Goal: Task Accomplishment & Management: Complete application form

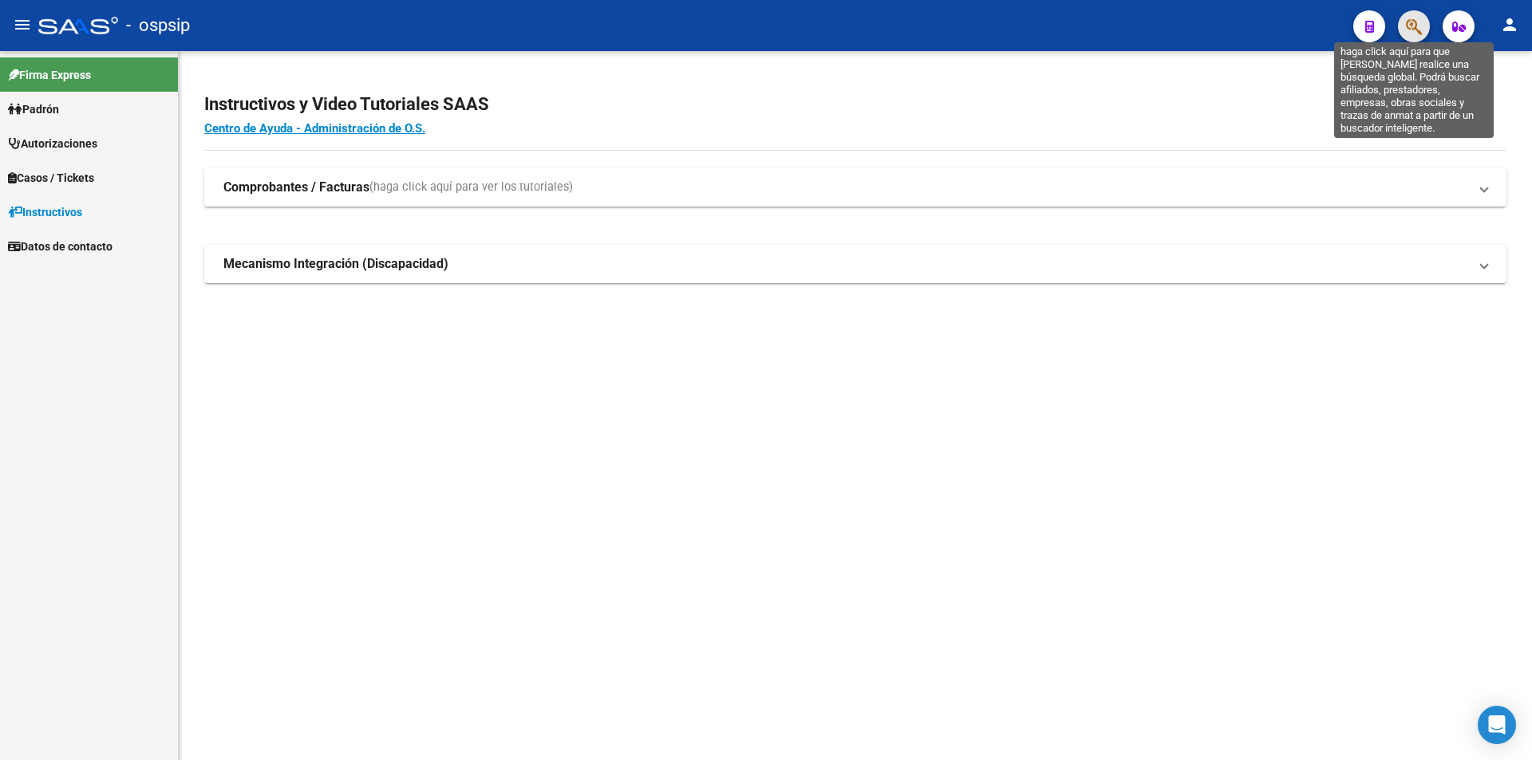
click at [1408, 21] on icon "button" at bounding box center [1414, 27] width 16 height 18
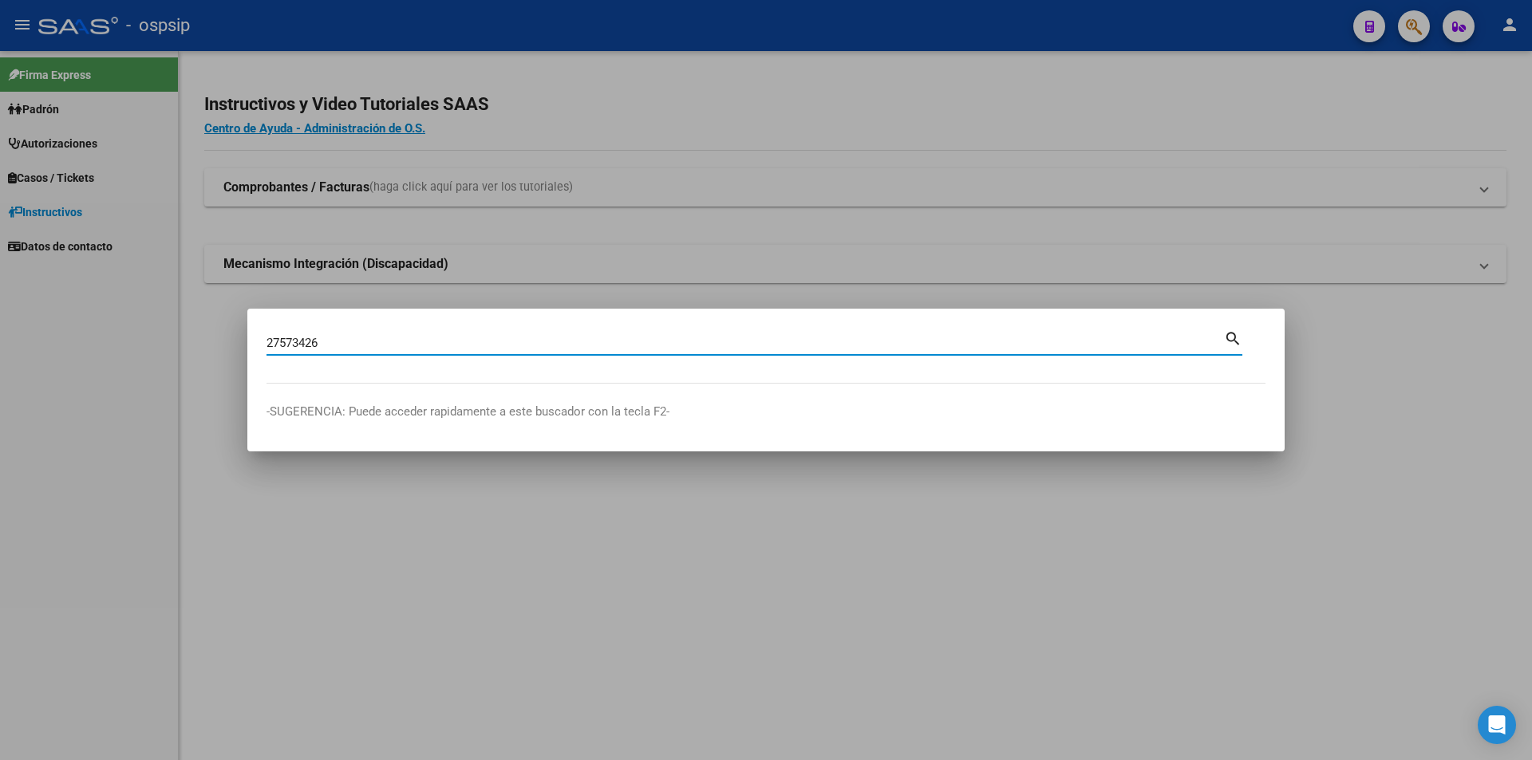
type input "27573426"
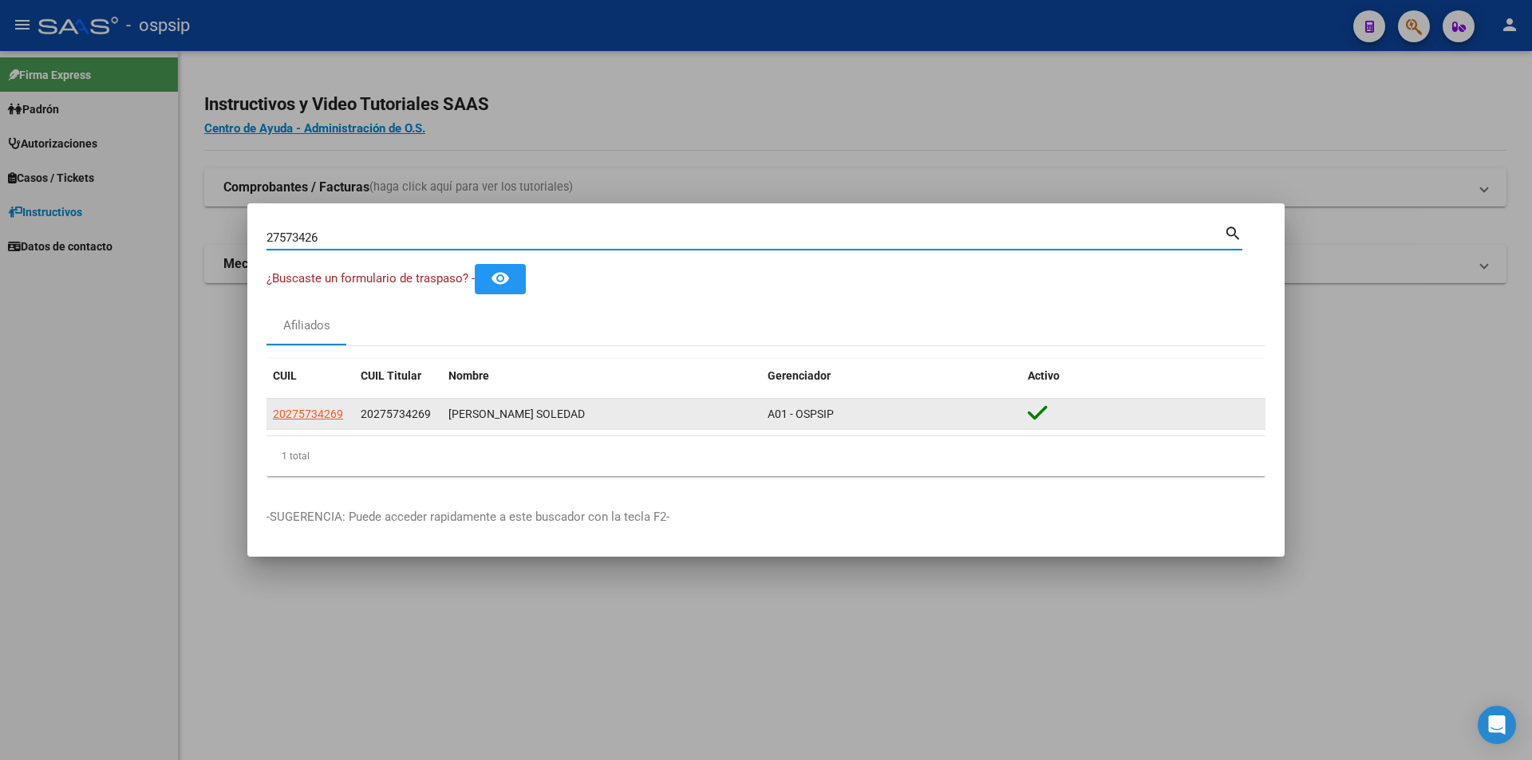
click at [311, 410] on span "20275734269" at bounding box center [308, 414] width 70 height 13
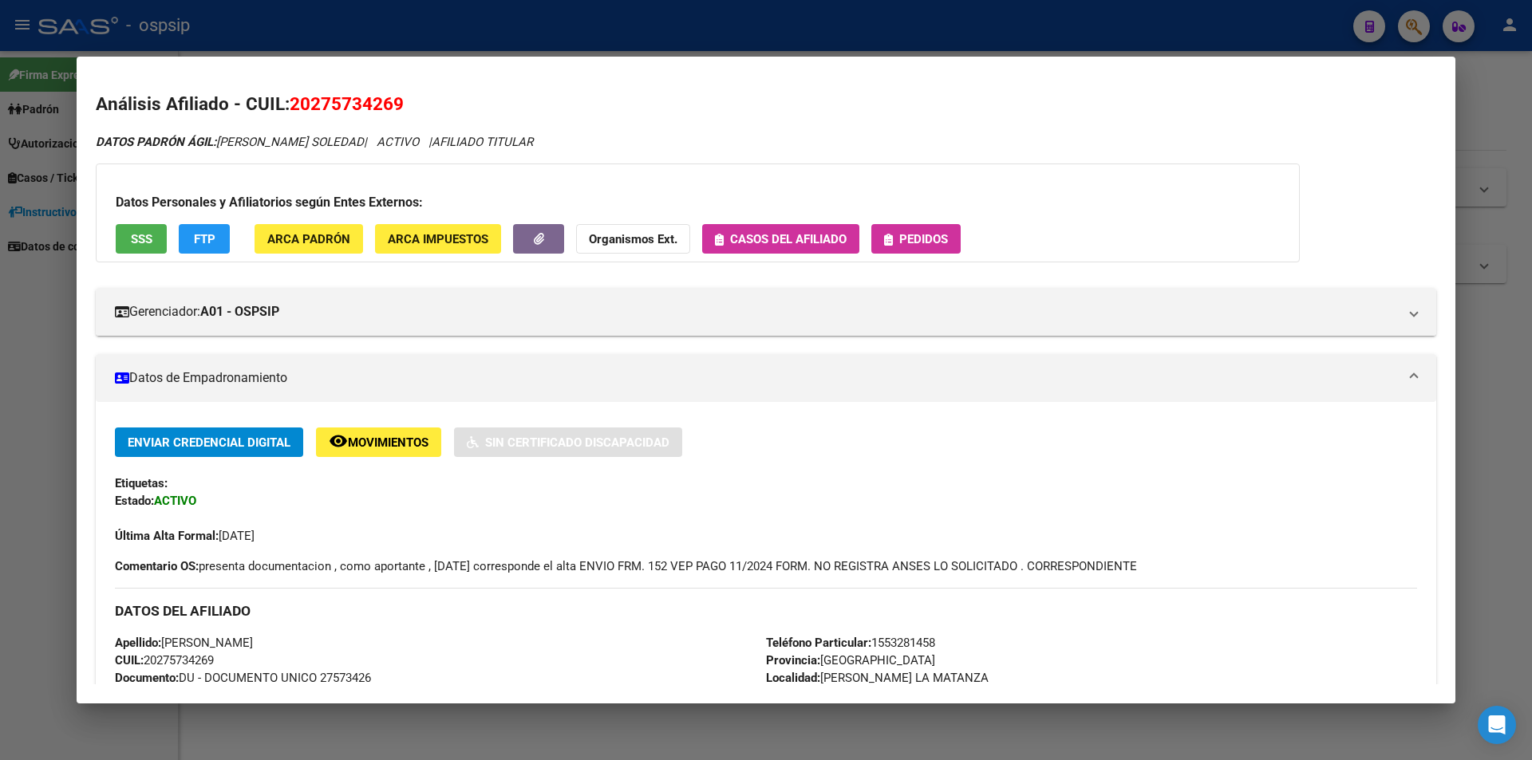
click at [945, 237] on span "Pedidos" at bounding box center [923, 239] width 49 height 14
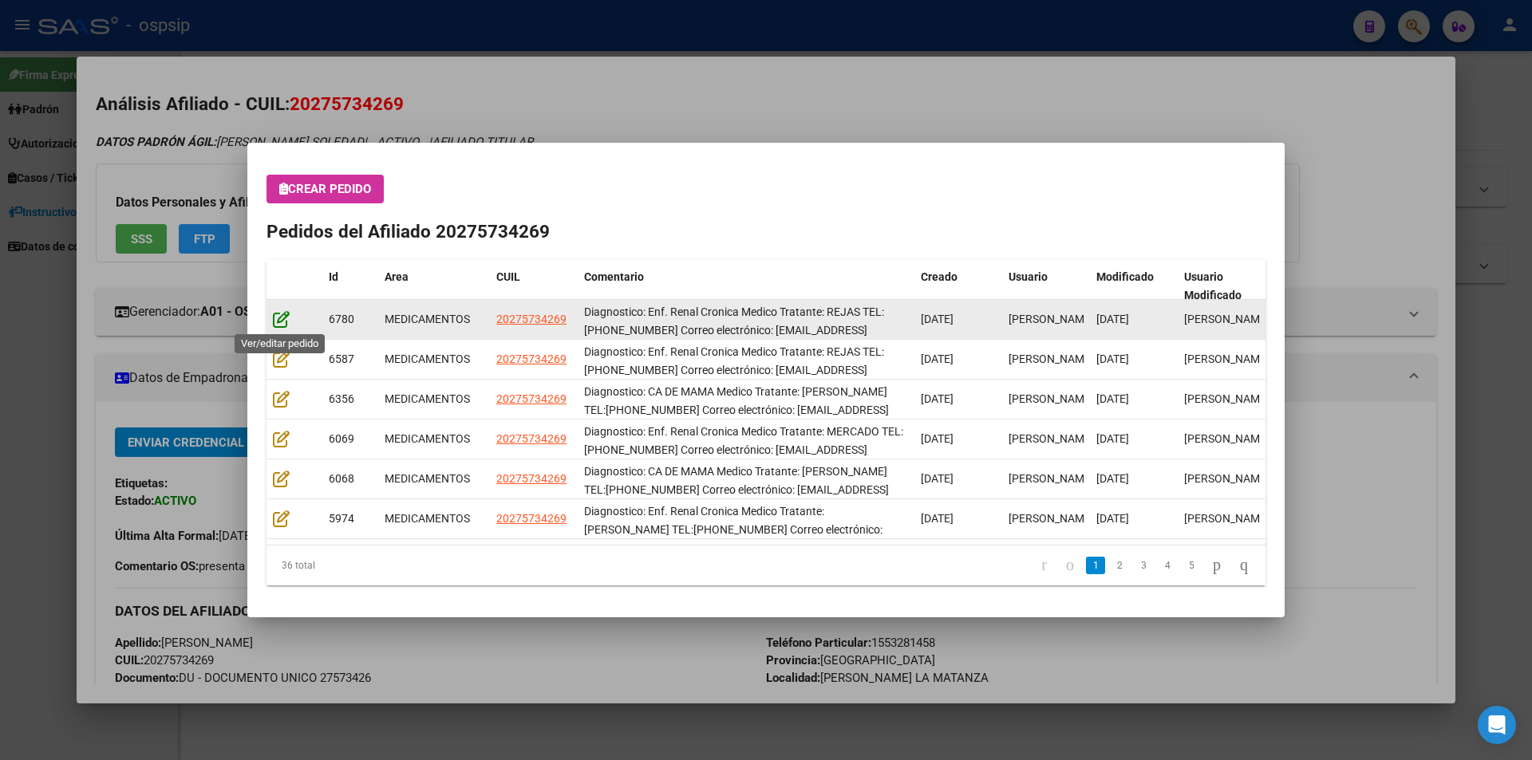
click at [282, 310] on icon at bounding box center [281, 319] width 17 height 18
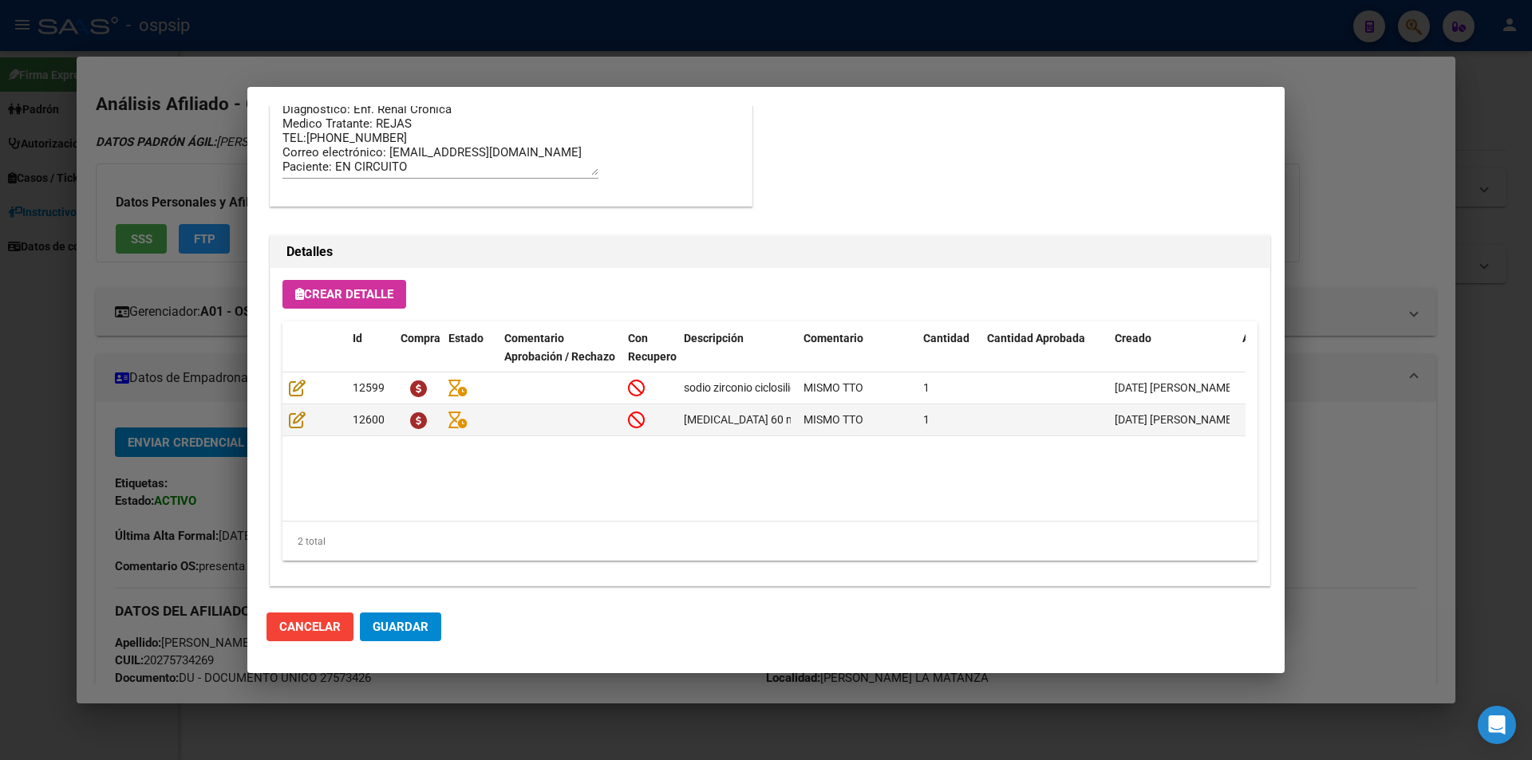
scroll to position [1390, 0]
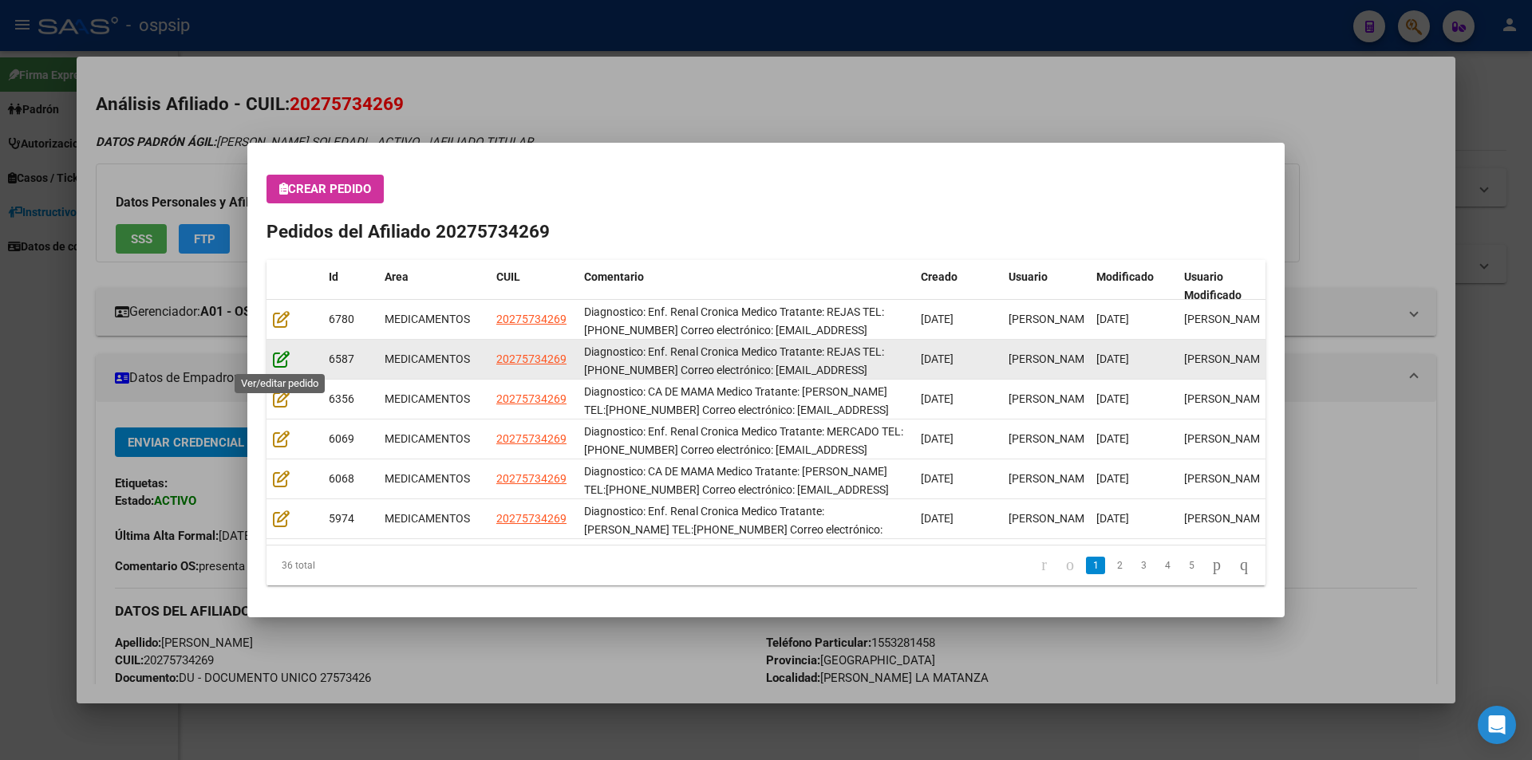
click at [286, 361] on icon at bounding box center [281, 359] width 17 height 18
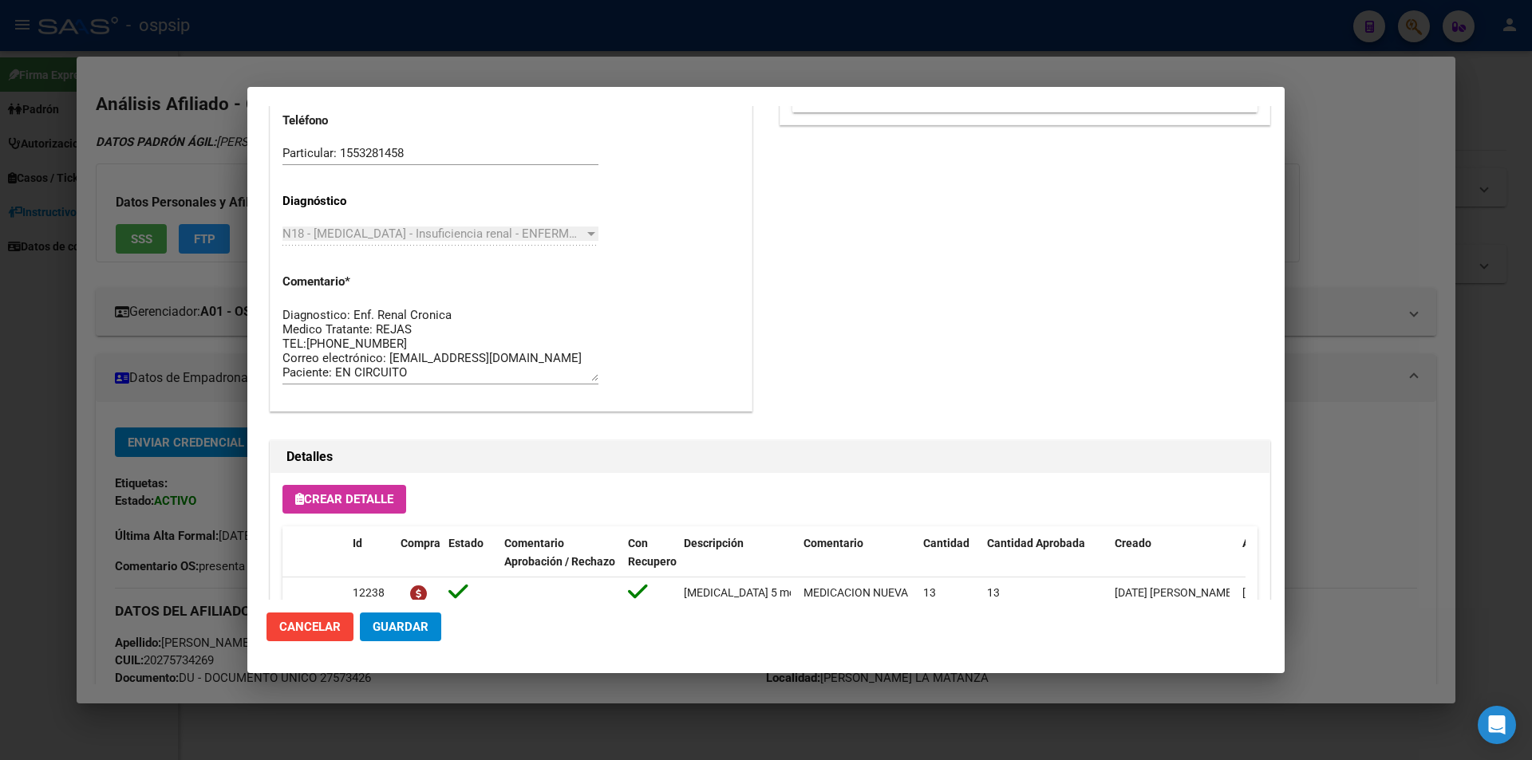
scroll to position [940, 0]
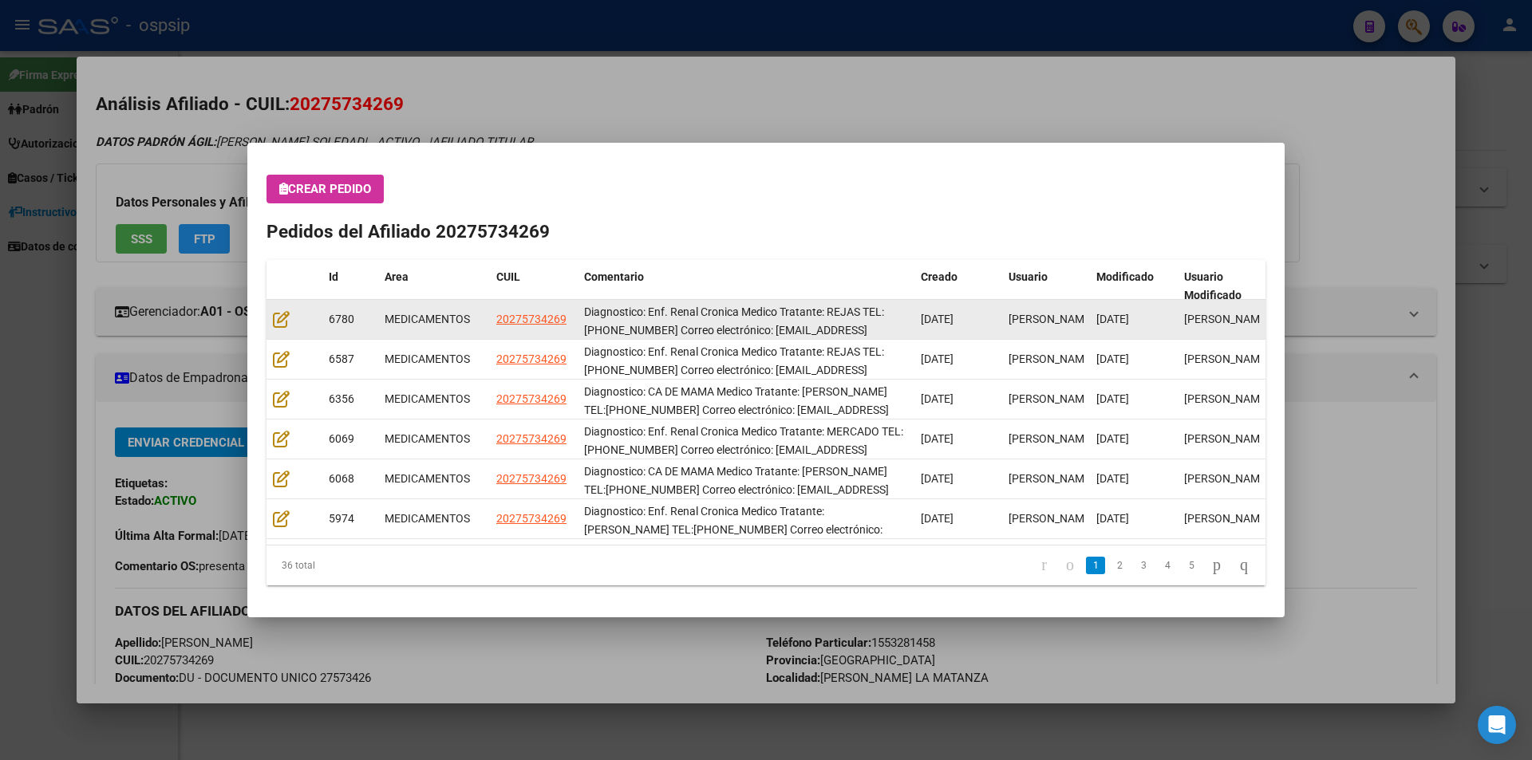
click at [272, 320] on datatable-body-cell at bounding box center [294, 319] width 56 height 39
click at [274, 322] on icon at bounding box center [281, 319] width 17 height 18
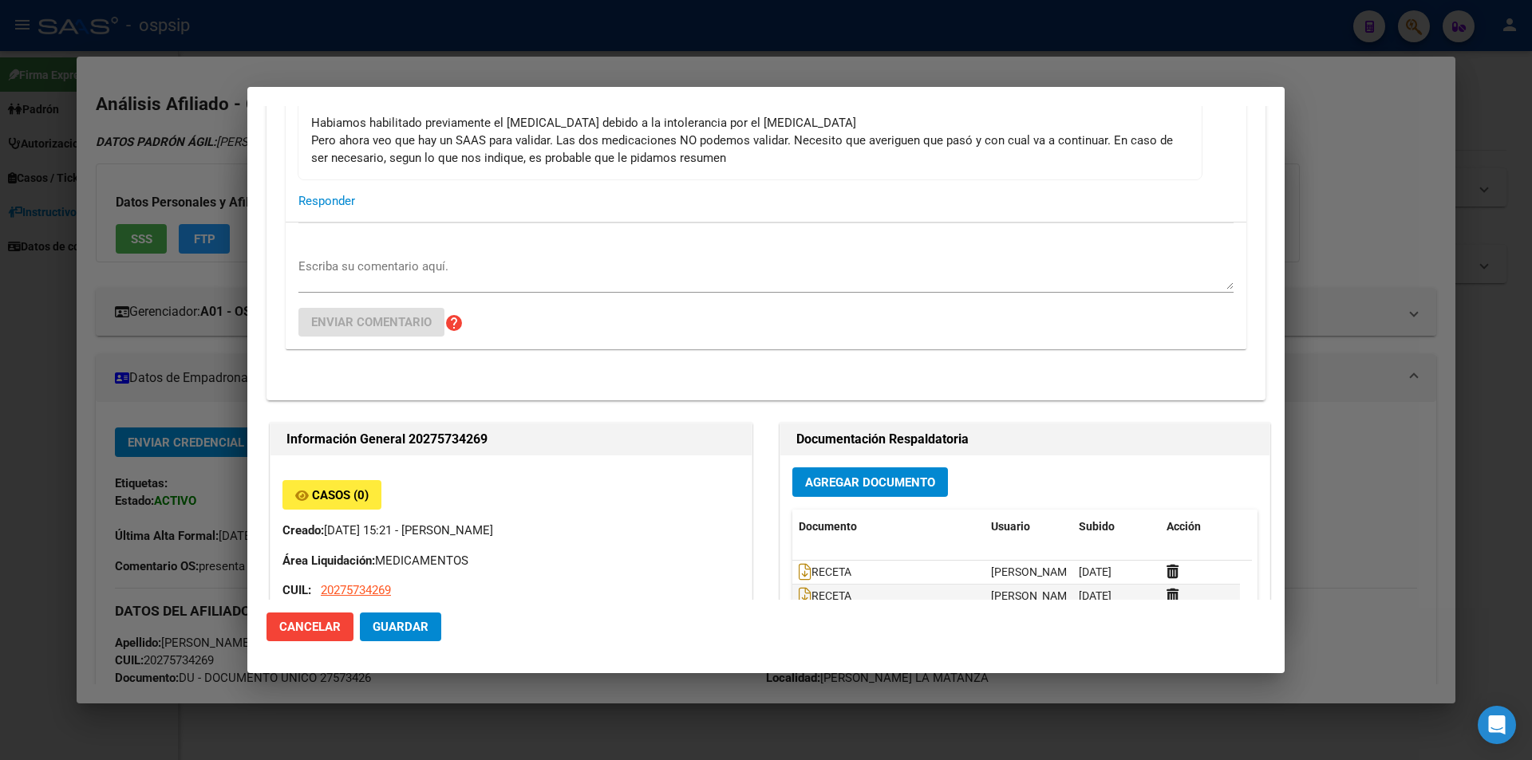
scroll to position [0, 0]
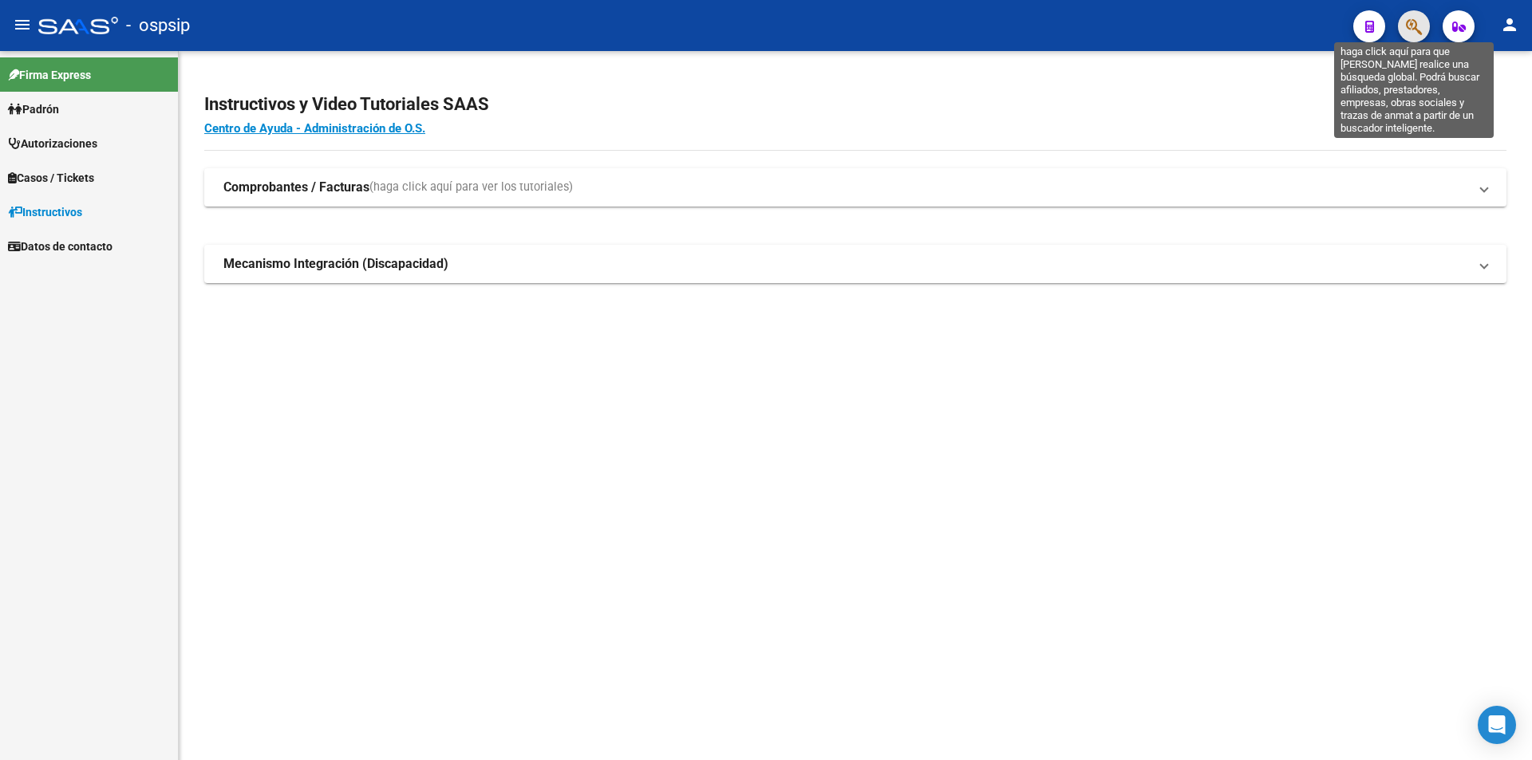
click at [1415, 28] on icon "button" at bounding box center [1414, 27] width 16 height 18
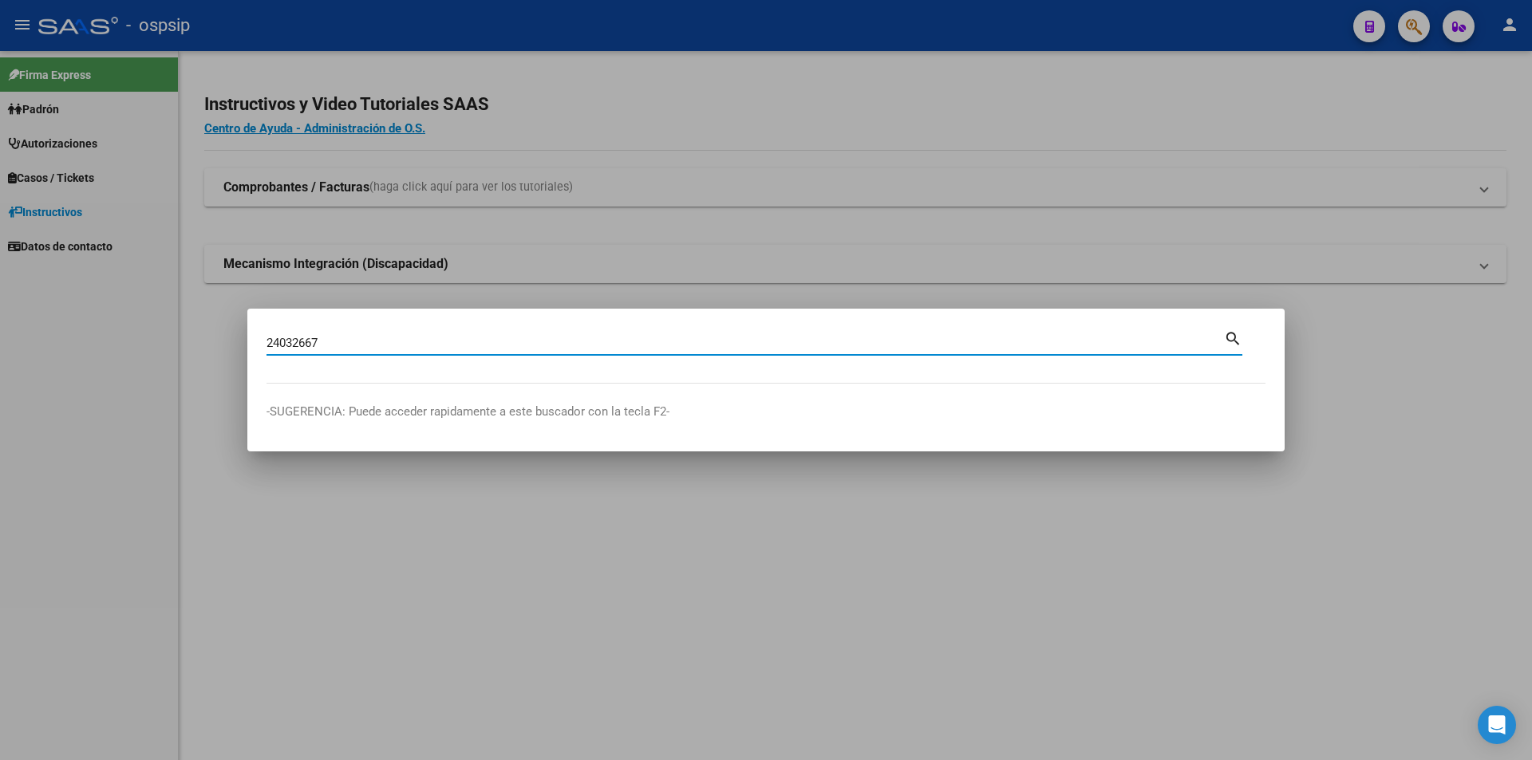
type input "24032667"
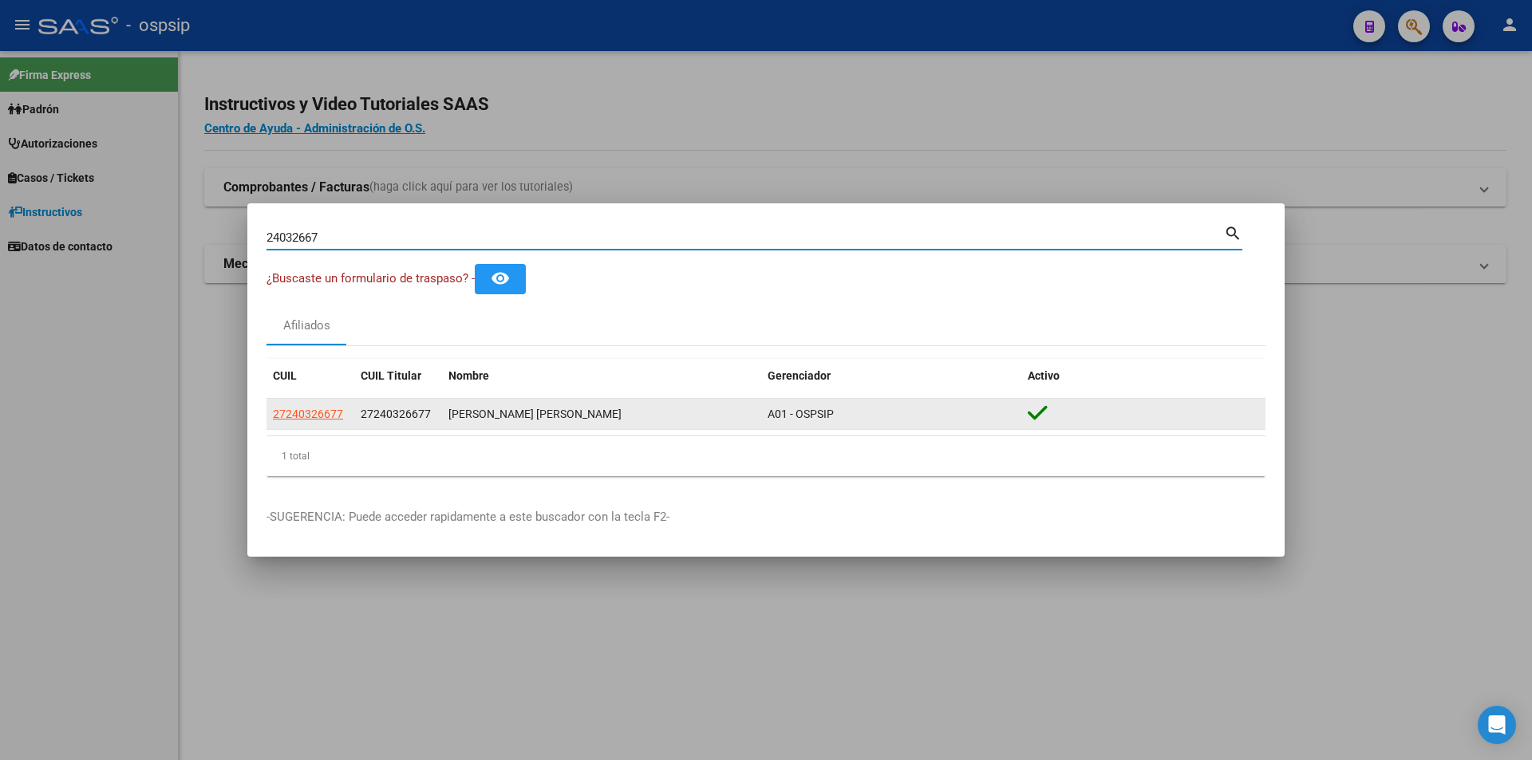
click at [298, 420] on span "27240326677" at bounding box center [308, 414] width 70 height 13
type textarea "27240326677"
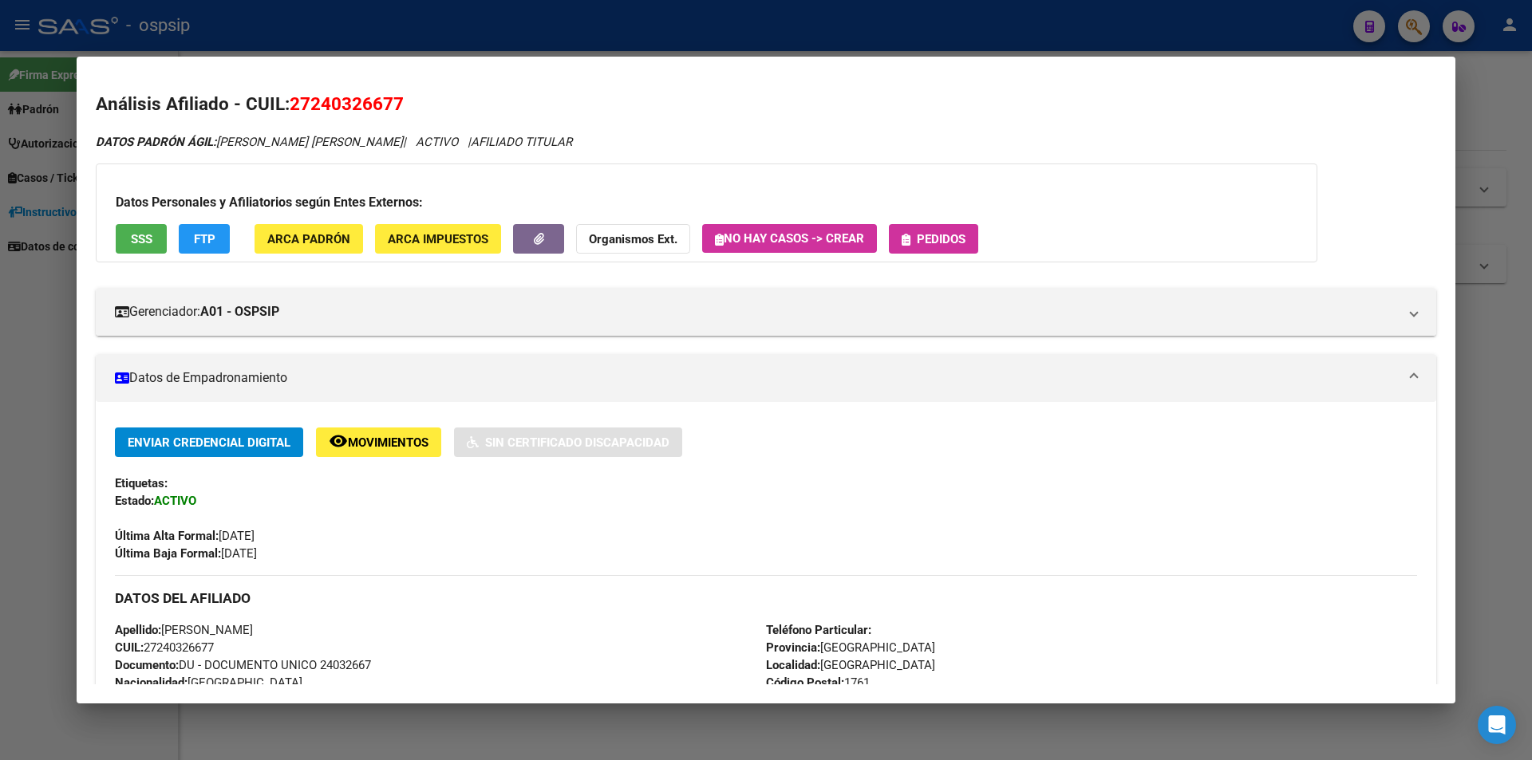
click at [944, 250] on button "Pedidos" at bounding box center [933, 239] width 89 height 30
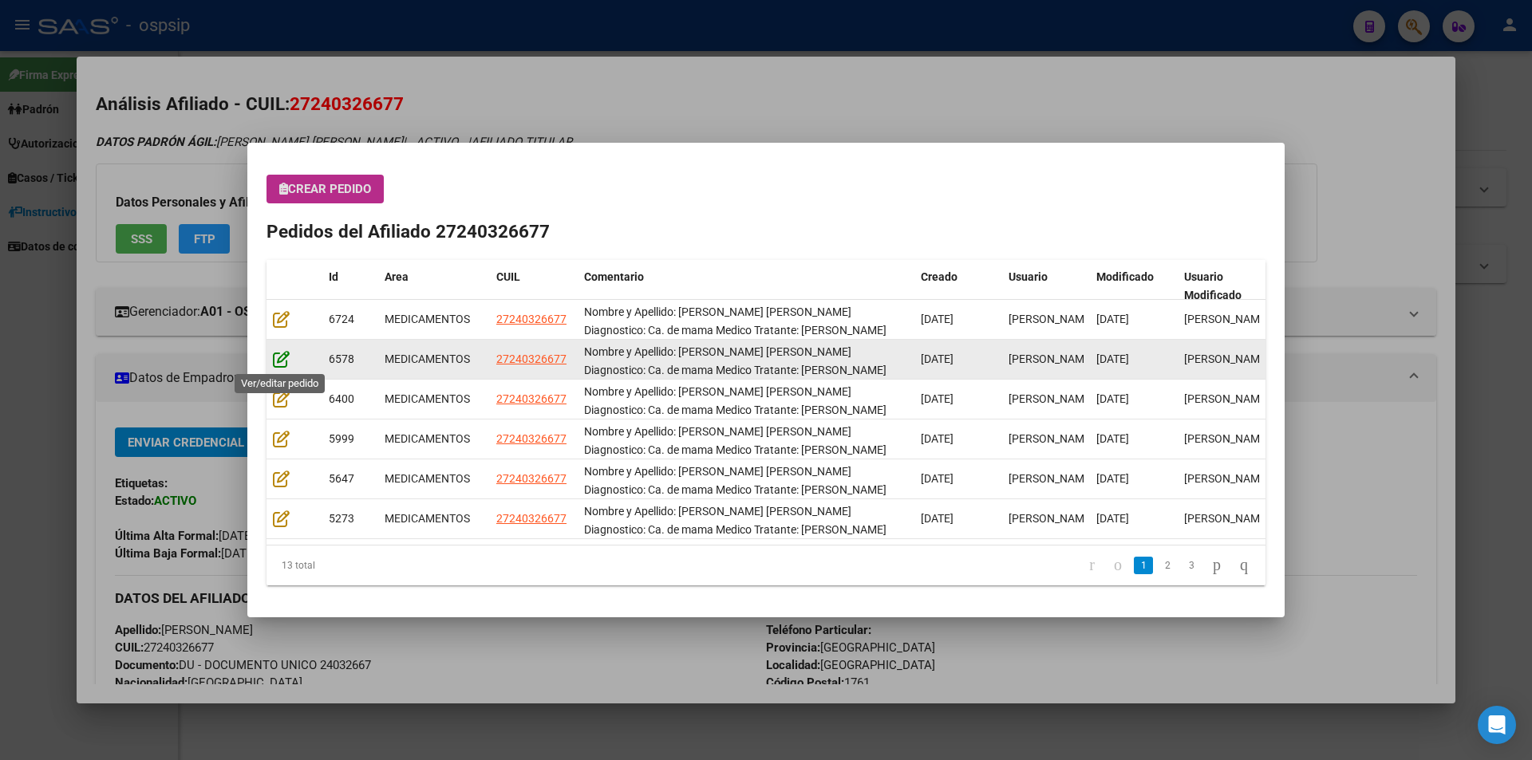
click at [280, 350] on icon at bounding box center [281, 359] width 17 height 18
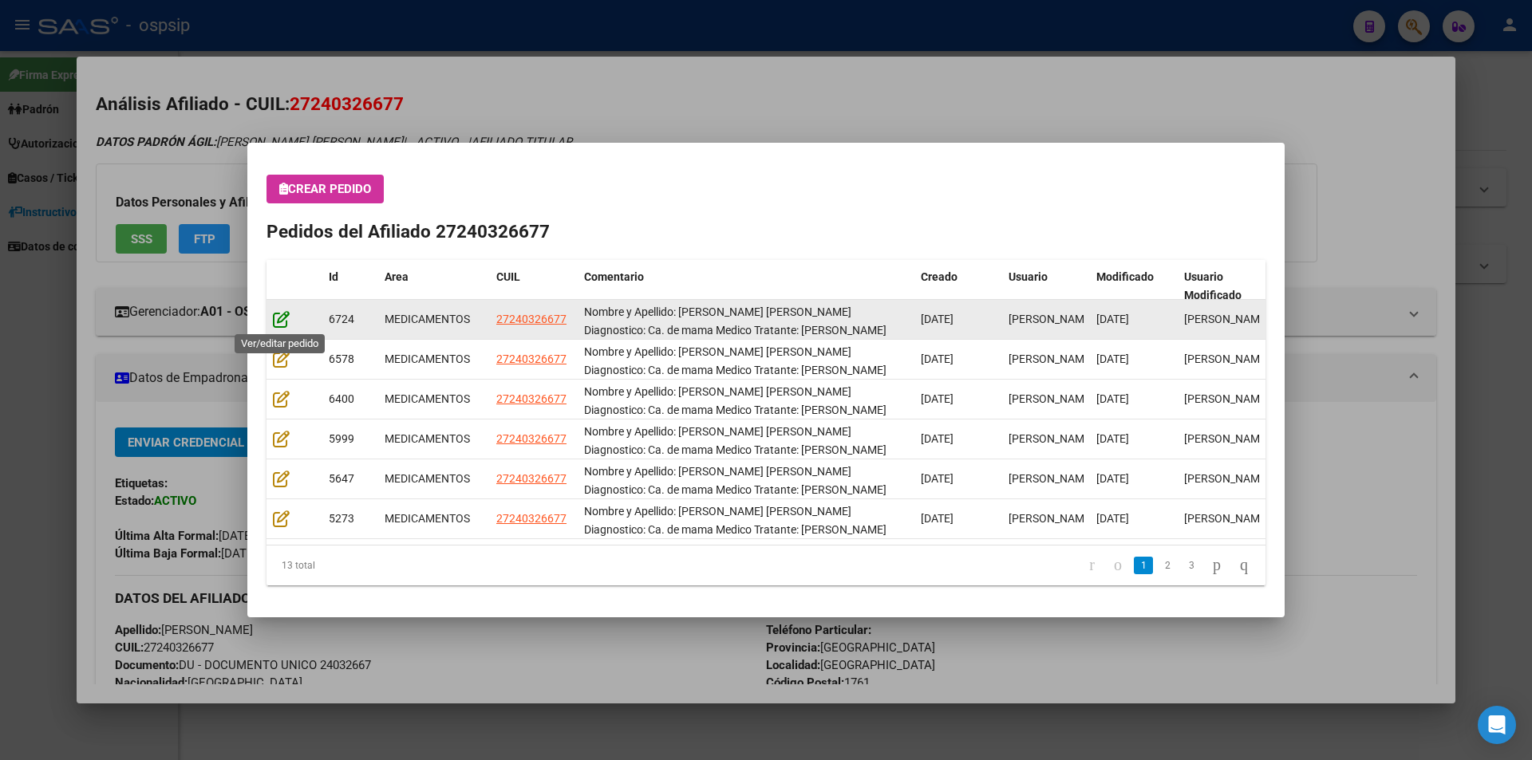
click at [281, 324] on icon at bounding box center [281, 319] width 17 height 18
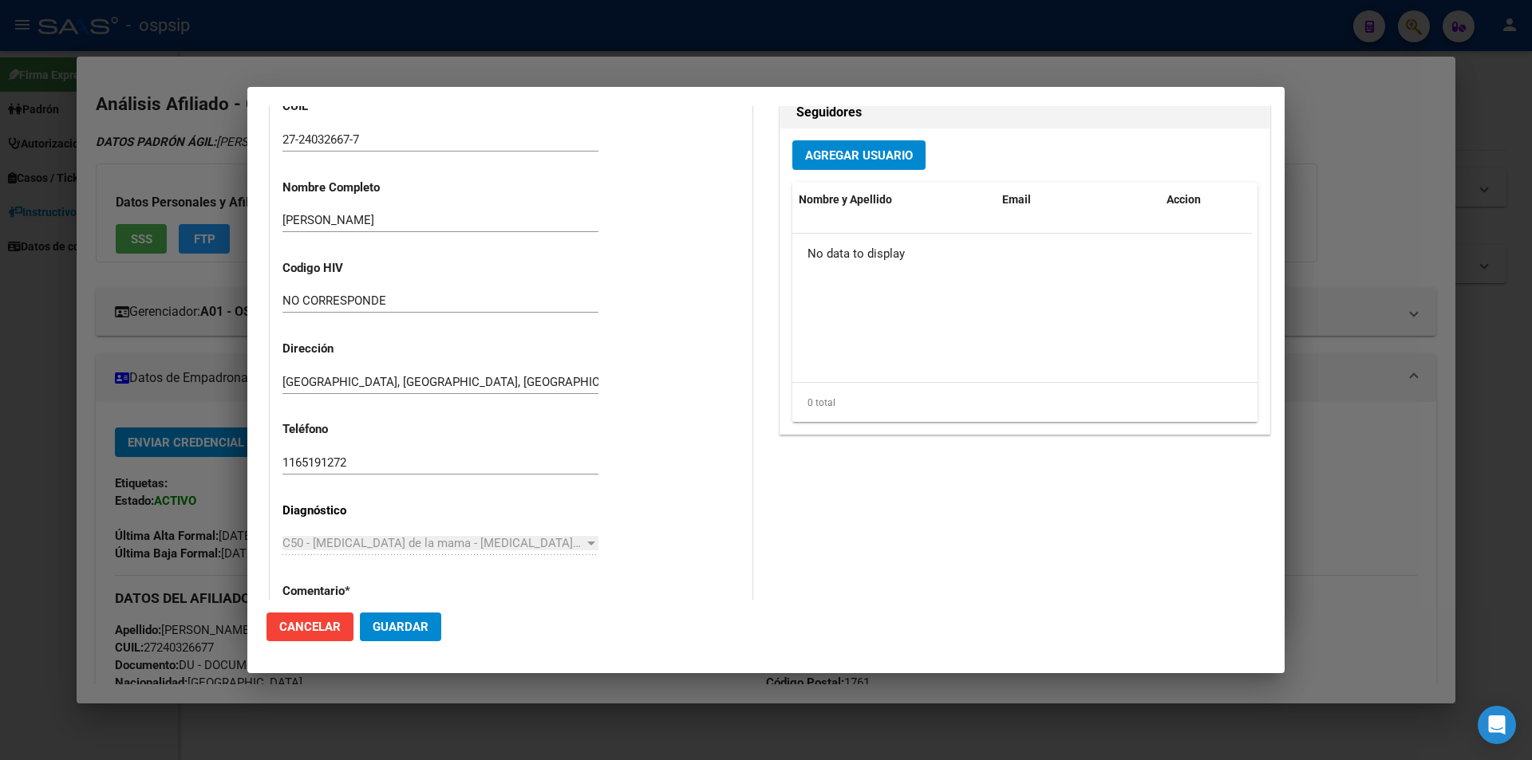
scroll to position [866, 0]
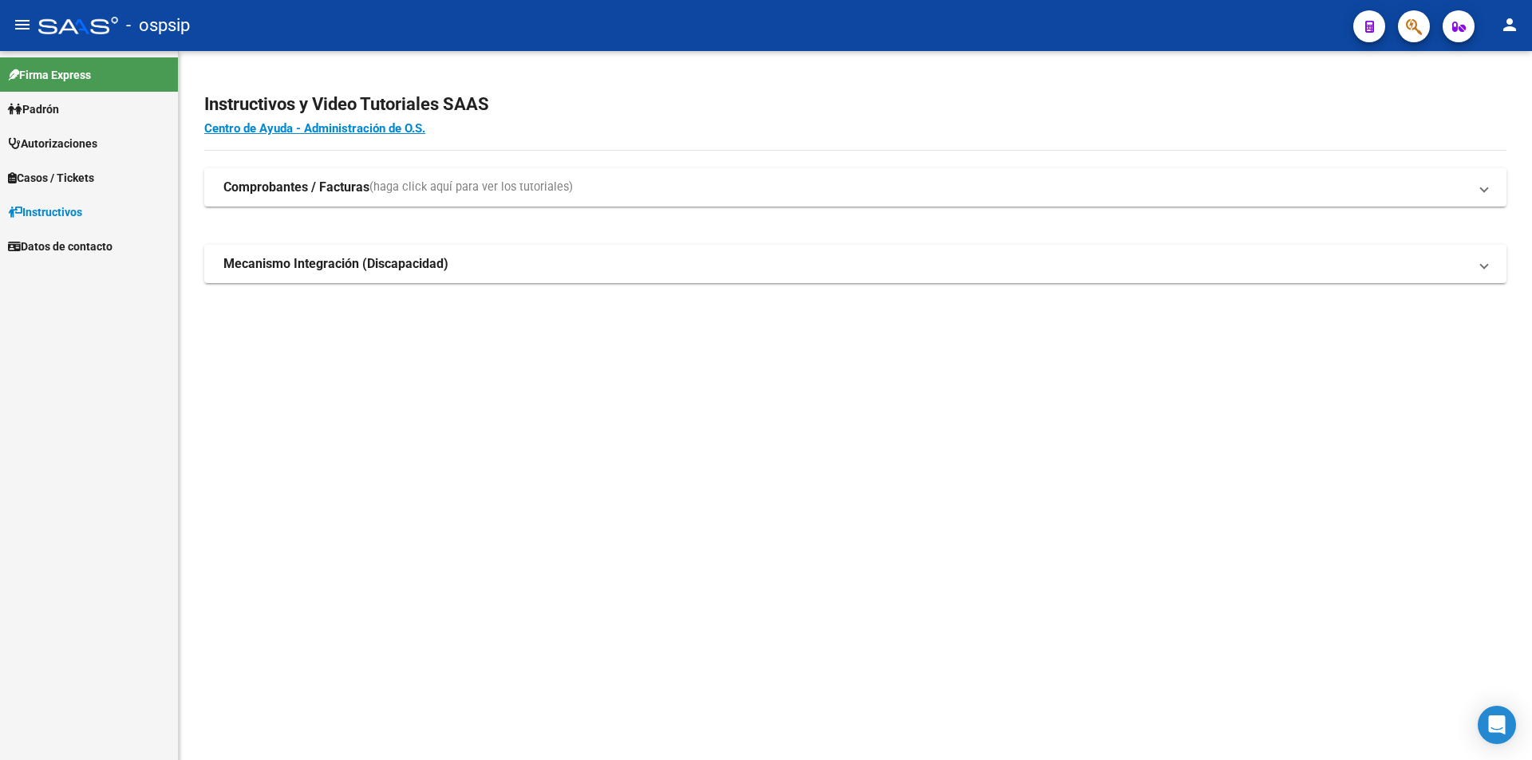
click at [1417, 32] on icon "button" at bounding box center [1414, 27] width 16 height 18
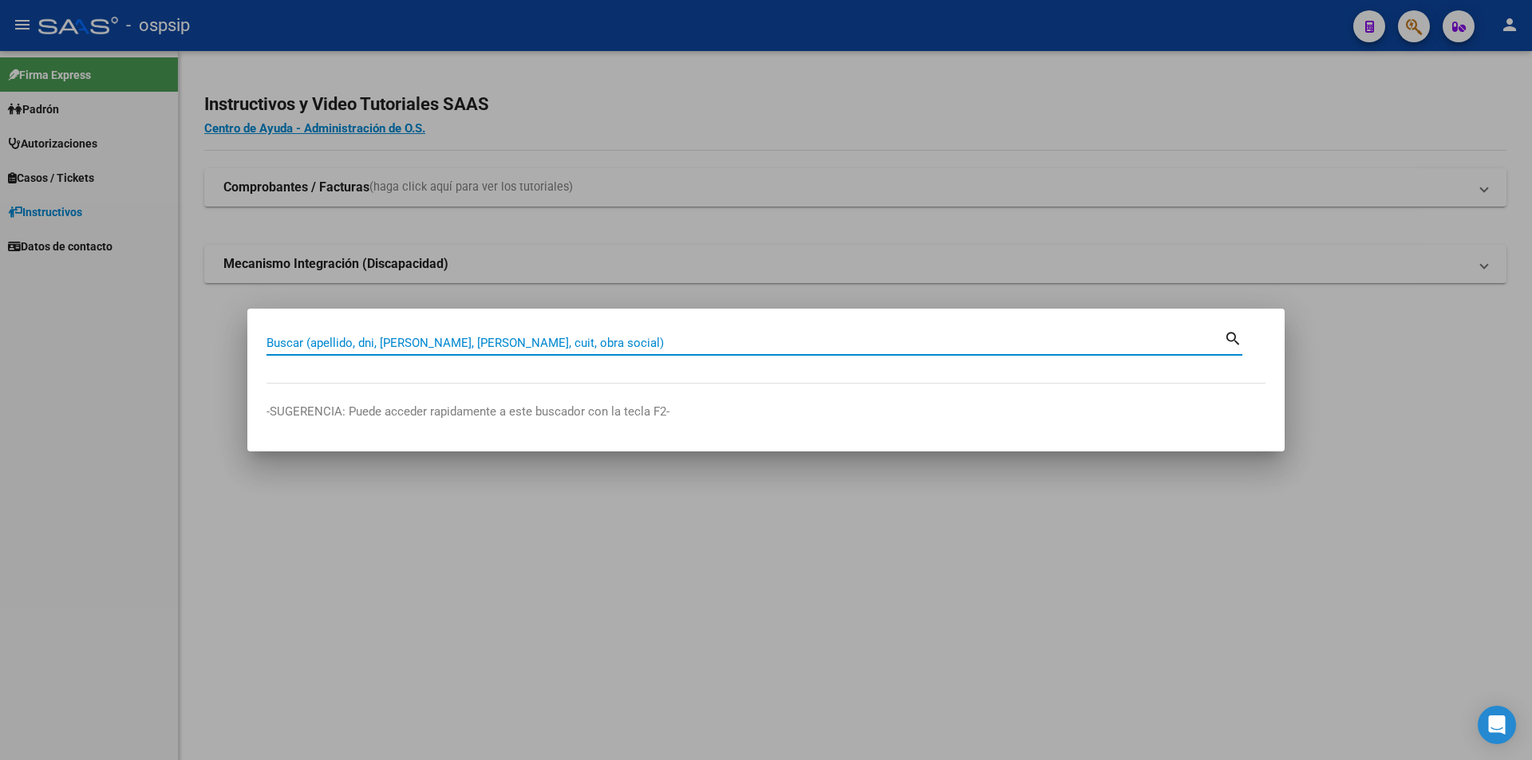
paste input "27573426"
type input "27573426"
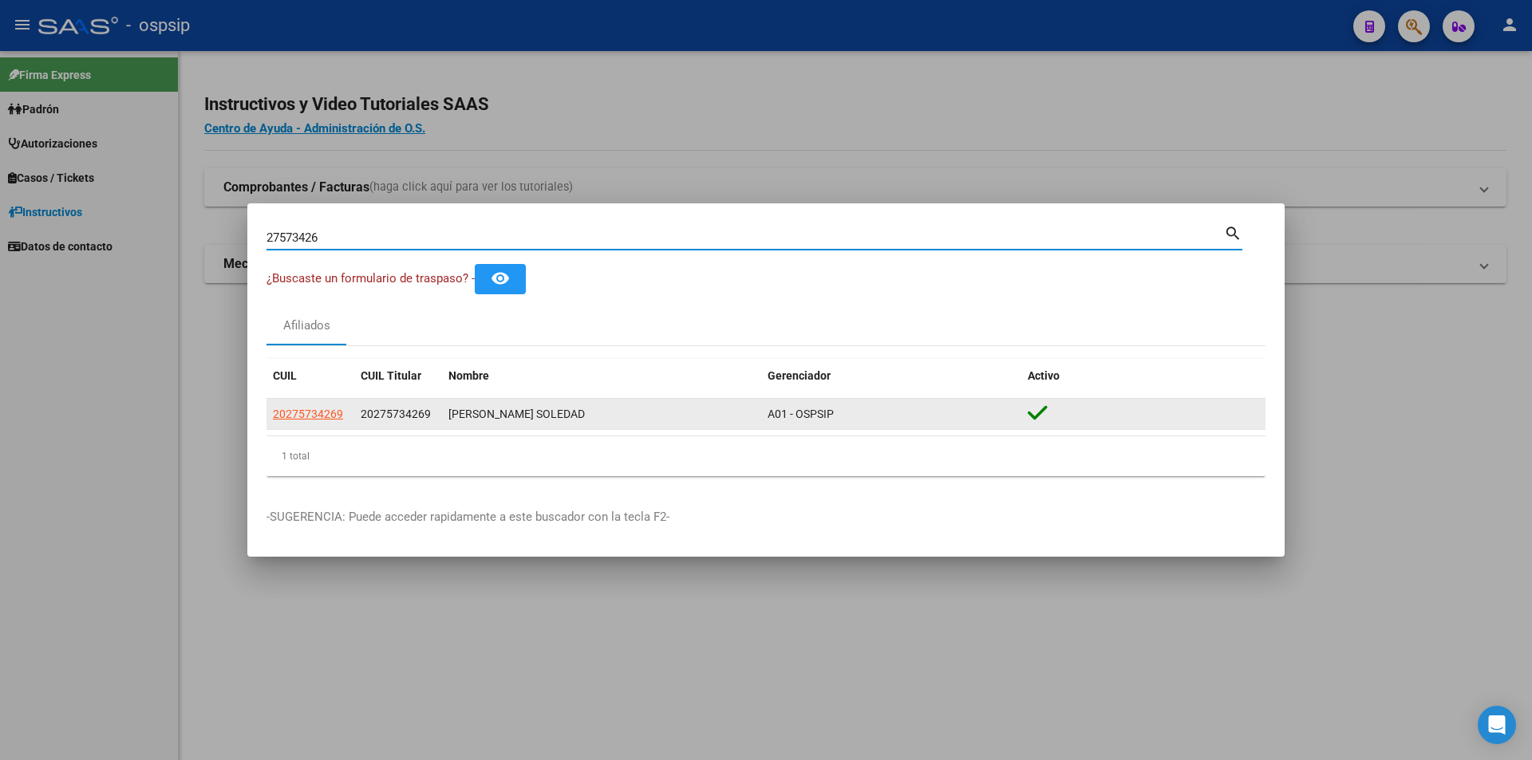
click at [310, 405] on app-link-go-to "20275734269" at bounding box center [308, 414] width 70 height 18
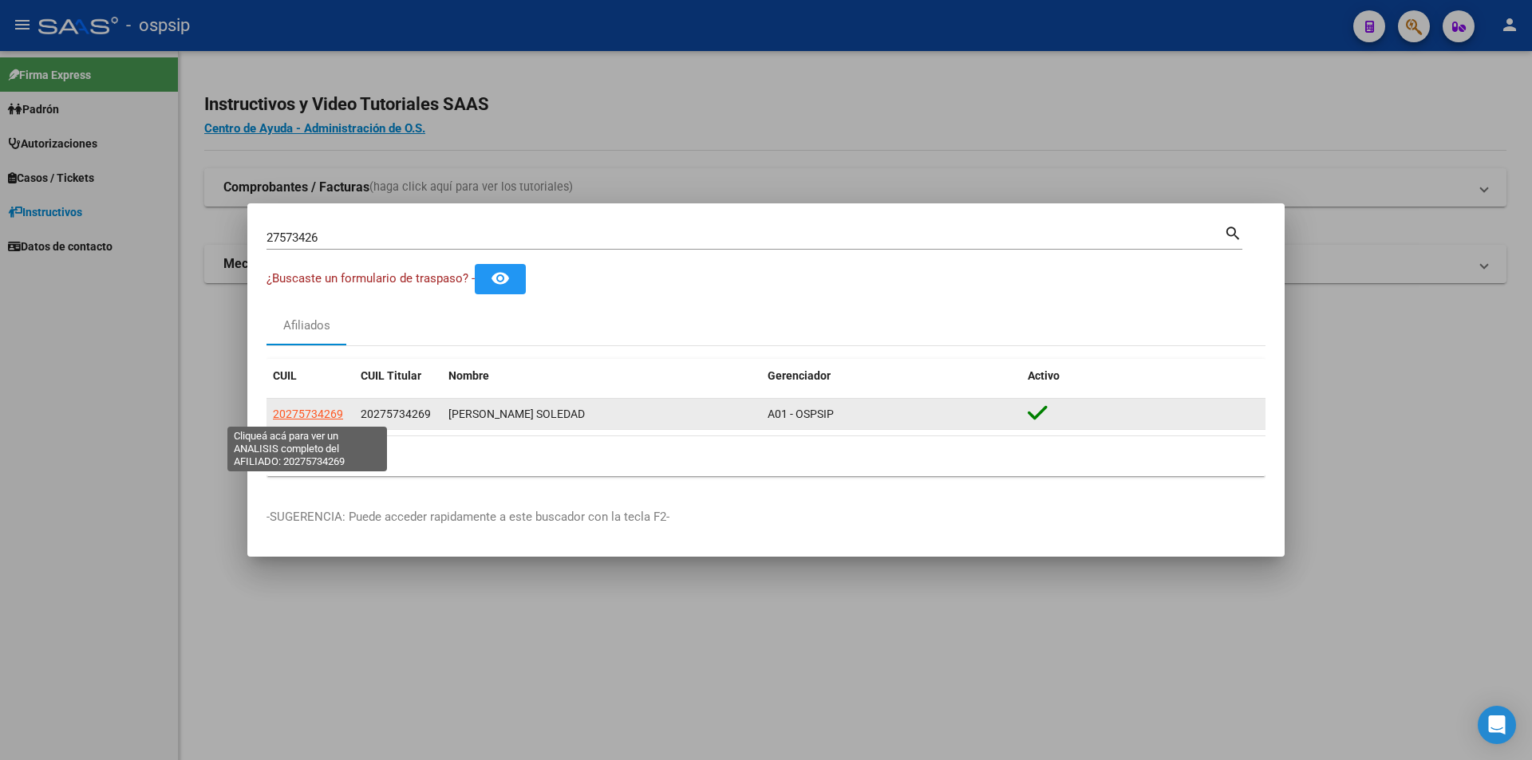
click at [310, 409] on span "20275734269" at bounding box center [308, 414] width 70 height 13
type textarea "20275734269"
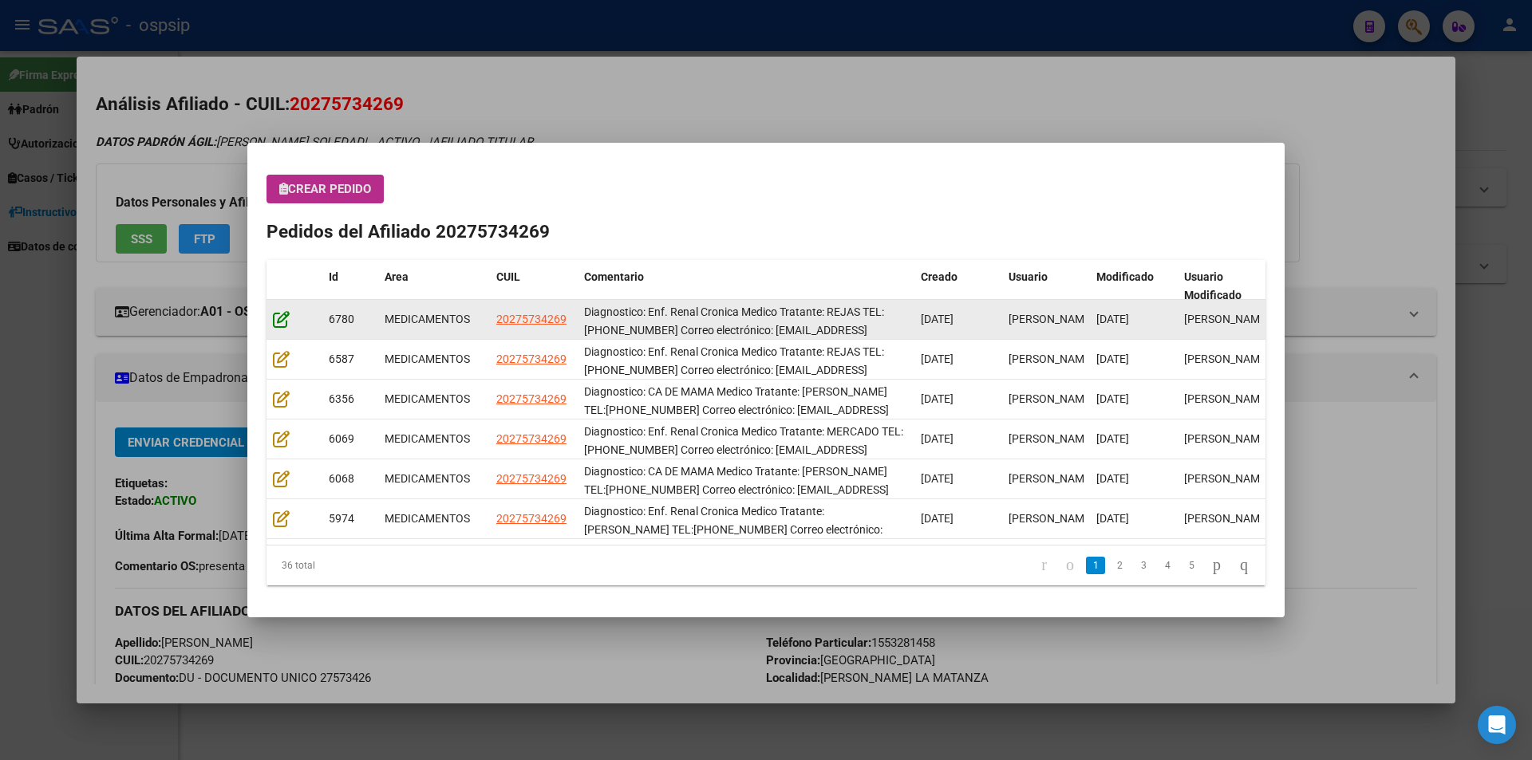
click at [273, 319] on icon at bounding box center [281, 319] width 17 height 18
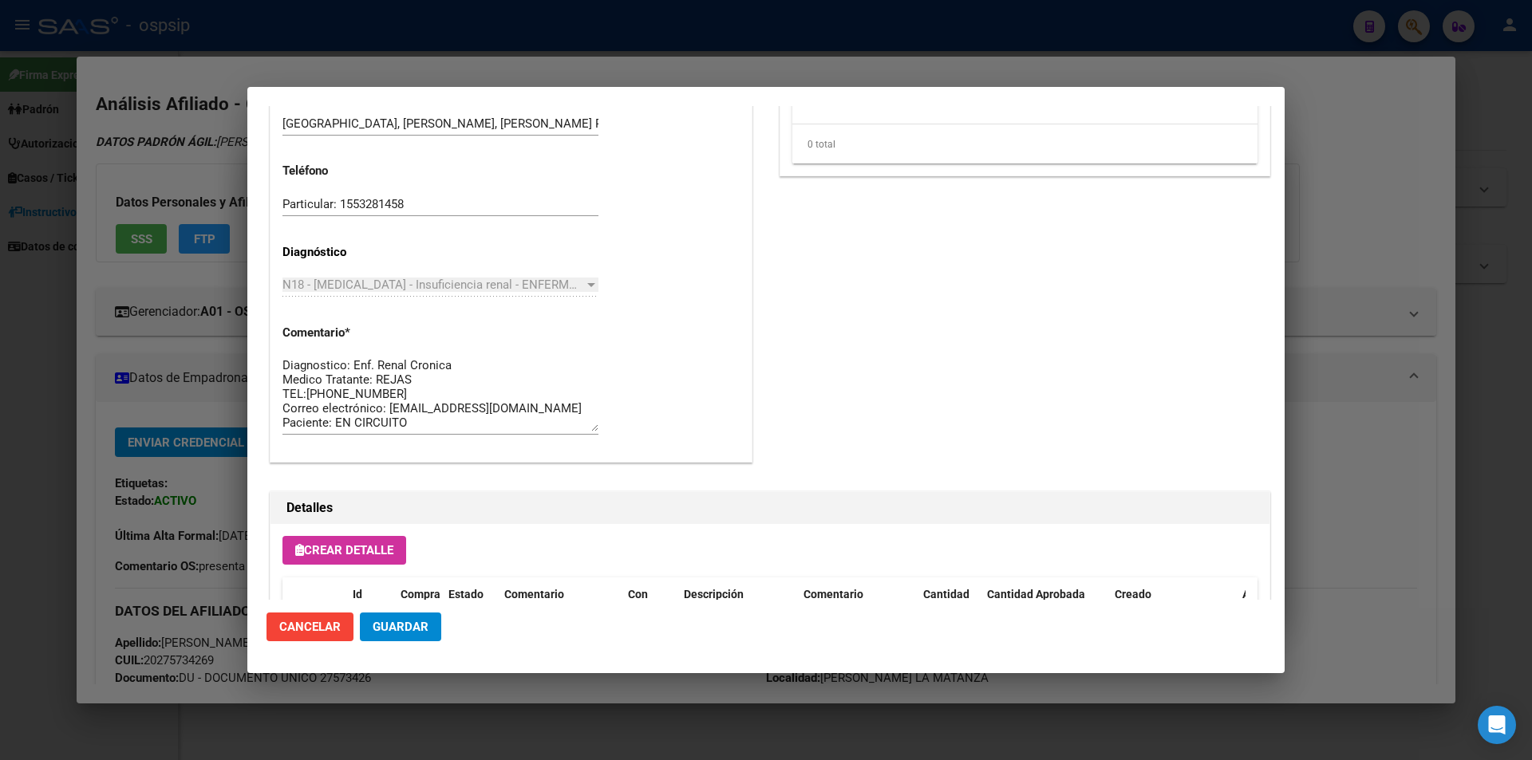
scroll to position [1390, 0]
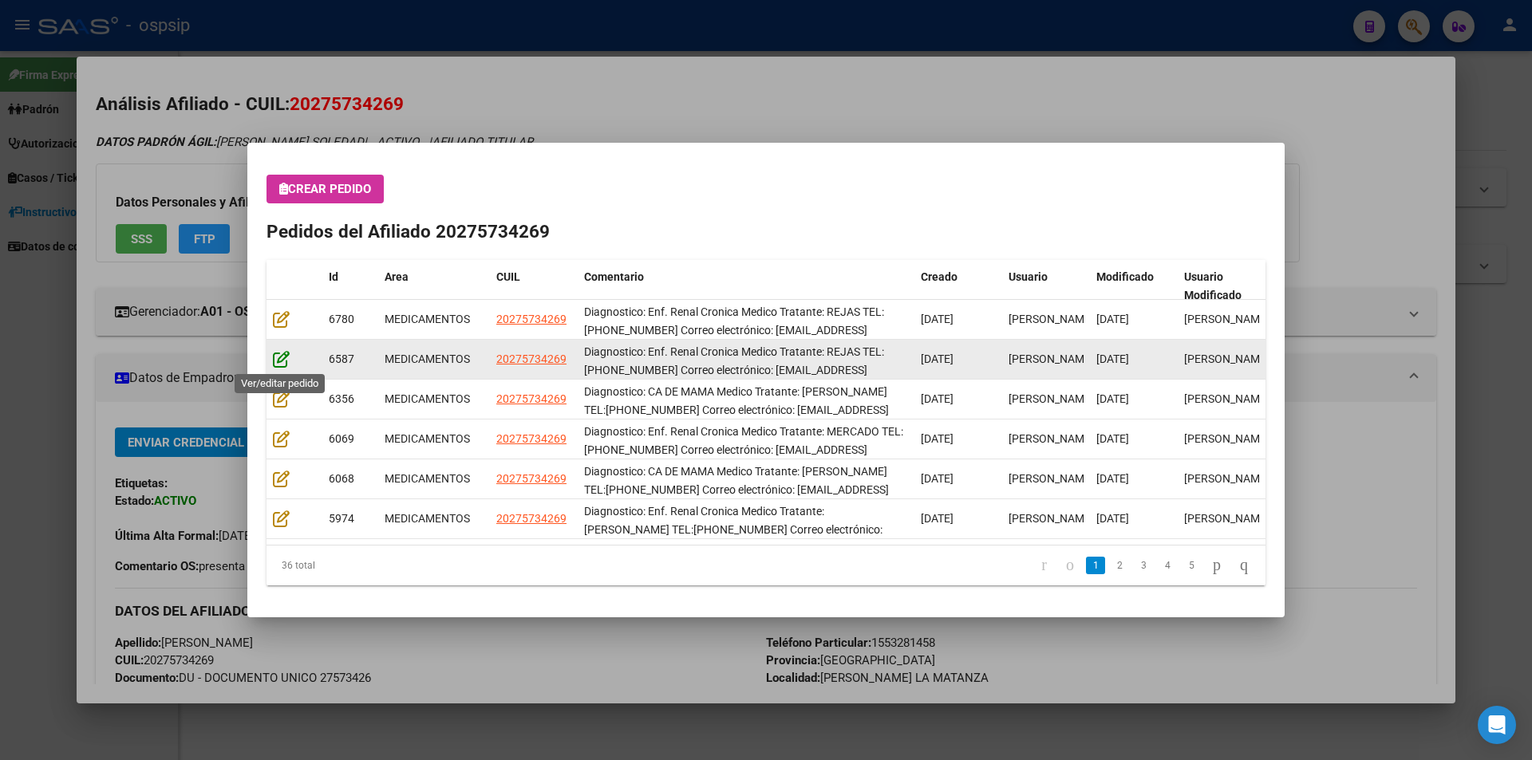
click at [278, 355] on icon at bounding box center [281, 359] width 17 height 18
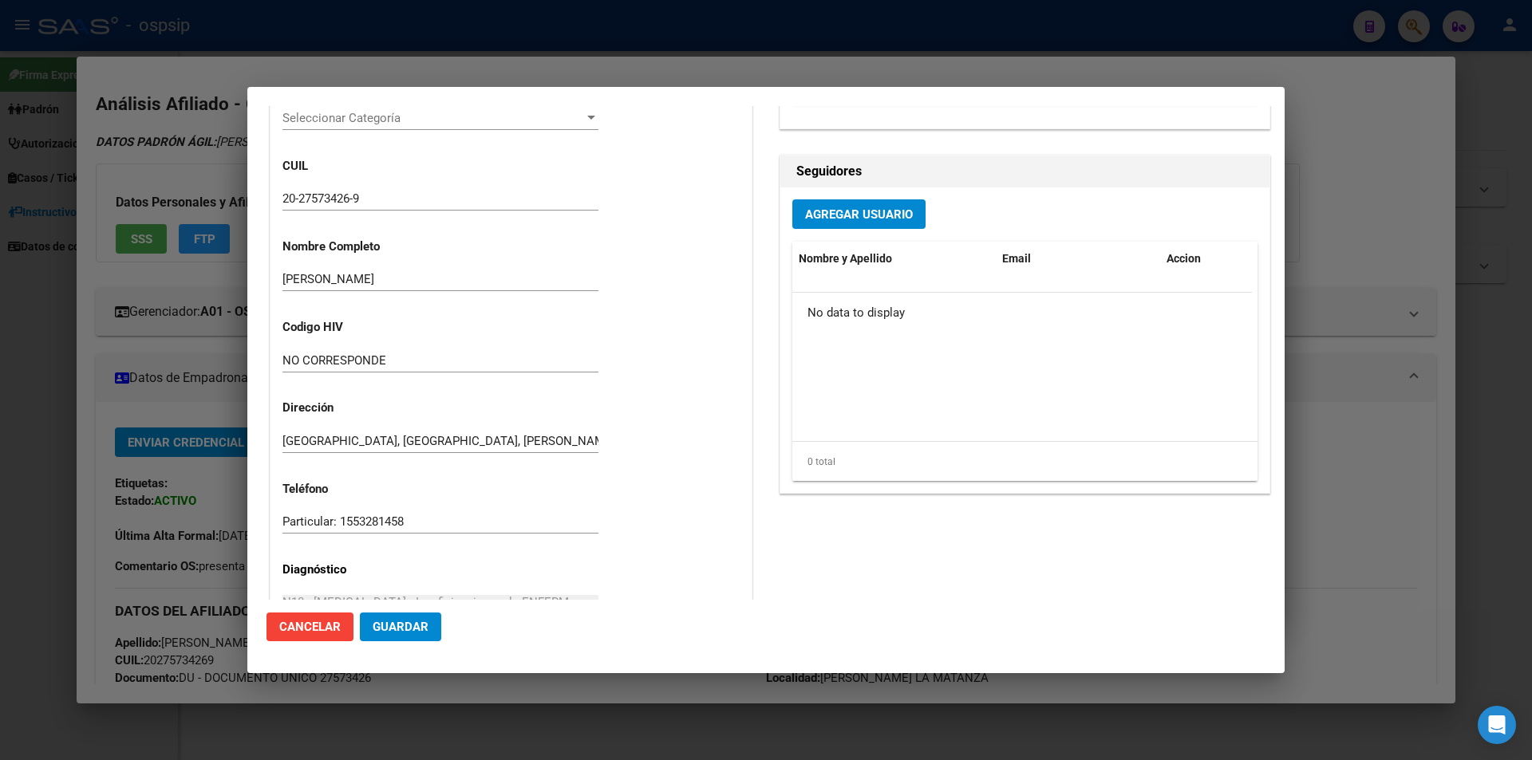
scroll to position [302, 0]
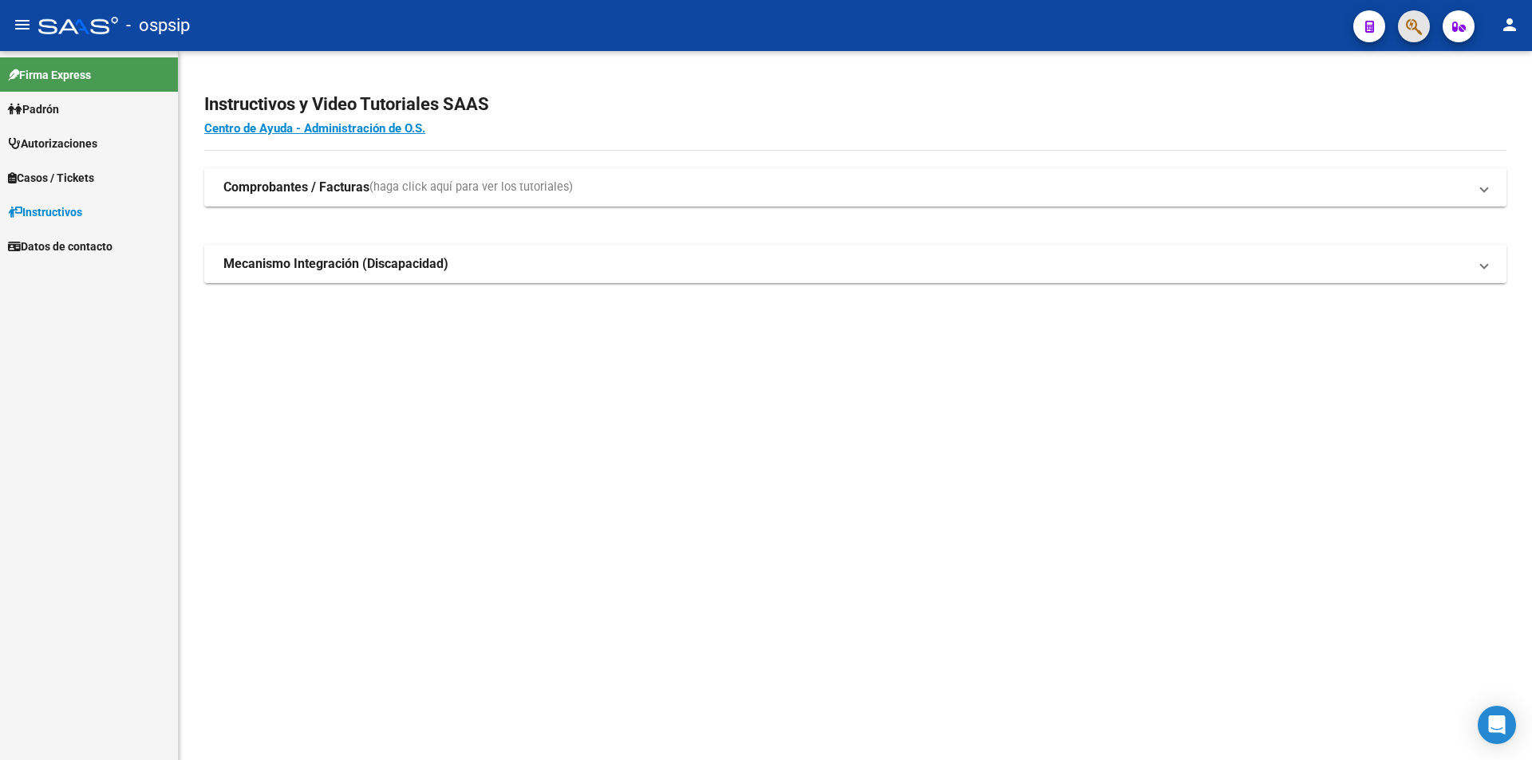
click at [1409, 29] on icon "button" at bounding box center [1414, 27] width 16 height 18
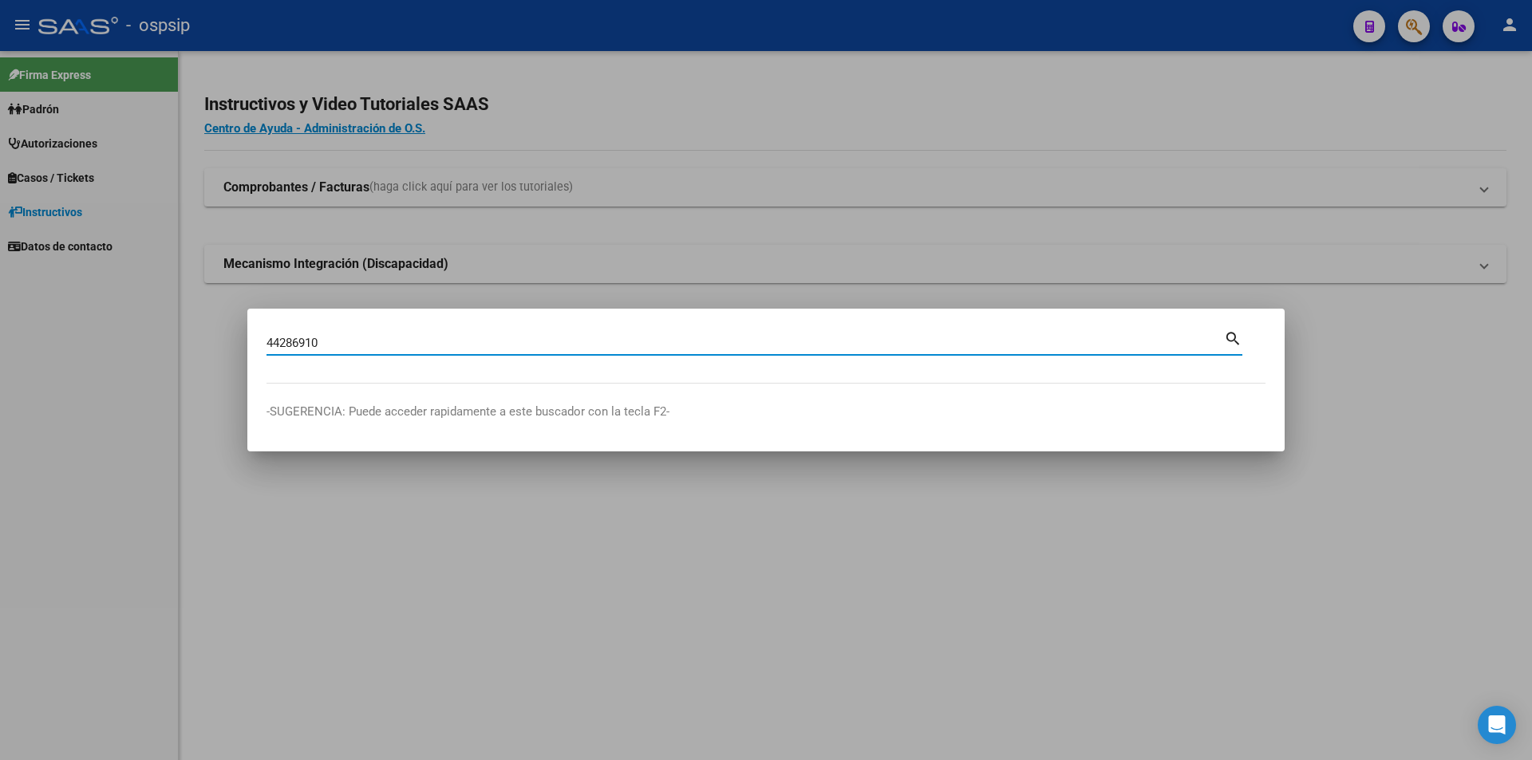
type input "44286910"
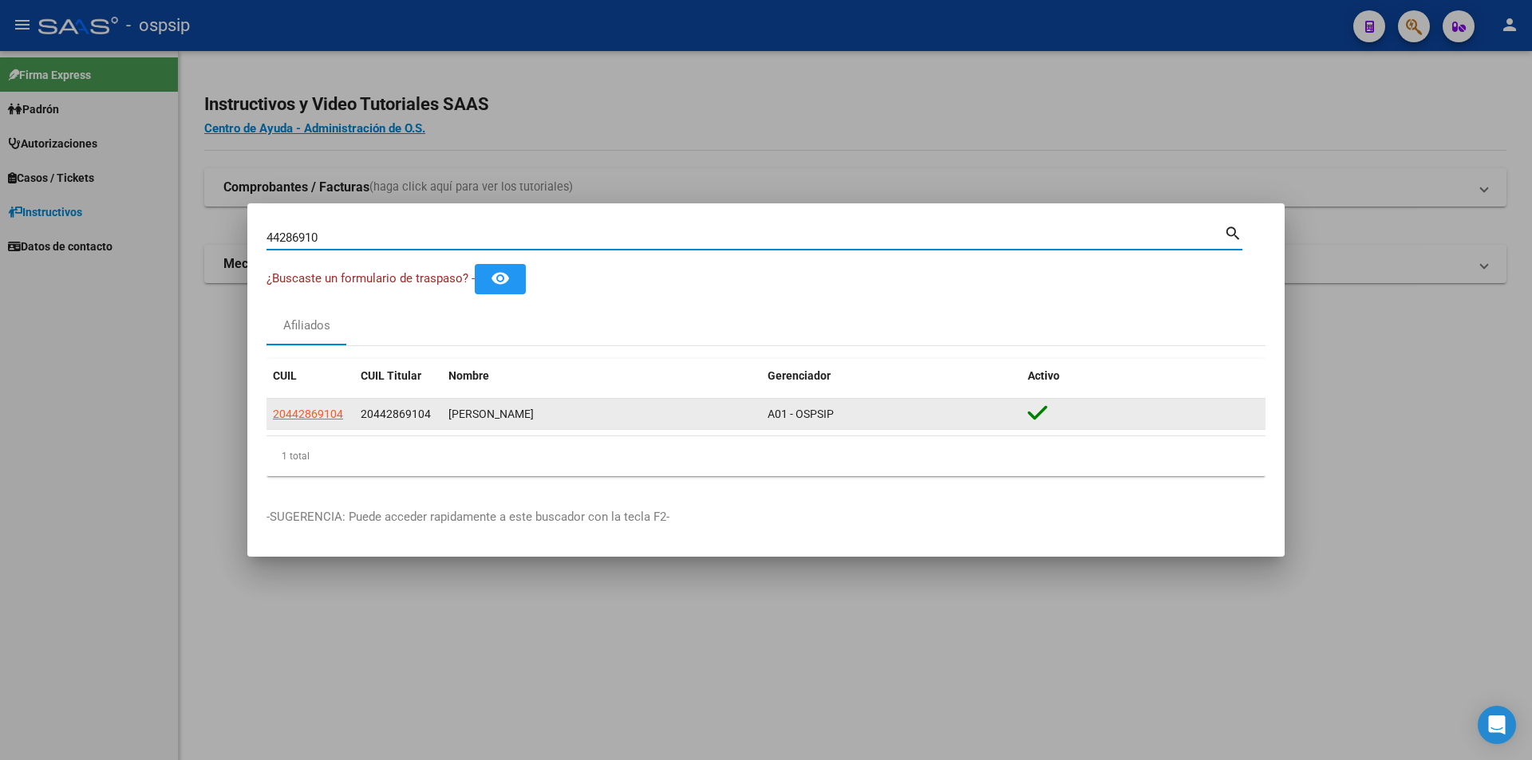
click at [354, 411] on datatable-body-cell "20442869104" at bounding box center [398, 414] width 88 height 31
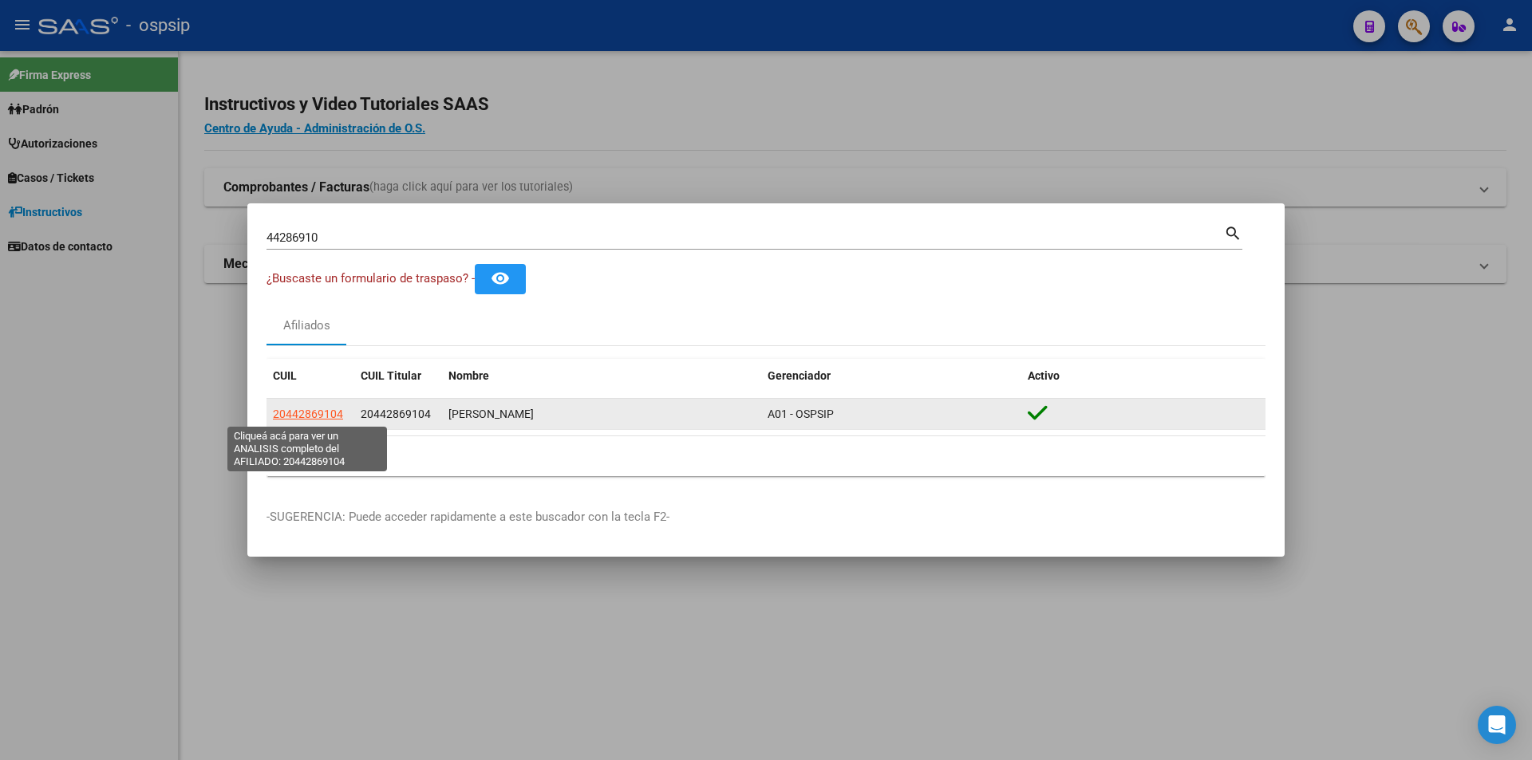
click at [325, 410] on span "20442869104" at bounding box center [308, 414] width 70 height 13
type textarea "20442869104"
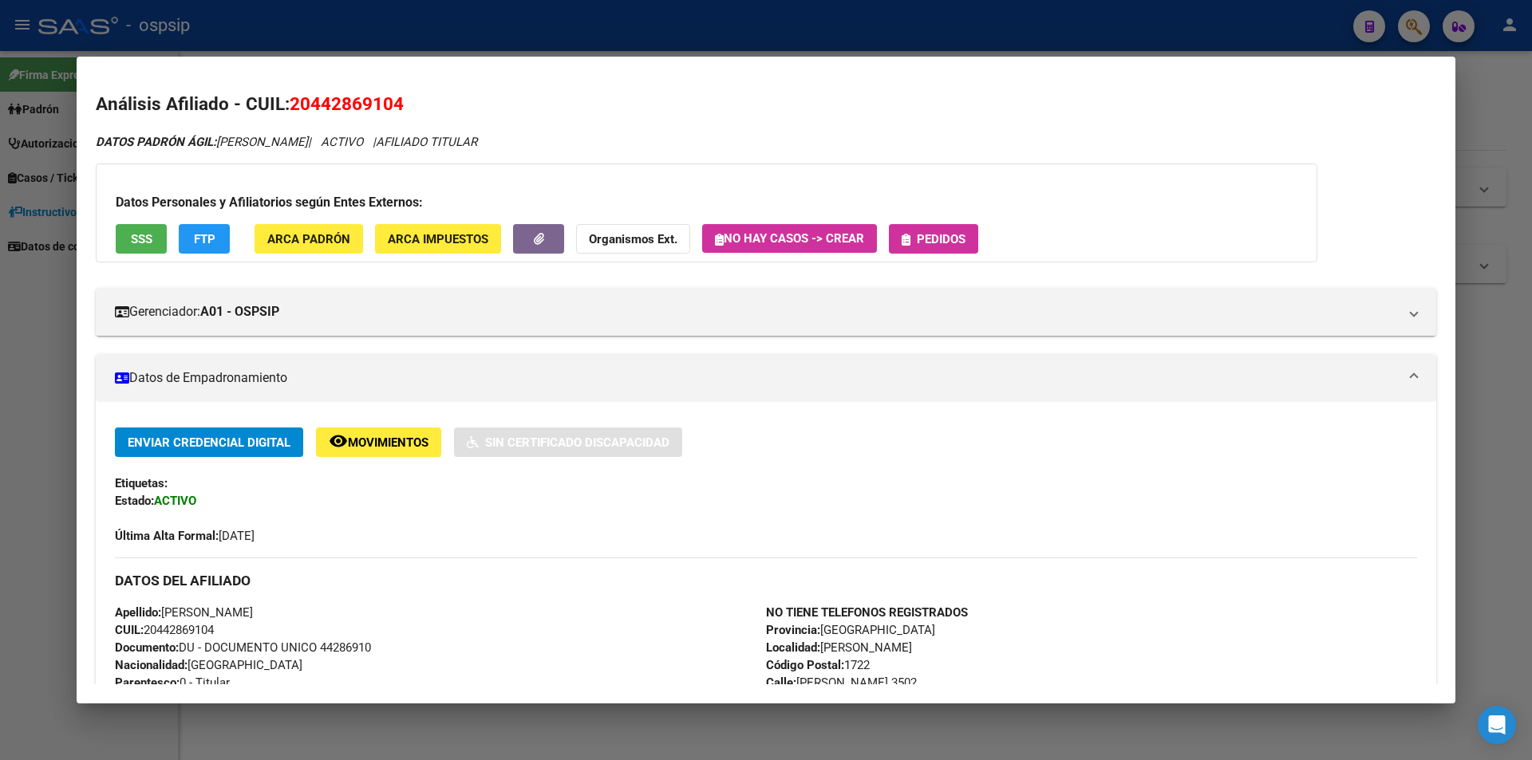
click at [965, 235] on span "Pedidos" at bounding box center [941, 239] width 49 height 14
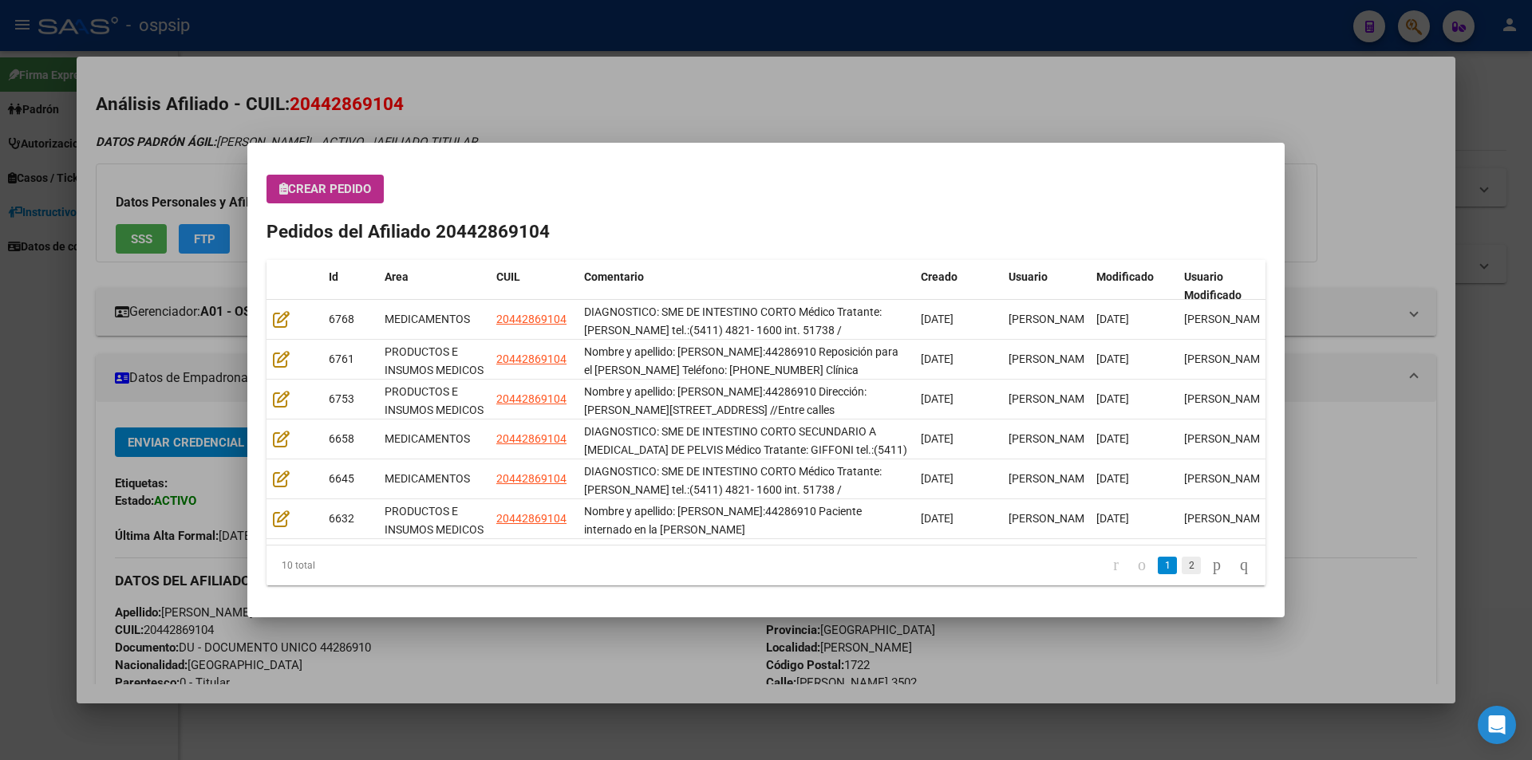
click at [1182, 568] on link "2" at bounding box center [1191, 566] width 19 height 18
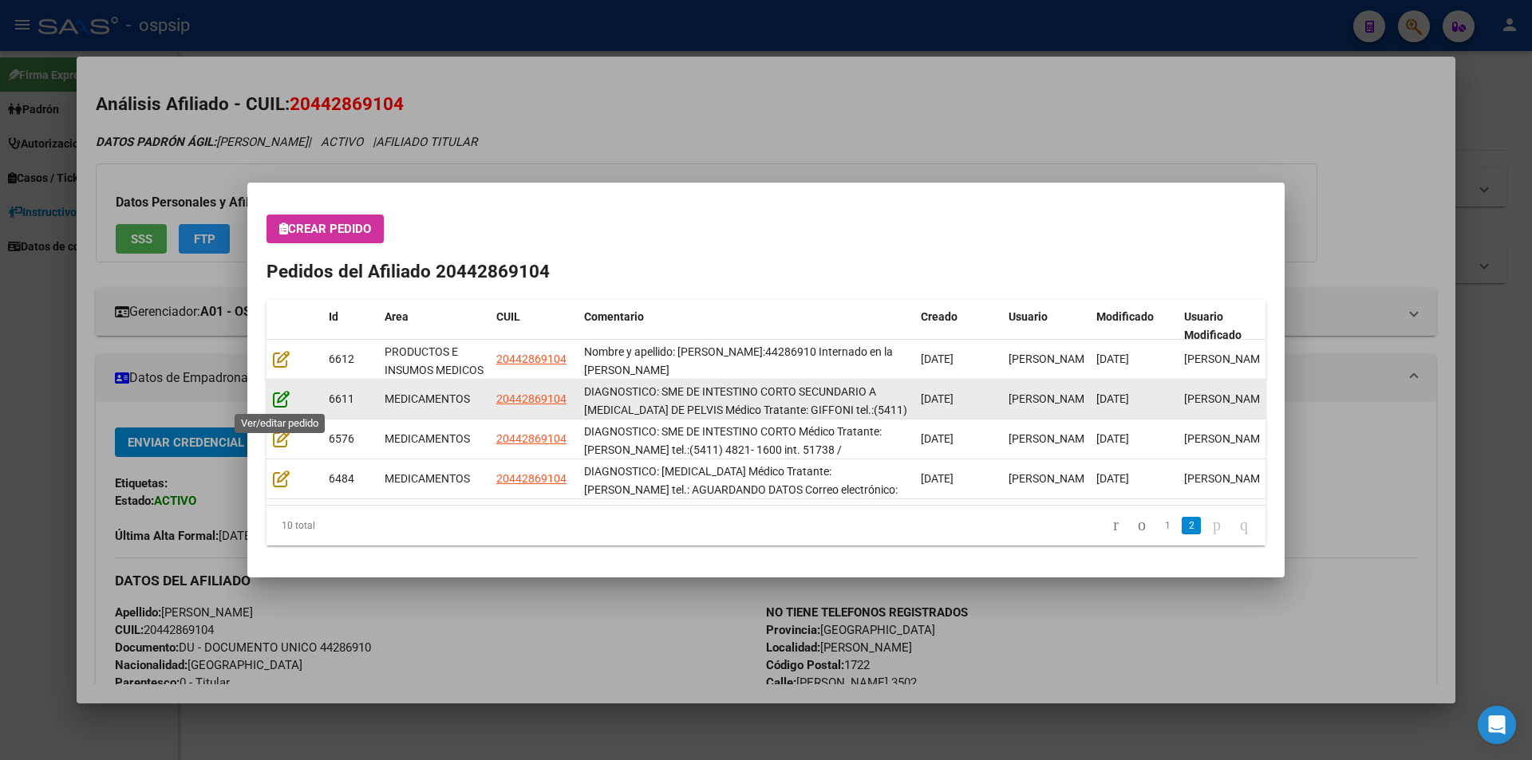
click at [279, 394] on icon at bounding box center [281, 399] width 17 height 18
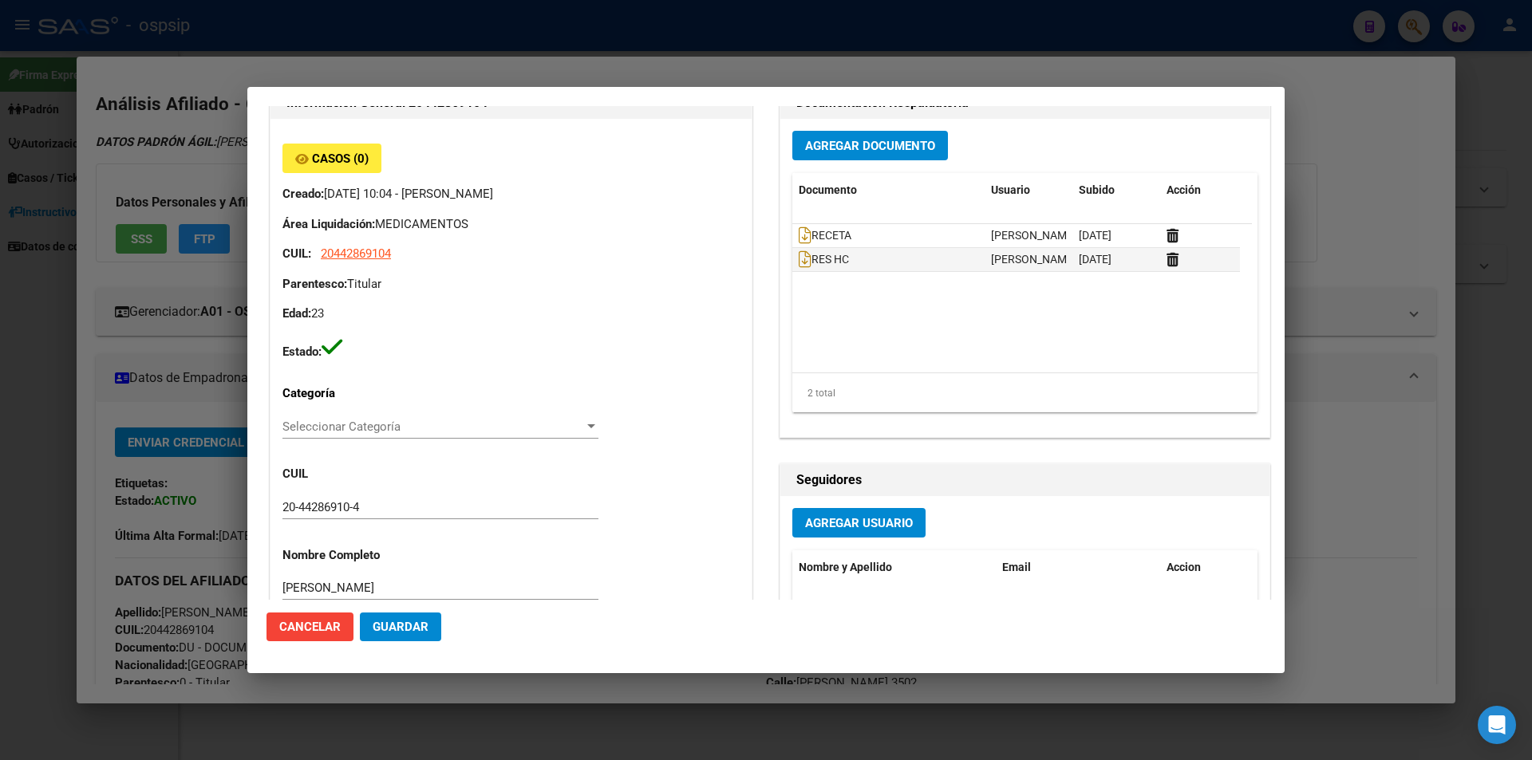
scroll to position [718, 0]
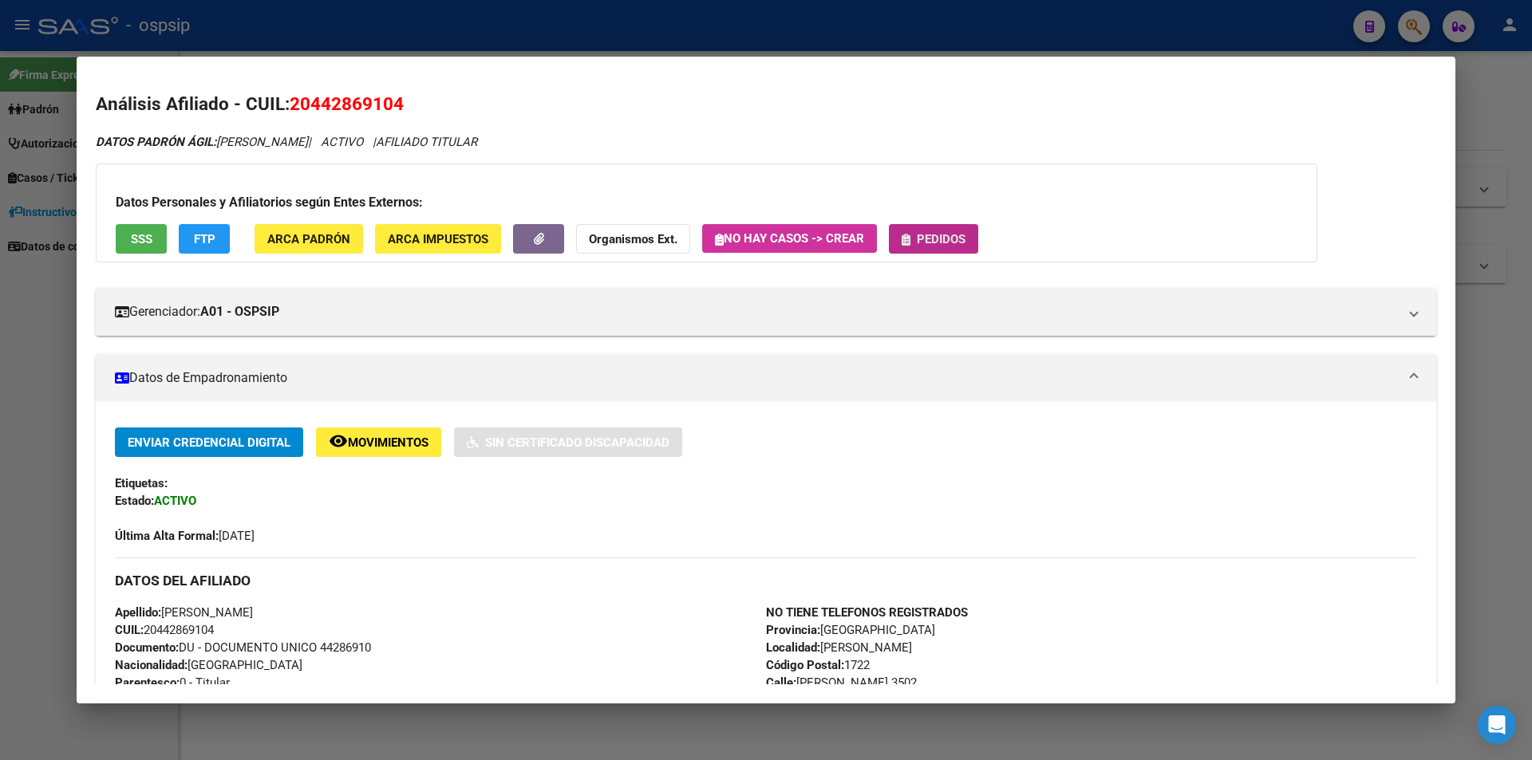
click at [933, 251] on button "Pedidos" at bounding box center [933, 239] width 89 height 30
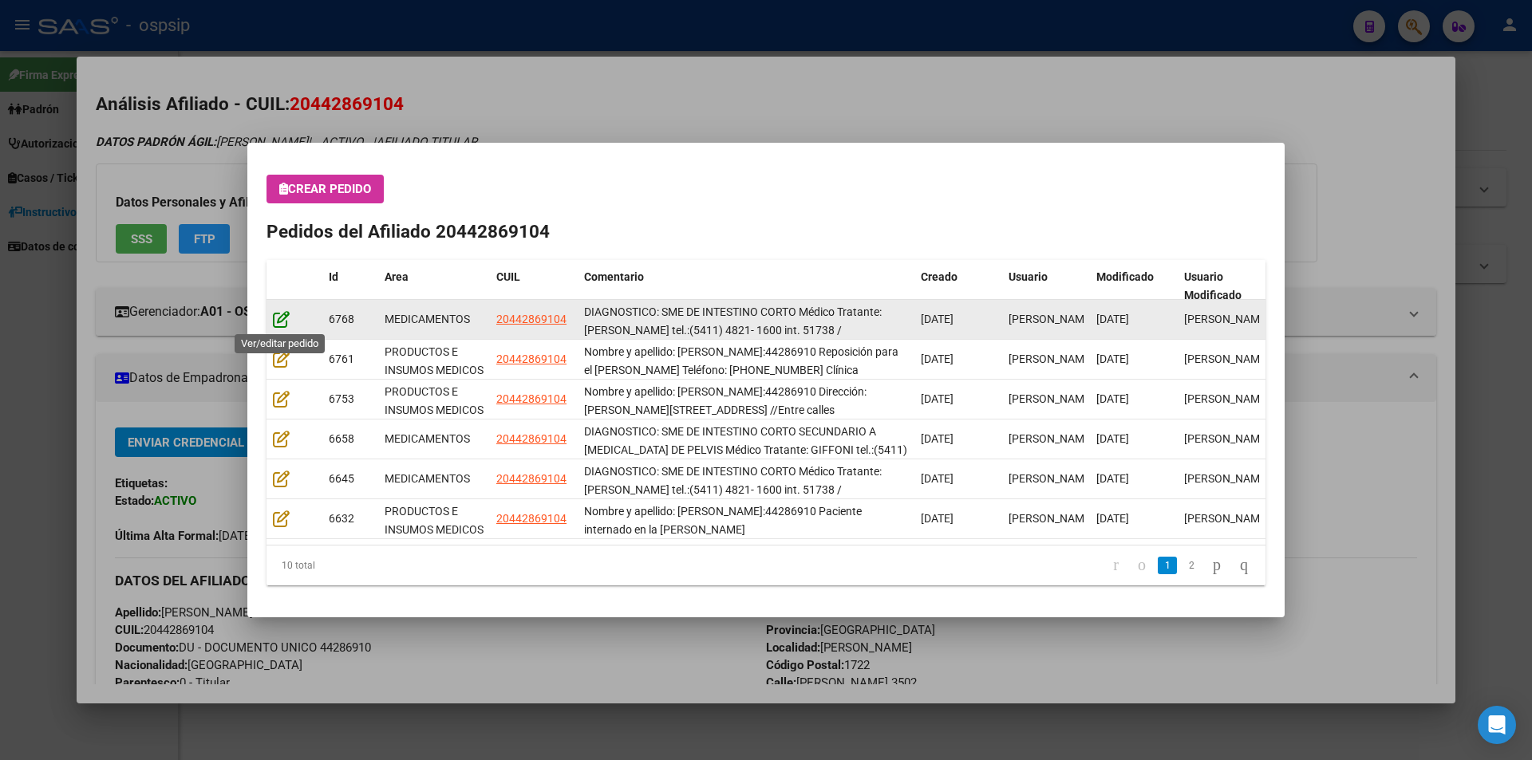
click at [282, 320] on icon at bounding box center [281, 319] width 17 height 18
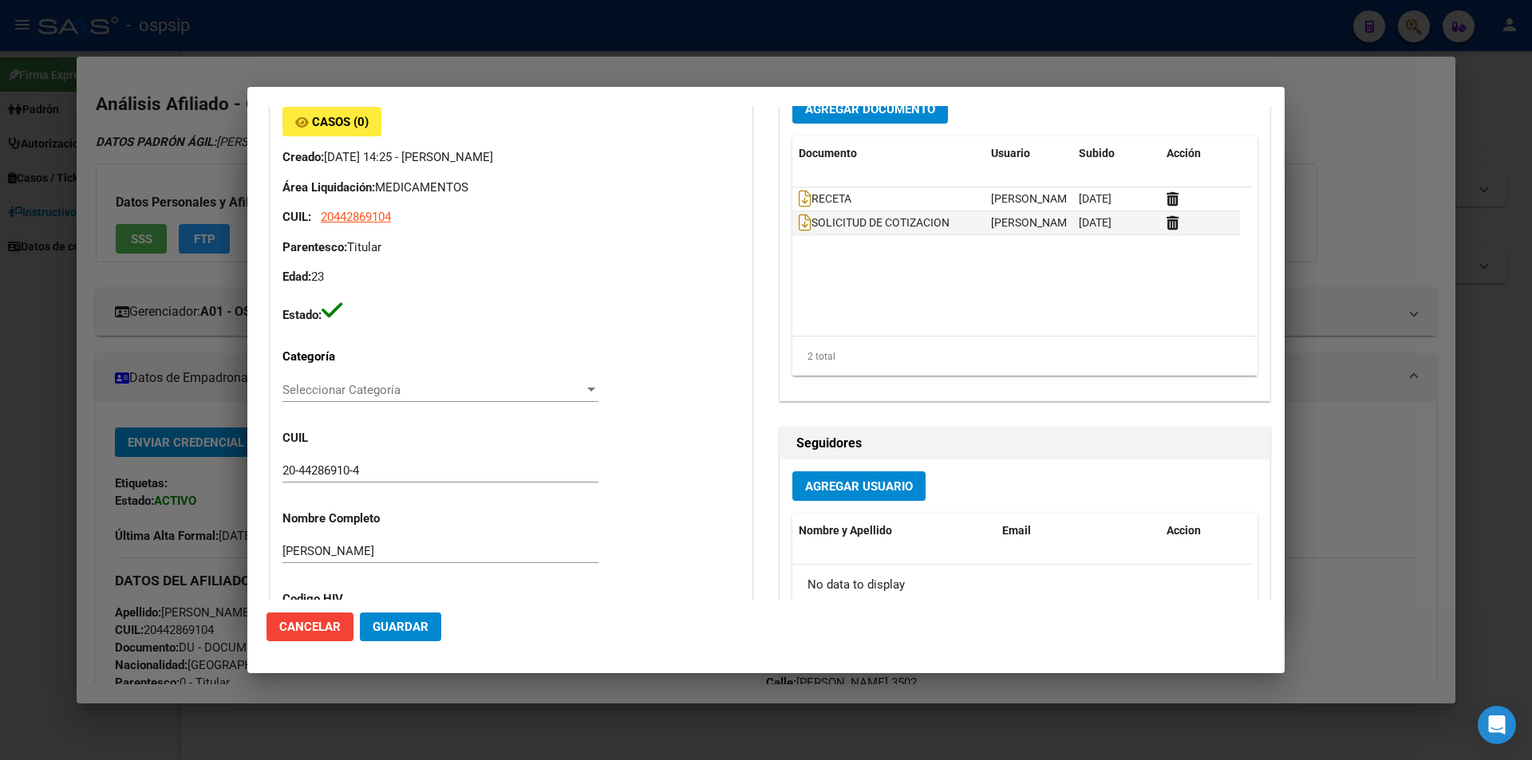
scroll to position [0, 0]
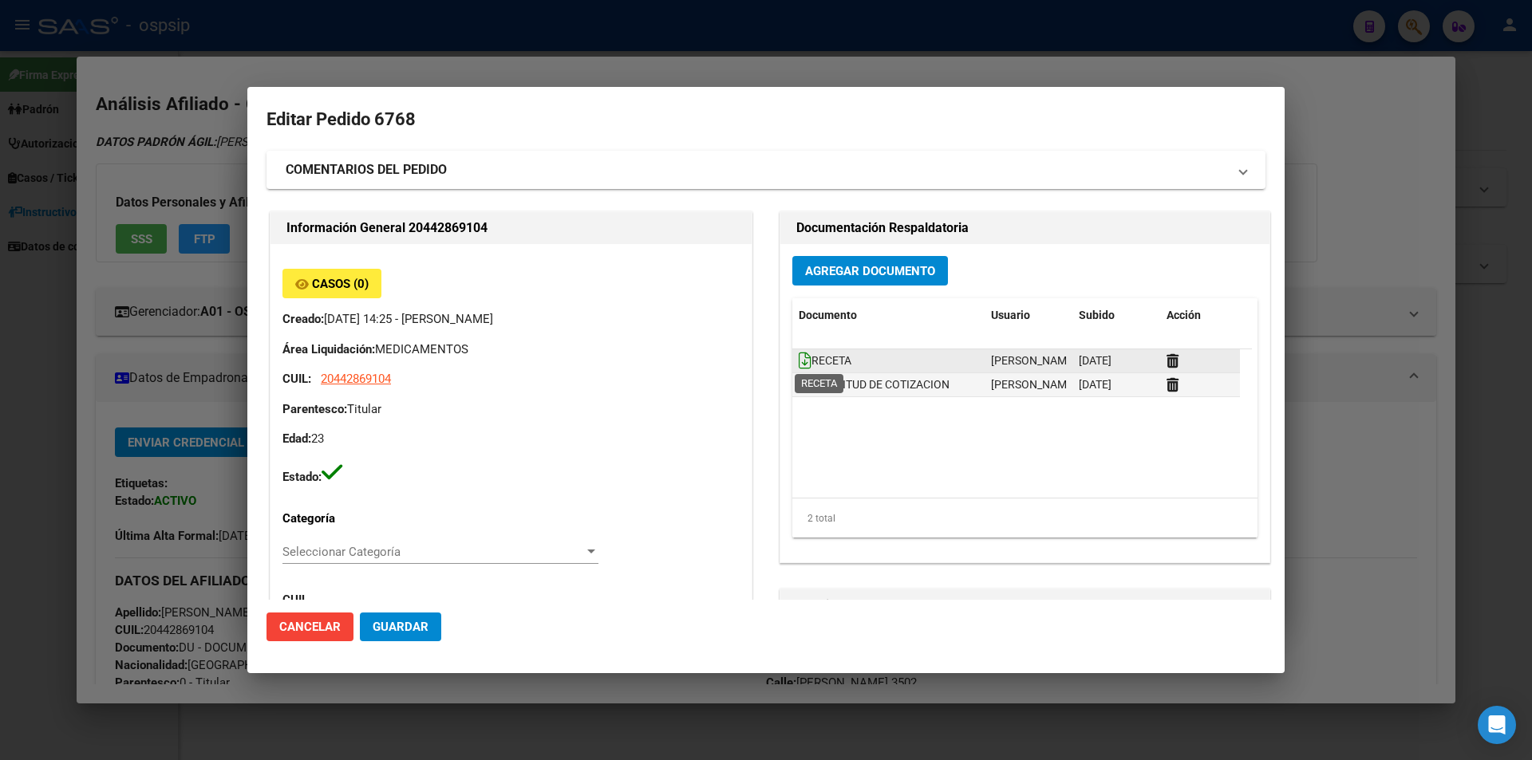
click at [799, 362] on icon at bounding box center [805, 361] width 13 height 18
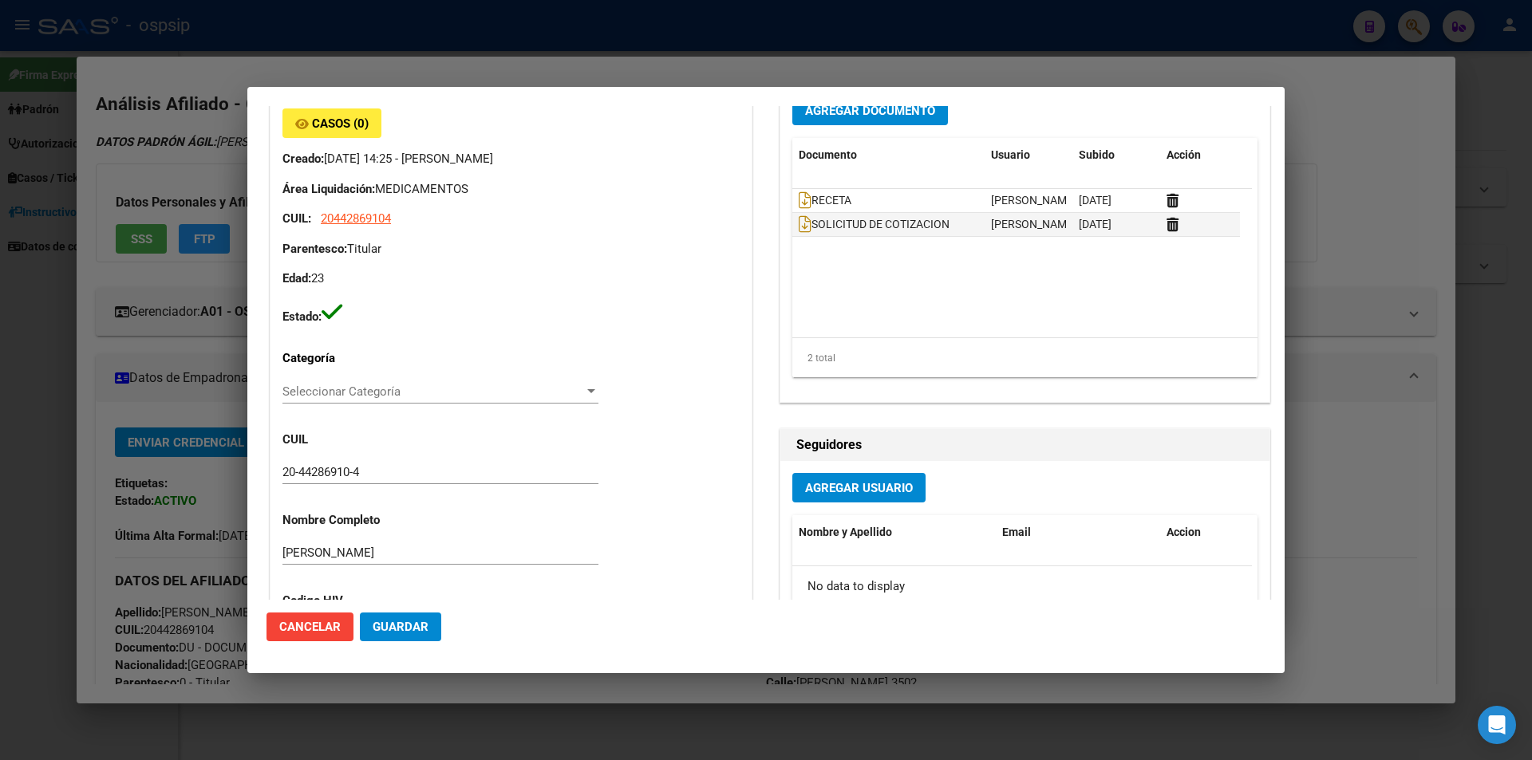
scroll to position [62, 0]
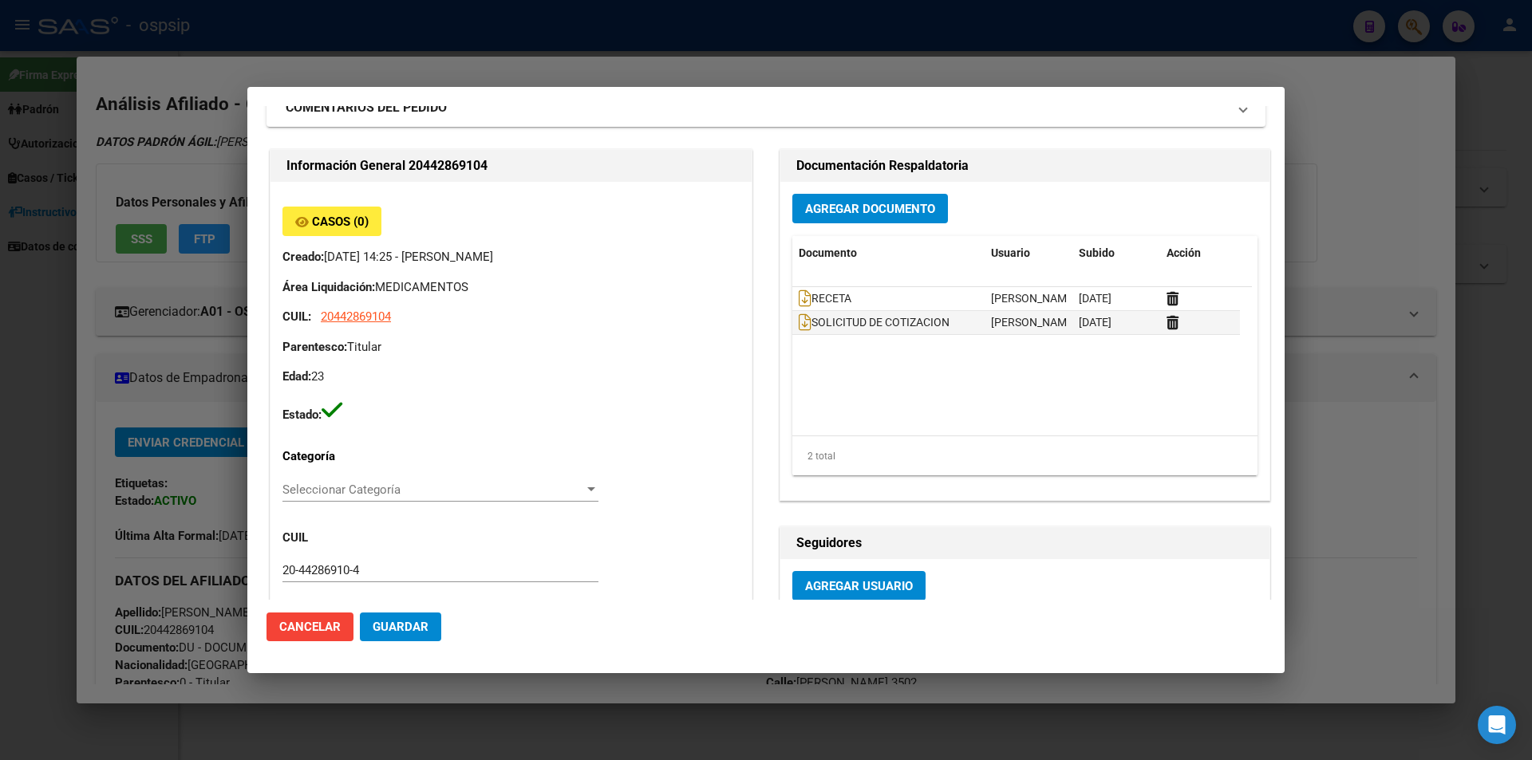
click at [804, 221] on button "Agregar Documento" at bounding box center [870, 209] width 156 height 30
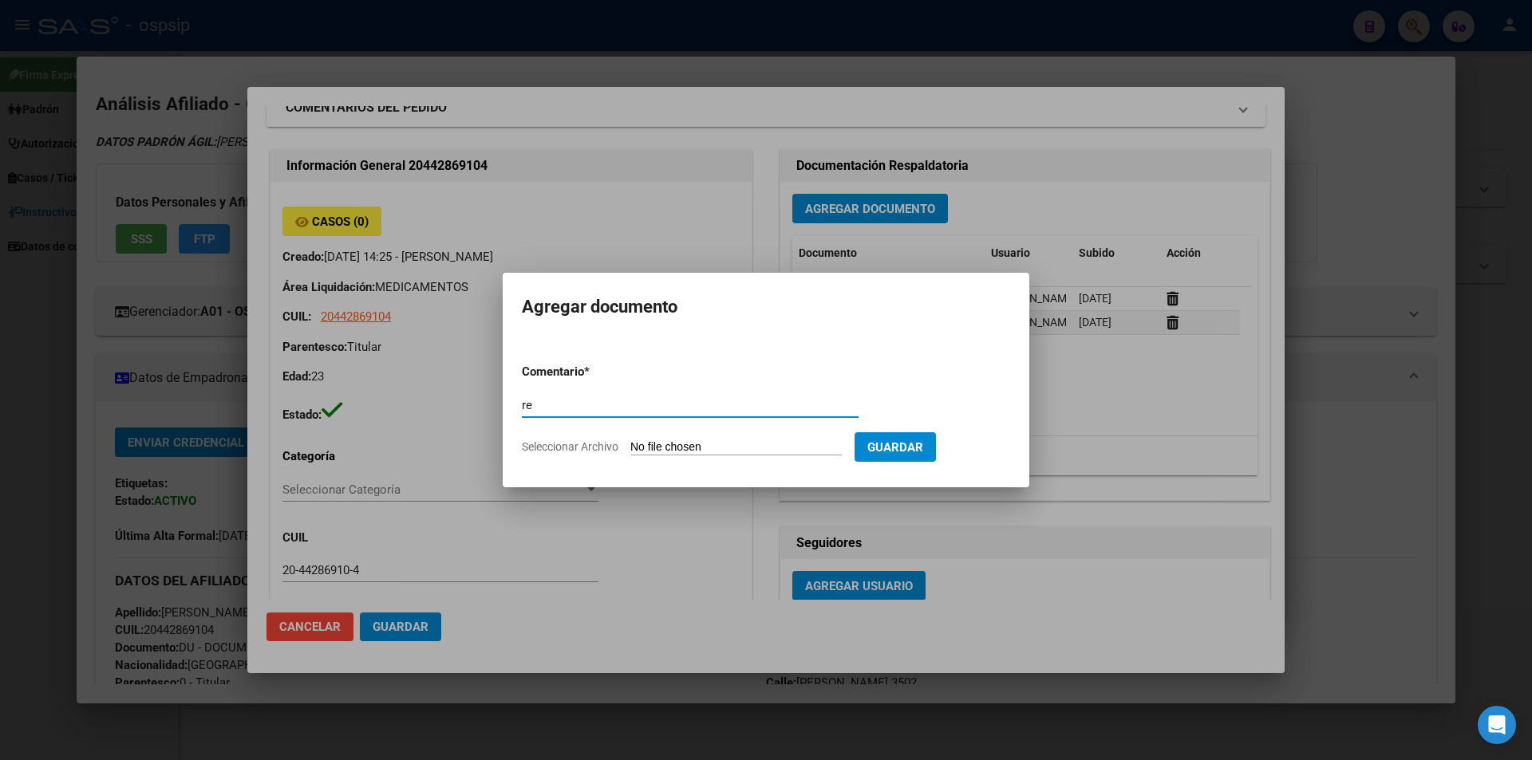
type input "r"
type input "RESPUESTA CLINICA"
click at [677, 436] on form "Comentario * RESPUESTA CLINICA Comentario Seleccionar Archivo Guardar" at bounding box center [766, 409] width 488 height 116
click at [672, 442] on input "Seleccionar Archivo" at bounding box center [735, 447] width 211 height 15
type input "C:\fakepath\Captura de pantalla 2025-08-11 102323.jpg"
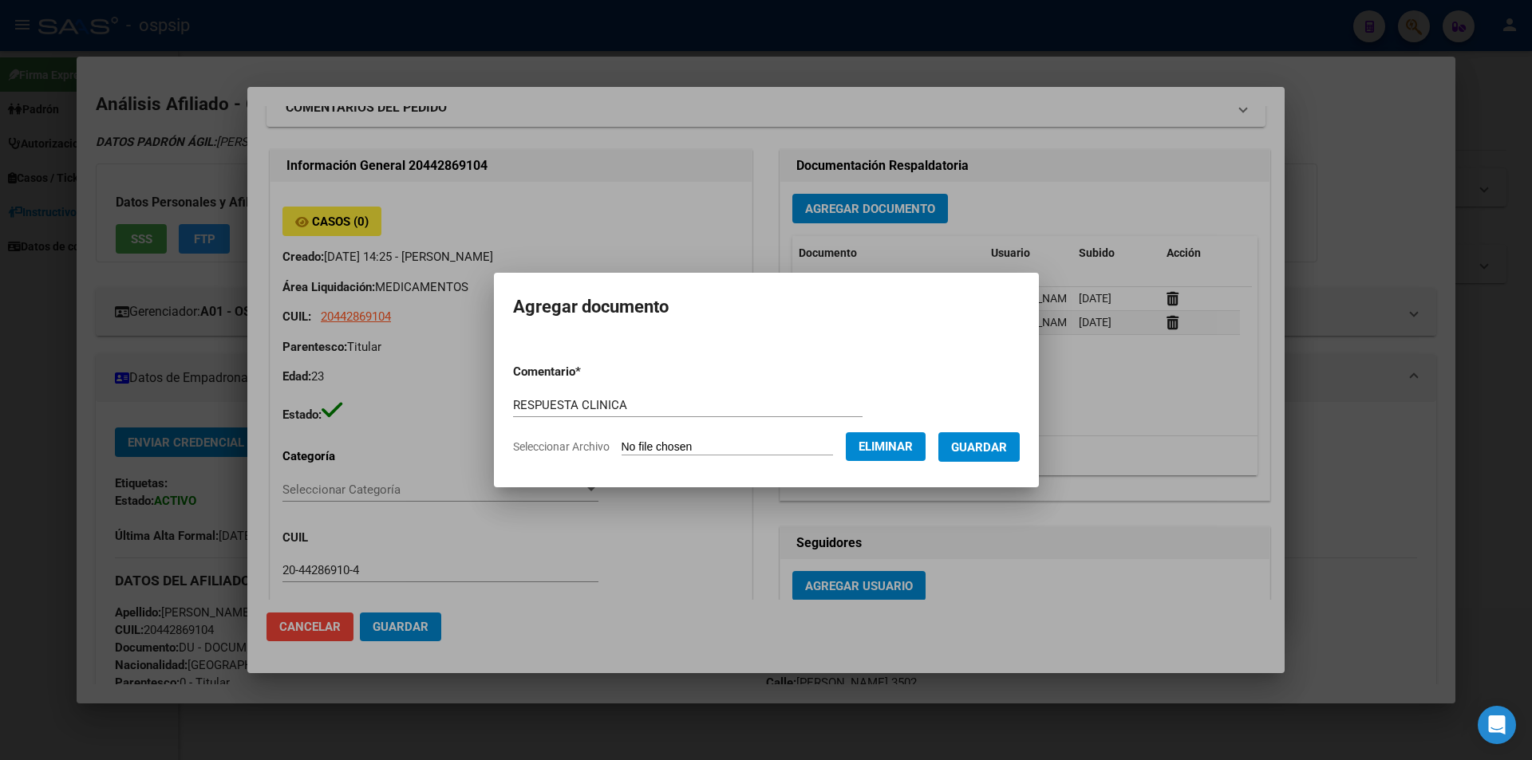
click at [981, 451] on span "Guardar" at bounding box center [979, 447] width 56 height 14
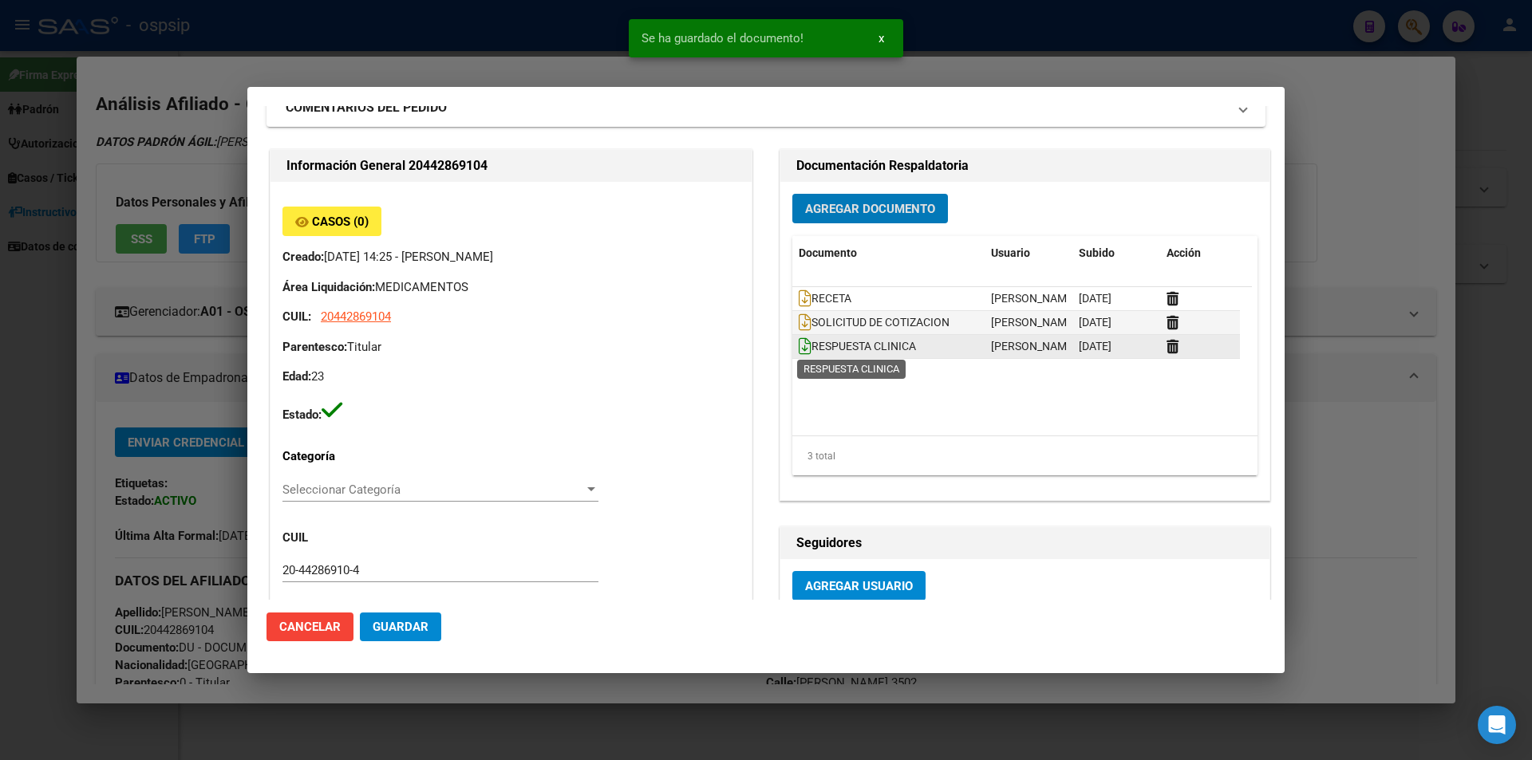
click at [799, 347] on icon at bounding box center [805, 346] width 13 height 18
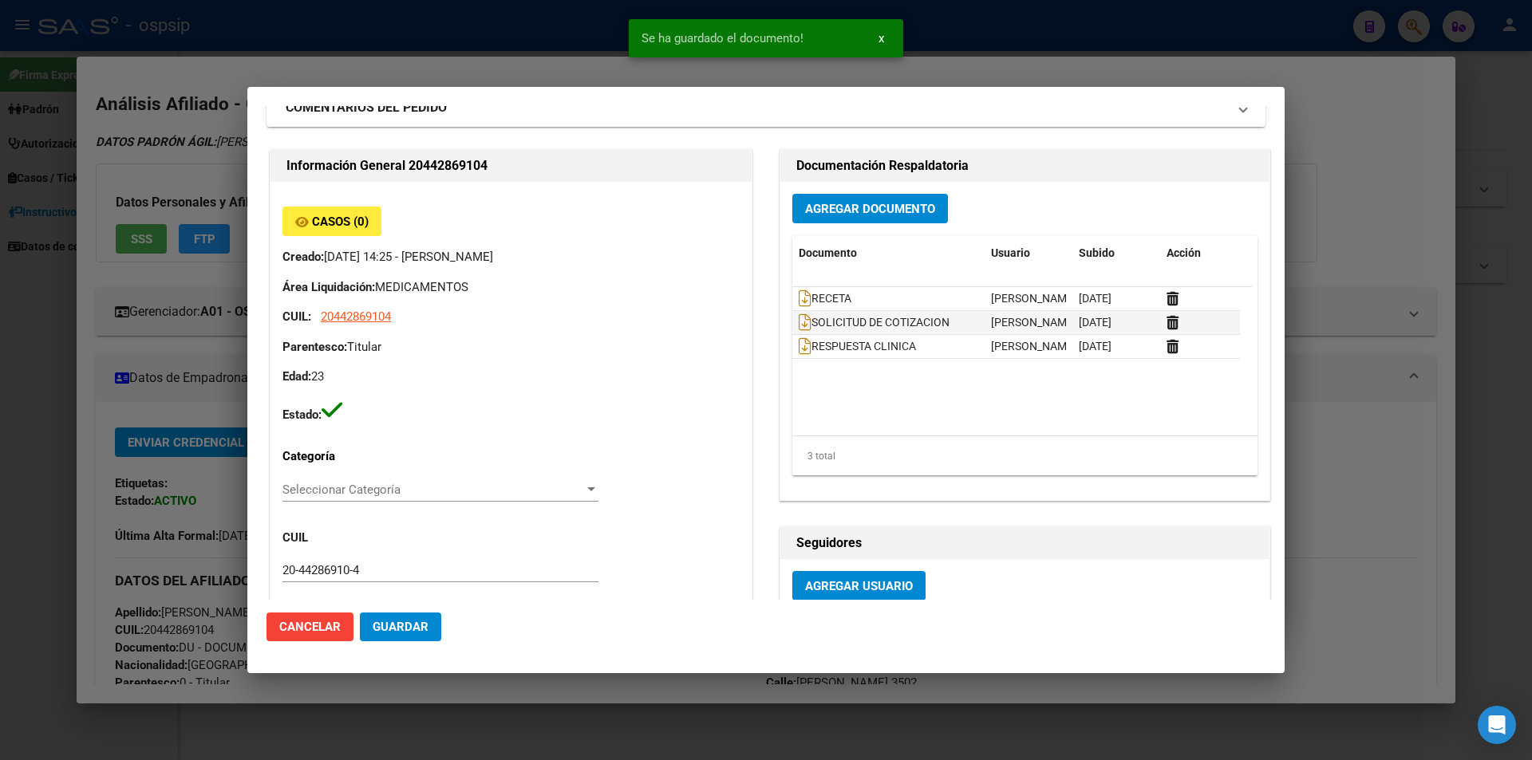
click at [414, 625] on span "Guardar" at bounding box center [401, 627] width 56 height 14
click at [407, 625] on span "Guardar" at bounding box center [401, 627] width 56 height 14
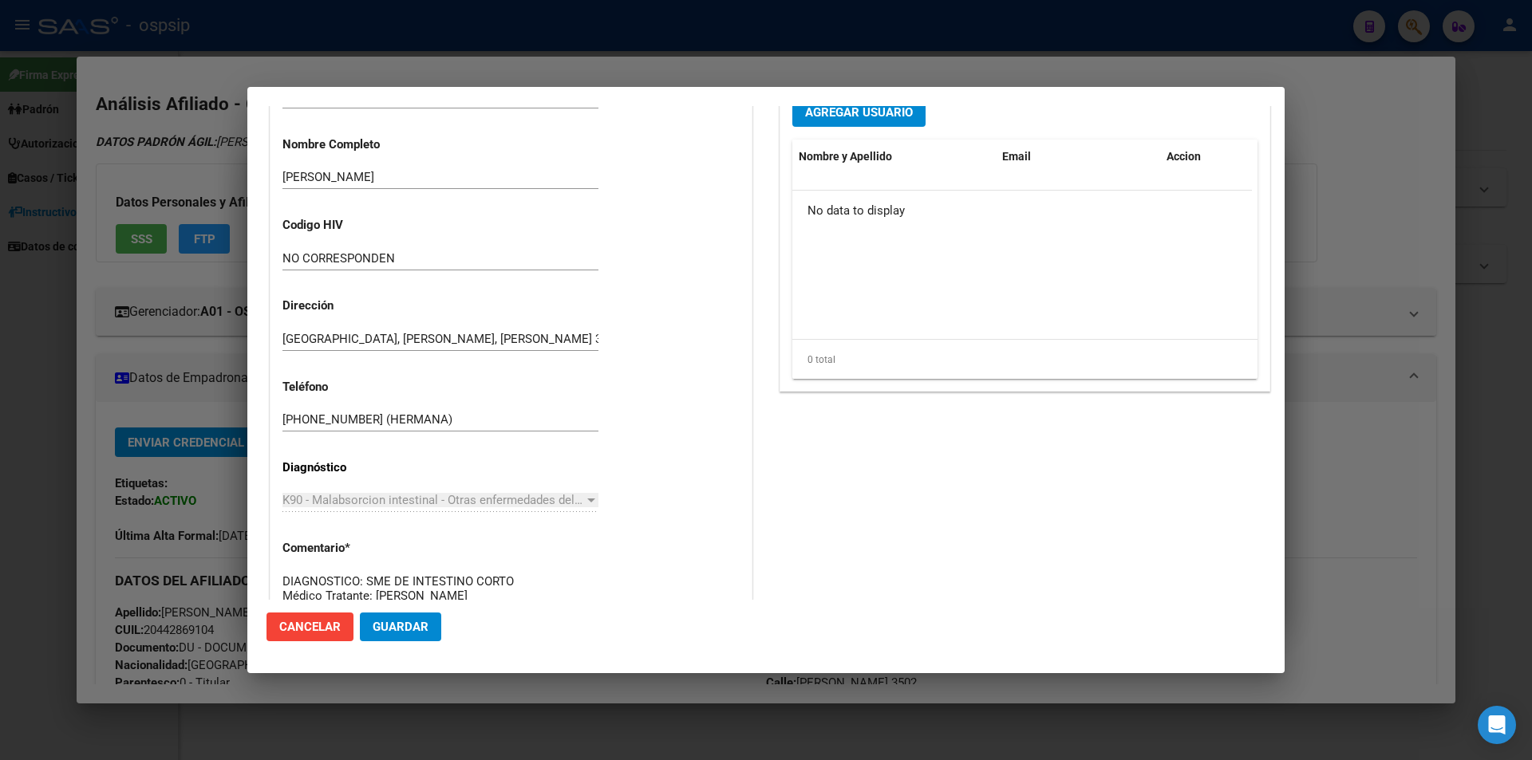
scroll to position [700, 0]
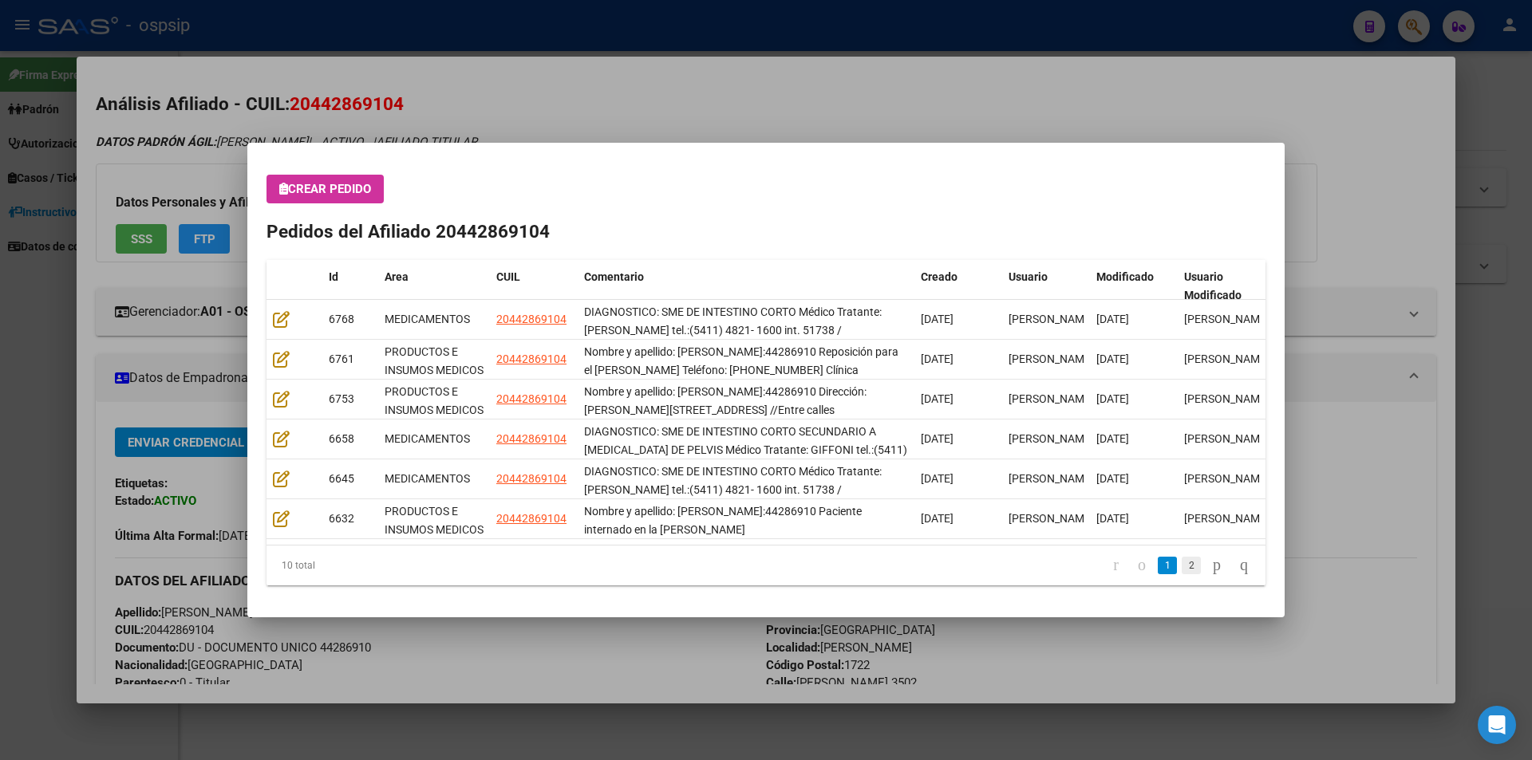
click at [1182, 560] on link "2" at bounding box center [1191, 566] width 19 height 18
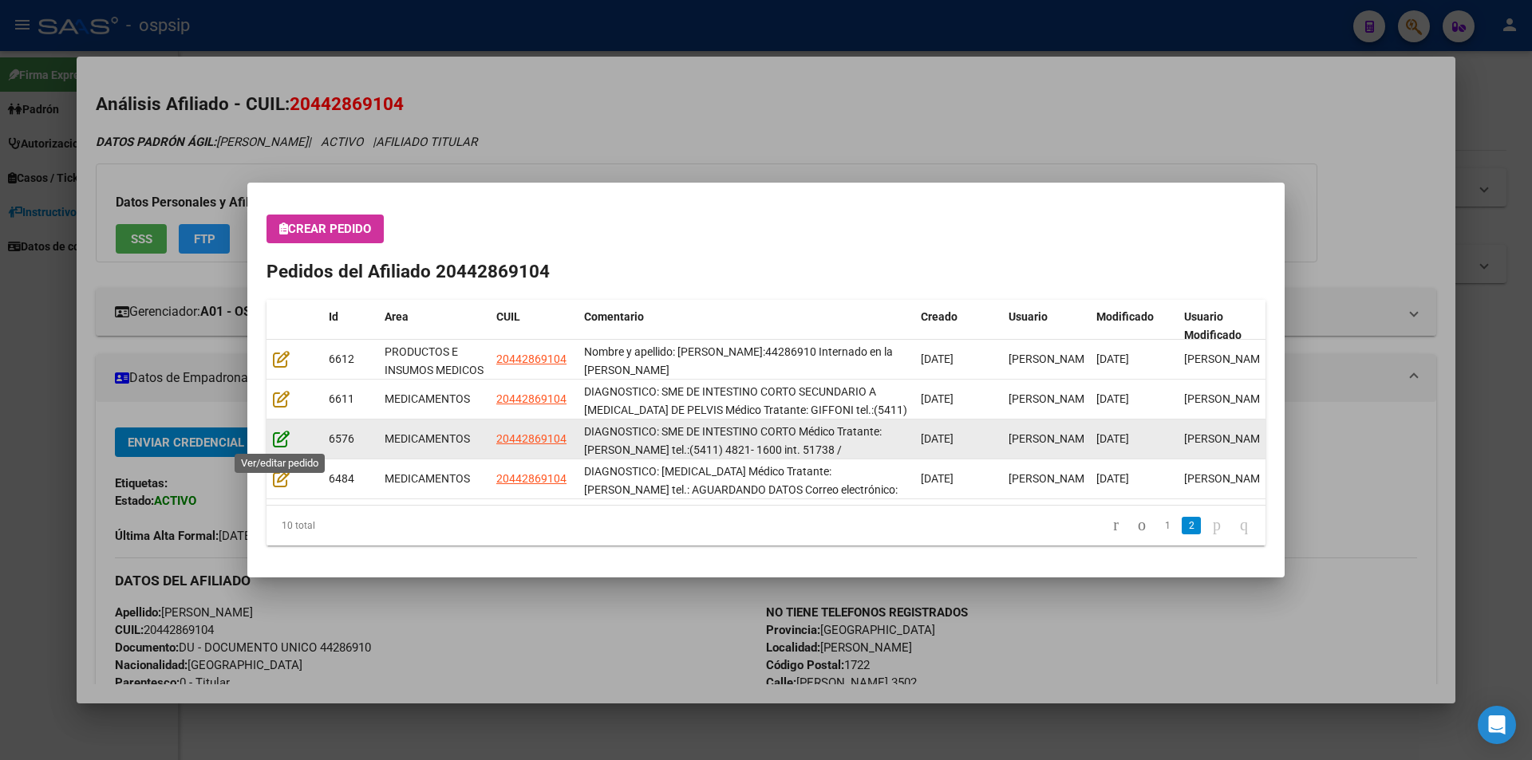
click at [275, 442] on icon at bounding box center [281, 439] width 17 height 18
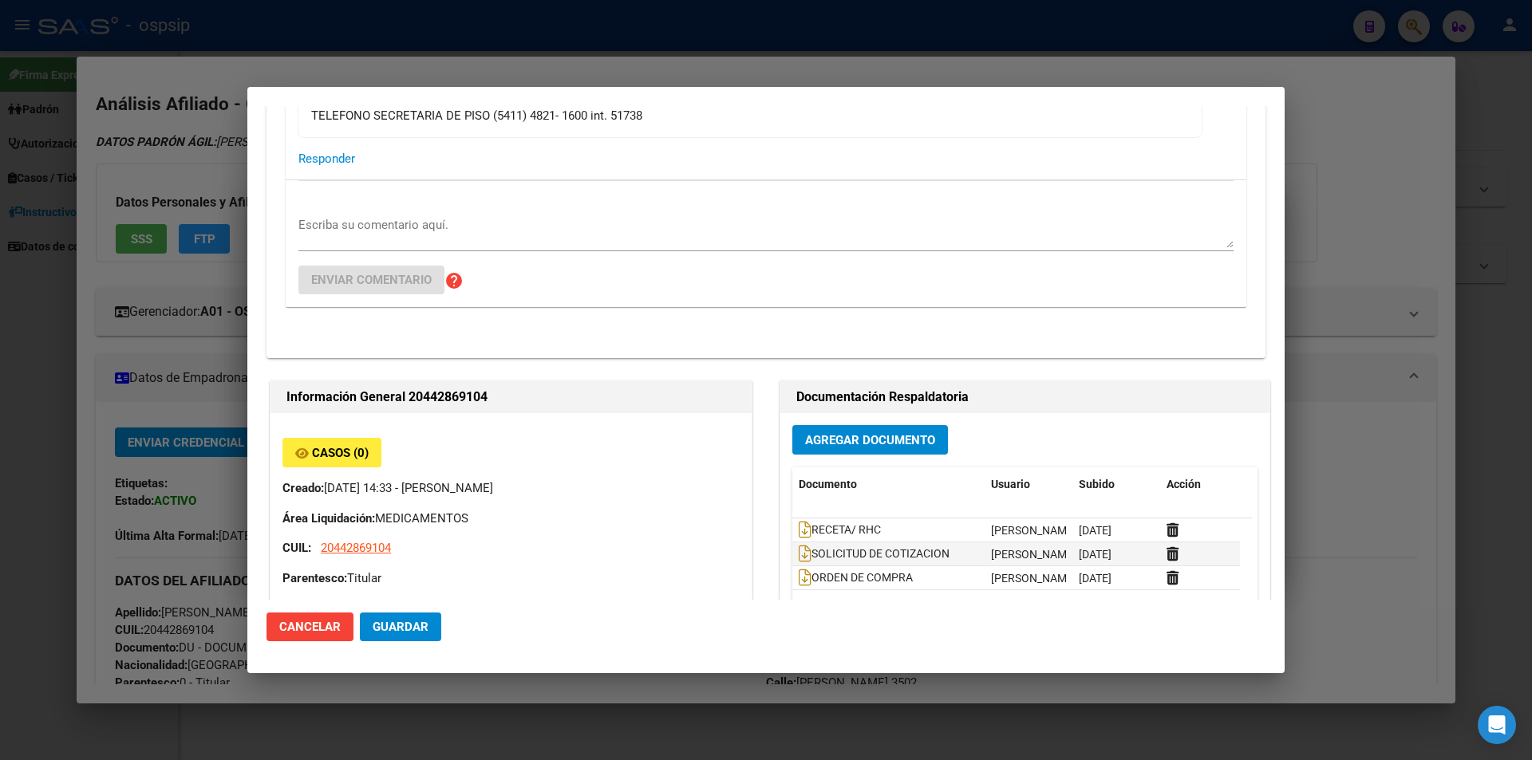
scroll to position [558, 0]
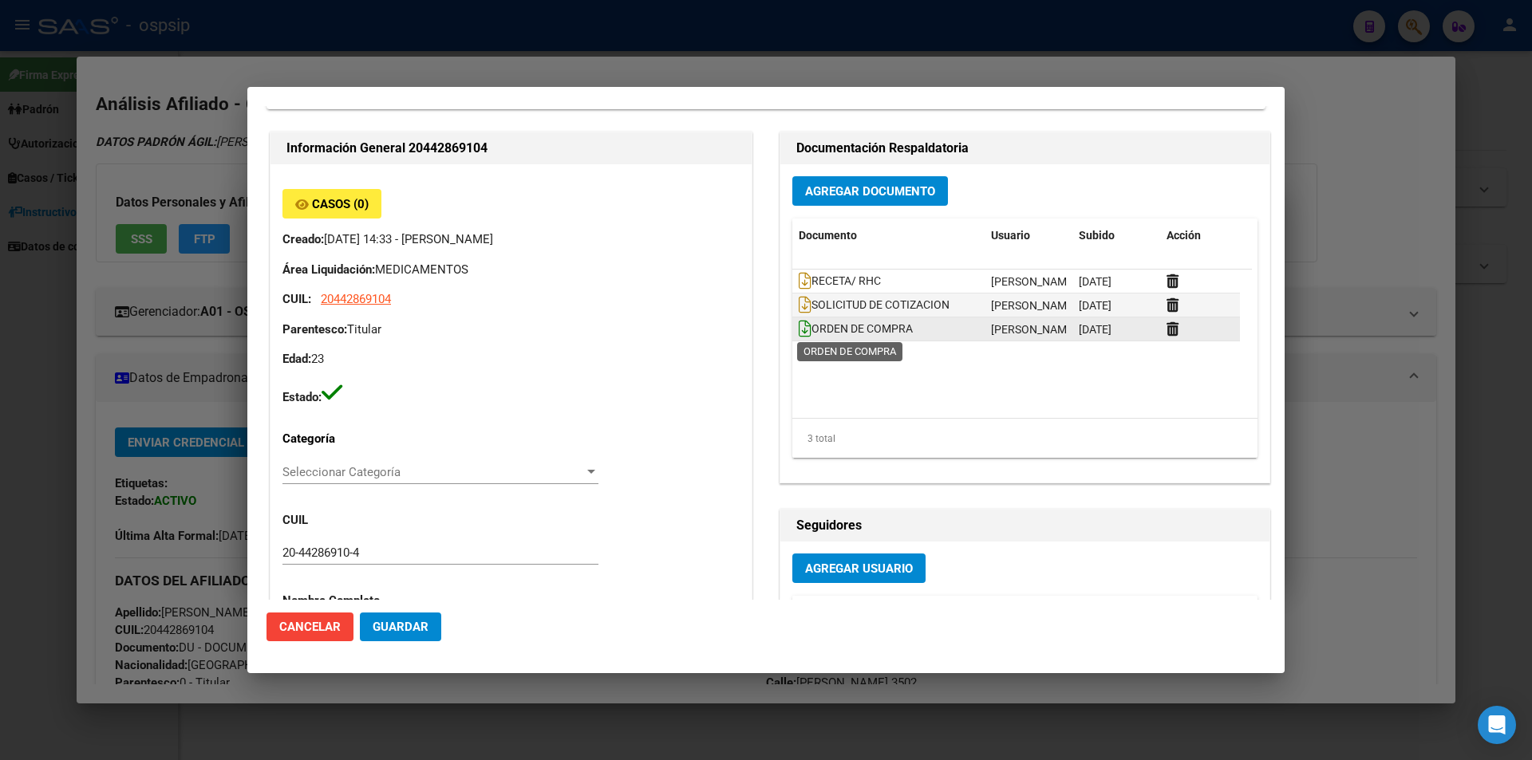
click at [799, 334] on icon at bounding box center [805, 329] width 13 height 18
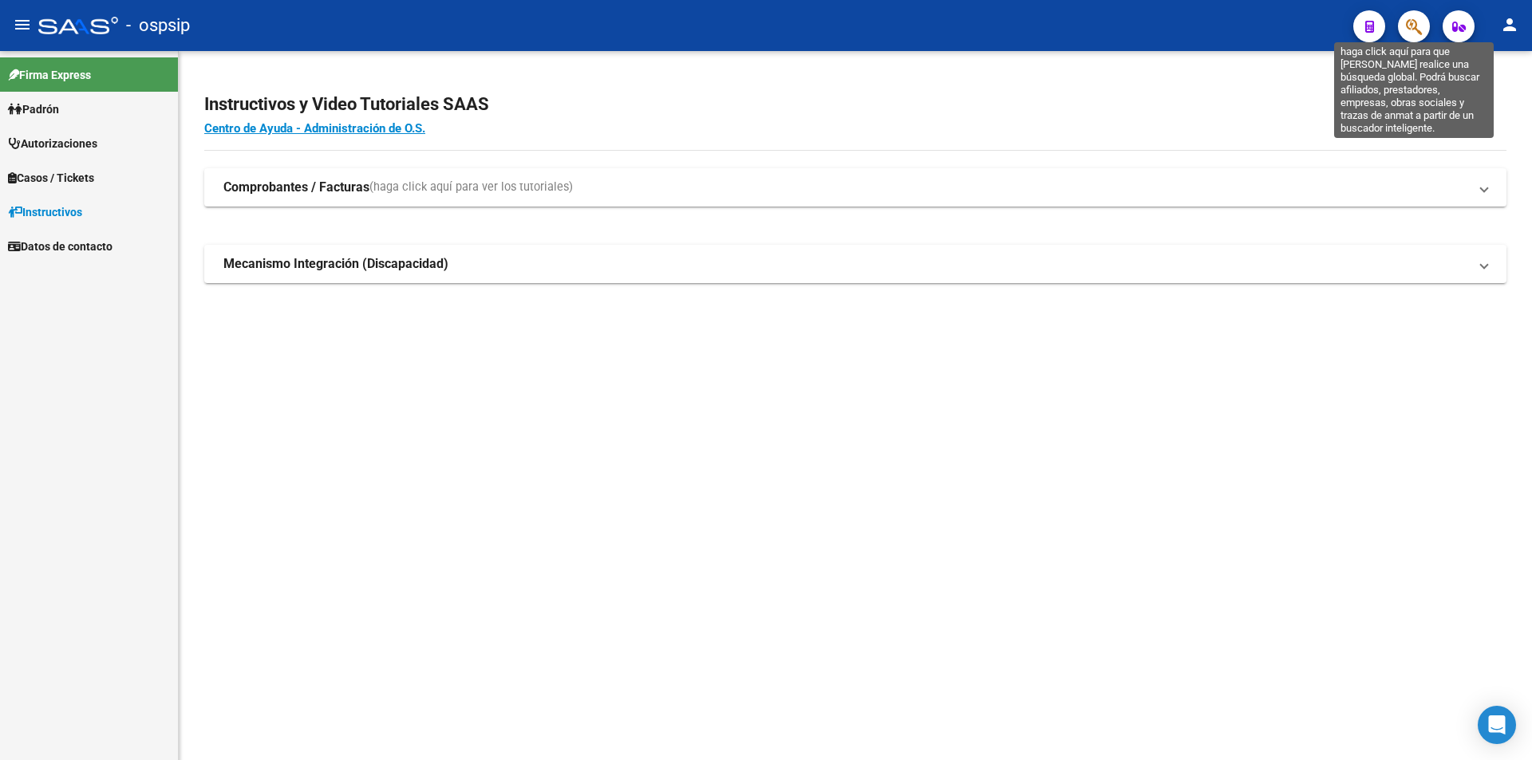
click at [1410, 18] on icon "button" at bounding box center [1414, 27] width 16 height 18
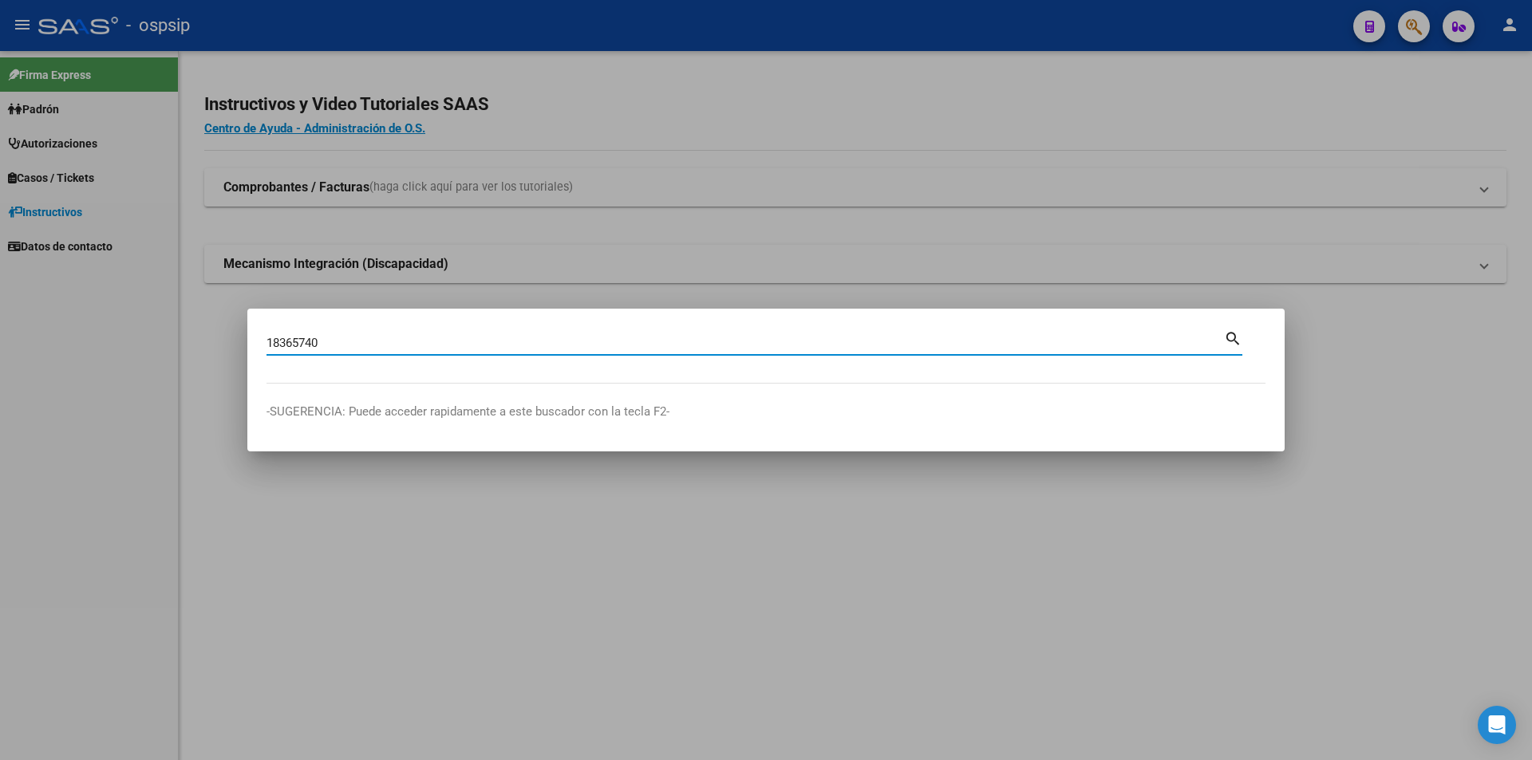
type input "18365740"
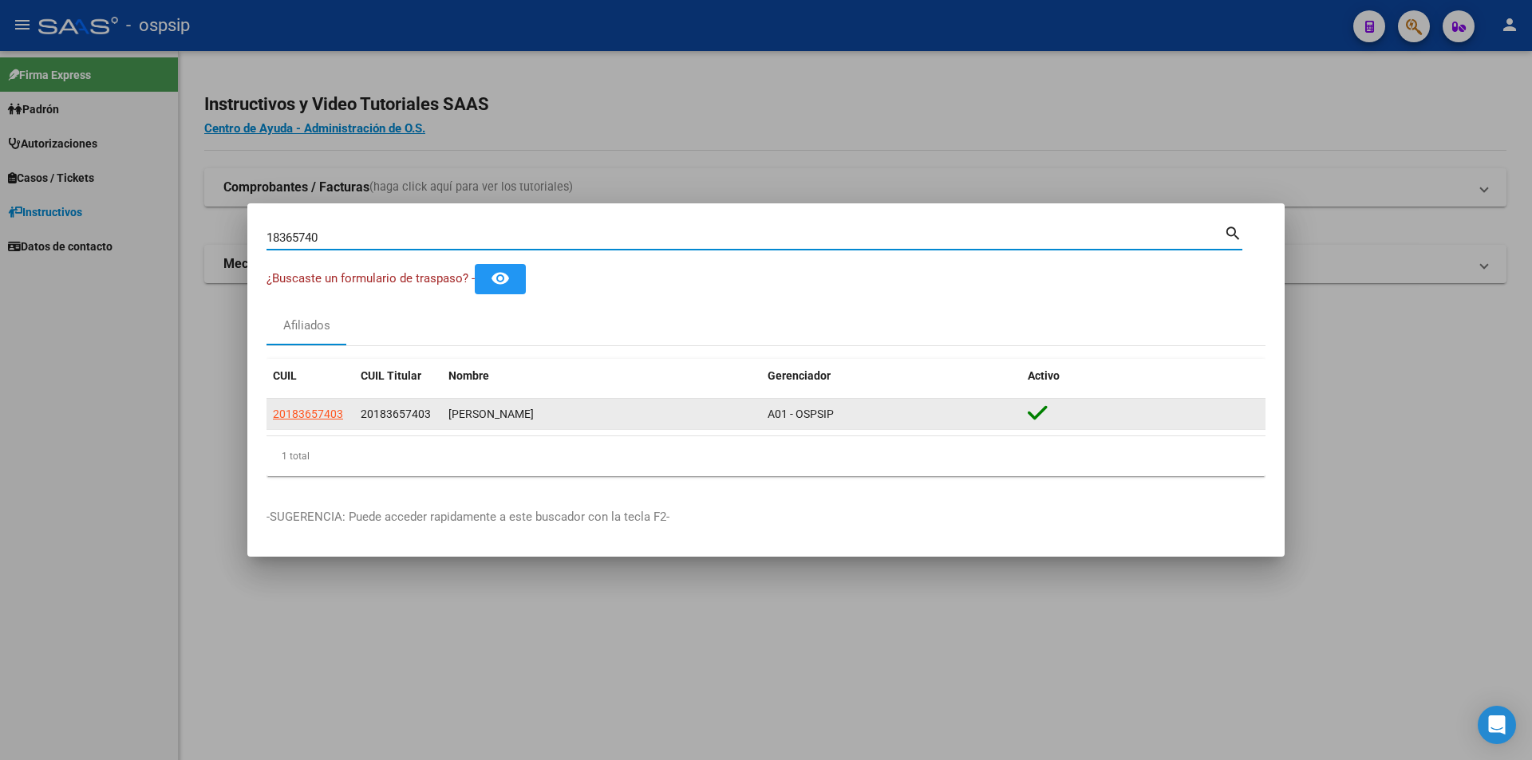
click at [310, 408] on span "20183657403" at bounding box center [308, 414] width 70 height 13
type textarea "20183657403"
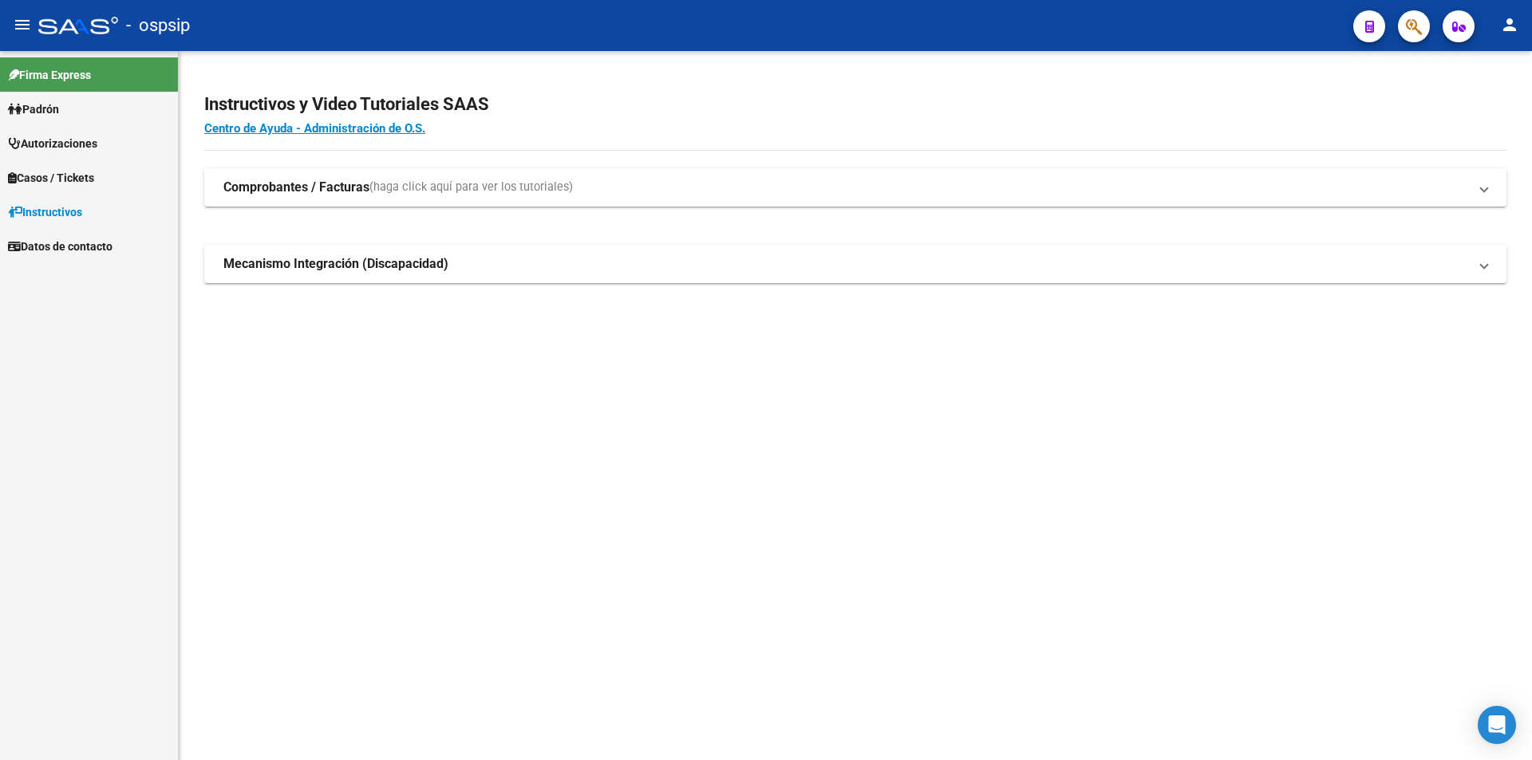
click at [1416, 12] on span "button" at bounding box center [1414, 26] width 16 height 33
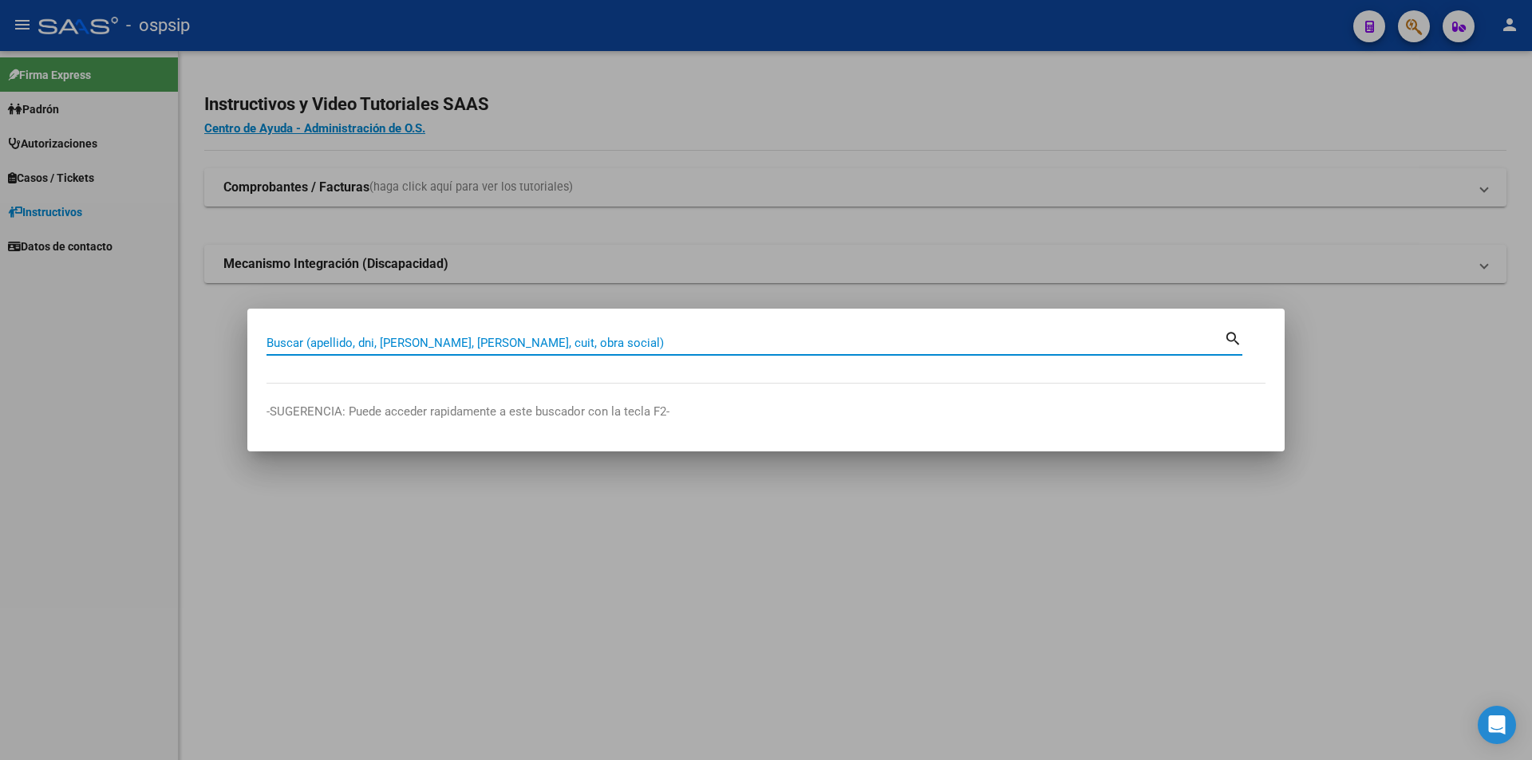
paste input "31306593"
type input "31306593"
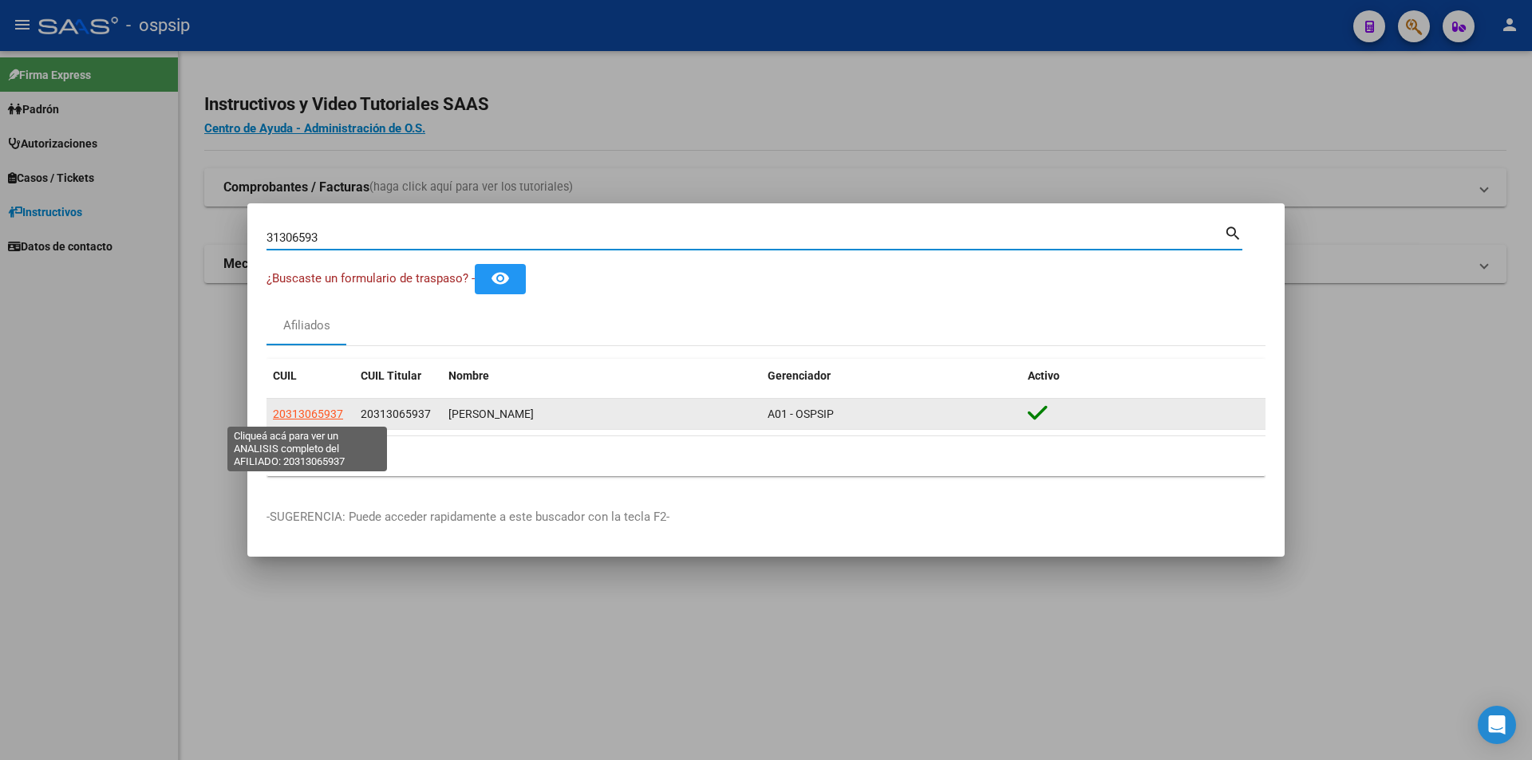
click at [294, 416] on span "20313065937" at bounding box center [308, 414] width 70 height 13
type textarea "20313065937"
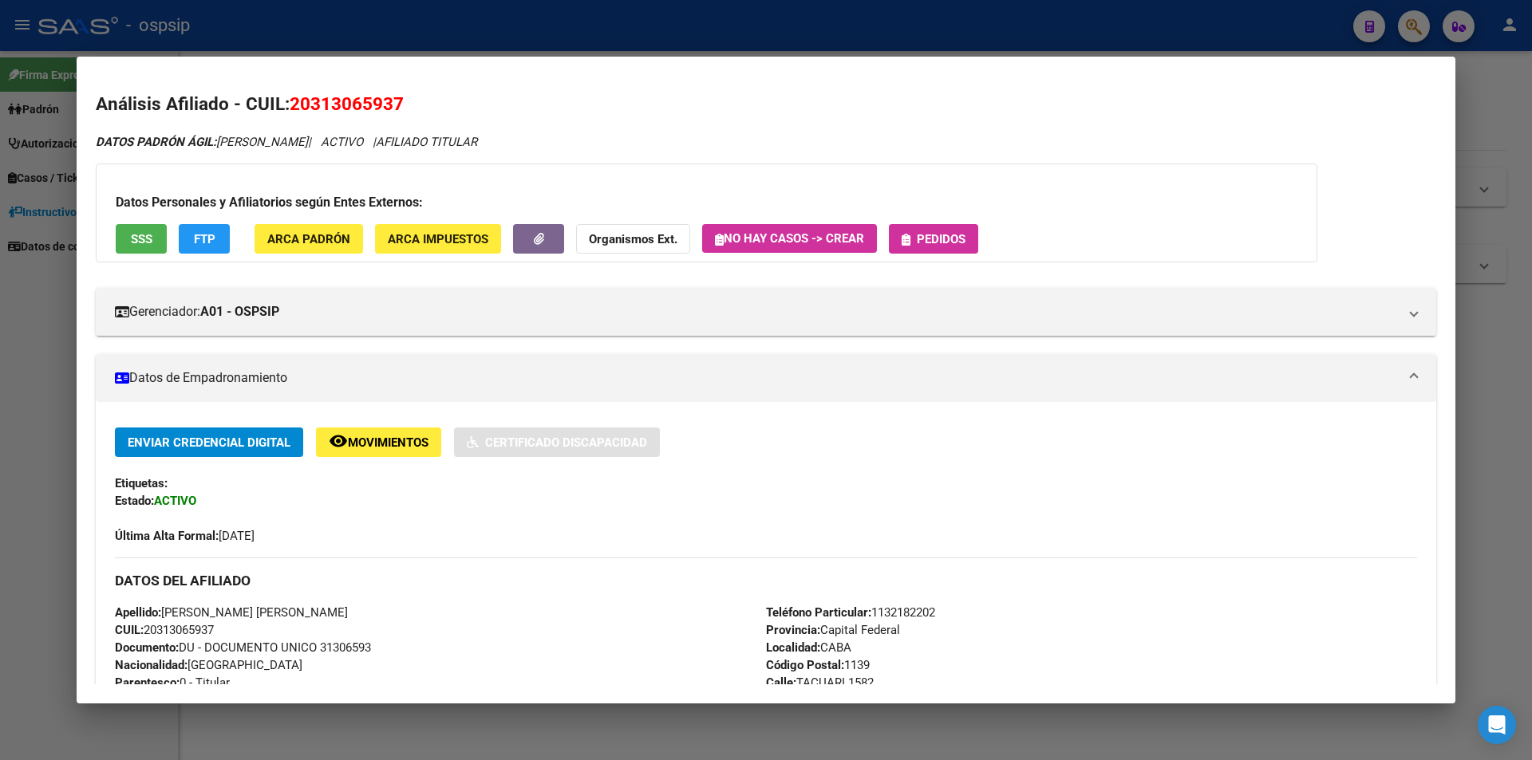
click at [137, 246] on span "SSS" at bounding box center [142, 239] width 22 height 14
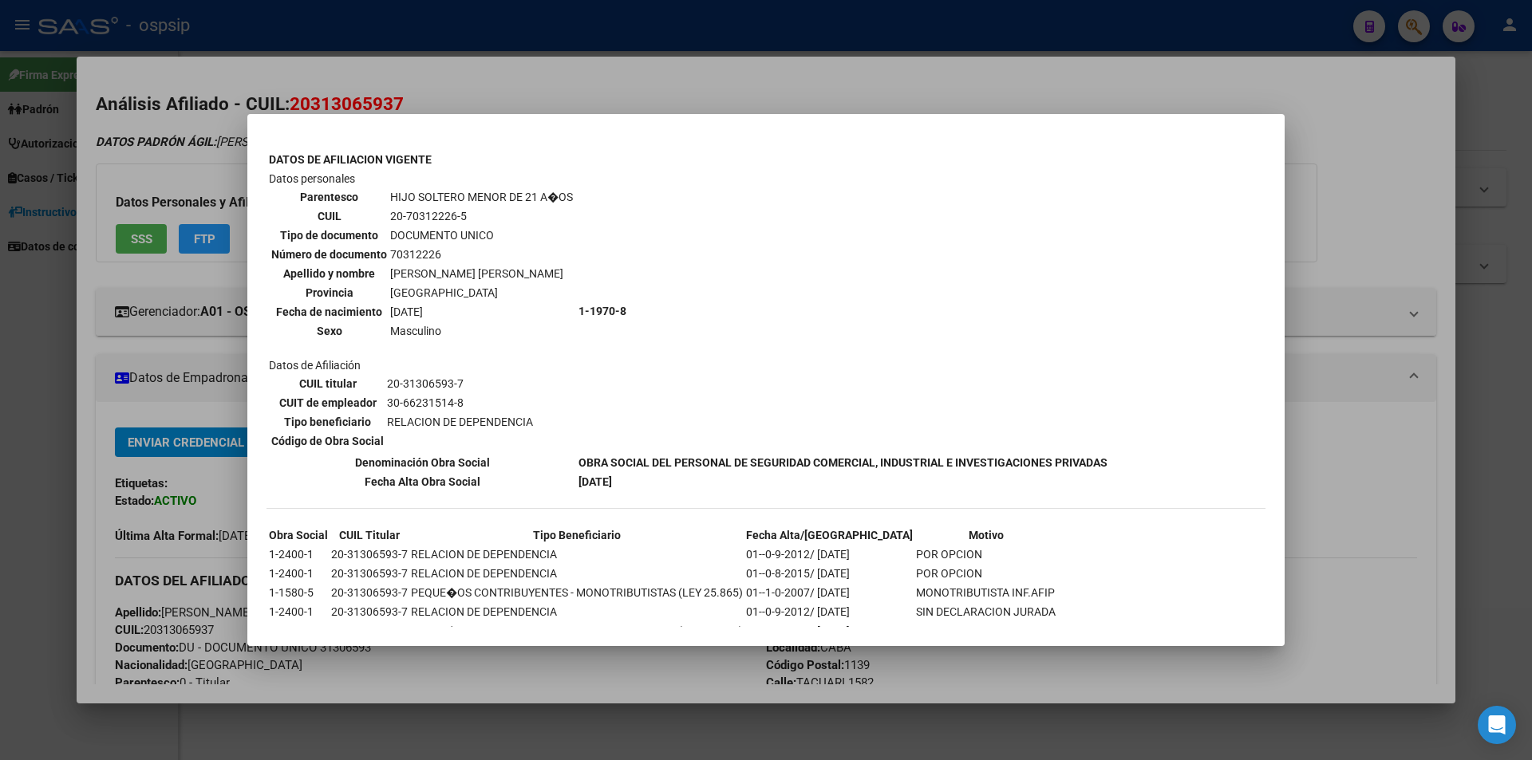
scroll to position [1330, 0]
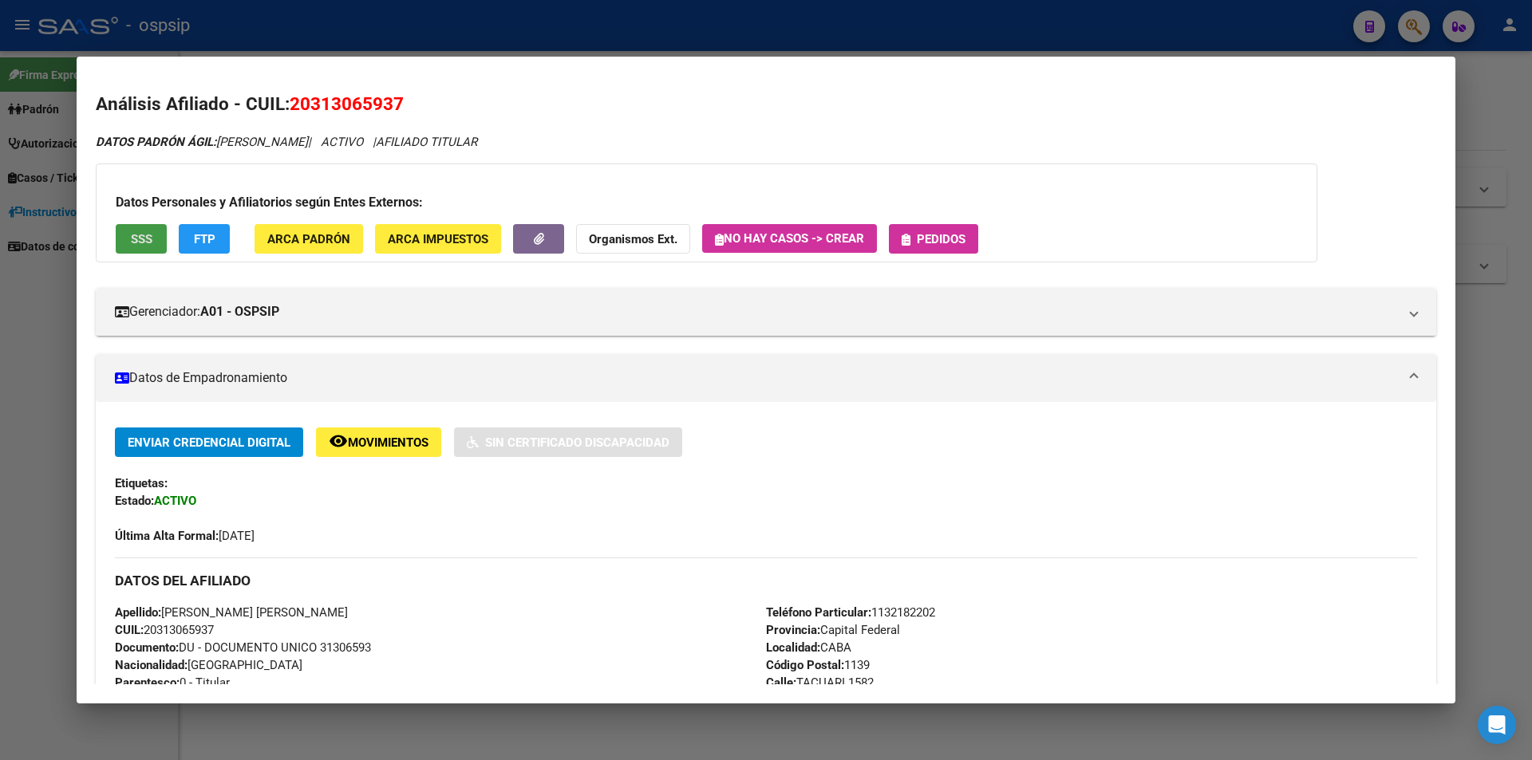
click at [953, 248] on button "Pedidos" at bounding box center [933, 239] width 89 height 30
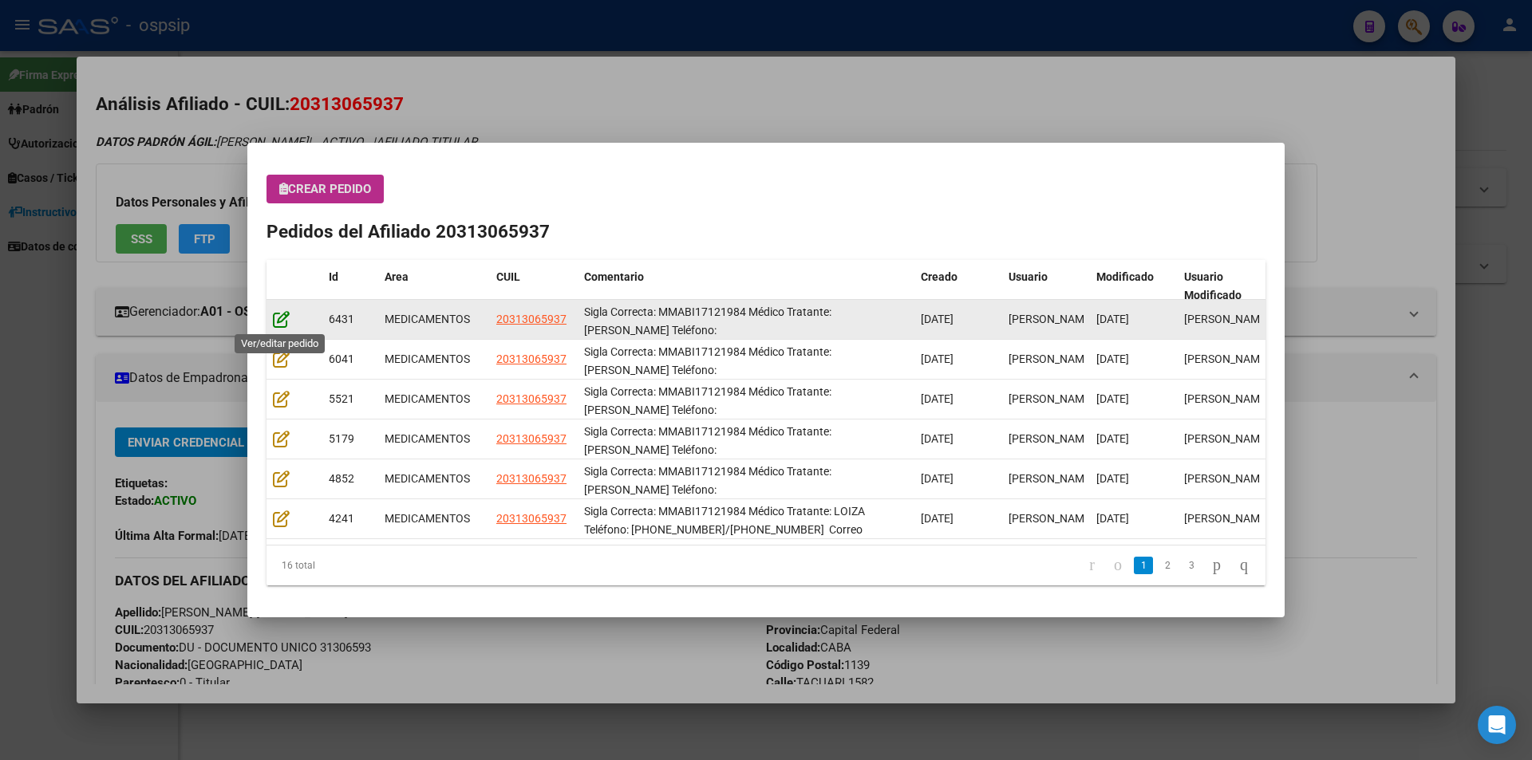
click at [286, 321] on icon at bounding box center [281, 319] width 17 height 18
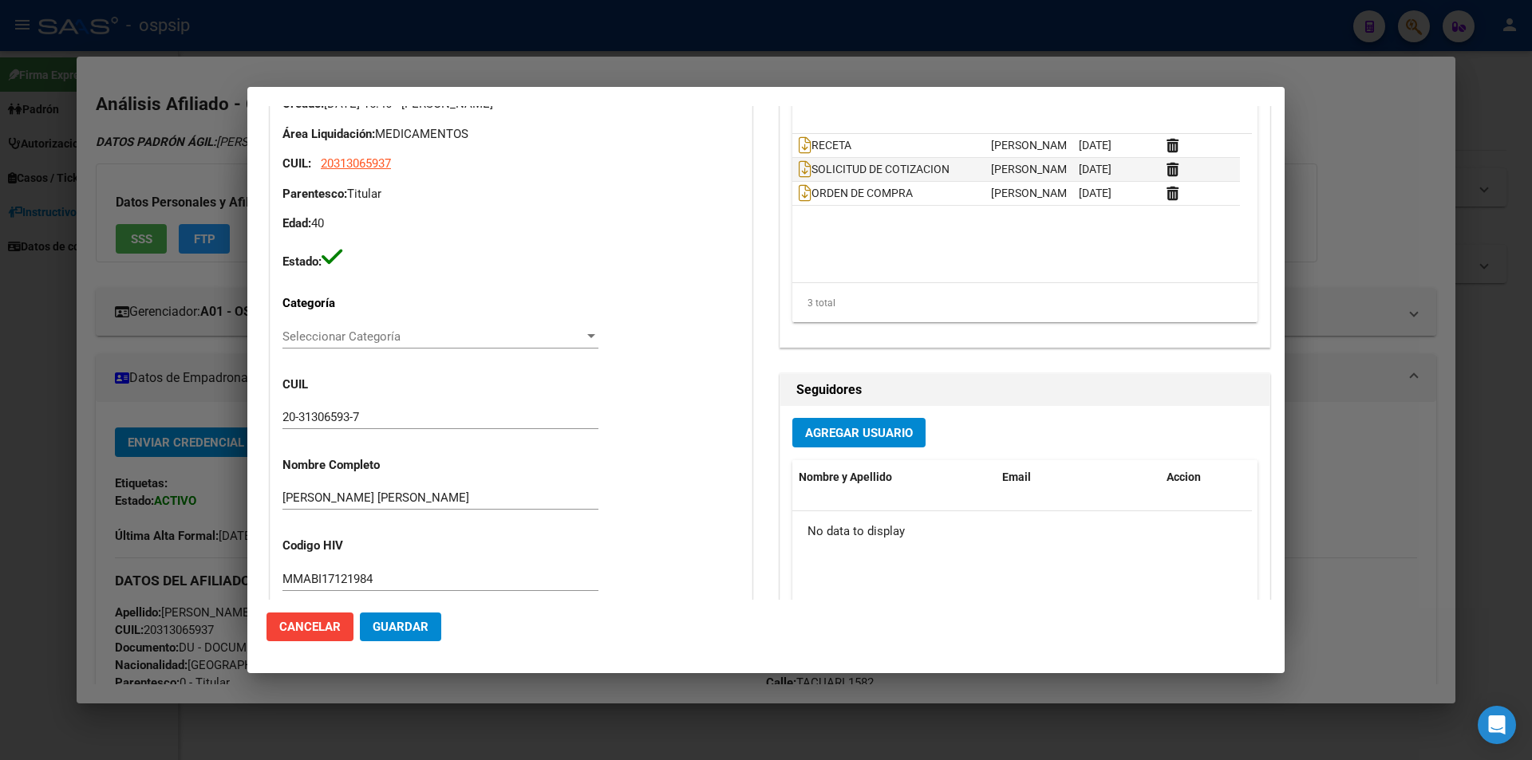
scroll to position [62, 0]
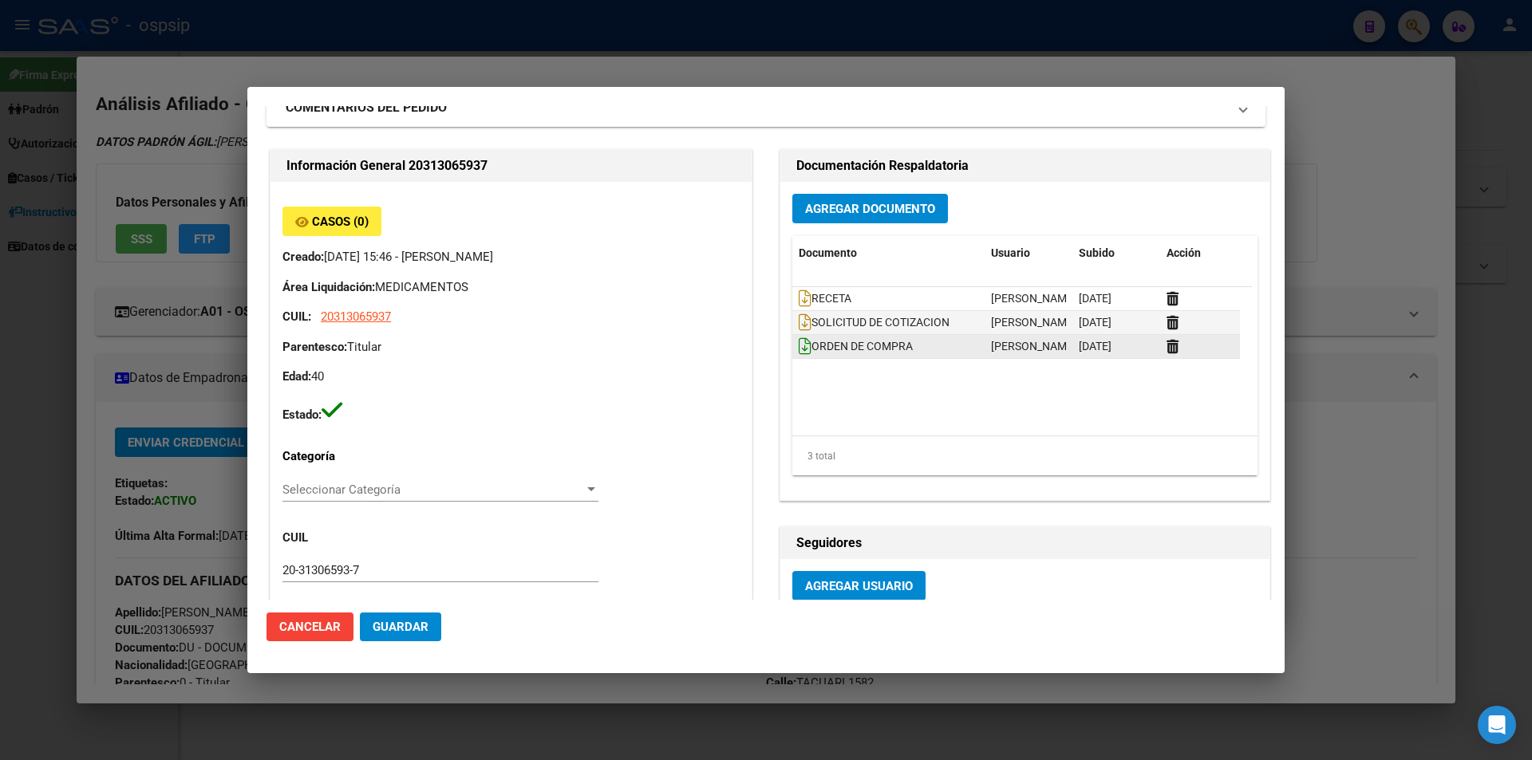
click at [799, 345] on icon at bounding box center [805, 346] width 13 height 18
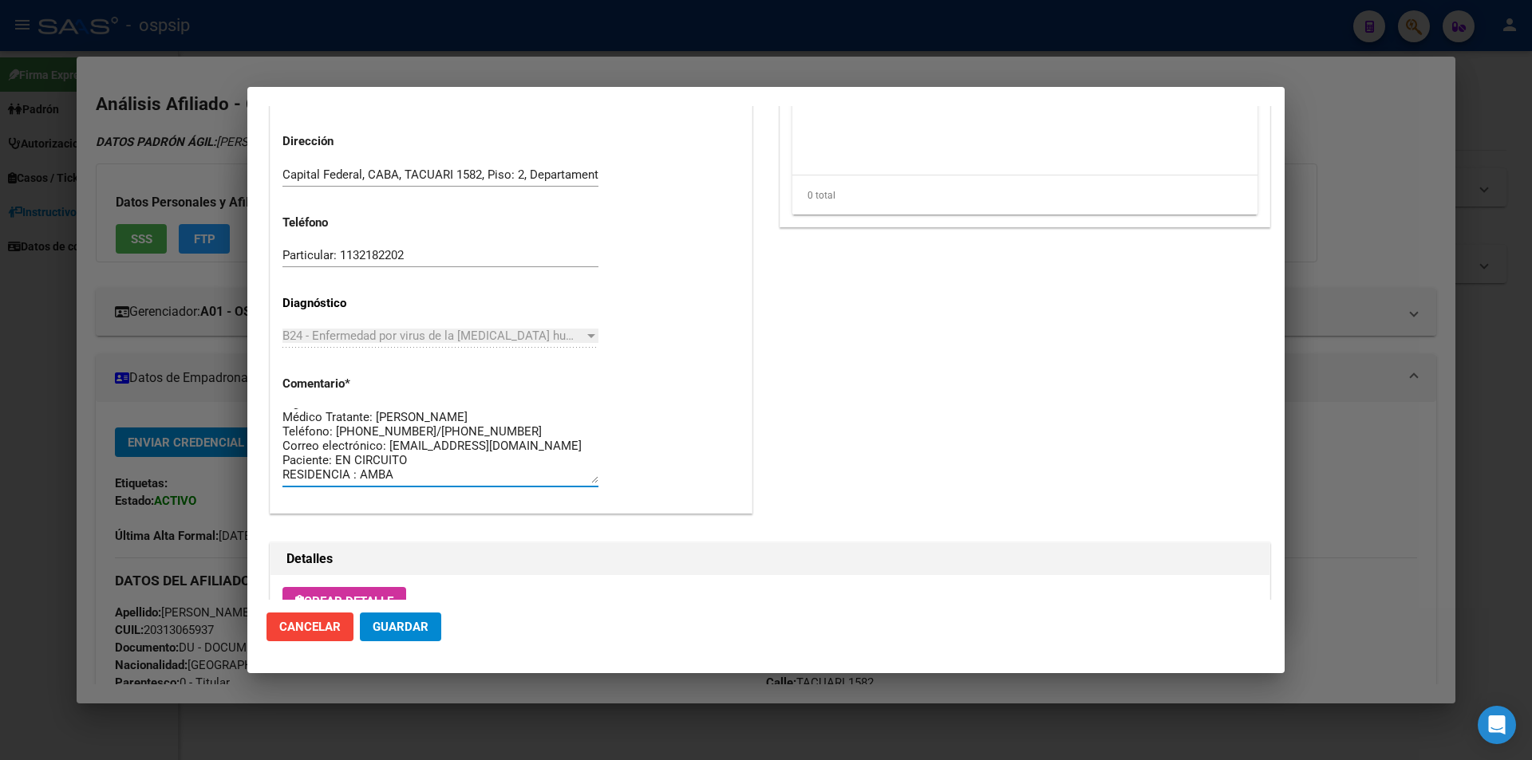
scroll to position [0, 0]
drag, startPoint x: 408, startPoint y: 476, endPoint x: 257, endPoint y: 385, distance: 177.2
click at [257, 385] on mat-dialog-content "Editar Pedido 6431 COMENTARIOS DEL PEDIDO Escriba su comentario aquí. Enviar co…" at bounding box center [765, 353] width 1037 height 494
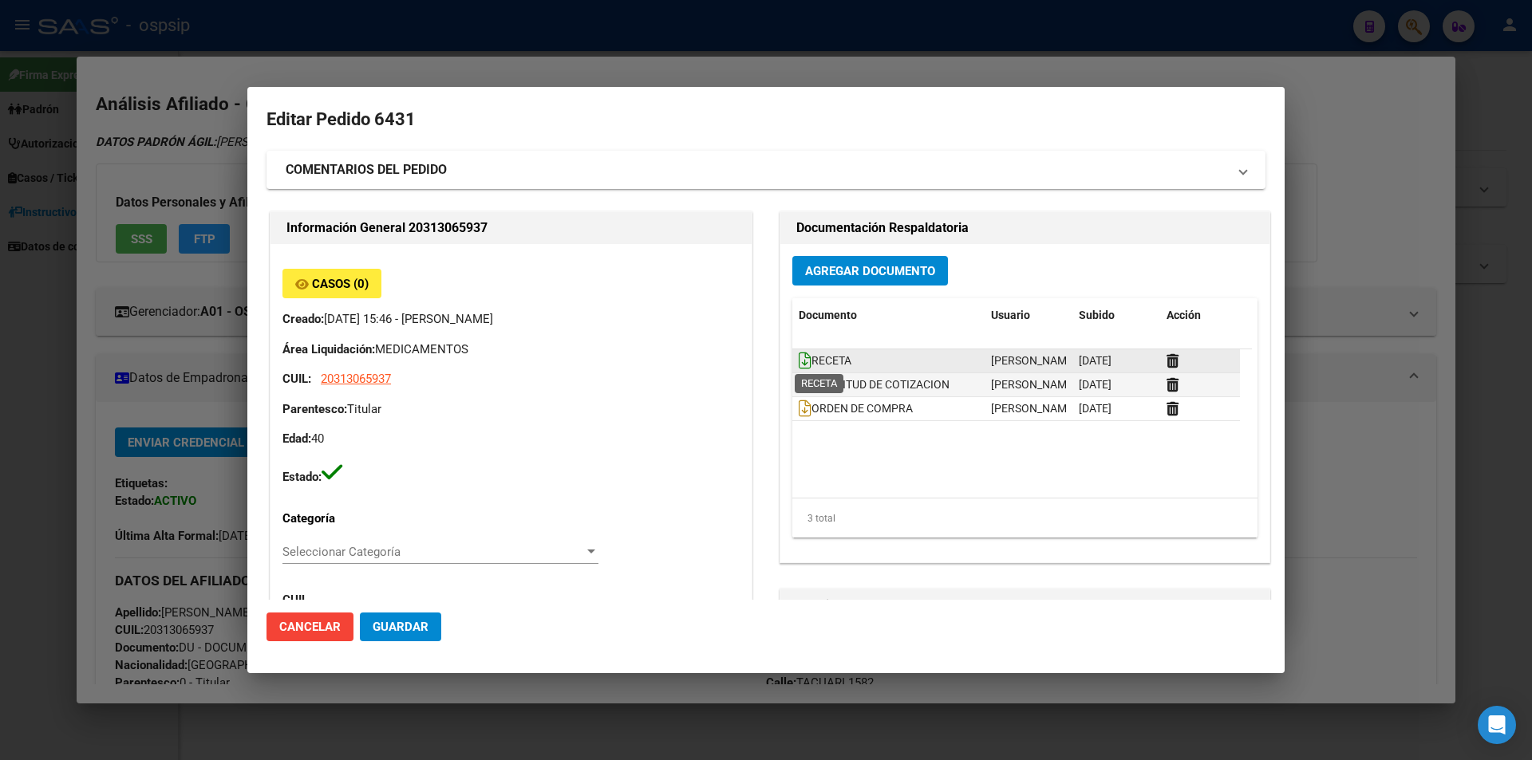
click at [799, 361] on icon at bounding box center [805, 361] width 13 height 18
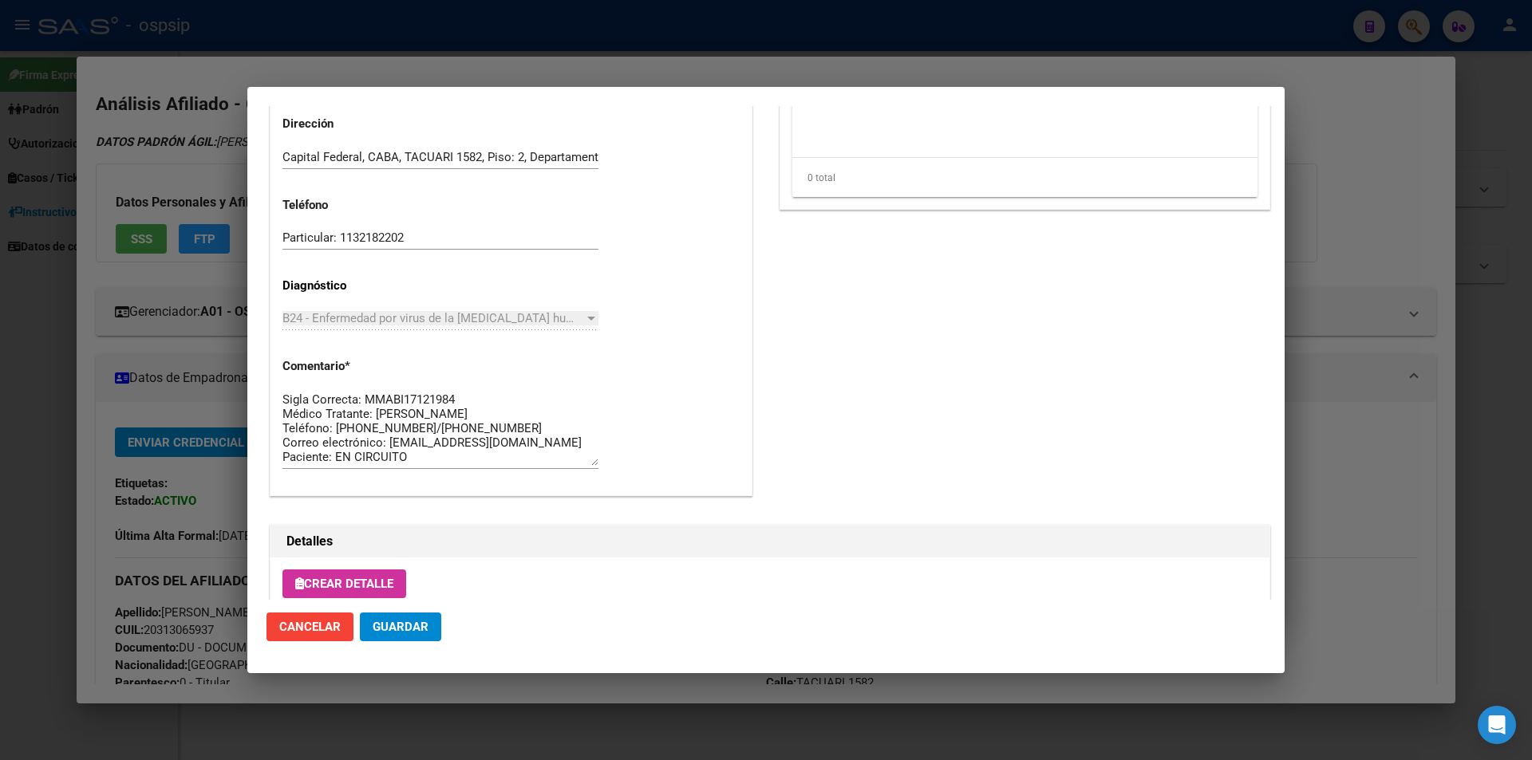
click at [428, 410] on textarea "Sigla Correcta: MMABI17121984 Médico Tratante: PORTEIRO Teléfono: 11-3767-6574/…" at bounding box center [440, 428] width 316 height 75
click at [432, 409] on textarea "Sigla Correcta: MMABI17121984 Médico Tratante: PORTEIRO Teléfono: 11-3767-6574/…" at bounding box center [440, 428] width 316 height 75
click at [432, 411] on textarea "Sigla Correcta: MMABI17121984 Médico Tratante: PORTEIRO Teléfono: 11-3767-6574/…" at bounding box center [440, 428] width 316 height 75
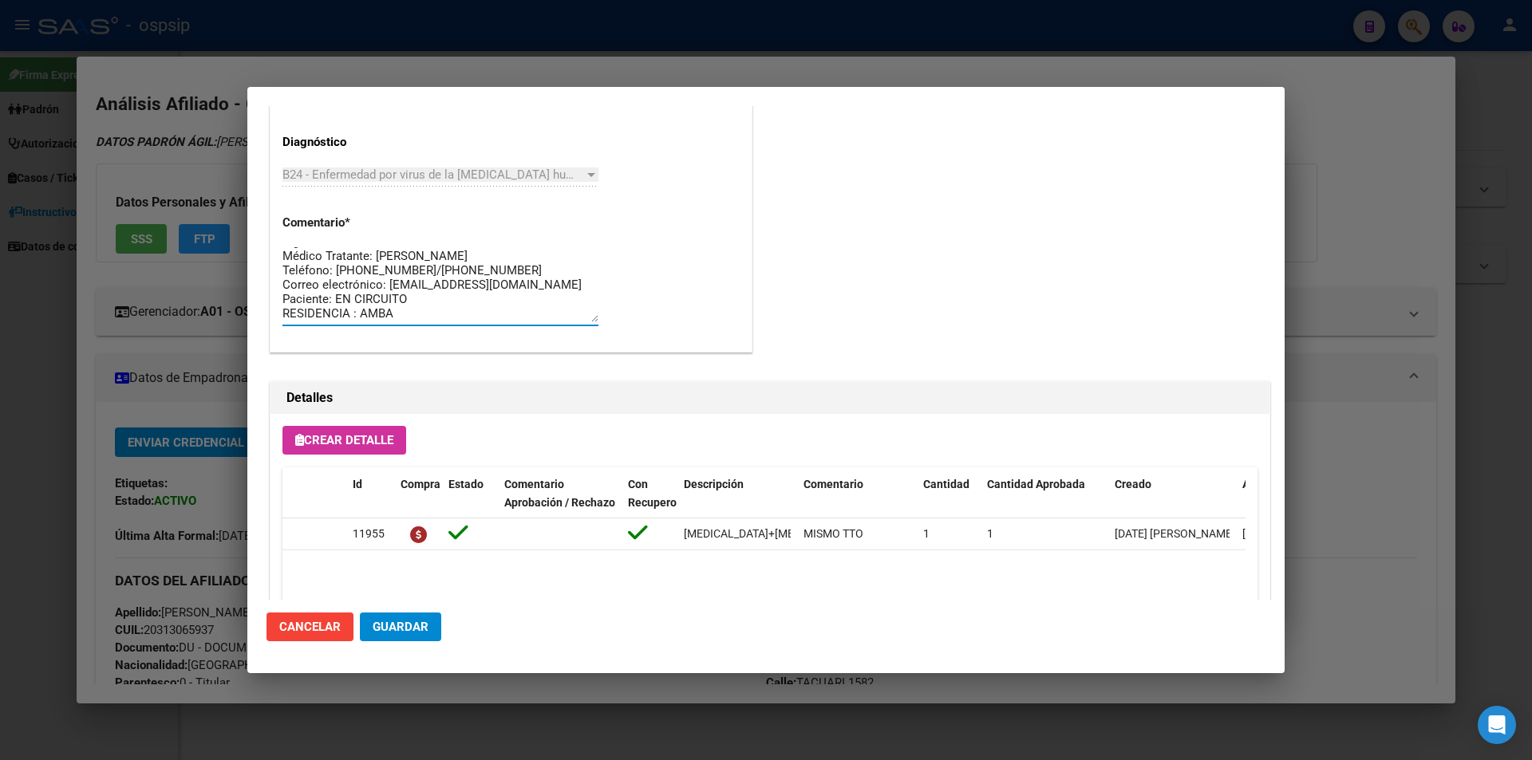
scroll to position [860, 0]
click at [419, 318] on textarea "Sigla Correcta: MMABI17121984 Médico Tratante: CIPRIANO Teléfono: 11-3767-6574/…" at bounding box center [440, 286] width 316 height 75
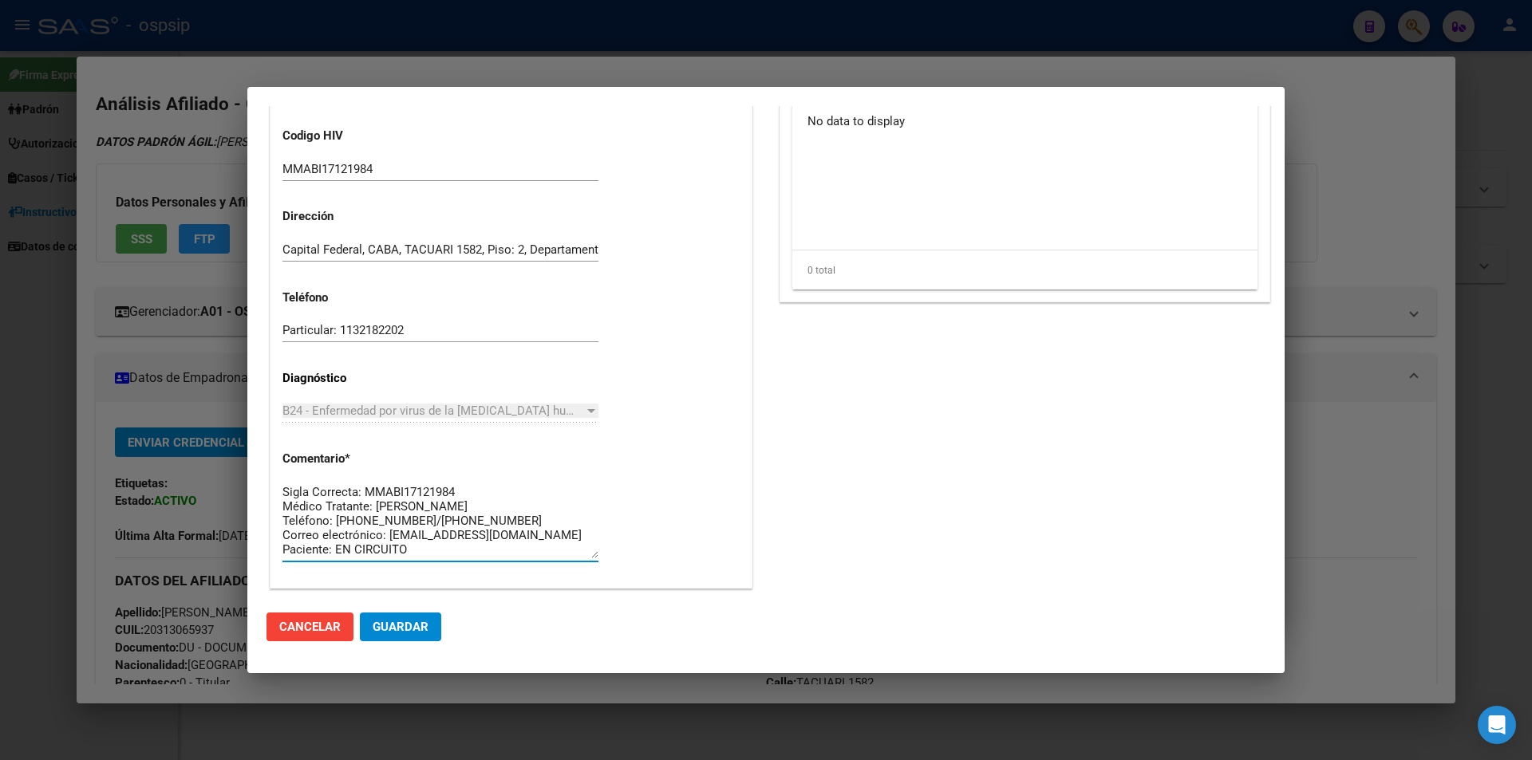
scroll to position [621, 0]
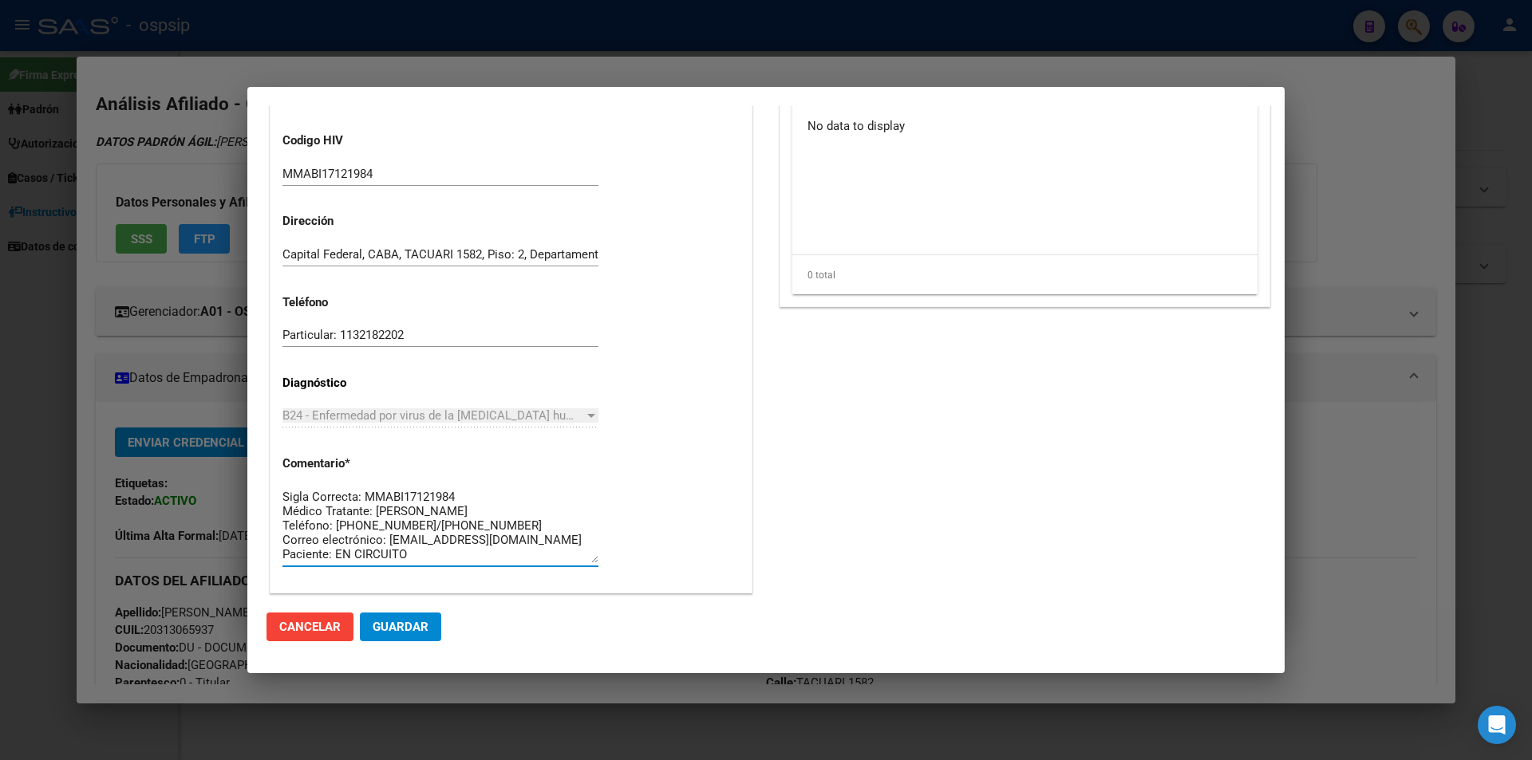
type textarea "Sigla Correcta: MMABI17121984 Médico Tratante: CIPRIANO Teléfono: 11-3767-6574/…"
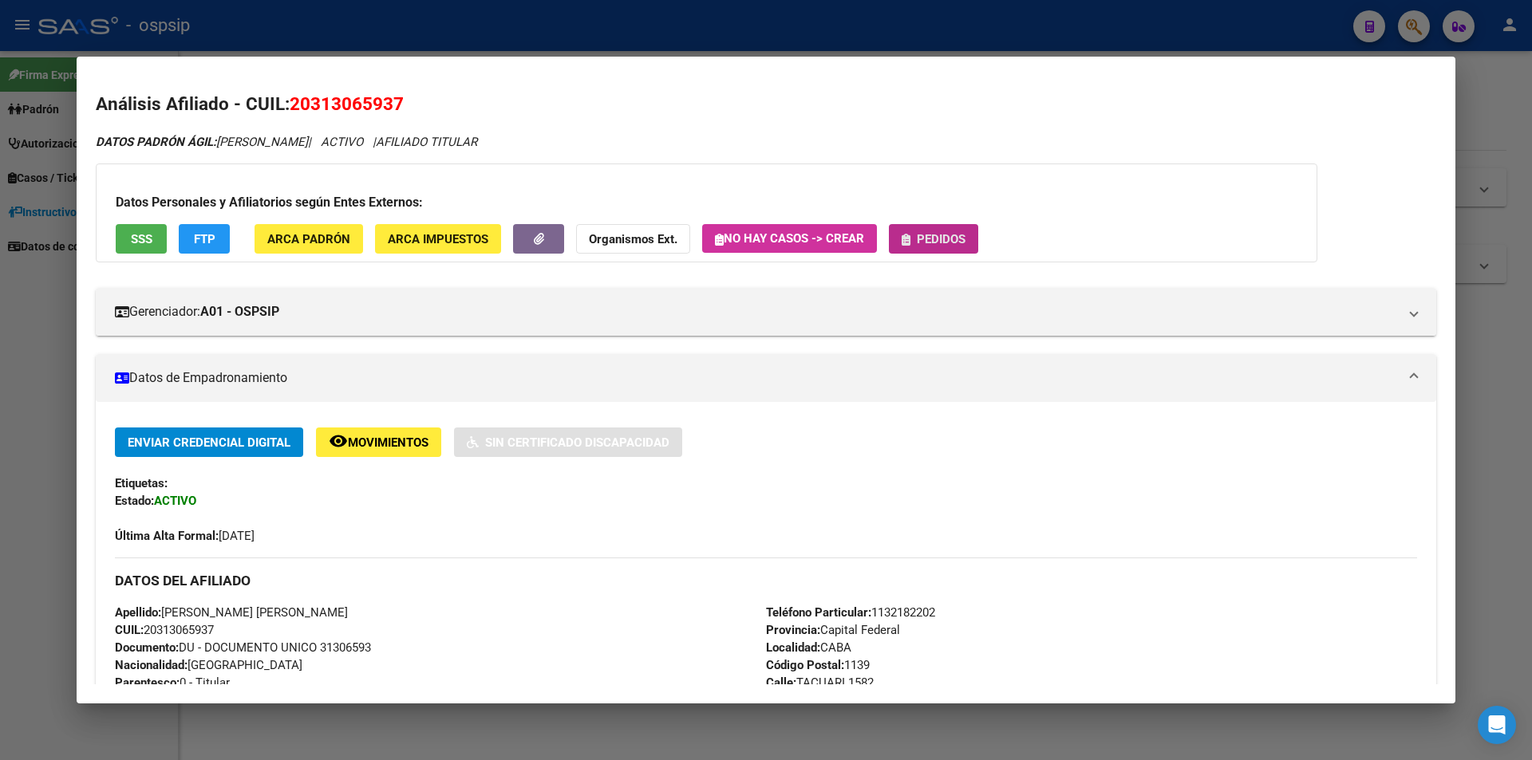
click at [935, 248] on button "Pedidos" at bounding box center [933, 239] width 89 height 30
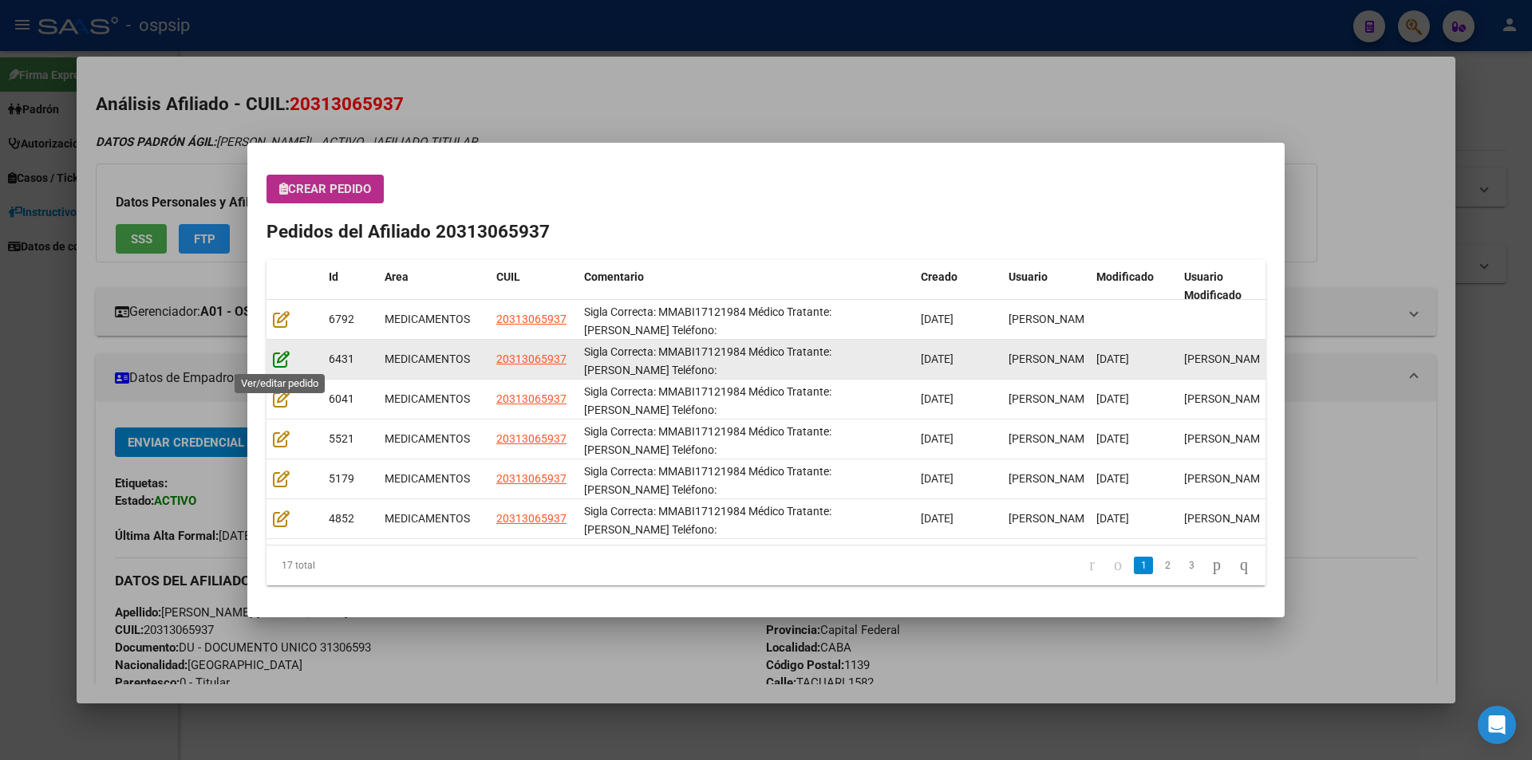
click at [278, 360] on icon at bounding box center [281, 359] width 17 height 18
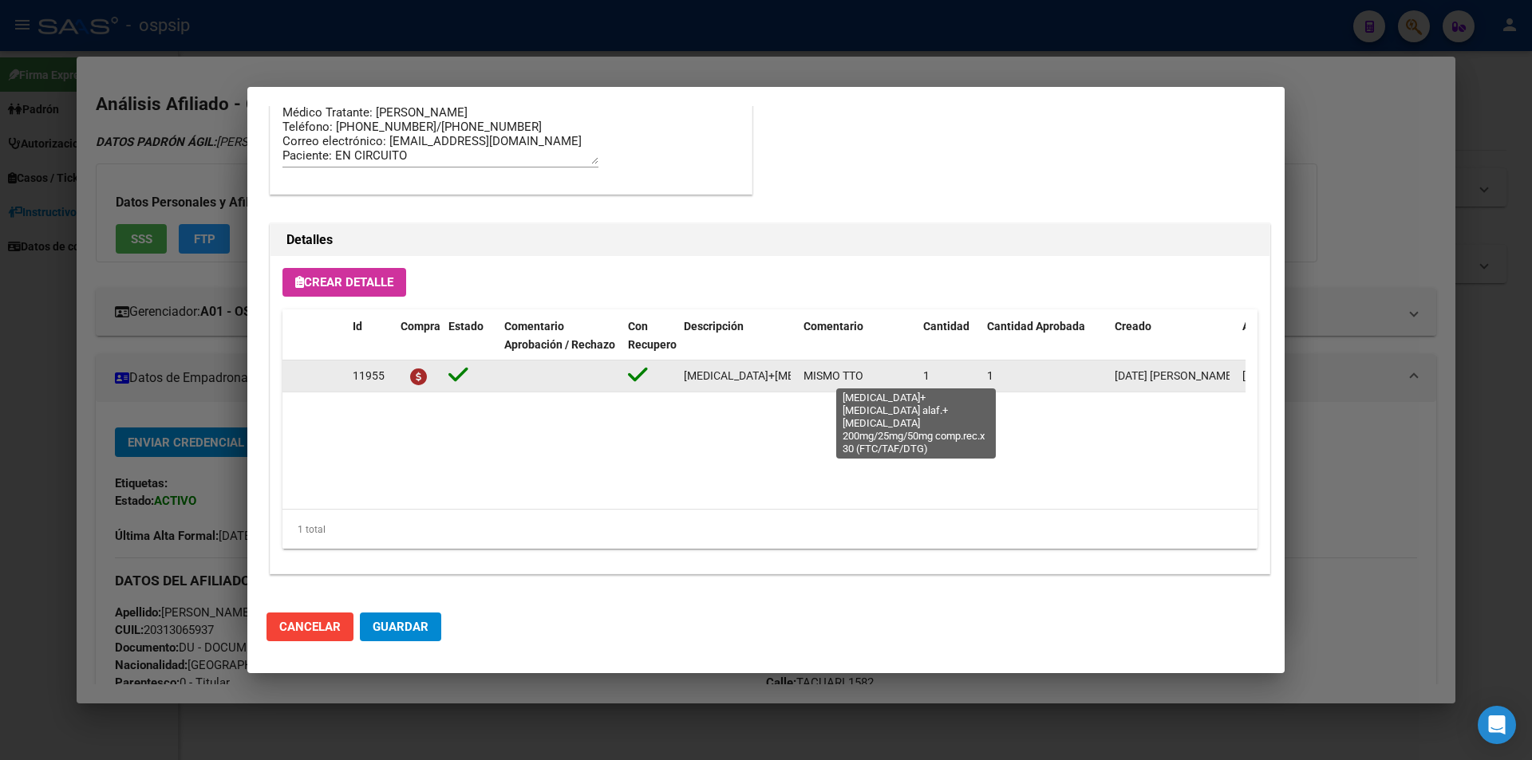
scroll to position [0, 357]
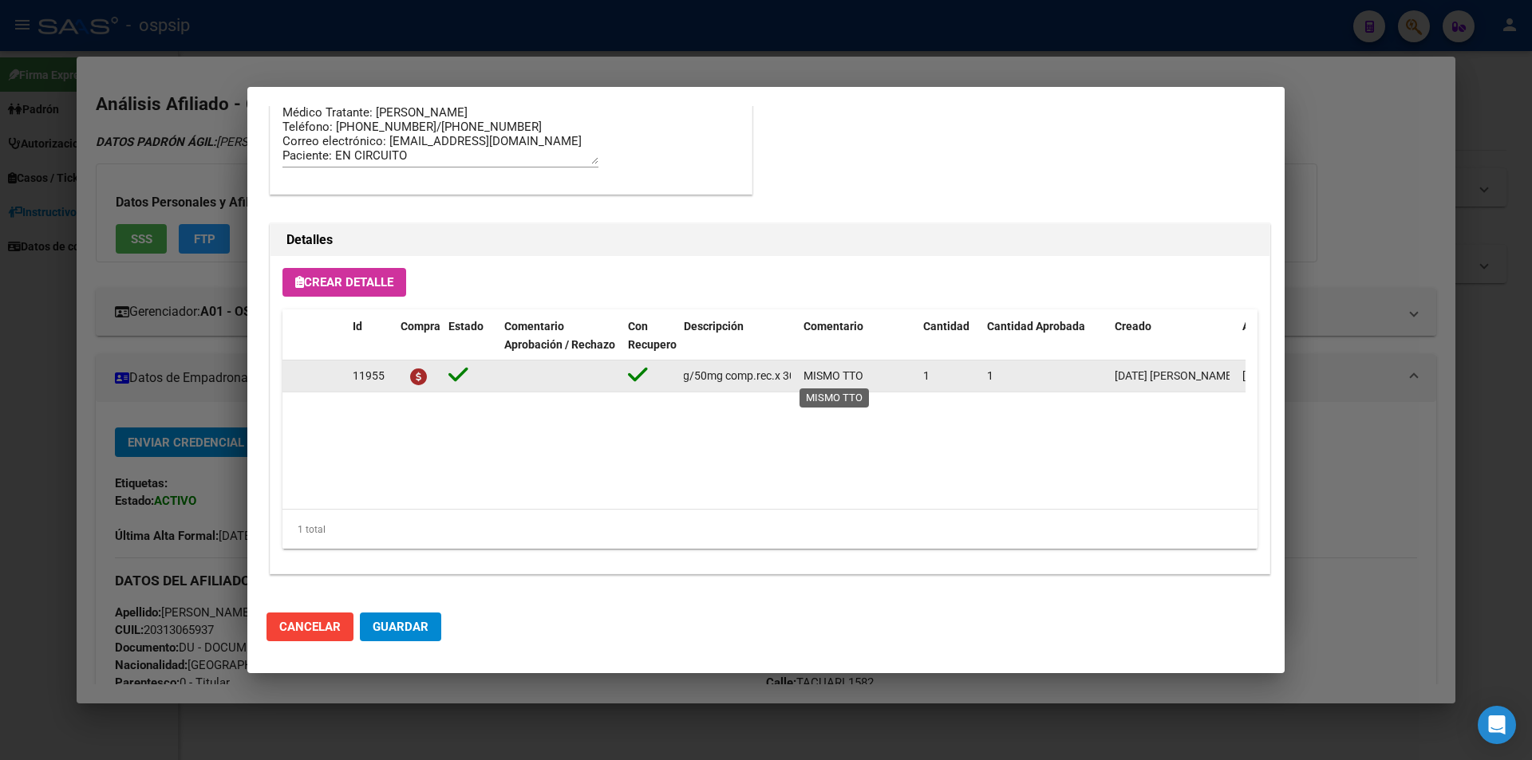
drag, startPoint x: 677, startPoint y: 374, endPoint x: 779, endPoint y: 385, distance: 101.9
click at [803, 381] on div "11955 emtricitabina+tenofovir alaf.+dolutegravir 200mg/25mg/50mg comp.rec.x 30 …" at bounding box center [878, 377] width 1193 height 32
copy span "emtricitabina+tenofovir alaf.+dolutegravir 200mg/25mg/50mg comp.rec.x 30 (FTC/T…"
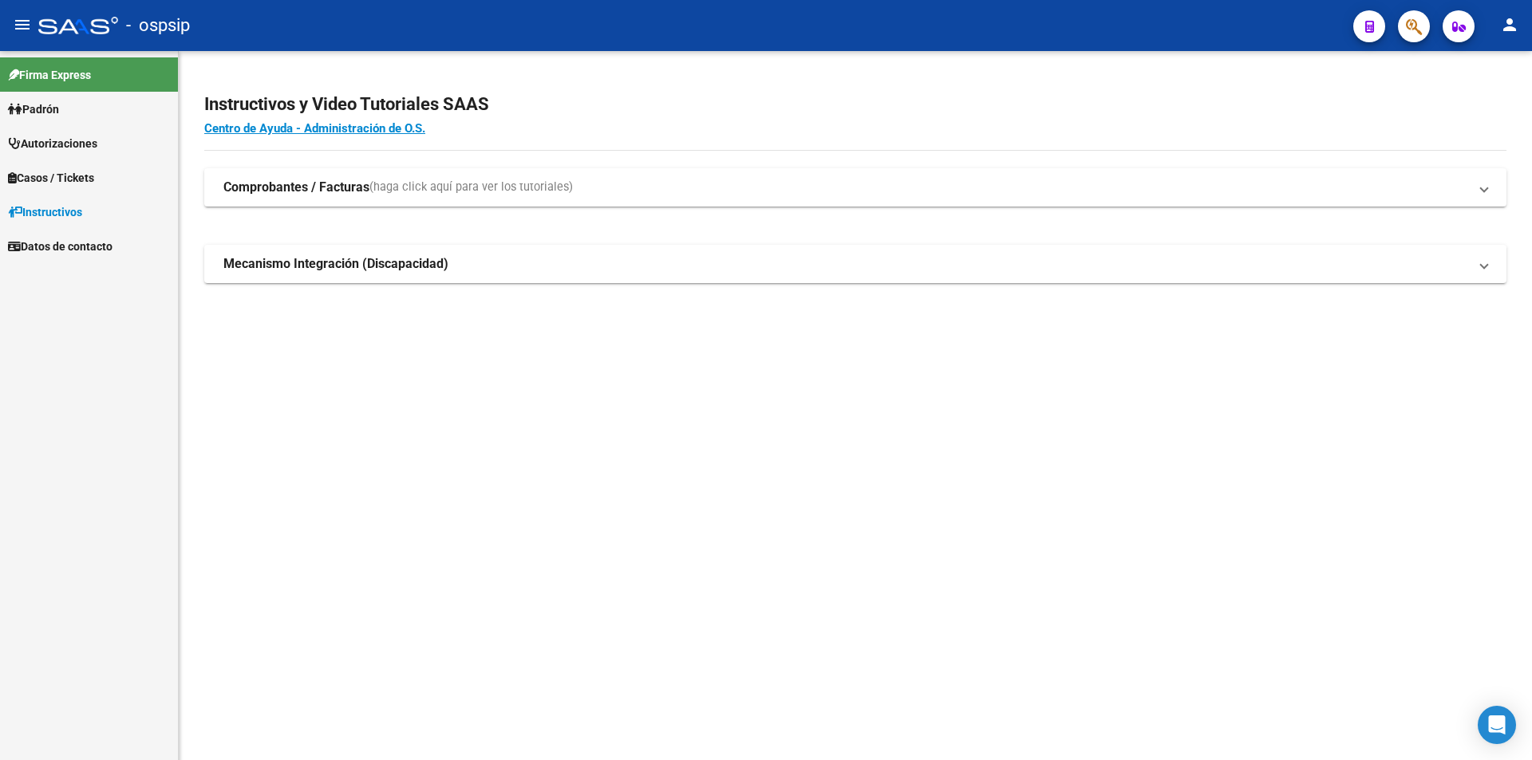
click at [1400, 26] on button "button" at bounding box center [1414, 26] width 32 height 32
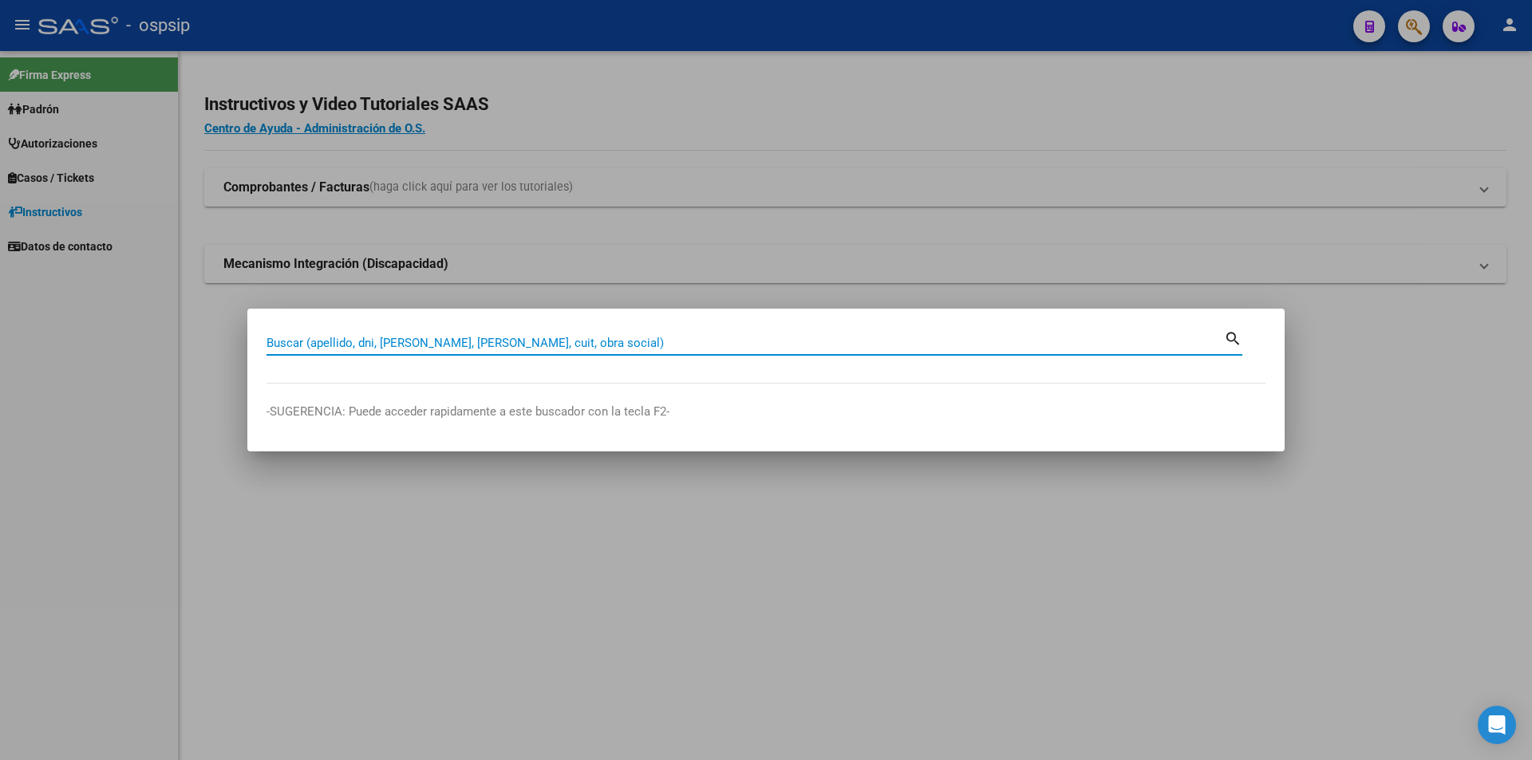
drag, startPoint x: 282, startPoint y: 333, endPoint x: 272, endPoint y: 347, distance: 17.3
paste input "25103042"
type input "25103042"
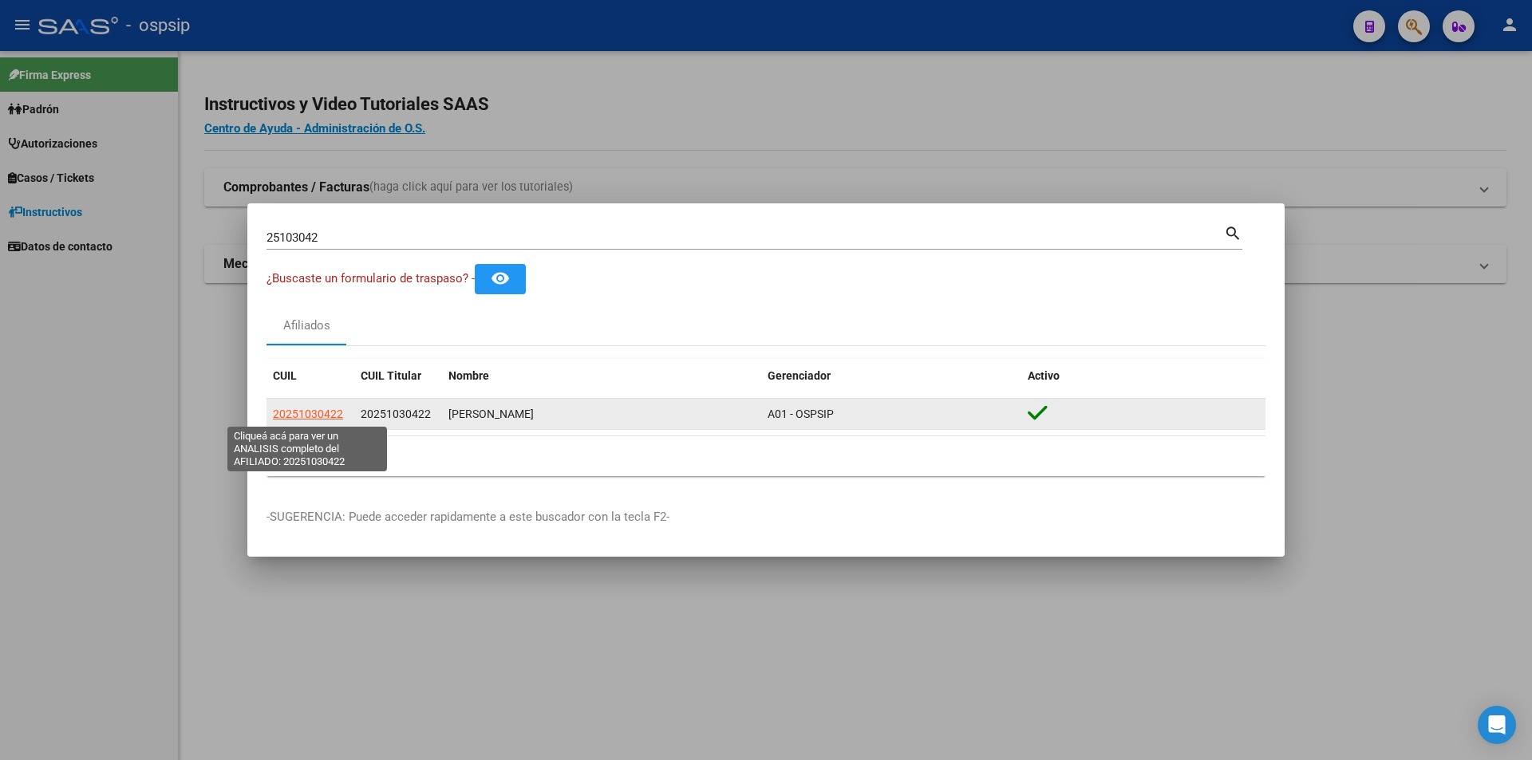
click at [304, 416] on span "20251030422" at bounding box center [308, 414] width 70 height 13
type textarea "20251030422"
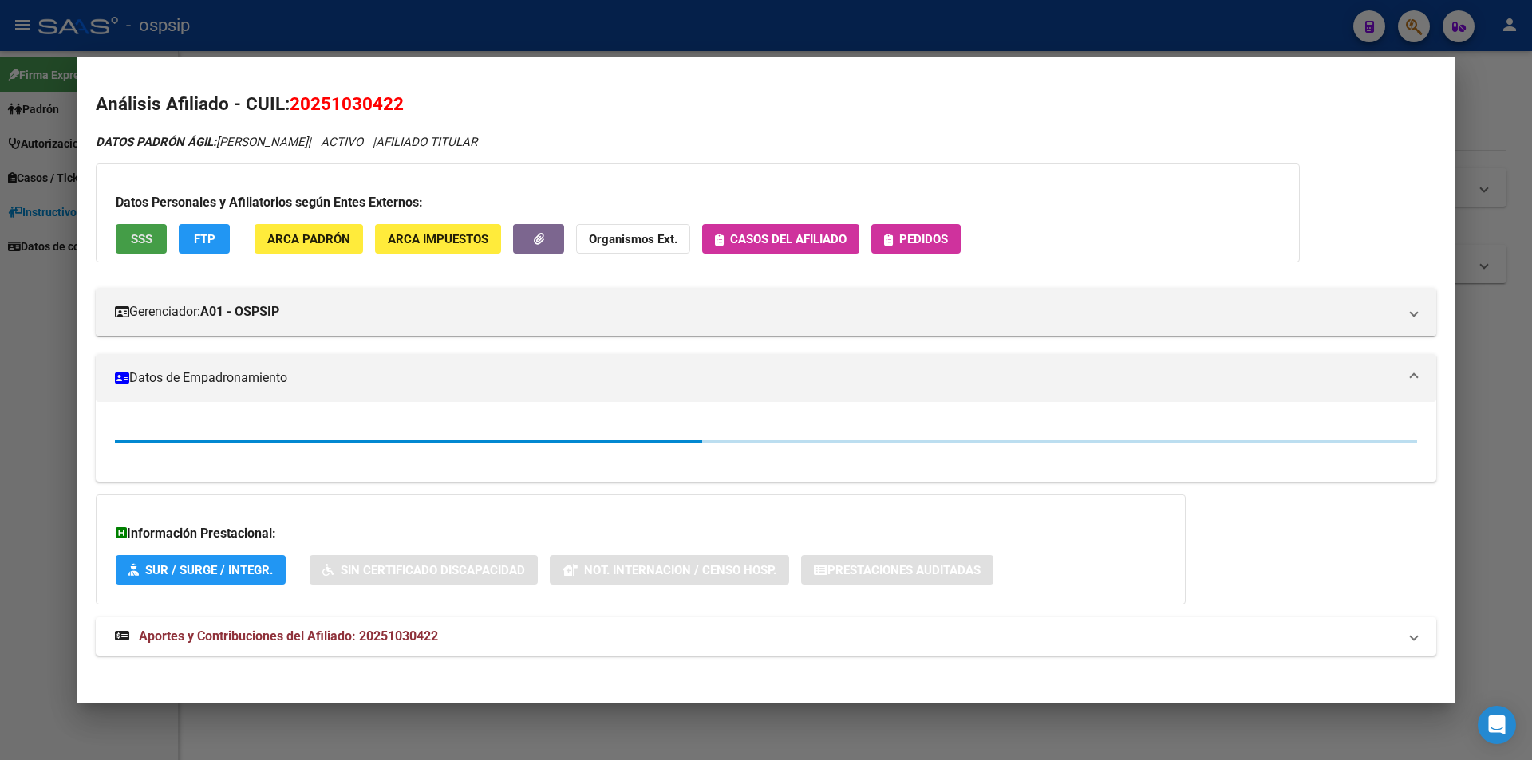
click at [140, 241] on span "SSS" at bounding box center [142, 239] width 22 height 14
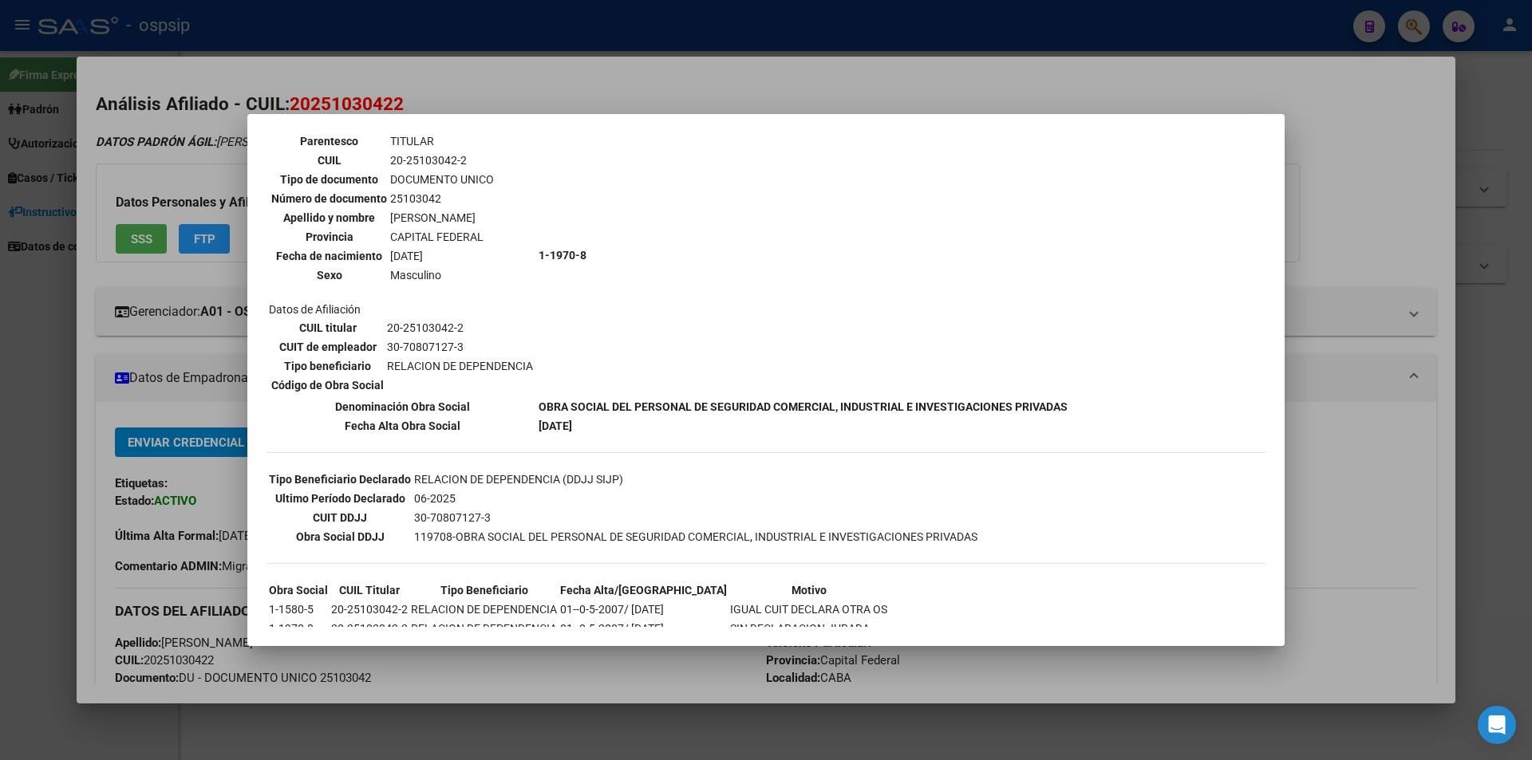
scroll to position [164, 0]
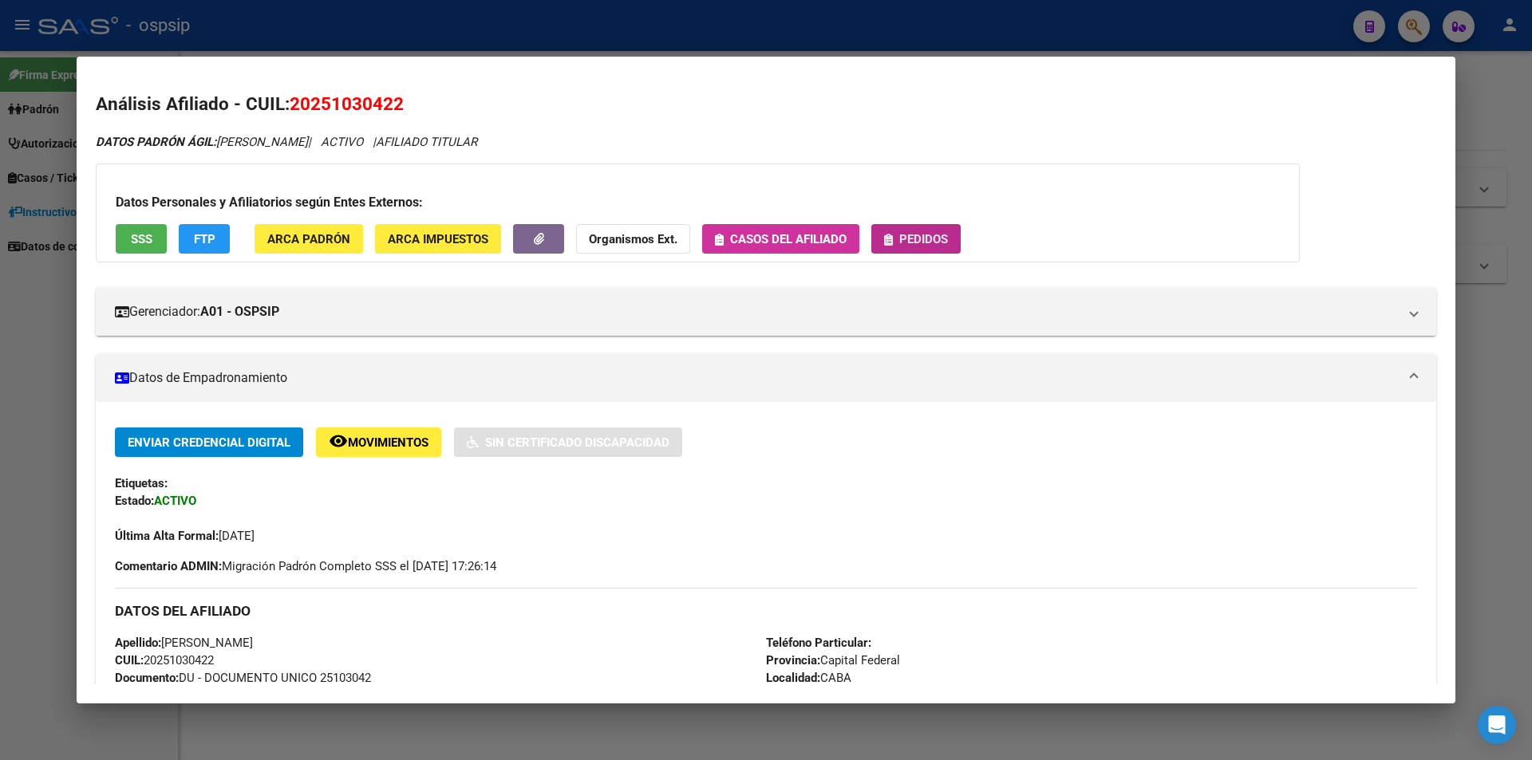
click at [957, 236] on button "Pedidos" at bounding box center [915, 239] width 89 height 30
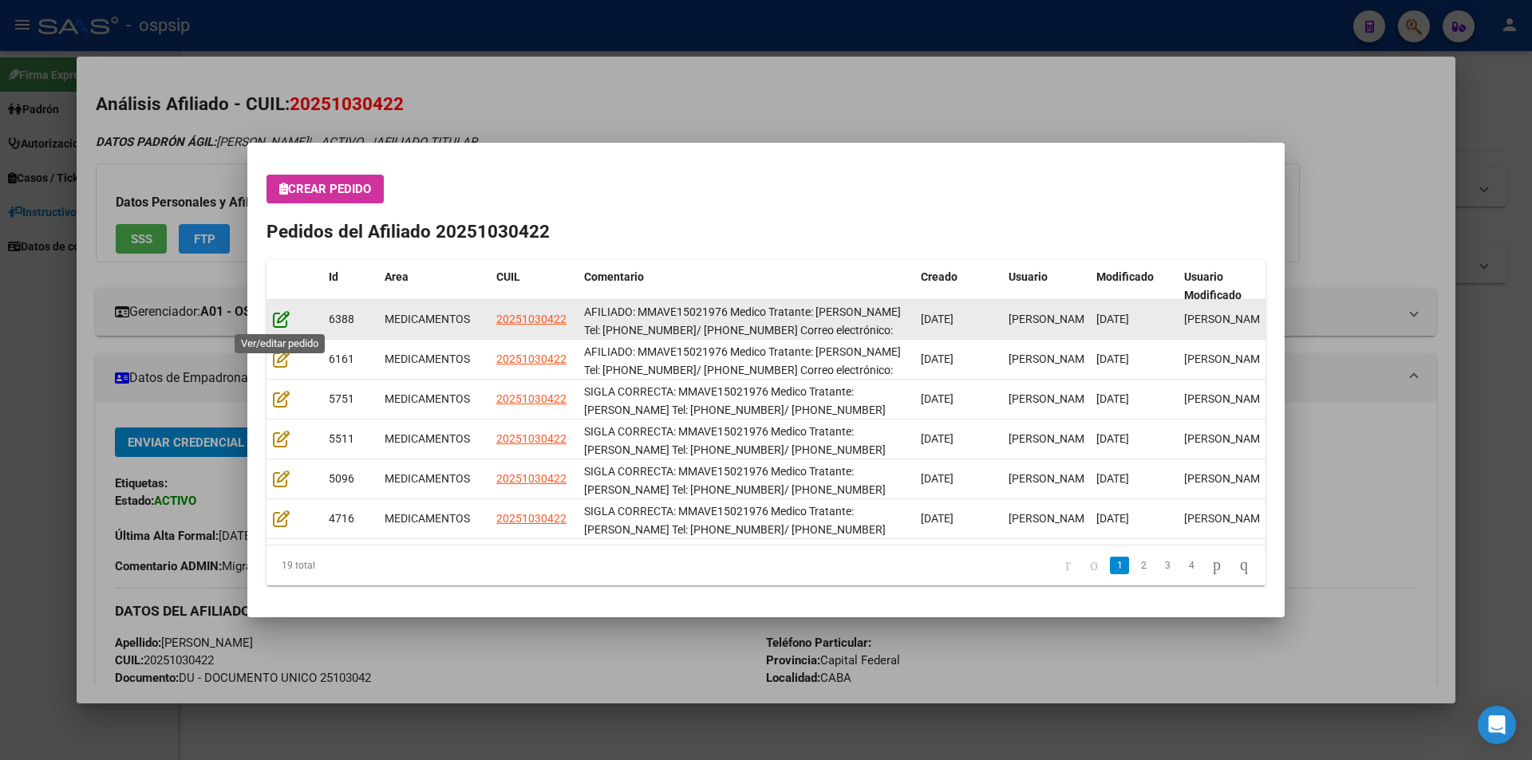
click at [279, 318] on icon at bounding box center [281, 319] width 17 height 18
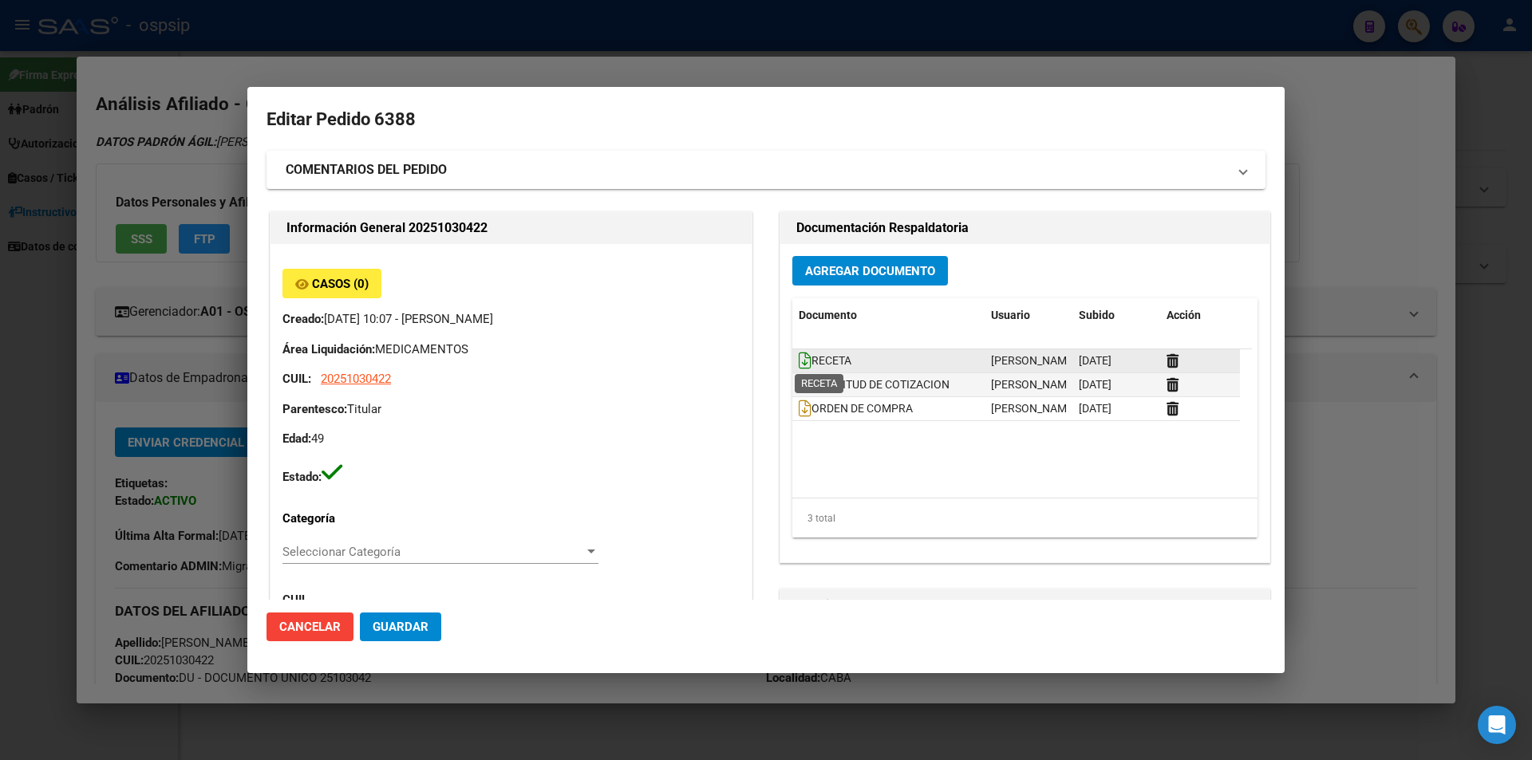
click at [799, 362] on icon at bounding box center [805, 361] width 13 height 18
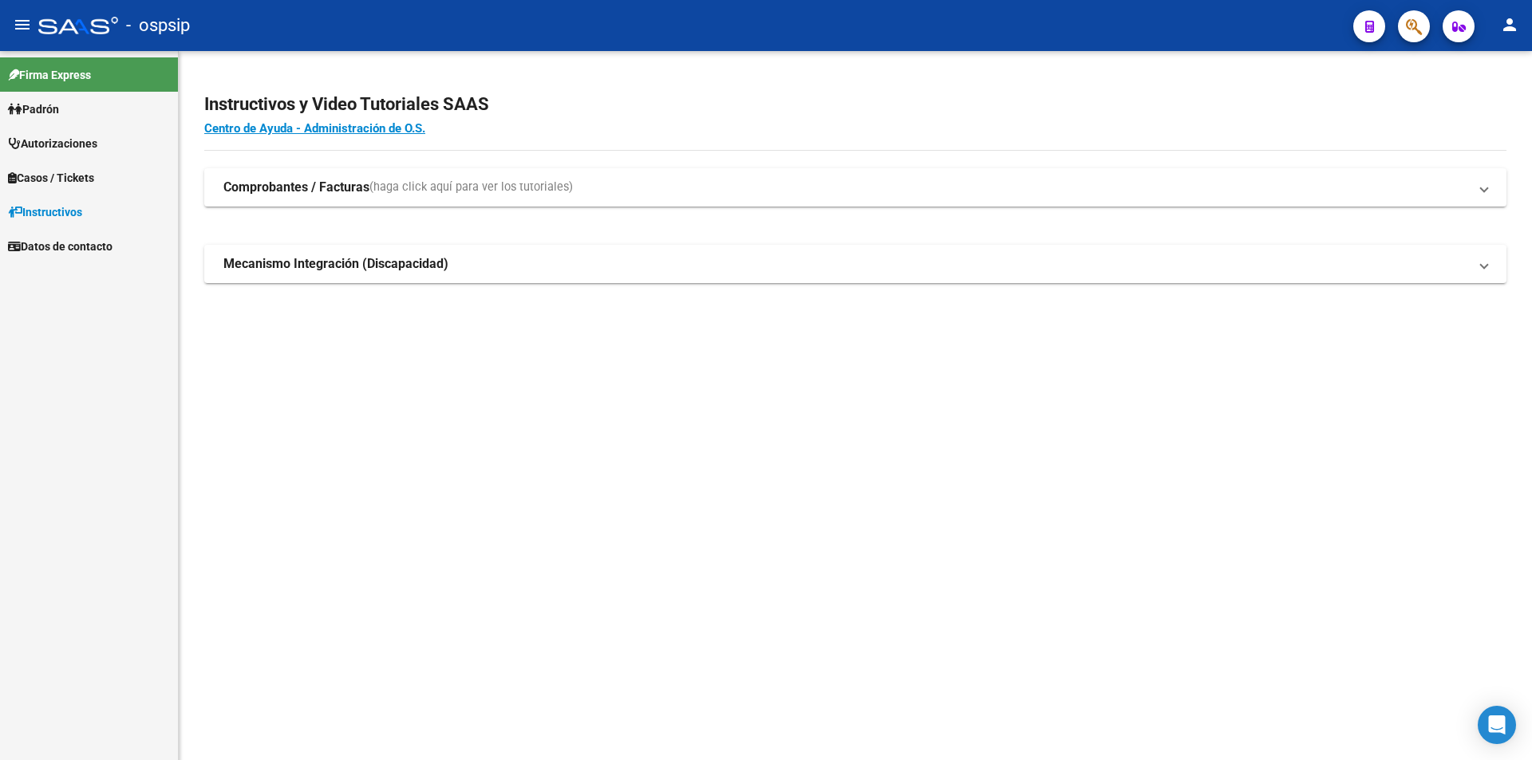
click at [1406, 16] on span "button" at bounding box center [1414, 26] width 16 height 33
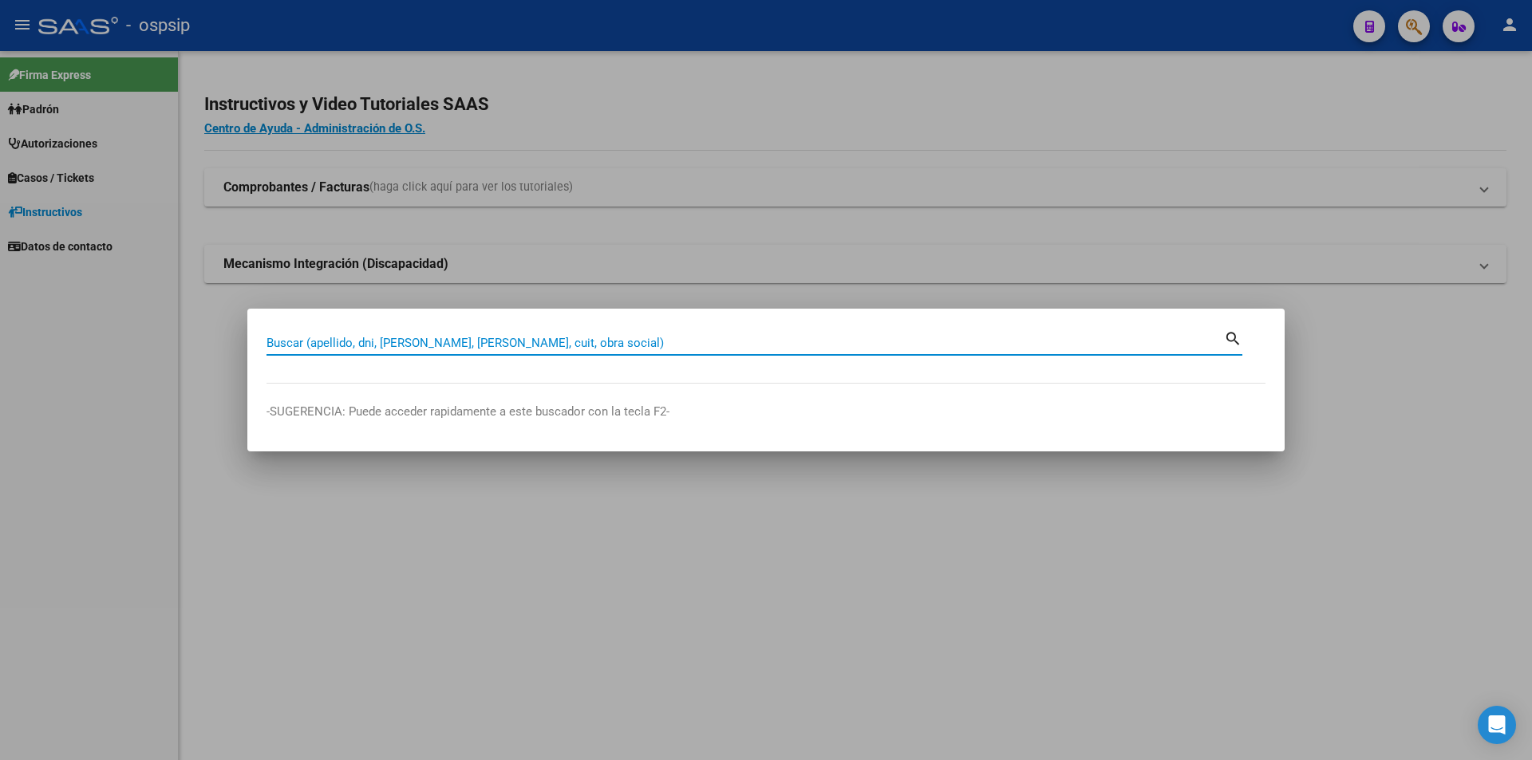
paste input "44286910"
type input "44286910"
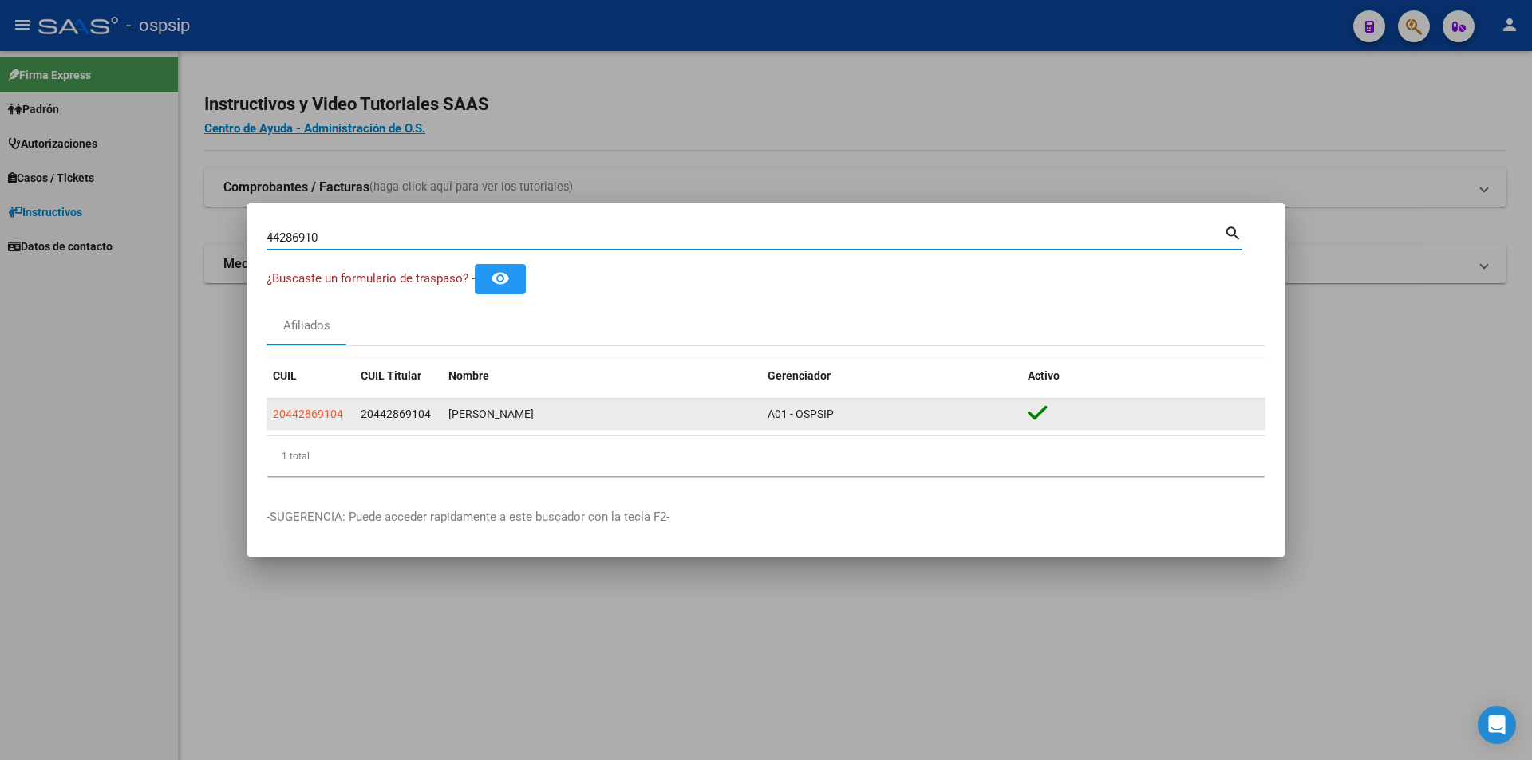
click at [294, 423] on app-link-go-to "20442869104" at bounding box center [308, 414] width 70 height 18
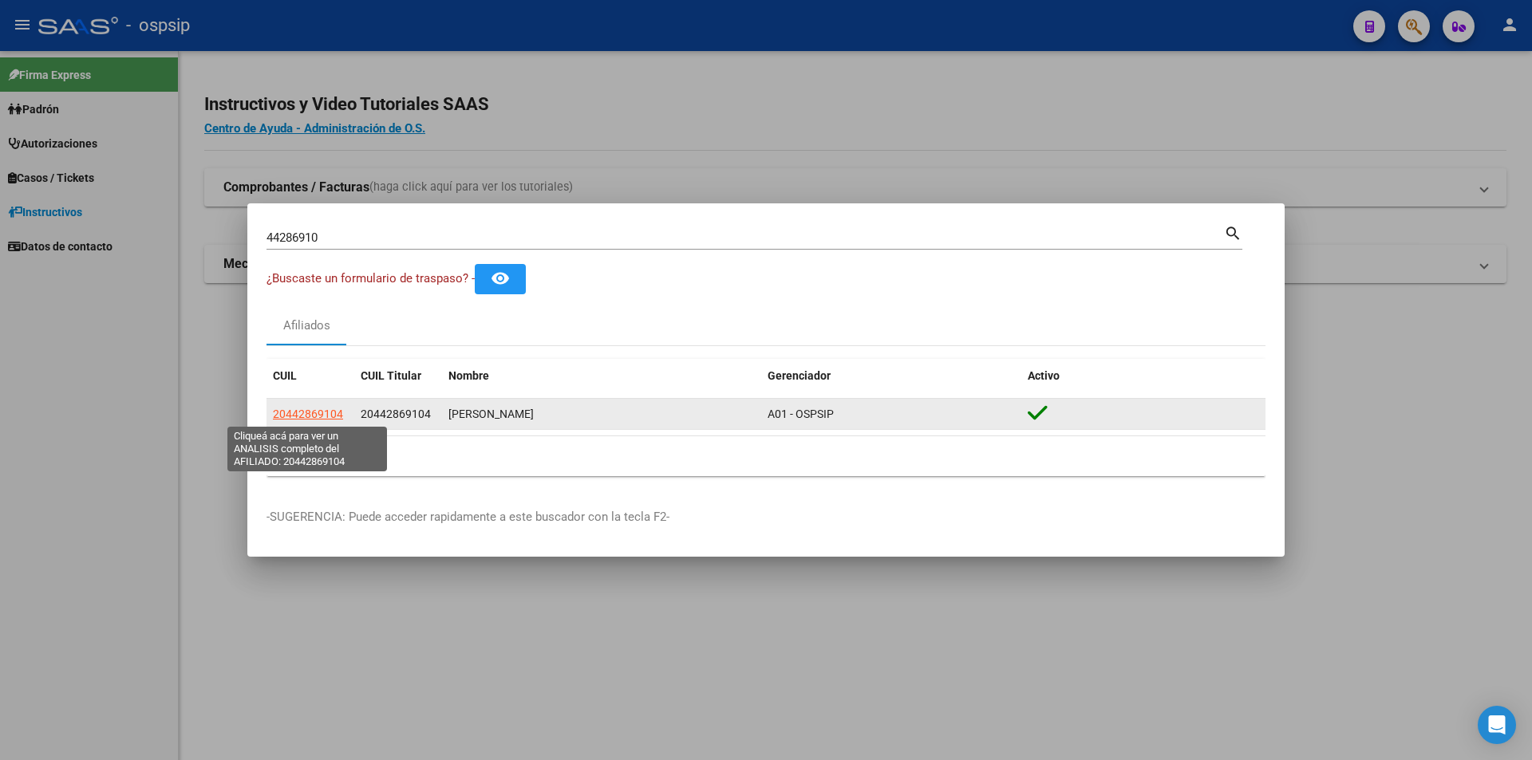
click at [295, 420] on span "20442869104" at bounding box center [308, 414] width 70 height 13
copy span "20442869104"
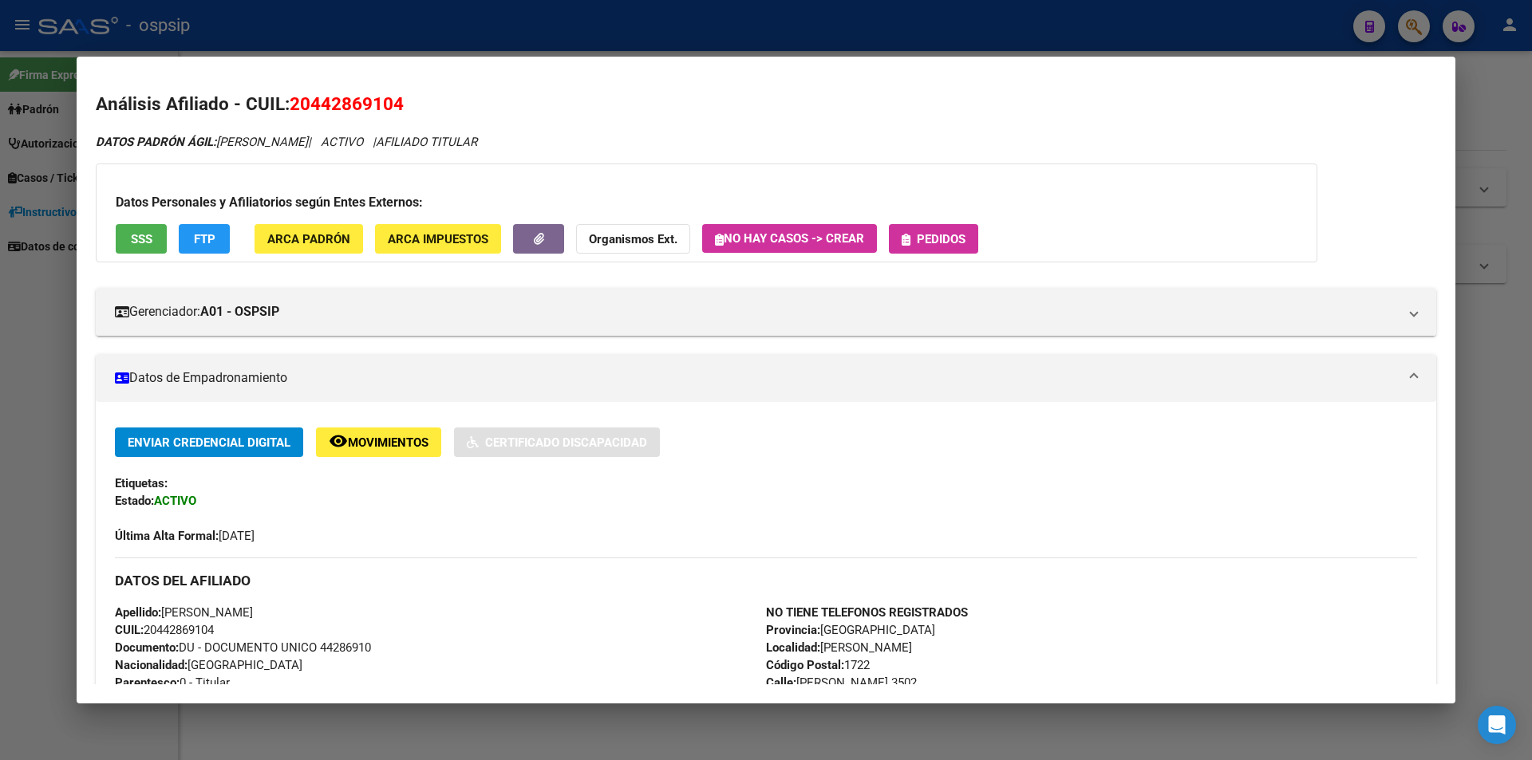
click at [949, 246] on span "Pedidos" at bounding box center [941, 239] width 49 height 14
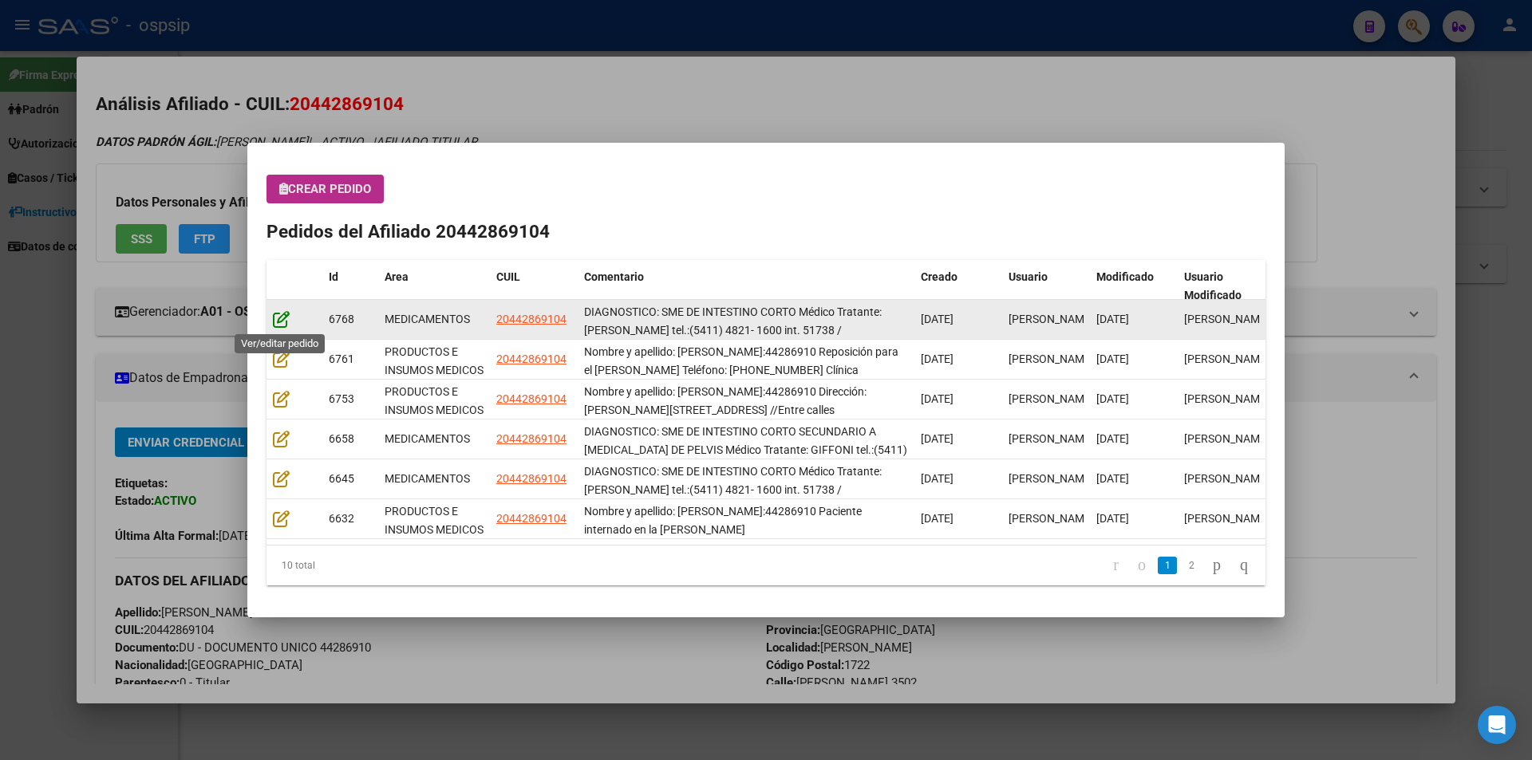
click at [282, 316] on icon at bounding box center [281, 319] width 17 height 18
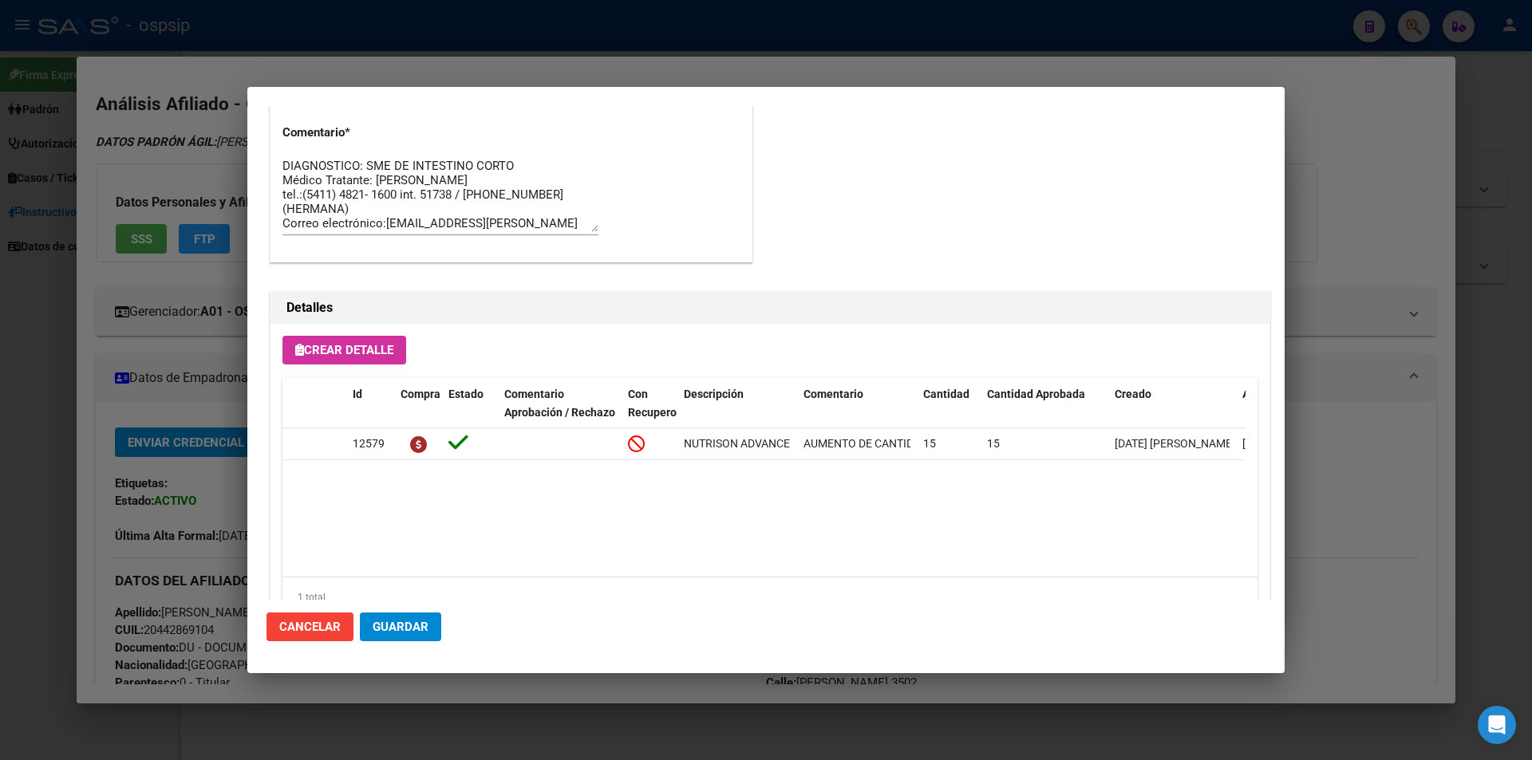
scroll to position [957, 0]
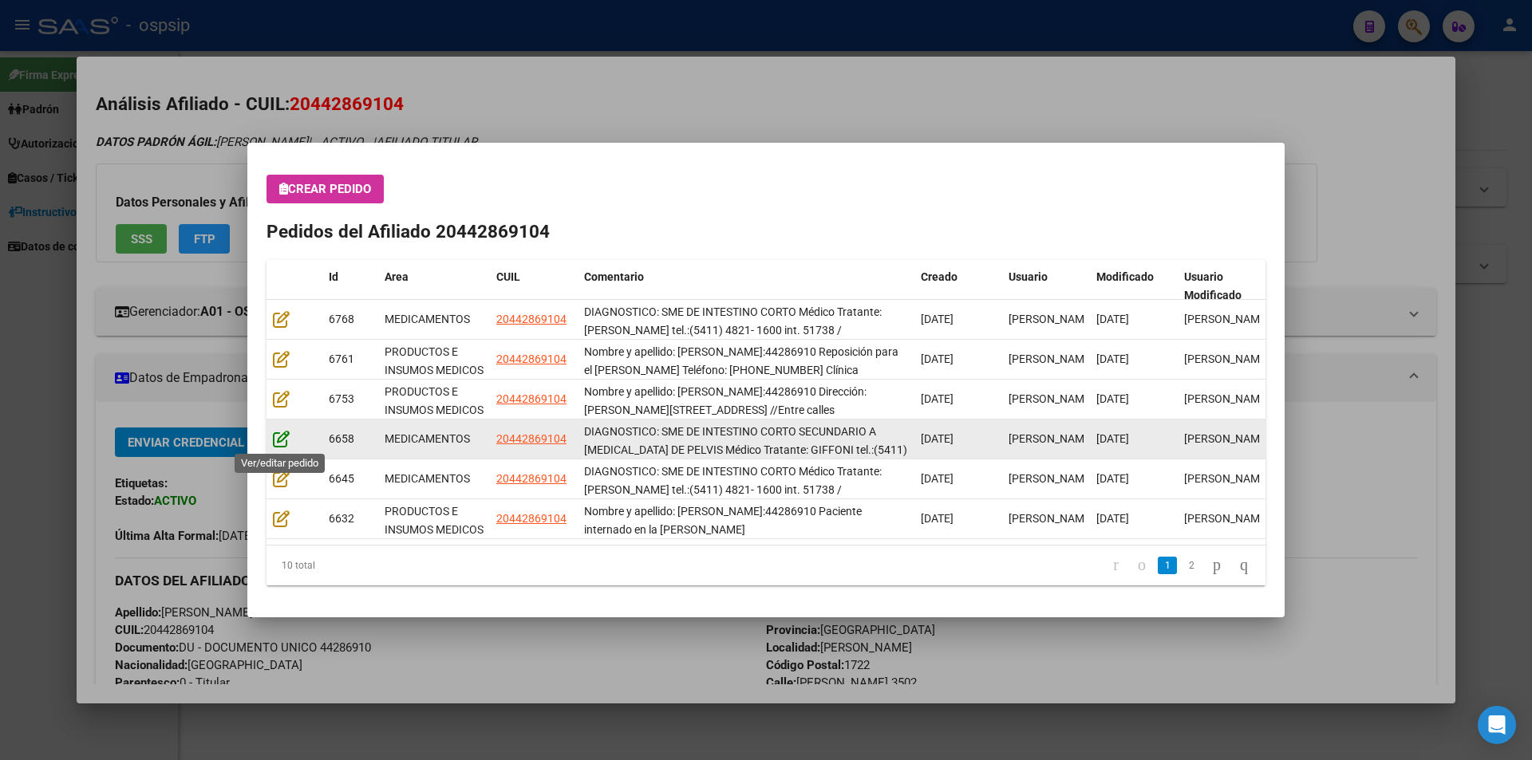
click at [285, 440] on icon at bounding box center [281, 439] width 17 height 18
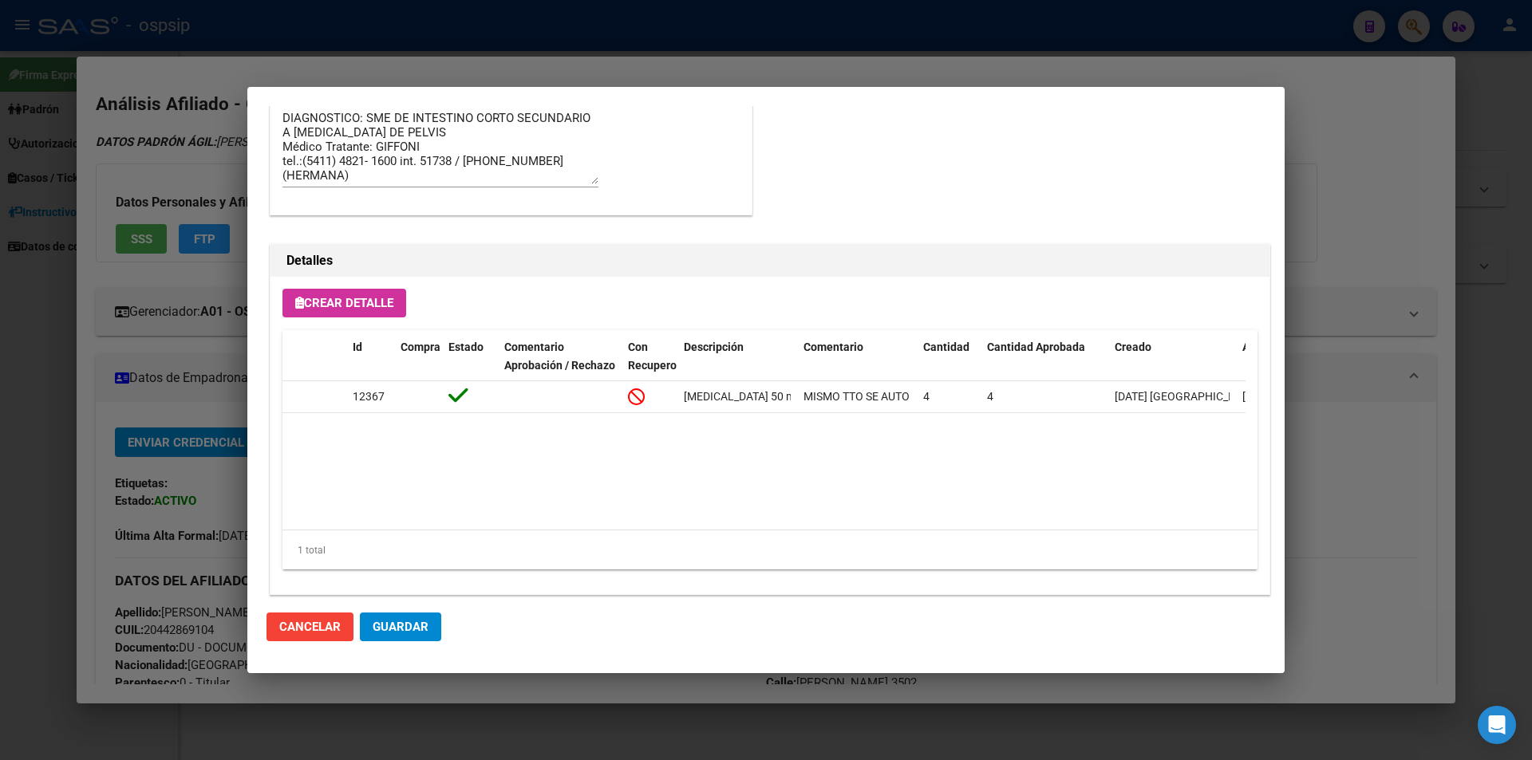
scroll to position [1274, 0]
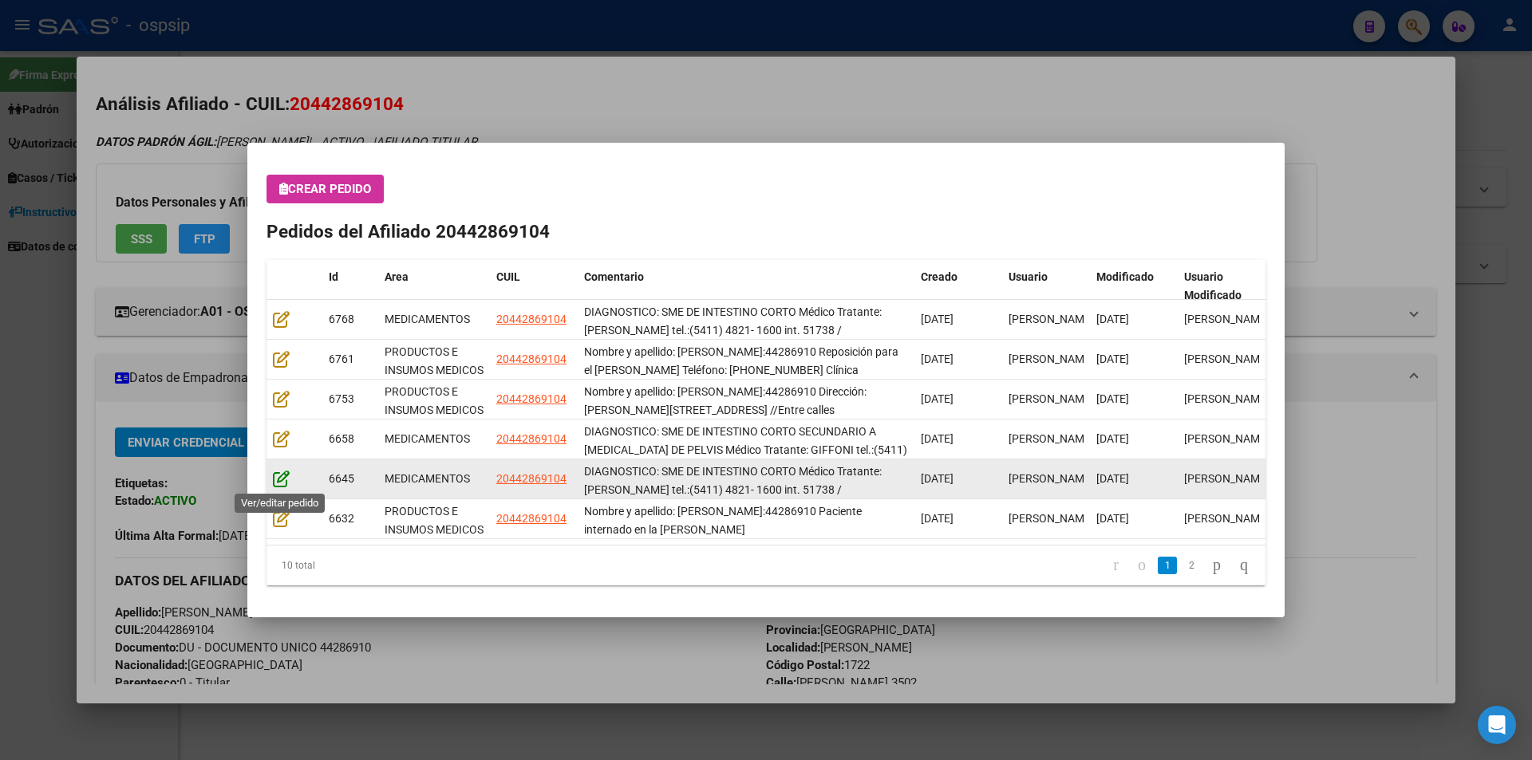
click at [276, 479] on icon at bounding box center [281, 479] width 17 height 18
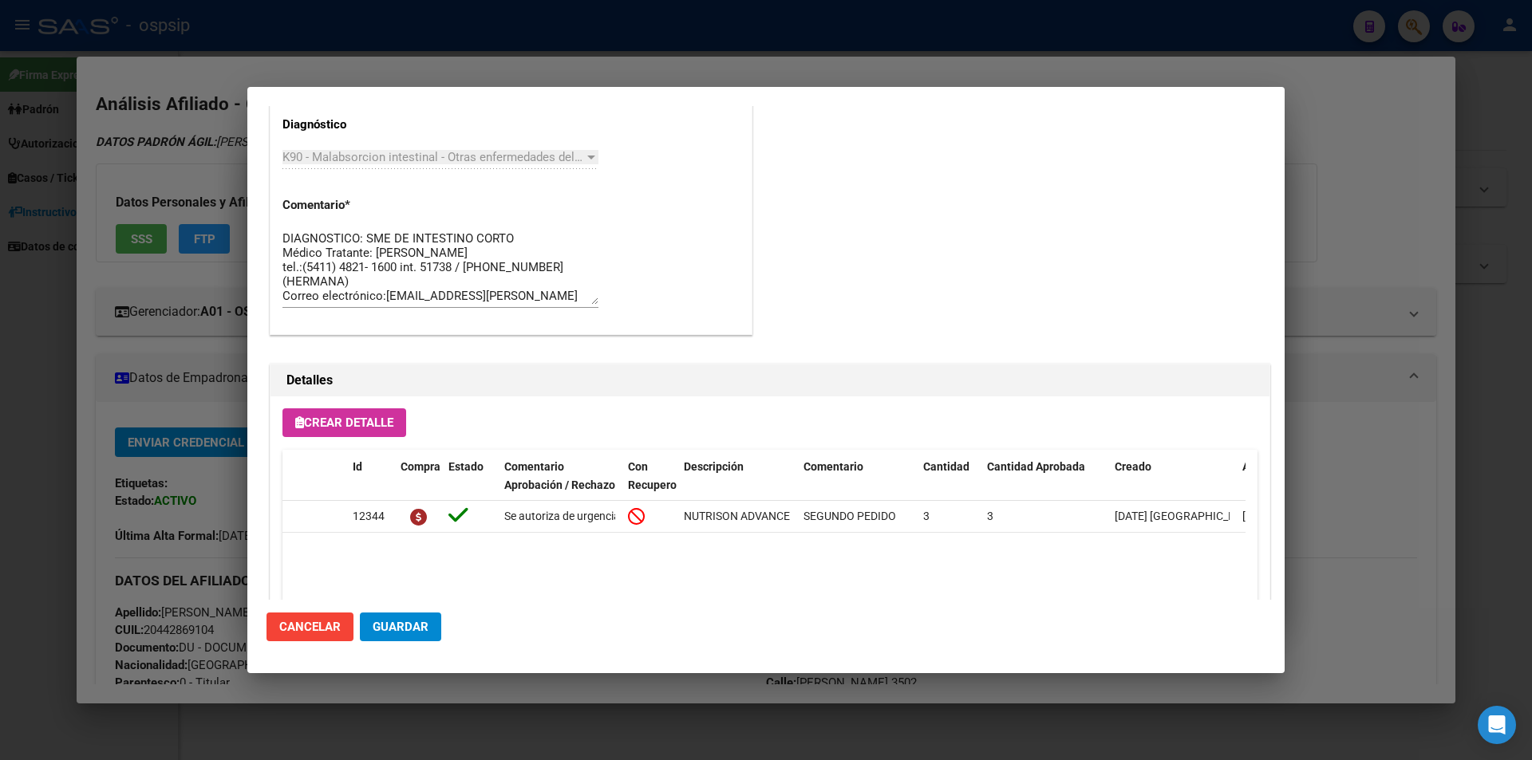
scroll to position [1020, 0]
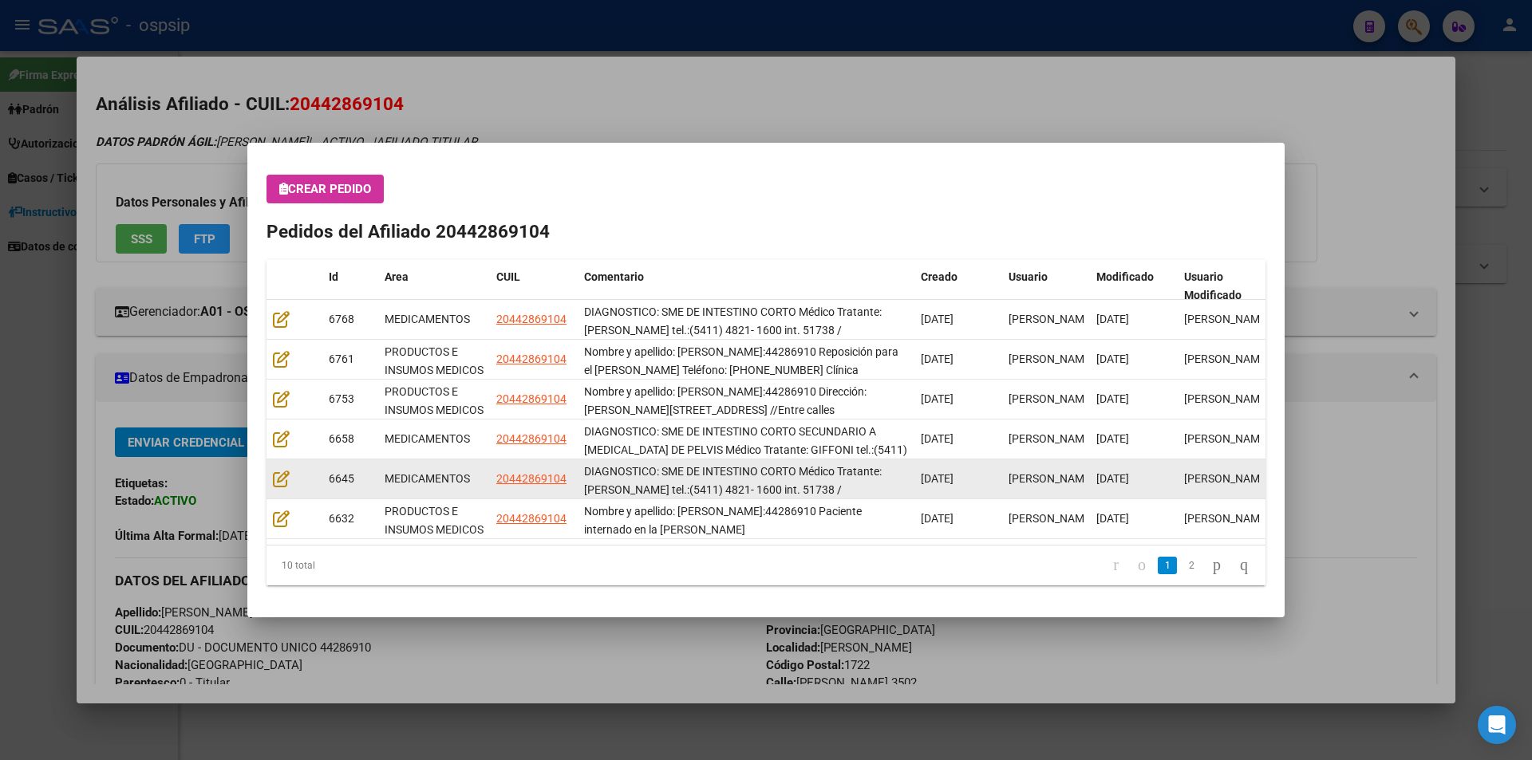
click at [269, 481] on datatable-body-cell at bounding box center [294, 479] width 56 height 39
click at [281, 482] on icon at bounding box center [281, 479] width 17 height 18
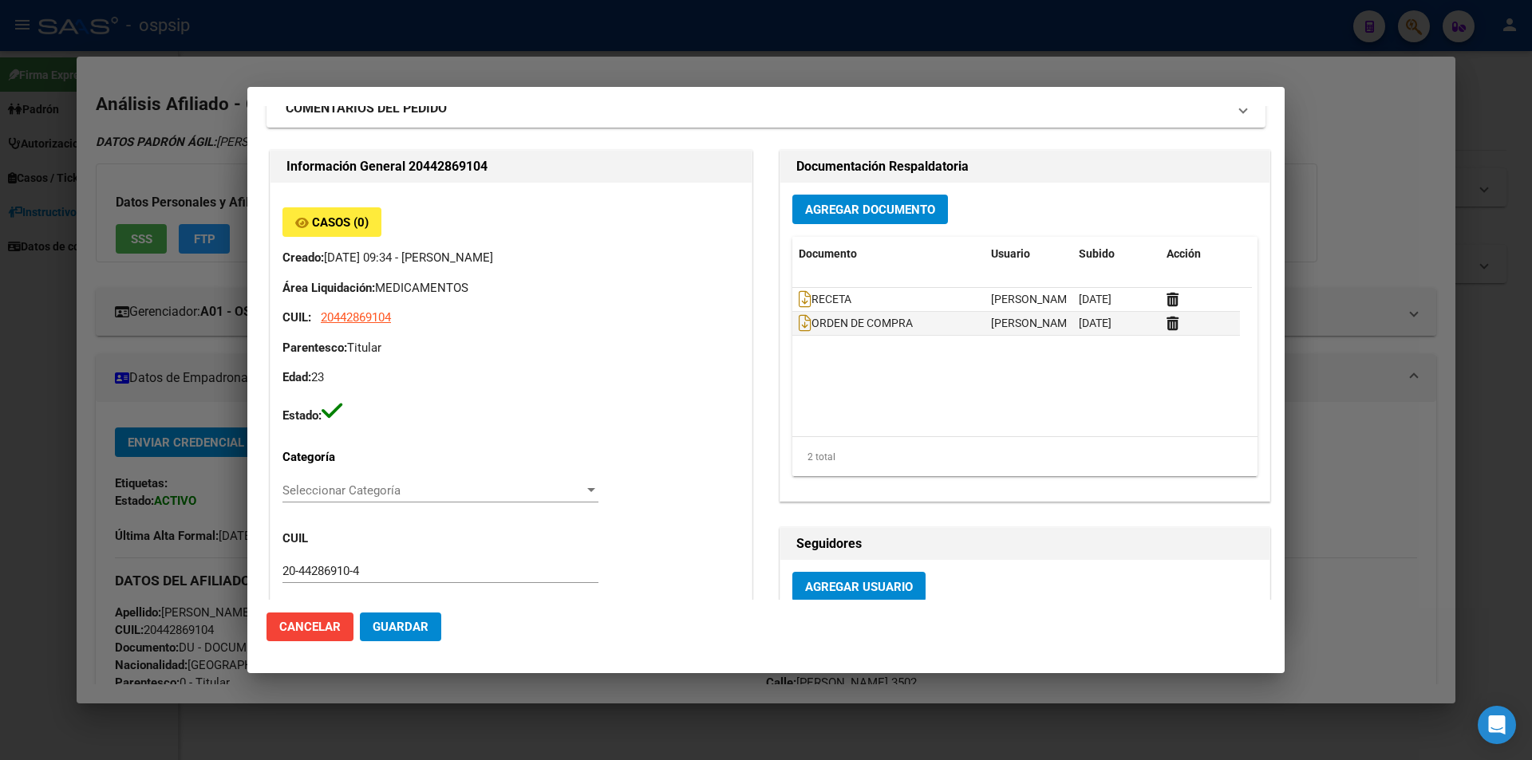
scroll to position [0, 0]
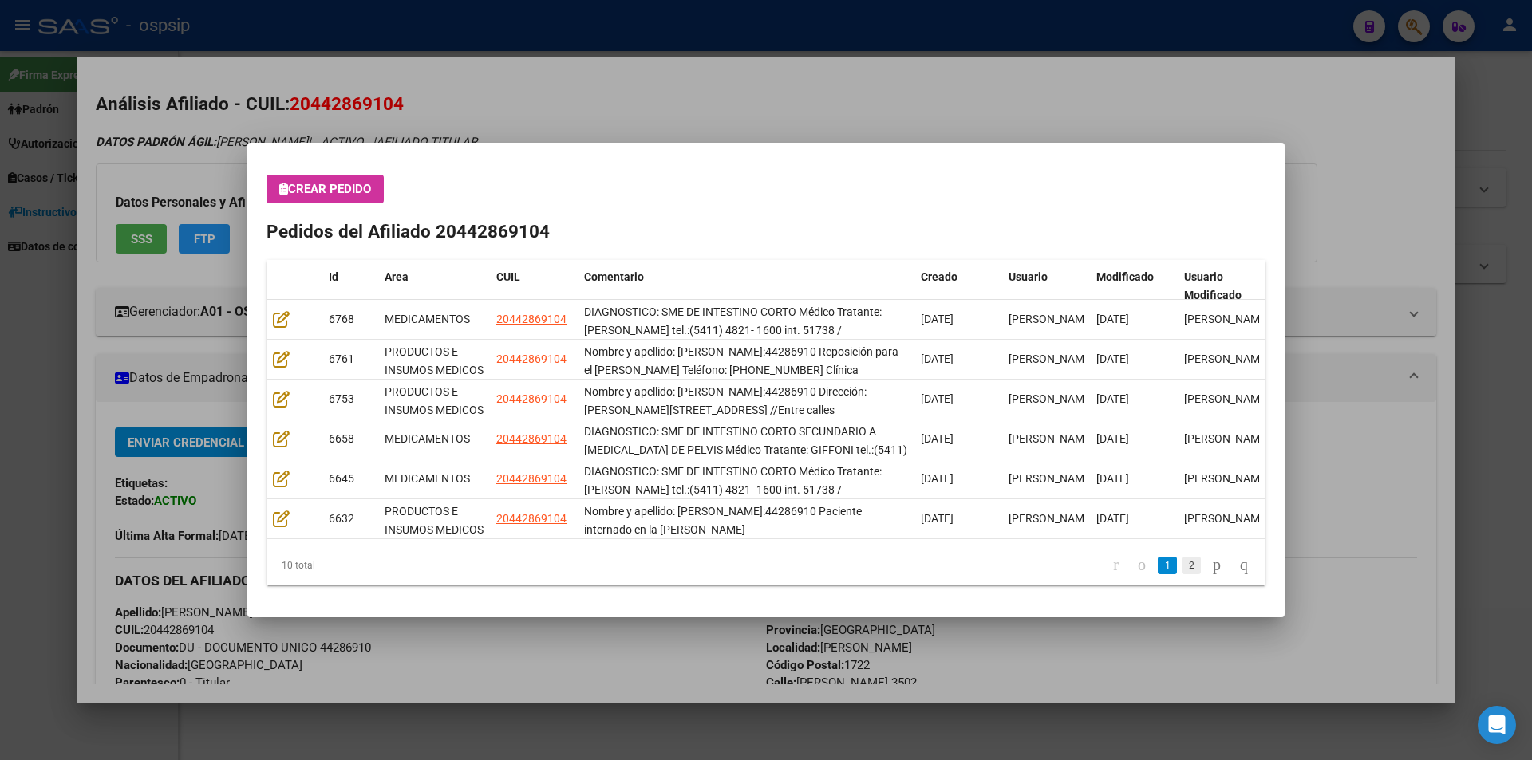
click at [1182, 566] on link "2" at bounding box center [1191, 566] width 19 height 18
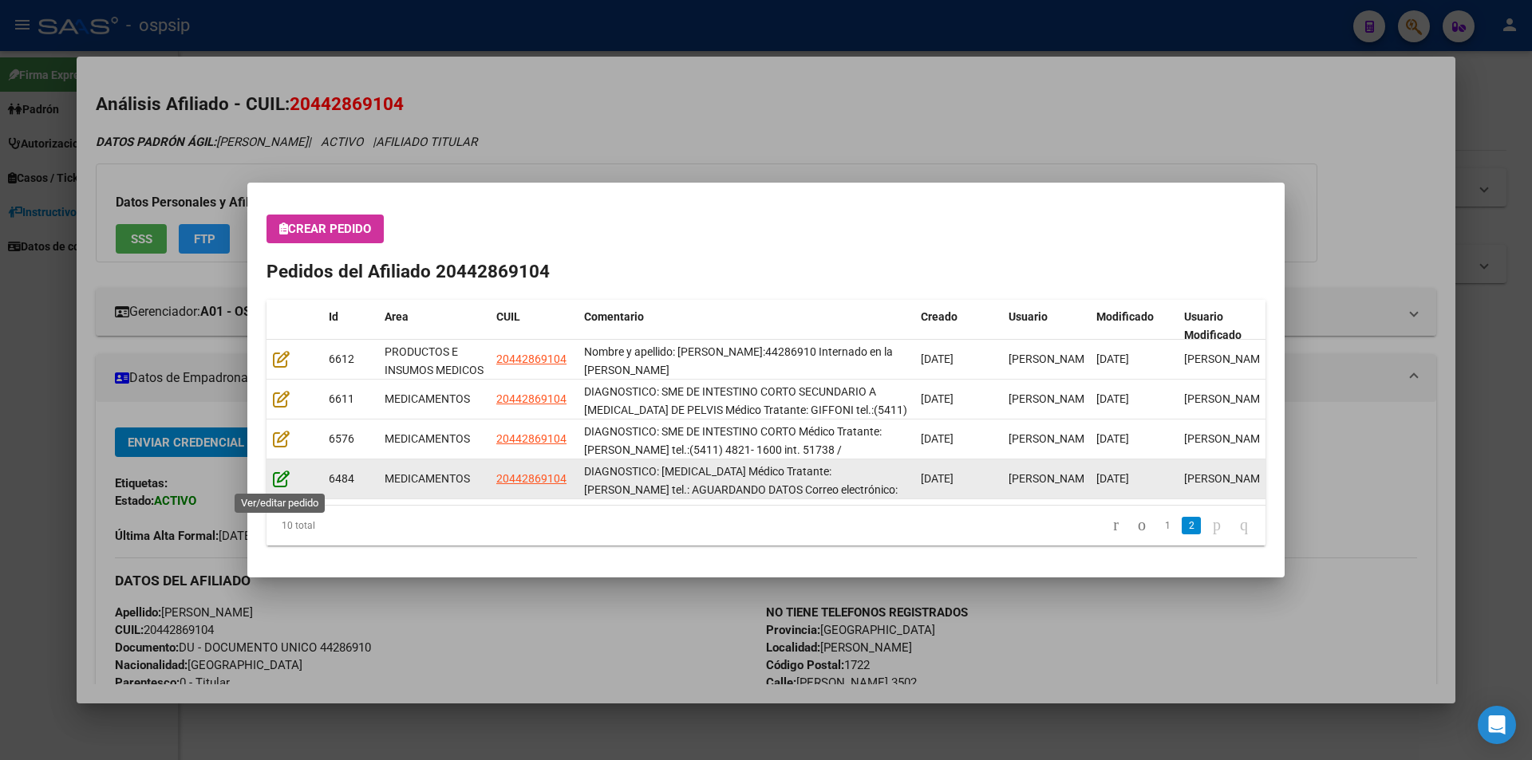
click at [282, 478] on icon at bounding box center [281, 479] width 17 height 18
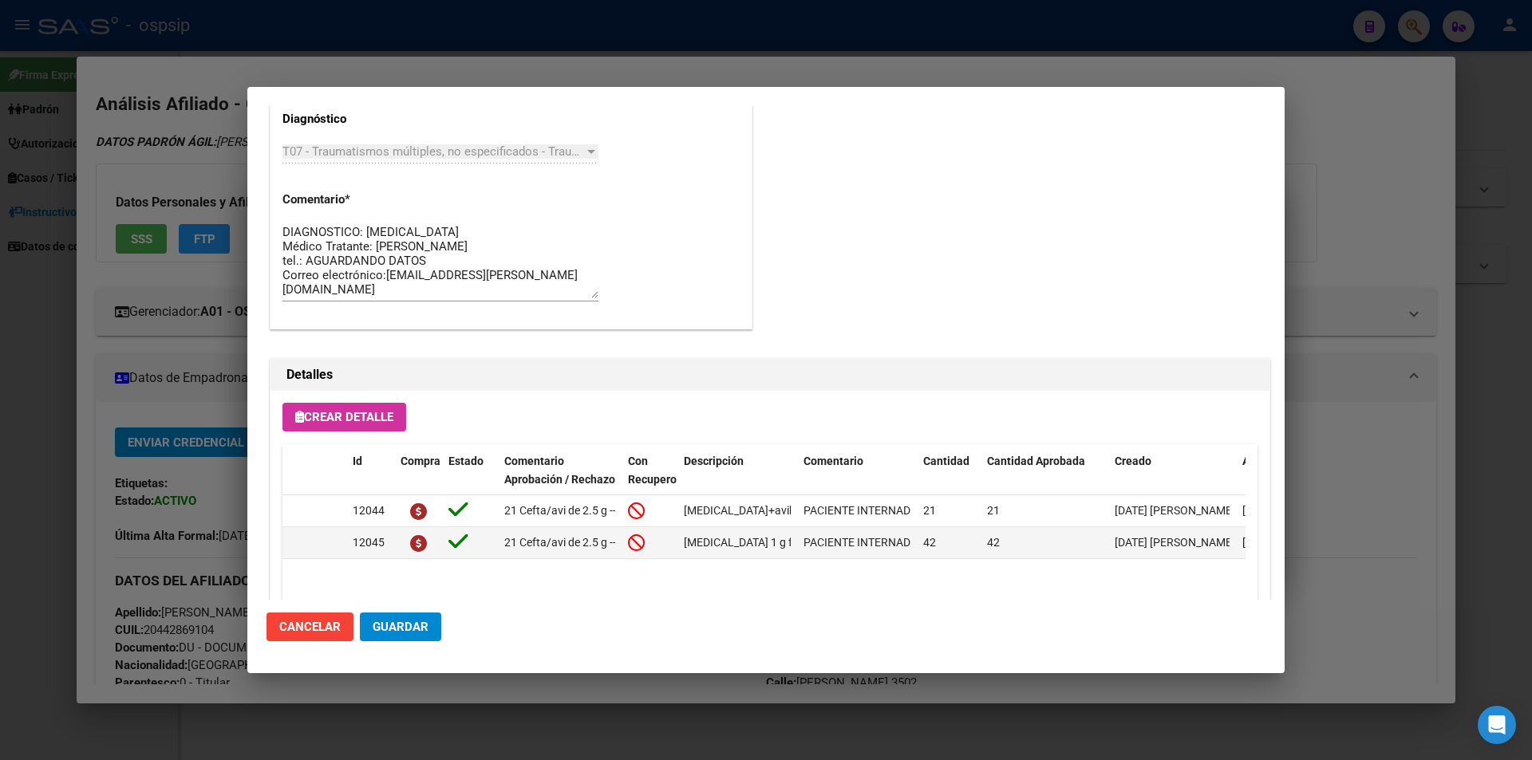
scroll to position [1355, 0]
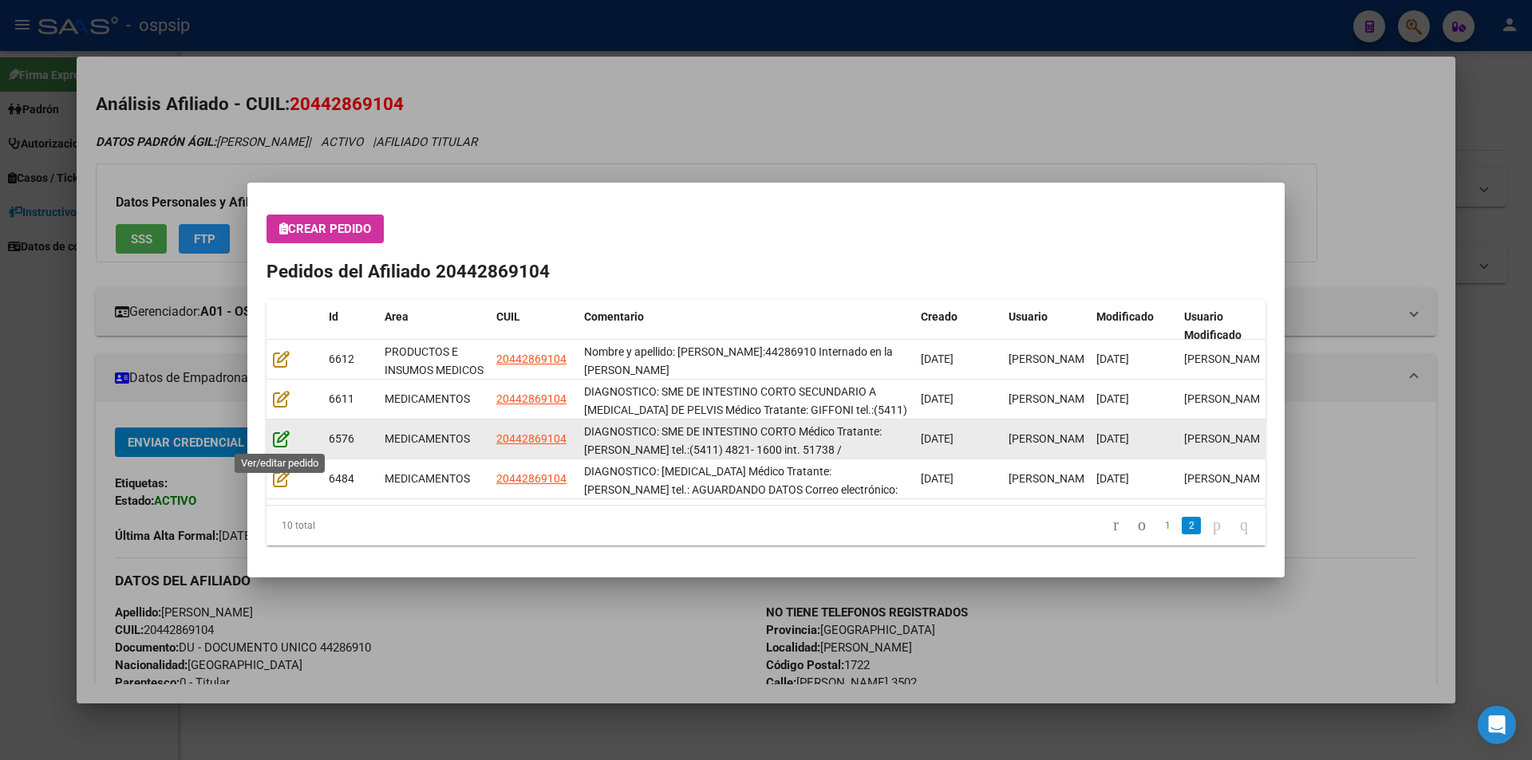
click at [280, 436] on icon at bounding box center [281, 439] width 17 height 18
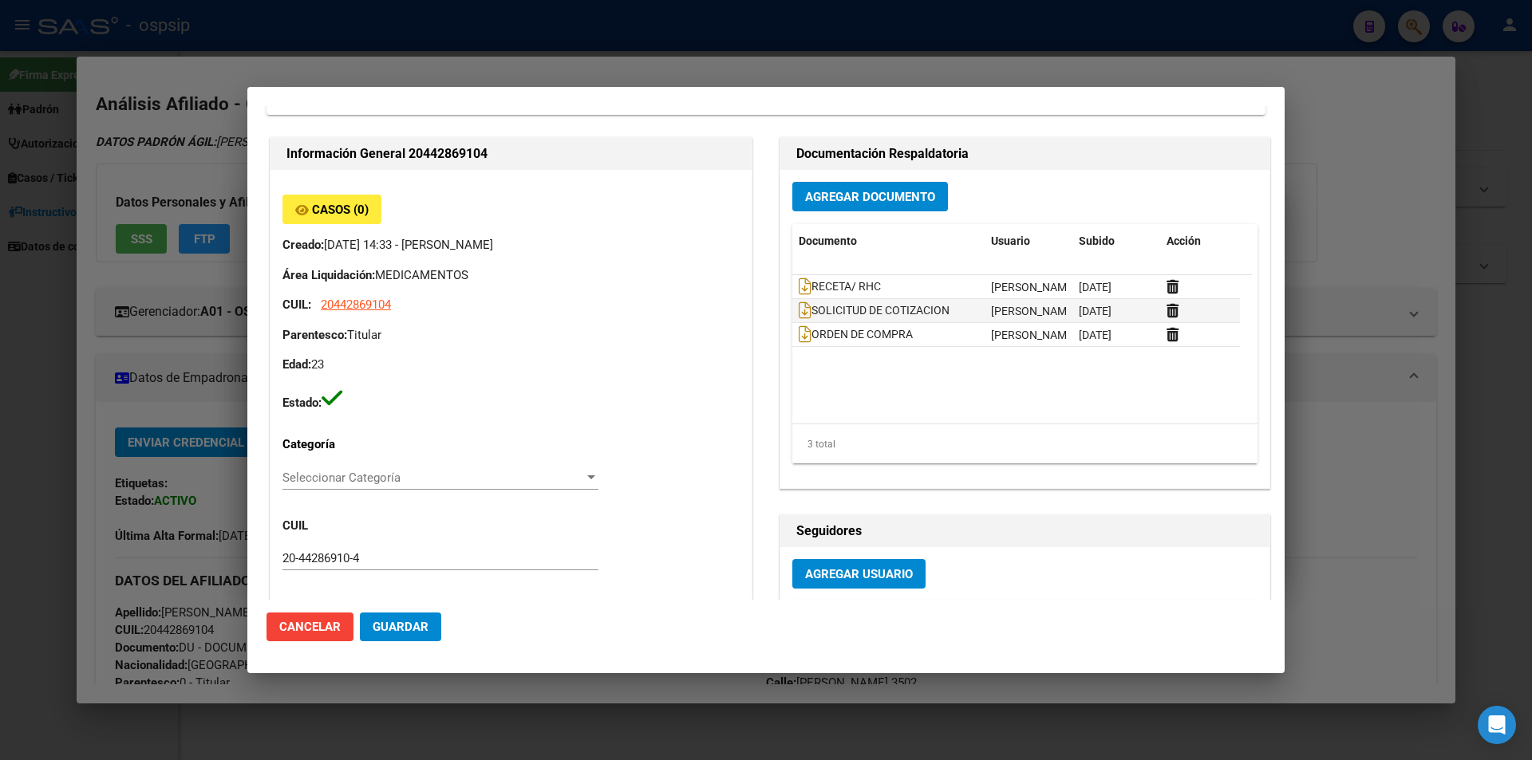
scroll to position [550, 0]
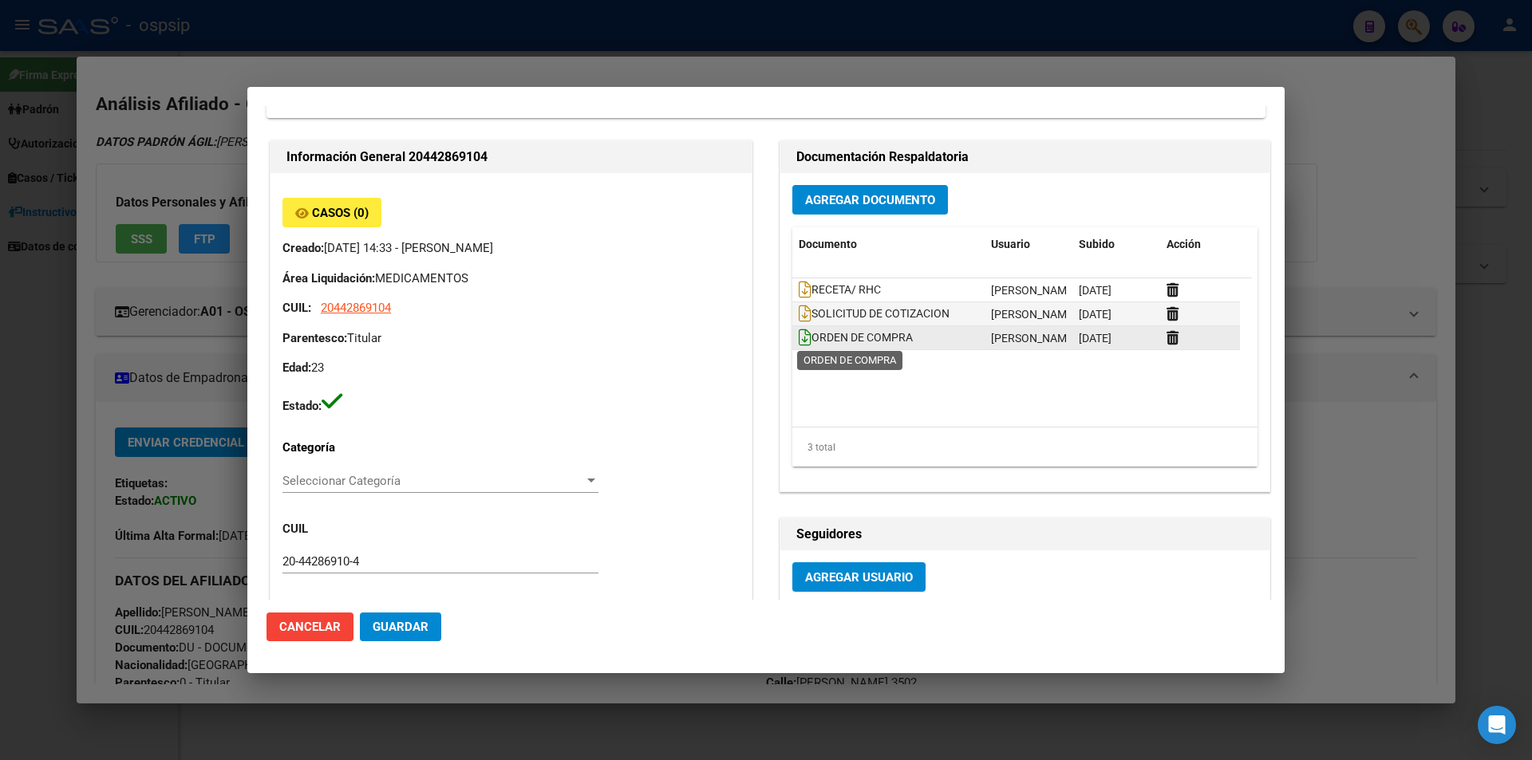
click at [802, 337] on icon at bounding box center [805, 338] width 13 height 18
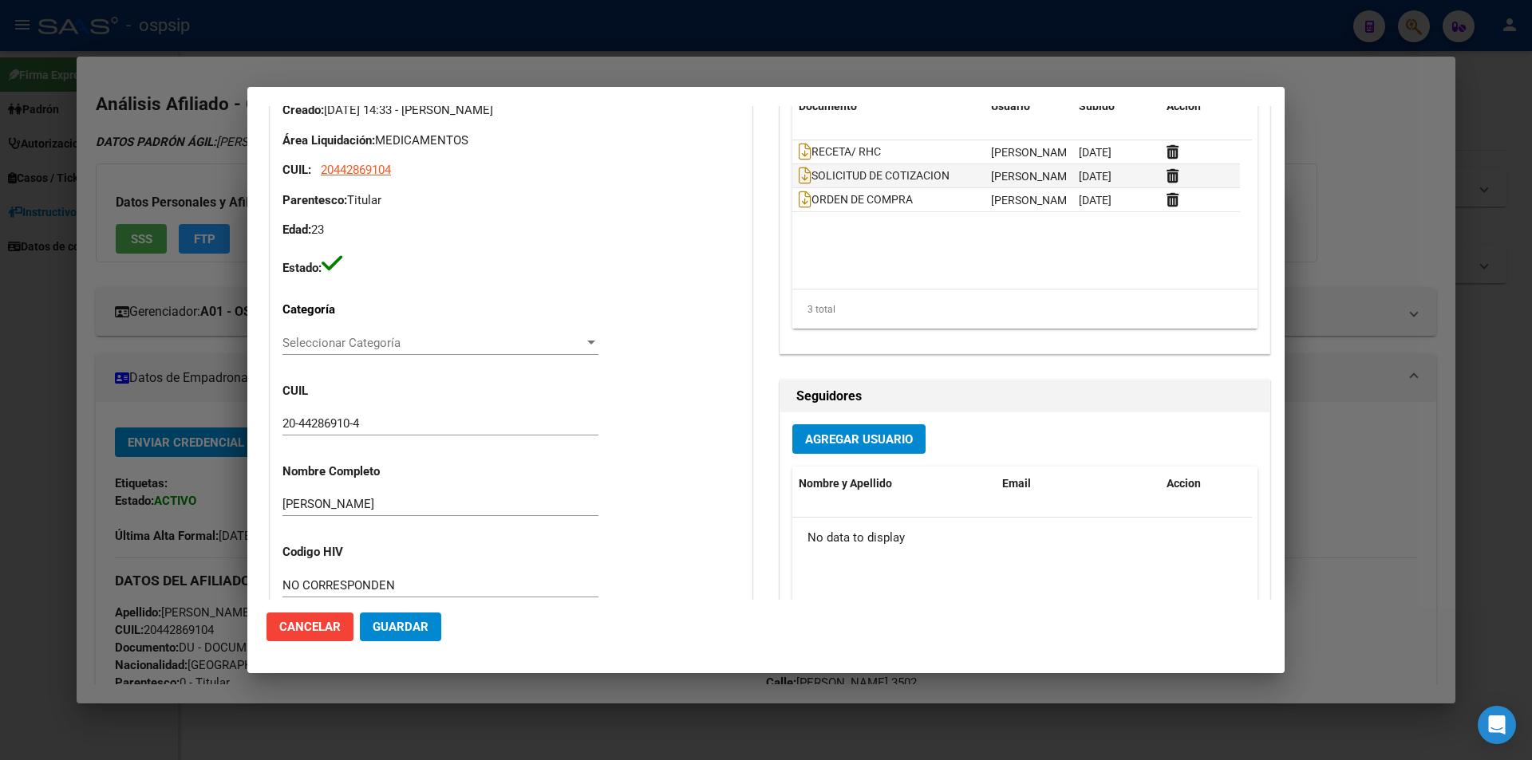
scroll to position [461, 0]
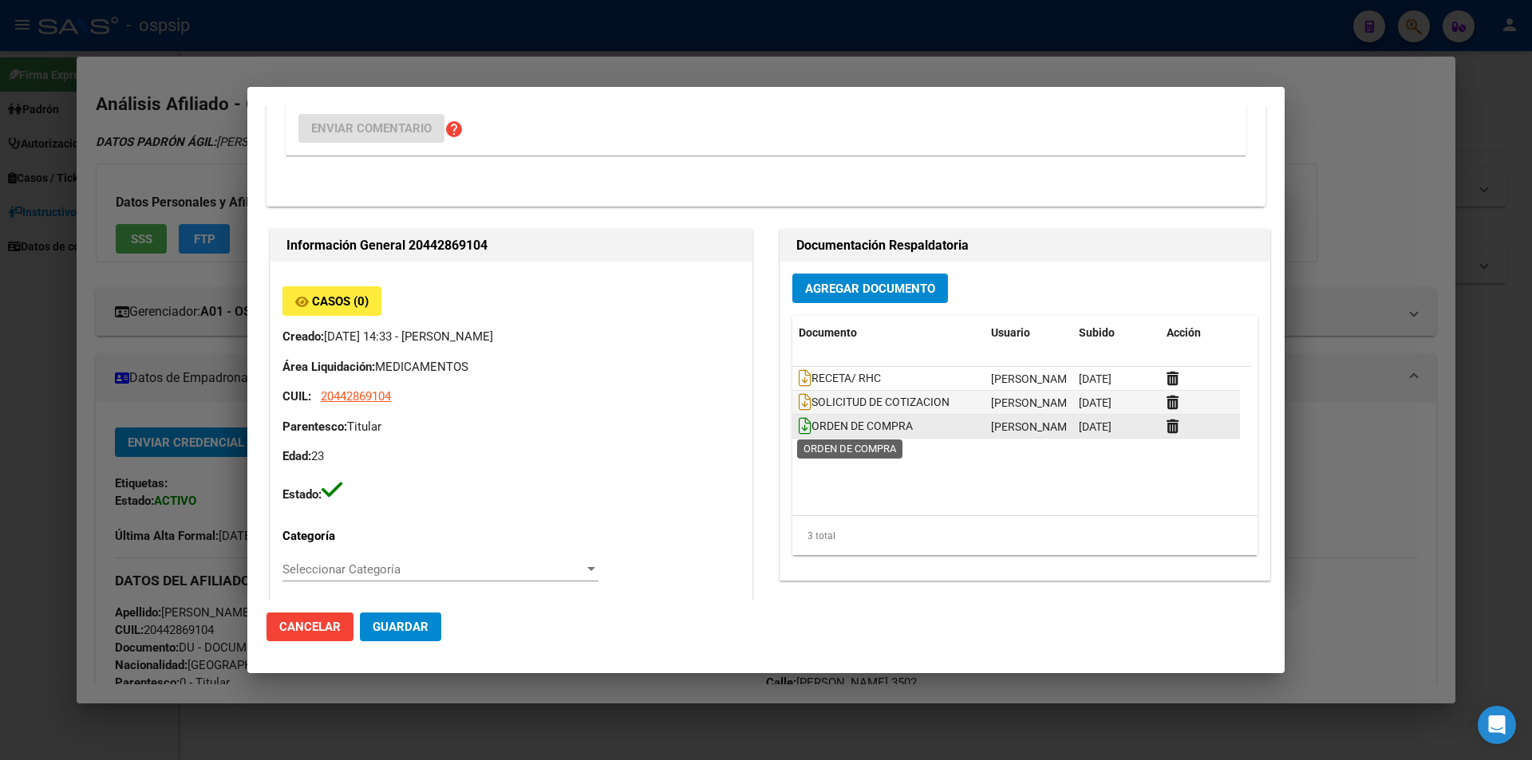
click at [799, 430] on icon at bounding box center [805, 426] width 13 height 18
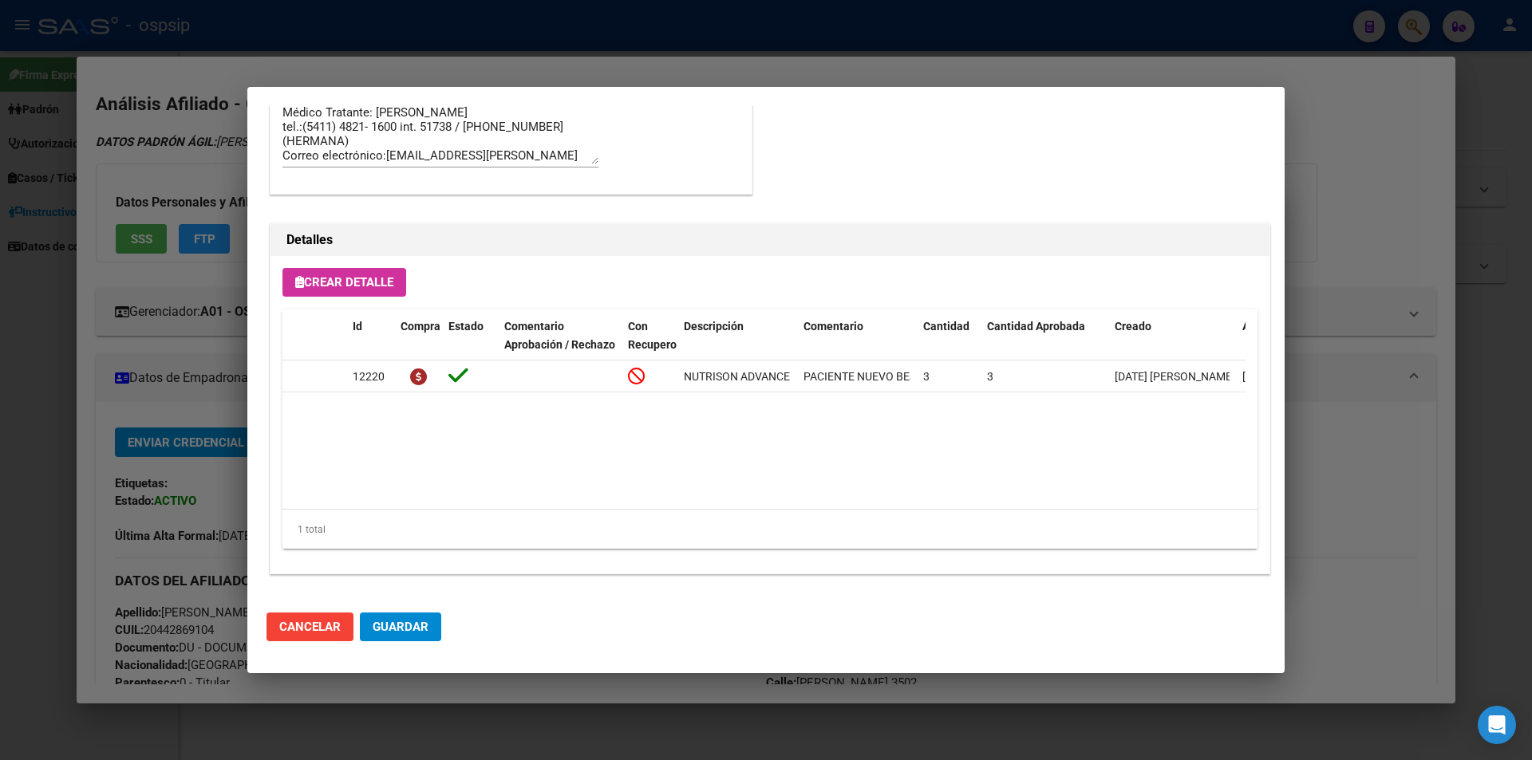
scroll to position [1418, 0]
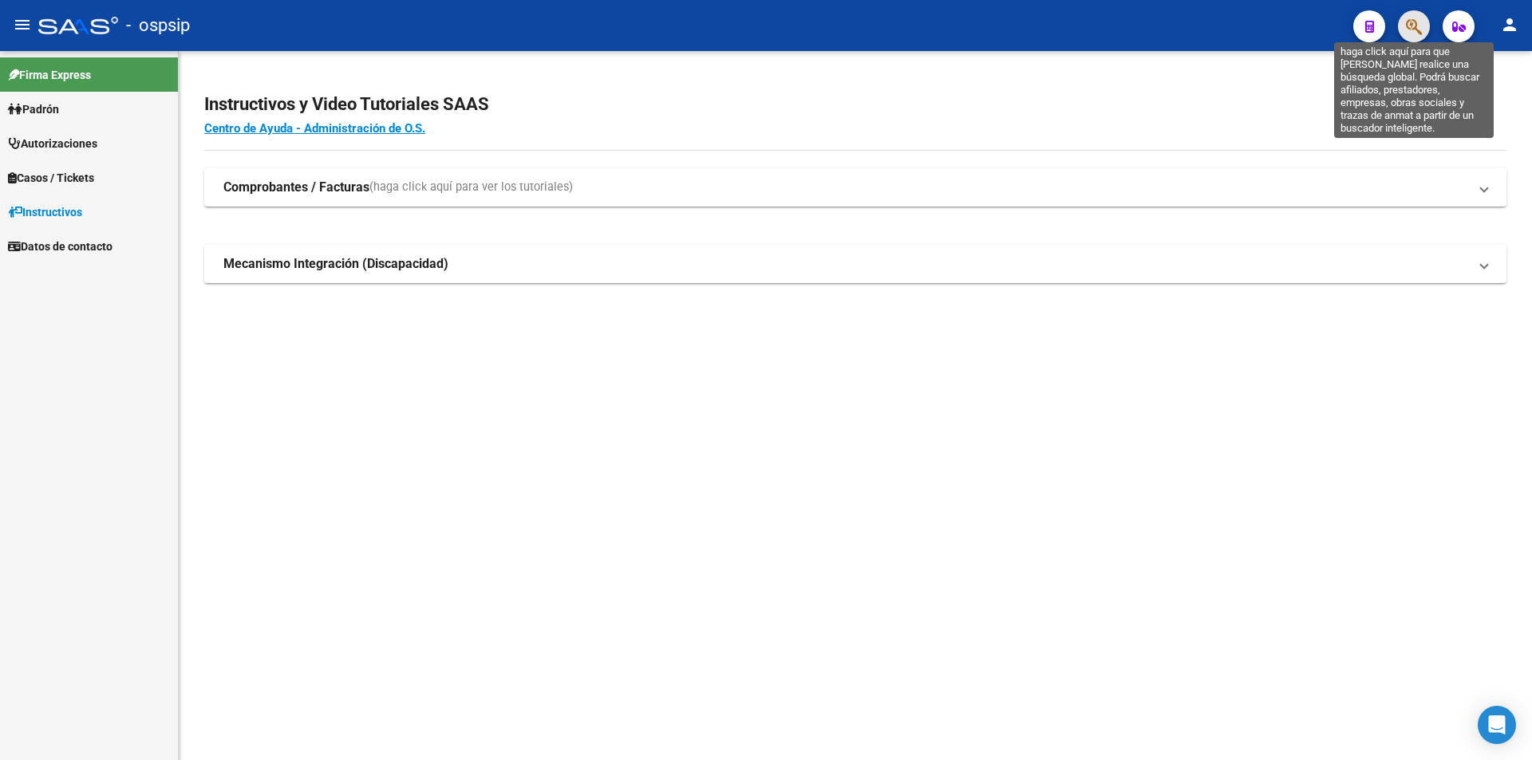
click at [1418, 26] on icon "button" at bounding box center [1414, 27] width 16 height 18
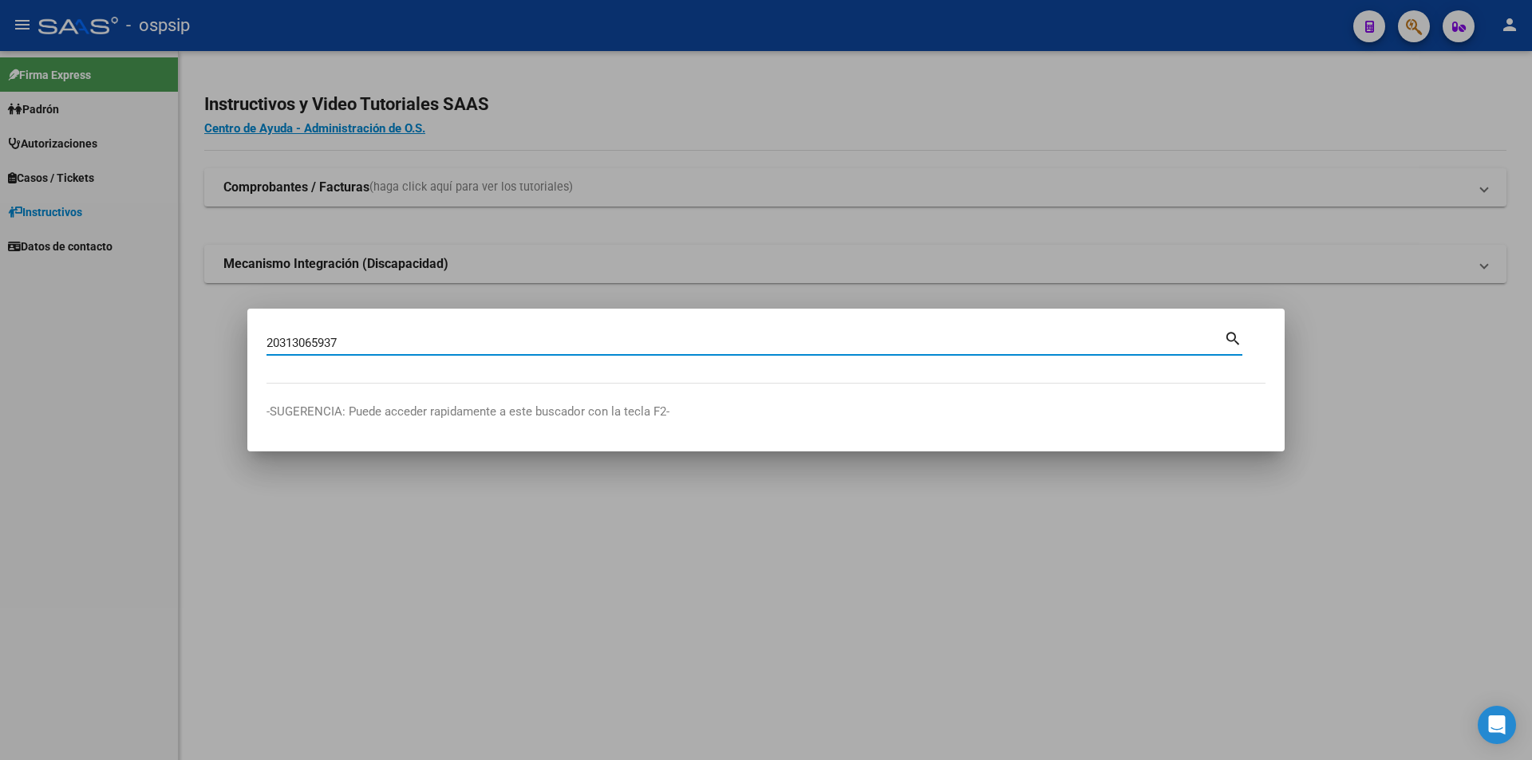
type input "20313065937"
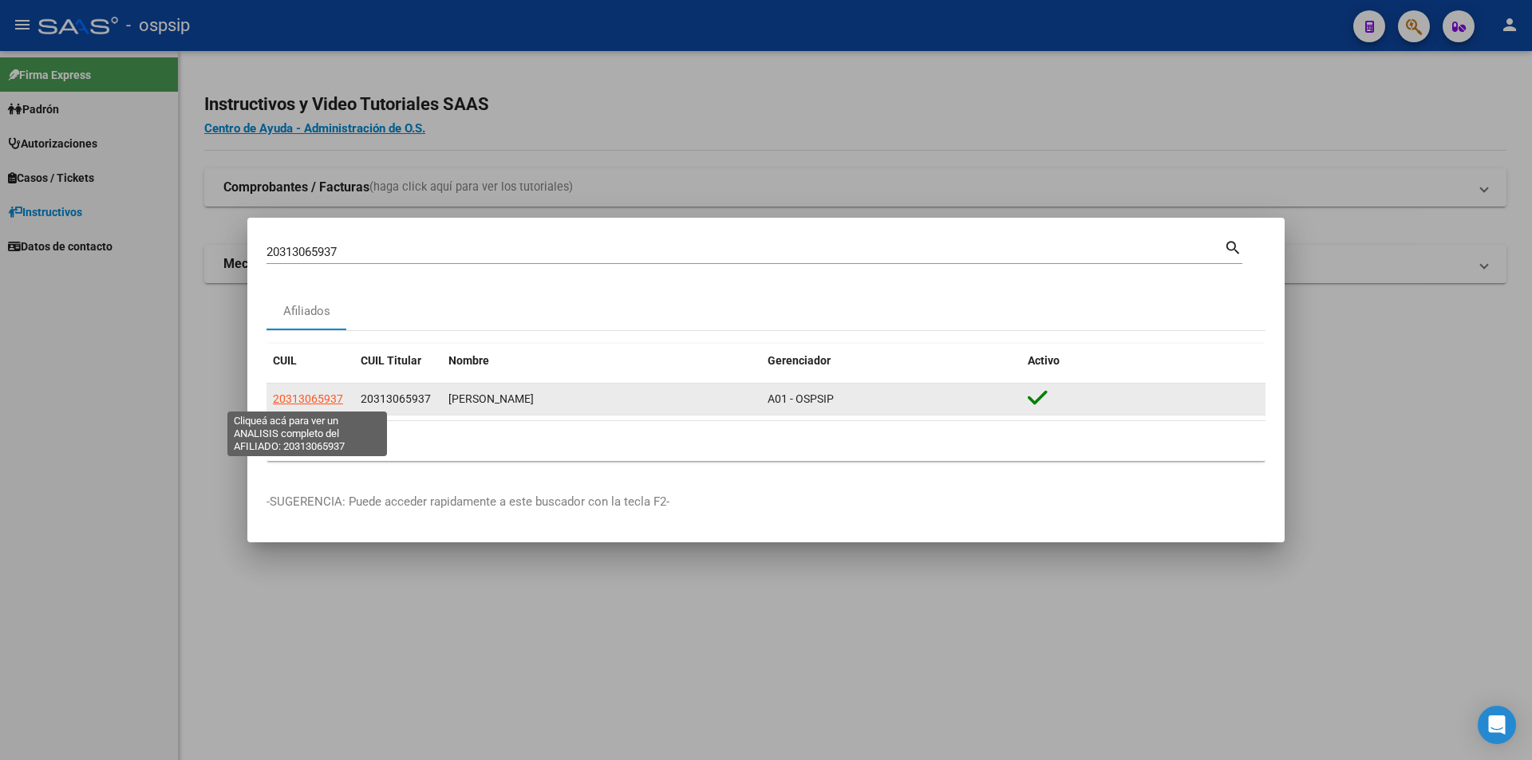
click at [305, 404] on span "20313065937" at bounding box center [308, 399] width 70 height 13
type textarea "20313065937"
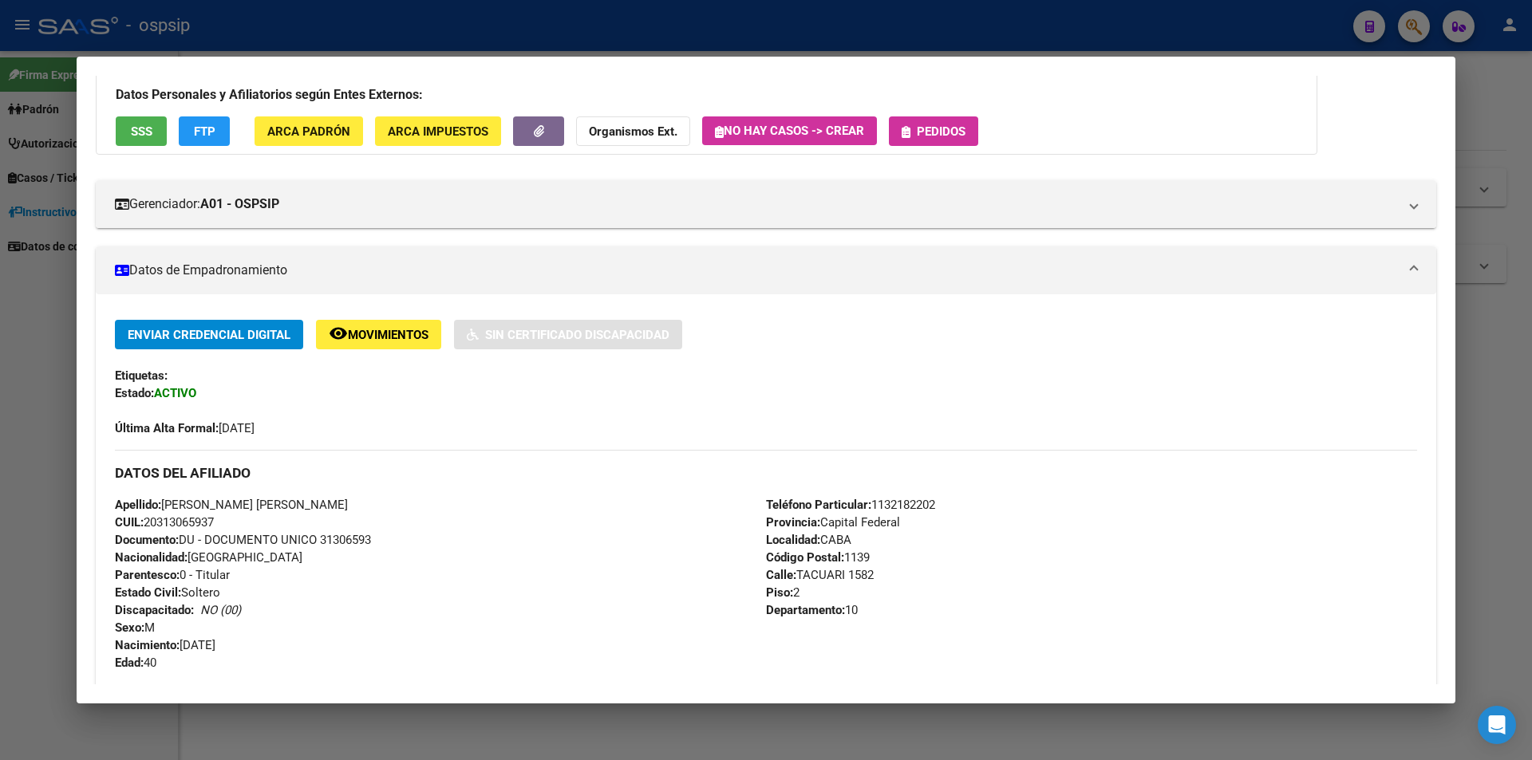
scroll to position [0, 0]
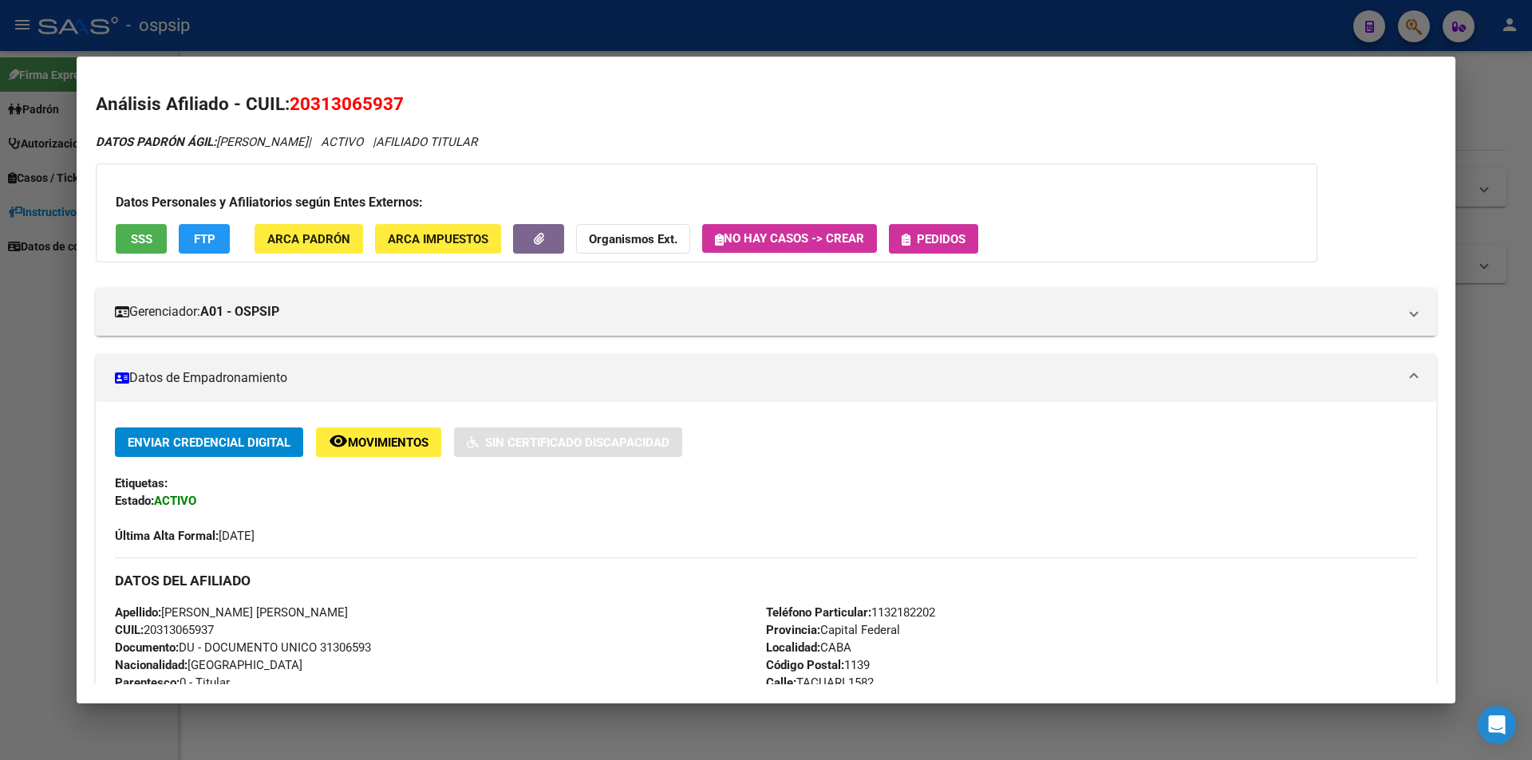
click at [954, 258] on div "Datos Personales y Afiliatorios según Entes Externos: SSS FTP ARCA Padrón ARCA …" at bounding box center [706, 213] width 1221 height 99
click at [945, 233] on span "Pedidos" at bounding box center [941, 239] width 49 height 14
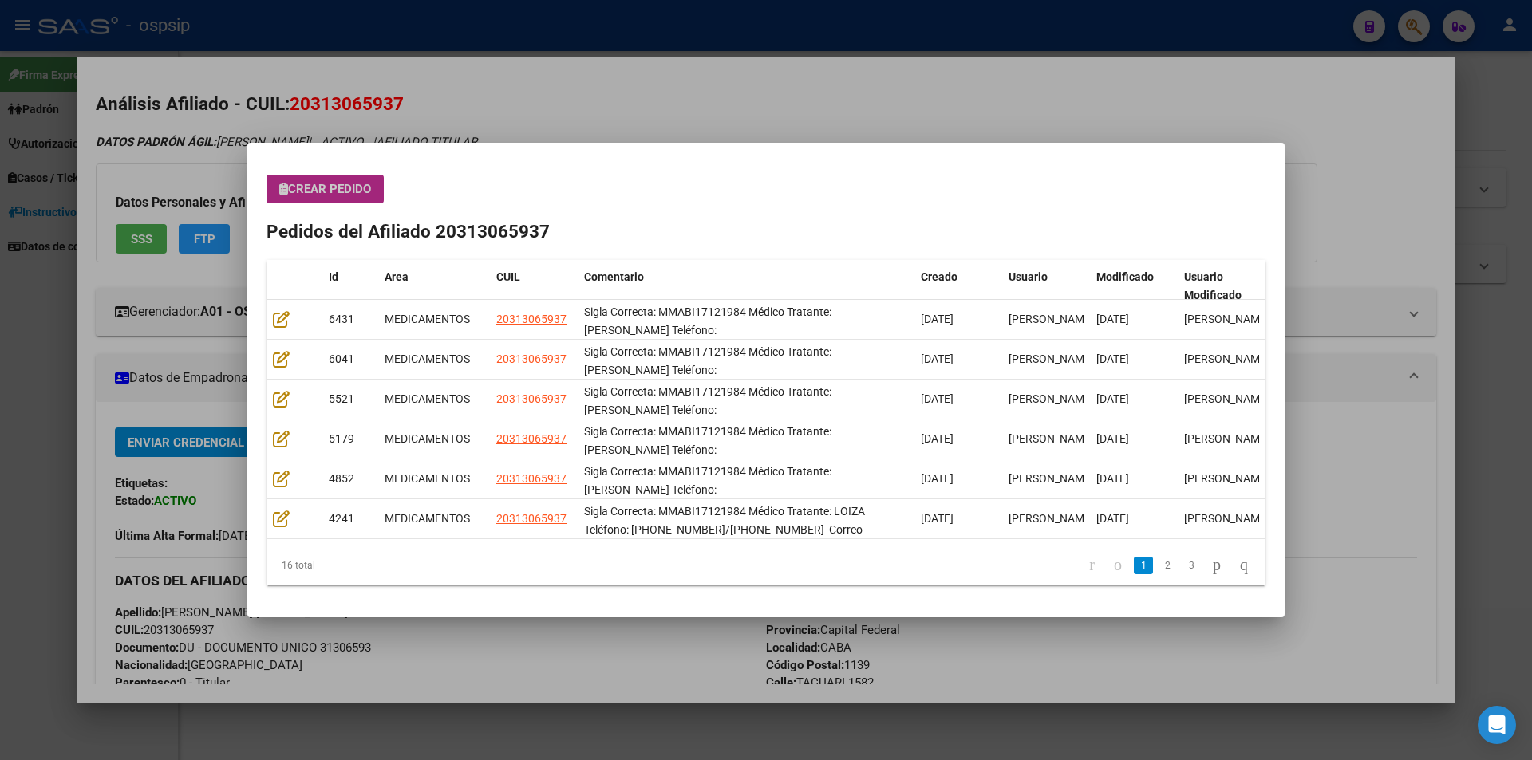
click at [302, 188] on span "Crear Pedido" at bounding box center [325, 189] width 92 height 14
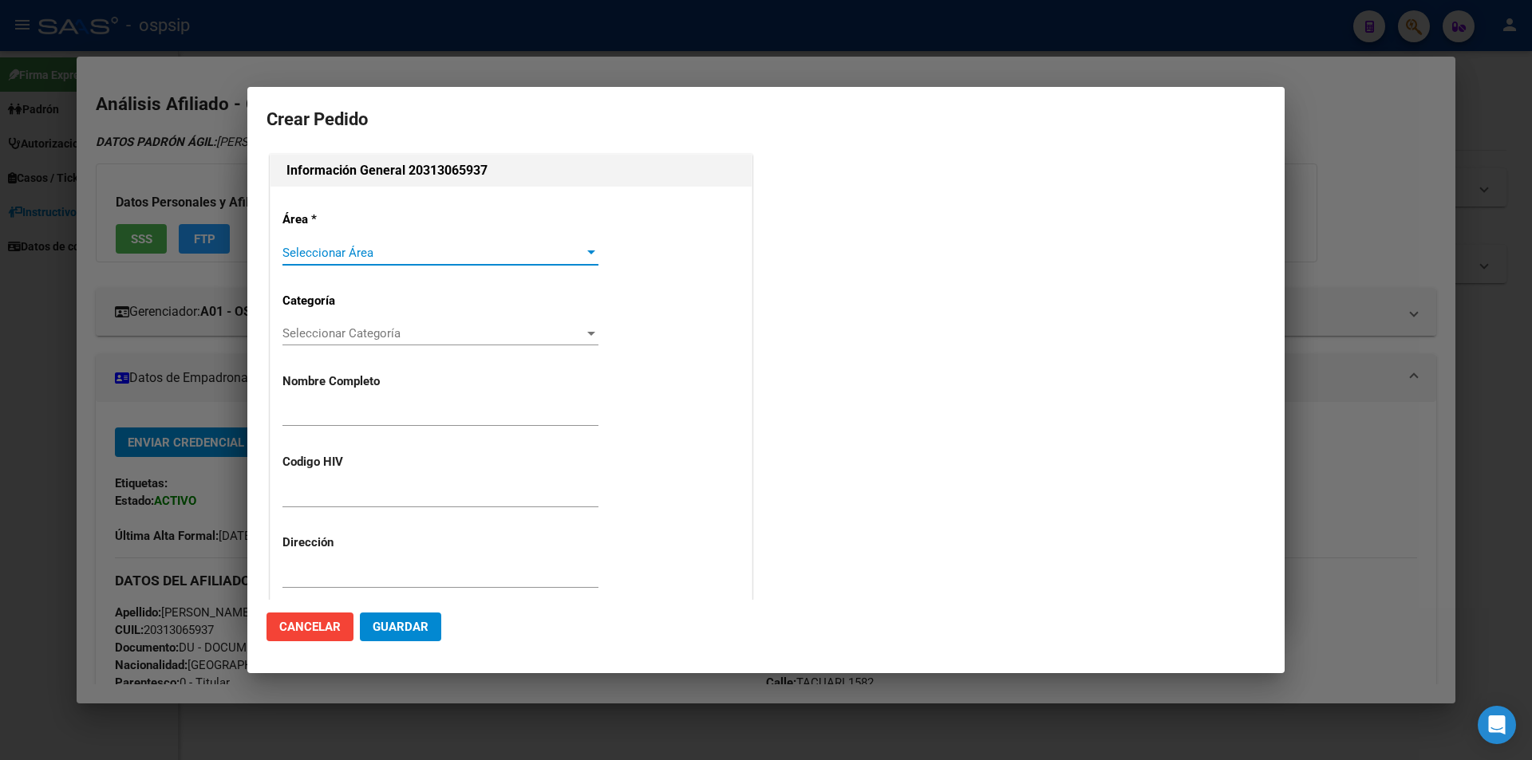
type input "MAXIMILIANO DANIEL BIKIRENTZIS"
type input "CIUDAD AUTONOMA BUENOS AIRES, CABA, TACUARI 1582, Piso: 2"
click at [318, 257] on span "Seleccionar Área" at bounding box center [433, 253] width 302 height 14
type input "MMABI17121984"
type input "Capital Federal, CABA, TACUARI 1582, Piso: 2, Departamento: 10"
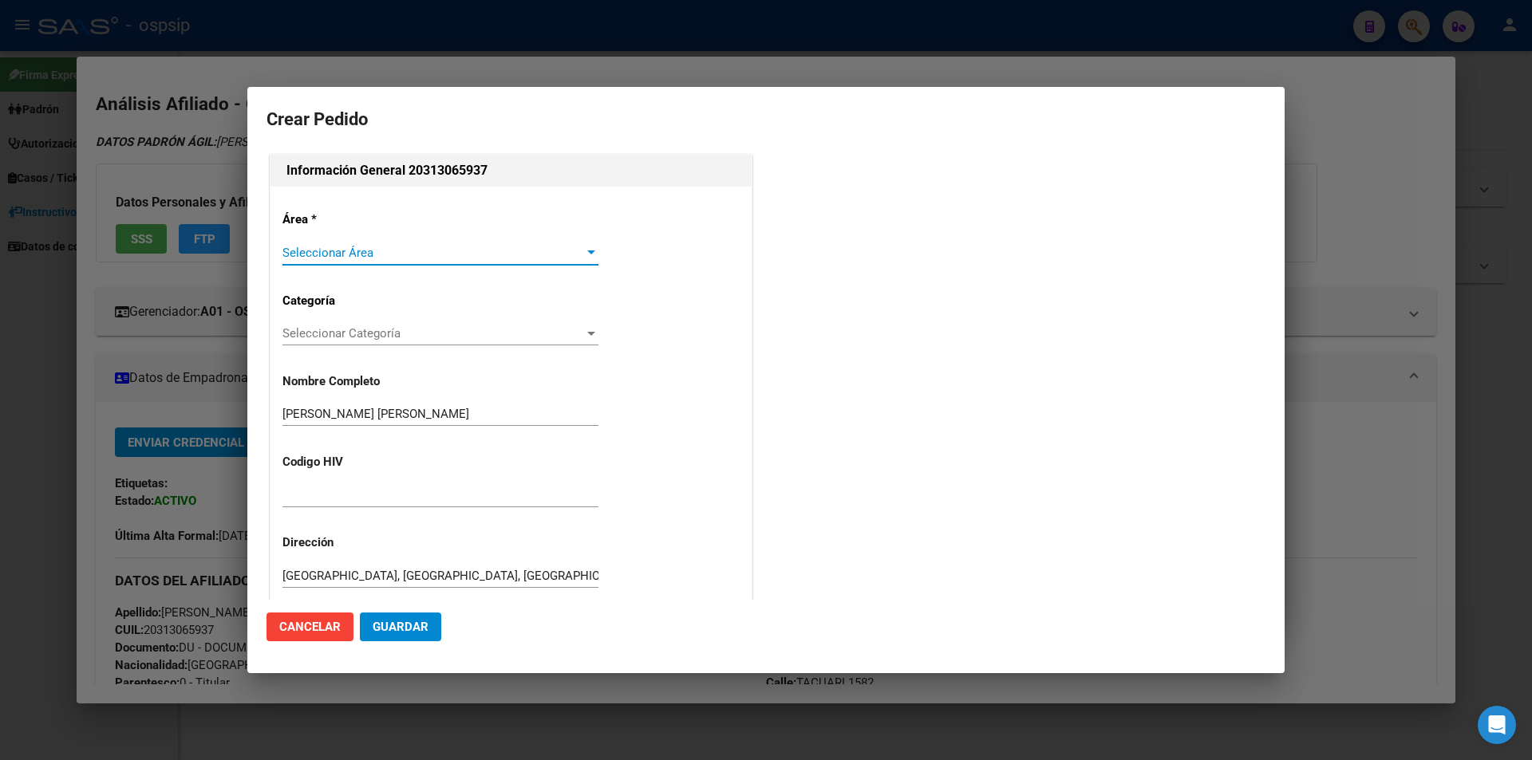
type input "Particular: 1132182202"
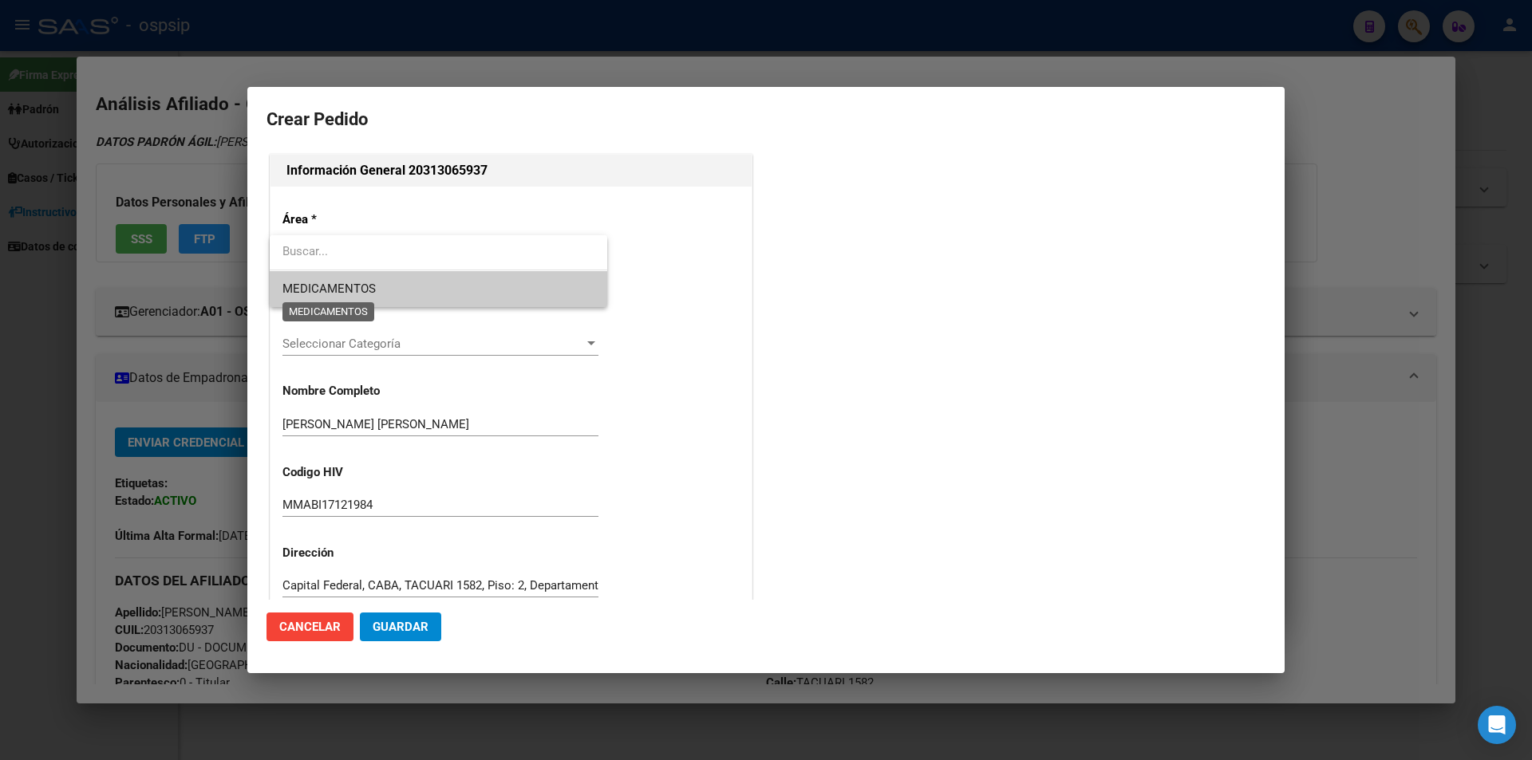
click at [315, 283] on span "MEDICAMENTOS" at bounding box center [328, 289] width 93 height 14
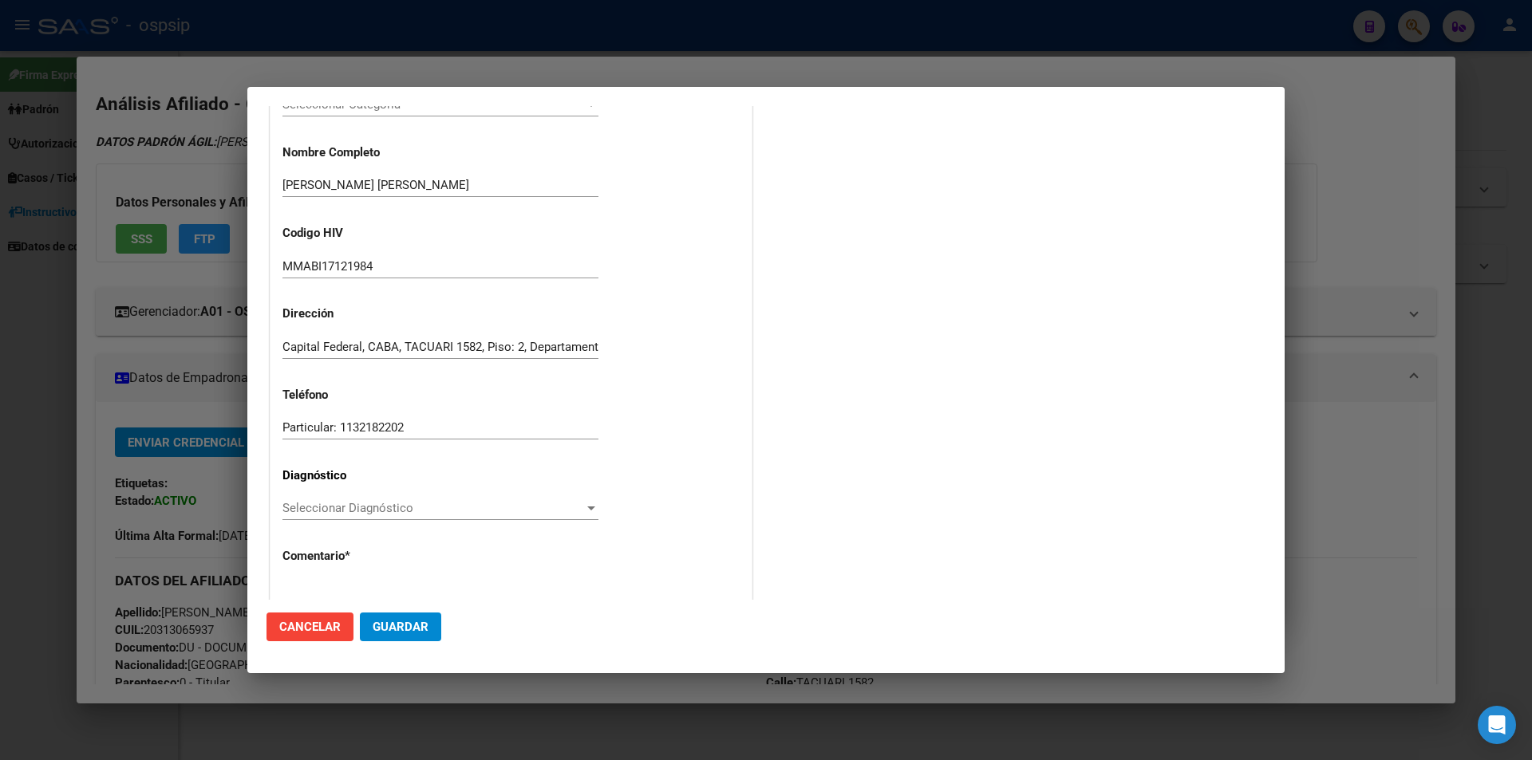
scroll to position [319, 0]
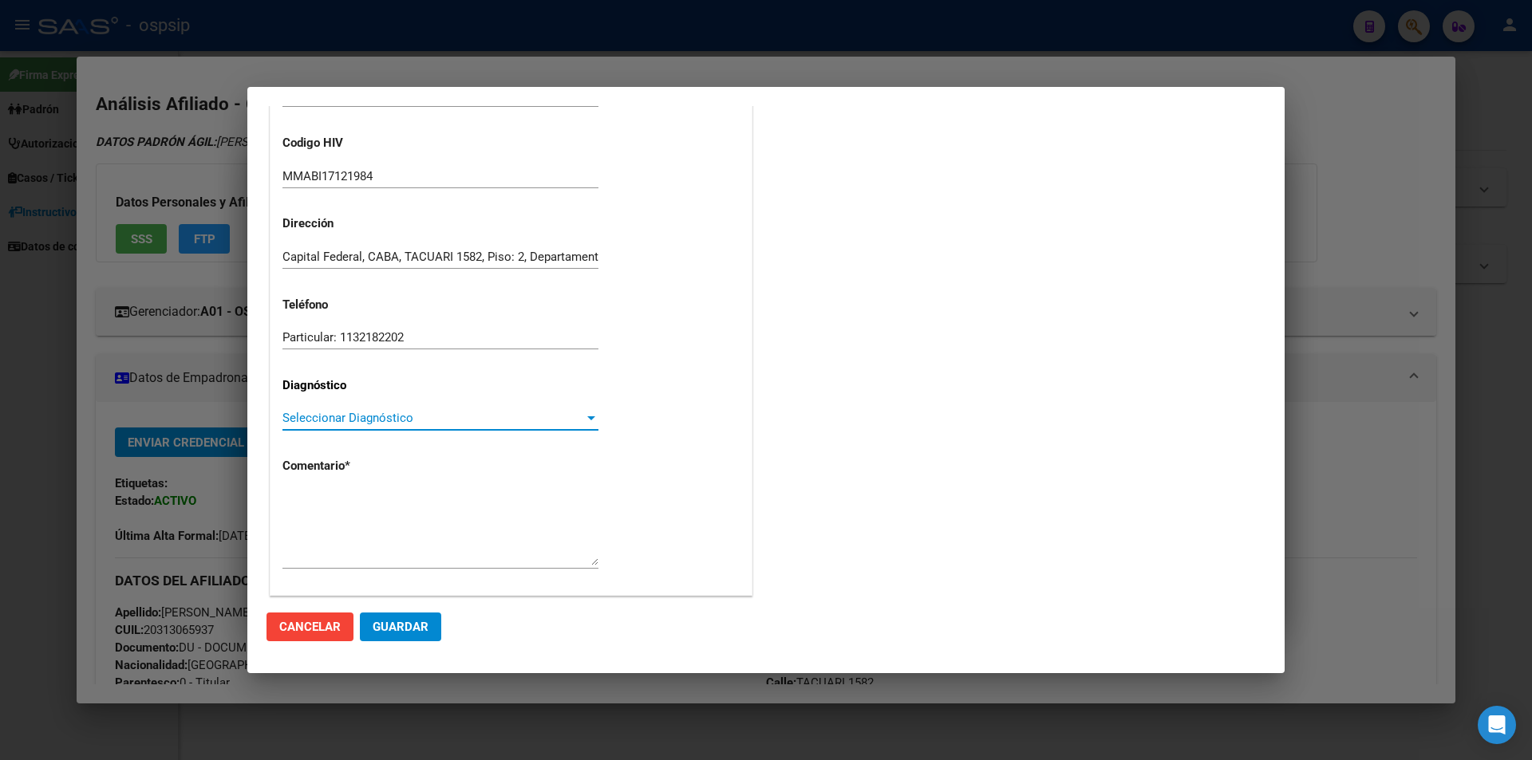
click at [290, 420] on span "Seleccionar Diagnóstico" at bounding box center [433, 418] width 302 height 14
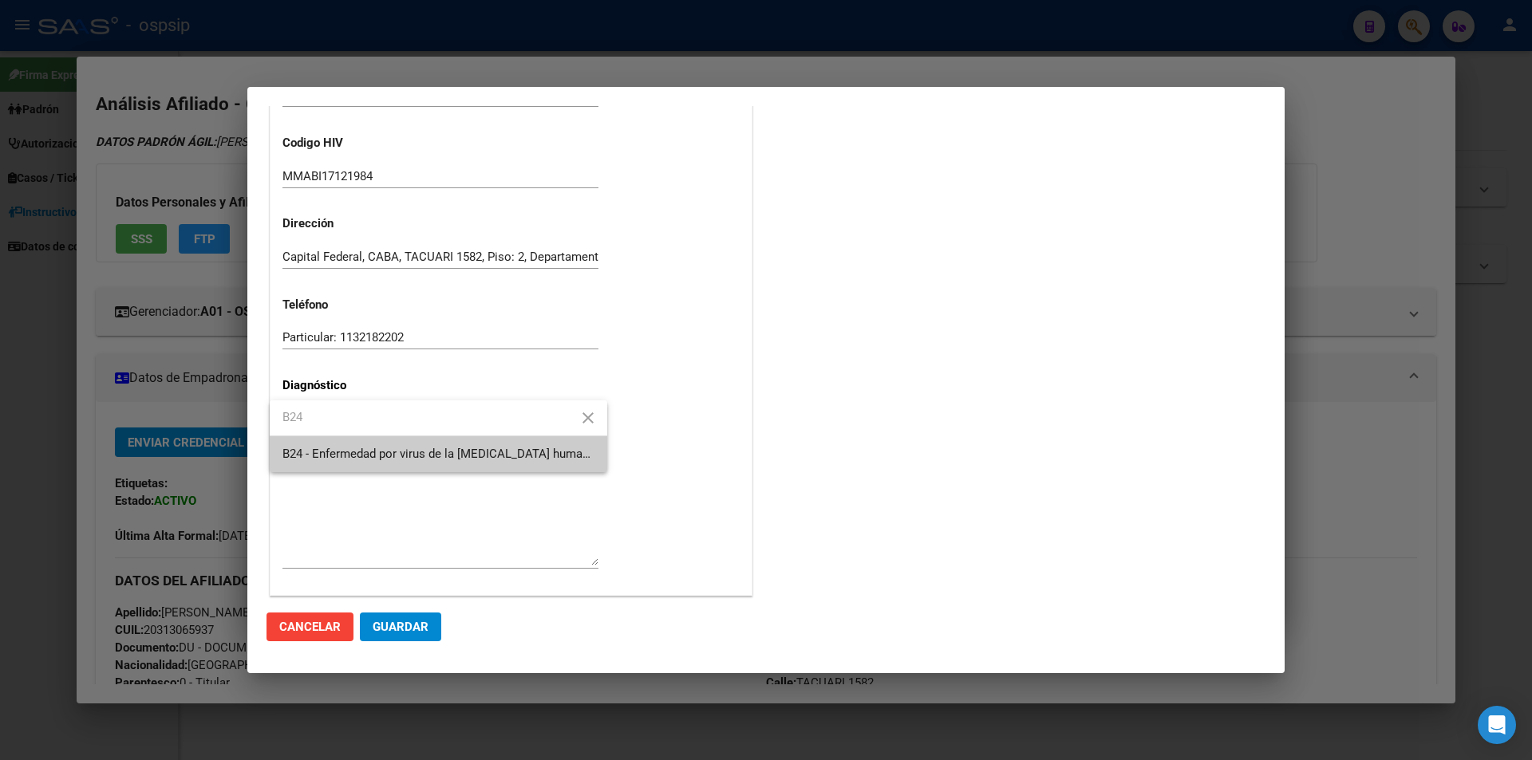
type input "B24"
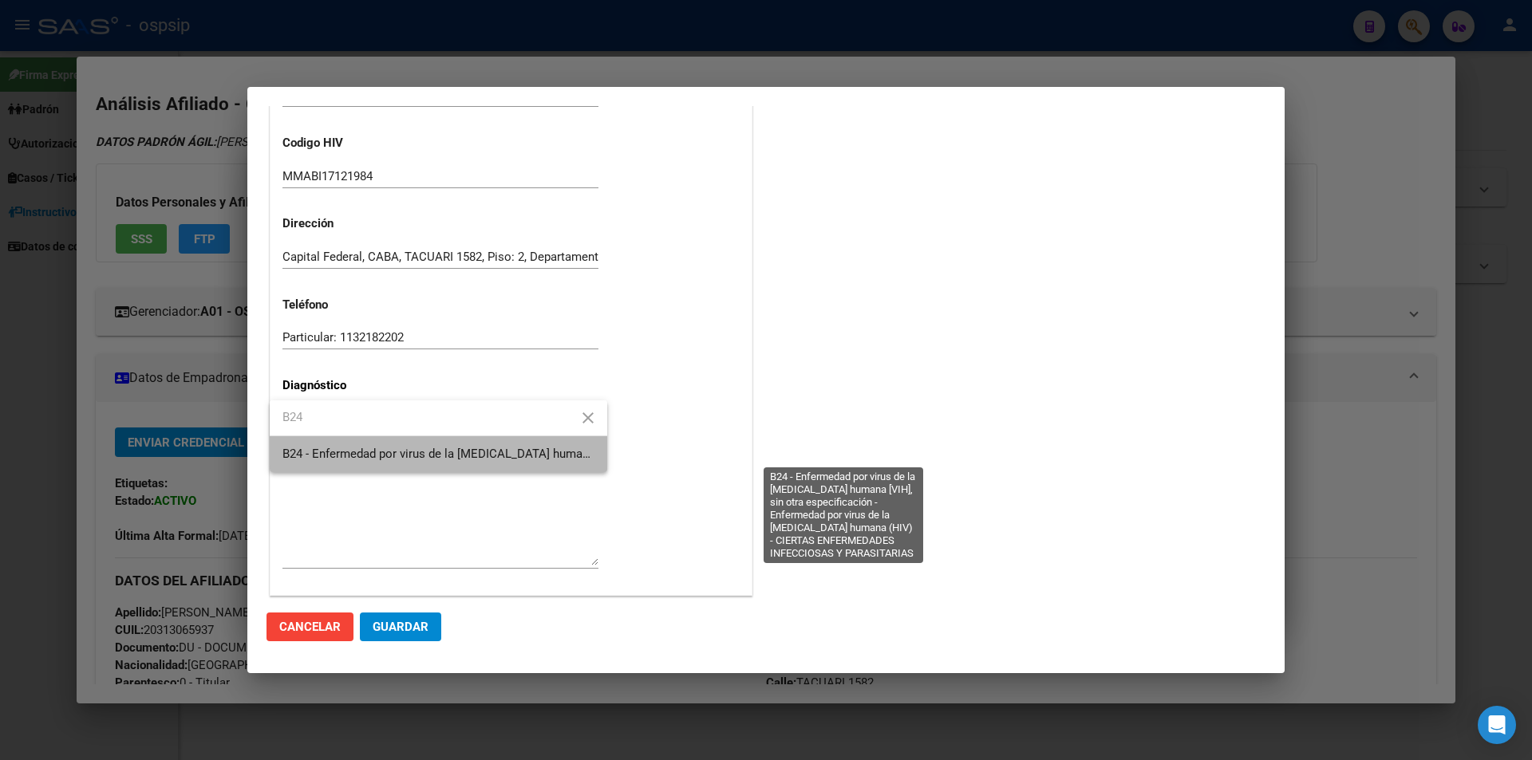
click at [318, 452] on span "B24 - Enfermedad por virus de la [MEDICAL_DATA] humana [VIH], sin otra especifi…" at bounding box center [840, 454] width 1116 height 14
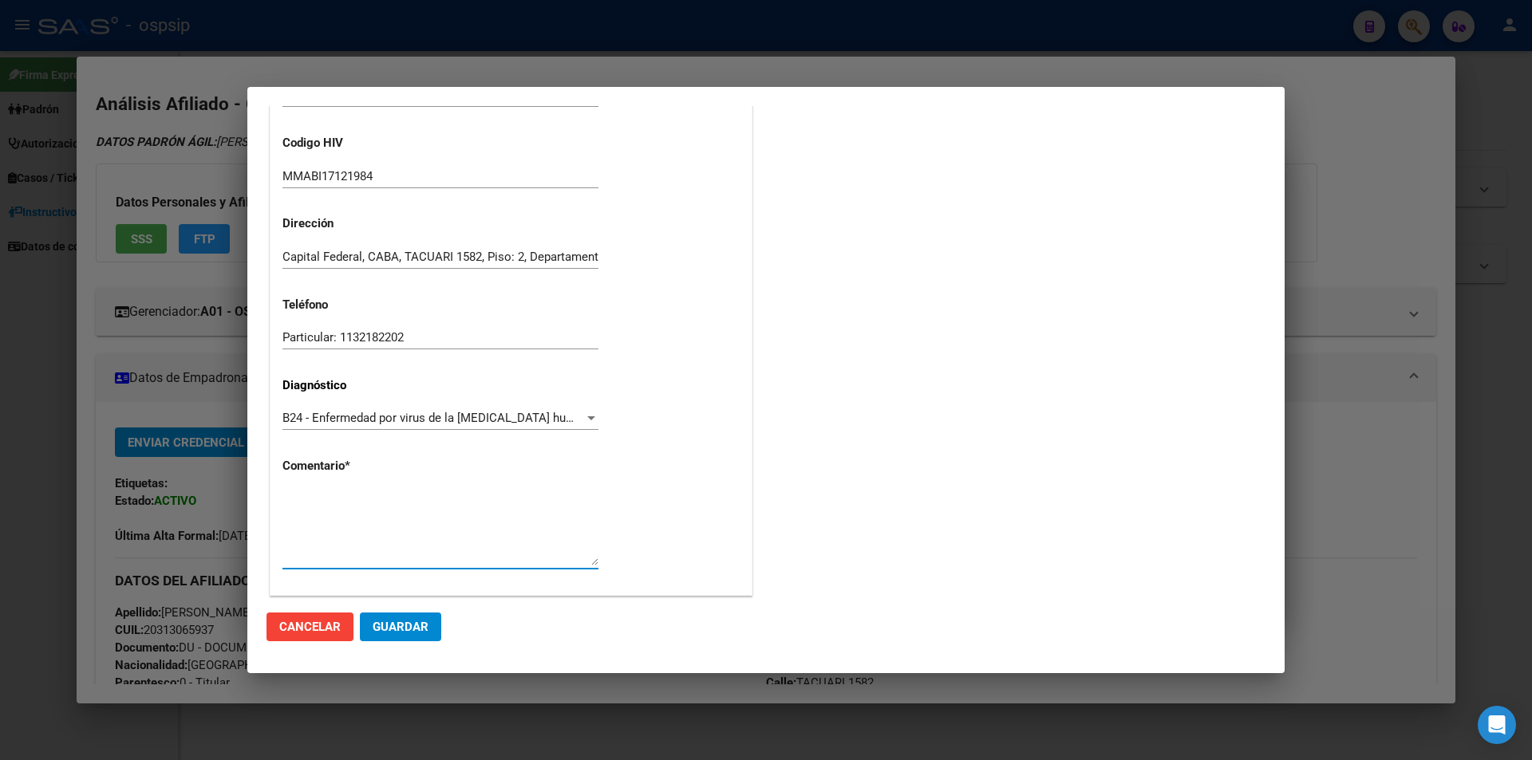
paste textarea "Sigla Correcta: MMABI17121984 Médico Tratante: PORTEIRO Teléfono: 11-3767-6574/…"
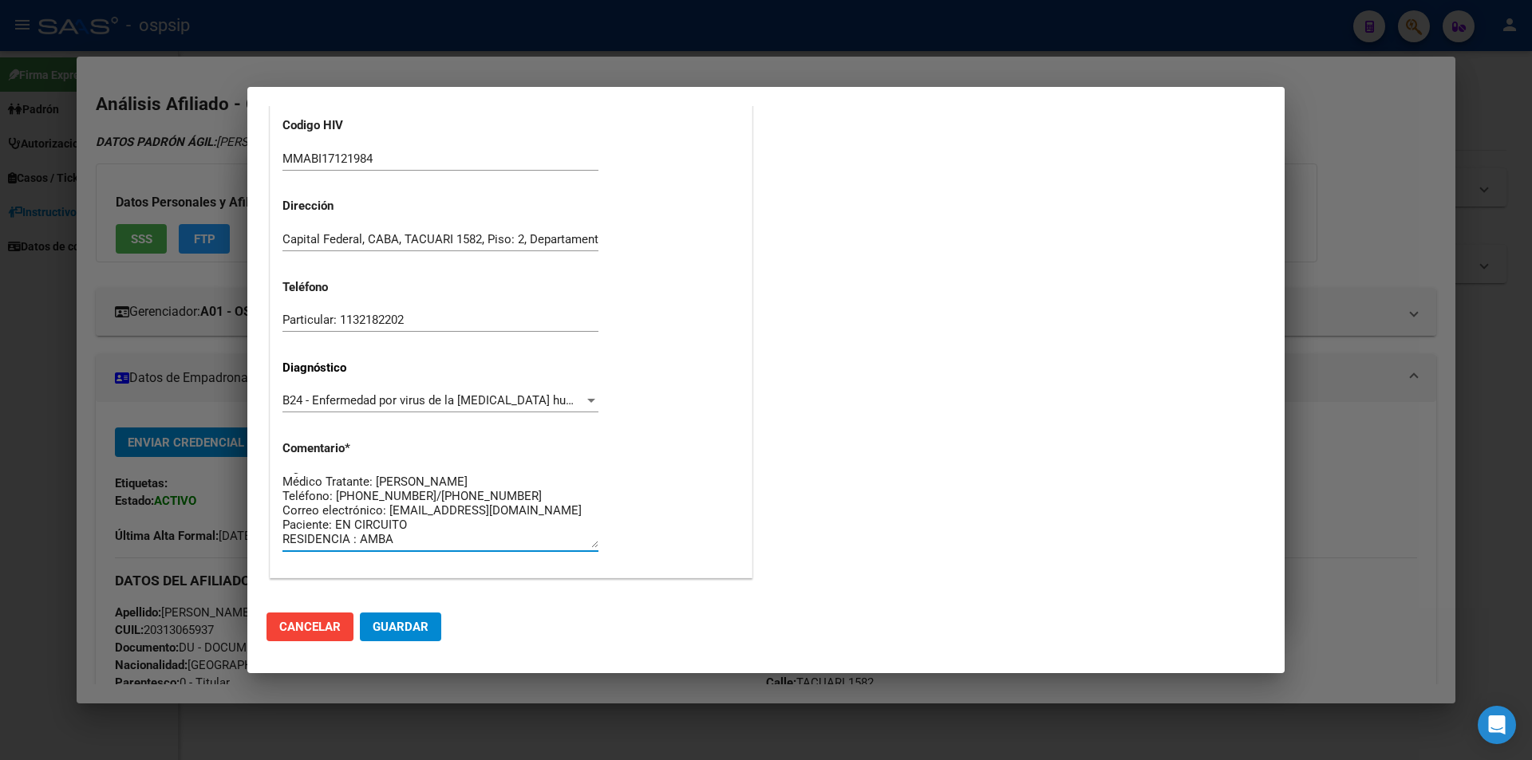
scroll to position [341, 0]
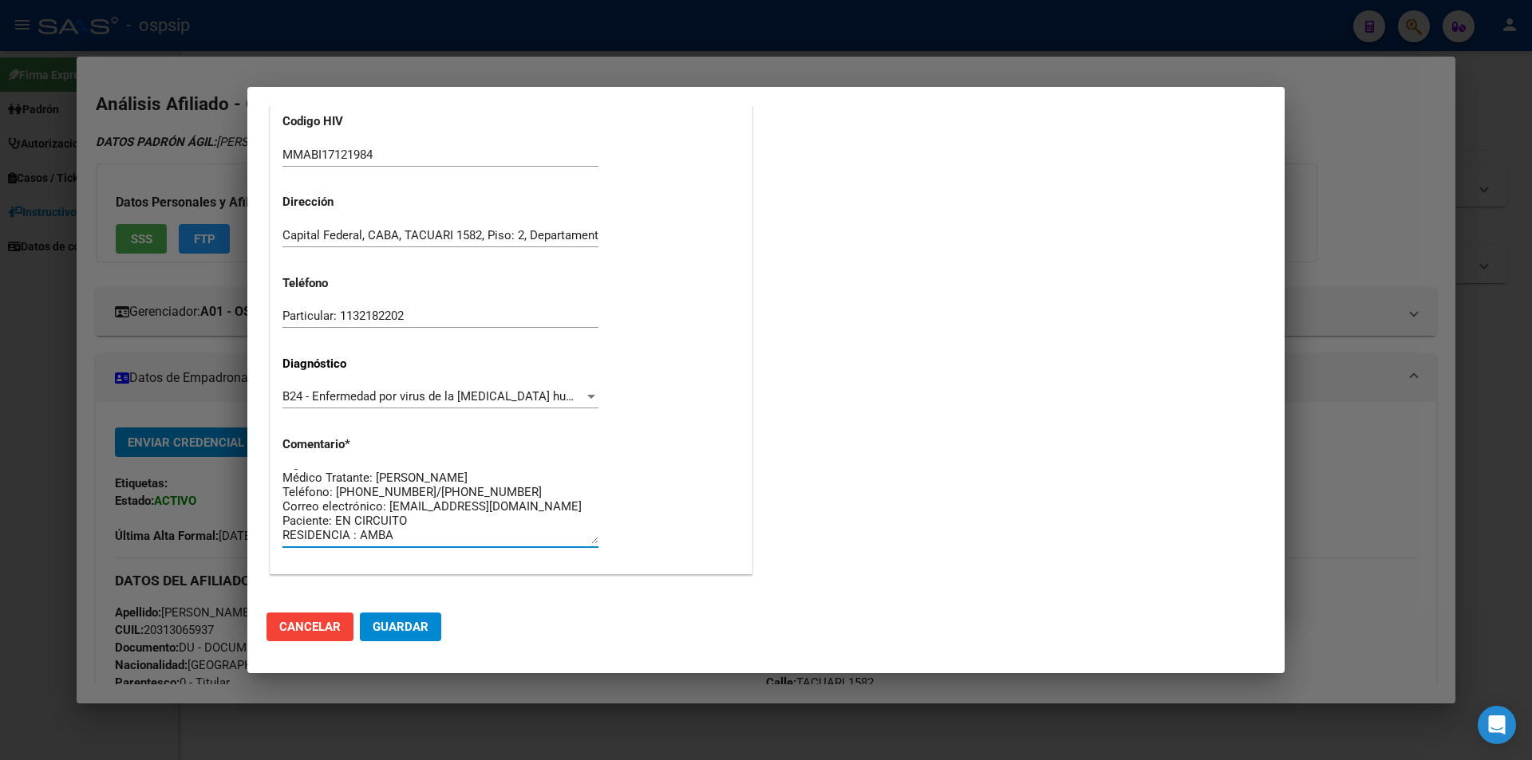
click at [438, 478] on textarea "Sigla Correcta: MMABI17121984 Médico Tratante: PORTEIRO Teléfono: 11-3767-6574/…" at bounding box center [440, 506] width 316 height 75
click at [414, 535] on textarea "Sigla Correcta: MMABI17121984 Médico Tratante: CIPRIANO Teléfono: 11-3767-6574/…" at bounding box center [440, 506] width 316 height 75
type textarea "Sigla Correcta: MMABI17121984 Médico Tratante: CIPRIANO Teléfono: 11-3767-6574/…"
click at [393, 630] on span "Guardar" at bounding box center [401, 627] width 56 height 14
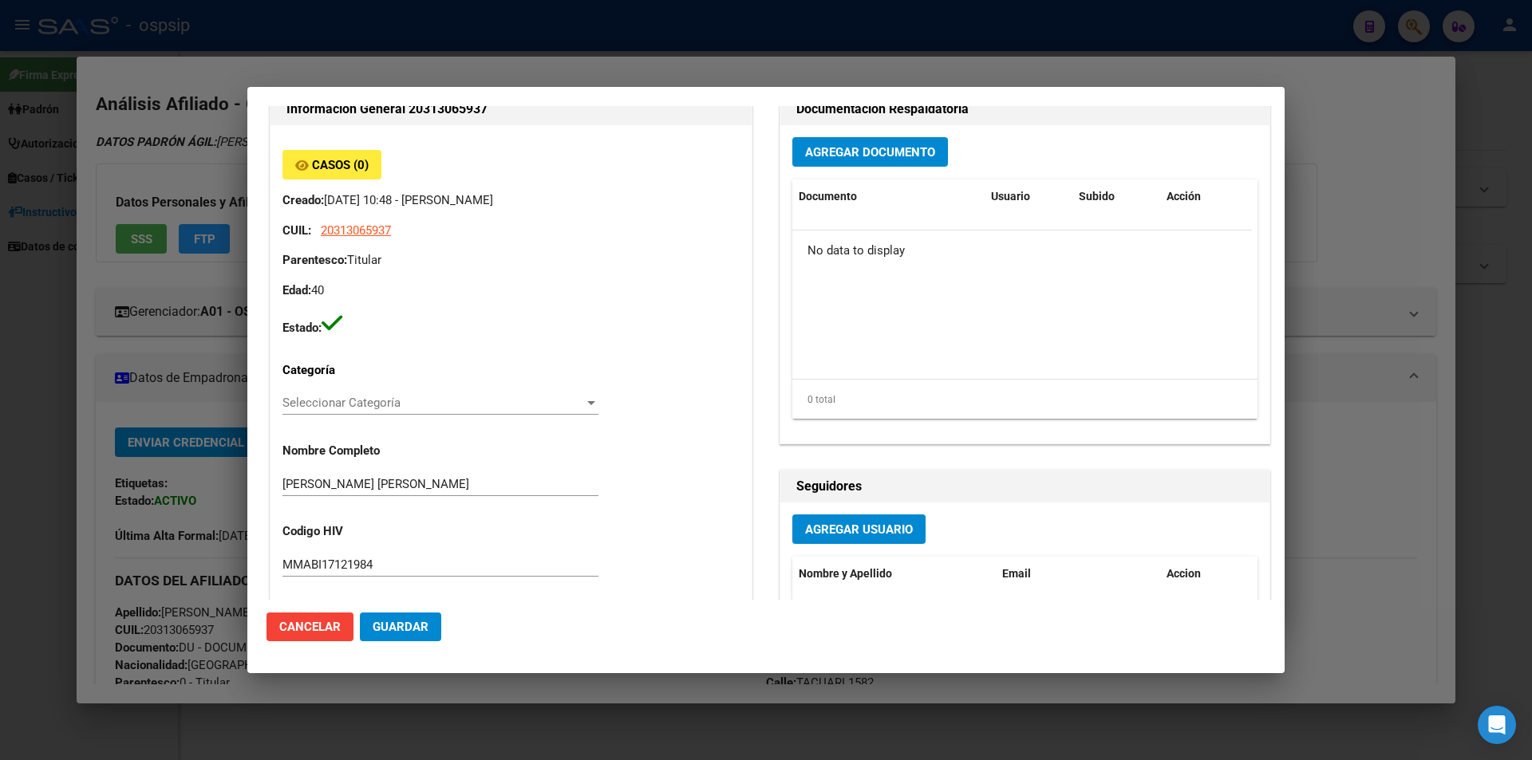
scroll to position [0, 0]
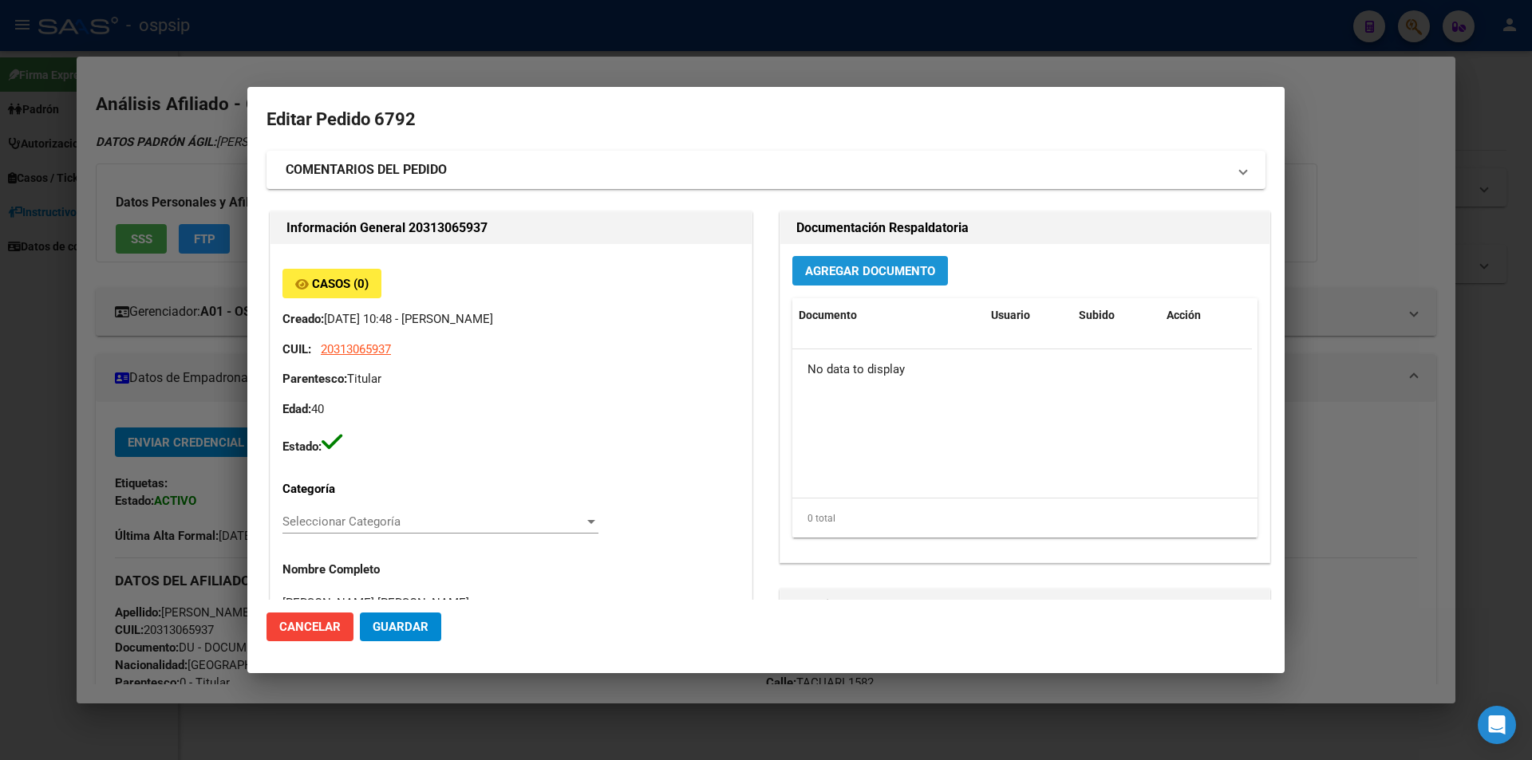
click at [843, 277] on span "Agregar Documento" at bounding box center [870, 271] width 130 height 14
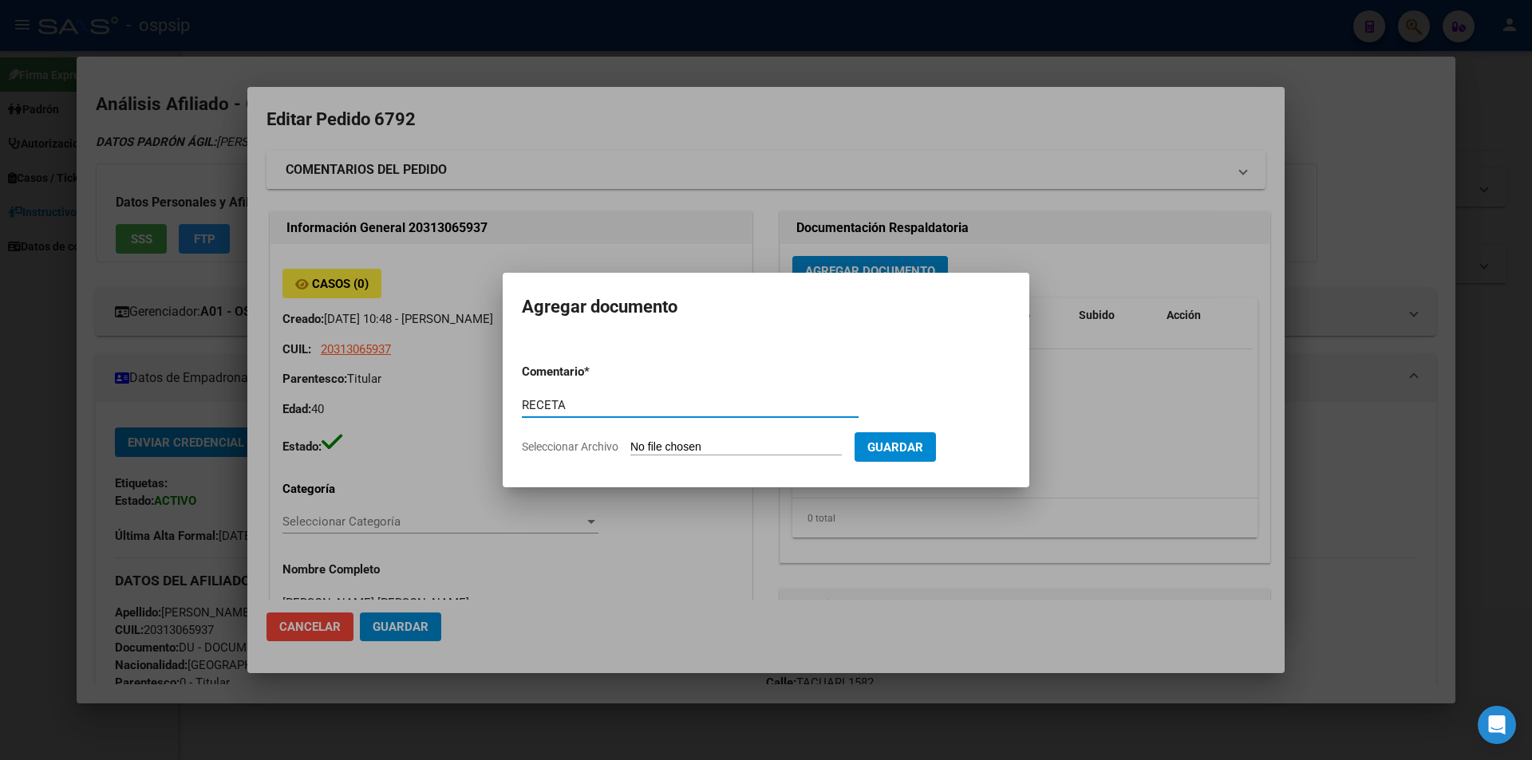
type input "RECETA"
click at [712, 440] on input "Seleccionar Archivo" at bounding box center [735, 447] width 211 height 15
type input "C:\fakepath\Captura de pantalla 2025-08-11 104204.jpg"
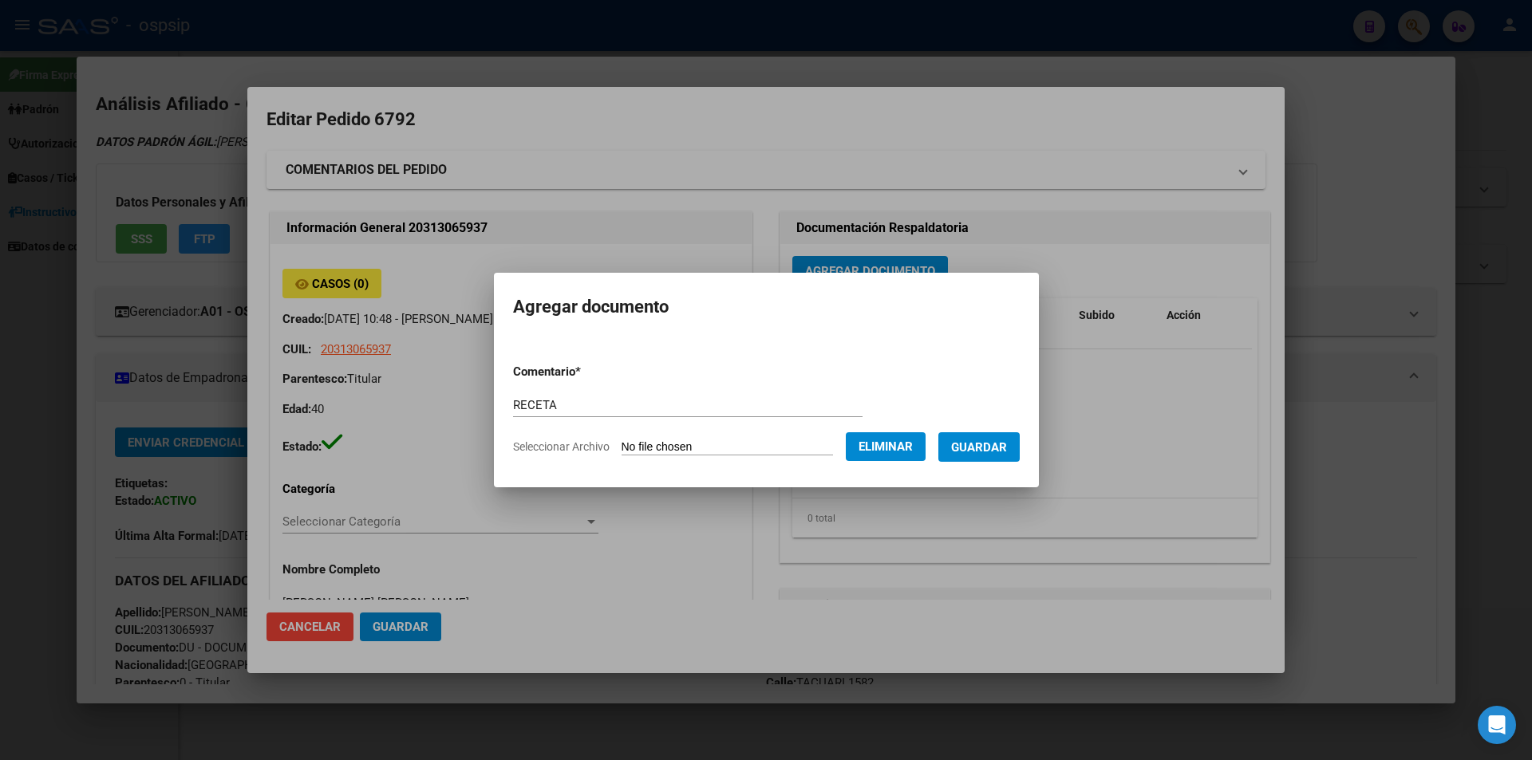
click at [1007, 452] on span "Guardar" at bounding box center [979, 447] width 56 height 14
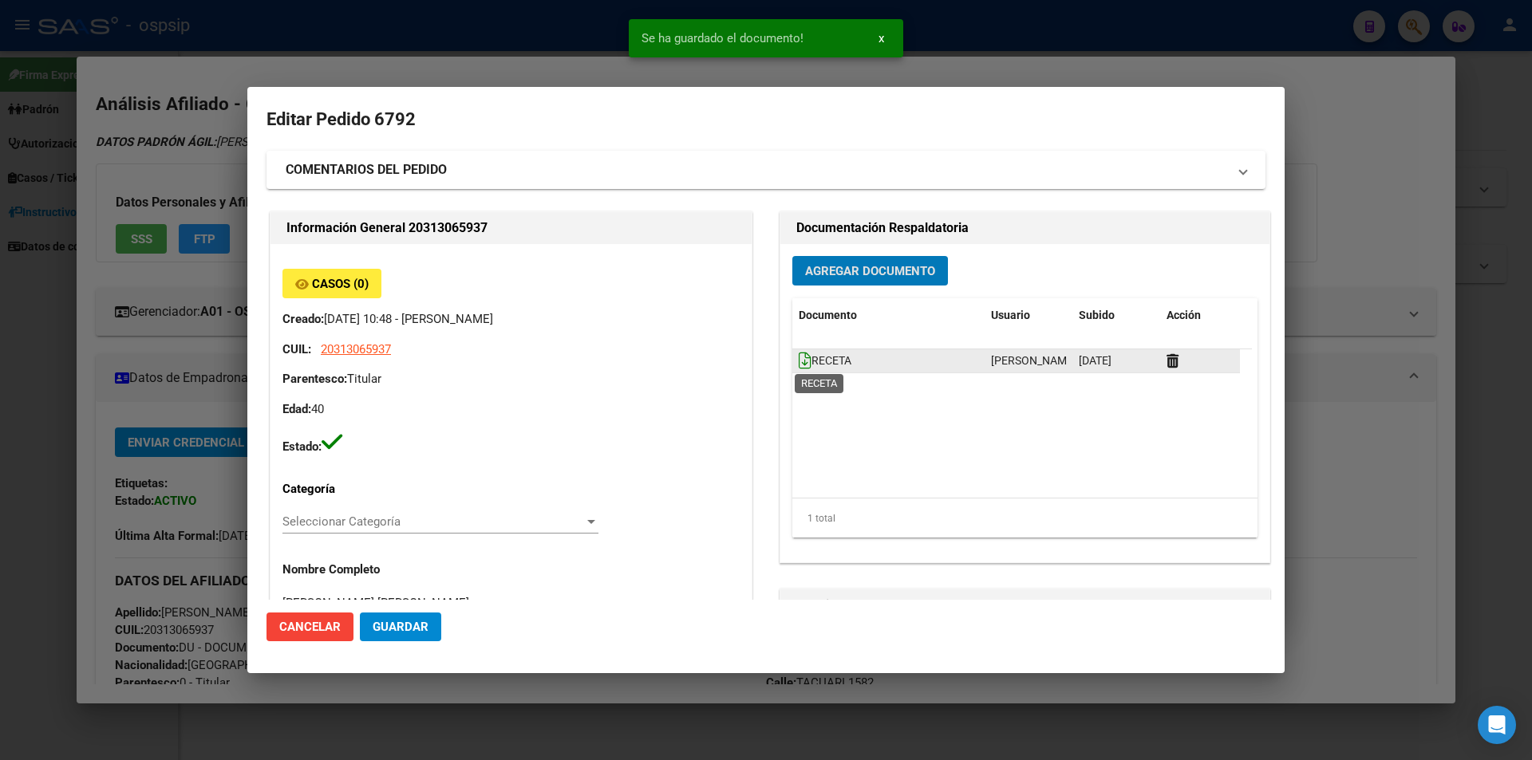
click at [799, 362] on icon at bounding box center [805, 361] width 13 height 18
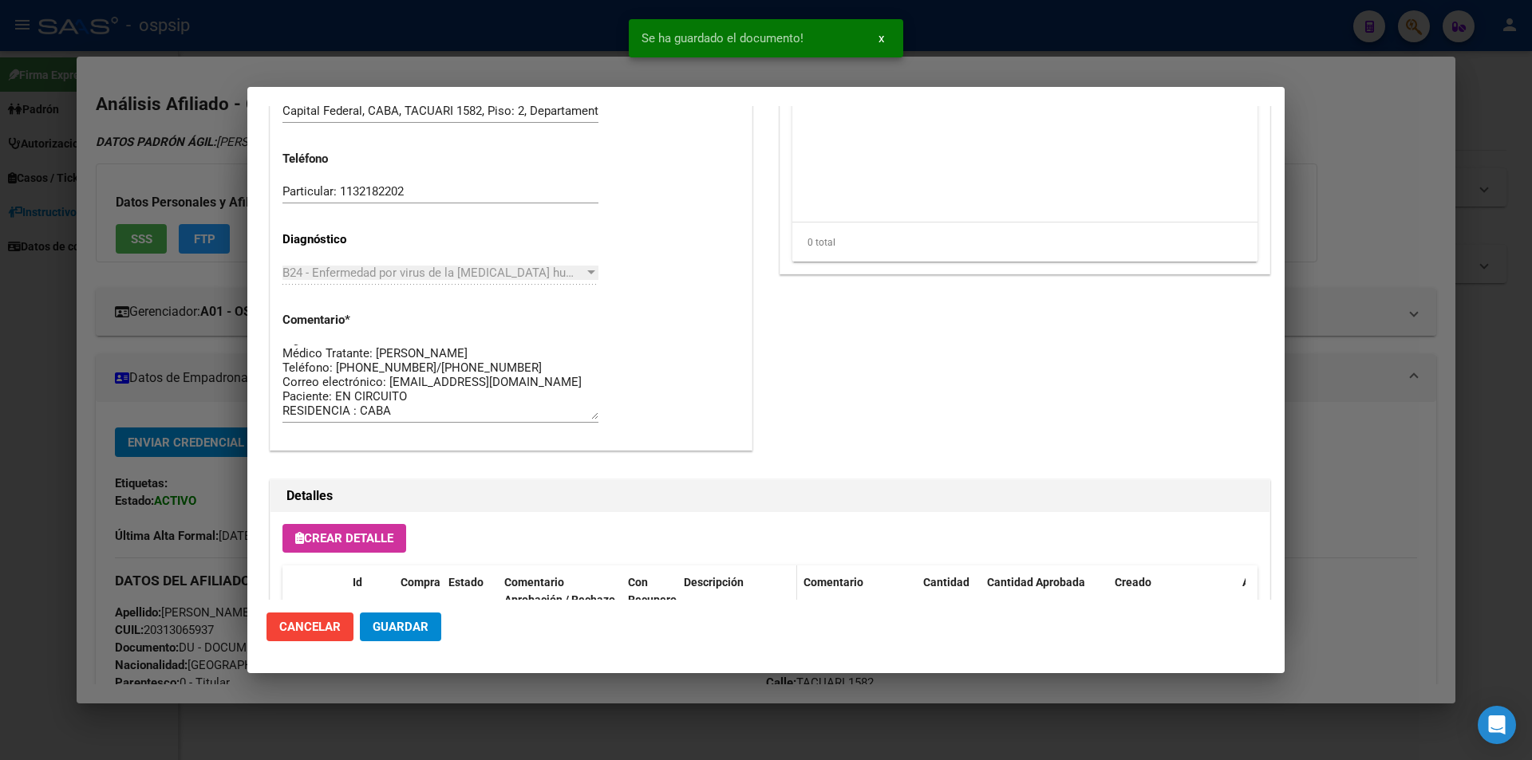
scroll to position [909, 0]
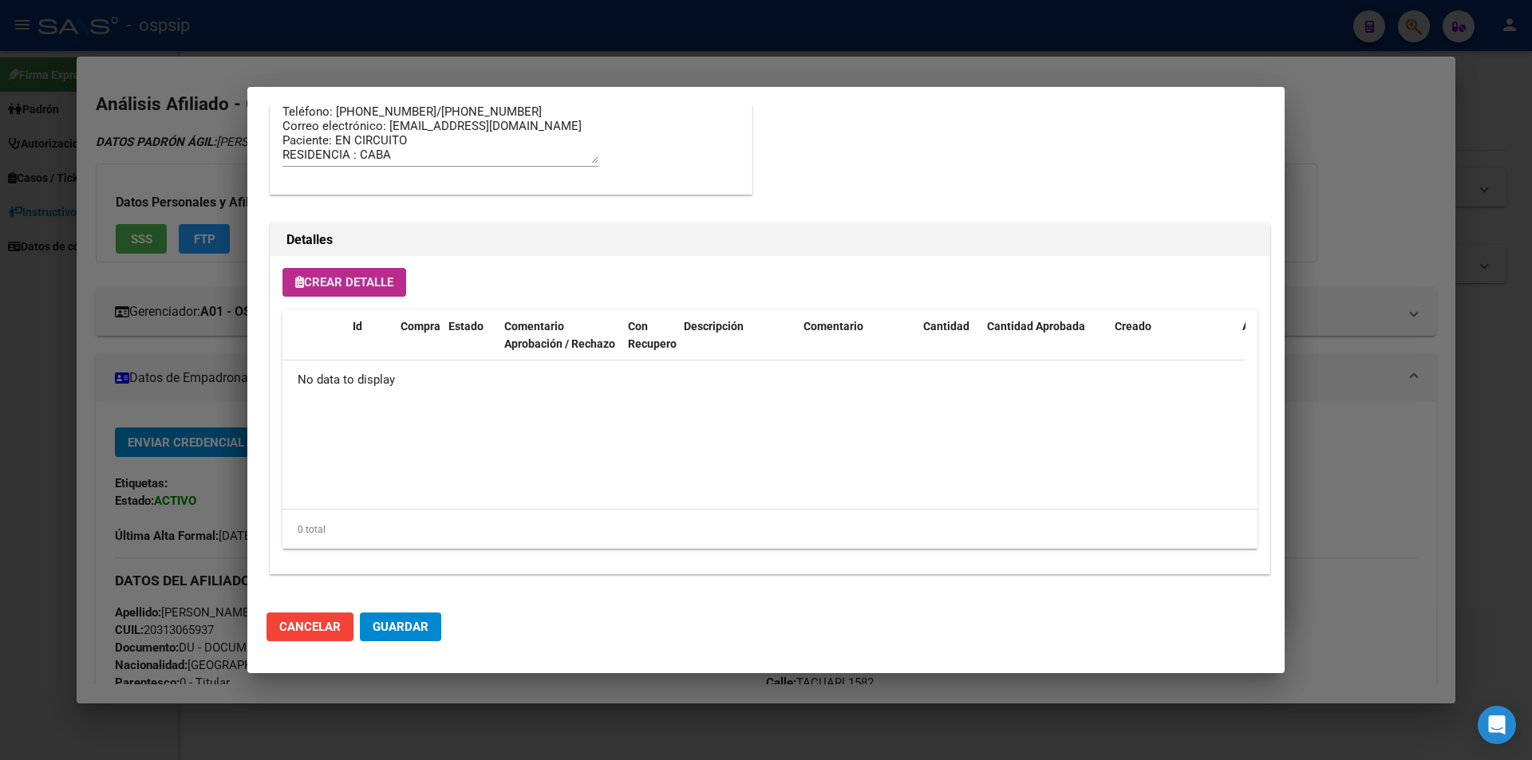
click at [402, 285] on button "Crear Detalle" at bounding box center [344, 282] width 124 height 29
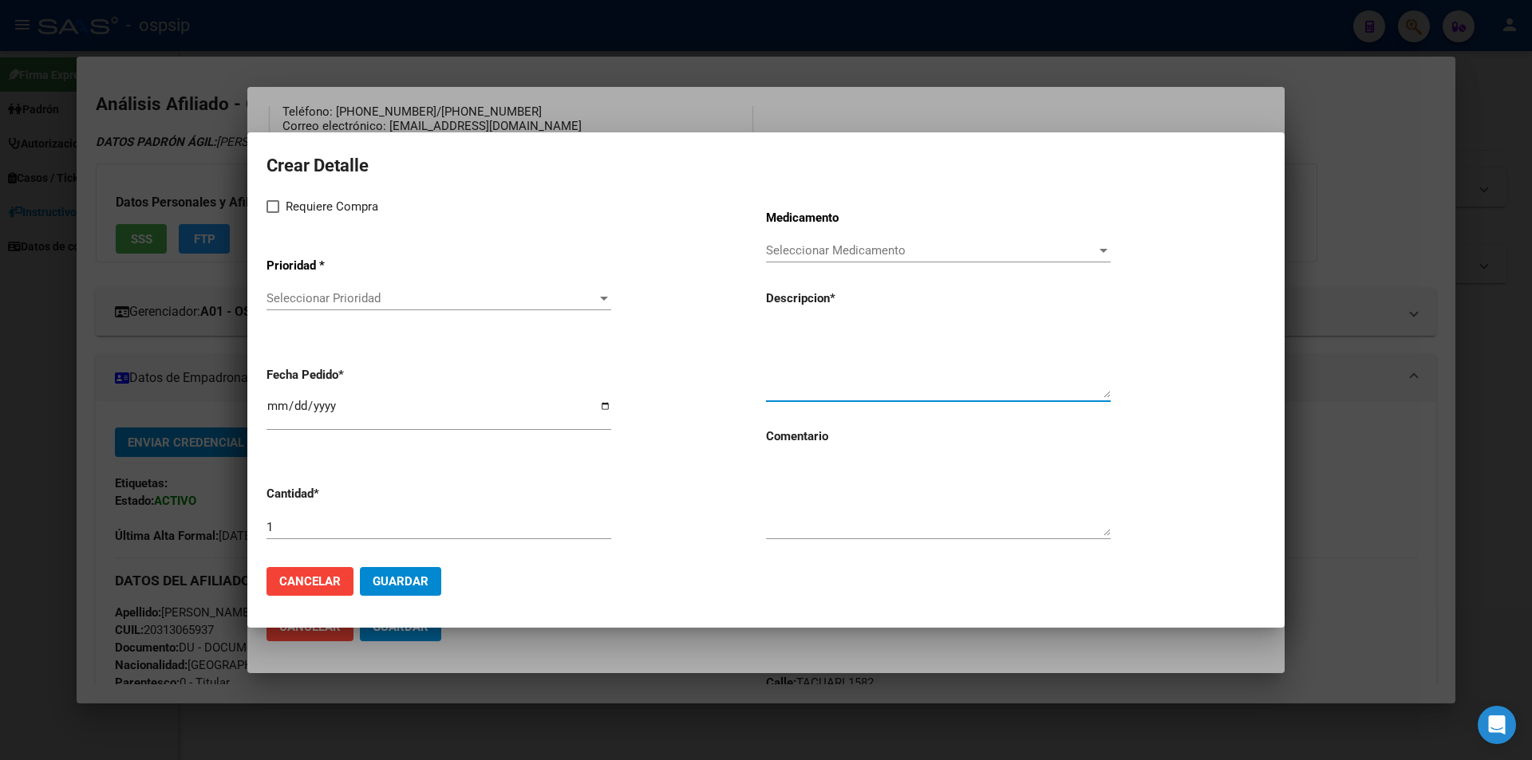
paste textarea "emtricitabina+tenofovir alaf.+dolutegravir 200mg/25mg/50mg comp.rec.x 30 (FTC/T…"
type textarea "emtricitabina+tenofovir alaf.+dolutegravir 200mg/25mg/50mg comp.rec.x 30 (FTC/T…"
click at [850, 498] on textarea at bounding box center [938, 498] width 345 height 75
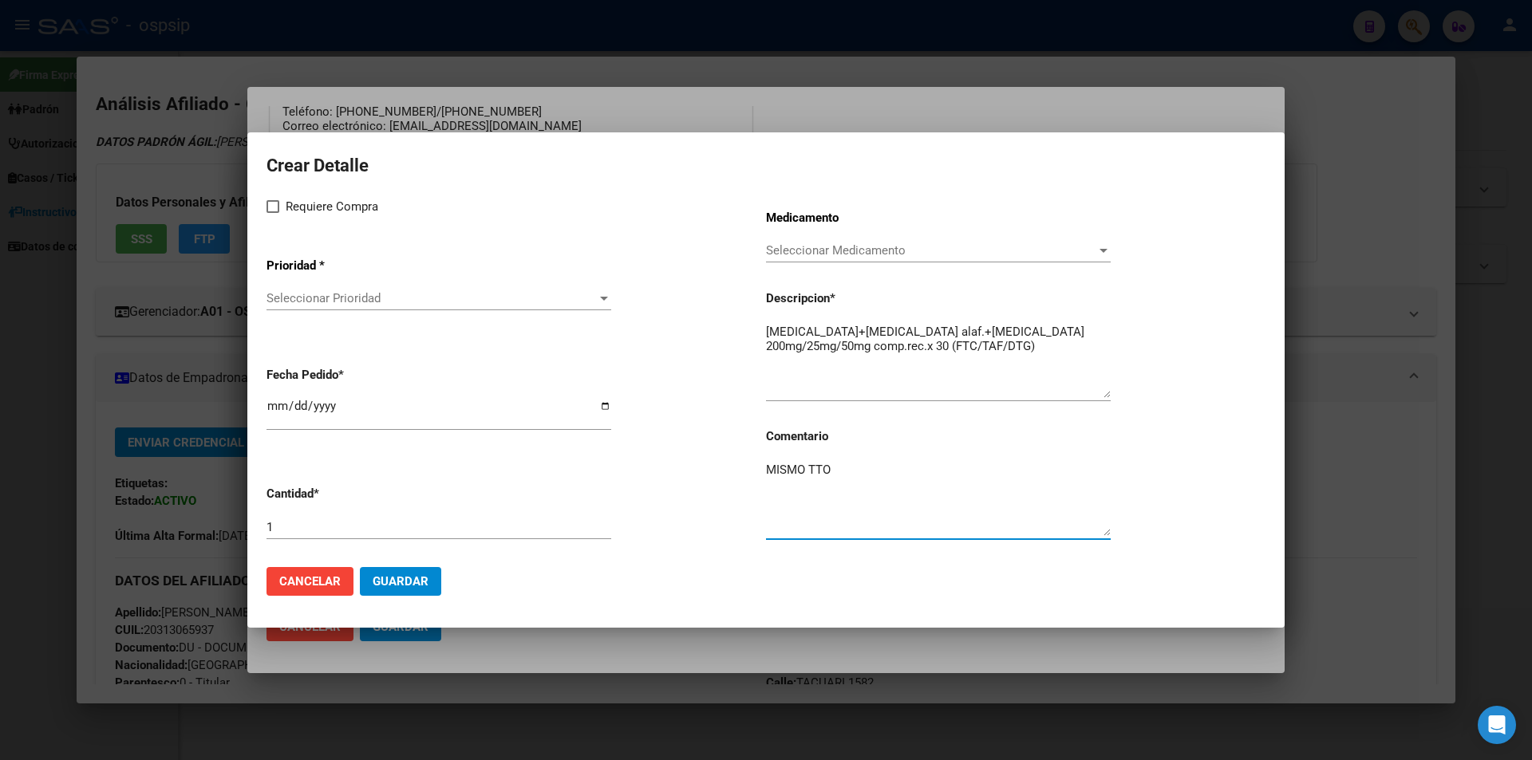
type textarea "MISMO TTO"
click at [273, 213] on label "Requiere Compra" at bounding box center [322, 206] width 112 height 19
click at [273, 213] on input "Requiere Compra" at bounding box center [272, 213] width 1 height 1
checkbox input "true"
click at [359, 306] on span "Seleccionar Prioridad" at bounding box center [431, 298] width 330 height 14
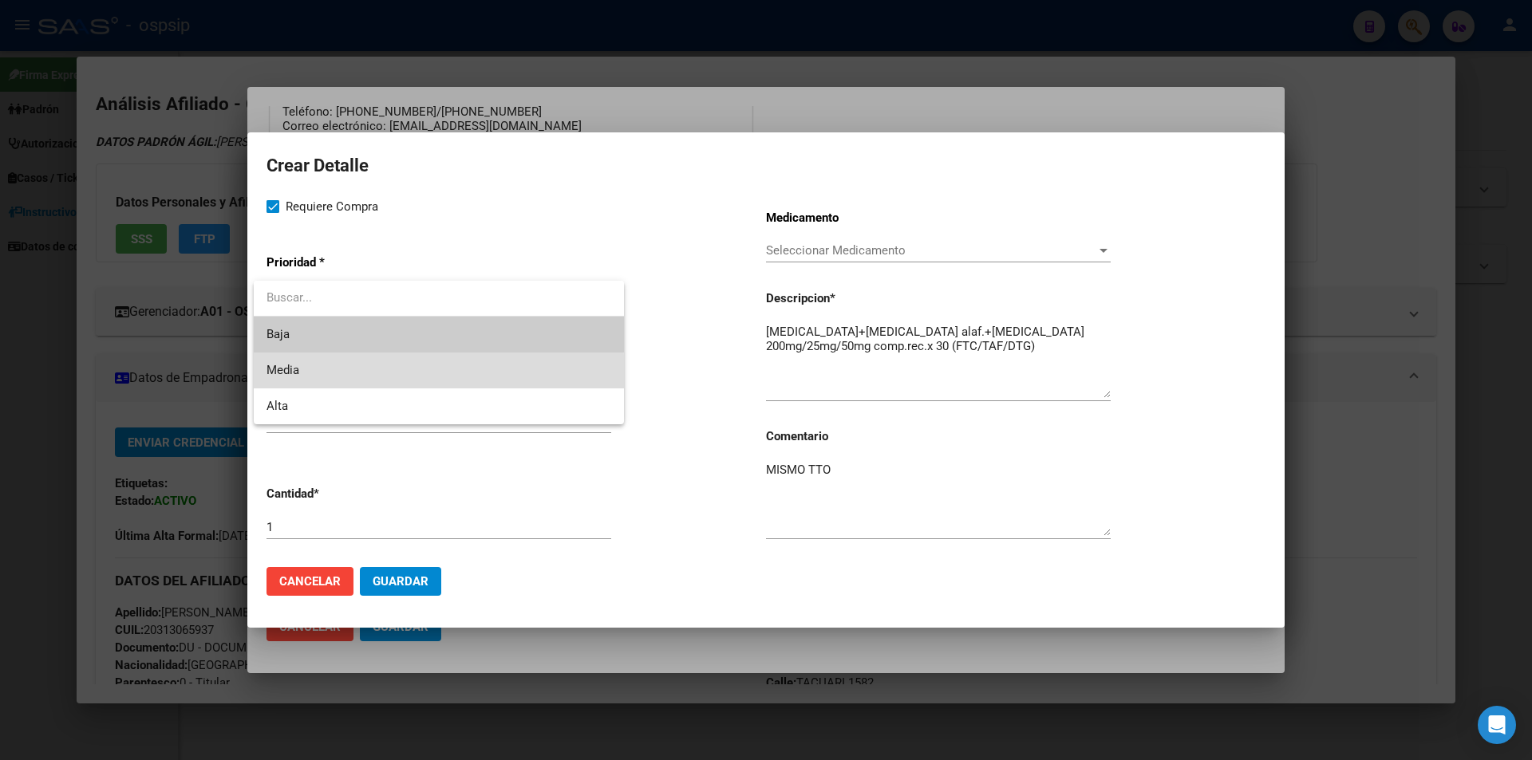
click at [341, 375] on span "Media" at bounding box center [438, 371] width 345 height 36
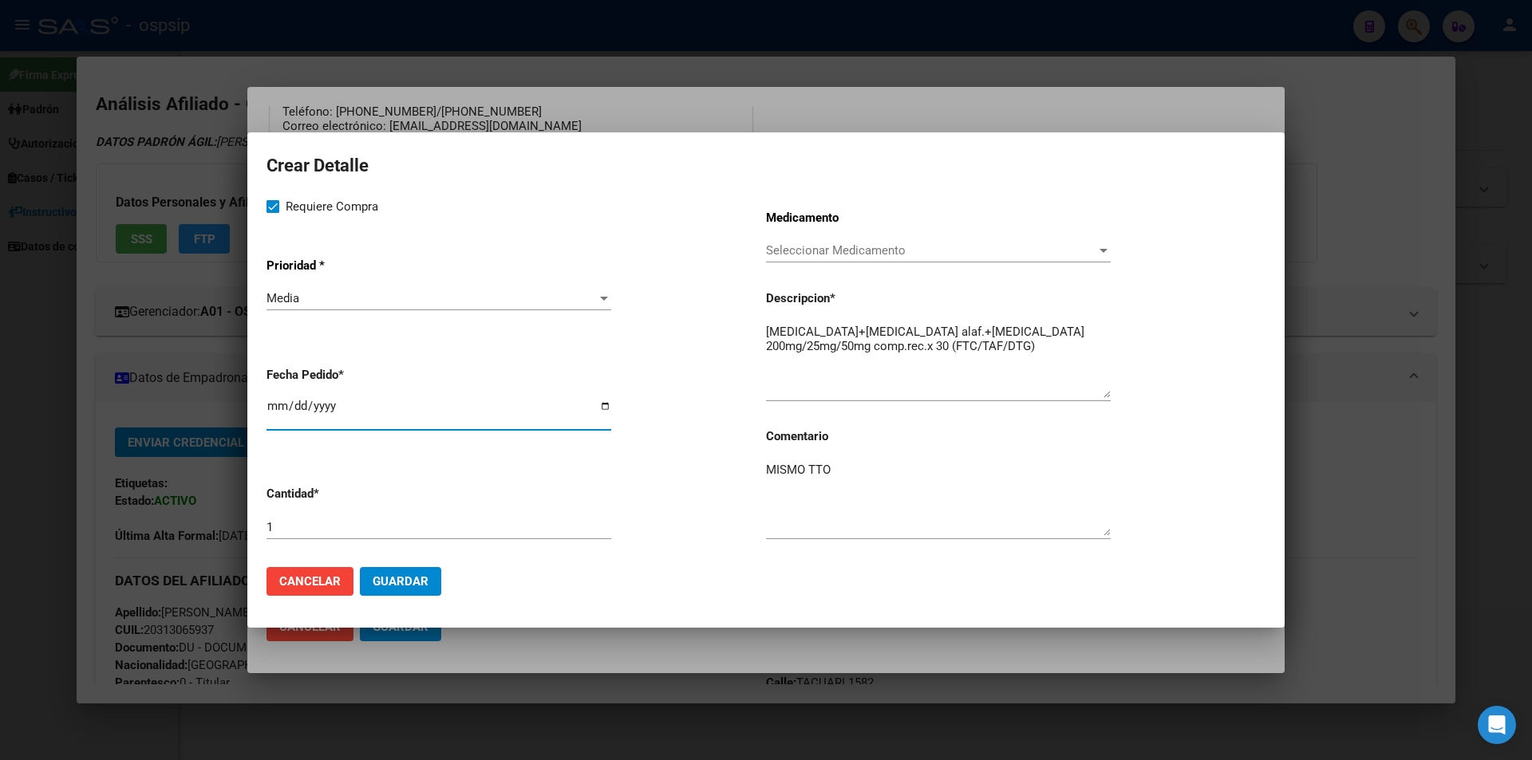
click at [280, 413] on input "[DATE]" at bounding box center [438, 413] width 345 height 26
type input "[DATE]"
click at [375, 578] on span "Guardar" at bounding box center [401, 581] width 56 height 14
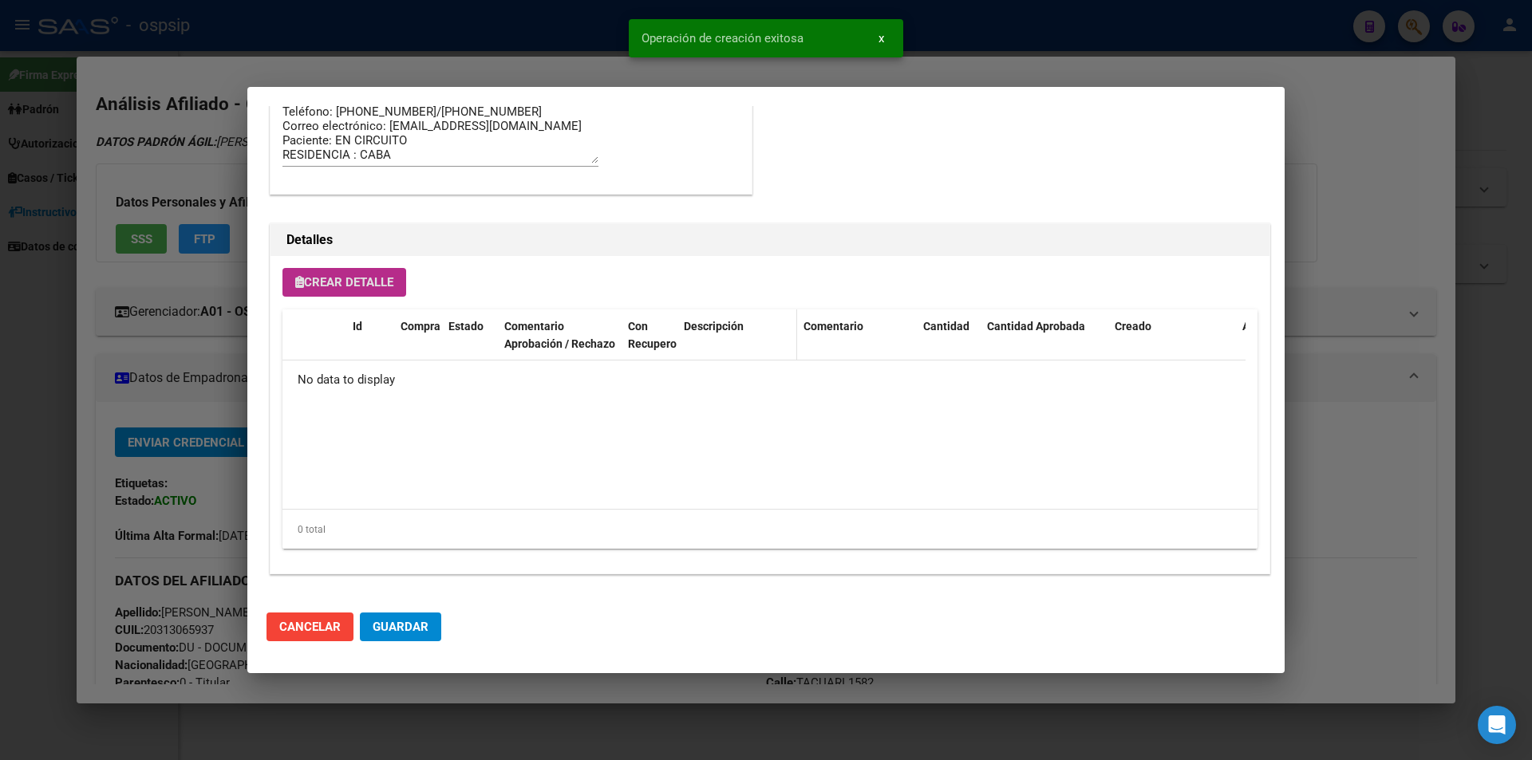
scroll to position [939, 0]
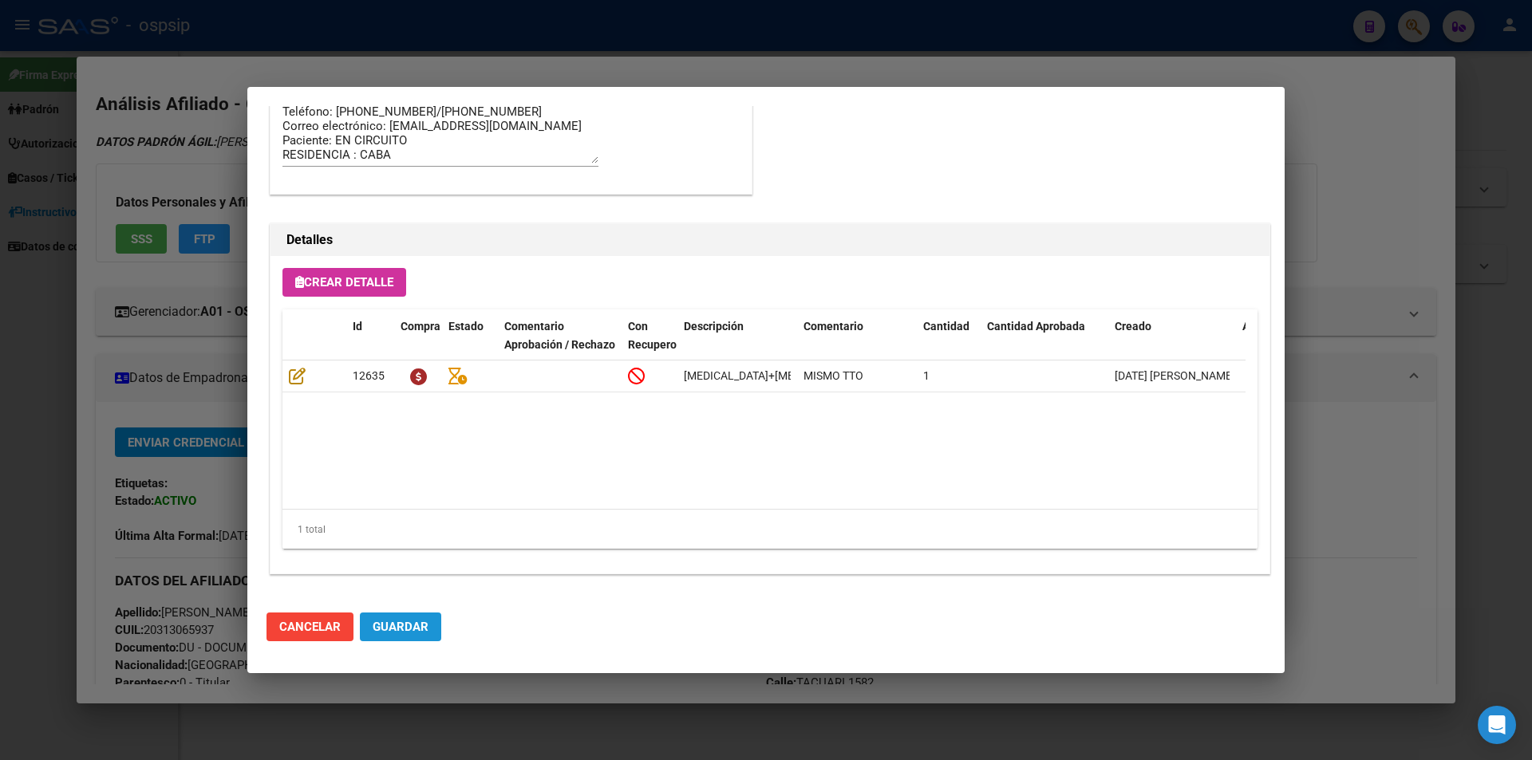
click at [396, 634] on span "Guardar" at bounding box center [401, 627] width 56 height 14
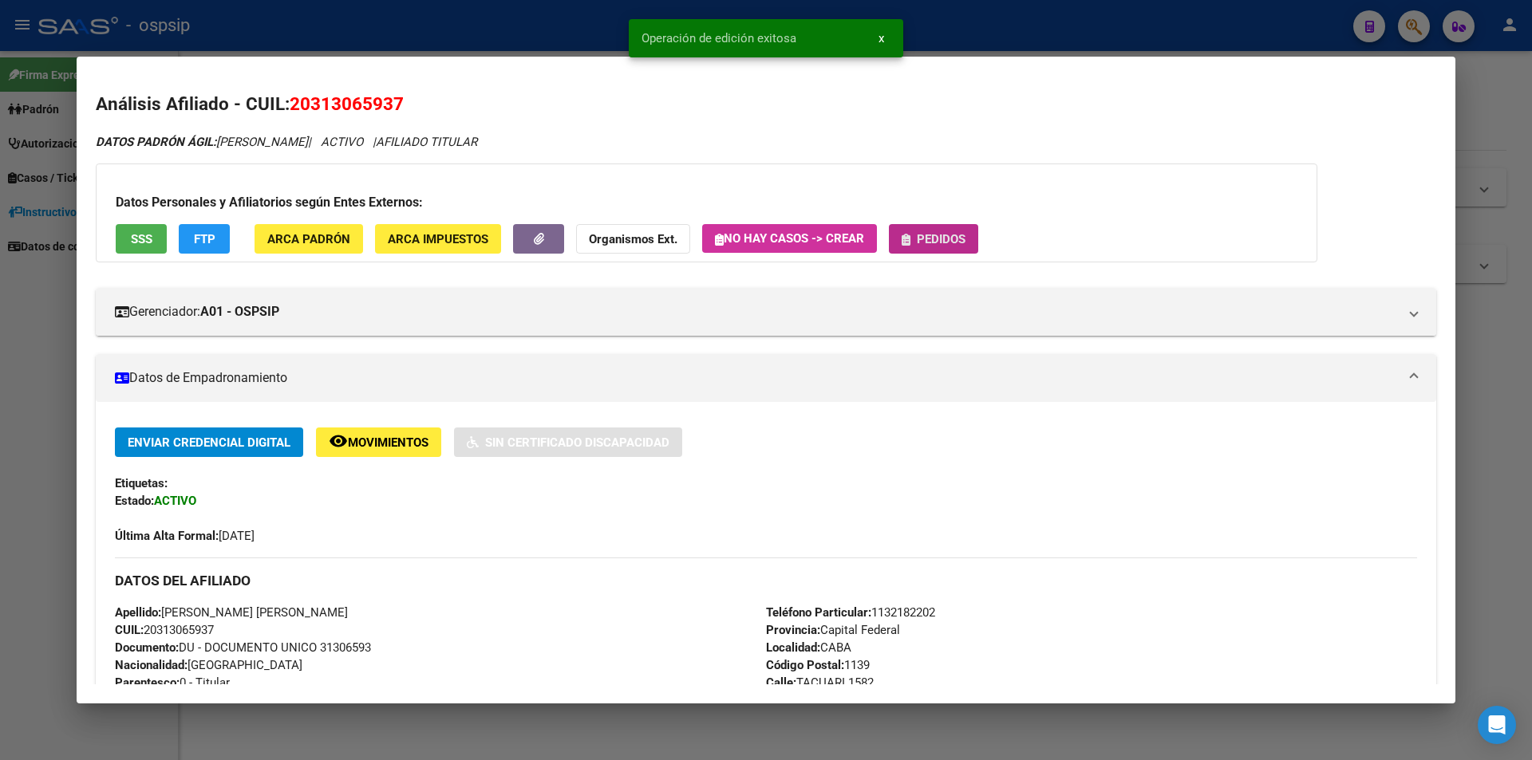
click at [929, 238] on span "Pedidos" at bounding box center [941, 239] width 49 height 14
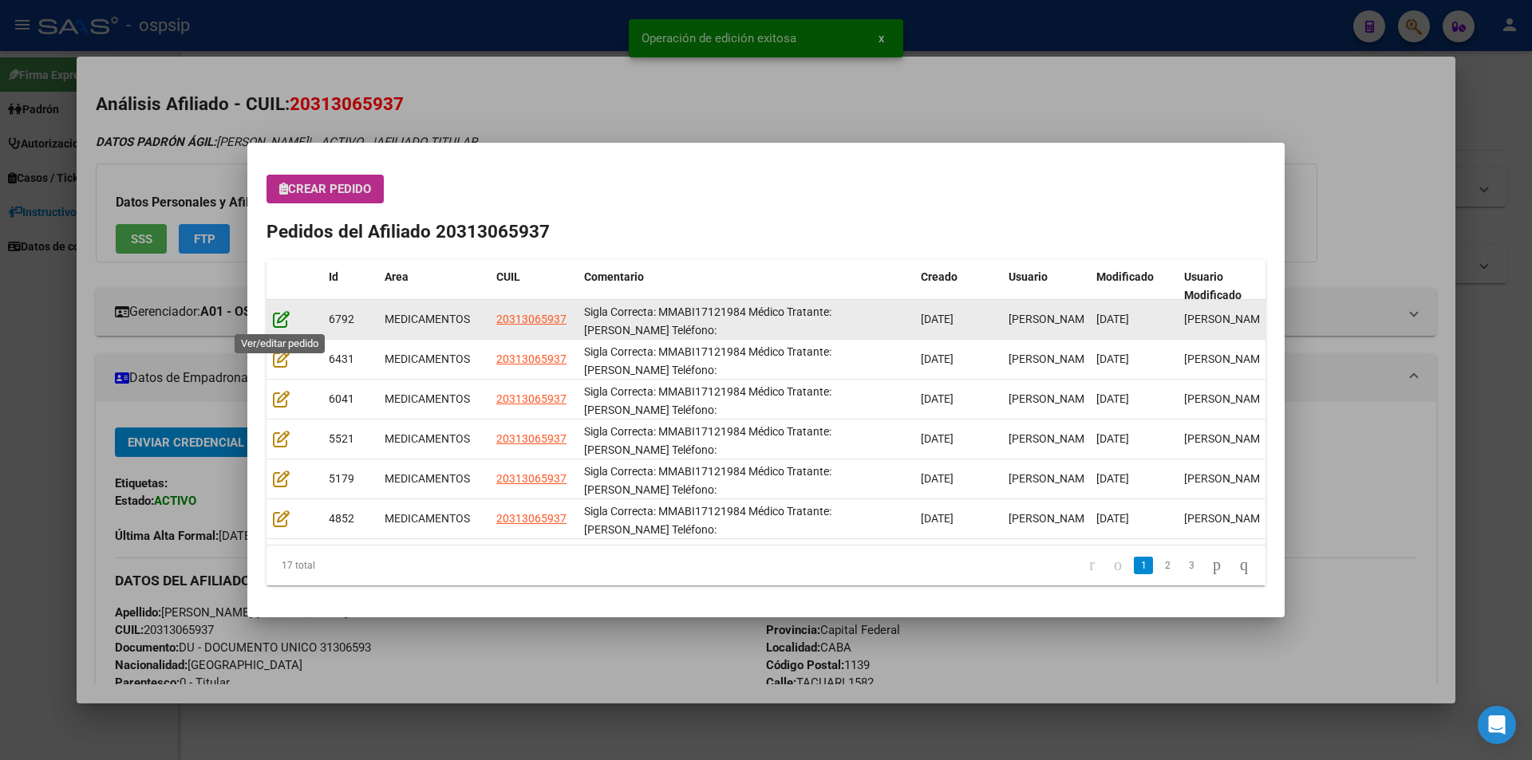
click at [284, 322] on icon at bounding box center [281, 319] width 17 height 18
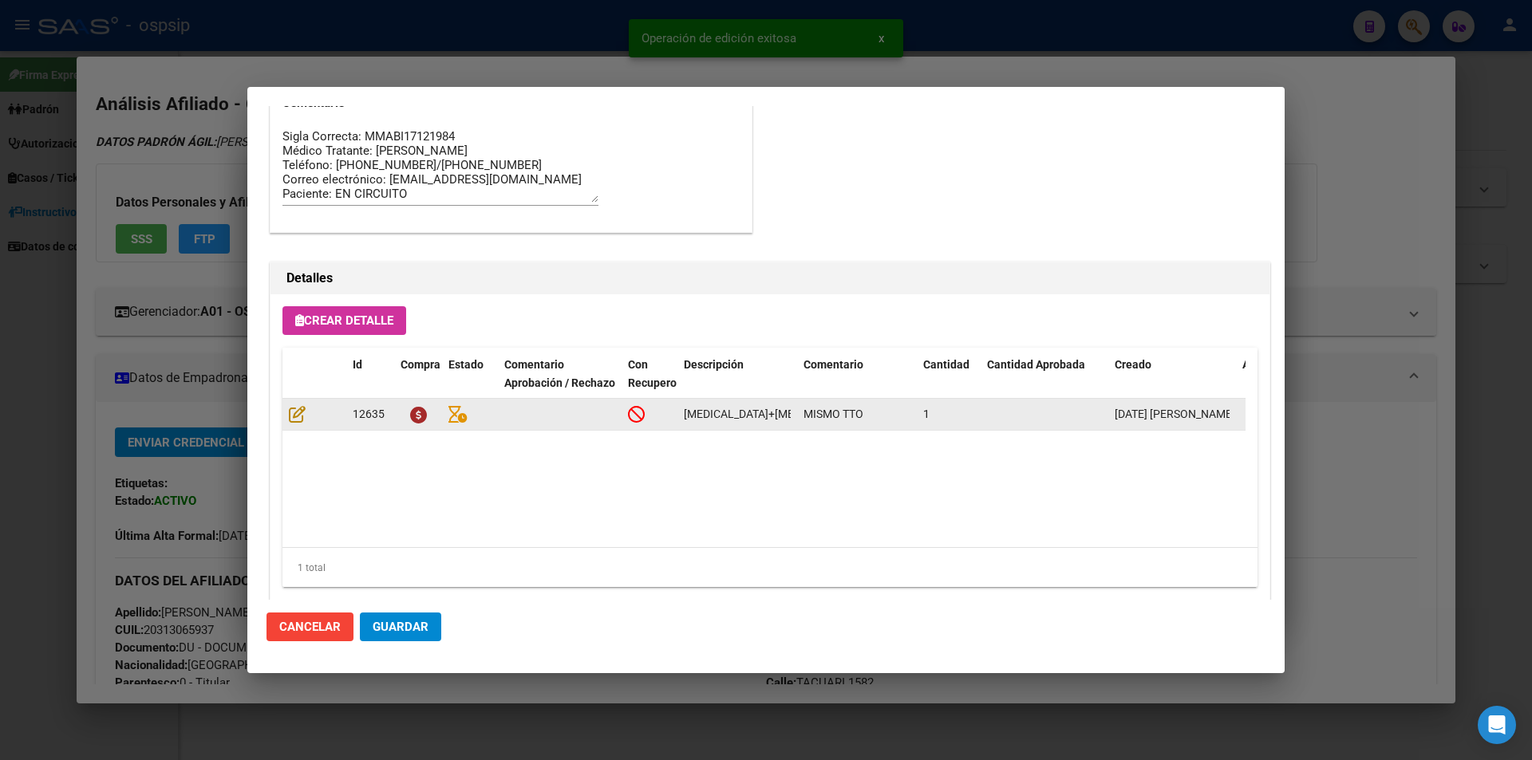
scroll to position [1020, 0]
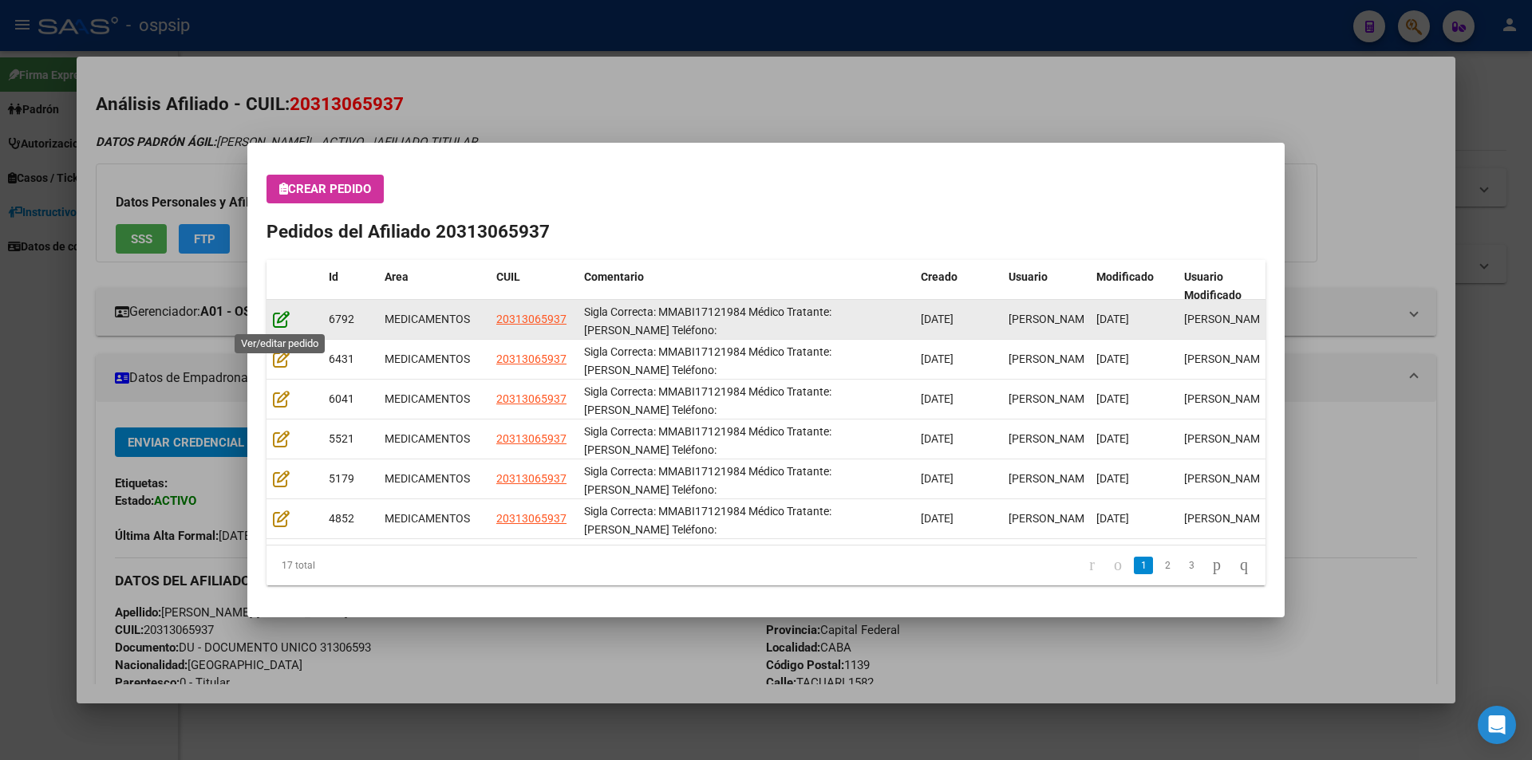
click at [274, 319] on icon at bounding box center [281, 319] width 17 height 18
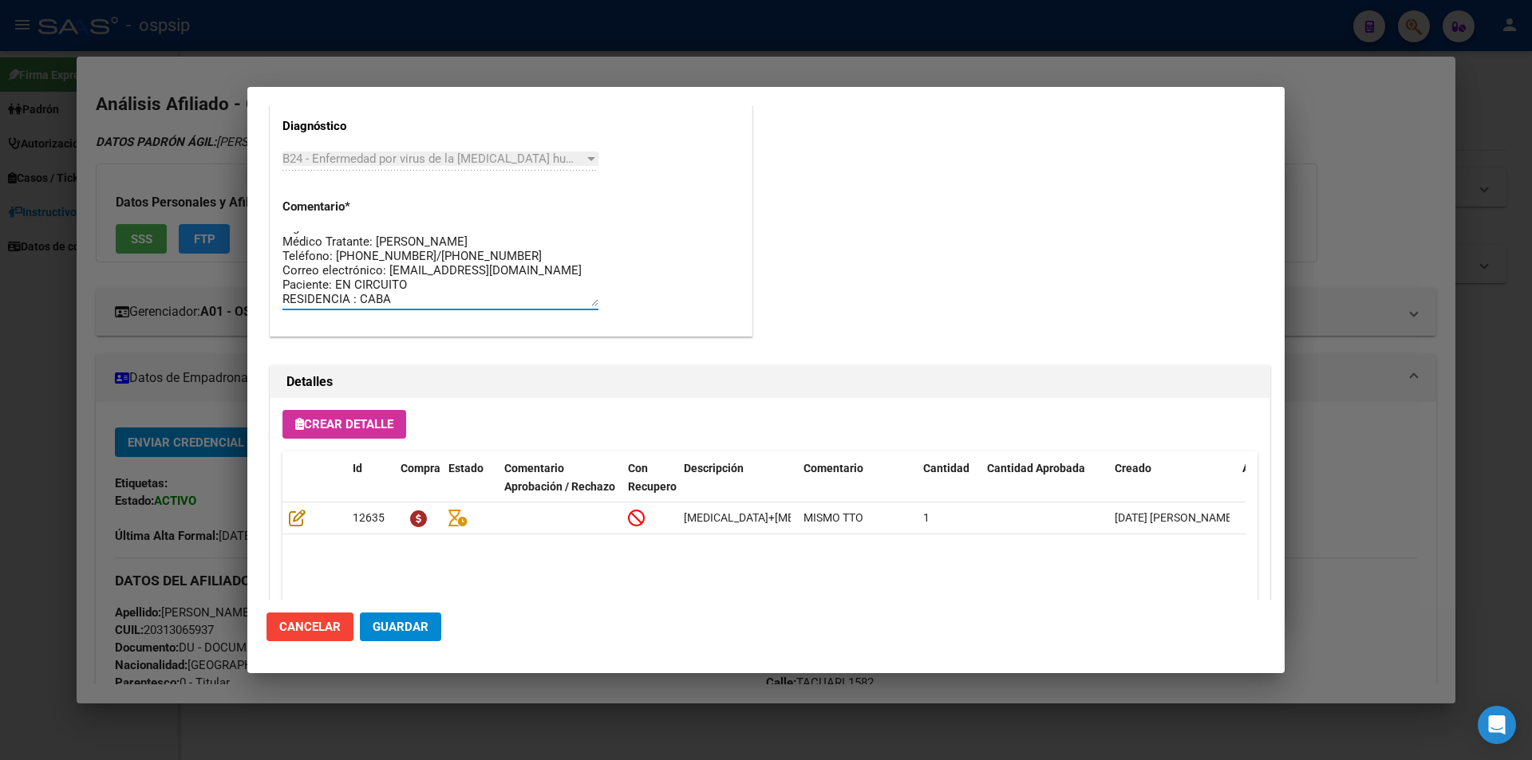
scroll to position [14, 0]
drag, startPoint x: 432, startPoint y: 305, endPoint x: 264, endPoint y: 189, distance: 203.6
click at [264, 189] on mat-dialog-content "Editar Pedido 6792 COMENTARIOS DEL PEDIDO Escriba su comentario aquí. Enviar co…" at bounding box center [765, 353] width 1037 height 494
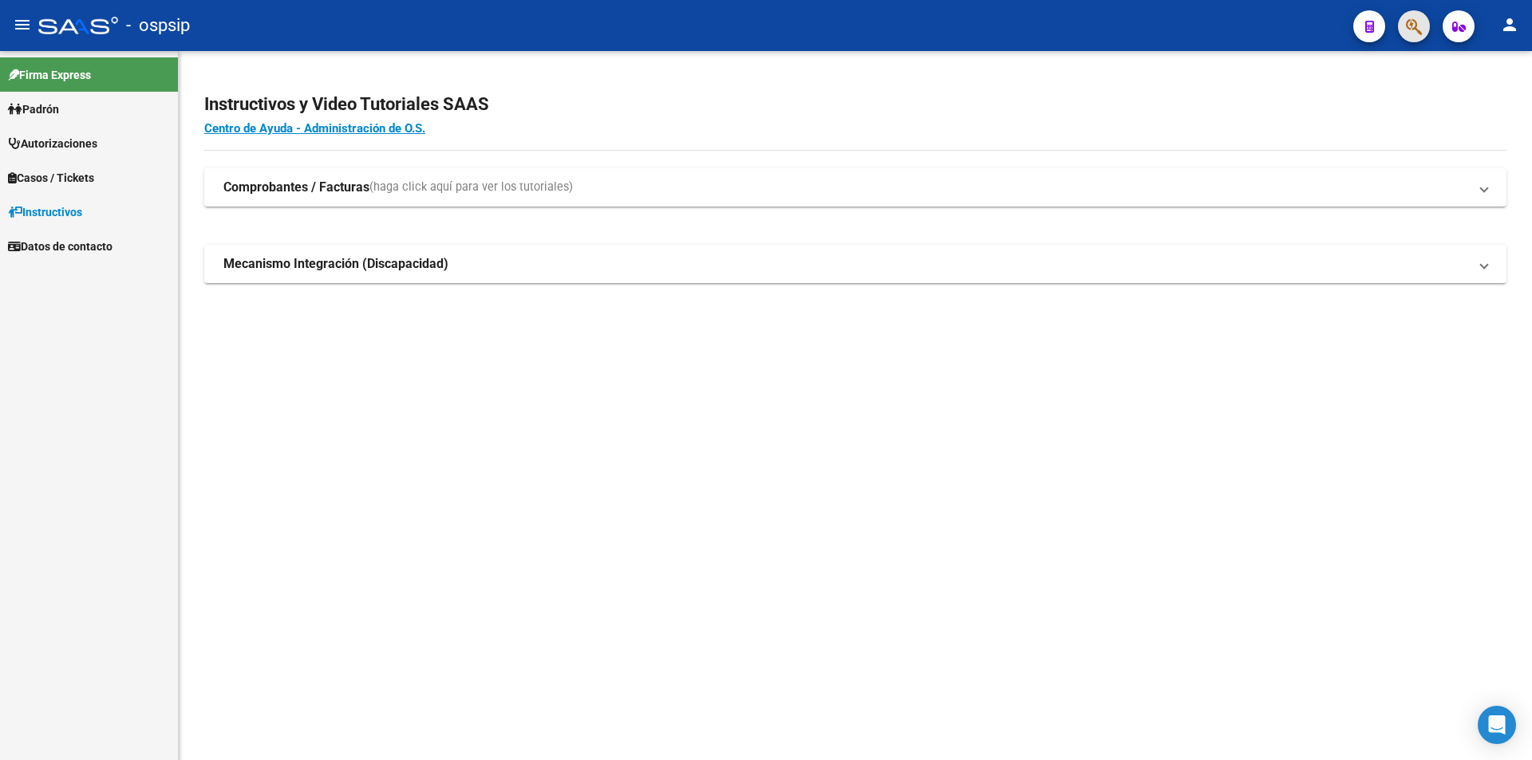
click at [1414, 27] on icon "button" at bounding box center [1414, 27] width 16 height 18
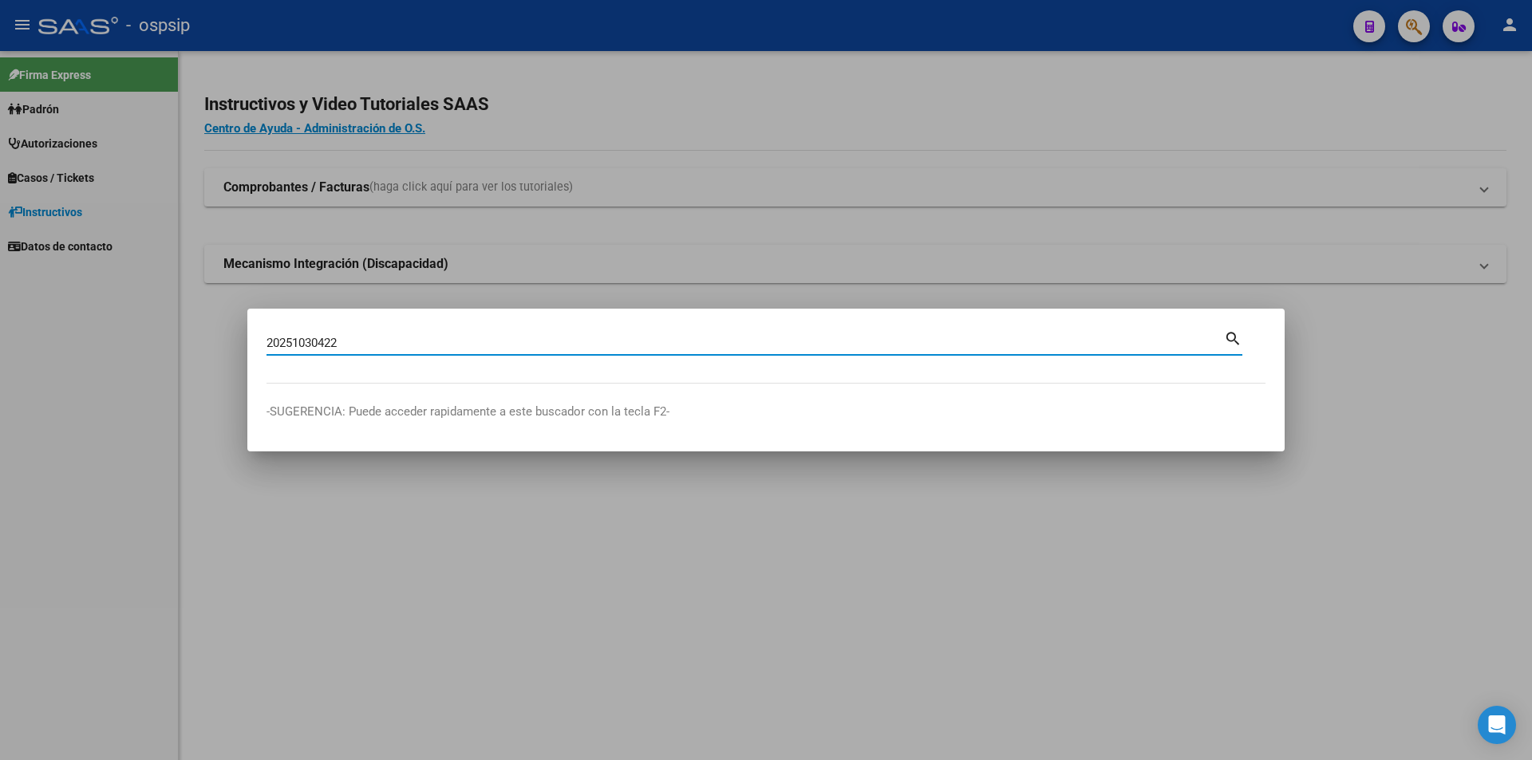
type input "20251030422"
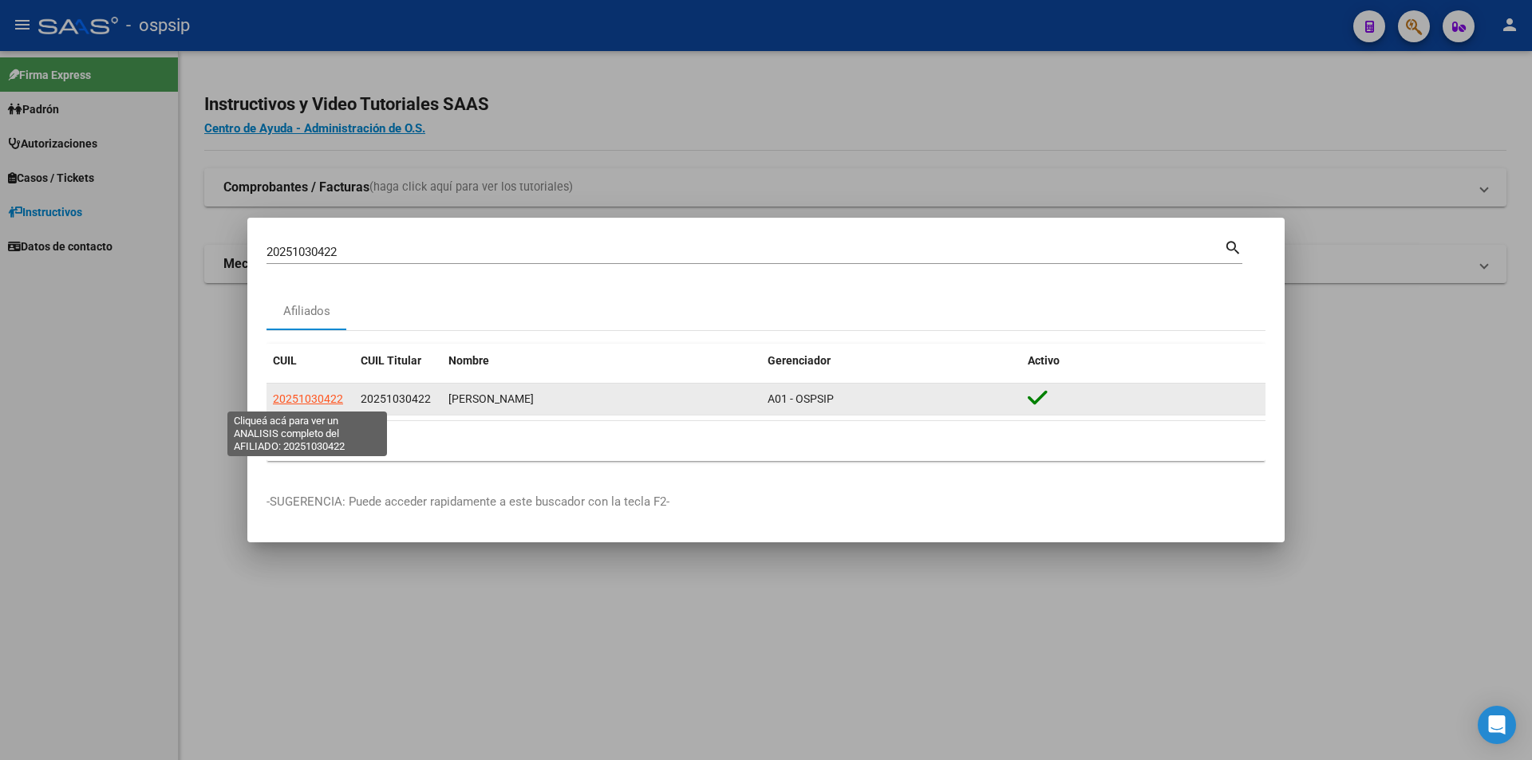
click at [306, 404] on span "20251030422" at bounding box center [308, 399] width 70 height 13
type textarea "20251030422"
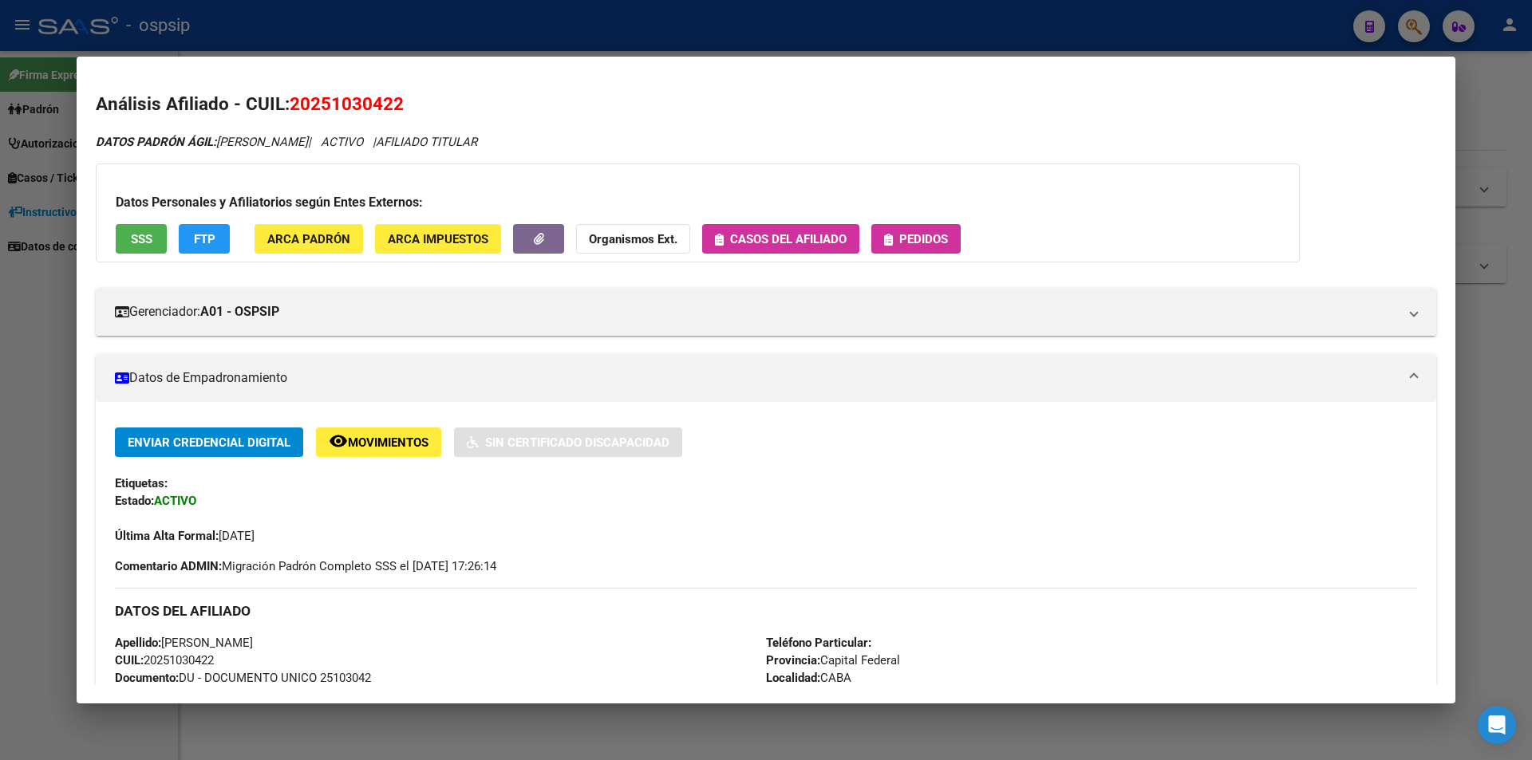
click at [946, 250] on button "Pedidos" at bounding box center [915, 239] width 89 height 30
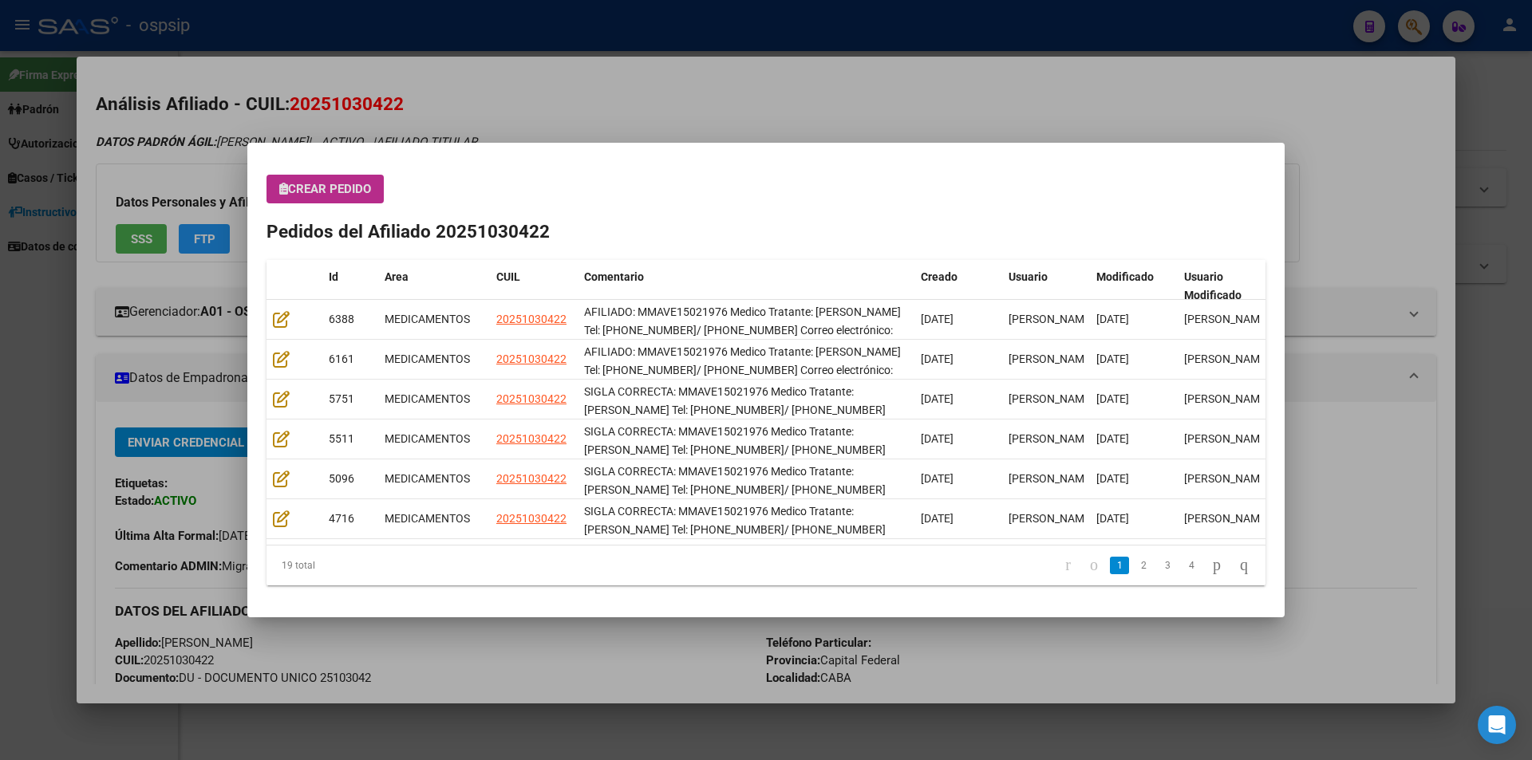
click at [295, 186] on span "Crear Pedido" at bounding box center [325, 189] width 92 height 14
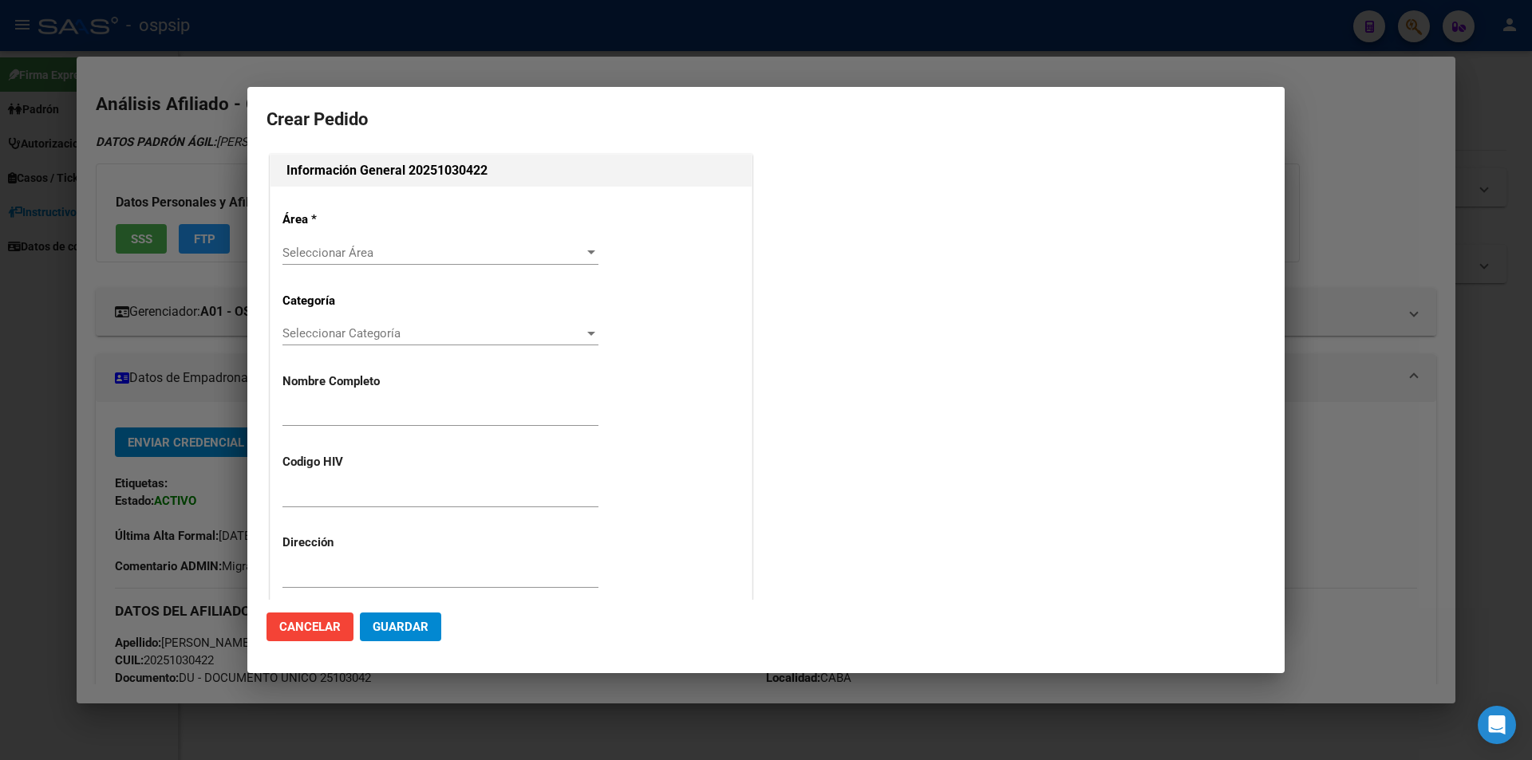
type input "MARTIN ORLANDO VERON"
type input "MMAVE15021976"
type input "Capital Federal, CABA, - 1"
type input "VERON MARTIN ORLANDO"
type input "undefined, undefined, undefined undefined"
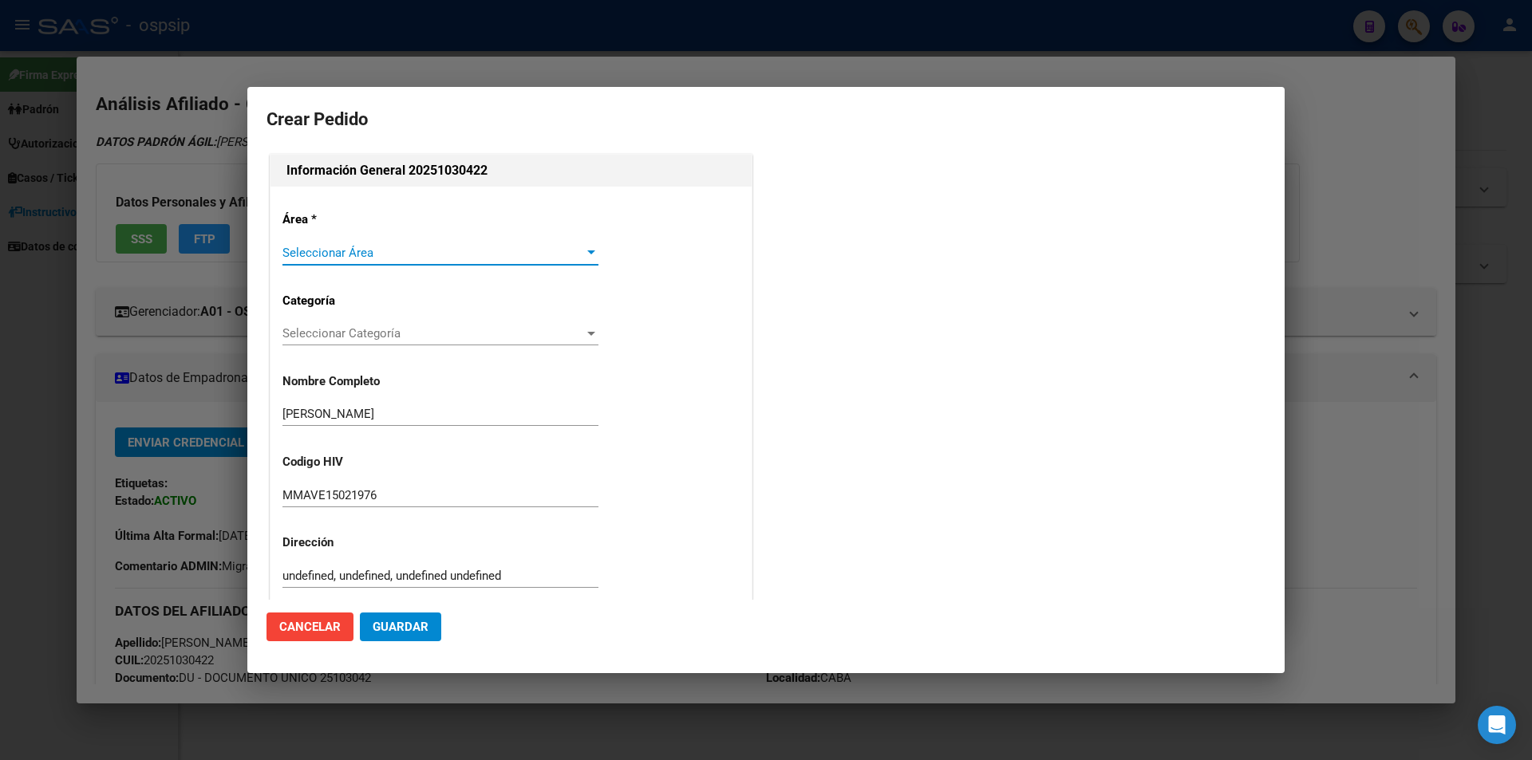
click at [302, 263] on div "Seleccionar Área Seleccionar Área" at bounding box center [440, 253] width 316 height 24
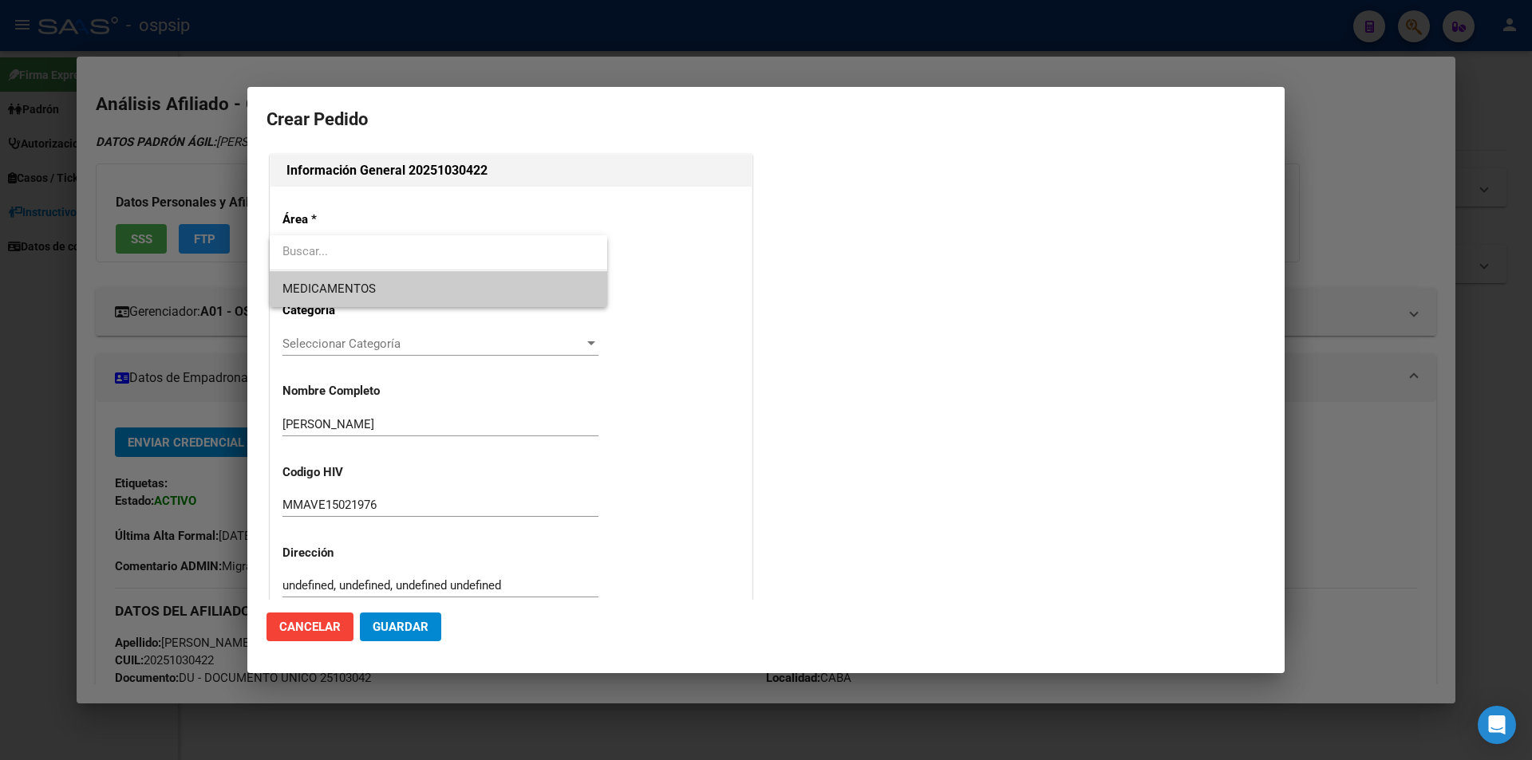
click at [301, 276] on span "MEDICAMENTOS" at bounding box center [438, 289] width 312 height 36
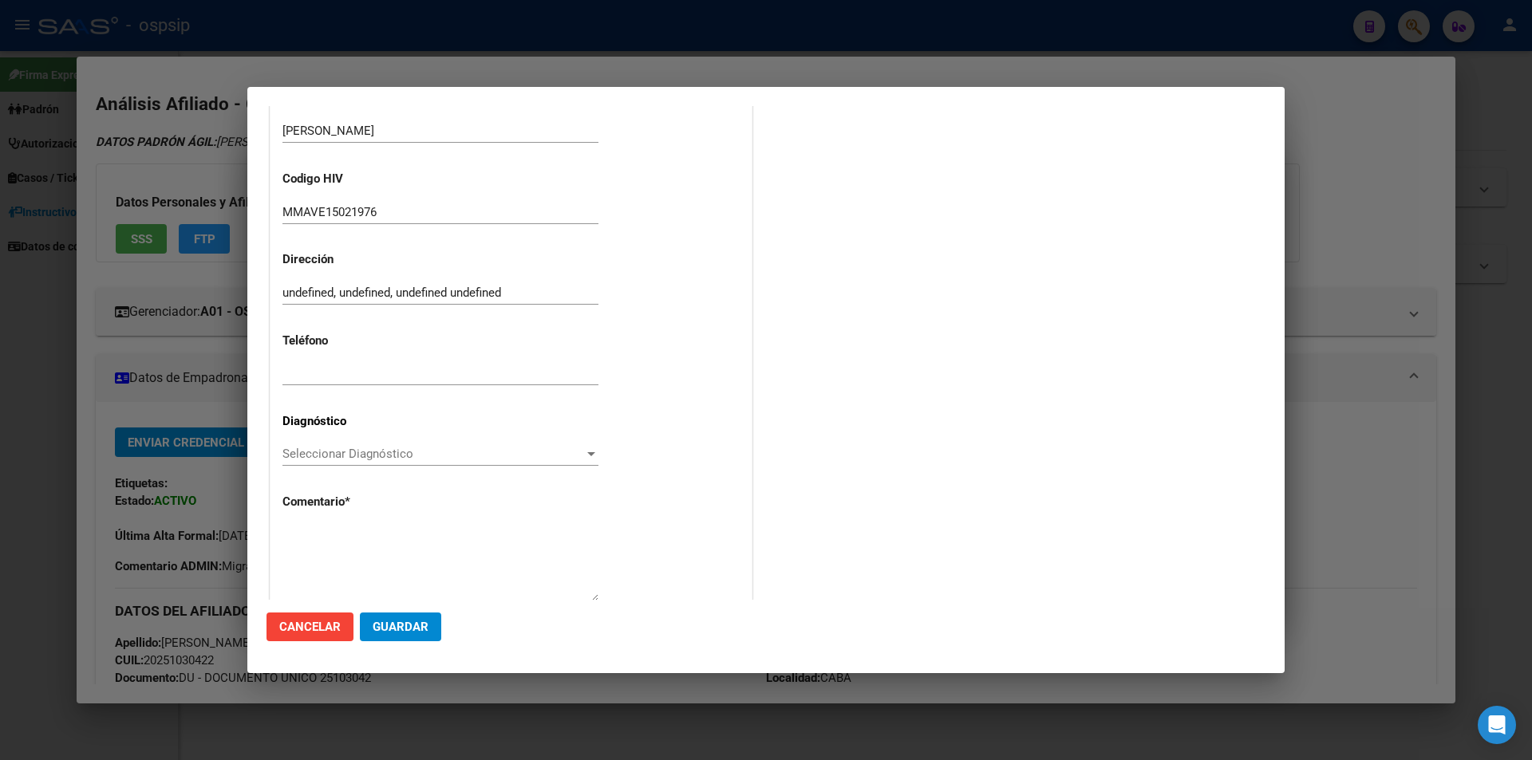
scroll to position [341, 0]
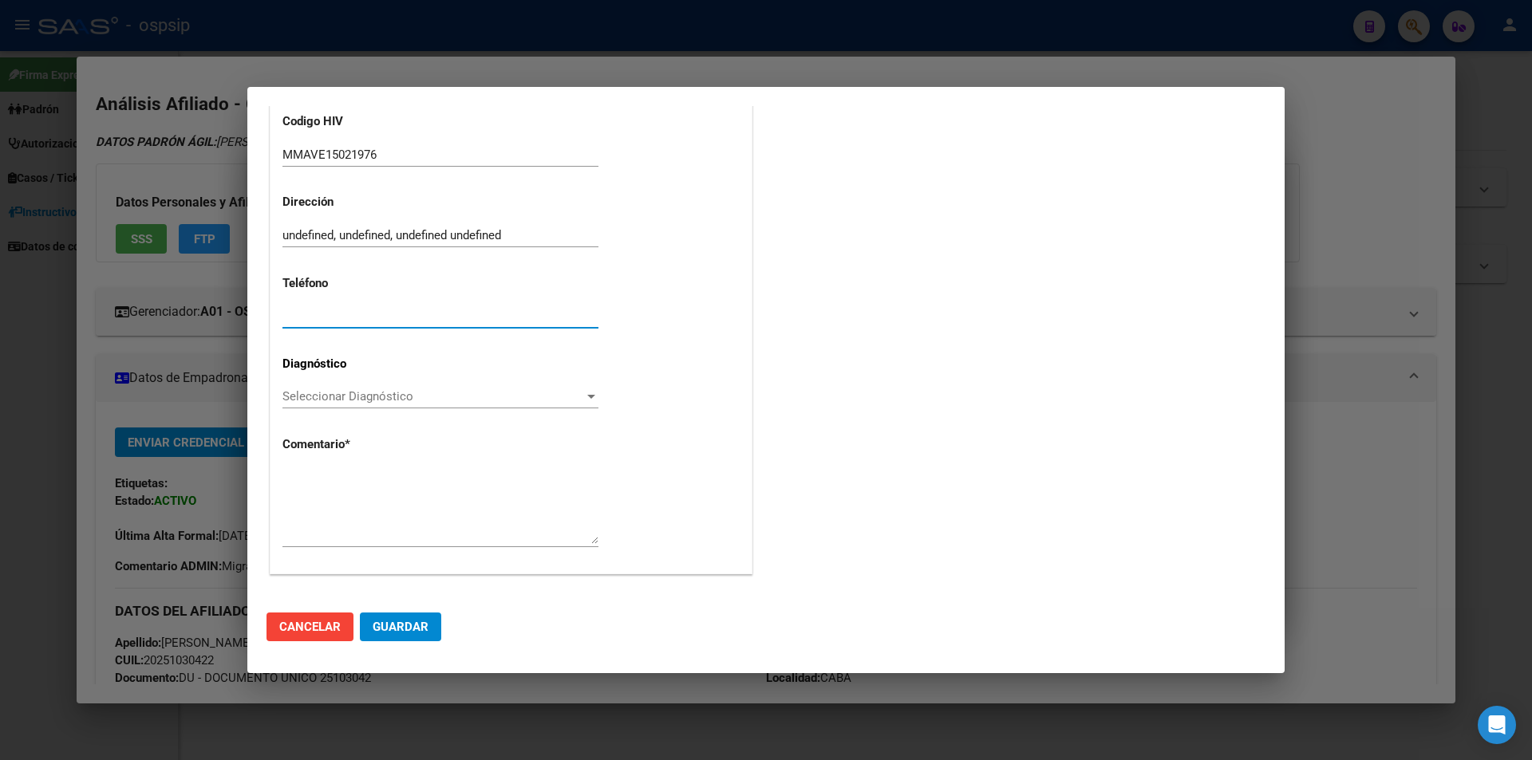
paste input "15-6756-4756/ 4733-3660"
type input "15-6756-4756/ 4733-3660"
click at [317, 389] on div "Seleccionar Diagnóstico Seleccionar Diagnóstico" at bounding box center [440, 397] width 316 height 24
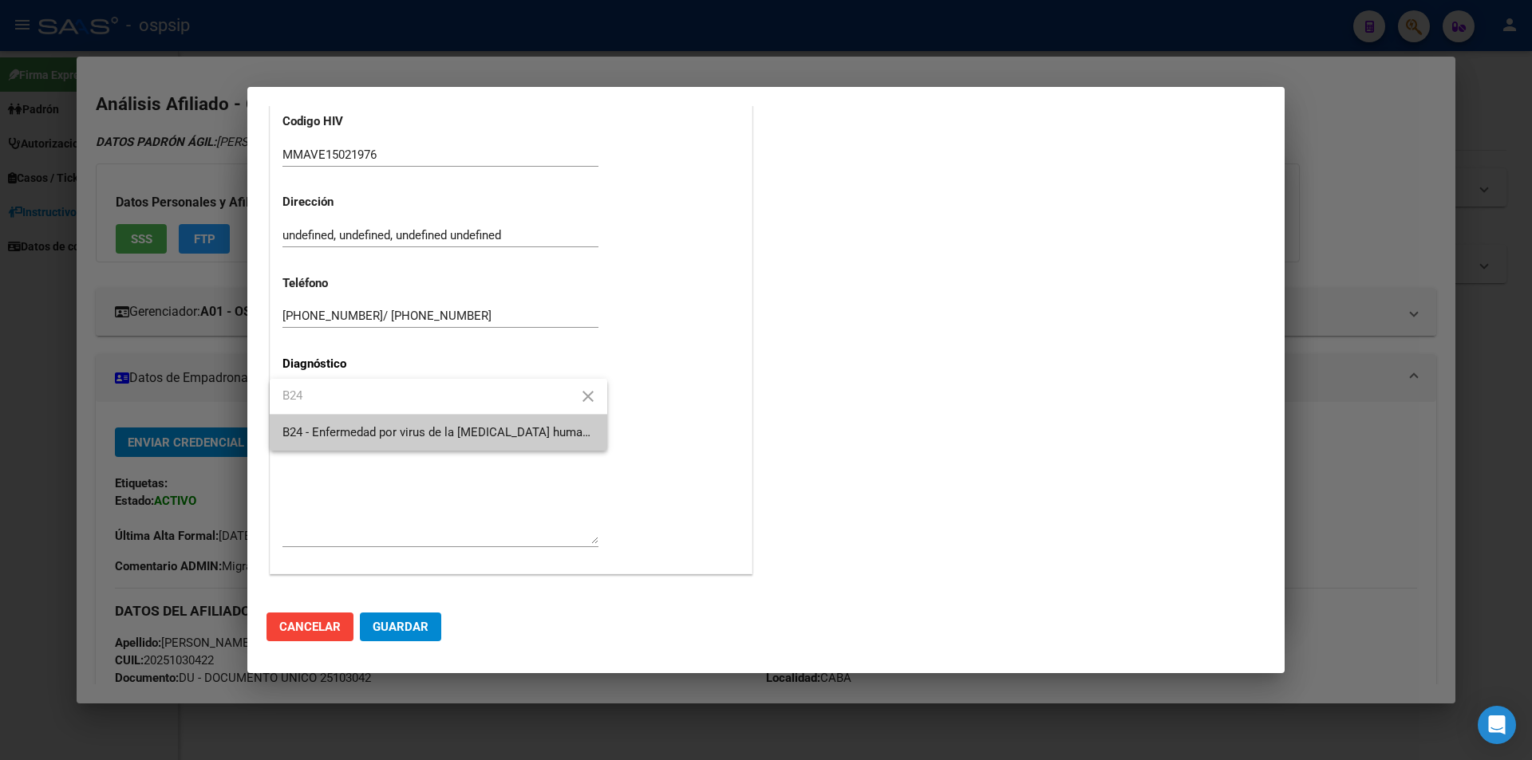
type input "B24"
click at [335, 422] on span "B24 - Enfermedad por virus de la [MEDICAL_DATA] humana [VIH], sin otra especifi…" at bounding box center [438, 433] width 312 height 36
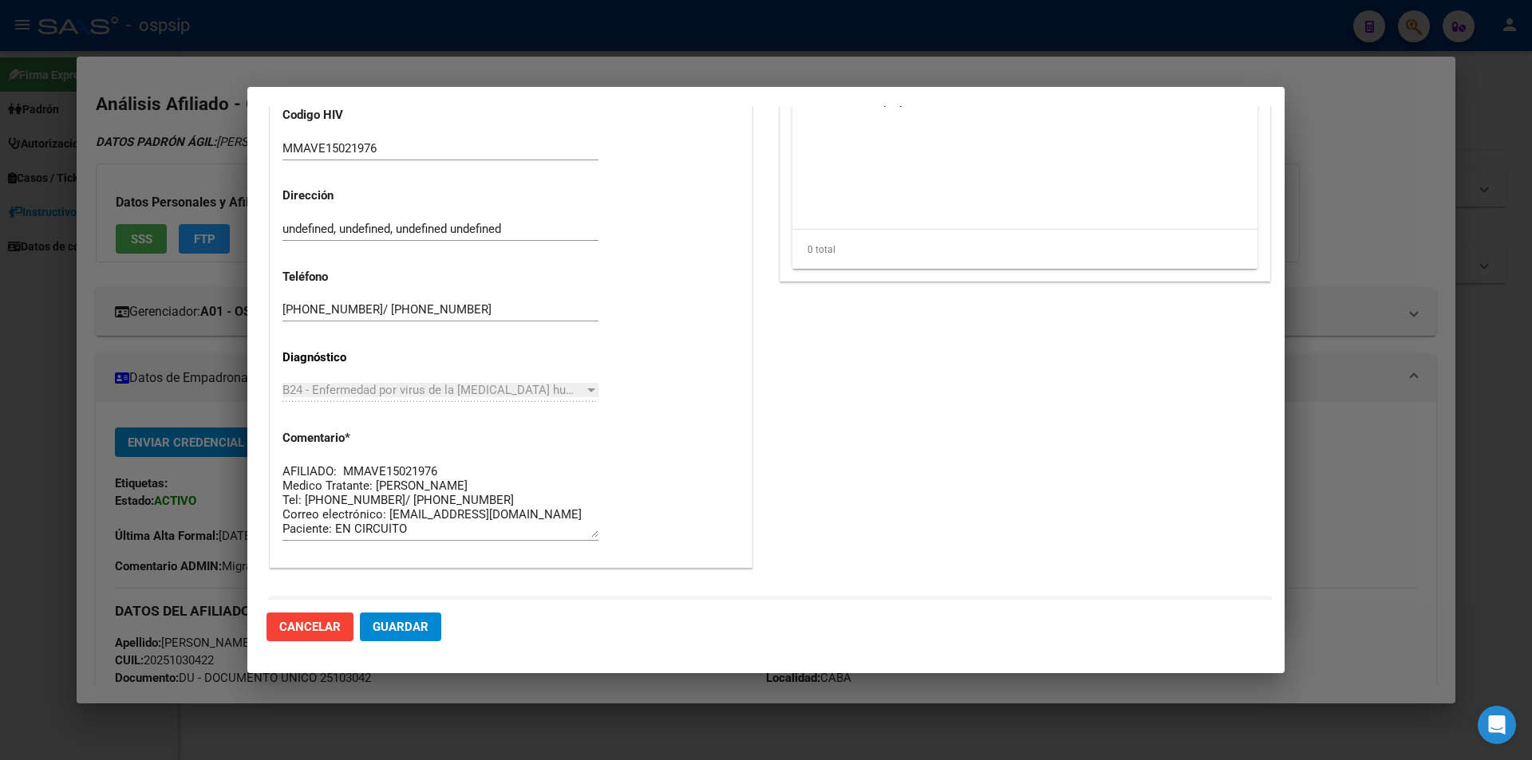
scroll to position [718, 0]
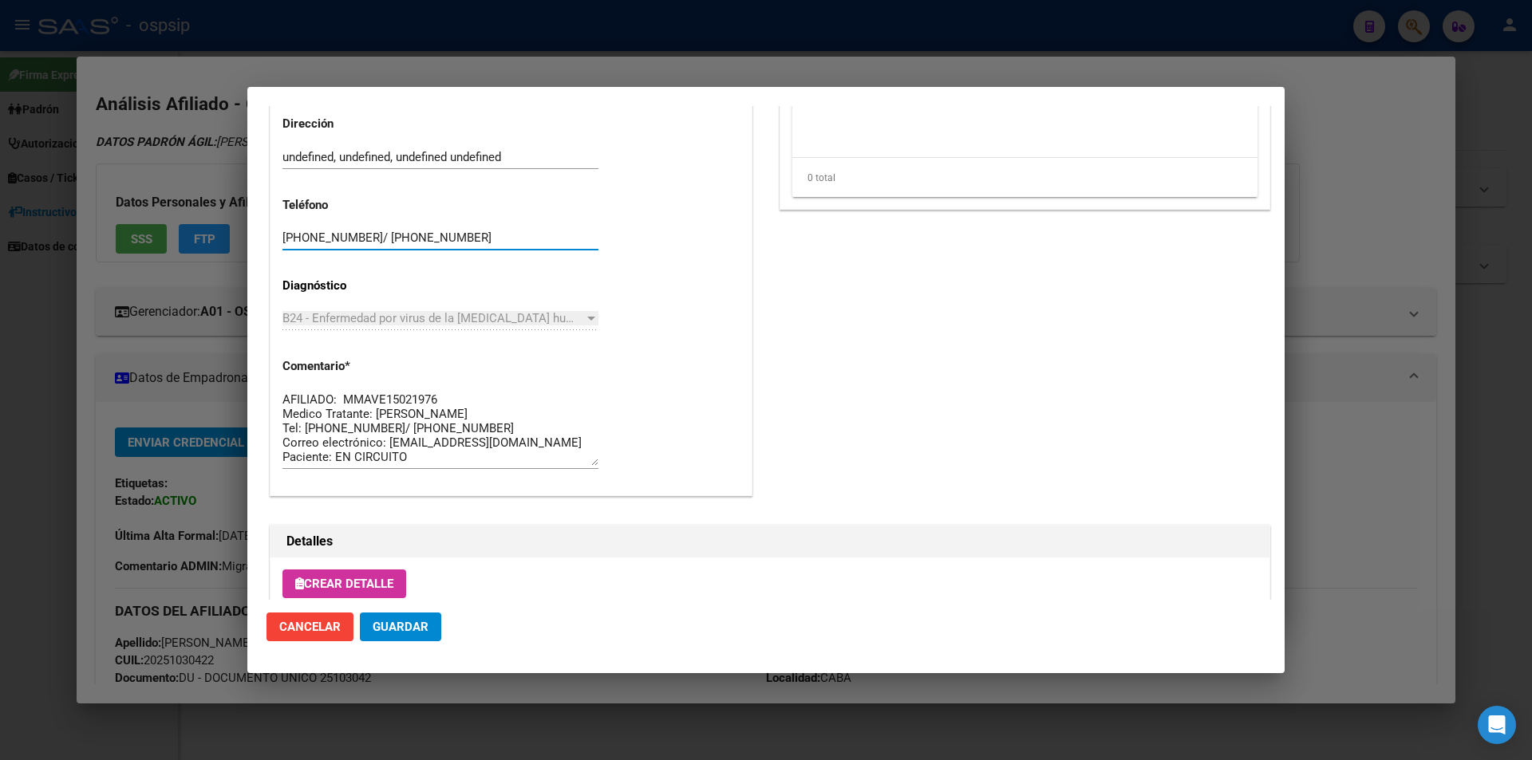
drag, startPoint x: 452, startPoint y: 234, endPoint x: 235, endPoint y: 228, distance: 216.3
click at [235, 228] on div "25103042 Buscar (apellido, dni, cuil, nro traspaso, cuit, obra social) search ¿…" at bounding box center [766, 380] width 1532 height 760
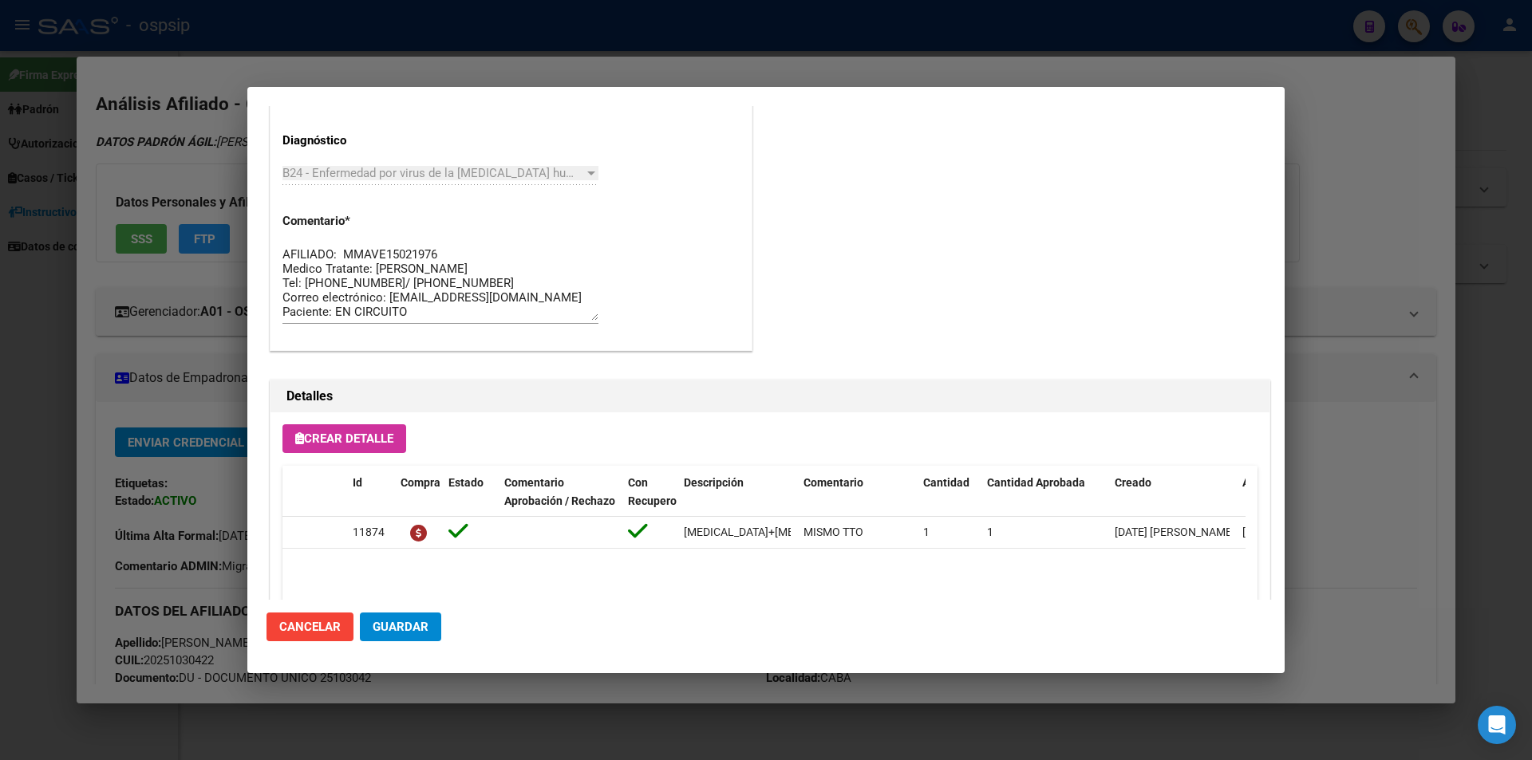
scroll to position [700, 0]
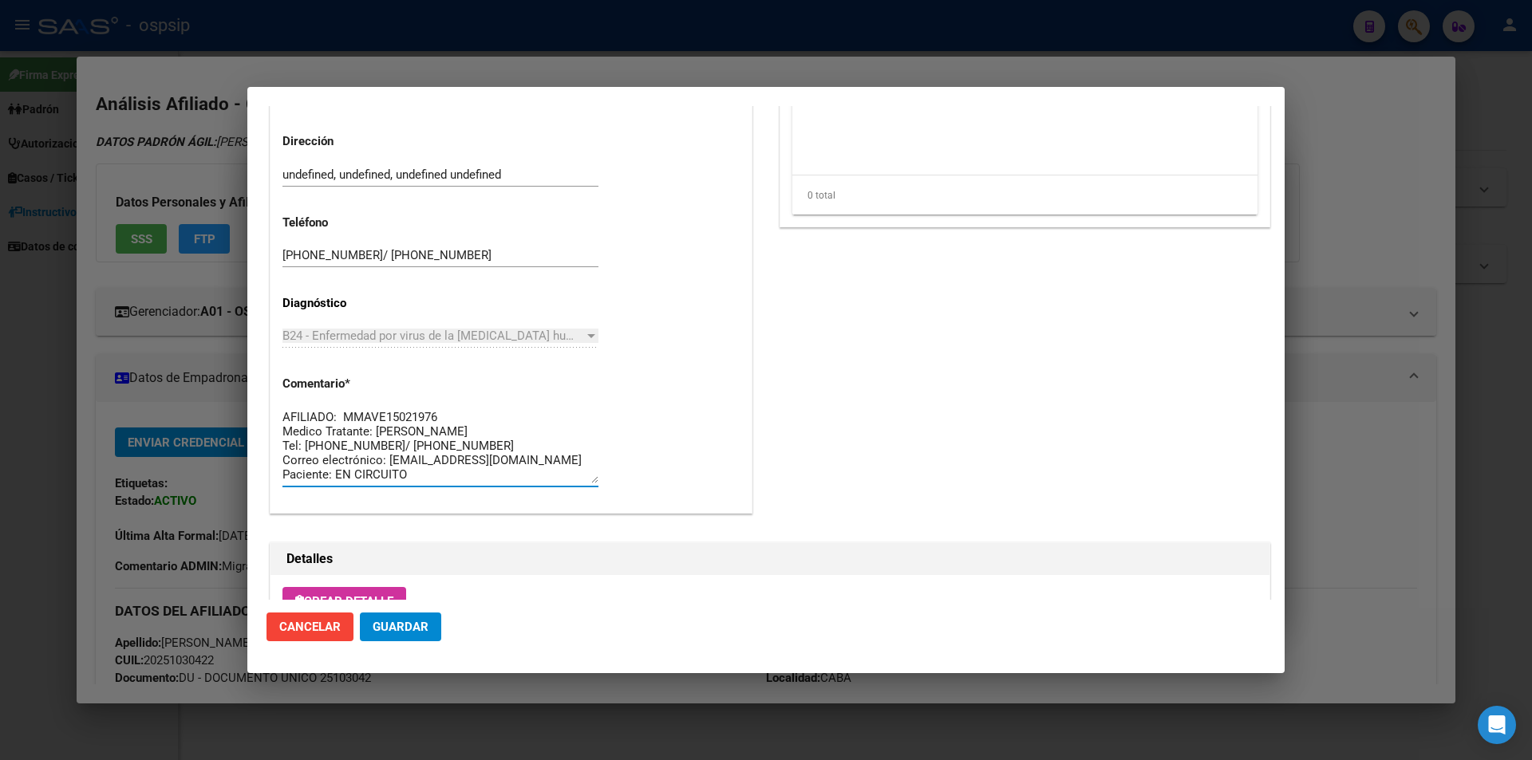
drag, startPoint x: 436, startPoint y: 480, endPoint x: 242, endPoint y: 373, distance: 222.1
click at [242, 373] on div "25103042 Buscar (apellido, dni, cuil, nro traspaso, cuit, obra social) search ¿…" at bounding box center [766, 380] width 1532 height 760
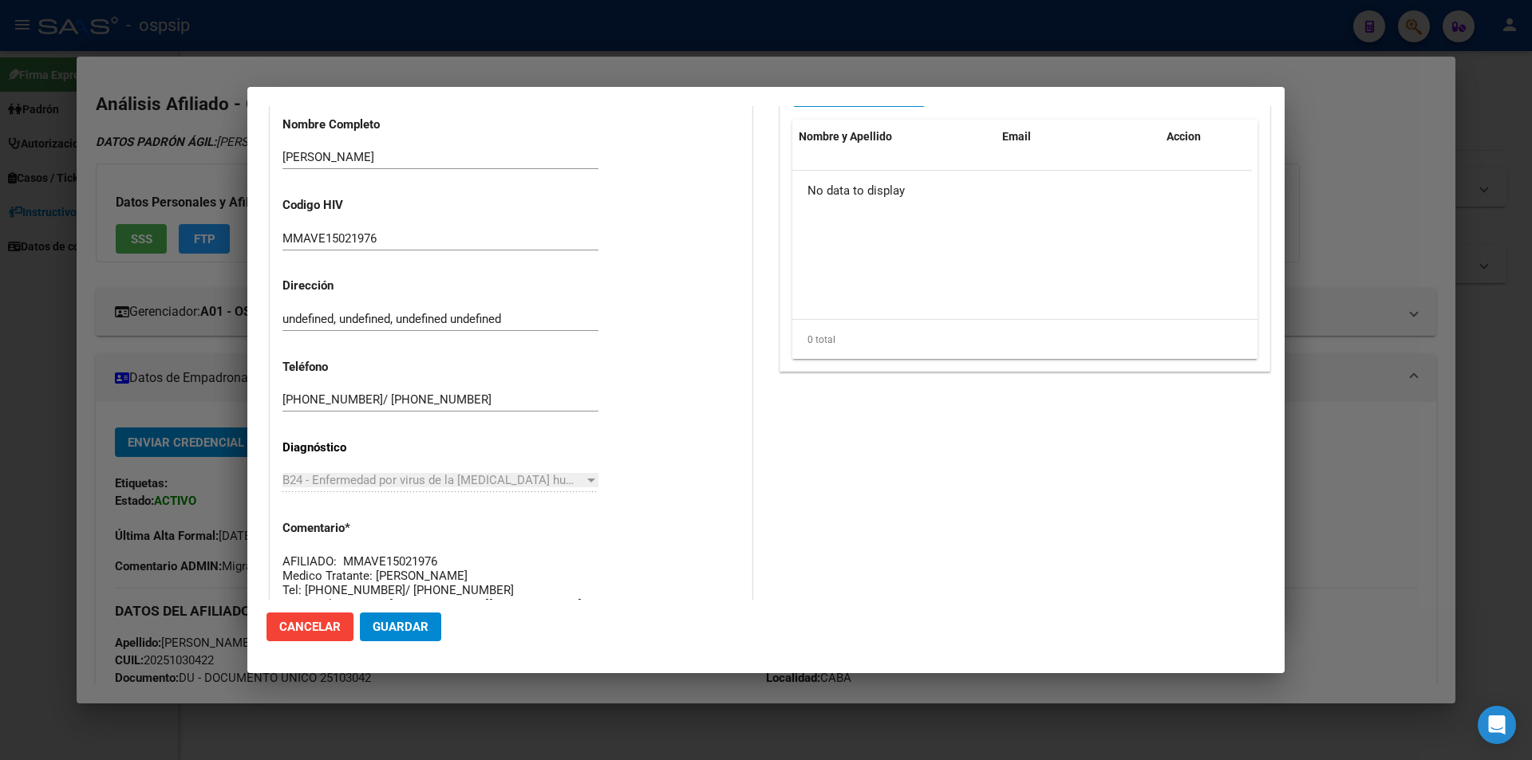
scroll to position [541, 0]
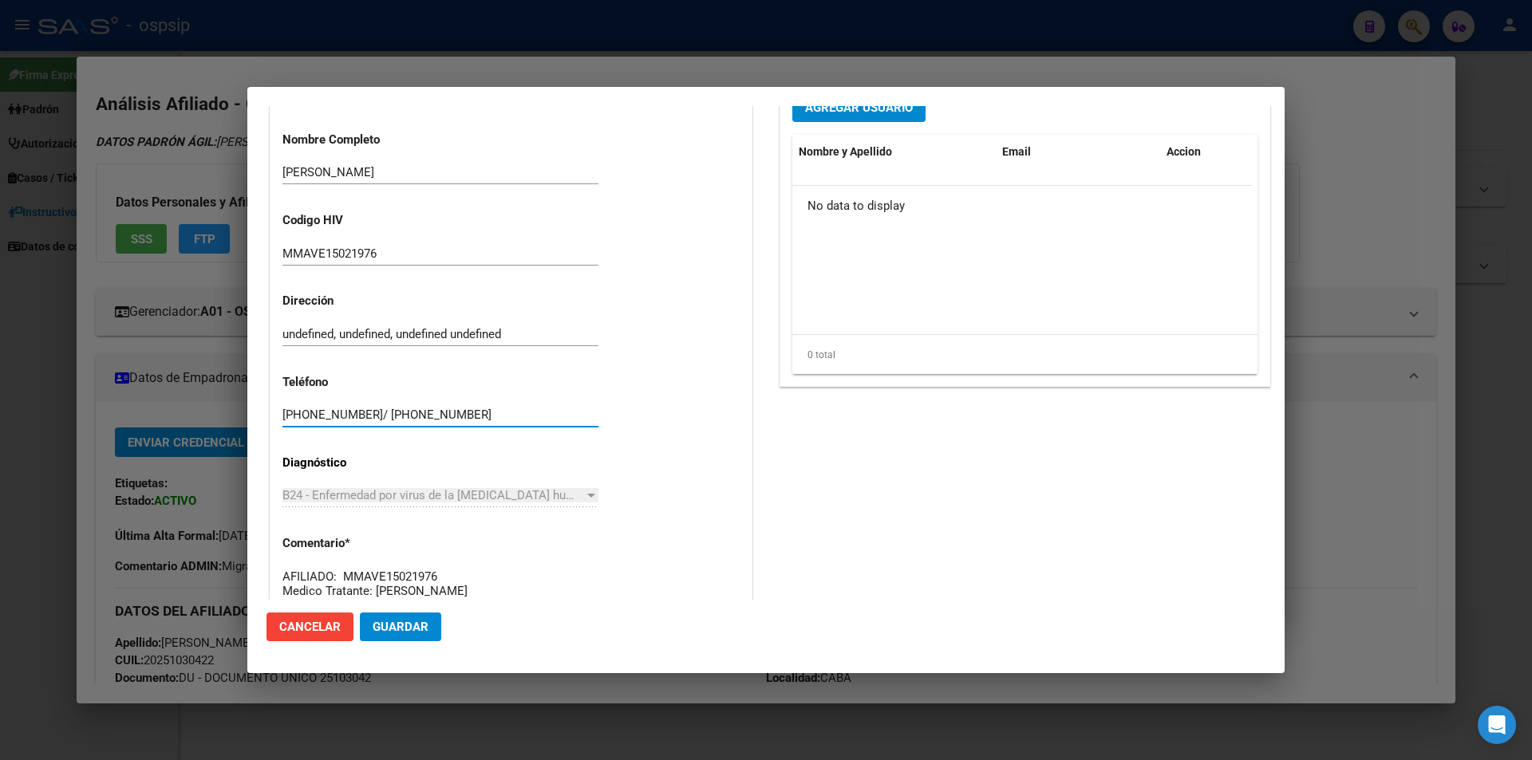
drag, startPoint x: 436, startPoint y: 415, endPoint x: 276, endPoint y: 415, distance: 160.4
click at [276, 415] on div "Casos (0) Creado: 01/07/2025 10:07 - Ortiz Jesica Área Liquidación: MEDICAMENTO…" at bounding box center [510, 187] width 481 height 969
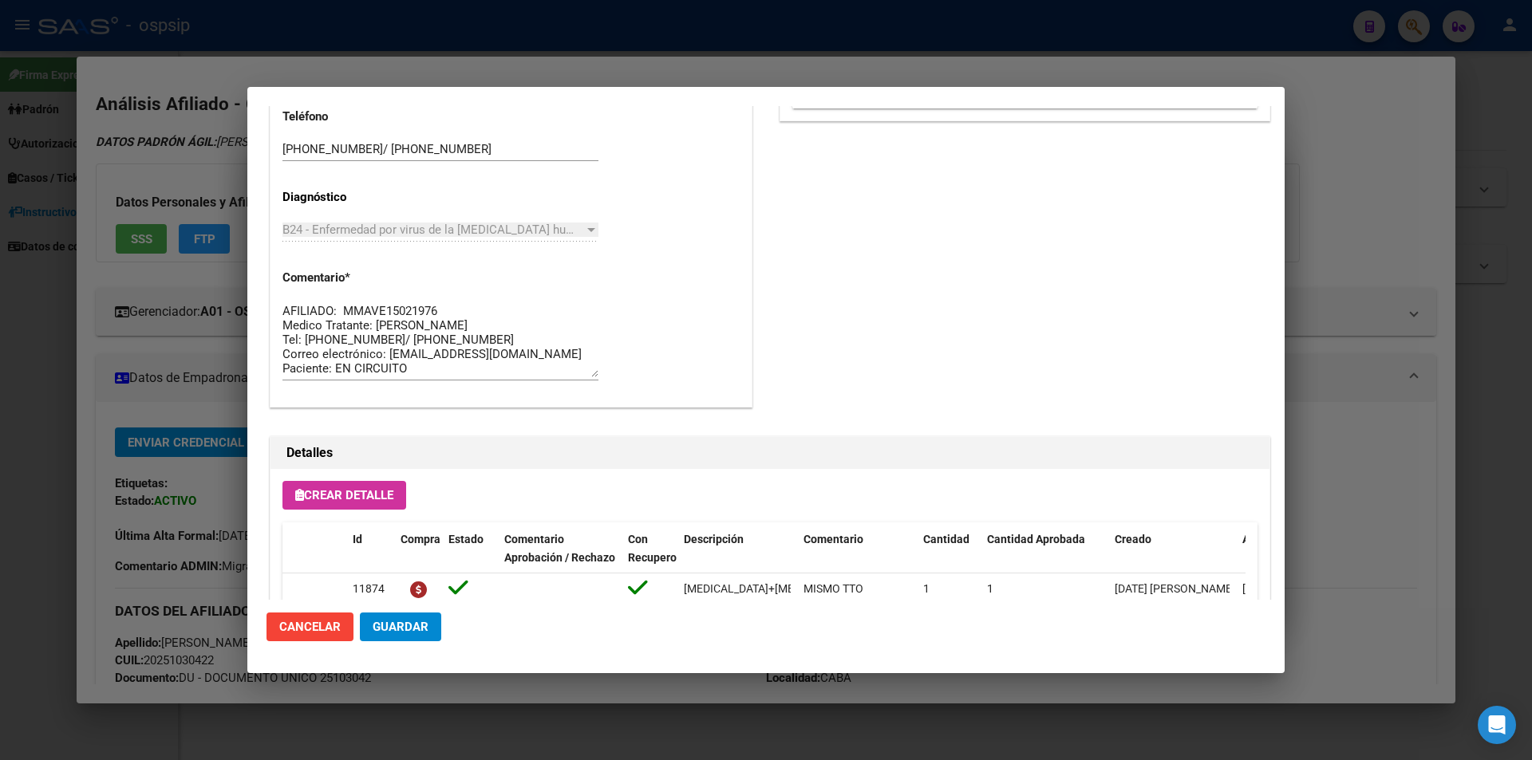
scroll to position [780, 0]
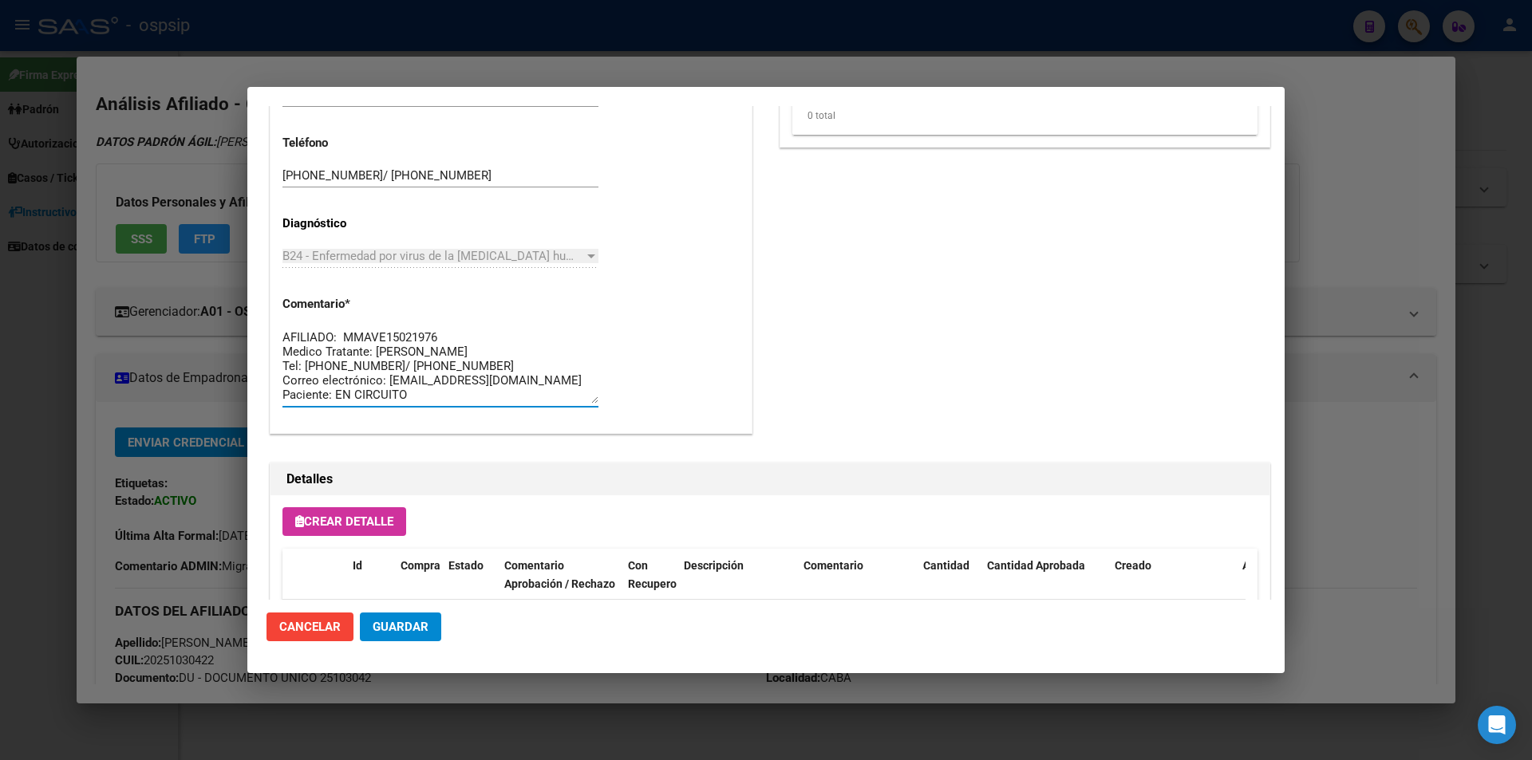
drag, startPoint x: 420, startPoint y: 403, endPoint x: 251, endPoint y: 308, distance: 194.0
click at [251, 308] on mat-dialog-content "Editar Pedido 6388 COMENTARIOS DEL PEDIDO Escriba su comentario aquí. Enviar co…" at bounding box center [765, 353] width 1037 height 494
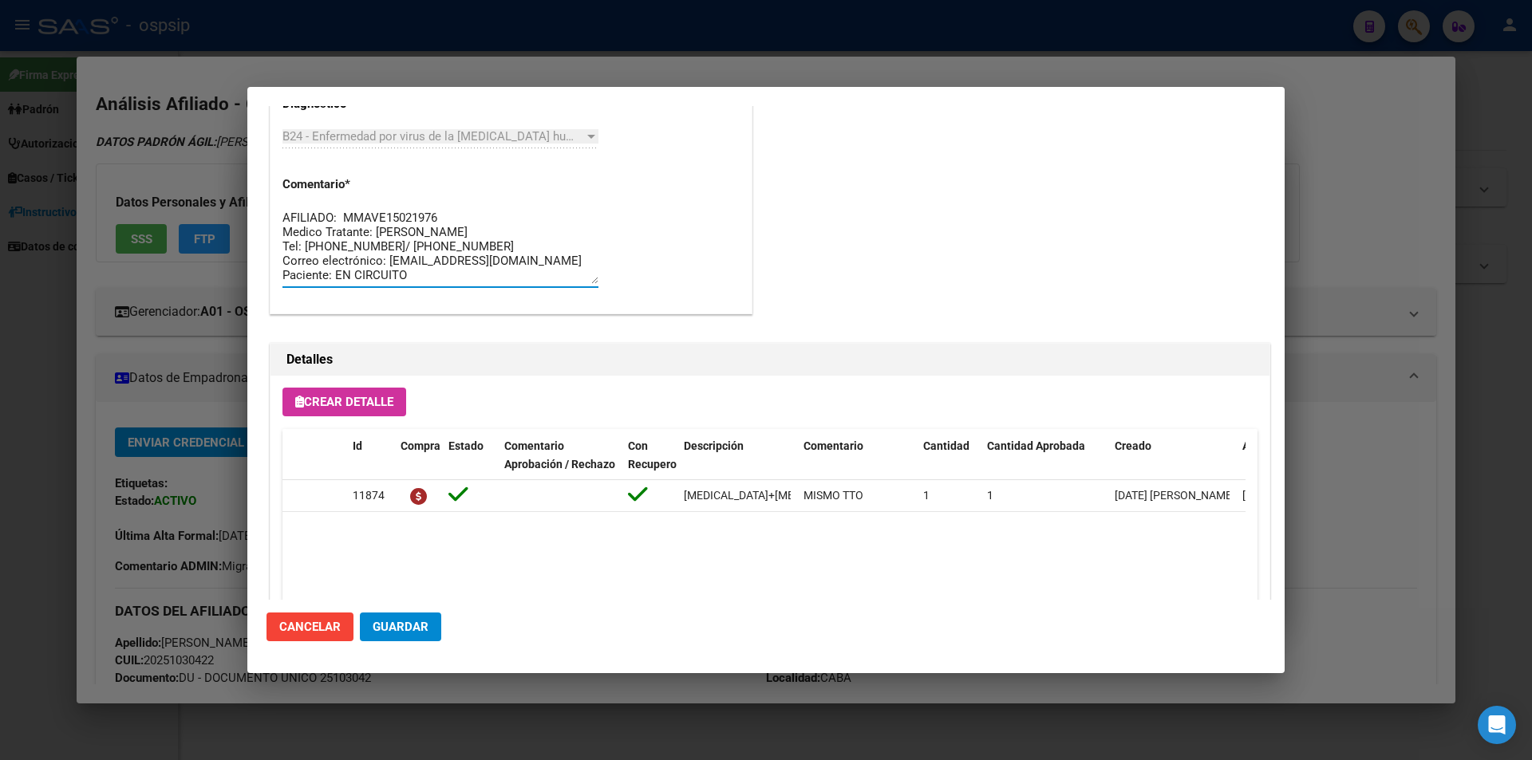
scroll to position [1020, 0]
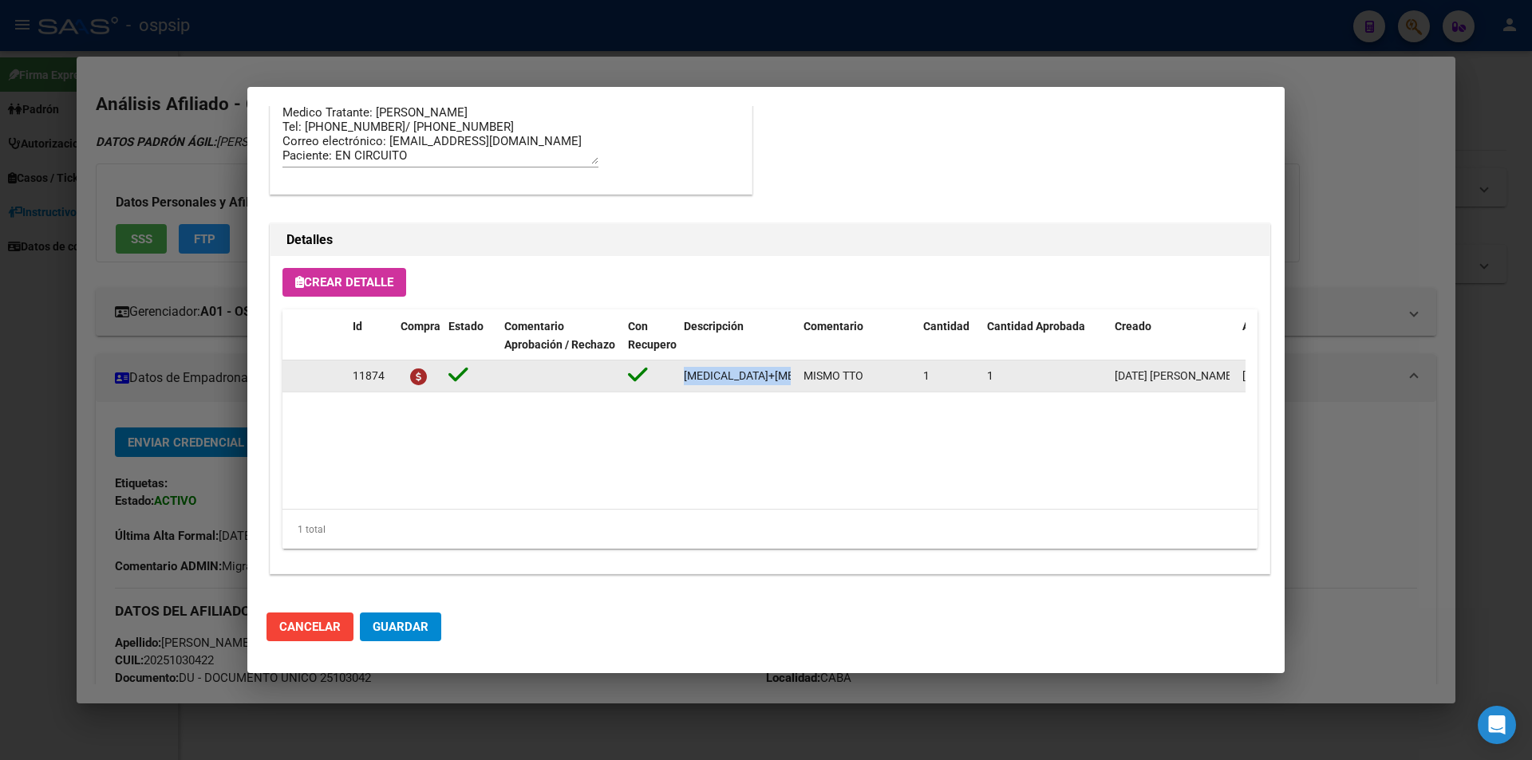
drag, startPoint x: 673, startPoint y: 376, endPoint x: 804, endPoint y: 385, distance: 131.1
click at [804, 385] on div "11874 dolutegravir+lamivudina 50mg/300mg comp. x 30 (DTG/3TC) MISMO TTO 1 1 01/…" at bounding box center [878, 377] width 1193 height 32
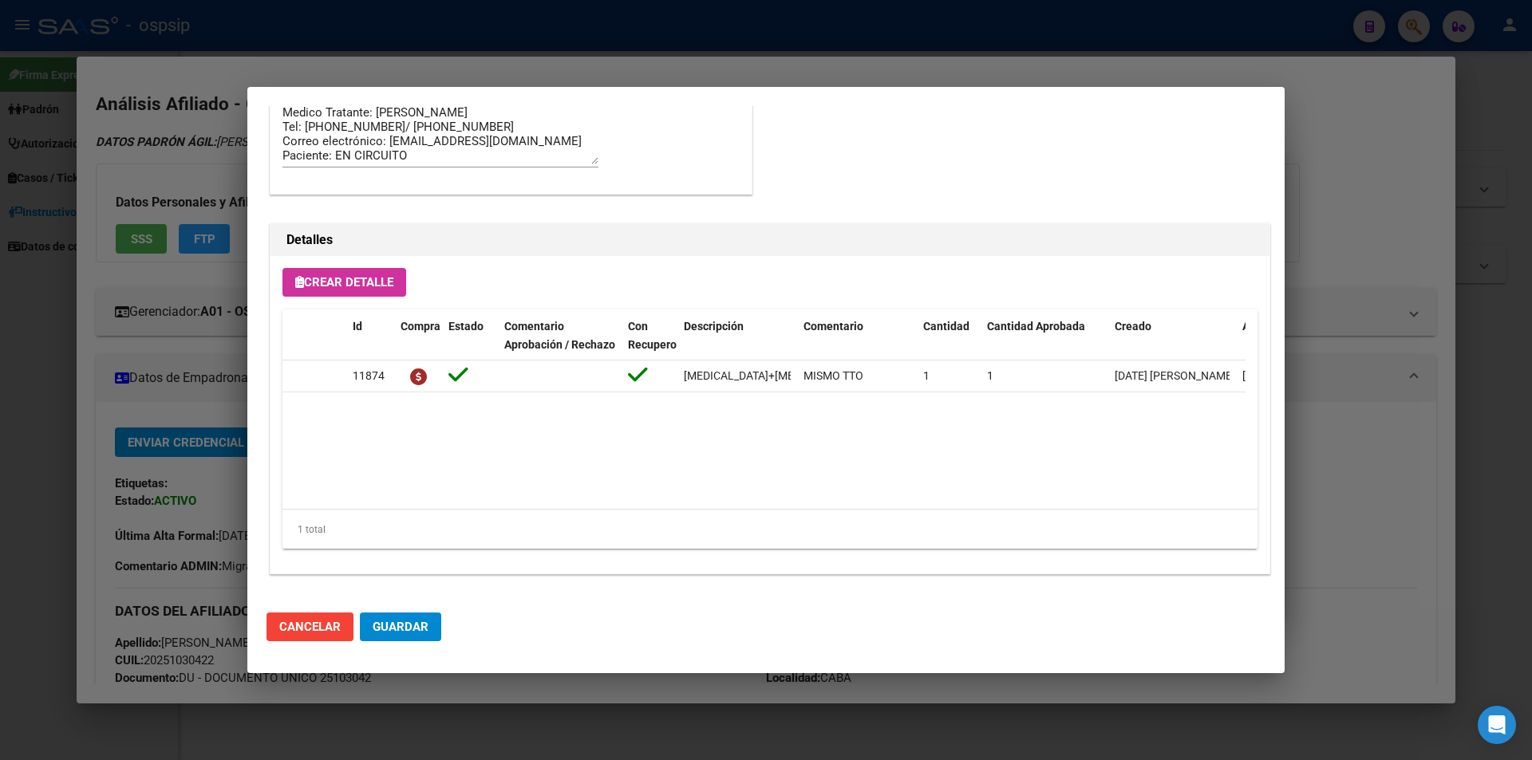
drag, startPoint x: 786, startPoint y: 394, endPoint x: 721, endPoint y: 397, distance: 64.7
click at [779, 396] on datatable-selection "11874 dolutegravir+lamivudina 50mg/300mg comp. x 30 (DTG/3TC) MISMO TTO 1 1 01/…" at bounding box center [763, 388] width 963 height 14
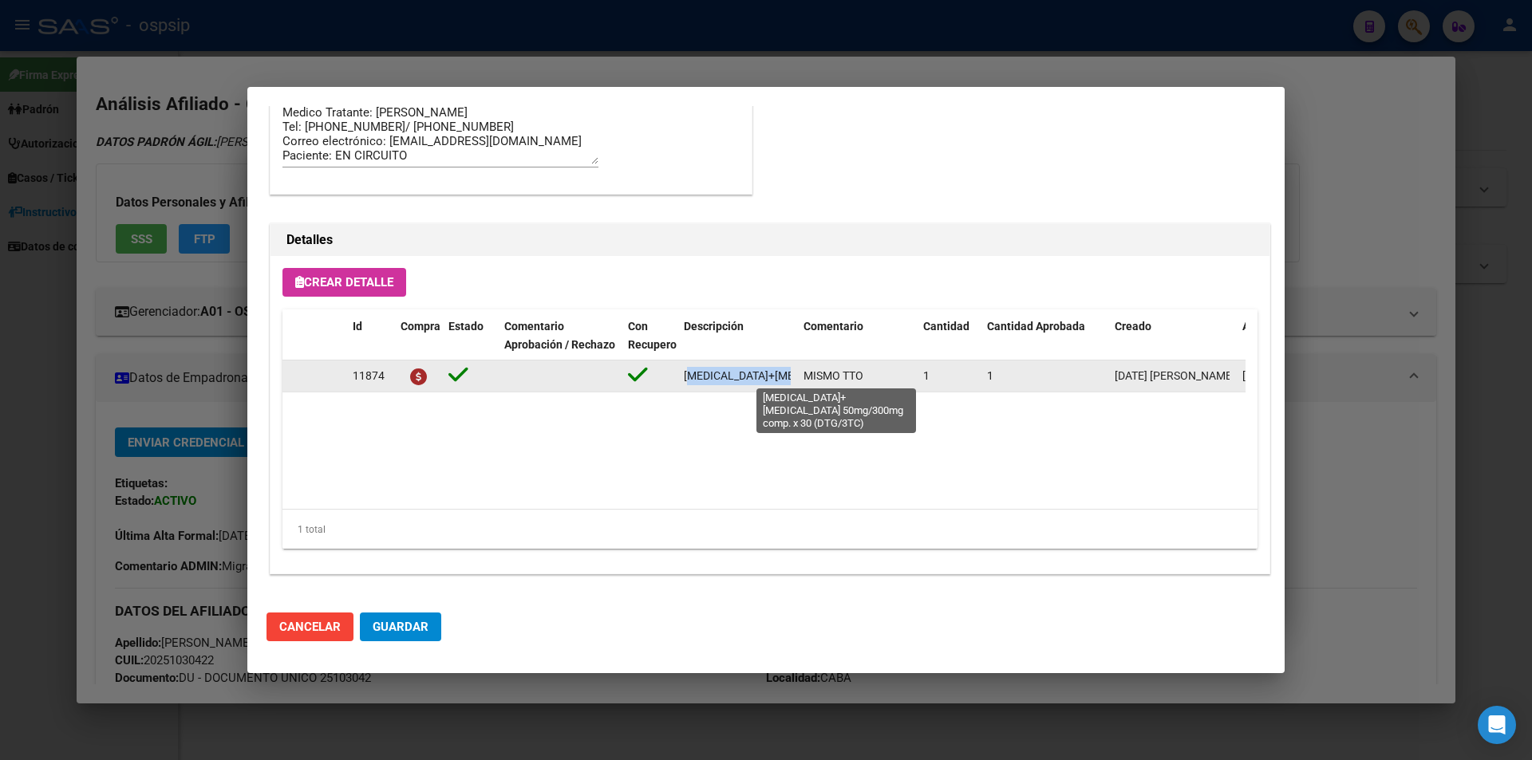
scroll to position [0, 197]
drag, startPoint x: 683, startPoint y: 376, endPoint x: 772, endPoint y: 382, distance: 89.6
click at [796, 371] on datatable-body-cell "[MEDICAL_DATA]+[MEDICAL_DATA] 50mg/300mg comp. x 30 (DTG/3TC)" at bounding box center [737, 376] width 120 height 31
copy span "[MEDICAL_DATA]+[MEDICAL_DATA] 50mg/300mg comp. x 30 (DTG/3TC)"
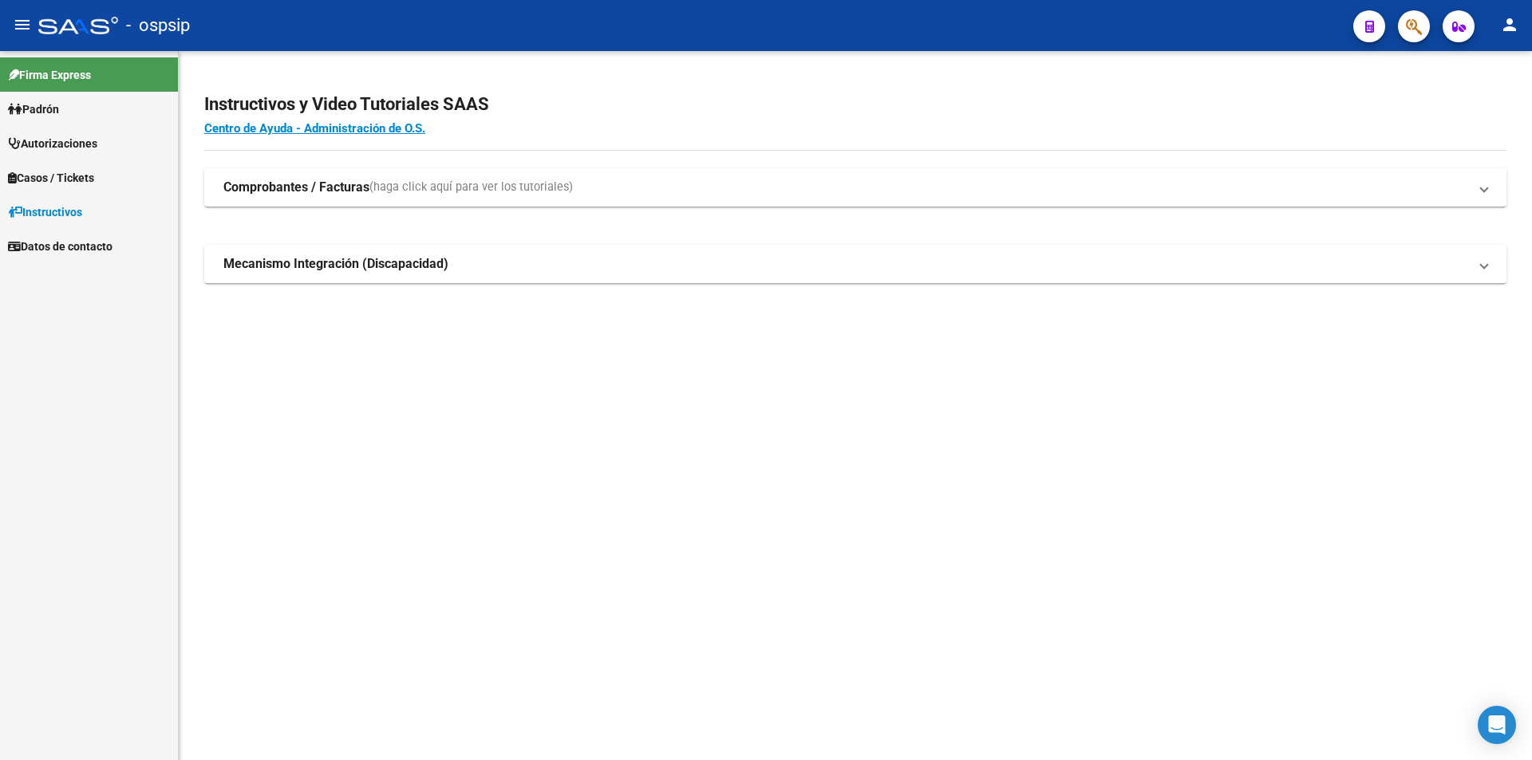
click at [1404, 30] on button "button" at bounding box center [1414, 26] width 32 height 32
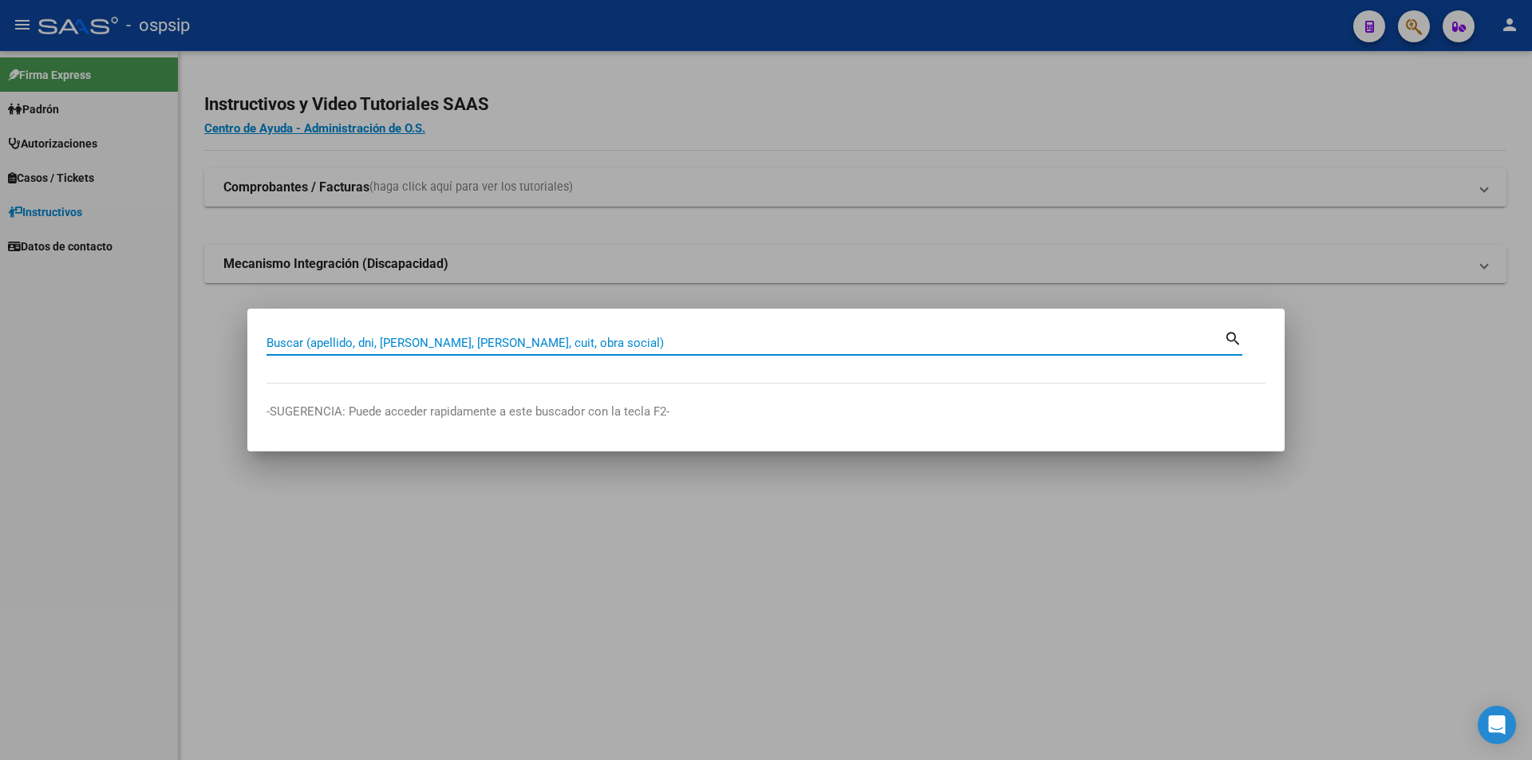
paste input "18317478"
type input "18317478"
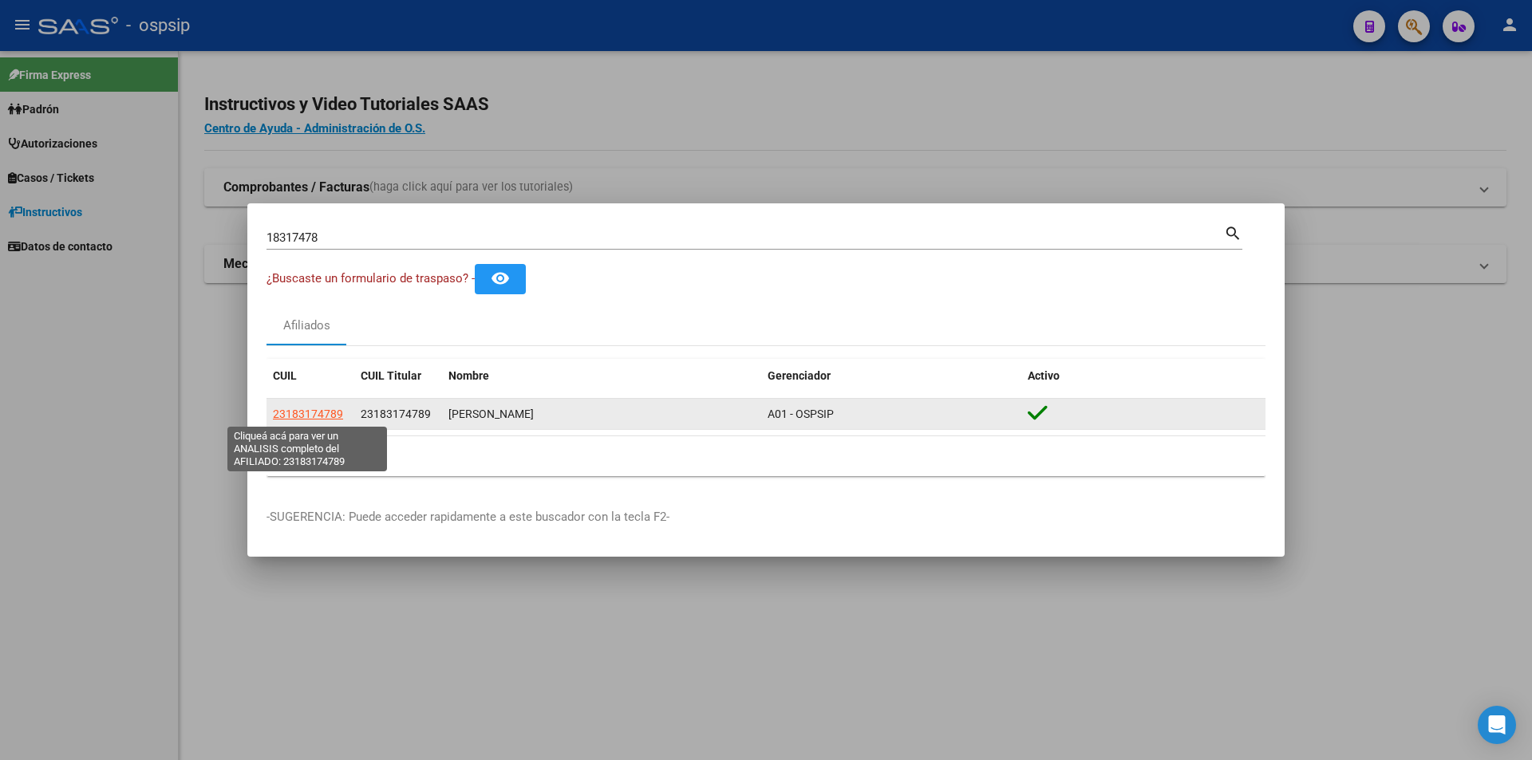
click at [301, 409] on span "23183174789" at bounding box center [308, 414] width 70 height 13
type textarea "23183174789"
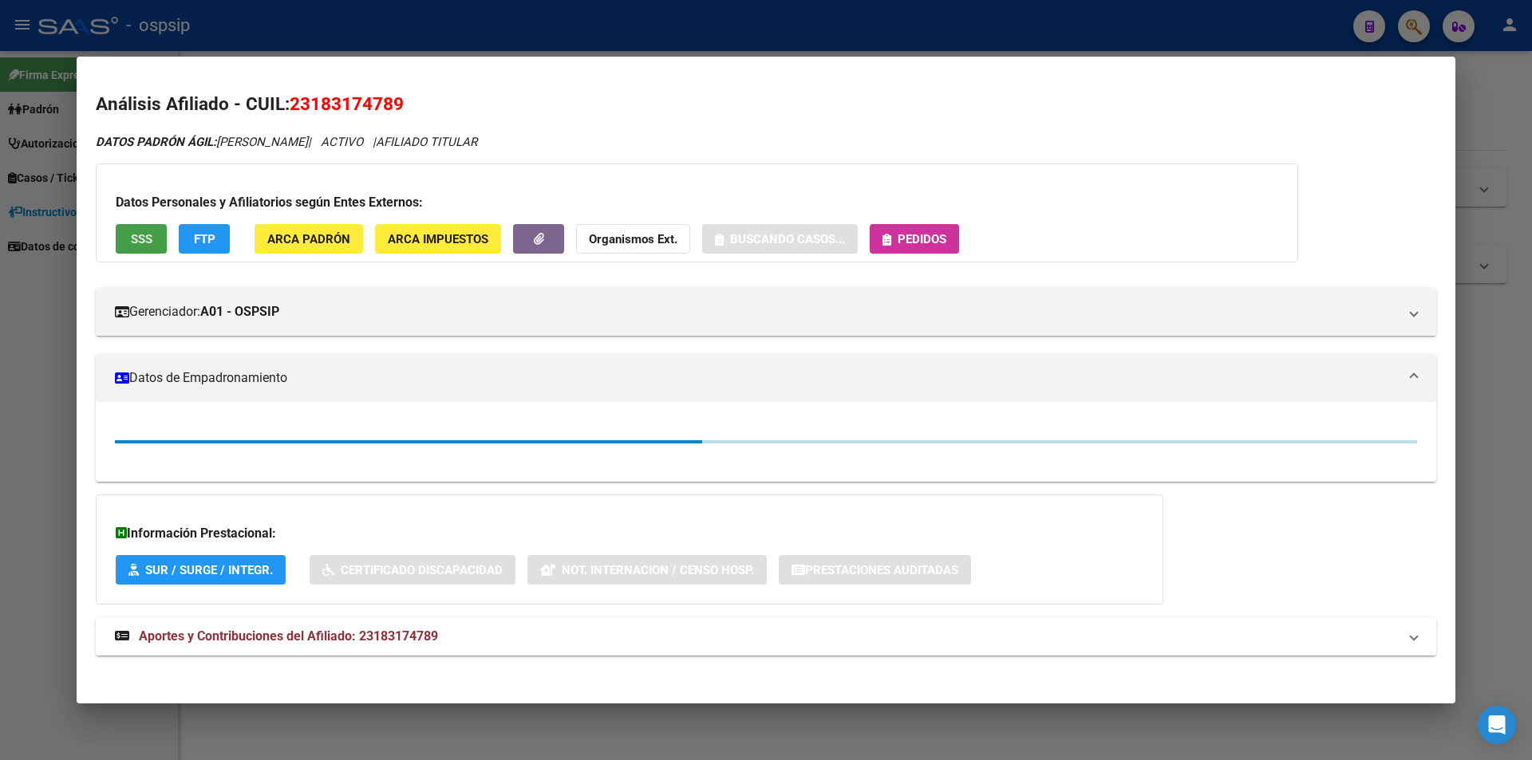
click at [144, 244] on span "SSS" at bounding box center [142, 239] width 22 height 14
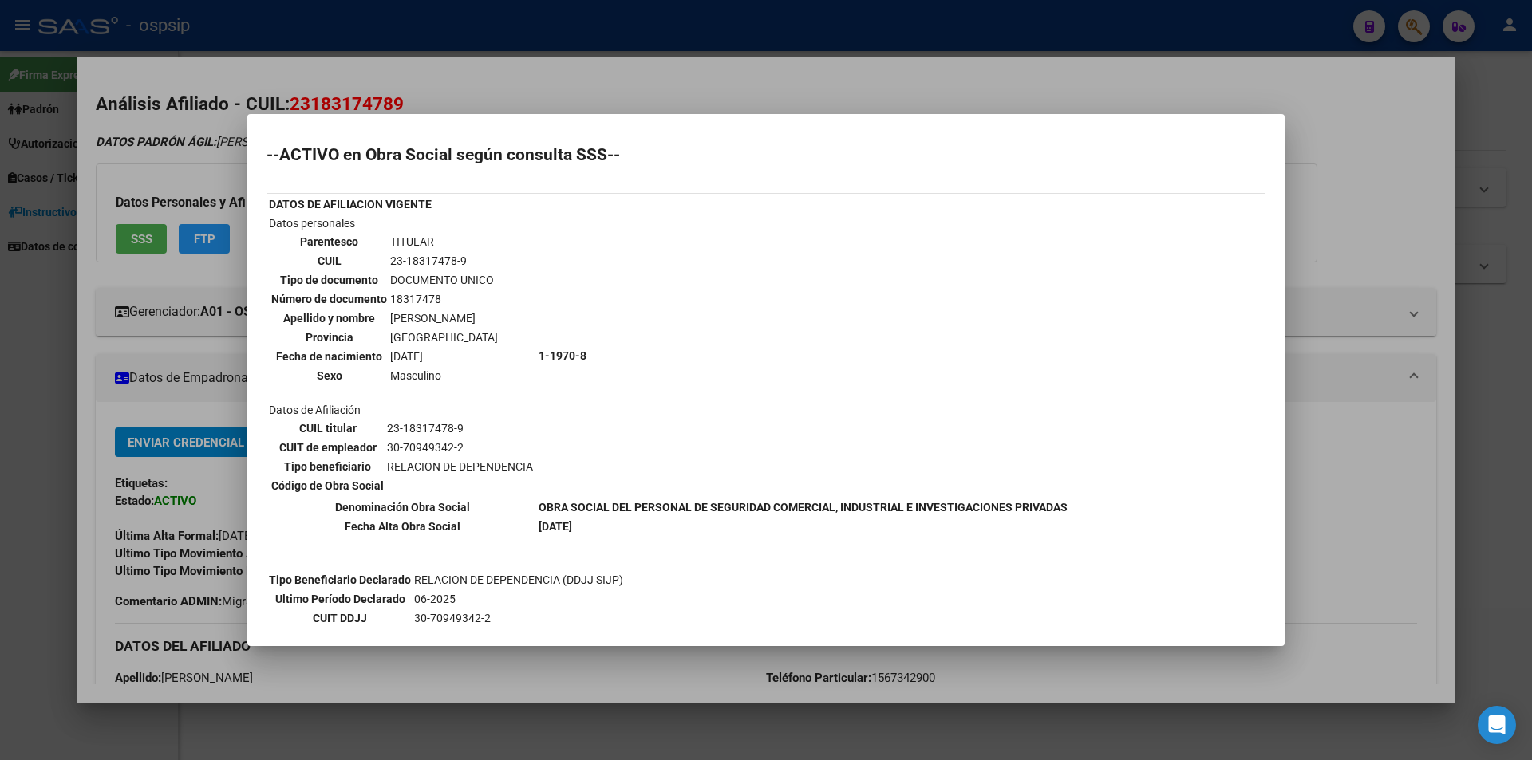
scroll to position [164, 0]
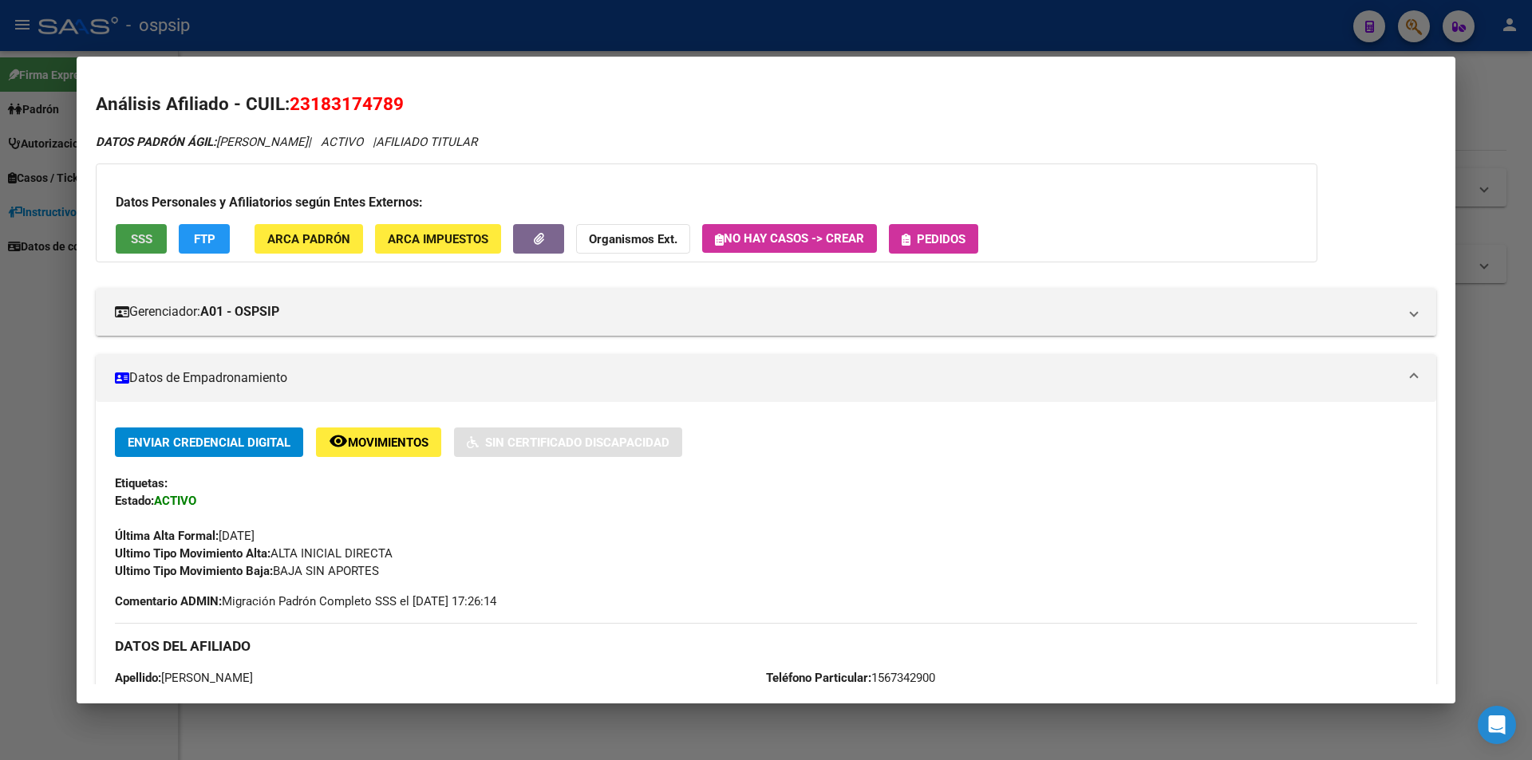
click at [917, 236] on span "Pedidos" at bounding box center [934, 238] width 64 height 14
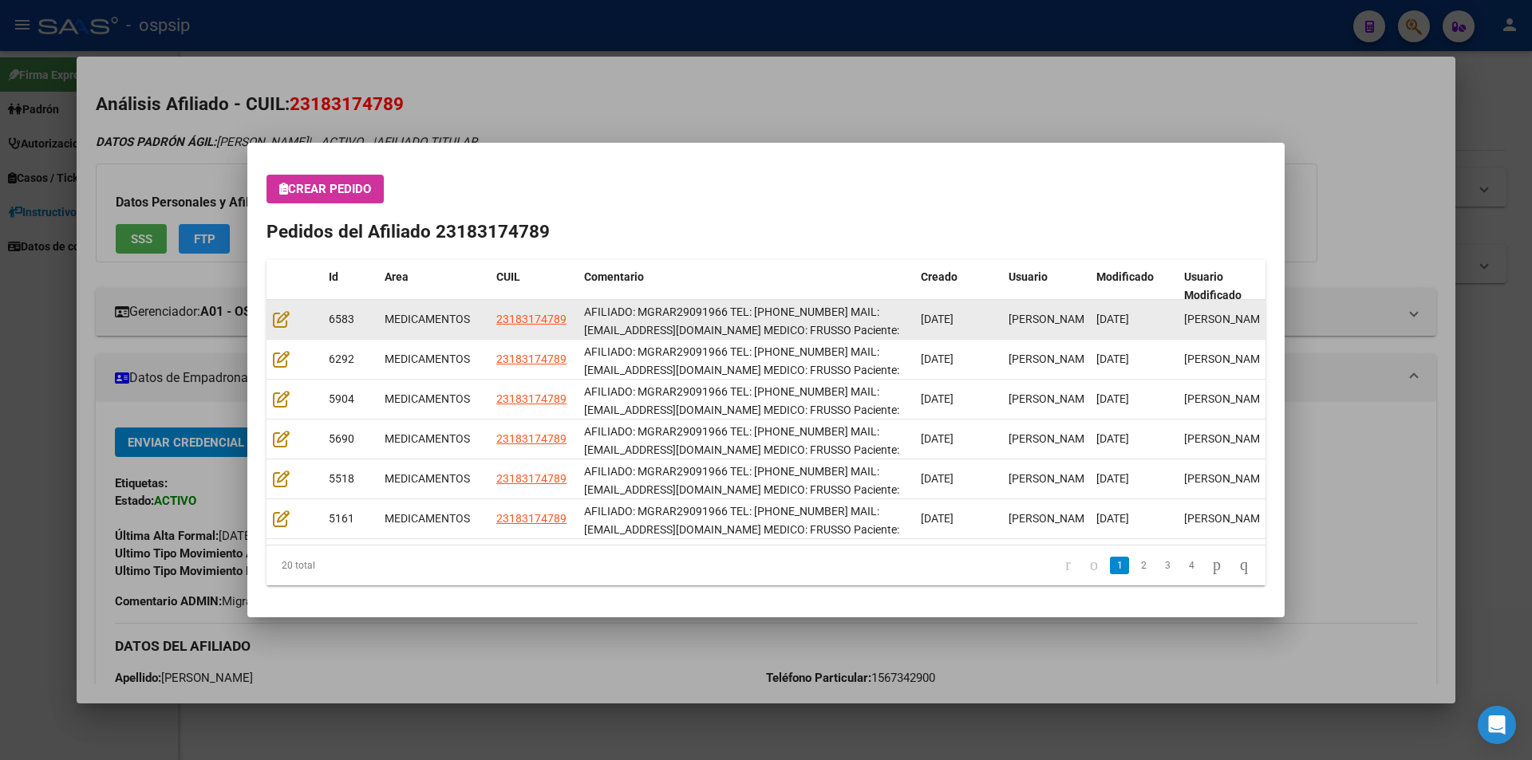
click at [274, 330] on datatable-body-cell at bounding box center [294, 319] width 56 height 39
click at [280, 326] on icon at bounding box center [281, 319] width 17 height 18
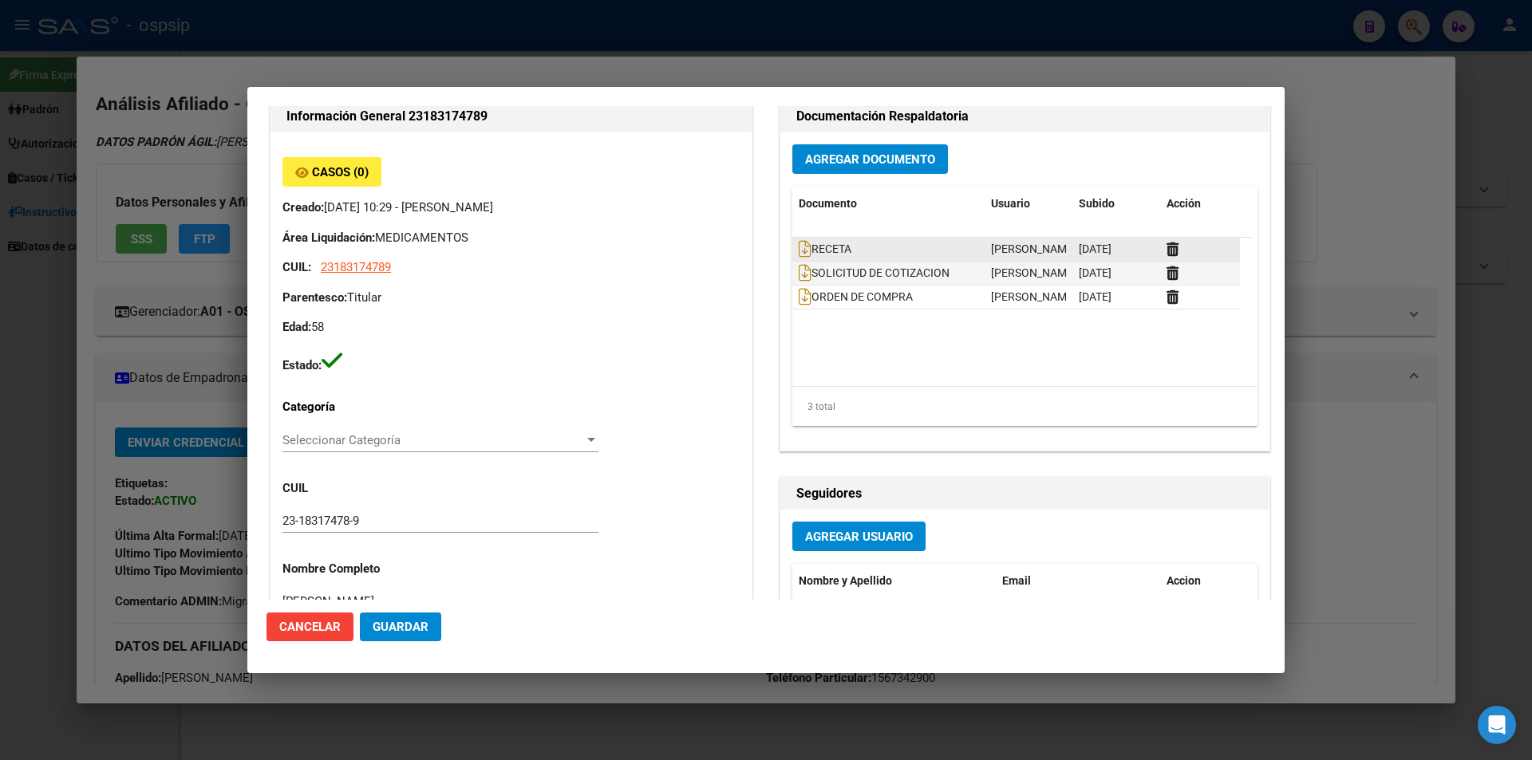
scroll to position [0, 0]
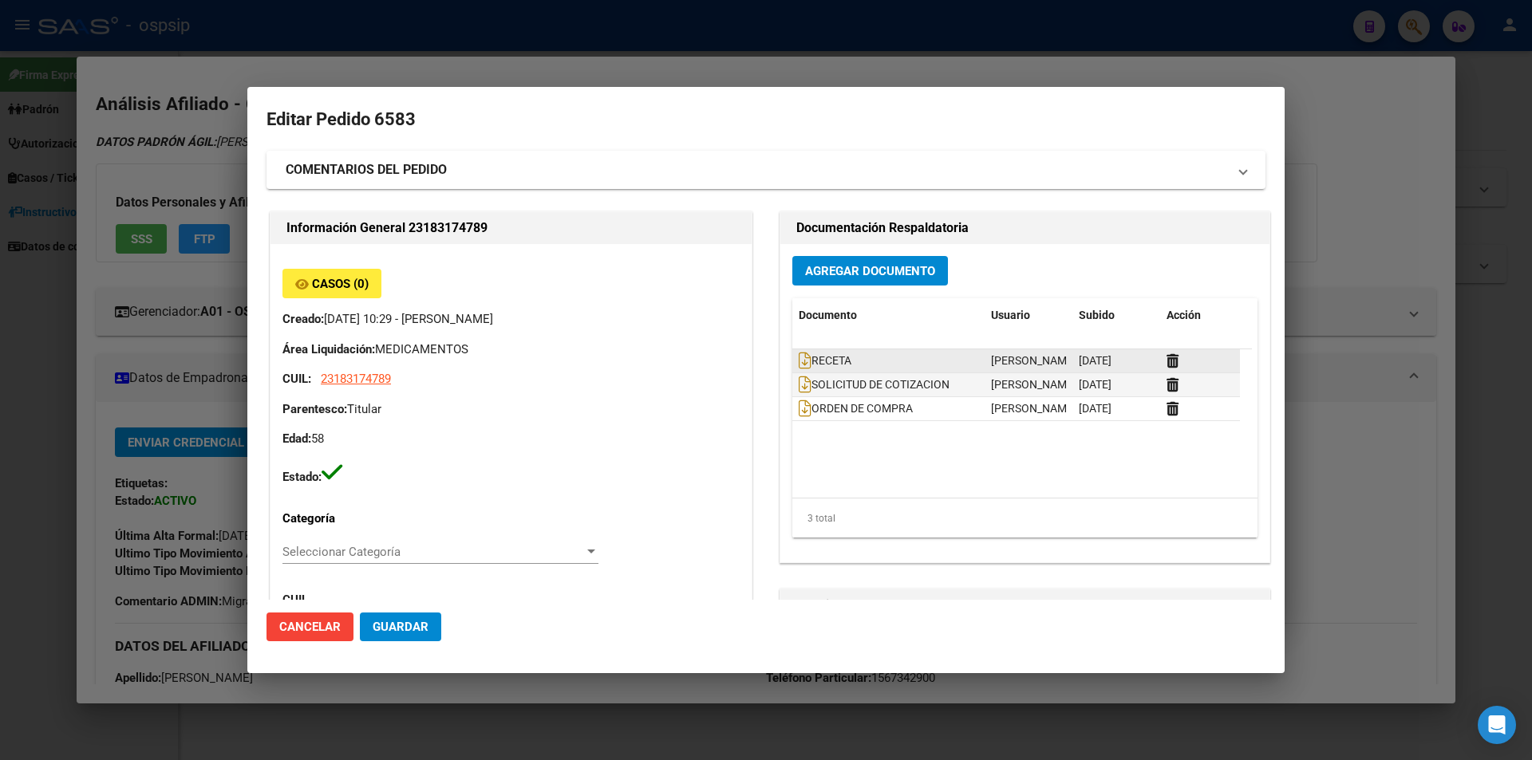
click at [792, 361] on datatable-body-cell "RECETA" at bounding box center [888, 360] width 192 height 23
click at [799, 361] on icon at bounding box center [805, 361] width 13 height 18
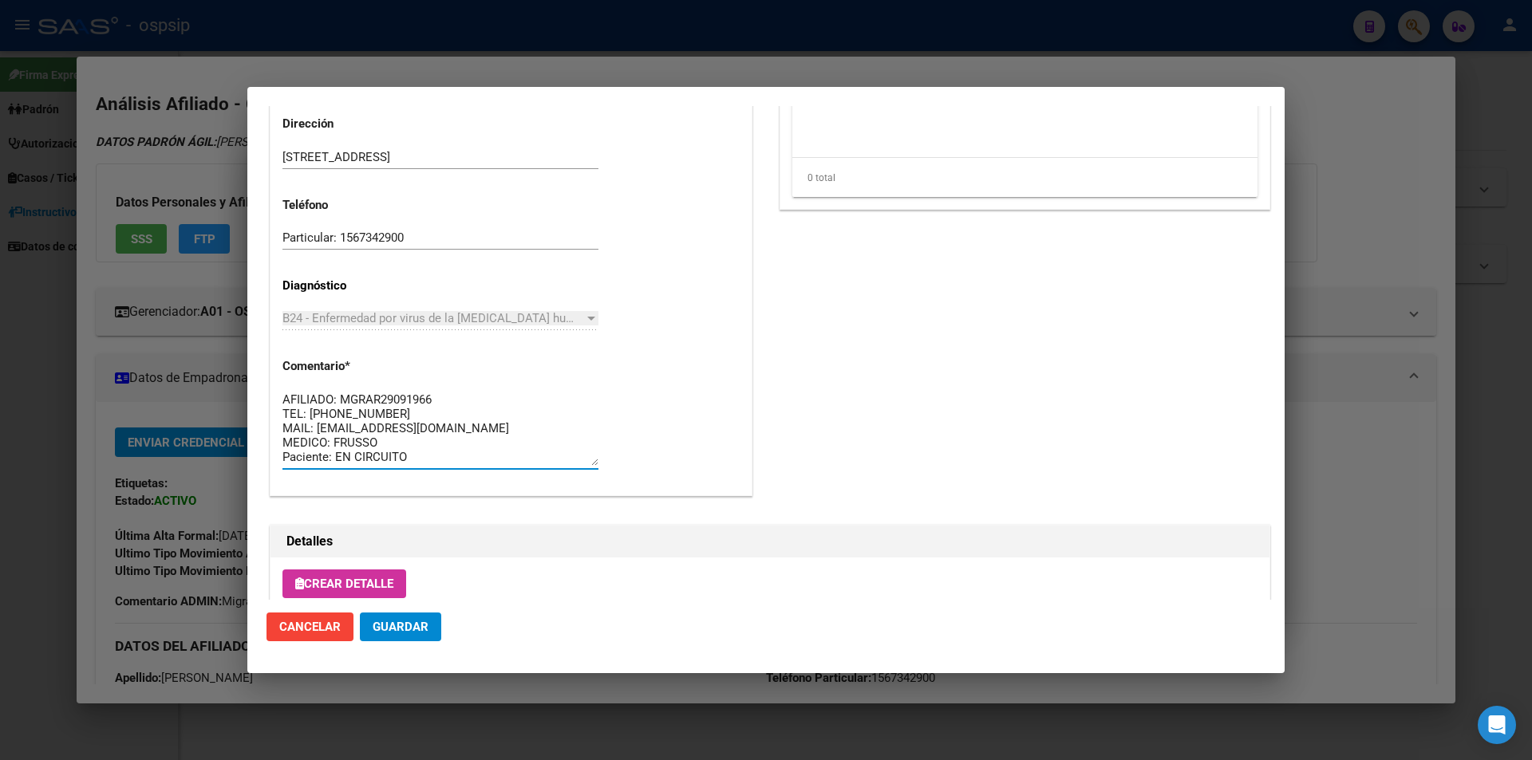
drag, startPoint x: 403, startPoint y: 456, endPoint x: 269, endPoint y: 349, distance: 171.9
click at [269, 349] on div "Información General 23183174789 Casos (0) Creado: 18/07/2025 10:29 - Perez Mari…" at bounding box center [510, 6] width 489 height 1032
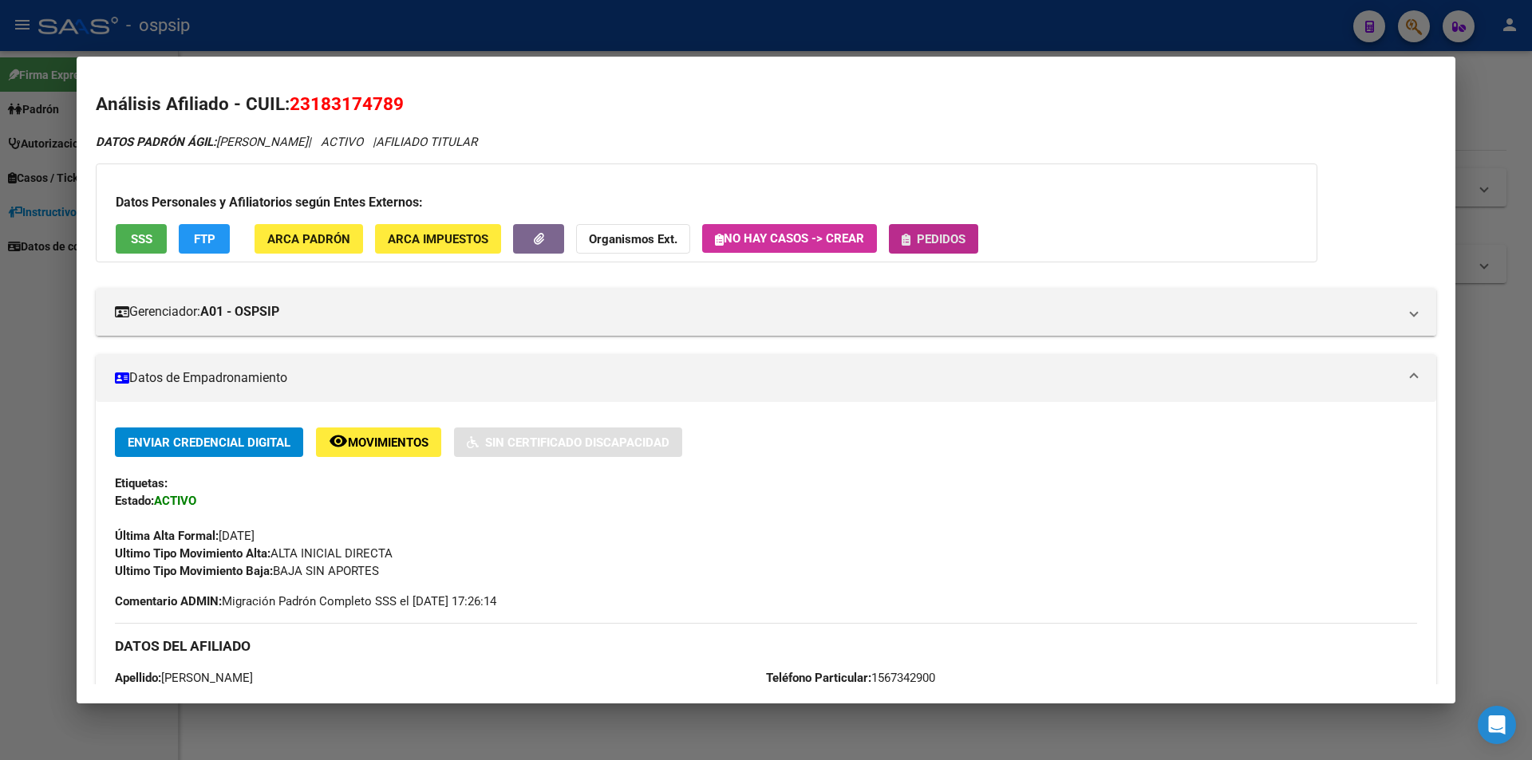
click at [961, 251] on button "Pedidos" at bounding box center [933, 239] width 89 height 30
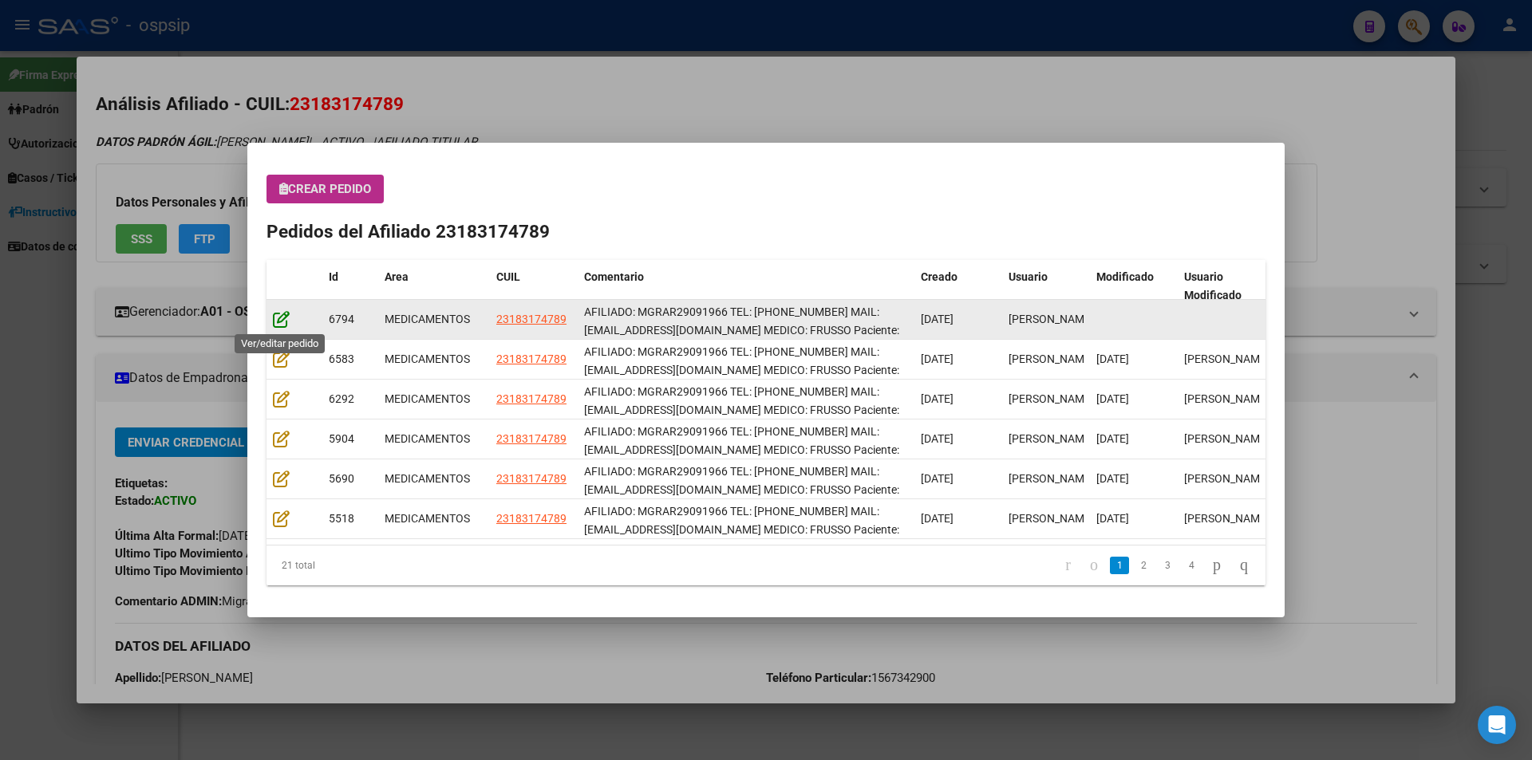
click at [285, 319] on icon at bounding box center [281, 319] width 17 height 18
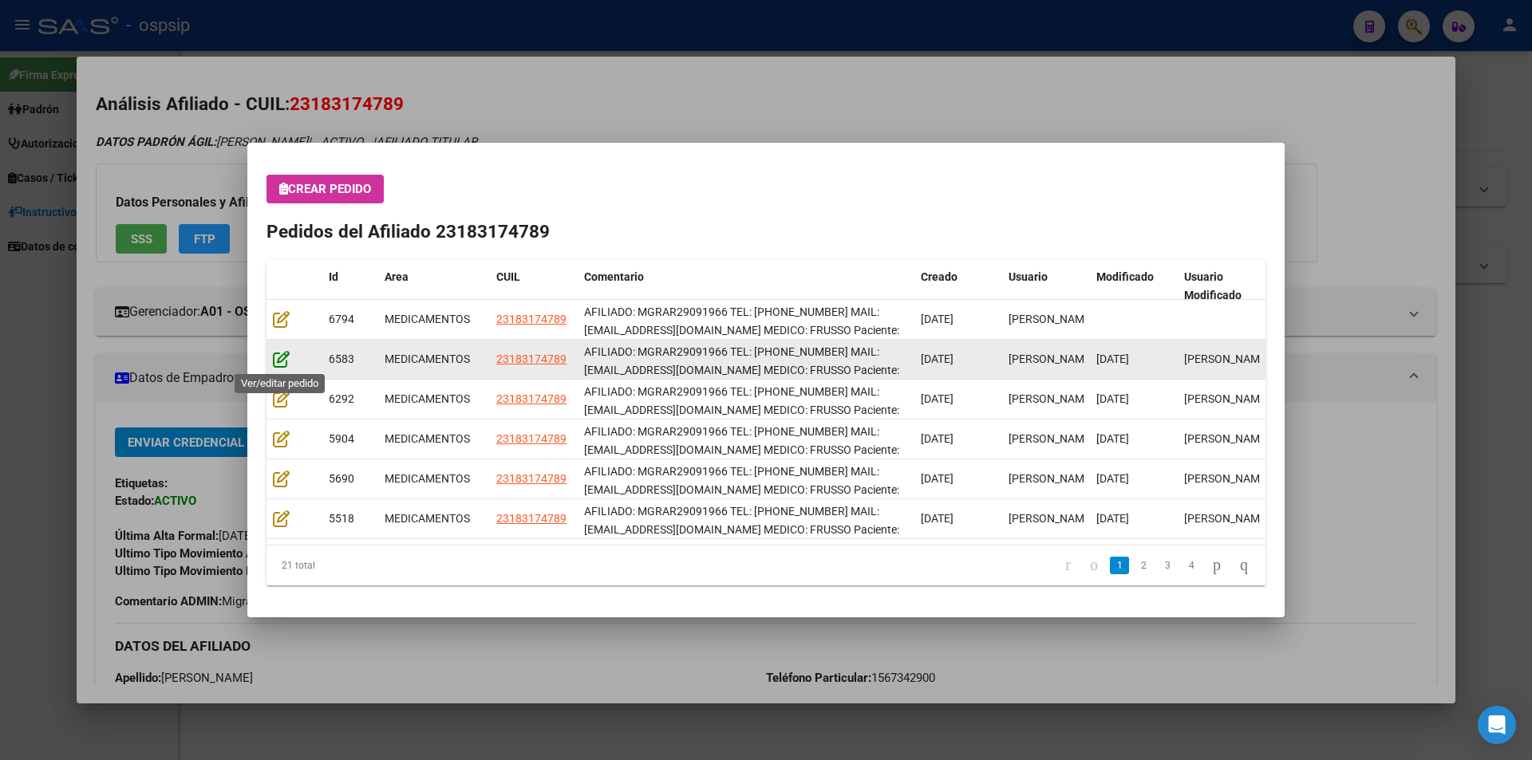
click at [281, 355] on icon at bounding box center [281, 359] width 17 height 18
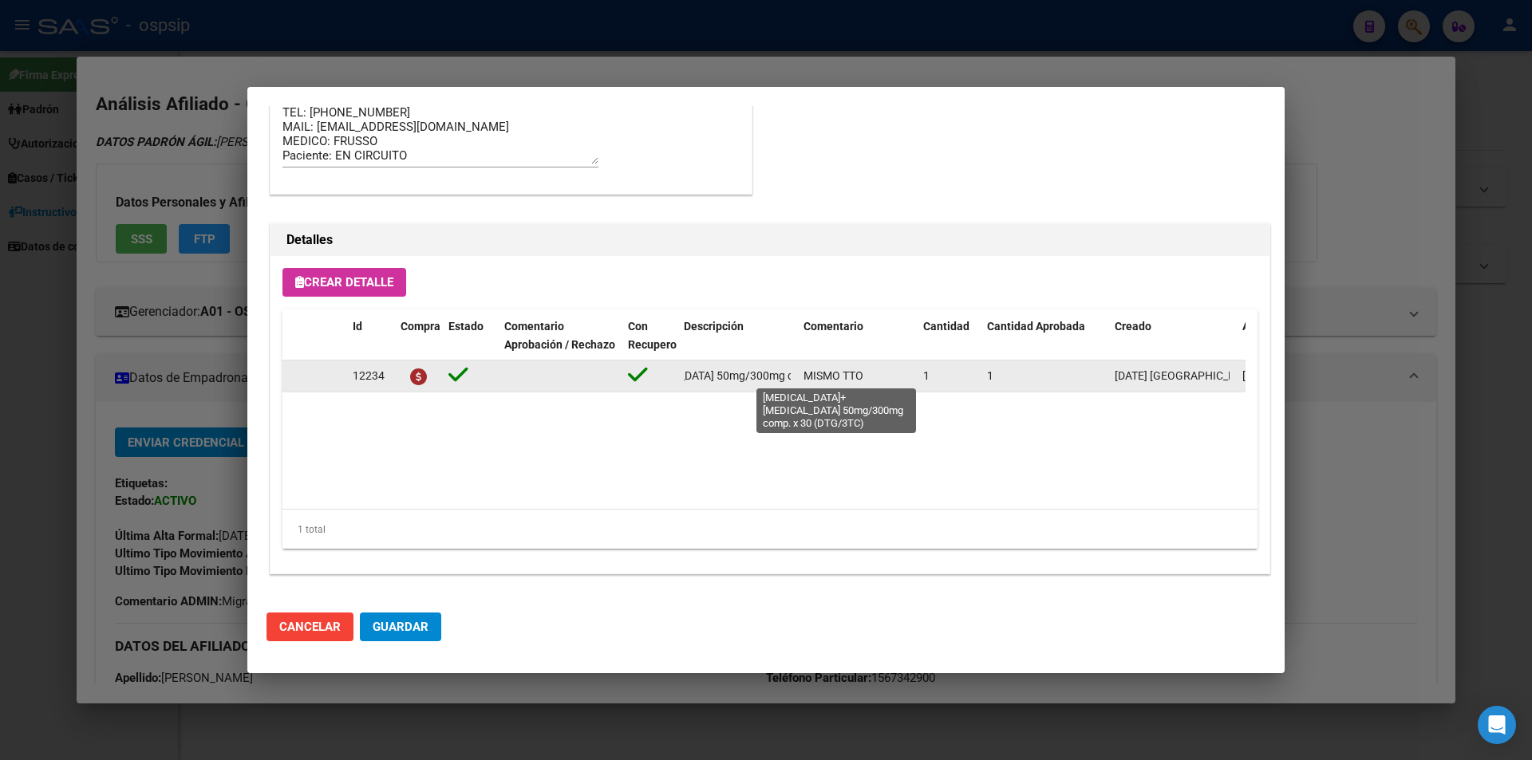
scroll to position [0, 197]
drag, startPoint x: 681, startPoint y: 373, endPoint x: 791, endPoint y: 375, distance: 109.3
click at [791, 375] on datatable-body-cell "[MEDICAL_DATA]+[MEDICAL_DATA] 50mg/300mg comp. x 30 (DTG/3TC)" at bounding box center [737, 376] width 120 height 31
copy span "[MEDICAL_DATA]+[MEDICAL_DATA] 50mg/300mg comp. x 30 (DTG/3TC)"
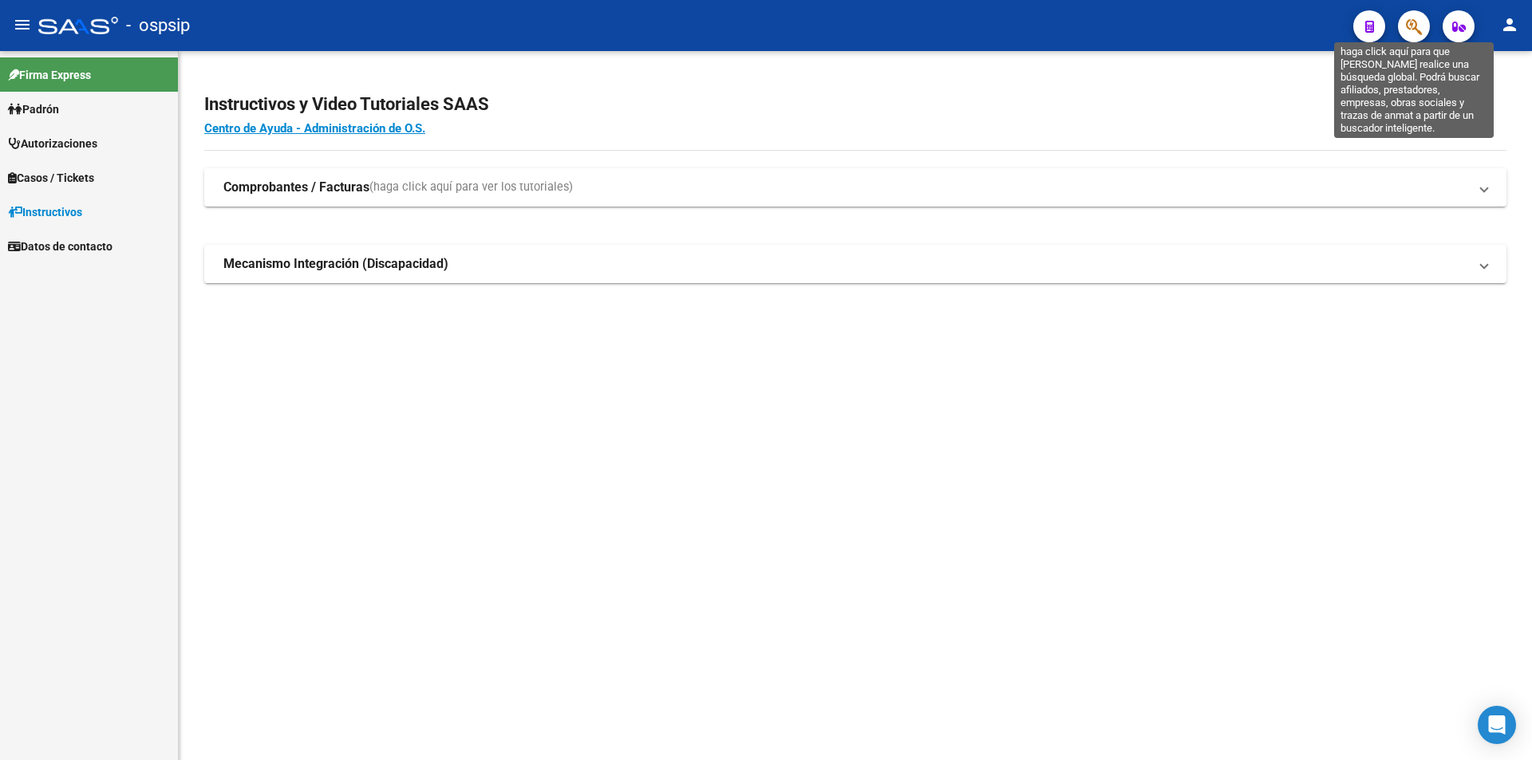
click at [1409, 25] on icon "button" at bounding box center [1414, 27] width 16 height 18
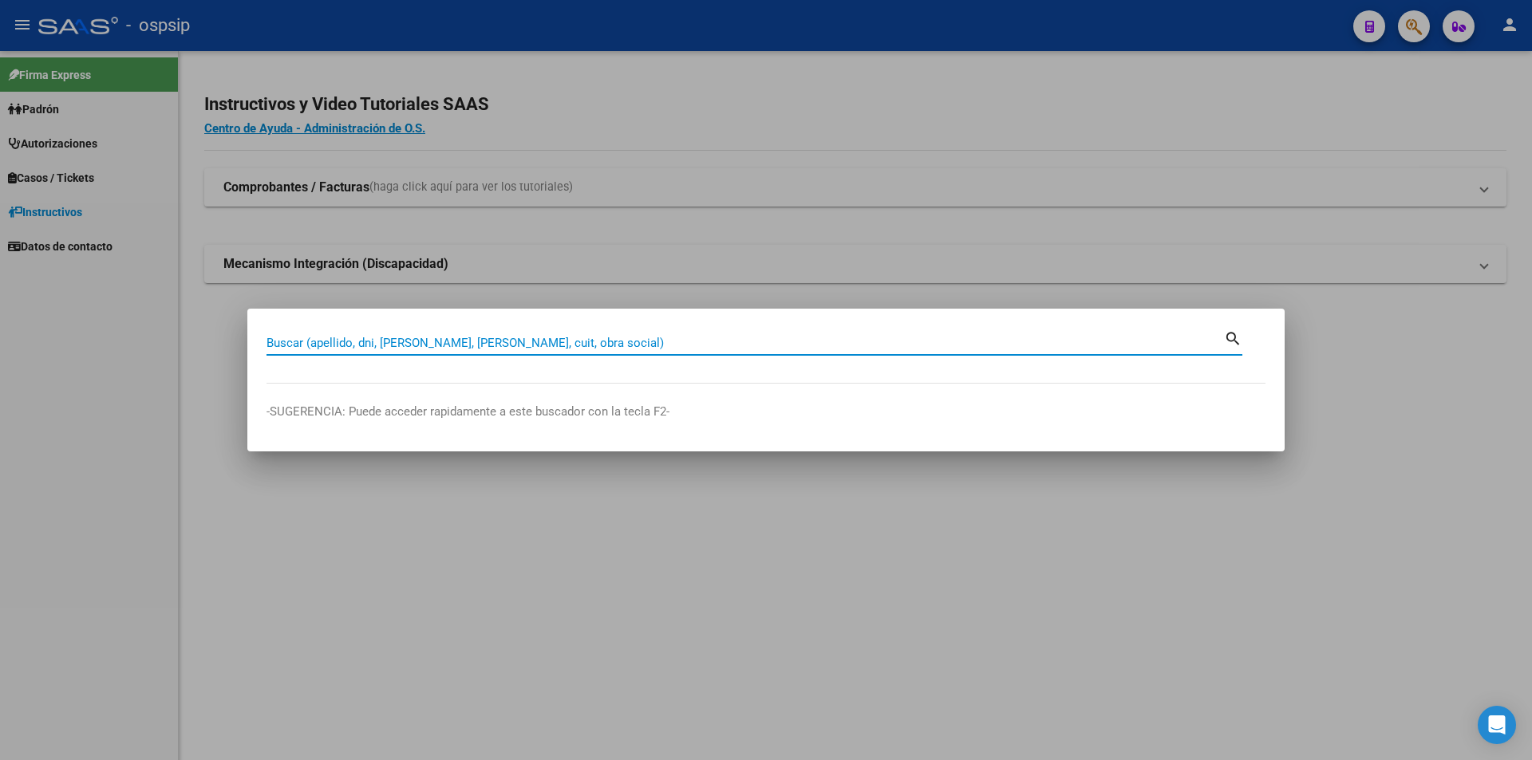
paste input "39739020"
type input "39739020"
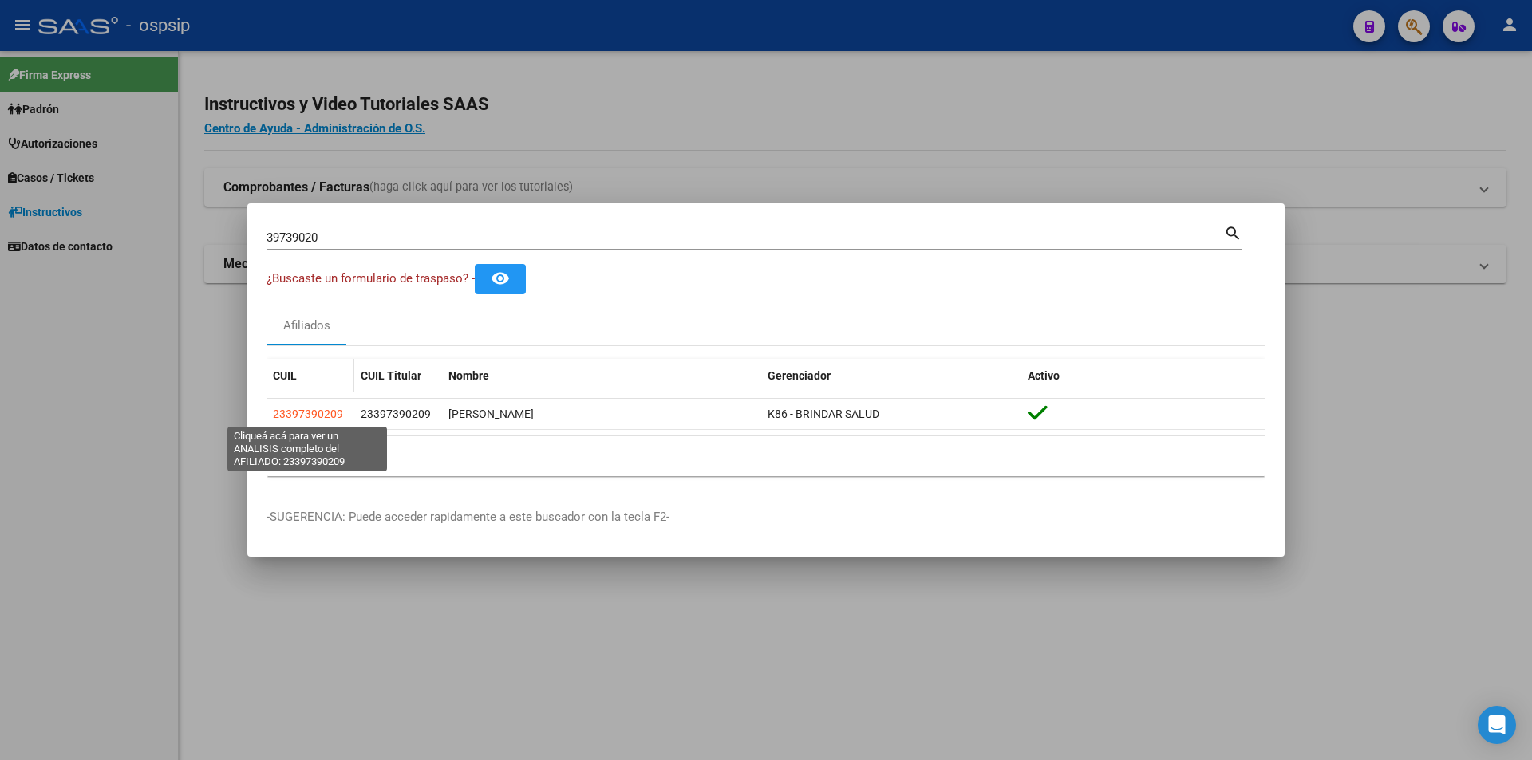
click at [294, 420] on span "23397390209" at bounding box center [308, 414] width 70 height 13
type textarea "23397390209"
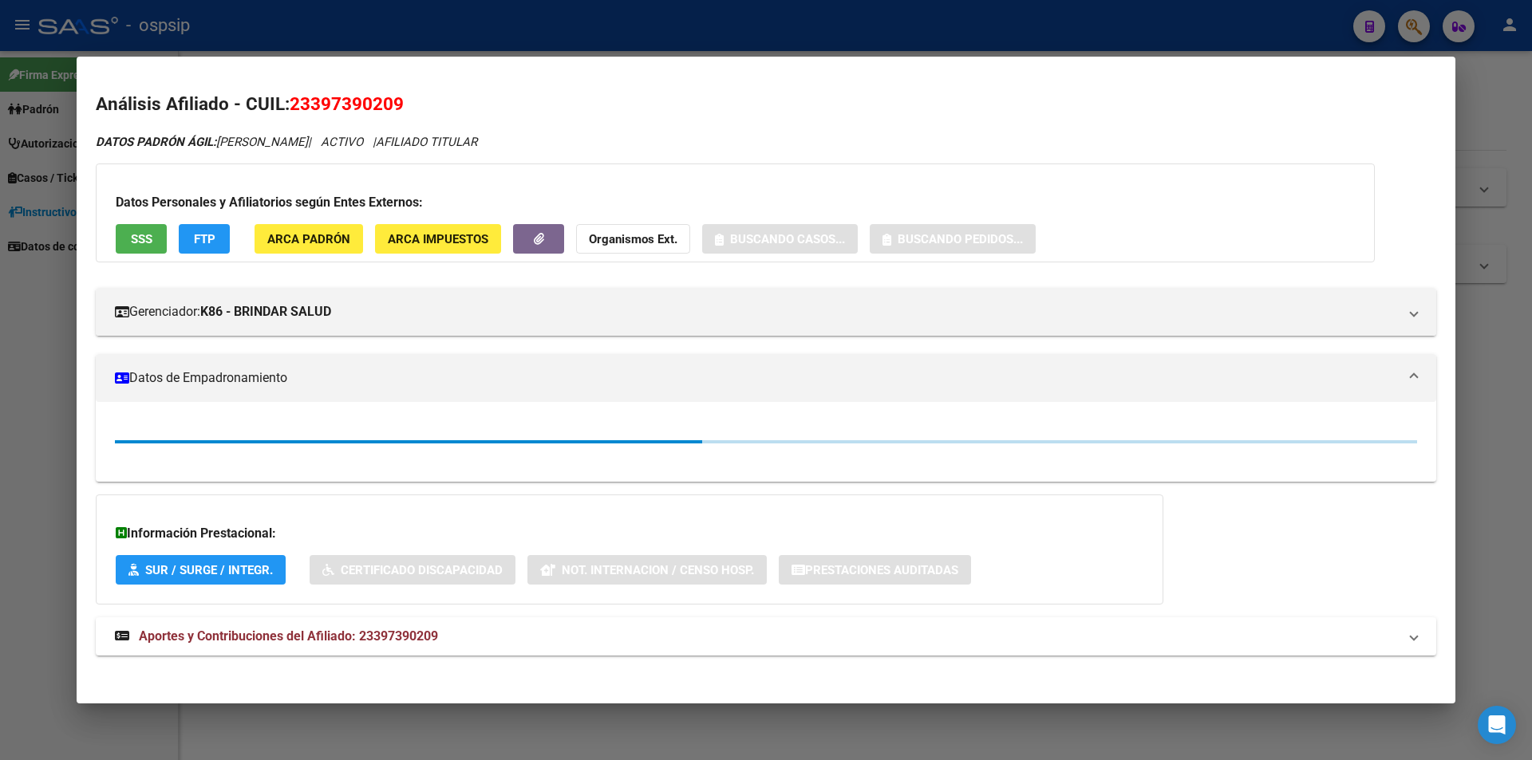
click at [131, 222] on div "Datos Personales y Afiliatorios según Entes Externos: SSS FTP ARCA Padrón ARCA …" at bounding box center [735, 213] width 1279 height 99
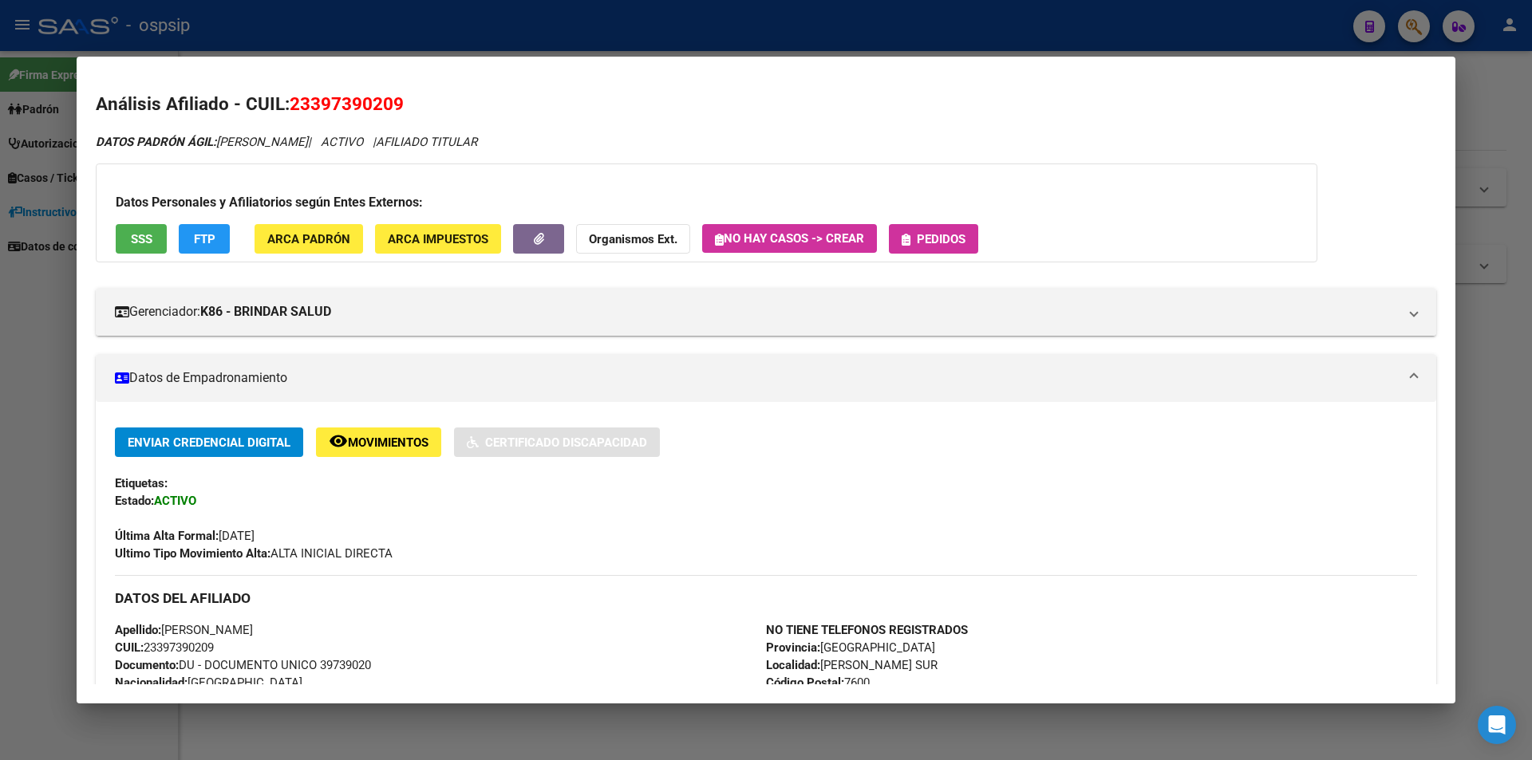
click at [137, 239] on span "SSS" at bounding box center [142, 239] width 22 height 14
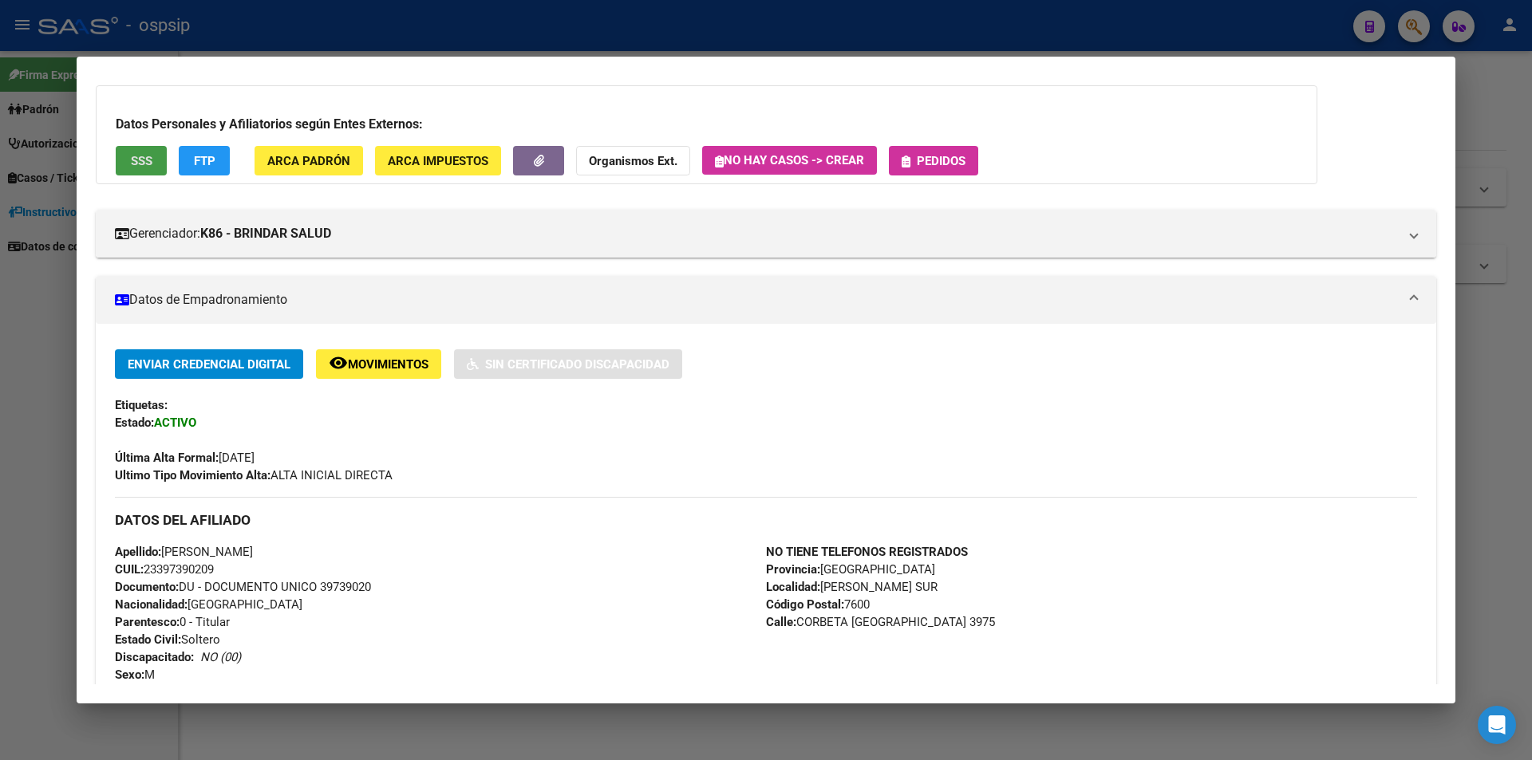
scroll to position [0, 0]
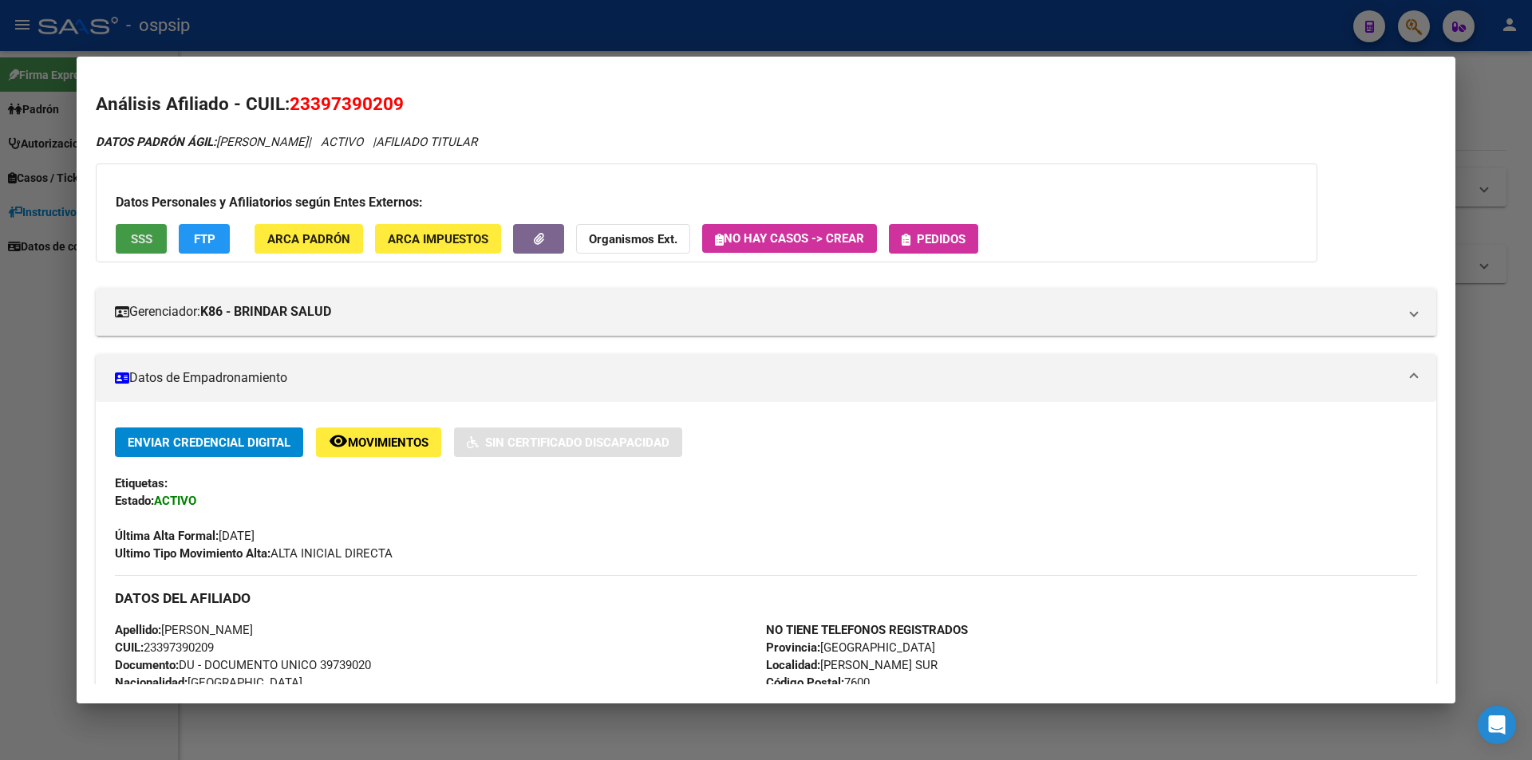
click at [931, 243] on span "Pedidos" at bounding box center [941, 239] width 49 height 14
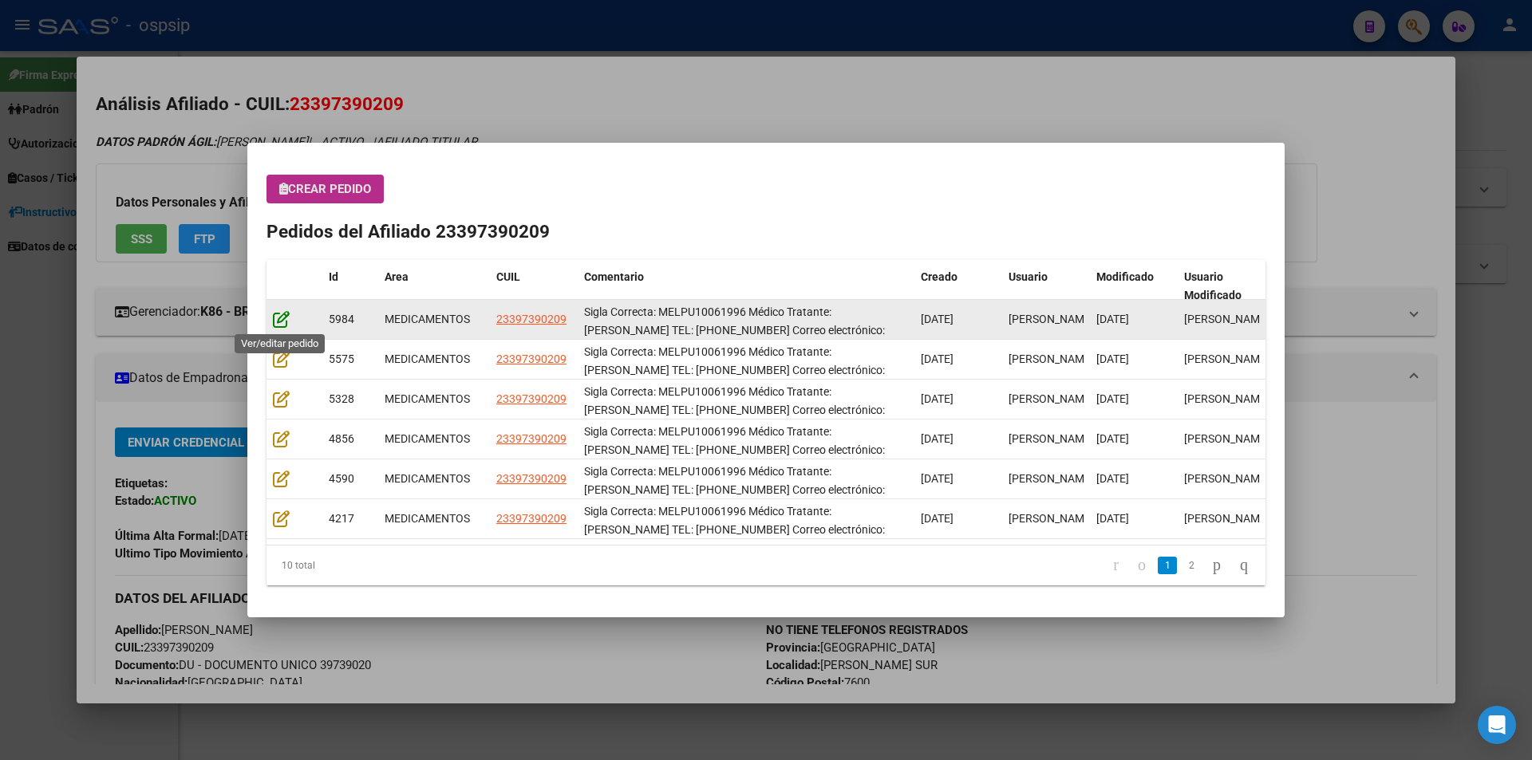
click at [281, 317] on icon at bounding box center [281, 319] width 17 height 18
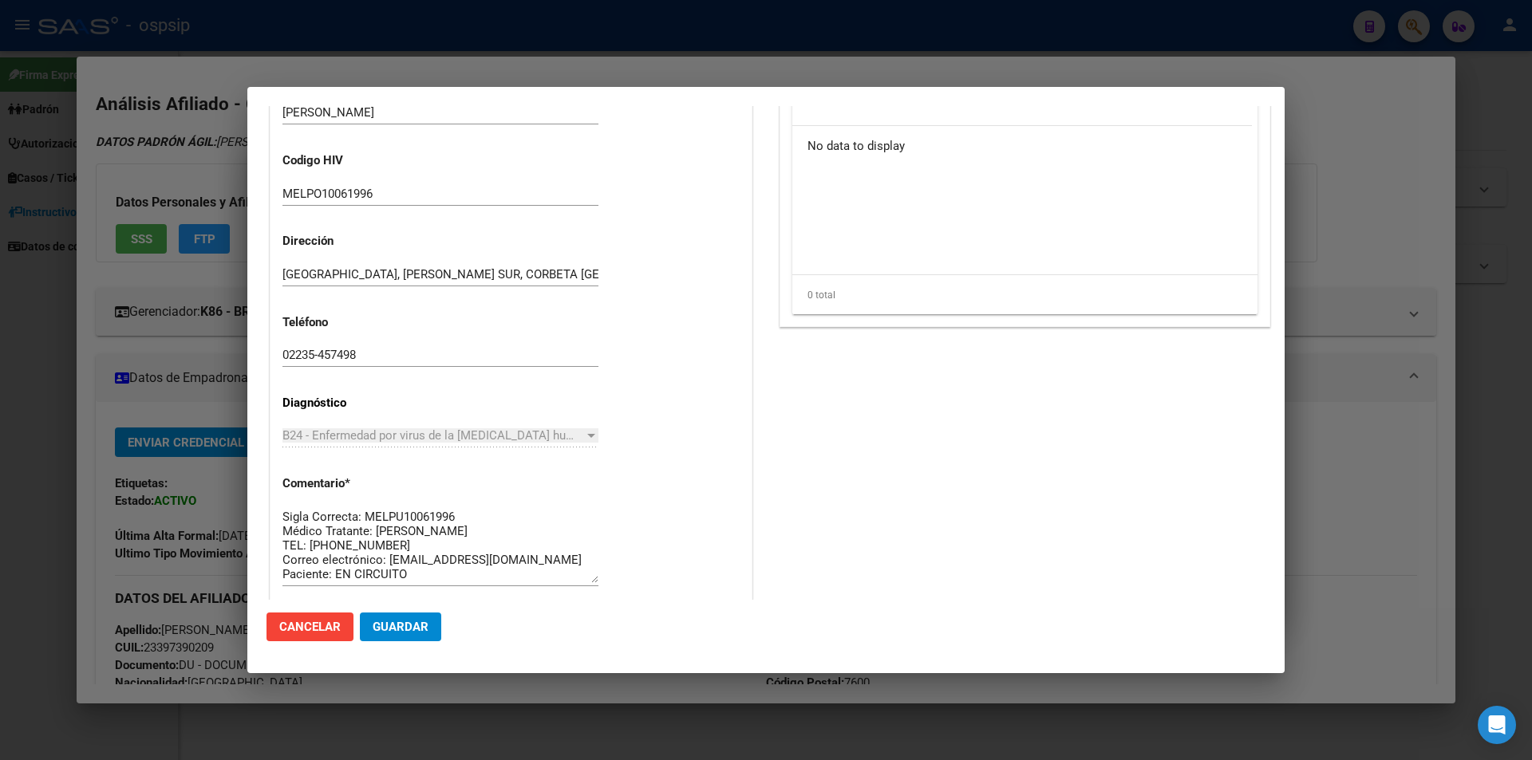
scroll to position [461, 0]
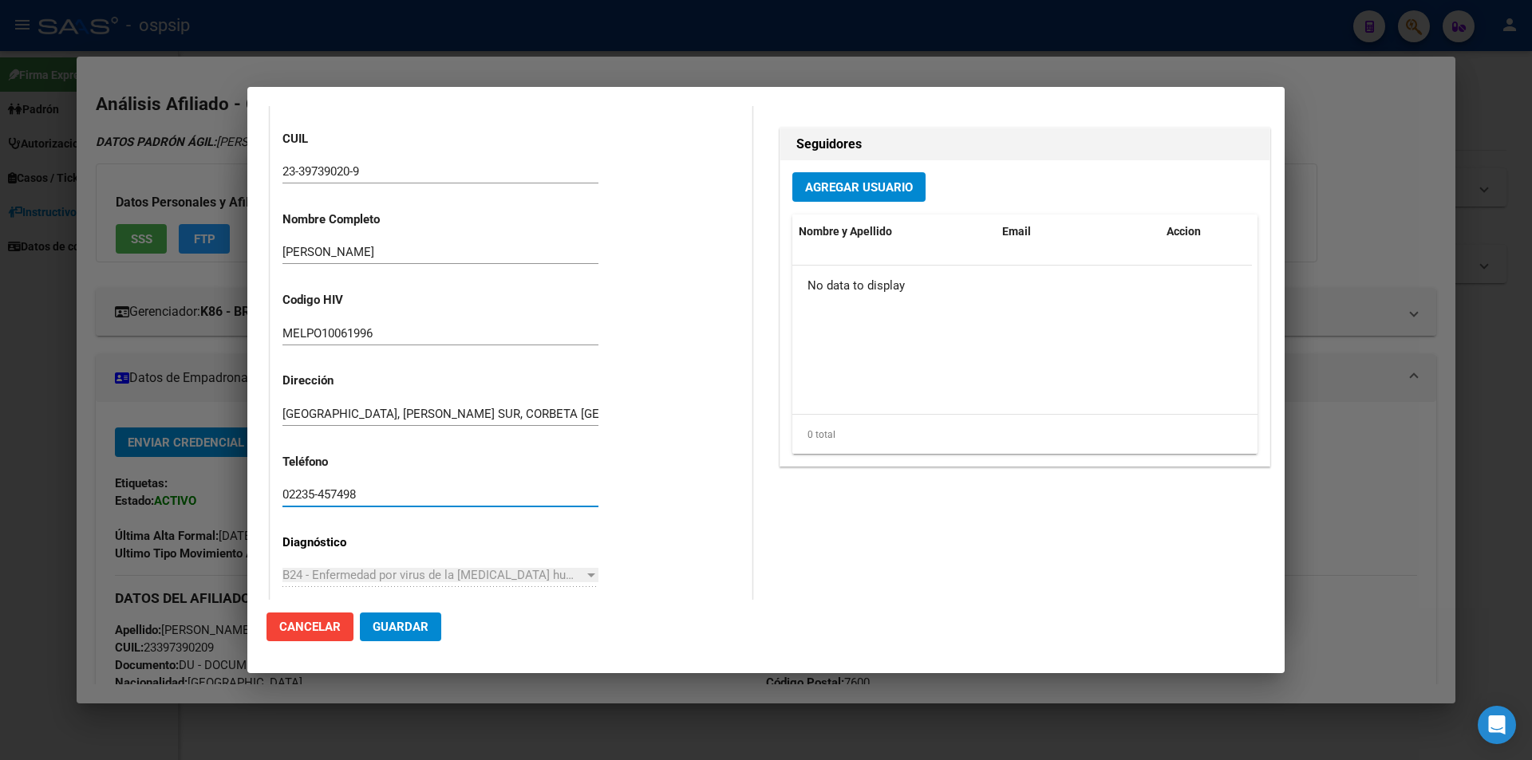
drag, startPoint x: 398, startPoint y: 495, endPoint x: 283, endPoint y: 493, distance: 114.9
click at [258, 499] on mat-dialog-content "Editar Pedido 5984 COMENTARIOS DEL PEDIDO Escriba su comentario aquí. Enviar co…" at bounding box center [765, 353] width 1037 height 494
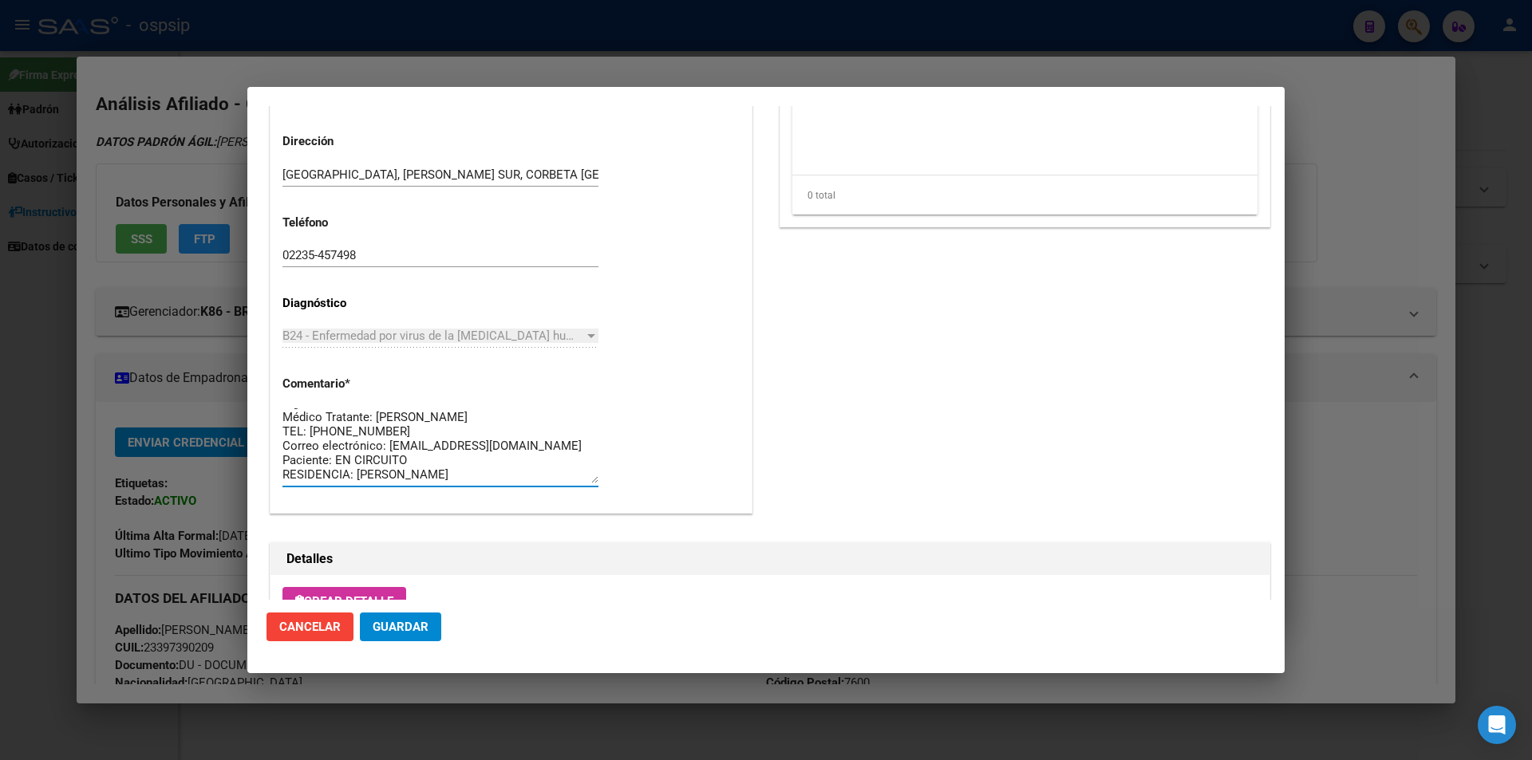
scroll to position [0, 0]
drag, startPoint x: 484, startPoint y: 482, endPoint x: 242, endPoint y: 389, distance: 259.9
click at [236, 382] on div "39739020 Buscar (apellido, dni, cuil, nro traspaso, cuit, obra social) search ¿…" at bounding box center [766, 380] width 1532 height 760
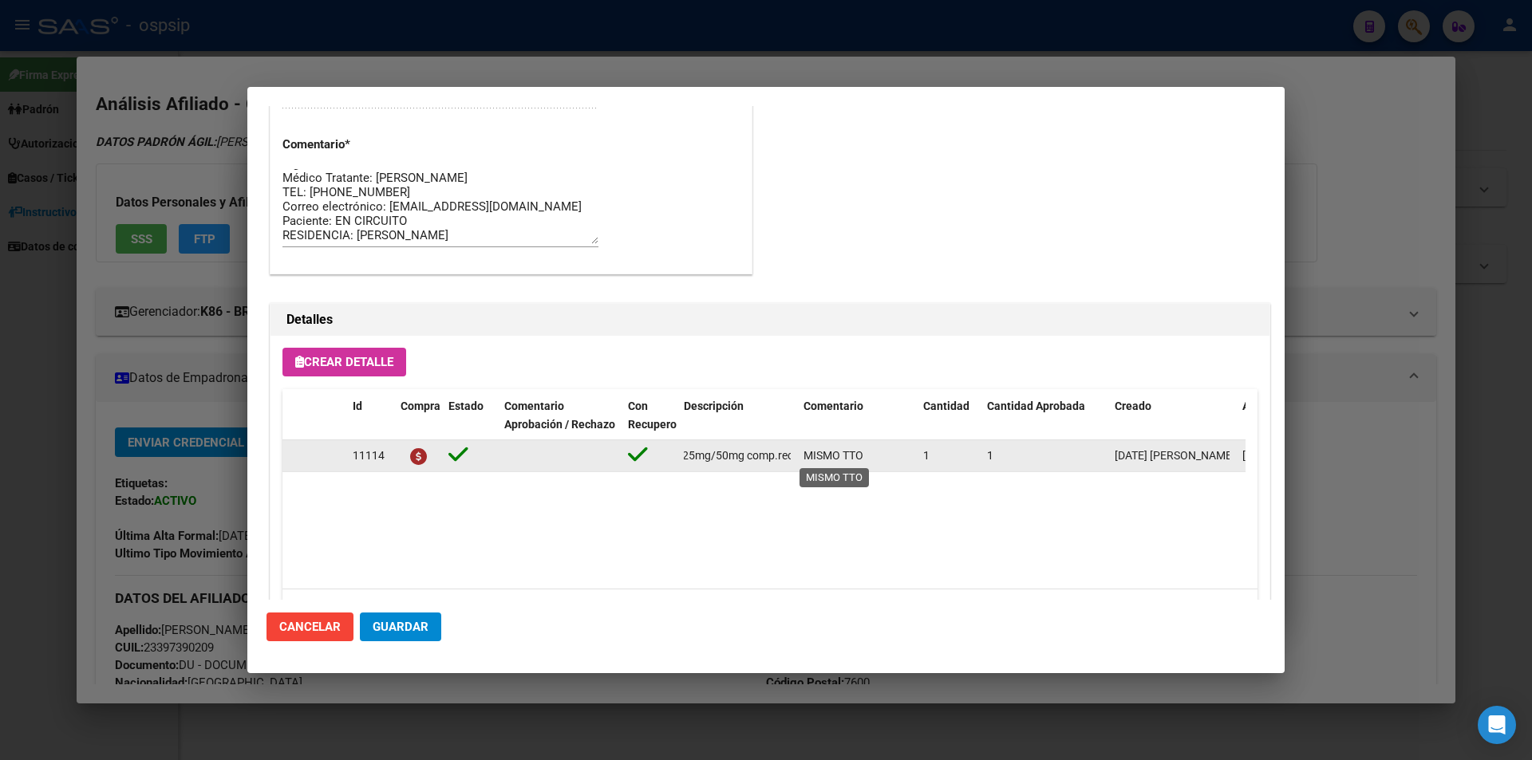
scroll to position [0, 357]
drag, startPoint x: 680, startPoint y: 456, endPoint x: 807, endPoint y: 456, distance: 127.6
click at [807, 456] on div "11114 emtricitabina+tenofovir alaf.+dolutegravir 200mg/25mg/50mg comp.rec.x 30 …" at bounding box center [878, 456] width 1193 height 32
copy span "emtricitabina+tenofovir alaf.+dolutegravir 200mg/25mg/50mg comp.rec.x 30 (FTC/T…"
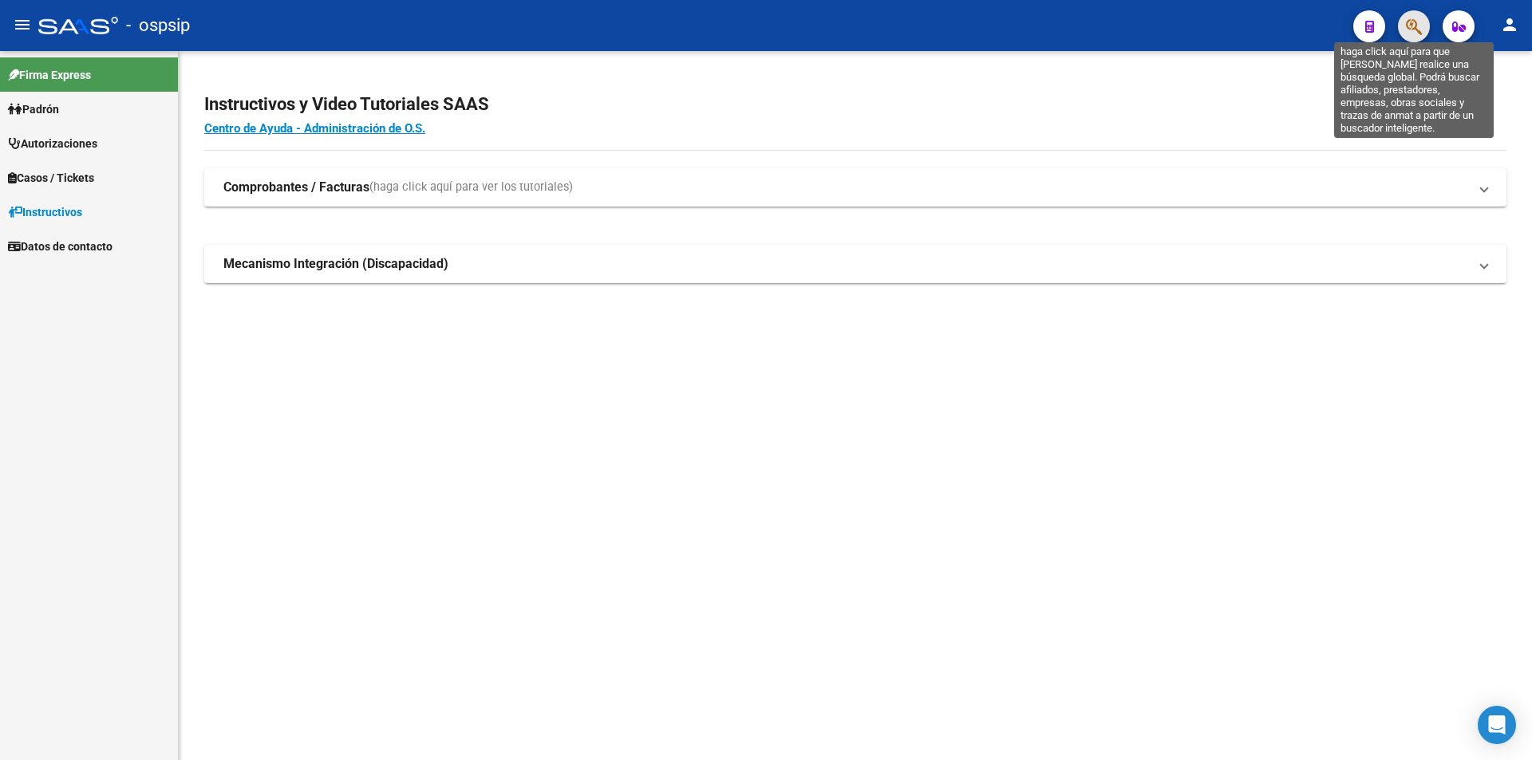
click at [1412, 25] on icon "button" at bounding box center [1414, 27] width 16 height 18
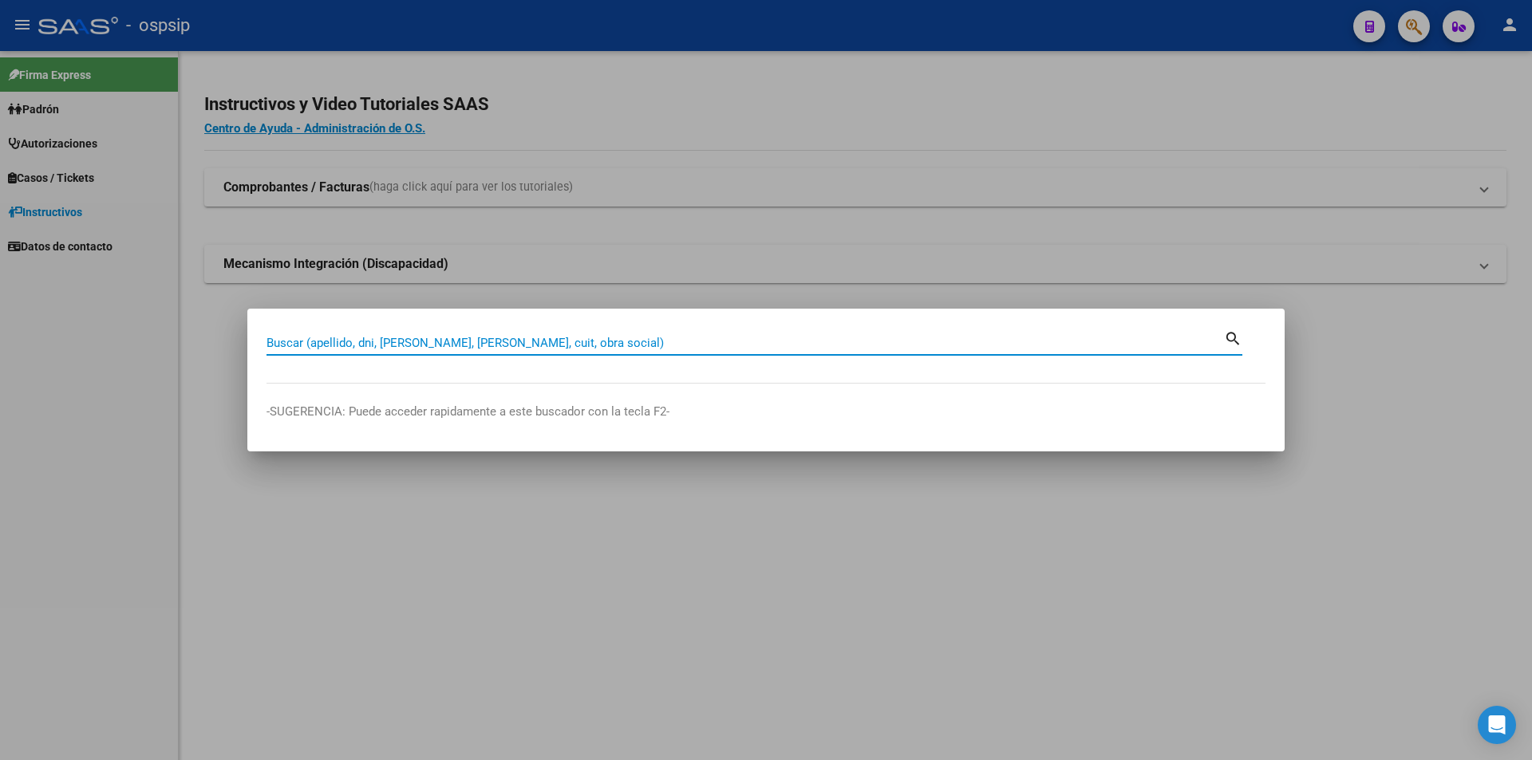
paste input "24440208"
type input "24440208"
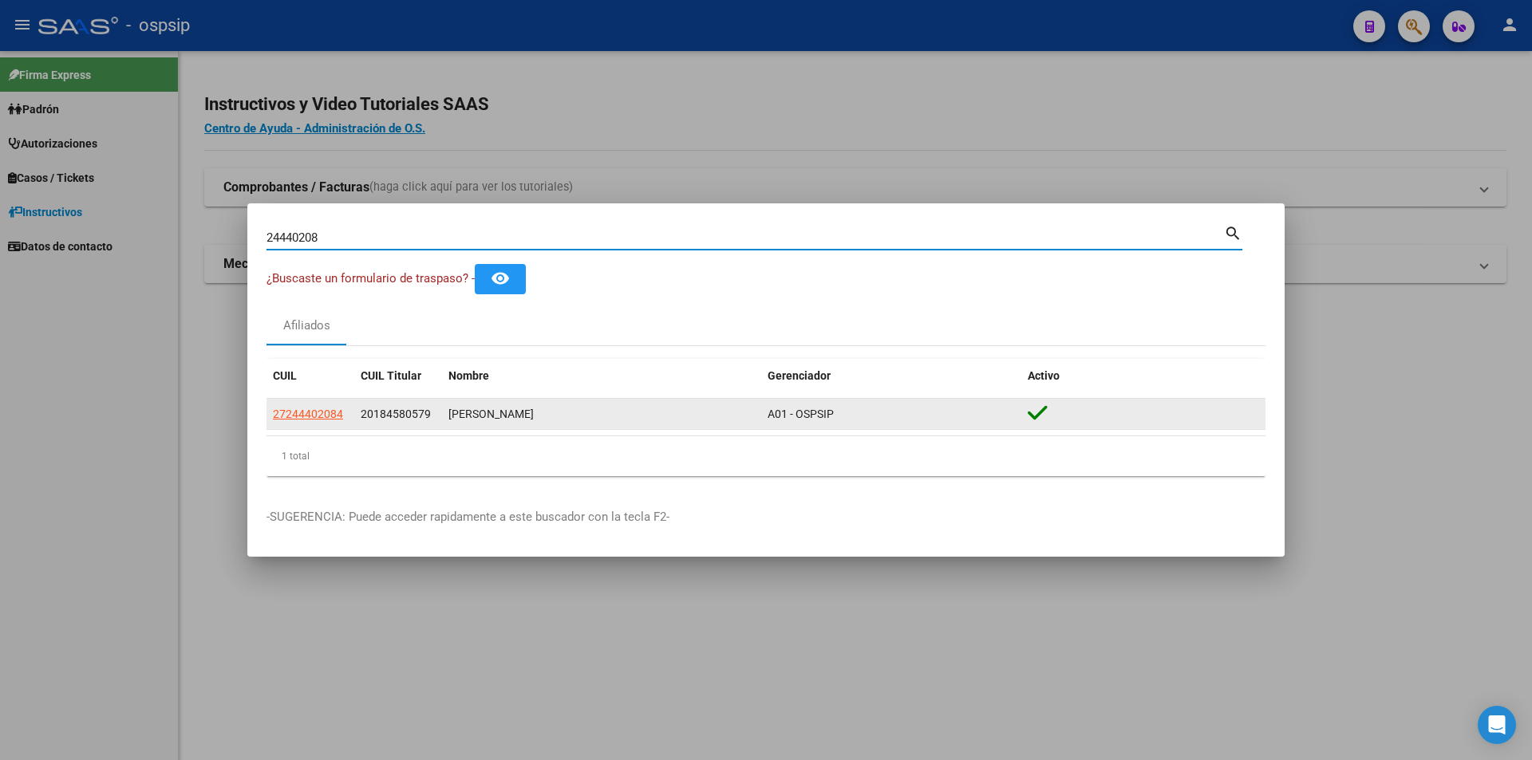
click at [304, 422] on app-link-go-to "27244402084" at bounding box center [308, 414] width 70 height 18
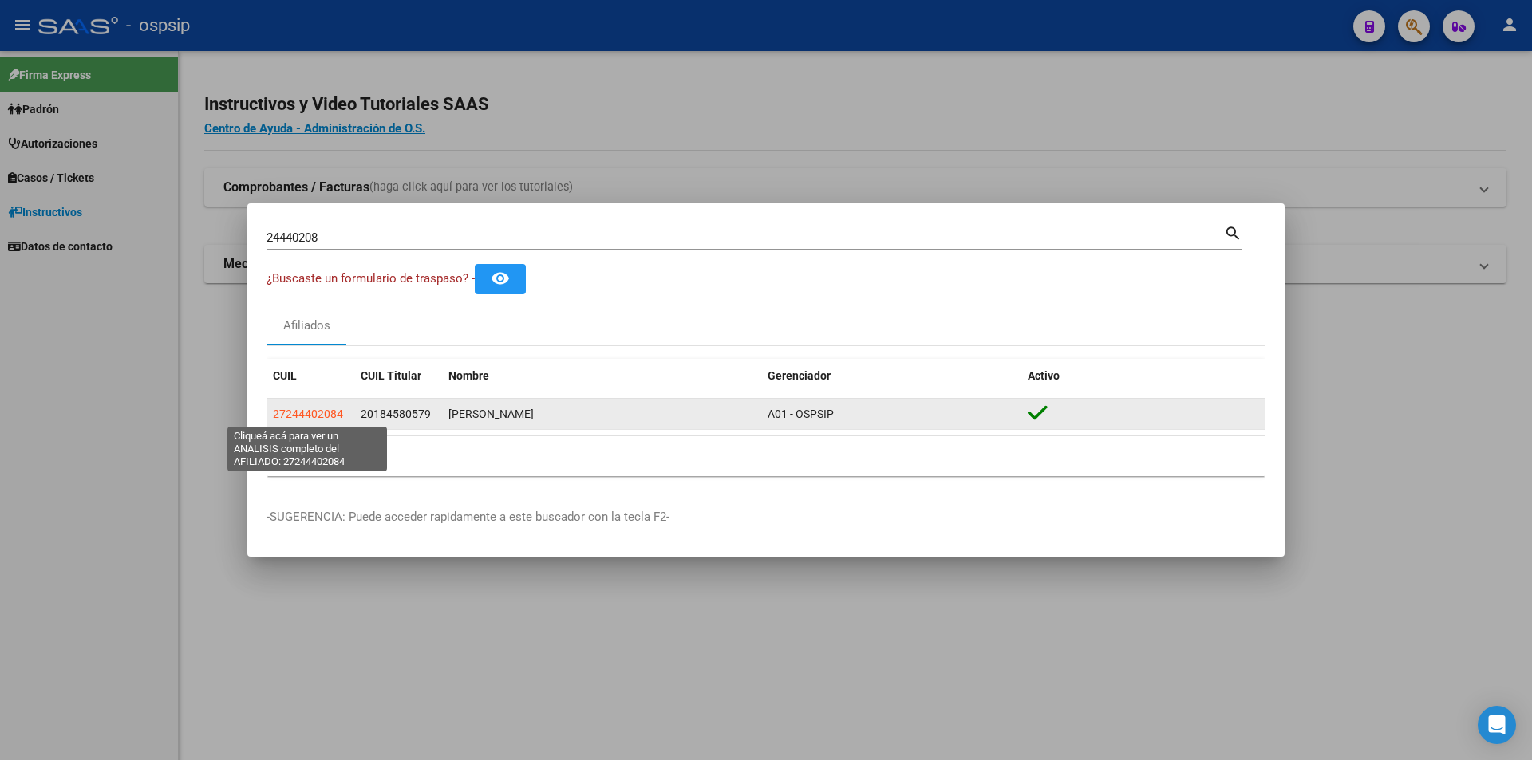
click at [304, 418] on span "27244402084" at bounding box center [308, 414] width 70 height 13
type textarea "27244402084"
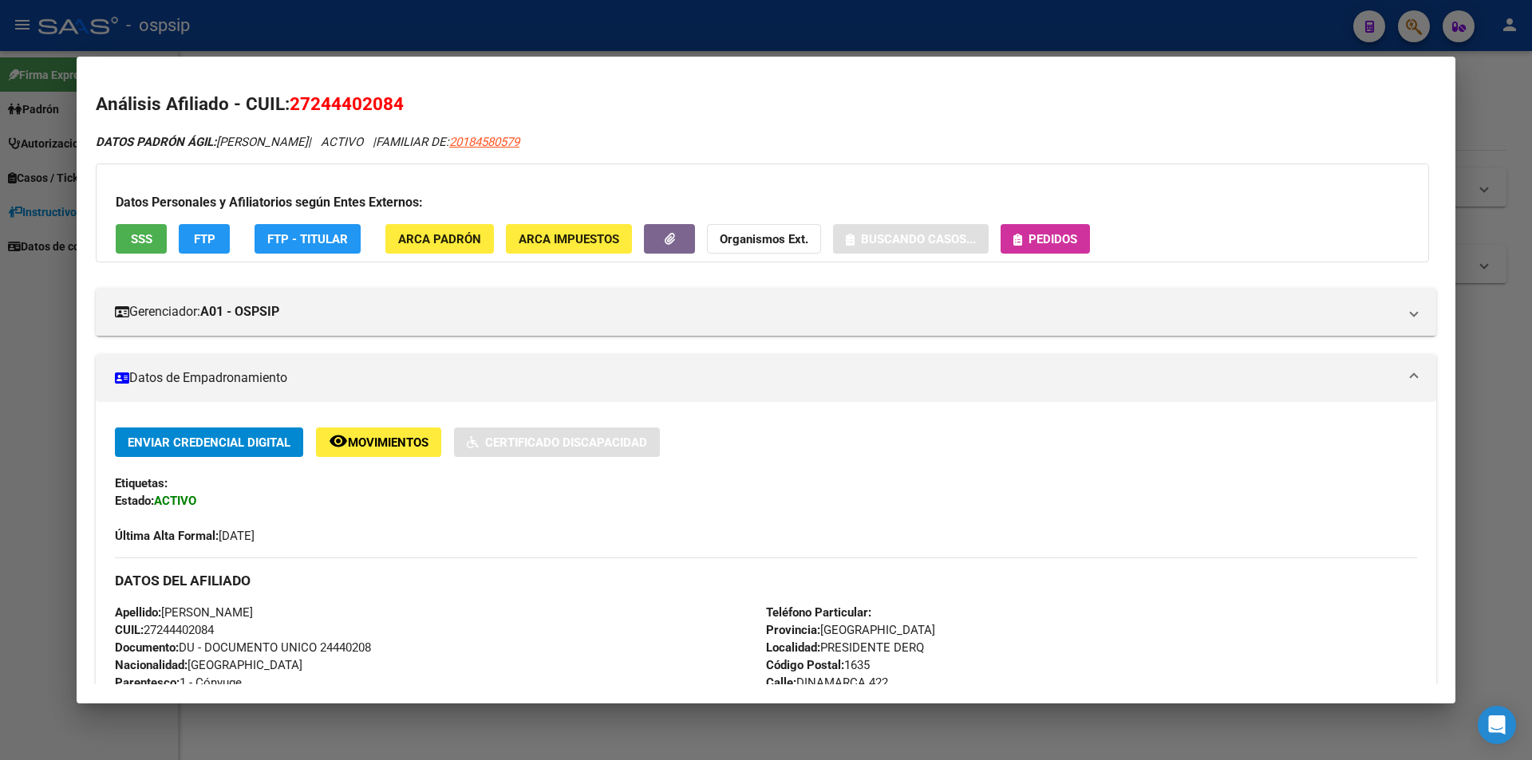
click at [154, 236] on button "SSS" at bounding box center [141, 239] width 51 height 30
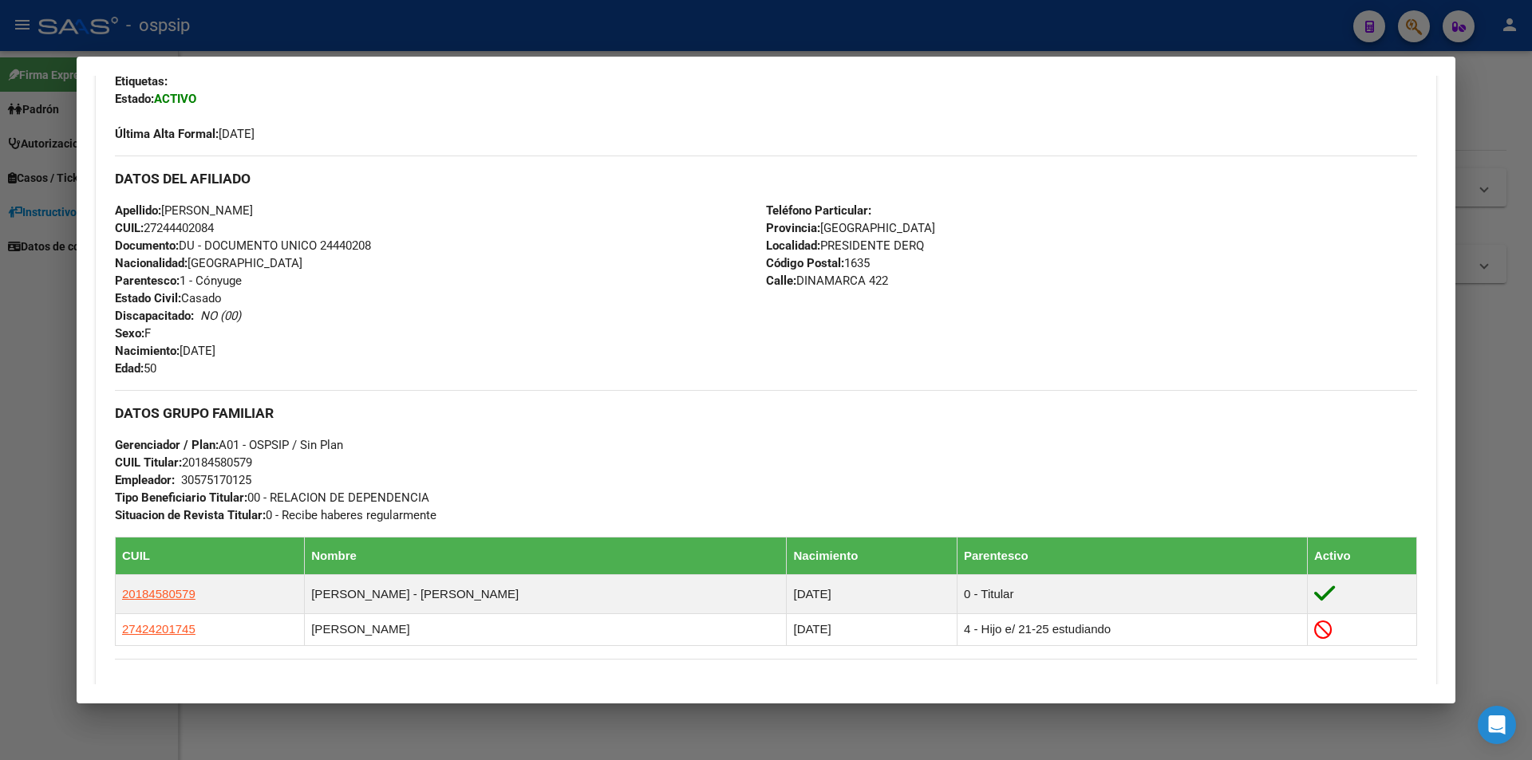
scroll to position [0, 0]
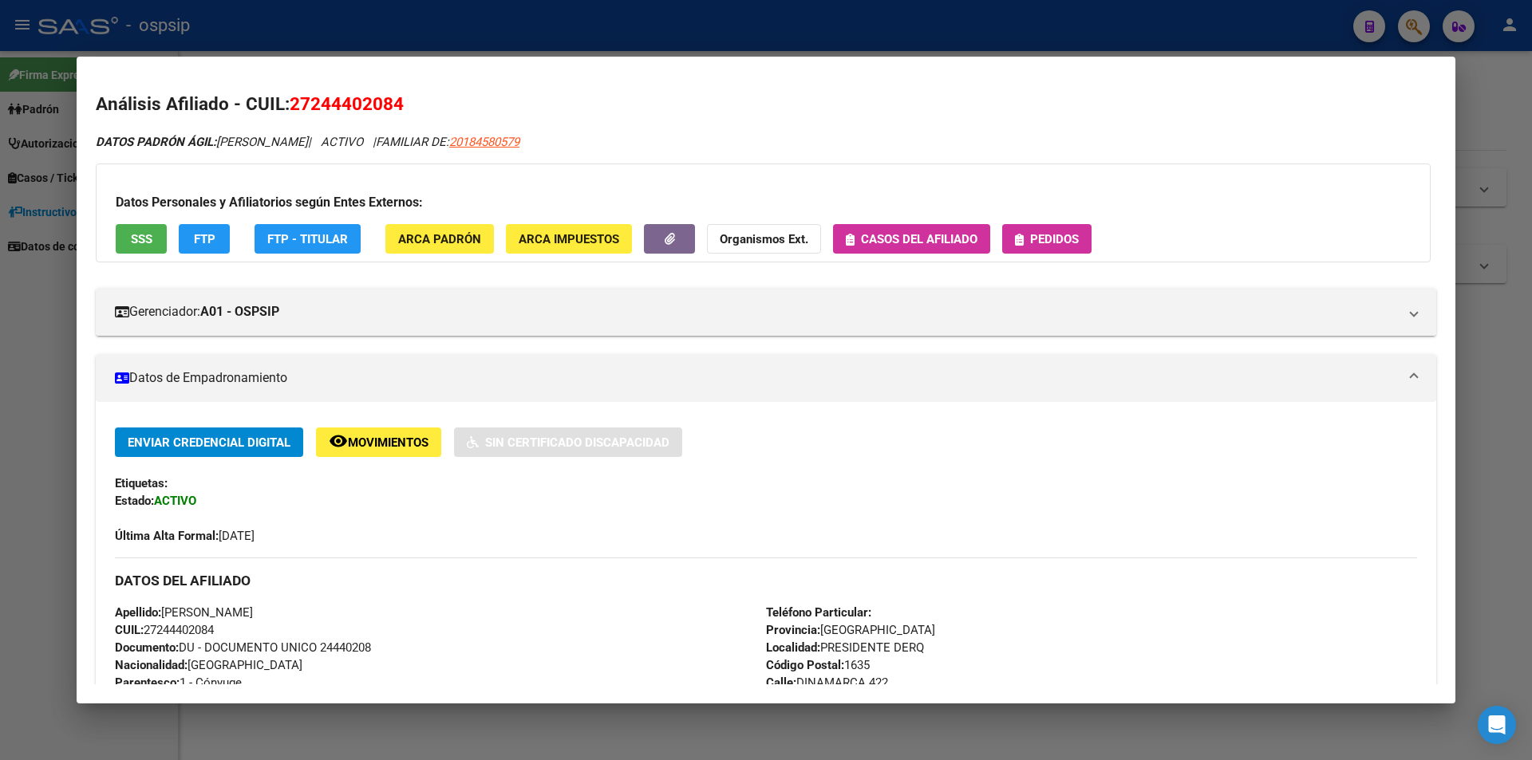
click at [1084, 219] on div "Datos Personales y Afiliatorios según Entes Externos: SSS FTP FTP - Titular ARC…" at bounding box center [763, 213] width 1335 height 99
click at [1057, 251] on button "Pedidos" at bounding box center [1046, 239] width 89 height 30
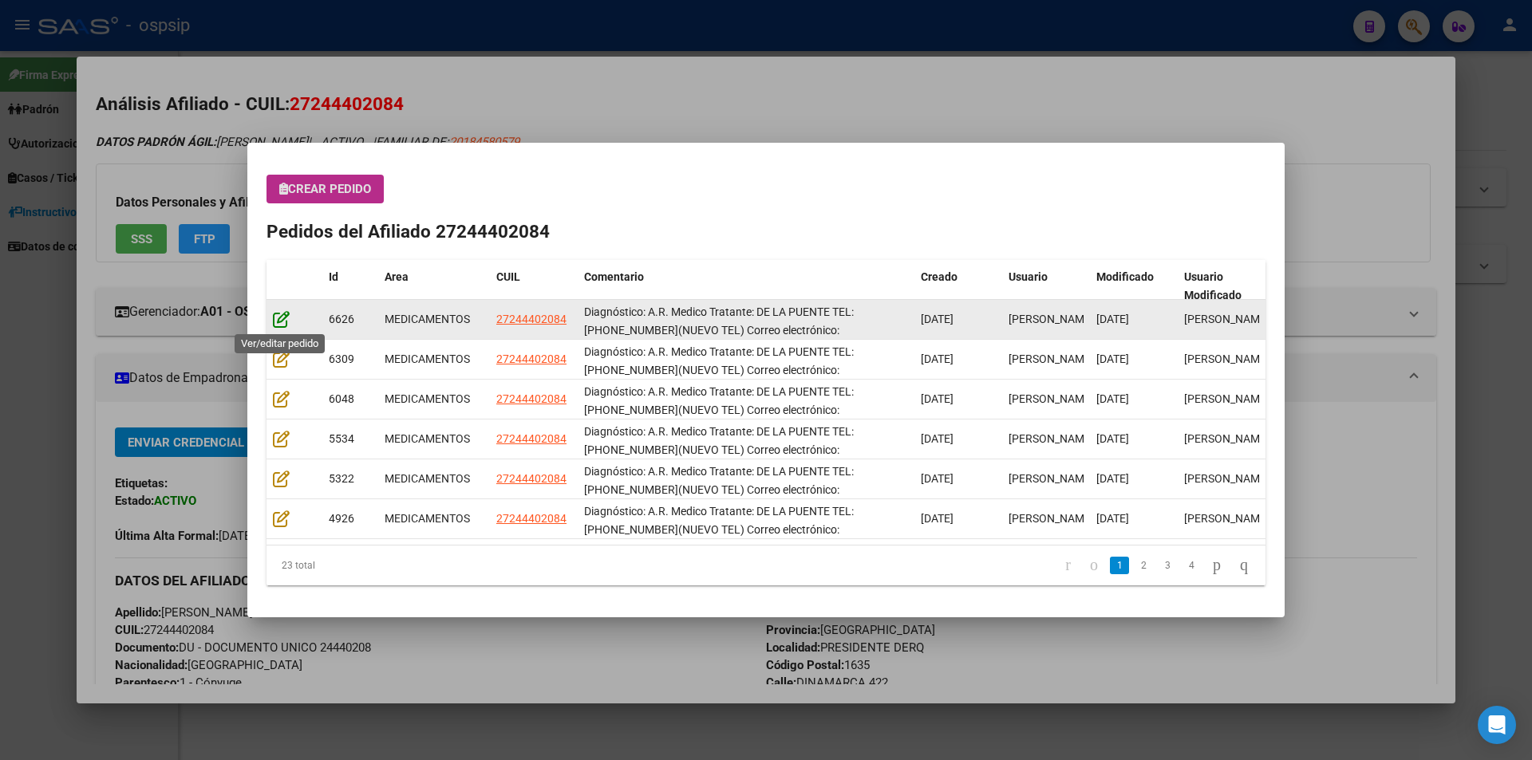
click at [288, 319] on icon at bounding box center [281, 319] width 17 height 18
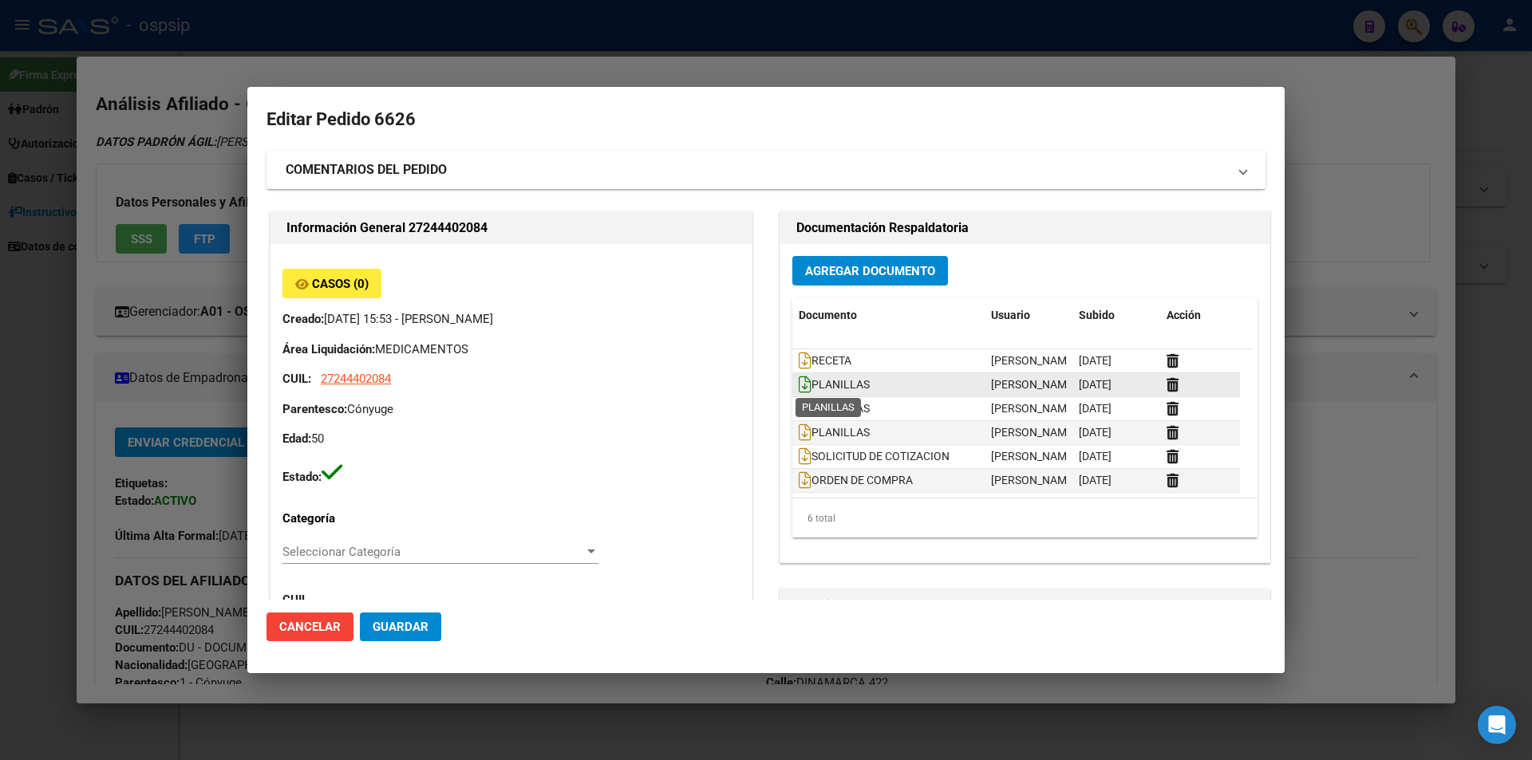
click at [800, 380] on icon at bounding box center [805, 385] width 13 height 18
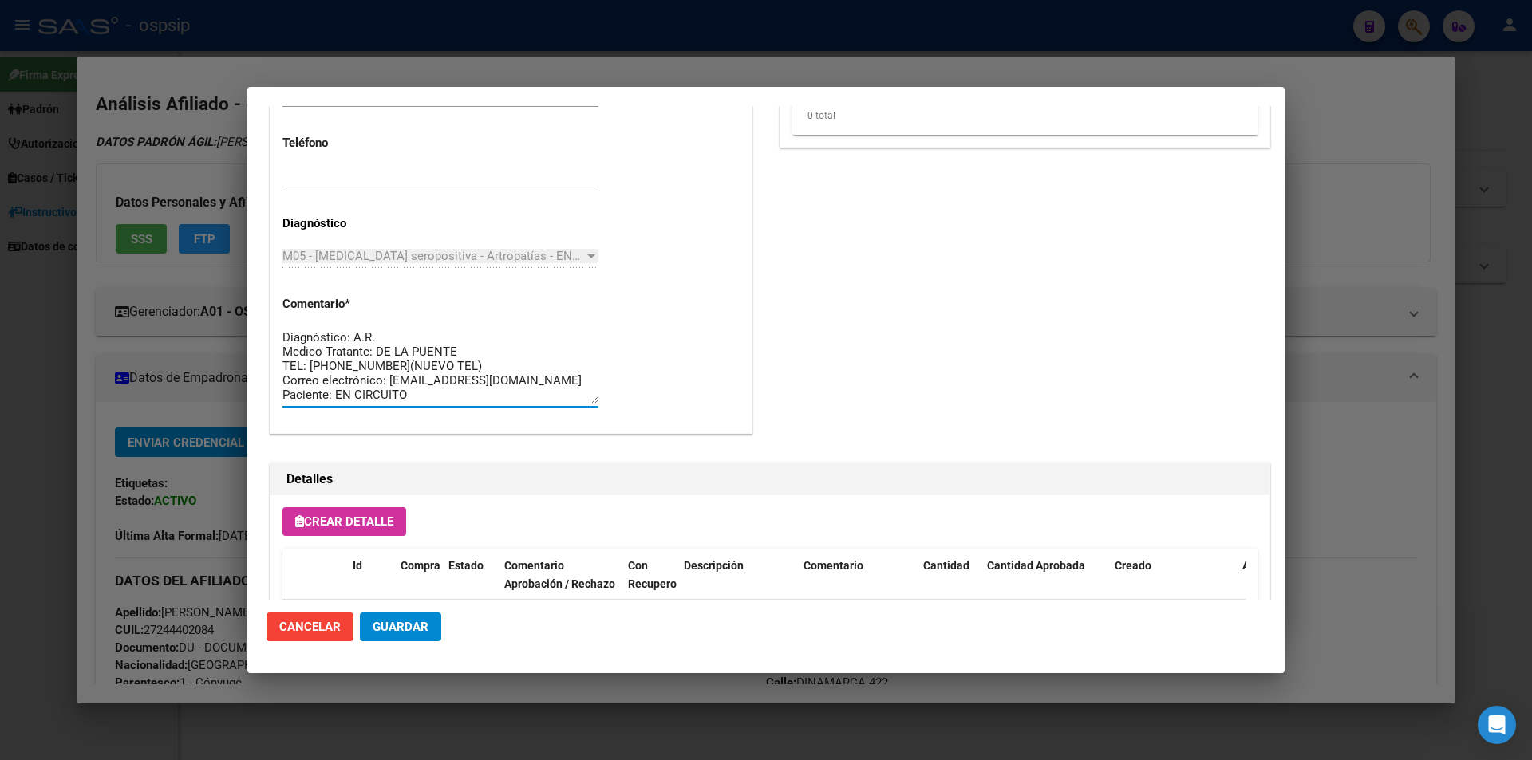
scroll to position [14, 0]
drag, startPoint x: 417, startPoint y: 401, endPoint x: 261, endPoint y: 269, distance: 204.9
click at [261, 269] on mat-dialog-content "Editar Pedido 6626 COMENTARIOS DEL PEDIDO Escriba su comentario aquí. Enviar co…" at bounding box center [765, 353] width 1037 height 494
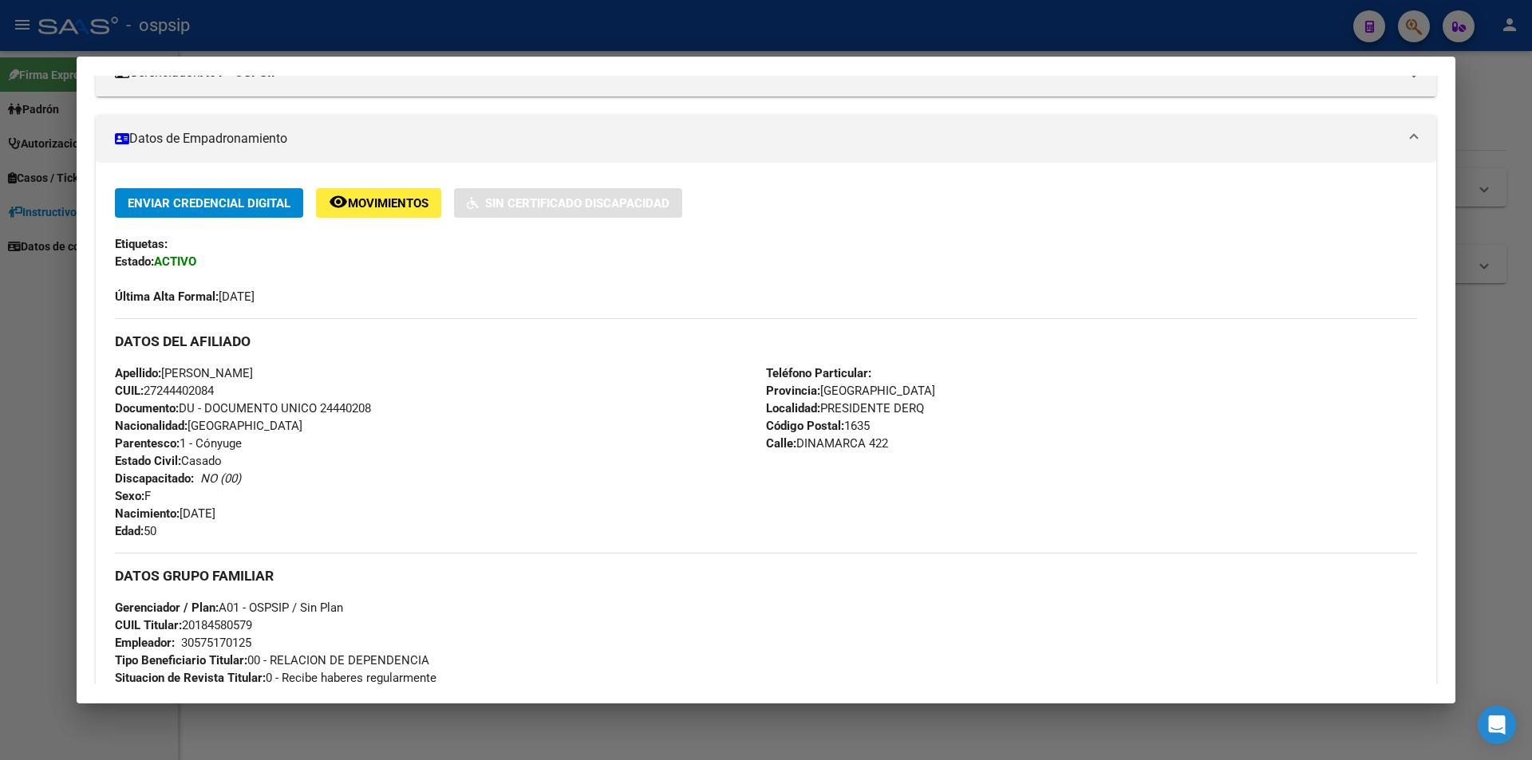
scroll to position [0, 0]
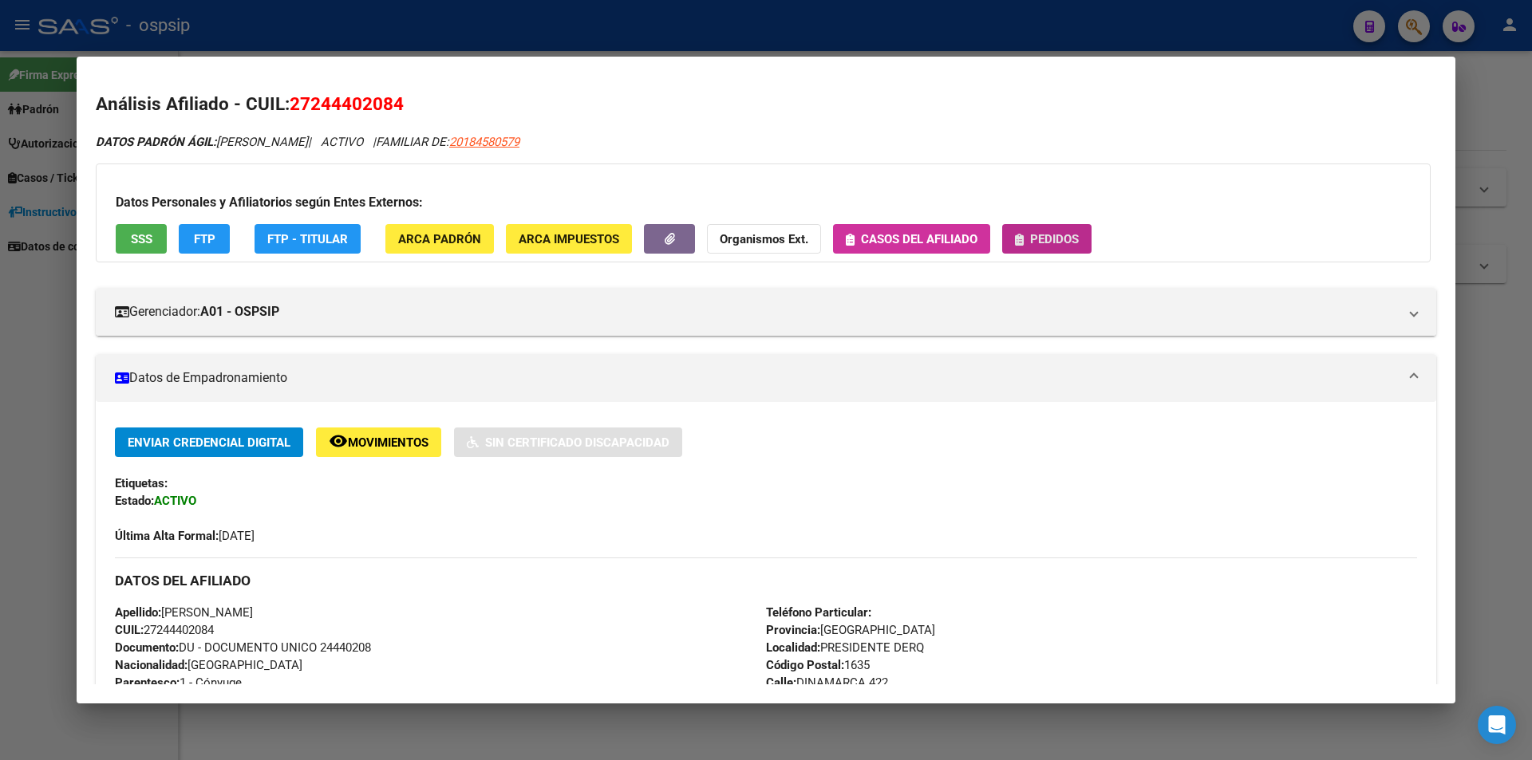
click at [1056, 237] on span "Pedidos" at bounding box center [1054, 239] width 49 height 14
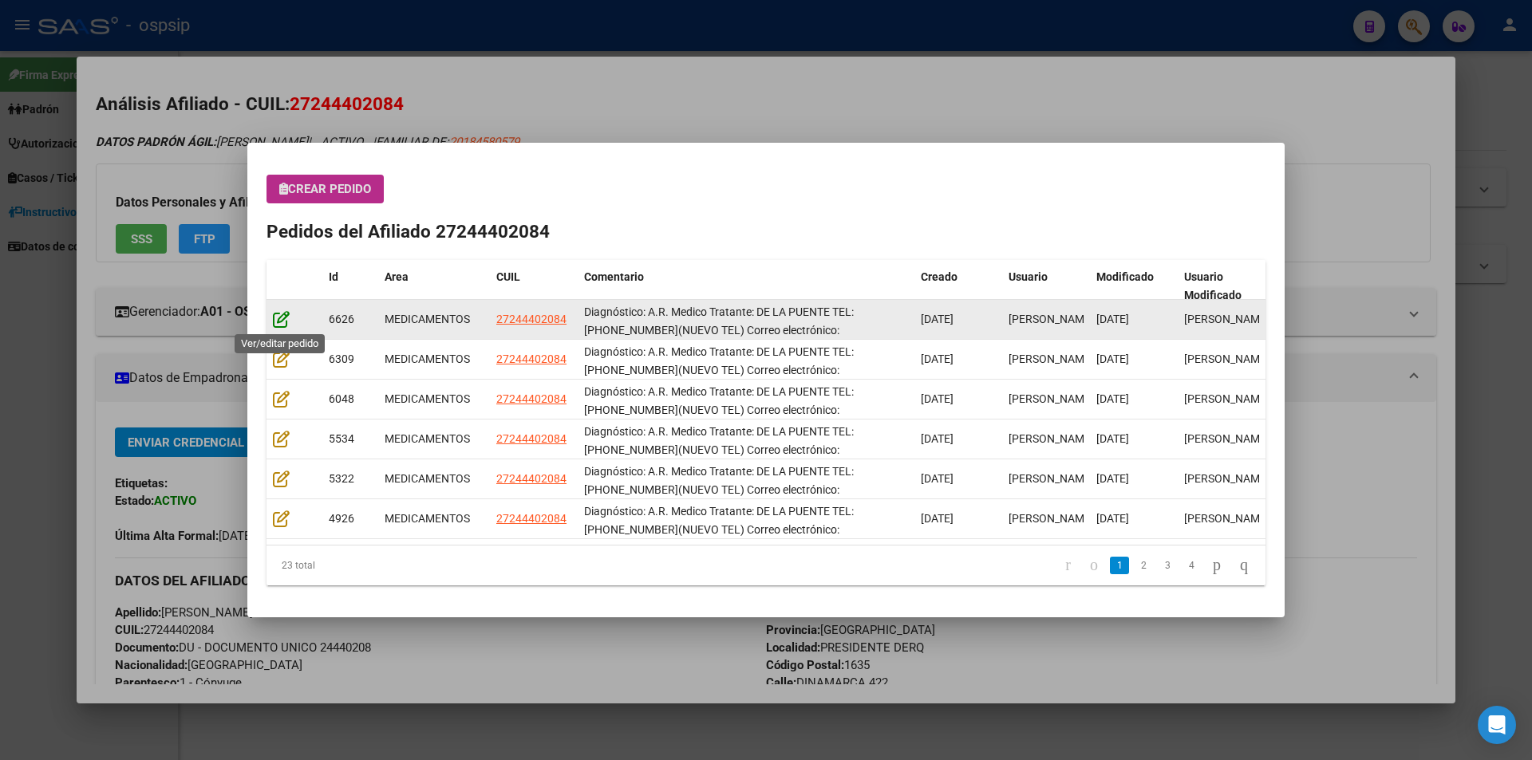
click at [288, 315] on icon at bounding box center [281, 319] width 17 height 18
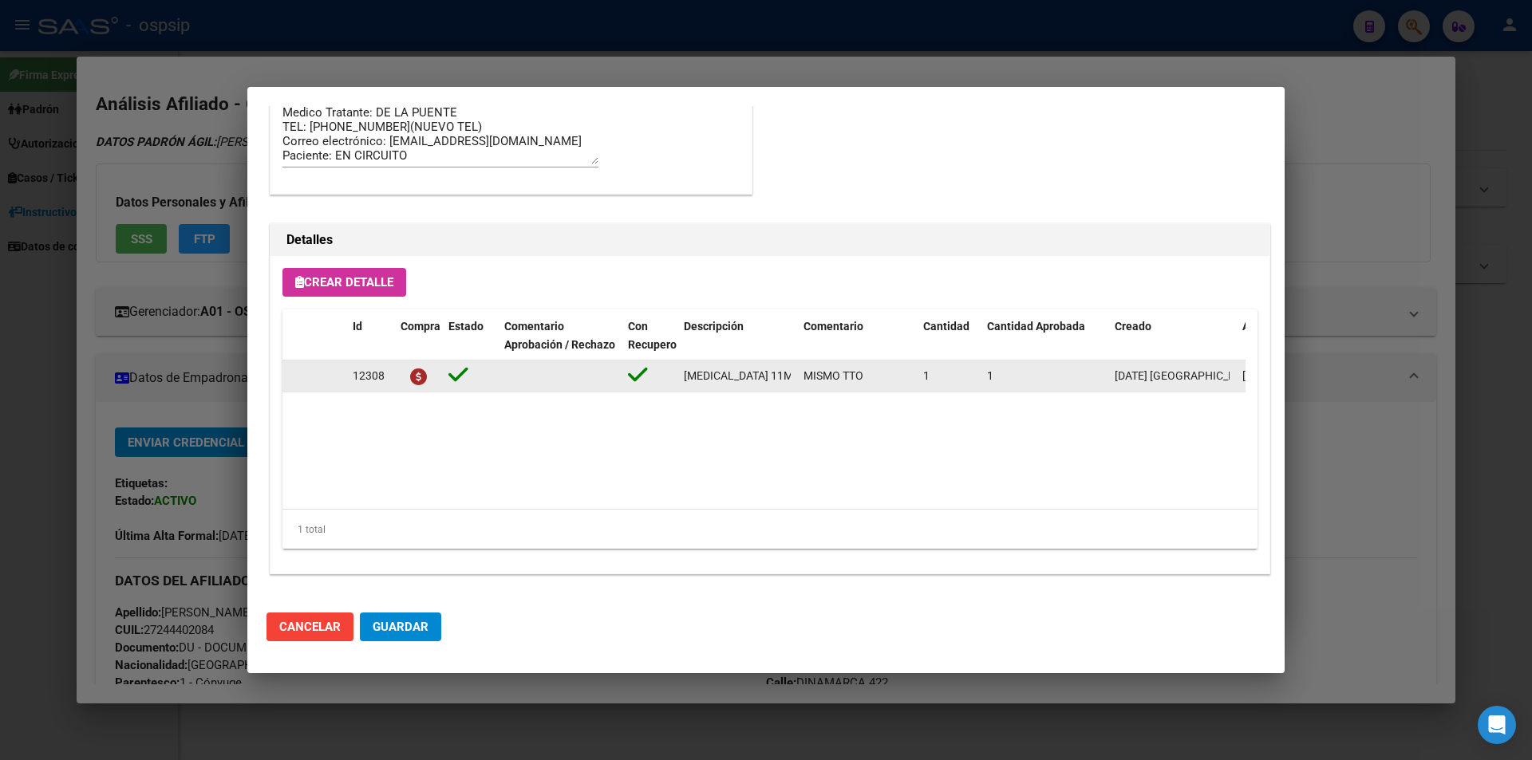
scroll to position [0, 51]
drag, startPoint x: 679, startPoint y: 372, endPoint x: 764, endPoint y: 367, distance: 85.5
click at [795, 384] on datatable-body-cell "TOFACITINIB 11MG COMP. X 30" at bounding box center [737, 376] width 120 height 31
copy span "TOFACITINIB 11MG COMP. X 30"
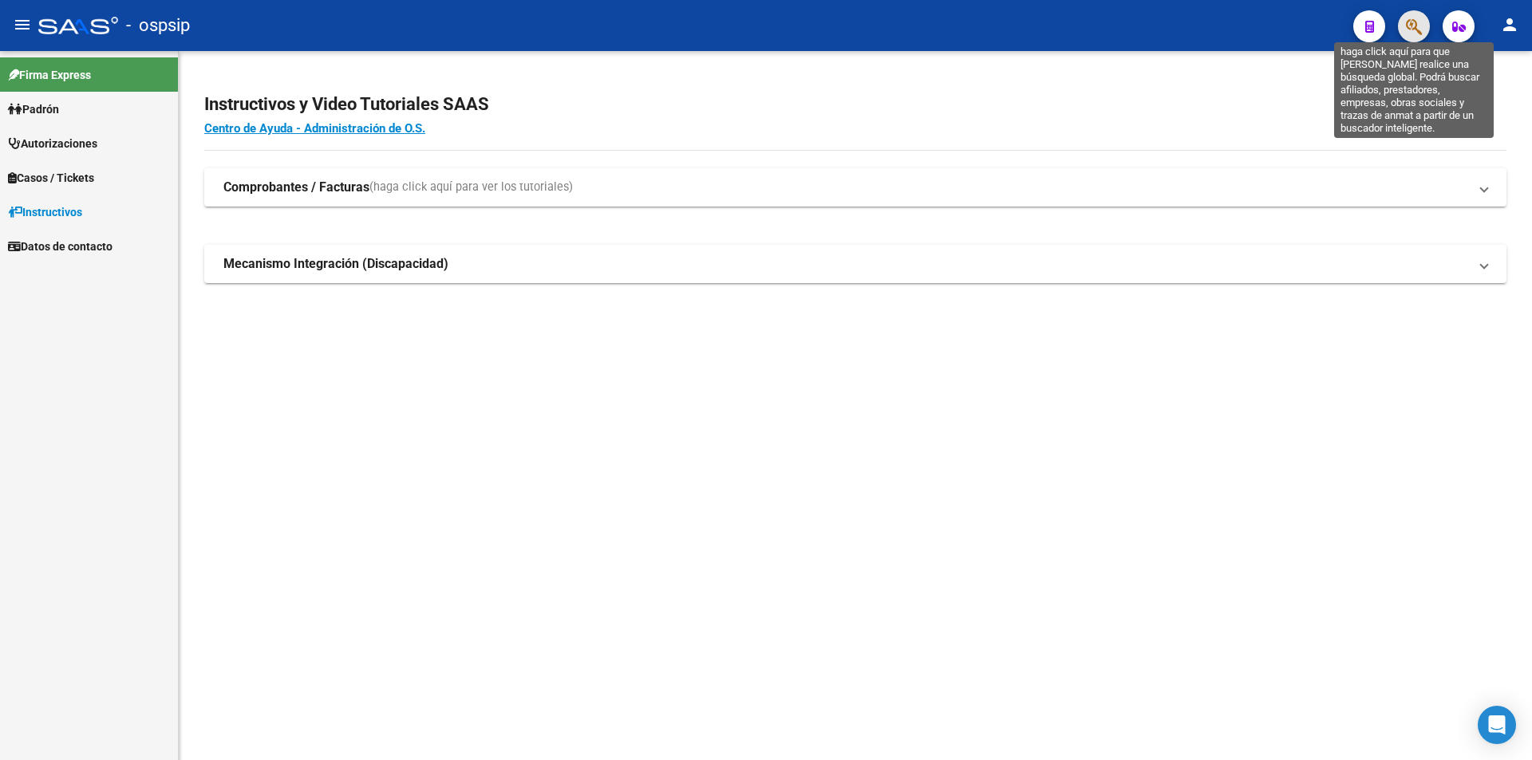
click at [1422, 29] on icon "button" at bounding box center [1414, 27] width 16 height 18
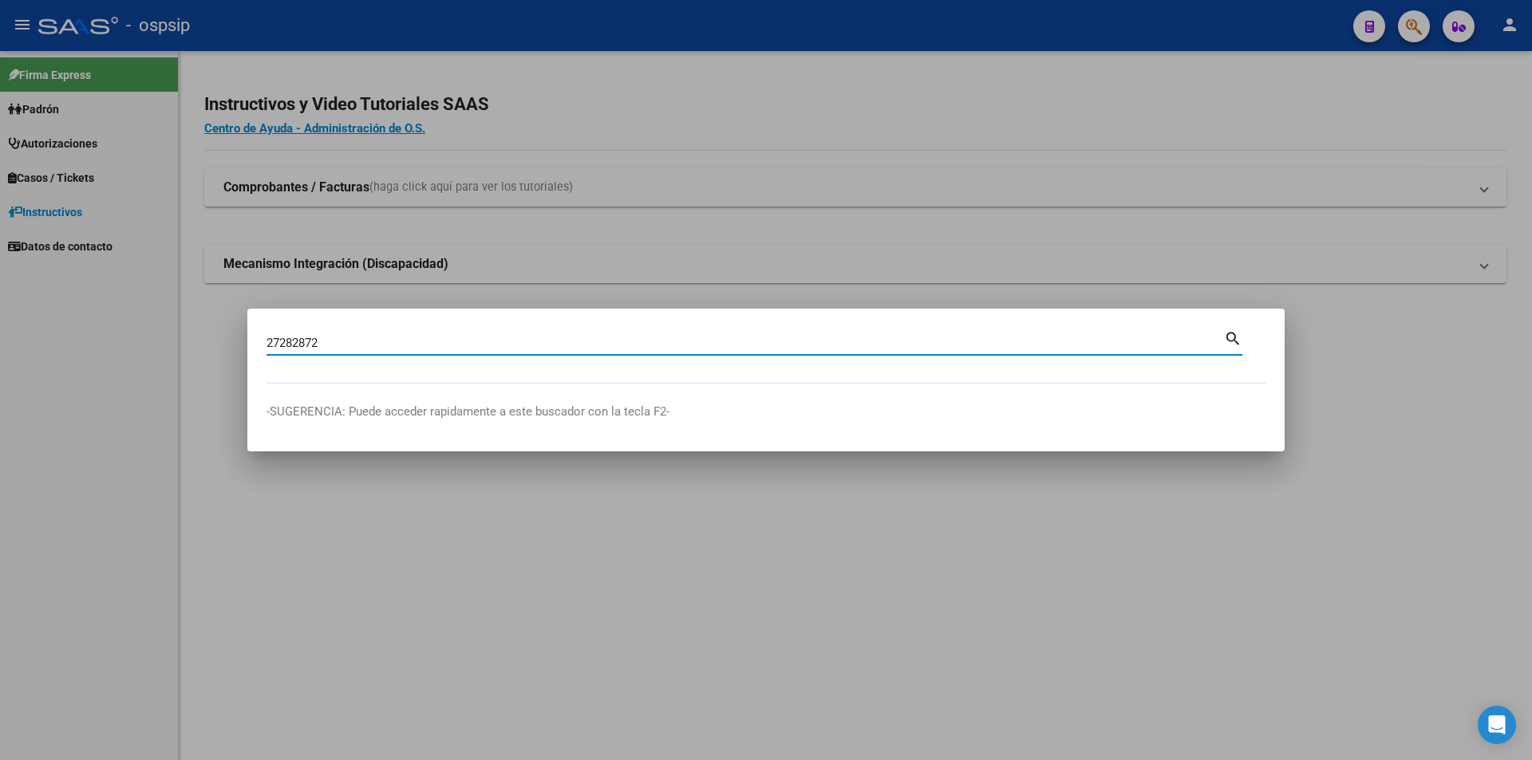
type input "27282872"
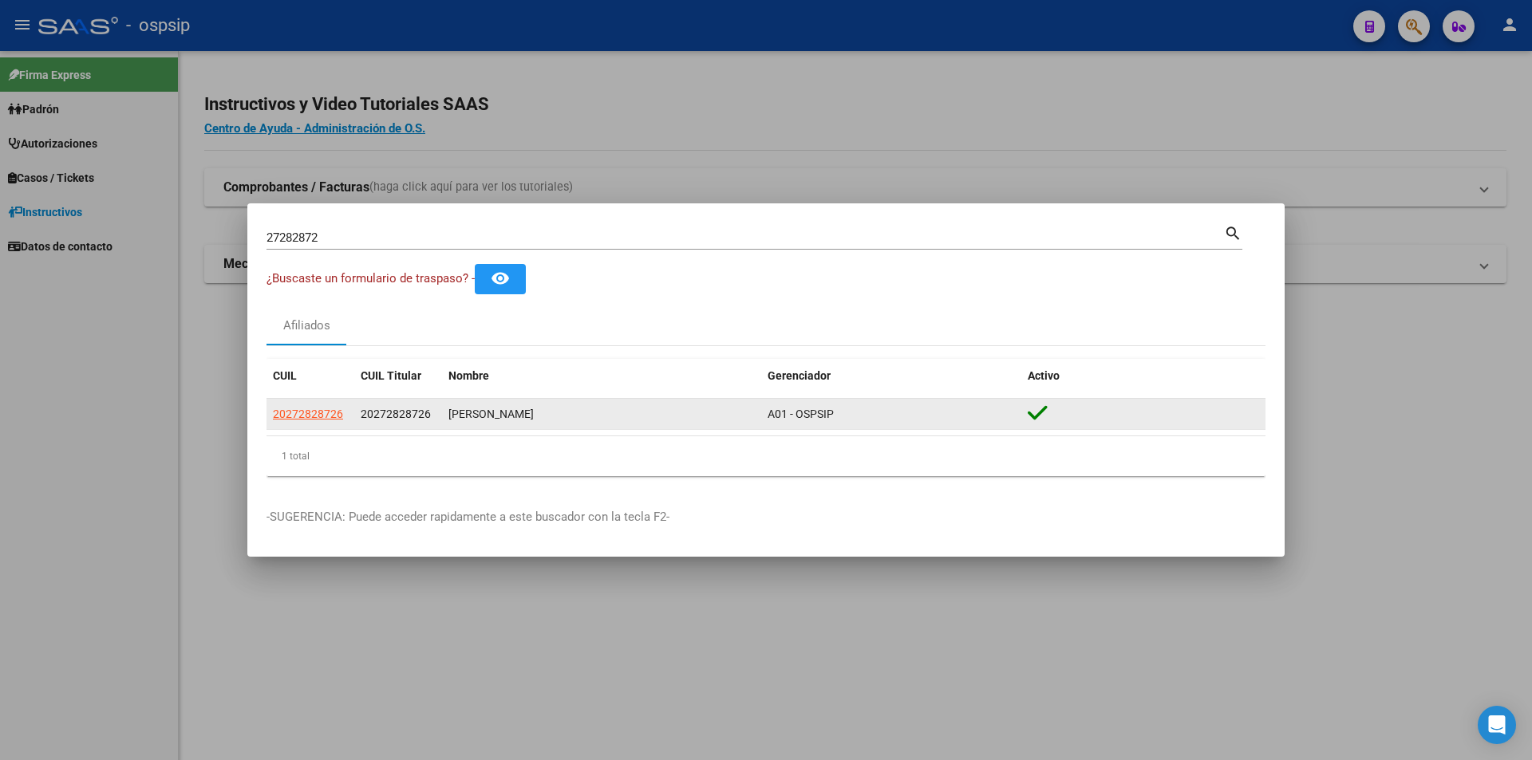
click at [308, 421] on app-link-go-to "20272828726" at bounding box center [308, 414] width 70 height 18
click at [308, 405] on app-link-go-to "20272828726" at bounding box center [308, 414] width 70 height 18
click at [316, 405] on app-link-go-to "20272828726" at bounding box center [308, 414] width 70 height 18
click at [316, 408] on span "20272828726" at bounding box center [308, 414] width 70 height 13
copy span "20272828726"
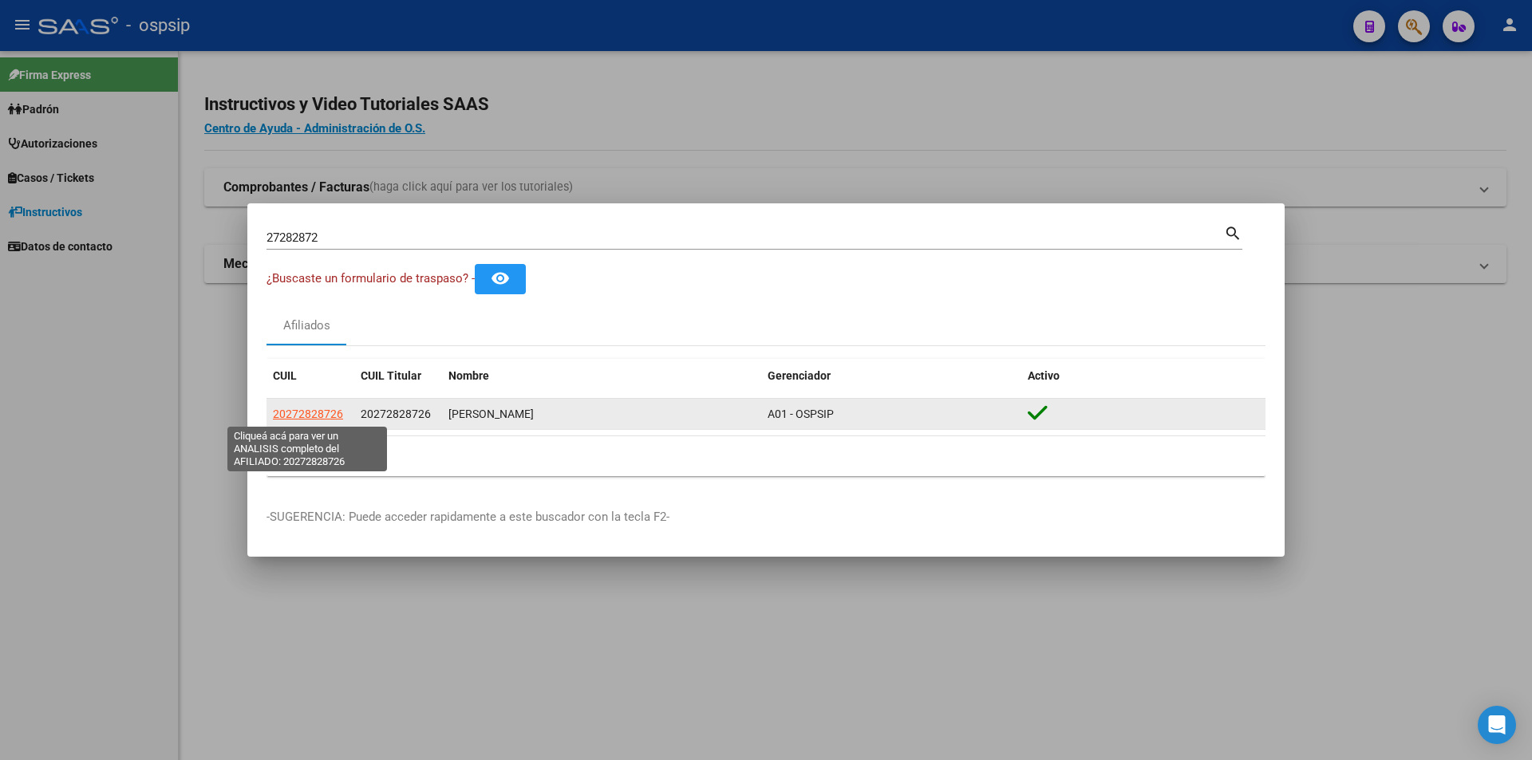
type textarea "20272828726"
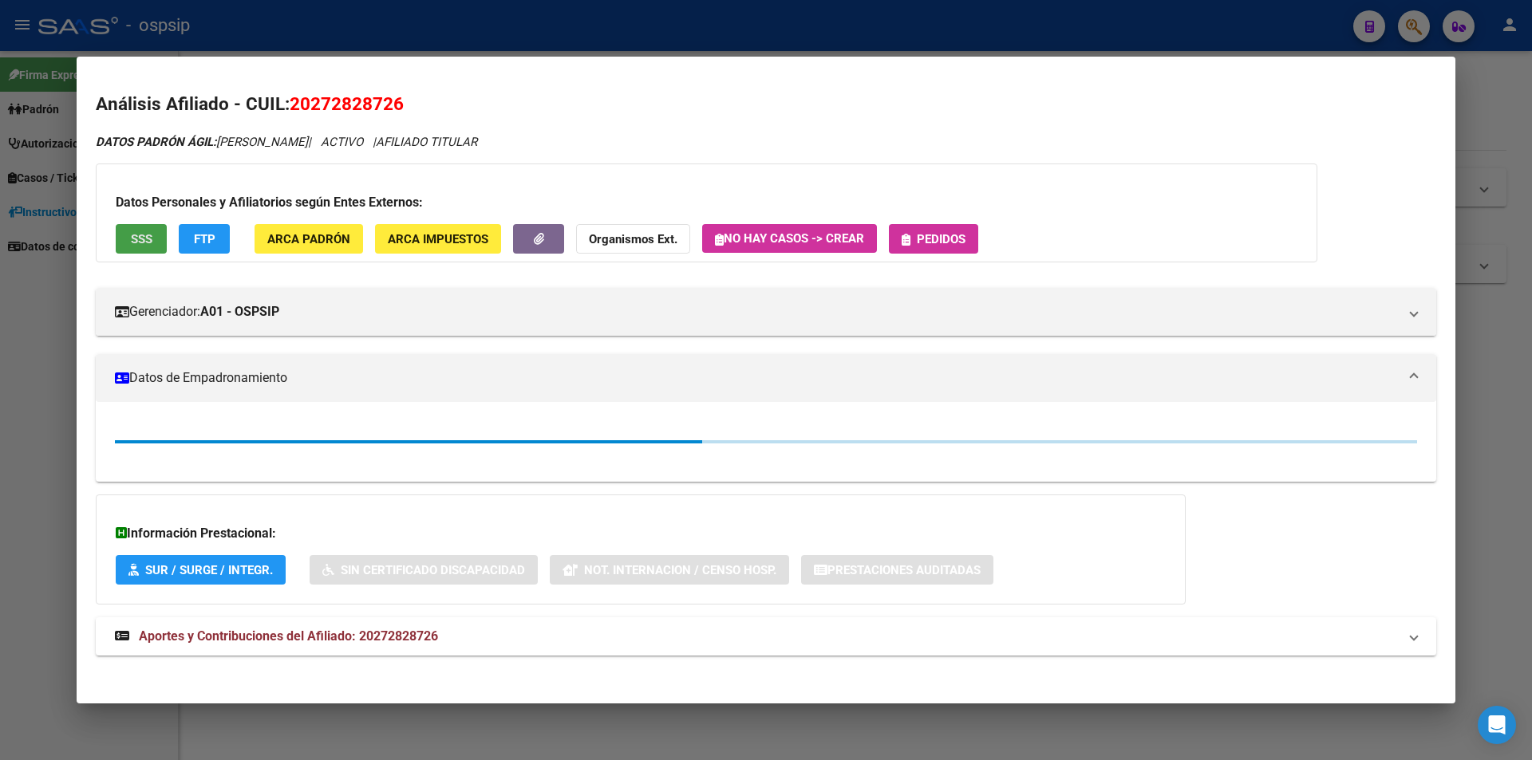
click at [132, 239] on span "SSS" at bounding box center [142, 239] width 22 height 14
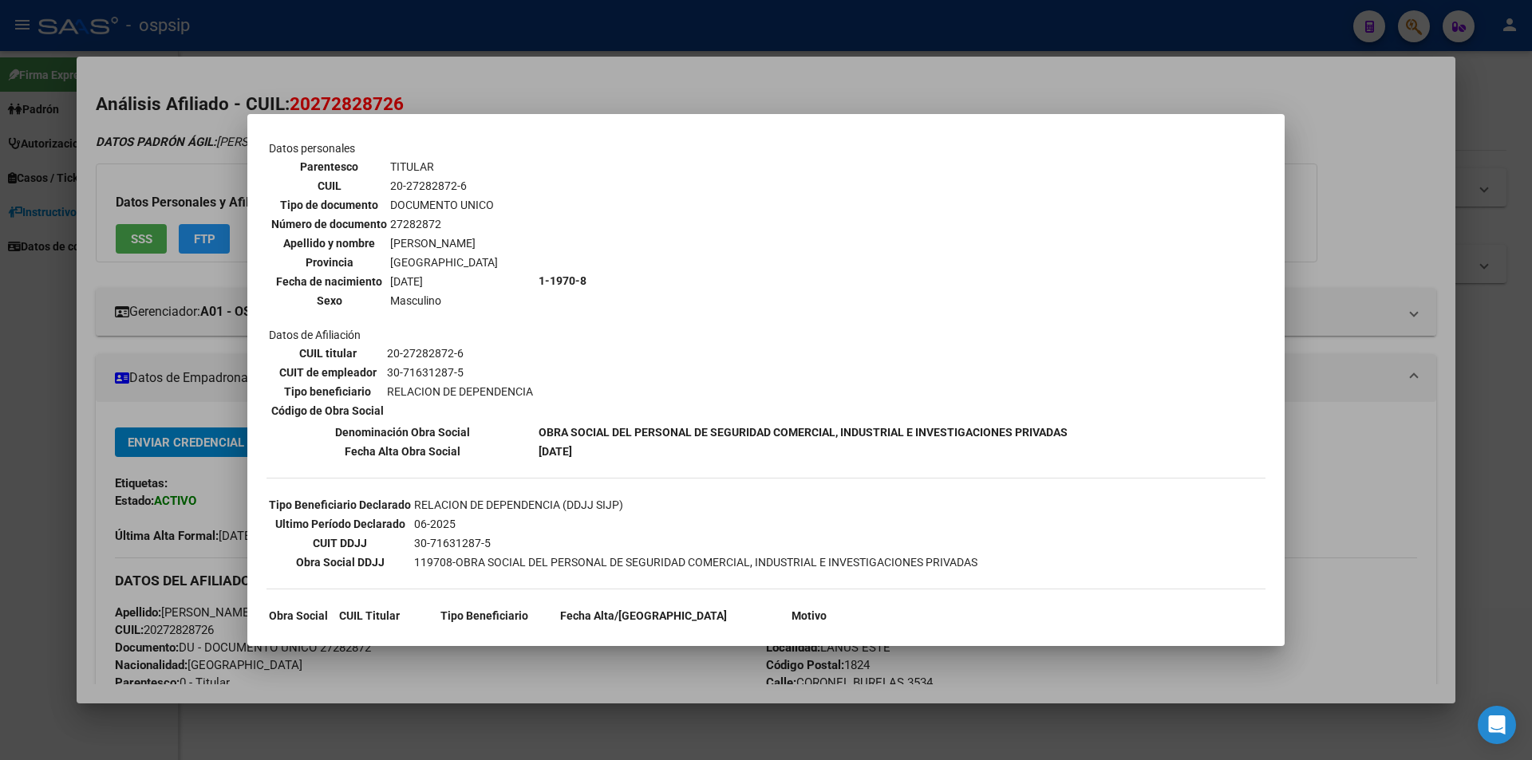
scroll to position [145, 0]
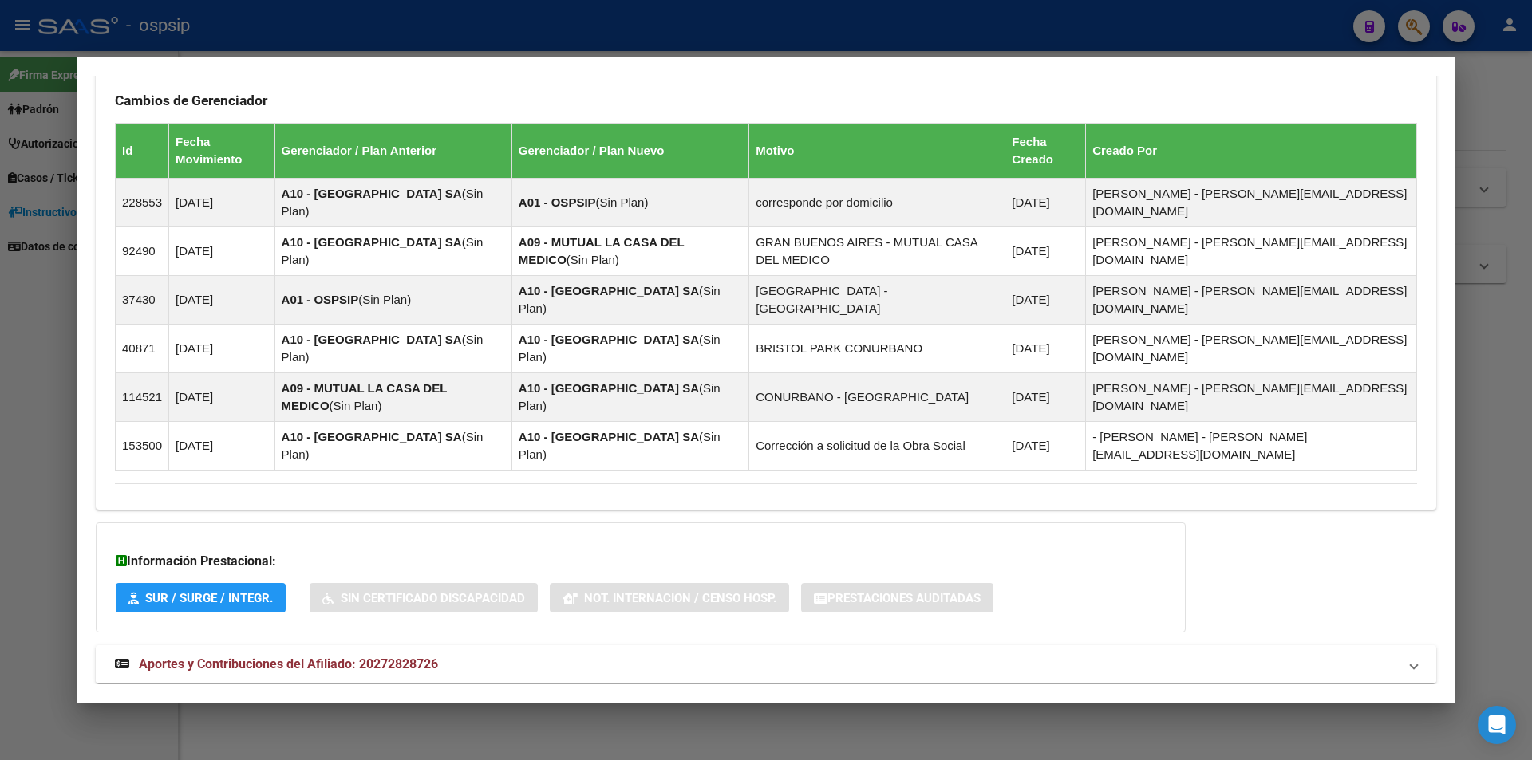
click at [299, 657] on span "Aportes y Contribuciones del Afiliado: 20272828726" at bounding box center [288, 664] width 299 height 15
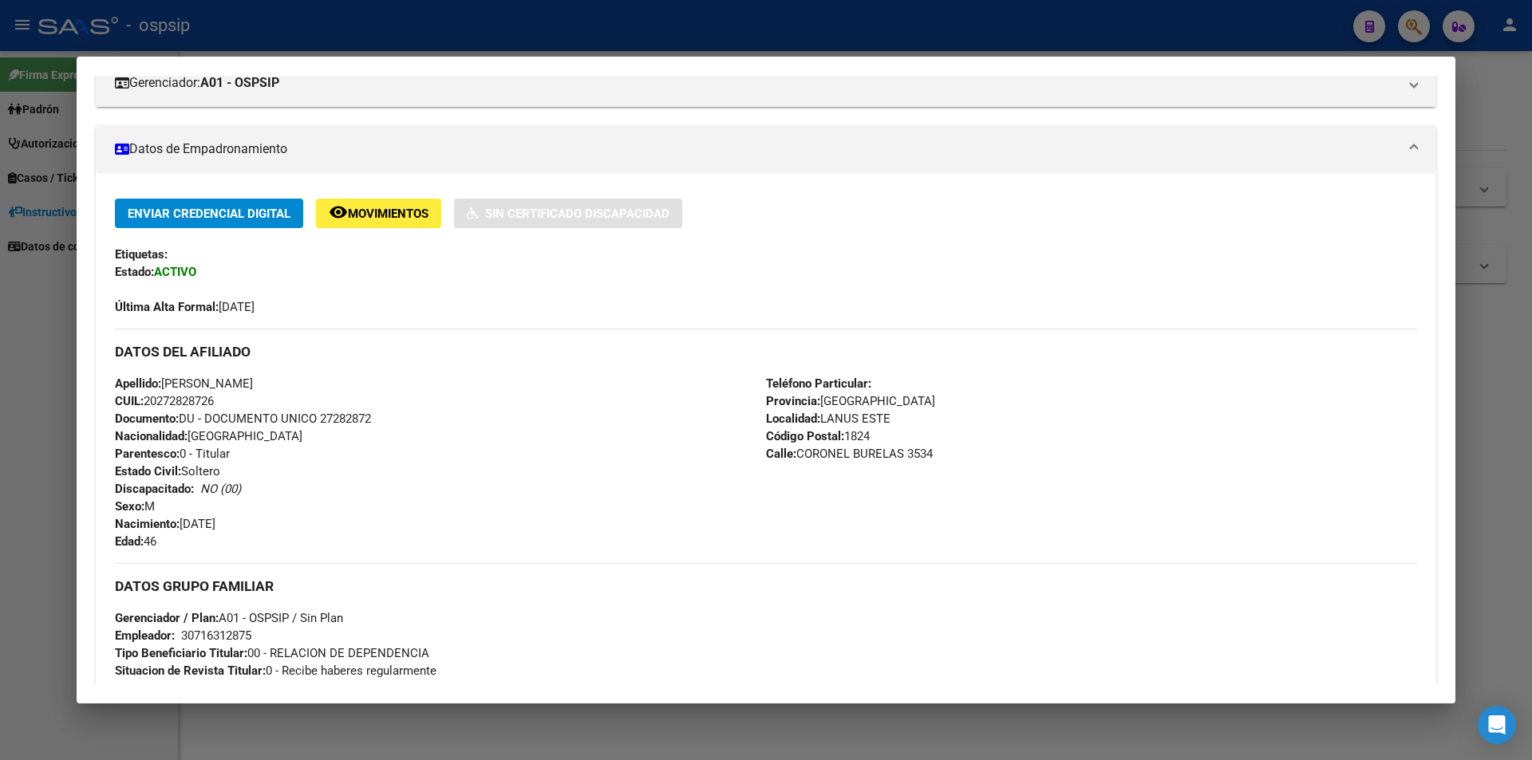
scroll to position [0, 0]
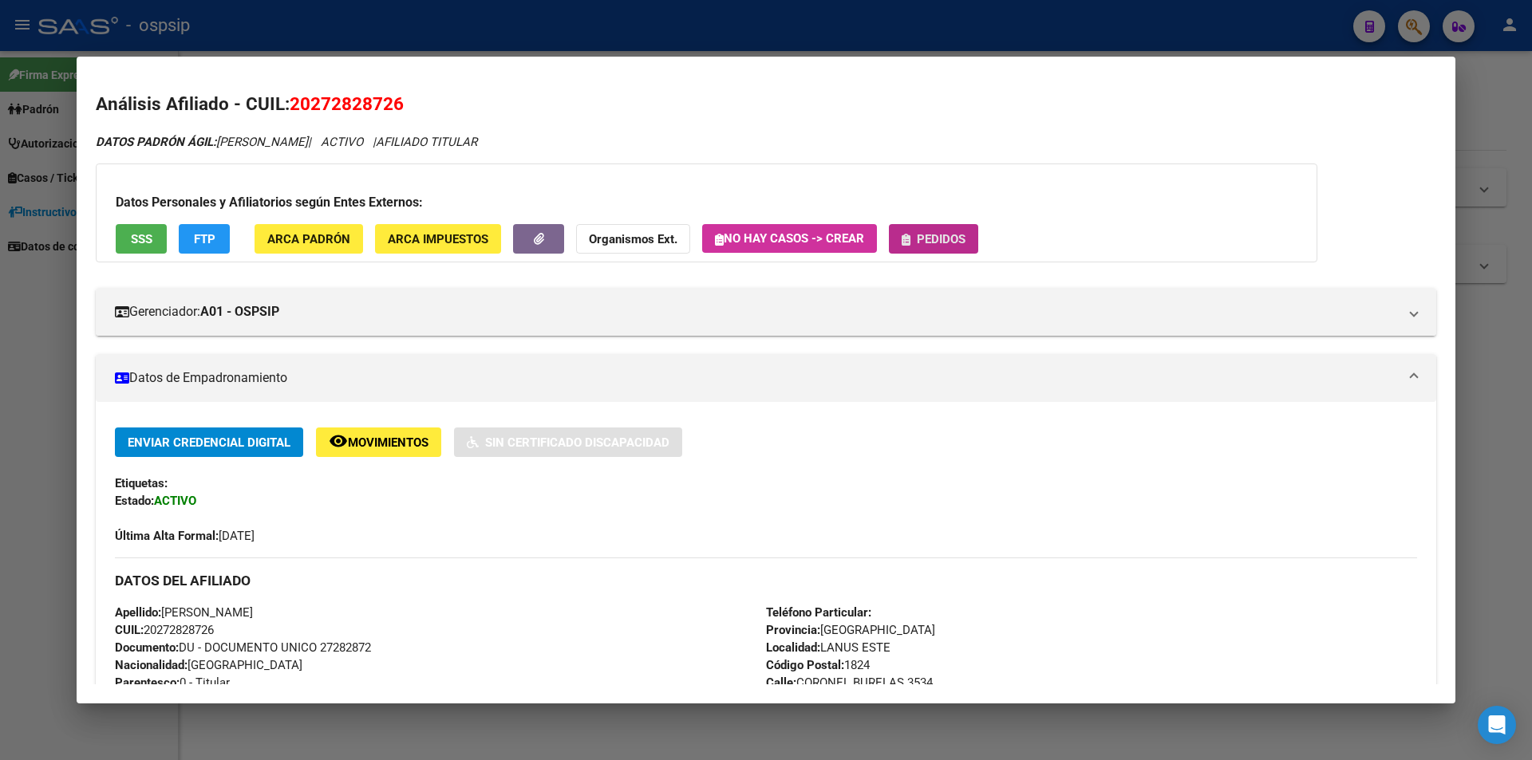
click at [924, 236] on span "Pedidos" at bounding box center [941, 239] width 49 height 14
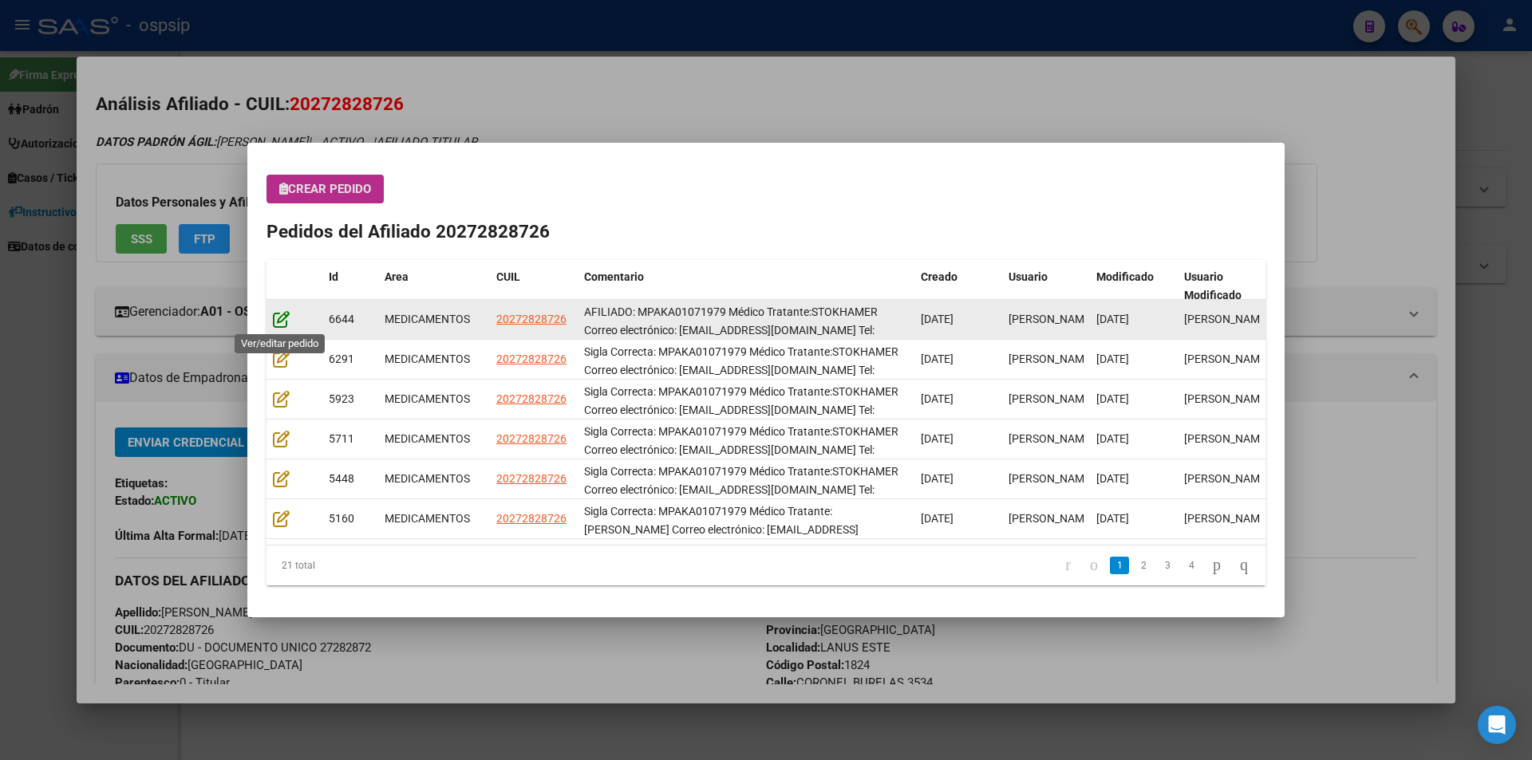
click at [281, 326] on icon at bounding box center [281, 319] width 17 height 18
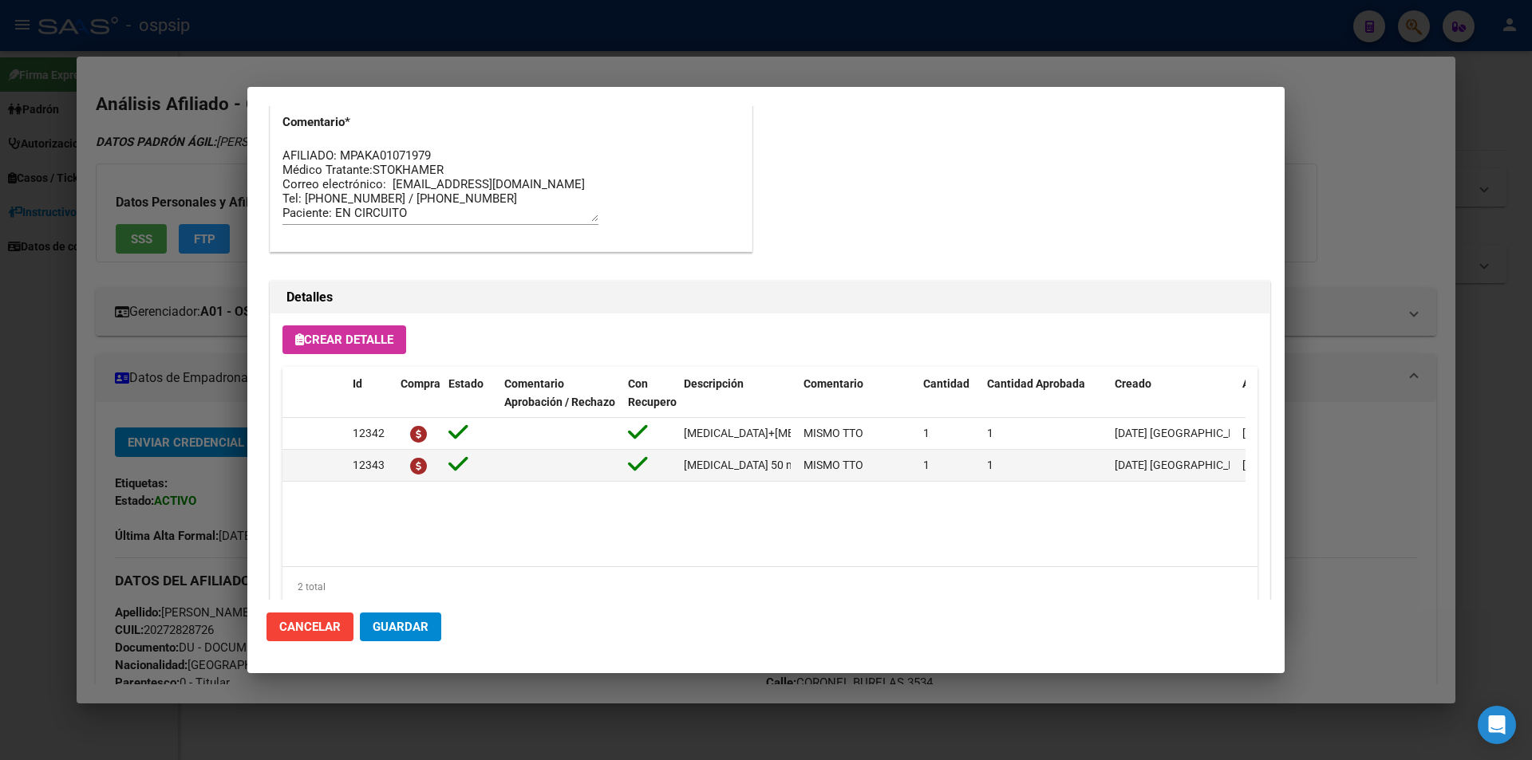
scroll to position [1020, 0]
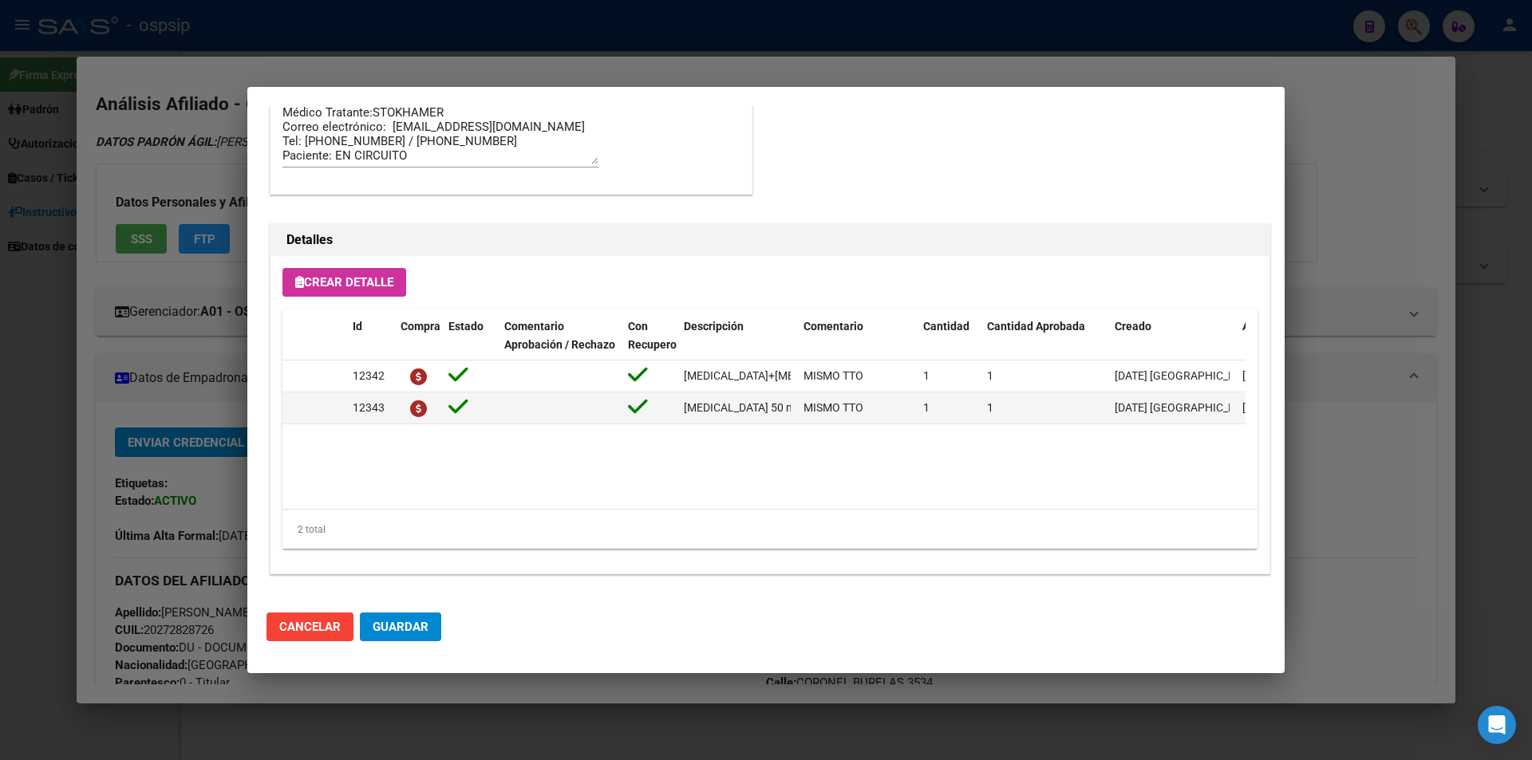
click at [587, 154] on textarea "AFILIADO: MPAKA01071979 Médico Tratante:STOKHAMER Correo electrónico: [EMAIL_AD…" at bounding box center [440, 126] width 316 height 75
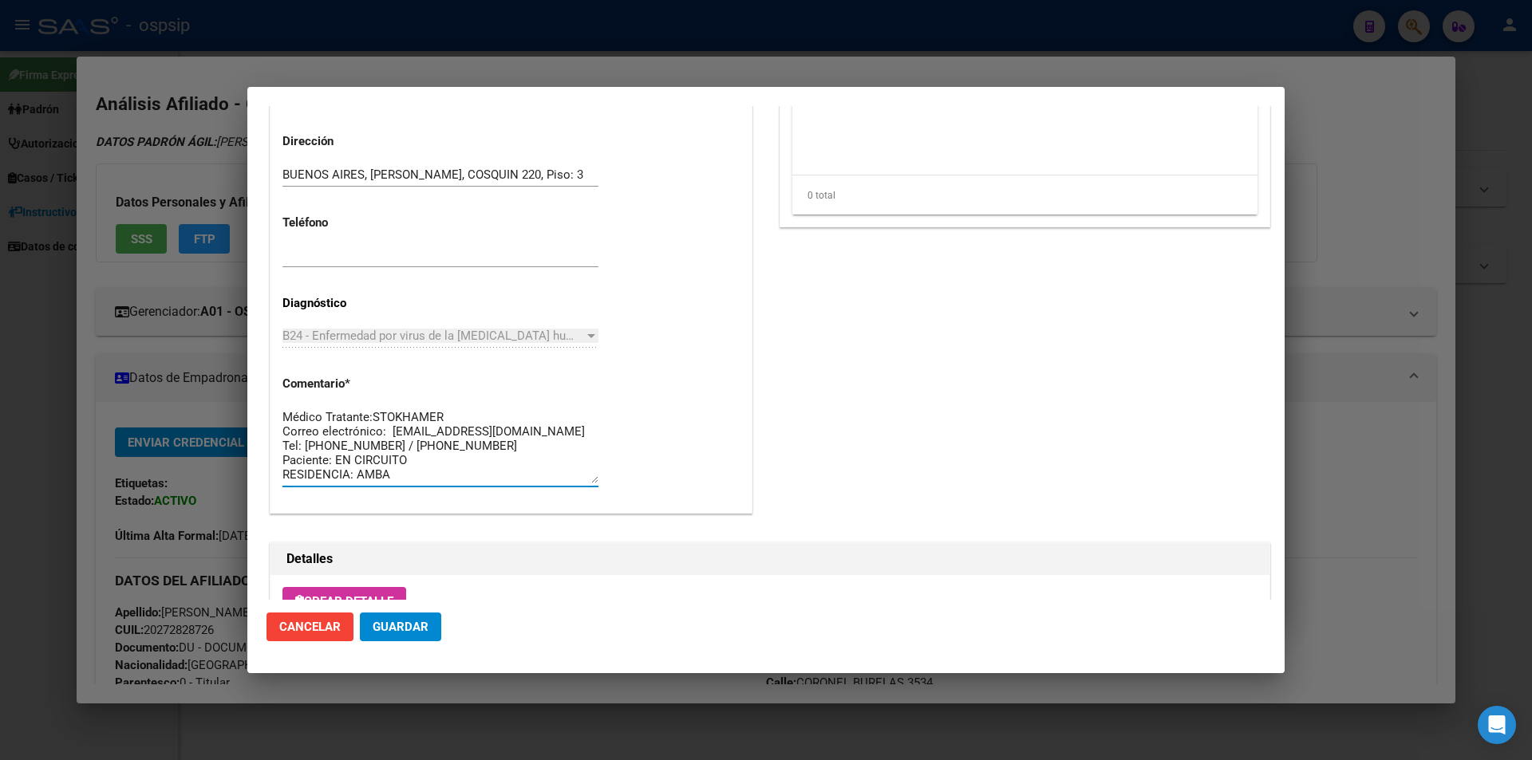
scroll to position [0, 0]
drag, startPoint x: 404, startPoint y: 472, endPoint x: 259, endPoint y: 385, distance: 169.7
click at [259, 385] on mat-dialog-content "Editar Pedido 6644 COMENTARIOS DEL PEDIDO Escriba su comentario aquí. Enviar co…" at bounding box center [765, 353] width 1037 height 494
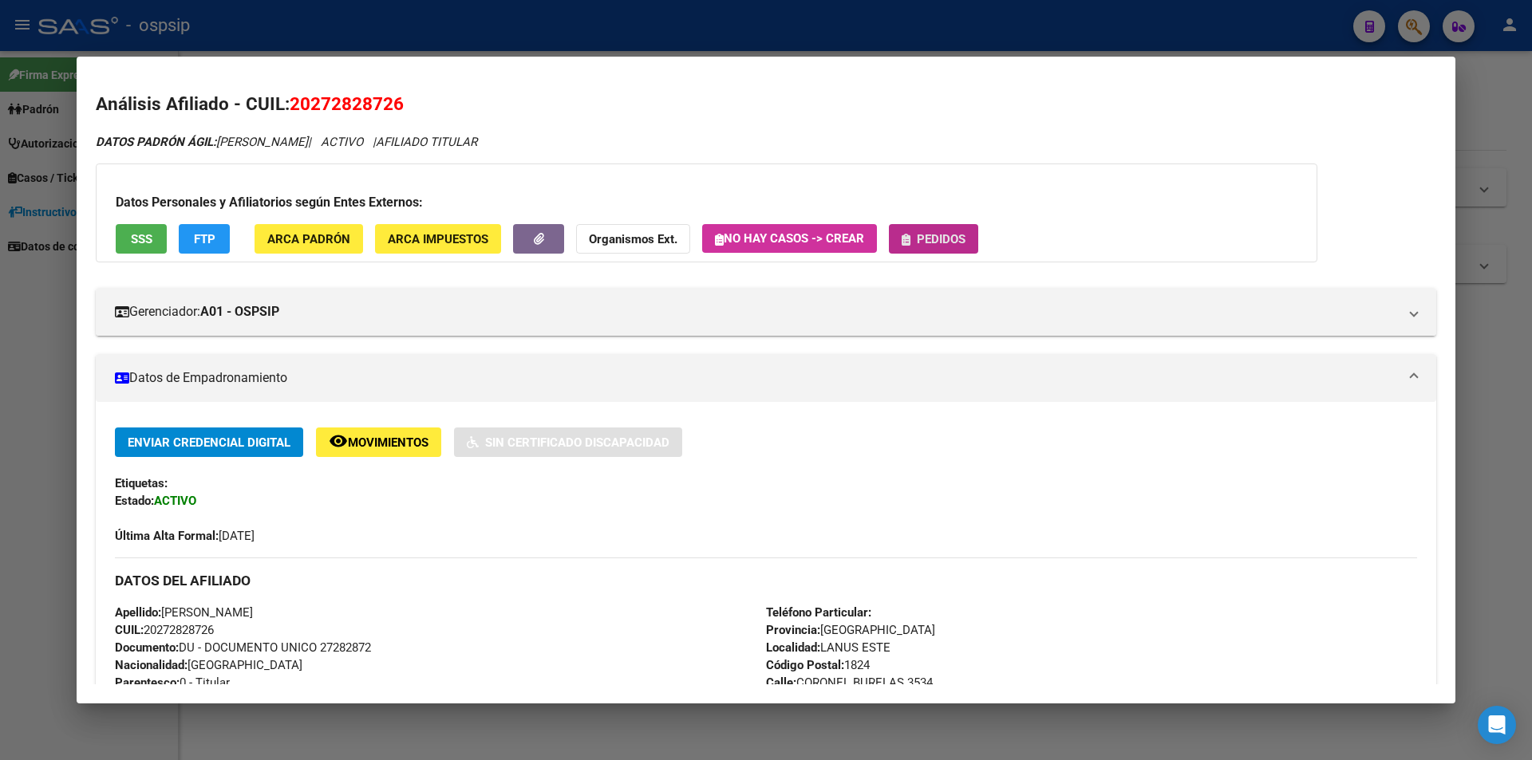
click at [949, 244] on span "Pedidos" at bounding box center [941, 239] width 49 height 14
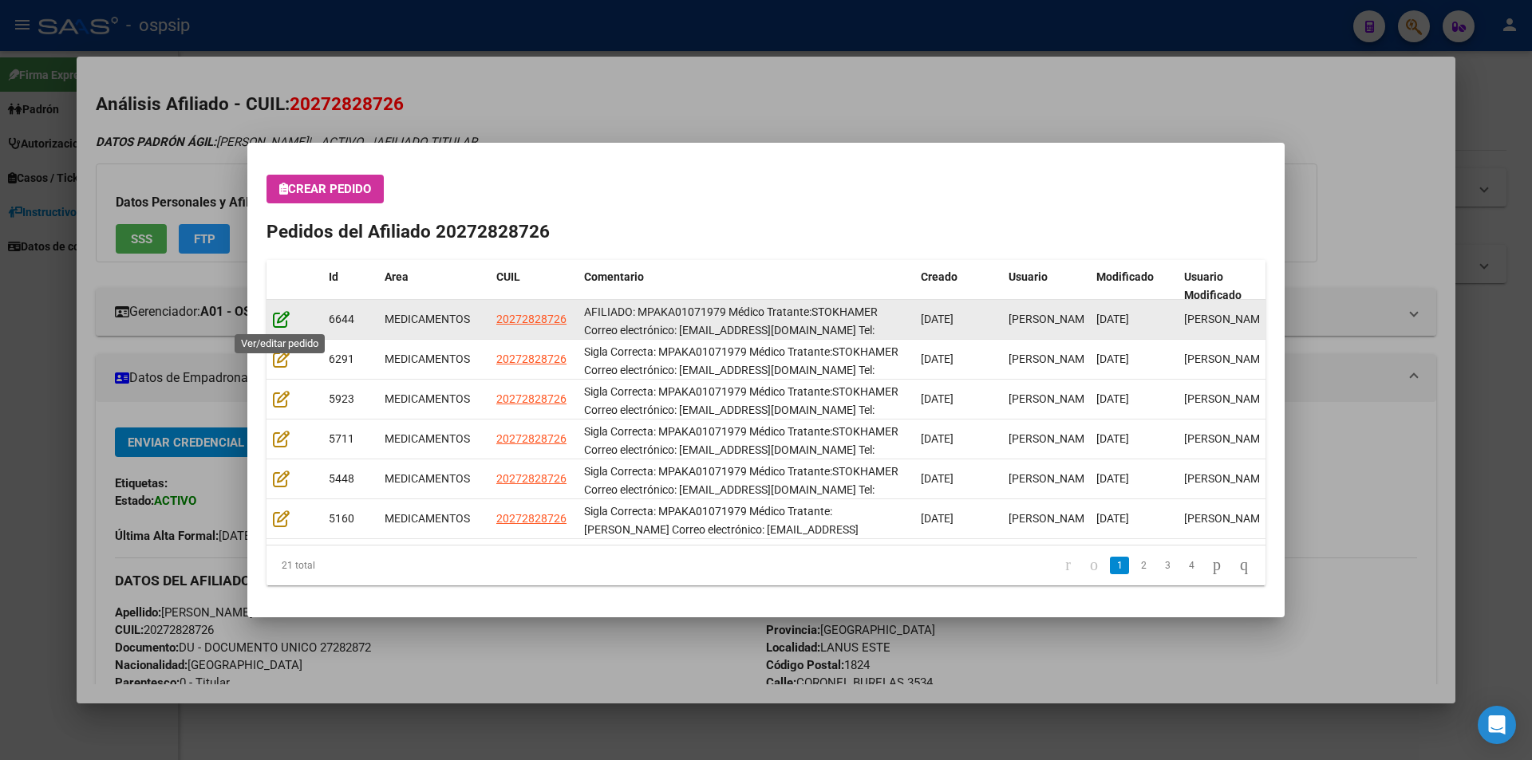
click at [278, 322] on icon at bounding box center [281, 319] width 17 height 18
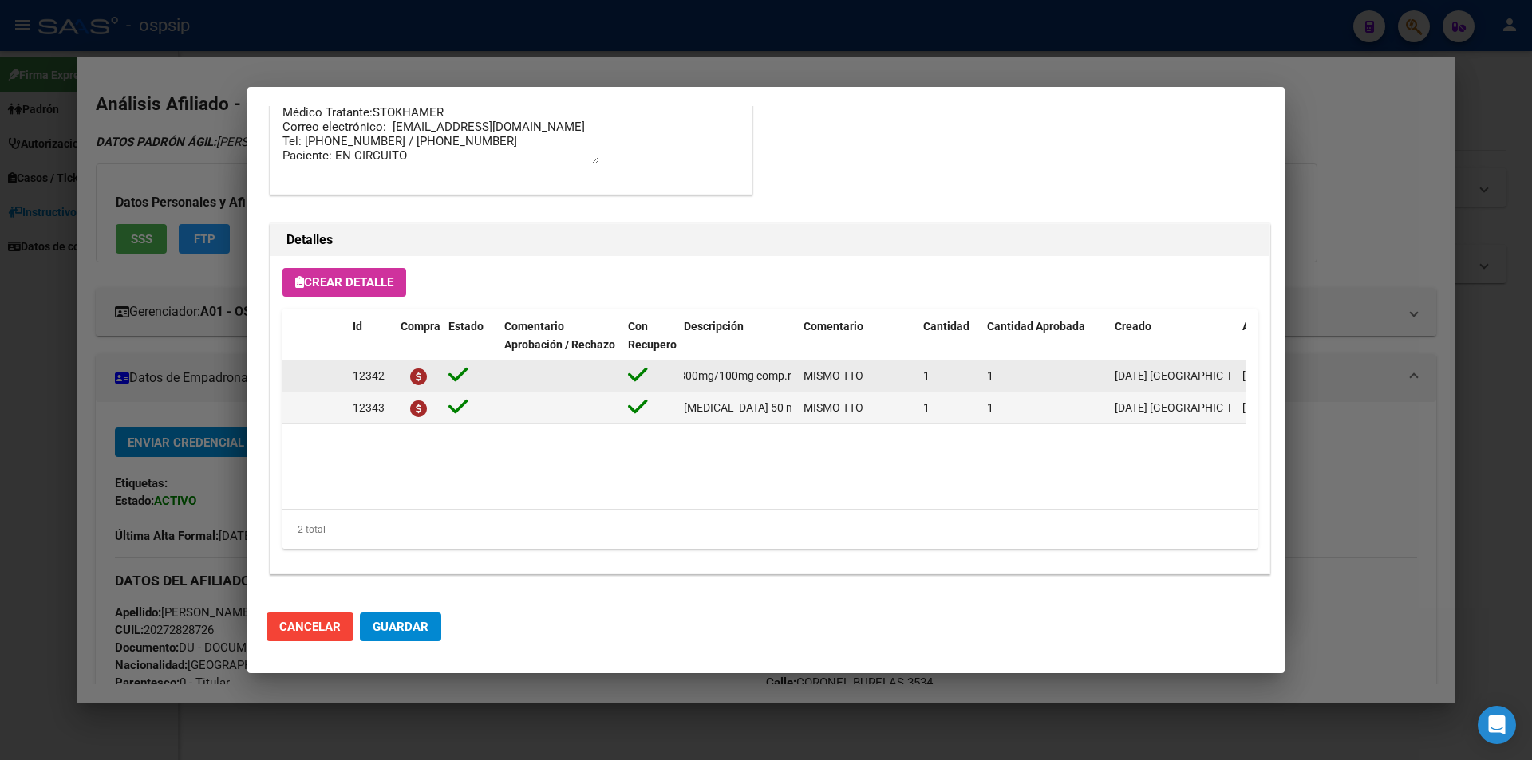
scroll to position [0, 194]
drag, startPoint x: 680, startPoint y: 377, endPoint x: 792, endPoint y: 385, distance: 112.7
click at [792, 385] on datatable-body-cell "[MEDICAL_DATA]+[MEDICAL_DATA] 800mg/100mg comp.rec.x 30 (DRV/RTV)" at bounding box center [737, 376] width 120 height 31
copy span "[MEDICAL_DATA]+[MEDICAL_DATA] 800mg/100mg comp.rec.x 30 (DRV/RTV)"
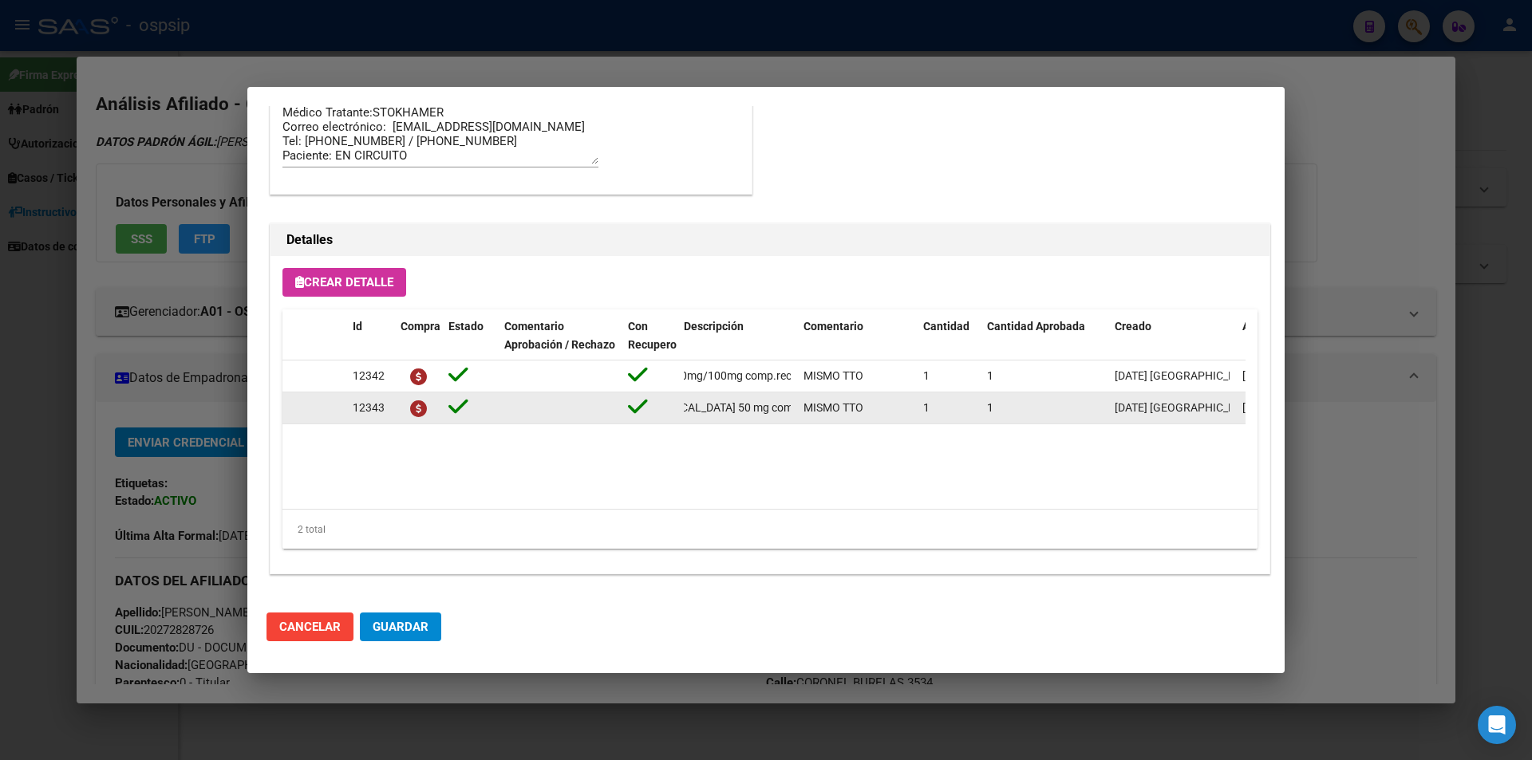
scroll to position [0, 73]
drag, startPoint x: 686, startPoint y: 412, endPoint x: 805, endPoint y: 416, distance: 118.9
click at [805, 416] on div "12343 dolutegravir 50 mg comp x 30 (DTG) MISMO TTO 1 1 24/07/2025 Mariela 24/07…" at bounding box center [878, 409] width 1193 height 32
copy span "[MEDICAL_DATA] 50 mg comp x 30 (DTG)"
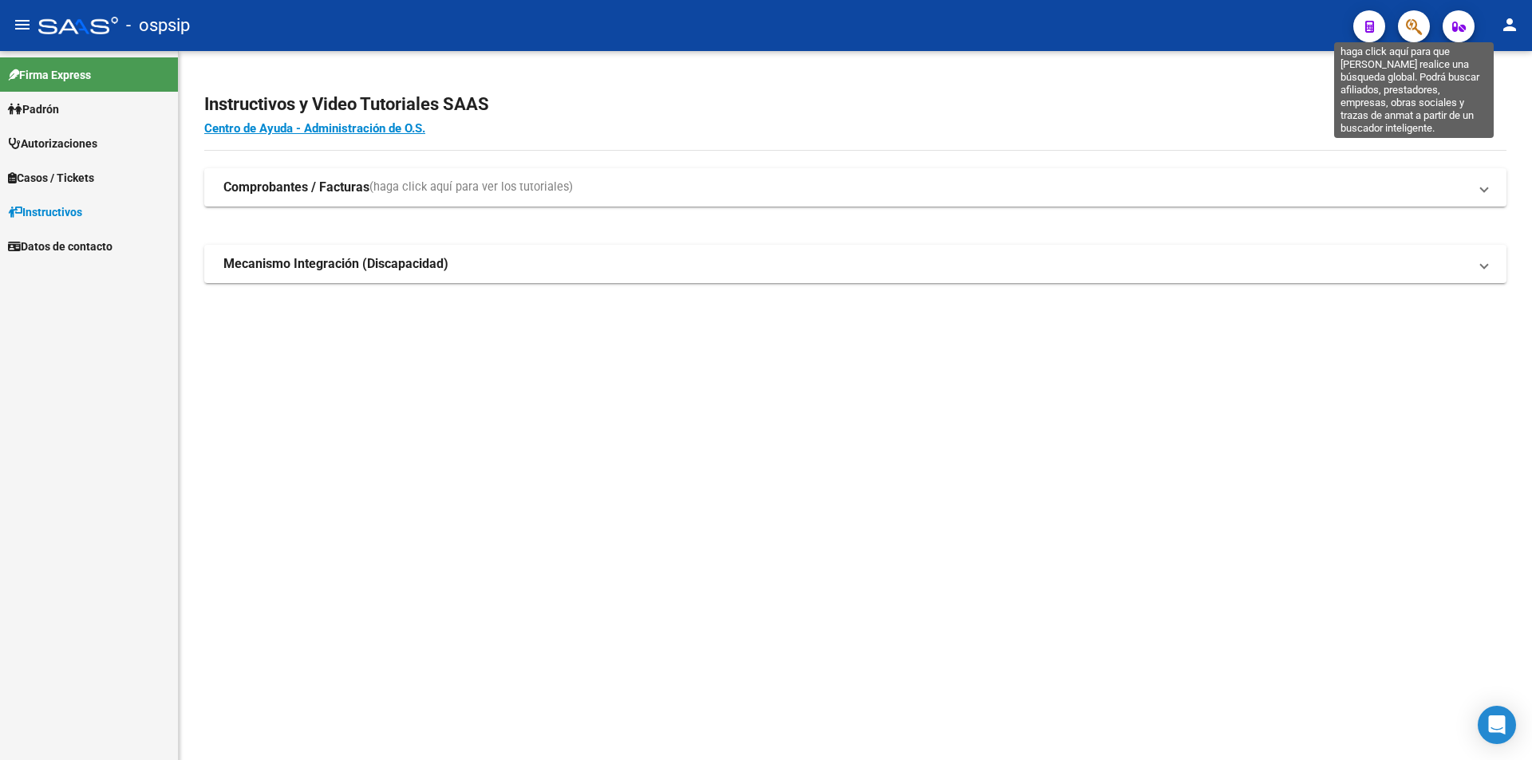
click at [1413, 28] on icon "button" at bounding box center [1414, 27] width 16 height 18
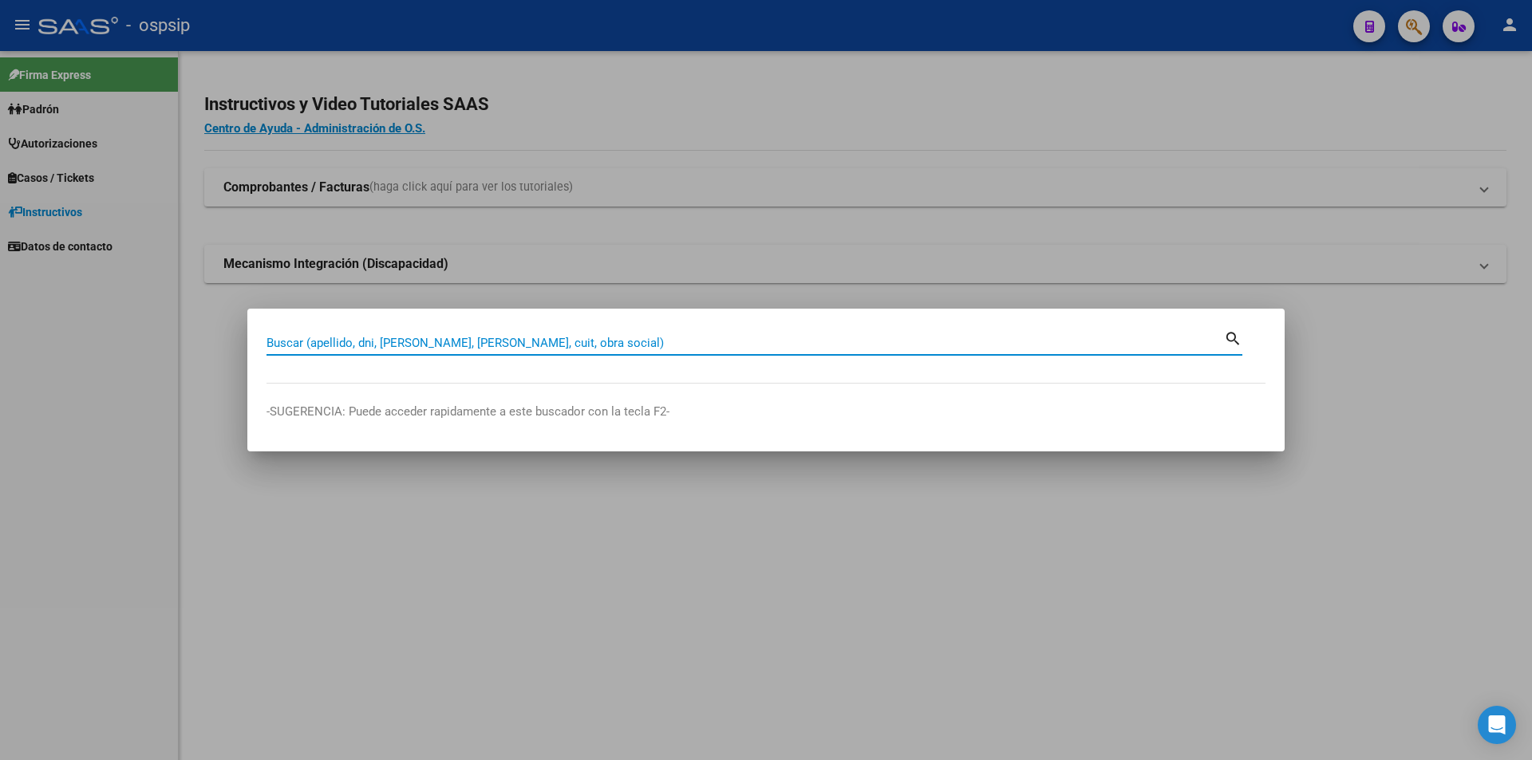
paste input "26558740"
type input "26558740"
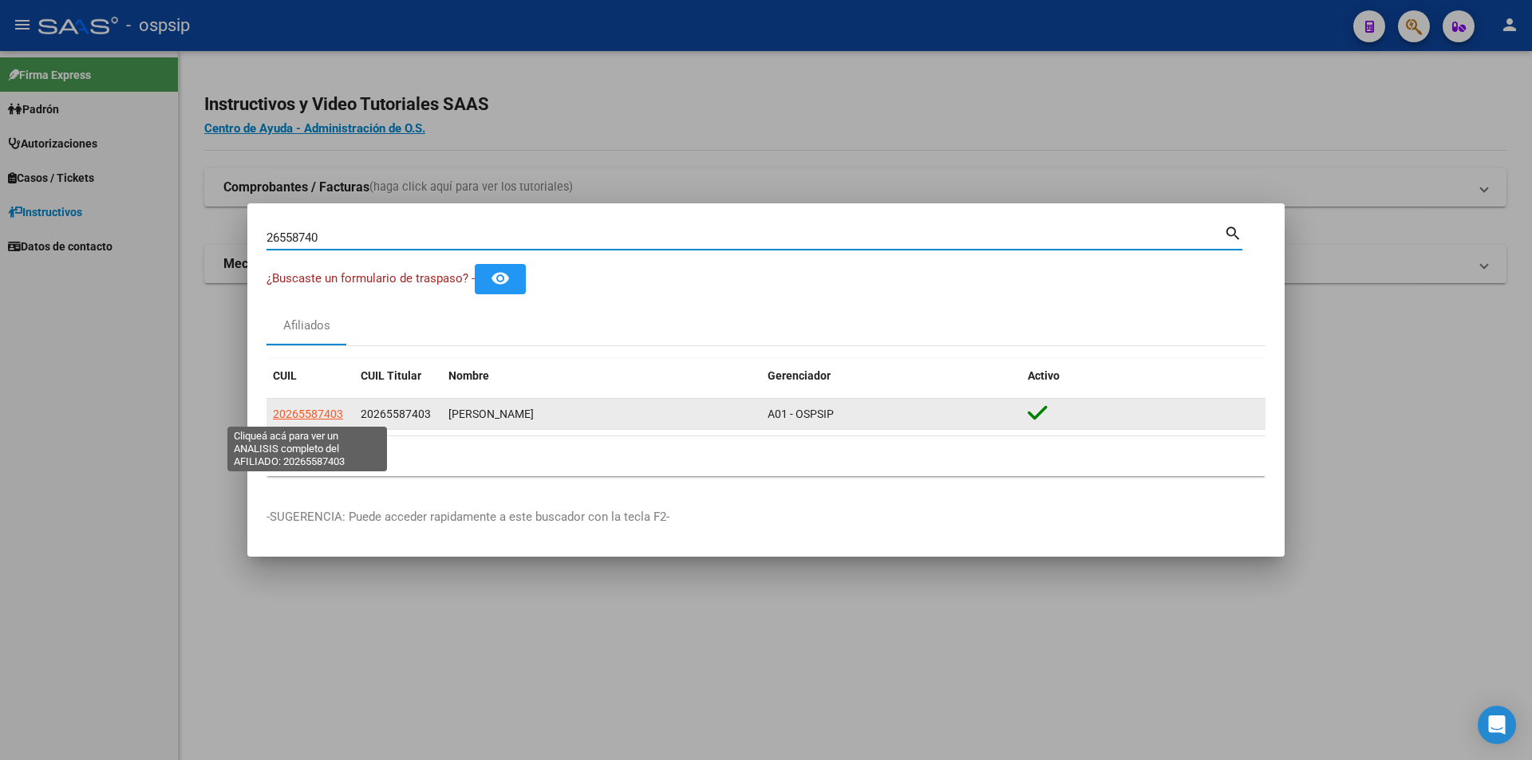
click at [313, 408] on span "20265587403" at bounding box center [308, 414] width 70 height 13
type textarea "20265587403"
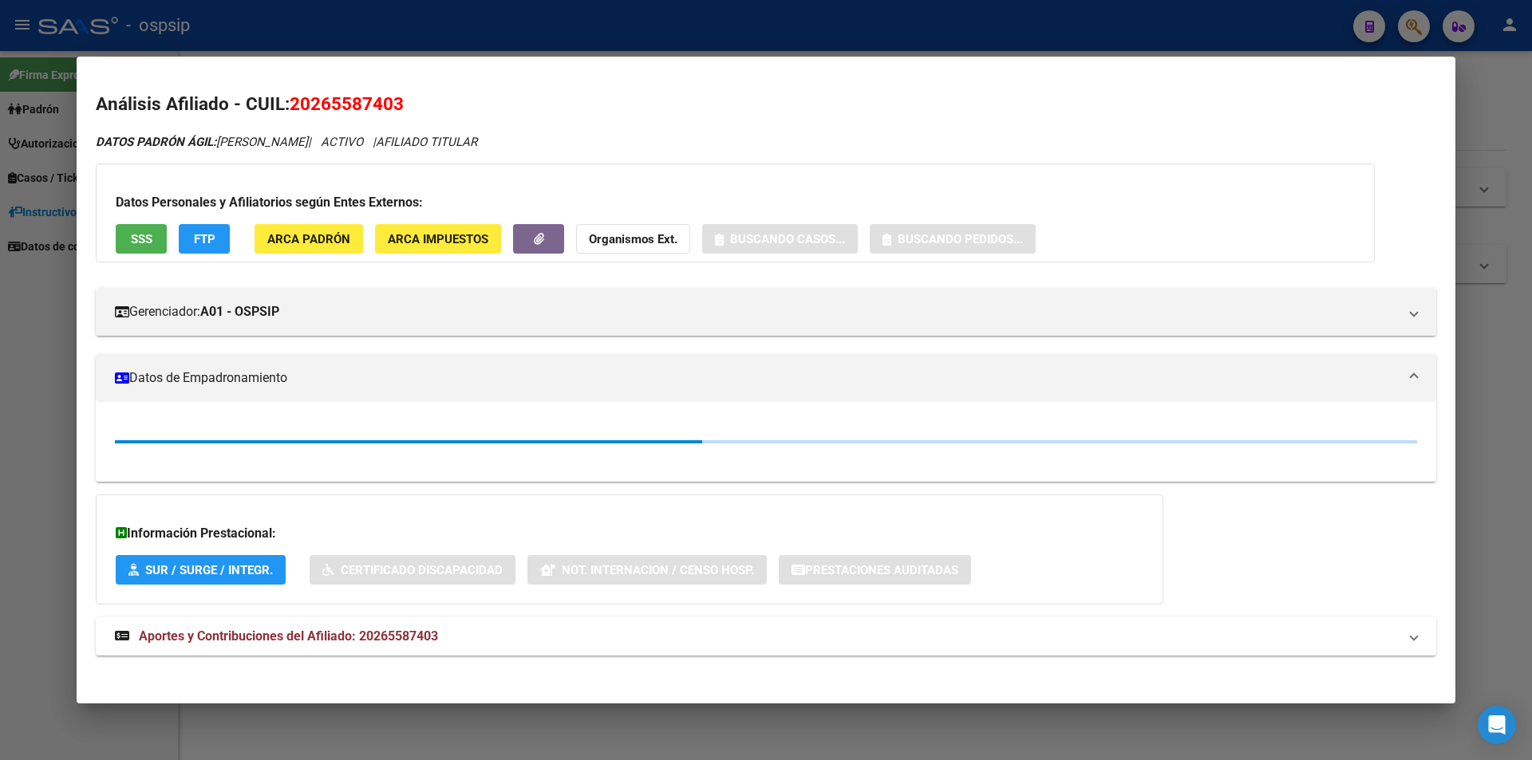
click at [131, 244] on span "SSS" at bounding box center [142, 239] width 22 height 14
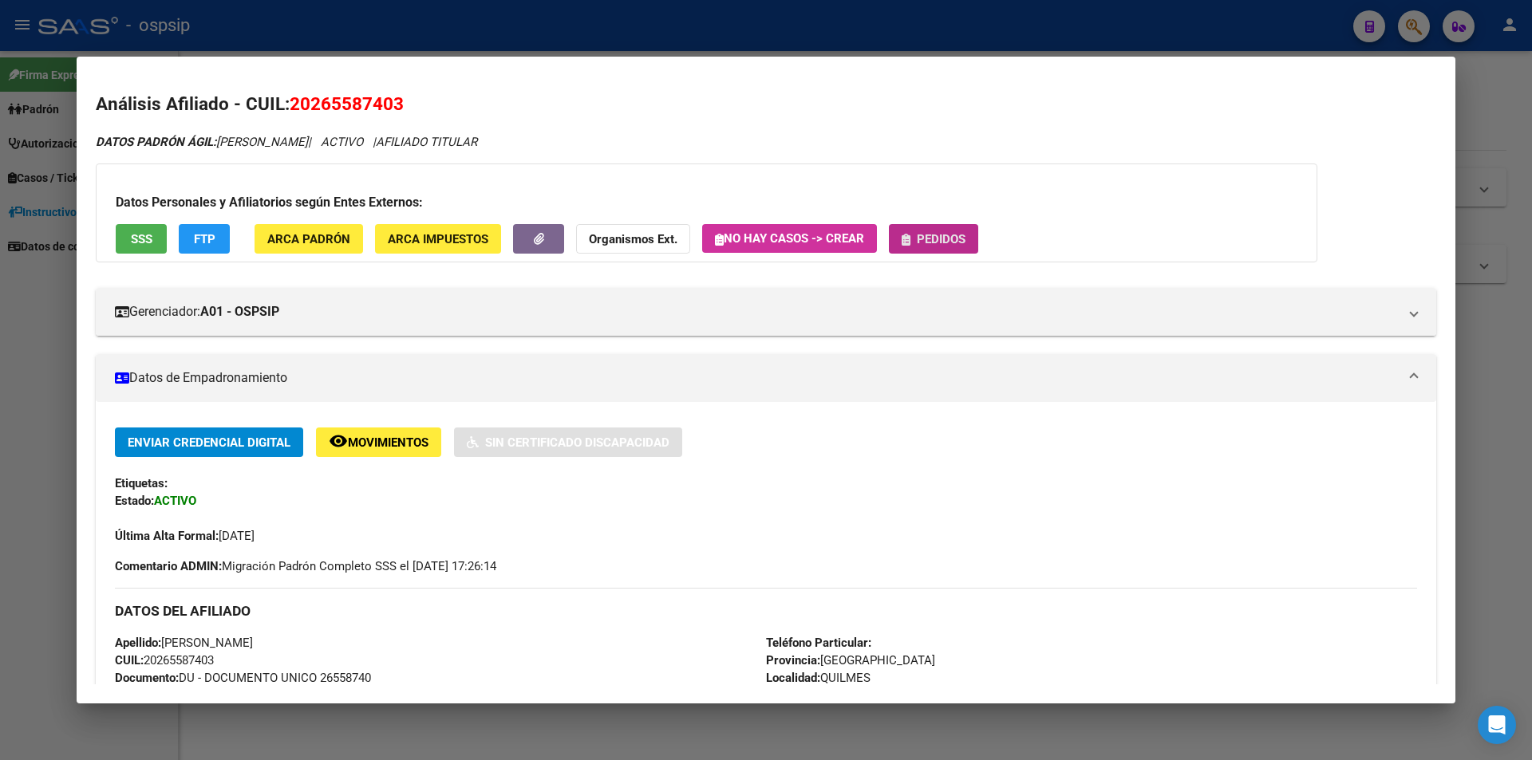
click at [924, 229] on button "Pedidos" at bounding box center [933, 239] width 89 height 30
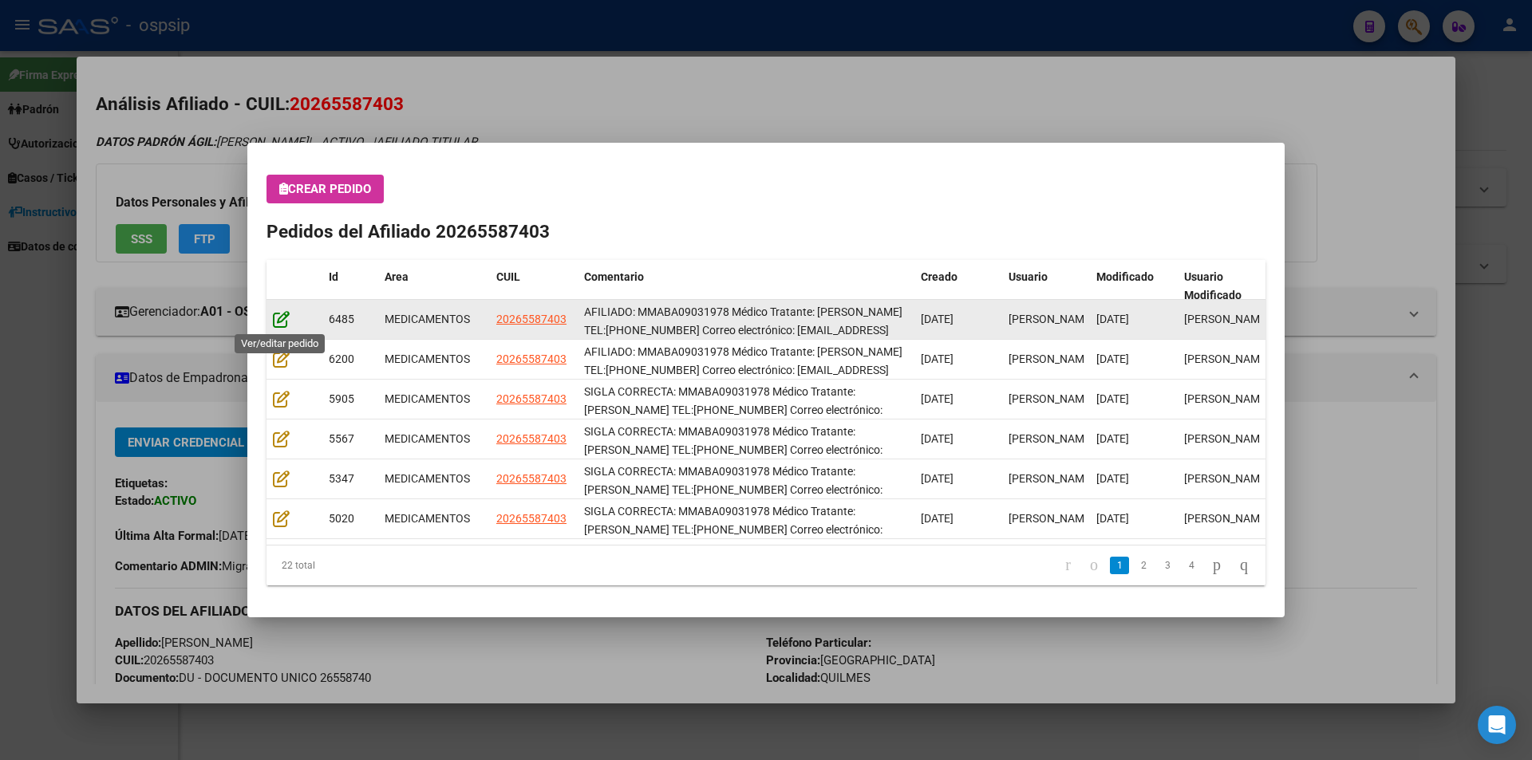
click at [276, 320] on icon at bounding box center [281, 319] width 17 height 18
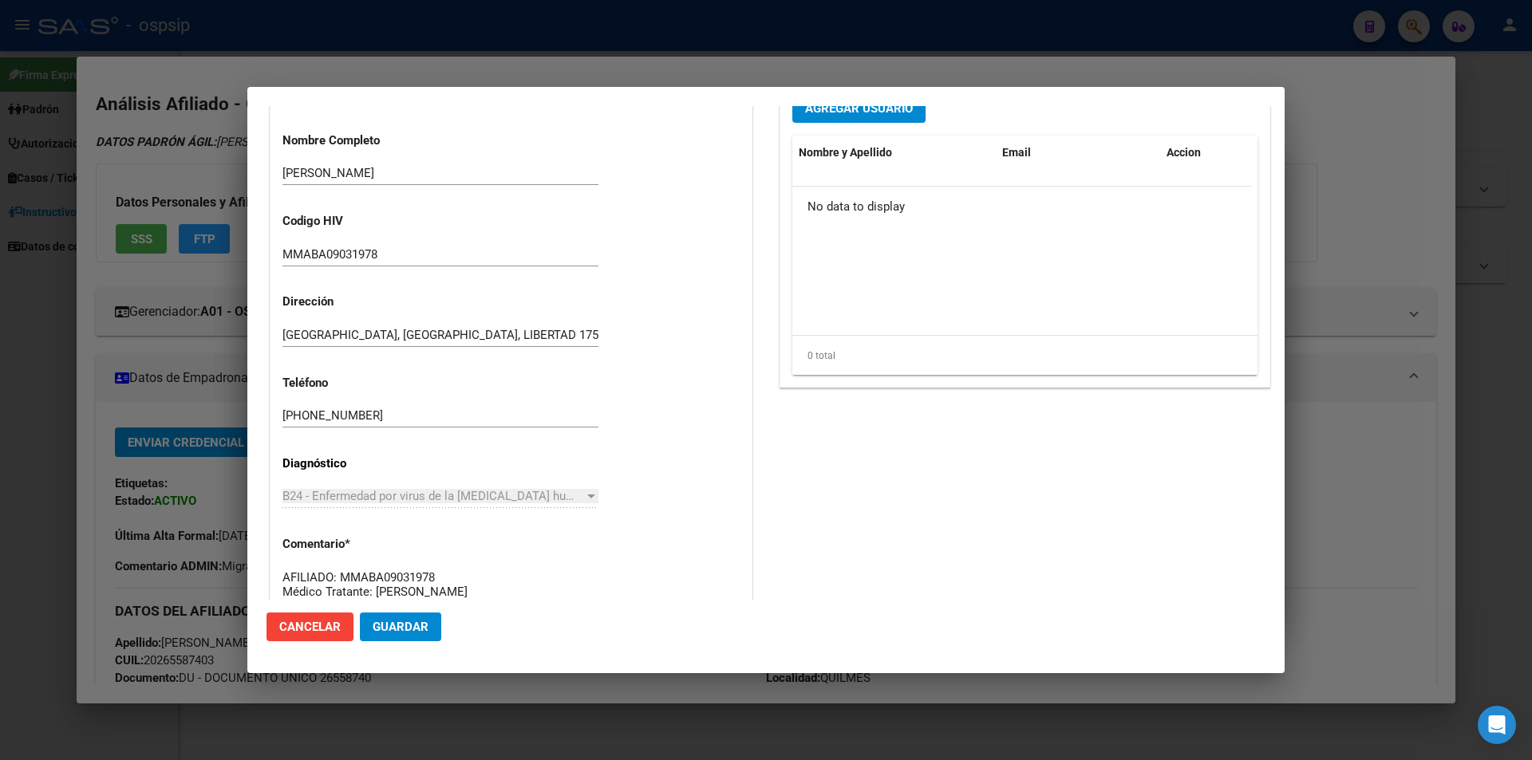
scroll to position [541, 0]
drag, startPoint x: 381, startPoint y: 413, endPoint x: 274, endPoint y: 424, distance: 106.6
click at [274, 424] on div "Casos (0) Creado: 08/07/2025 15:40 - Ortiz Jesica Área Liquidación: MEDICAMENTO…" at bounding box center [510, 187] width 481 height 969
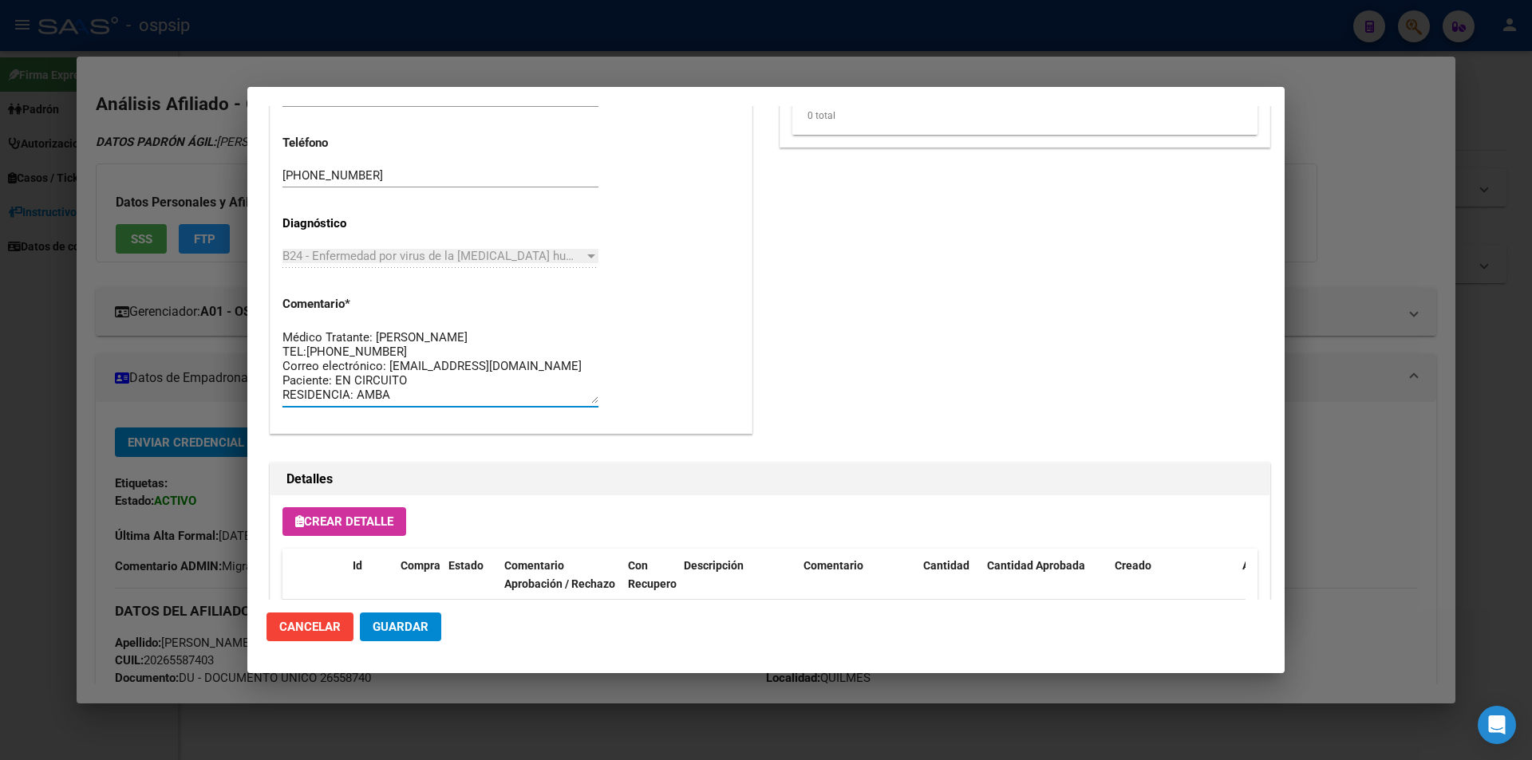
scroll to position [0, 0]
drag, startPoint x: 406, startPoint y: 395, endPoint x: 243, endPoint y: 308, distance: 185.2
click at [243, 308] on div "26558740 Buscar (apellido, dni, cuil, nro traspaso, cuit, obra social) search ¿…" at bounding box center [766, 380] width 1532 height 760
paste textarea "11-3852-3984"
type textarea "11-3852-3984"
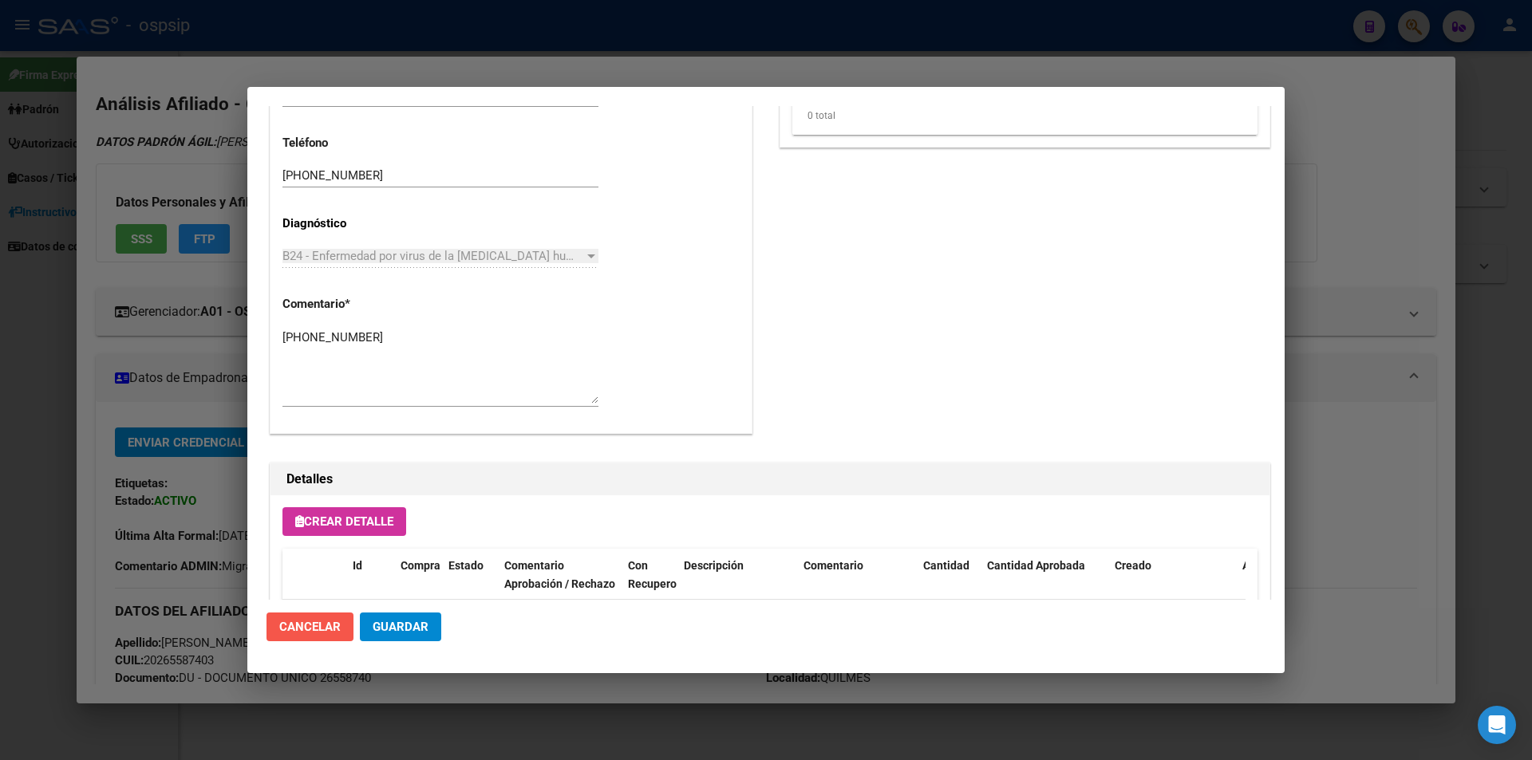
click at [301, 638] on button "Cancelar" at bounding box center [309, 627] width 87 height 29
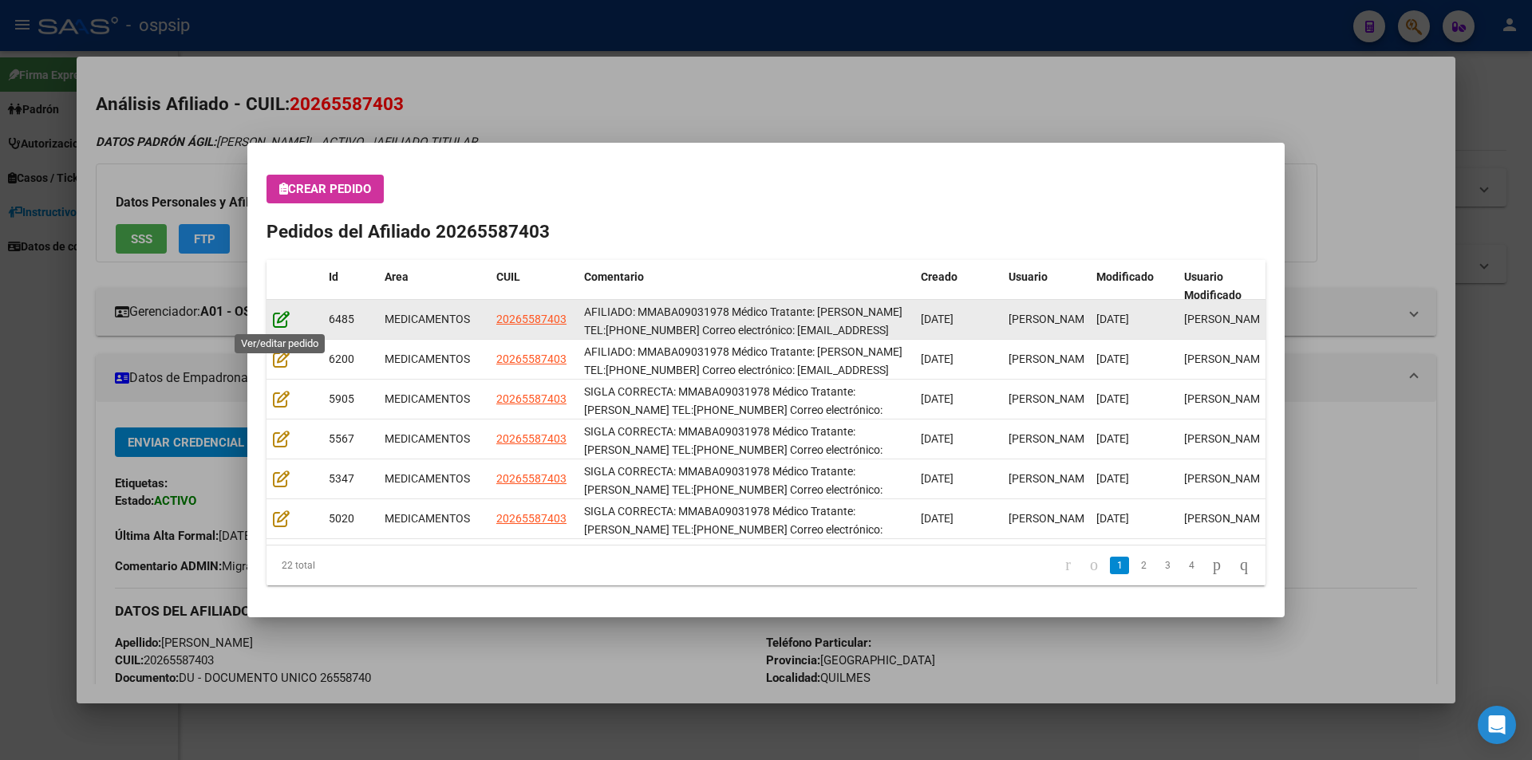
click at [283, 321] on icon at bounding box center [281, 319] width 17 height 18
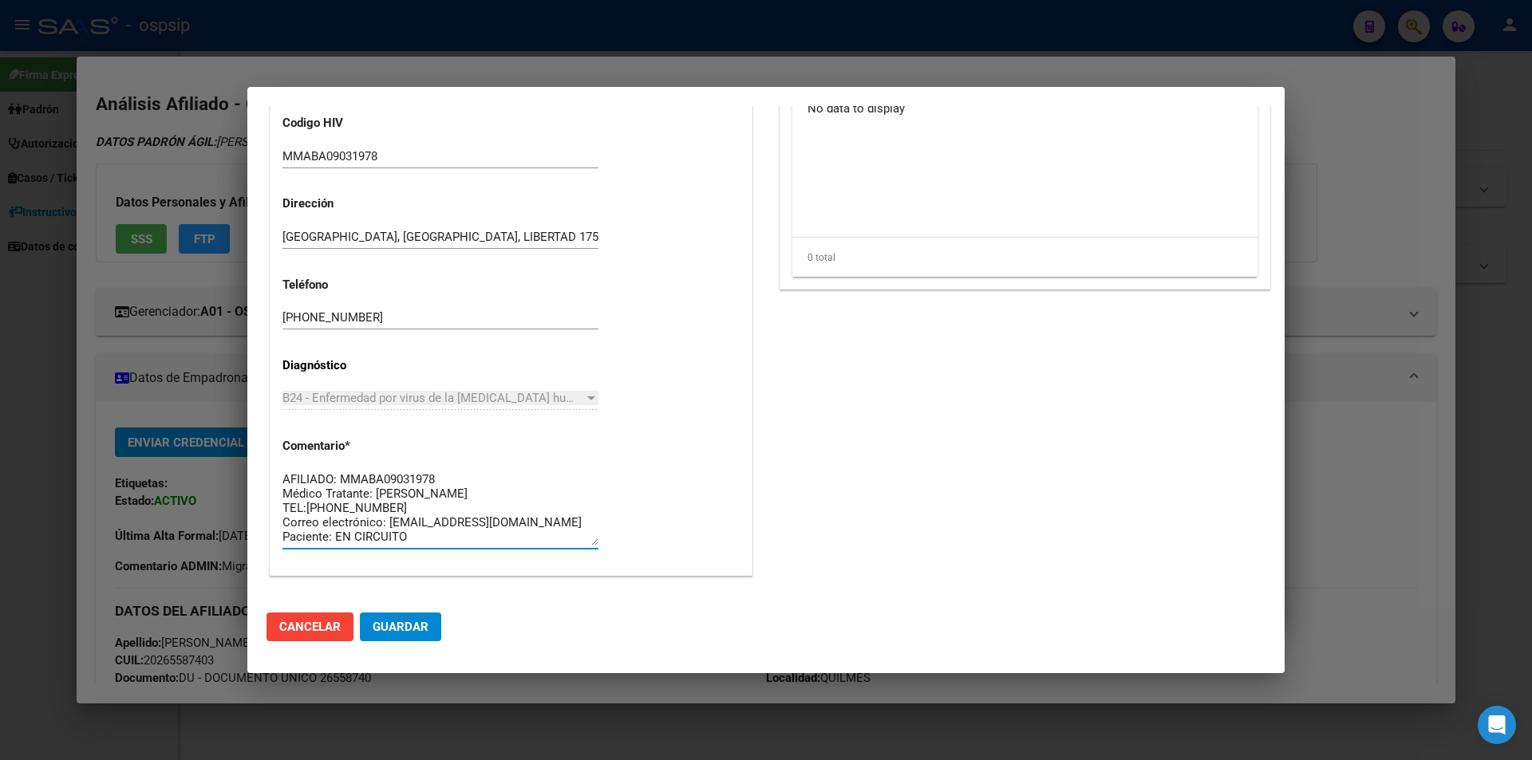
drag, startPoint x: 421, startPoint y: 539, endPoint x: 255, endPoint y: 444, distance: 191.2
click at [255, 444] on mat-dialog-content "Editar Pedido 6485 COMENTARIOS DEL PEDIDO Escriba su comentario aquí. Enviar co…" at bounding box center [765, 353] width 1037 height 494
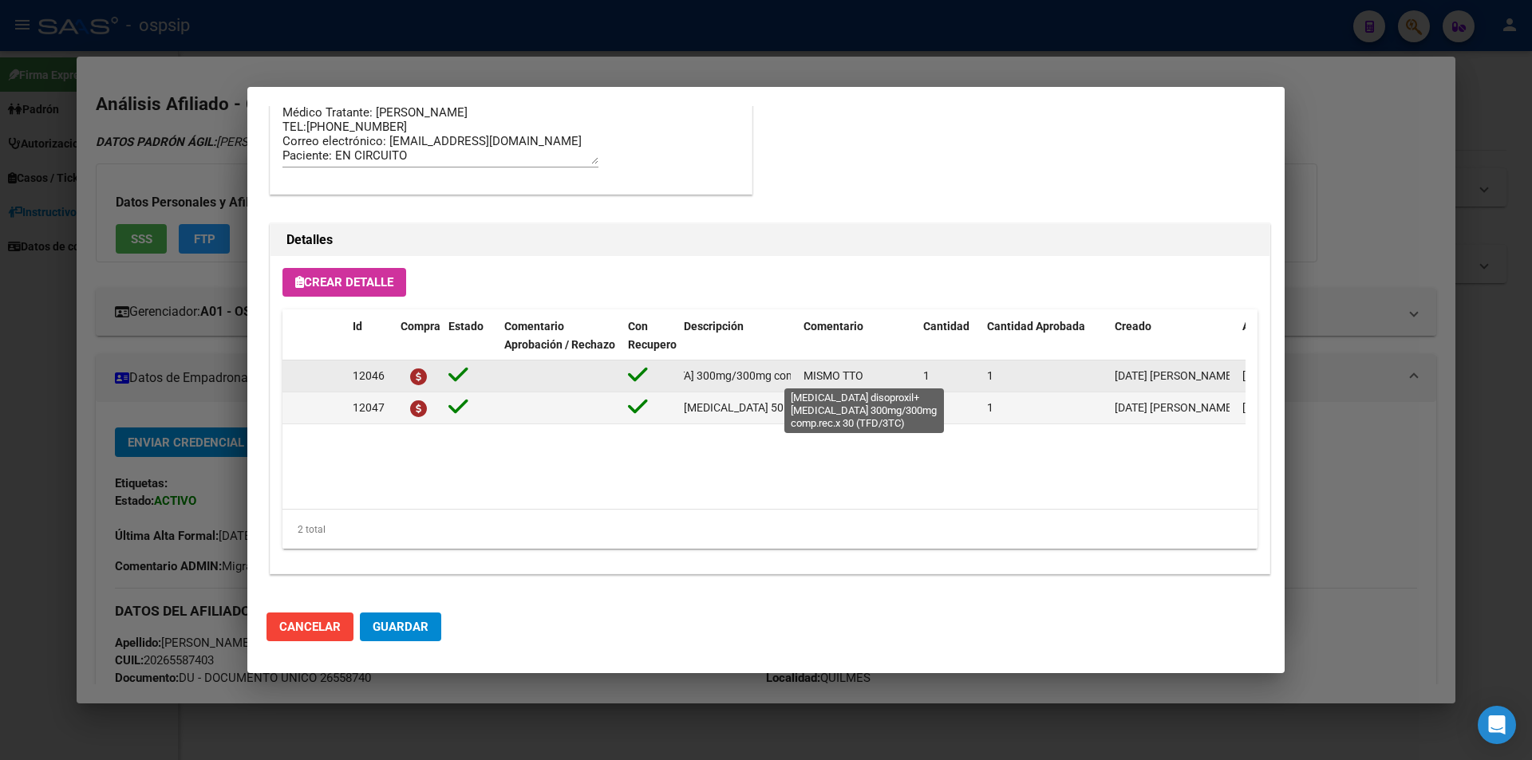
scroll to position [0, 254]
drag, startPoint x: 680, startPoint y: 378, endPoint x: 791, endPoint y: 381, distance: 110.9
click at [791, 381] on datatable-body-cell "[MEDICAL_DATA] disoproxil+[MEDICAL_DATA] 300mg/300mg comp.rec.x 30 (TFD/3TC)" at bounding box center [737, 376] width 120 height 31
copy span "[MEDICAL_DATA] disoproxil+[MEDICAL_DATA] 300mg/300mg comp.rec.x 30 (TFD/3TC)"
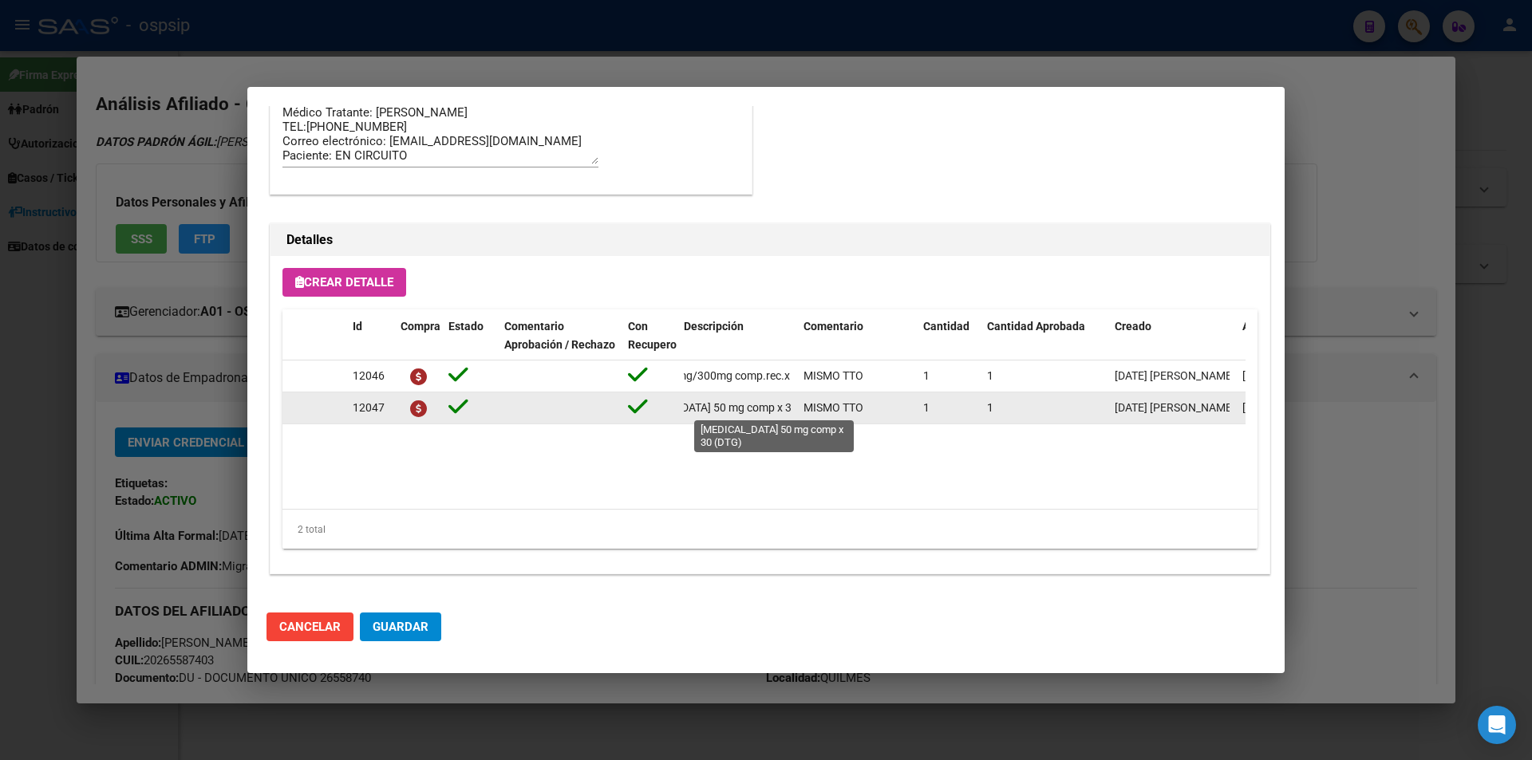
scroll to position [0, 73]
drag, startPoint x: 680, startPoint y: 406, endPoint x: 762, endPoint y: 412, distance: 82.4
click at [797, 412] on div "12047 dolutegravir 50 mg comp x 30 (DTG) MISMO TTO 1 1 08/07/2025 Jesica 08/07/…" at bounding box center [878, 409] width 1193 height 32
drag, startPoint x: 762, startPoint y: 412, endPoint x: 773, endPoint y: 419, distance: 12.9
click at [773, 419] on datatable-body-cell "[MEDICAL_DATA] 50 mg comp x 30 (DTG)" at bounding box center [737, 408] width 120 height 31
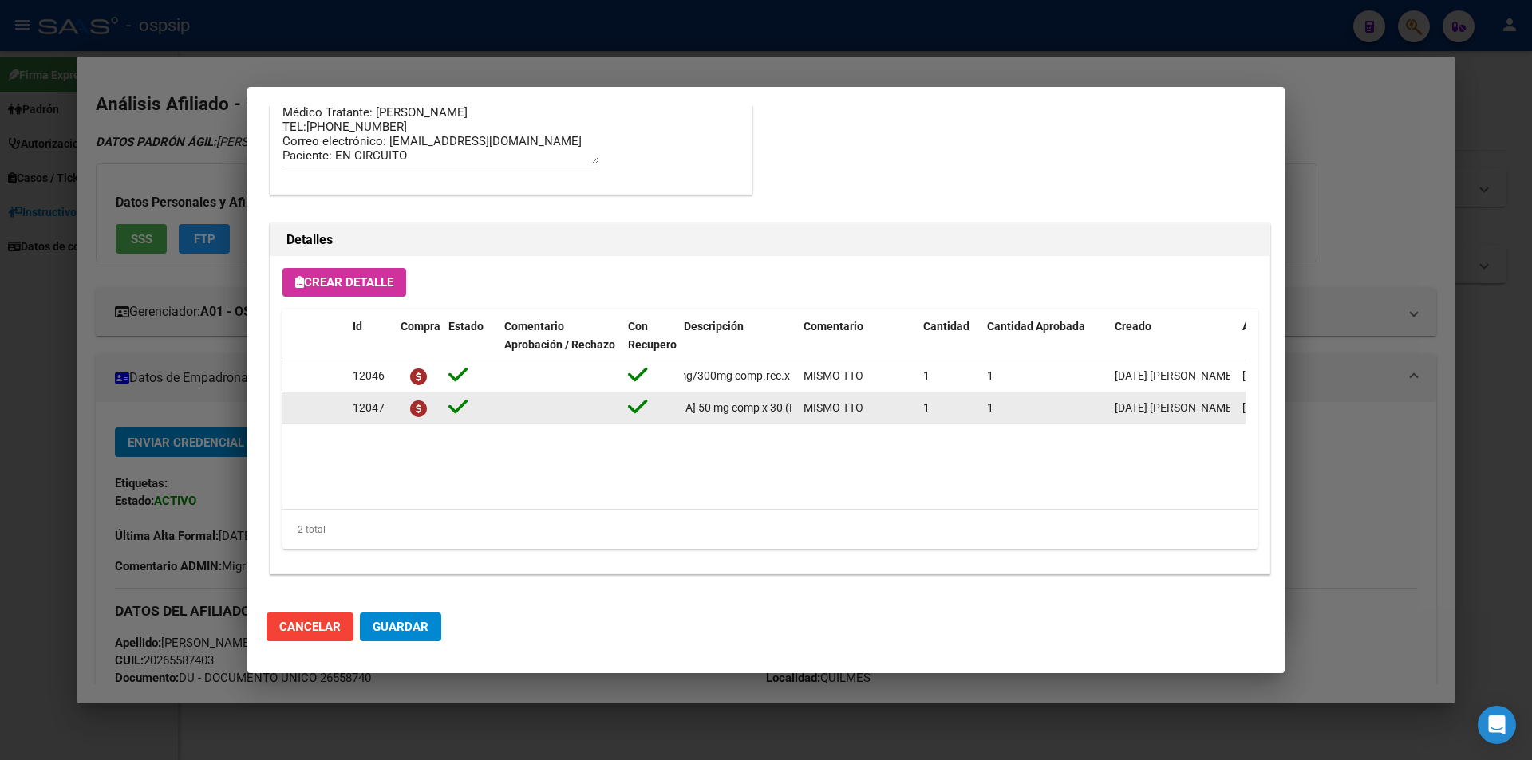
scroll to position [0, 0]
drag, startPoint x: 792, startPoint y: 407, endPoint x: 625, endPoint y: 417, distance: 167.9
click at [625, 417] on div "12047 dolutegravir 50 mg comp x 30 (DTG) MISMO TTO 1 1 08/07/2025 Jesica 08/07/…" at bounding box center [878, 409] width 1193 height 32
copy div "[MEDICAL_DATA] 50 mg comp x 30 (DTG)"
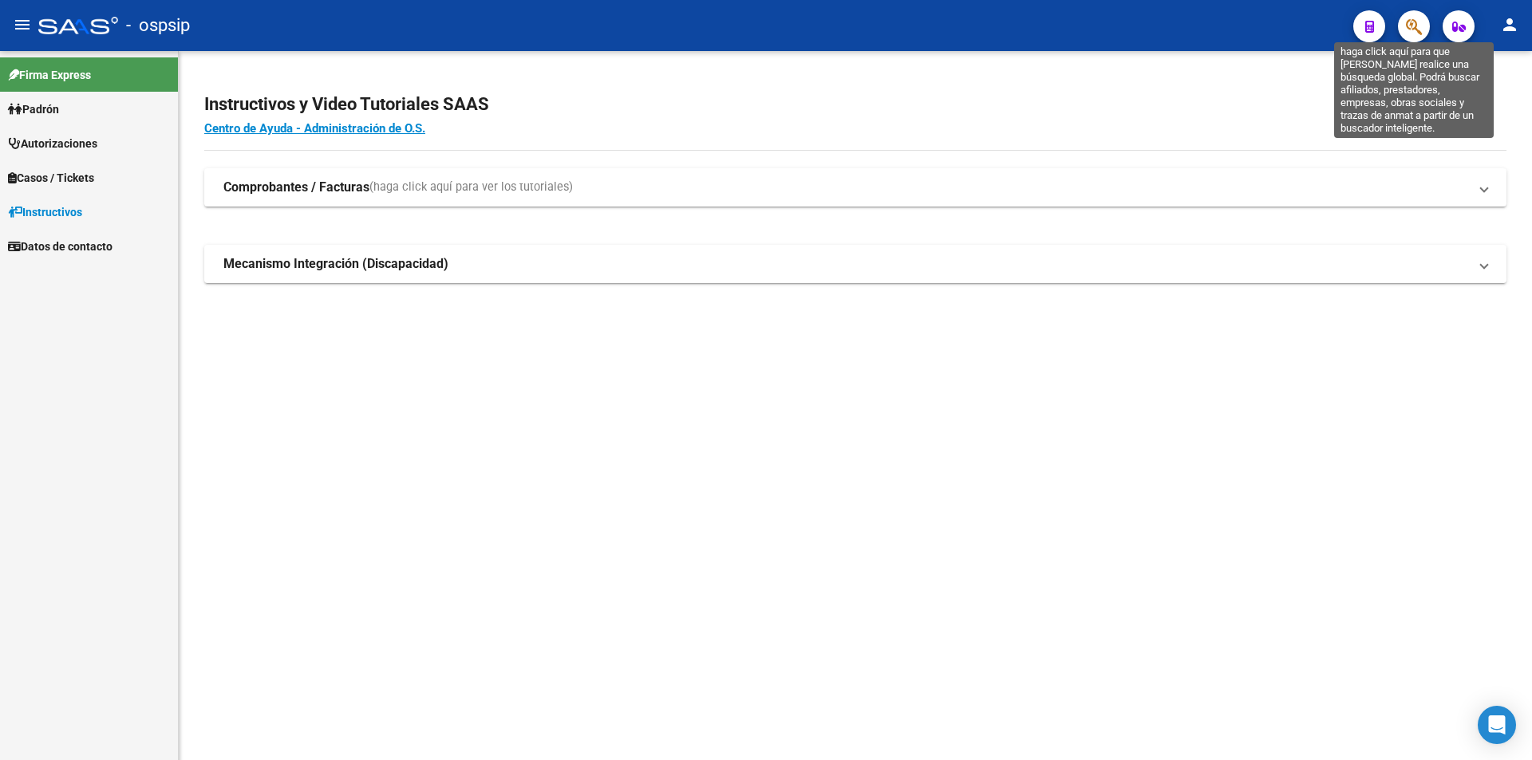
click at [1415, 26] on icon "button" at bounding box center [1414, 27] width 16 height 18
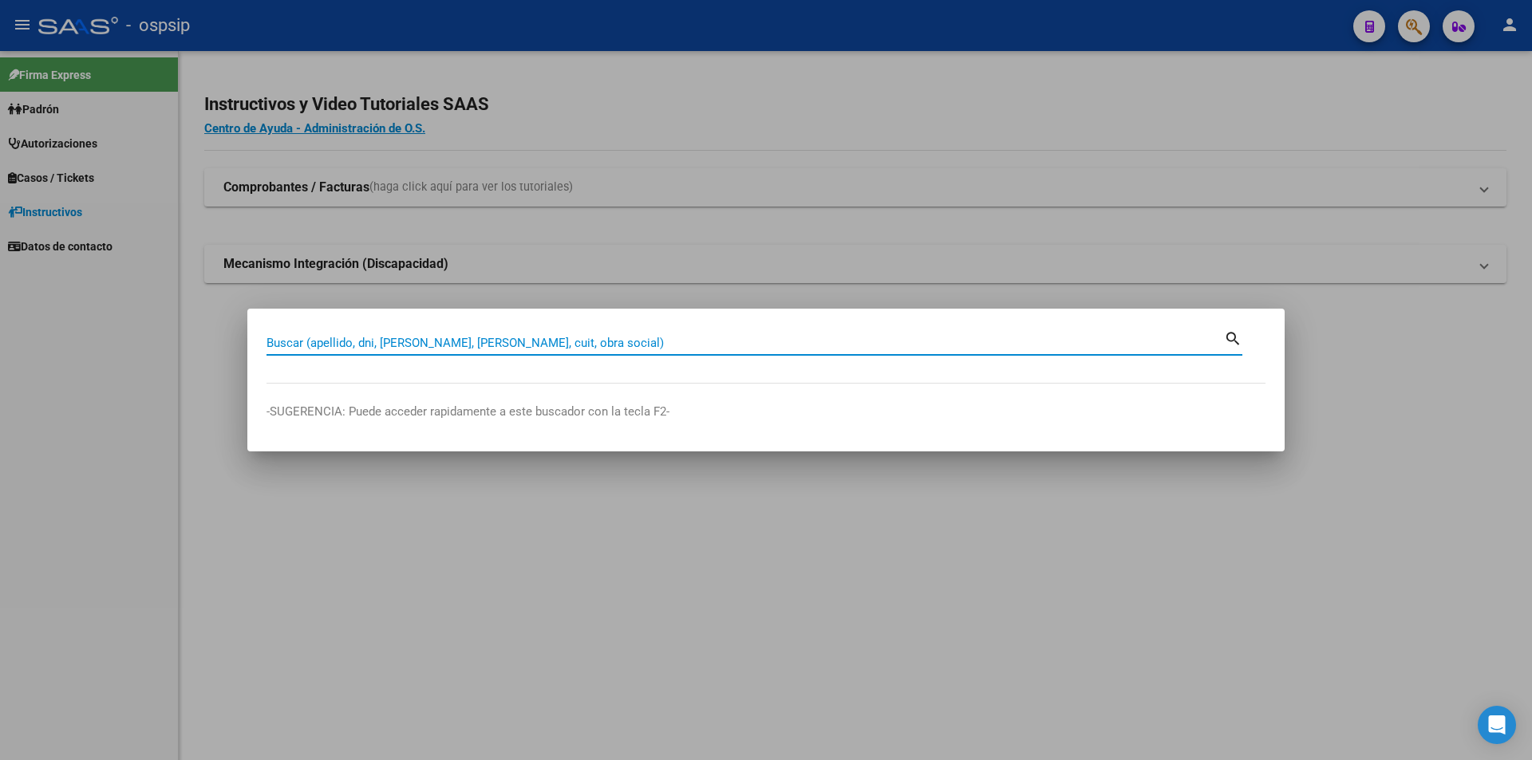
paste input "34898812"
type input "34898812"
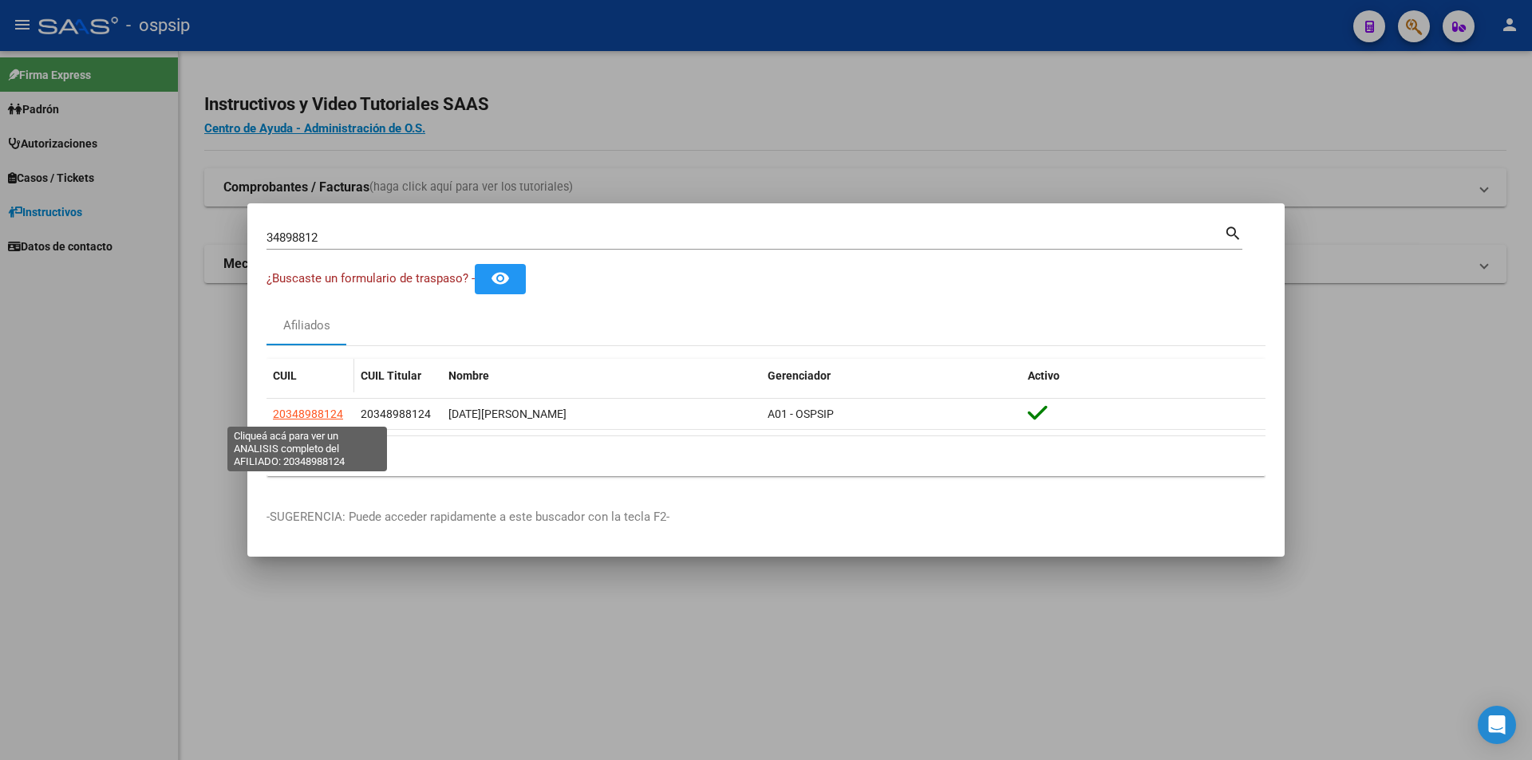
click at [289, 417] on span "20348988124" at bounding box center [308, 414] width 70 height 13
type textarea "20348988124"
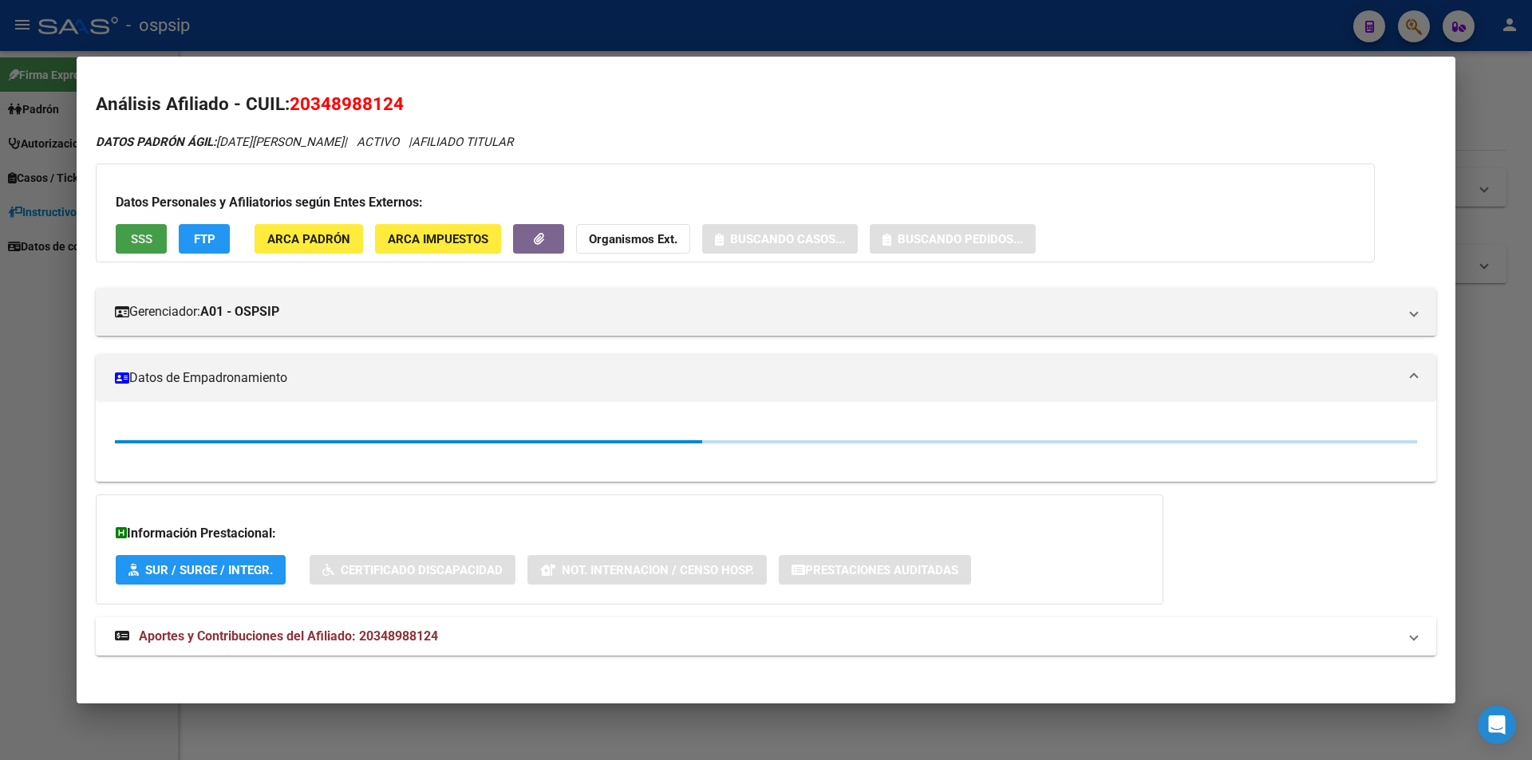
click at [133, 240] on span "SSS" at bounding box center [142, 239] width 22 height 14
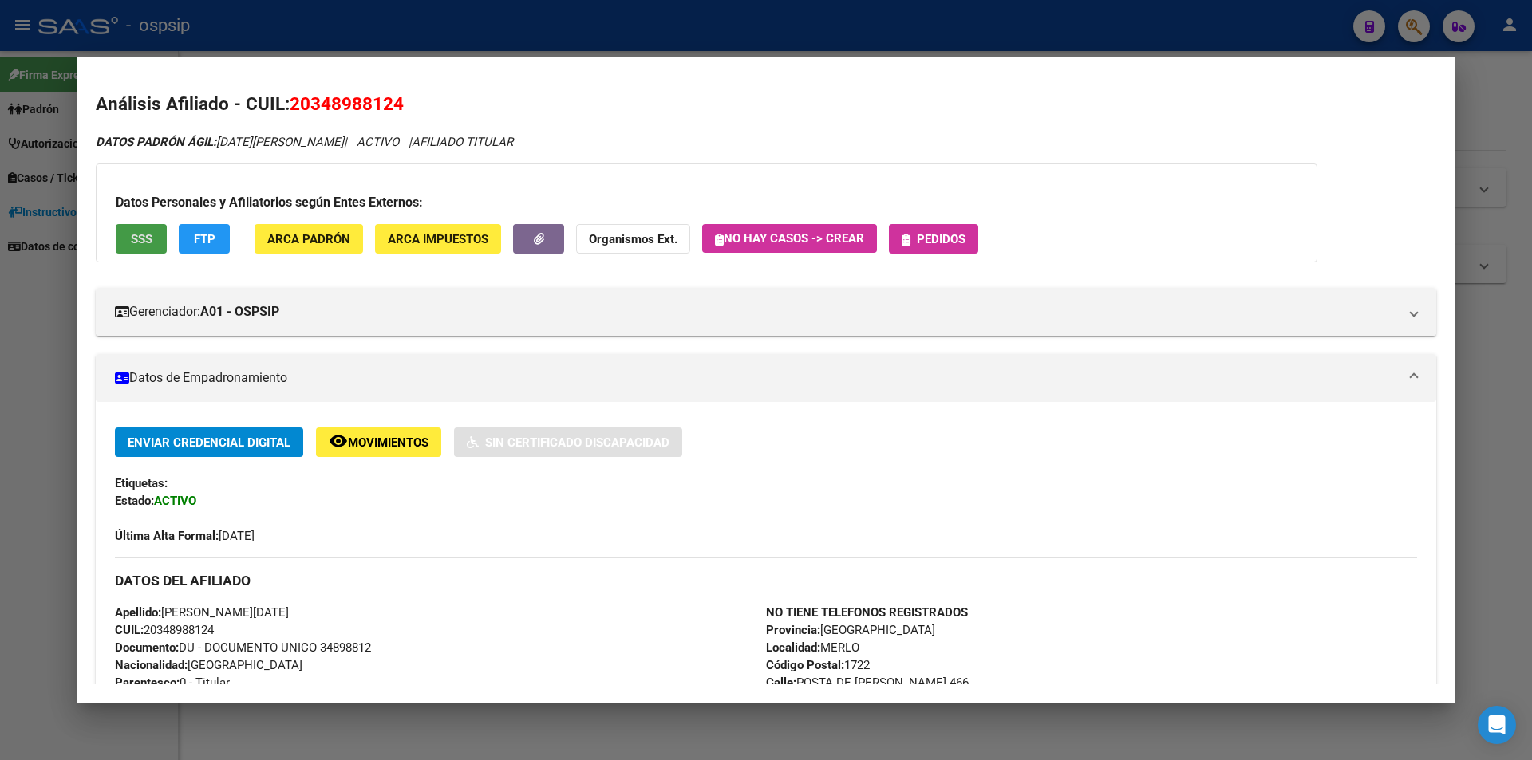
click at [938, 237] on span "Pedidos" at bounding box center [941, 239] width 49 height 14
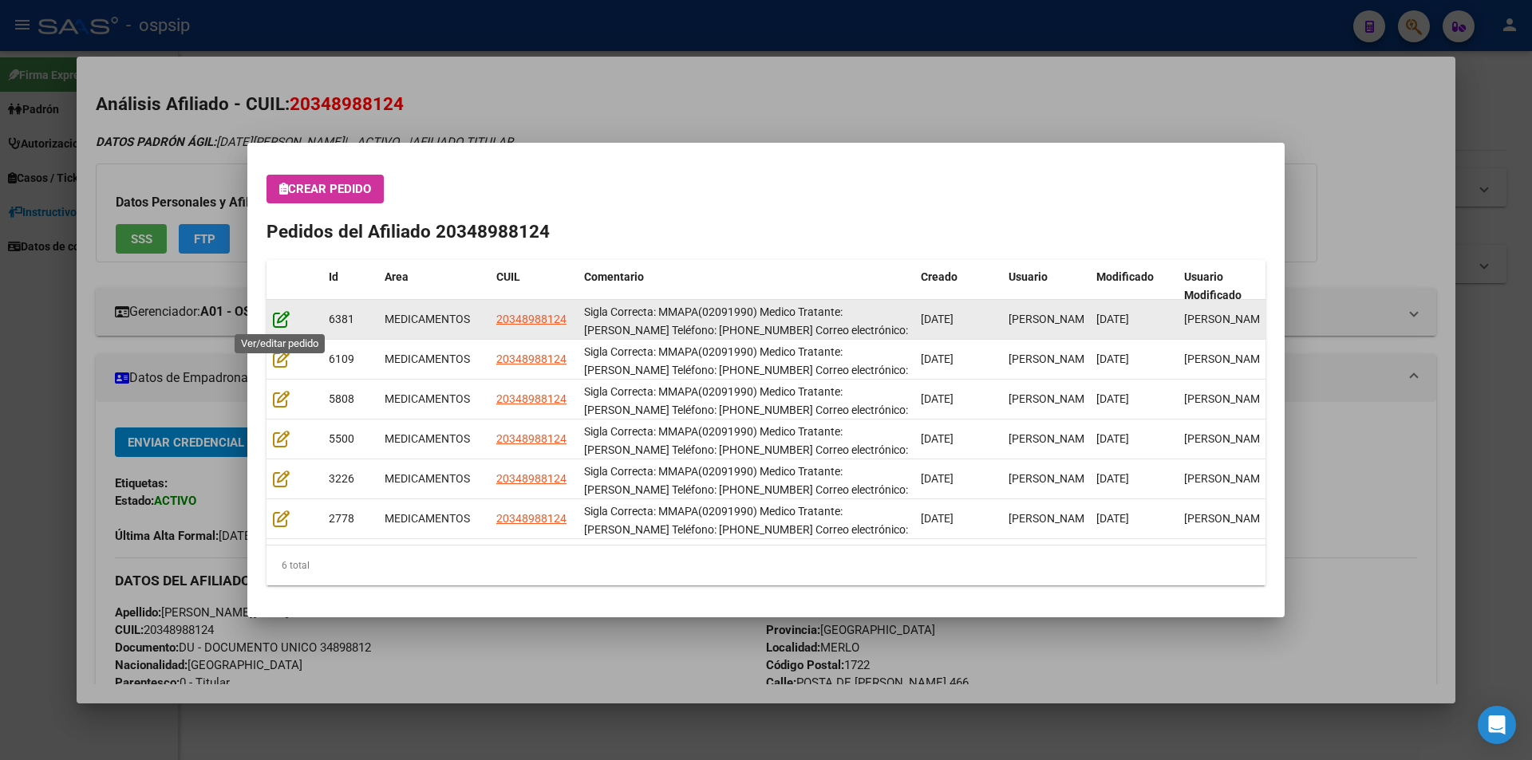
click at [280, 323] on icon at bounding box center [281, 319] width 17 height 18
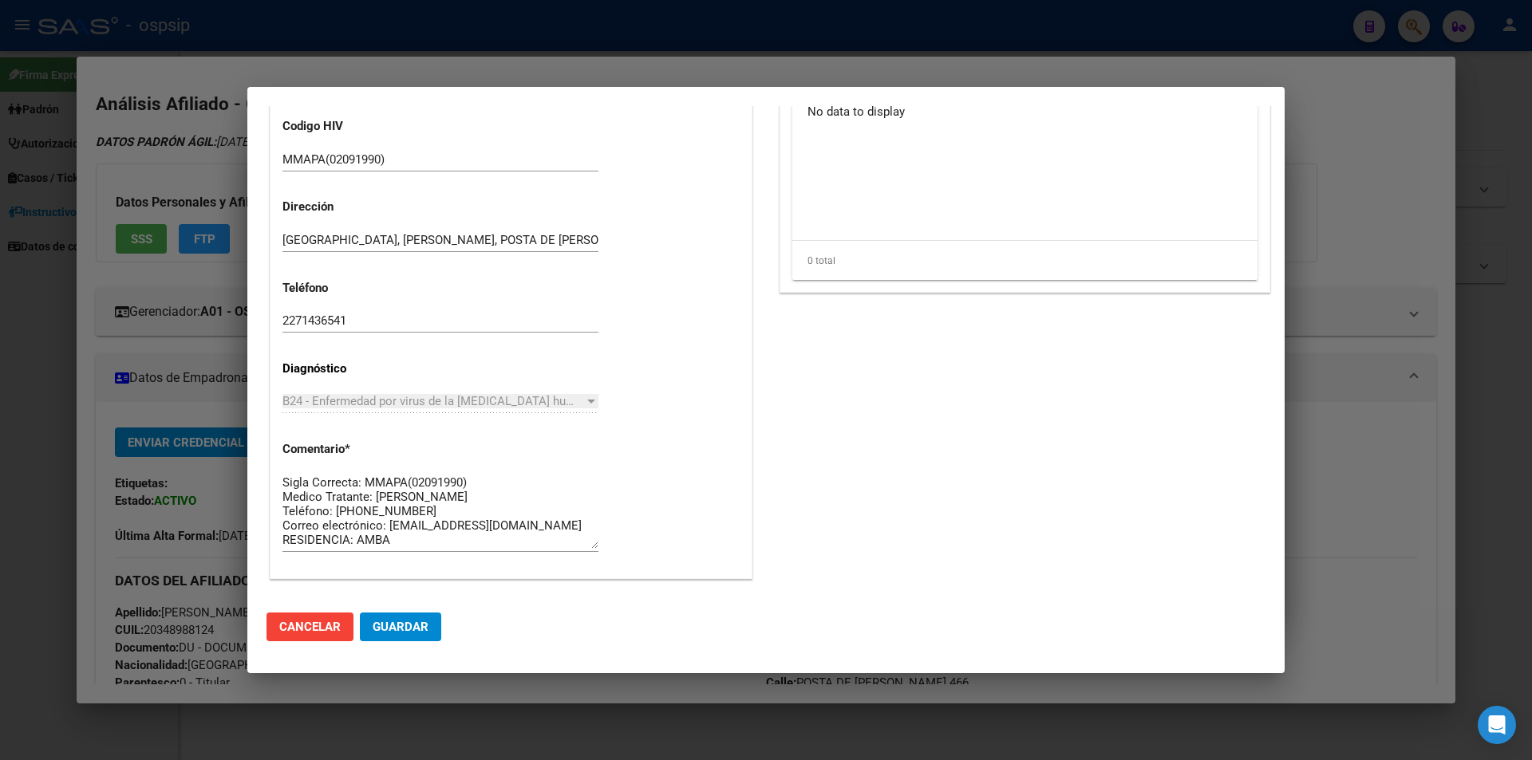
scroll to position [621, 0]
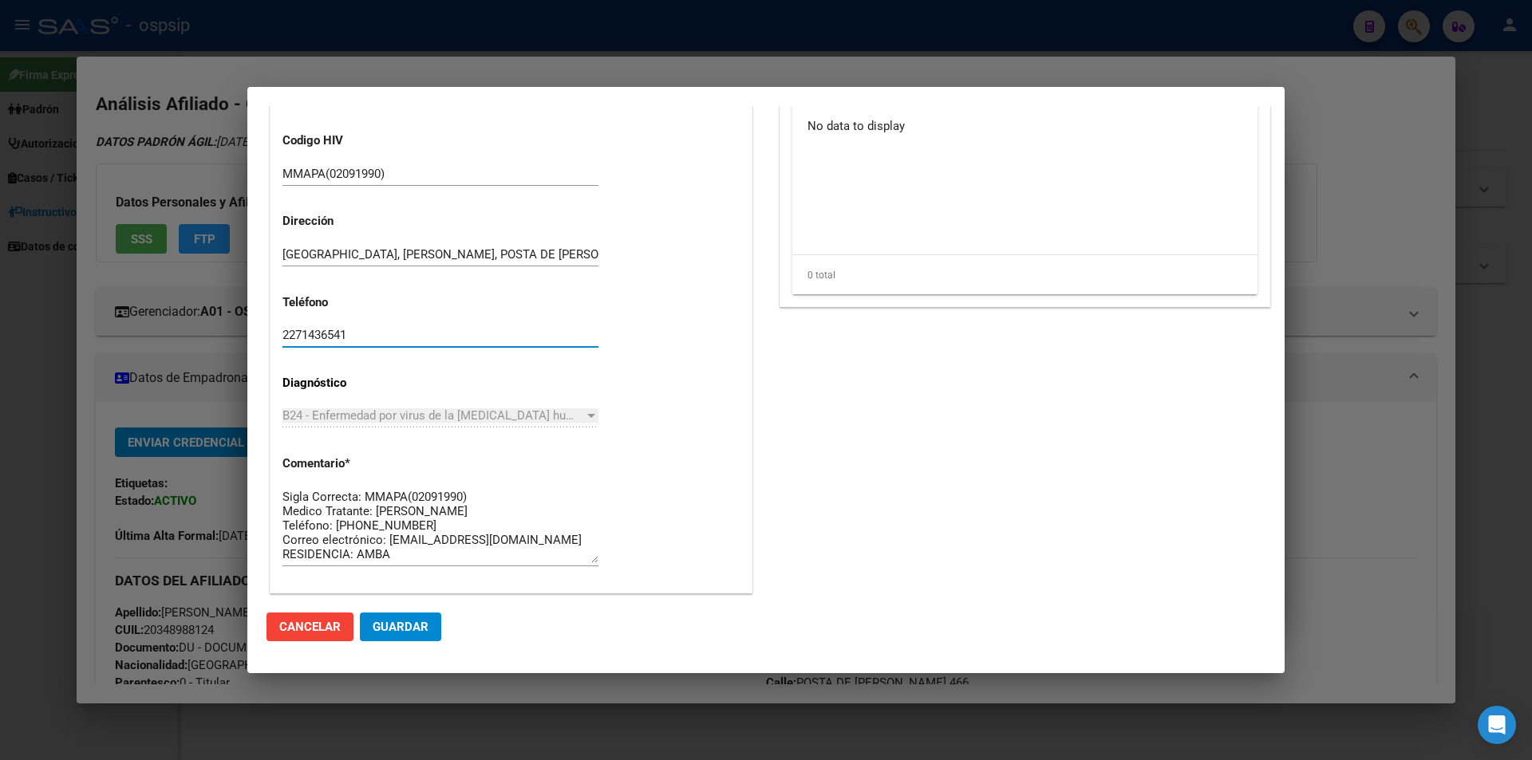
drag, startPoint x: 375, startPoint y: 336, endPoint x: 241, endPoint y: 337, distance: 134.0
click at [241, 337] on div "34898812 Buscar (apellido, dni, cuil, nro traspaso, cuit, obra social) search ¿…" at bounding box center [766, 380] width 1532 height 760
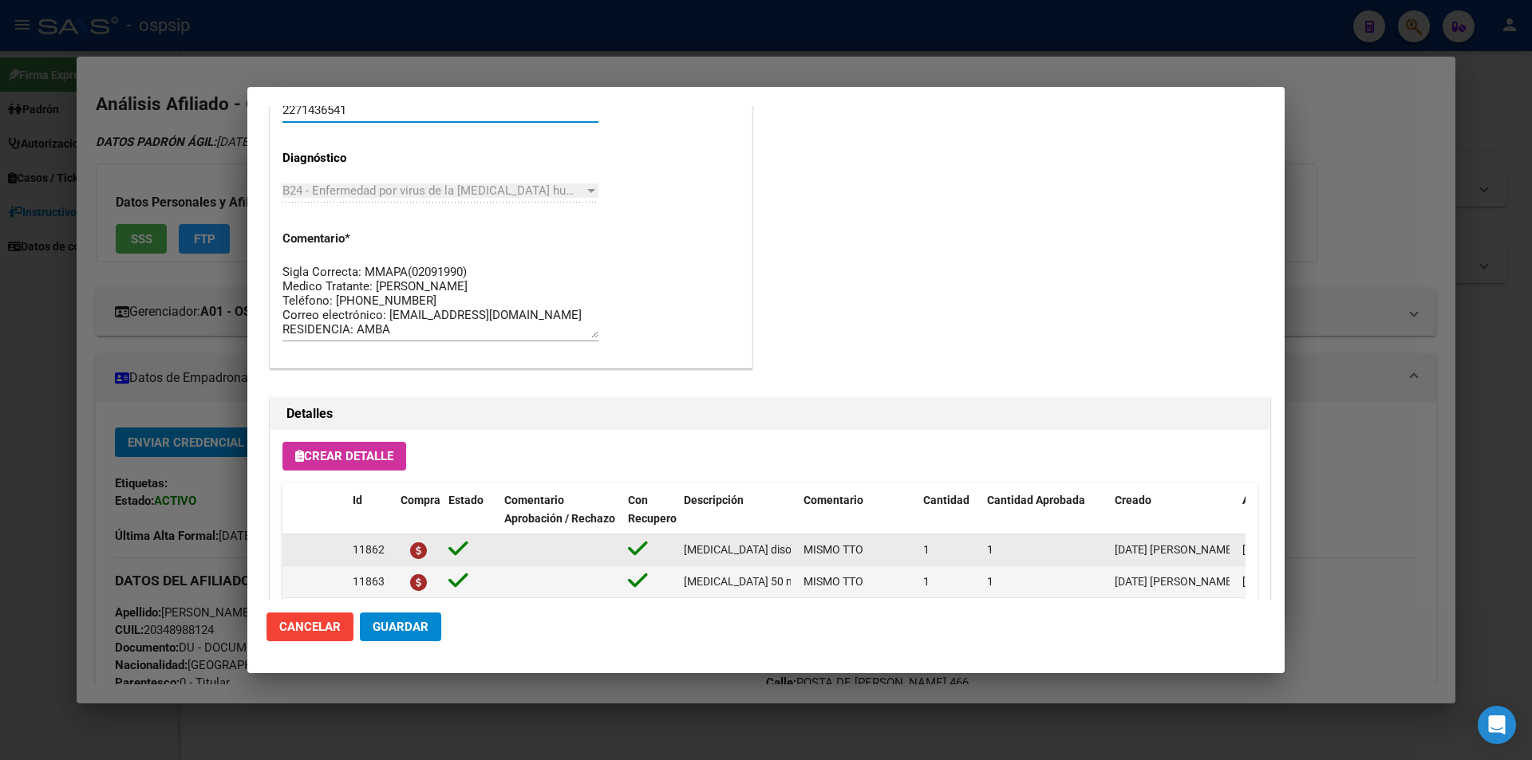
scroll to position [700, 0]
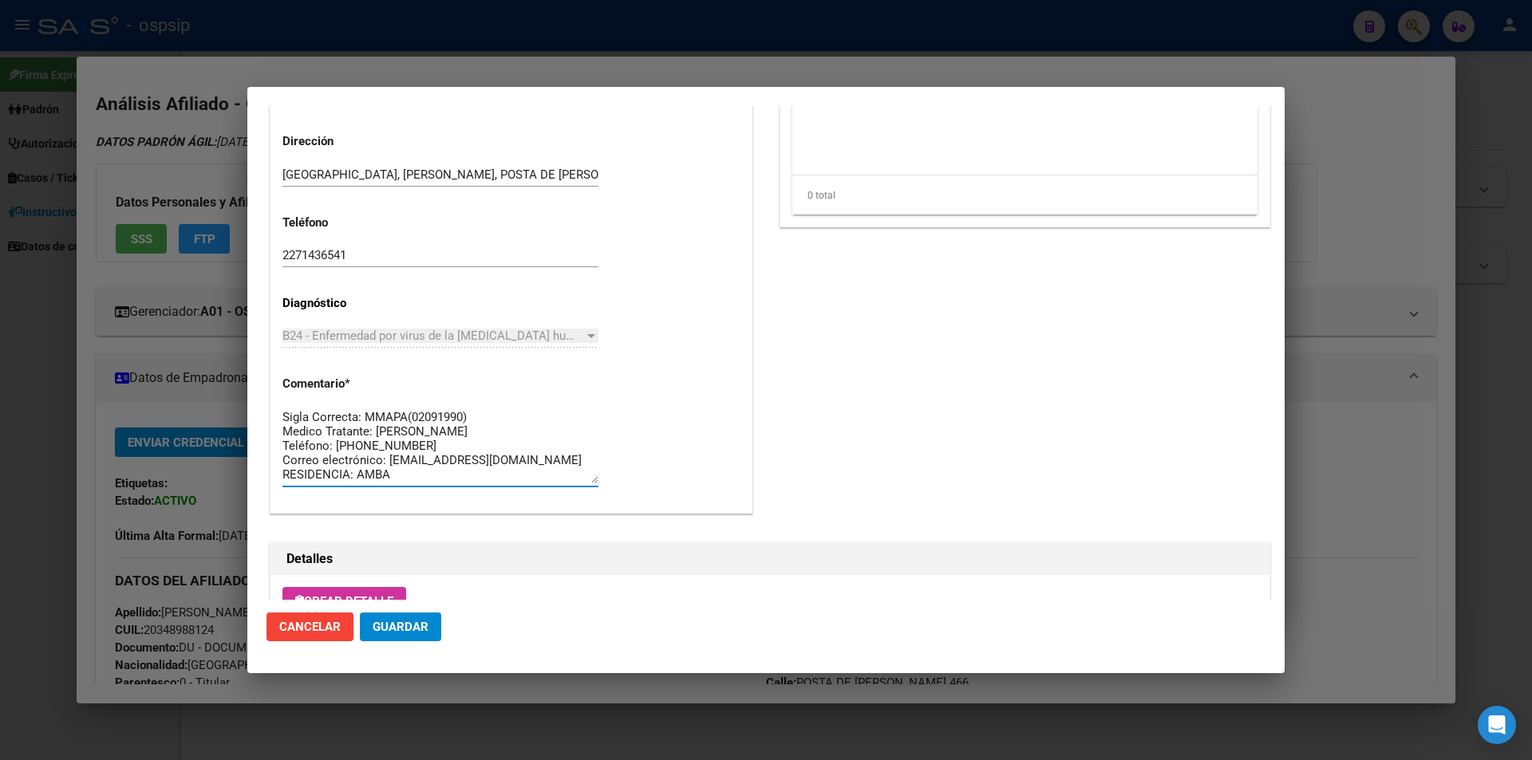
drag, startPoint x: 397, startPoint y: 475, endPoint x: 263, endPoint y: 380, distance: 164.1
click at [263, 380] on mat-dialog-content "Editar Pedido 6381 COMENTARIOS DEL PEDIDO Escriba su comentario aquí. Enviar co…" at bounding box center [765, 353] width 1037 height 494
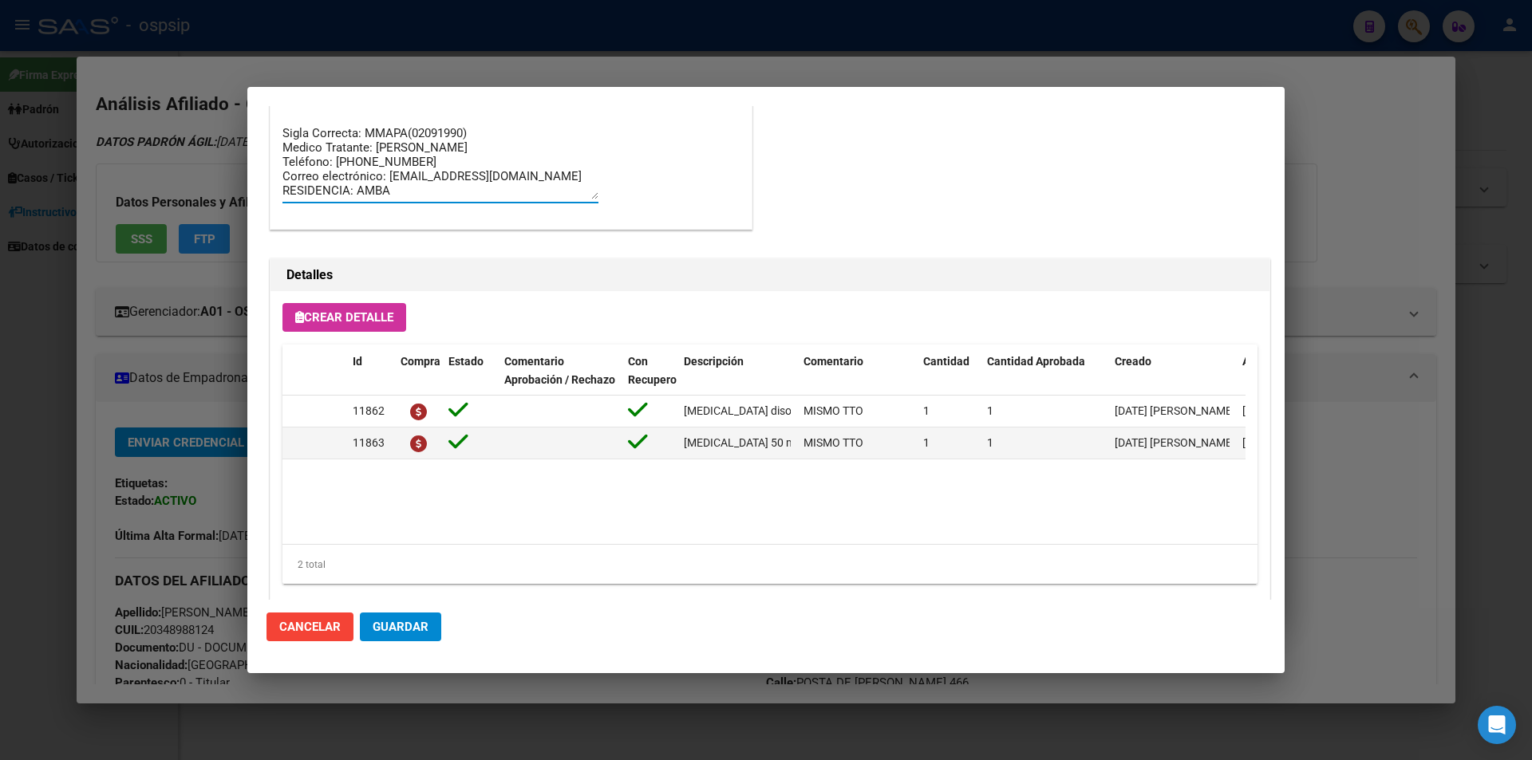
scroll to position [1020, 0]
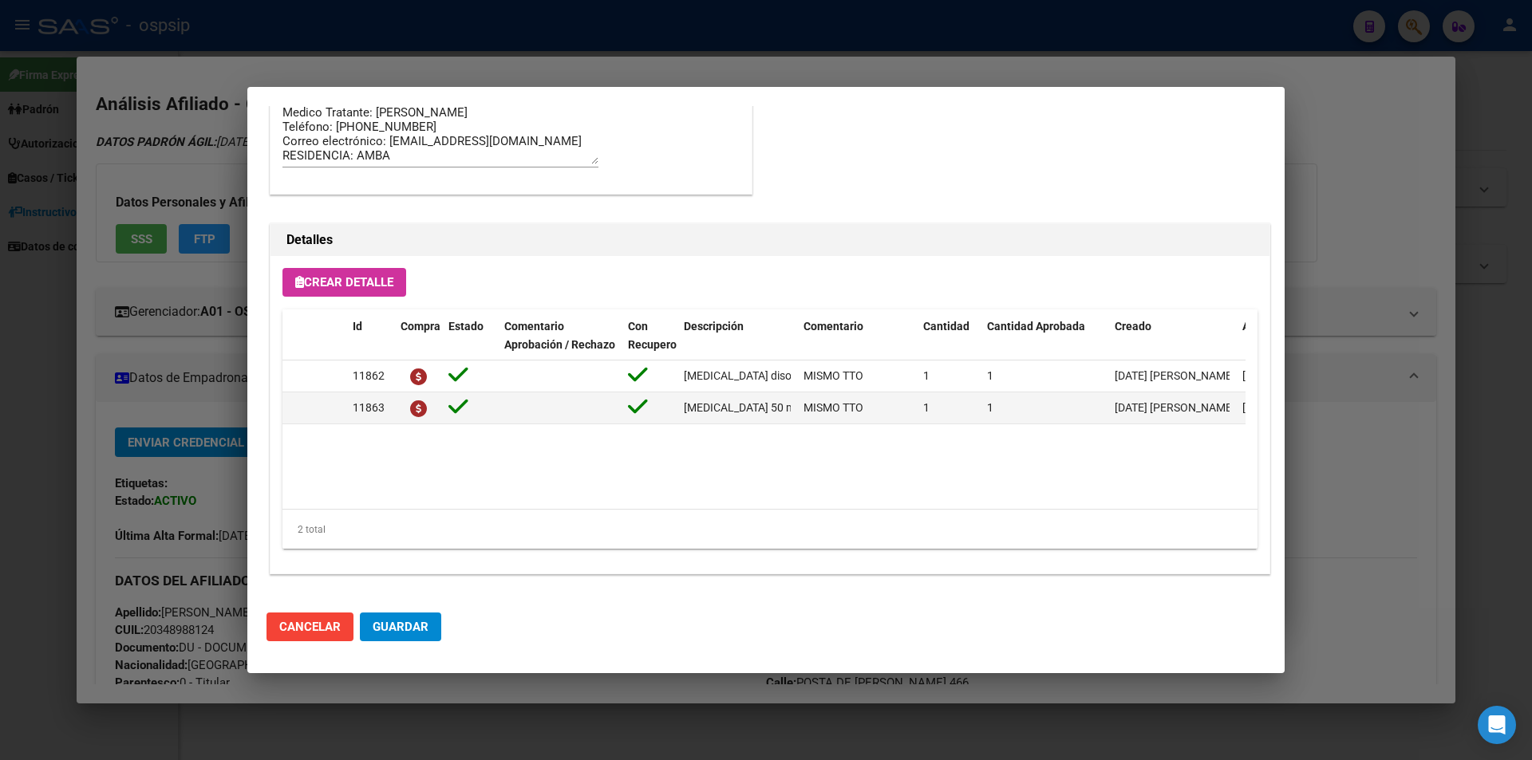
drag, startPoint x: 1067, startPoint y: 112, endPoint x: 982, endPoint y: 160, distance: 97.6
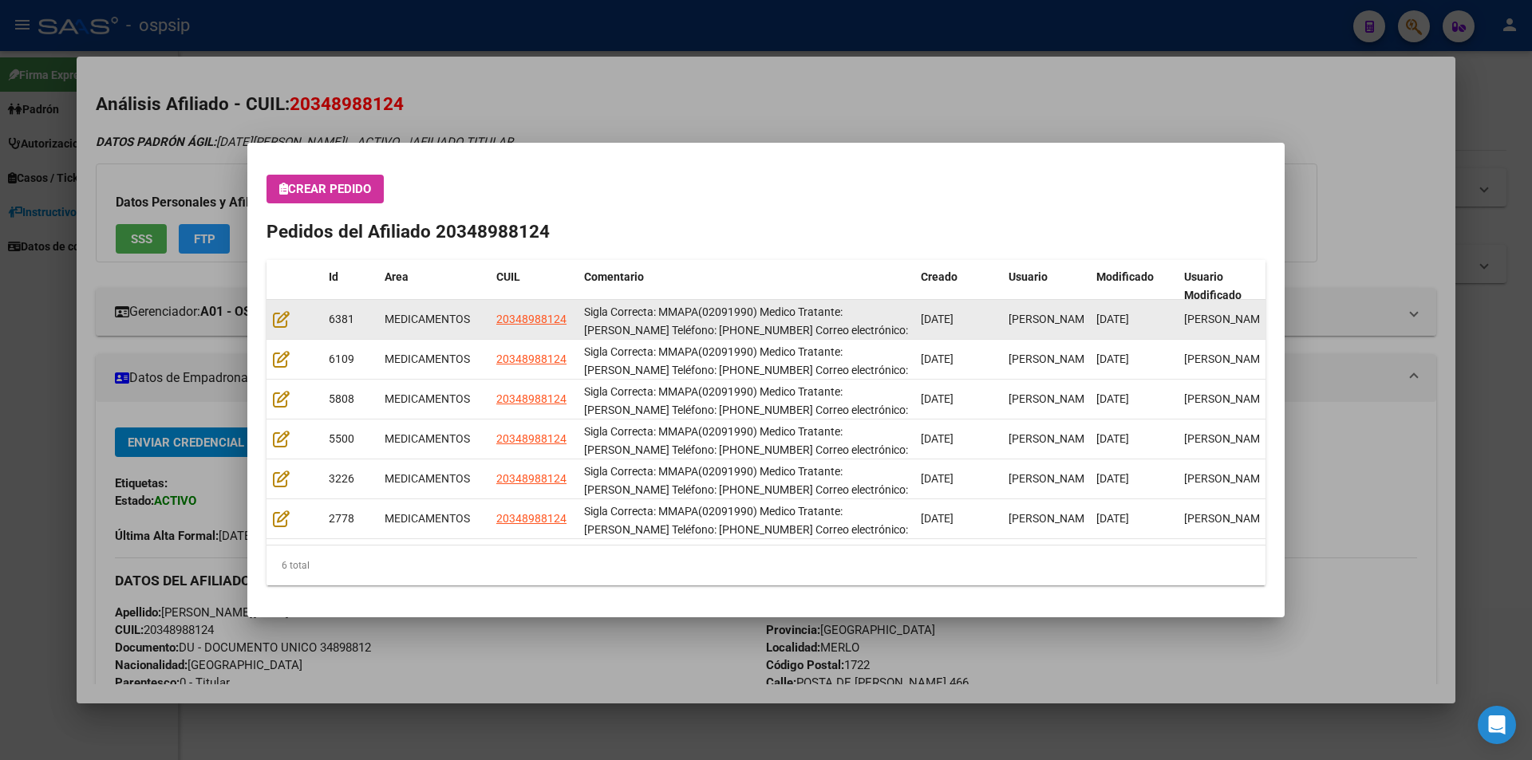
click at [301, 320] on div at bounding box center [294, 319] width 43 height 18
click at [281, 316] on icon at bounding box center [281, 319] width 17 height 18
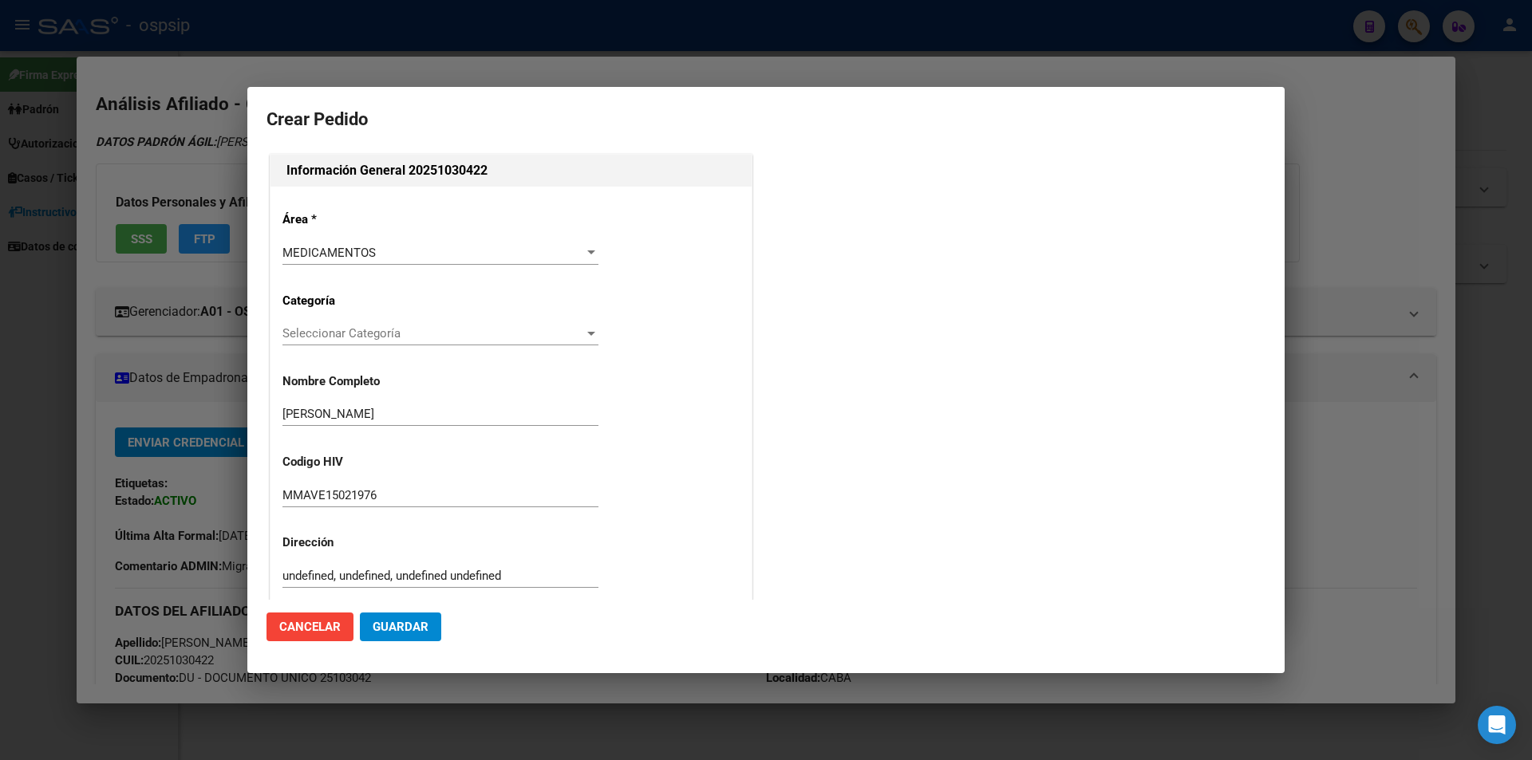
scroll to position [341, 0]
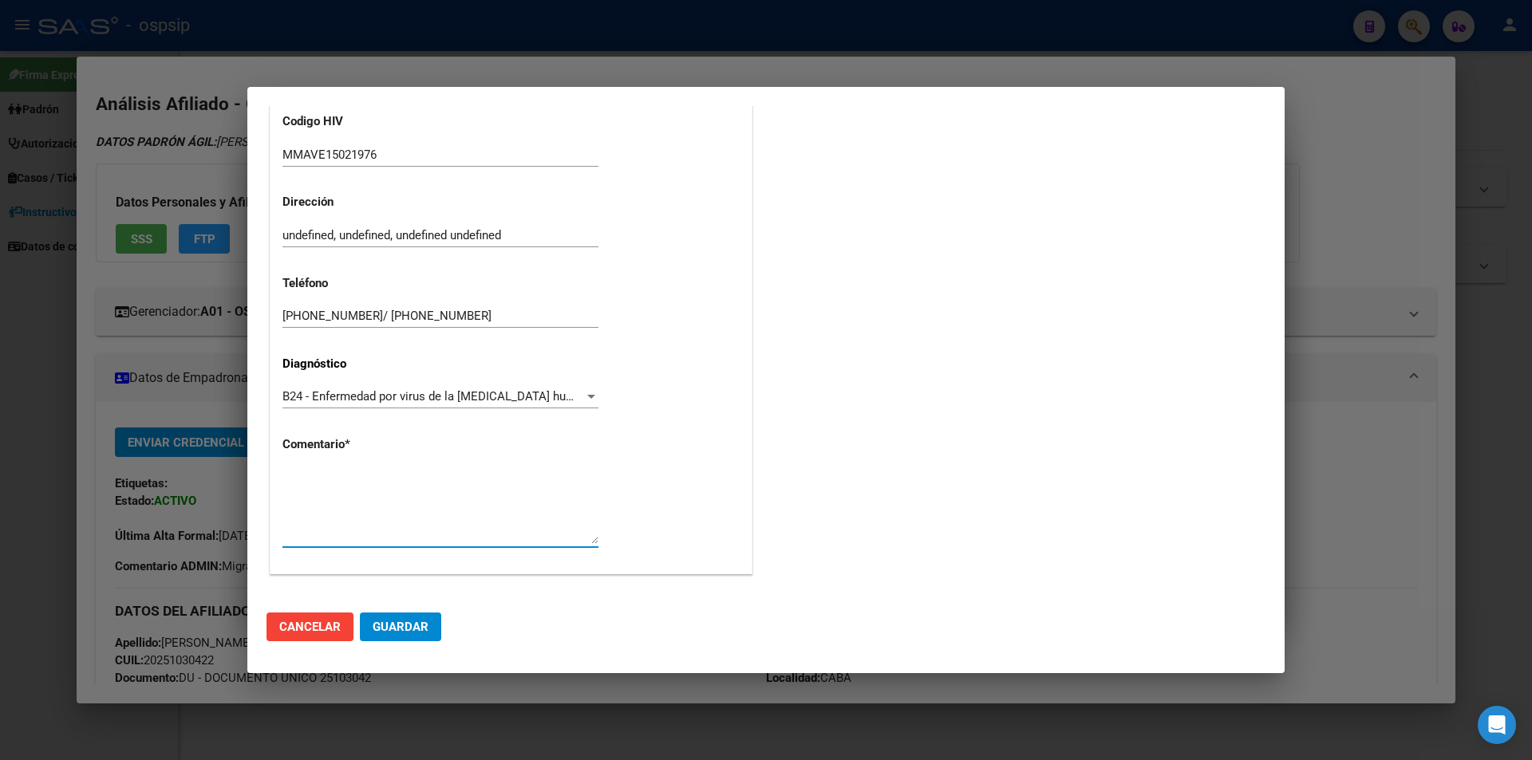
paste textarea "AFILIADO: MMAVE15021976 Medico Tratante: [PERSON_NAME] Tel: [PHONE_NUMBER]/ [PH…"
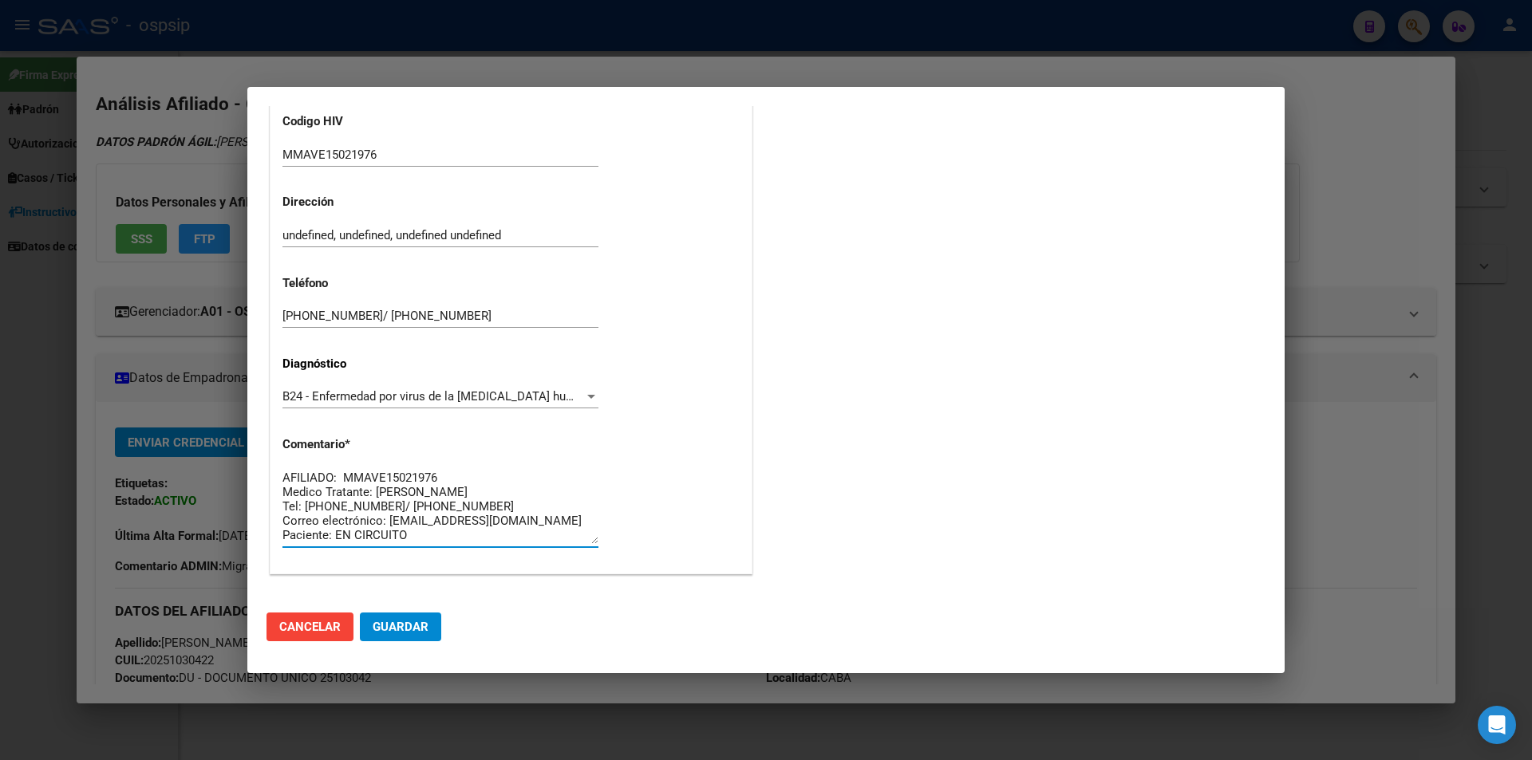
type textarea "AFILIADO: MMAVE15021976 Medico Tratante: [PERSON_NAME] Tel: [PHONE_NUMBER]/ [PH…"
click at [647, 755] on div at bounding box center [766, 380] width 1532 height 760
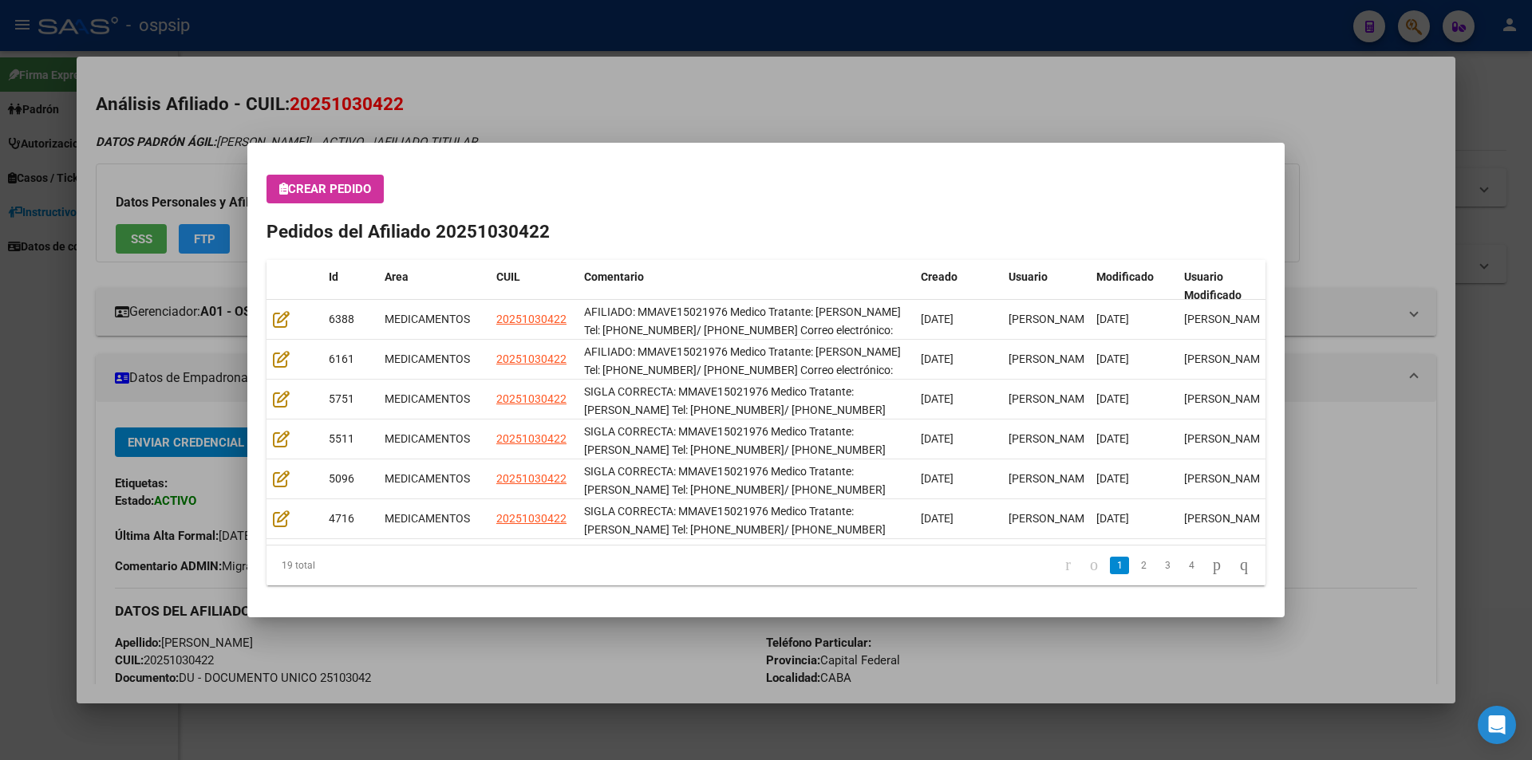
click at [741, 78] on div at bounding box center [766, 380] width 1532 height 760
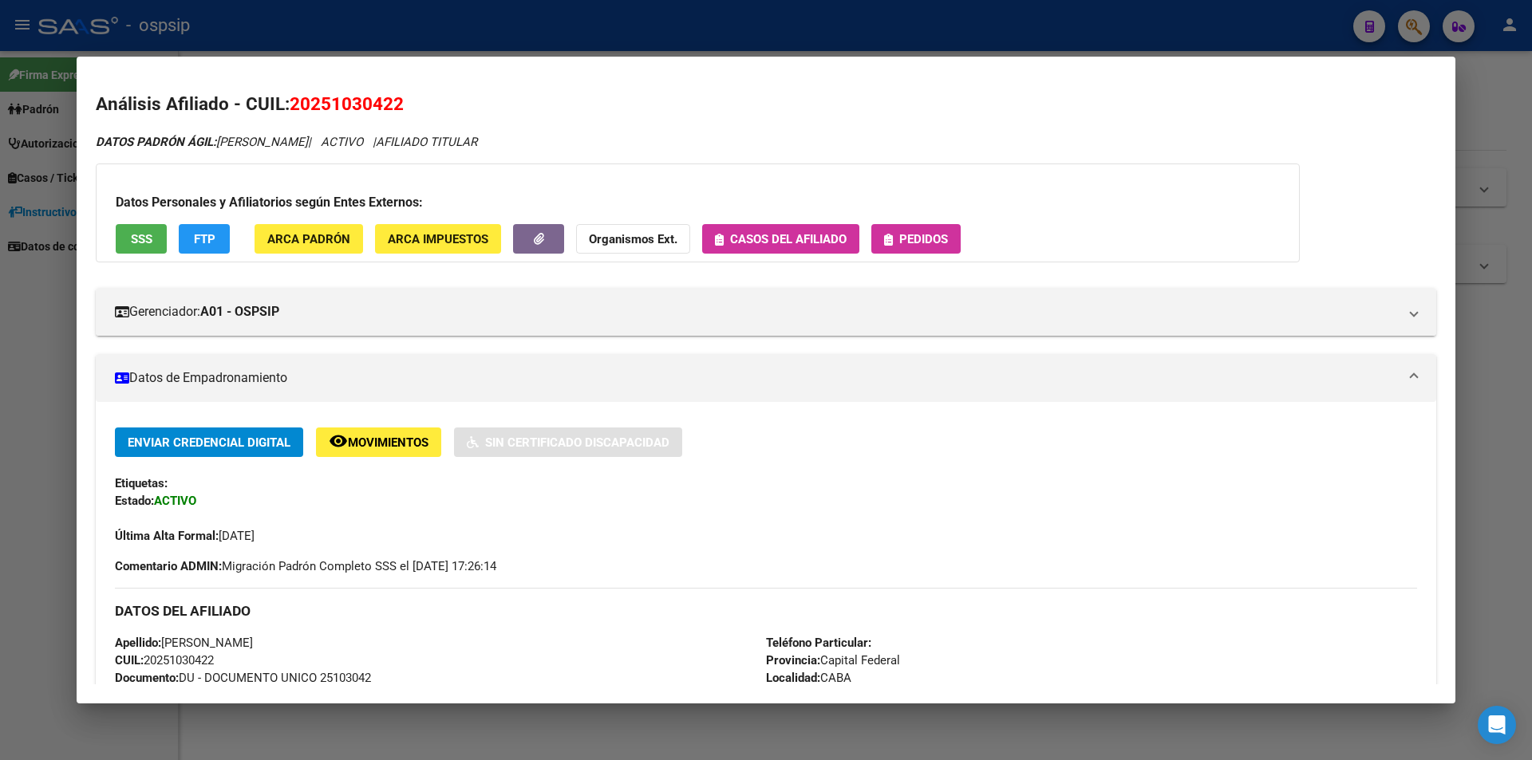
click at [924, 236] on span "Pedidos" at bounding box center [923, 239] width 49 height 14
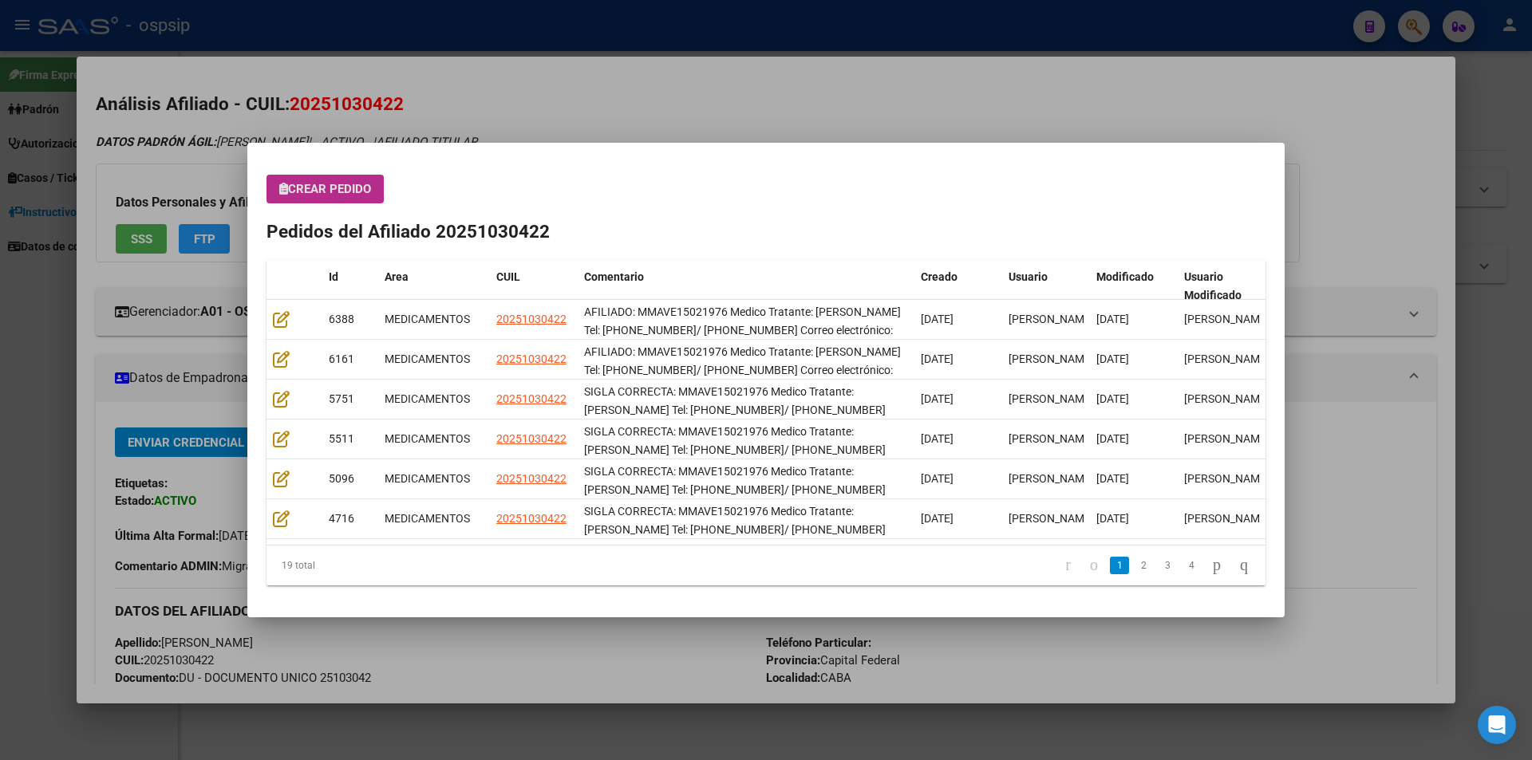
click at [314, 191] on span "Crear Pedido" at bounding box center [325, 189] width 92 height 14
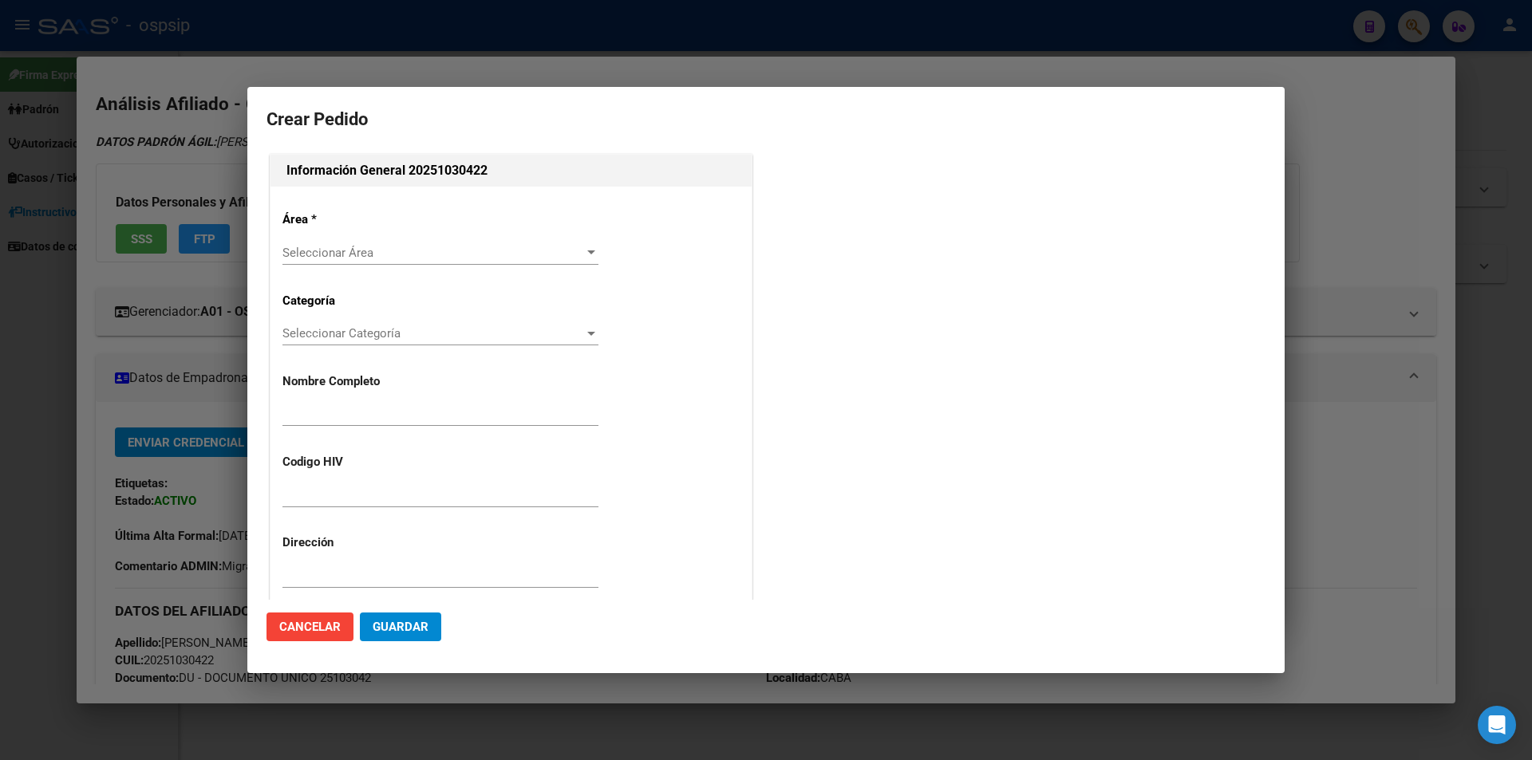
type input "[PERSON_NAME]"
type input "MMAVE15021976"
type input "Capital Federal, CABA, - 1"
type input "[PERSON_NAME]"
type input "undefined, undefined, undefined undefined"
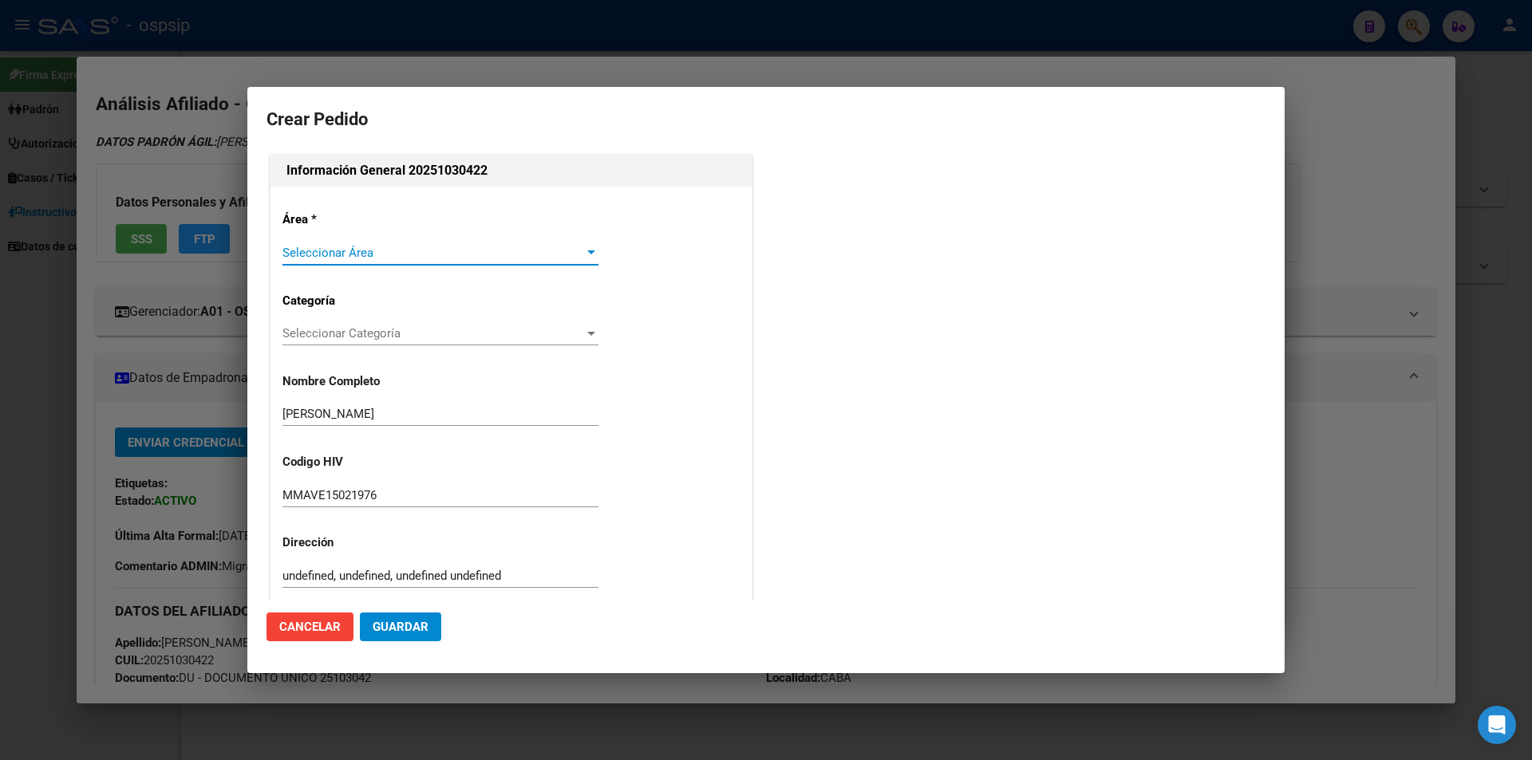
click at [312, 247] on span "Seleccionar Área" at bounding box center [433, 253] width 302 height 14
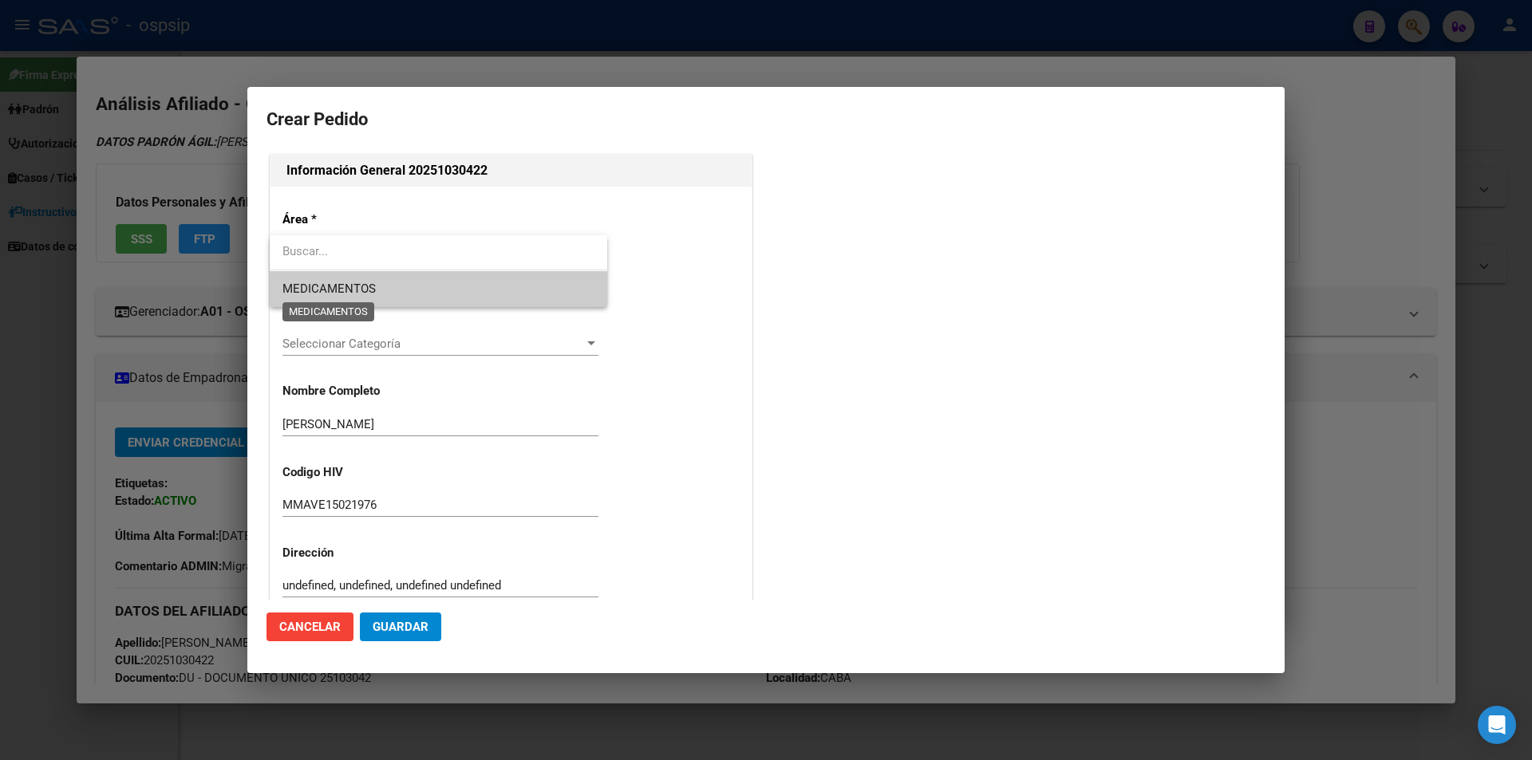
click at [307, 290] on span "MEDICAMENTOS" at bounding box center [328, 289] width 93 height 14
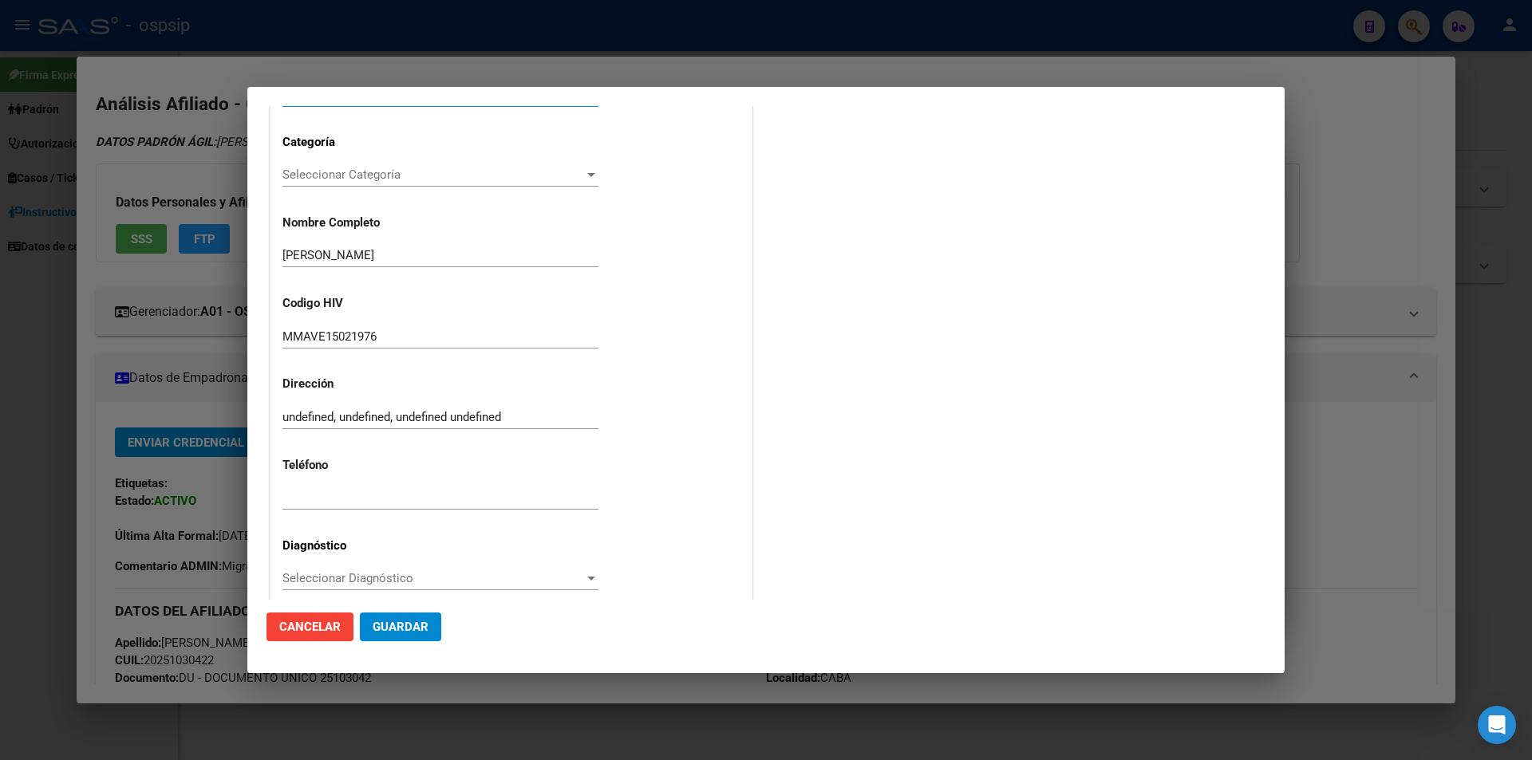
scroll to position [160, 0]
paste input "[PHONE_NUMBER]/ [PHONE_NUMBER]"
type input "[PHONE_NUMBER]/ [PHONE_NUMBER]"
click at [306, 568] on div "Seleccionar Diagnóstico Seleccionar Diagnóstico" at bounding box center [440, 578] width 316 height 24
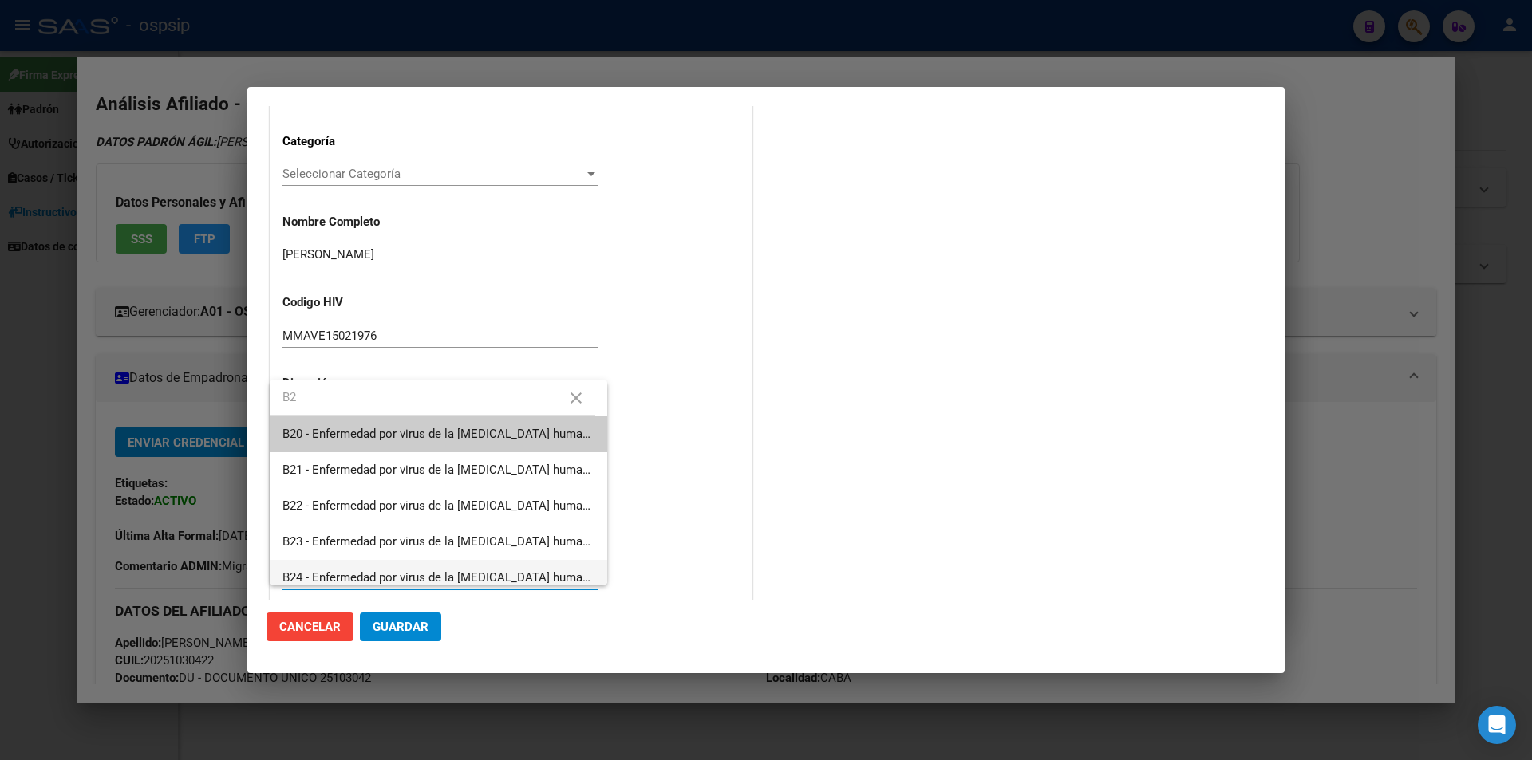
type input "B2"
click at [325, 567] on span "B24 - Enfermedad por virus de la [MEDICAL_DATA] humana [VIH], sin otra especifi…" at bounding box center [438, 578] width 312 height 36
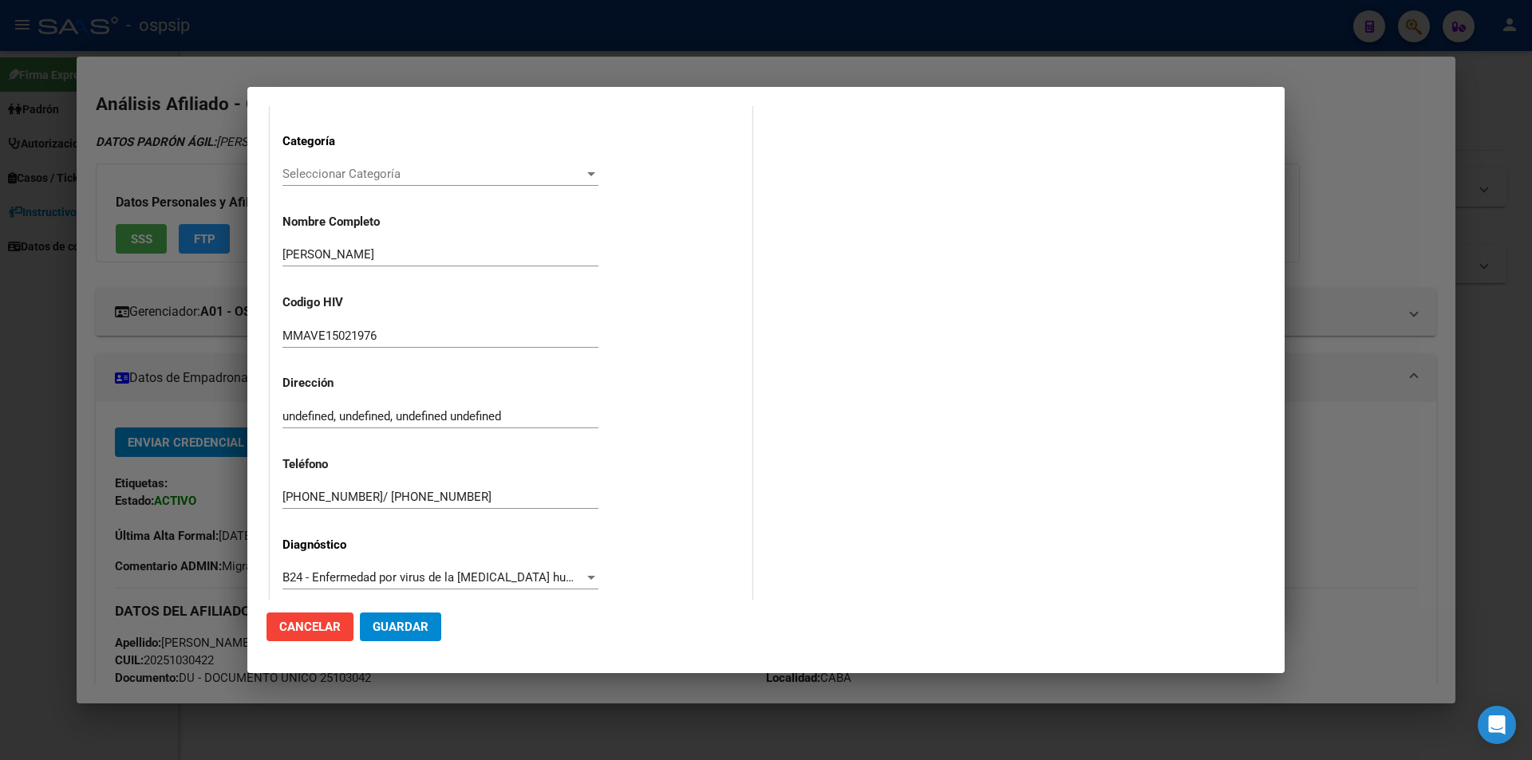
click at [732, 462] on div "Área * MEDICAMENTOS Seleccionar Área Categoría Seleccionar Categoría Selecciona…" at bounding box center [510, 391] width 481 height 728
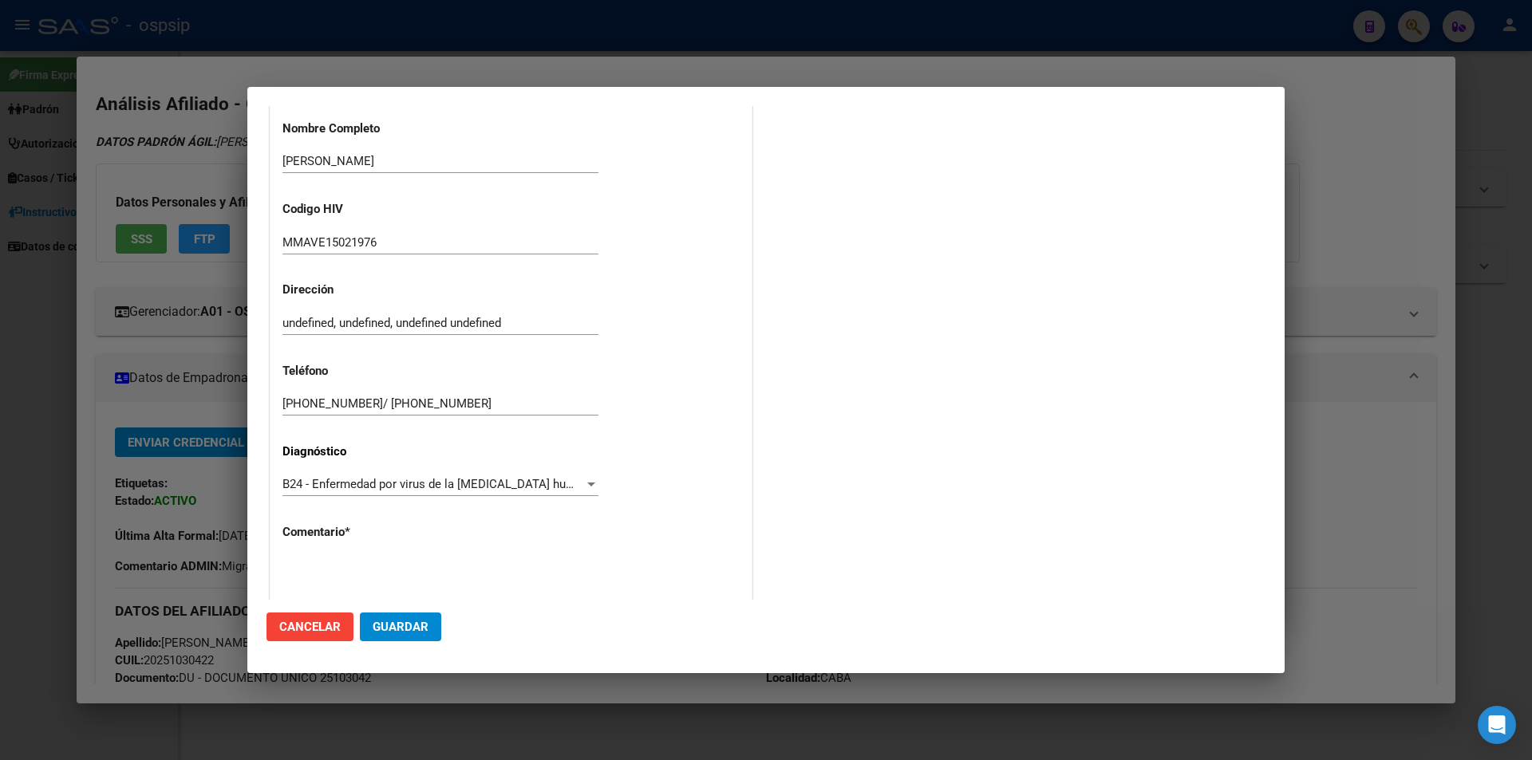
scroll to position [341, 0]
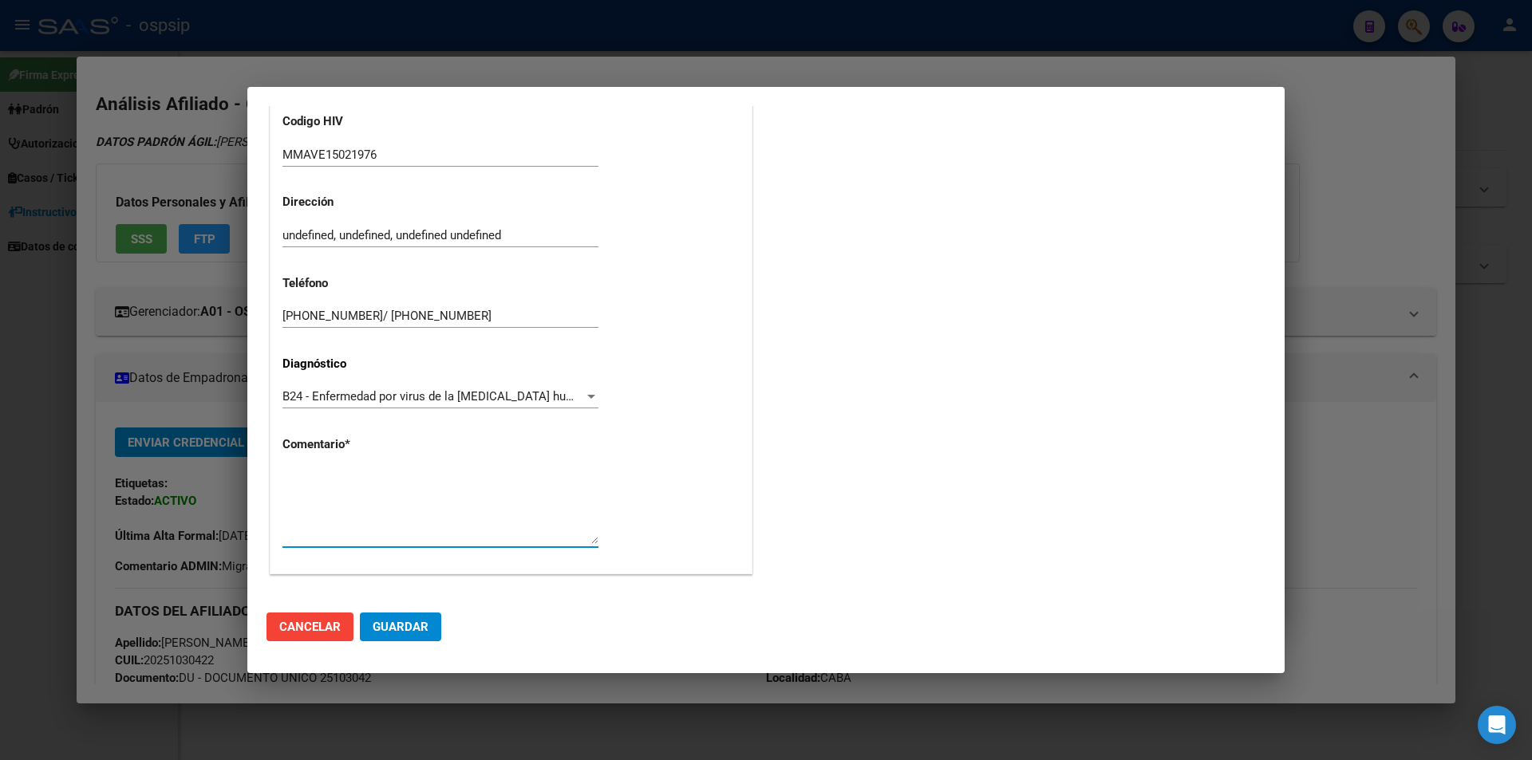
paste textarea "AFILIADO: MMAVE15021976 Medico Tratante: [PERSON_NAME] Tel: [PHONE_NUMBER]/ [PH…"
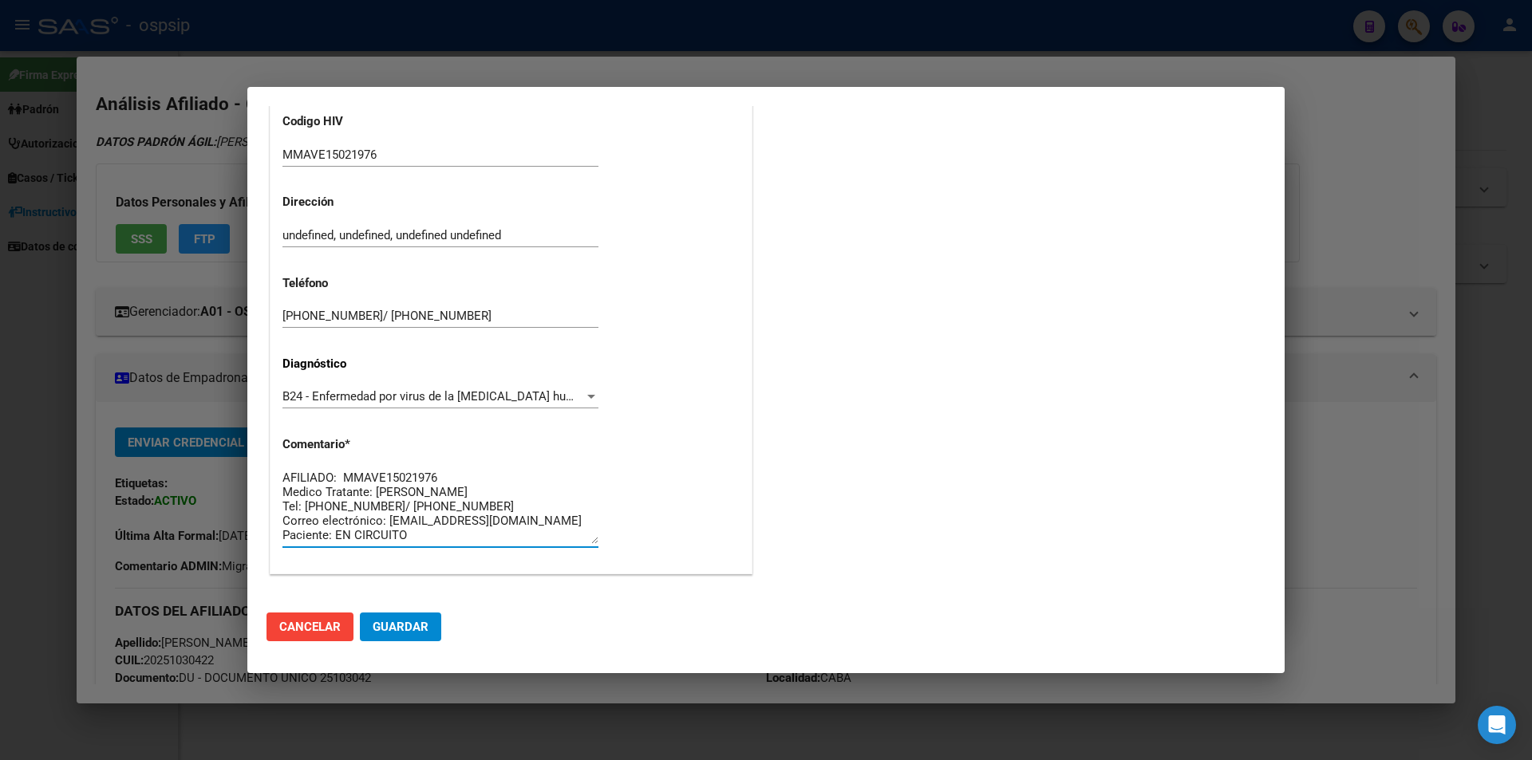
type textarea "AFILIADO: MMAVE15021976 Medico Tratante: [PERSON_NAME] Tel: [PHONE_NUMBER]/ [PH…"
click at [424, 630] on span "Guardar" at bounding box center [401, 627] width 56 height 14
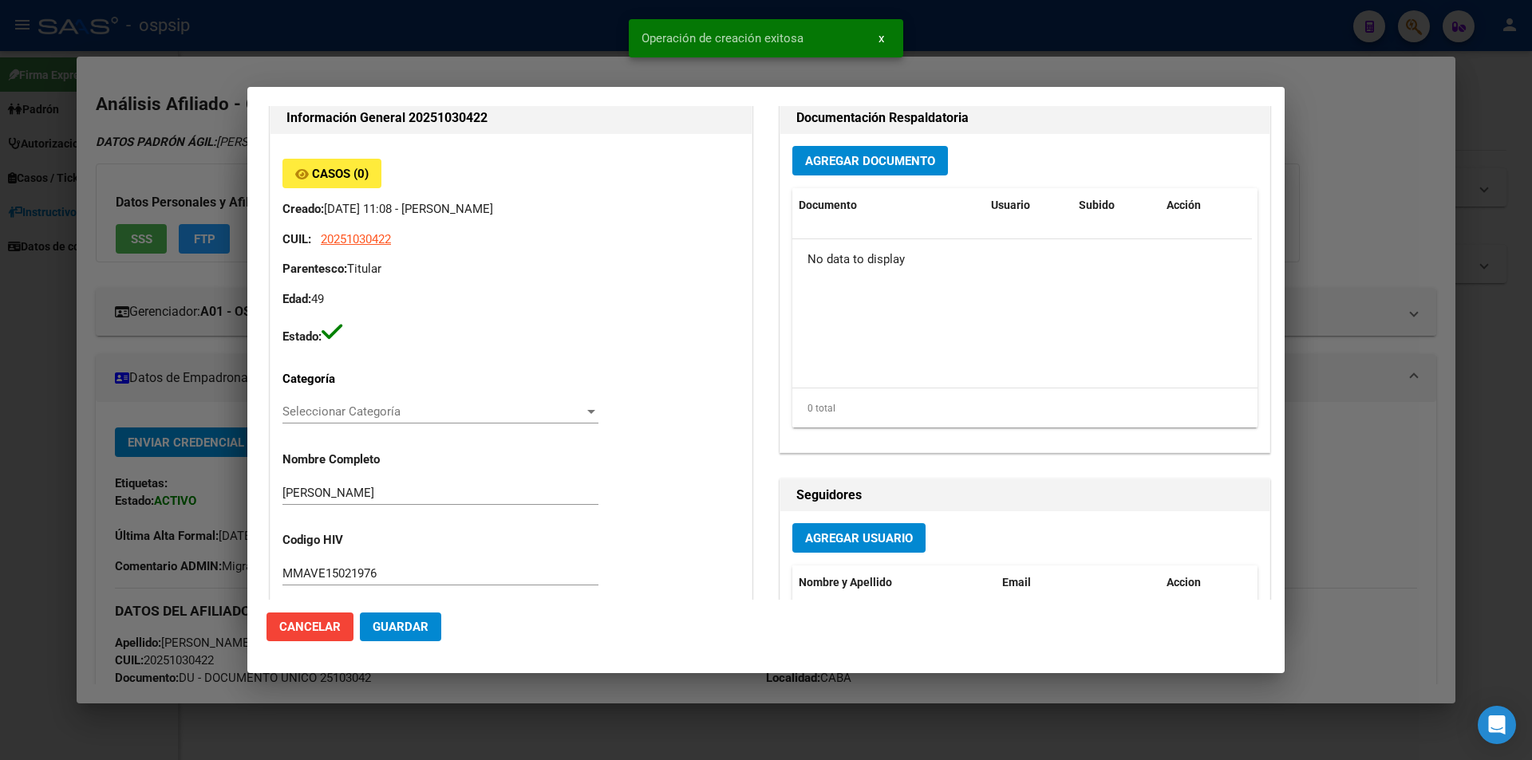
scroll to position [0, 0]
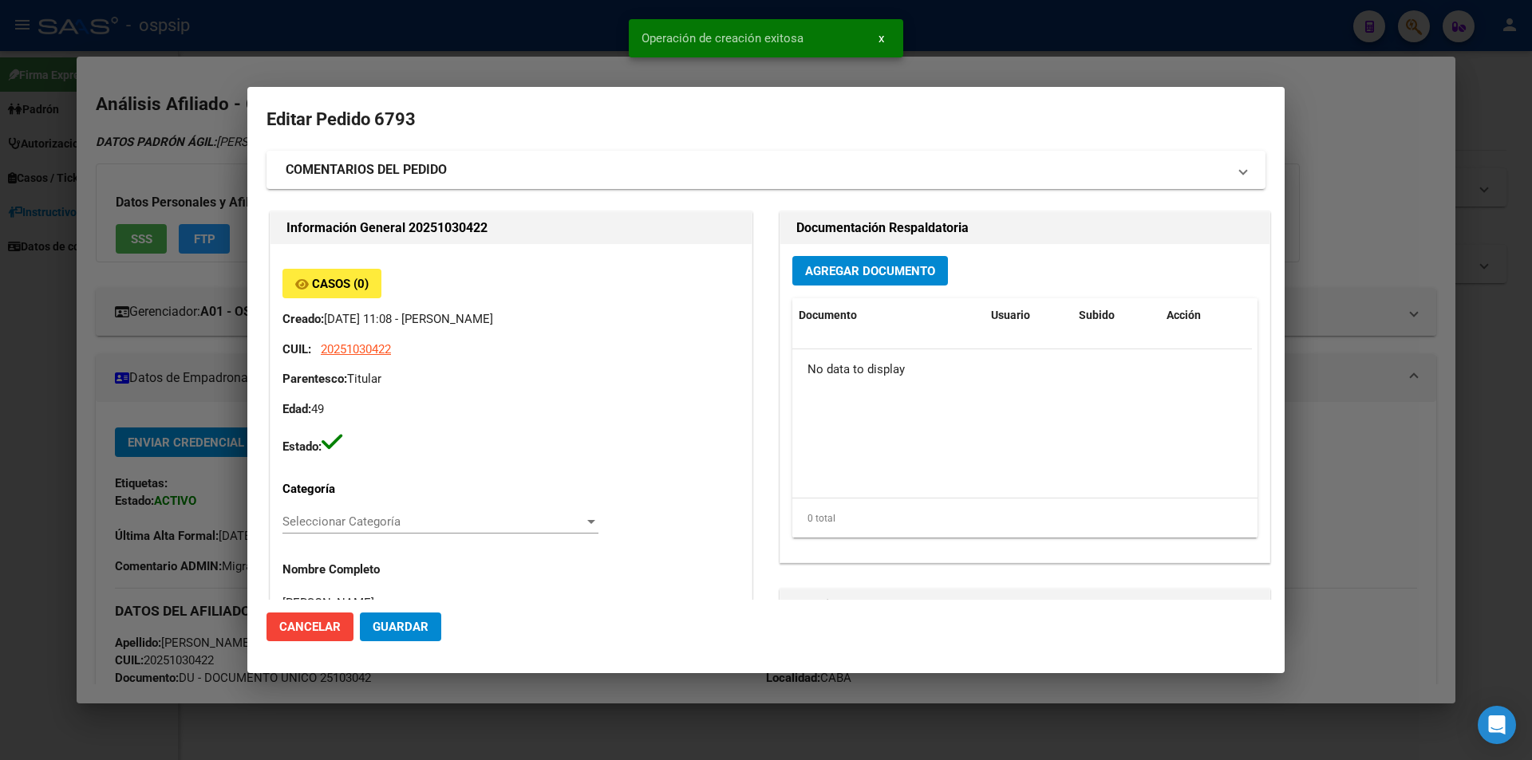
click at [829, 290] on div "Agregar Documento Documento Usuario Subido Acción No data to display 0 total 1" at bounding box center [1024, 403] width 489 height 318
click at [836, 281] on button "Agregar Documento" at bounding box center [870, 271] width 156 height 30
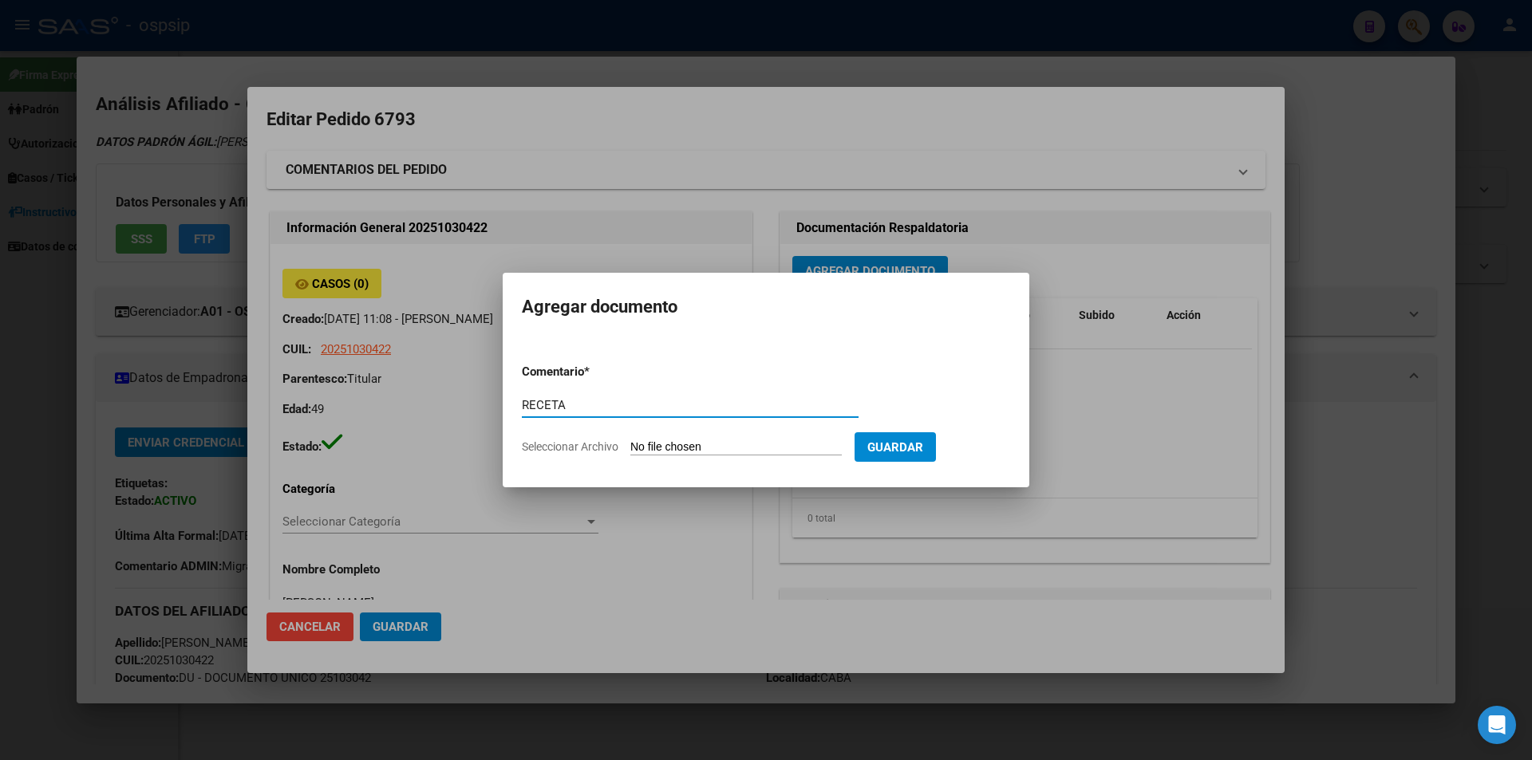
type input "RECETA"
click at [643, 447] on input "Seleccionar Archivo" at bounding box center [735, 447] width 211 height 15
type input "C:\fakepath\receta_1-46.pdf"
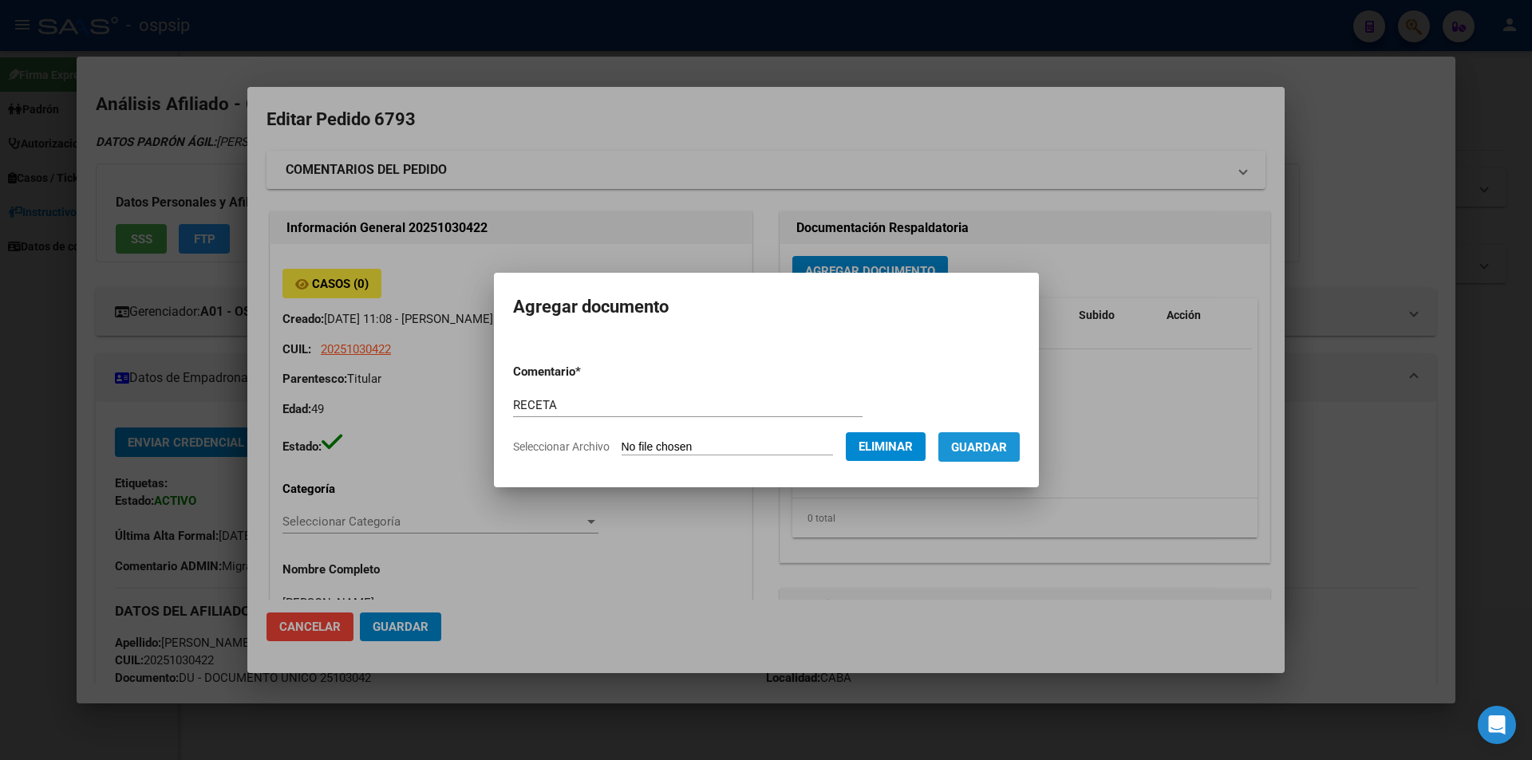
click at [1004, 456] on button "Guardar" at bounding box center [978, 447] width 81 height 30
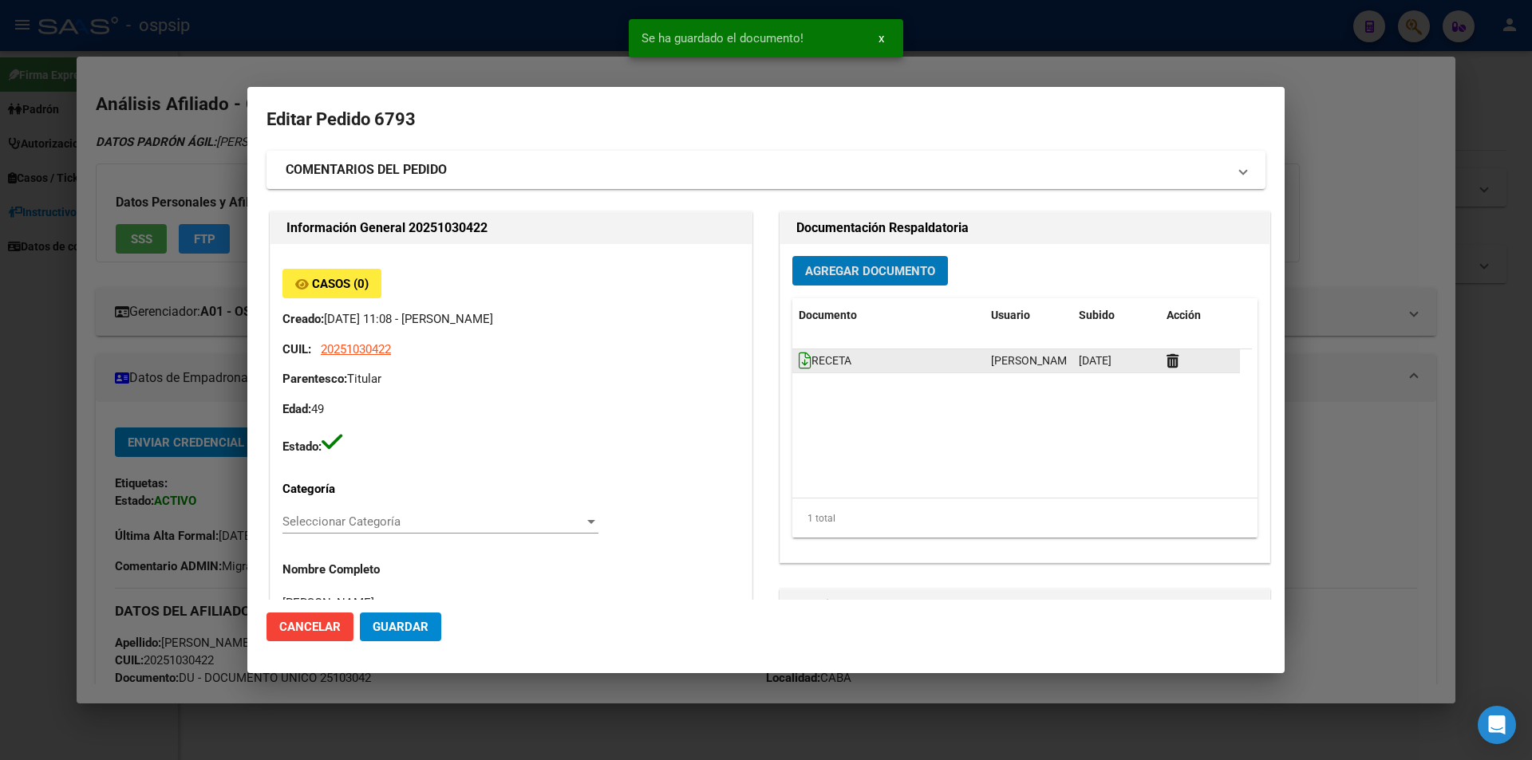
click at [799, 362] on icon at bounding box center [805, 361] width 13 height 18
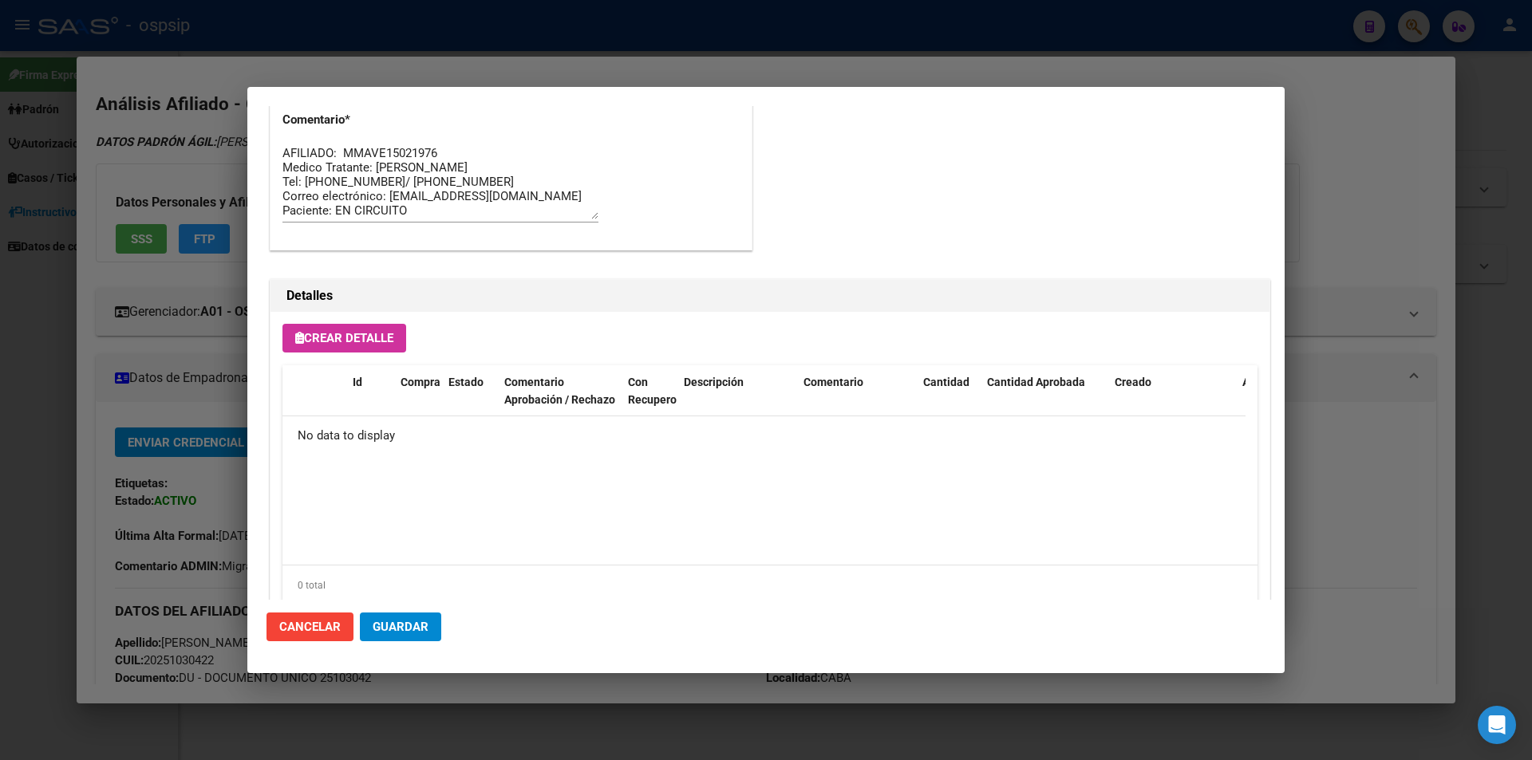
scroll to position [909, 0]
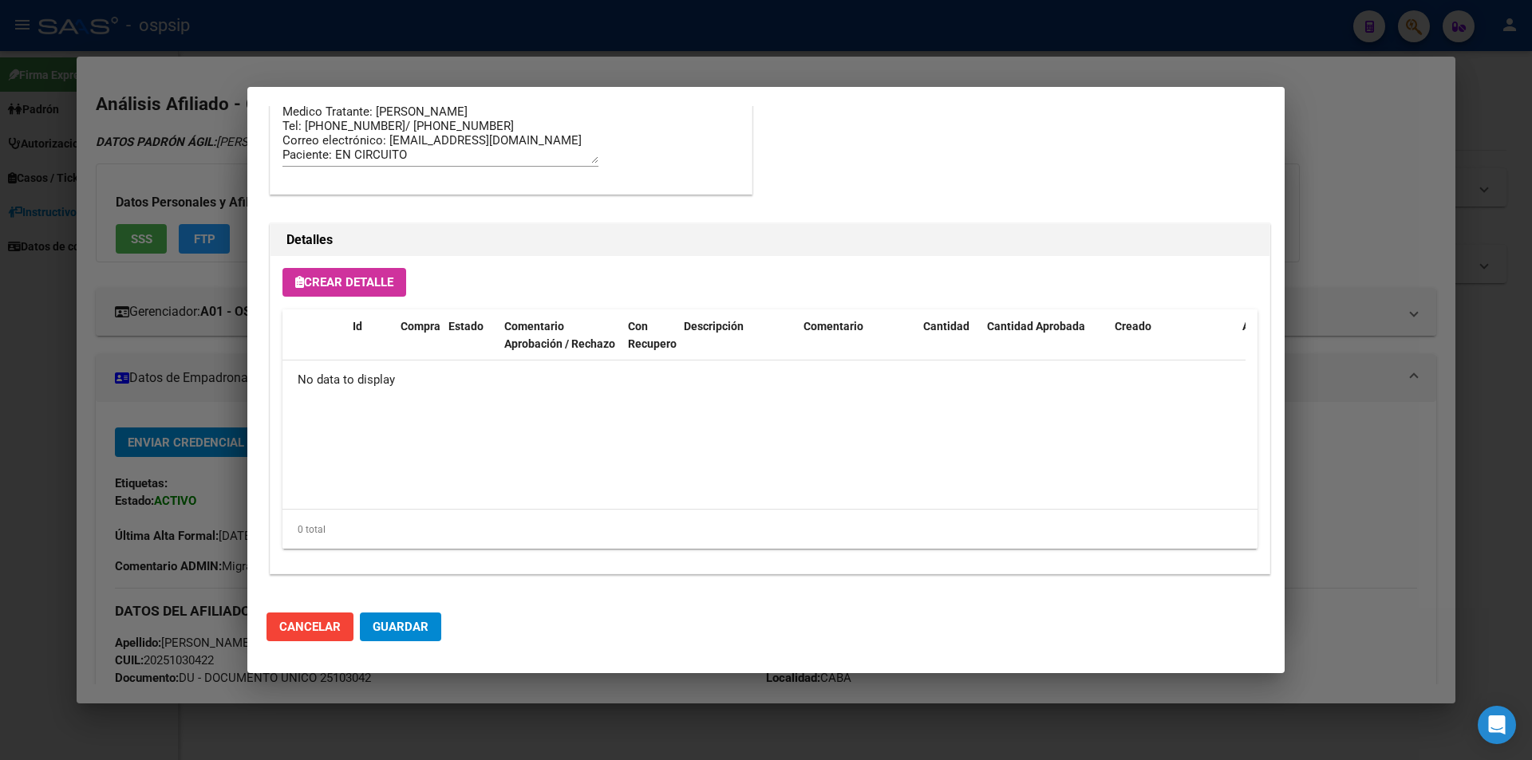
click at [338, 293] on button "Crear Detalle" at bounding box center [344, 282] width 124 height 29
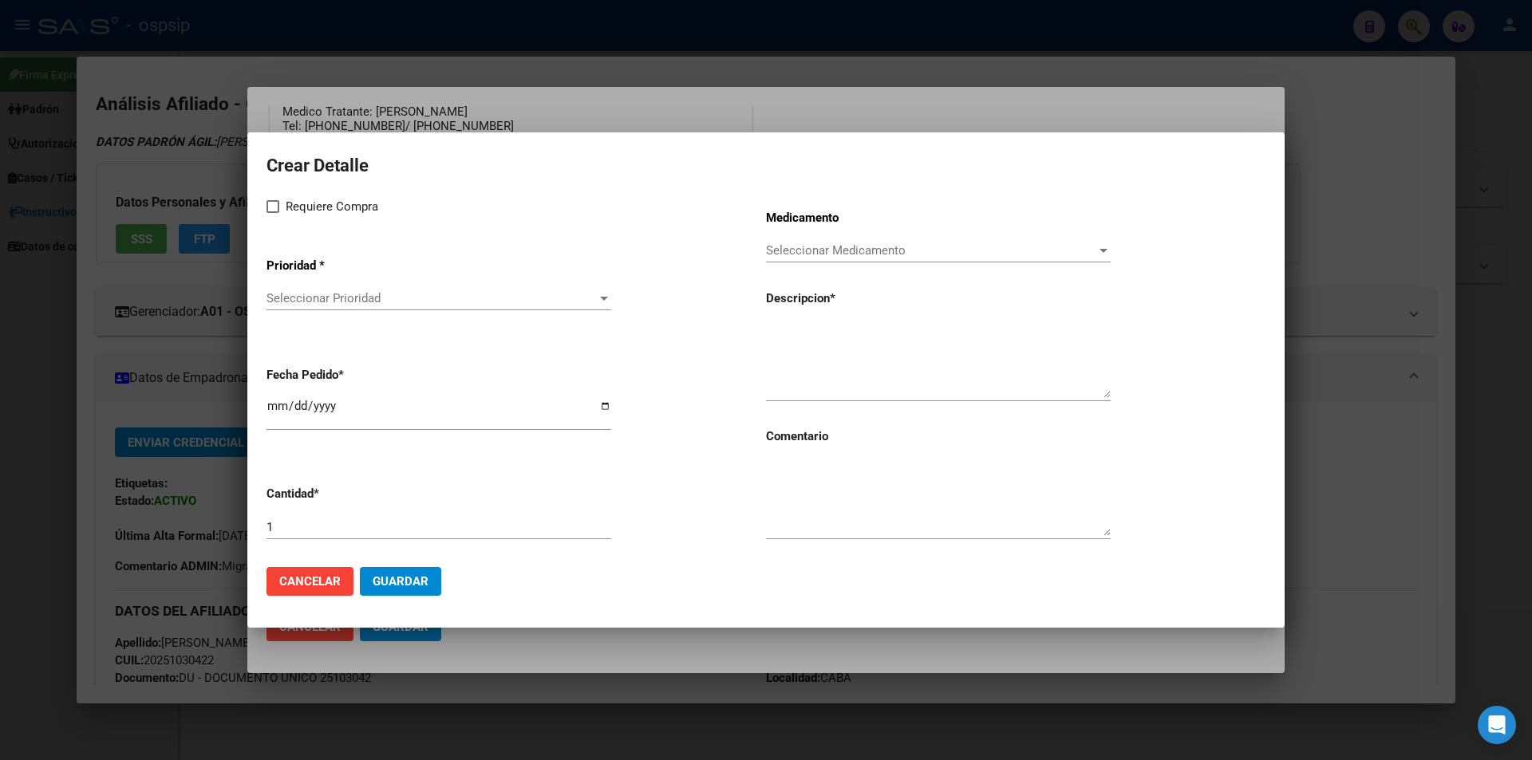
click at [281, 211] on label "Requiere Compra" at bounding box center [322, 206] width 112 height 19
click at [273, 213] on input "Requiere Compra" at bounding box center [272, 213] width 1 height 1
checkbox input "true"
click at [302, 292] on span "Seleccionar Prioridad" at bounding box center [431, 298] width 330 height 14
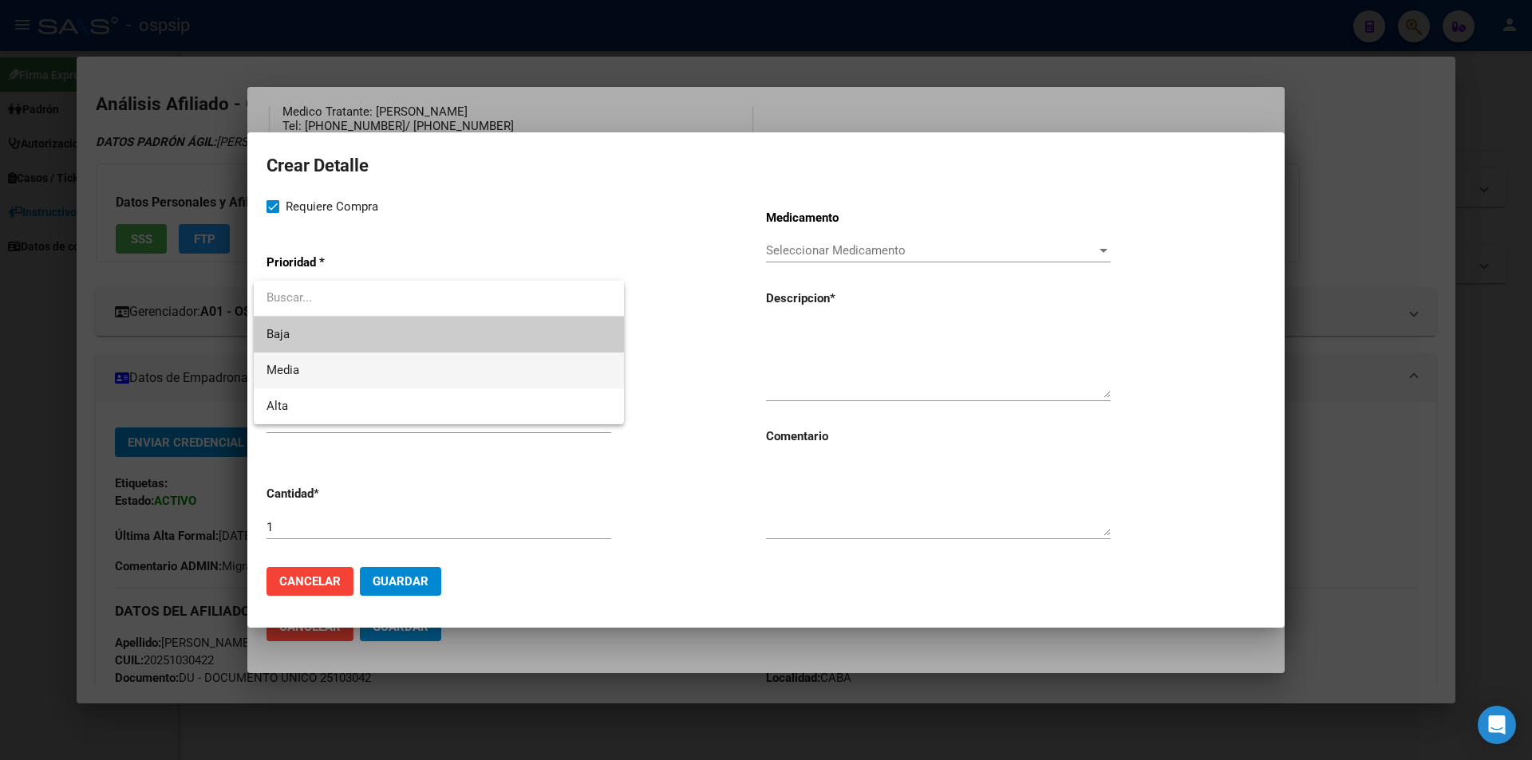
click at [299, 373] on span "Media" at bounding box center [282, 370] width 33 height 14
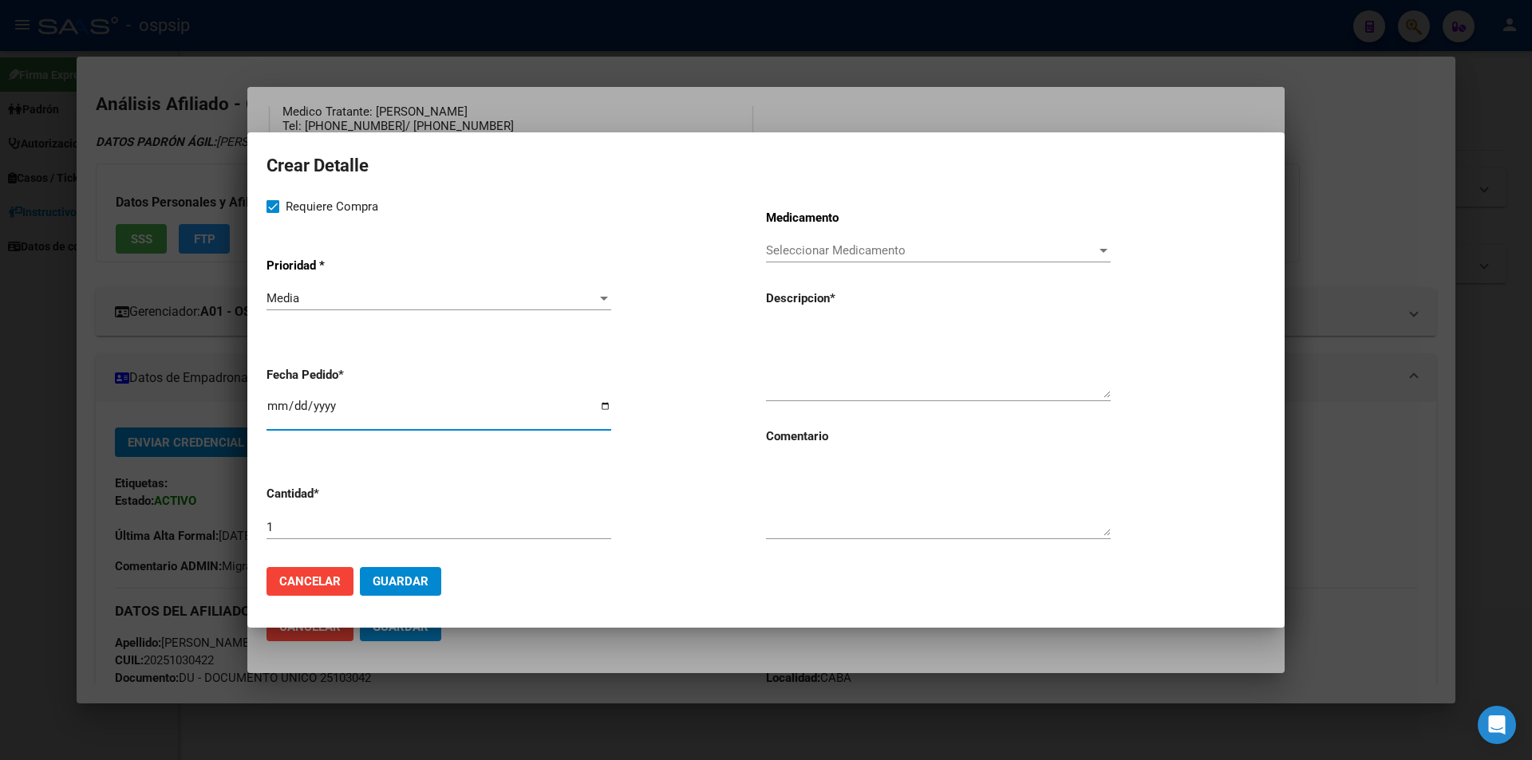
click at [276, 409] on input "[DATE]" at bounding box center [438, 413] width 345 height 26
type input "[DATE]"
paste textarea "[MEDICAL_DATA]+[MEDICAL_DATA] 50mg/300mg comp. x 30 (DTG/3TC)"
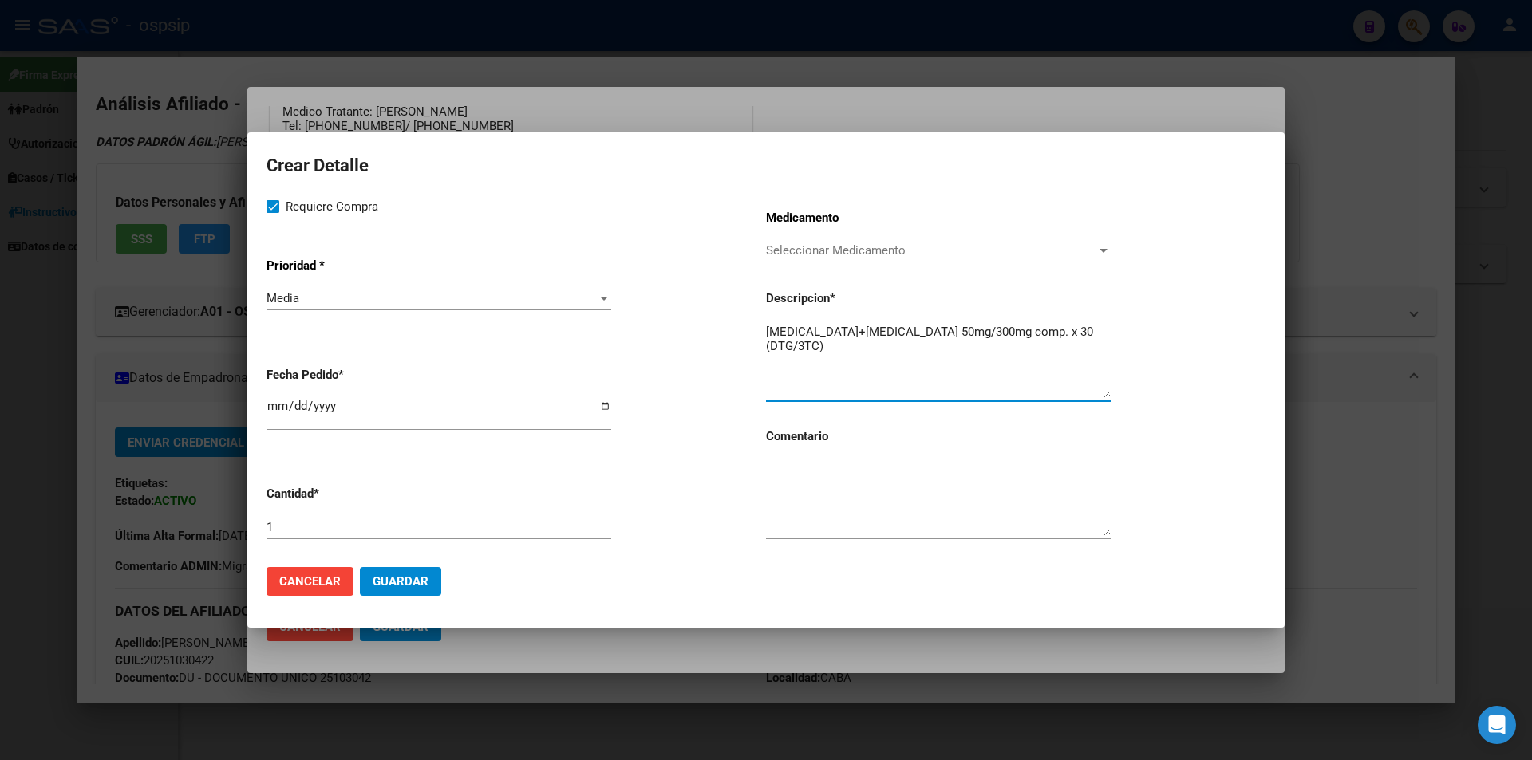
type textarea "[MEDICAL_DATA]+[MEDICAL_DATA] 50mg/300mg comp. x 30 (DTG/3TC)"
click at [834, 497] on textarea at bounding box center [938, 498] width 345 height 75
type textarea "PRESENTA RECETA ANTES DEL VENCIMIENTO"
click at [382, 585] on span "Guardar" at bounding box center [401, 581] width 56 height 14
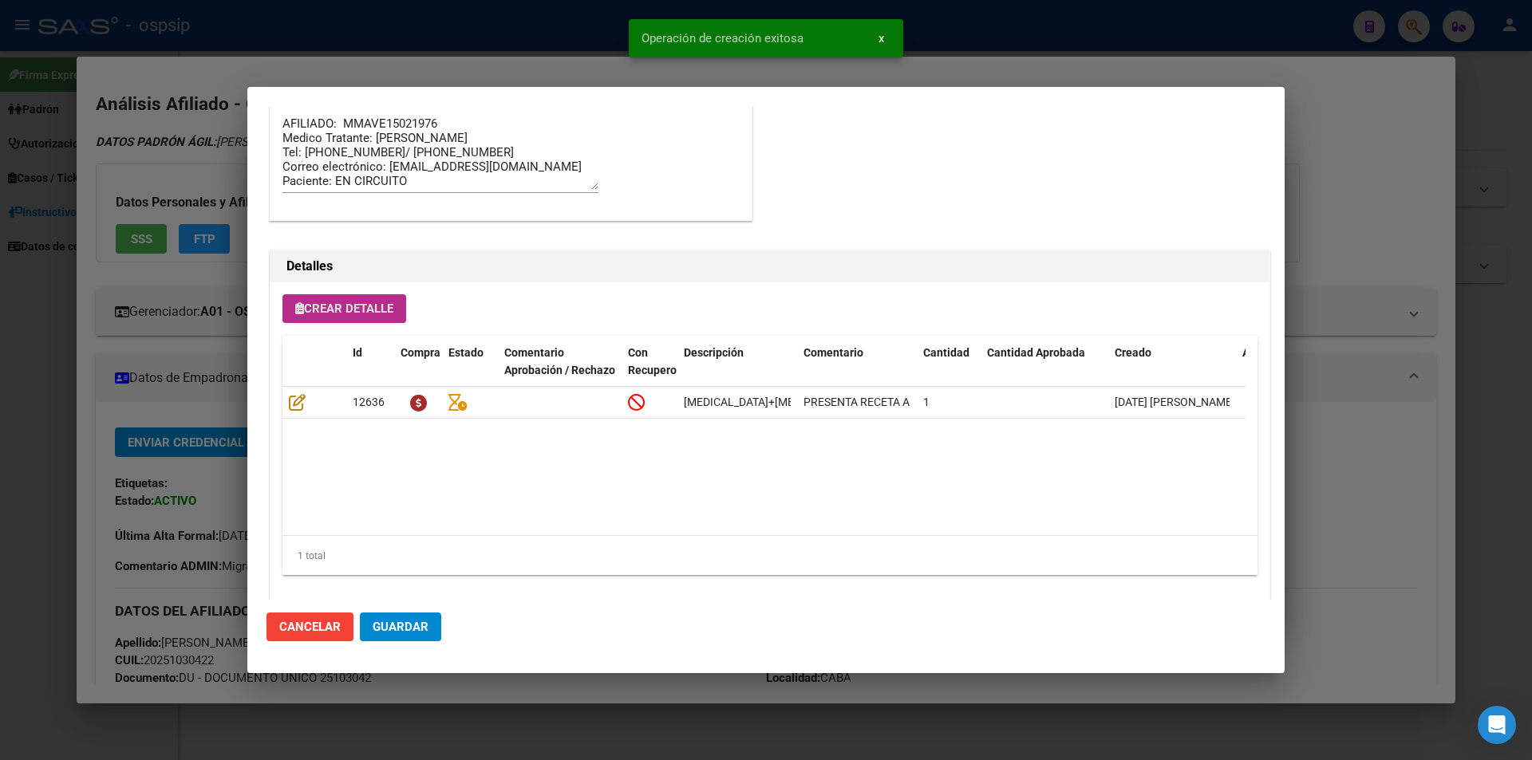
scroll to position [939, 0]
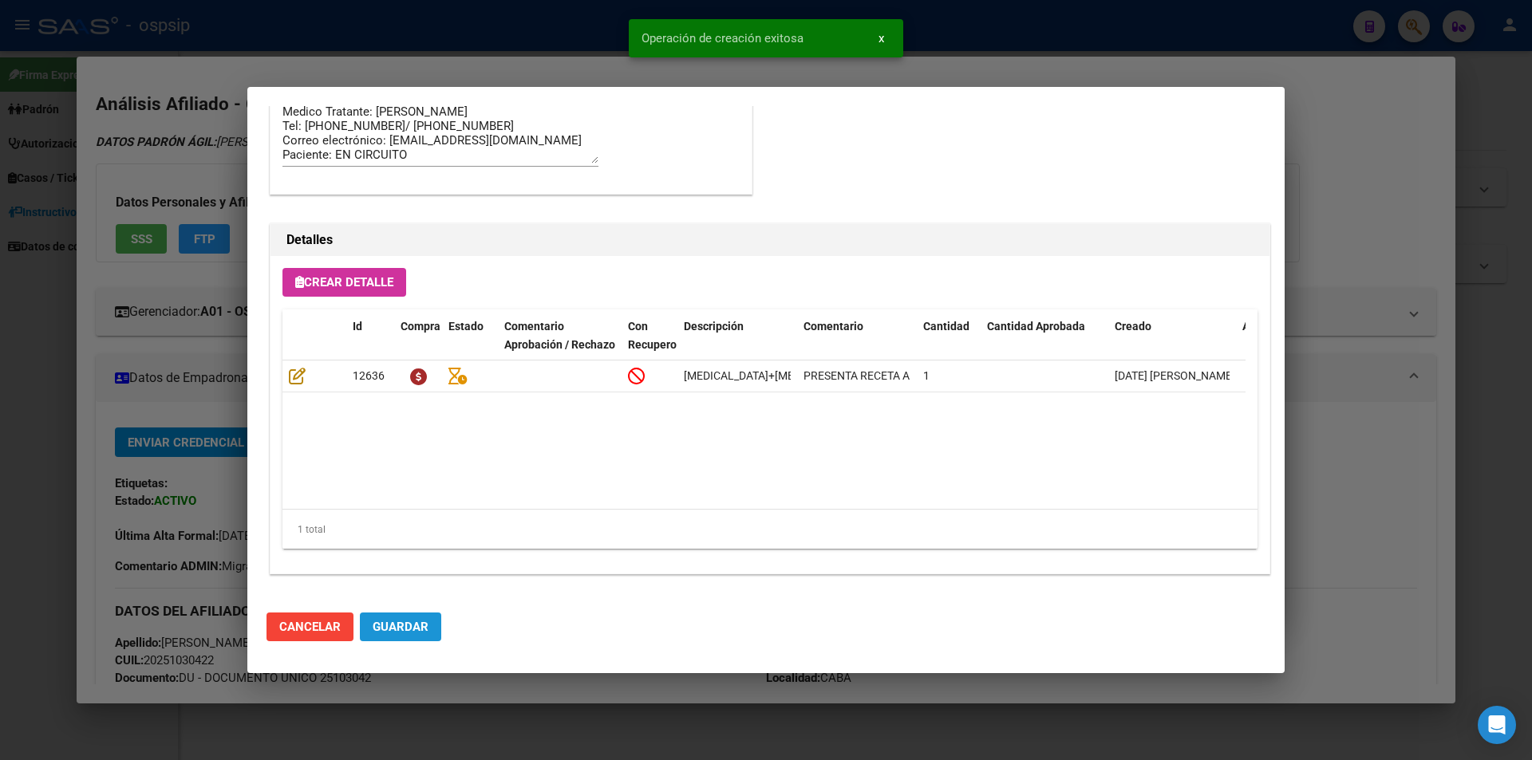
click at [399, 629] on span "Guardar" at bounding box center [401, 627] width 56 height 14
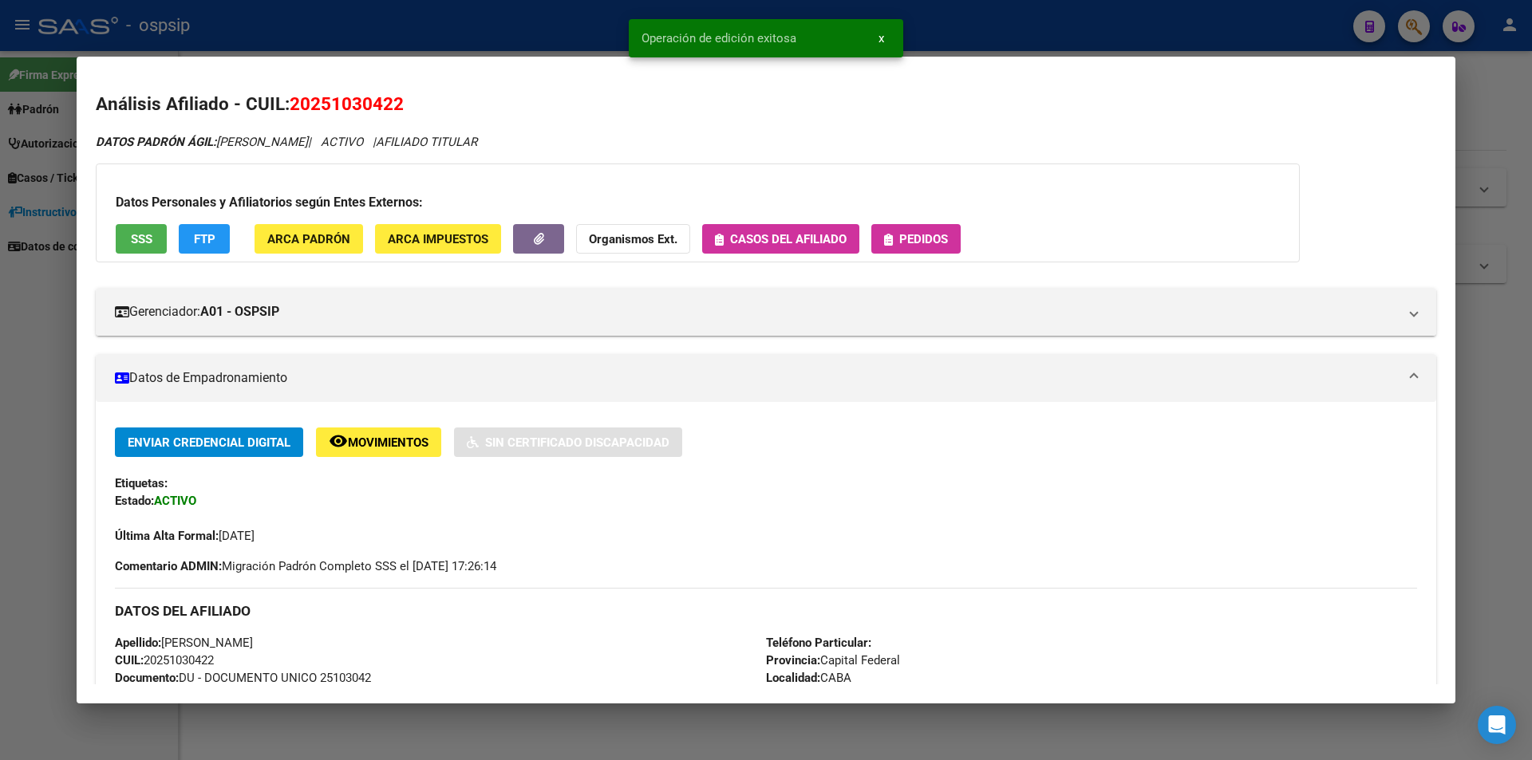
click at [917, 245] on span "Pedidos" at bounding box center [923, 239] width 49 height 14
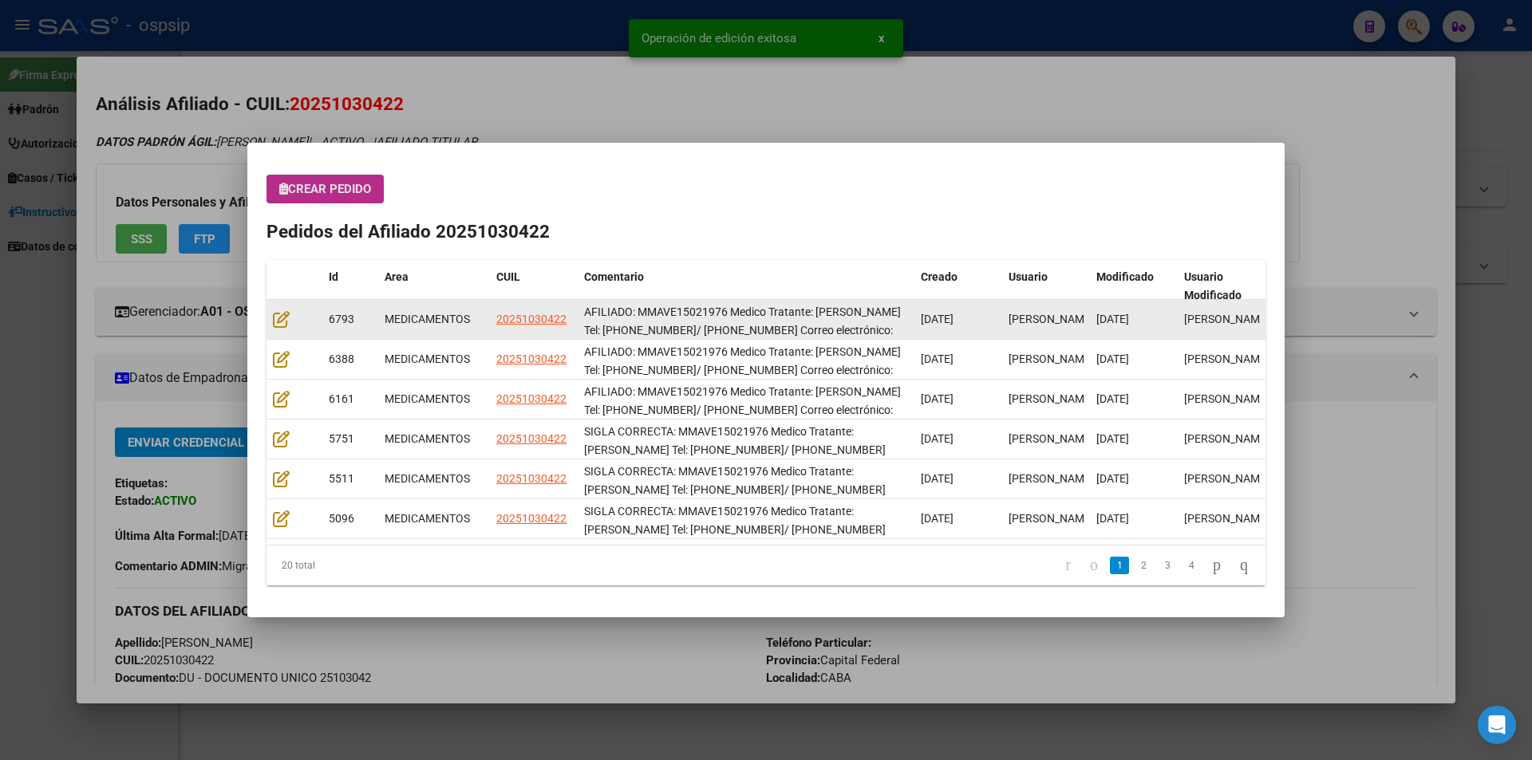
click at [283, 329] on datatable-body-cell at bounding box center [294, 319] width 56 height 39
click at [282, 322] on icon at bounding box center [281, 319] width 17 height 18
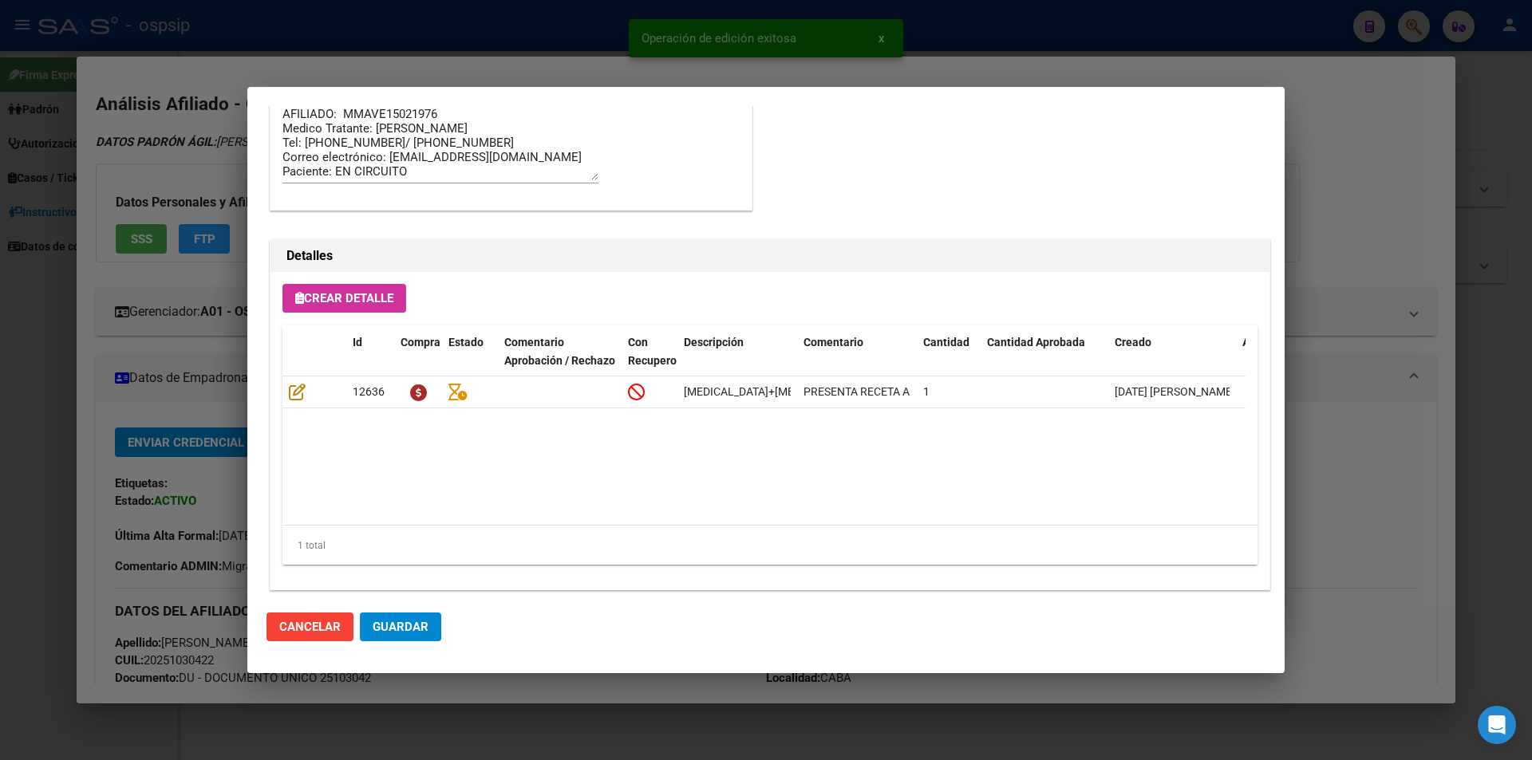
scroll to position [1020, 0]
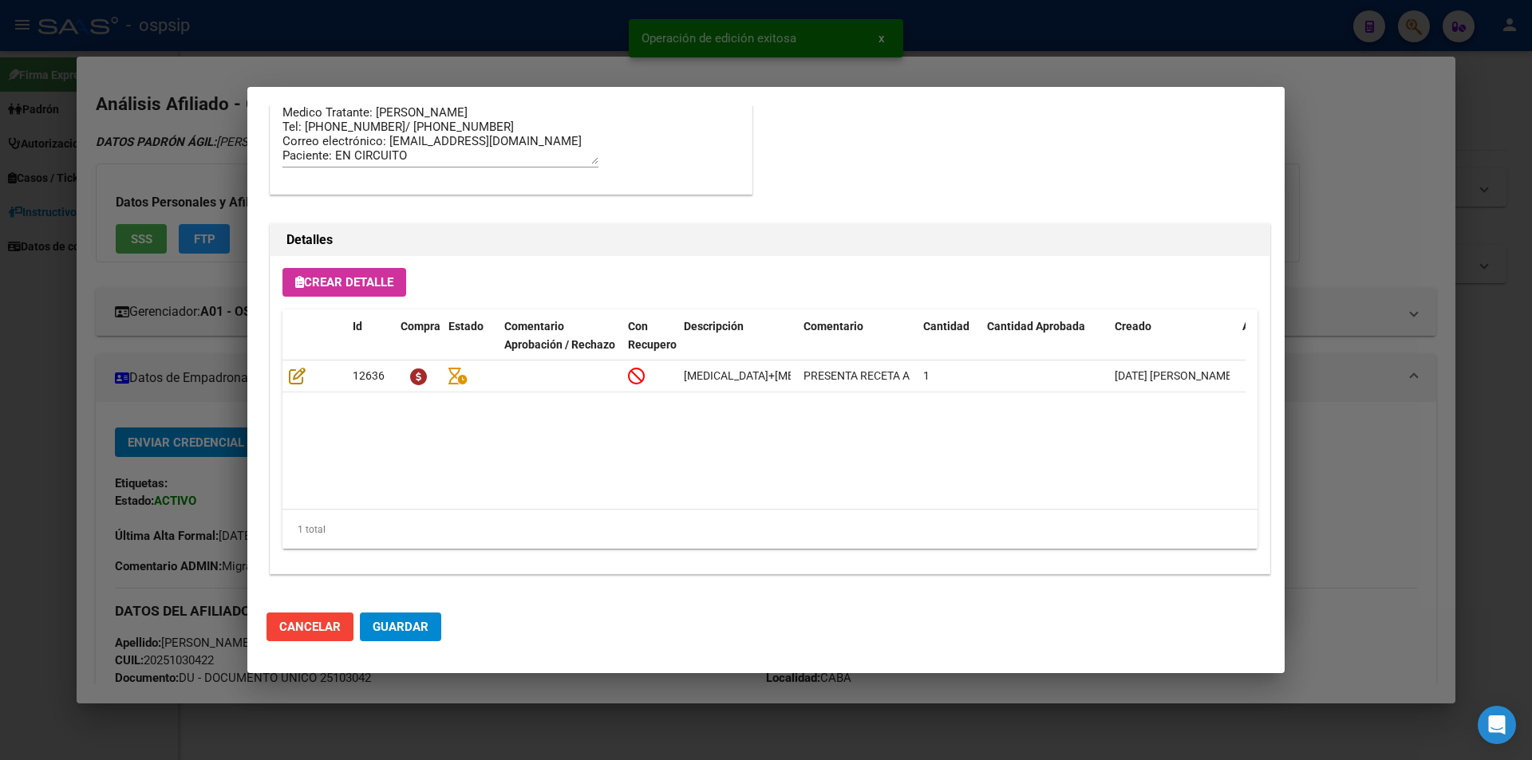
click at [402, 625] on span "Guardar" at bounding box center [401, 627] width 56 height 14
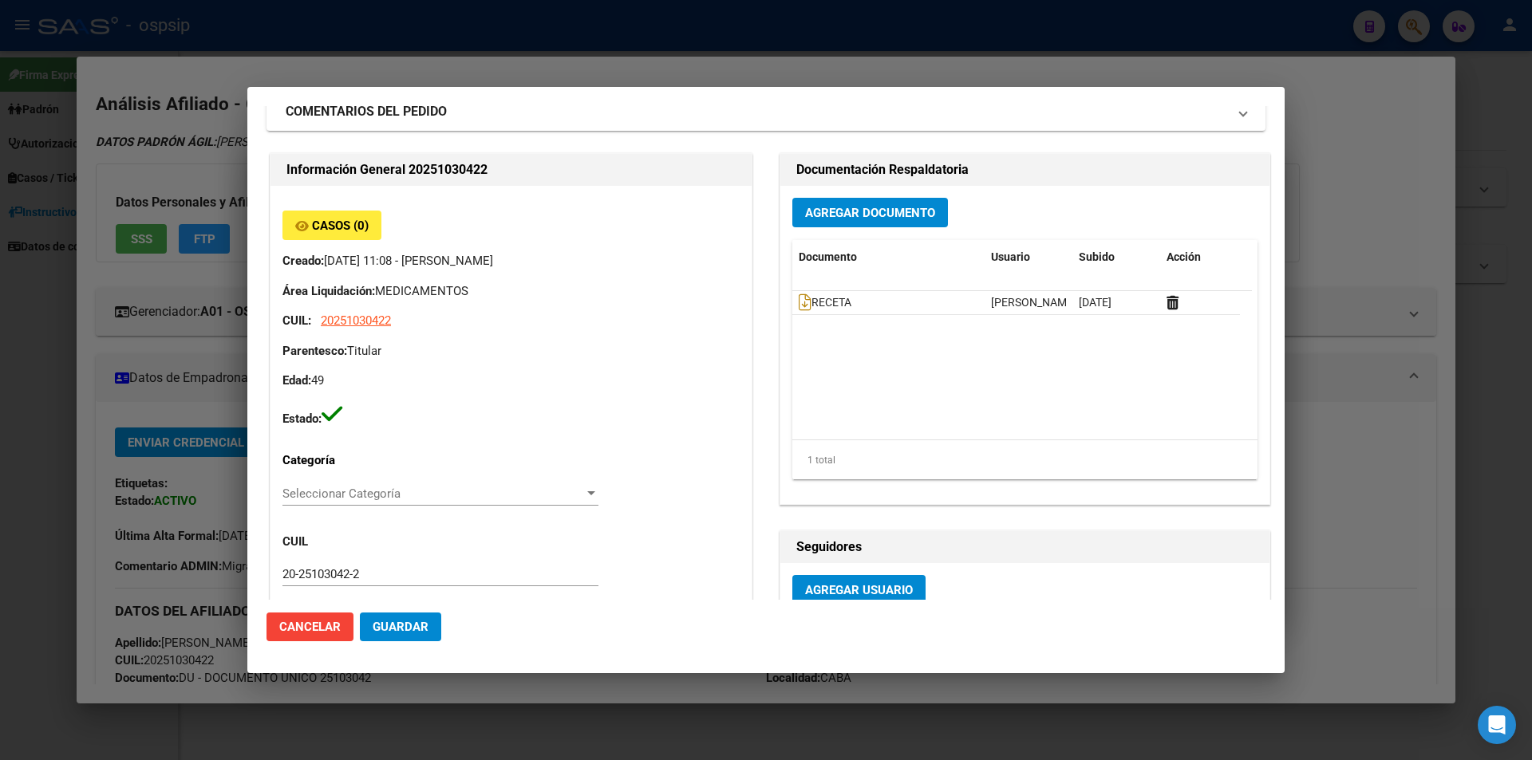
scroll to position [0, 0]
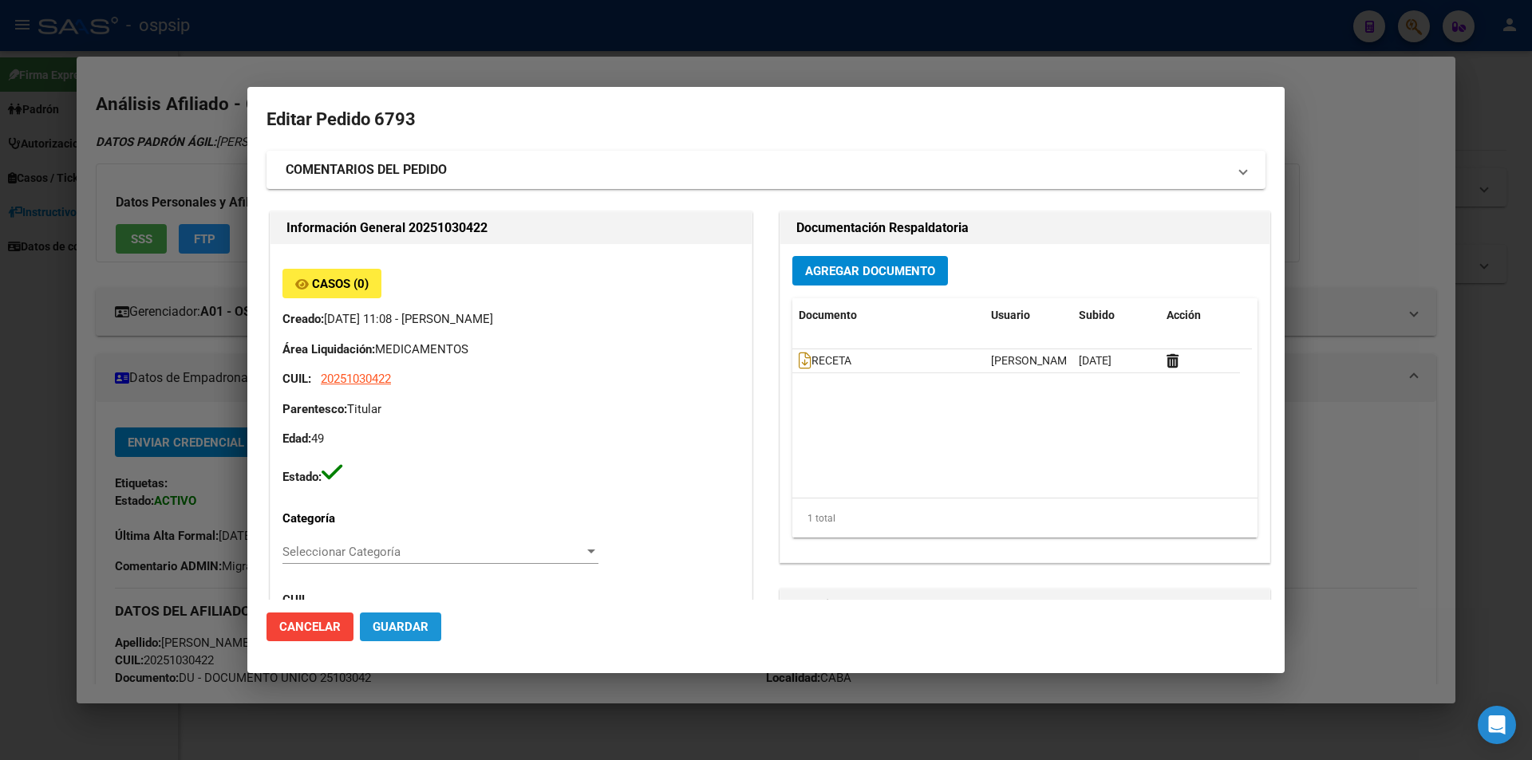
click at [430, 627] on button "Guardar" at bounding box center [400, 627] width 81 height 29
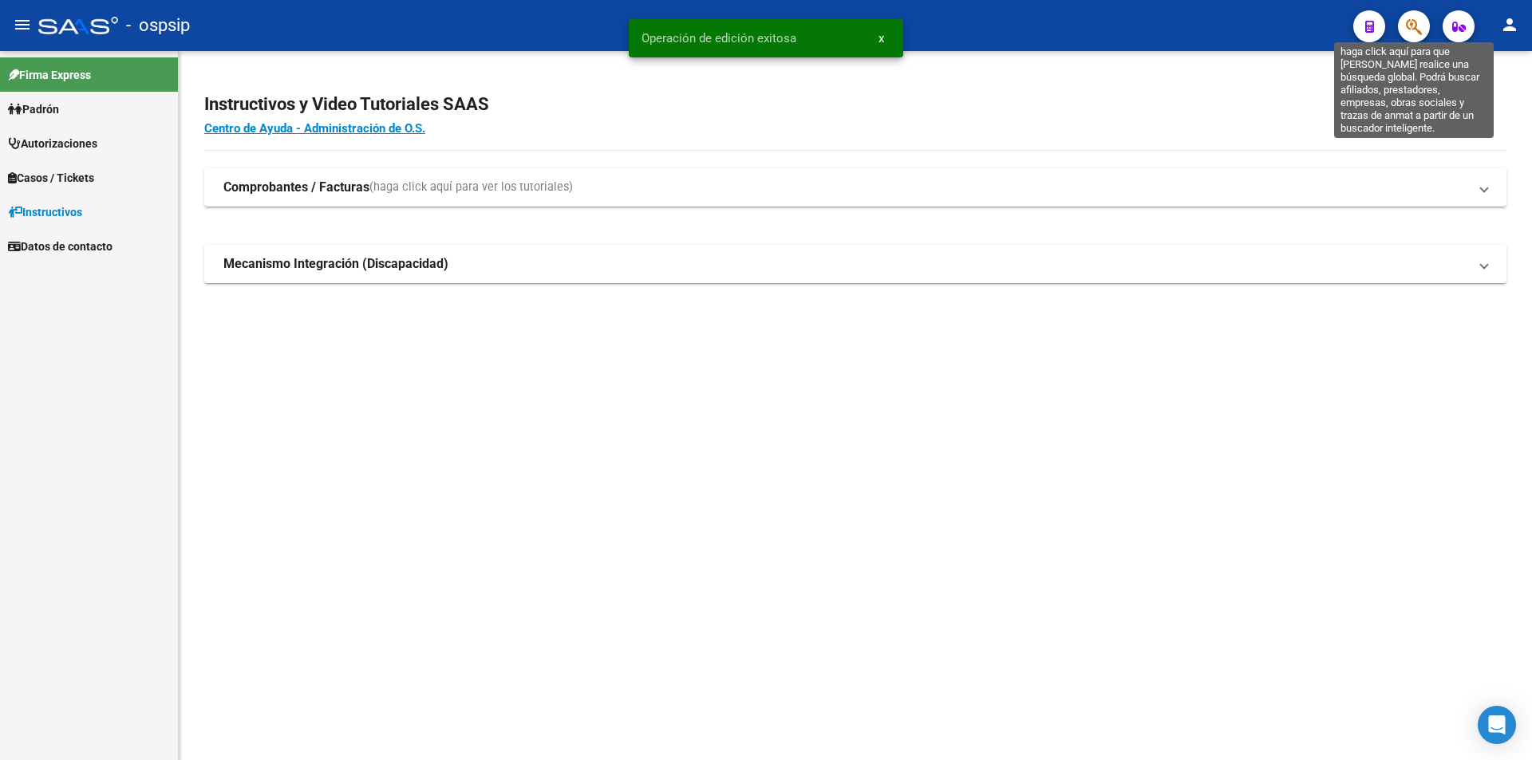
drag, startPoint x: 1407, startPoint y: 34, endPoint x: 732, endPoint y: 241, distance: 706.6
click at [1395, 38] on div at bounding box center [1407, 26] width 45 height 33
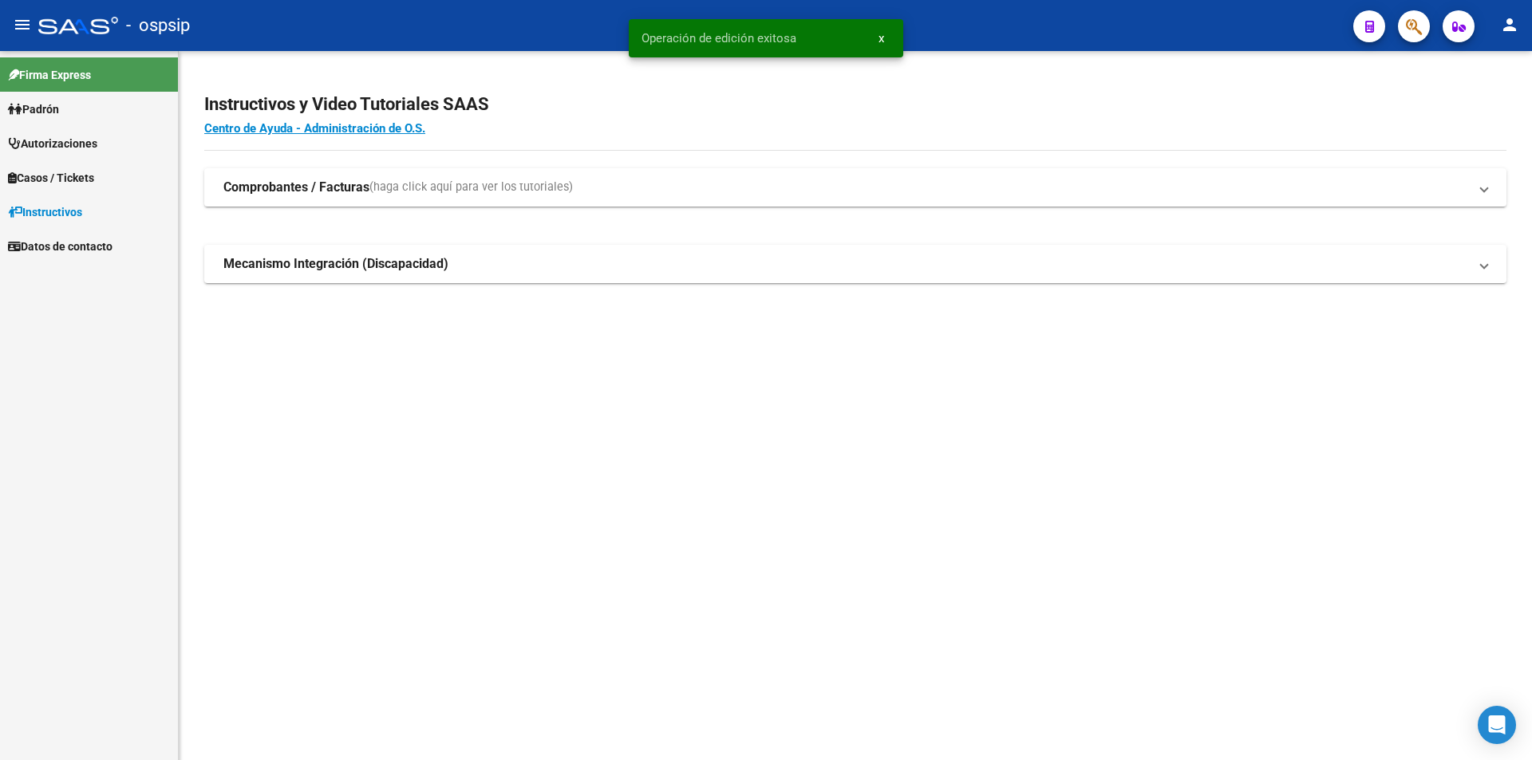
click at [1404, 26] on button "button" at bounding box center [1414, 26] width 32 height 32
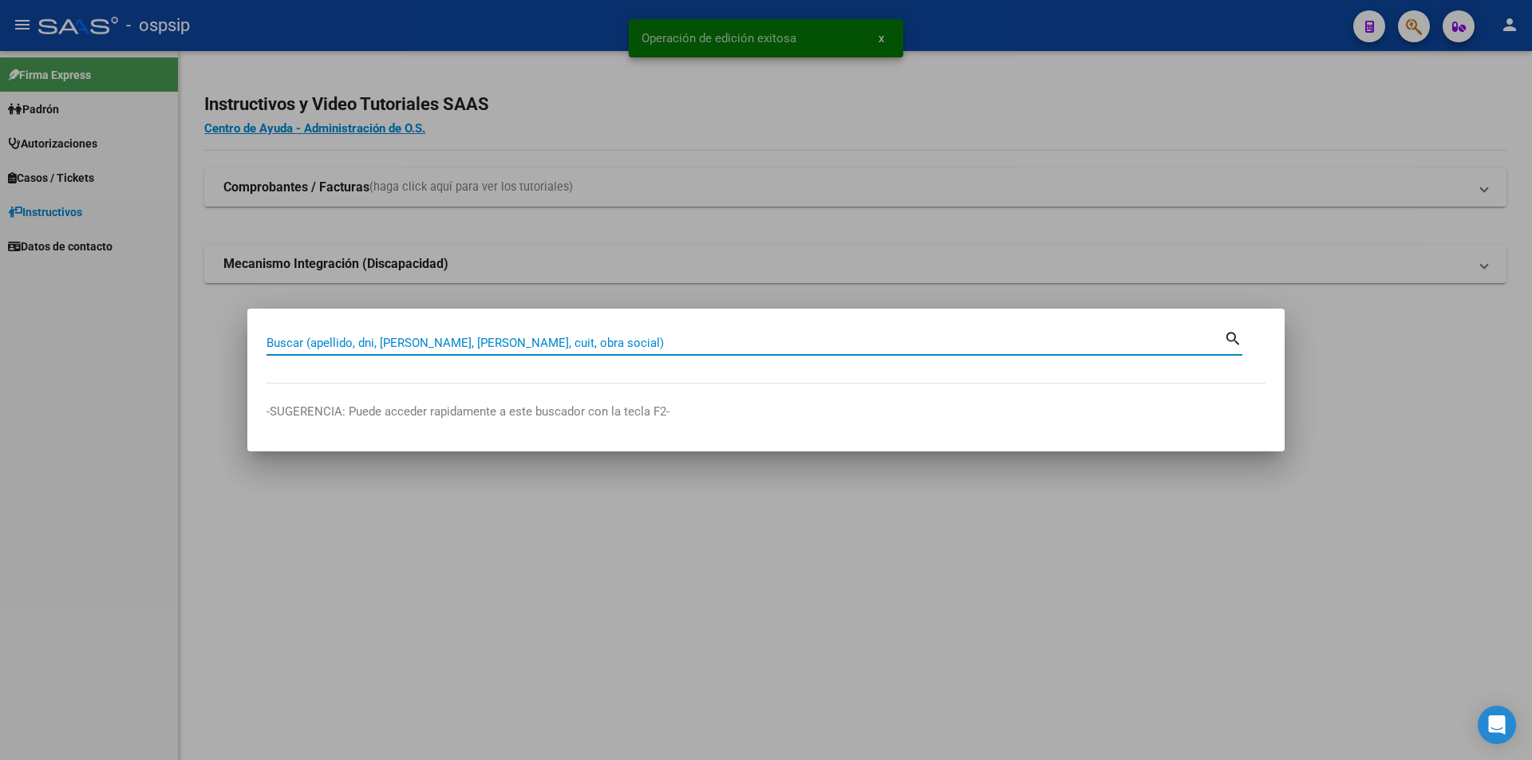
paste input "23183174789"
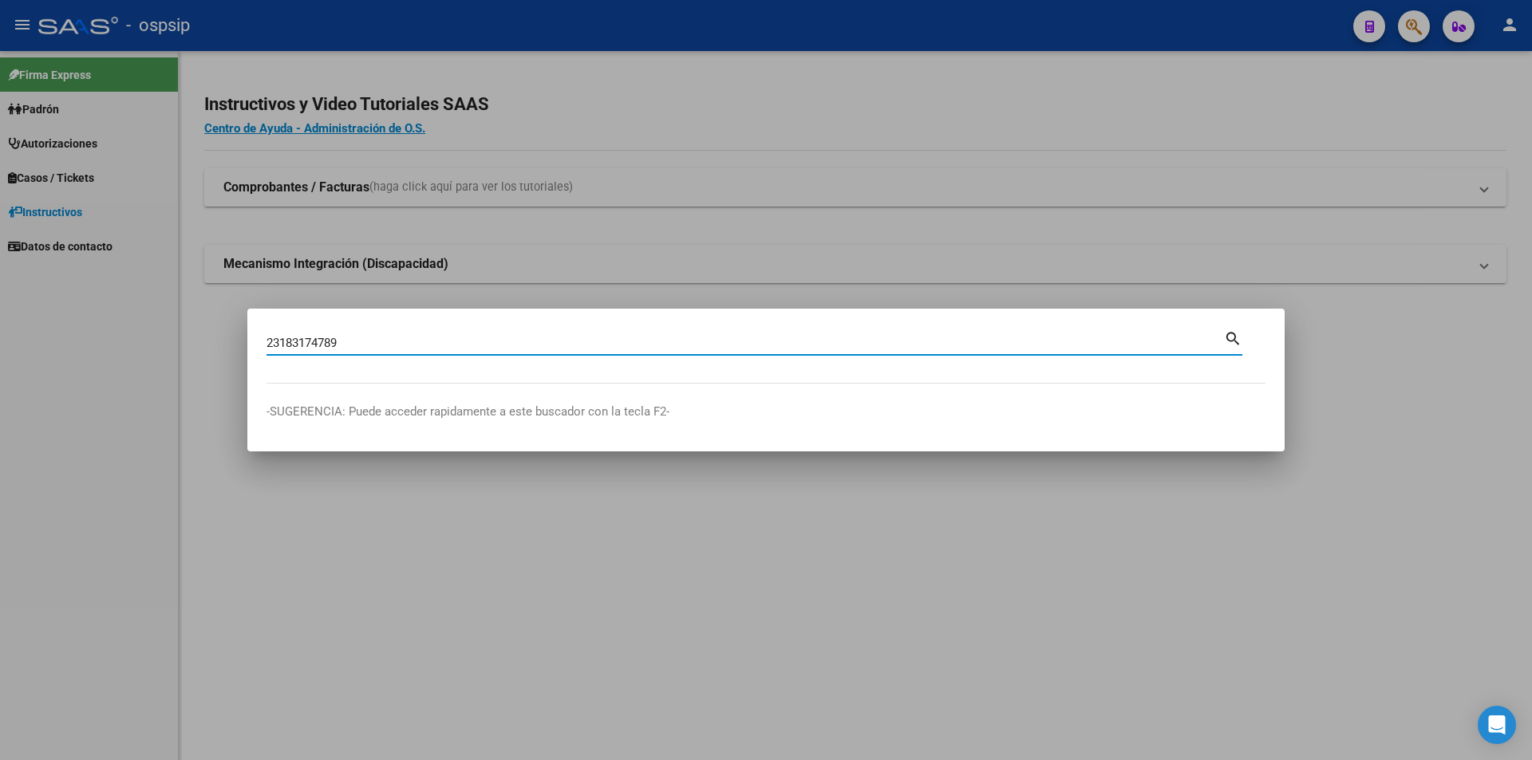
type input "23183174789"
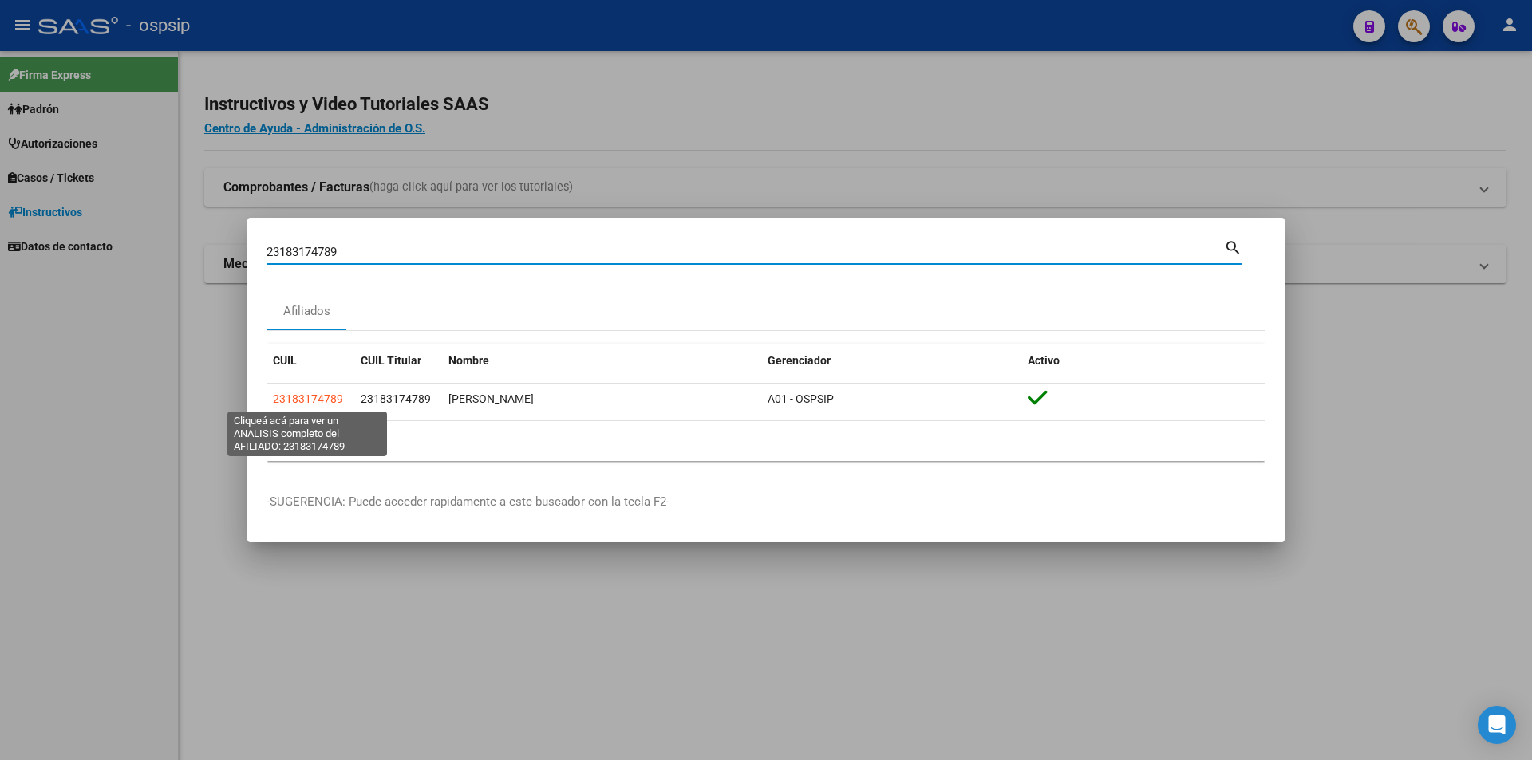
click at [292, 402] on span "23183174789" at bounding box center [308, 399] width 70 height 13
type textarea "23183174789"
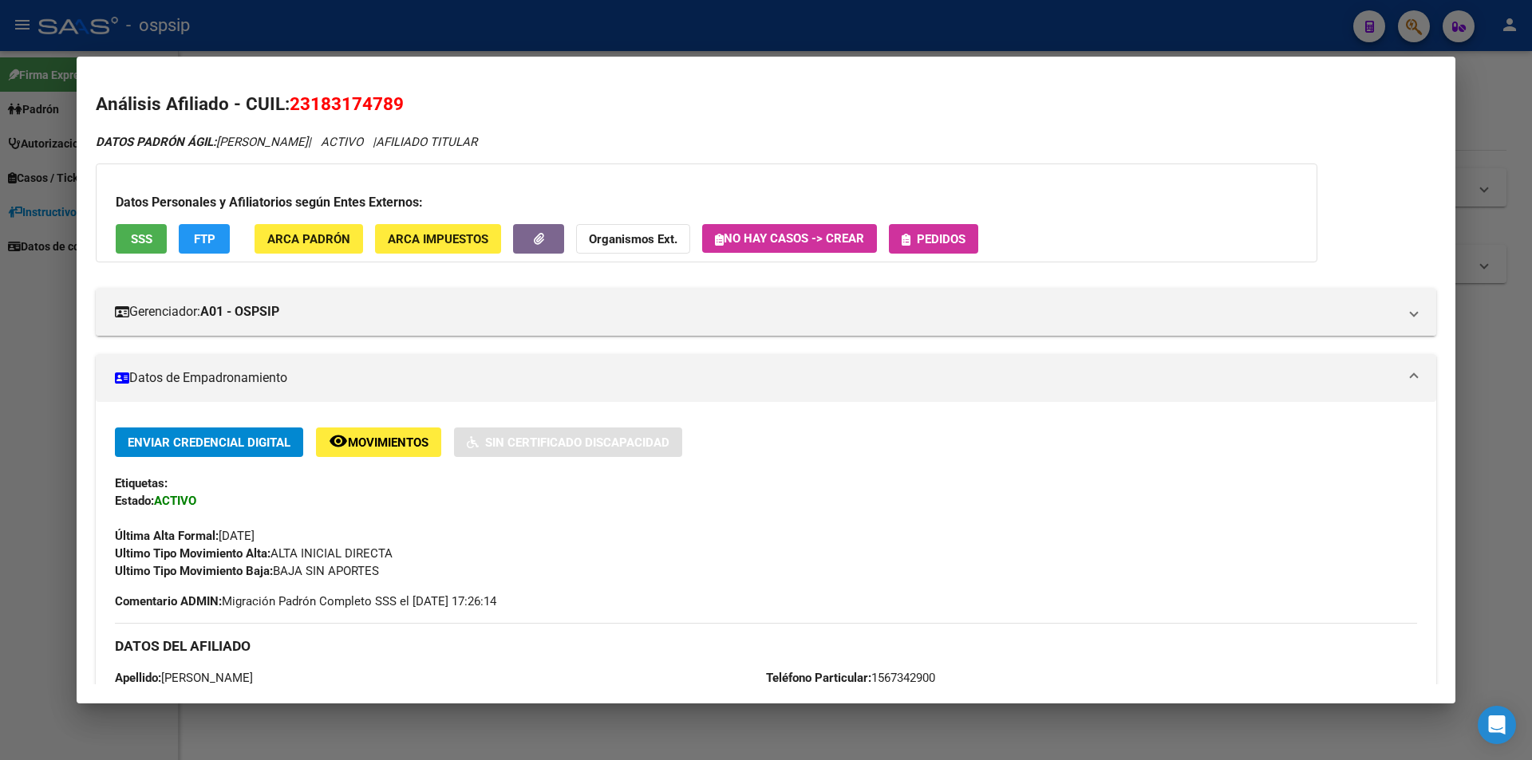
click at [938, 244] on span "Pedidos" at bounding box center [941, 239] width 49 height 14
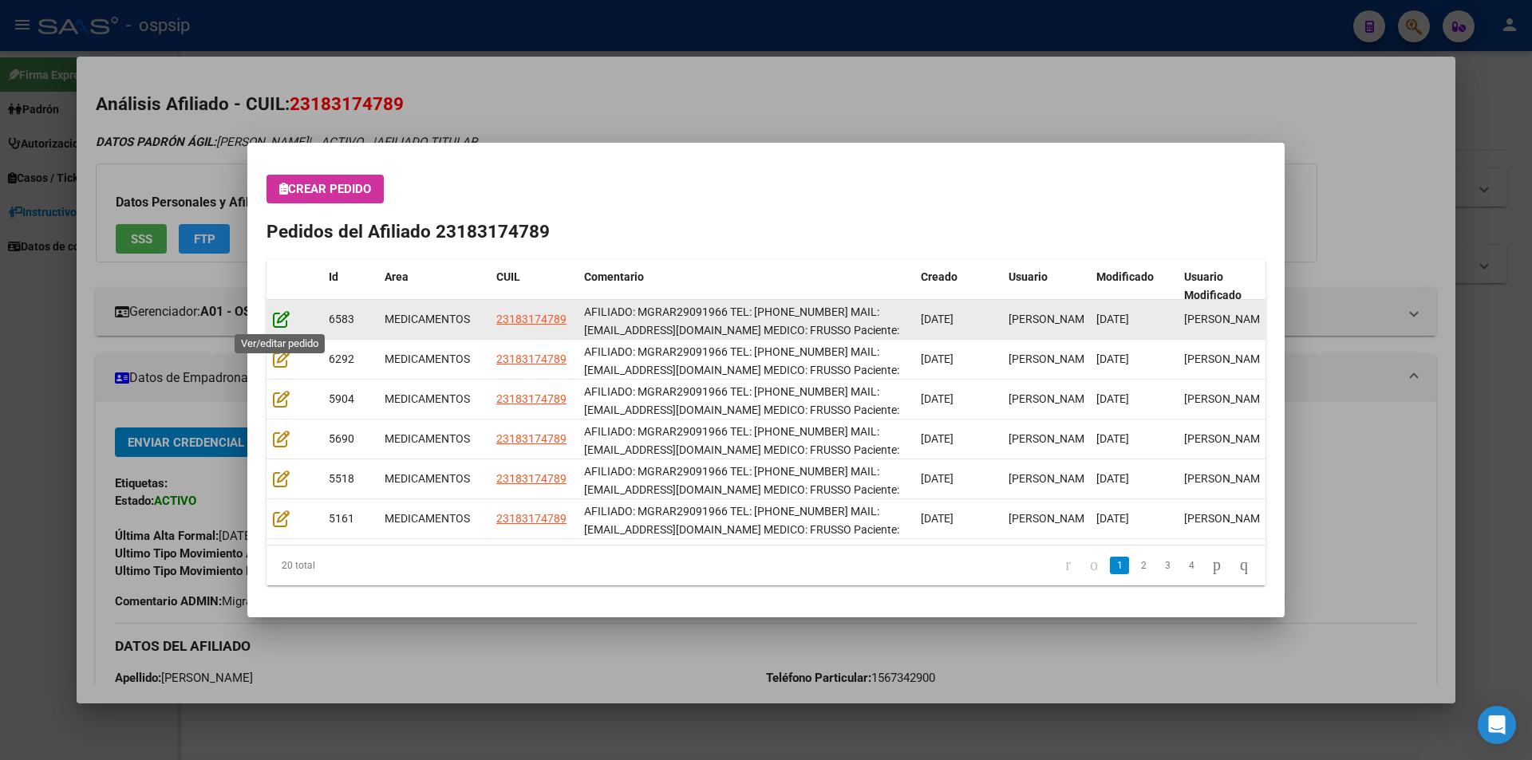
click at [274, 322] on icon at bounding box center [281, 319] width 17 height 18
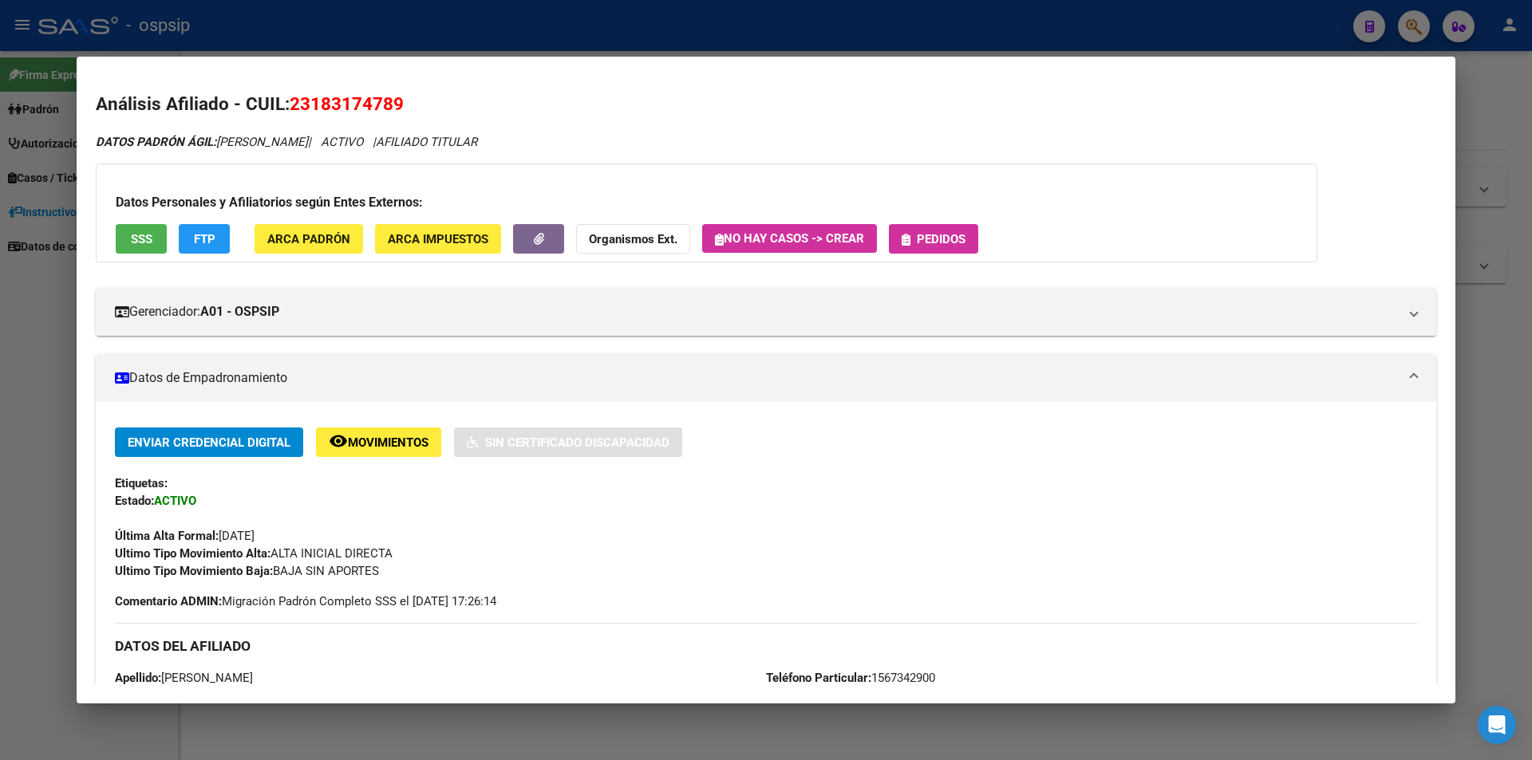
click at [950, 222] on div "Datos Personales y Afiliatorios según Entes Externos: SSS FTP ARCA Padrón ARCA …" at bounding box center [706, 213] width 1221 height 99
click at [957, 262] on div "Datos Personales y Afiliatorios según Entes Externos: SSS FTP ARCA Padrón ARCA …" at bounding box center [706, 213] width 1221 height 99
click at [959, 247] on button "Pedidos" at bounding box center [933, 239] width 89 height 30
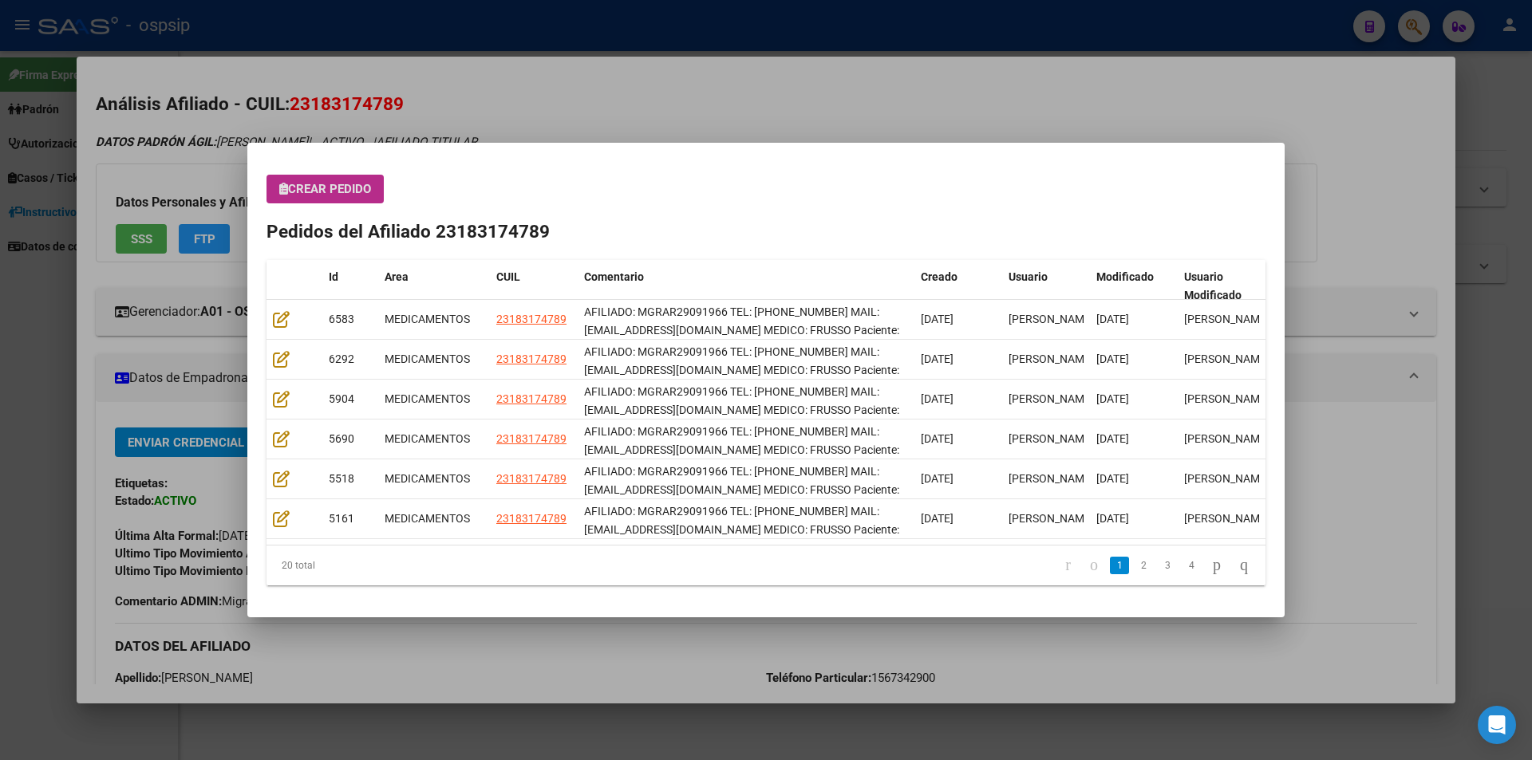
click at [335, 172] on mat-dialog-content "Crear Pedido Pedidos del Afiliado 23183174789 Id Area CUIL Comentario Creado Us…" at bounding box center [765, 380] width 1037 height 436
click at [341, 183] on span "Crear Pedido" at bounding box center [325, 189] width 92 height 14
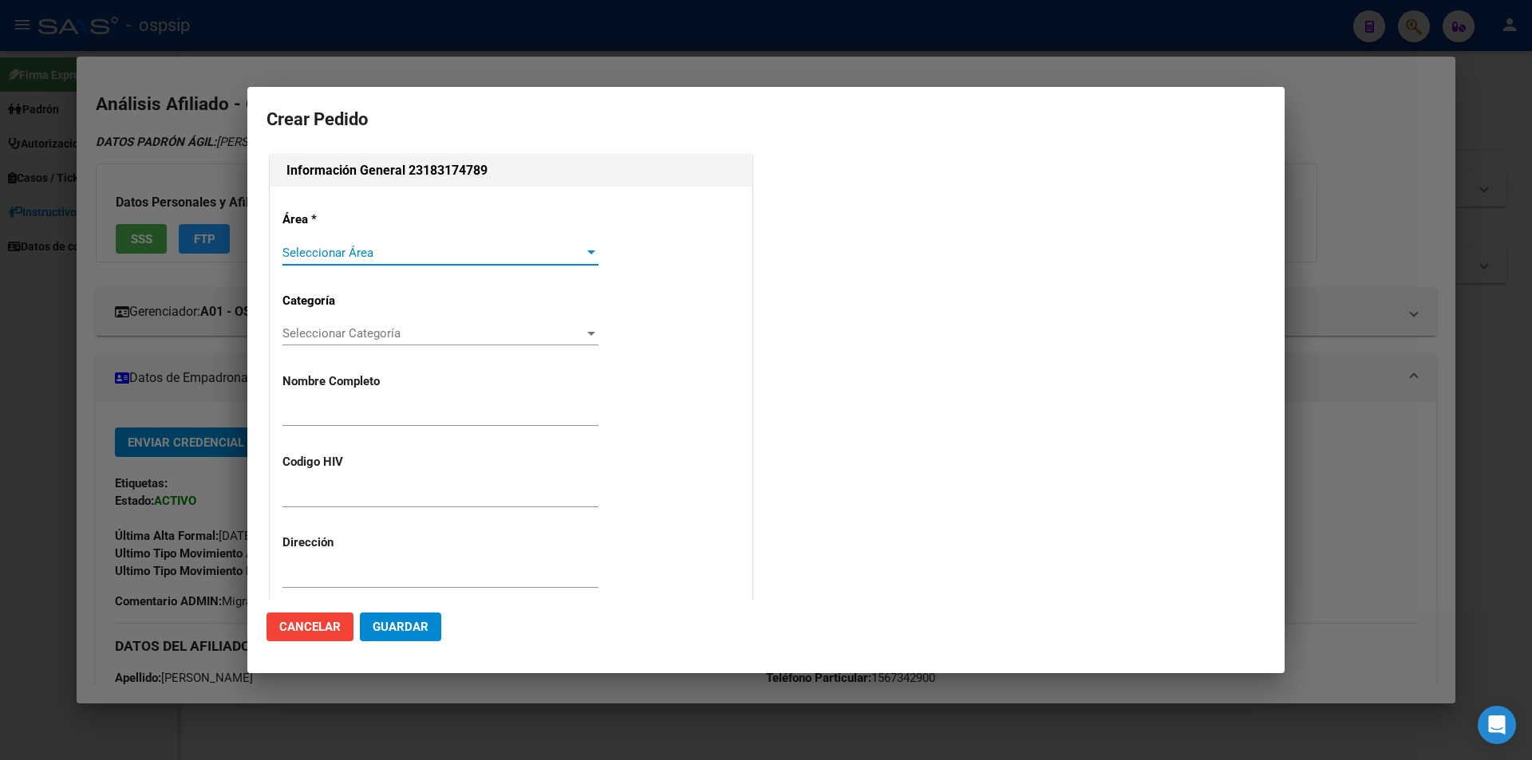
type input "[PERSON_NAME]"
type input "MGRAR29091966"
type input "Buenos Aires, BERAZATEGUI, CALLE 10 3213"
type input "Particular: 1567342900"
type input "BUENOS AIRES, BERAZATEGUI, CALLE 10 3213"
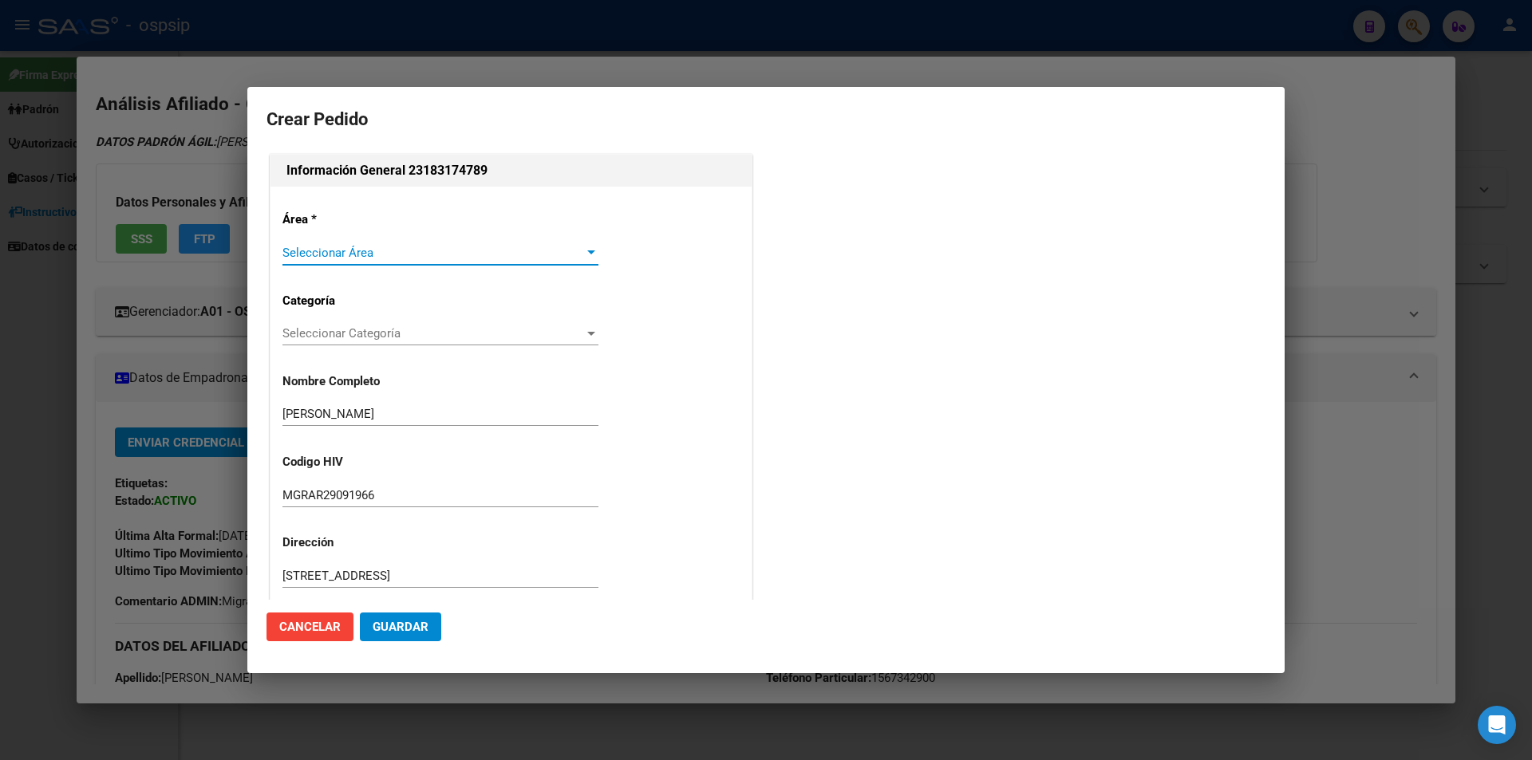
click at [314, 246] on span "Seleccionar Área" at bounding box center [433, 253] width 302 height 14
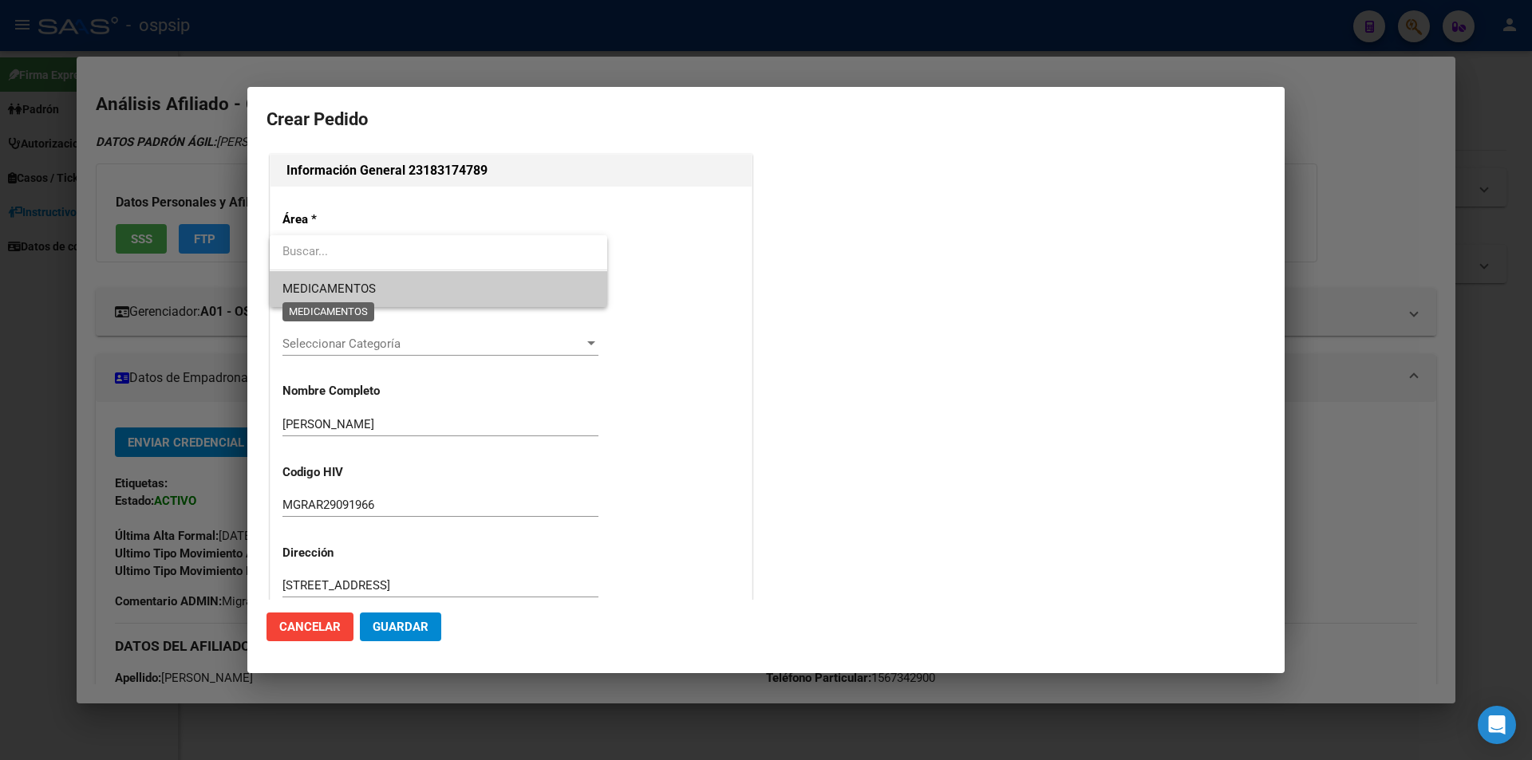
click at [319, 289] on span "MEDICAMENTOS" at bounding box center [328, 289] width 93 height 14
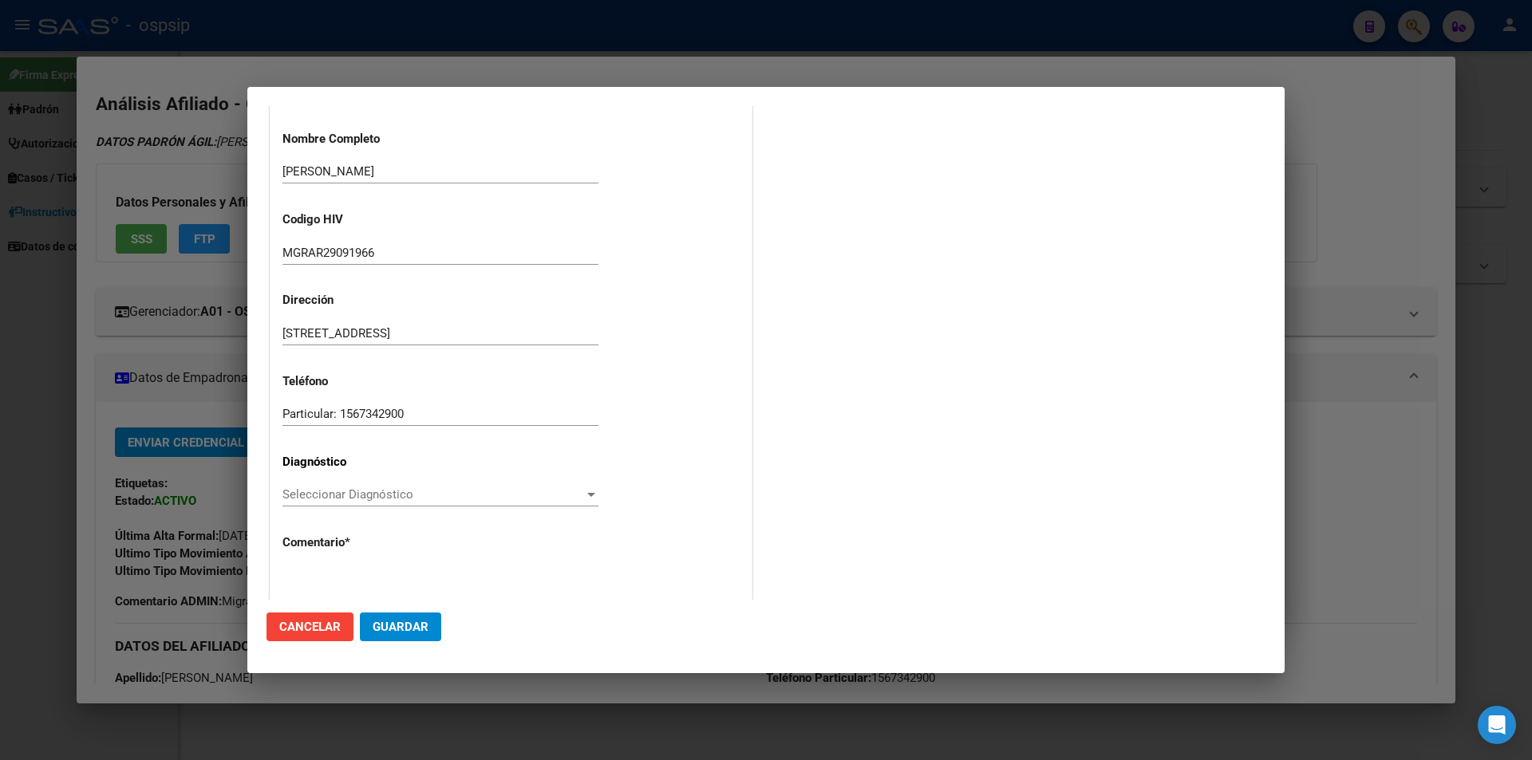
scroll to position [319, 0]
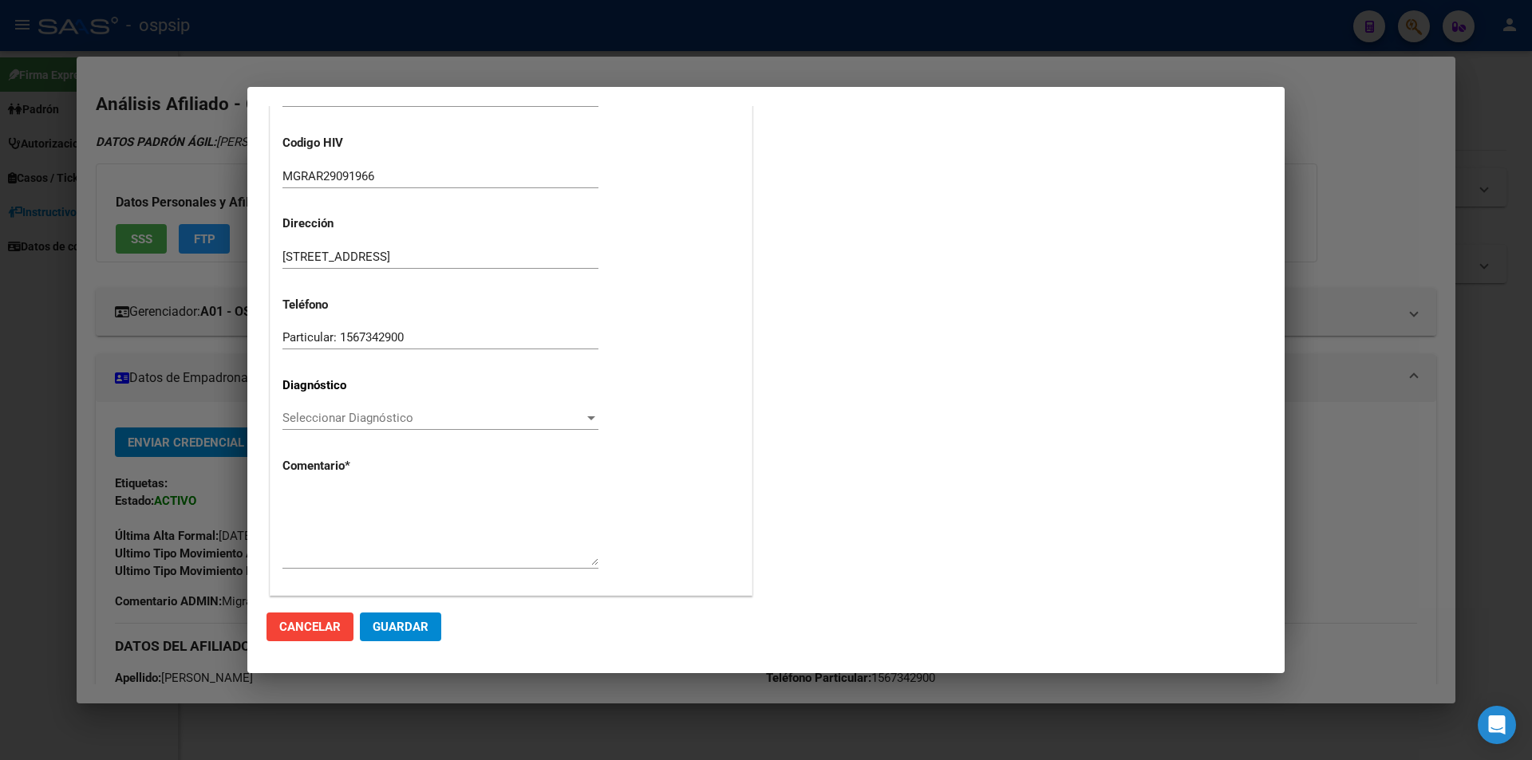
click at [304, 405] on div "Área * MEDICAMENTOS Seleccionar Área Categoría Seleccionar Categoría Selecciona…" at bounding box center [510, 232] width 481 height 728
click at [310, 414] on span "Seleccionar Diagnóstico" at bounding box center [433, 418] width 302 height 14
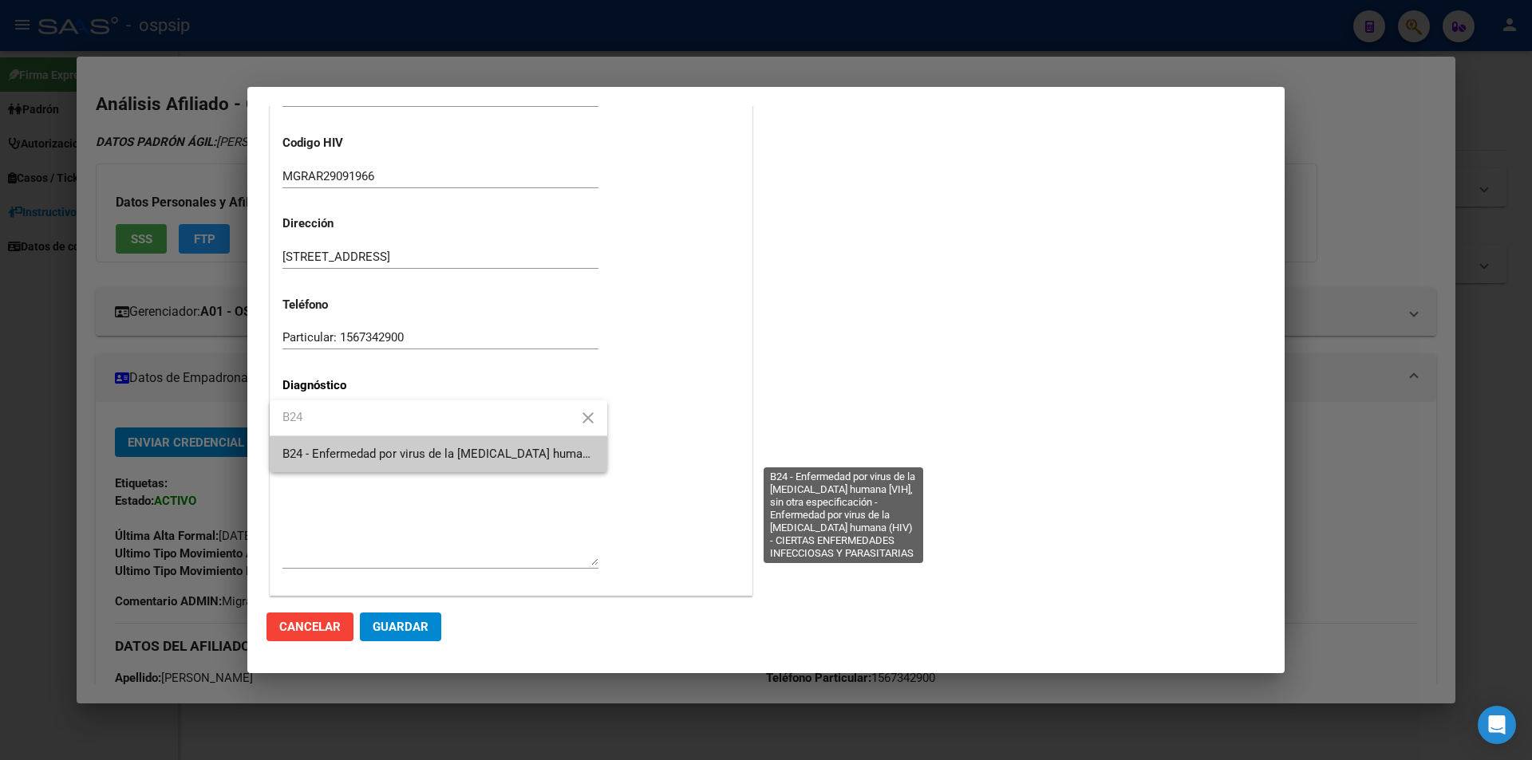
type input "B24"
drag, startPoint x: 337, startPoint y: 451, endPoint x: 382, endPoint y: 374, distance: 88.7
click at [339, 451] on span "B24 - Enfermedad por virus de la [MEDICAL_DATA] humana [VIH], sin otra especifi…" at bounding box center [840, 454] width 1116 height 14
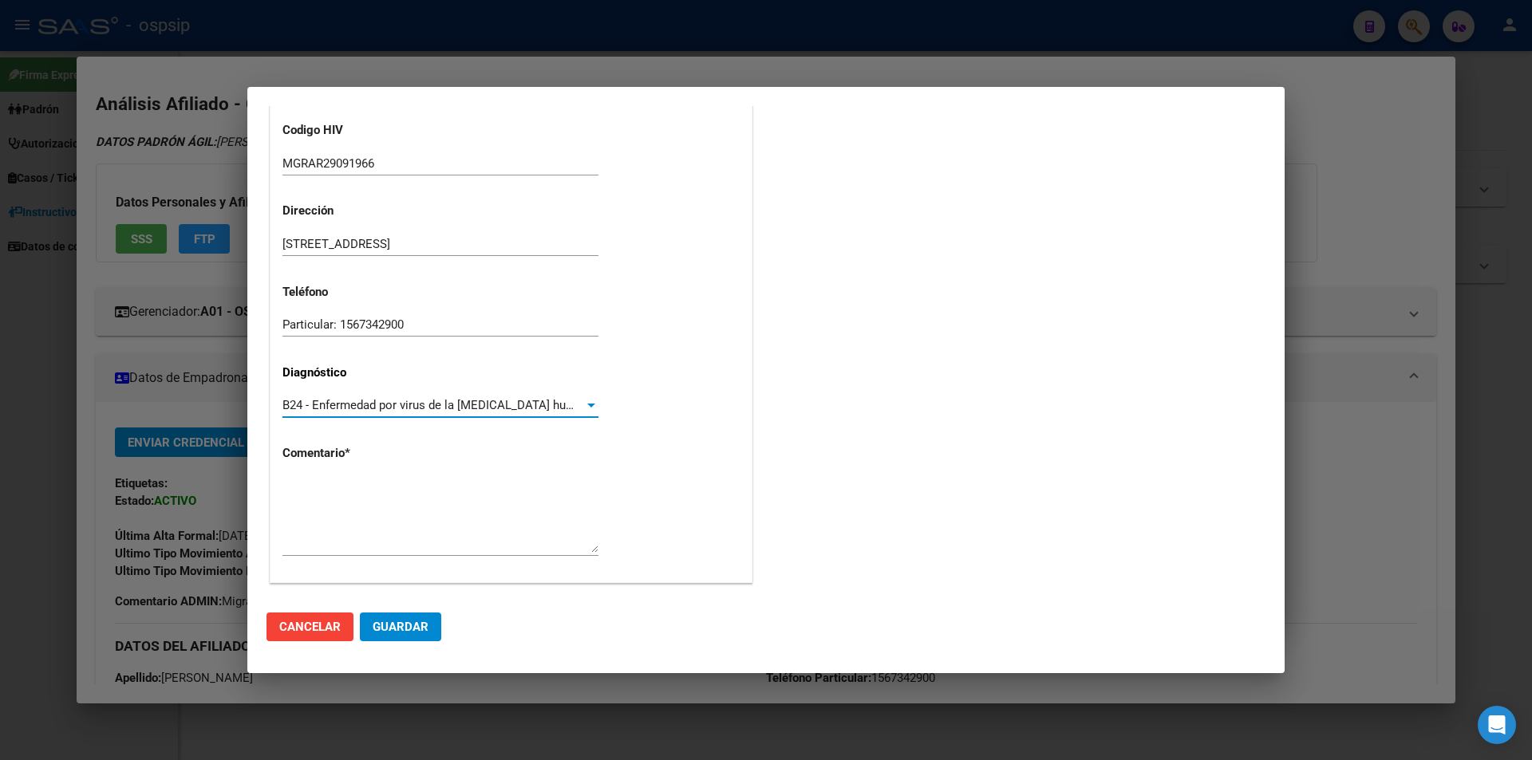
scroll to position [341, 0]
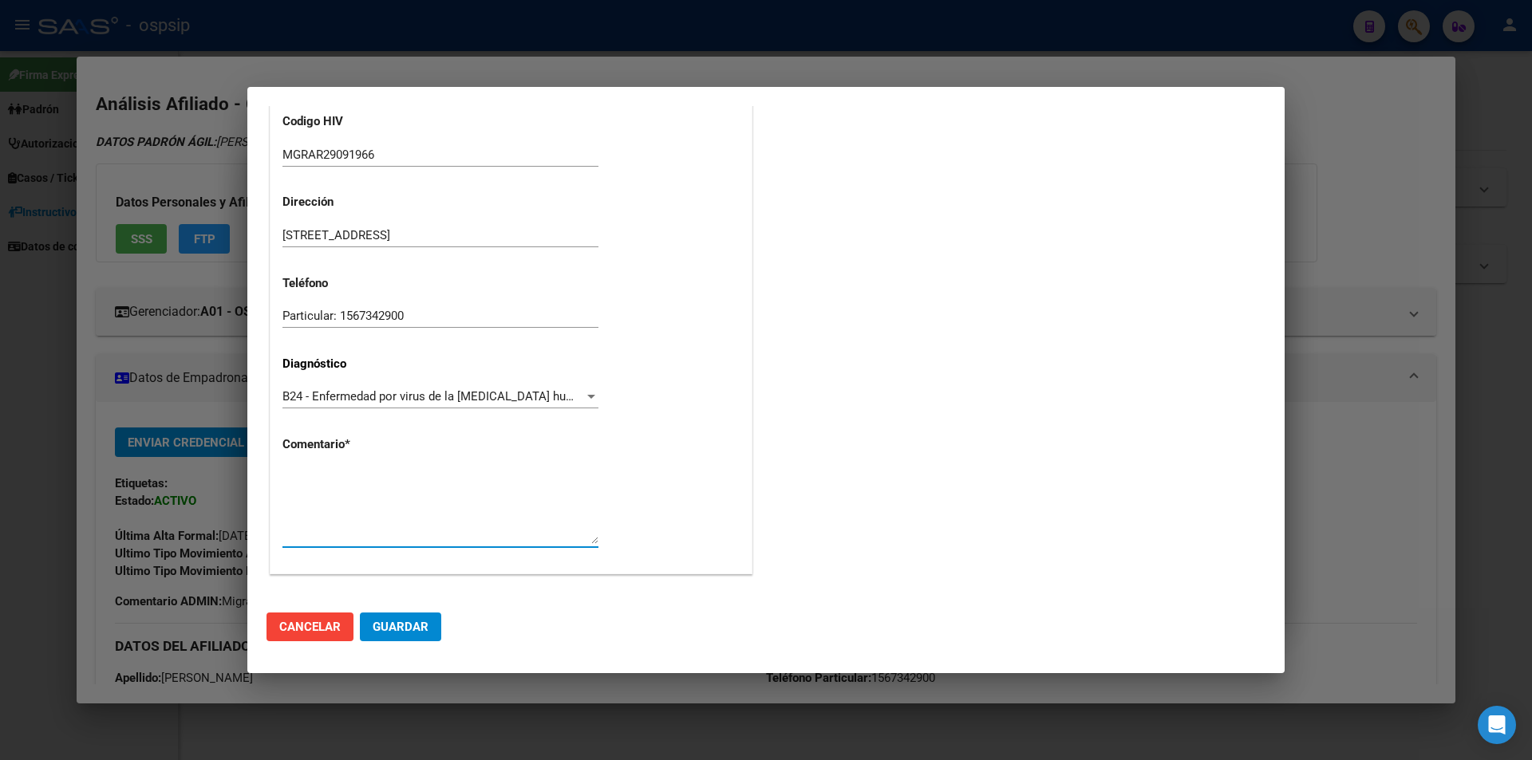
paste textarea "AFILIADO: MGRAR29091966 TEL: 15-6734-2800 MAIL: searrieta@gmail.com MEDICO: FRU…"
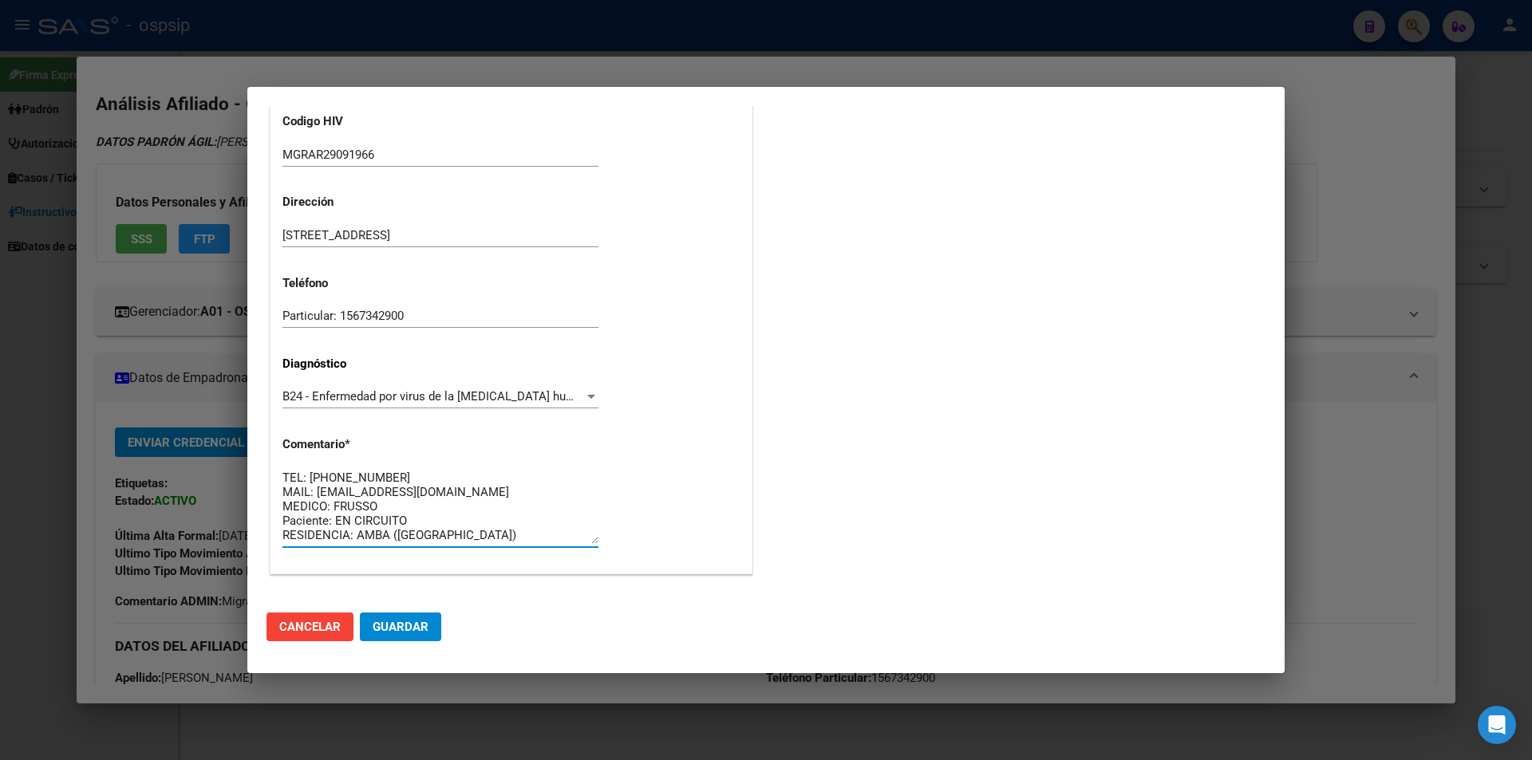
type textarea "AFILIADO: MGRAR29091966 TEL: 15-6734-2800 MAIL: searrieta@gmail.com MEDICO: FRU…"
click at [420, 614] on button "Guardar" at bounding box center [400, 627] width 81 height 29
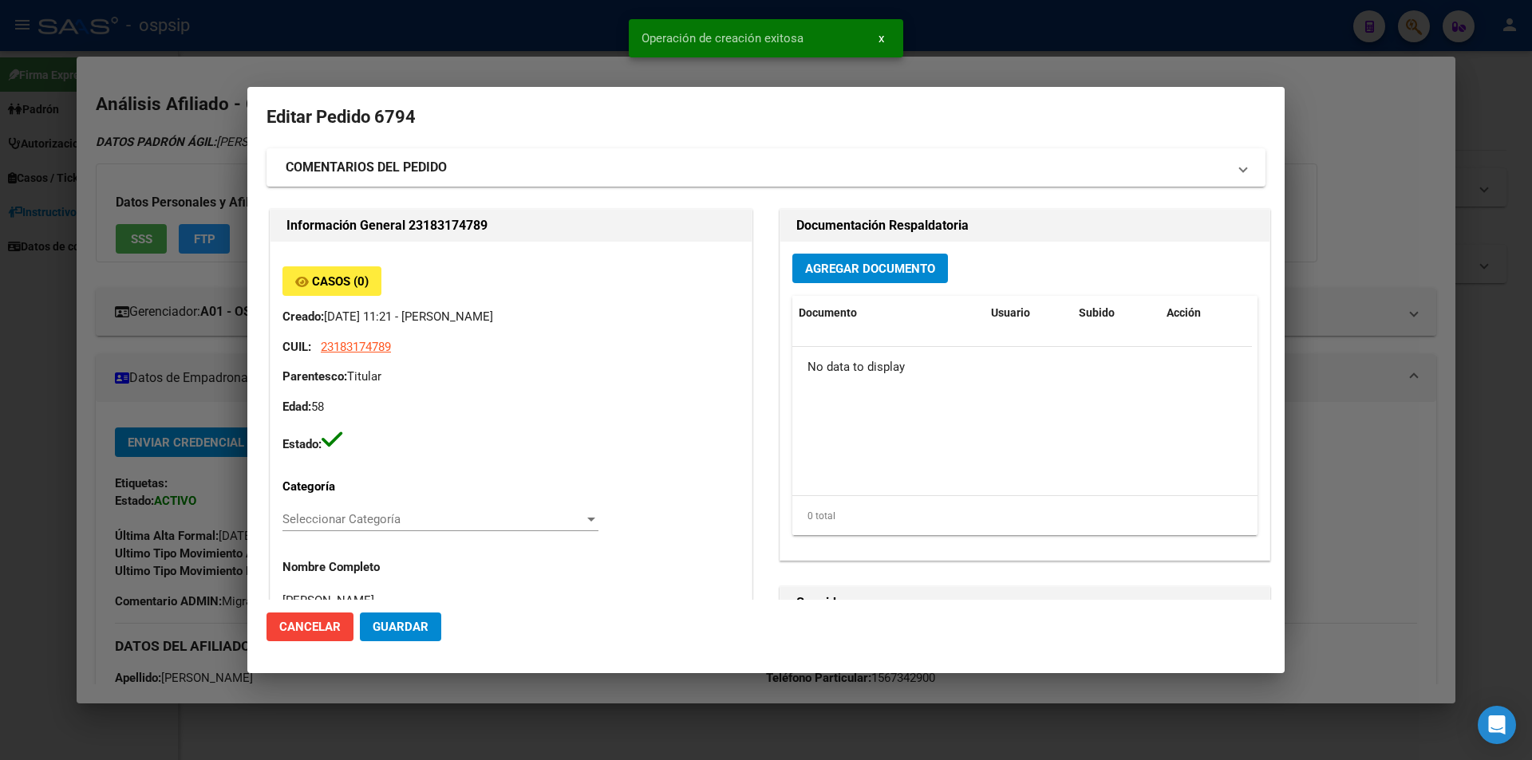
scroll to position [0, 0]
click at [821, 271] on span "Agregar Documento" at bounding box center [870, 271] width 130 height 14
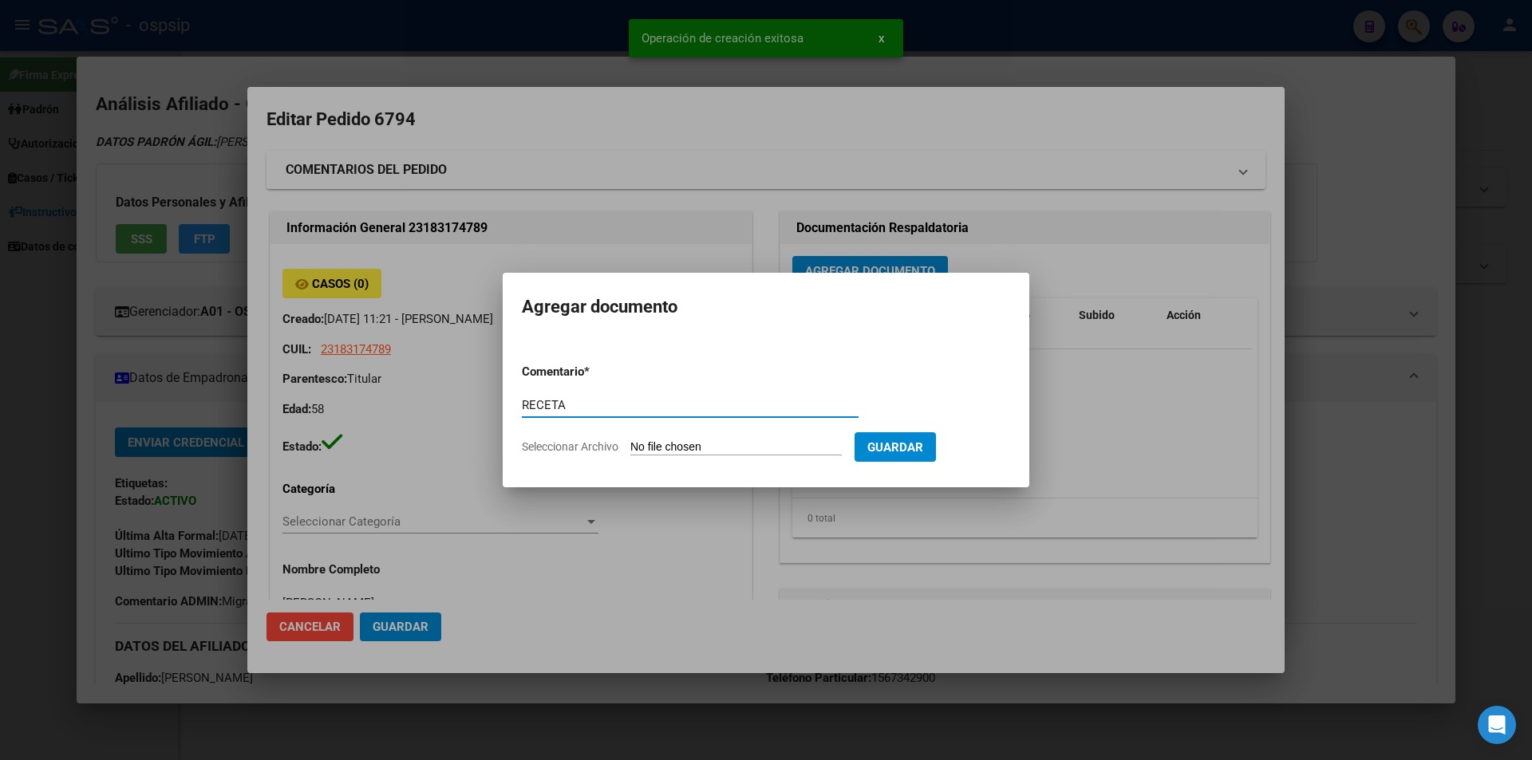
type input "RECETA"
click at [664, 450] on input "Seleccionar Archivo" at bounding box center [735, 447] width 211 height 15
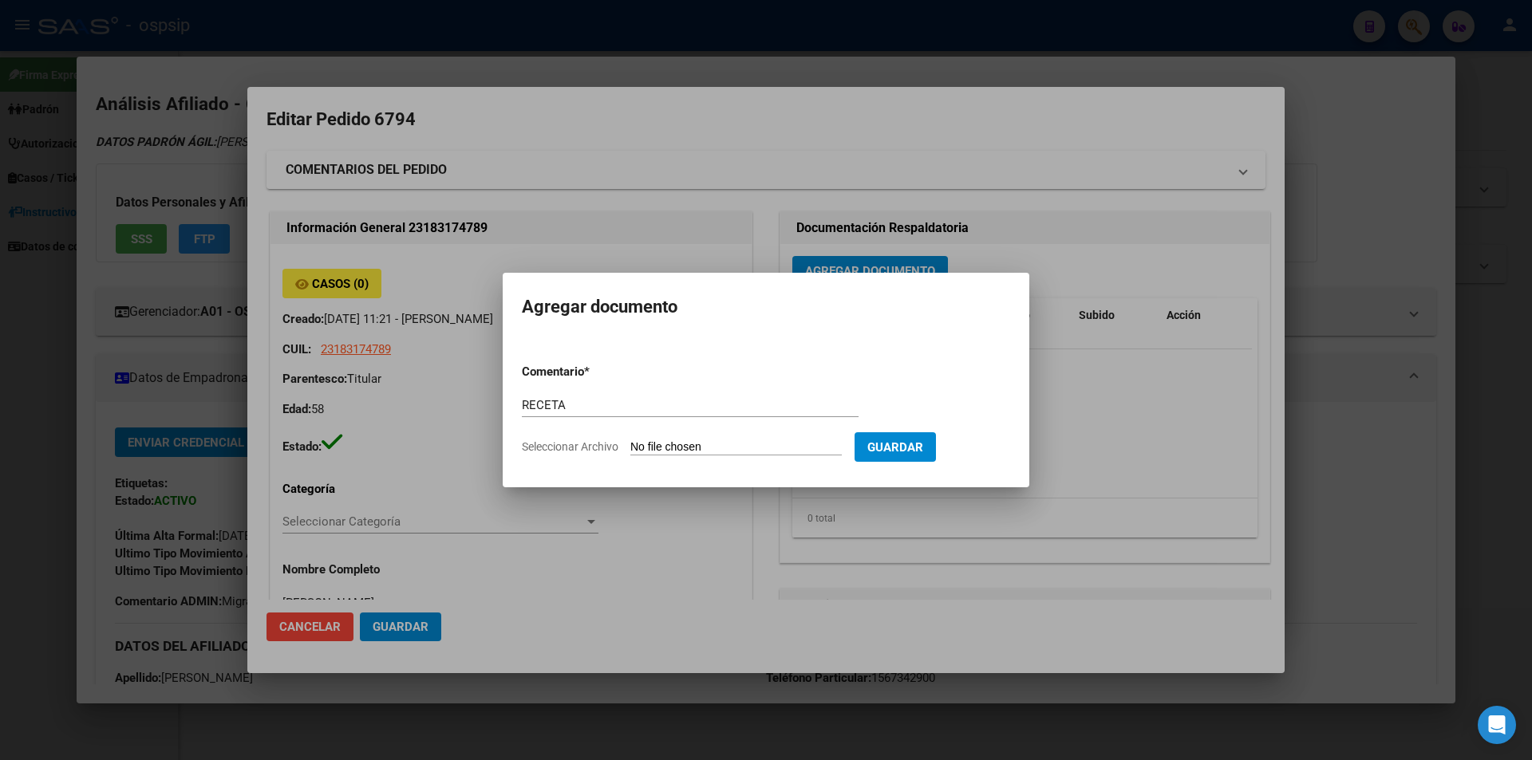
type input "C:\fakepath\WhatsApp Image 2025-08-07 at 11.26.51.jpeg"
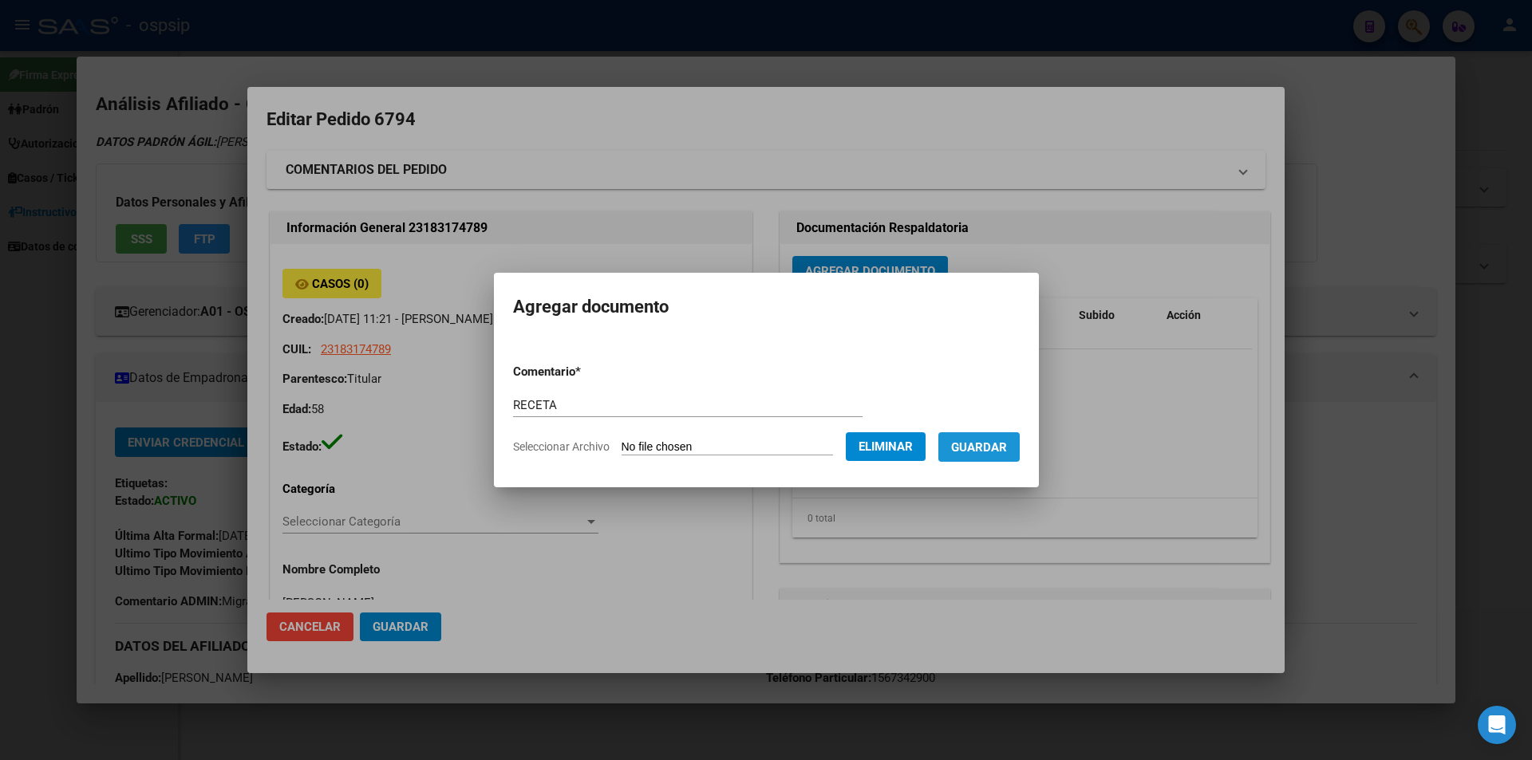
click at [1000, 456] on button "Guardar" at bounding box center [978, 447] width 81 height 30
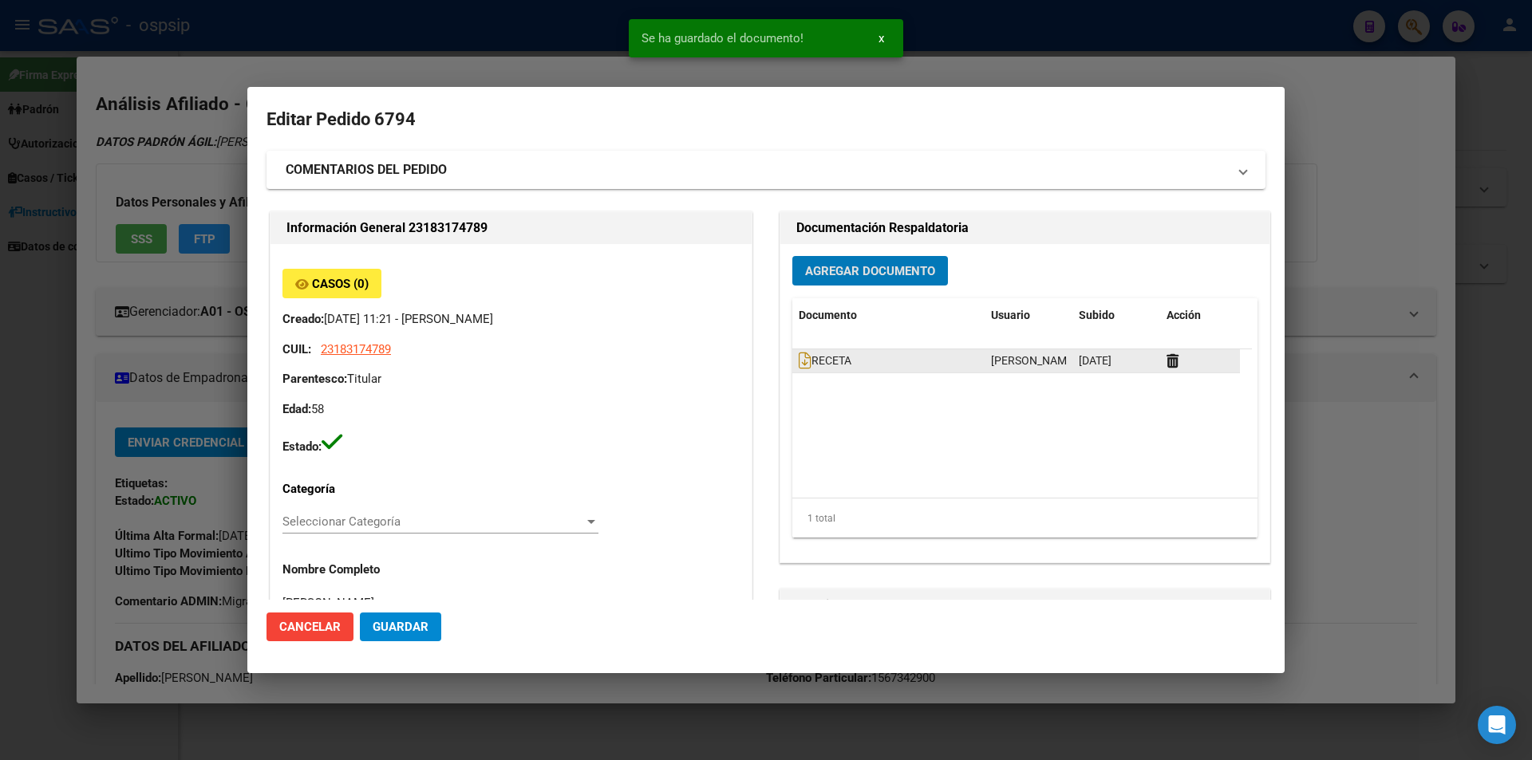
click at [792, 356] on datatable-body-cell "RECETA" at bounding box center [888, 360] width 192 height 23
click at [799, 357] on icon at bounding box center [805, 361] width 13 height 18
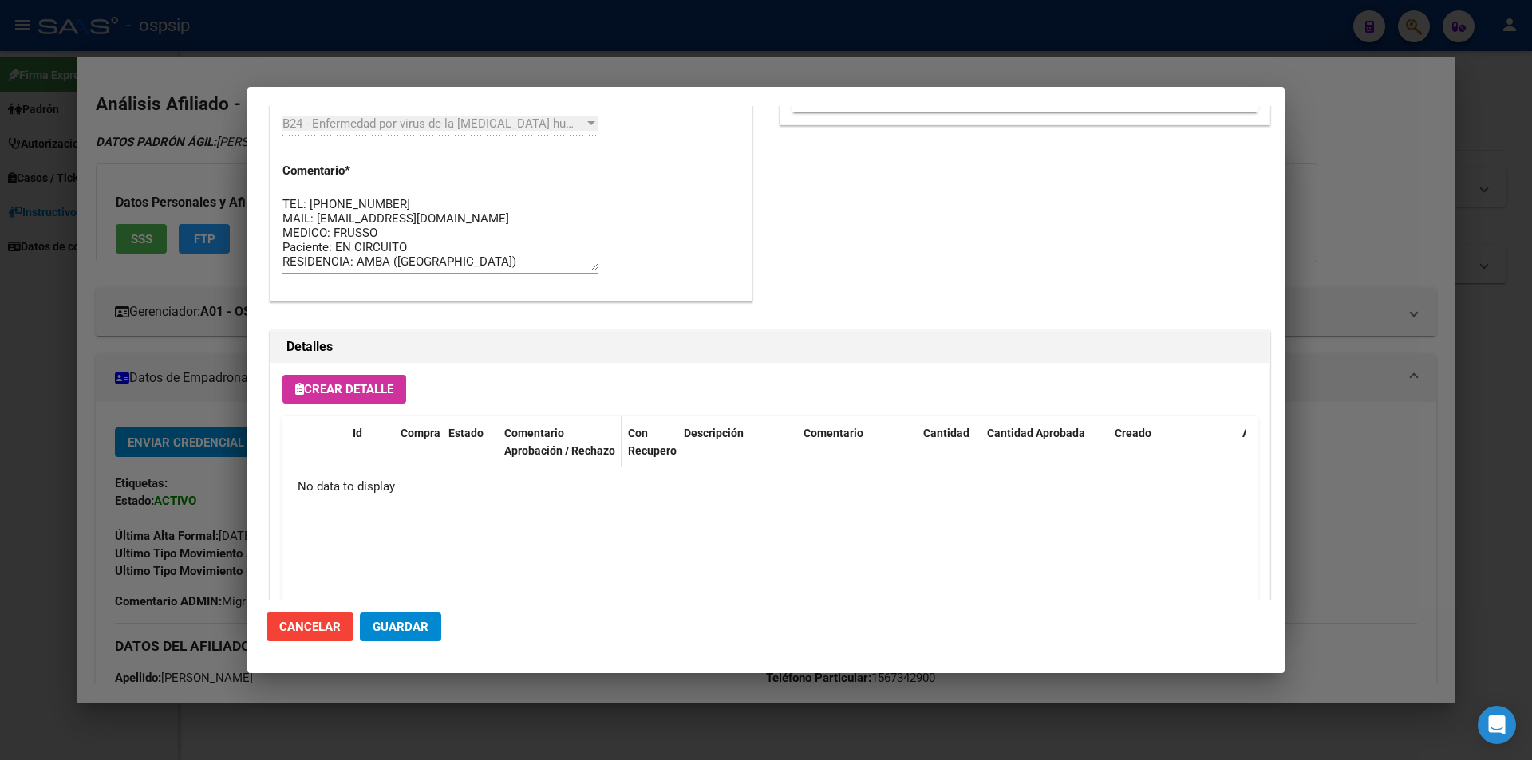
scroll to position [909, 0]
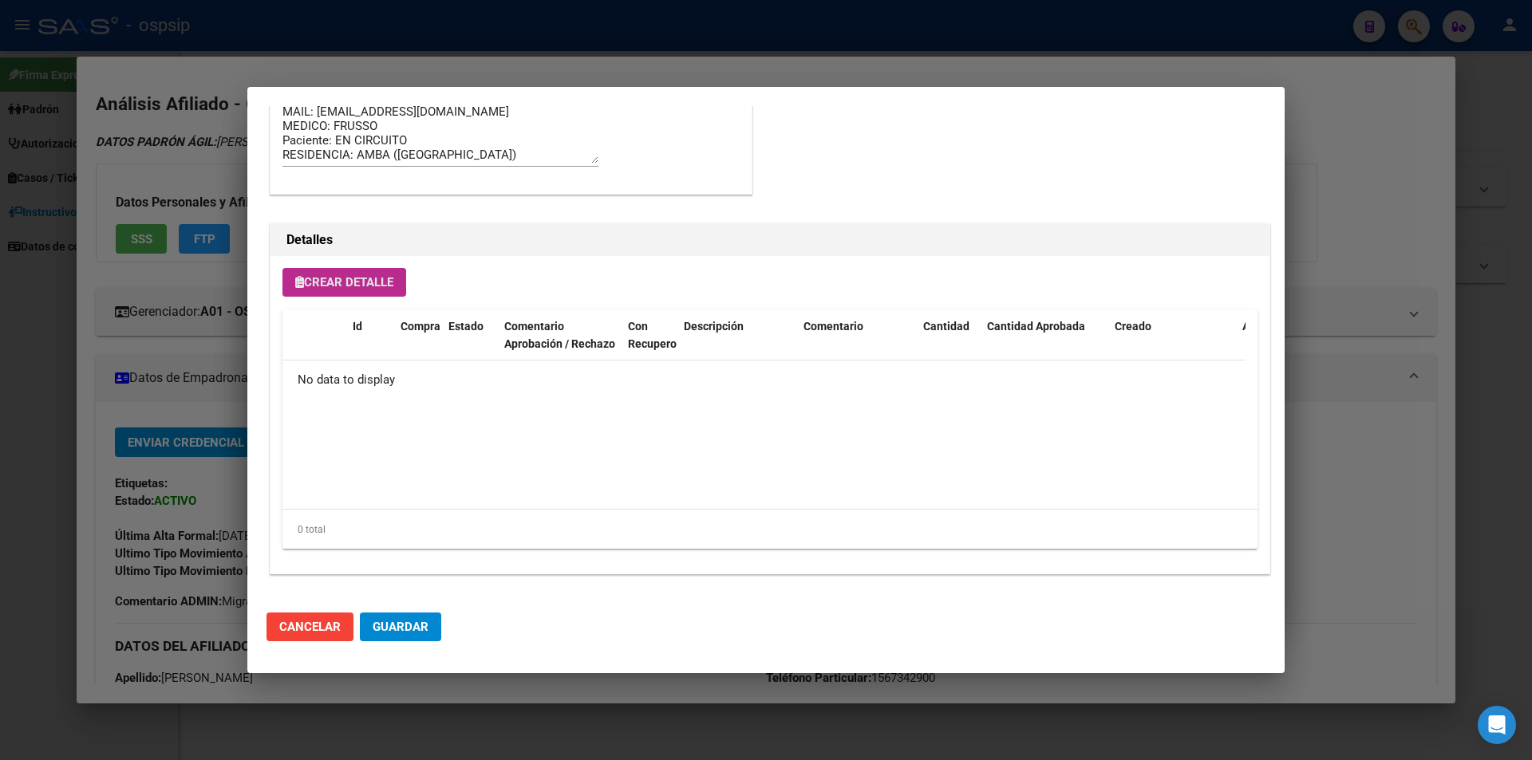
click at [357, 272] on button "Crear Detalle" at bounding box center [344, 282] width 124 height 29
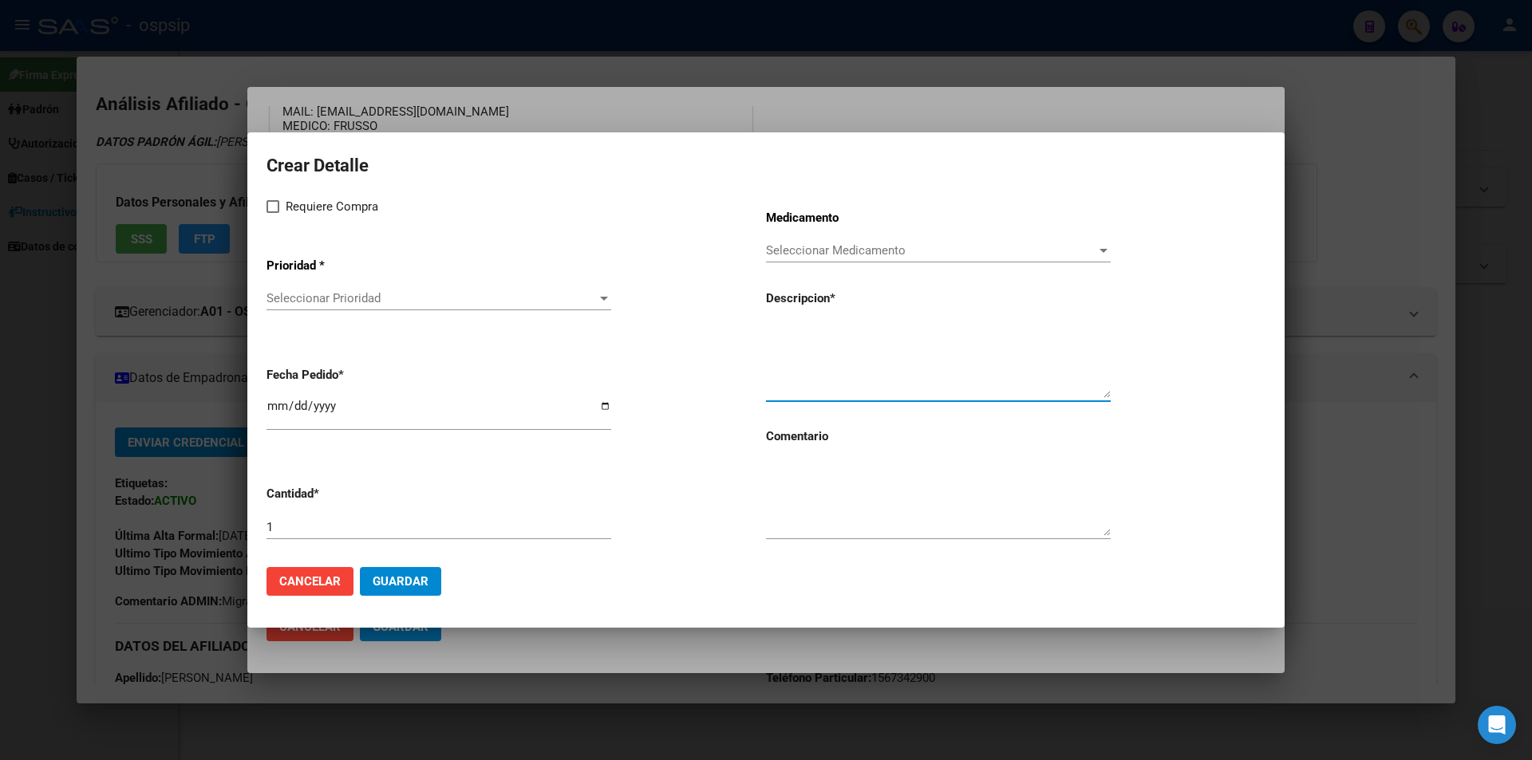
paste textarea "dolutegravir+lamivudina 50mg/300mg comp. x 30 (DTG/3TC)"
type textarea "dolutegravir+lamivudina 50mg/300mg comp. x 30 (DTG/3TC)"
click at [841, 479] on textarea at bounding box center [938, 498] width 345 height 75
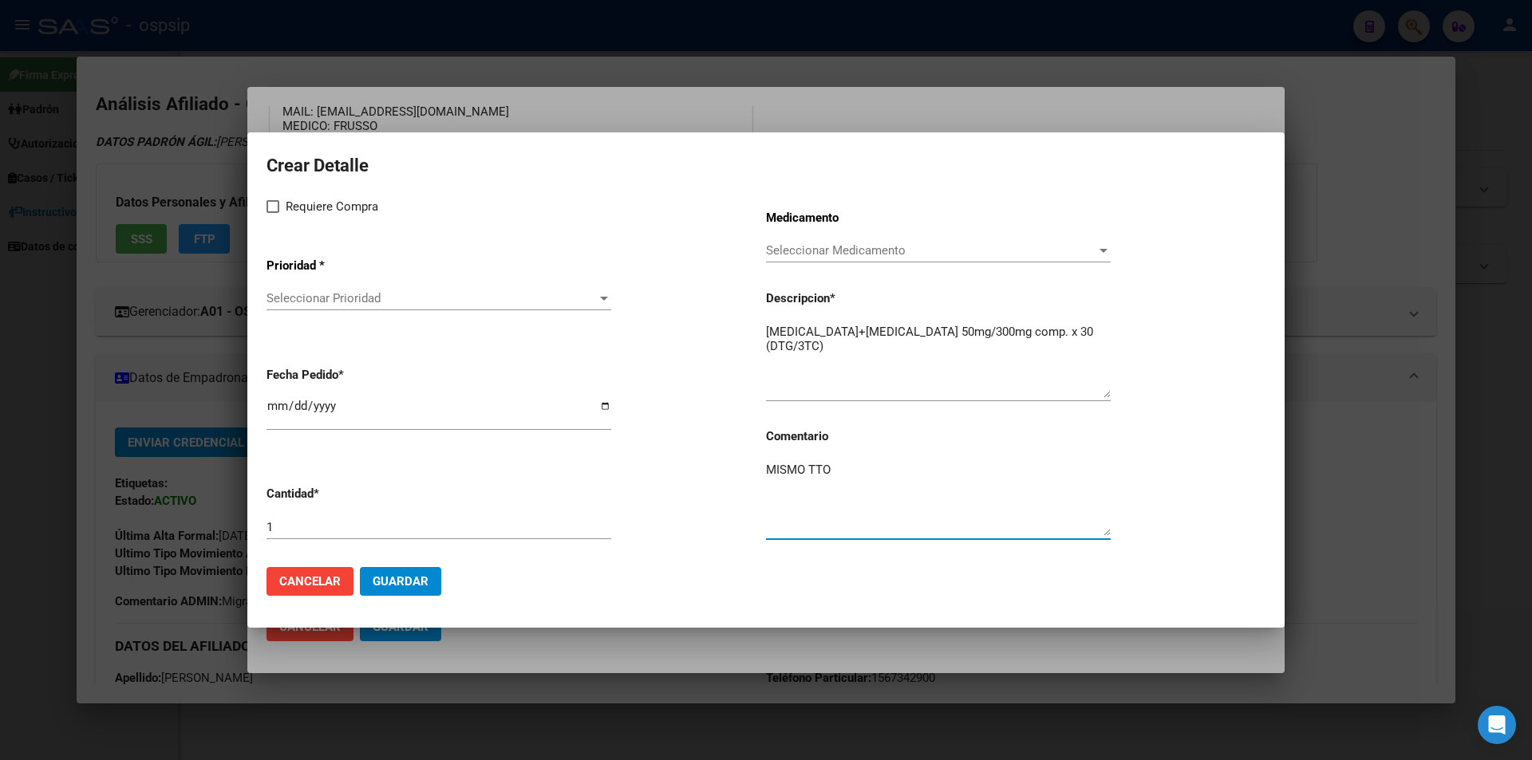
type textarea "MISMO TTO"
click at [280, 203] on label "Requiere Compra" at bounding box center [322, 206] width 112 height 19
click at [273, 213] on input "Requiere Compra" at bounding box center [272, 213] width 1 height 1
checkbox input "true"
click at [306, 329] on div "Requiere Compra Prioridad * Seleccionar Prioridad Seleccionar Prioridad Fecha P…" at bounding box center [515, 375] width 499 height 357
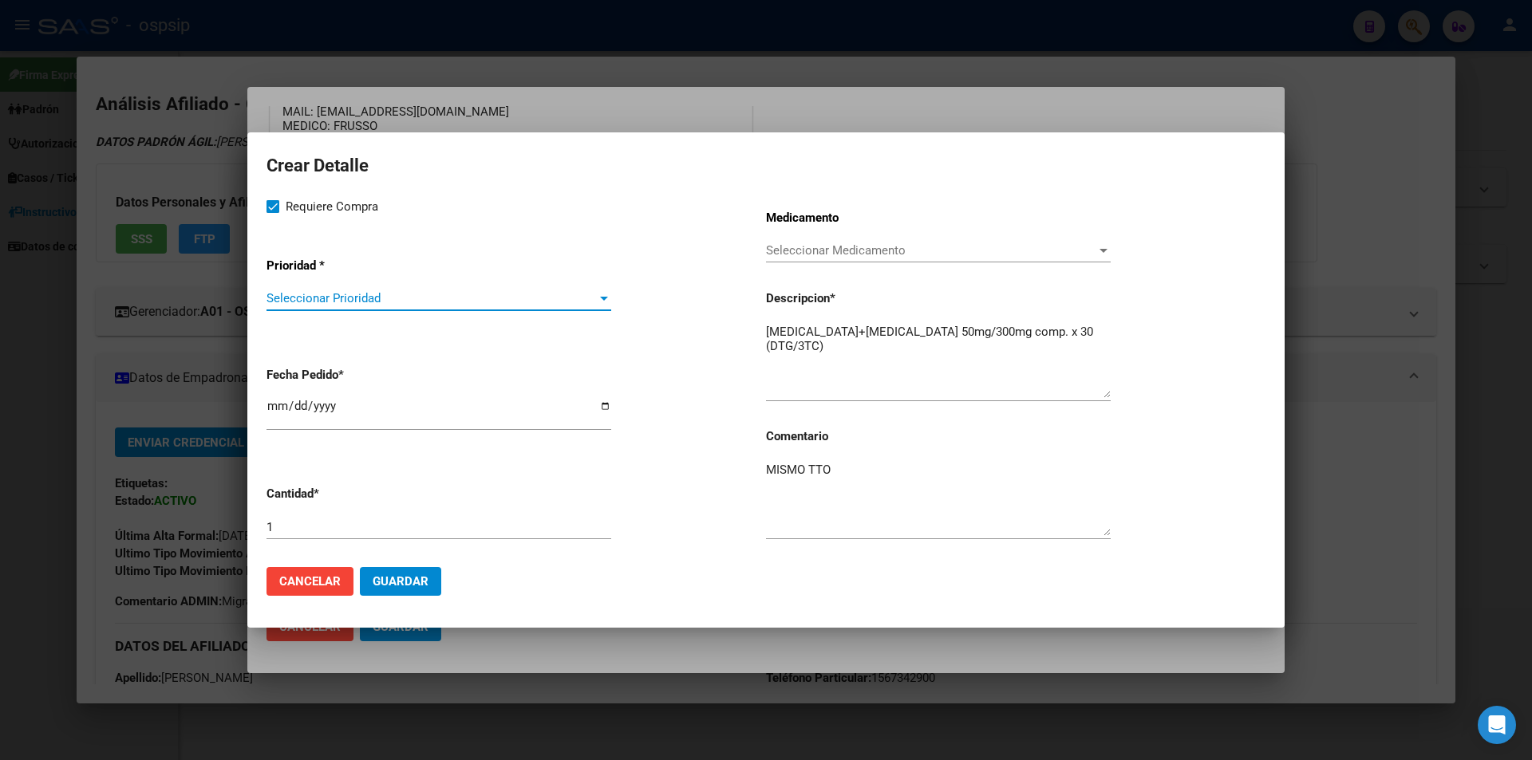
click at [318, 301] on span "Seleccionar Prioridad" at bounding box center [431, 298] width 330 height 14
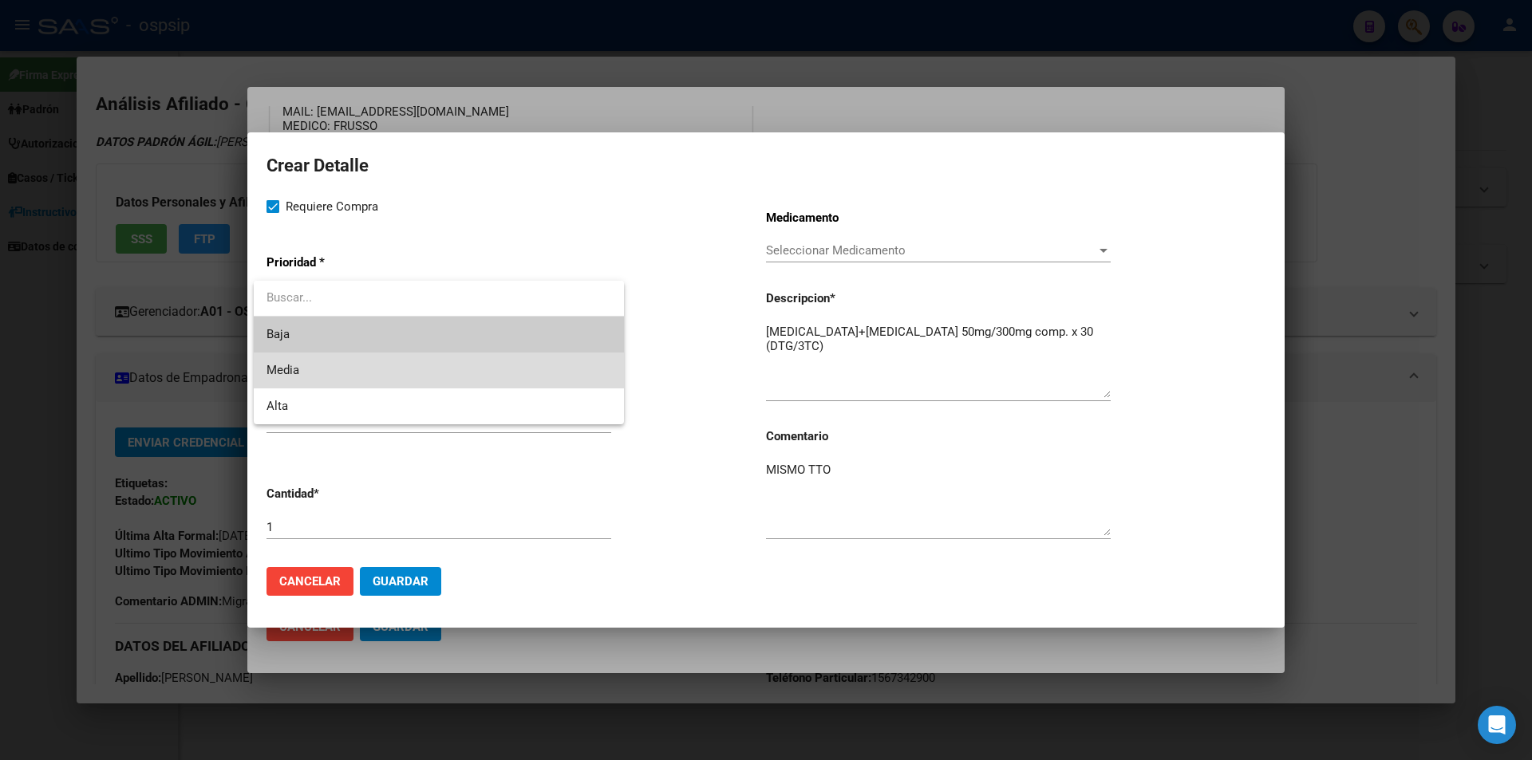
click at [317, 371] on span "Media" at bounding box center [438, 371] width 345 height 36
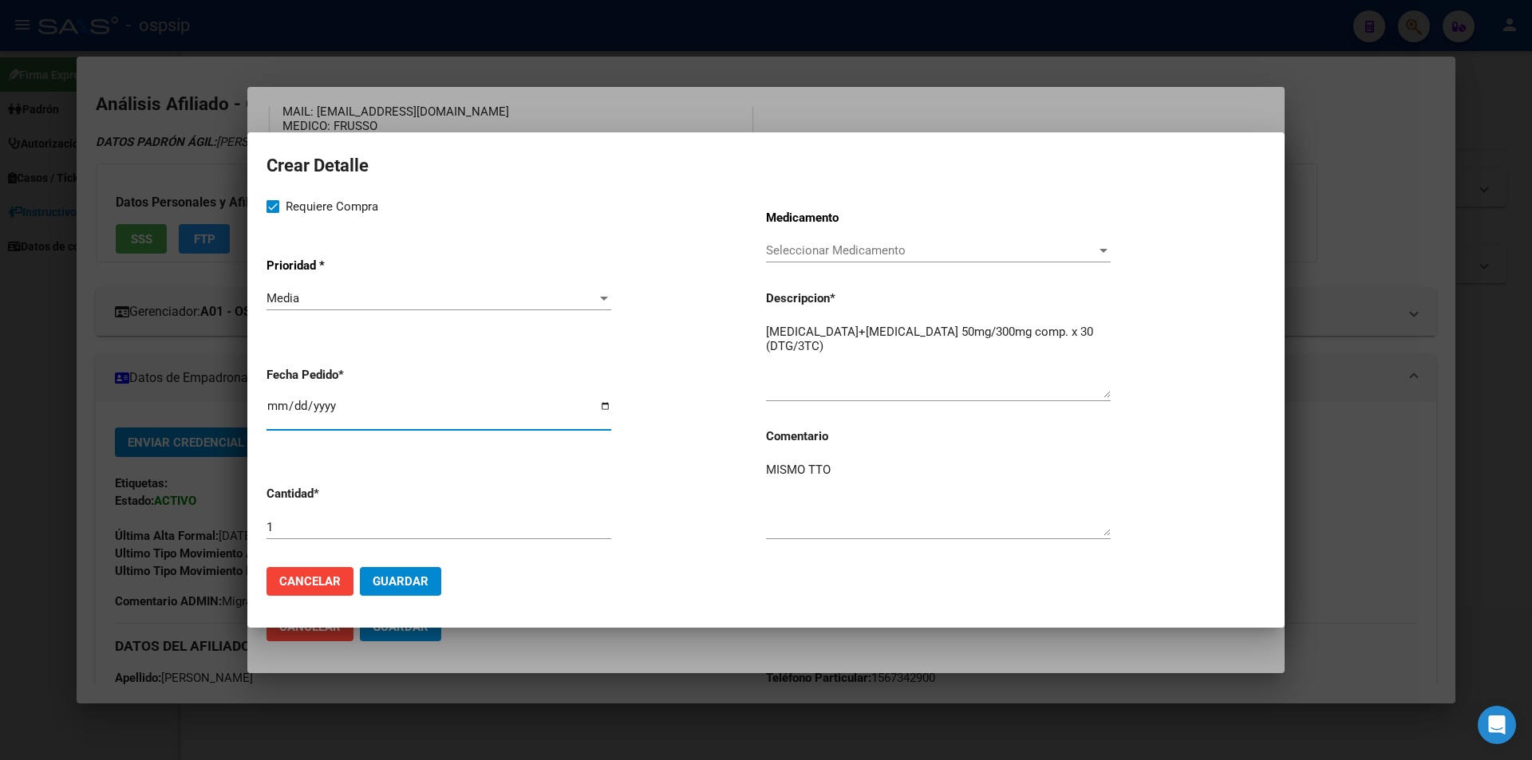
click at [276, 400] on input "2025-08-11" at bounding box center [438, 413] width 345 height 26
type input "2025-08-06"
click at [400, 577] on span "Guardar" at bounding box center [401, 581] width 56 height 14
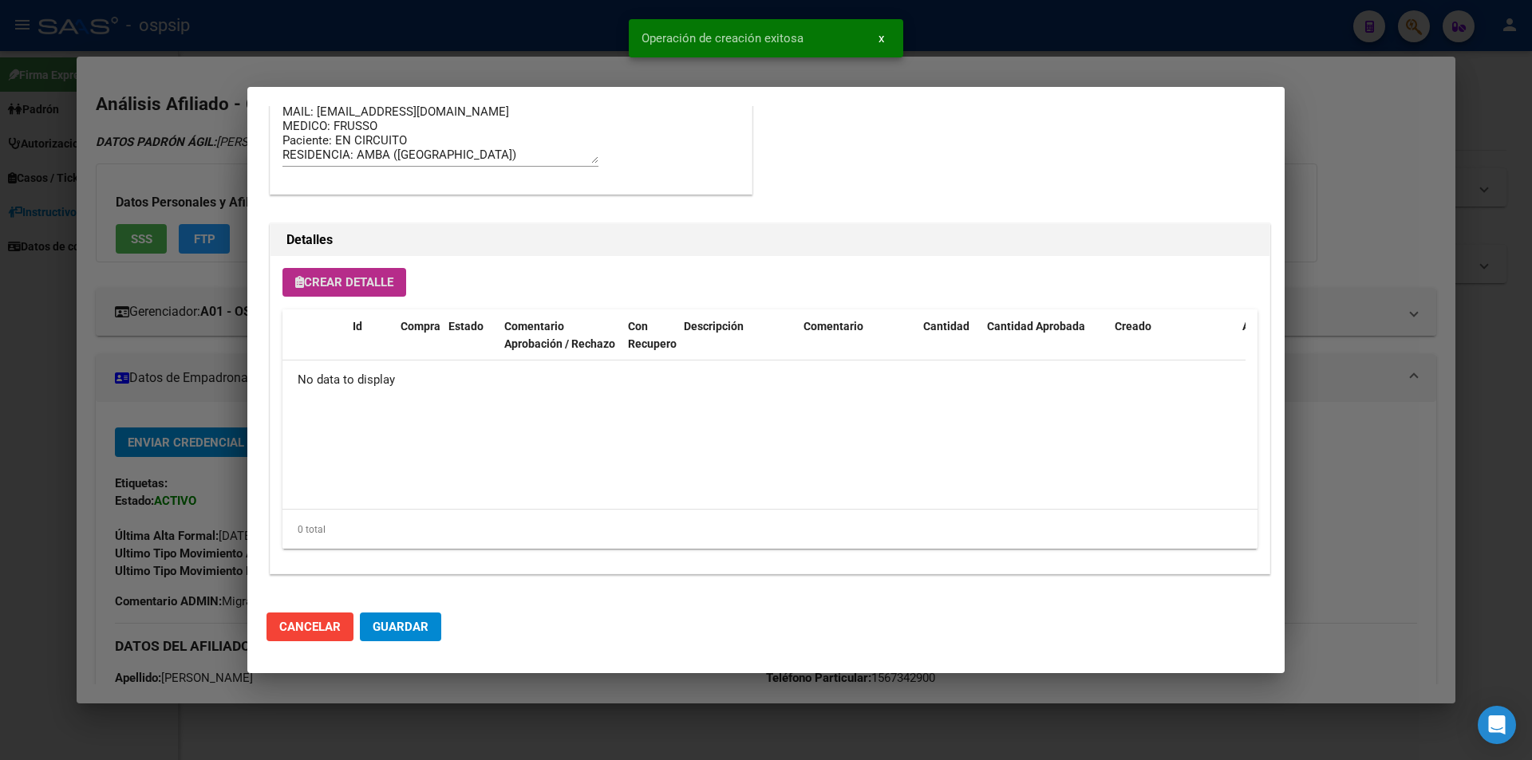
scroll to position [939, 0]
click at [401, 618] on button "Guardar" at bounding box center [400, 627] width 81 height 29
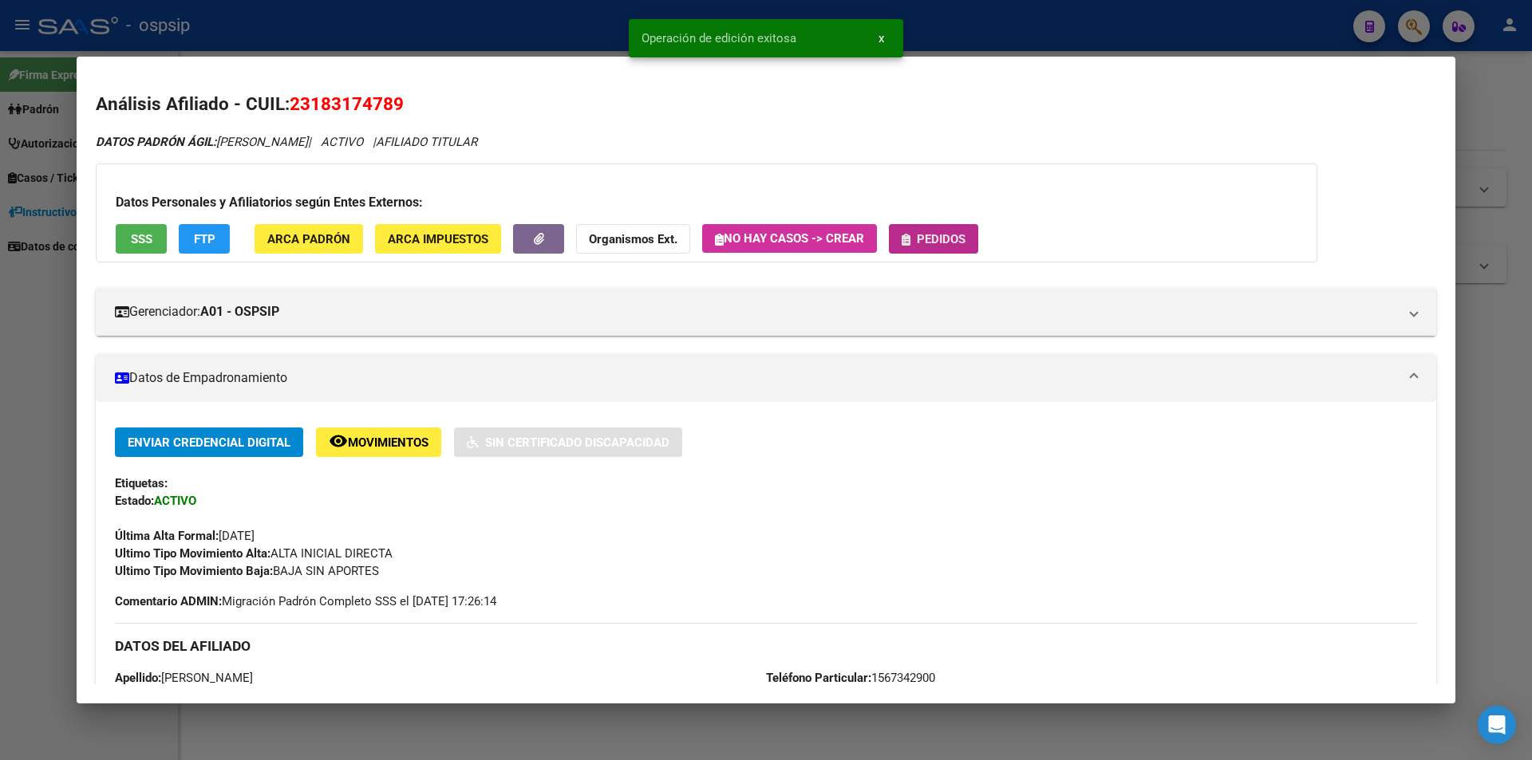
click at [925, 238] on span "Pedidos" at bounding box center [941, 239] width 49 height 14
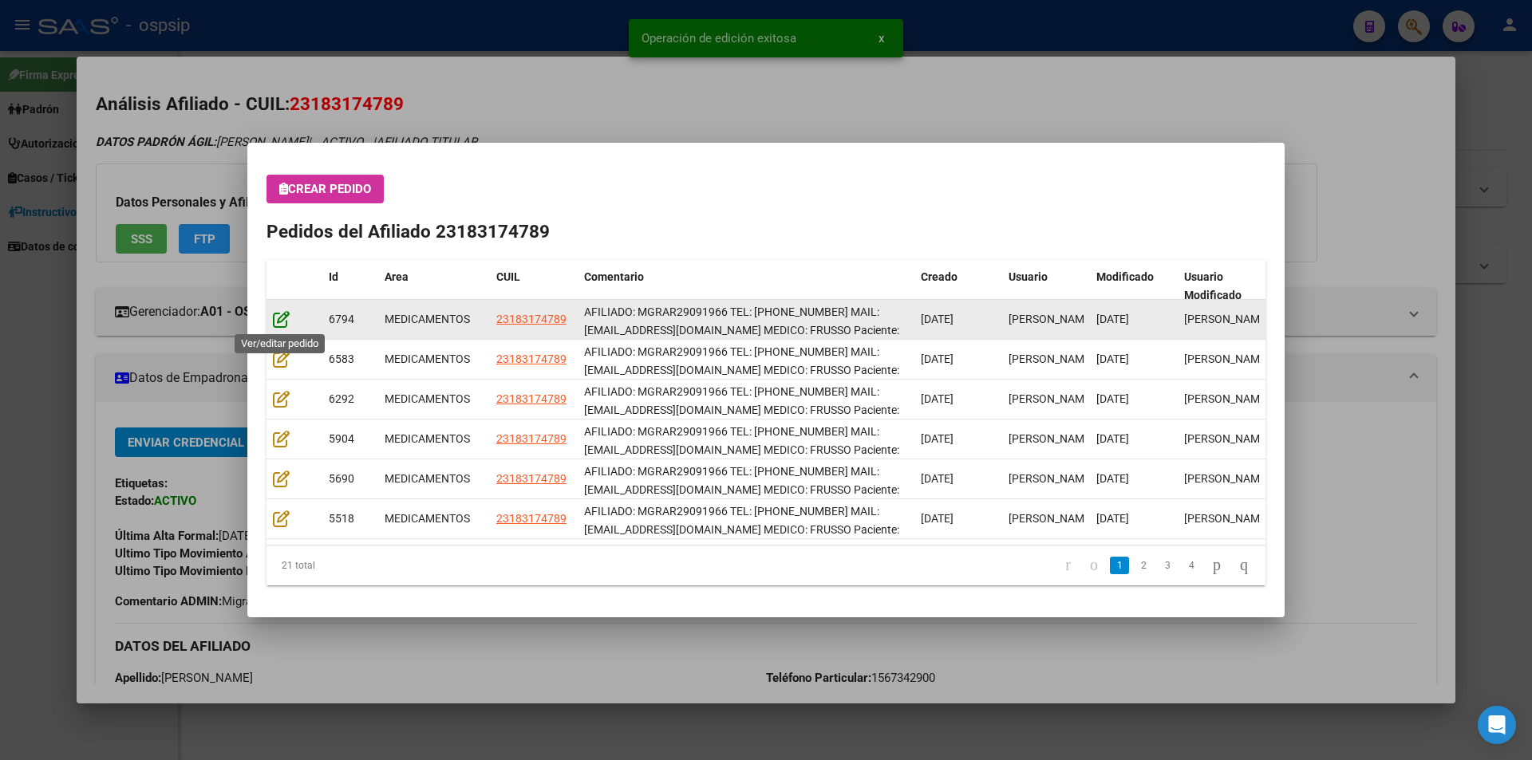
click at [284, 315] on icon at bounding box center [281, 319] width 17 height 18
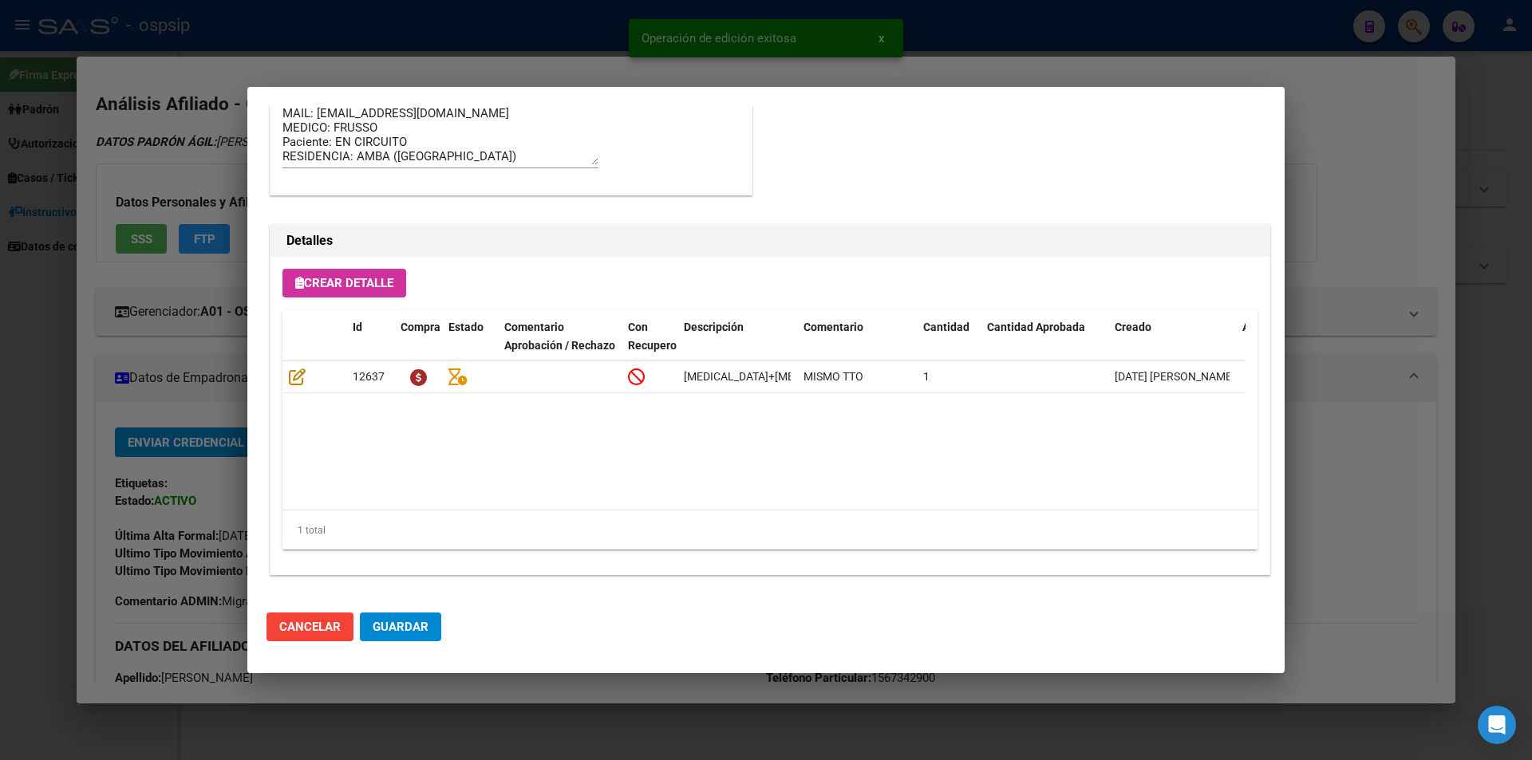
scroll to position [1020, 0]
click at [407, 633] on span "Guardar" at bounding box center [401, 627] width 56 height 14
click at [387, 625] on span "Guardar" at bounding box center [401, 627] width 56 height 14
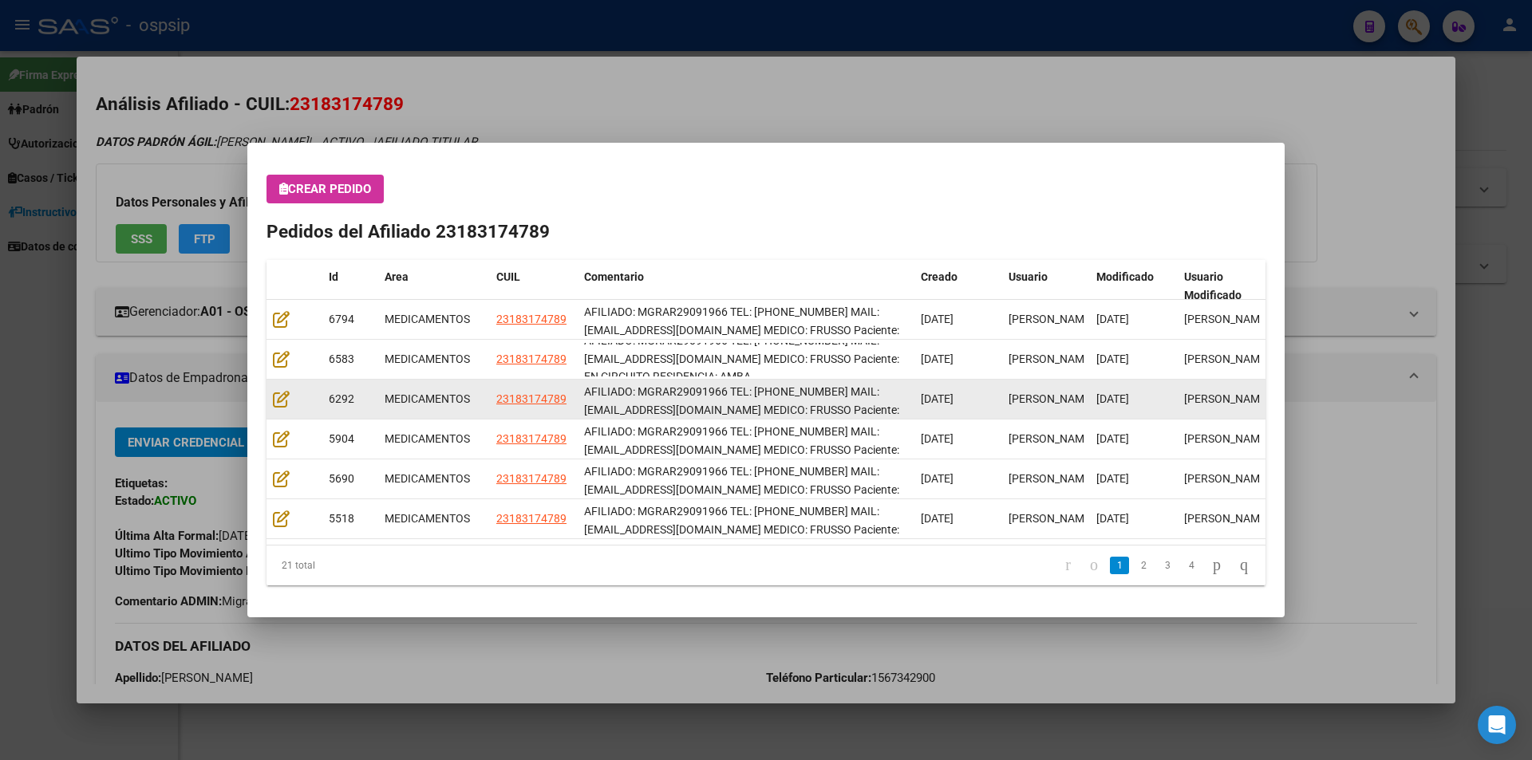
scroll to position [21, 0]
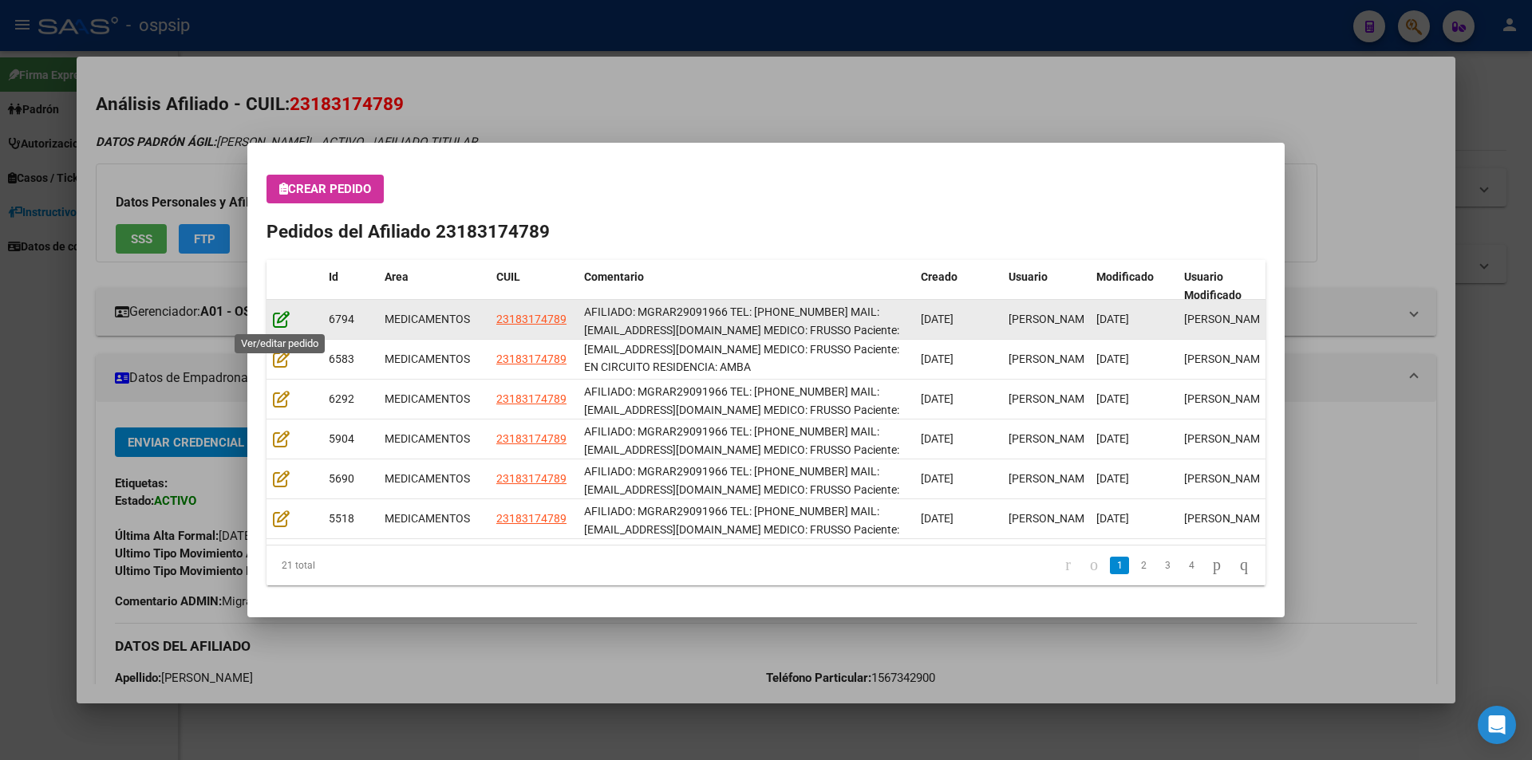
click at [280, 314] on icon at bounding box center [281, 319] width 17 height 18
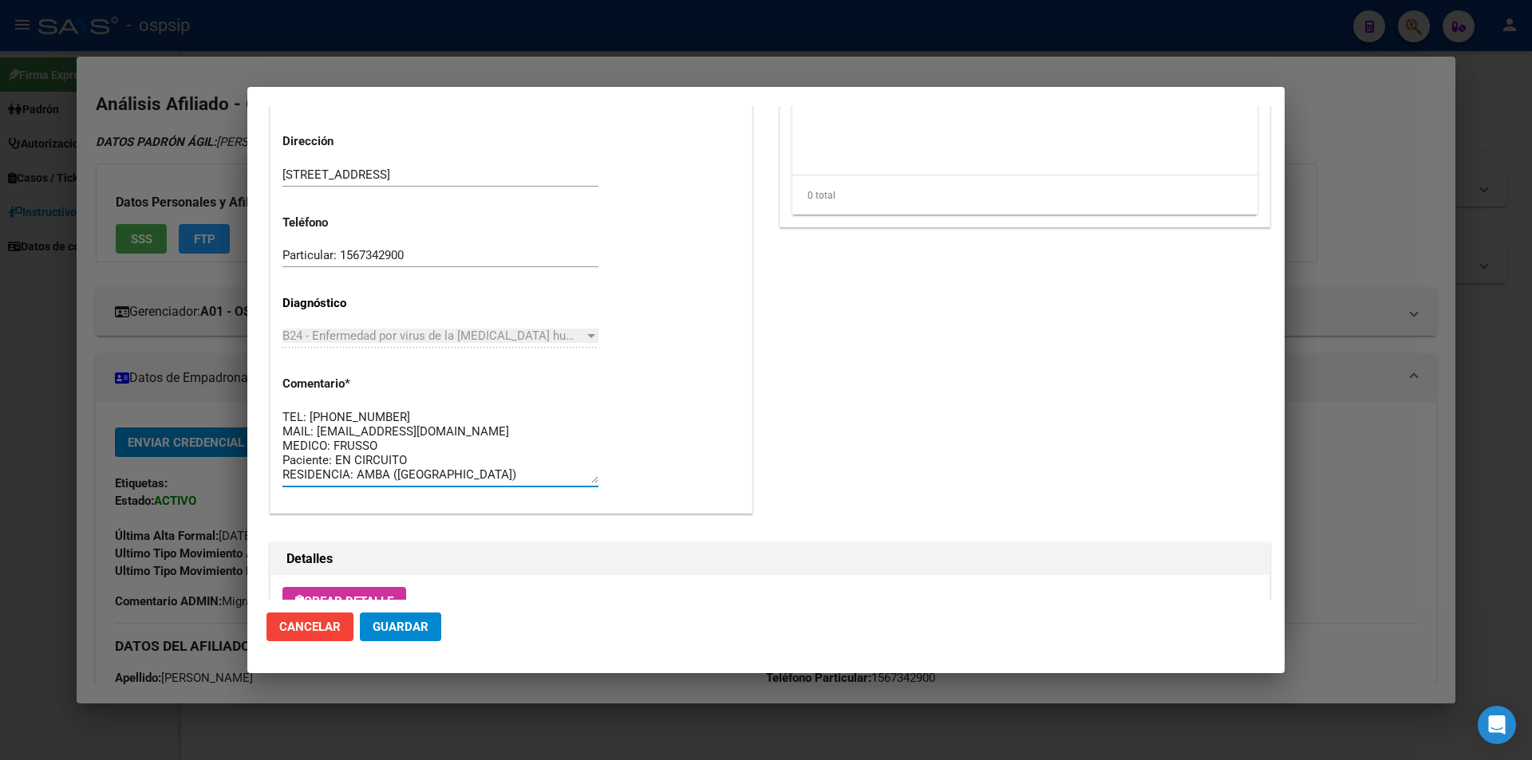
scroll to position [0, 0]
drag, startPoint x: 487, startPoint y: 478, endPoint x: 264, endPoint y: 397, distance: 236.7
click at [264, 397] on mat-dialog-content "Editar Pedido 6794 COMENTARIOS DEL PEDIDO Escriba su comentario aquí. Enviar co…" at bounding box center [765, 353] width 1037 height 494
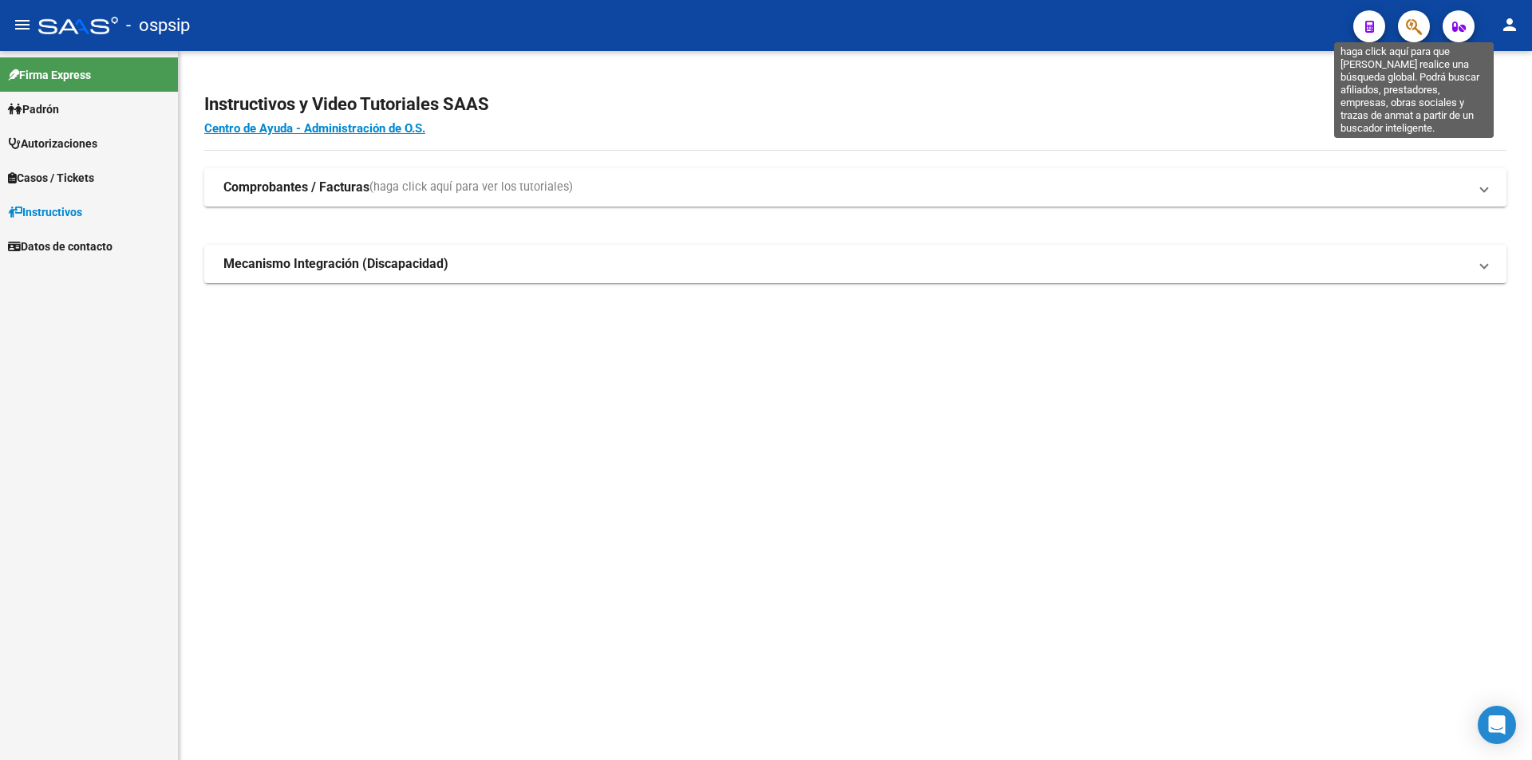
click at [1408, 30] on icon "button" at bounding box center [1414, 27] width 16 height 18
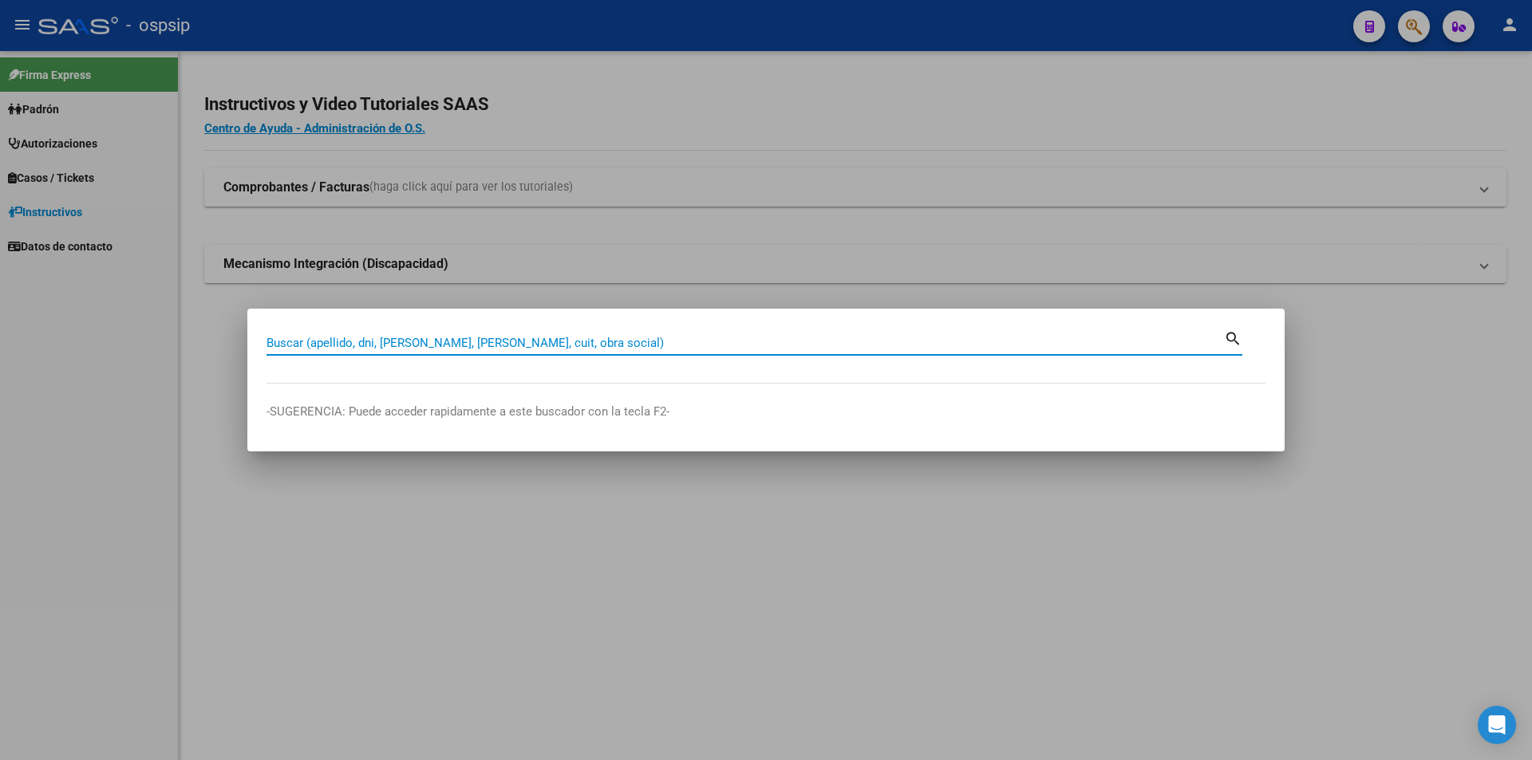
paste input "23397390209"
type input "23397390209"
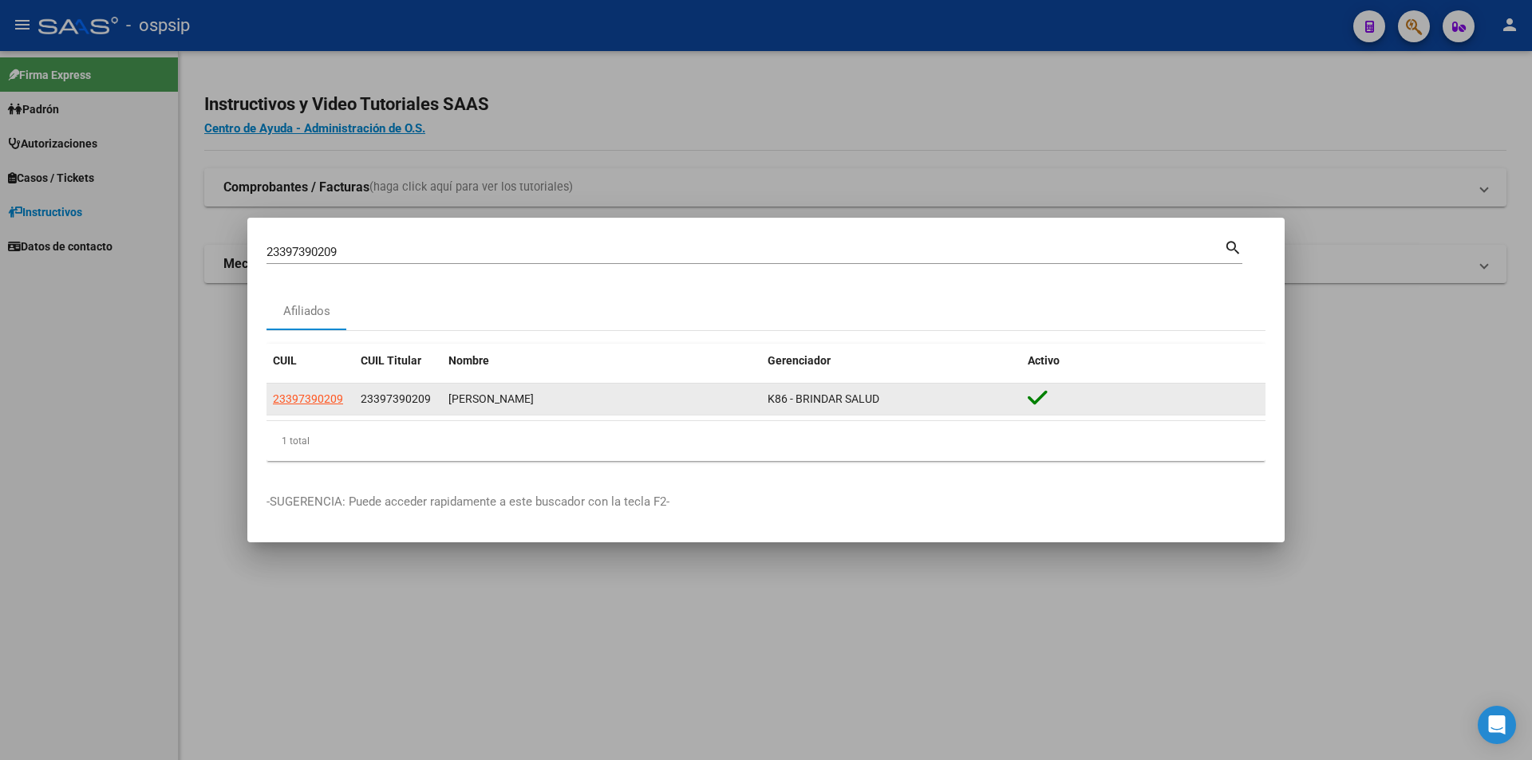
click at [313, 409] on datatable-body-cell "23397390209" at bounding box center [310, 399] width 88 height 31
click at [313, 394] on span "23397390209" at bounding box center [308, 399] width 70 height 13
type textarea "23397390209"
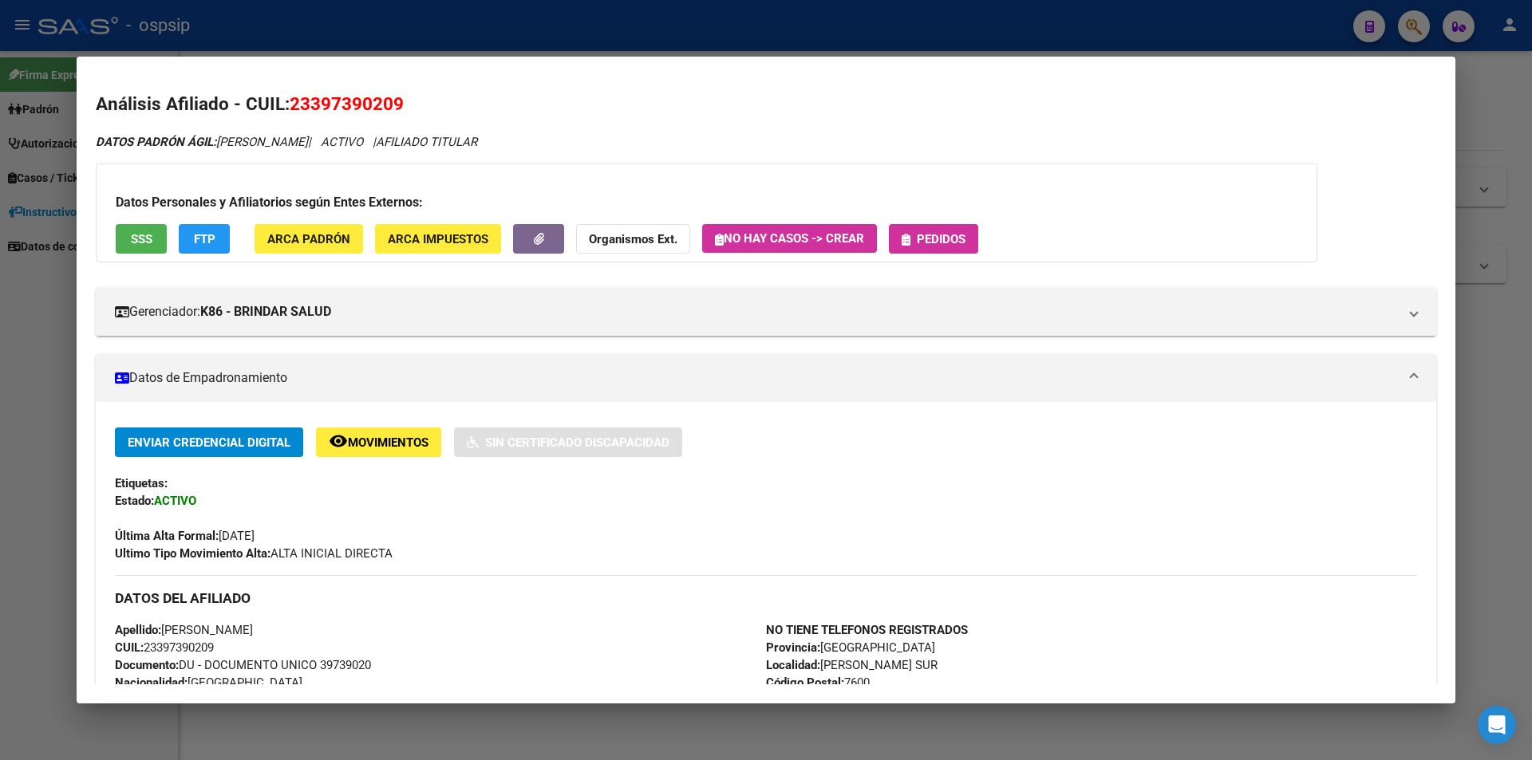
click at [956, 223] on div "Datos Personales y Afiliatorios según Entes Externos: SSS FTP ARCA Padrón ARCA …" at bounding box center [706, 213] width 1221 height 99
click at [960, 236] on span "Pedidos" at bounding box center [941, 239] width 49 height 14
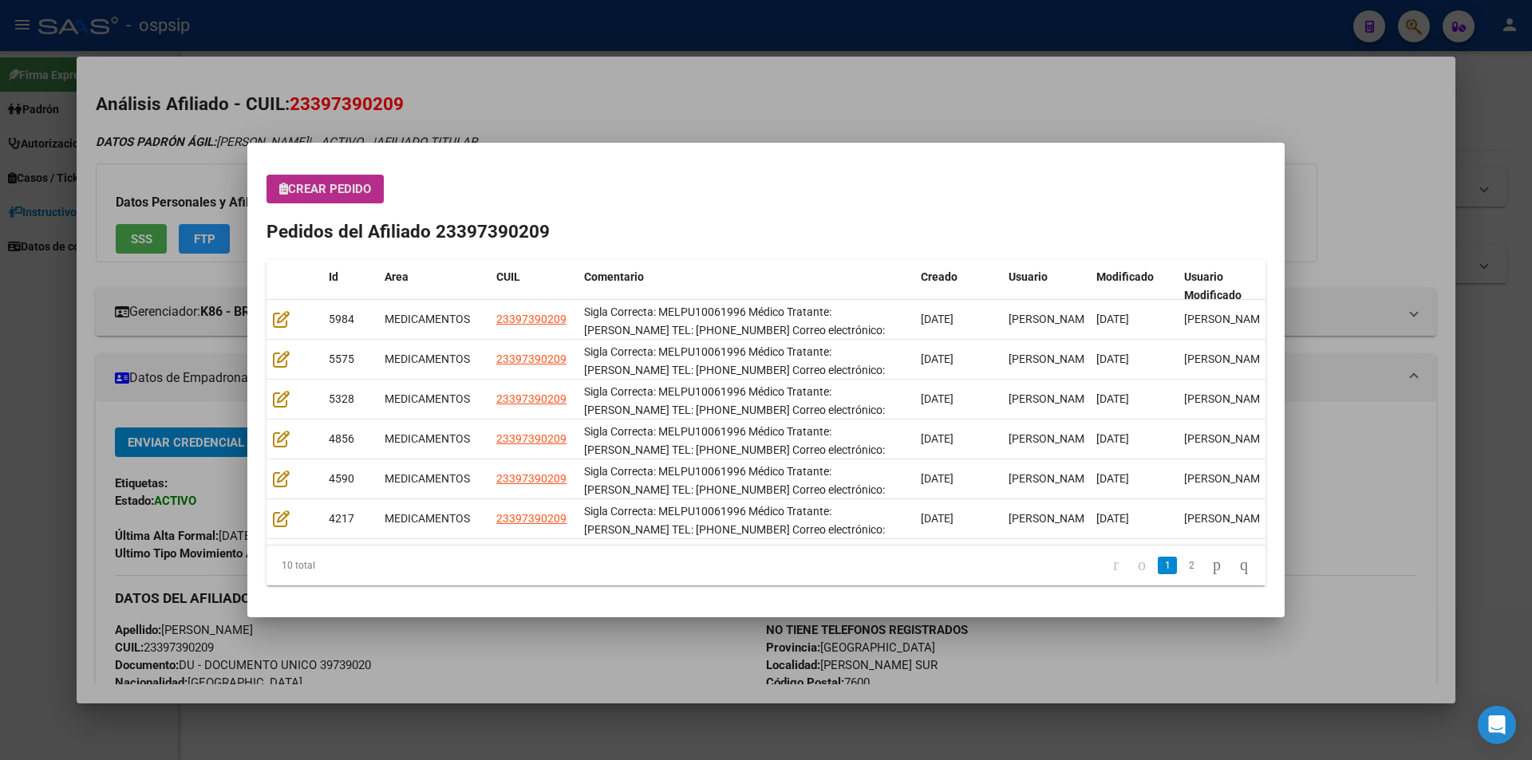
click at [325, 188] on span "Crear Pedido" at bounding box center [325, 189] width 92 height 14
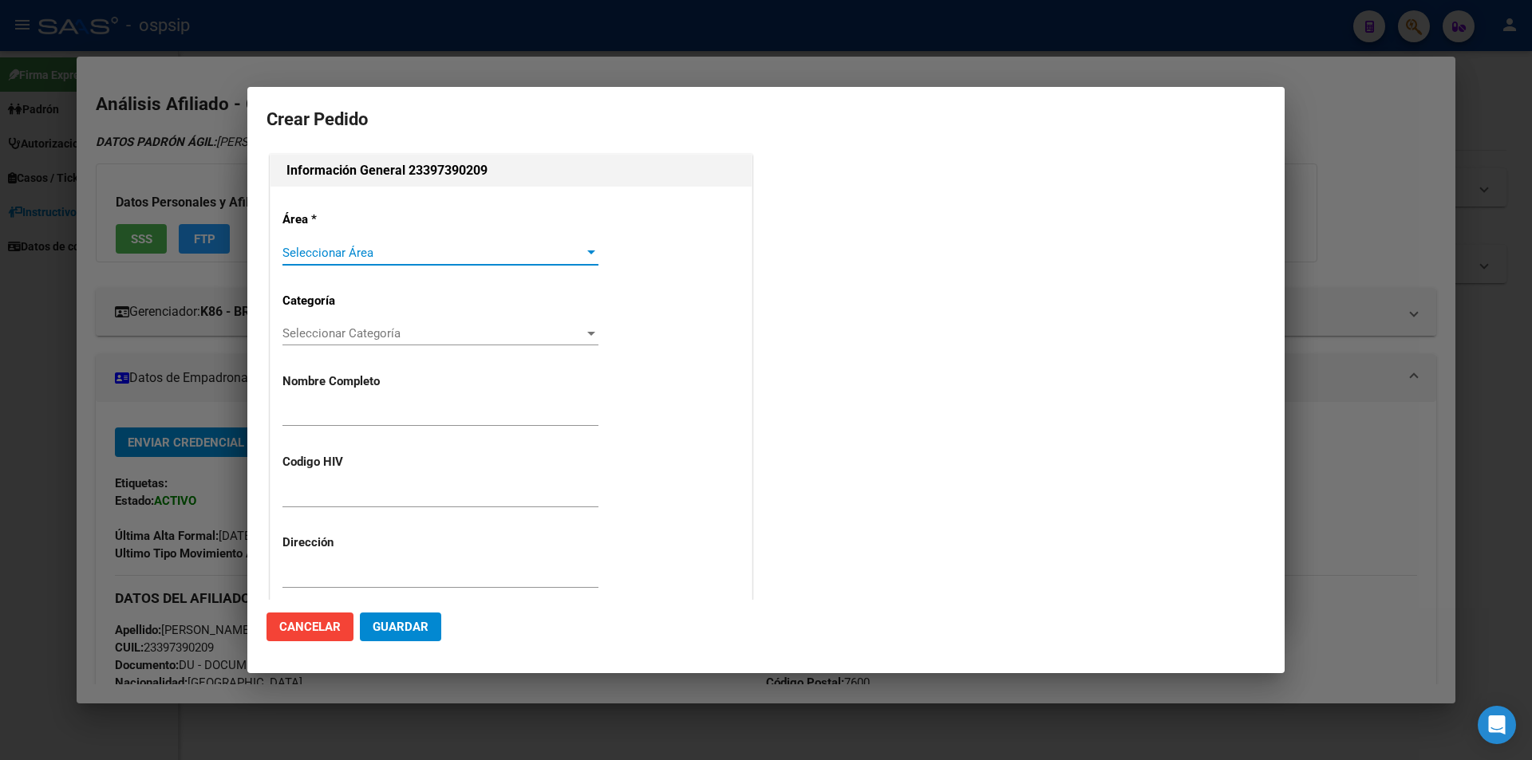
type input "[PERSON_NAME]"
type input "MELPO10061996"
type input "[GEOGRAPHIC_DATA], [PERSON_NAME] SUR, CORBETA [GEOGRAPHIC_DATA] 3975"
click at [383, 261] on div "Seleccionar Área Seleccionar Área" at bounding box center [440, 253] width 316 height 24
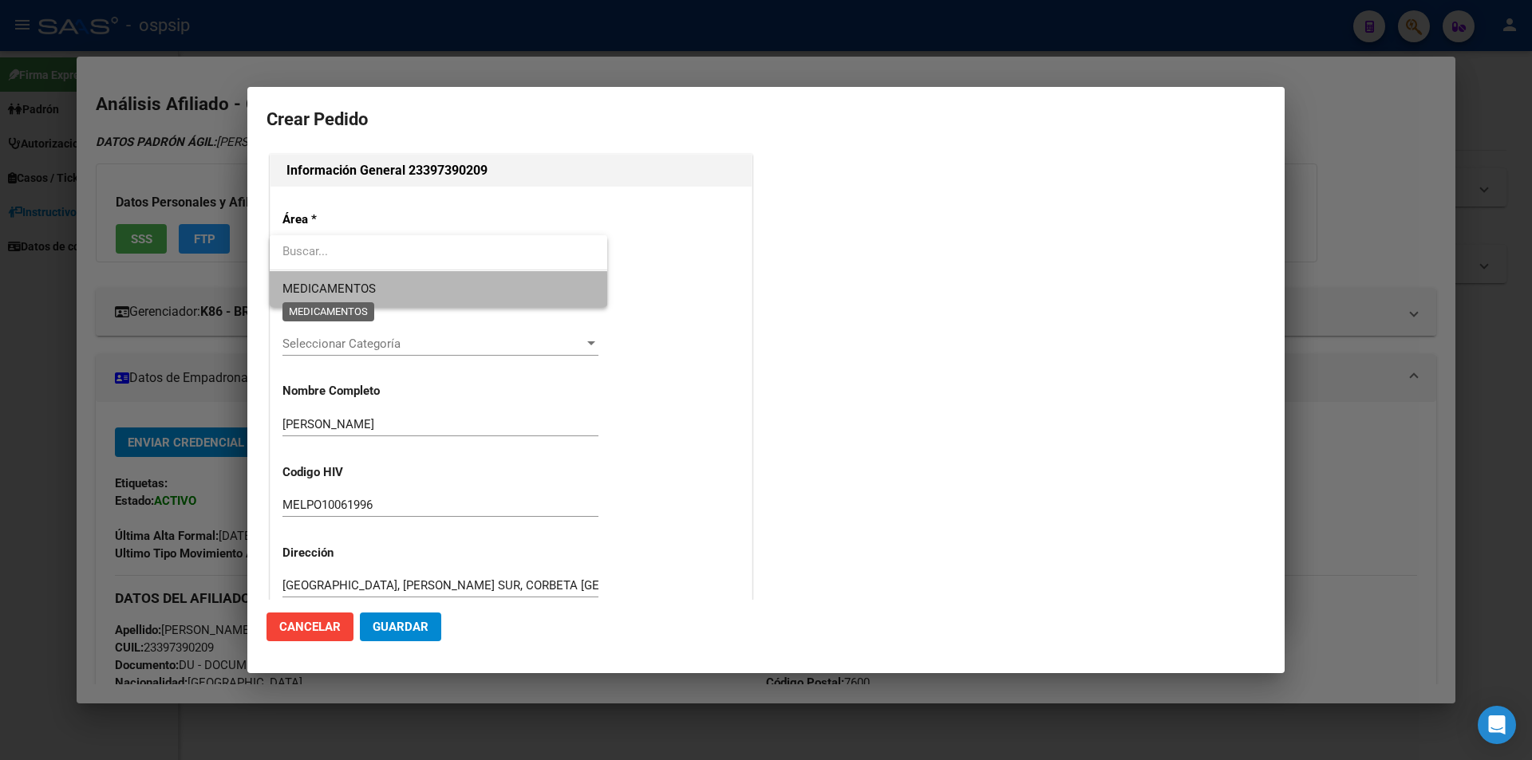
click at [373, 294] on span "MEDICAMENTOS" at bounding box center [328, 289] width 93 height 14
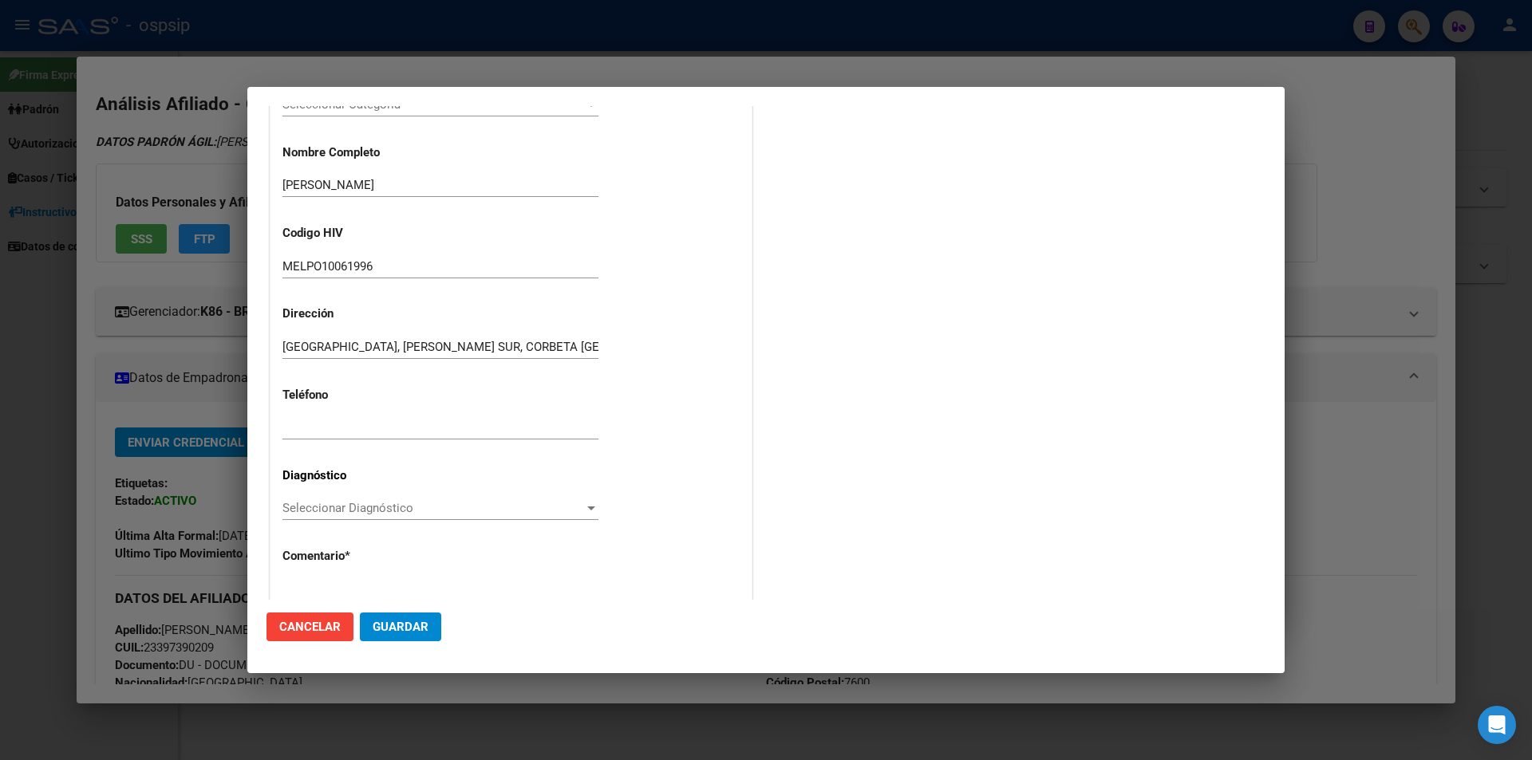
scroll to position [239, 0]
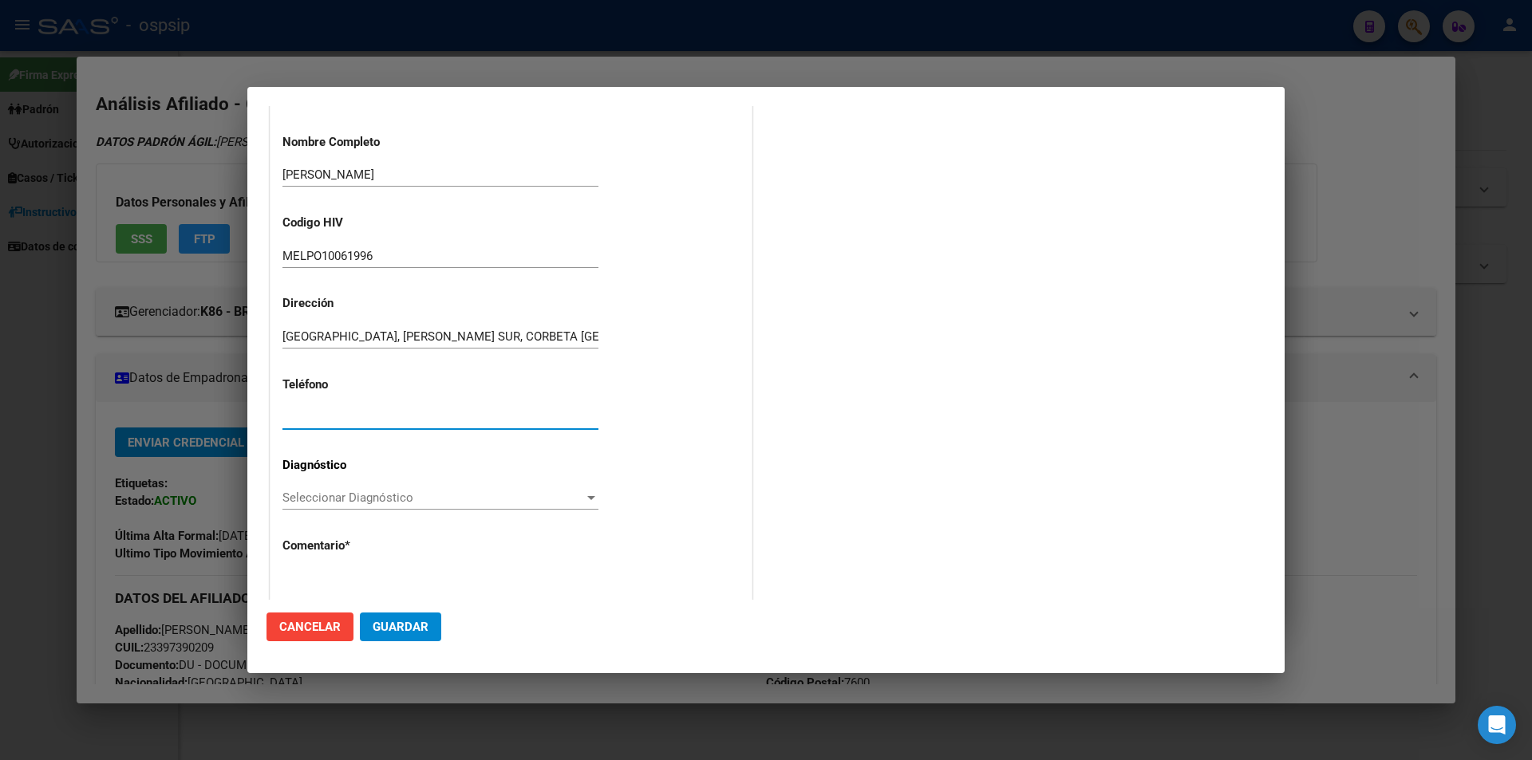
paste input "02235-457498"
type input "02235-457498"
click at [304, 503] on span "Seleccionar Diagnóstico" at bounding box center [433, 498] width 302 height 14
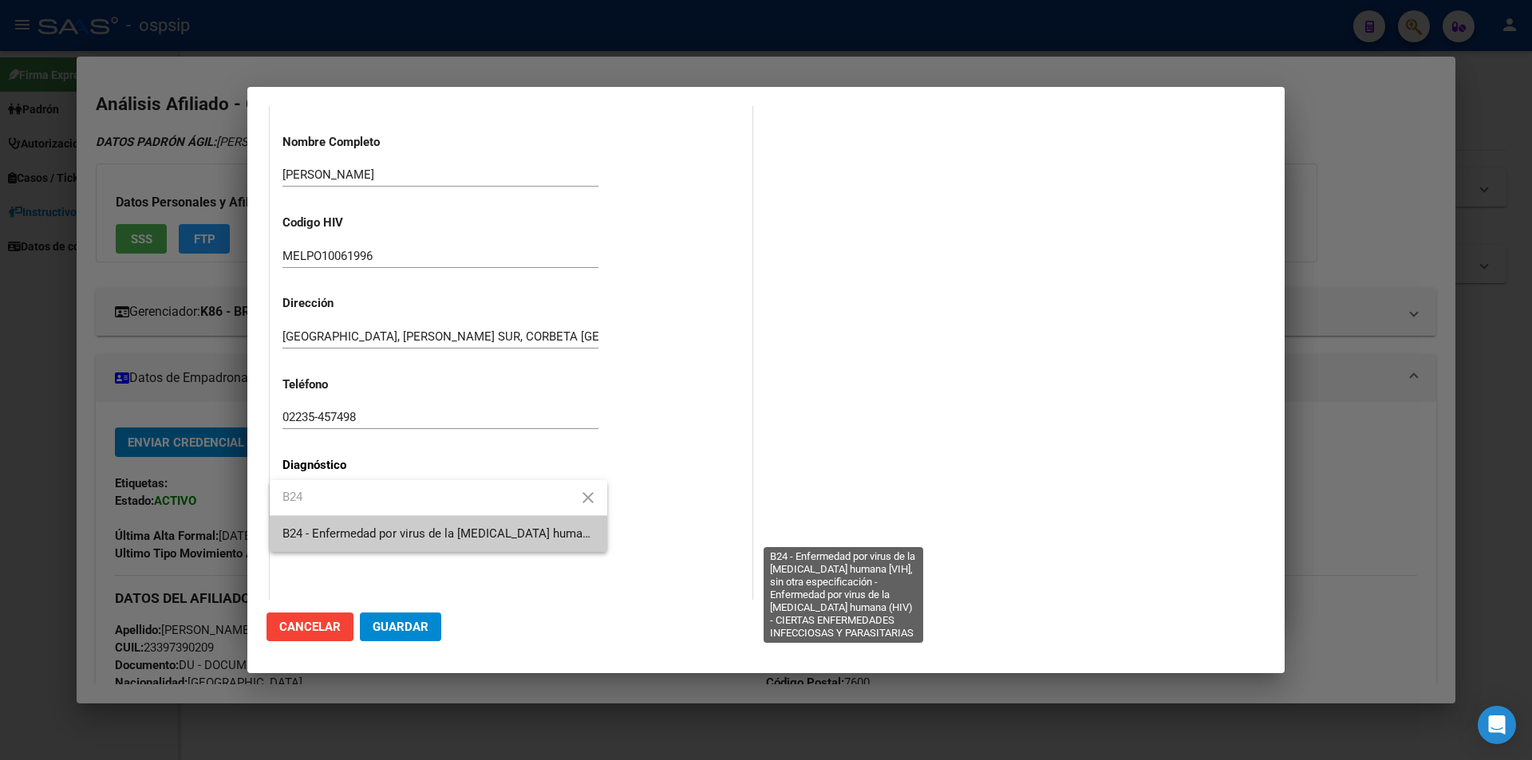
type input "B24"
click at [328, 539] on span "B24 - Enfermedad por virus de la [MEDICAL_DATA] humana [VIH], sin otra especifi…" at bounding box center [840, 534] width 1116 height 14
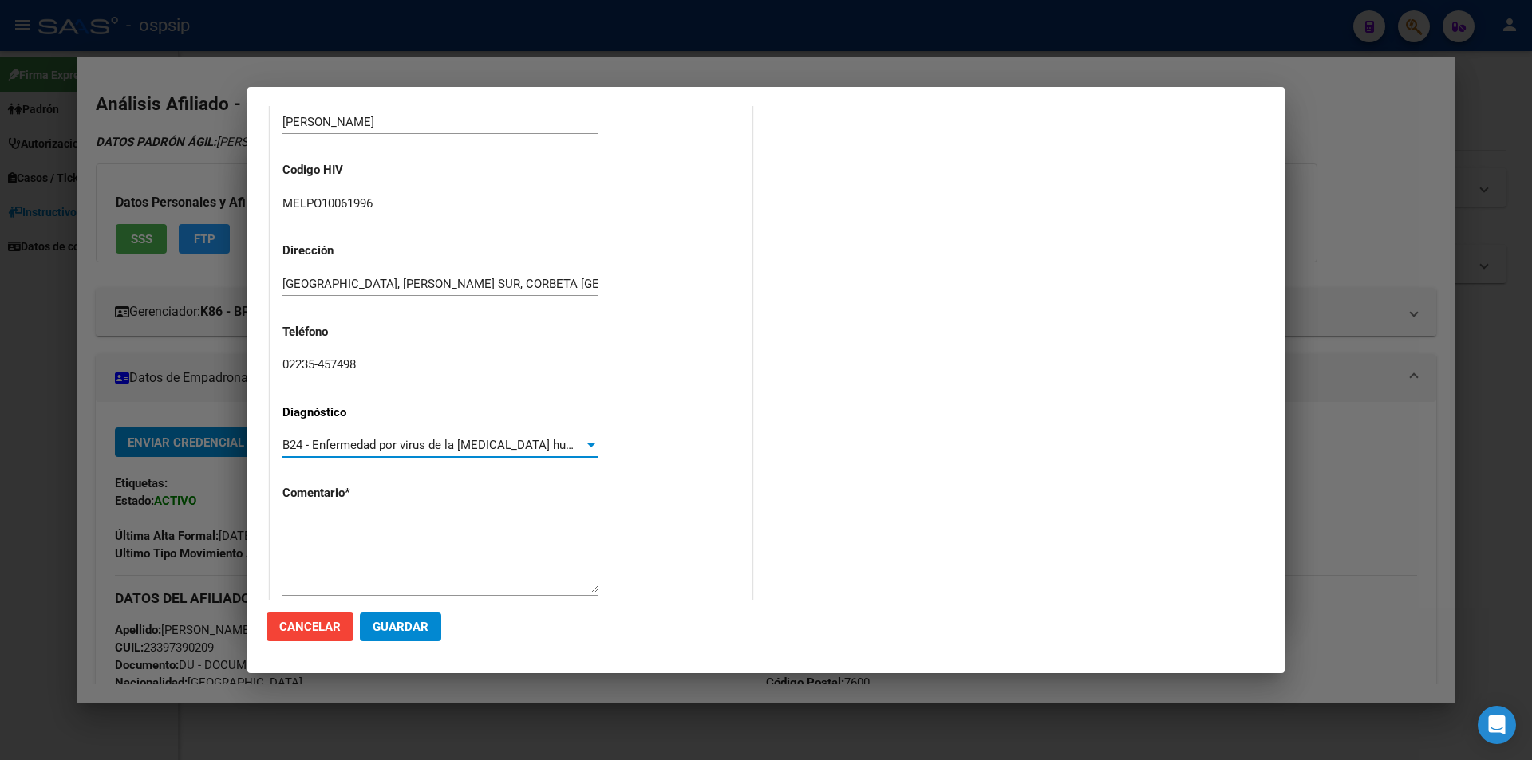
scroll to position [341, 0]
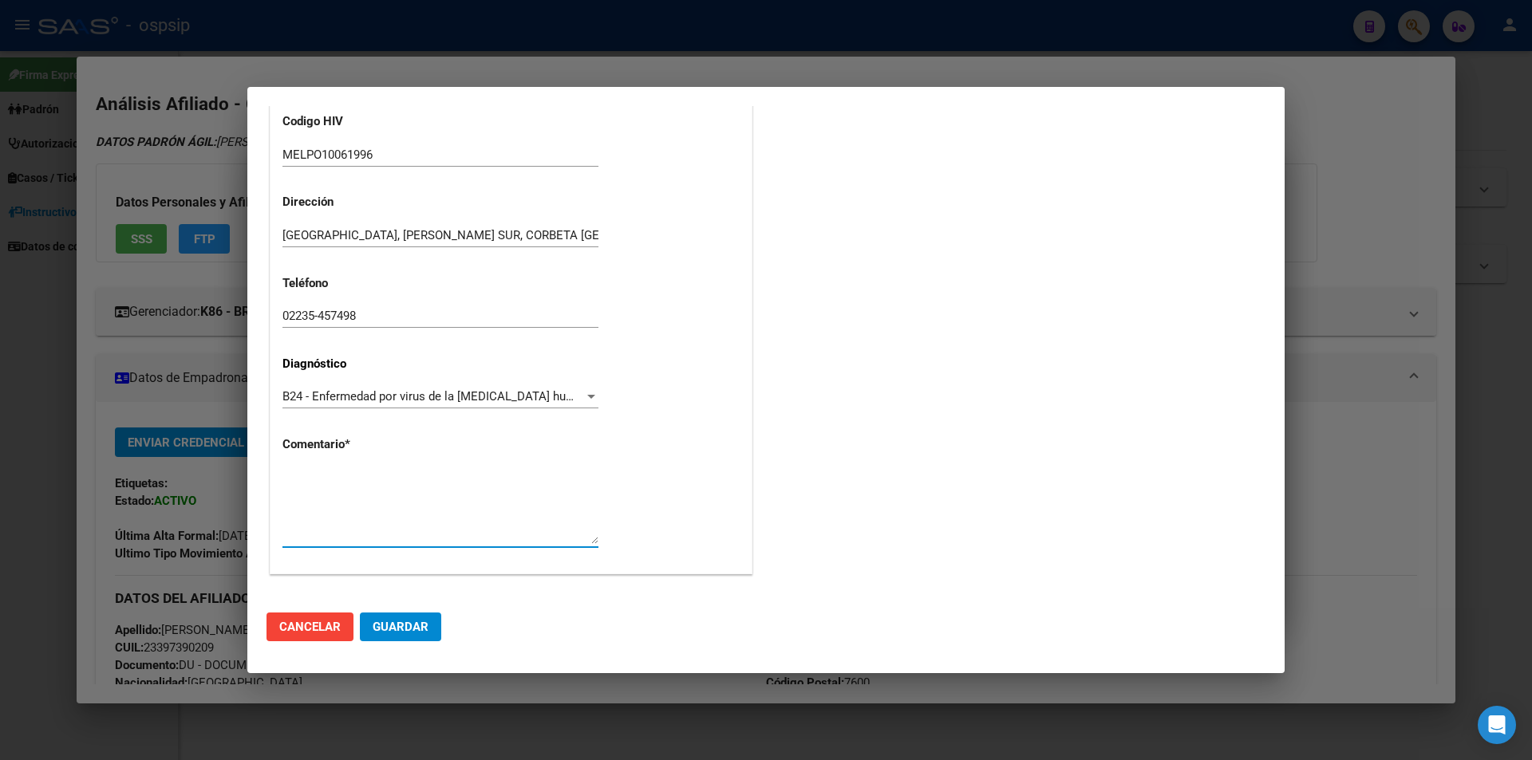
paste textarea "Sigla Correcta: MELPU10061996 Médico Tratante: [PERSON_NAME] TEL: [PHONE_NUMBER…"
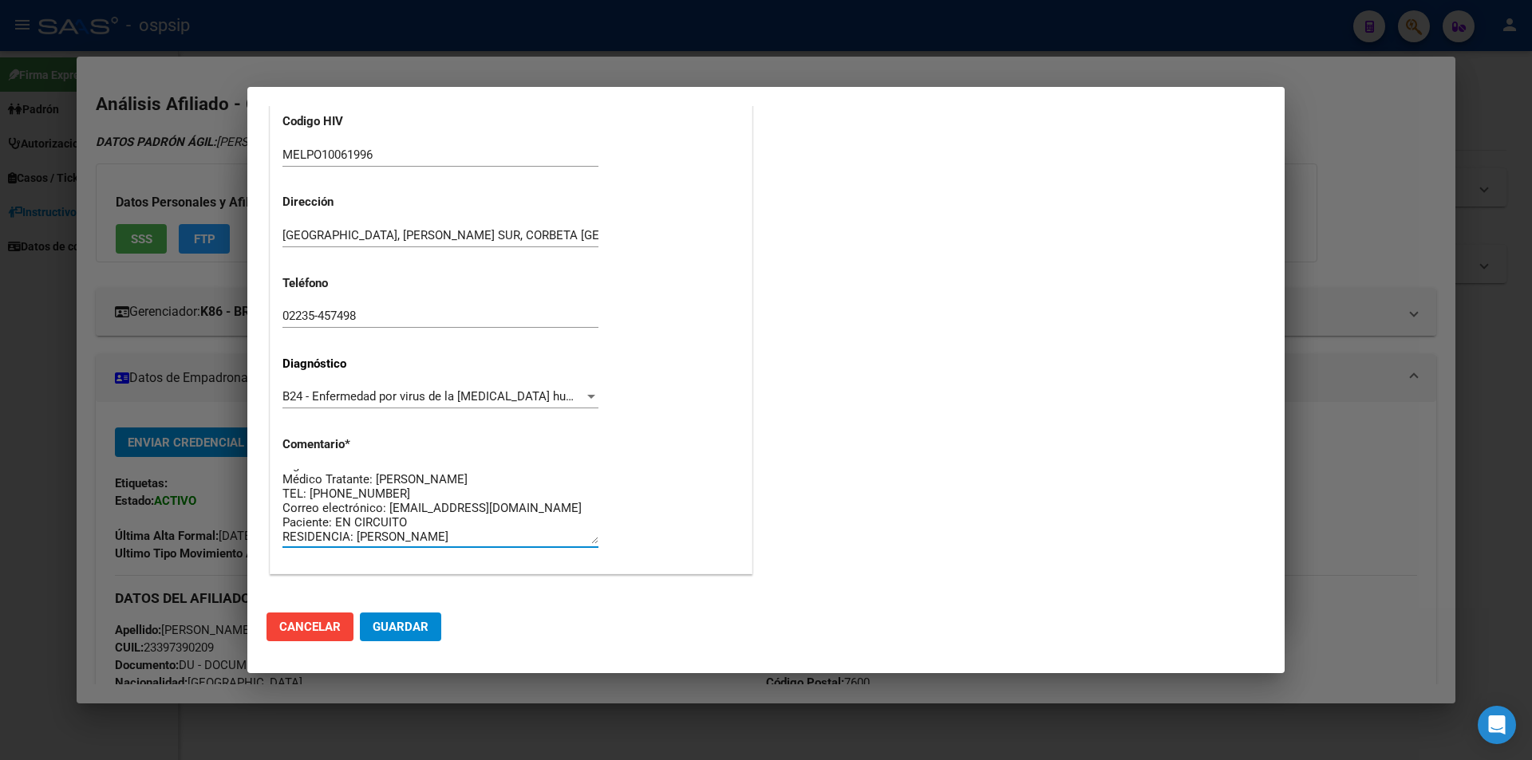
type textarea "Sigla Correcta: MELPU10061996 Médico Tratante: [PERSON_NAME] TEL: [PHONE_NUMBER…"
click at [420, 629] on span "Guardar" at bounding box center [401, 627] width 56 height 14
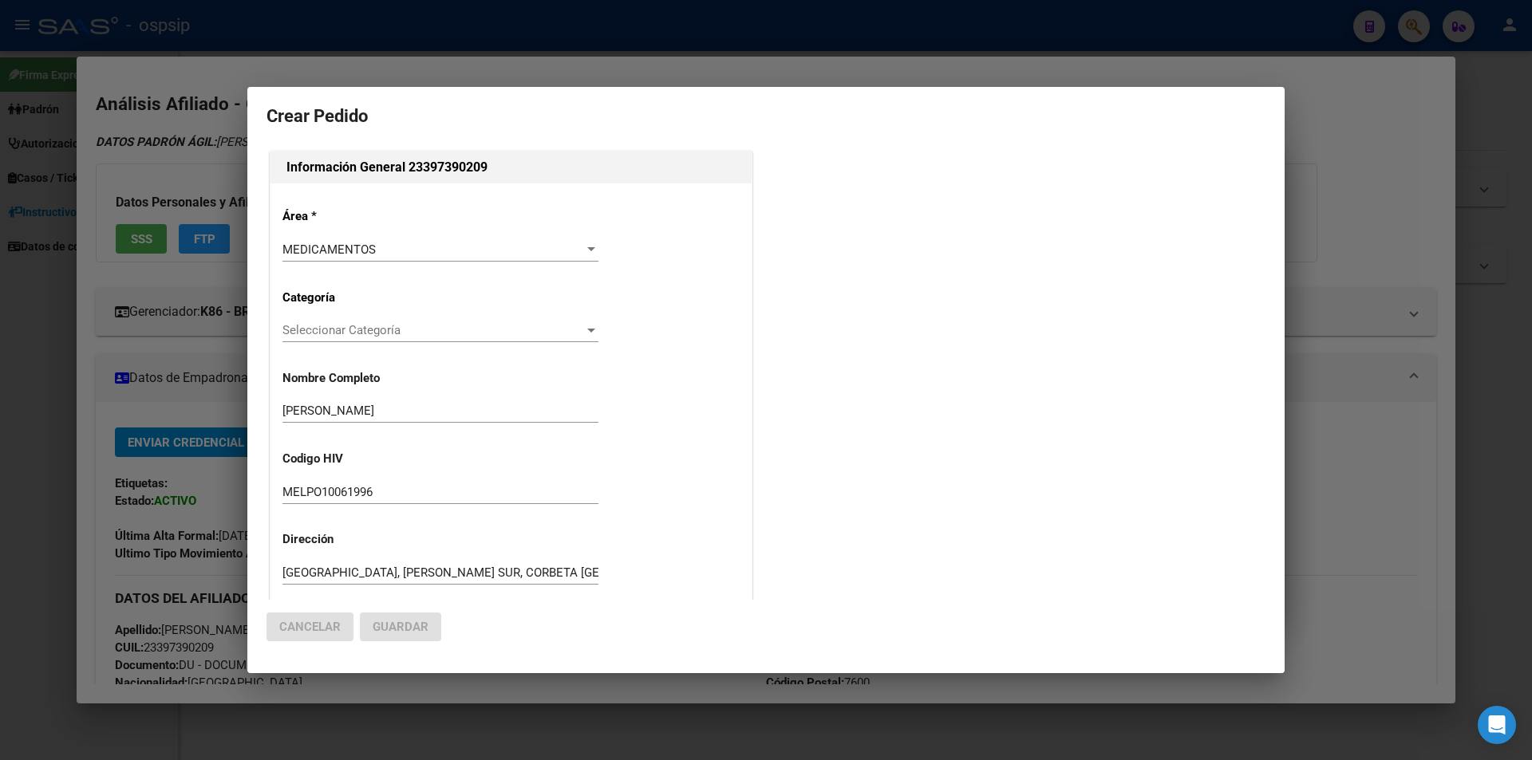
scroll to position [0, 0]
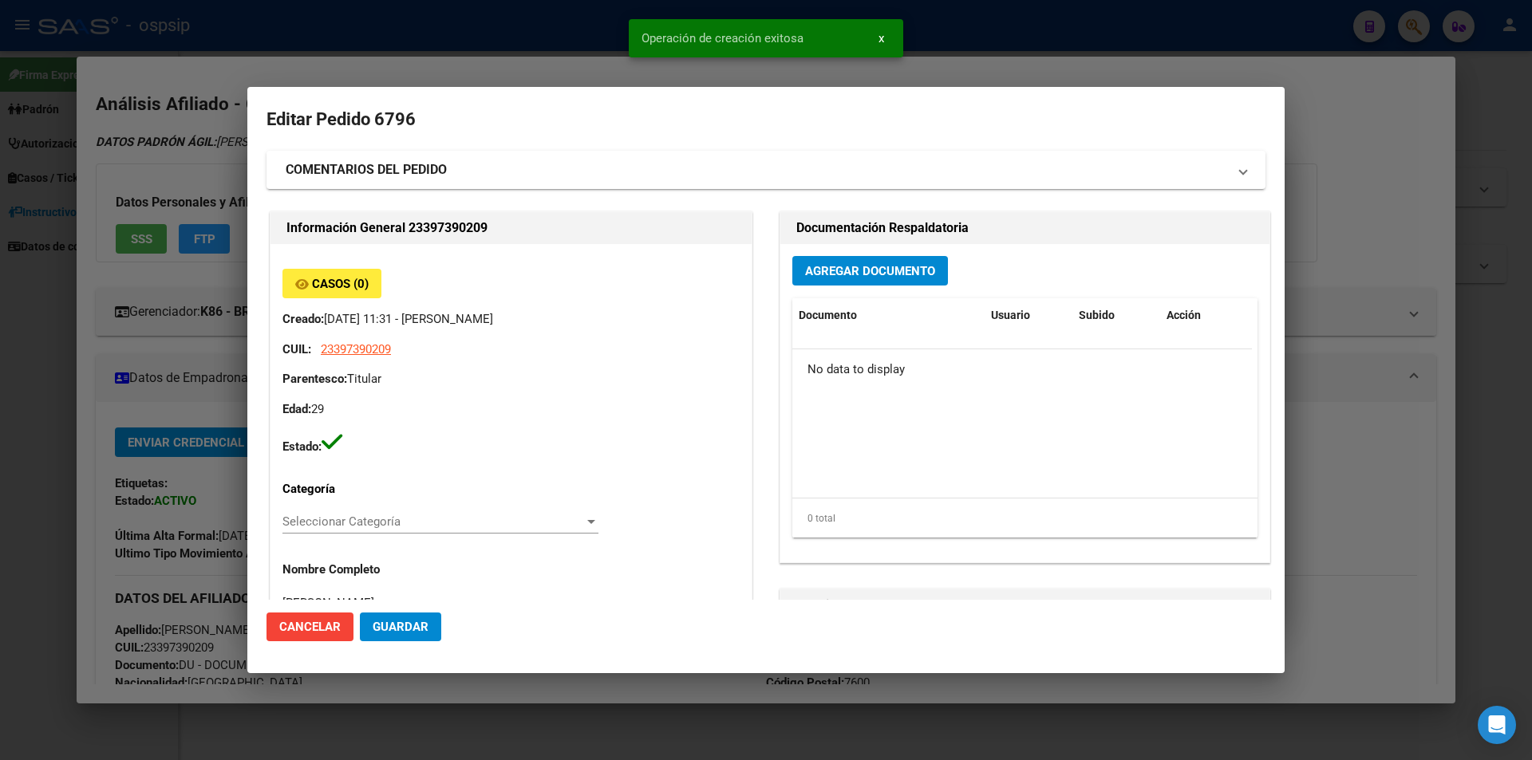
click at [877, 276] on span "Agregar Documento" at bounding box center [870, 271] width 130 height 14
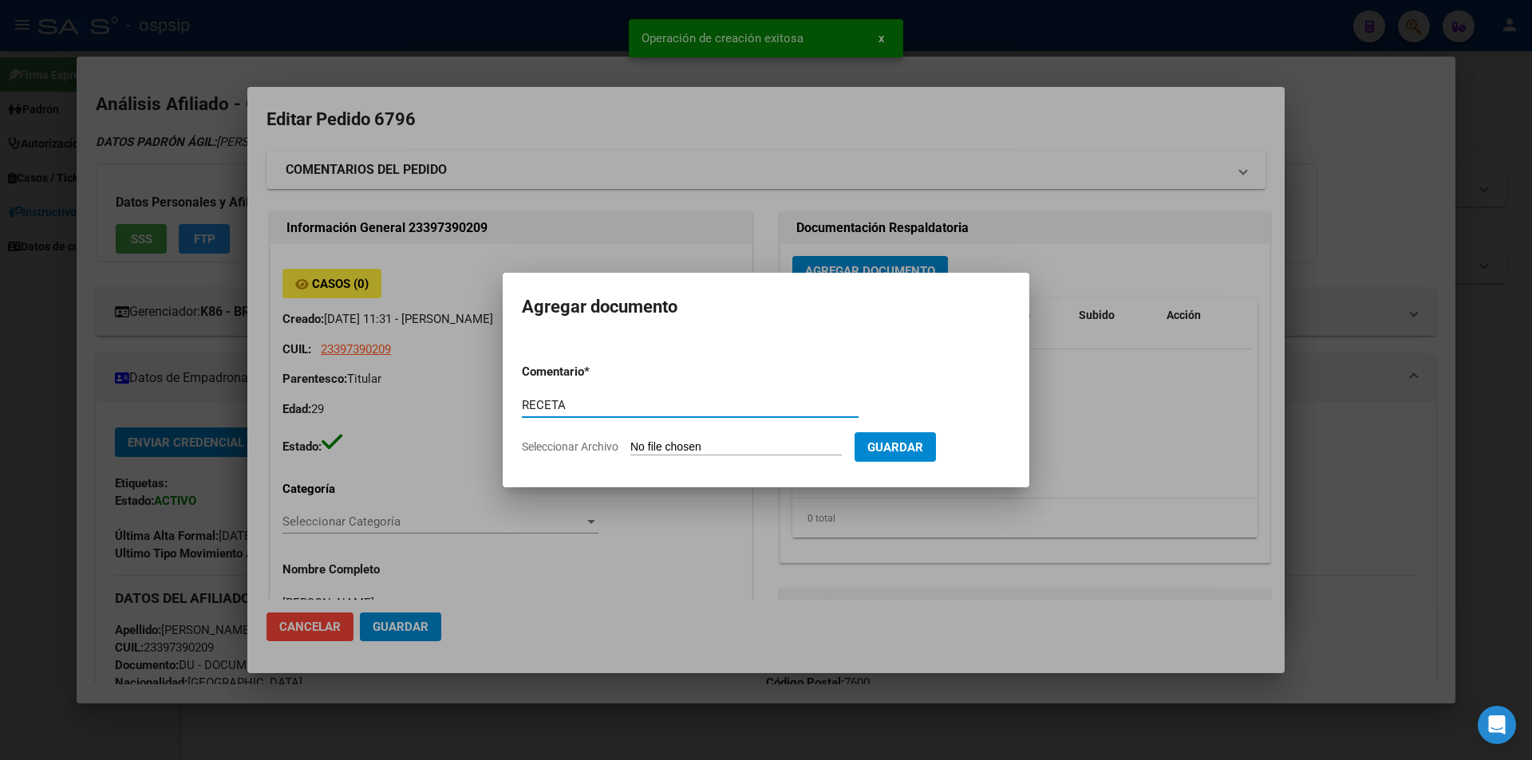
type input "RECETA"
click at [693, 448] on input "Seleccionar Archivo" at bounding box center [735, 447] width 211 height 15
type input "C:\fakepath\WhatsApp Image [DATE] 12.20.23.jpeg"
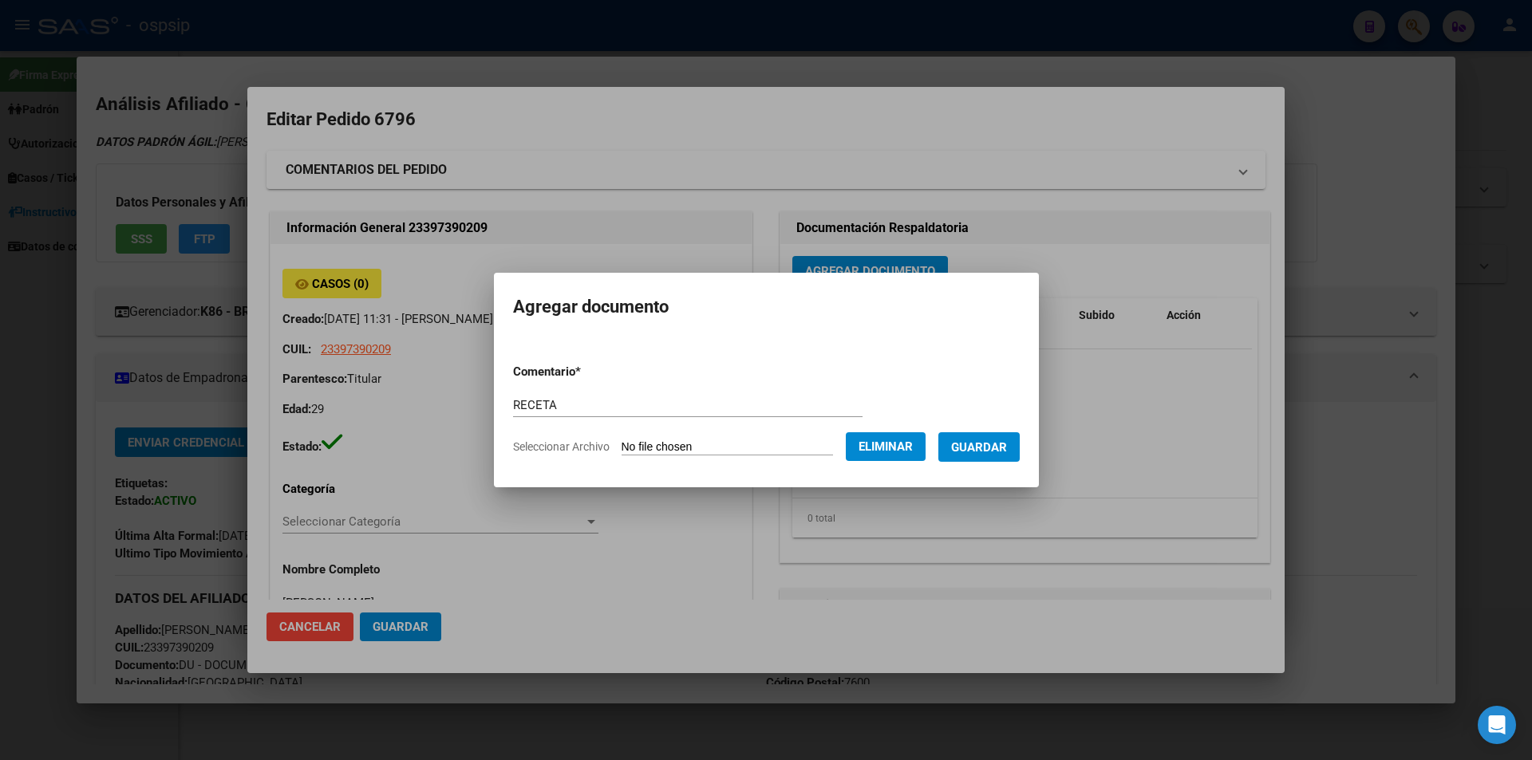
click at [990, 449] on span "Guardar" at bounding box center [979, 447] width 56 height 14
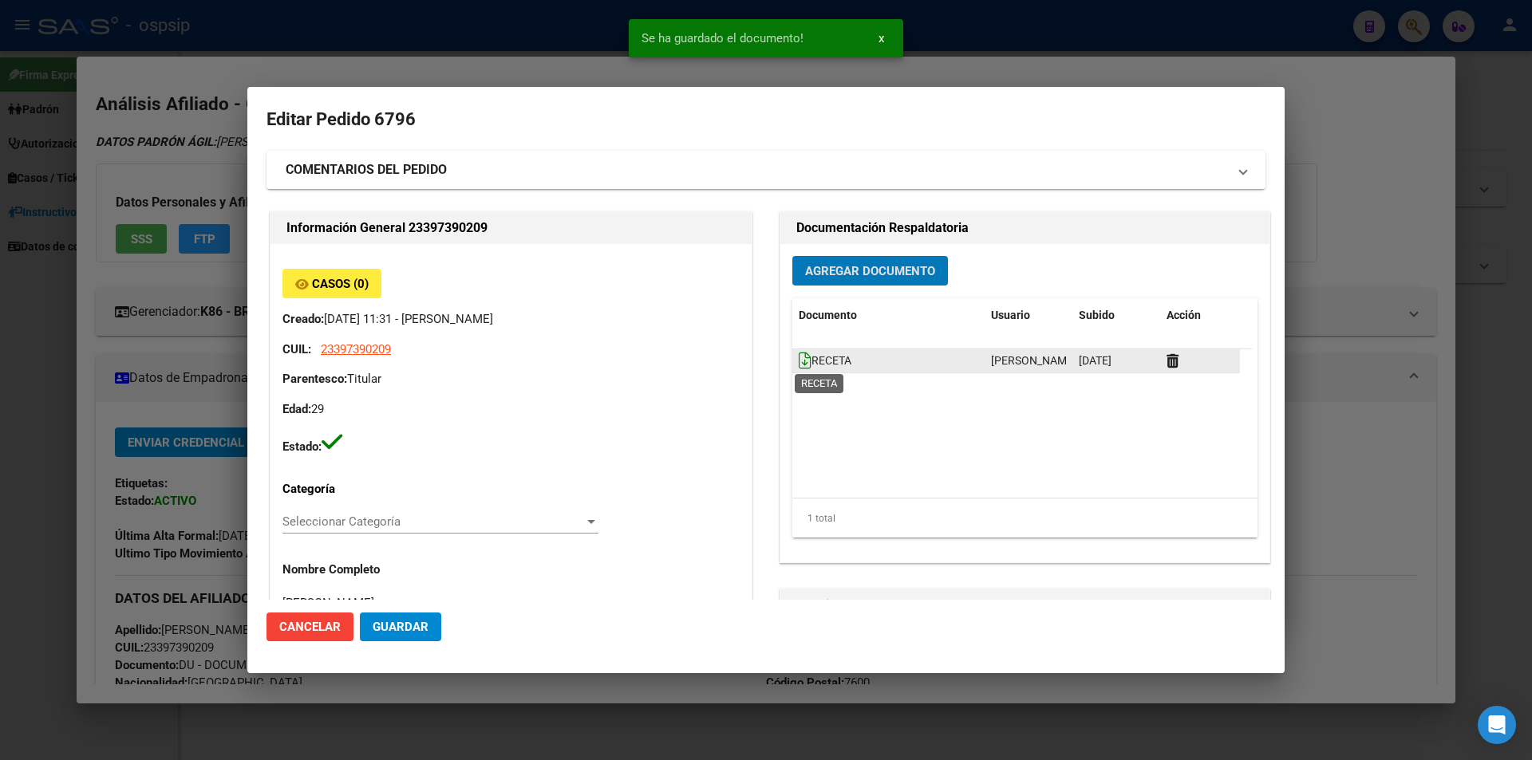
click at [799, 354] on icon at bounding box center [805, 361] width 13 height 18
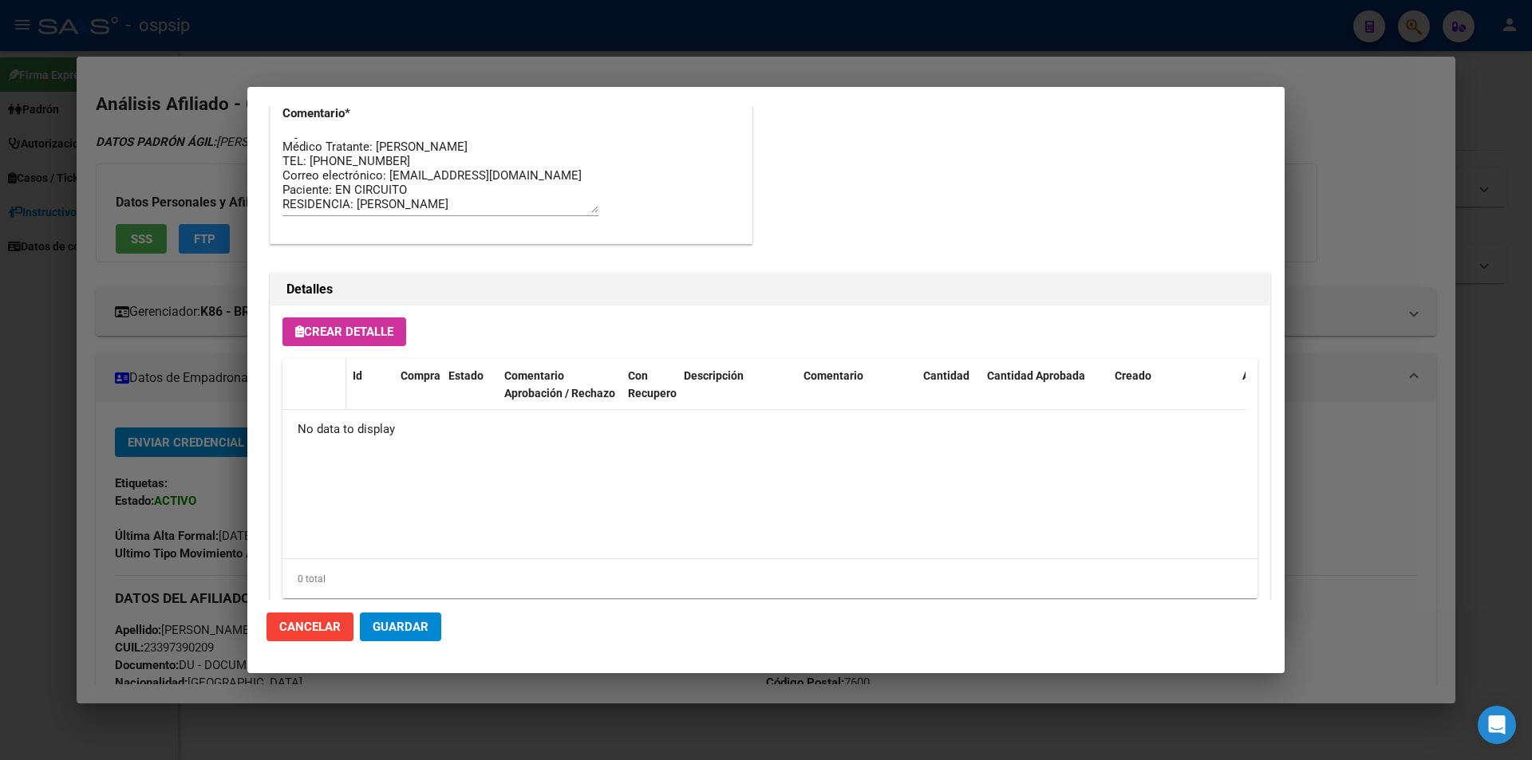
scroll to position [909, 0]
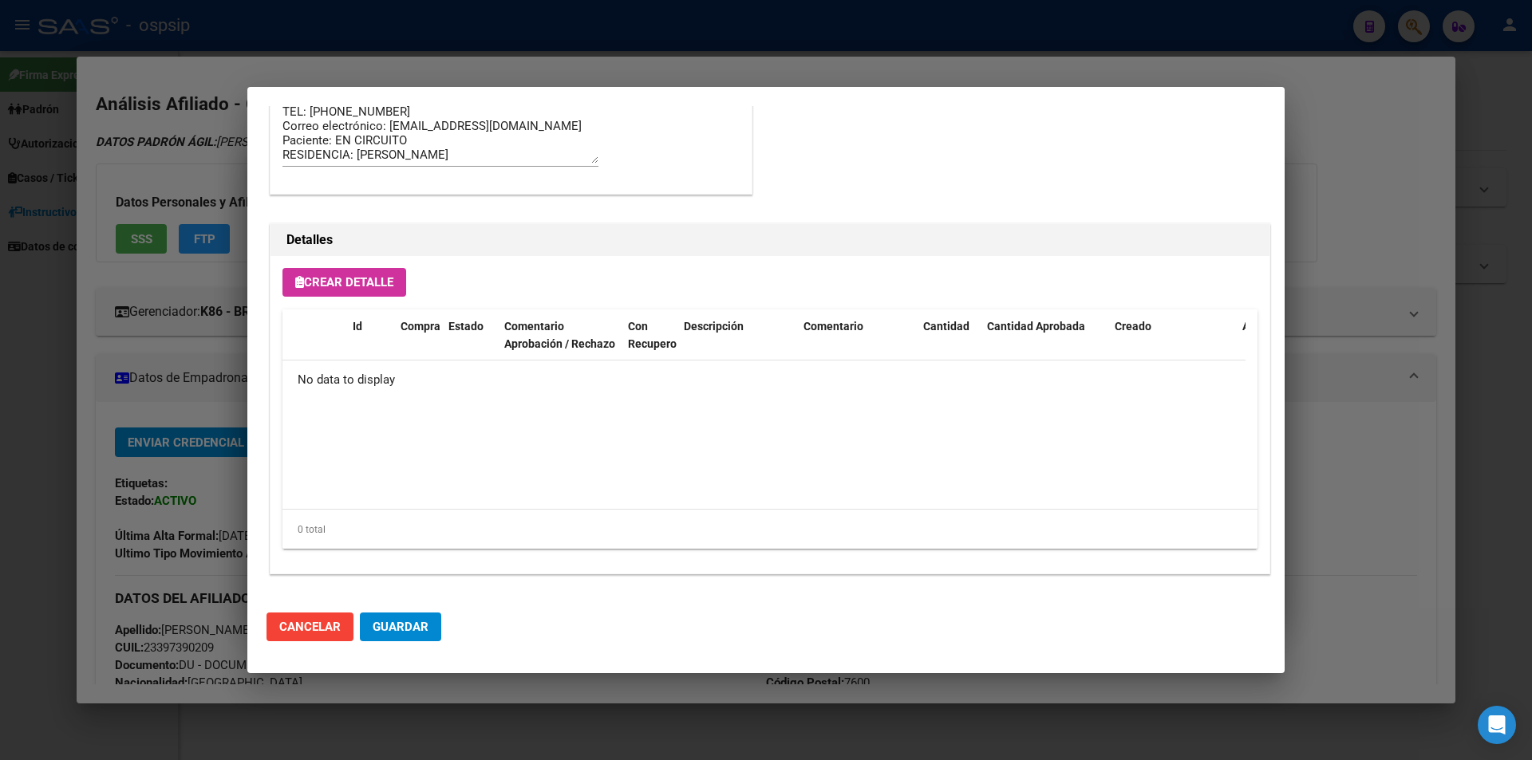
click at [345, 293] on button "Crear Detalle" at bounding box center [344, 282] width 124 height 29
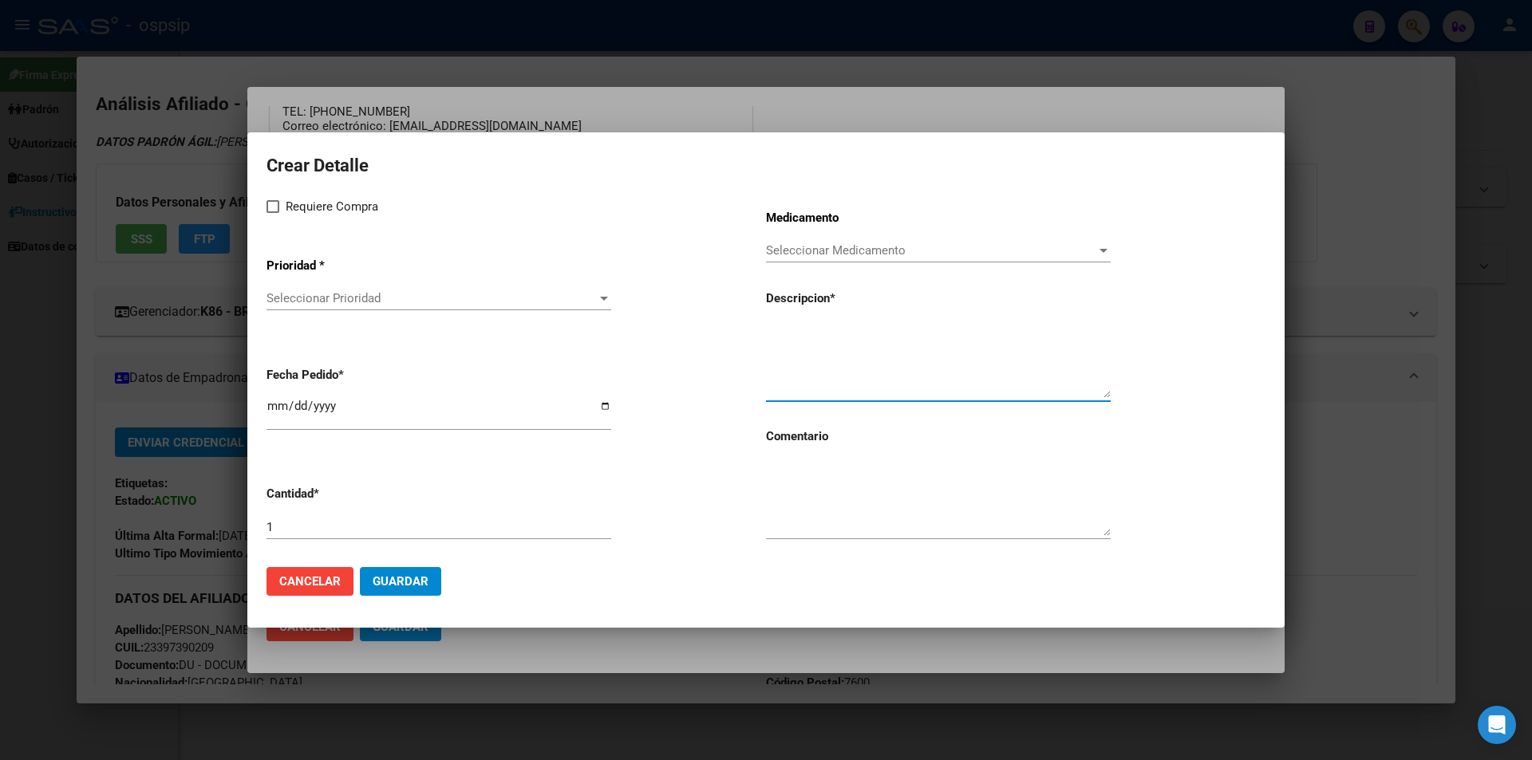
paste textarea "[MEDICAL_DATA]+[MEDICAL_DATA] alaf.+[MEDICAL_DATA] 200mg/25mg/50mg comp.rec.x 3…"
type textarea "[MEDICAL_DATA]+[MEDICAL_DATA] alaf.+[MEDICAL_DATA] 200mg/25mg/50mg comp.rec.x 3…"
click at [827, 501] on textarea at bounding box center [938, 498] width 345 height 75
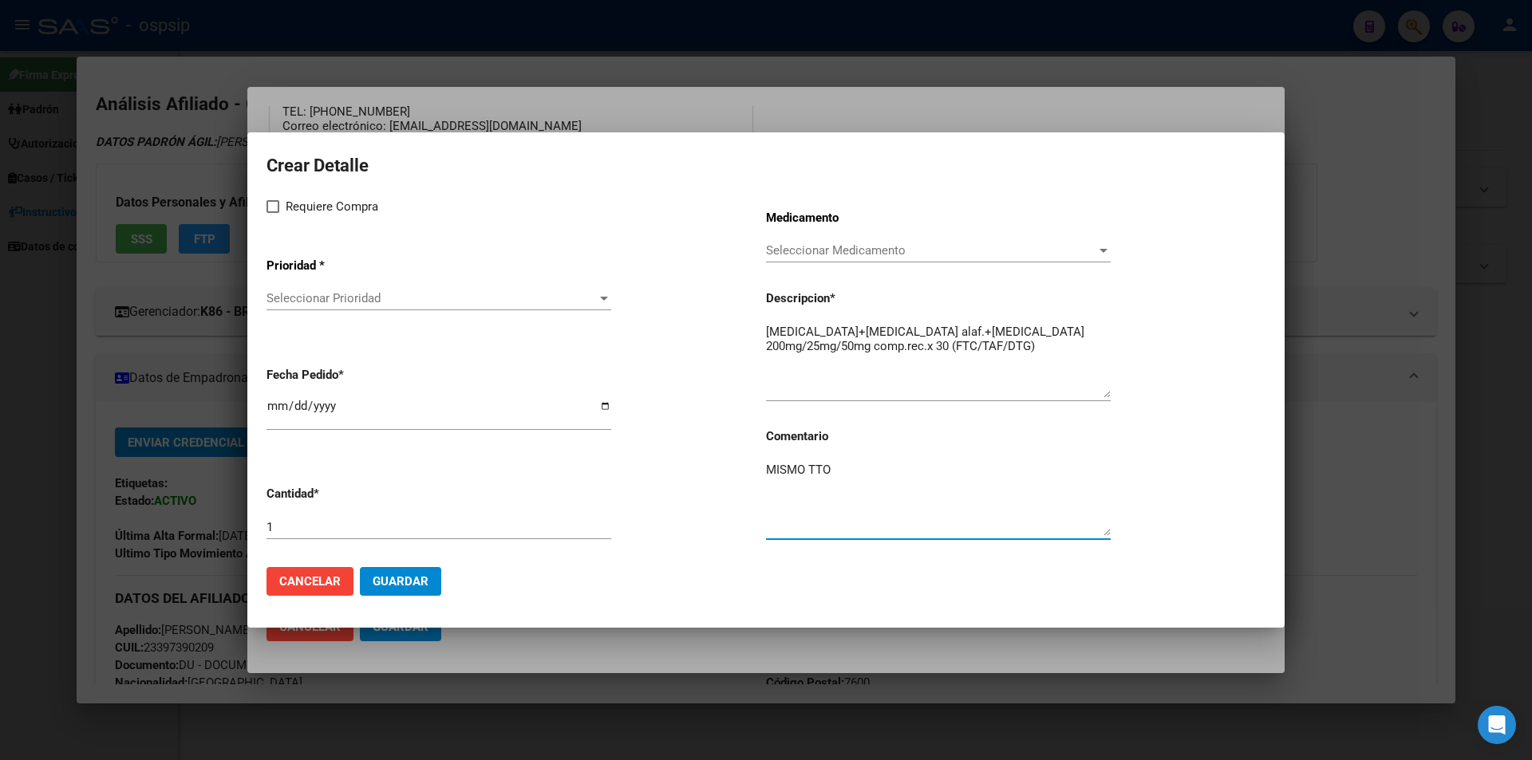
type textarea "MISMO TTO"
click at [270, 207] on mat-dialog-content "Crear Detalle Requiere Compra Prioridad * Seleccionar Prioridad Seleccionar Pri…" at bounding box center [765, 353] width 1037 height 402
click at [272, 208] on span at bounding box center [272, 206] width 13 height 13
click at [272, 213] on input "Requiere Compra" at bounding box center [272, 213] width 1 height 1
checkbox input "true"
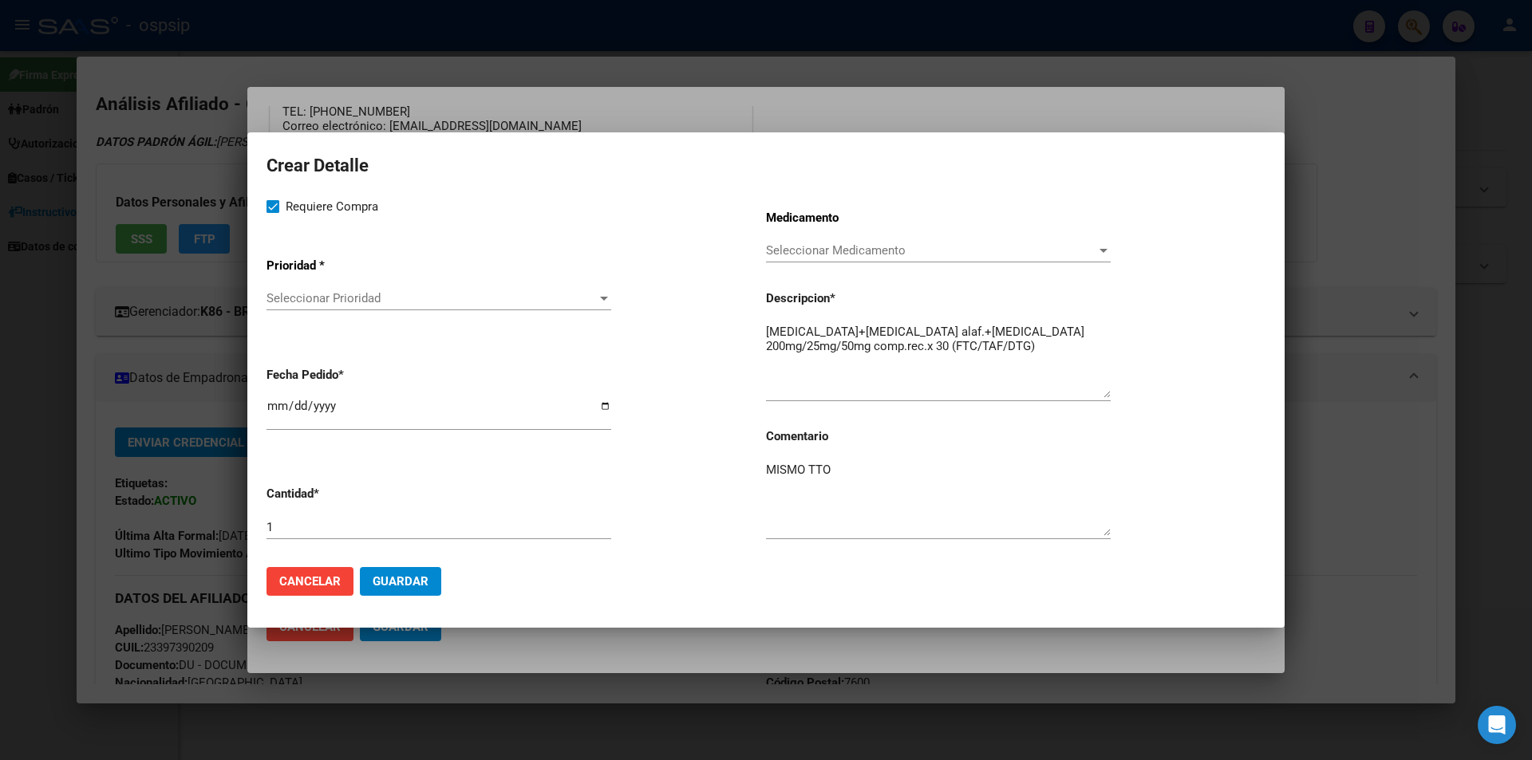
click at [295, 286] on app-drop-down-list "Prioridad * Seleccionar Prioridad Seleccionar Prioridad" at bounding box center [515, 285] width 499 height 81
click at [298, 294] on span "Seleccionar Prioridad" at bounding box center [431, 298] width 330 height 14
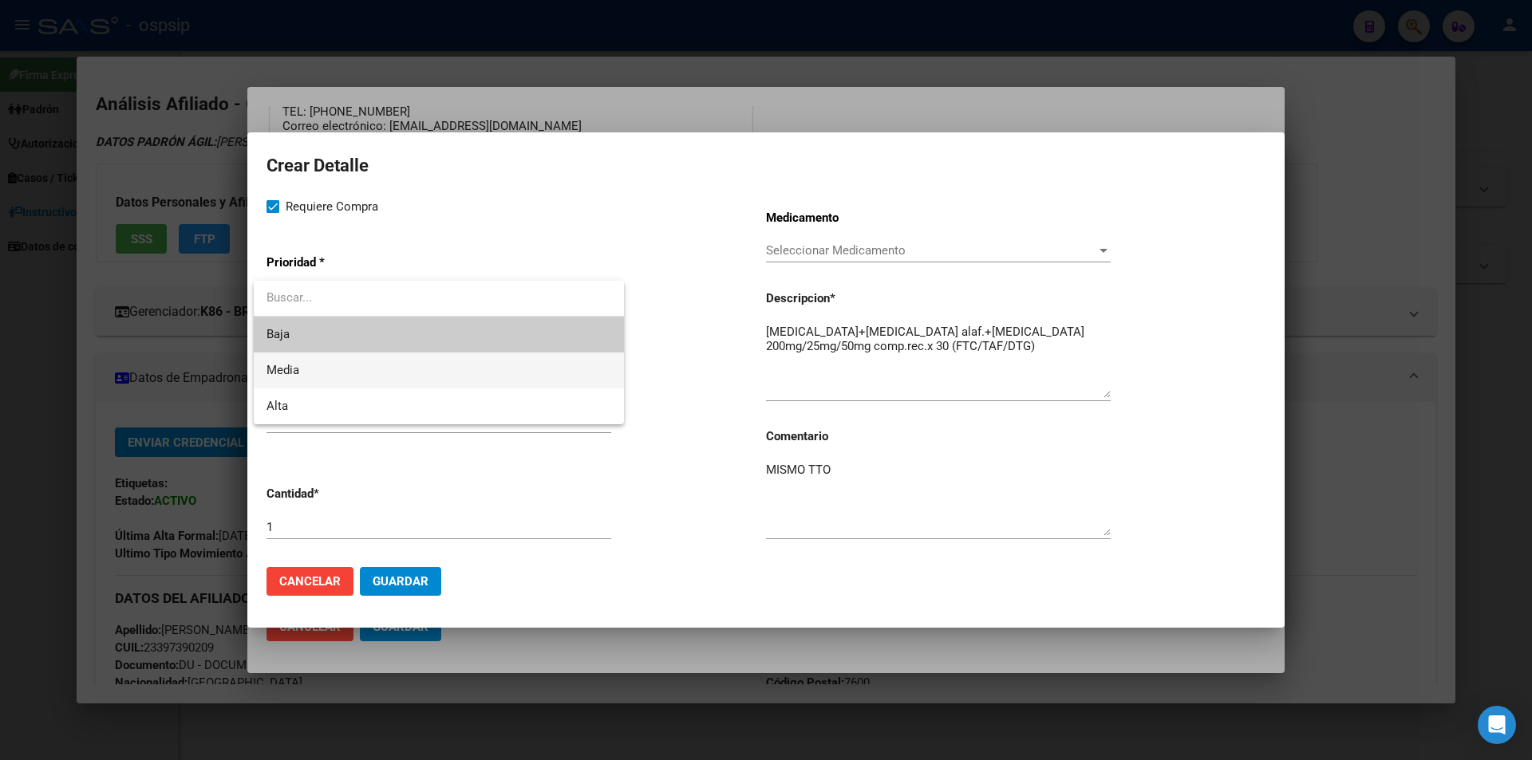
click at [304, 371] on span "Media" at bounding box center [438, 371] width 345 height 36
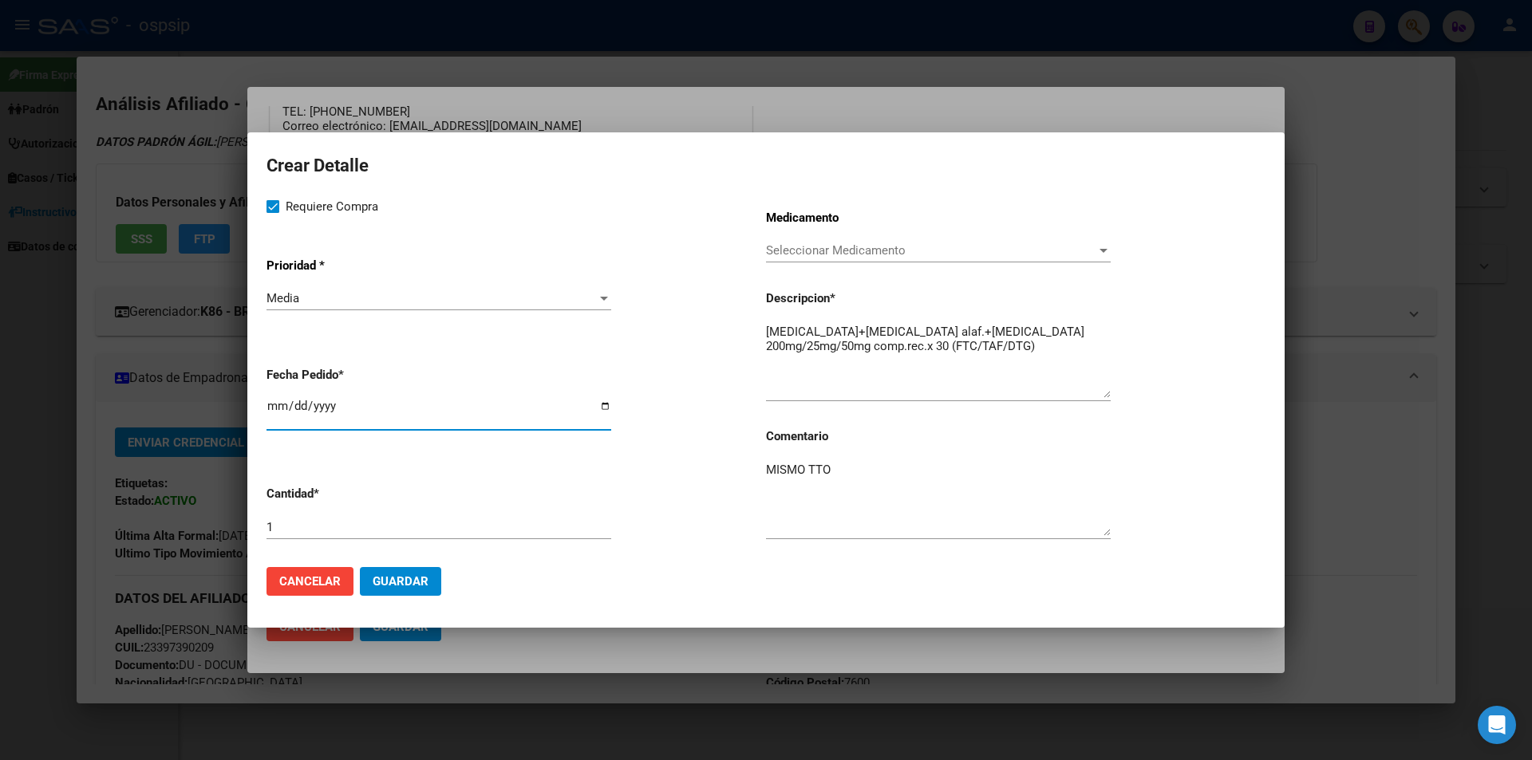
click at [271, 403] on input "[DATE]" at bounding box center [438, 413] width 345 height 26
type input "2025-08-01"
click at [402, 582] on span "Guardar" at bounding box center [401, 581] width 56 height 14
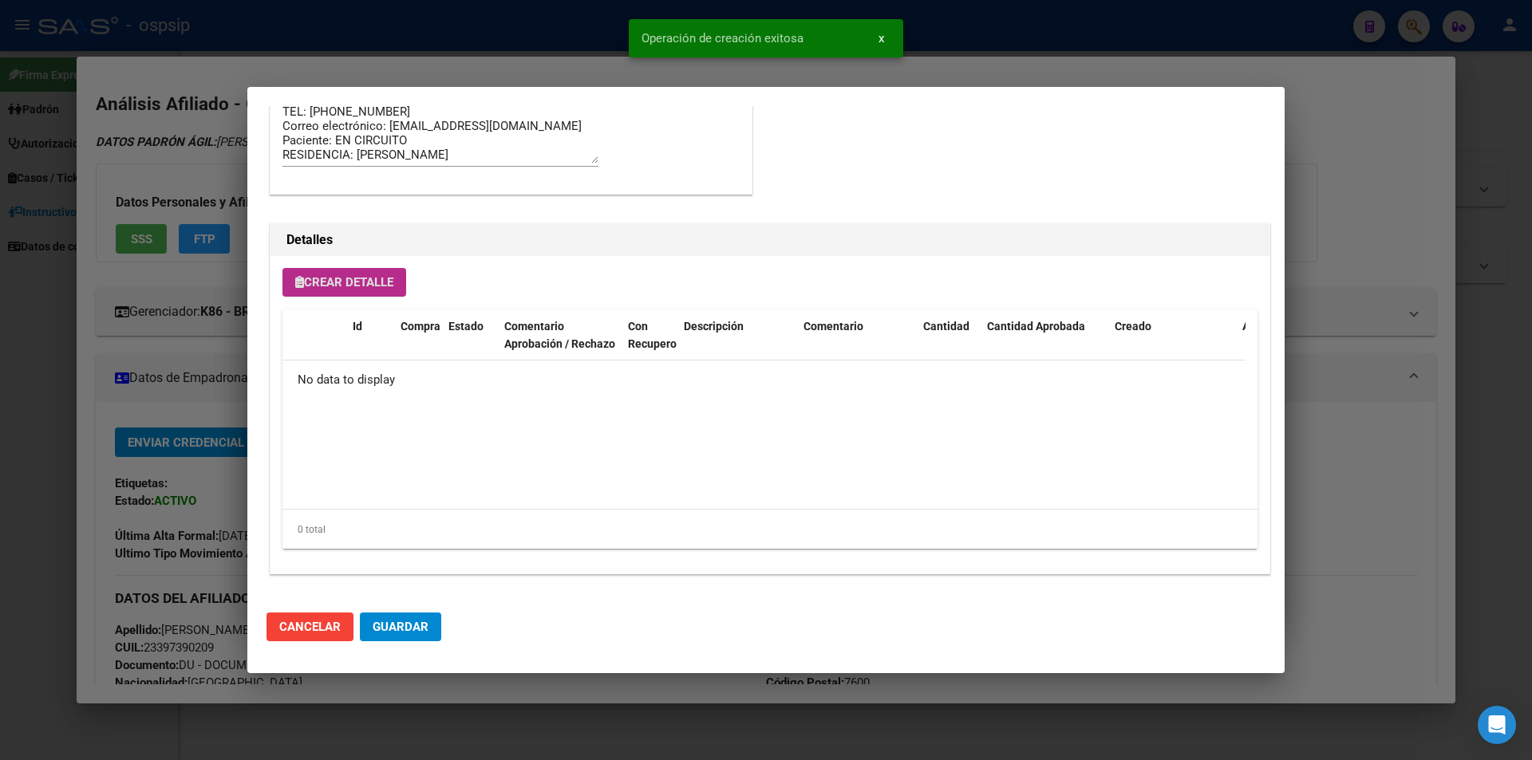
scroll to position [939, 0]
click at [414, 613] on button "Guardar" at bounding box center [400, 627] width 81 height 29
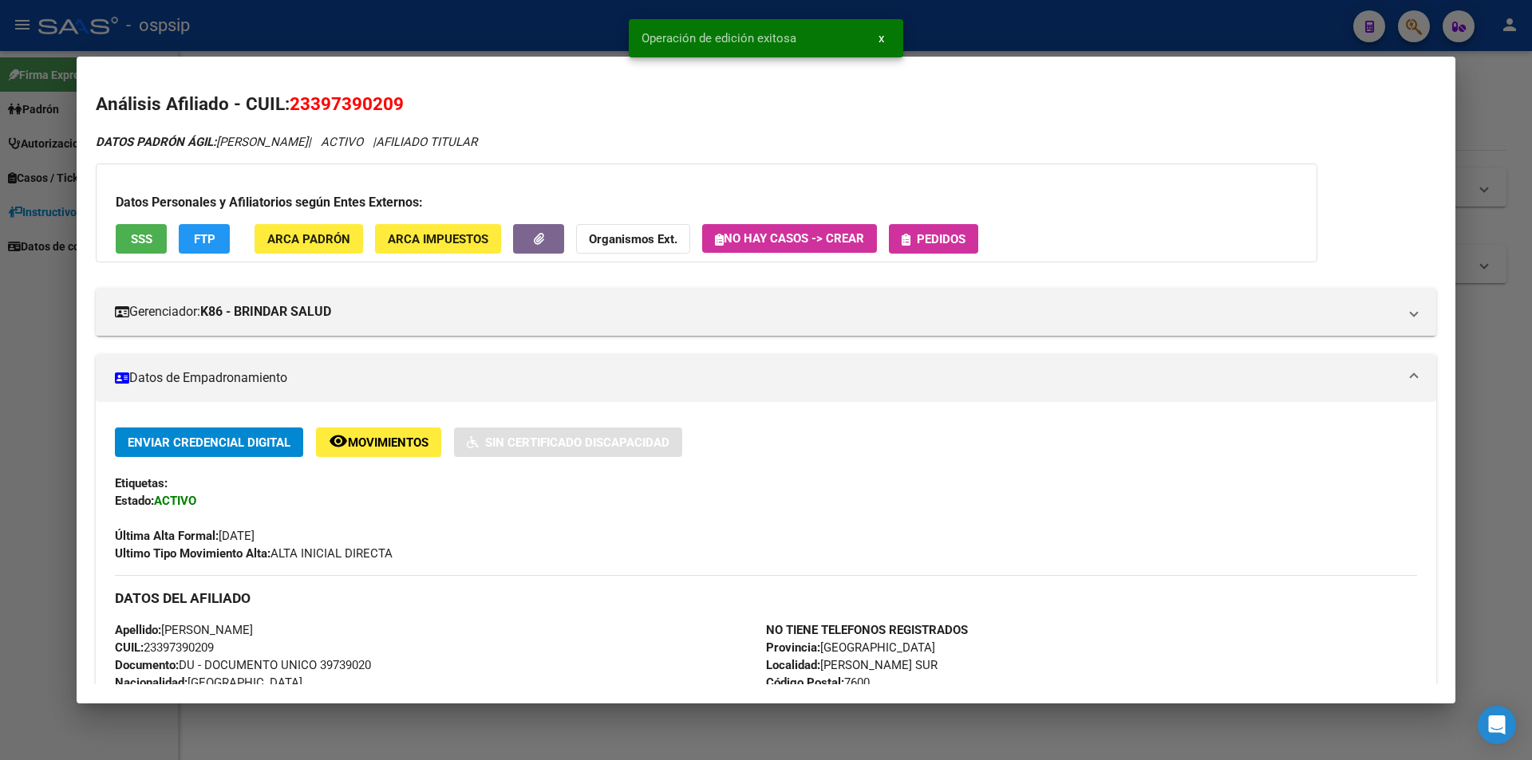
click at [924, 239] on span "Pedidos" at bounding box center [941, 239] width 49 height 14
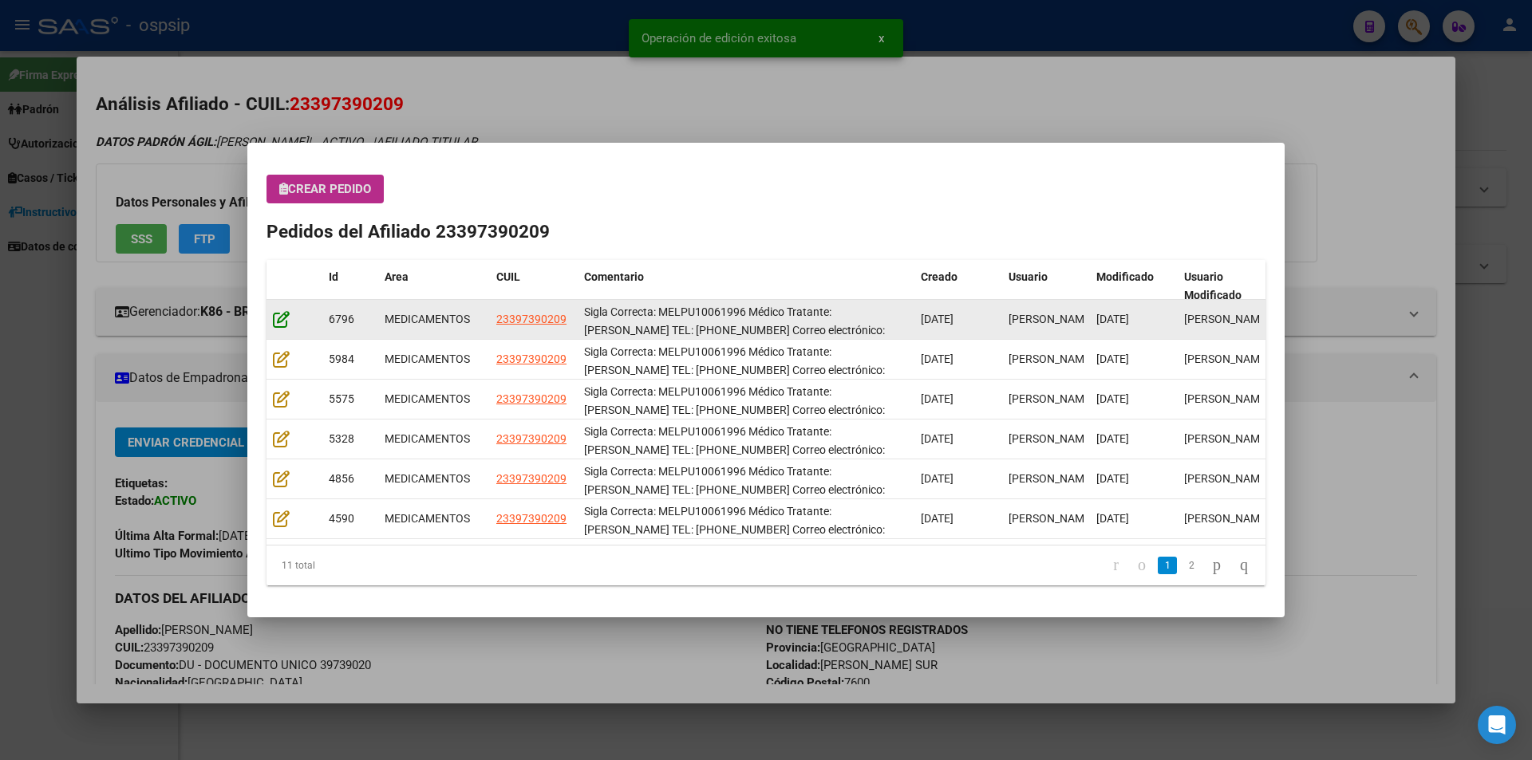
click at [277, 318] on icon at bounding box center [281, 319] width 17 height 18
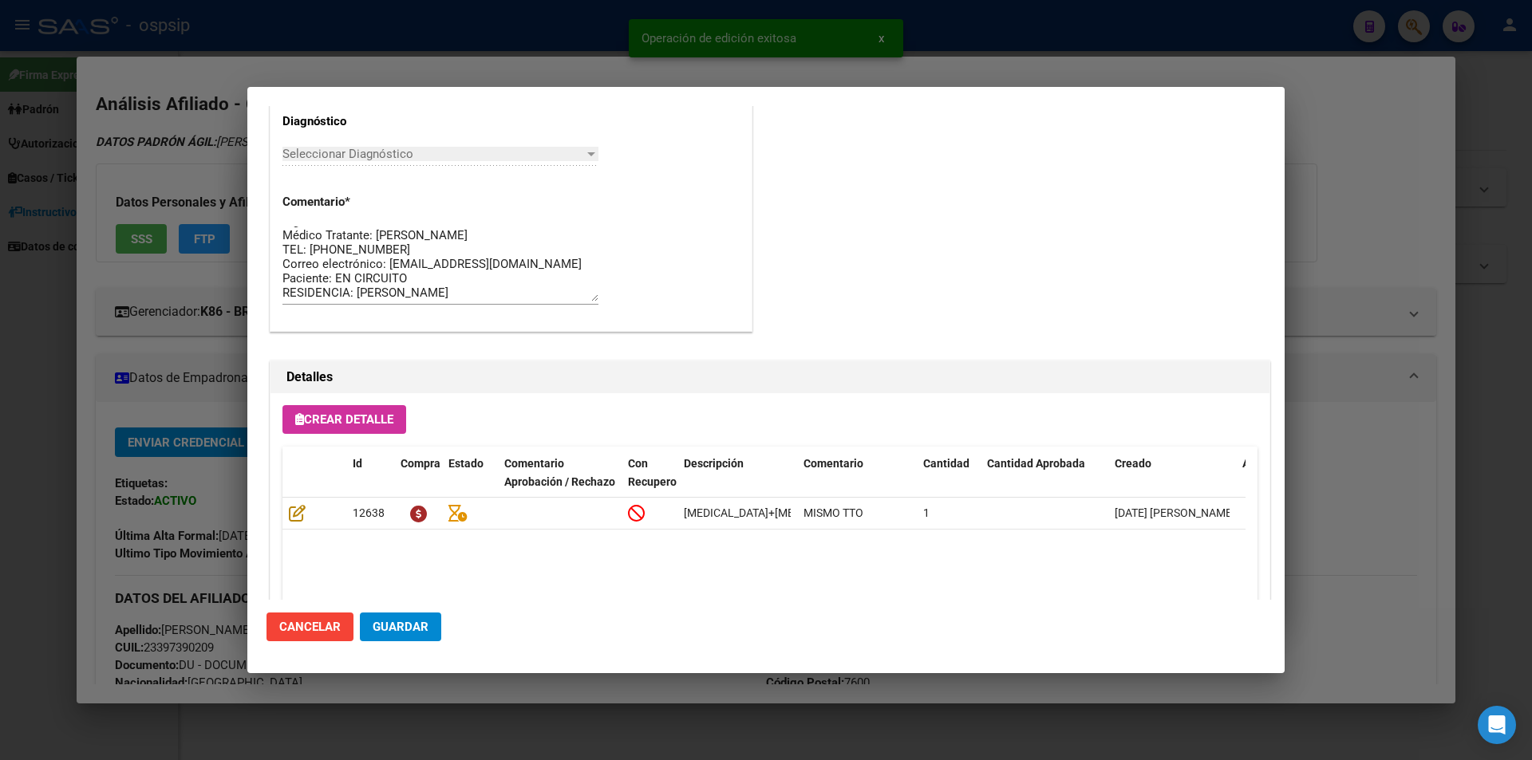
scroll to position [1020, 0]
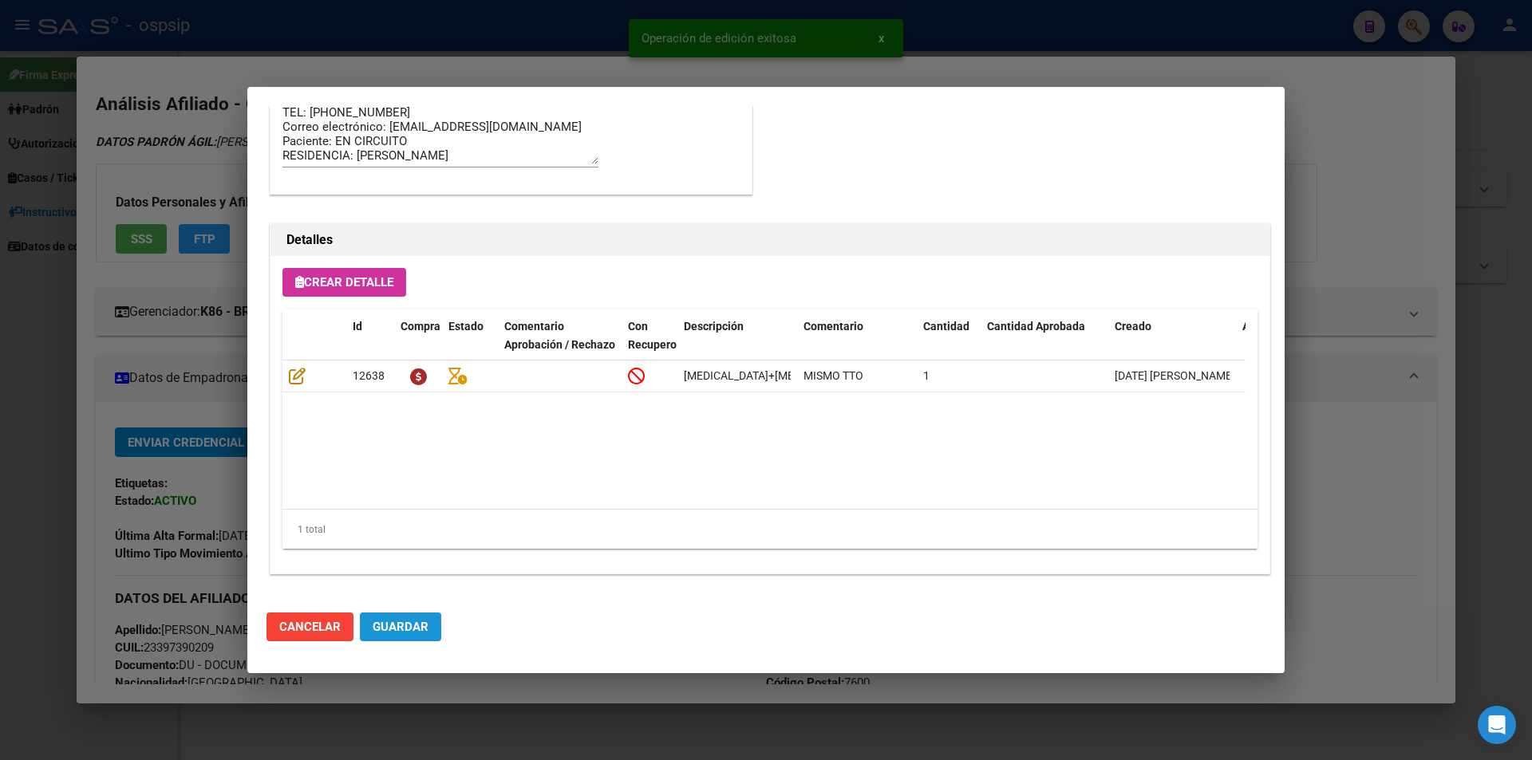
click at [404, 625] on span "Guardar" at bounding box center [401, 627] width 56 height 14
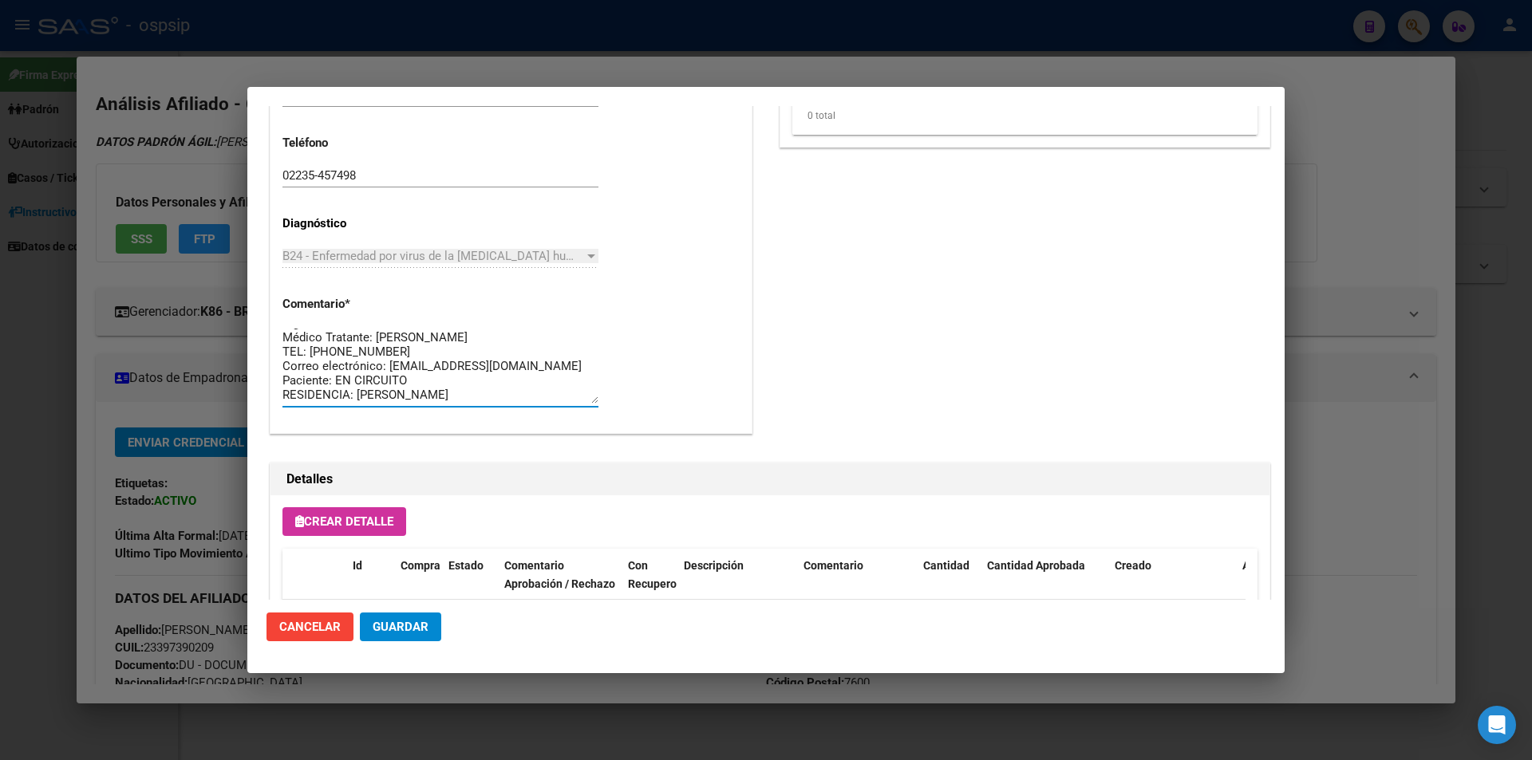
scroll to position [0, 0]
drag, startPoint x: 467, startPoint y: 391, endPoint x: 264, endPoint y: 298, distance: 223.1
click at [264, 298] on mat-dialog-content "Editar Pedido 6796 COMENTARIOS DEL PEDIDO Escriba su comentario aquí. Enviar co…" at bounding box center [765, 353] width 1037 height 494
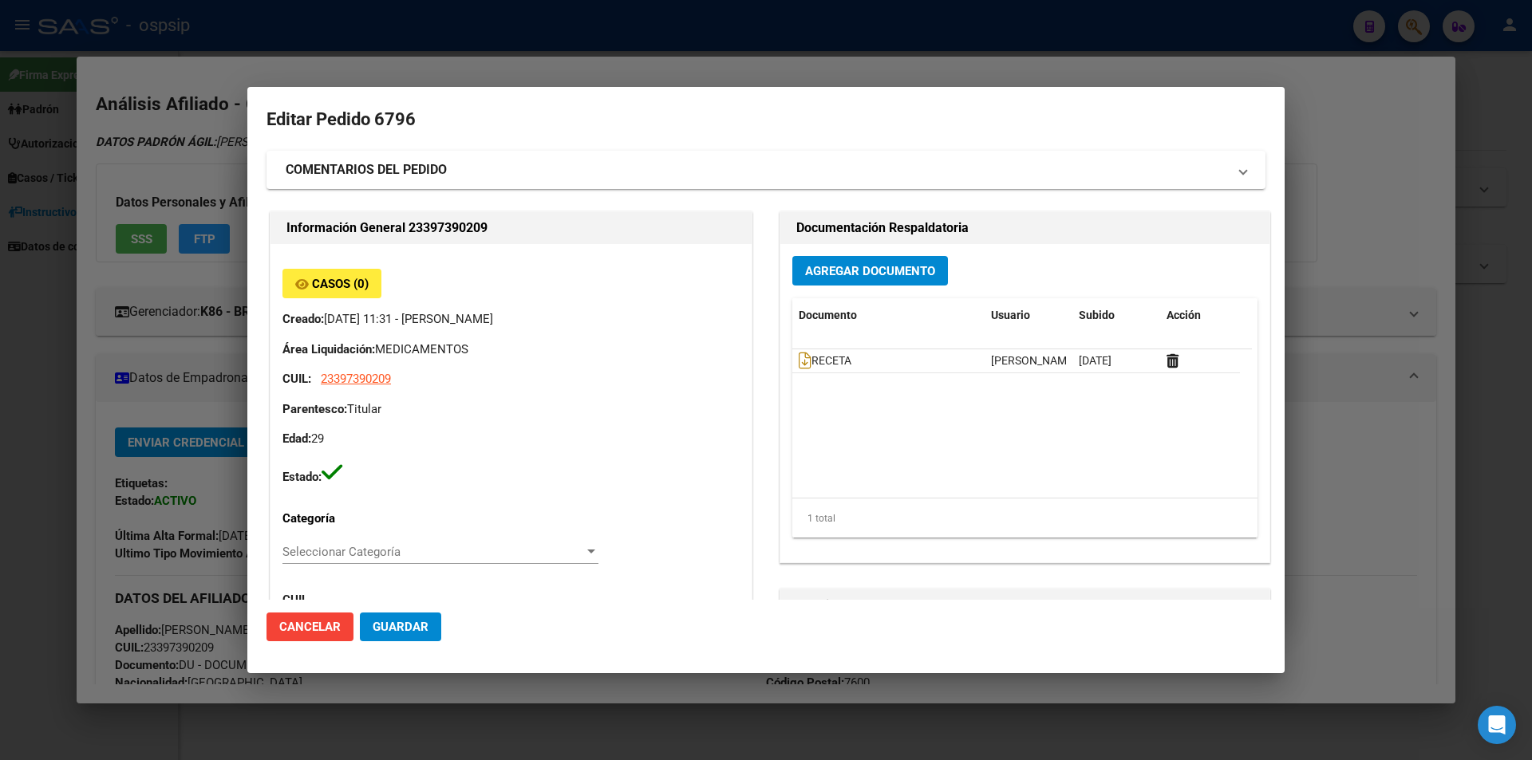
click at [420, 626] on span "Guardar" at bounding box center [401, 627] width 56 height 14
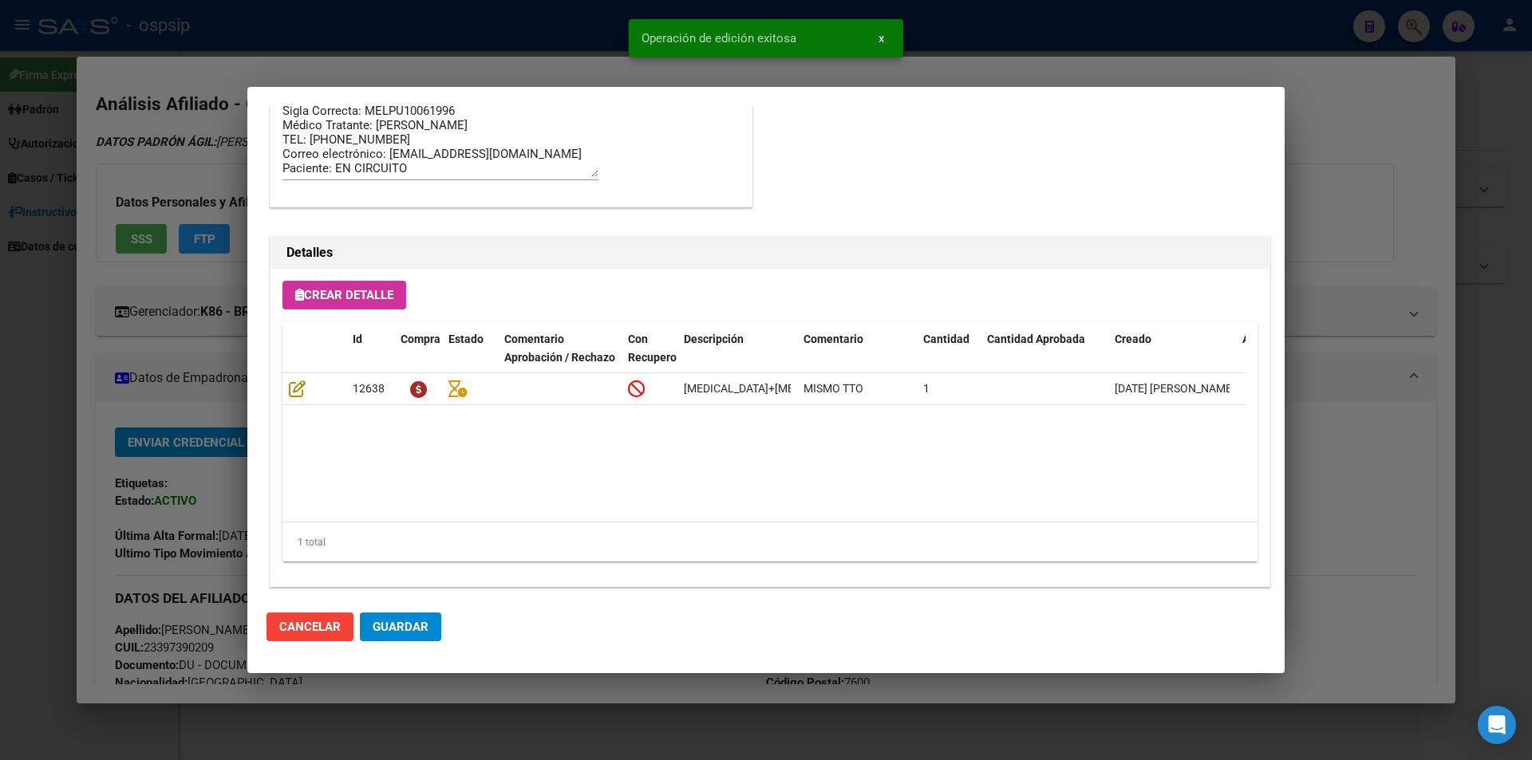
scroll to position [1020, 0]
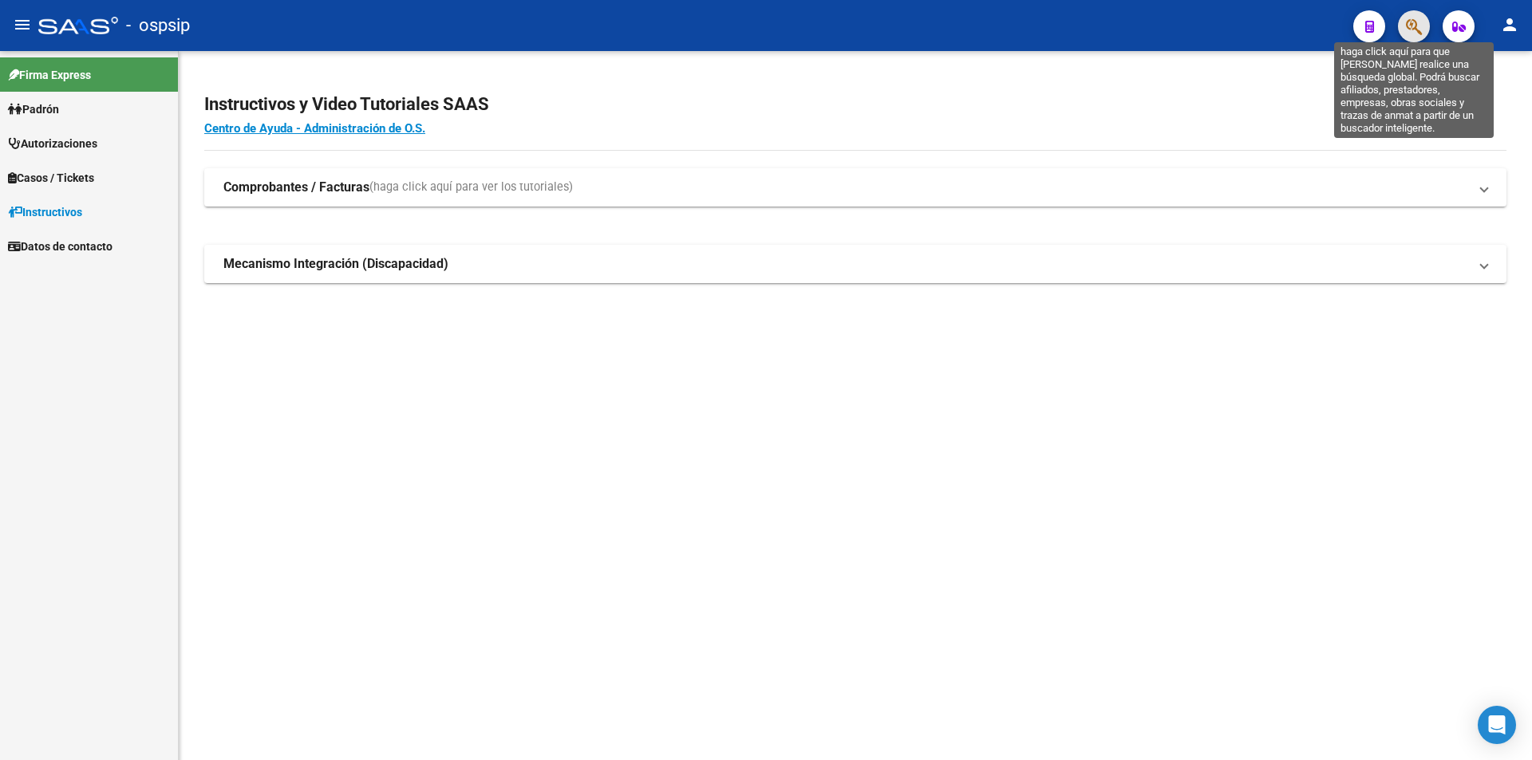
click at [1420, 34] on icon "button" at bounding box center [1414, 27] width 16 height 18
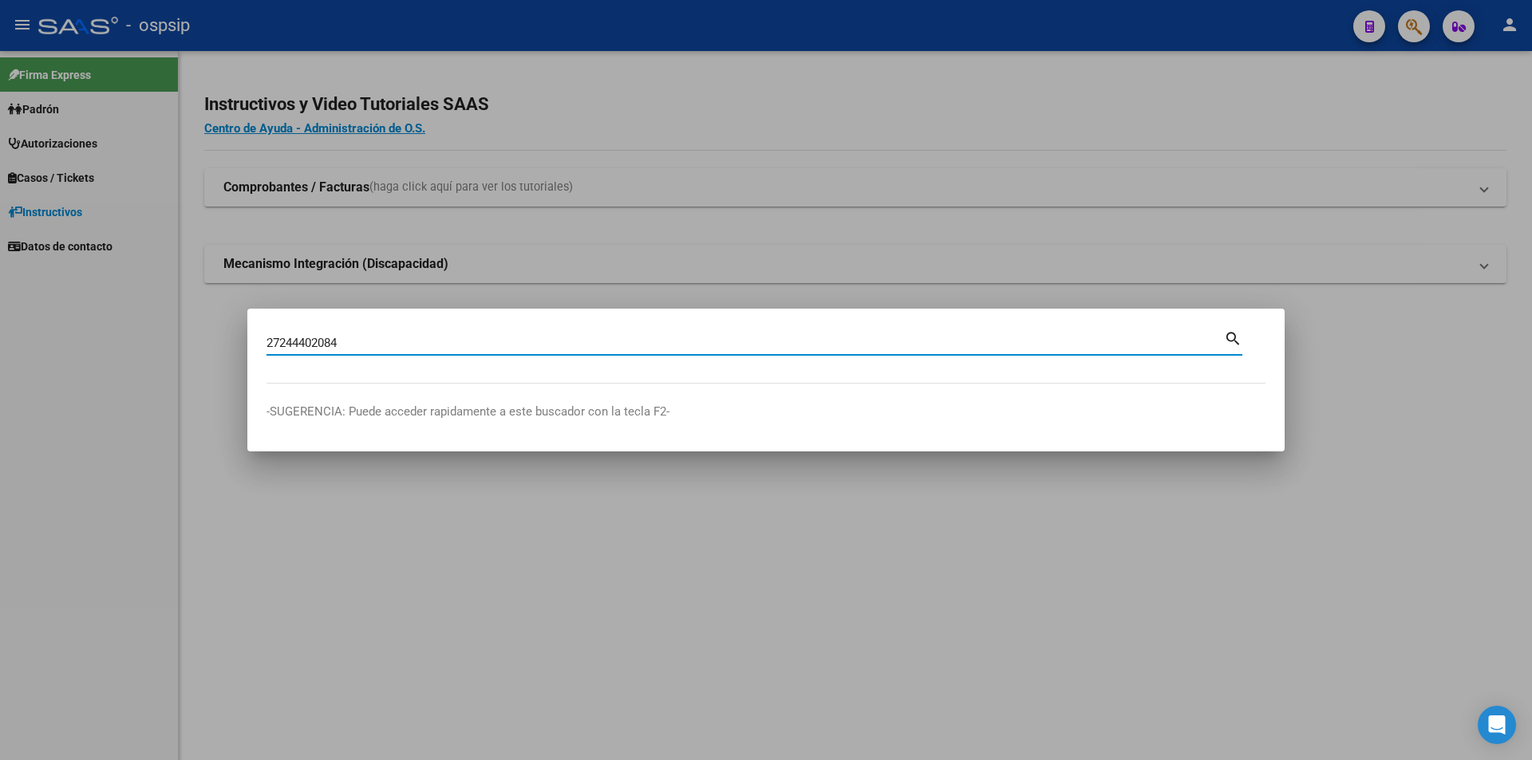
type input "27244402084"
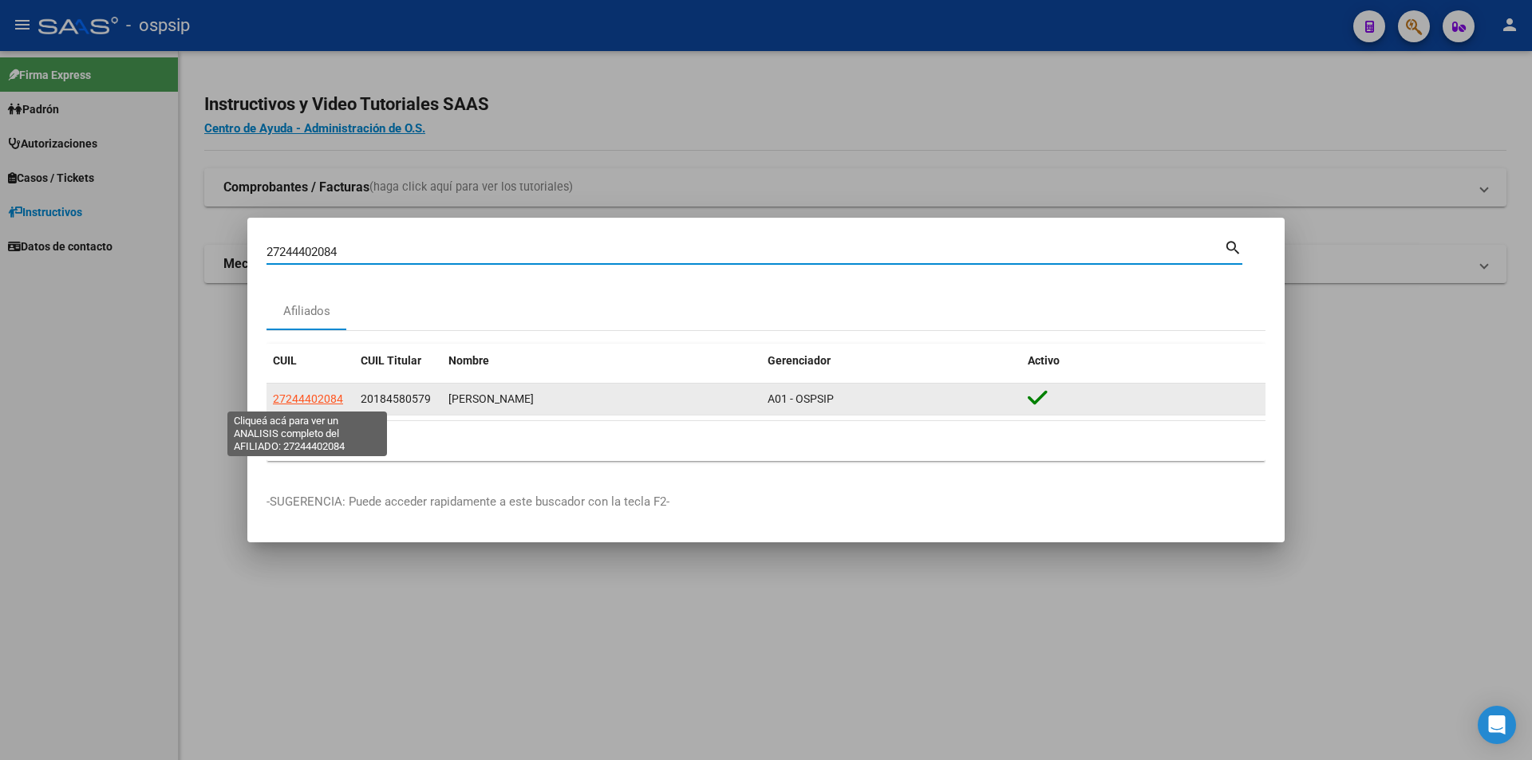
click at [316, 400] on span "27244402084" at bounding box center [308, 399] width 70 height 13
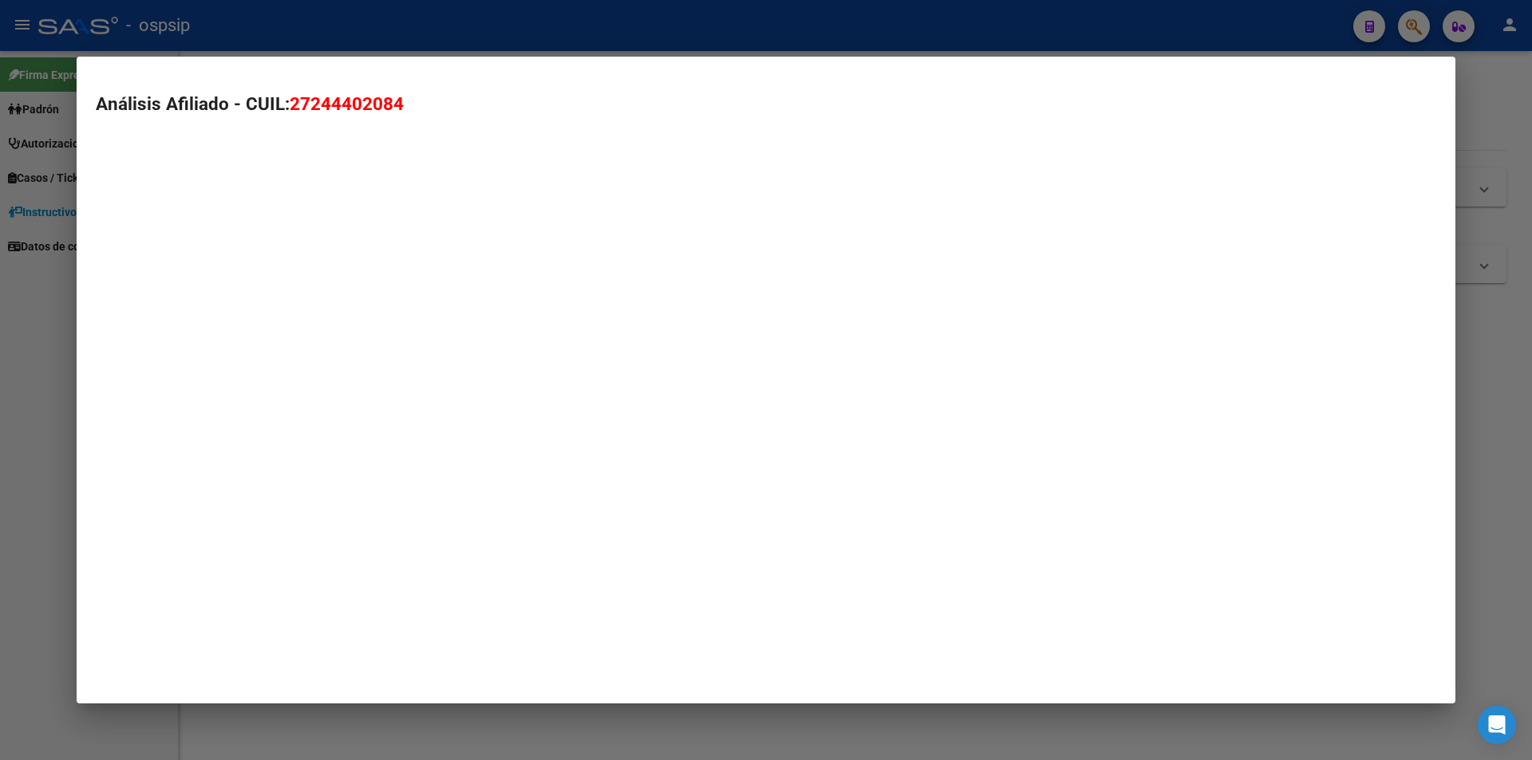
type textarea "27244402084"
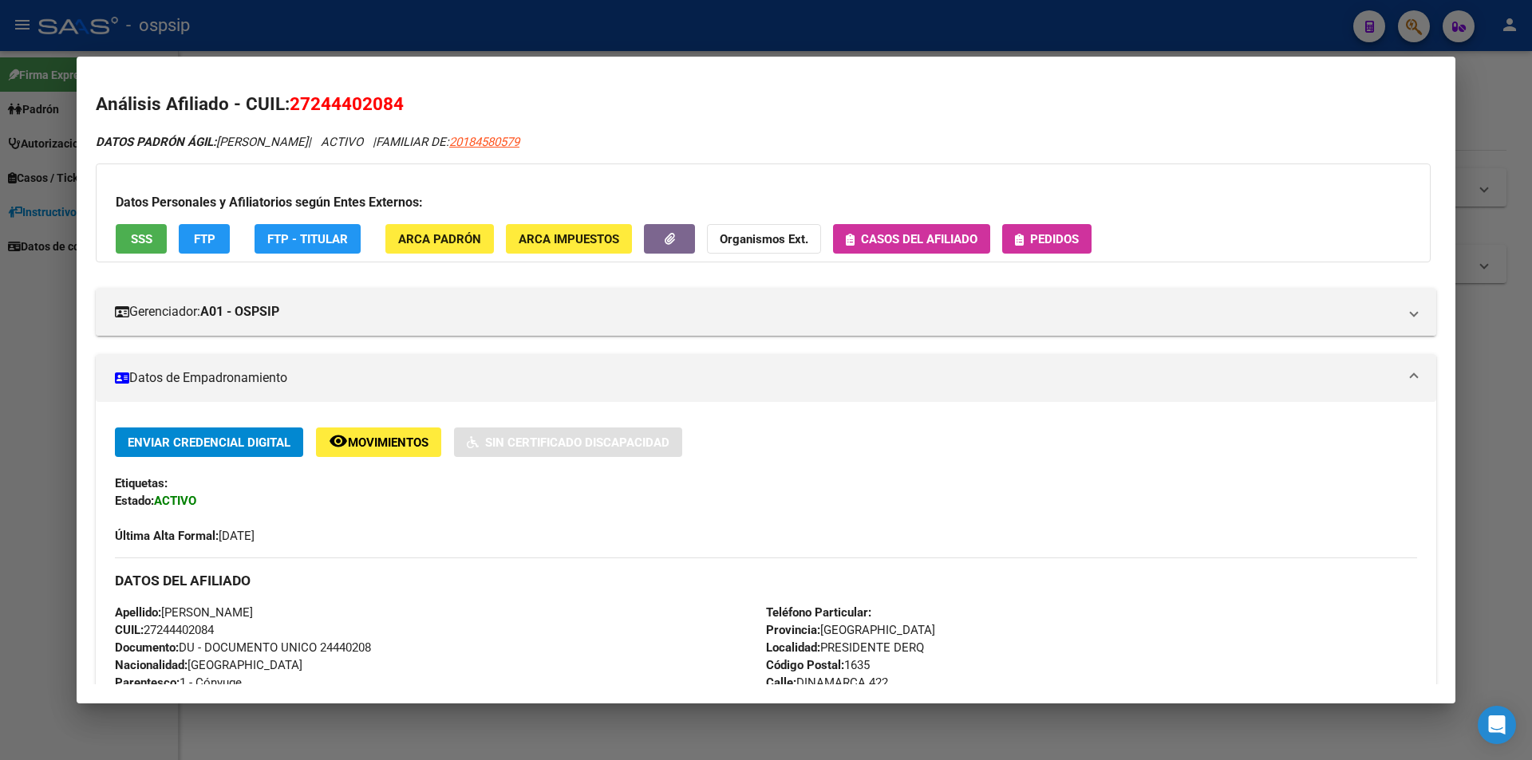
click at [1055, 249] on button "Pedidos" at bounding box center [1046, 239] width 89 height 30
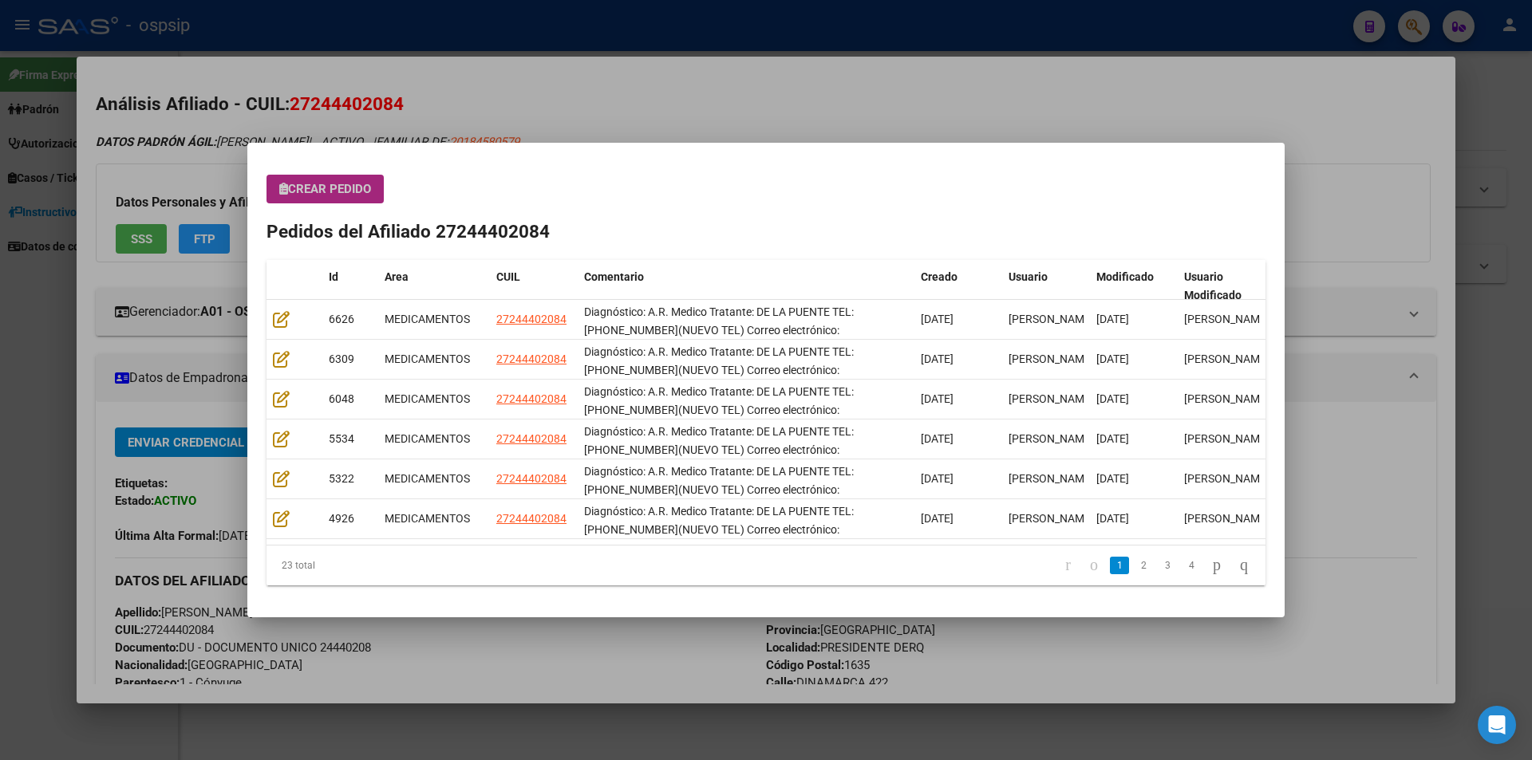
click at [311, 184] on span "Crear Pedido" at bounding box center [325, 189] width 92 height 14
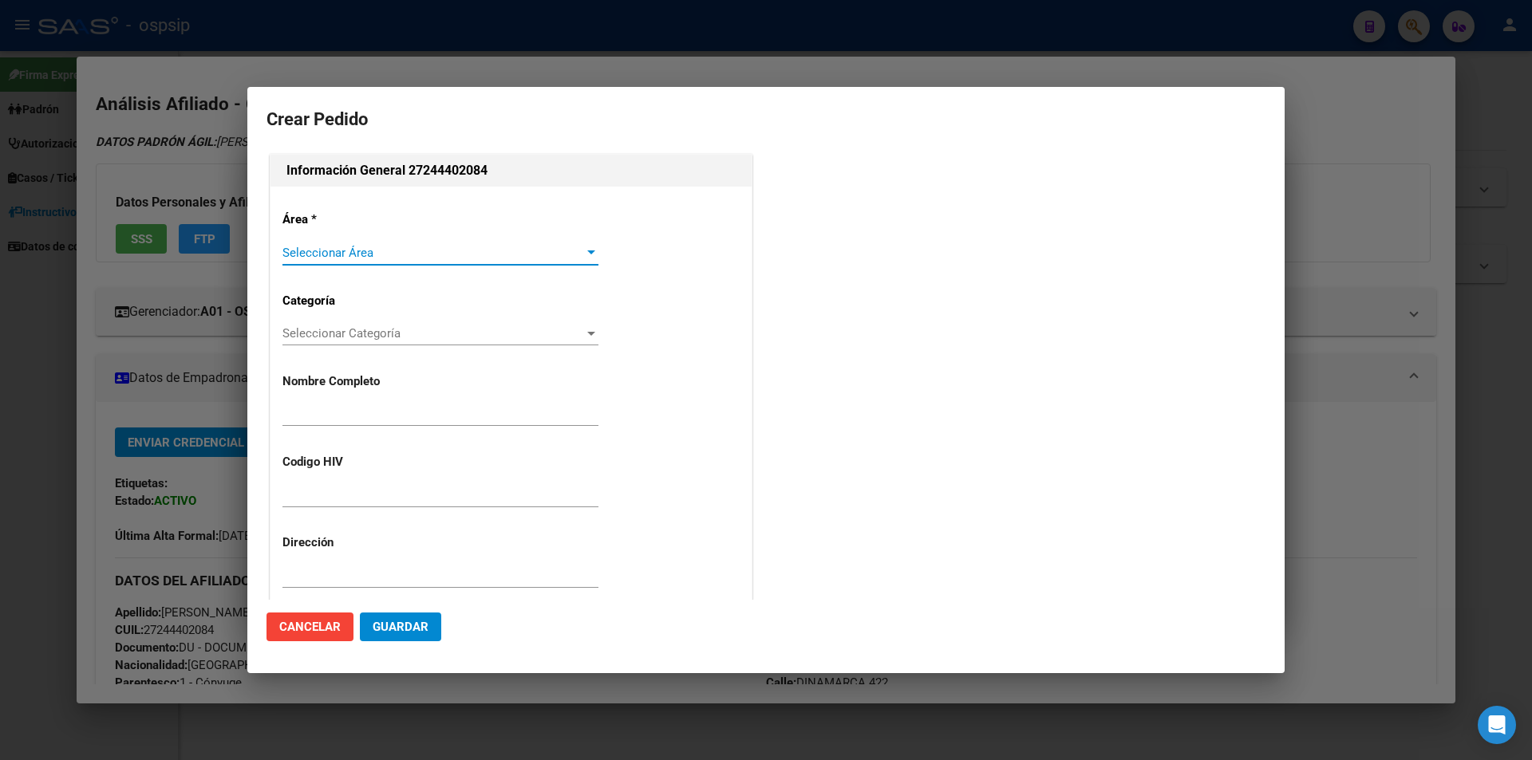
type input "MARTA GLORIA RETAMAR"
type input "NO CORRESPONDE"
type input "BUENOS AIRES, PRESIDENTE DERQ, DINAMARCA 422"
click at [323, 254] on span "Seleccionar Área" at bounding box center [433, 253] width 302 height 14
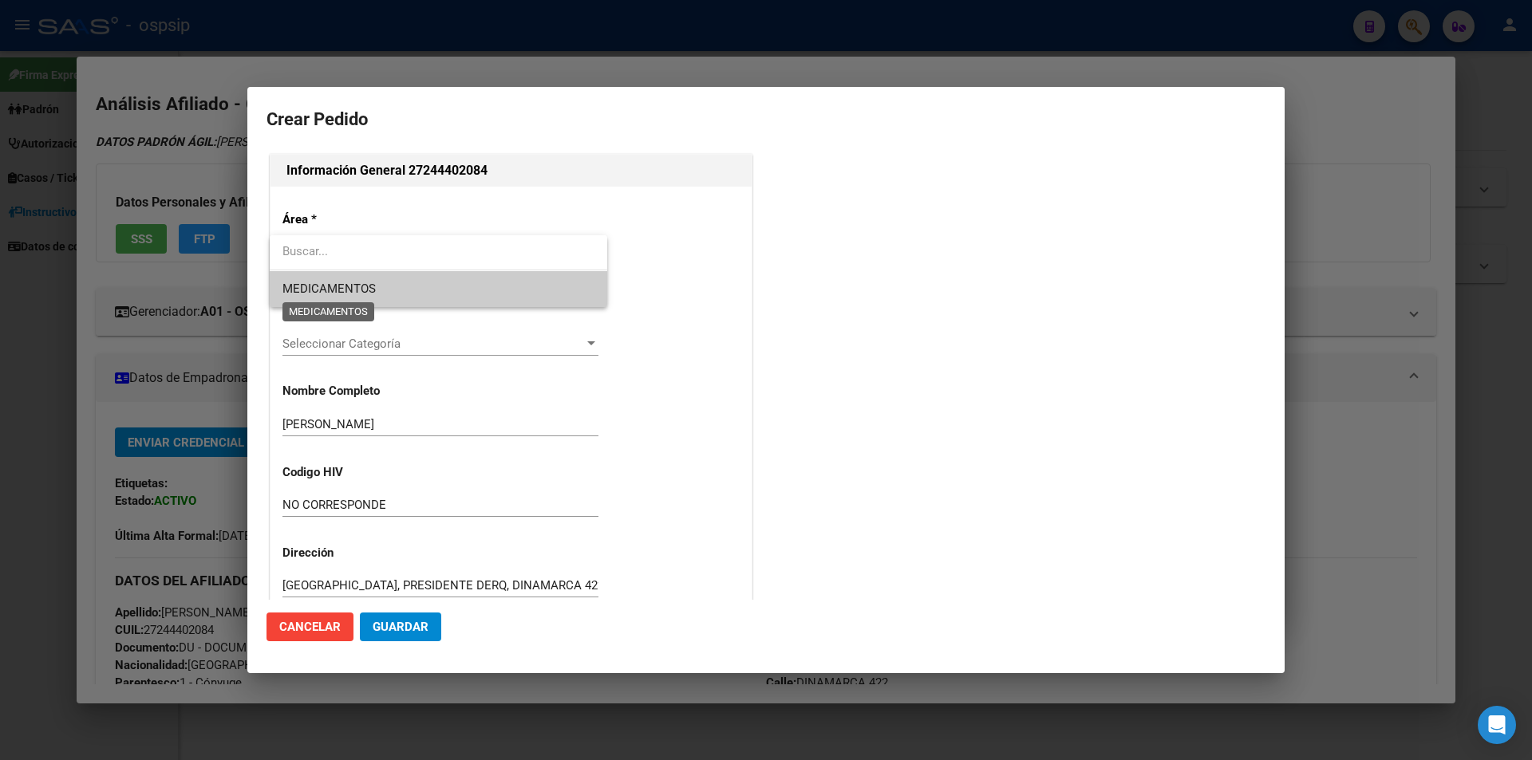
click at [321, 291] on span "MEDICAMENTOS" at bounding box center [328, 289] width 93 height 14
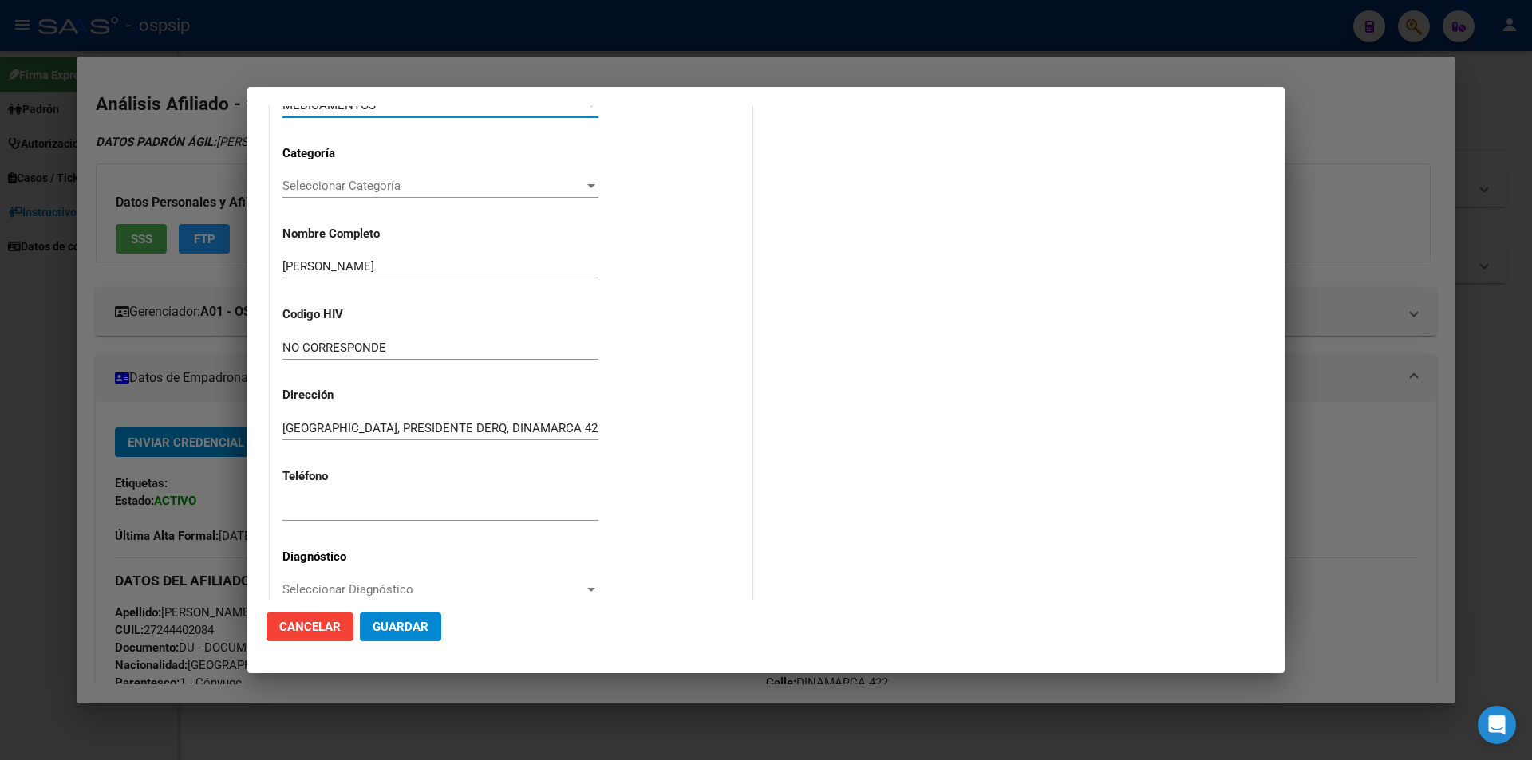
scroll to position [160, 0]
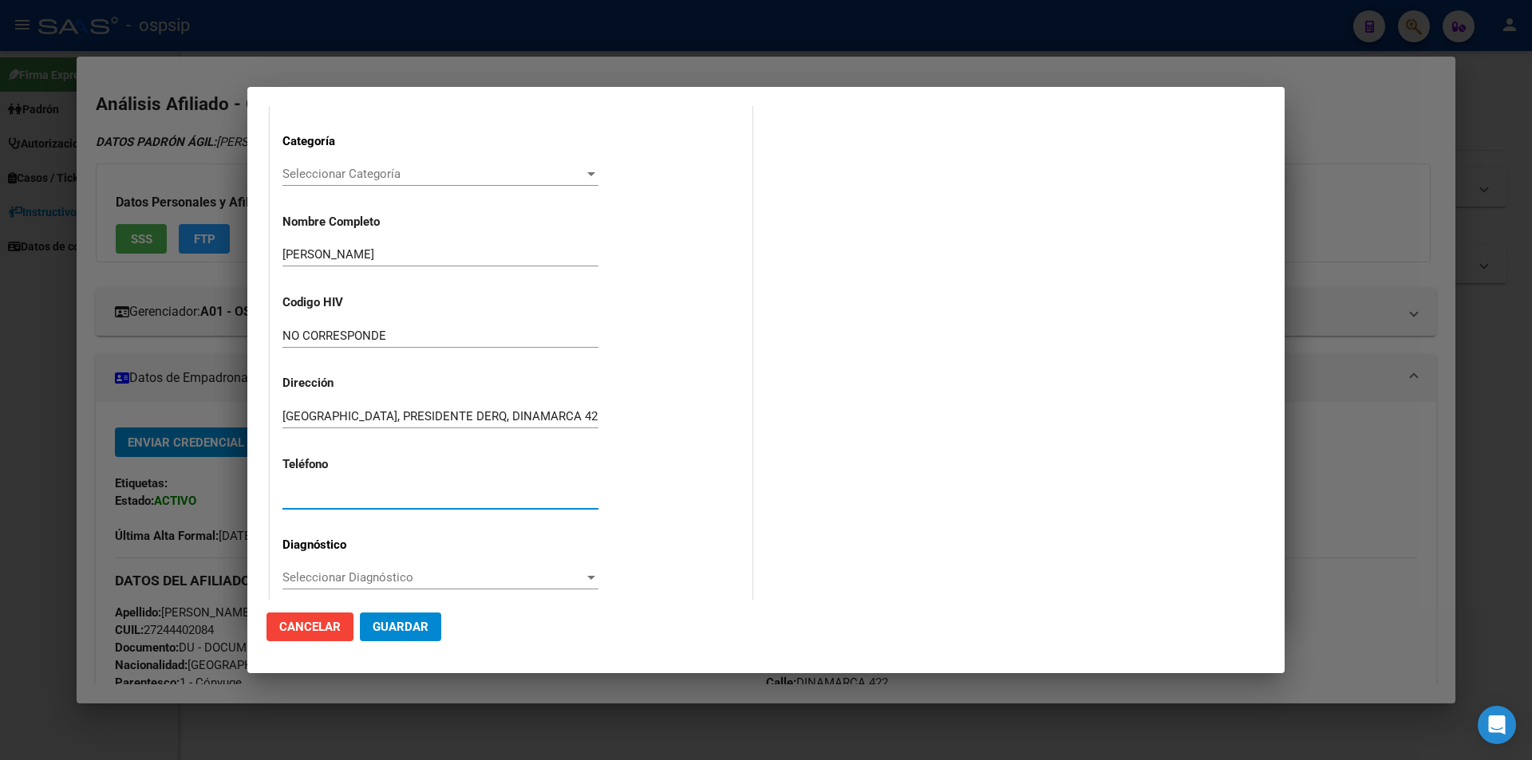
paste input "1130667070/1130521102"
type input "1130667070/1130521102"
click at [295, 583] on span "Seleccionar Diagnóstico" at bounding box center [433, 577] width 302 height 14
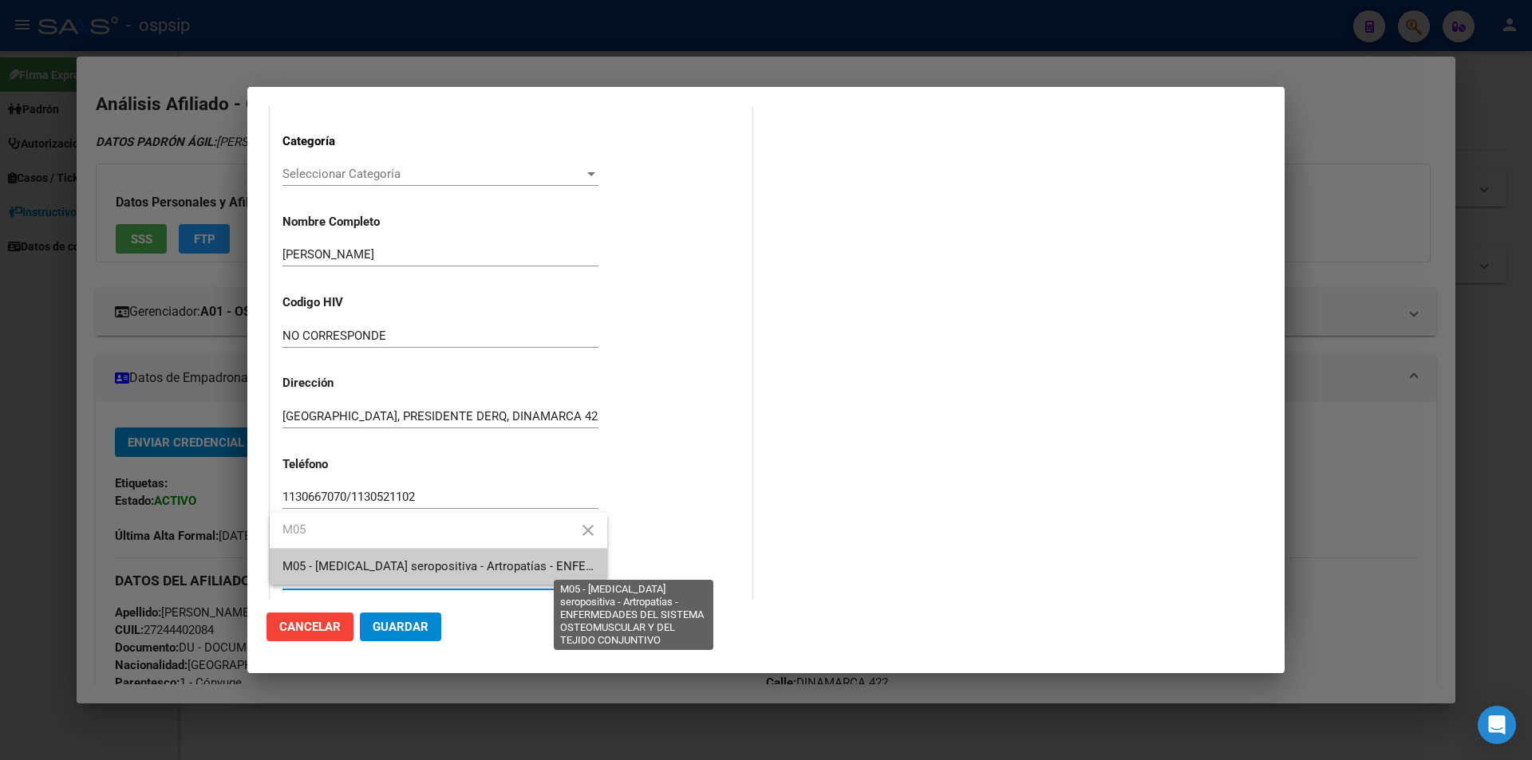
type input "M05"
click at [322, 562] on span "M05 - [MEDICAL_DATA] seropositiva - Artropatías - ENFERMEDADES DEL SISTEMA OSTE…" at bounding box center [634, 566] width 704 height 14
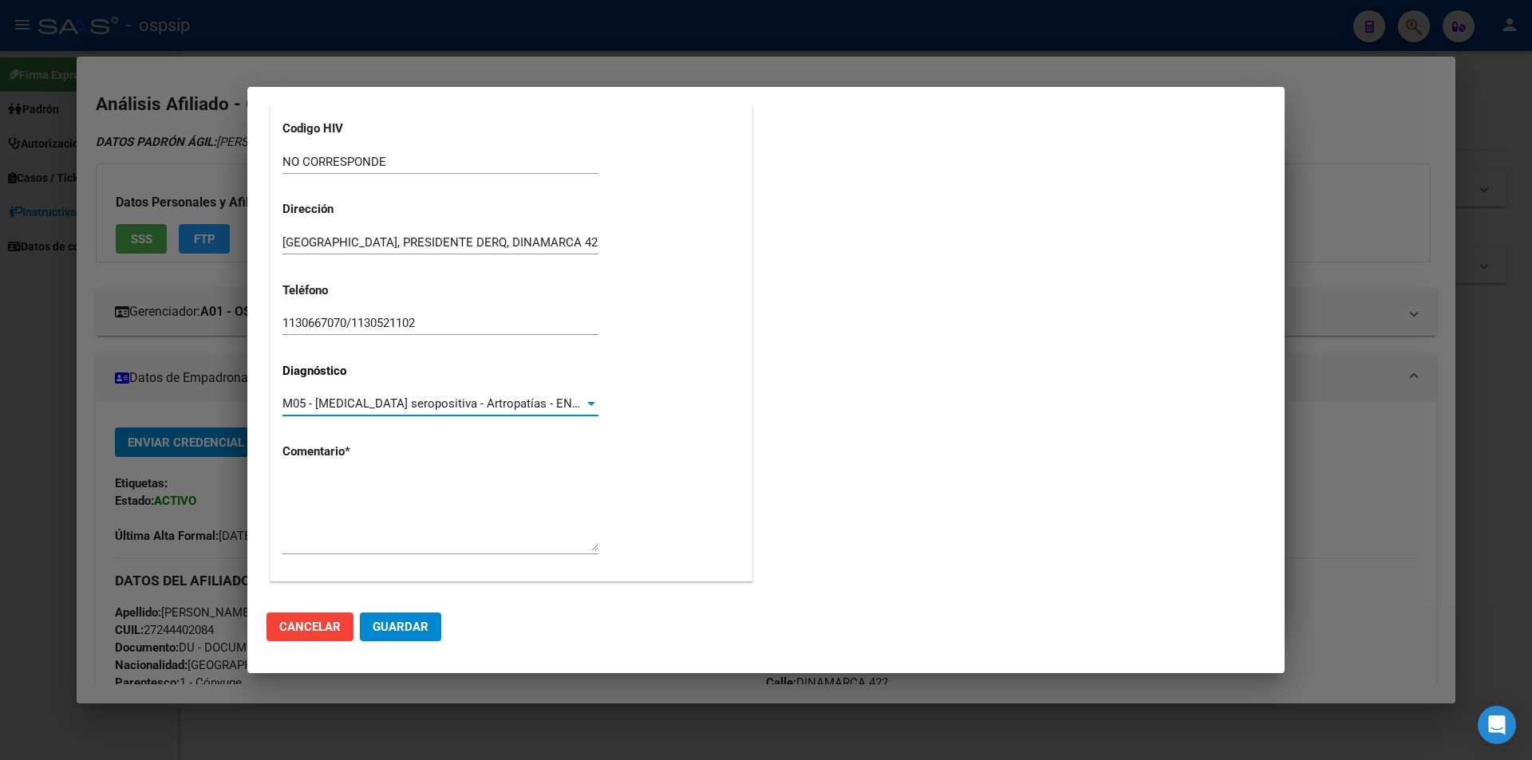
scroll to position [341, 0]
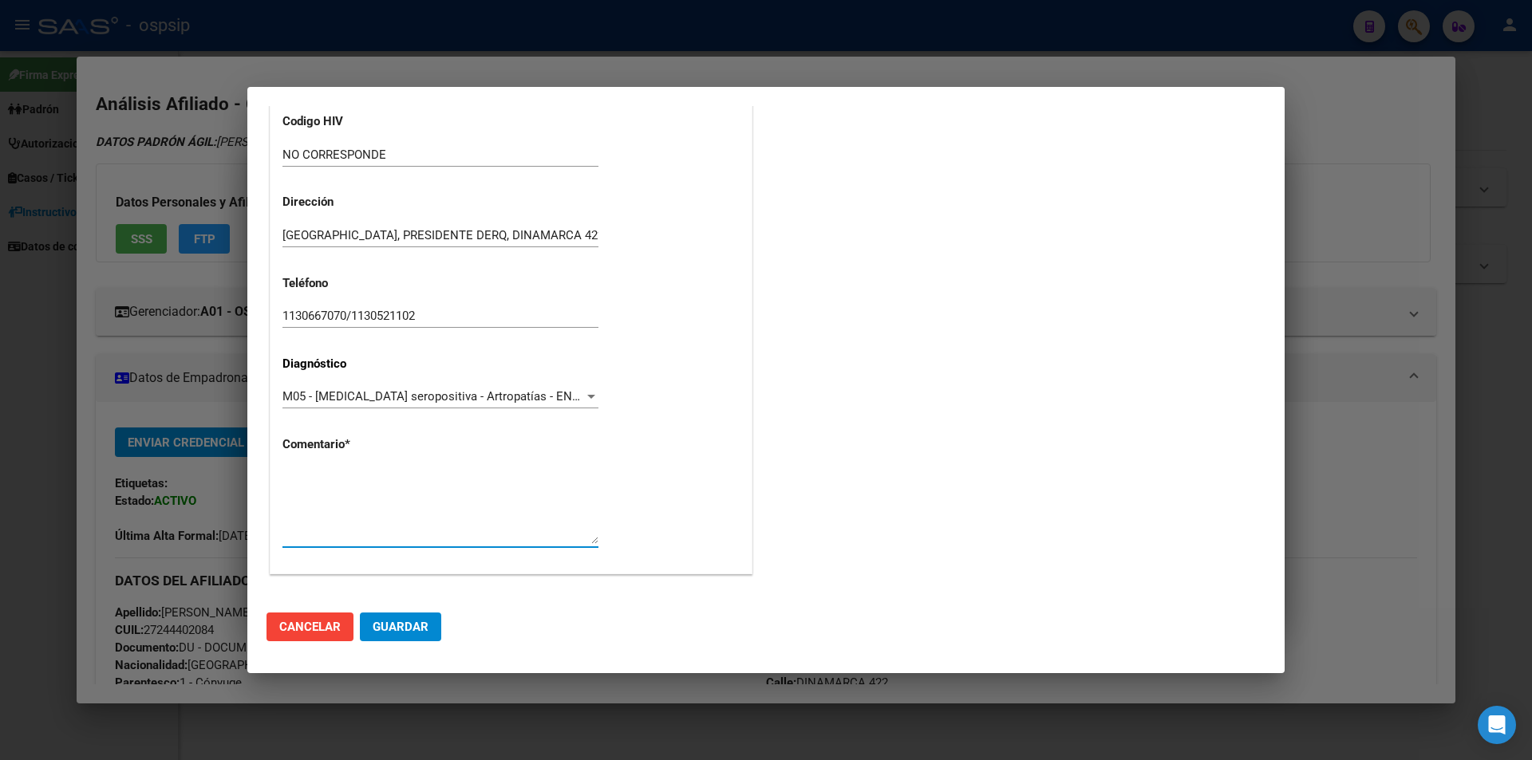
paste textarea "Diagnóstico: A.R. Medico Tratante: DE LA PUENTE TEL: 1167984607(NUEVO TEL) Corr…"
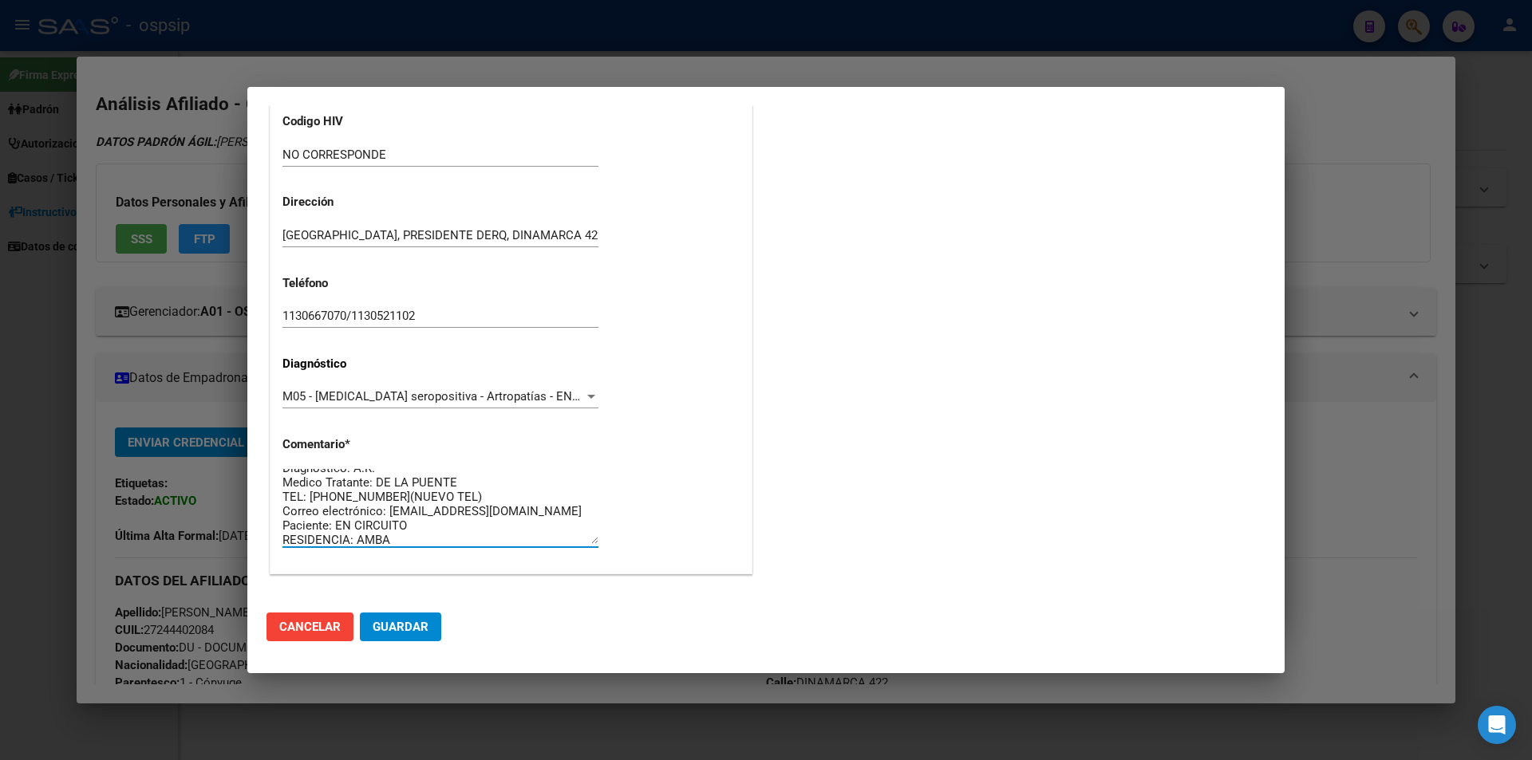
scroll to position [14, 0]
click at [417, 543] on textarea "Diagnóstico: A.R. Medico Tratante: DE LA PUENTE TEL: 1167984607(NUEVO TEL) Corr…" at bounding box center [440, 506] width 316 height 75
type textarea "Diagnóstico: A.R. Medico Tratante: DE LA PUENTE TEL: 1167984607(NUEVO TEL) Corr…"
click at [408, 633] on span "Guardar" at bounding box center [401, 627] width 56 height 14
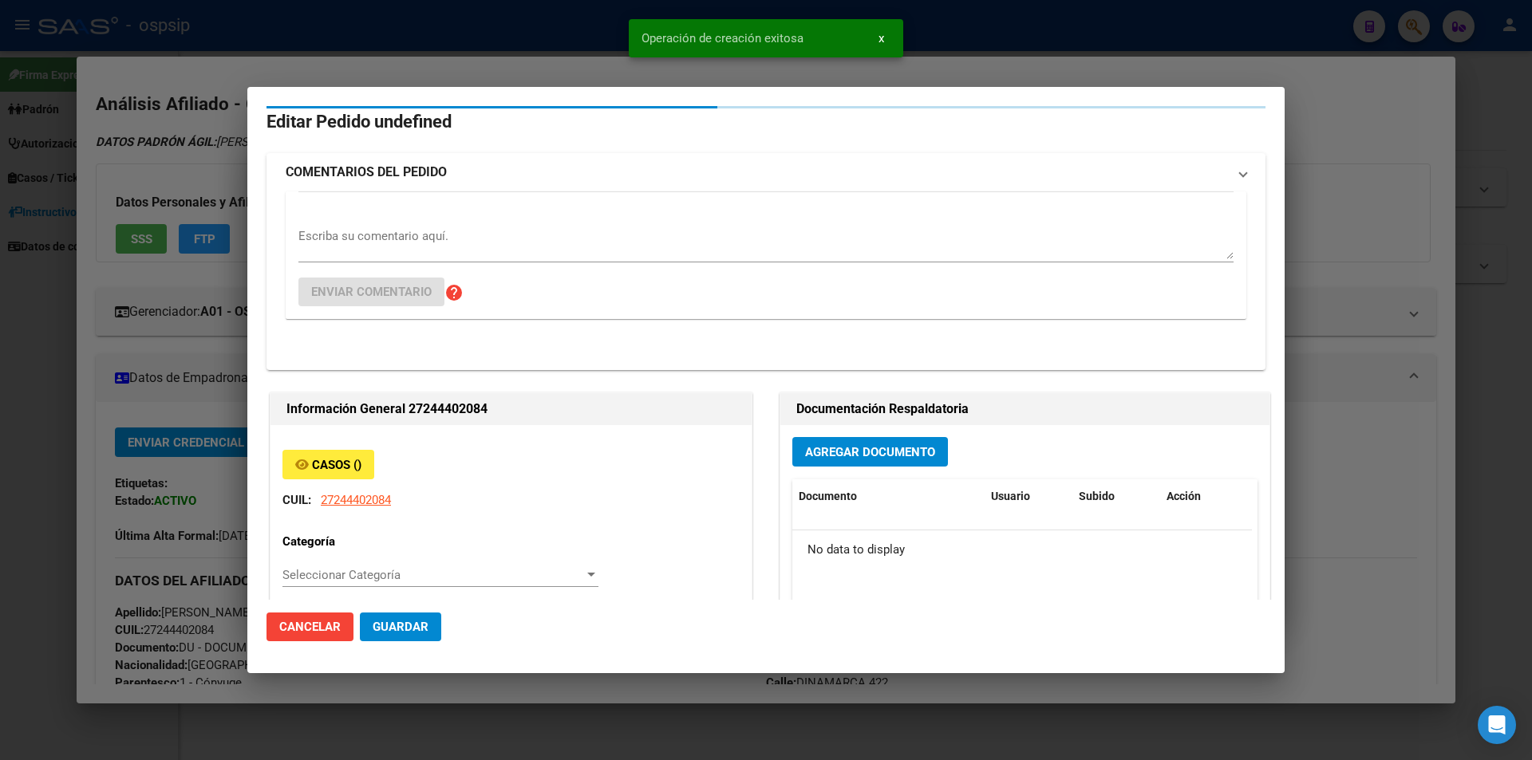
scroll to position [0, 0]
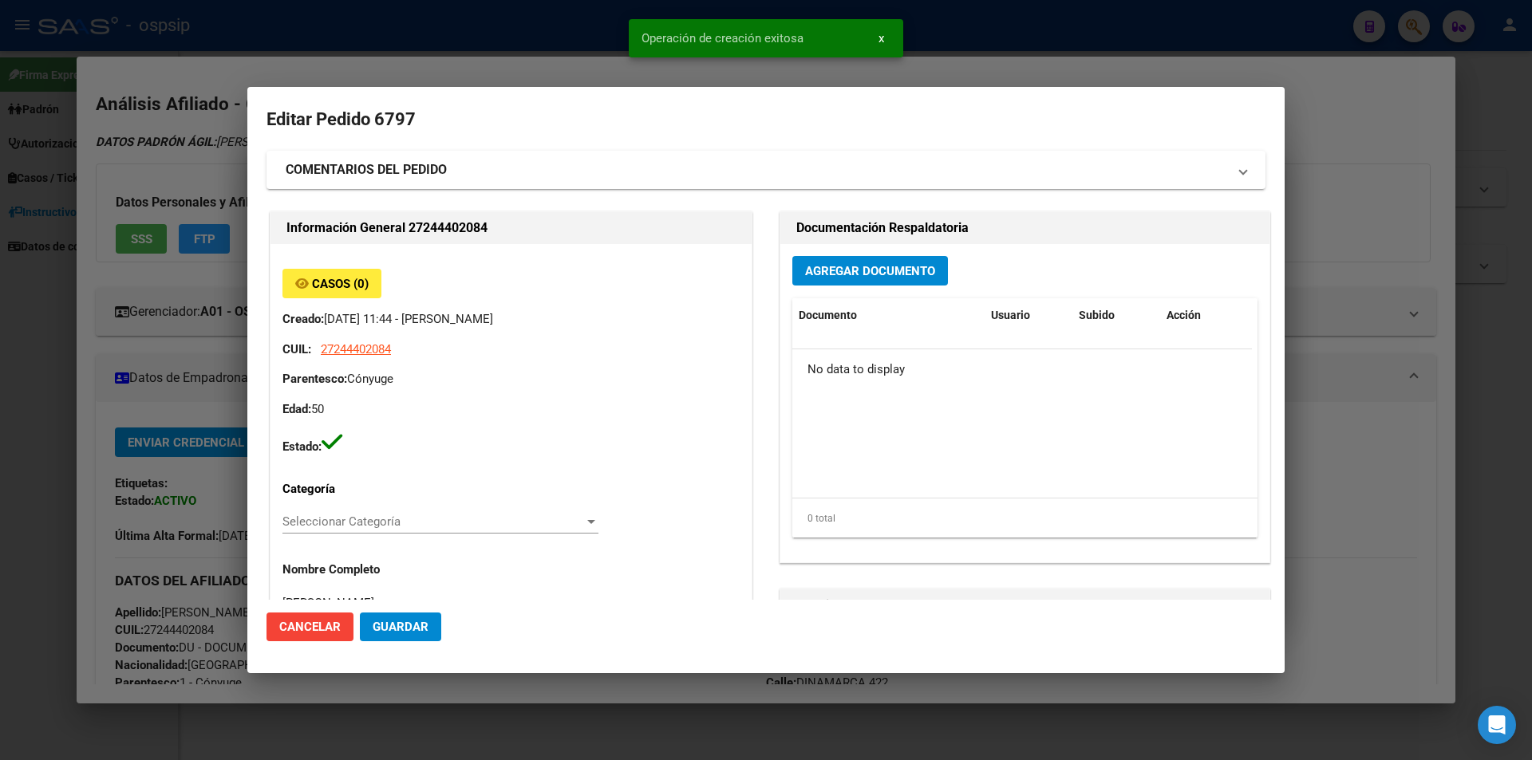
click at [852, 254] on div "Agregar Documento Documento Usuario Subido Acción No data to display 0 total 1" at bounding box center [1024, 403] width 489 height 318
click at [854, 261] on button "Agregar Documento" at bounding box center [870, 271] width 156 height 30
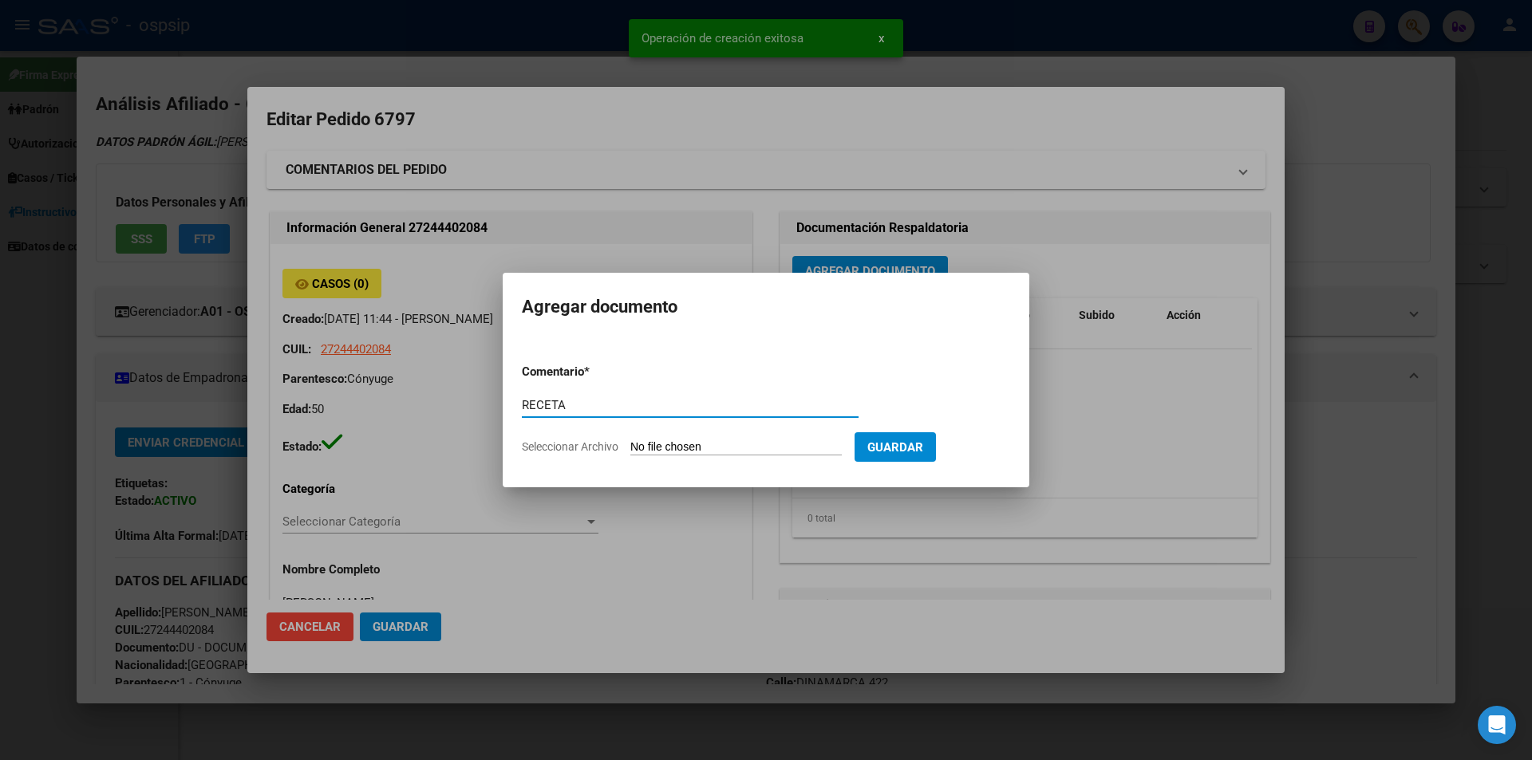
type input "RECETA"
click at [666, 447] on input "Seleccionar Archivo" at bounding box center [735, 447] width 211 height 15
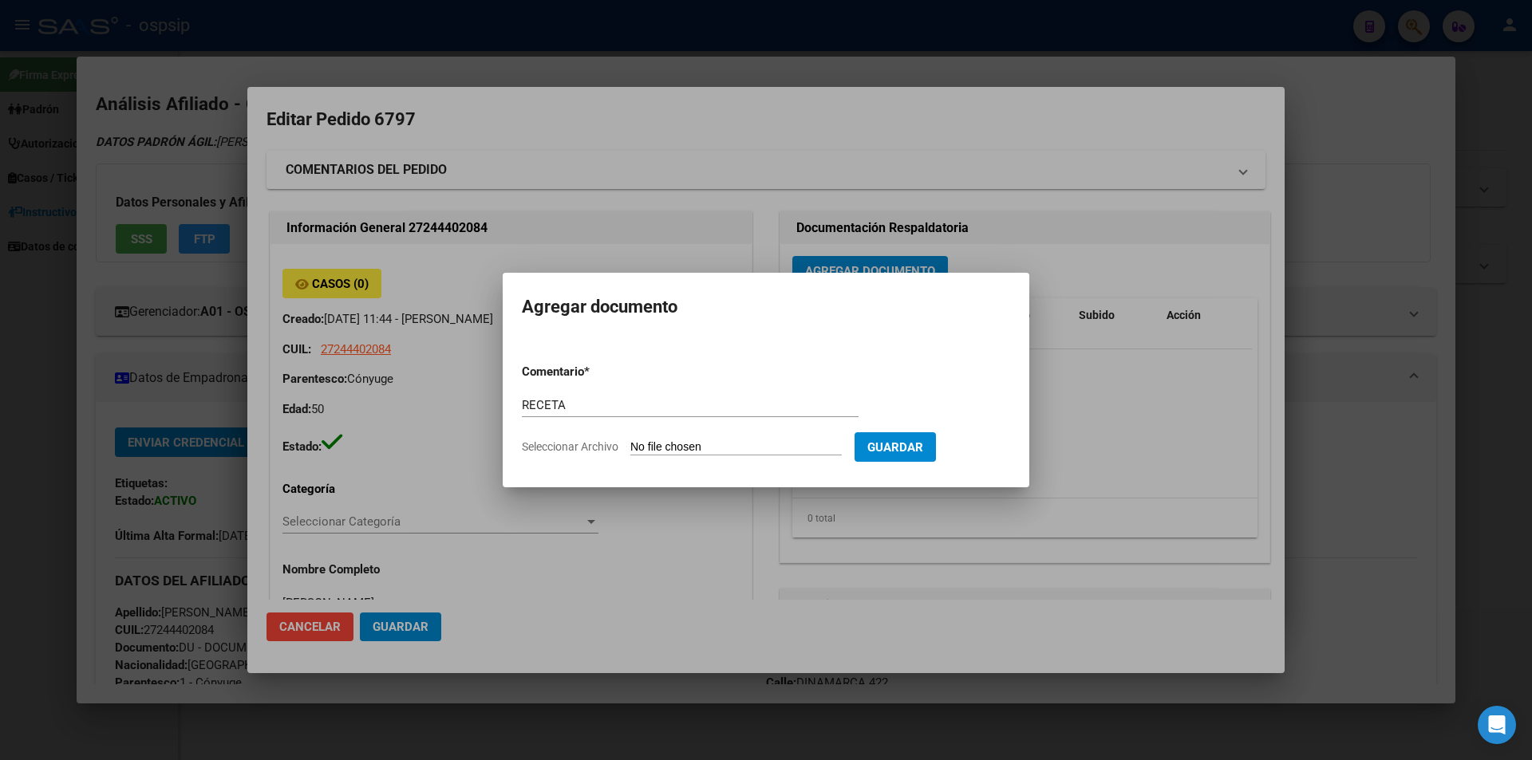
type input "C:\fakepath\101037_7375997DR52CGHWZPMCHNOUI0149H4LU0S44H.pdf"
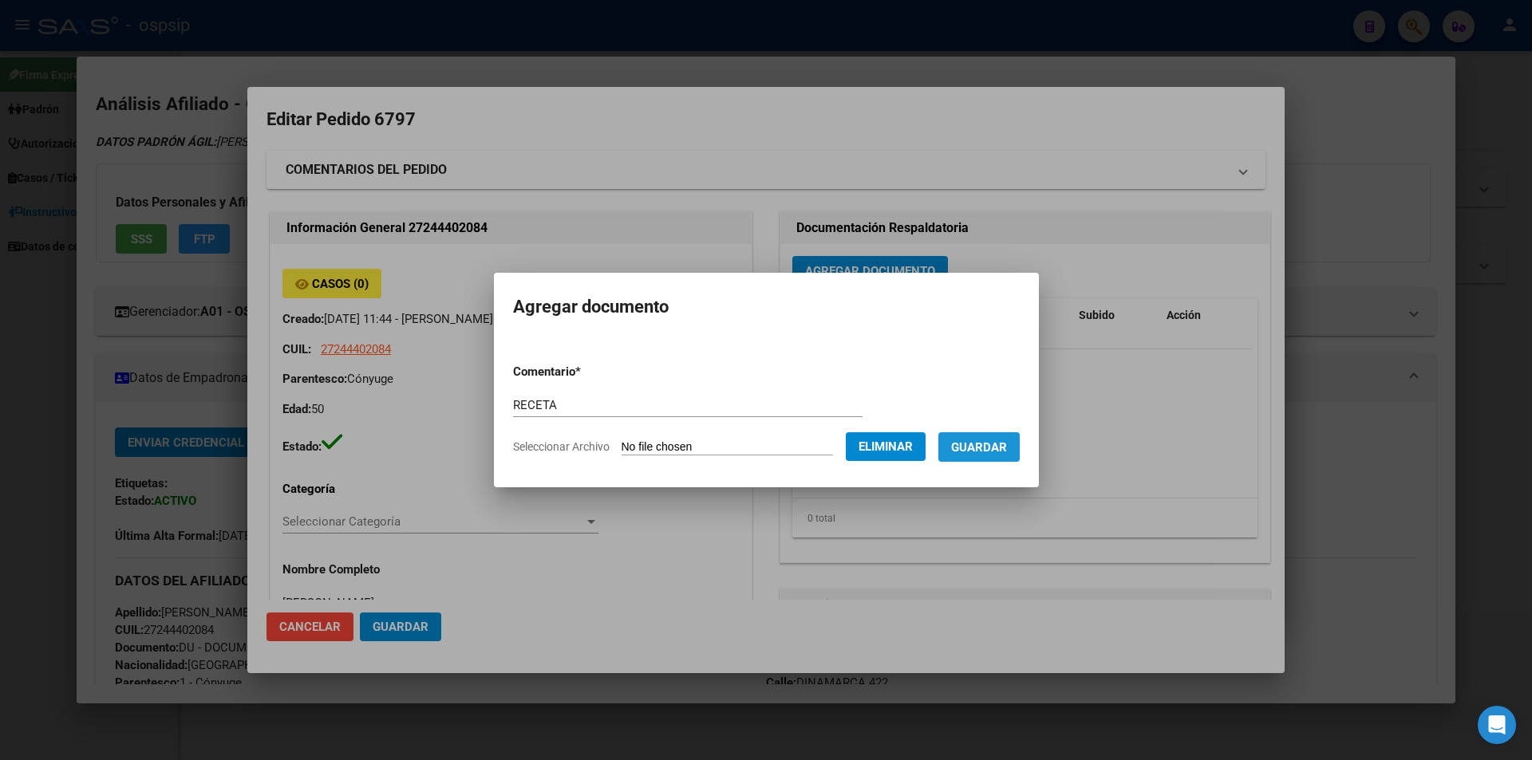
click at [985, 454] on span "Guardar" at bounding box center [979, 447] width 56 height 14
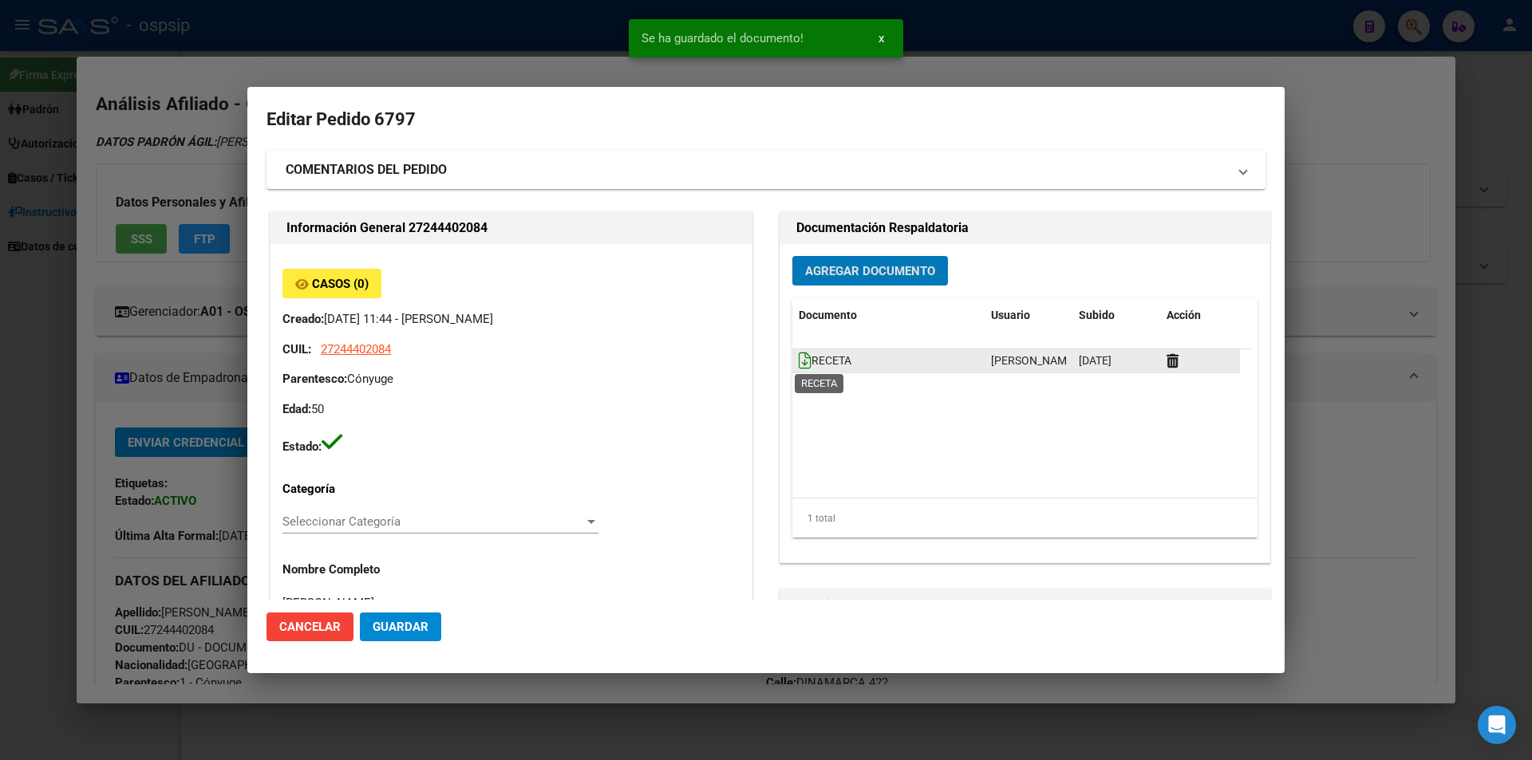
click at [800, 361] on icon at bounding box center [805, 361] width 13 height 18
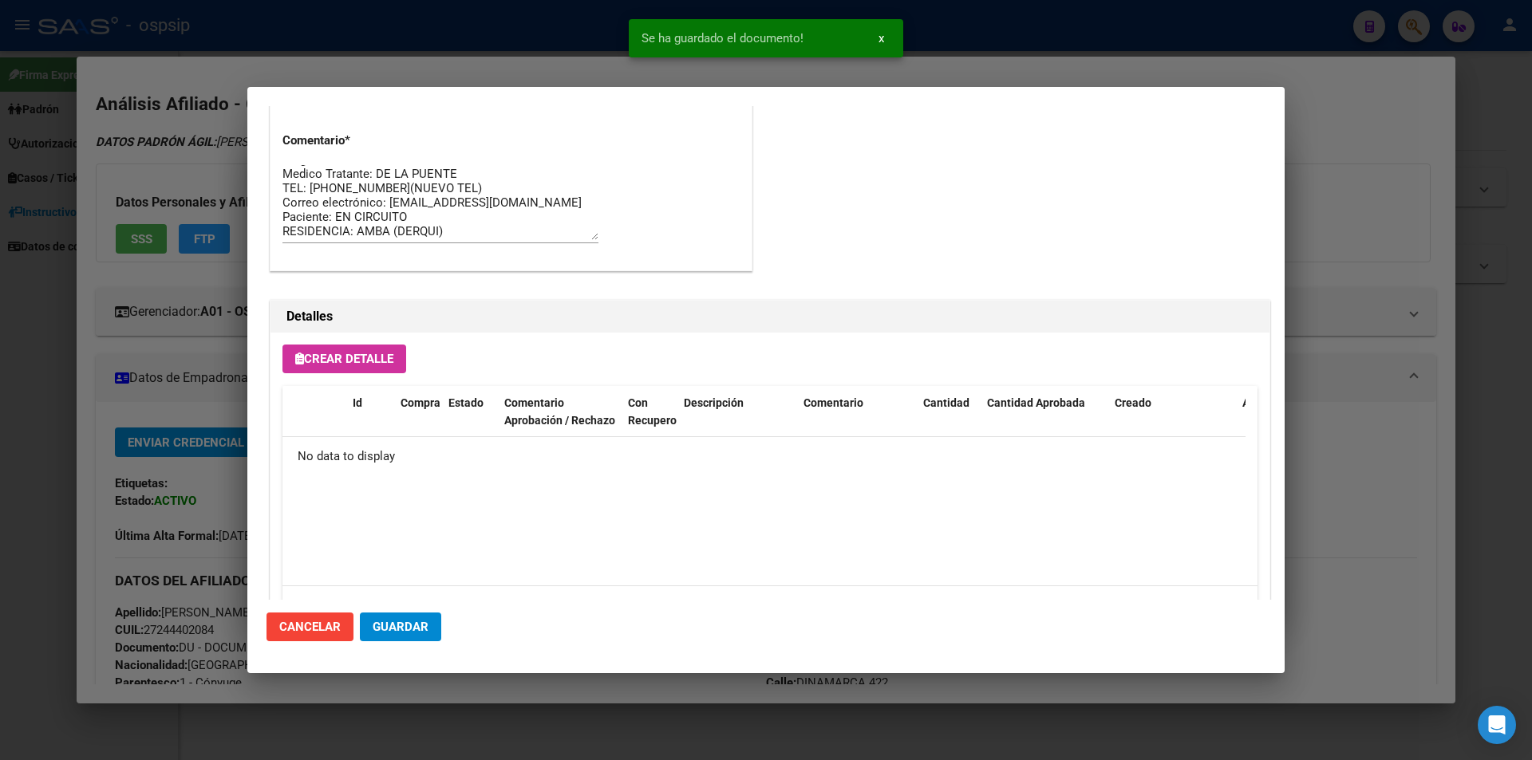
scroll to position [909, 0]
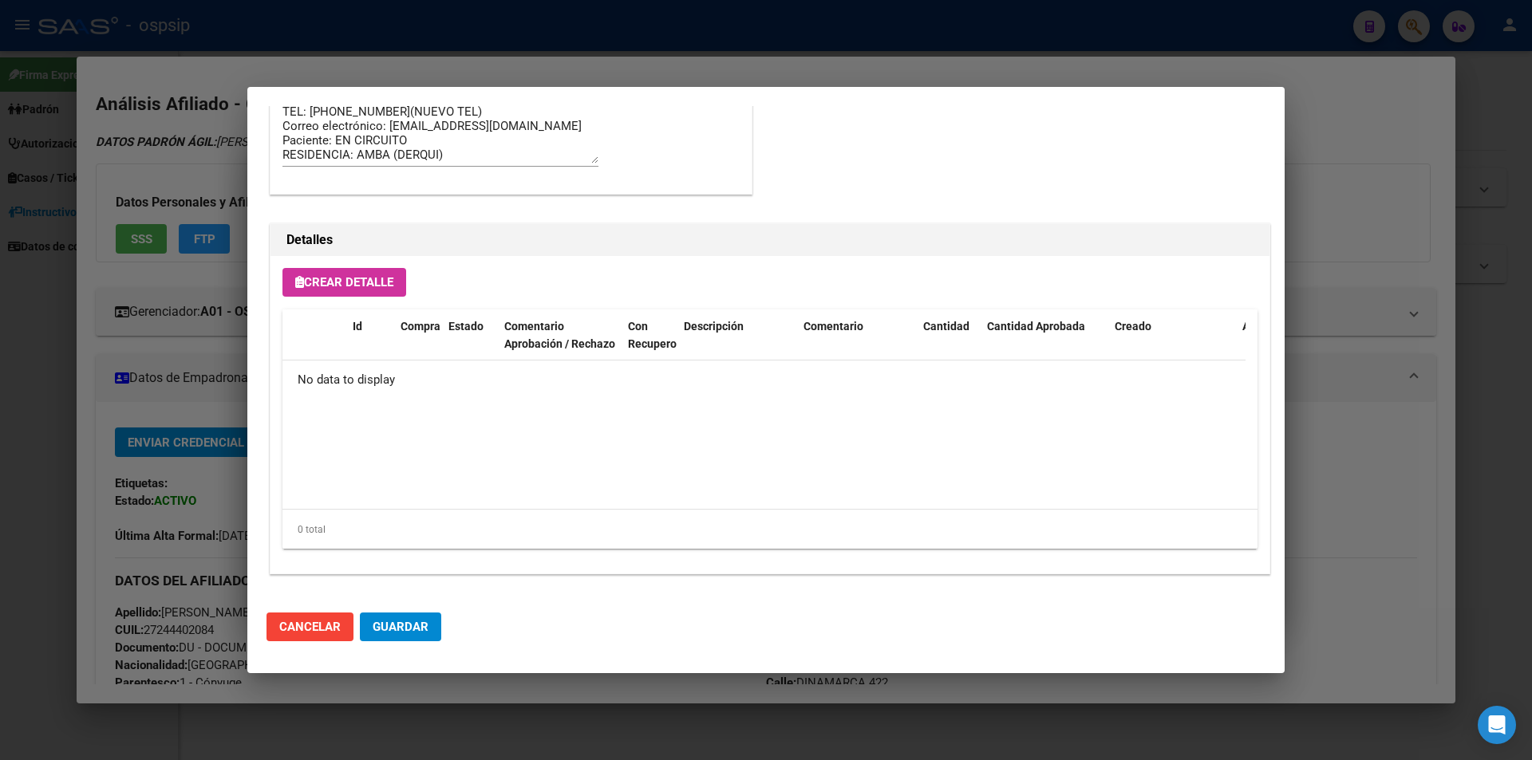
click at [329, 284] on span "Crear Detalle" at bounding box center [344, 282] width 98 height 14
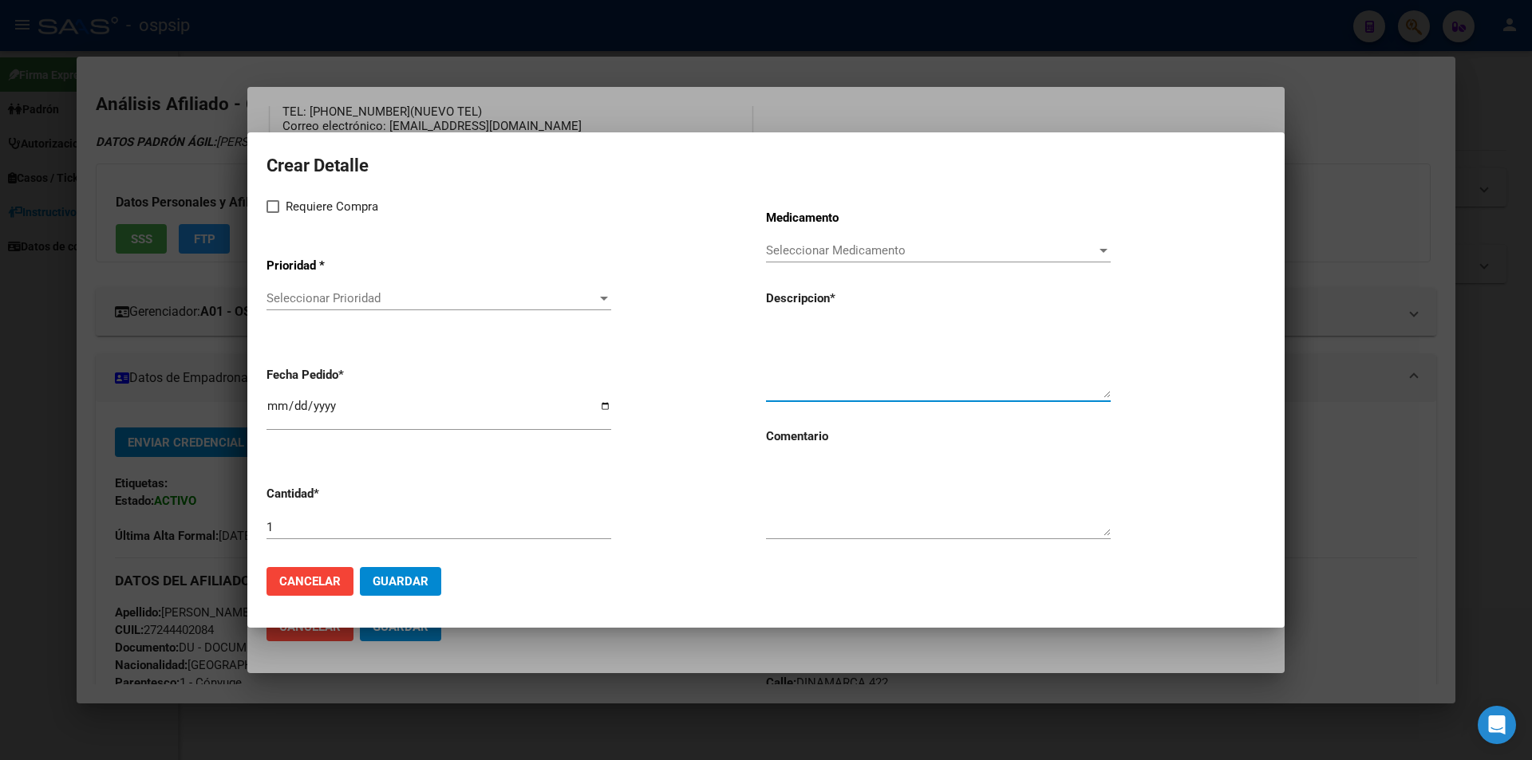
paste textarea "TOFACITINIB 11MG COMP. X 30"
type textarea "TOFACITINIB 11MG COMP. X 30"
click at [810, 507] on textarea at bounding box center [938, 498] width 345 height 75
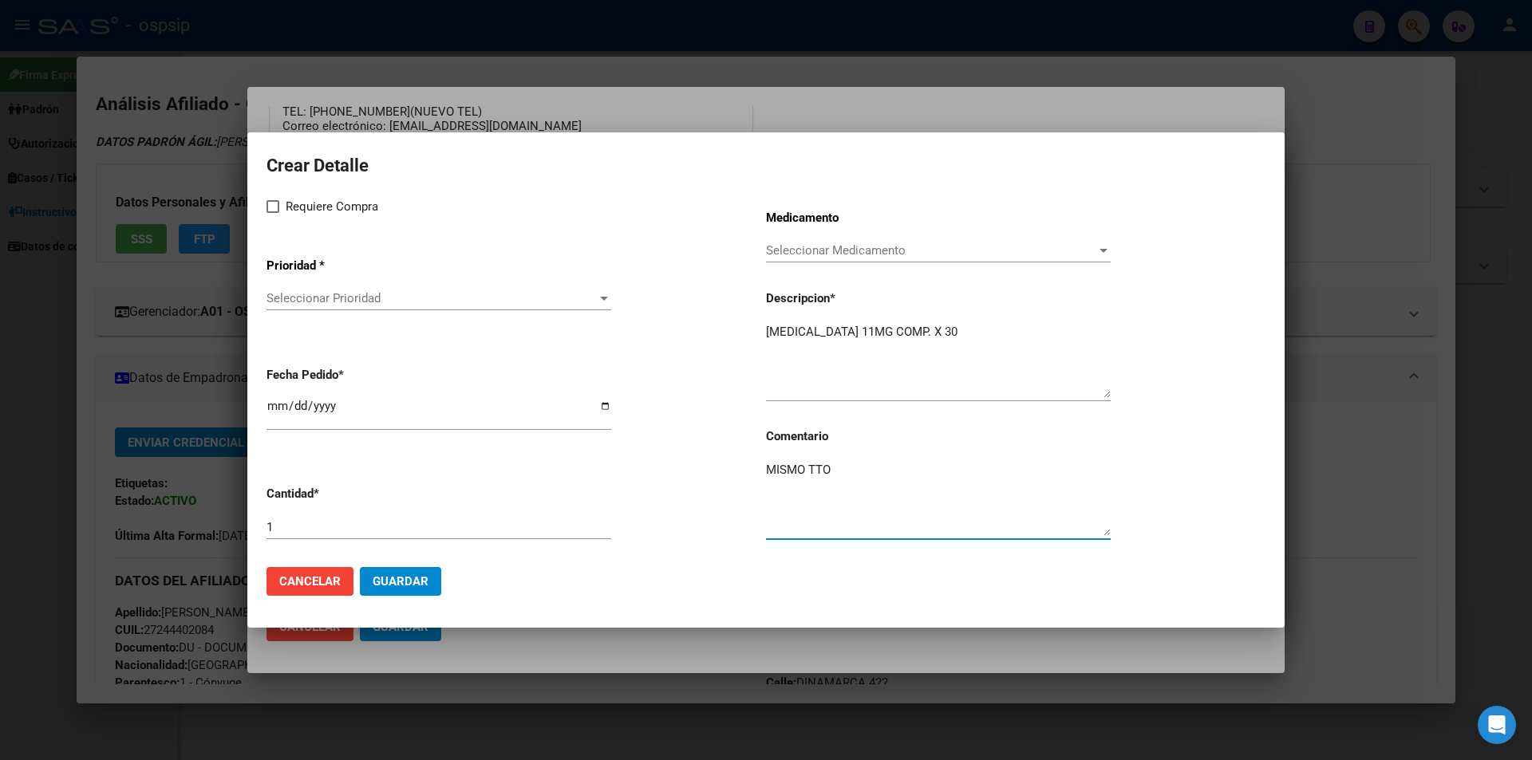
type textarea "MISMO TTO"
click at [278, 213] on label "Requiere Compra" at bounding box center [322, 206] width 112 height 19
click at [273, 213] on input "Requiere Compra" at bounding box center [272, 213] width 1 height 1
checkbox input "true"
click at [310, 320] on div "Seleccionar Prioridad Seleccionar Prioridad" at bounding box center [438, 305] width 345 height 39
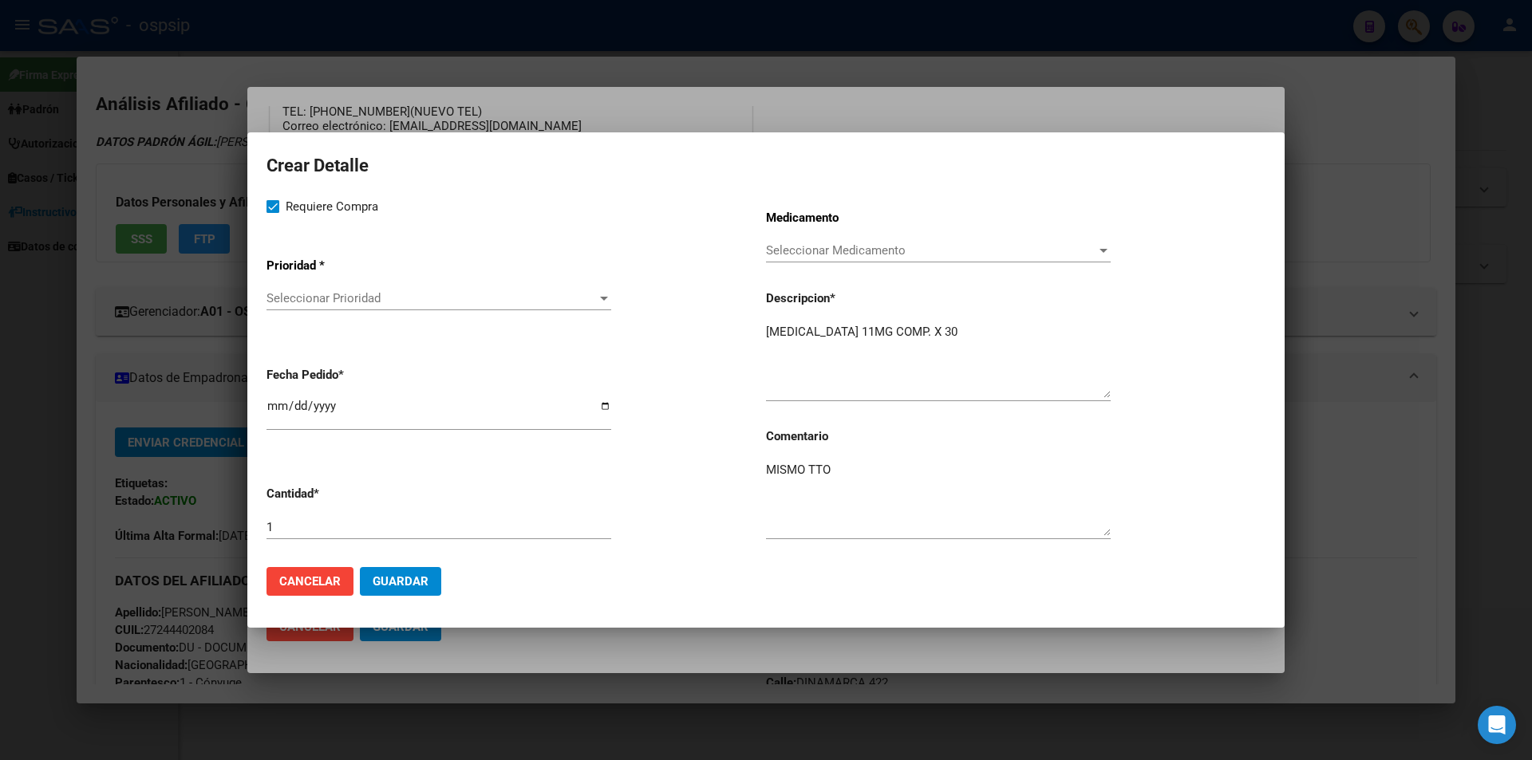
click at [314, 303] on span "Seleccionar Prioridad" at bounding box center [431, 298] width 330 height 14
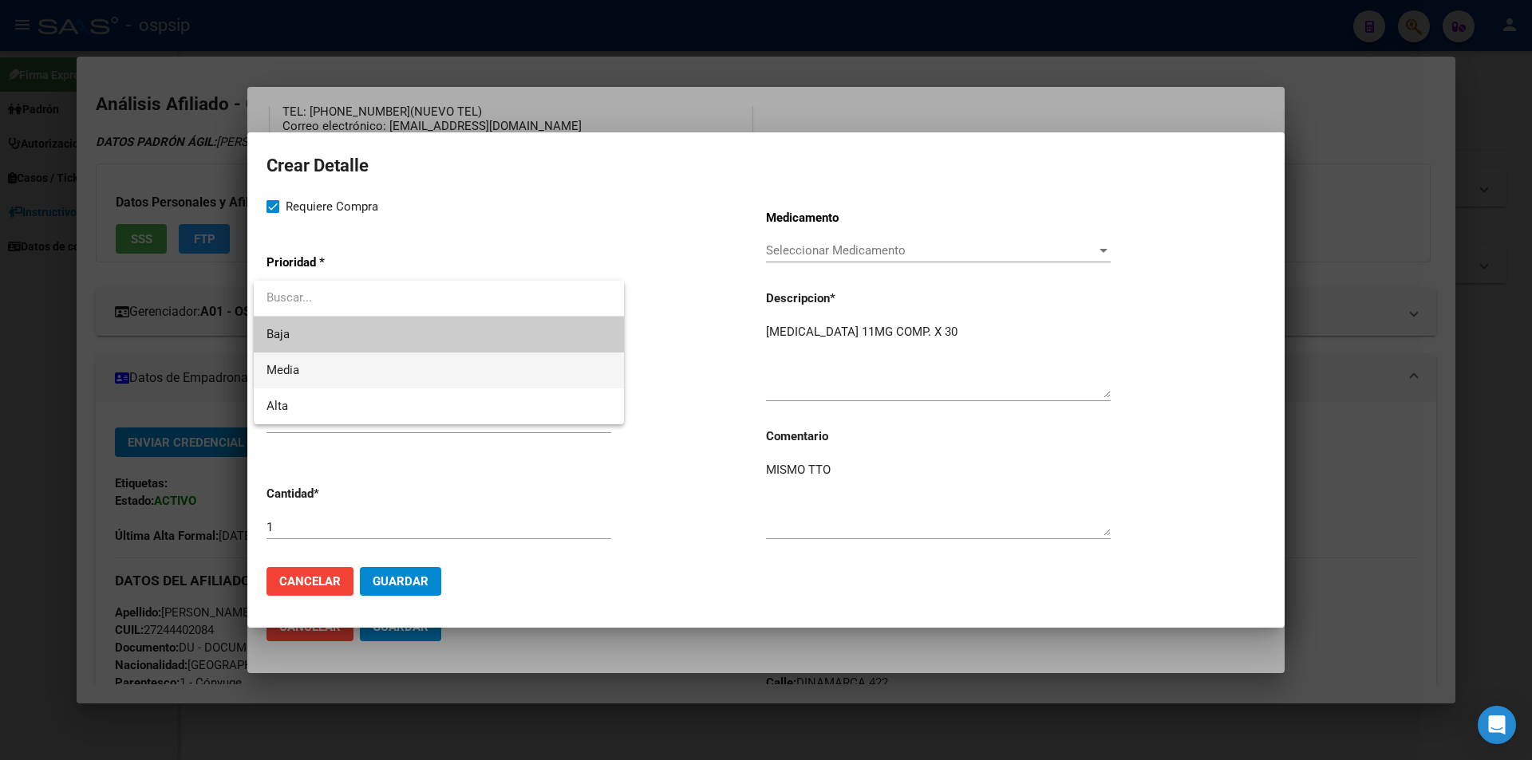
click at [314, 374] on span "Media" at bounding box center [438, 371] width 345 height 36
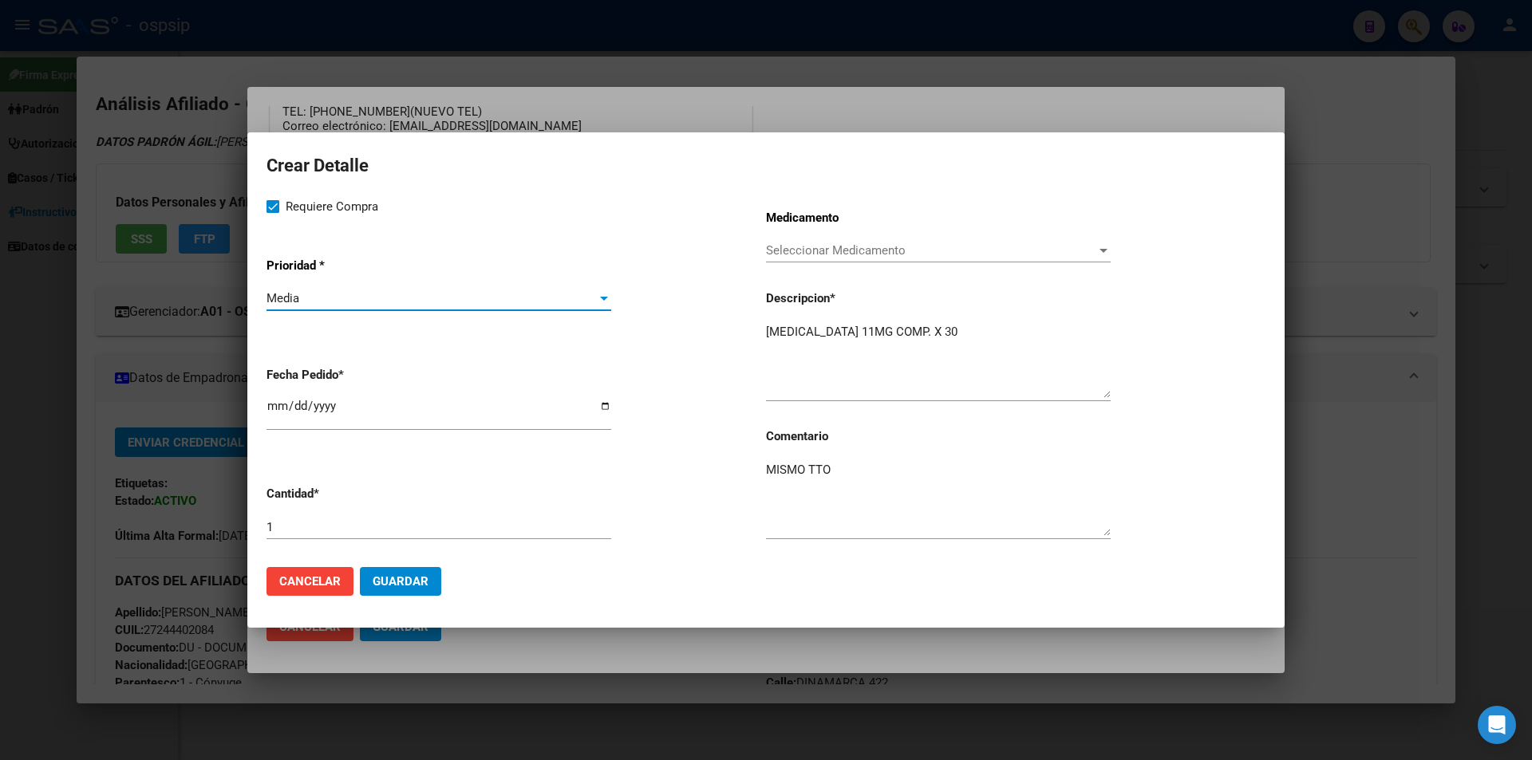
click at [278, 412] on input "2025-08-11" at bounding box center [438, 413] width 345 height 26
type input "2025-08-06"
click at [411, 578] on span "Guardar" at bounding box center [401, 581] width 56 height 14
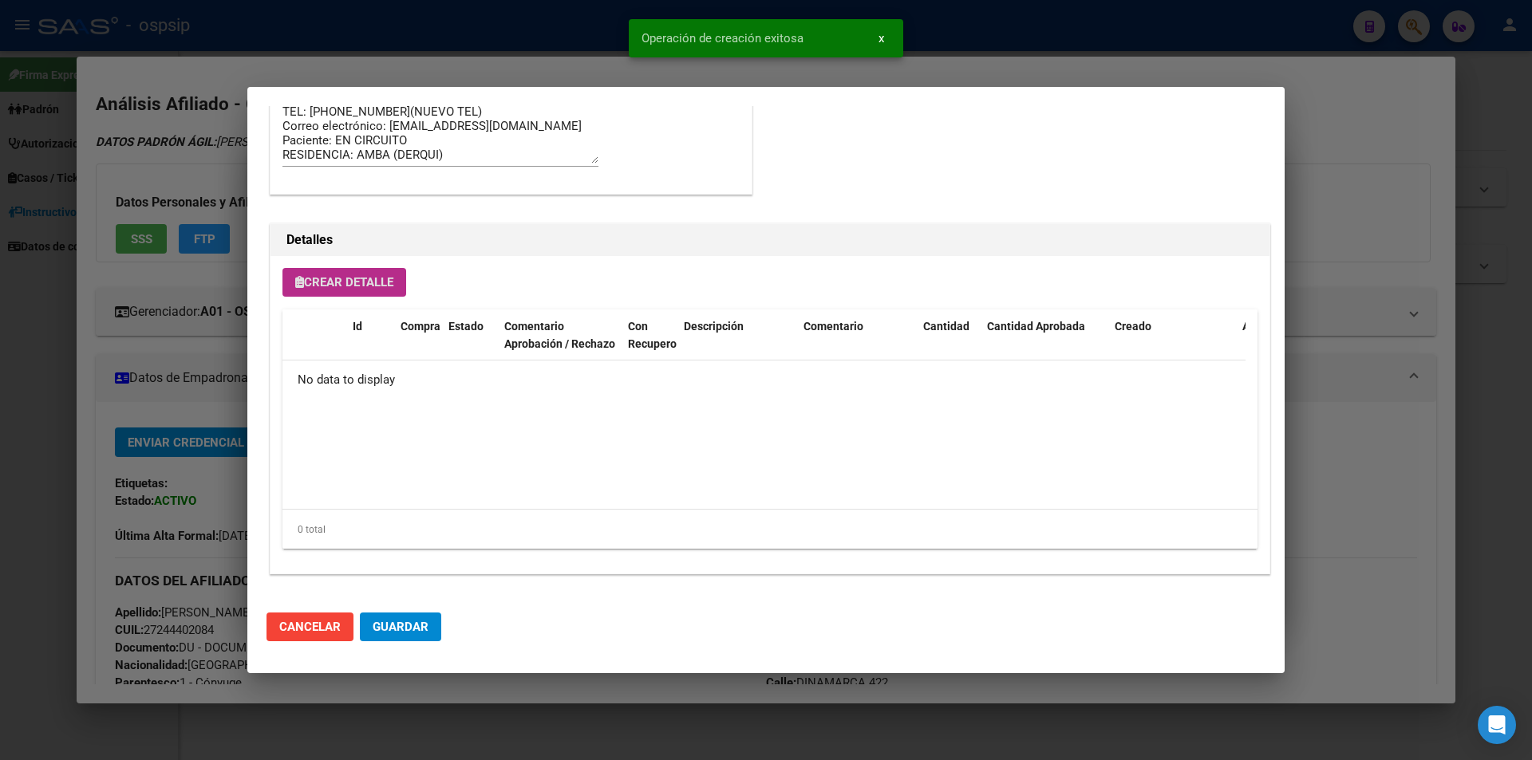
scroll to position [939, 0]
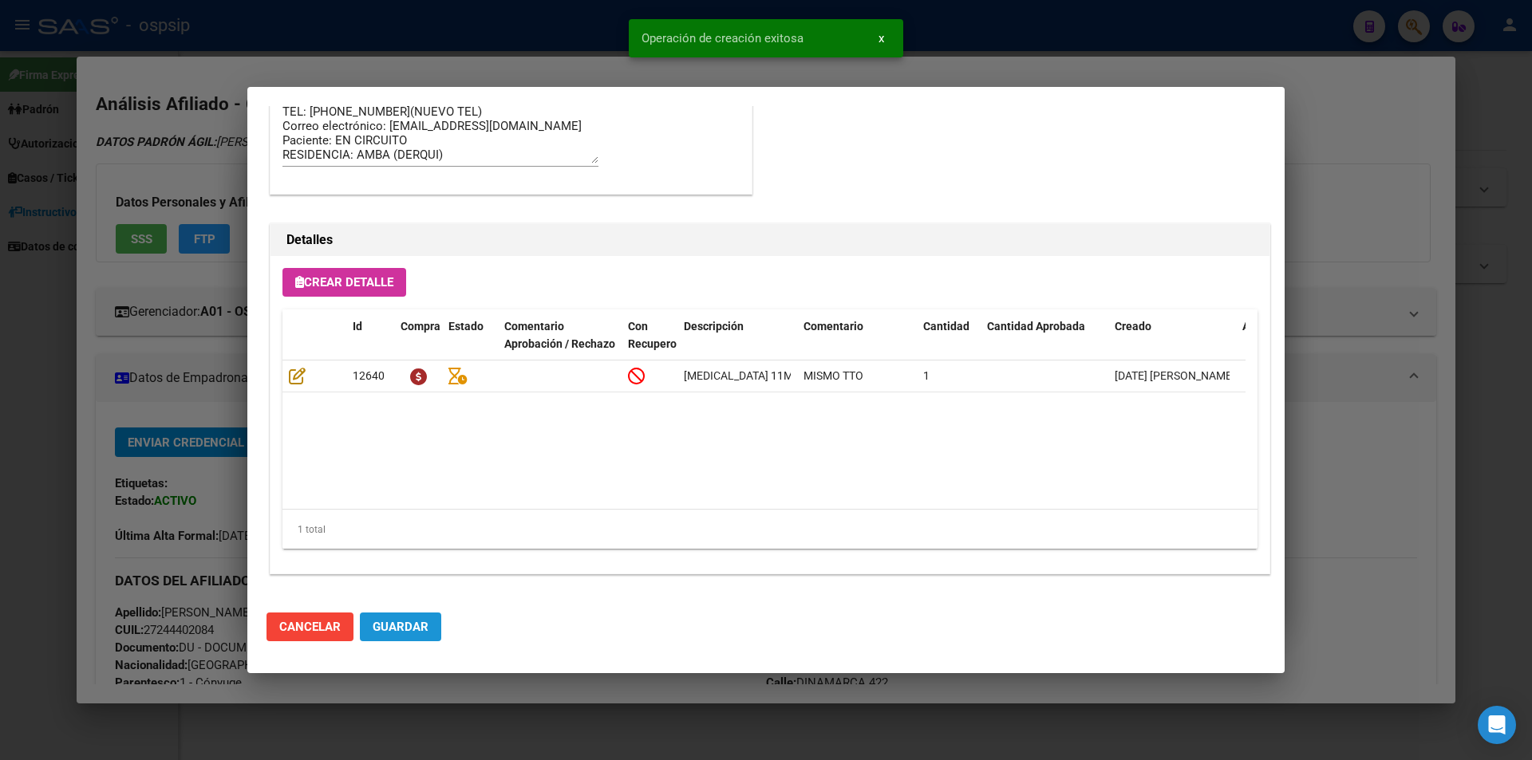
click at [417, 626] on span "Guardar" at bounding box center [401, 627] width 56 height 14
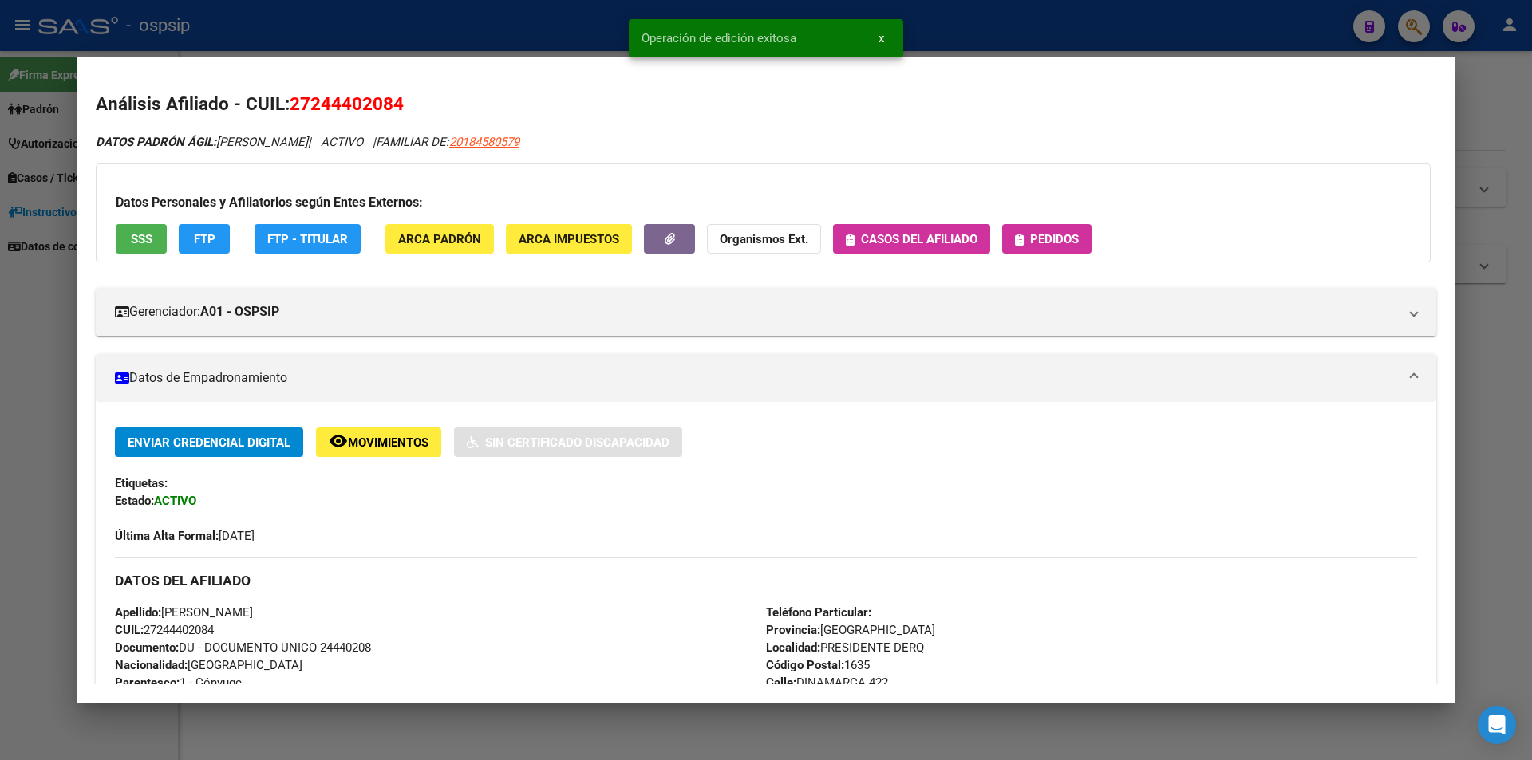
click at [1051, 231] on button "Pedidos" at bounding box center [1046, 239] width 89 height 30
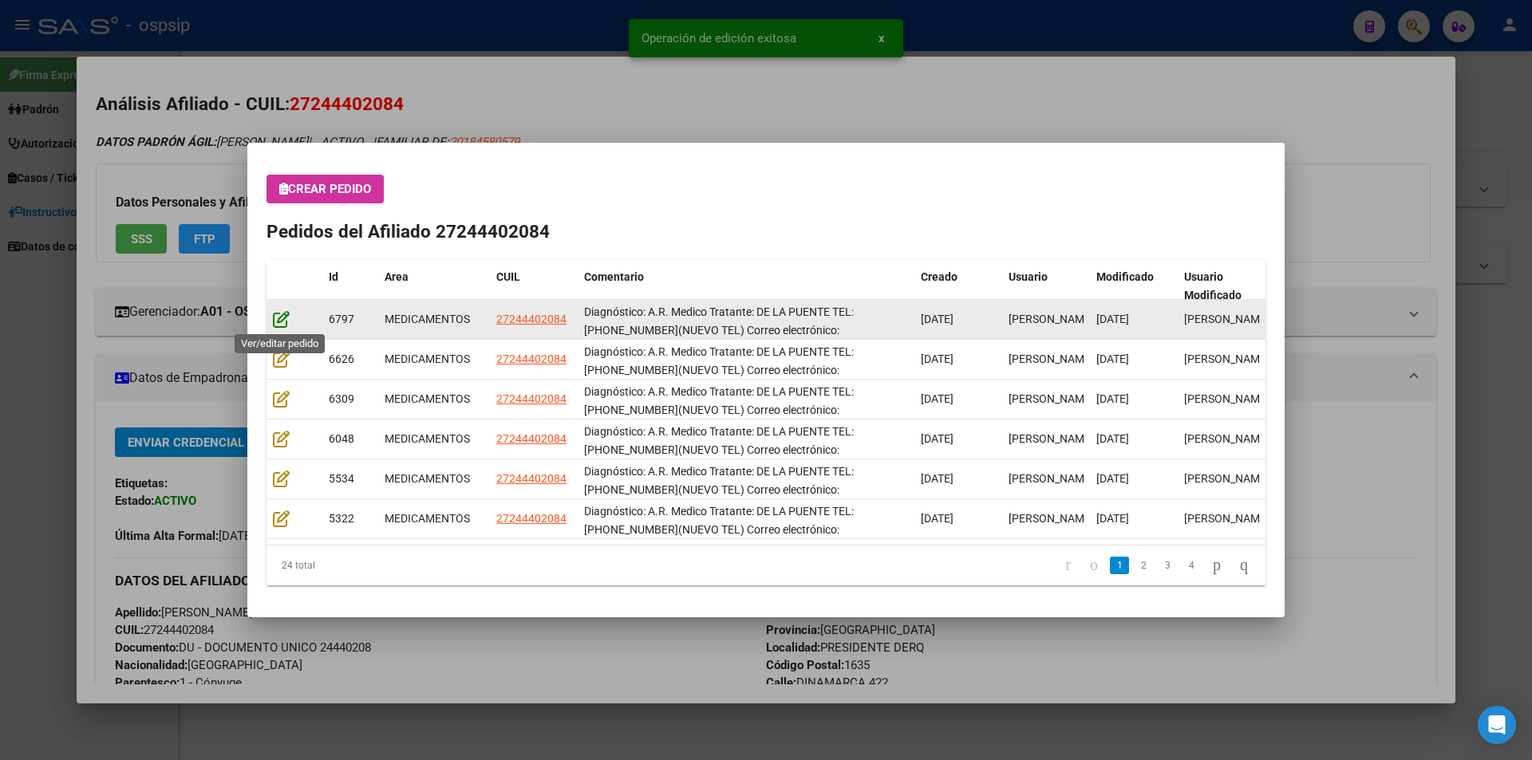
click at [278, 318] on icon at bounding box center [281, 319] width 17 height 18
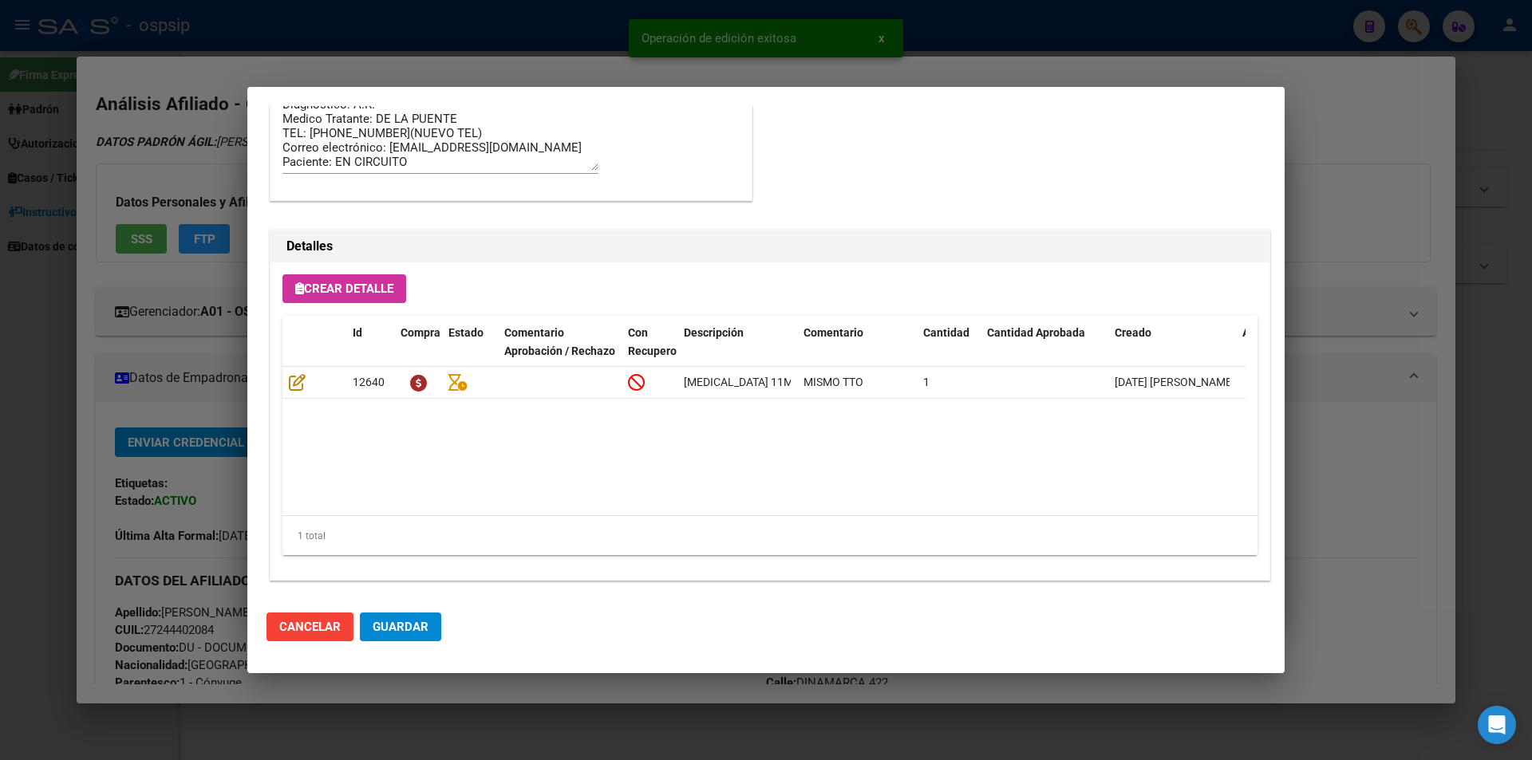
scroll to position [1020, 0]
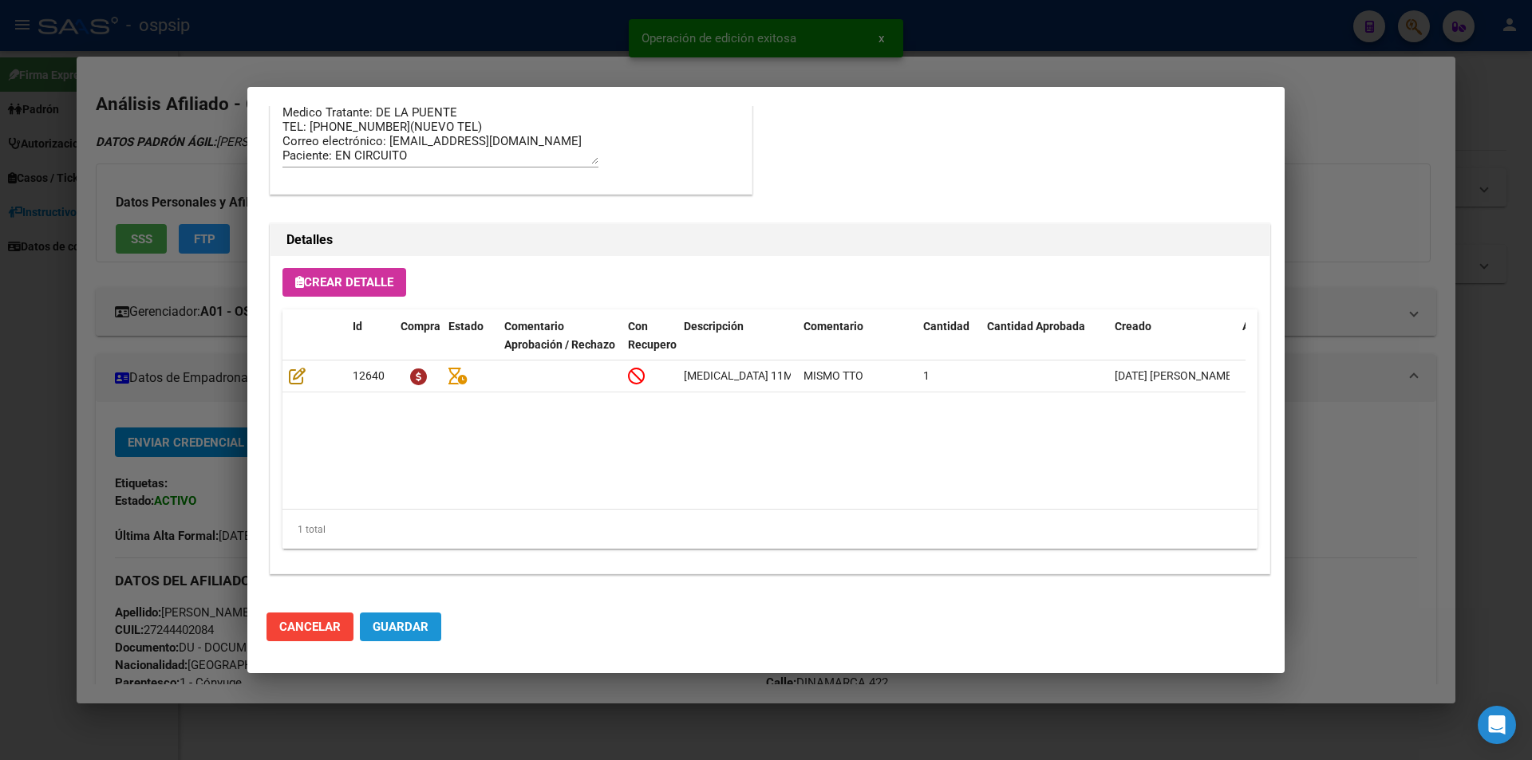
click at [409, 631] on span "Guardar" at bounding box center [401, 627] width 56 height 14
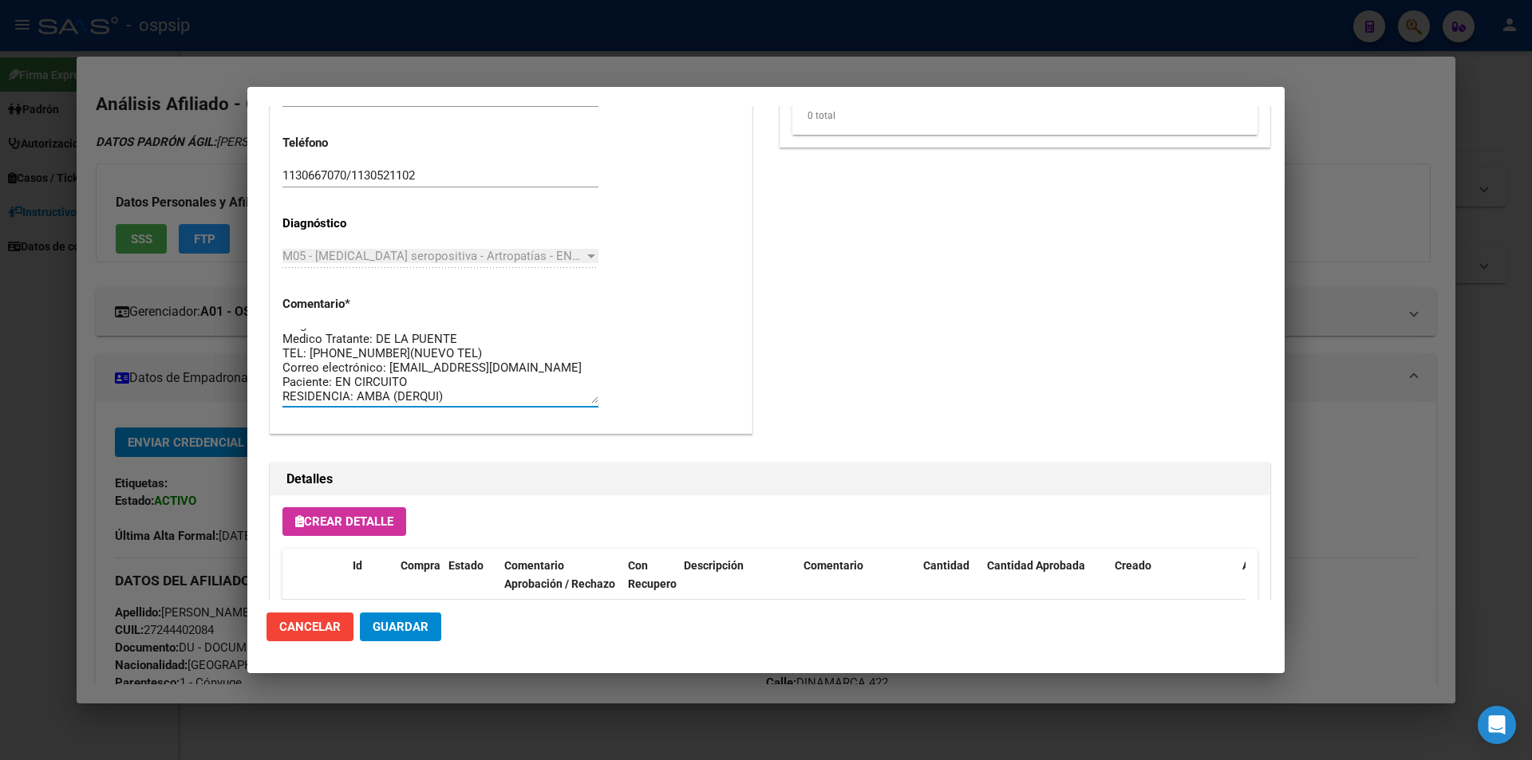
scroll to position [14, 0]
drag, startPoint x: 463, startPoint y: 405, endPoint x: 302, endPoint y: 413, distance: 160.6
click at [302, 413] on div "Diagnóstico: A.R. Medico Tratante: DE LA PUENTE TEL: 1167984607(NUEVO TEL) Corr…" at bounding box center [440, 373] width 316 height 97
drag, startPoint x: 456, startPoint y: 393, endPoint x: 274, endPoint y: 301, distance: 203.0
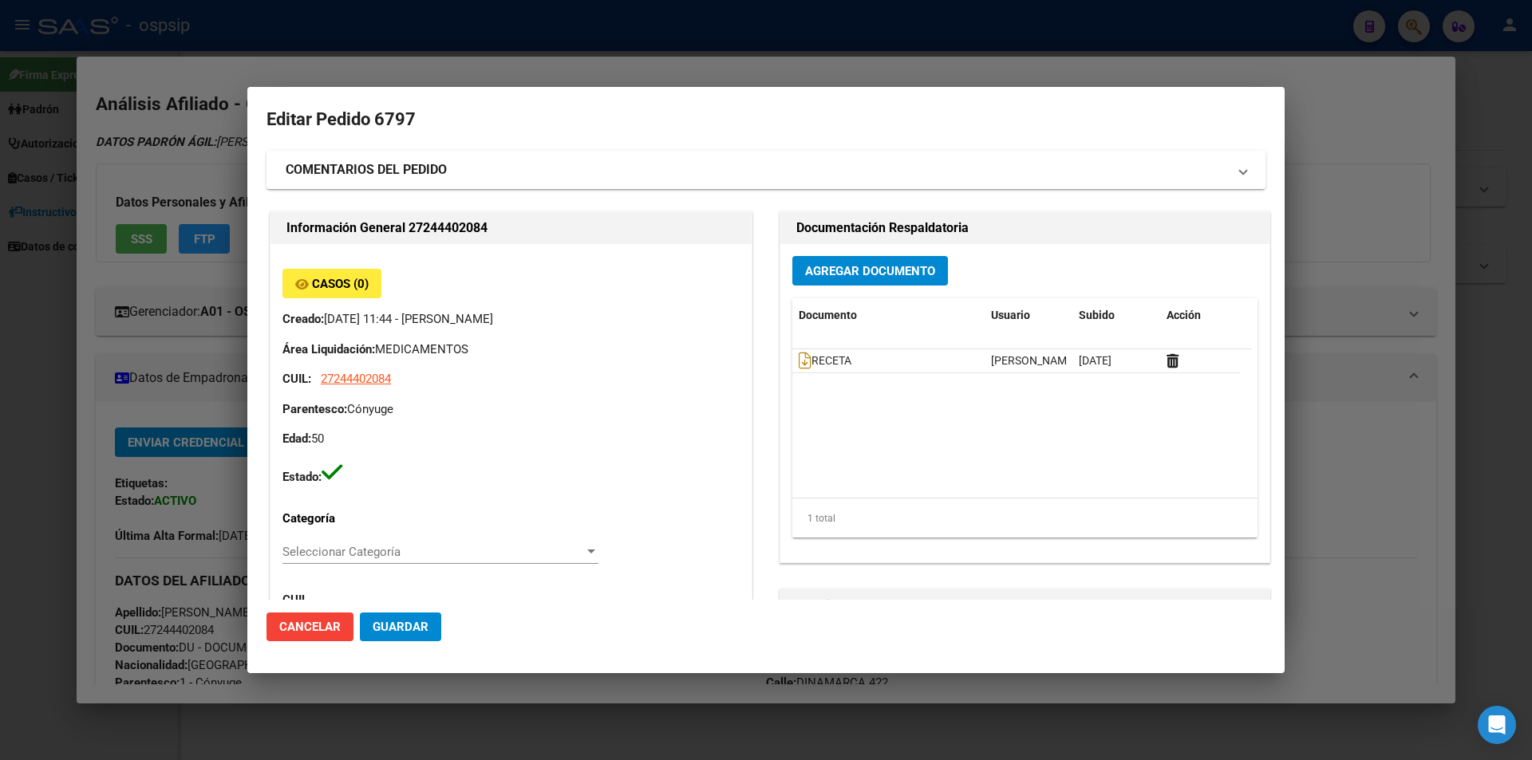
click at [413, 611] on mat-dialog-actions "Cancelar Guardar" at bounding box center [765, 627] width 999 height 54
click at [406, 630] on span "Guardar" at bounding box center [401, 627] width 56 height 14
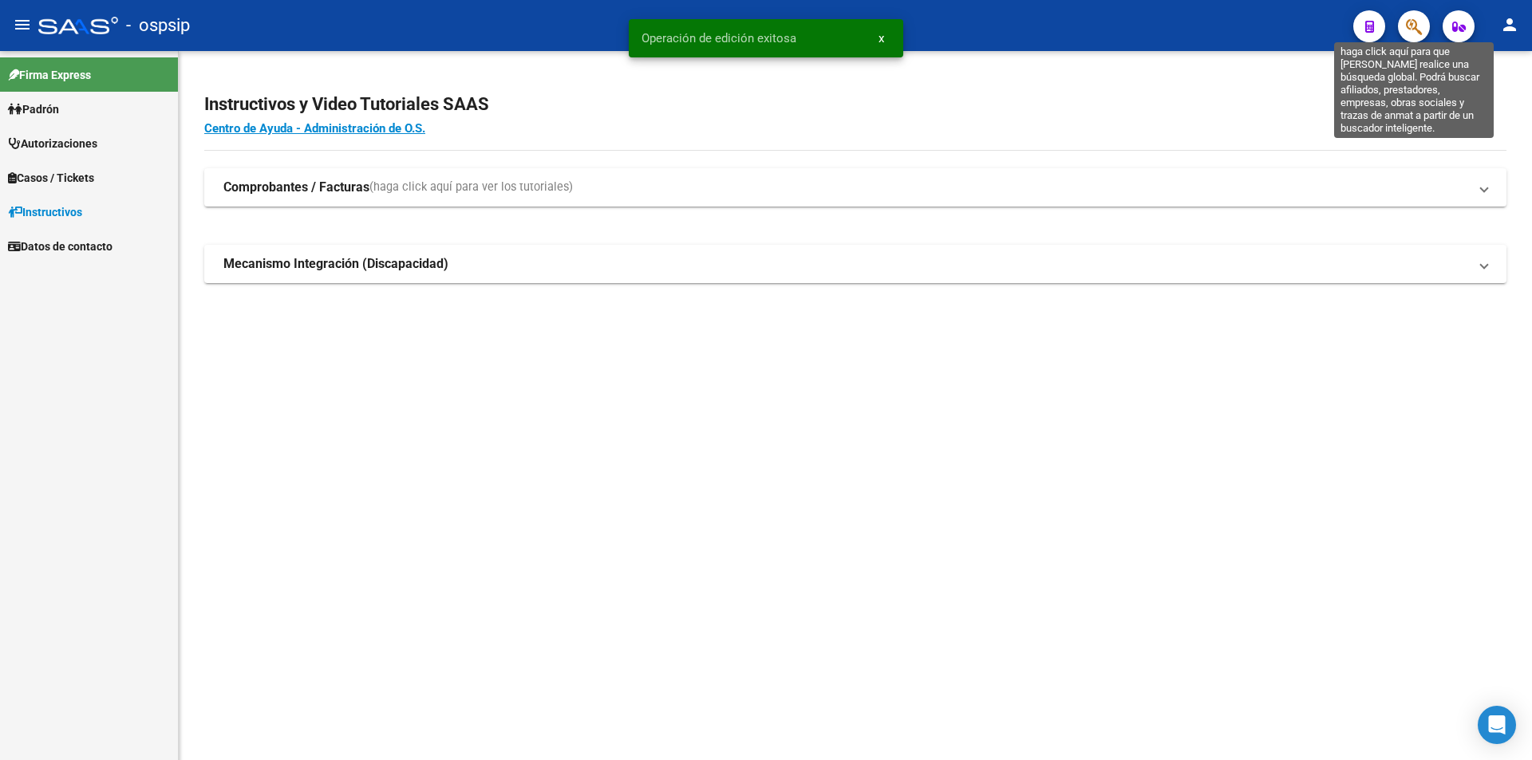
click at [1409, 33] on icon "button" at bounding box center [1414, 27] width 16 height 18
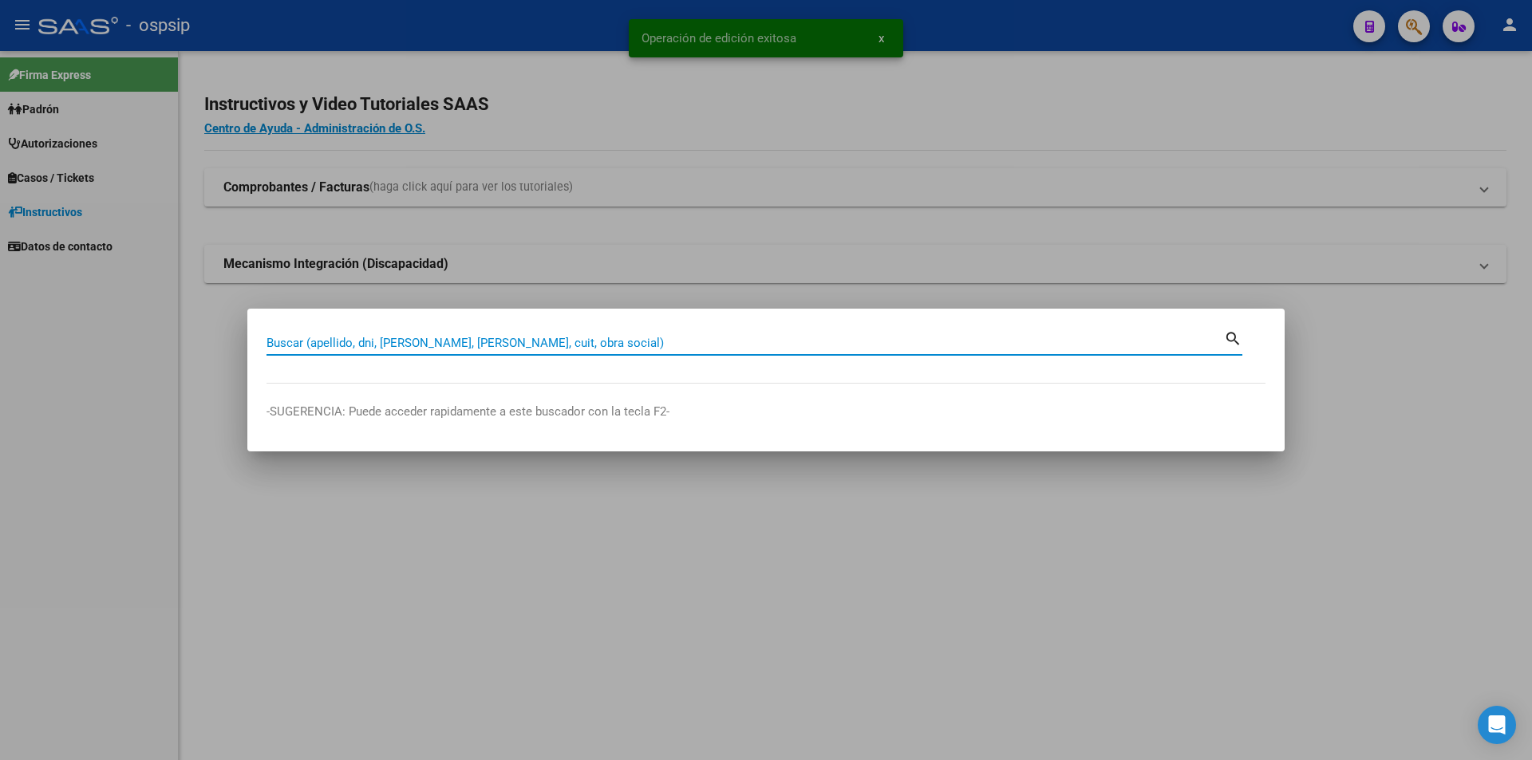
paste input "20272828726"
type input "20272828726"
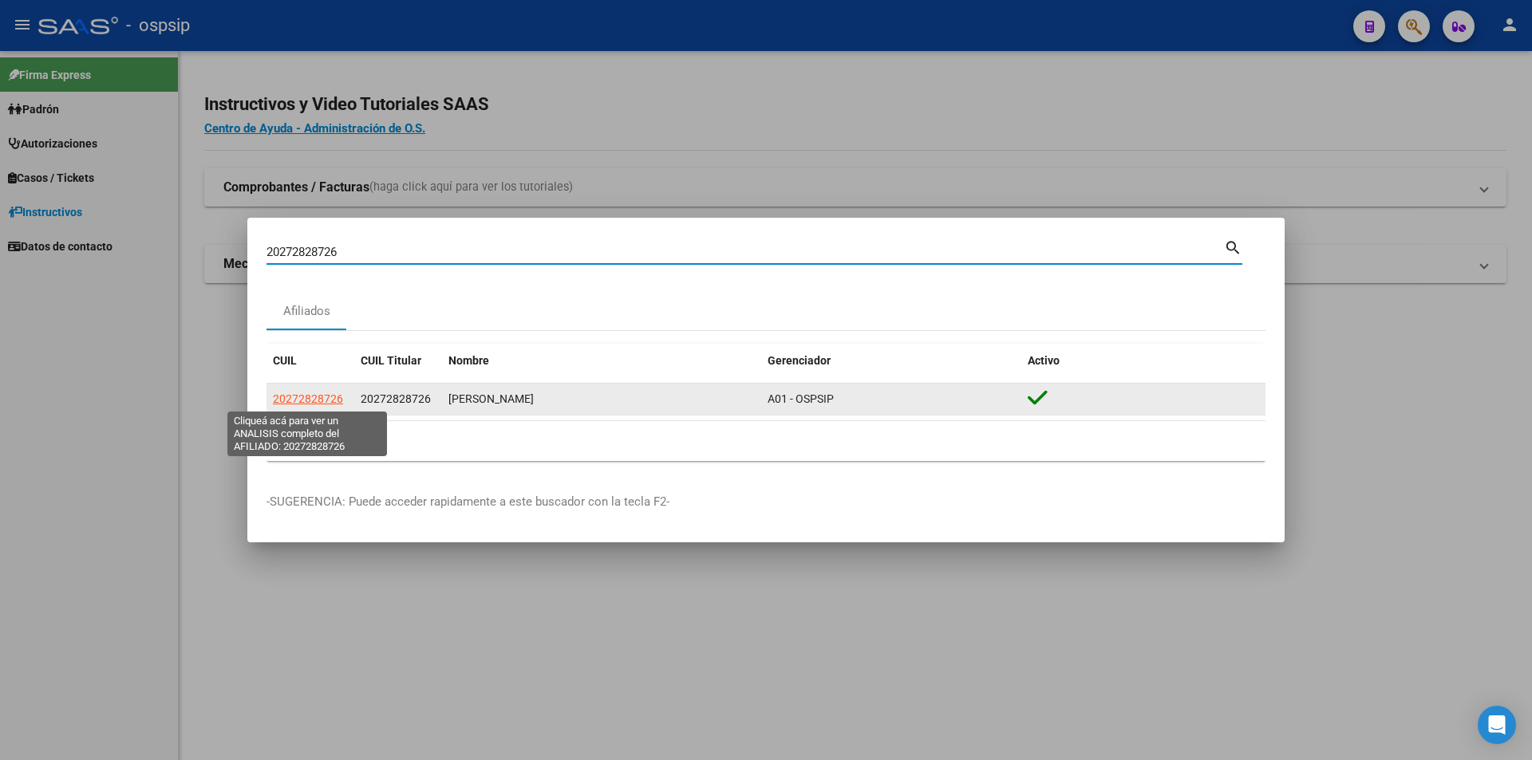
click at [329, 395] on span "20272828726" at bounding box center [308, 399] width 70 height 13
type textarea "20272828726"
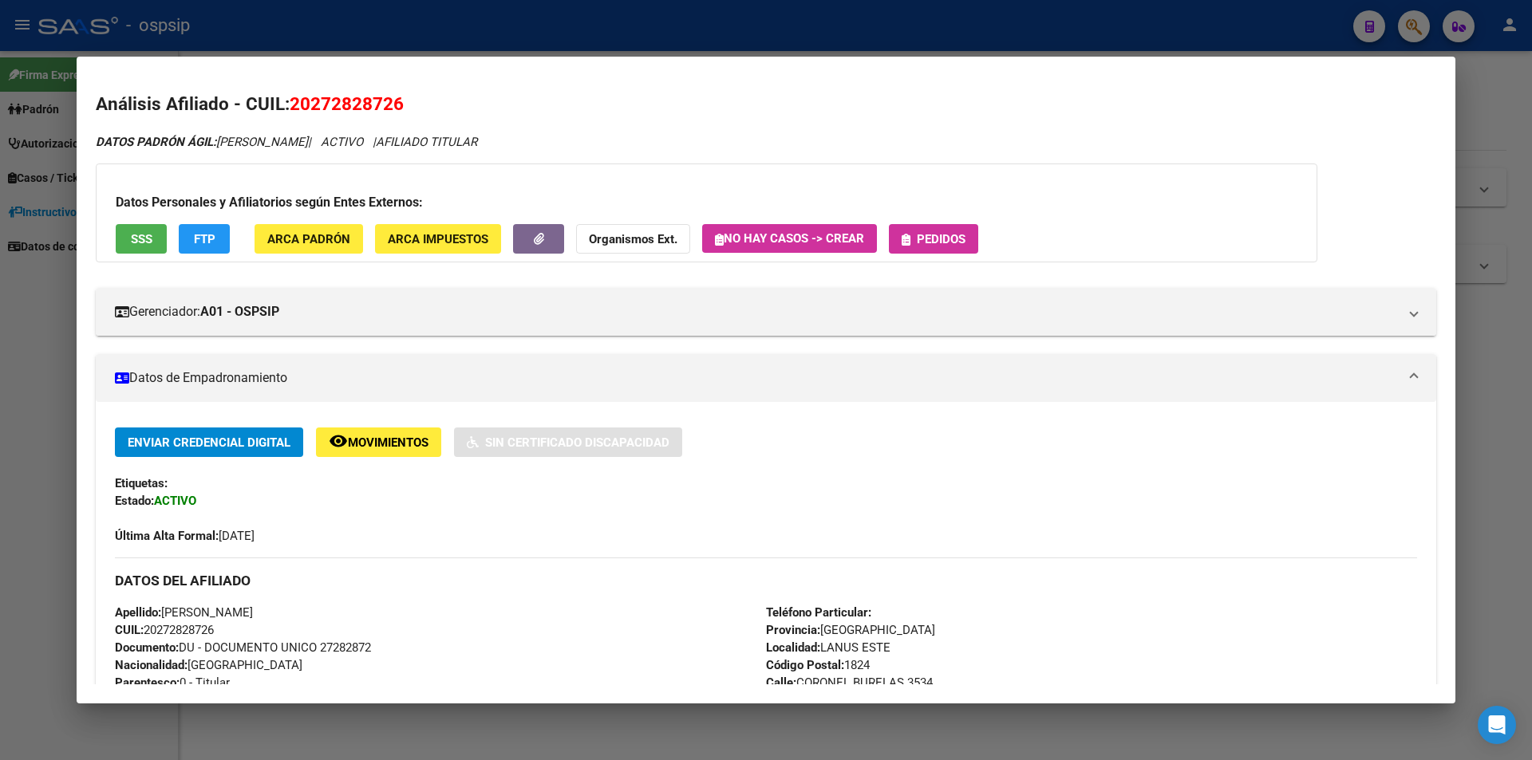
click at [964, 238] on span "Pedidos" at bounding box center [941, 239] width 49 height 14
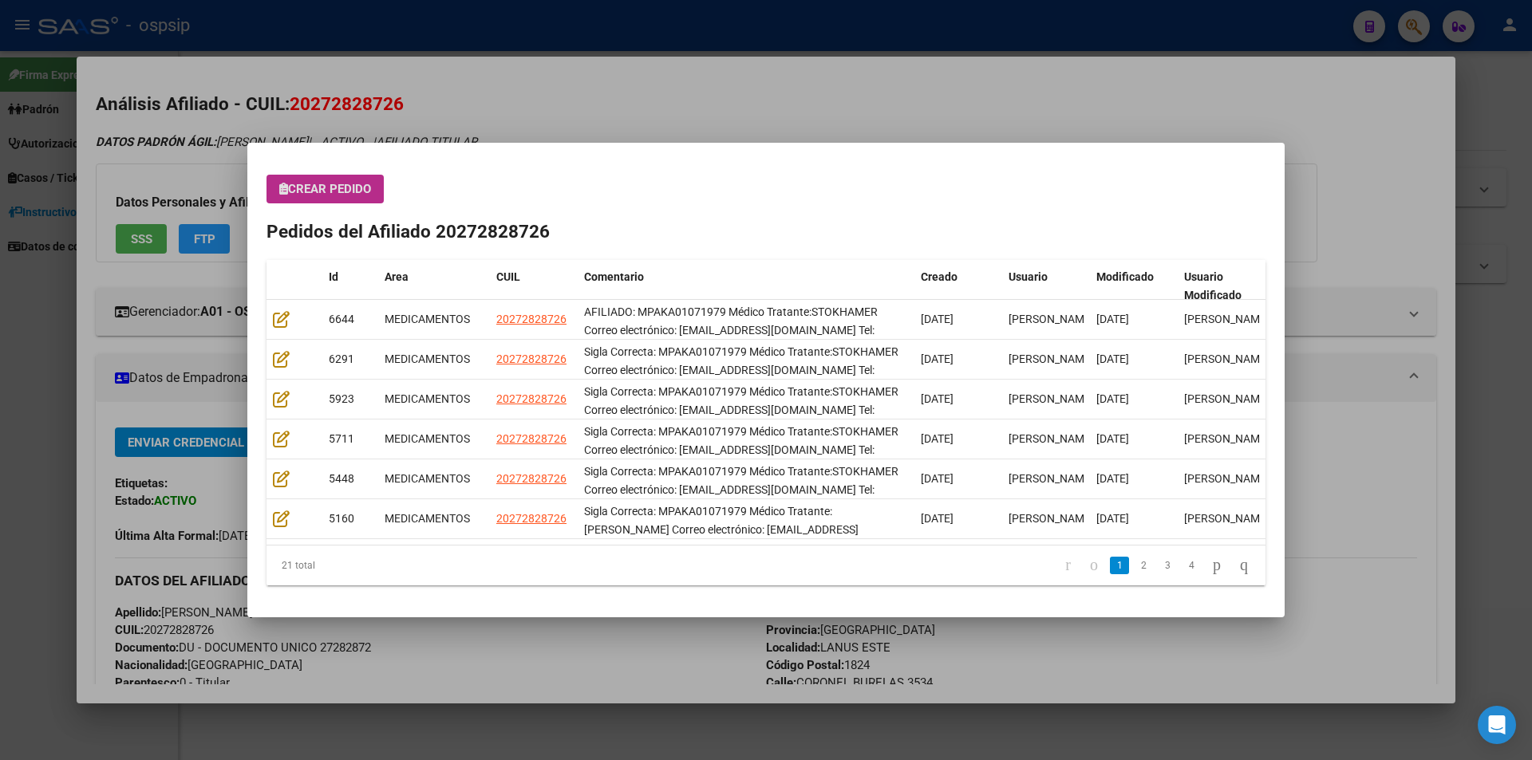
click at [342, 188] on span "Crear Pedido" at bounding box center [325, 189] width 92 height 14
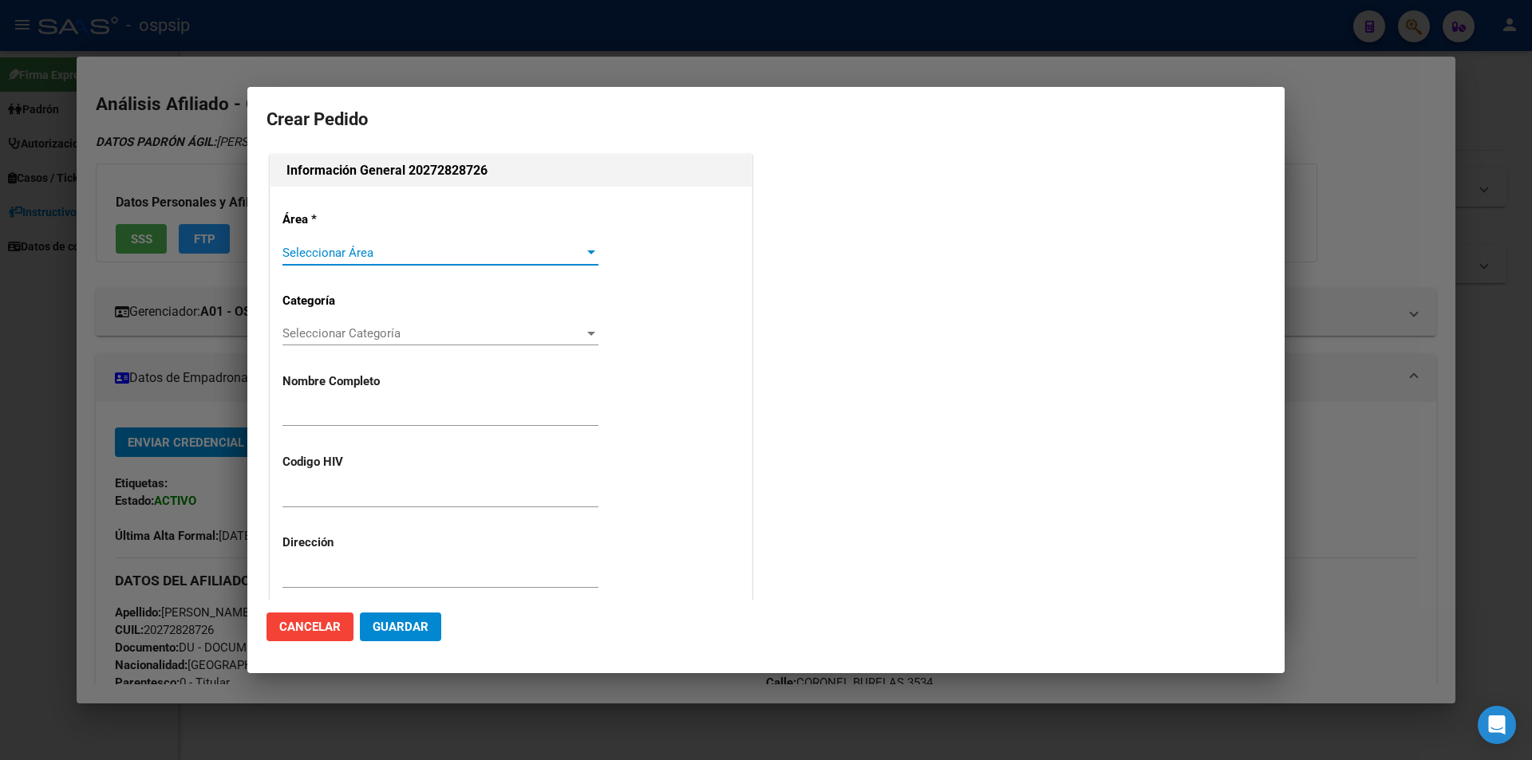
type input "PAUL ARIEL KASAP"
type input "BUENOS AIRES, FIORITO, COSQUIN 220, Piso: 3"
type input "MPAKA01071979"
type input "Buenos Aires, LANUS ESTE, CORONEL BURELAS 3534"
click at [290, 246] on span "Seleccionar Área" at bounding box center [433, 253] width 302 height 14
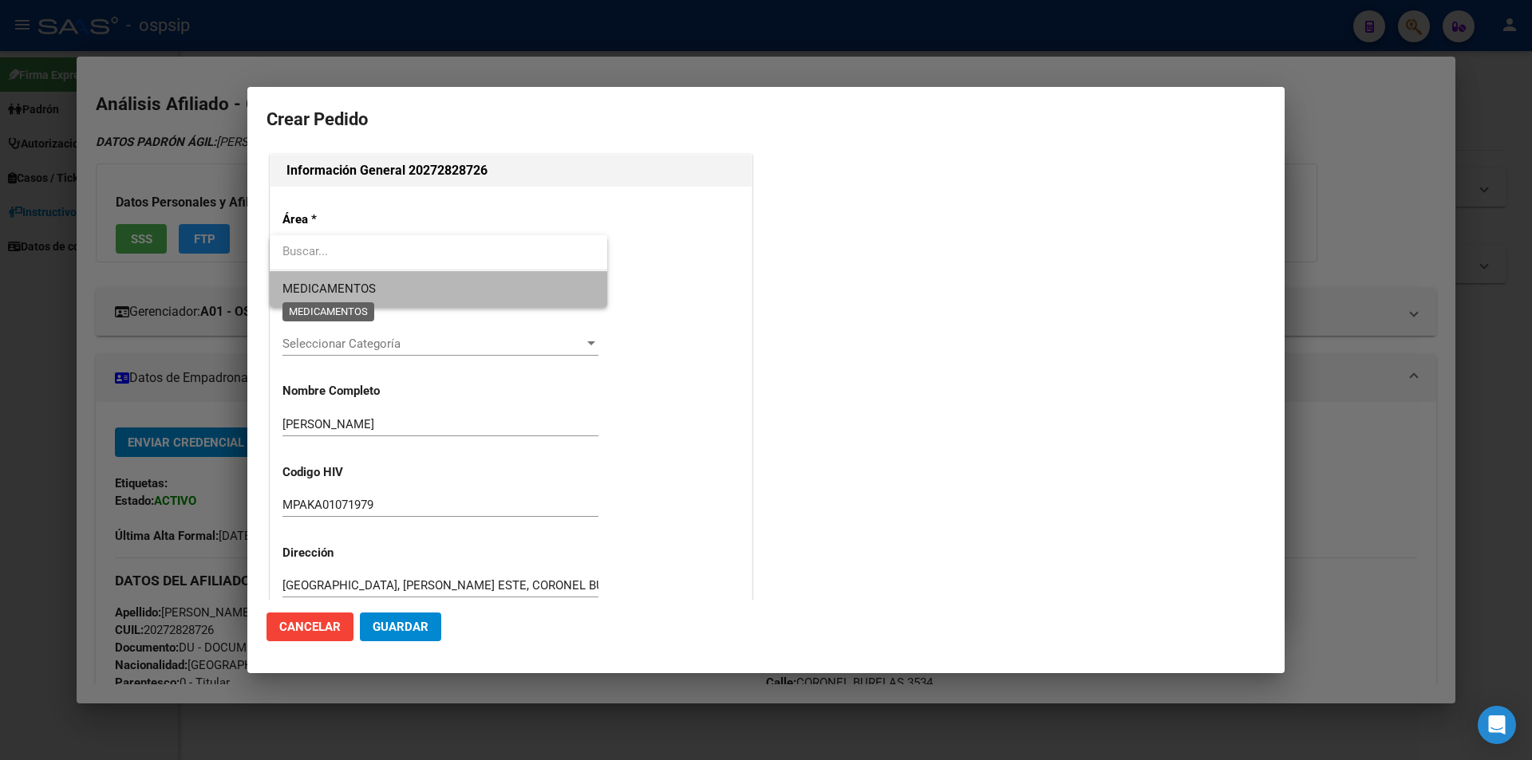
click at [302, 292] on span "MEDICAMENTOS" at bounding box center [328, 289] width 93 height 14
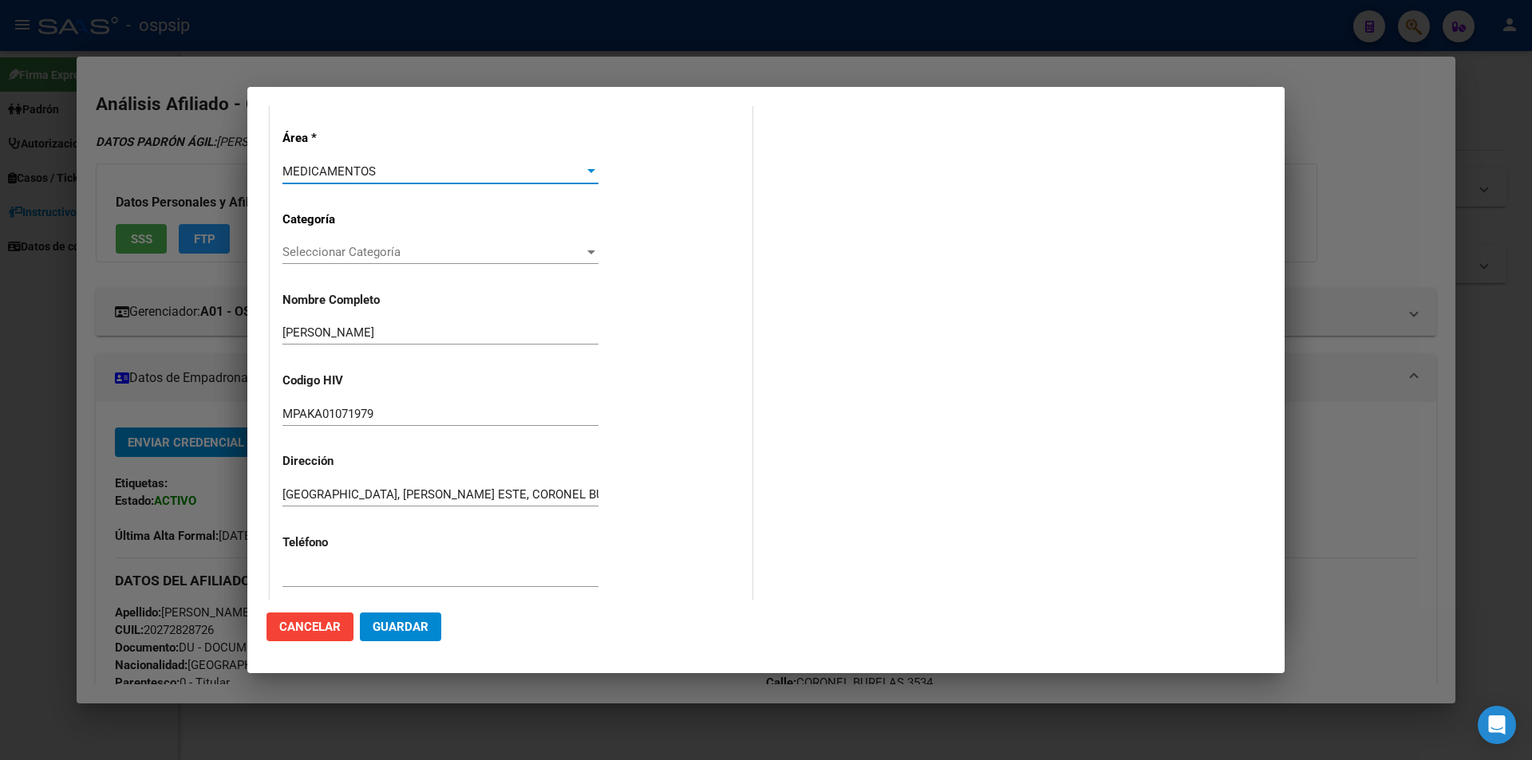
scroll to position [160, 0]
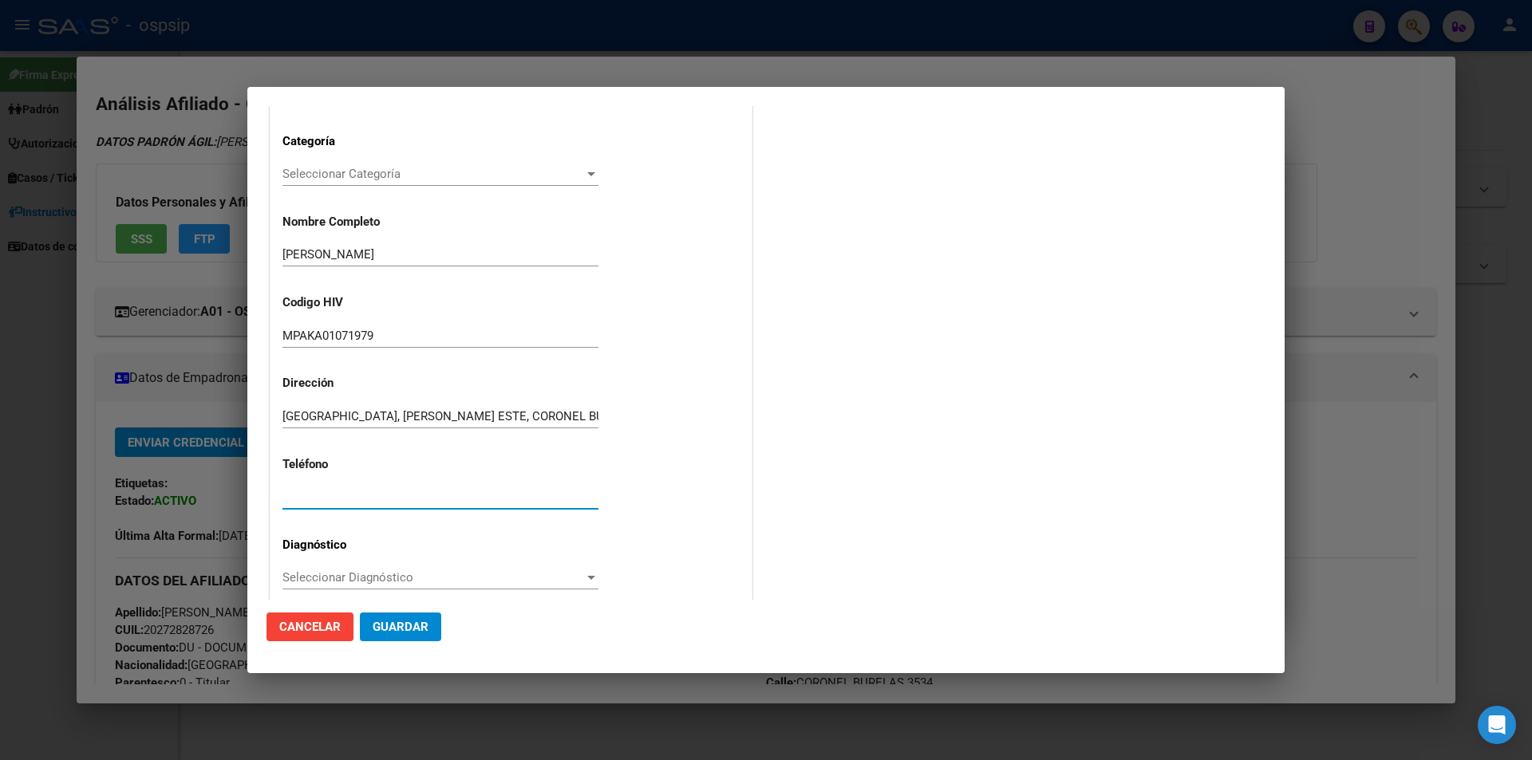
paste input "15-6542-7307 / 15-5043-6388"
type input "15-6542-7307 / 15-5043-6388"
click at [310, 579] on span "Seleccionar Diagnóstico" at bounding box center [433, 577] width 302 height 14
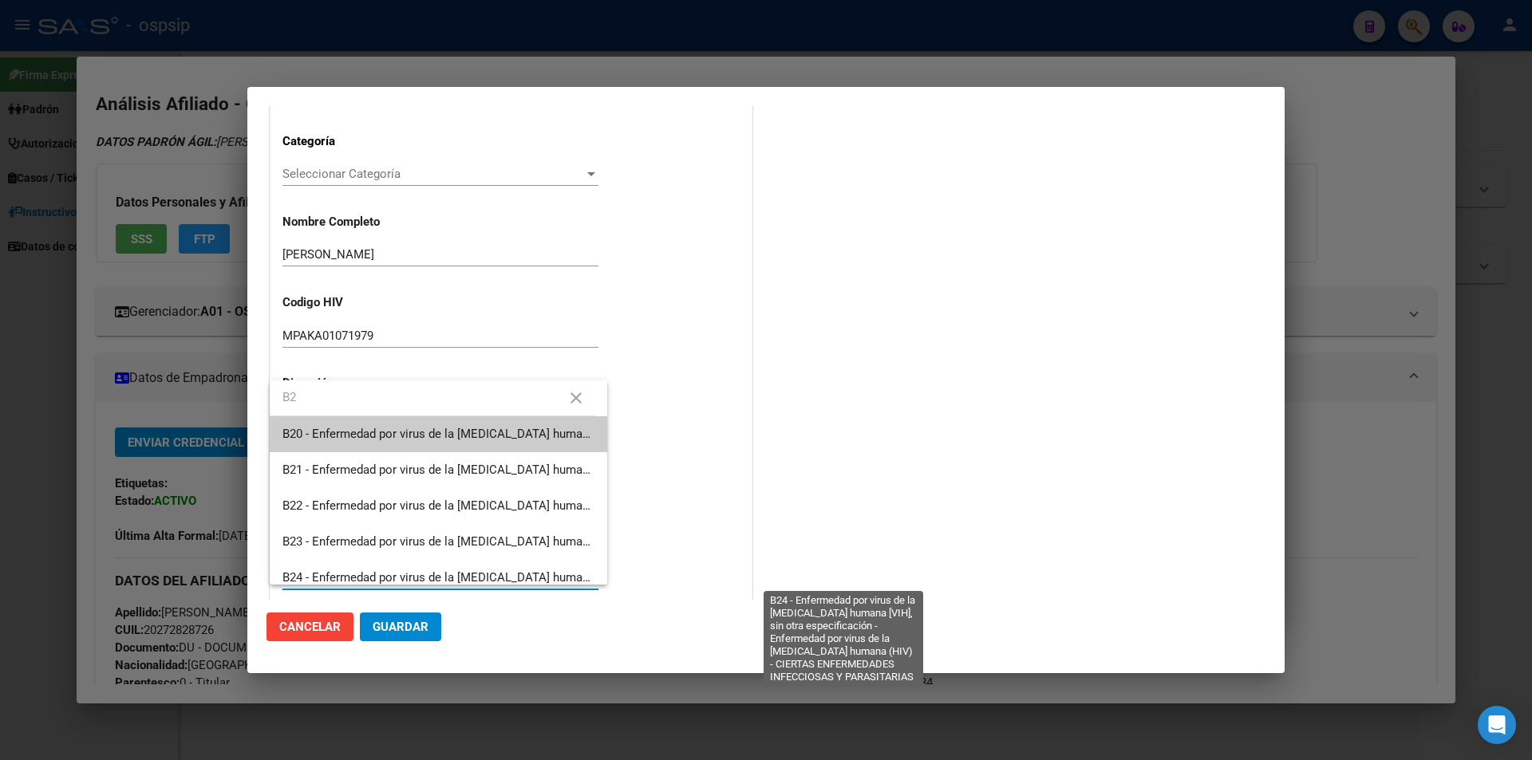
type input "B2"
click at [310, 579] on span "B24 - Enfermedad por virus de la [MEDICAL_DATA] humana [VIH], sin otra especifi…" at bounding box center [840, 577] width 1116 height 14
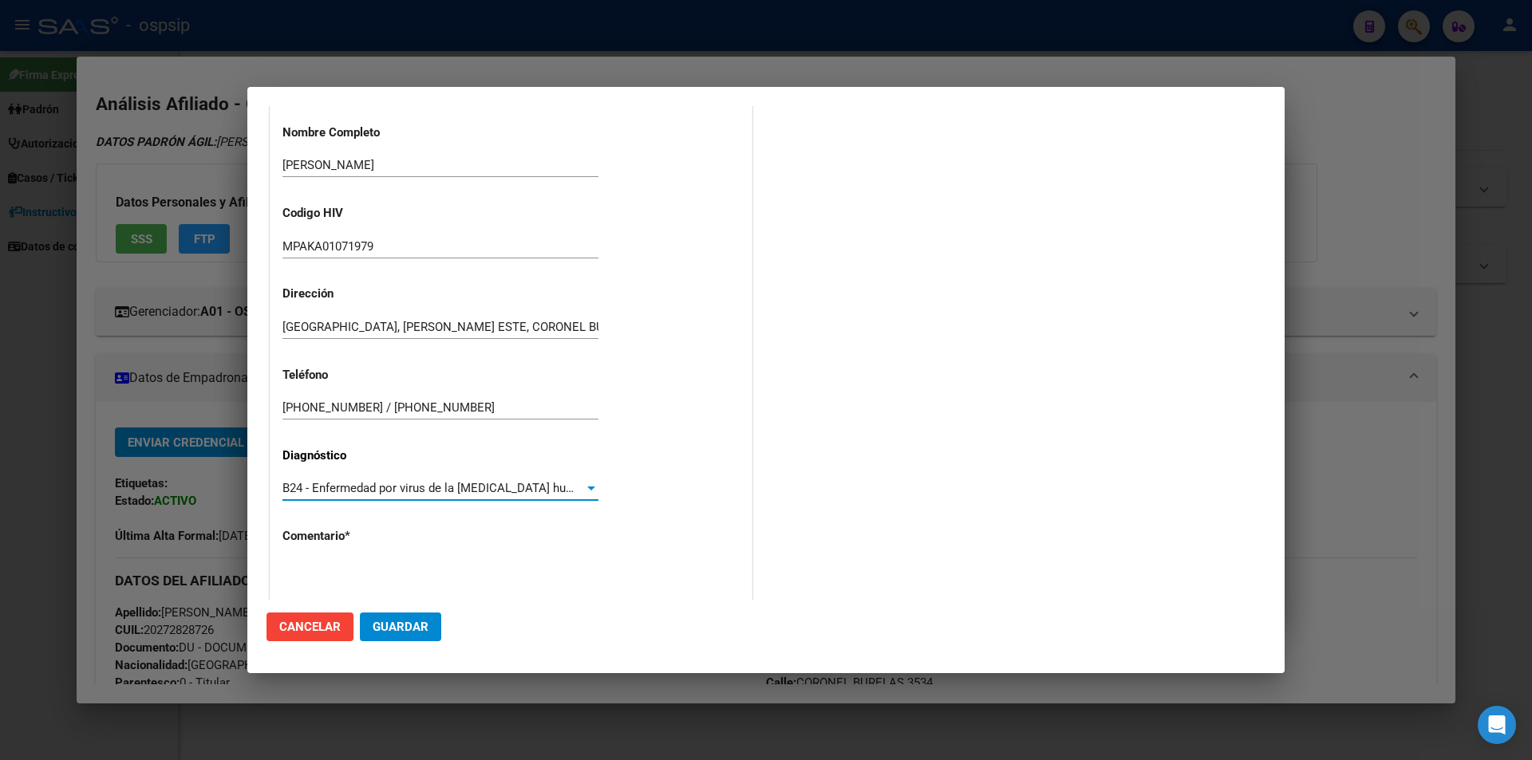
scroll to position [341, 0]
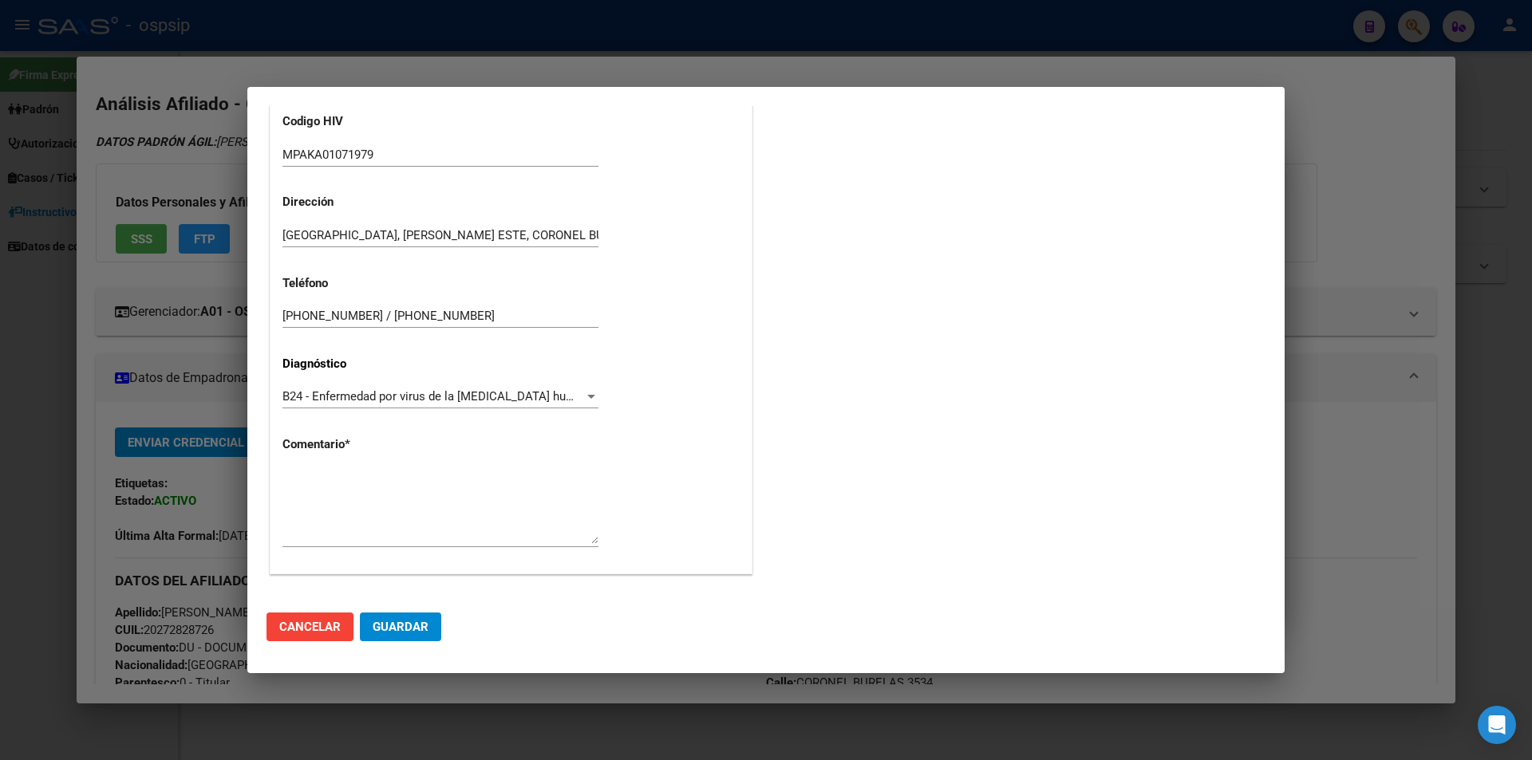
drag, startPoint x: 285, startPoint y: 456, endPoint x: 292, endPoint y: 483, distance: 27.3
paste textarea "AFILIADO: MPAKA01071979 Médico Tratante:STOKHAMER Correo electrónico: paulariel…"
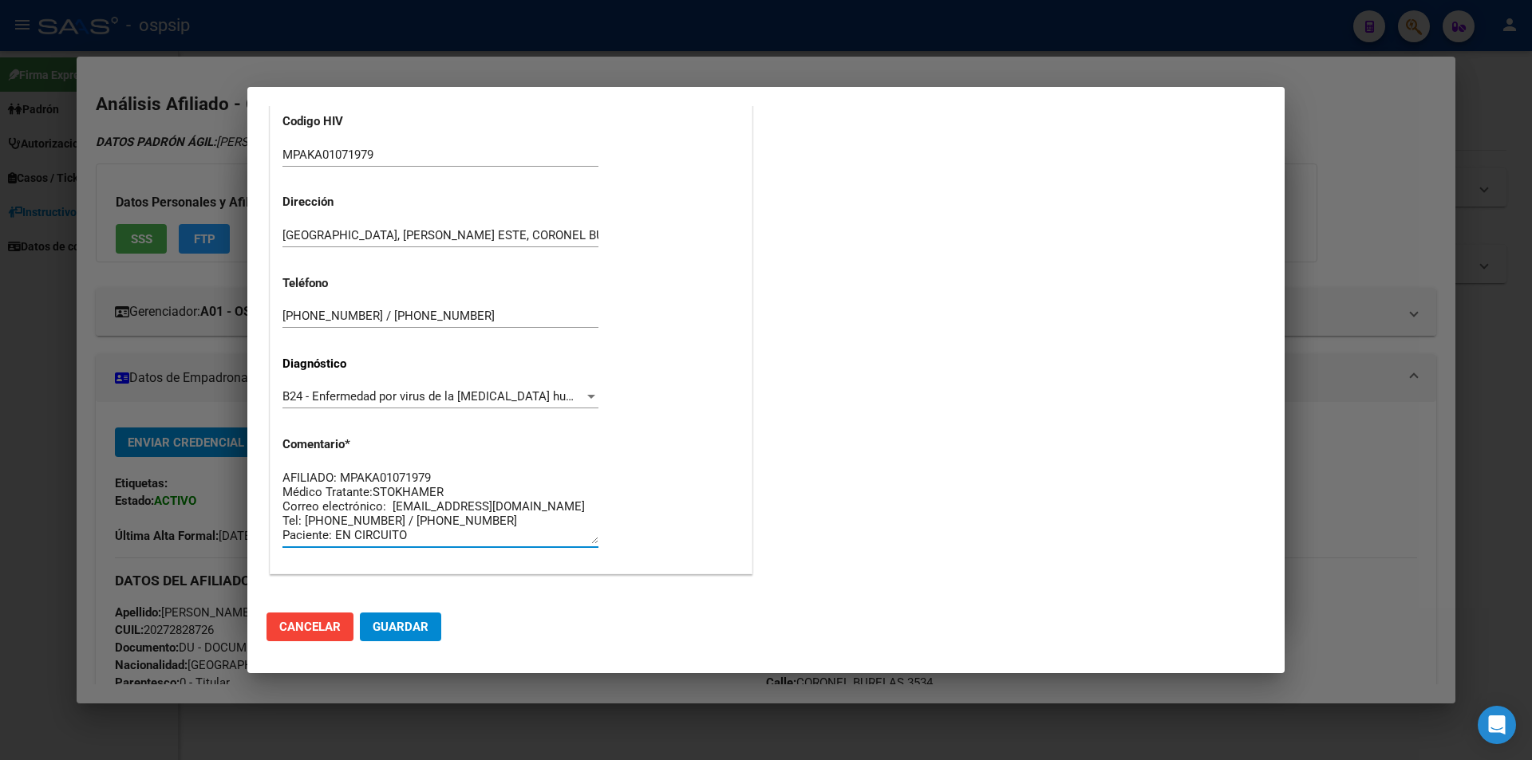
scroll to position [13, 0]
type textarea "AFILIADO: MPAKA01071979 Médico Tratante:STOKHAMER Correo electrónico: paulariel…"
click at [436, 621] on button "Guardar" at bounding box center [400, 627] width 81 height 29
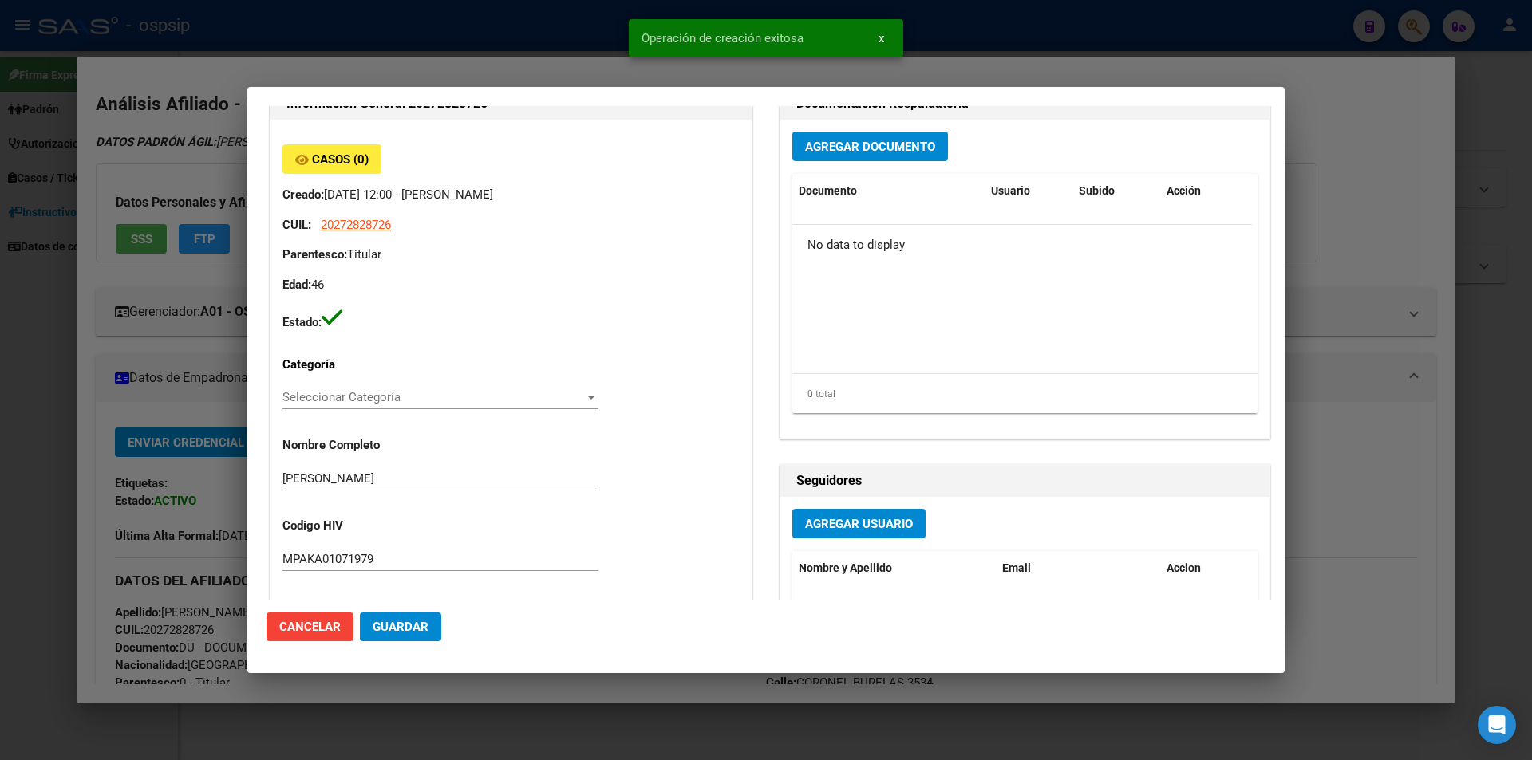
scroll to position [0, 0]
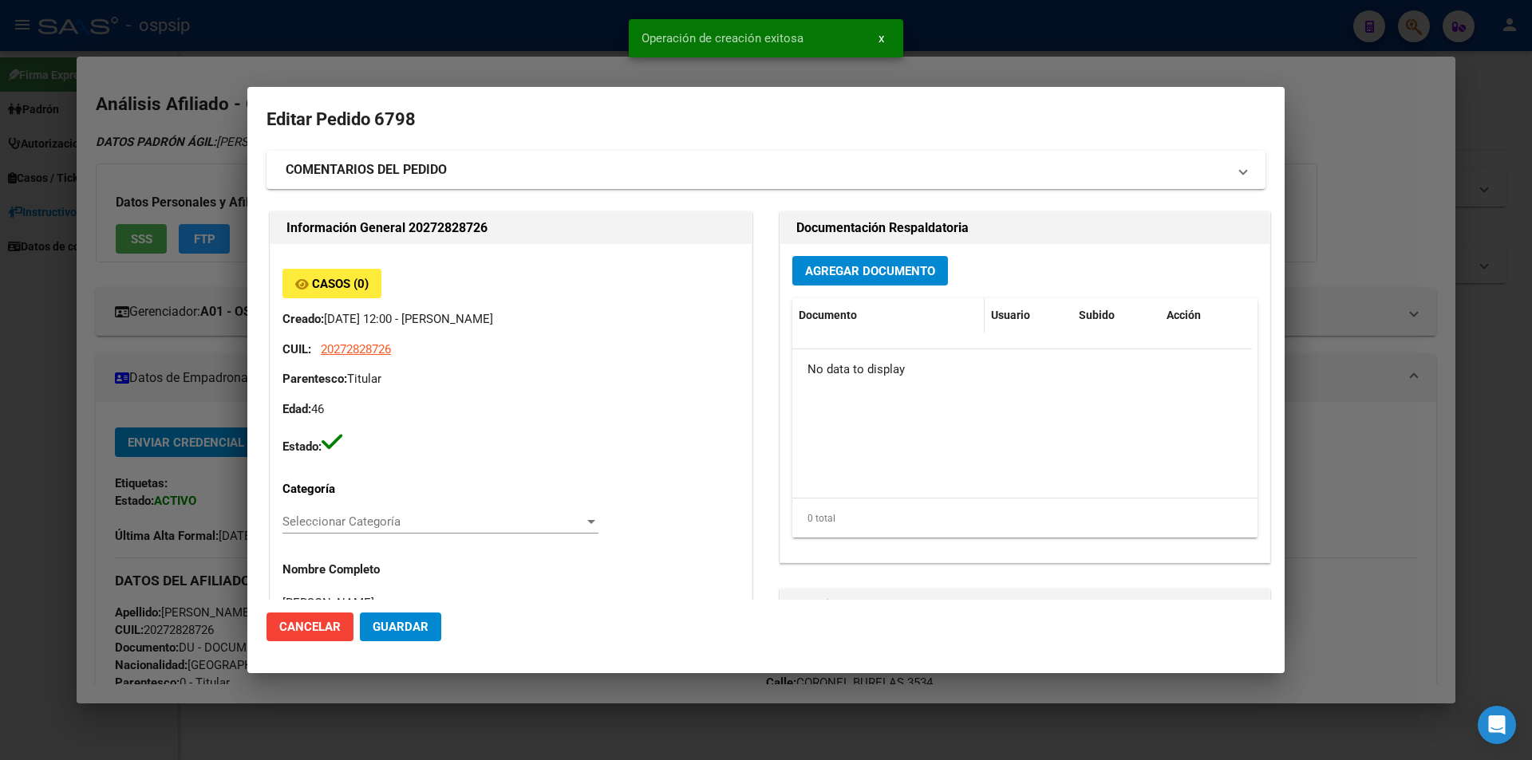
click at [868, 301] on datatable-header-cell "Documento" at bounding box center [888, 315] width 192 height 34
click at [866, 270] on span "Agregar Documento" at bounding box center [870, 271] width 130 height 14
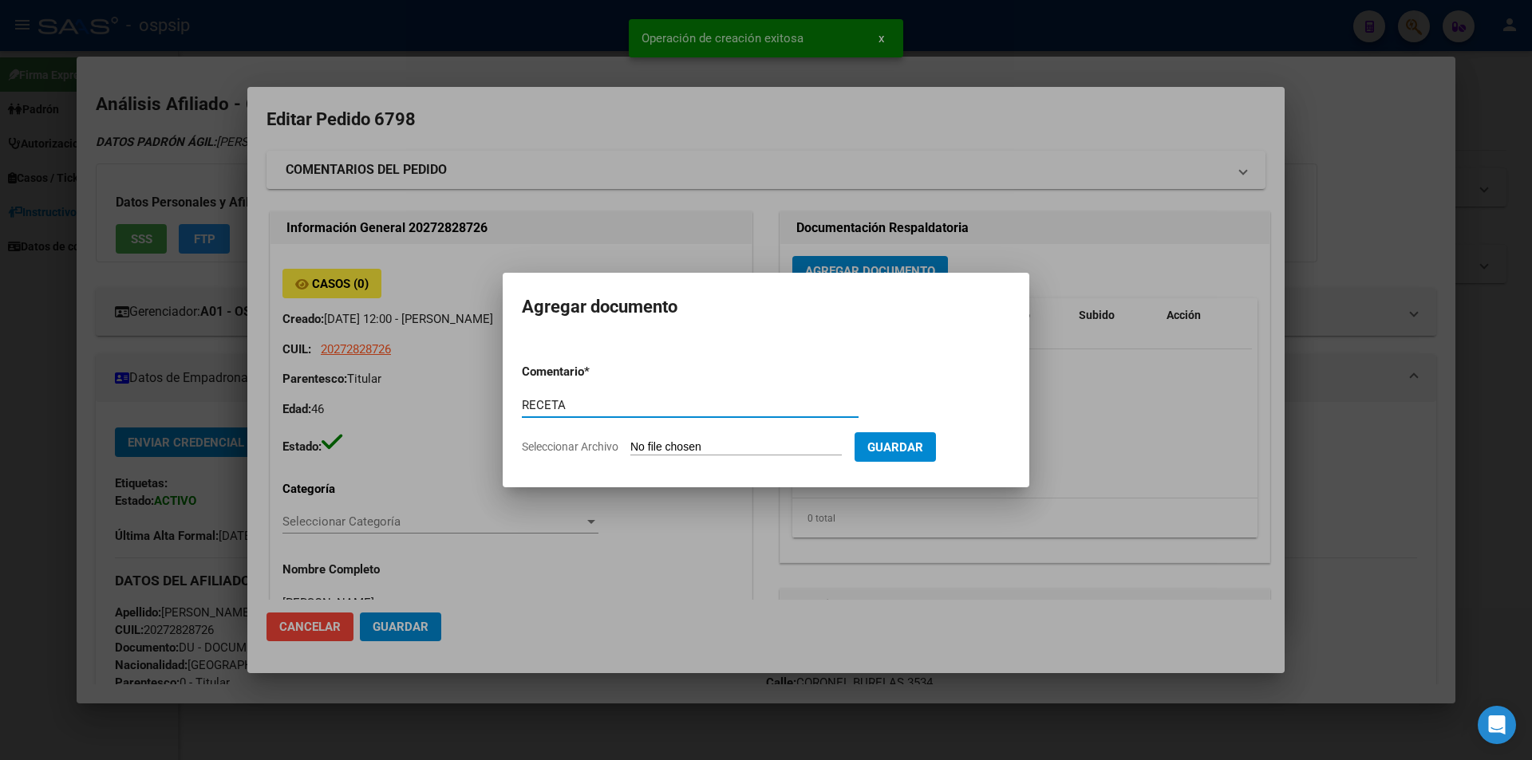
type input "RECETA"
click at [659, 448] on input "Seleccionar Archivo" at bounding box center [735, 447] width 211 height 15
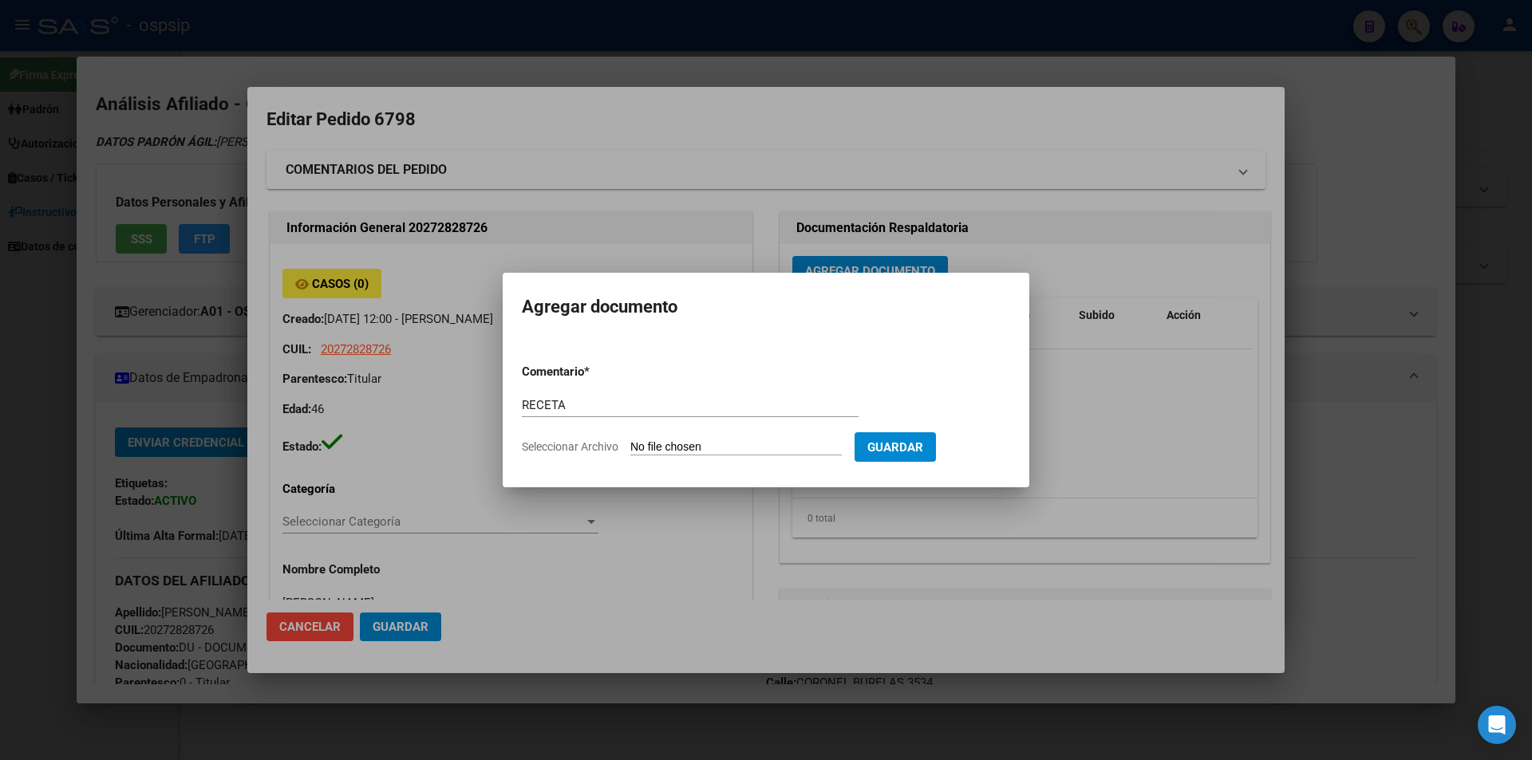
type input "C:\fakepath\1000465717.jpg"
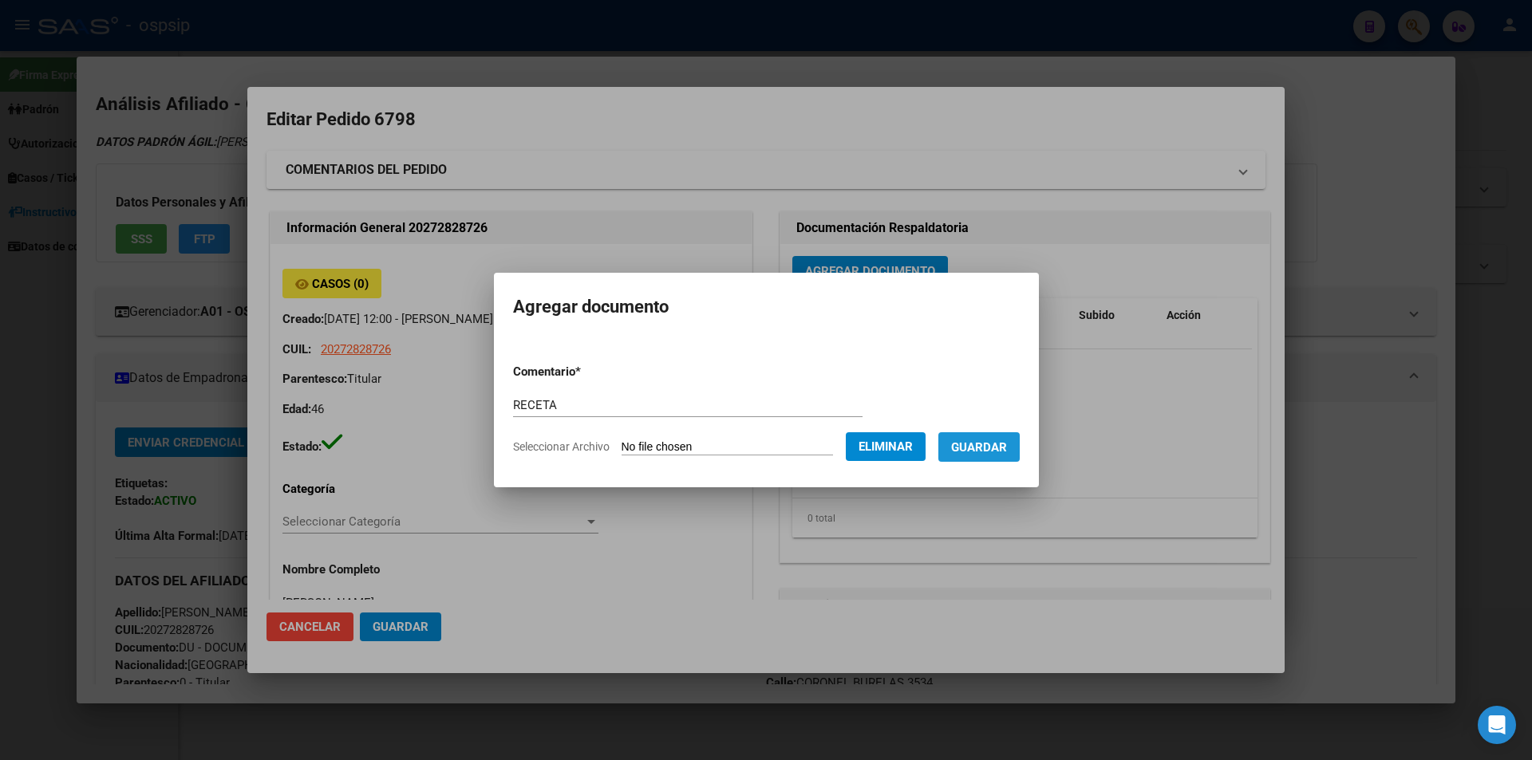
click at [996, 450] on span "Guardar" at bounding box center [979, 447] width 56 height 14
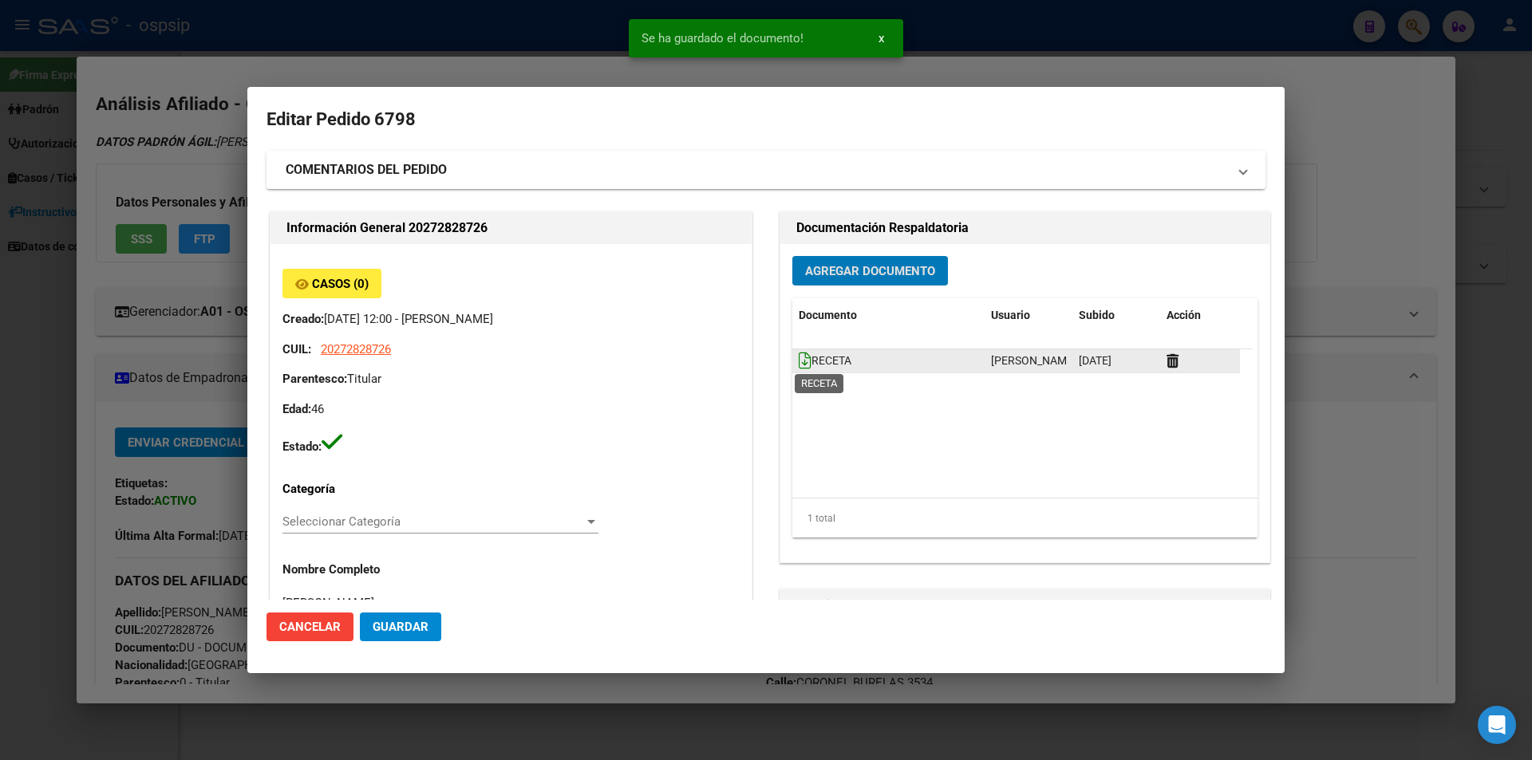
click at [799, 361] on icon at bounding box center [805, 361] width 13 height 18
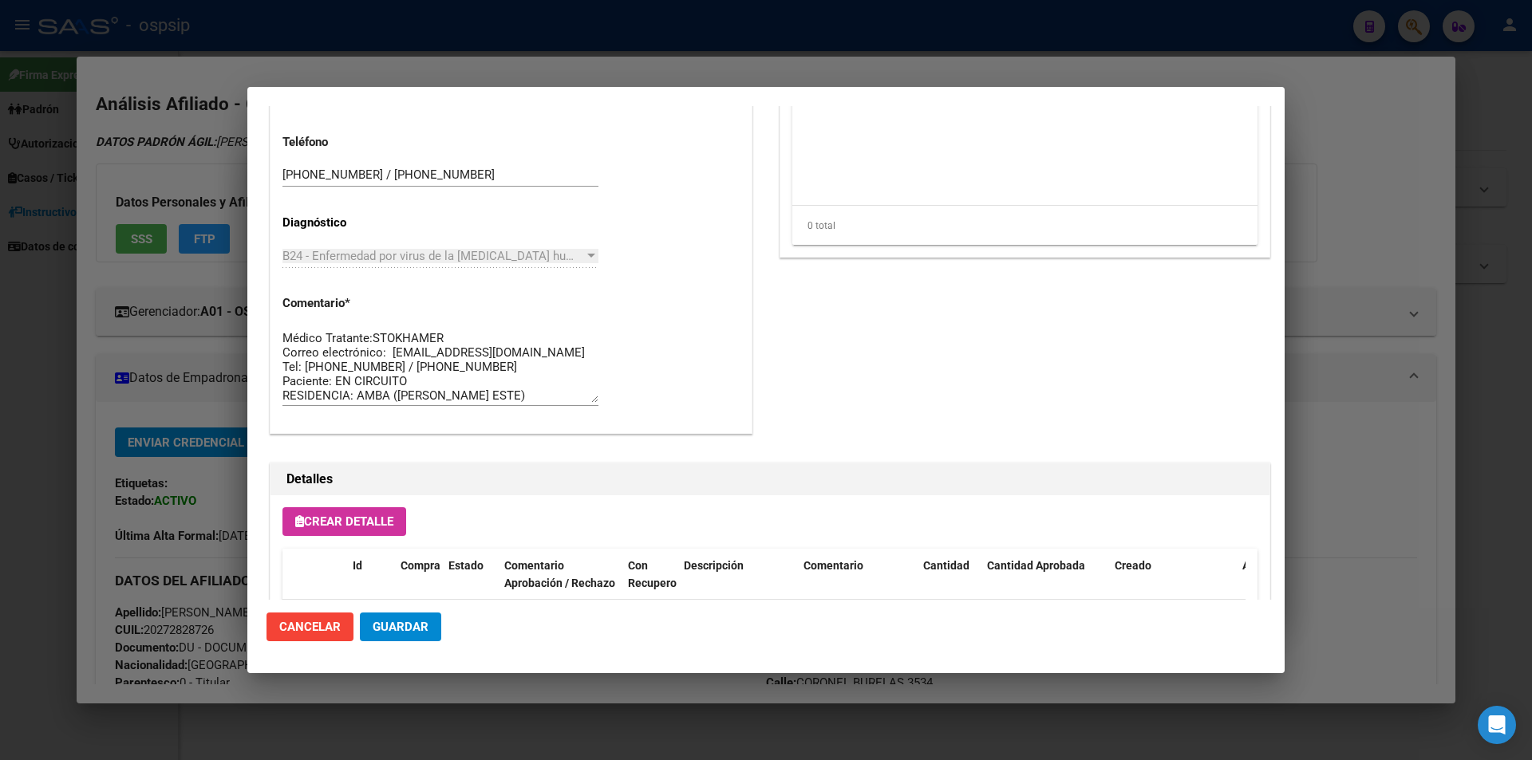
scroll to position [909, 0]
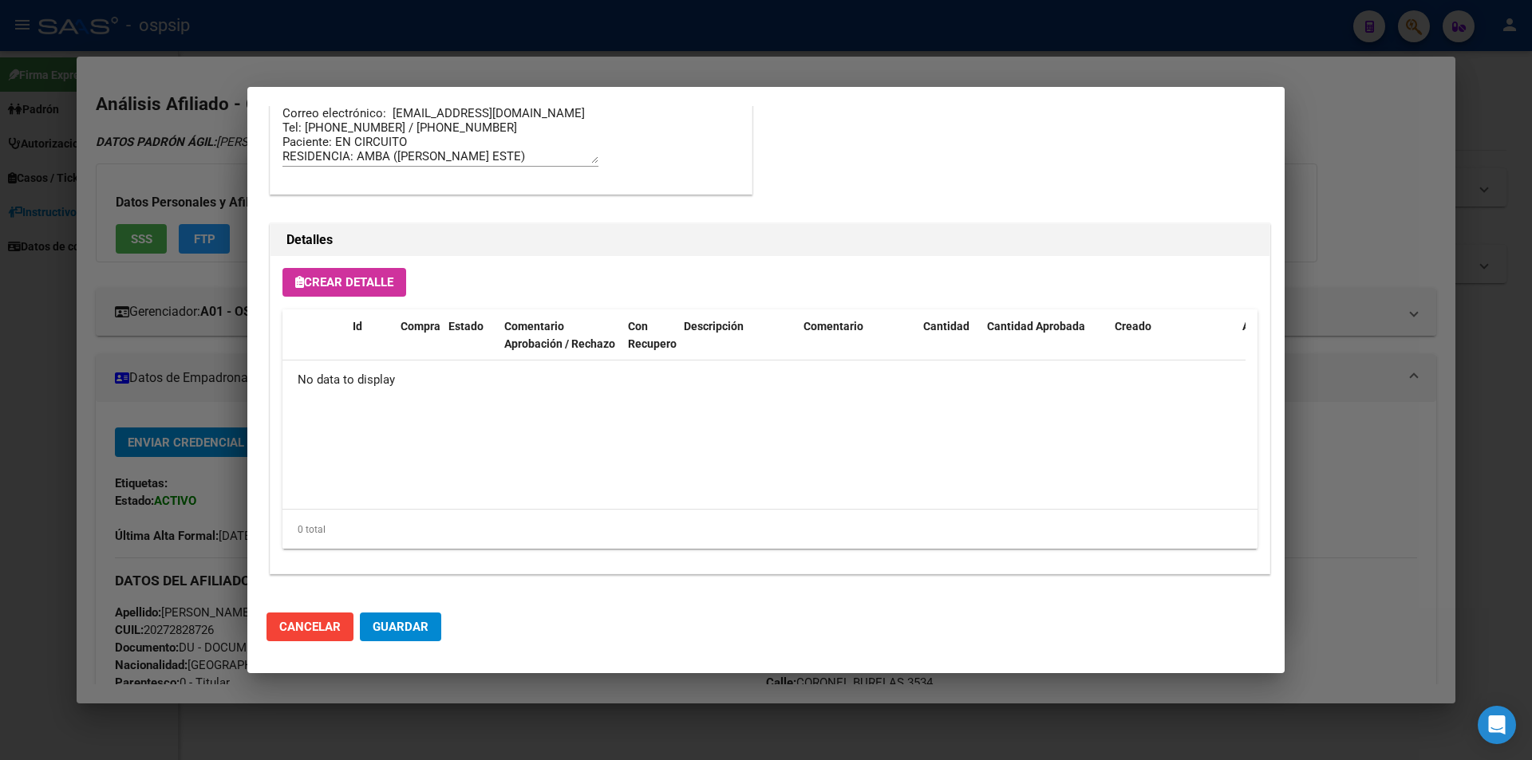
click at [337, 292] on button "Crear Detalle" at bounding box center [344, 282] width 124 height 29
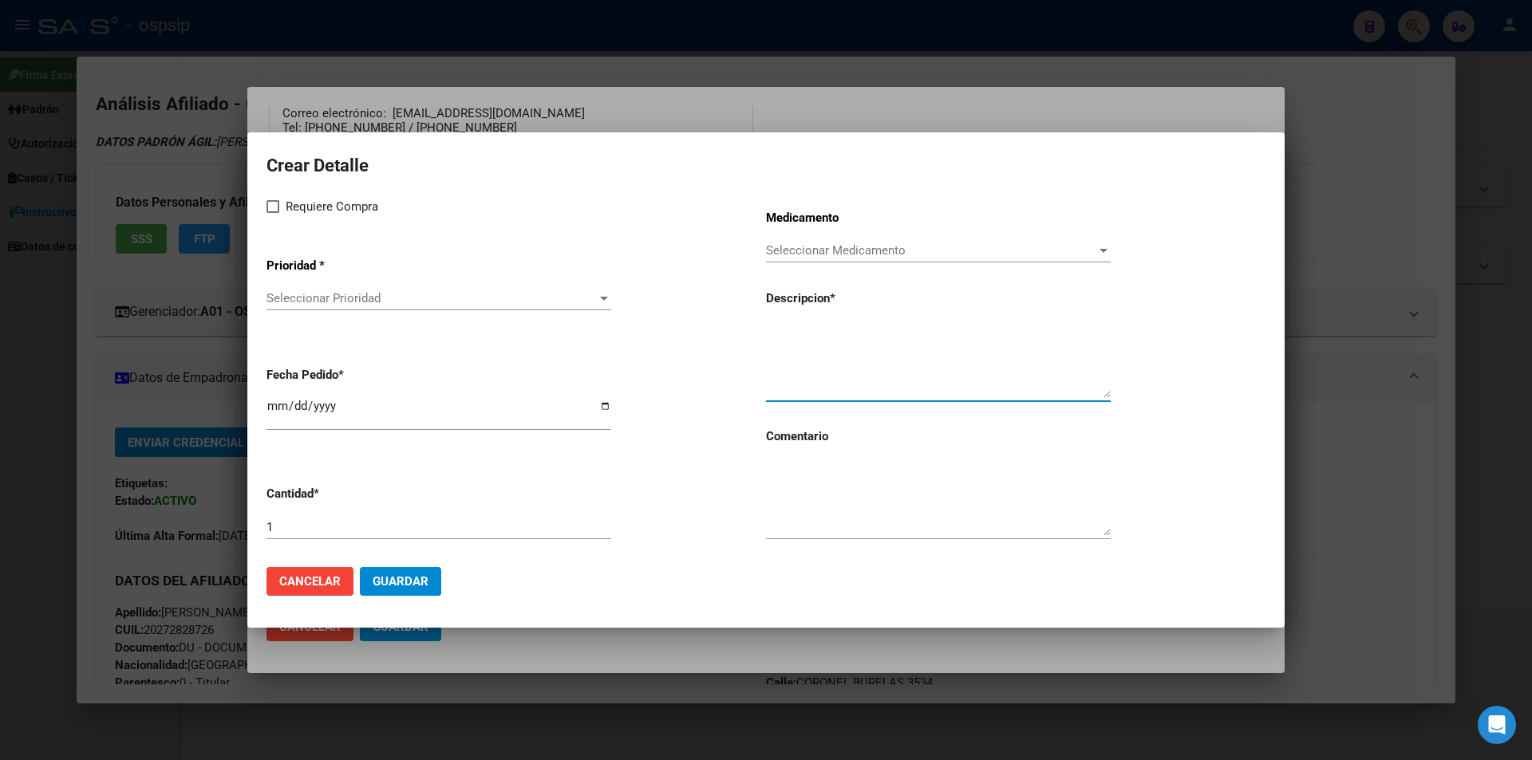
paste textarea "darunavir+ritonavir 800mg/100mg comp.rec.x 30 (DRV/RTV)"
type textarea "darunavir+ritonavir 800mg/100mg comp.rec.x 30 (DRV/RTV)"
click at [851, 531] on textarea at bounding box center [938, 498] width 345 height 75
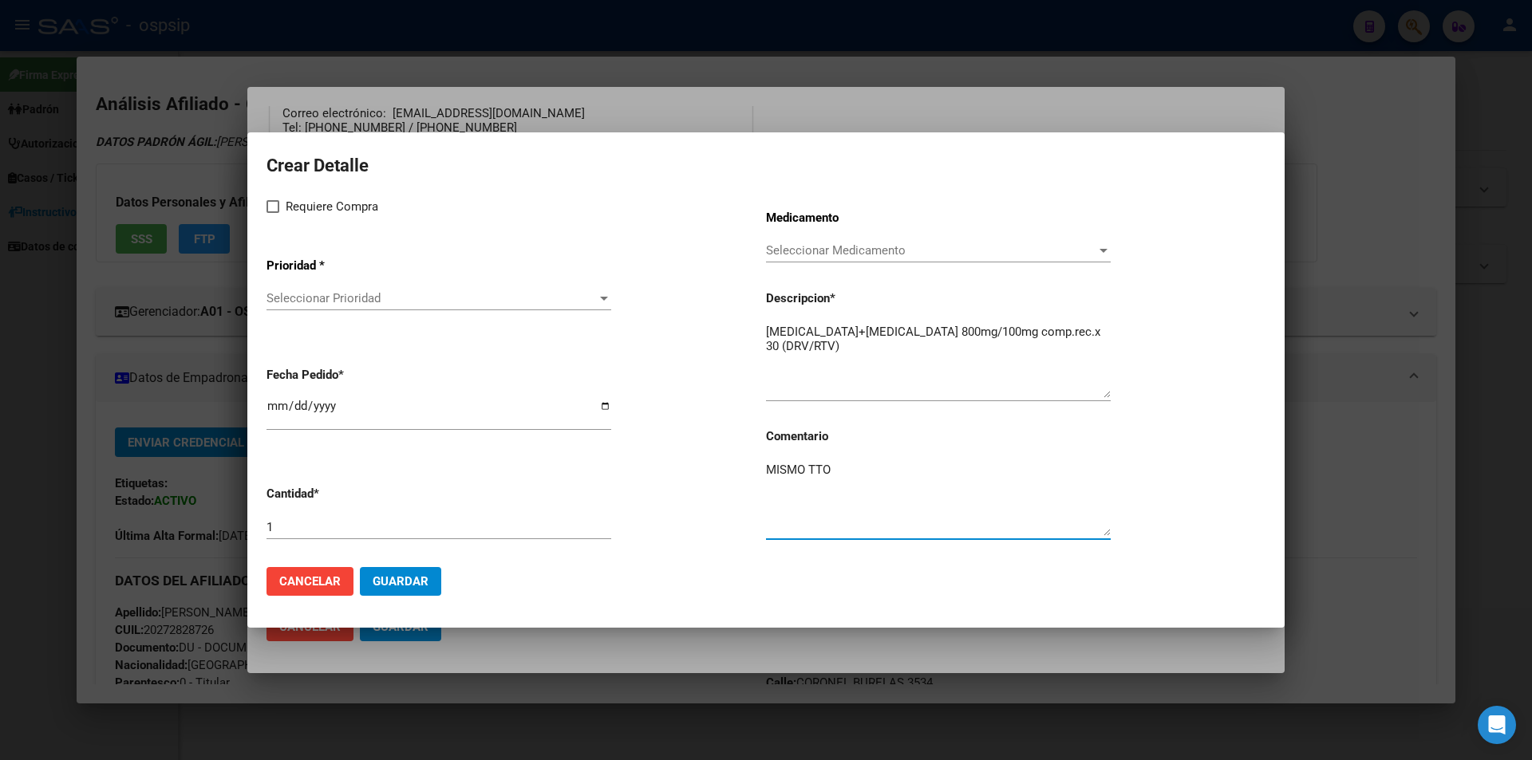
type textarea "MISMO TTO"
click at [270, 207] on span at bounding box center [272, 206] width 13 height 13
click at [272, 213] on input "Requiere Compra" at bounding box center [272, 213] width 1 height 1
checkbox input "true"
drag, startPoint x: 292, startPoint y: 261, endPoint x: 293, endPoint y: 286, distance: 25.5
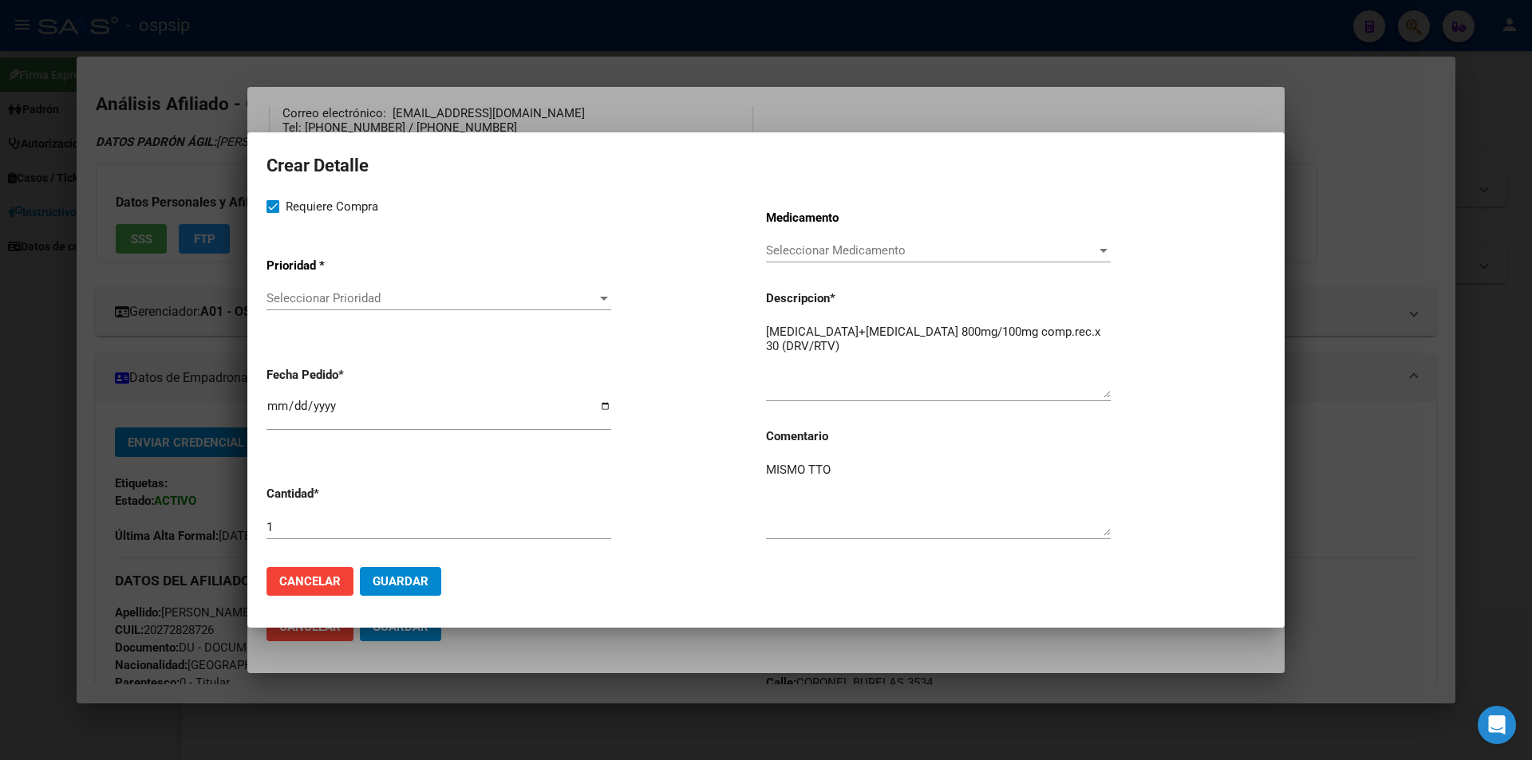
click at [293, 286] on app-drop-down-list "Prioridad * Seleccionar Prioridad Seleccionar Prioridad" at bounding box center [515, 285] width 499 height 81
click at [298, 305] on span "Seleccionar Prioridad" at bounding box center [431, 298] width 330 height 14
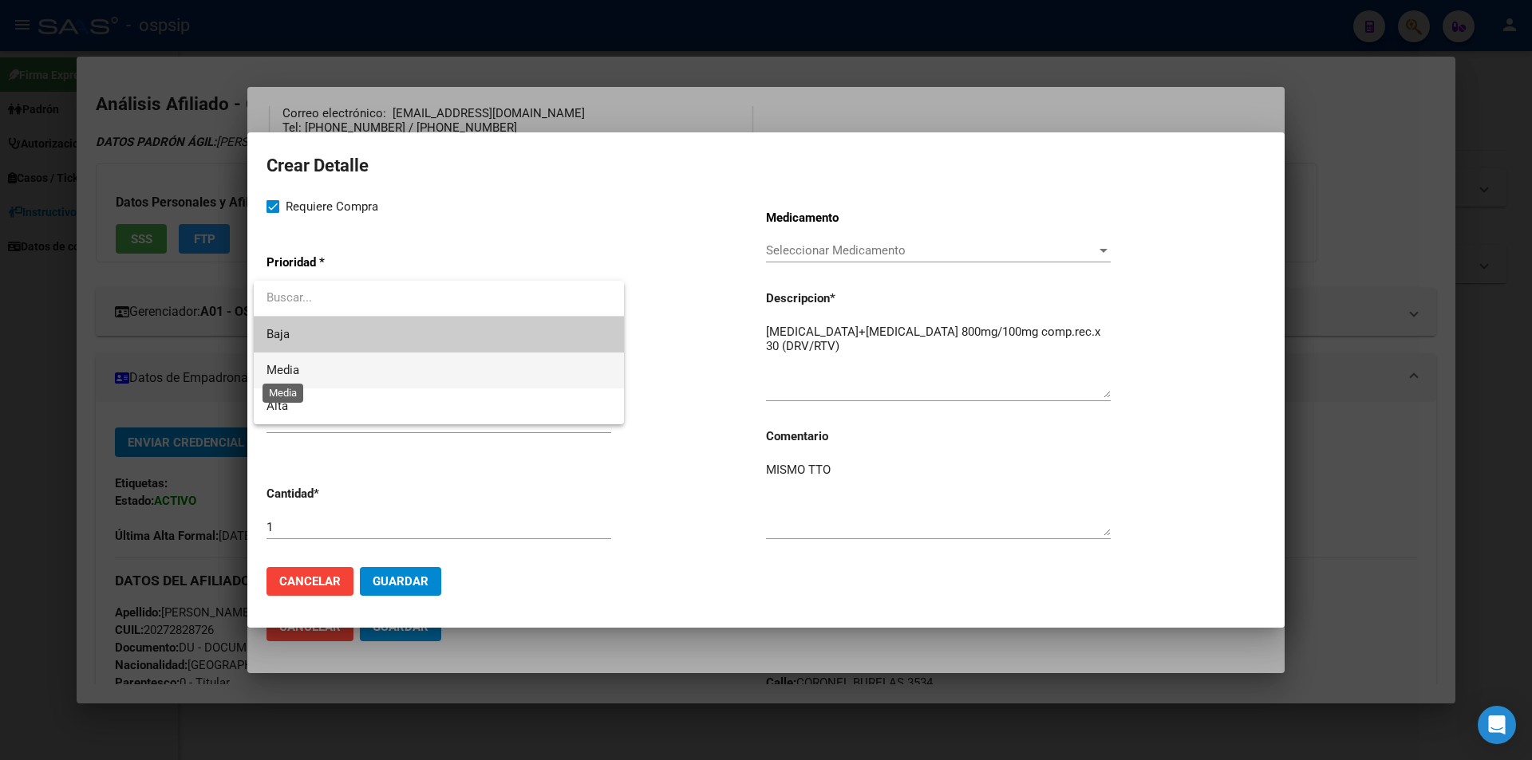
click at [288, 370] on span "Media" at bounding box center [282, 370] width 33 height 14
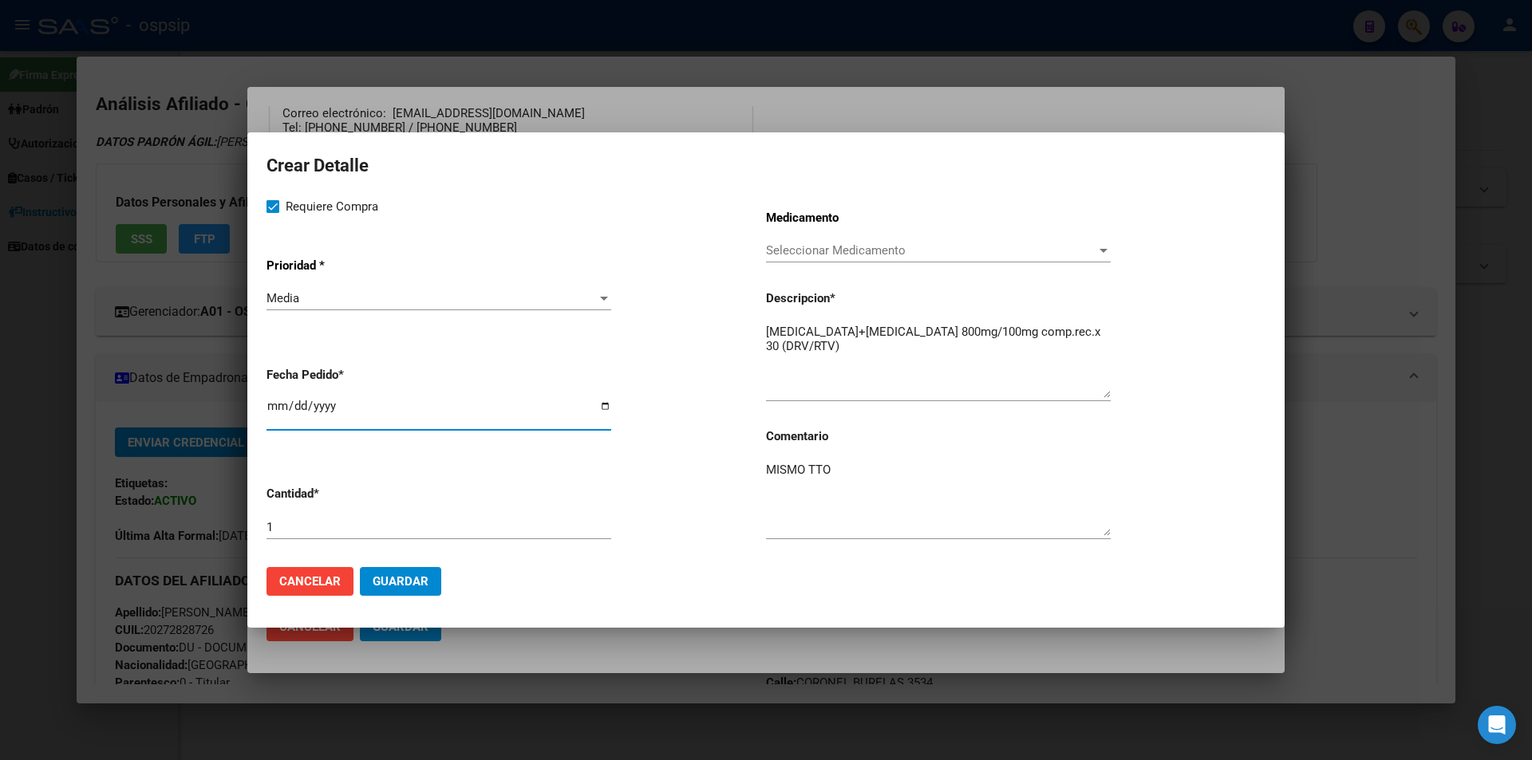
click at [268, 406] on input "2025-08-11" at bounding box center [438, 413] width 345 height 26
type input "2025-08-06"
click at [404, 581] on span "Guardar" at bounding box center [401, 581] width 56 height 14
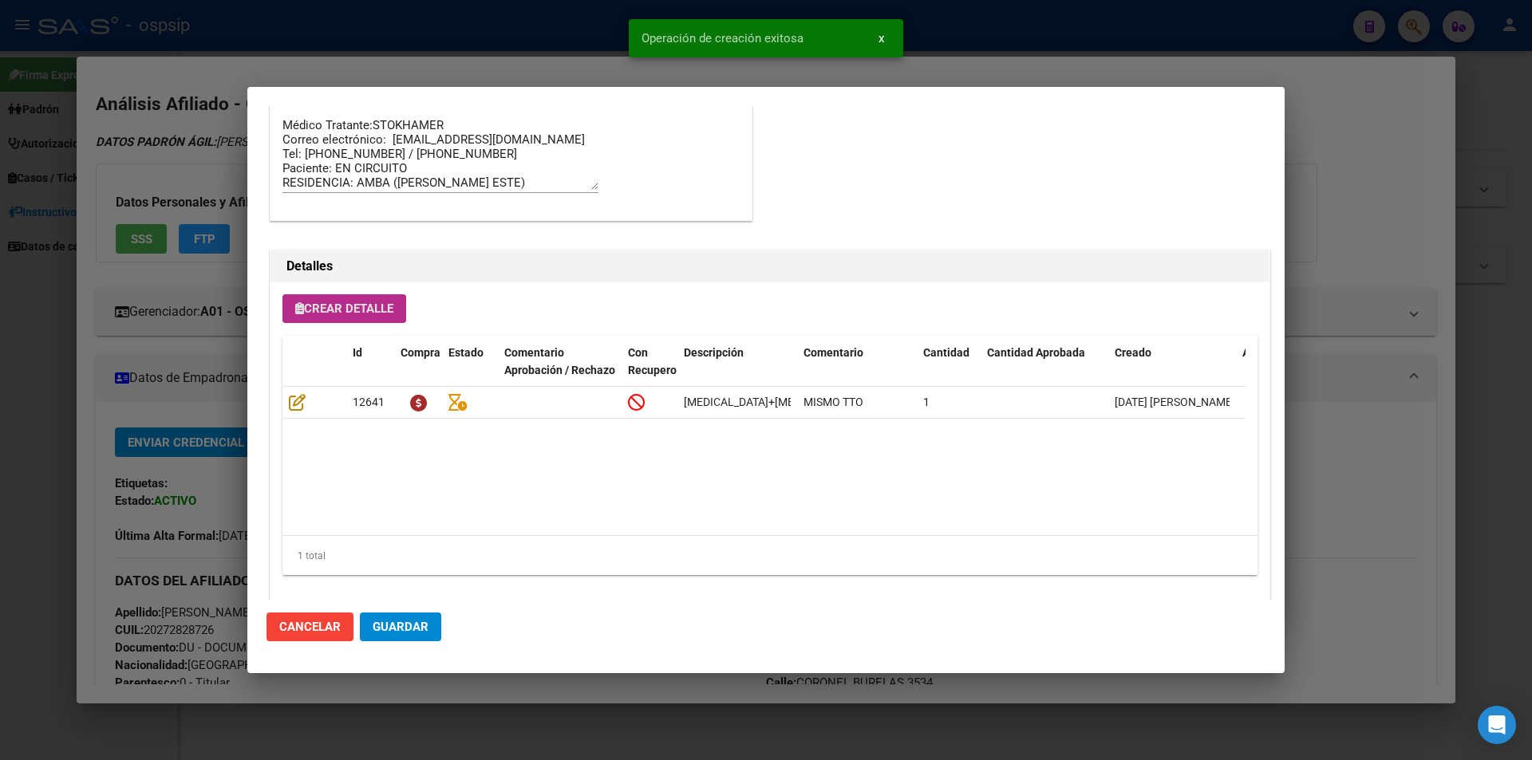
scroll to position [939, 0]
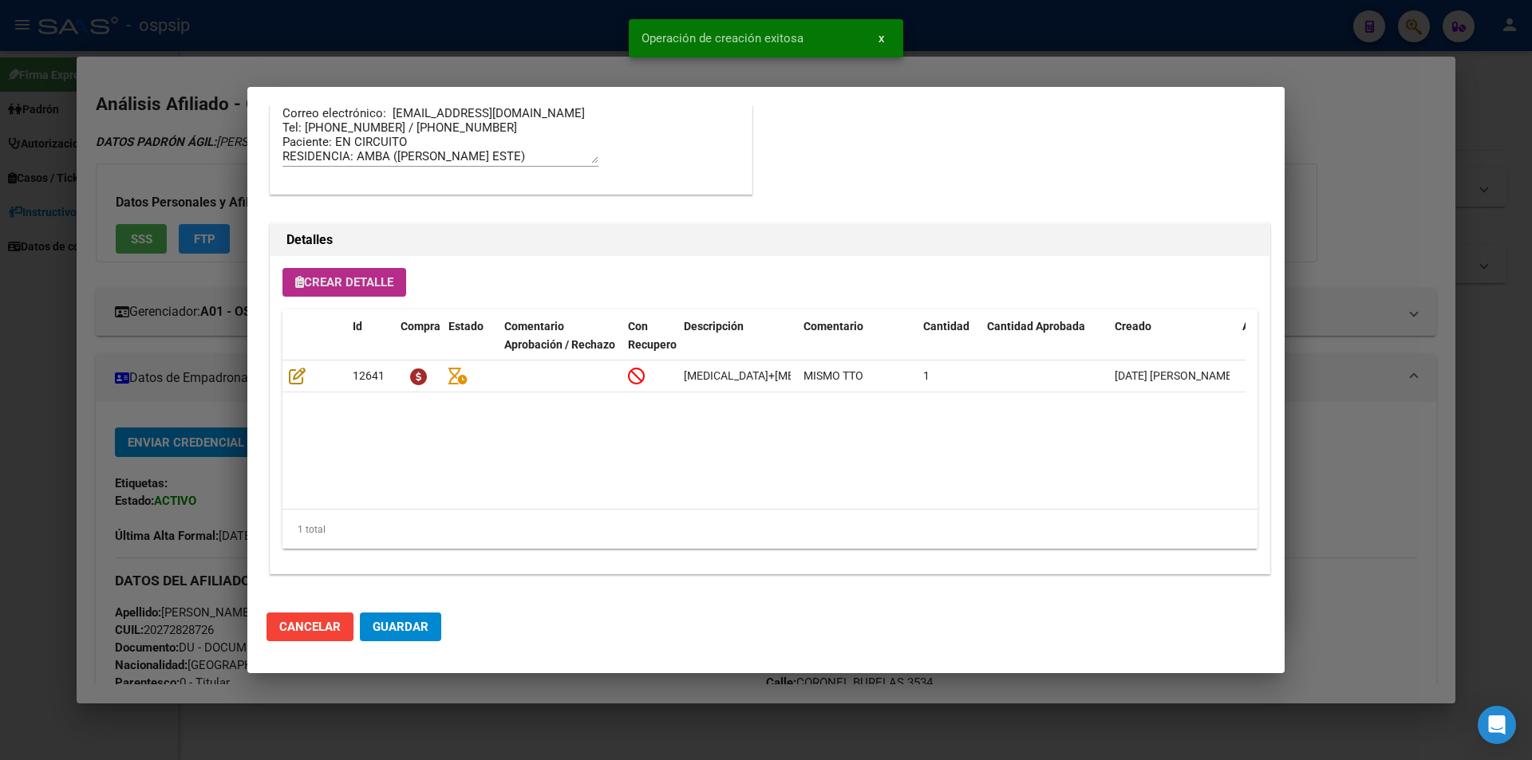
click at [315, 286] on span "Crear Detalle" at bounding box center [344, 282] width 98 height 14
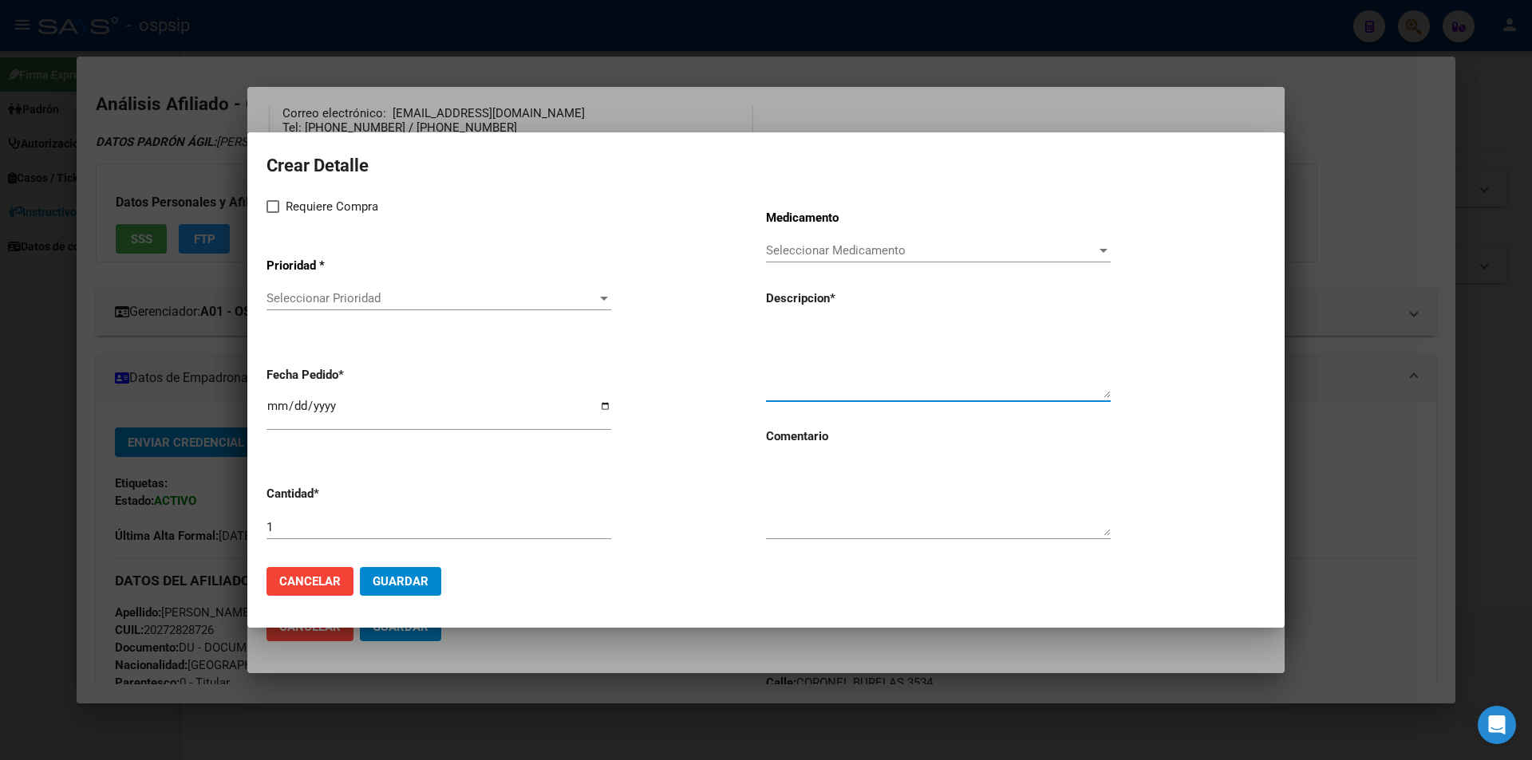
paste textarea "dolutegravir 50 mg comp x 30 (DTG)"
type textarea "dolutegravir 50 mg comp x 30 (DTG)"
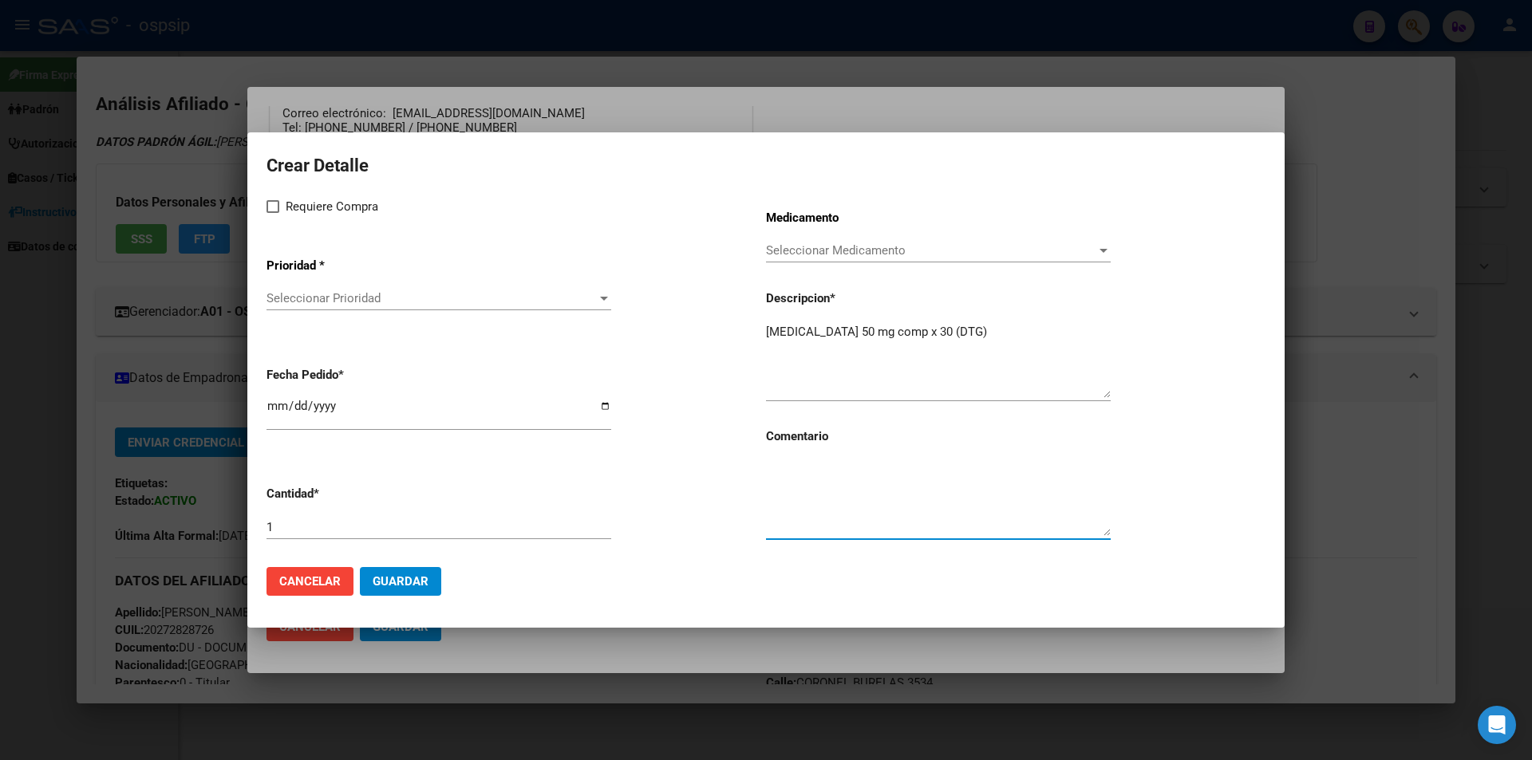
click at [850, 504] on textarea at bounding box center [938, 498] width 345 height 75
type textarea "MISMO TTO"
drag, startPoint x: 264, startPoint y: 217, endPoint x: 273, endPoint y: 207, distance: 13.6
click at [265, 217] on mat-dialog-content "Crear Detalle Requiere Compra Prioridad * Seleccionar Prioridad Seleccionar Pri…" at bounding box center [765, 353] width 1037 height 402
click at [274, 206] on span at bounding box center [272, 206] width 13 height 13
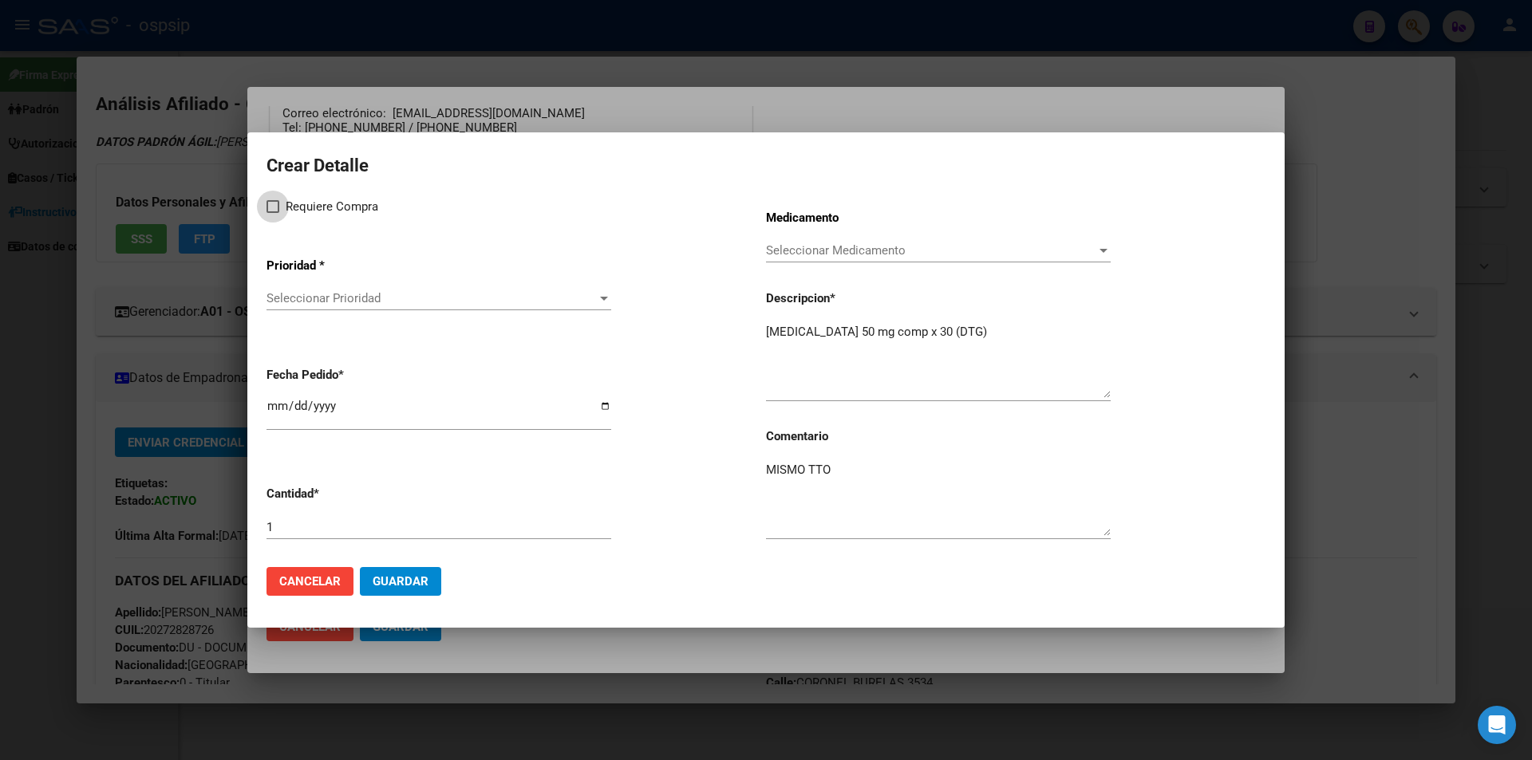
click at [273, 213] on input "Requiere Compra" at bounding box center [272, 213] width 1 height 1
checkbox input "true"
click at [321, 294] on span "Seleccionar Prioridad" at bounding box center [431, 298] width 330 height 14
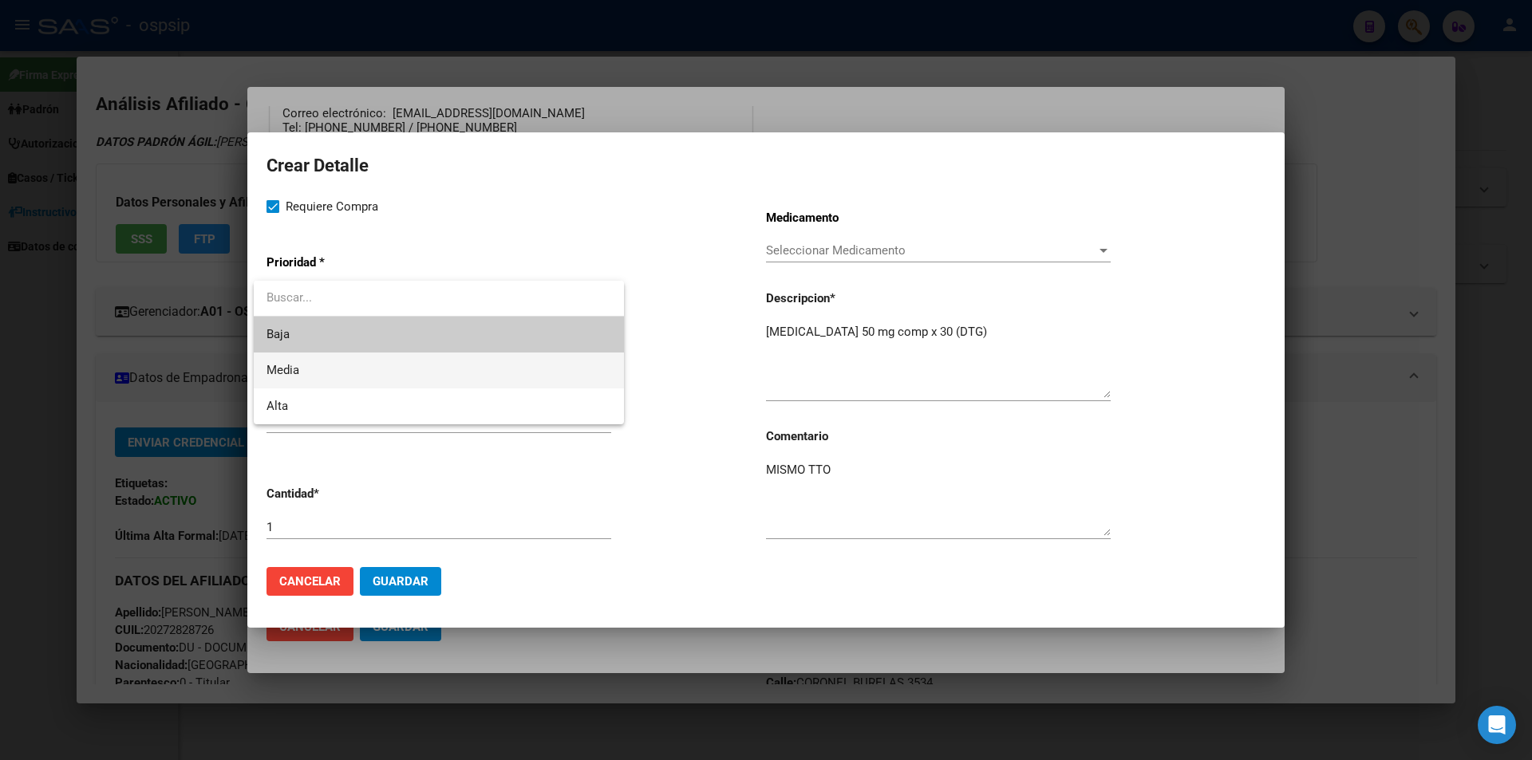
click at [309, 361] on span "Media" at bounding box center [438, 371] width 345 height 36
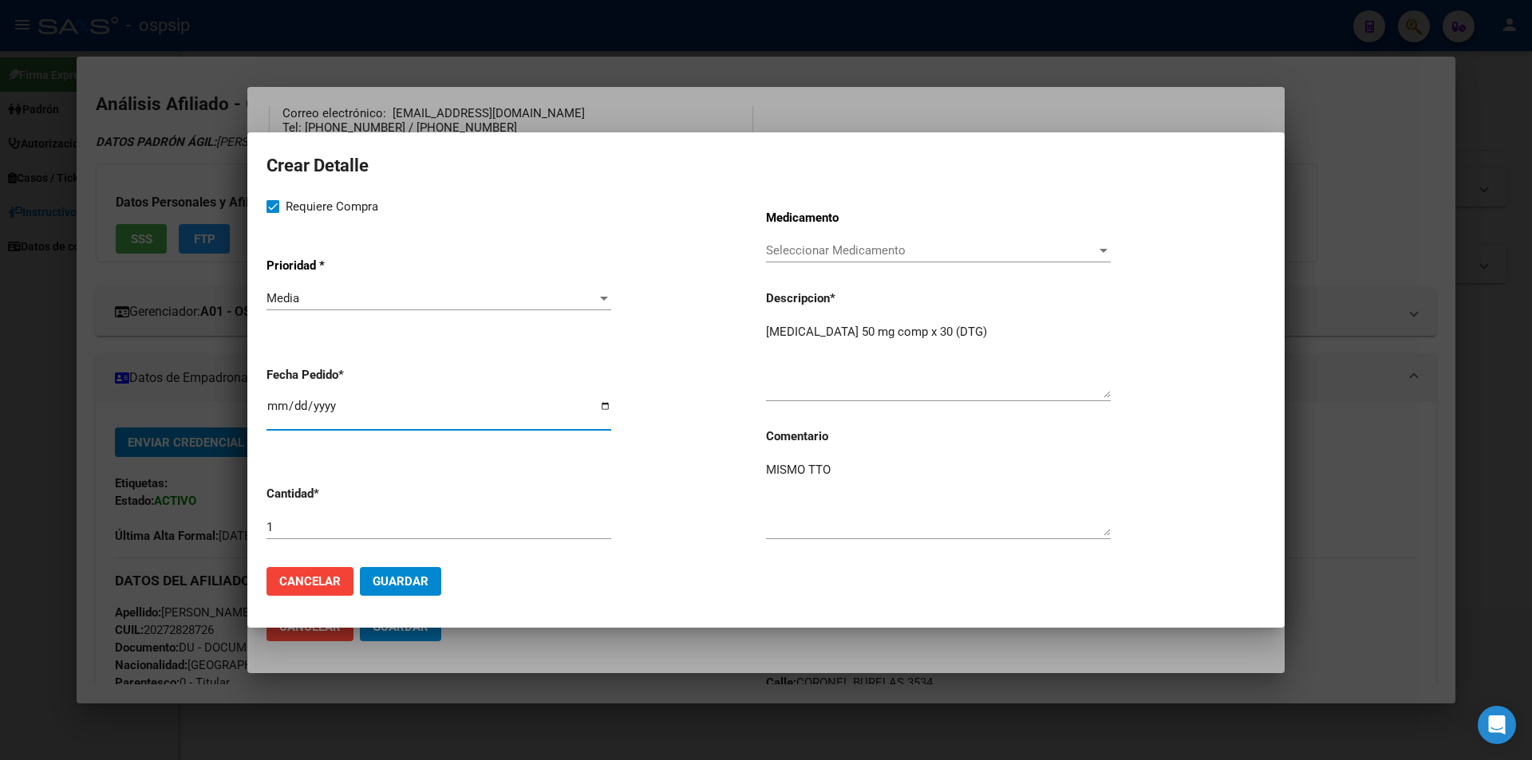
click at [275, 403] on input "2025-08-11" at bounding box center [438, 413] width 345 height 26
type input "2025-08-06"
click at [388, 585] on span "Guardar" at bounding box center [401, 581] width 56 height 14
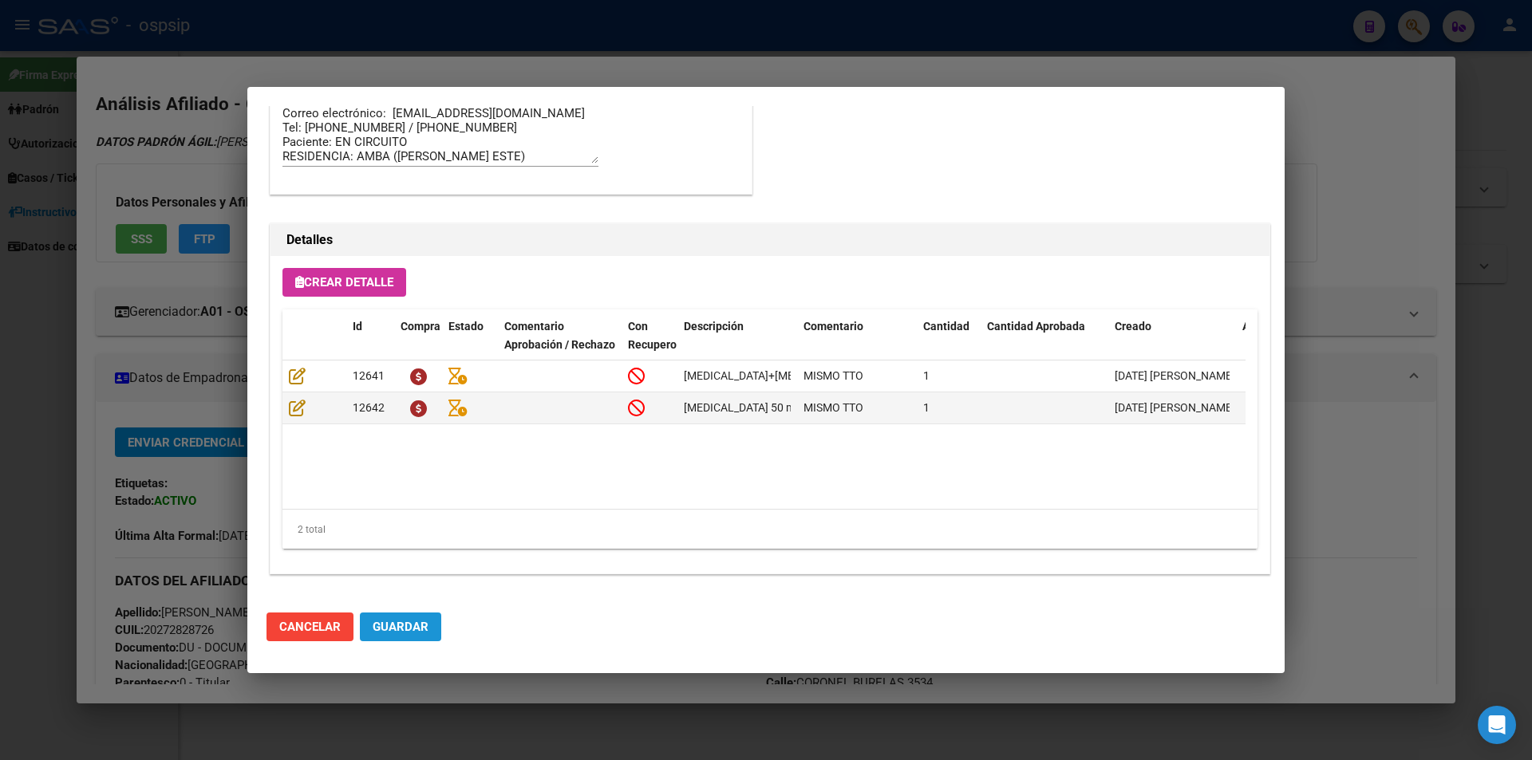
click at [420, 623] on span "Guardar" at bounding box center [401, 627] width 56 height 14
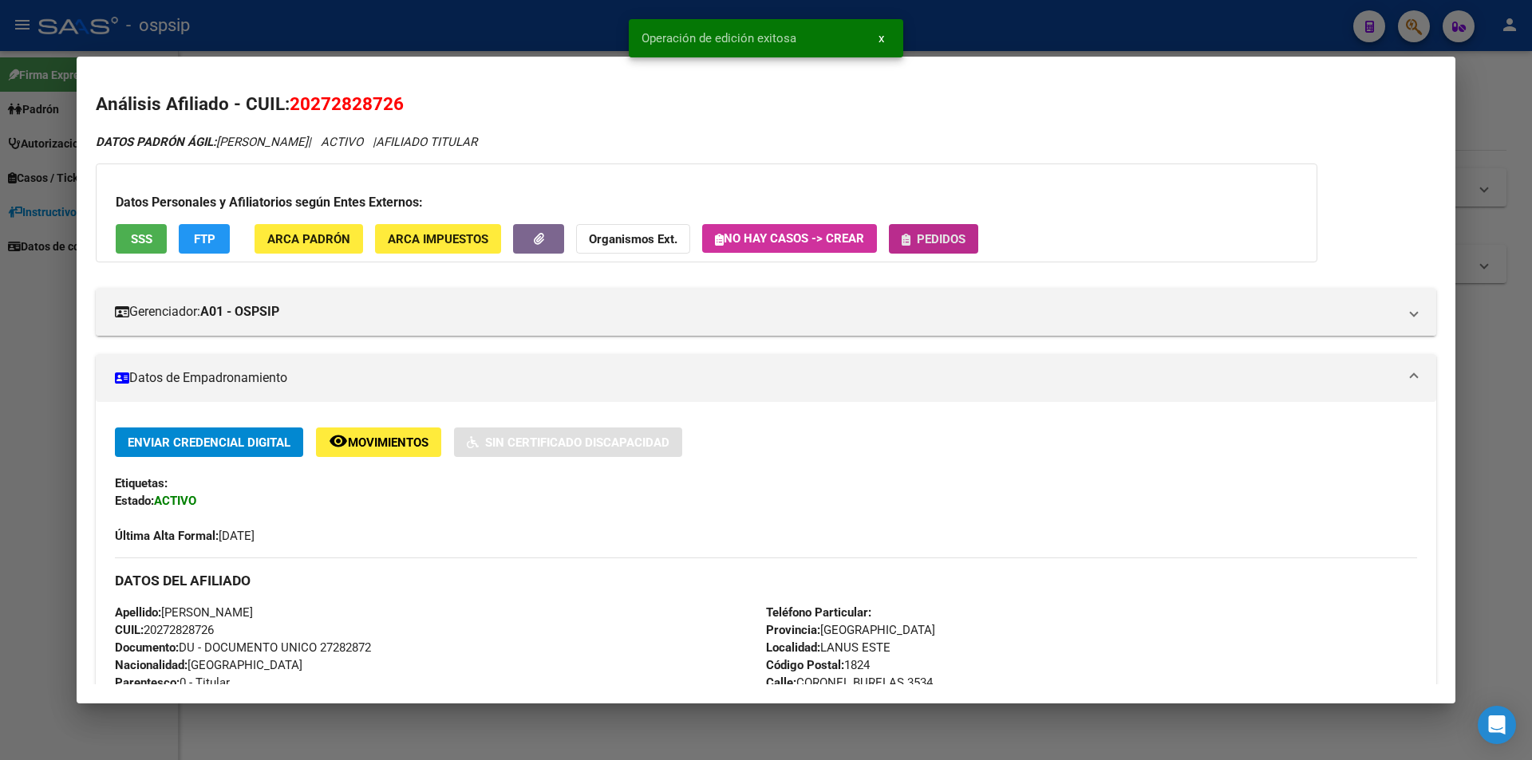
click at [957, 240] on span "Pedidos" at bounding box center [941, 239] width 49 height 14
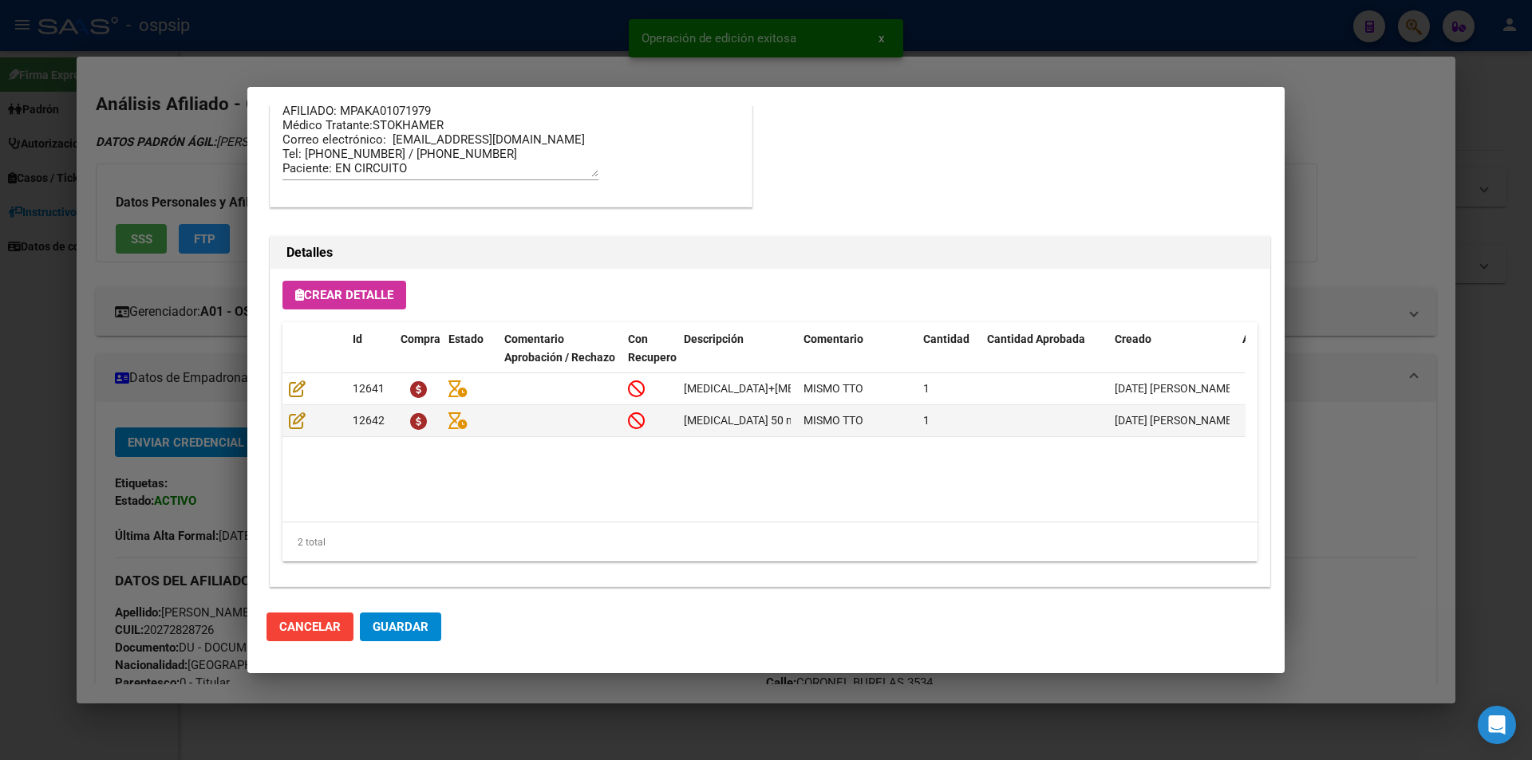
scroll to position [1020, 0]
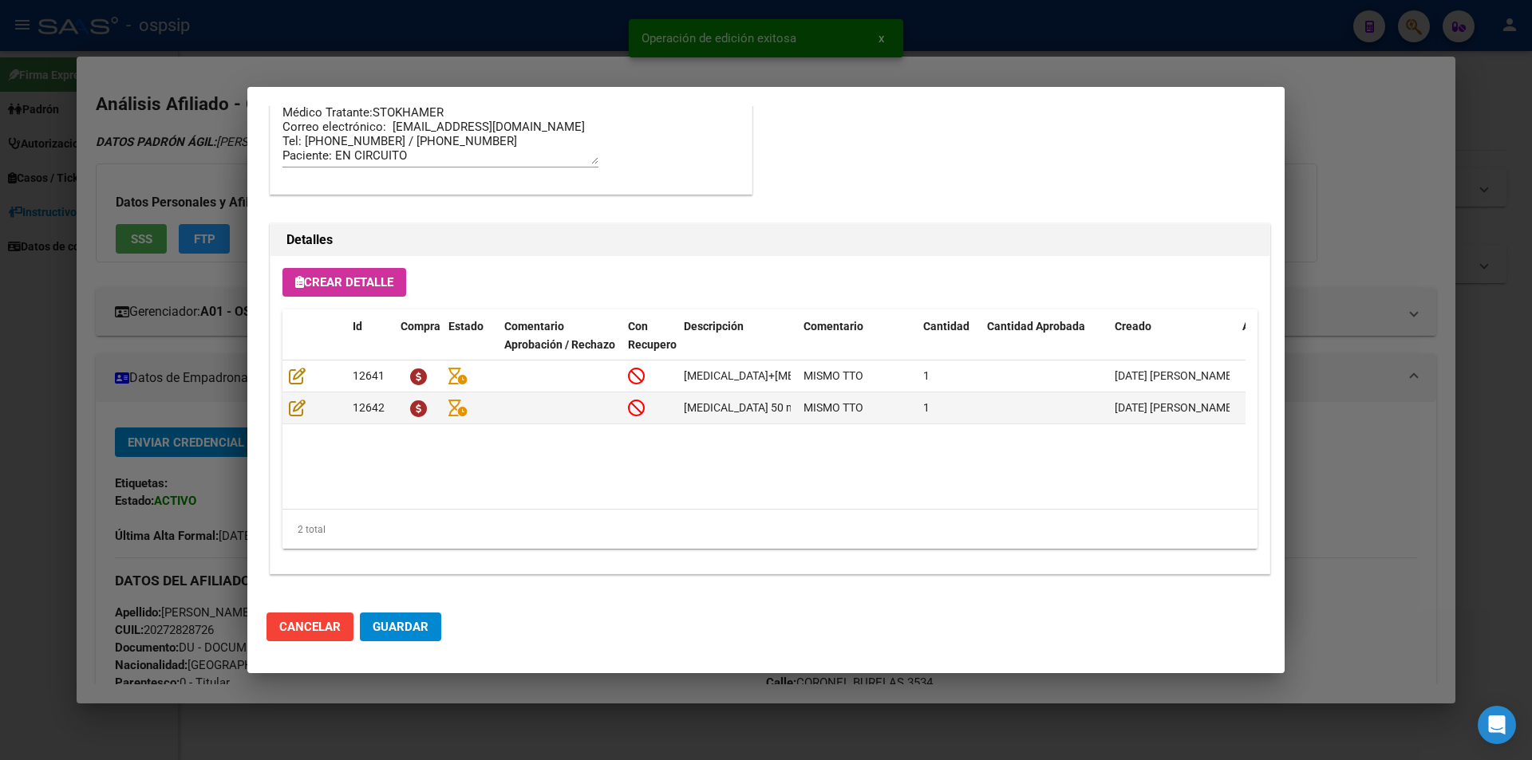
click at [395, 625] on span "Guardar" at bounding box center [401, 627] width 56 height 14
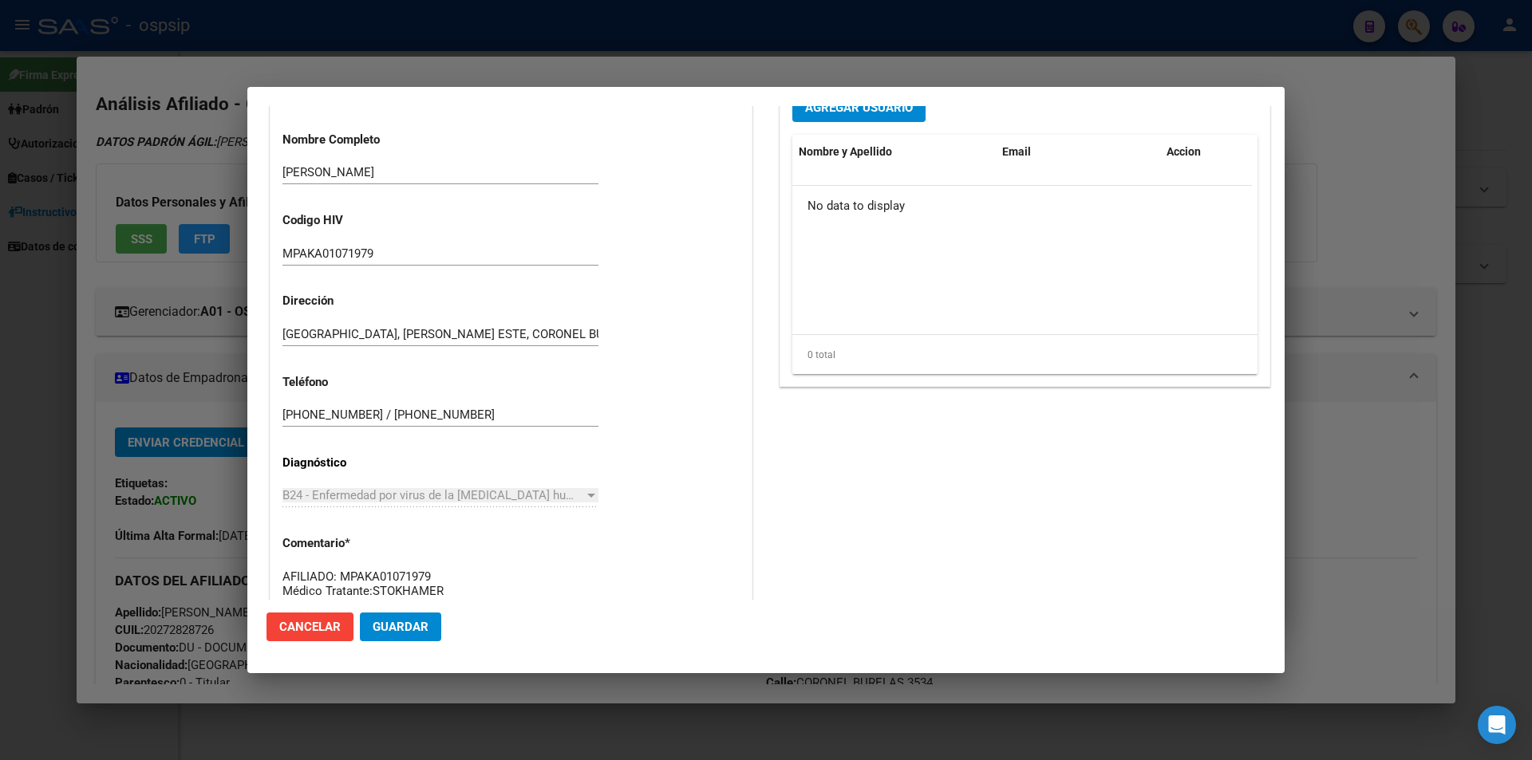
scroll to position [62, 0]
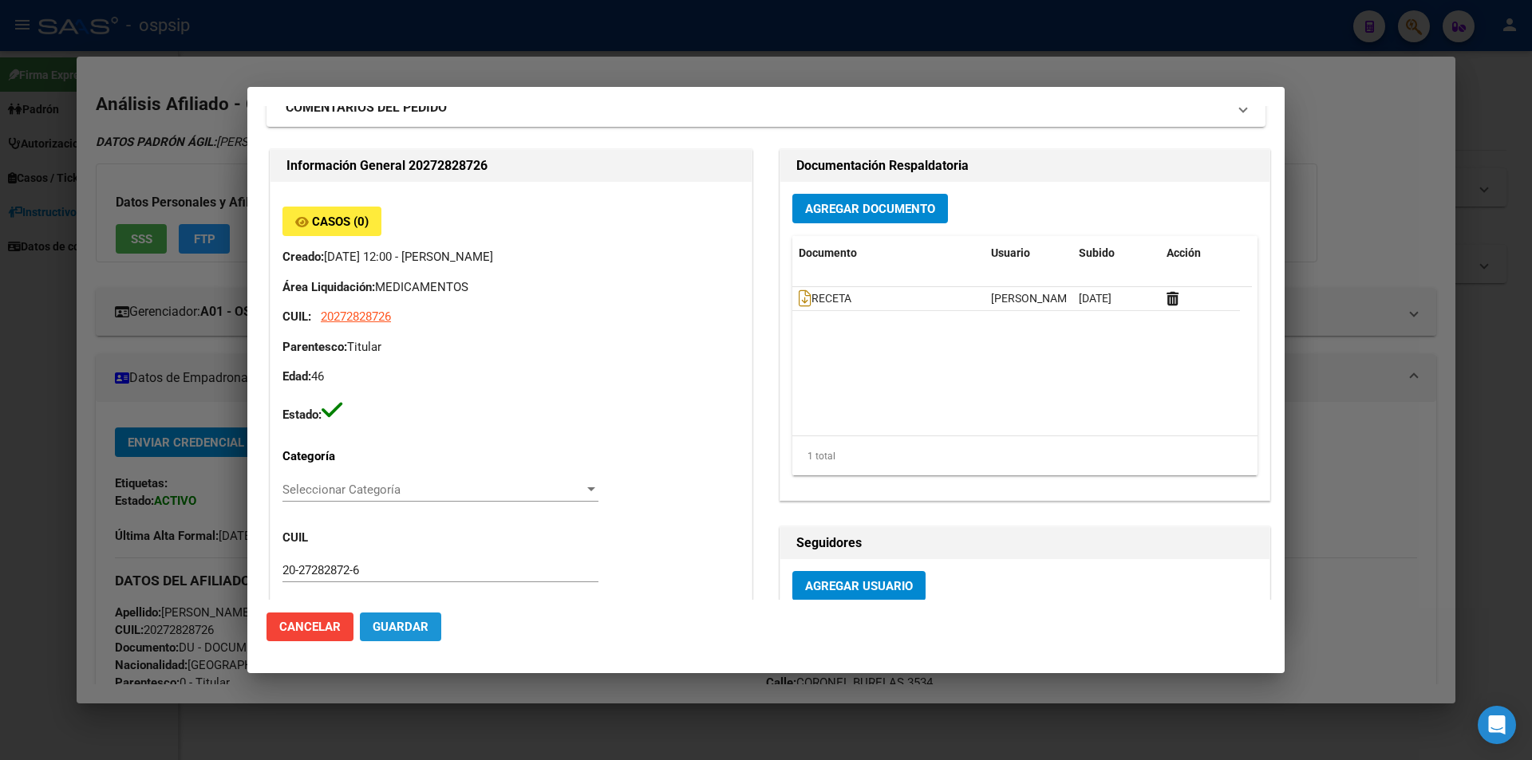
click at [420, 628] on span "Guardar" at bounding box center [401, 627] width 56 height 14
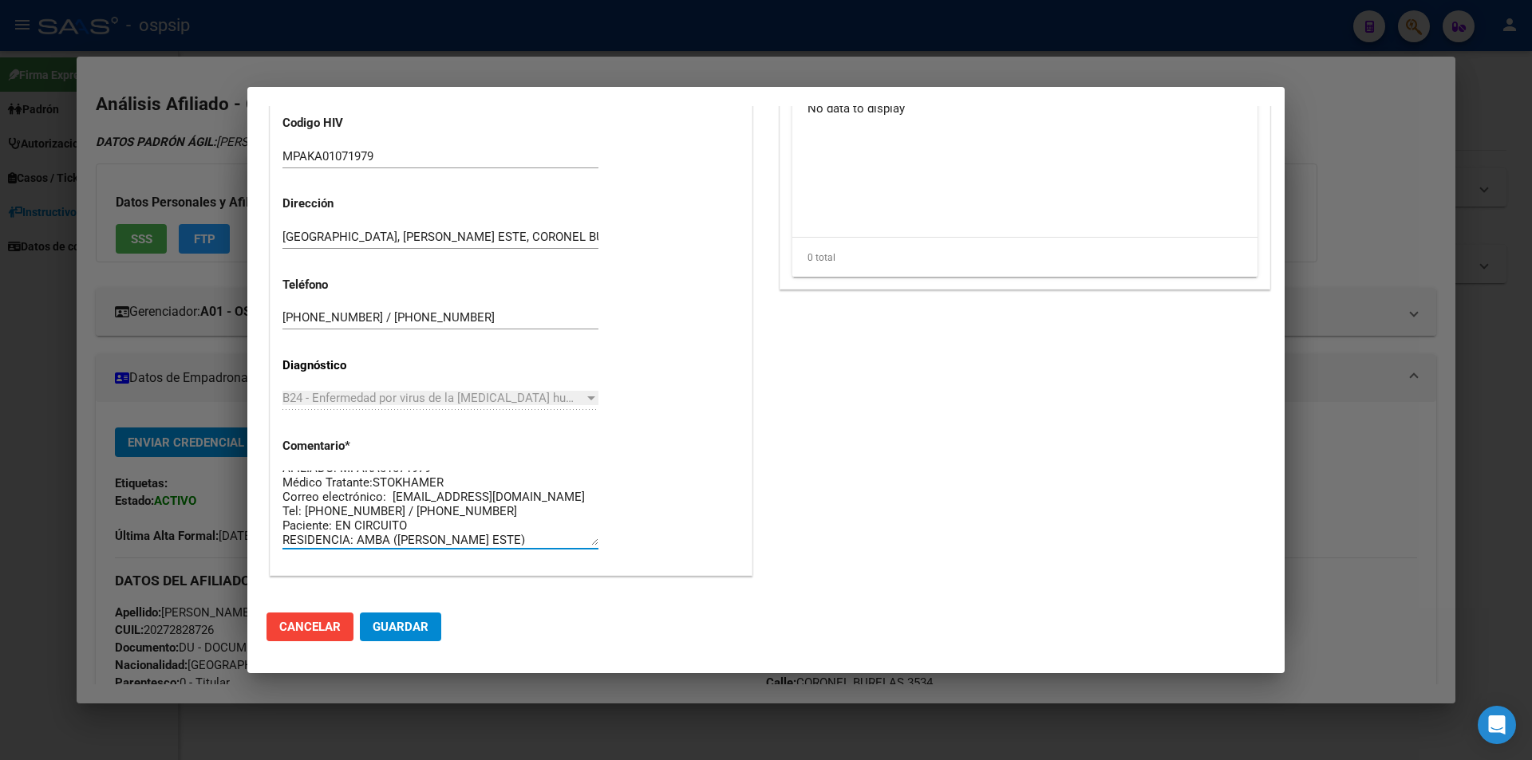
scroll to position [14, 0]
drag, startPoint x: 513, startPoint y: 539, endPoint x: 283, endPoint y: 452, distance: 245.7
click at [281, 447] on div "Casos (0) Creado: 11/08/2025 12:00 - Ortiz Jesica Área Liquidación: MEDICAMENTO…" at bounding box center [510, 90] width 481 height 969
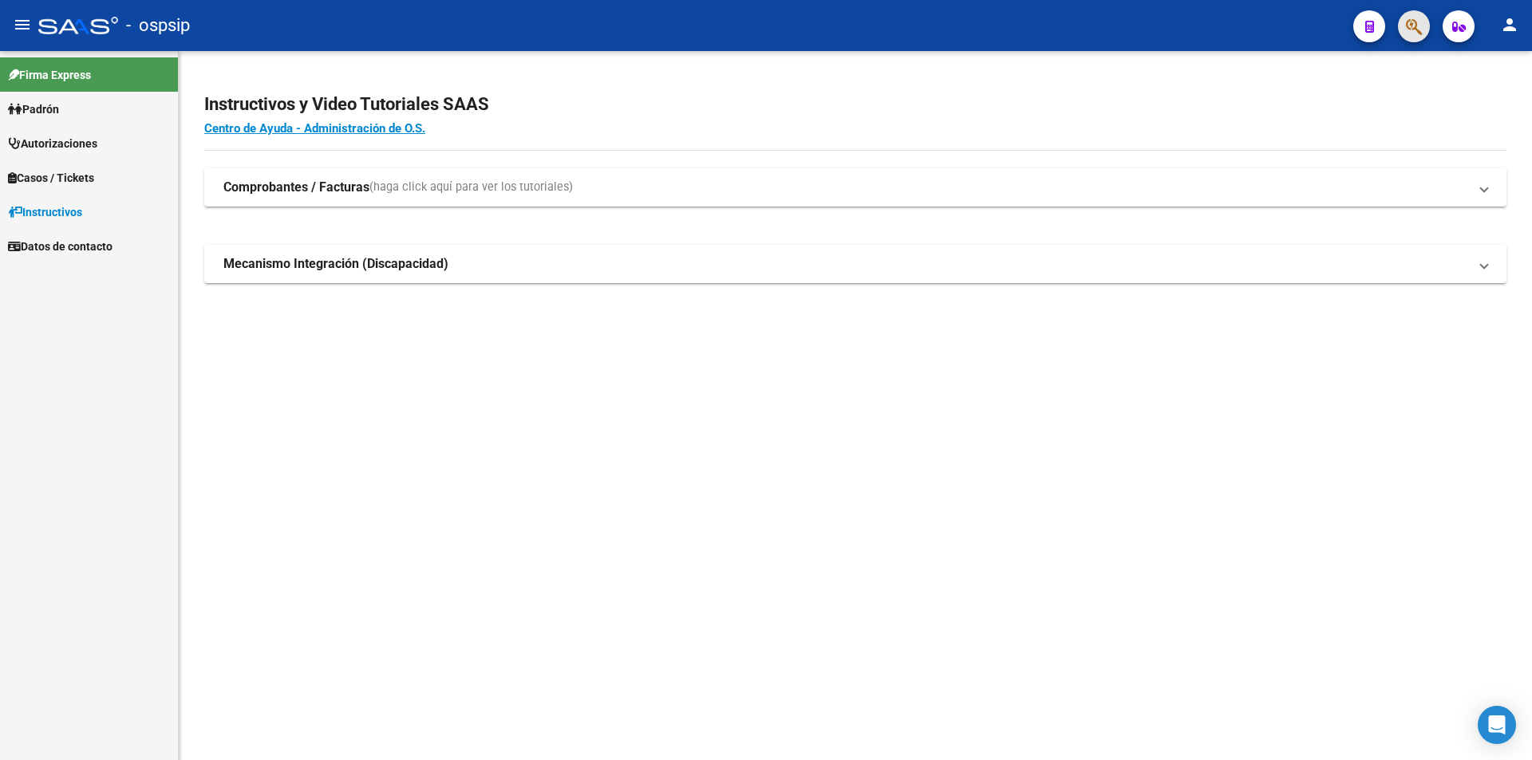
click at [1412, 34] on icon "button" at bounding box center [1414, 27] width 16 height 18
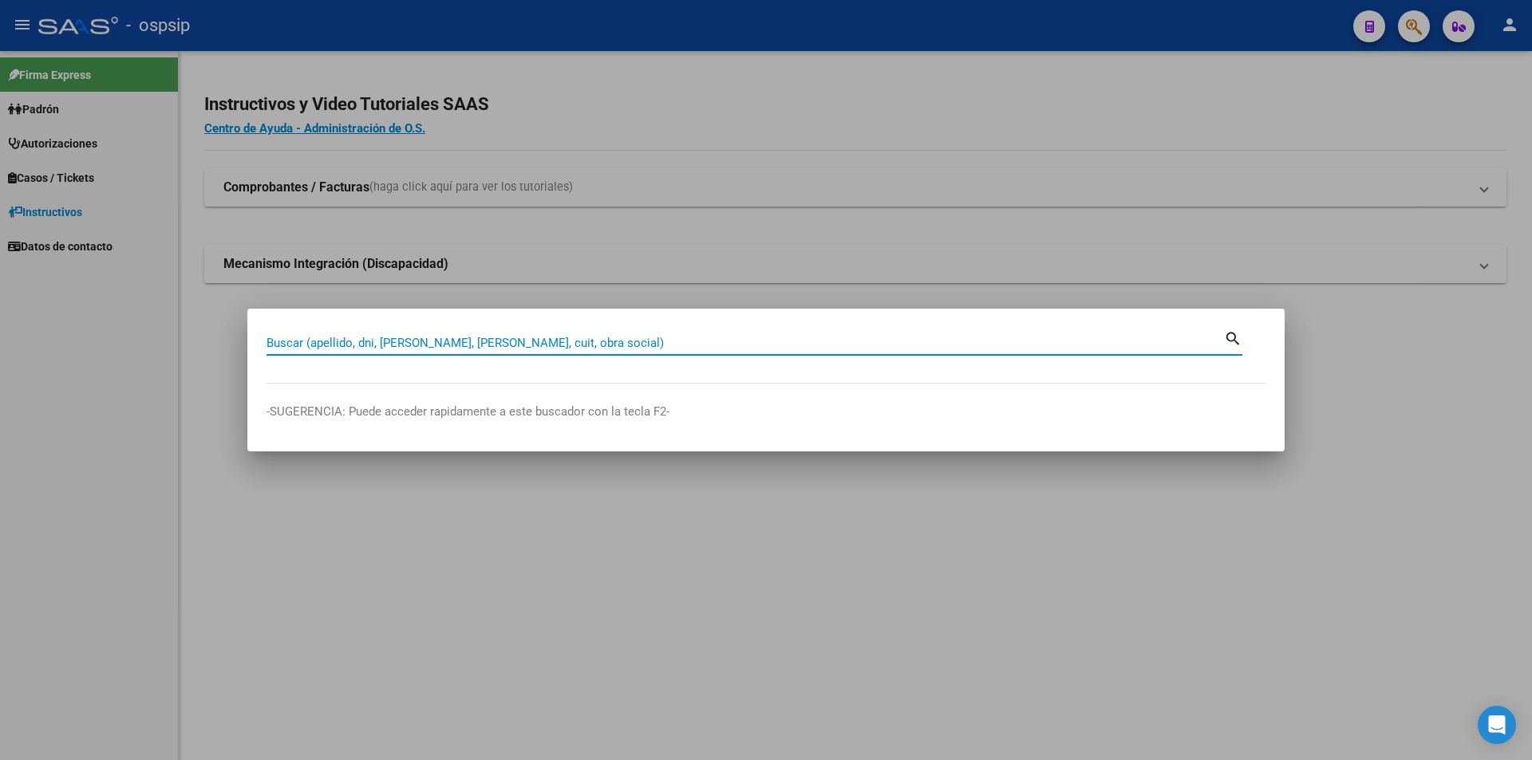
drag, startPoint x: 388, startPoint y: 353, endPoint x: 385, endPoint y: 341, distance: 13.0
paste input "20265587403"
type input "20265587403"
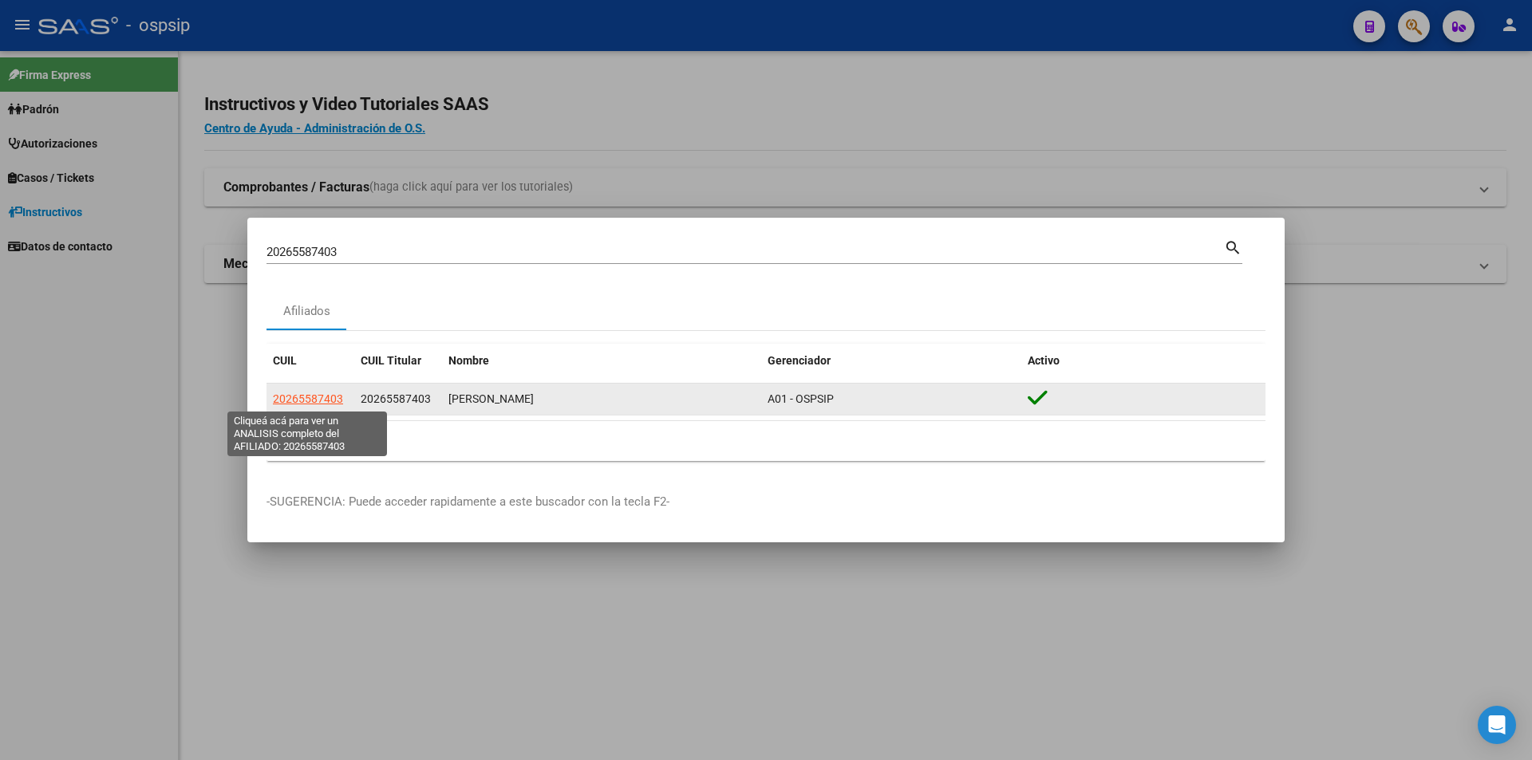
click at [290, 395] on span "20265587403" at bounding box center [308, 399] width 70 height 13
type textarea "20265587403"
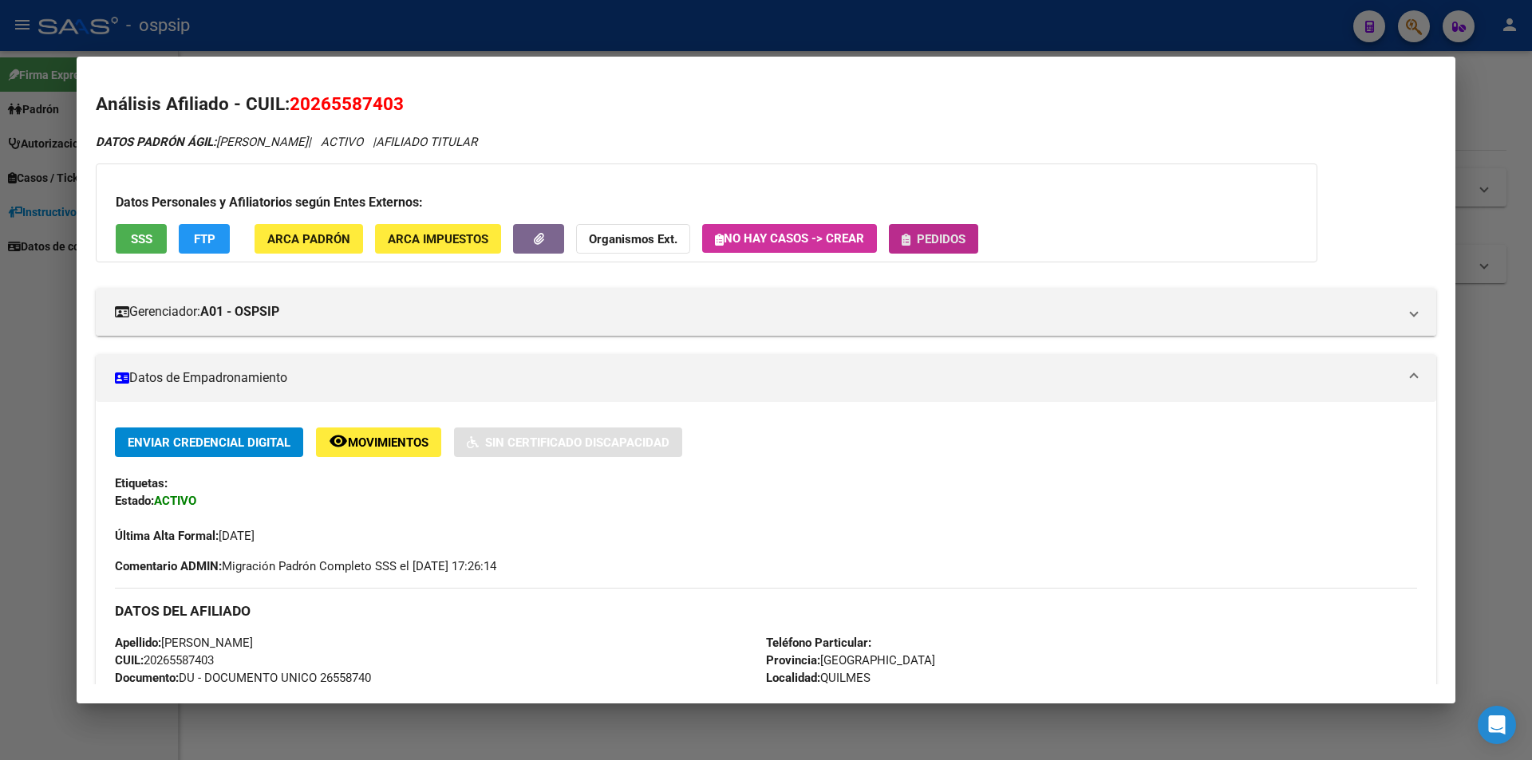
click at [934, 243] on span "Pedidos" at bounding box center [941, 239] width 49 height 14
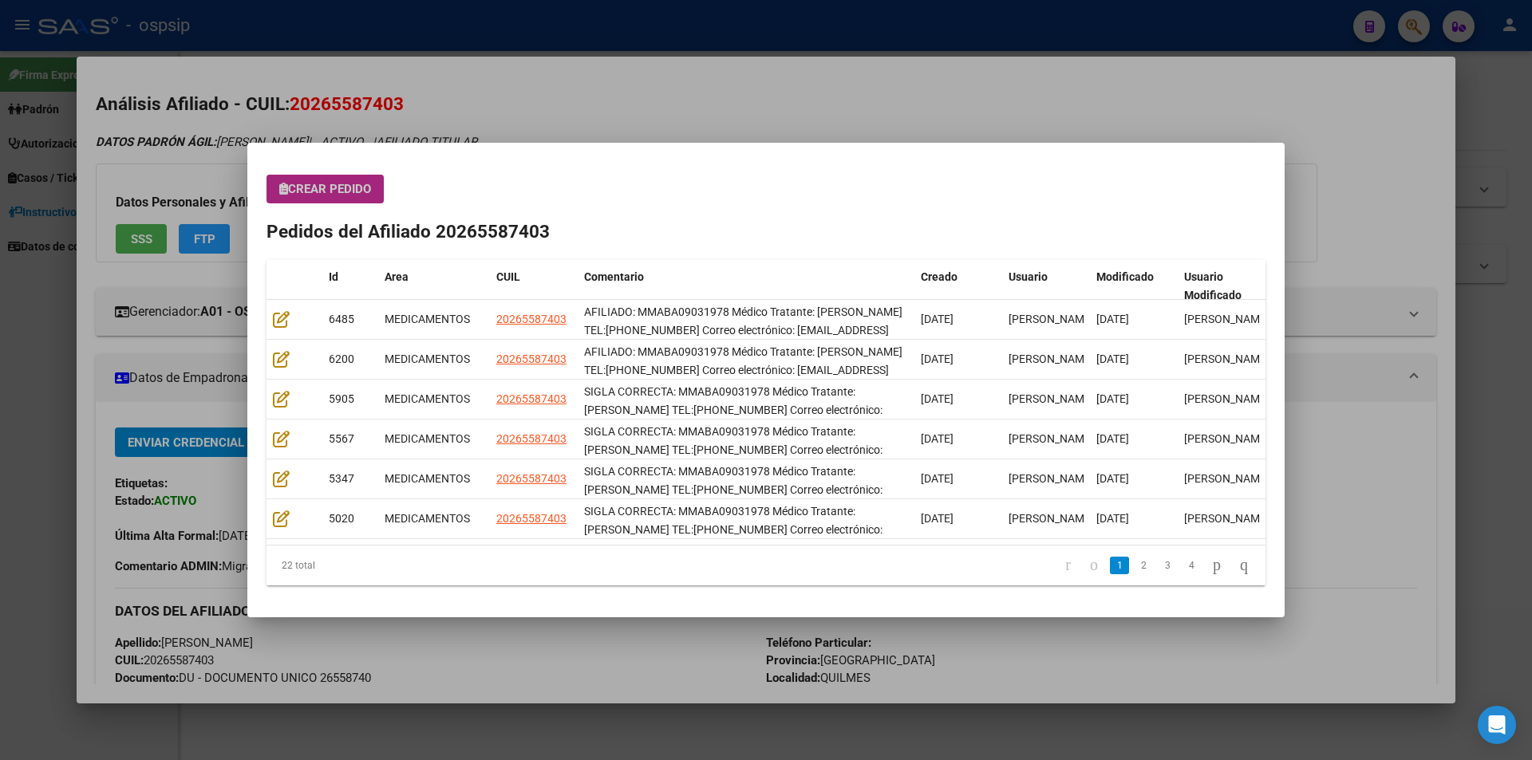
click at [350, 194] on span "Crear Pedido" at bounding box center [325, 189] width 92 height 14
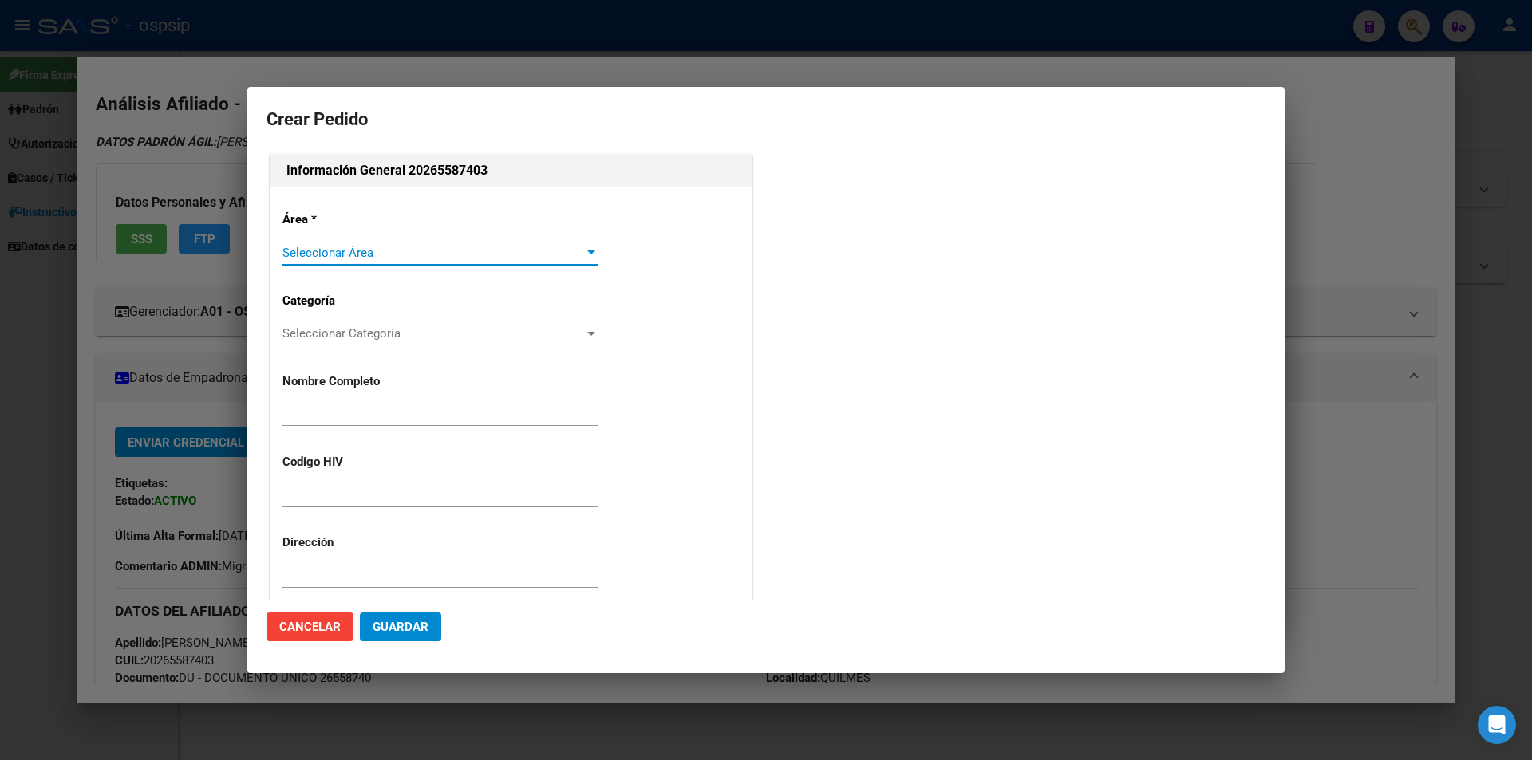
type input "BARRIONUEVO MAXIMILIANO ALEJANDRO"
type input "MMABA09031978"
click at [333, 251] on span "Seleccionar Área" at bounding box center [433, 253] width 302 height 14
type input "BUENOS AIRES, QUILMES, LIBERTAD 1753"
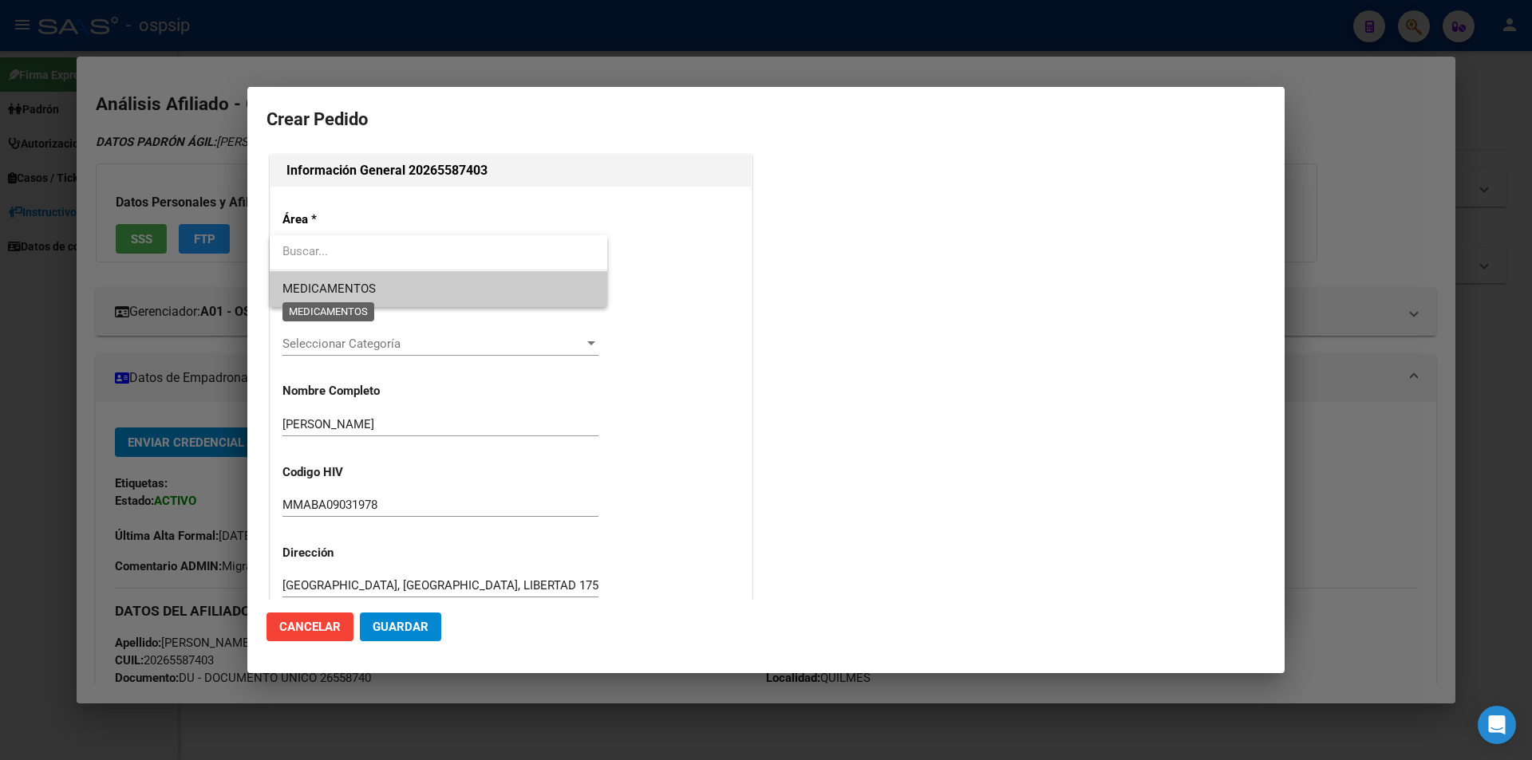
click at [333, 286] on span "MEDICAMENTOS" at bounding box center [328, 289] width 93 height 14
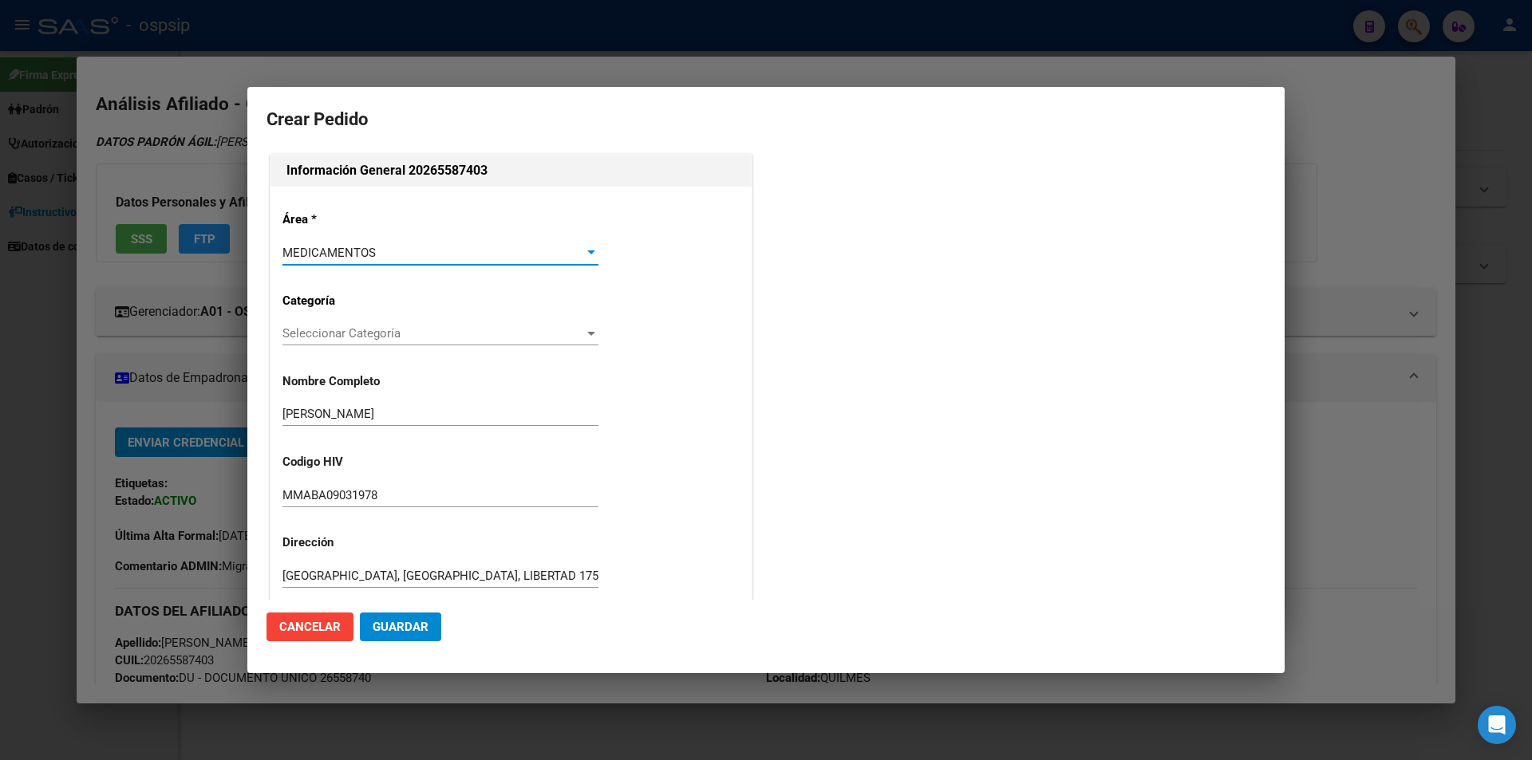
scroll to position [160, 0]
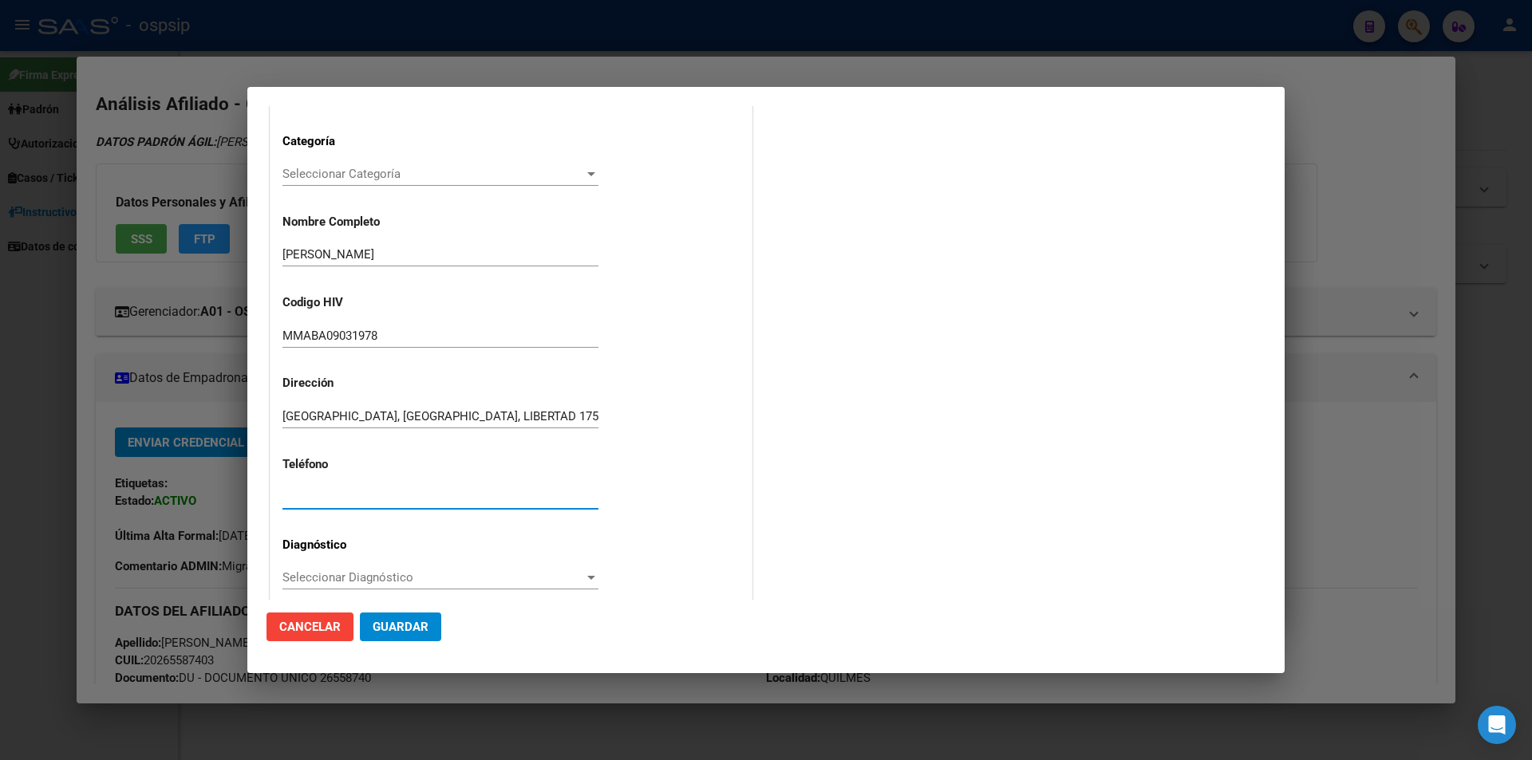
paste input "11-3852-3984"
type input "11-3852-3984"
click at [317, 589] on div "Seleccionar Diagnóstico Seleccionar Diagnóstico" at bounding box center [440, 578] width 316 height 24
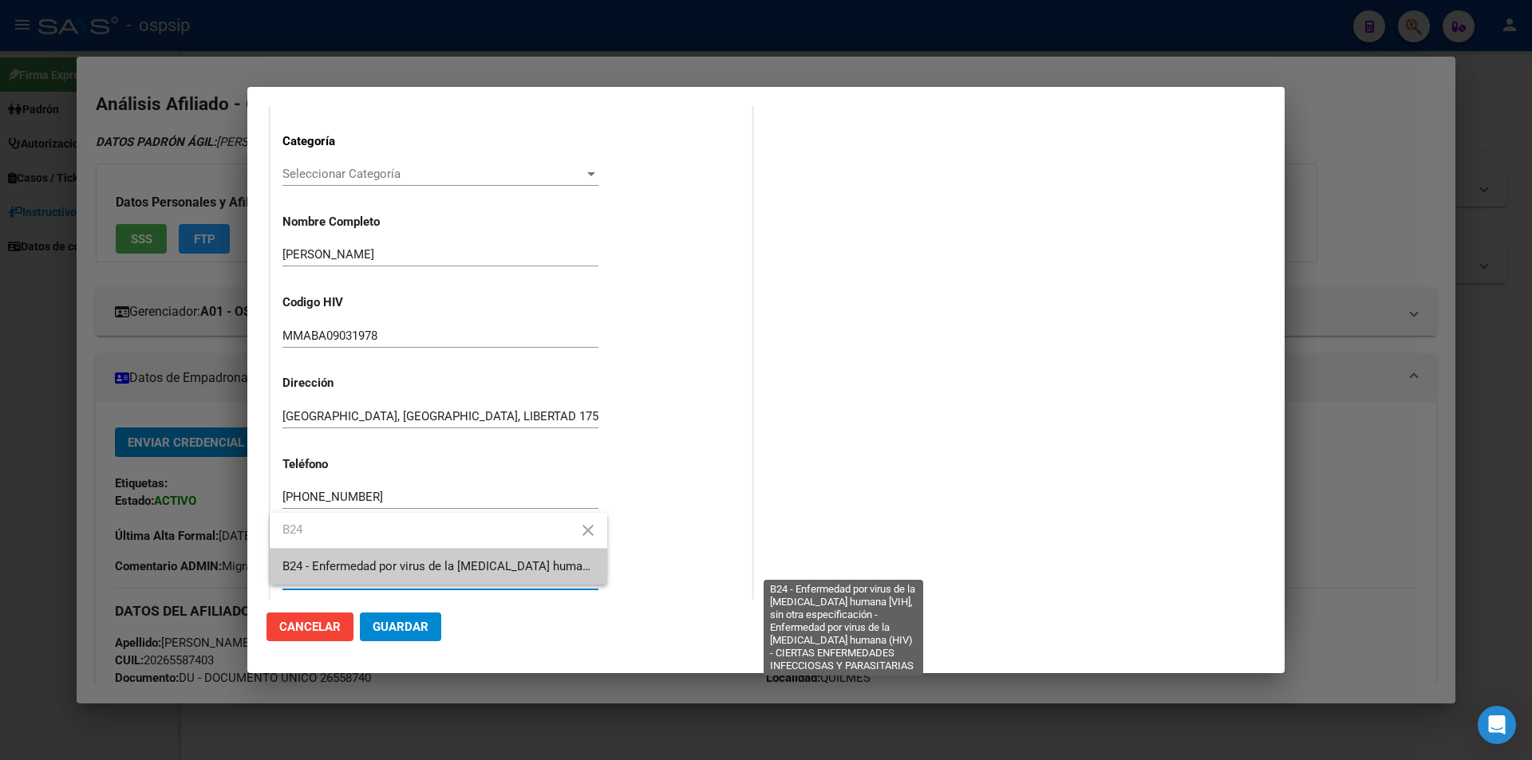
type input "B24"
click at [318, 562] on span "B24 - Enfermedad por virus de la [MEDICAL_DATA] humana [VIH], sin otra especifi…" at bounding box center [840, 566] width 1116 height 14
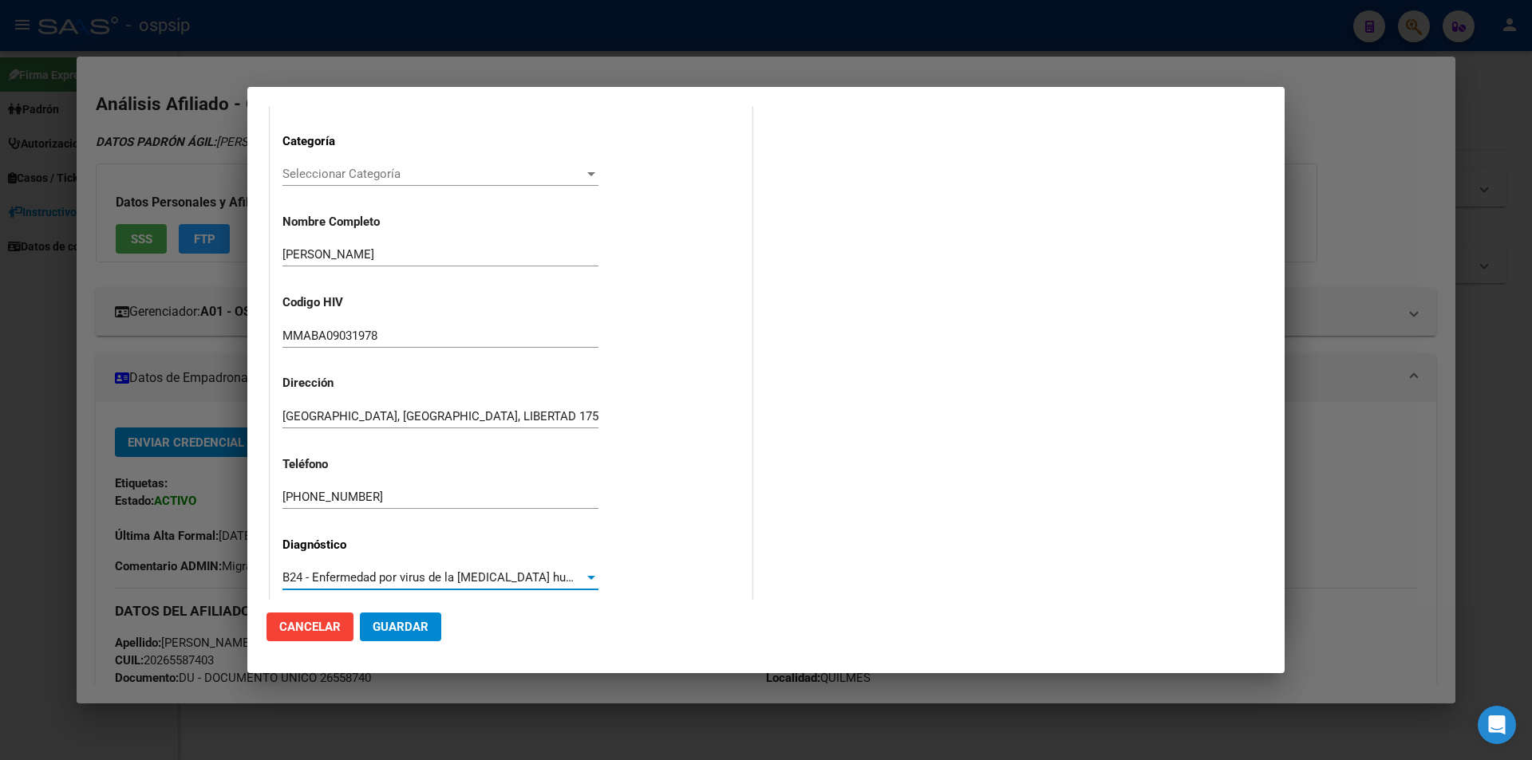
drag, startPoint x: 356, startPoint y: 487, endPoint x: 343, endPoint y: 499, distance: 17.0
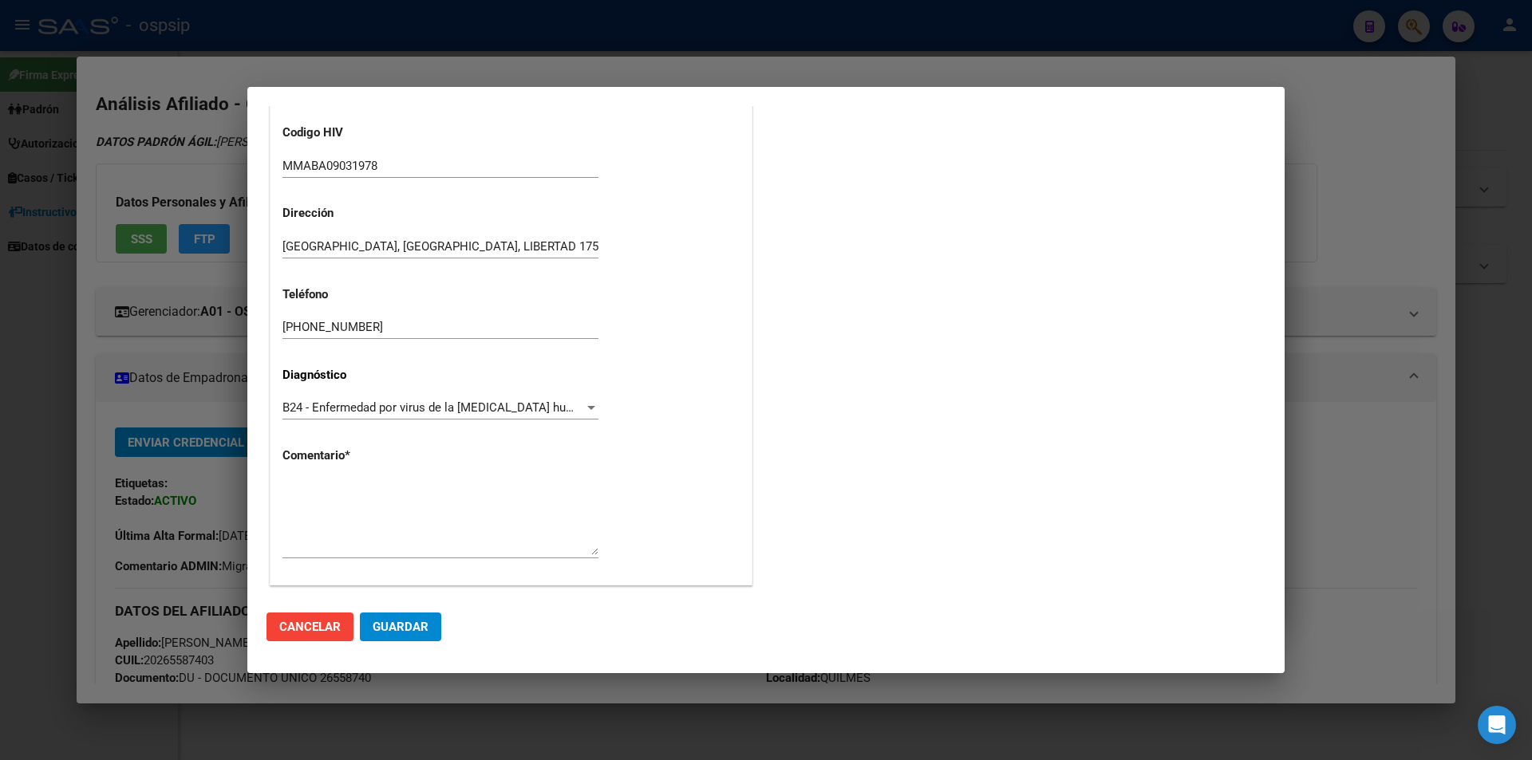
scroll to position [341, 0]
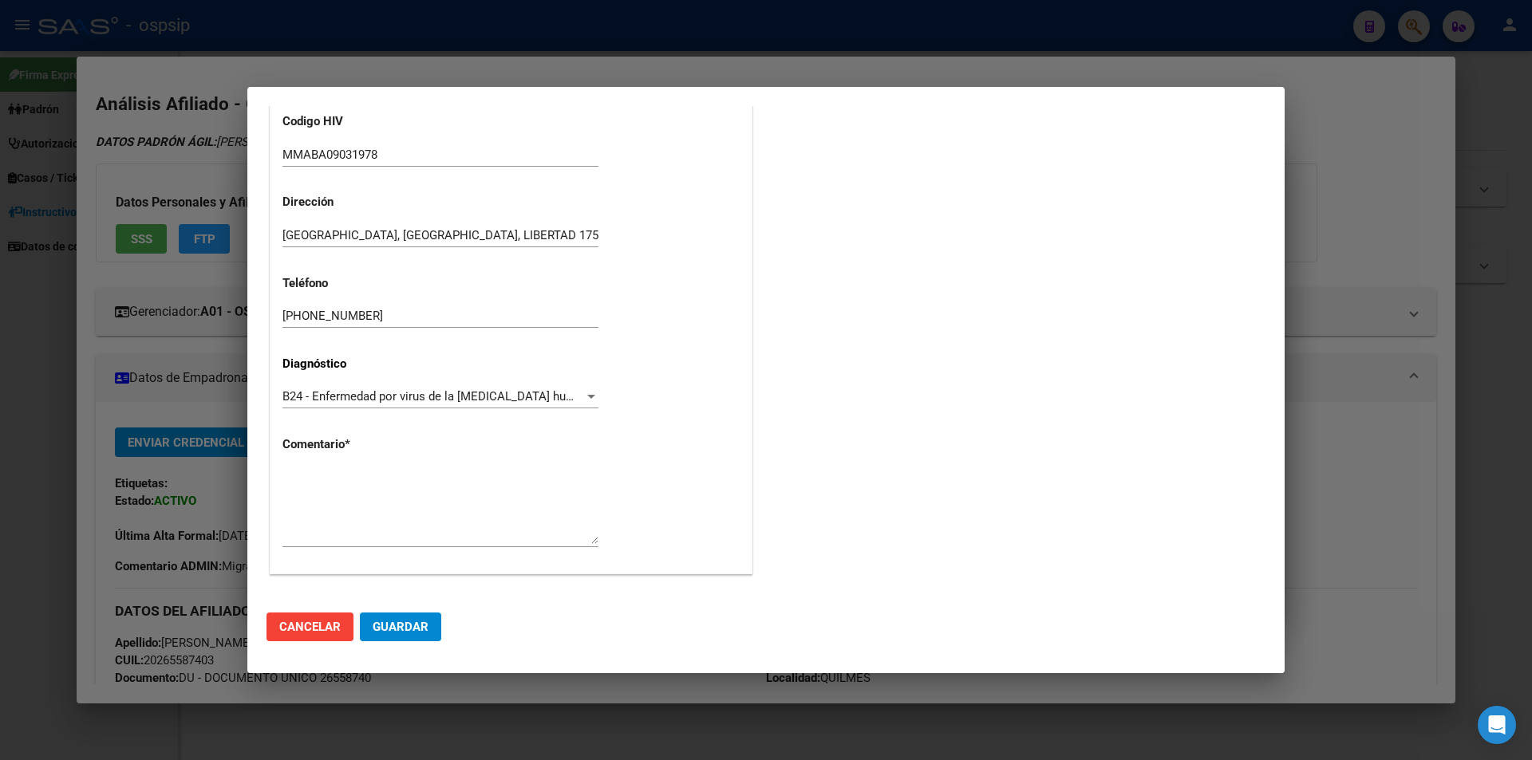
drag, startPoint x: 298, startPoint y: 476, endPoint x: 287, endPoint y: 495, distance: 21.1
click at [287, 495] on textarea at bounding box center [440, 506] width 316 height 75
paste textarea "AFILIADO: MMABA09031978 Médico Tratante: RICCO TEL:11-3852-3984 Correo electrón…"
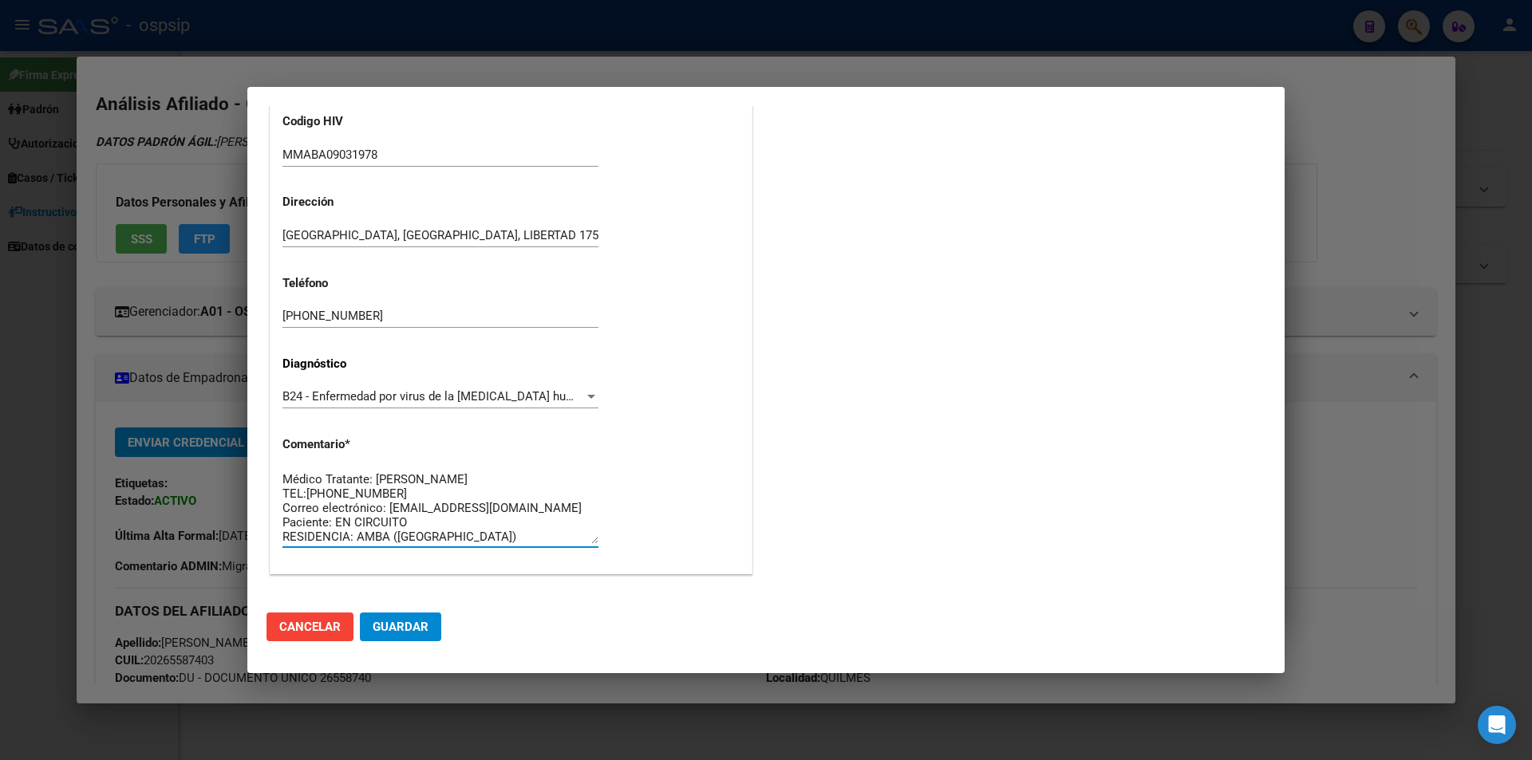
scroll to position [14, 0]
type textarea "AFILIADO: MMABA09031978 Médico Tratante: RICCO TEL:11-3852-3984 Correo electrón…"
click at [407, 611] on mat-dialog-actions "Cancelar Guardar" at bounding box center [765, 627] width 999 height 54
click at [407, 621] on span "Guardar" at bounding box center [401, 627] width 56 height 14
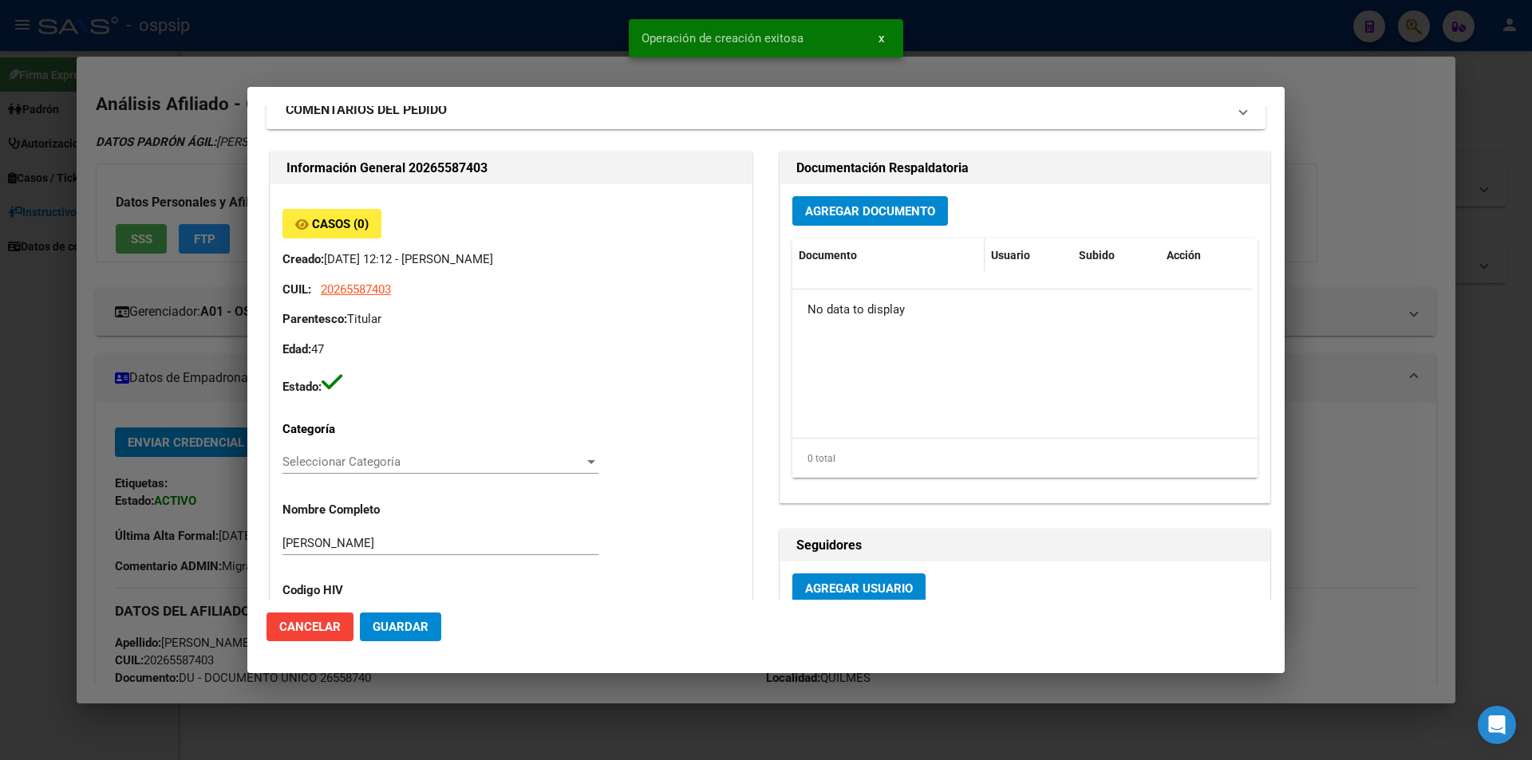
scroll to position [0, 0]
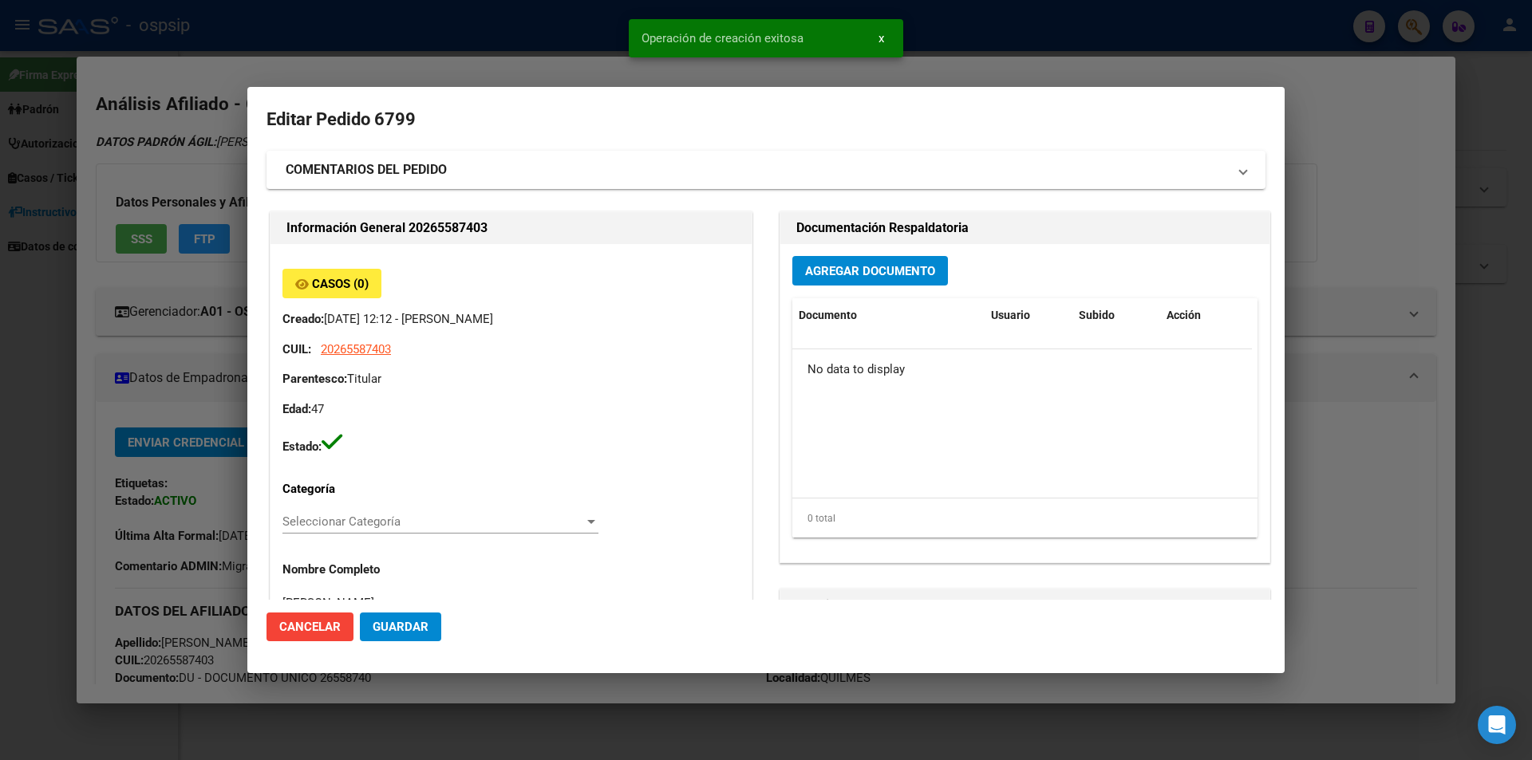
click at [876, 270] on span "Agregar Documento" at bounding box center [870, 271] width 130 height 14
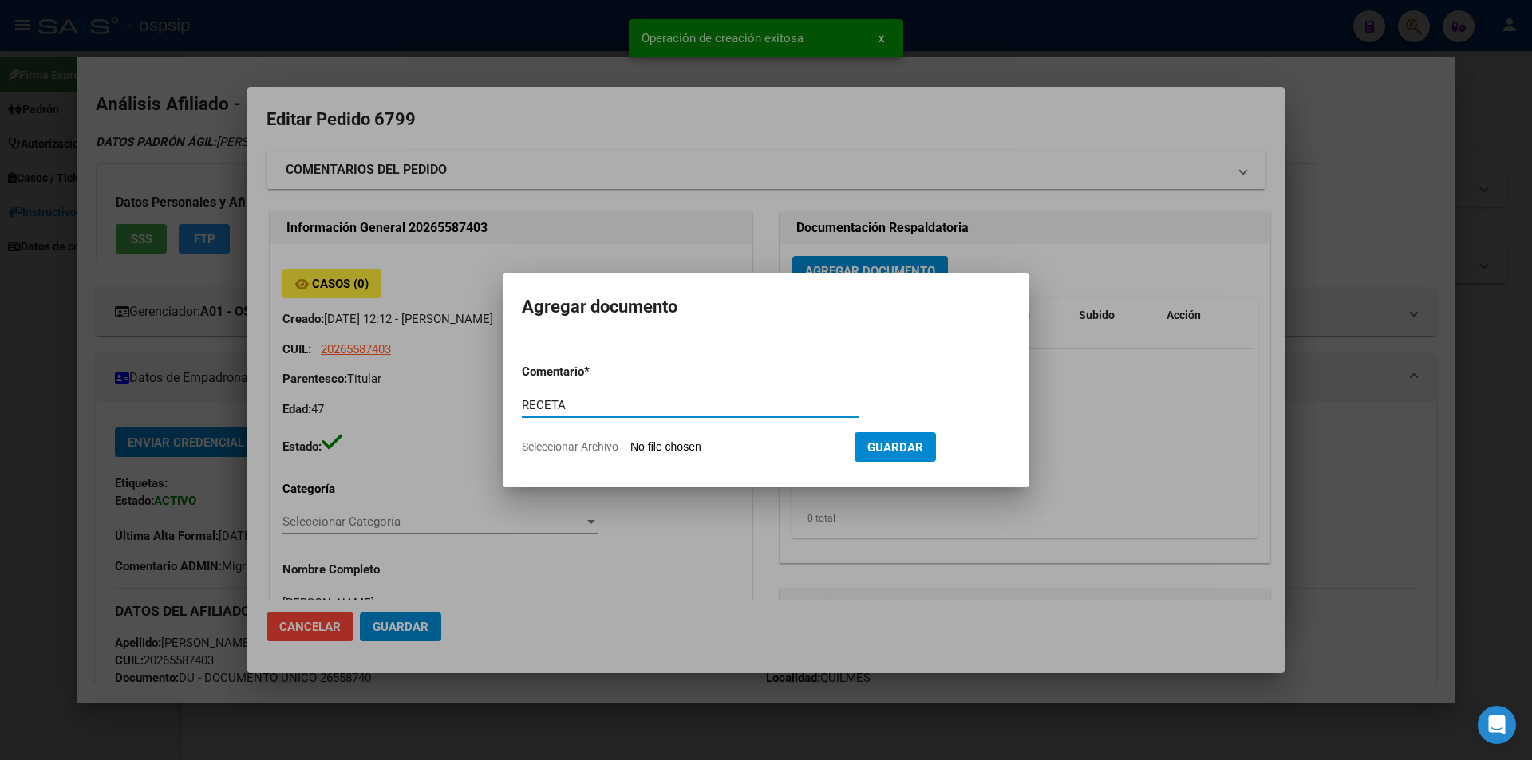
type input "RECETA"
click at [715, 448] on input "Seleccionar Archivo" at bounding box center [735, 447] width 211 height 15
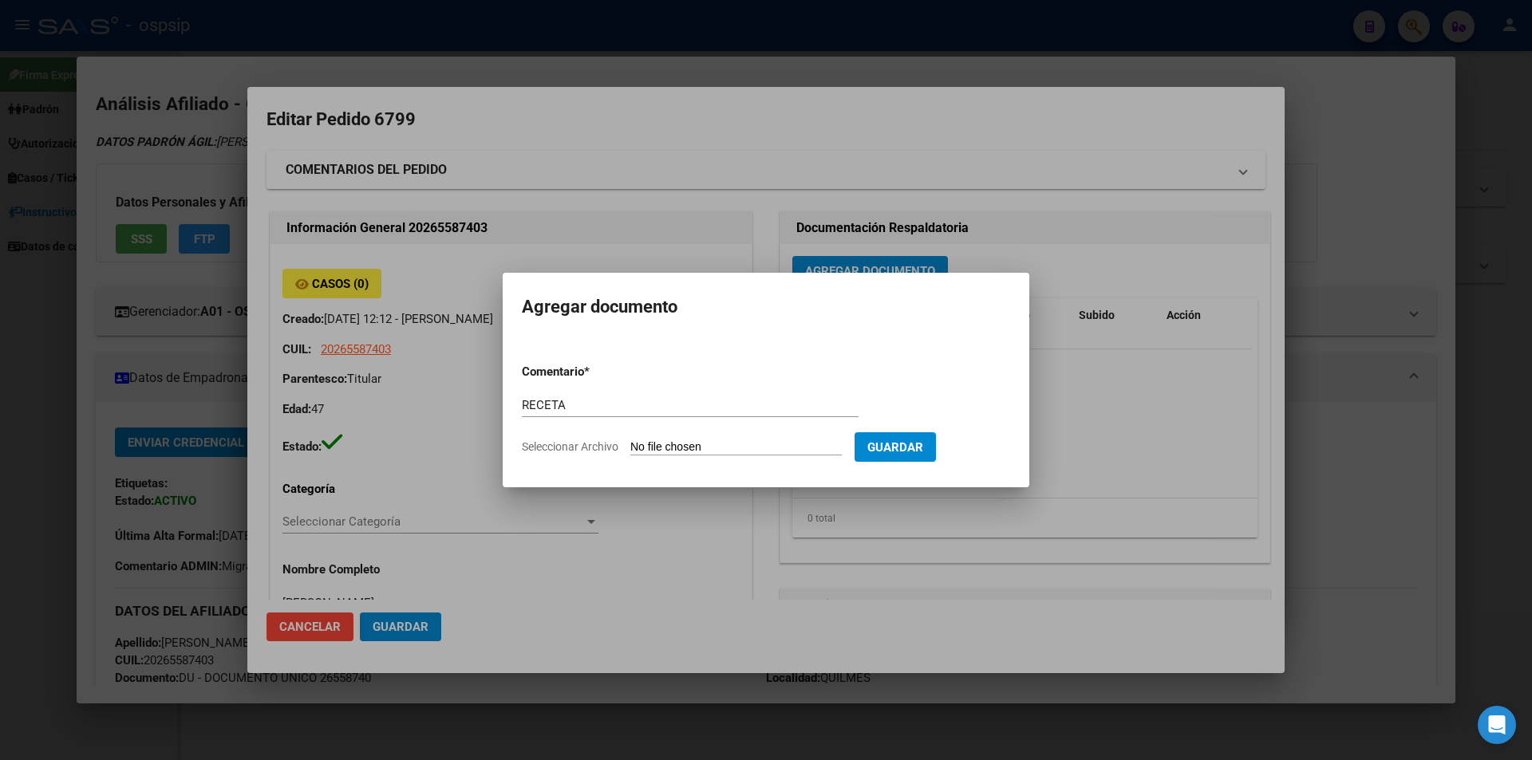
type input "C:\fakepath\receta_1 (16).pdf"
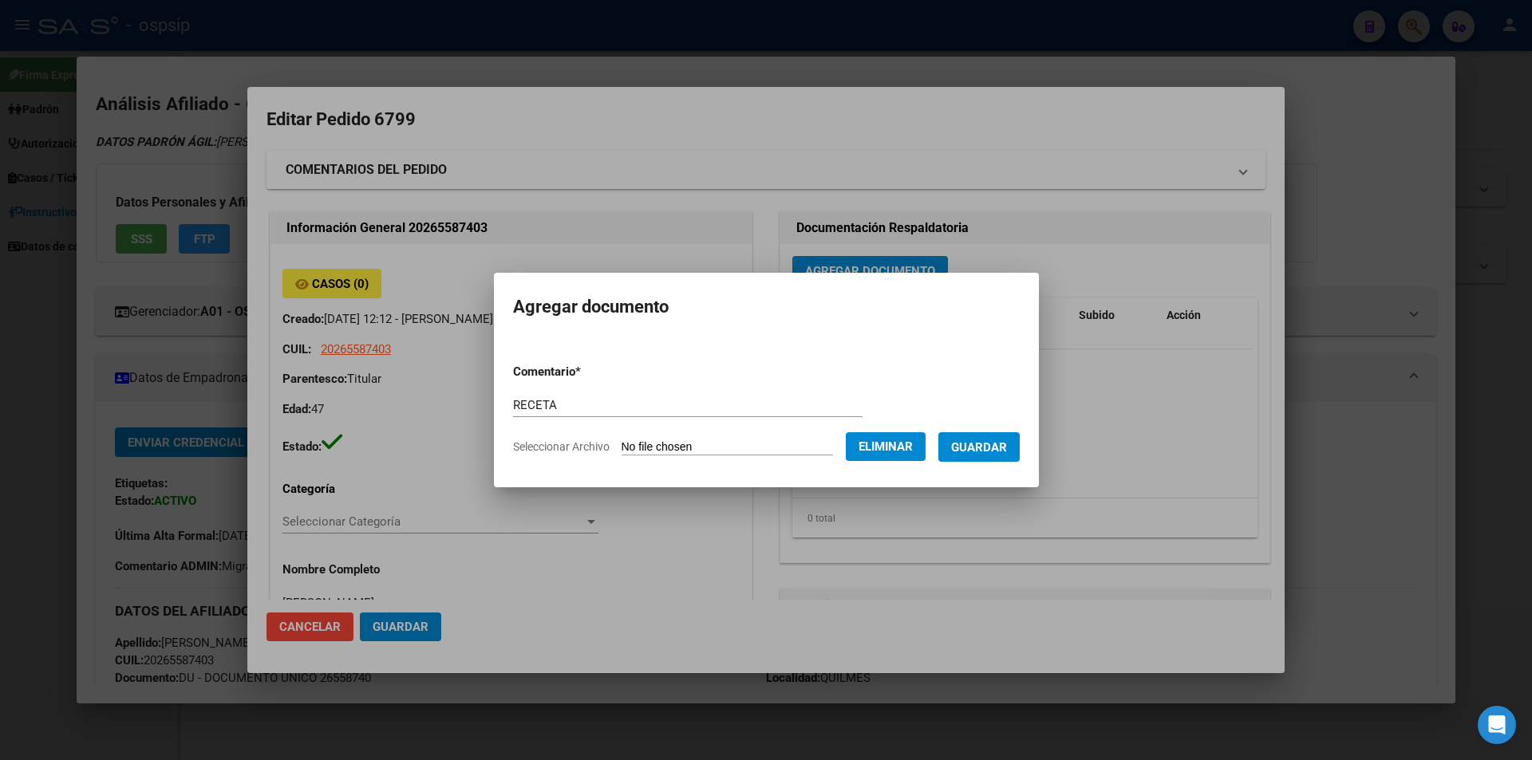
click at [996, 451] on span "Guardar" at bounding box center [979, 447] width 56 height 14
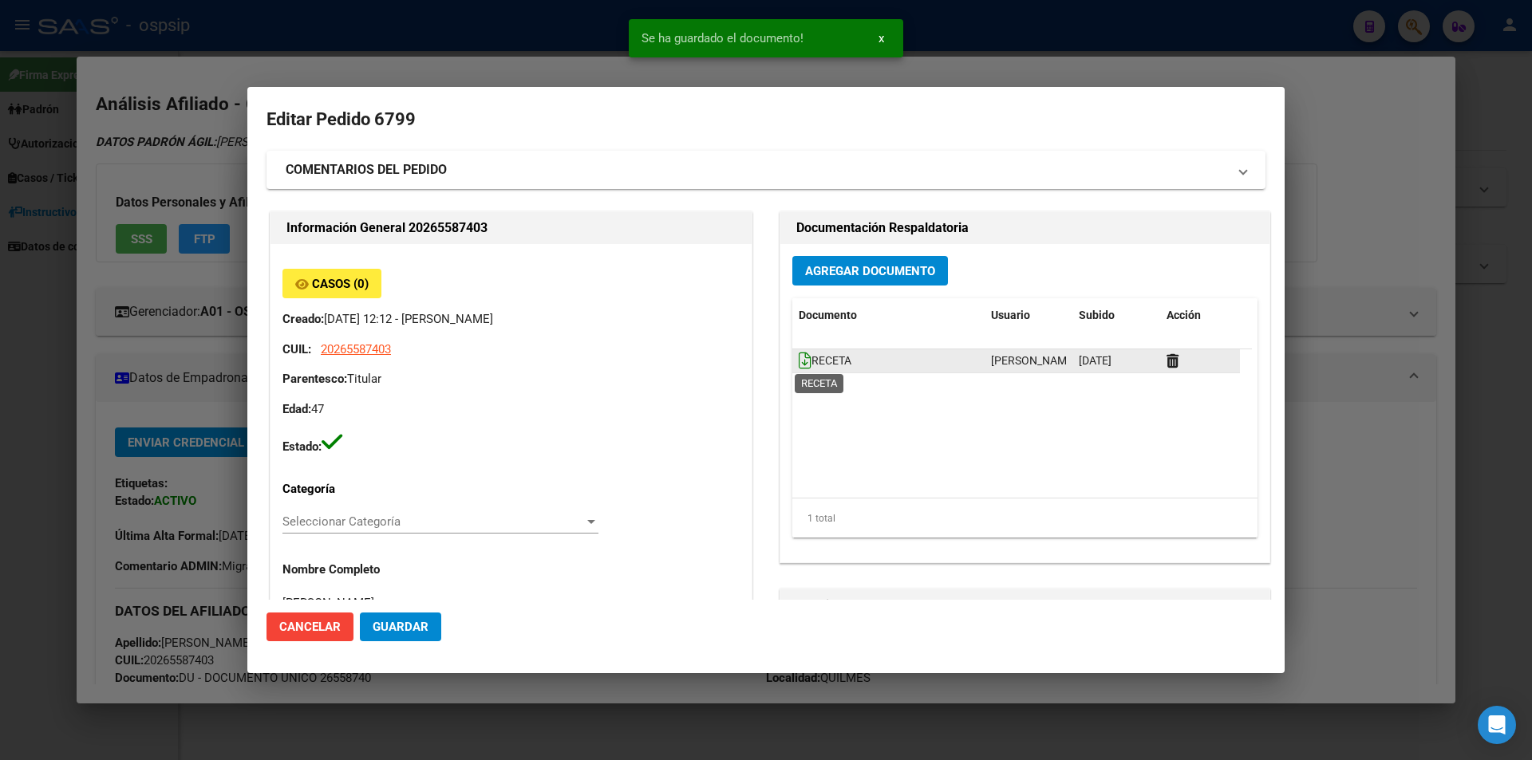
click at [801, 361] on icon at bounding box center [805, 361] width 13 height 18
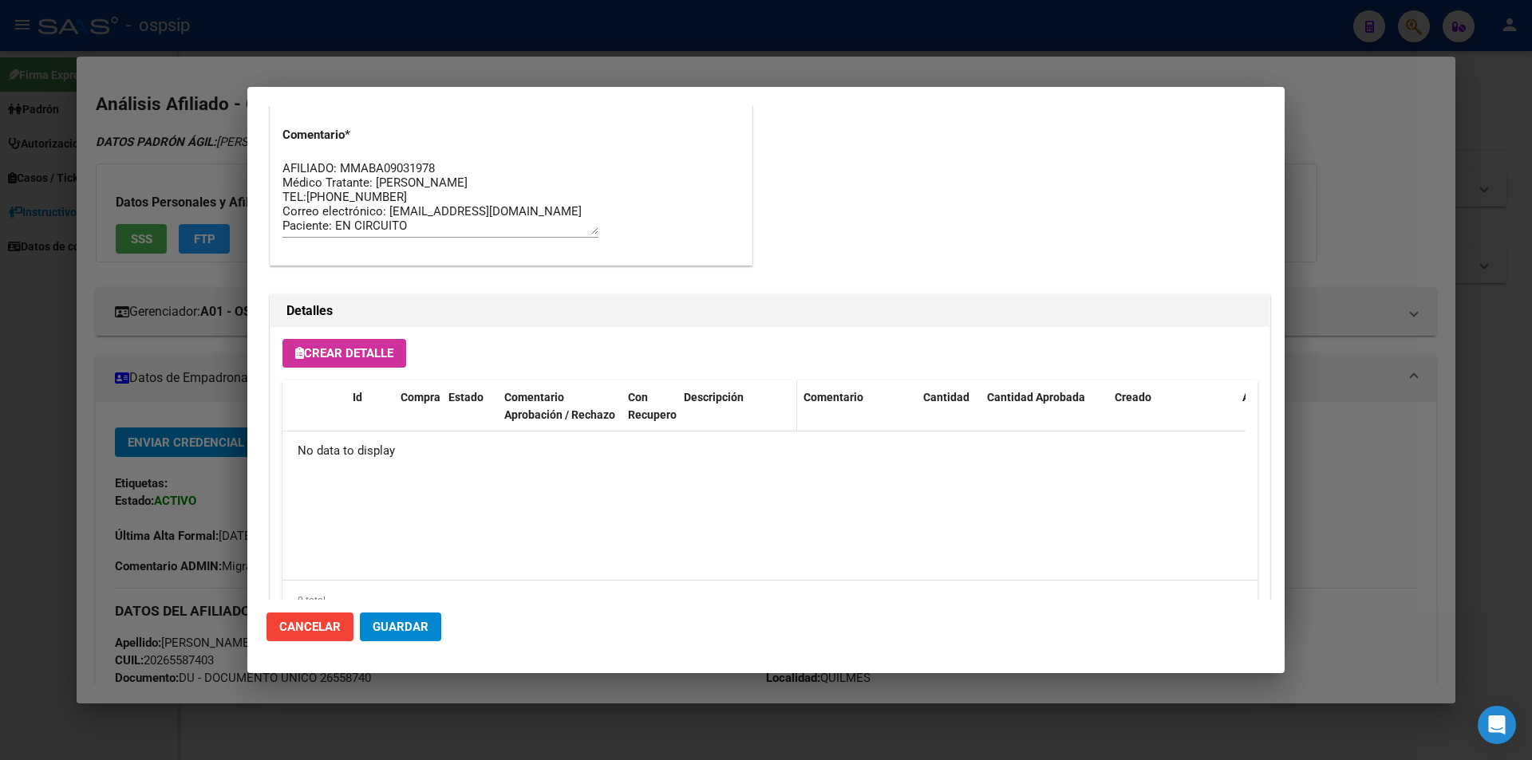
scroll to position [909, 0]
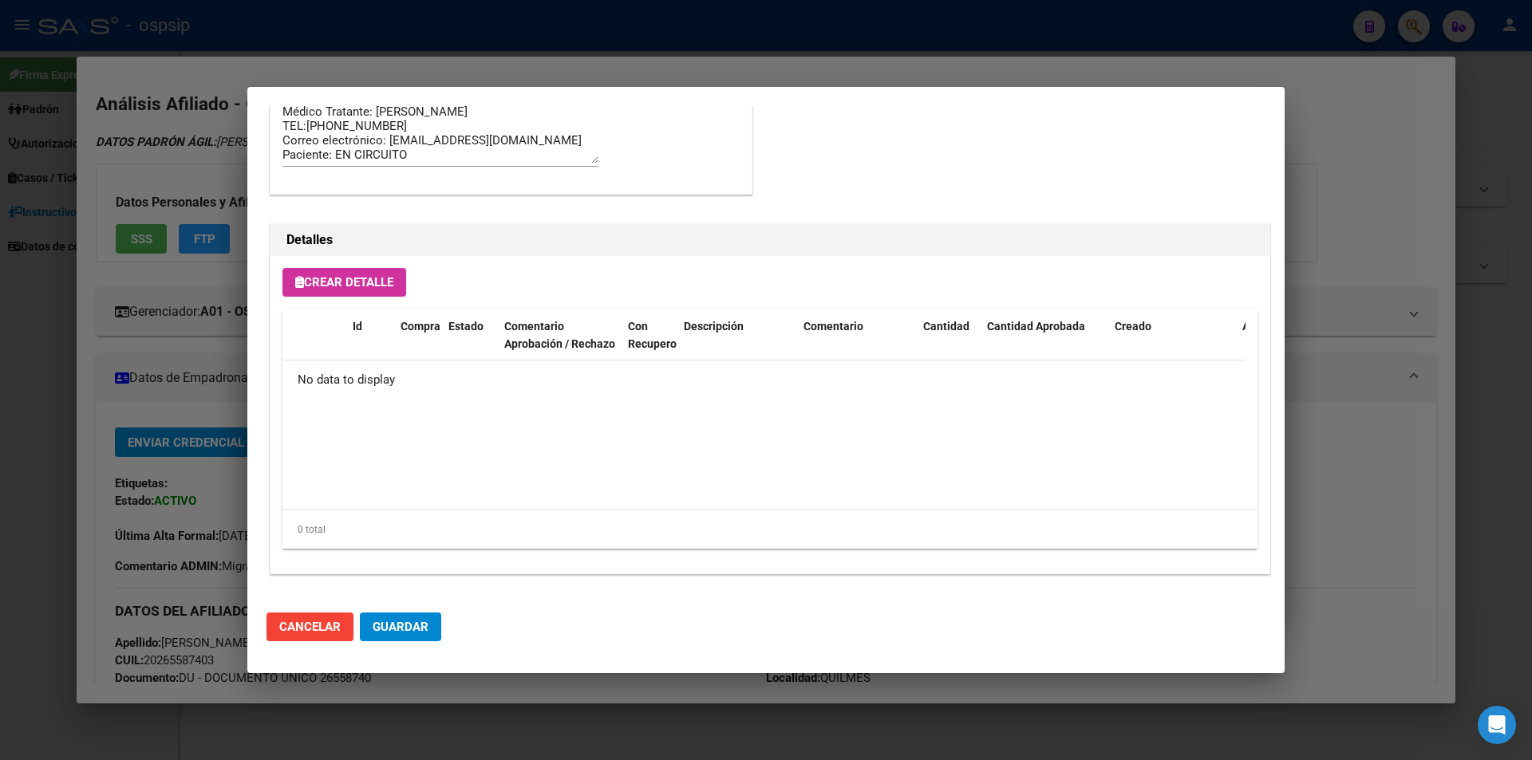
click at [375, 294] on button "Crear Detalle" at bounding box center [344, 282] width 124 height 29
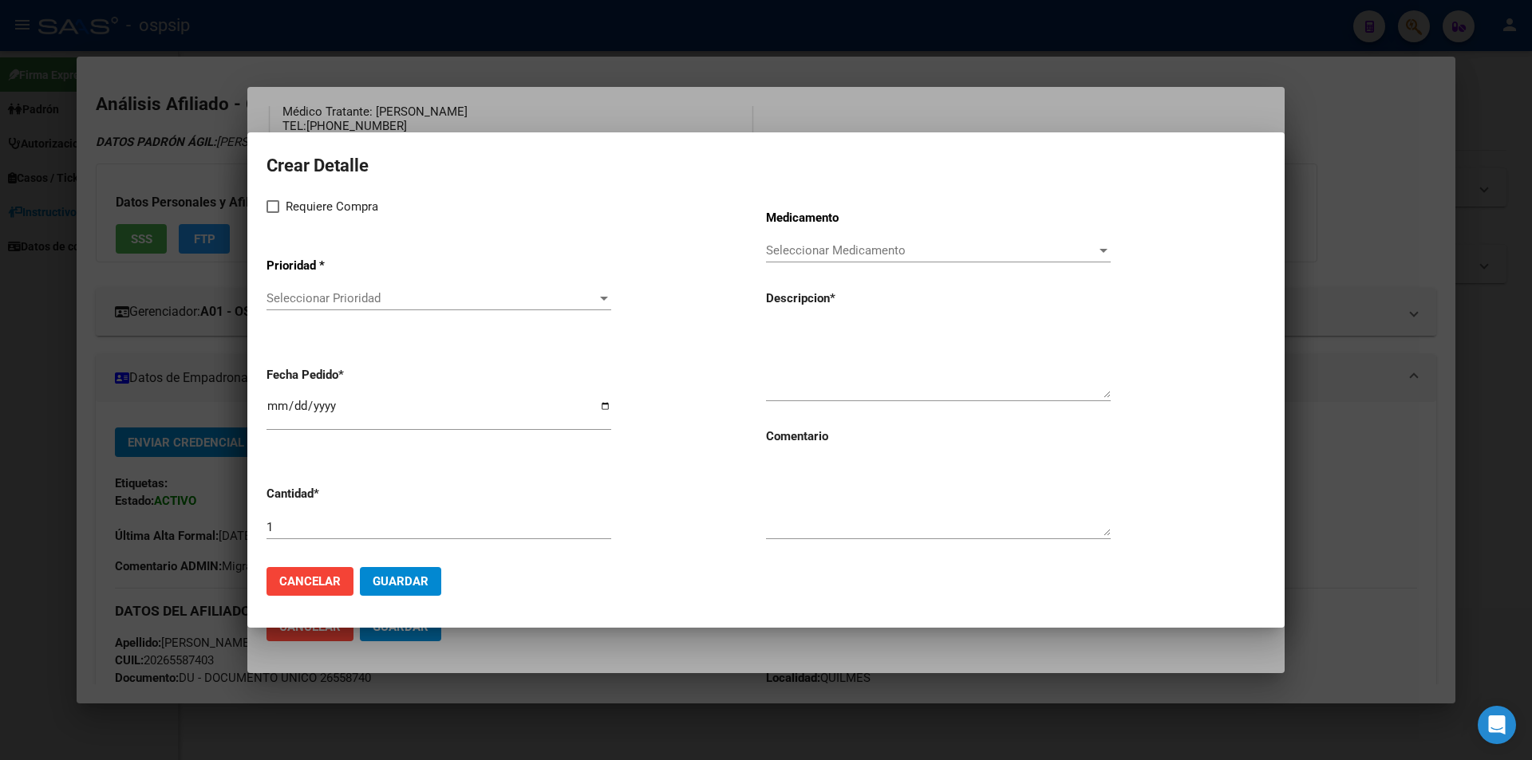
click at [263, 215] on mat-dialog-content "Crear Detalle Requiere Compra Prioridad * Seleccionar Prioridad Seleccionar Pri…" at bounding box center [765, 353] width 1037 height 402
click at [268, 212] on span at bounding box center [272, 206] width 13 height 13
click at [272, 213] on input "Requiere Compra" at bounding box center [272, 213] width 1 height 1
checkbox input "true"
click at [327, 324] on div "Seleccionar Prioridad Seleccionar Prioridad" at bounding box center [438, 305] width 345 height 39
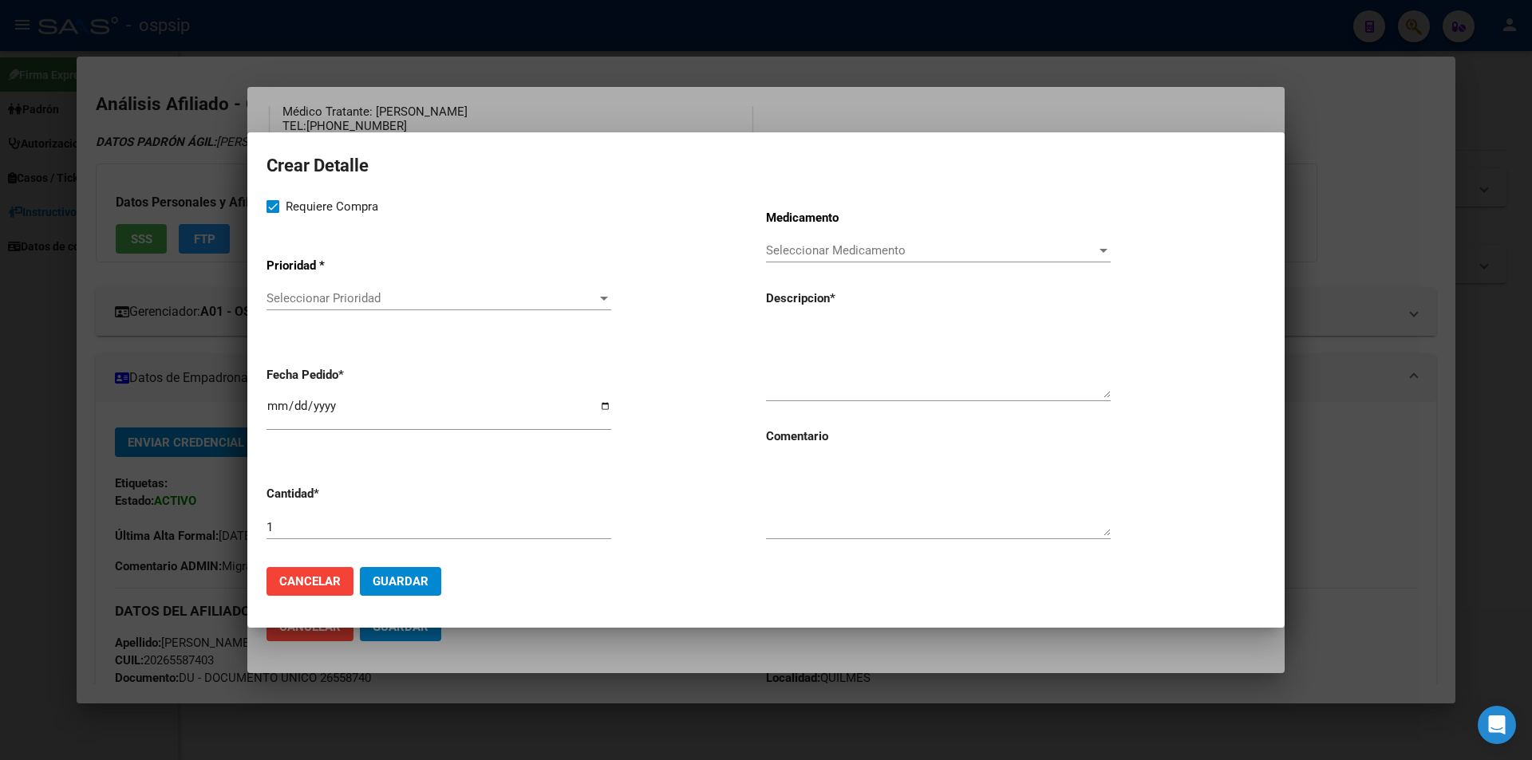
click at [326, 309] on div "Seleccionar Prioridad Seleccionar Prioridad" at bounding box center [438, 298] width 345 height 24
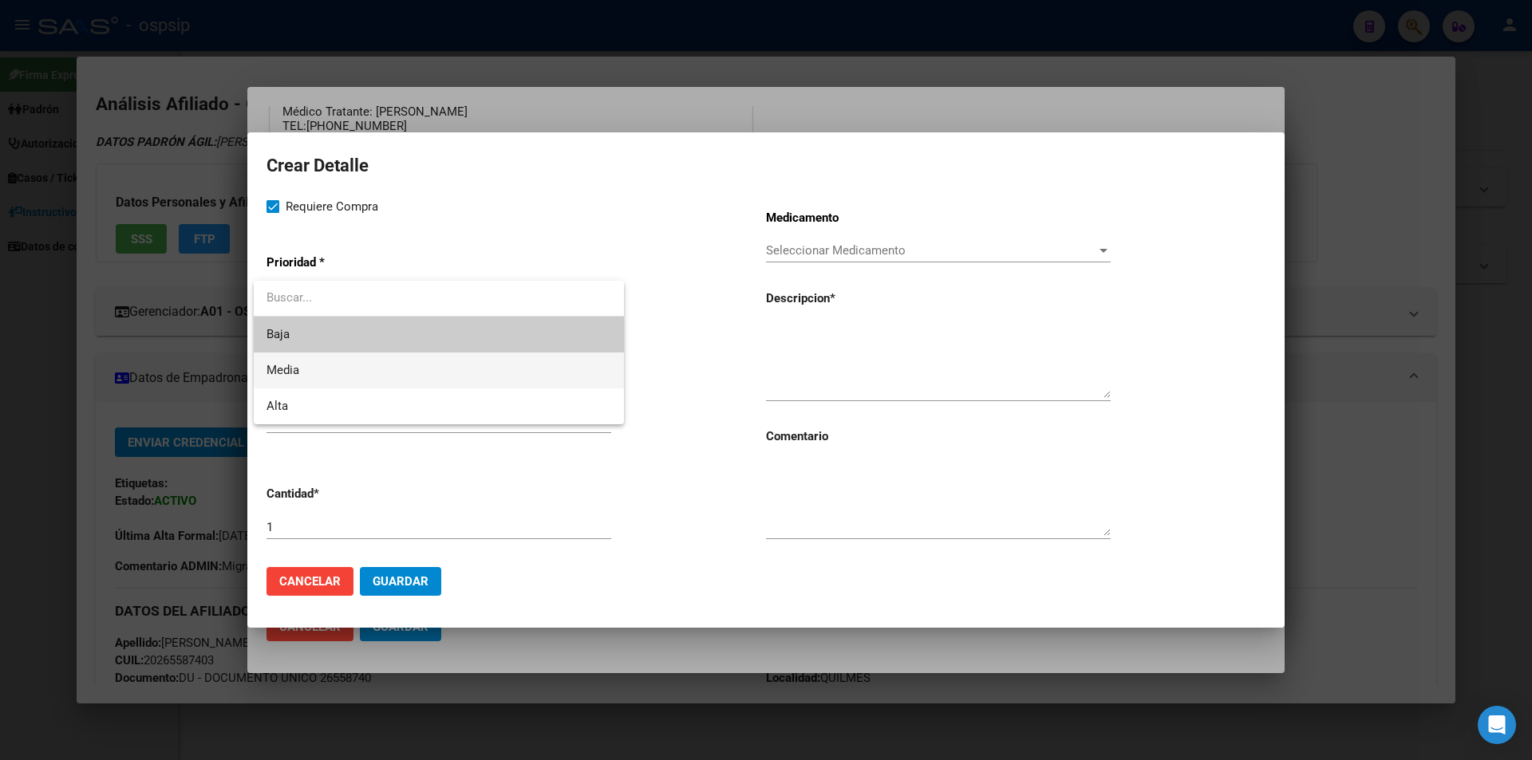
click at [333, 383] on span "Media" at bounding box center [438, 371] width 345 height 36
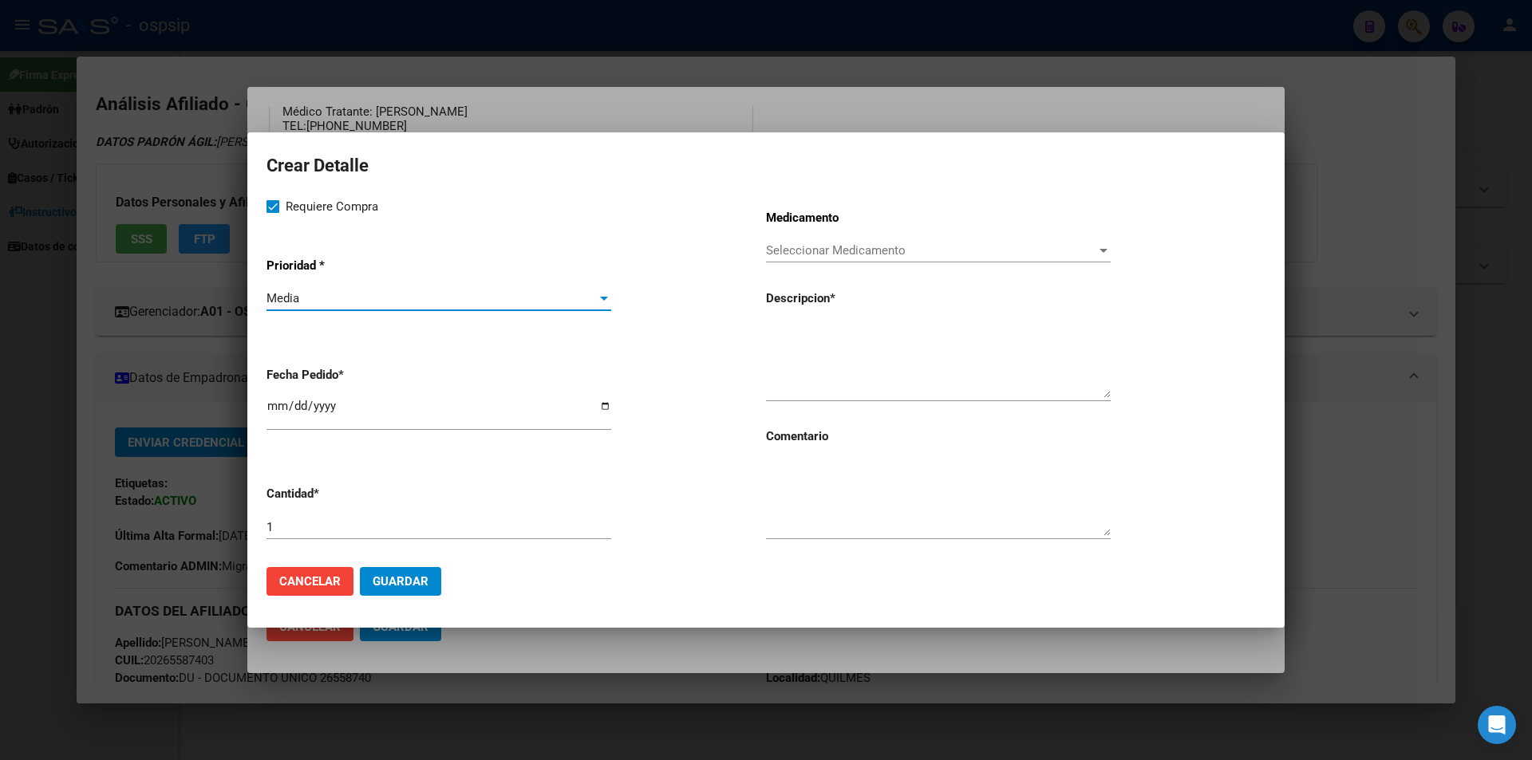
click at [274, 405] on input "2025-08-11" at bounding box center [438, 413] width 345 height 26
type input "2025-08-07"
paste textarea "[MEDICAL_DATA] disoproxil+[MEDICAL_DATA] 300mg/300mg comp.rec.x 30 (TFD/3TC)"
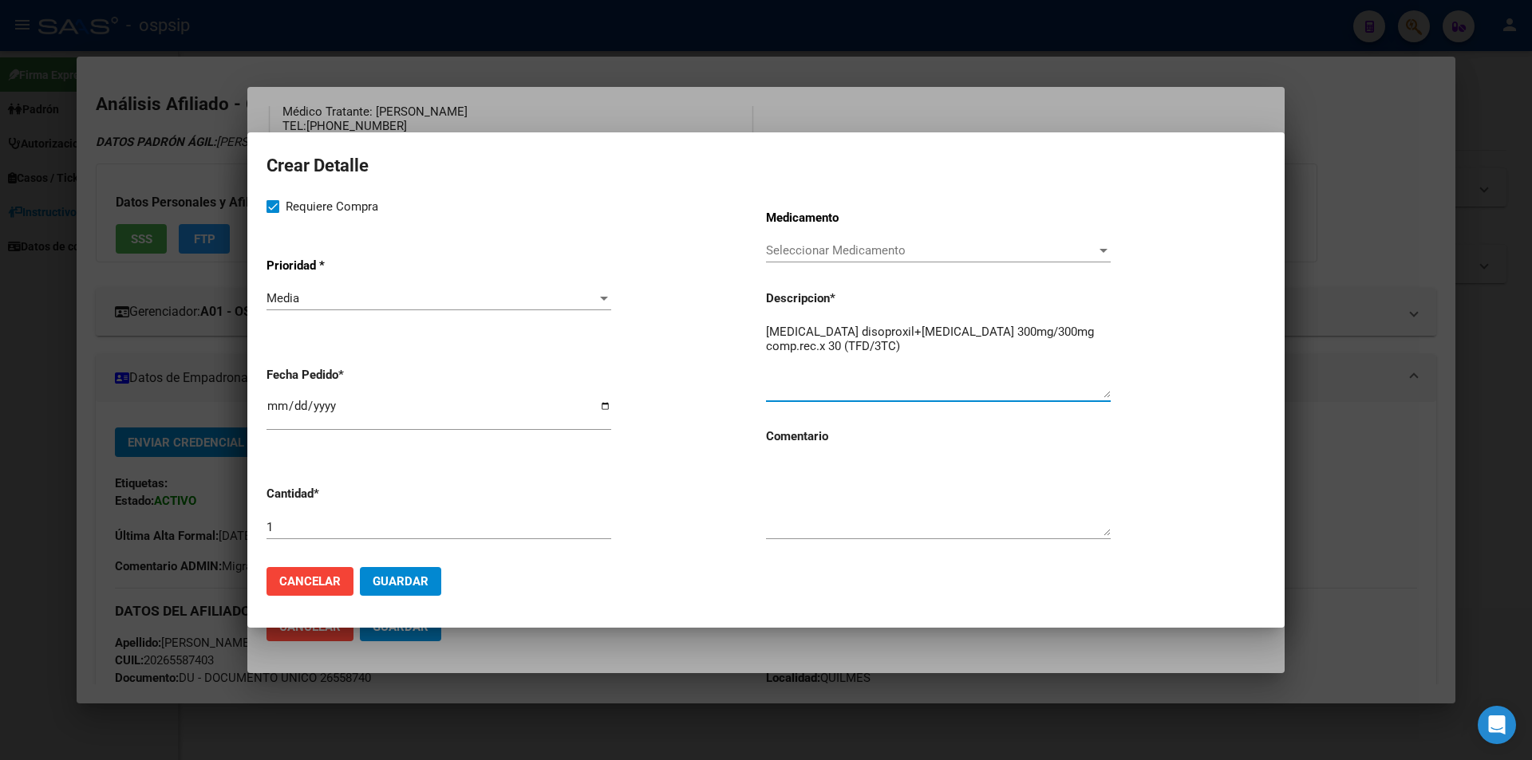
type textarea "[MEDICAL_DATA] disoproxil+[MEDICAL_DATA] 300mg/300mg comp.rec.x 30 (TFD/3TC)"
click at [838, 491] on textarea at bounding box center [938, 498] width 345 height 75
type textarea "MISMO TTO"
click at [415, 590] on button "Guardar" at bounding box center [400, 581] width 81 height 29
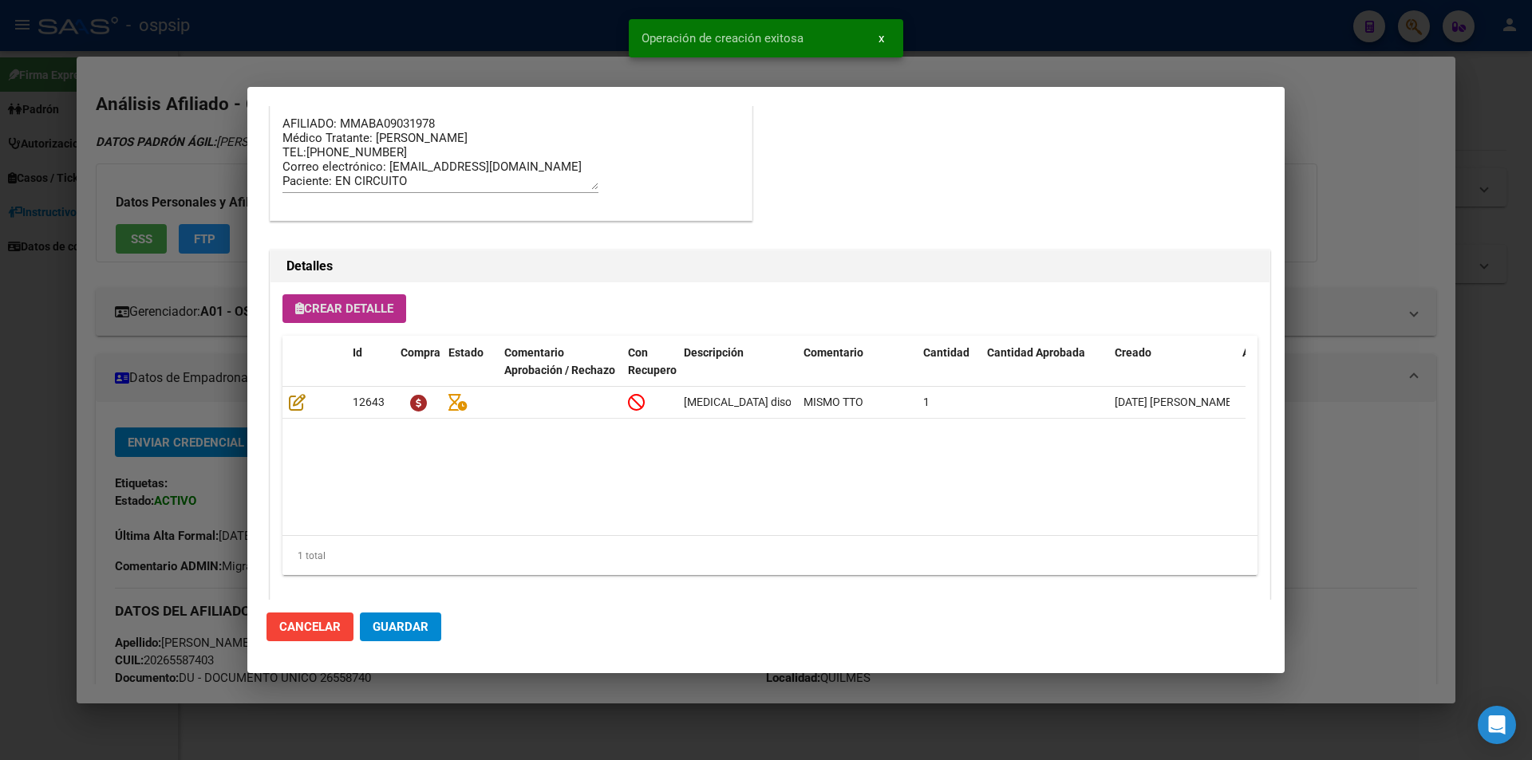
scroll to position [939, 0]
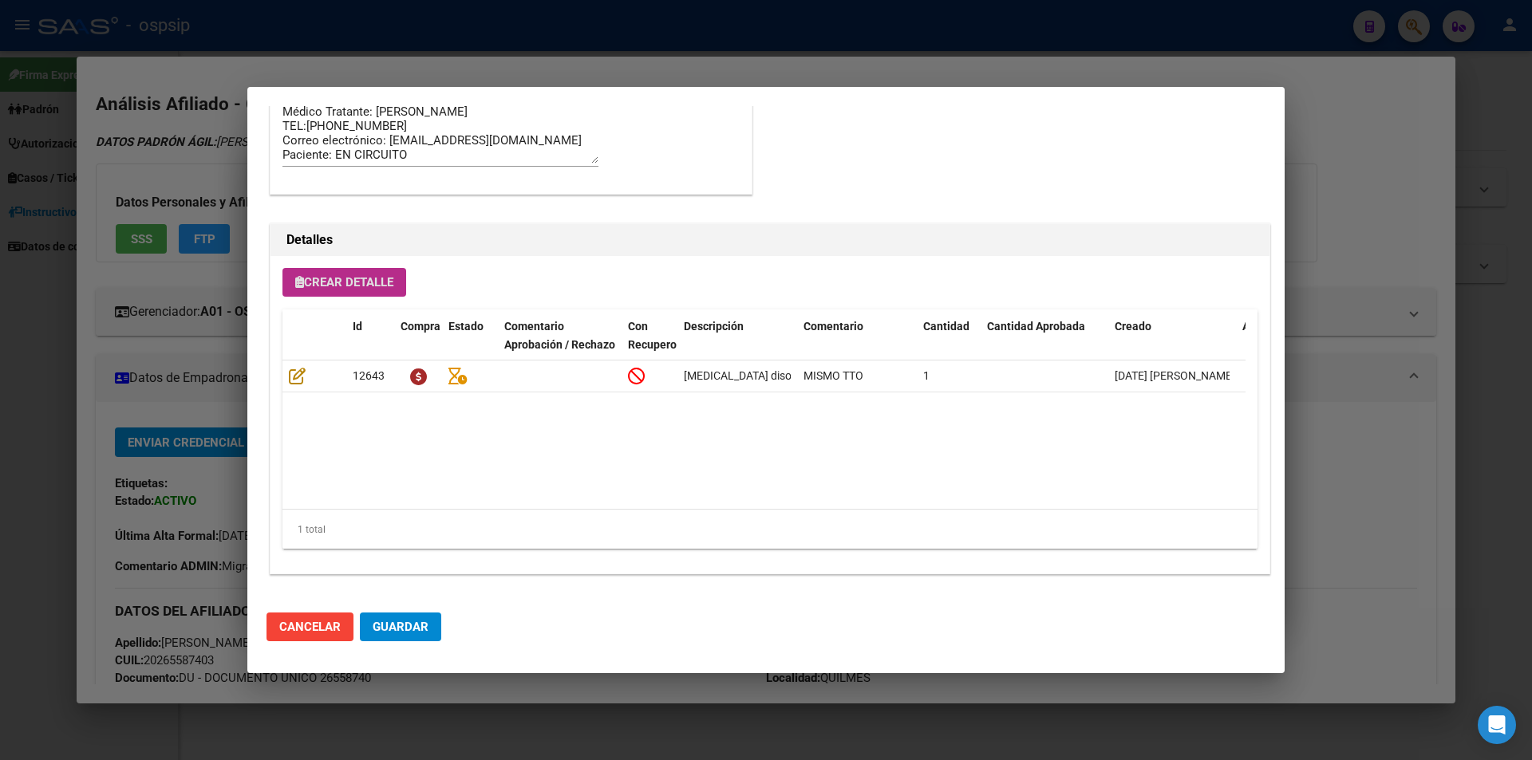
click at [359, 303] on div "Crear Detalle Id Compra Estado Comentario Aprobación / Rechazo Con Recupero Des…" at bounding box center [769, 415] width 999 height 318
click at [353, 286] on span "Crear Detalle" at bounding box center [344, 282] width 98 height 14
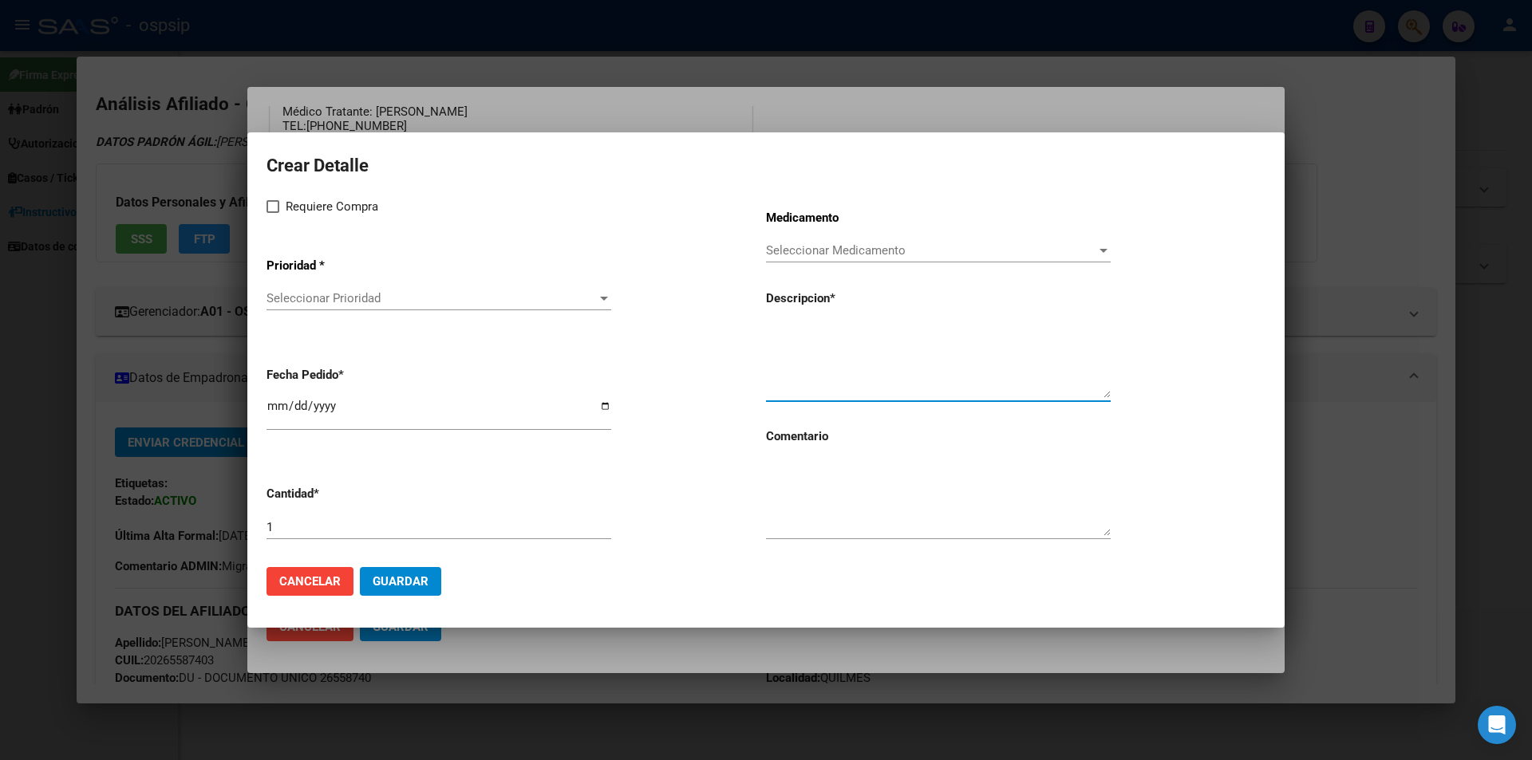
paste textarea "dolutegravir 50 mg comp x 30 (DTG)"
type textarea "dolutegravir 50 mg comp x 30 (DTG)"
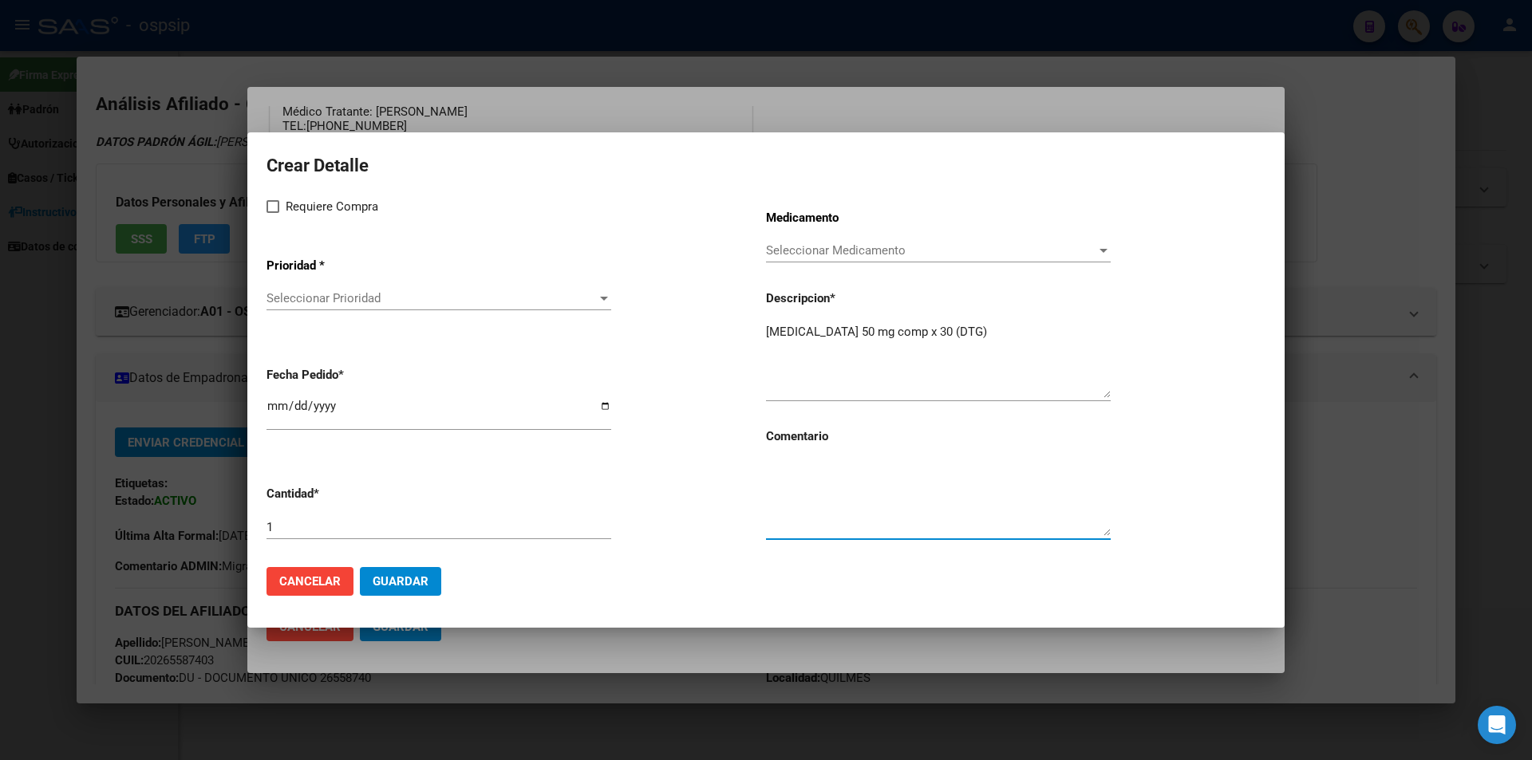
click at [799, 505] on textarea at bounding box center [938, 498] width 345 height 75
type textarea "MISMO TTO"
click at [256, 207] on mat-dialog-content "Crear Detalle Requiere Compra Prioridad * Seleccionar Prioridad Seleccionar Pri…" at bounding box center [765, 353] width 1037 height 402
click at [276, 207] on span at bounding box center [272, 206] width 13 height 13
click at [273, 213] on input "Requiere Compra" at bounding box center [272, 213] width 1 height 1
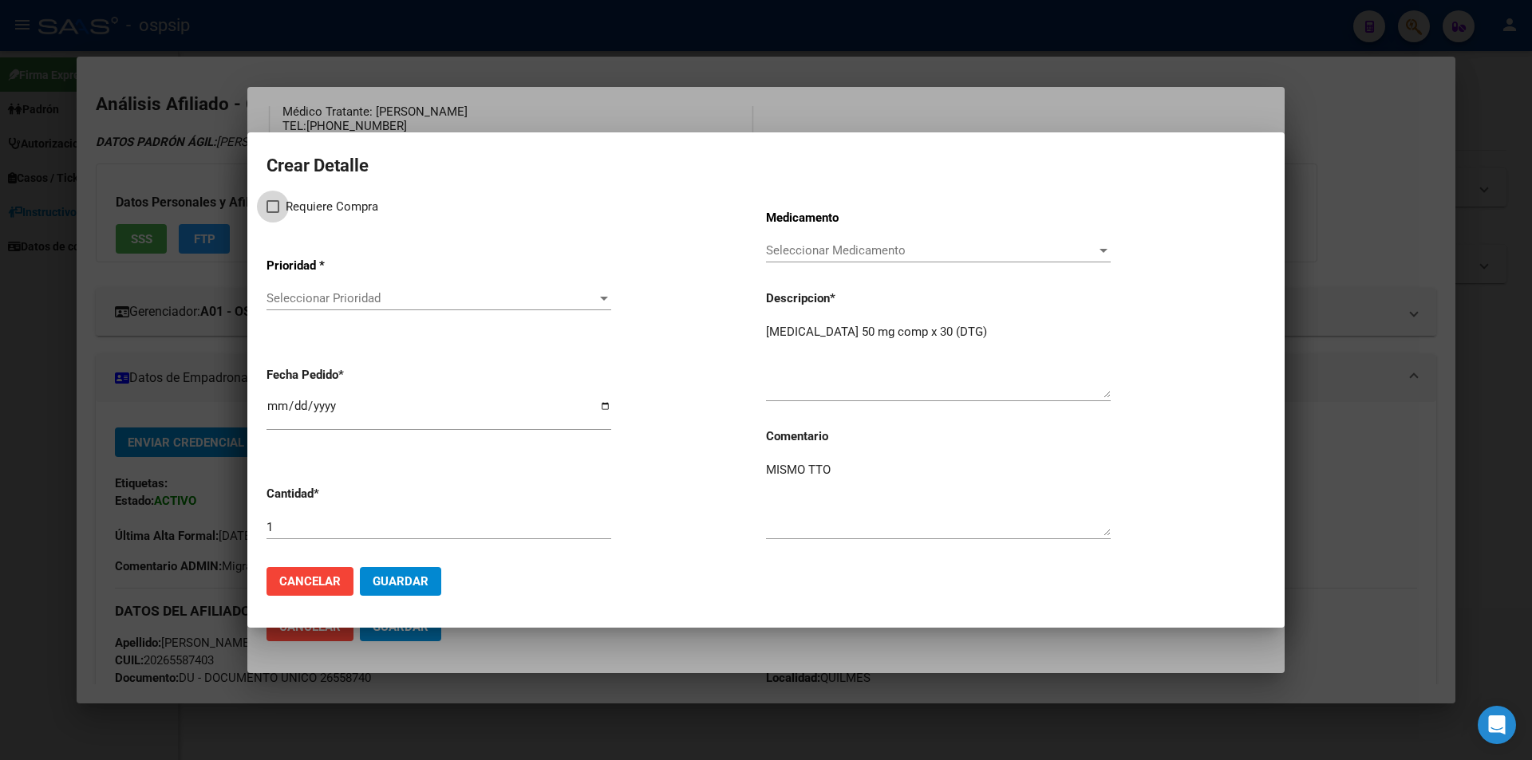
checkbox input "true"
click at [304, 288] on div "Seleccionar Prioridad Seleccionar Prioridad" at bounding box center [438, 298] width 345 height 24
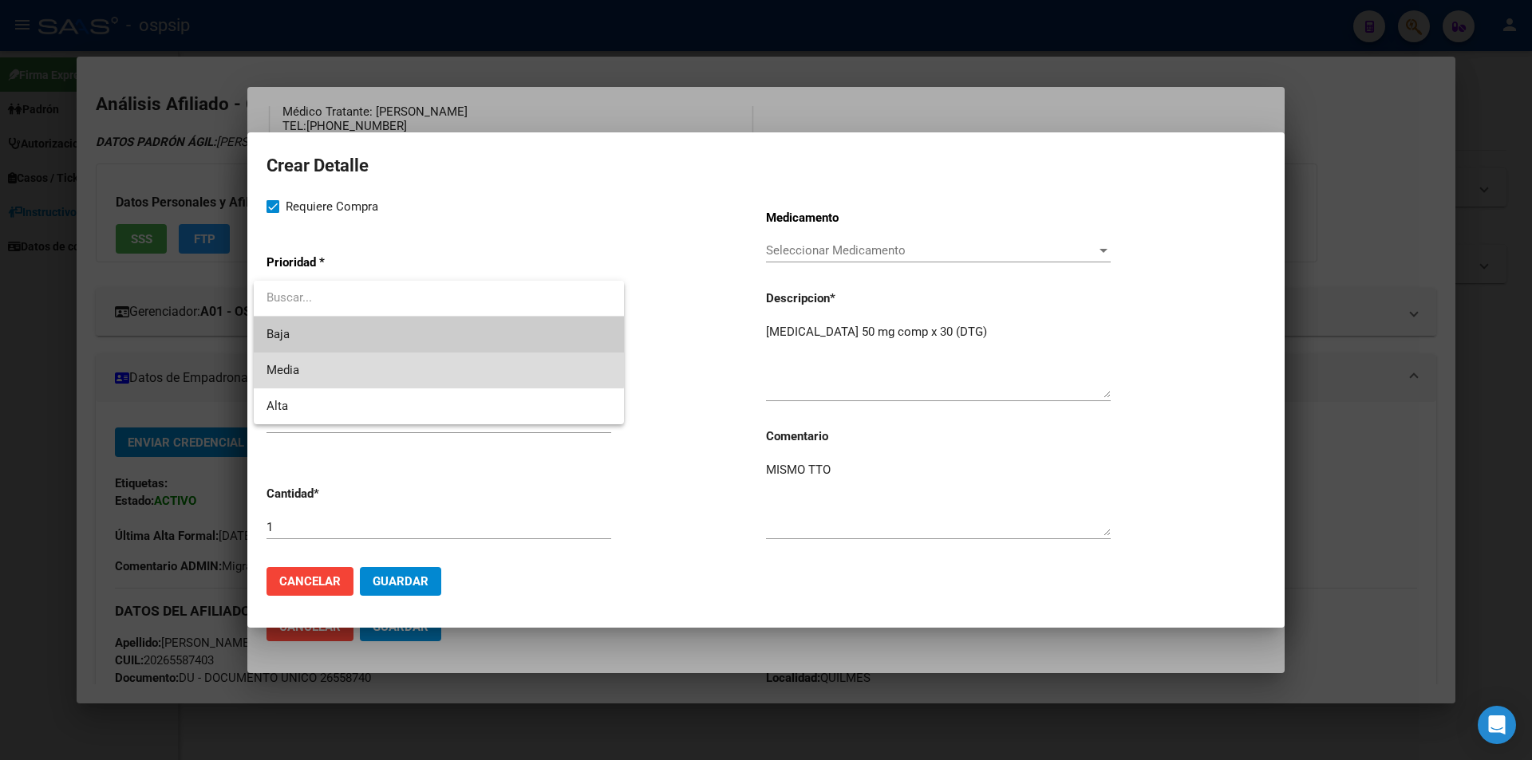
click at [300, 365] on span "Media" at bounding box center [438, 371] width 345 height 36
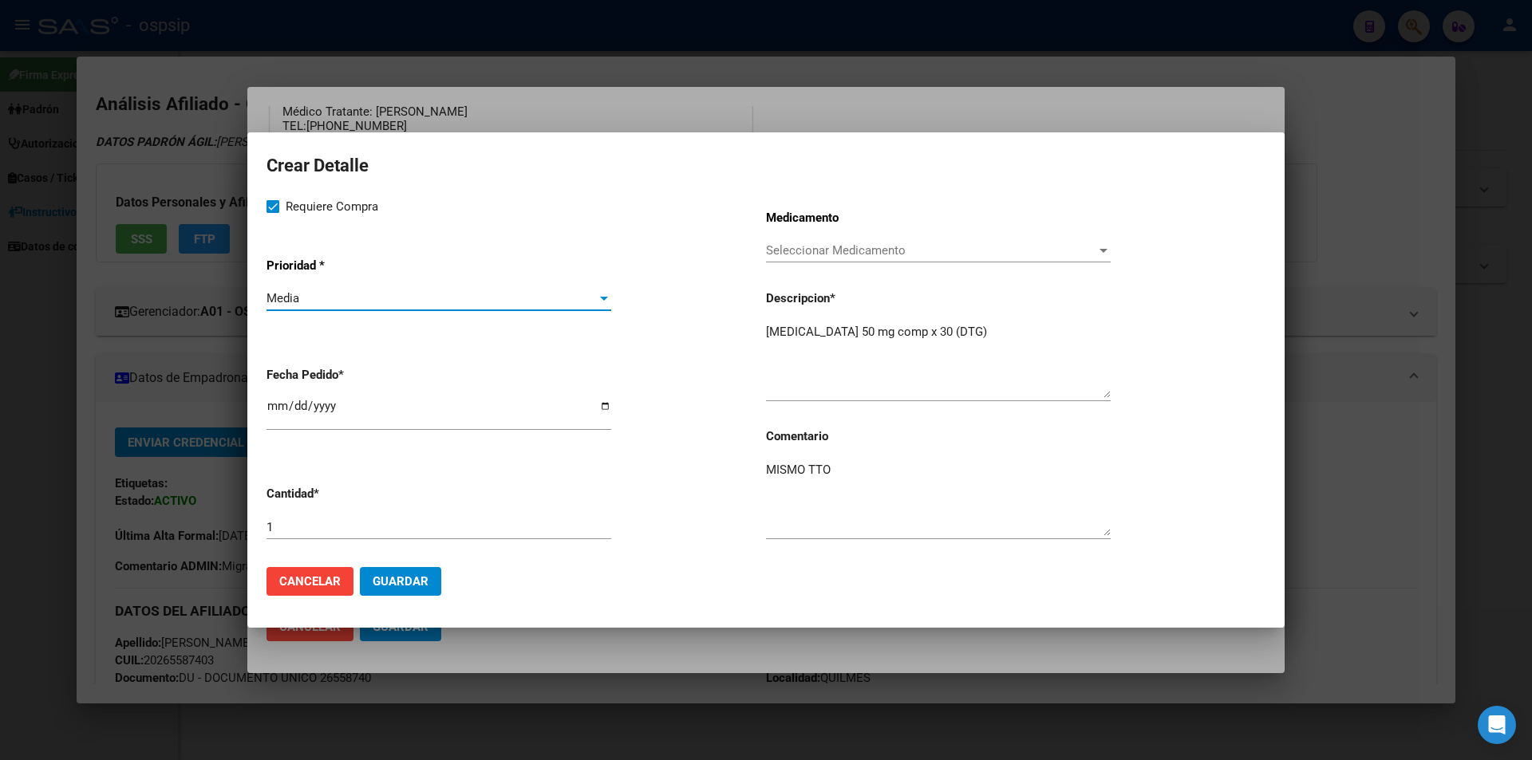
click at [276, 418] on input "2025-08-11" at bounding box center [438, 413] width 345 height 26
type input "2025-08-07"
click at [405, 581] on span "Guardar" at bounding box center [401, 581] width 56 height 14
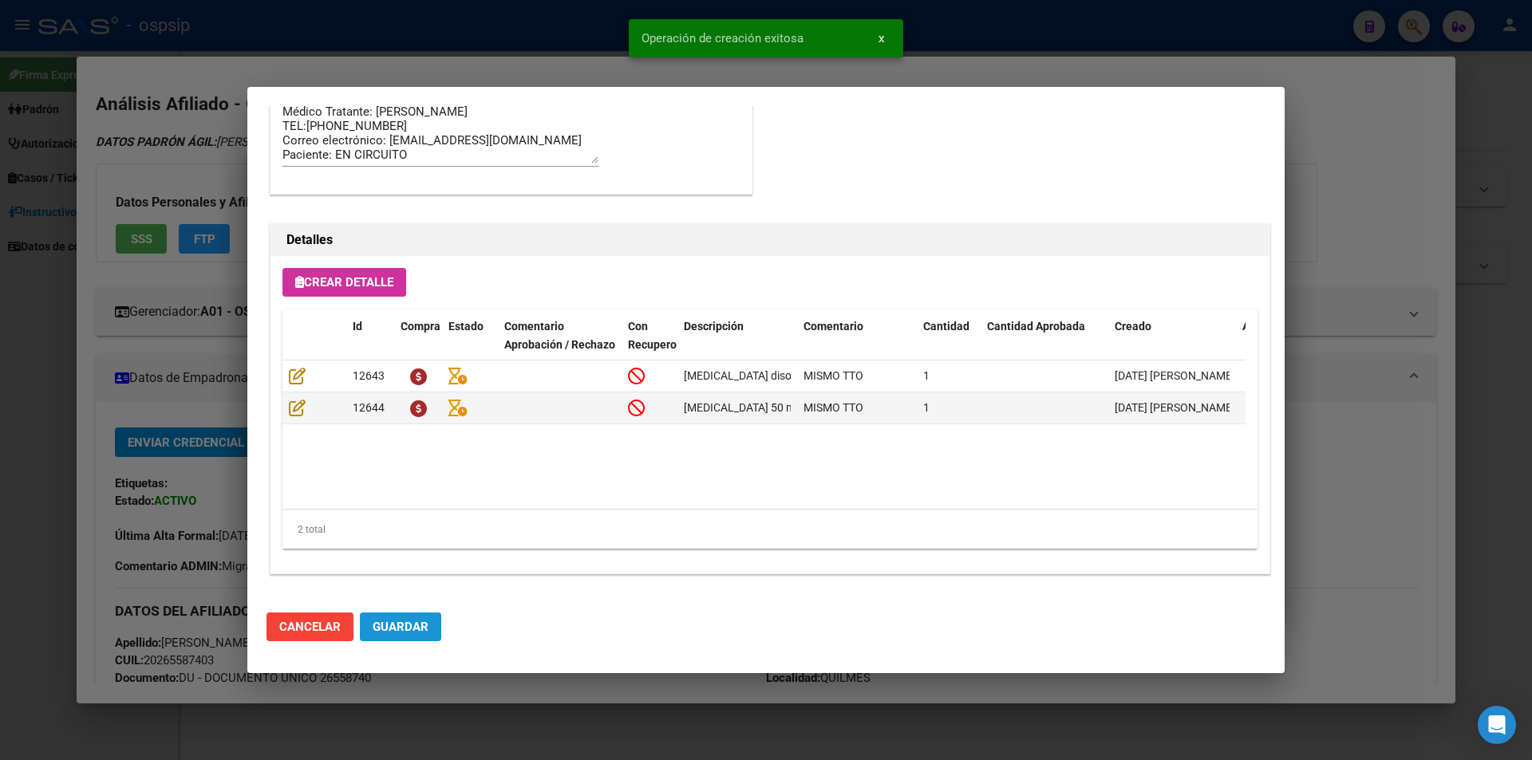
click at [408, 639] on button "Guardar" at bounding box center [400, 627] width 81 height 29
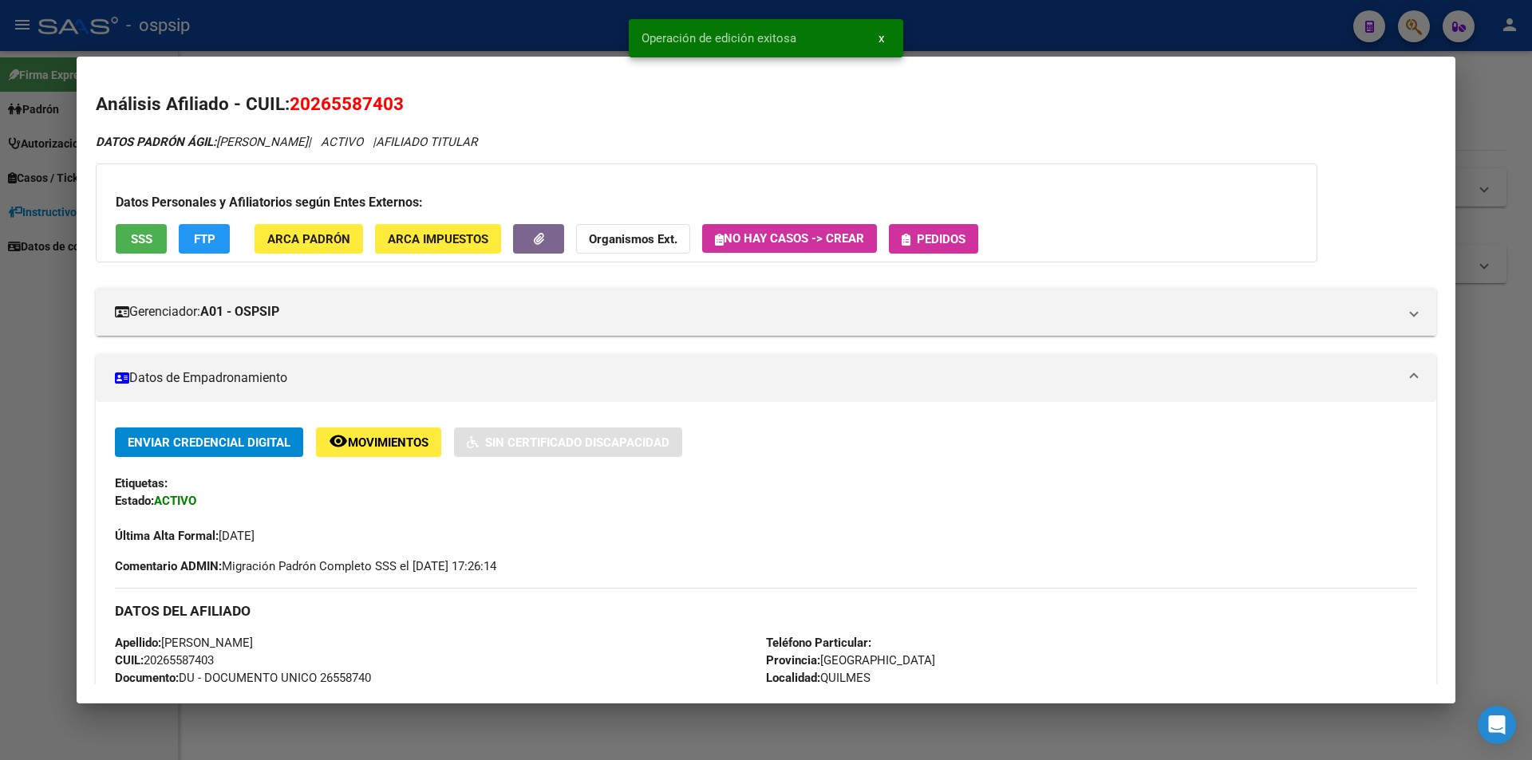
click at [972, 242] on button "Pedidos" at bounding box center [933, 239] width 89 height 30
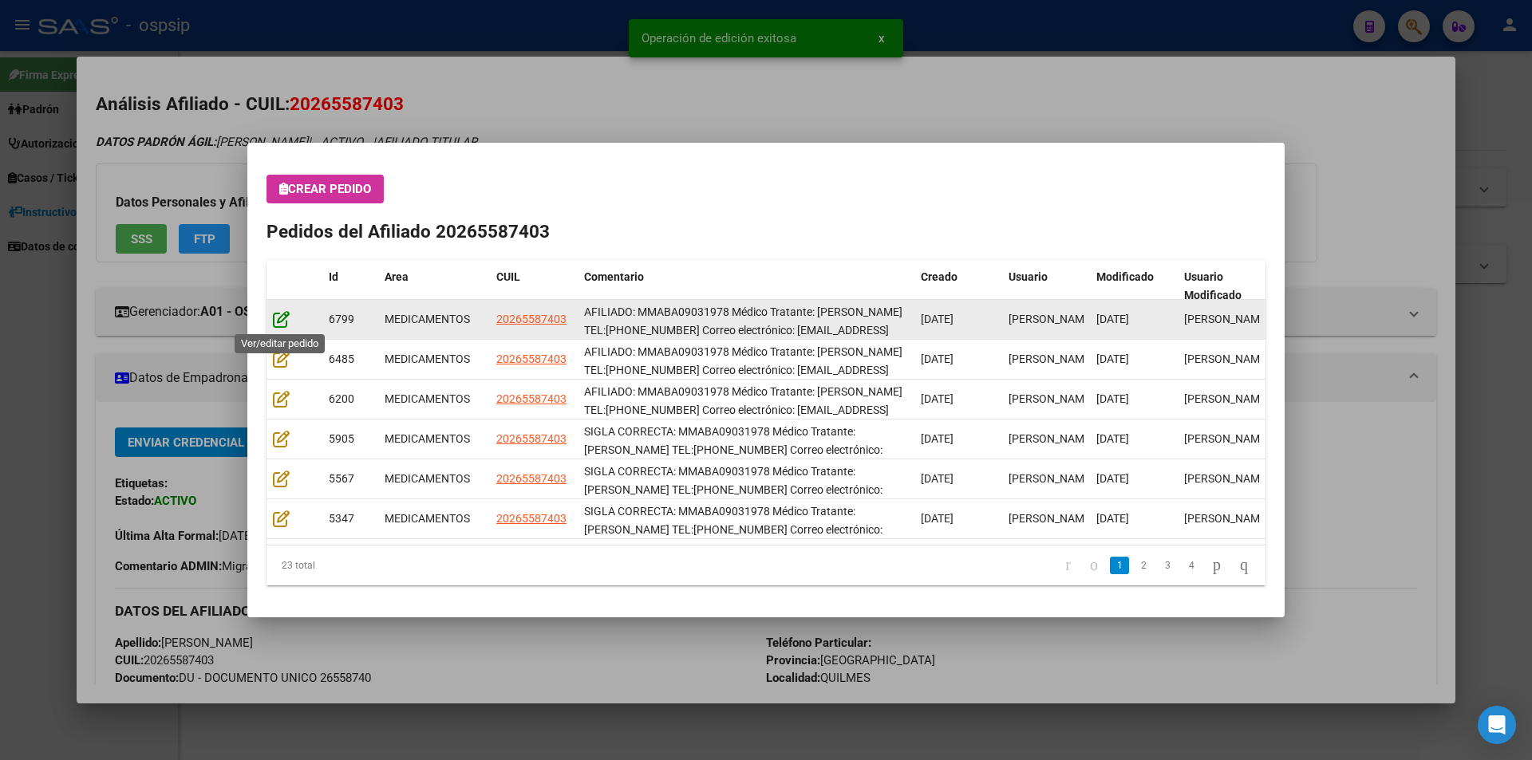
click at [287, 316] on icon at bounding box center [281, 319] width 17 height 18
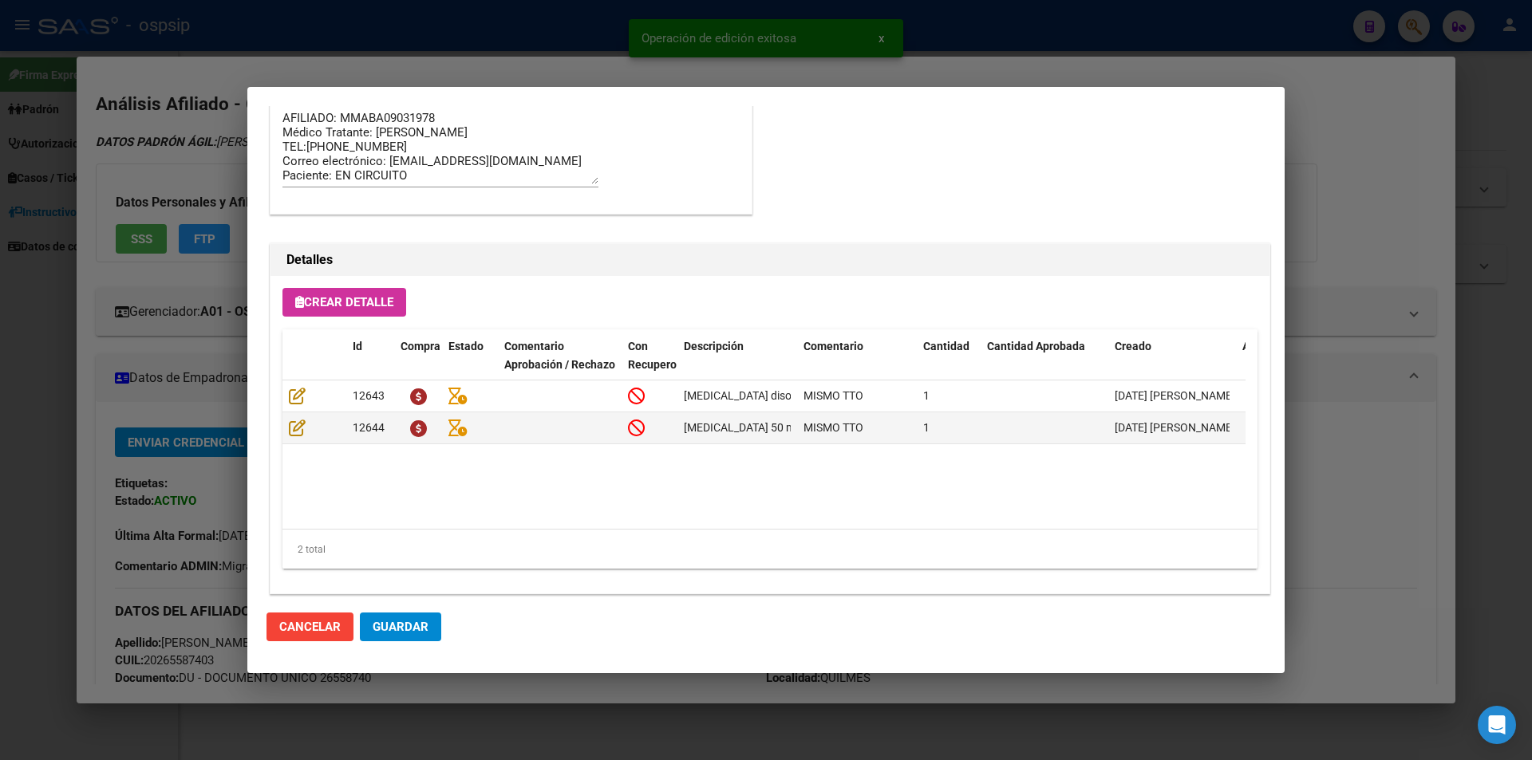
scroll to position [1020, 0]
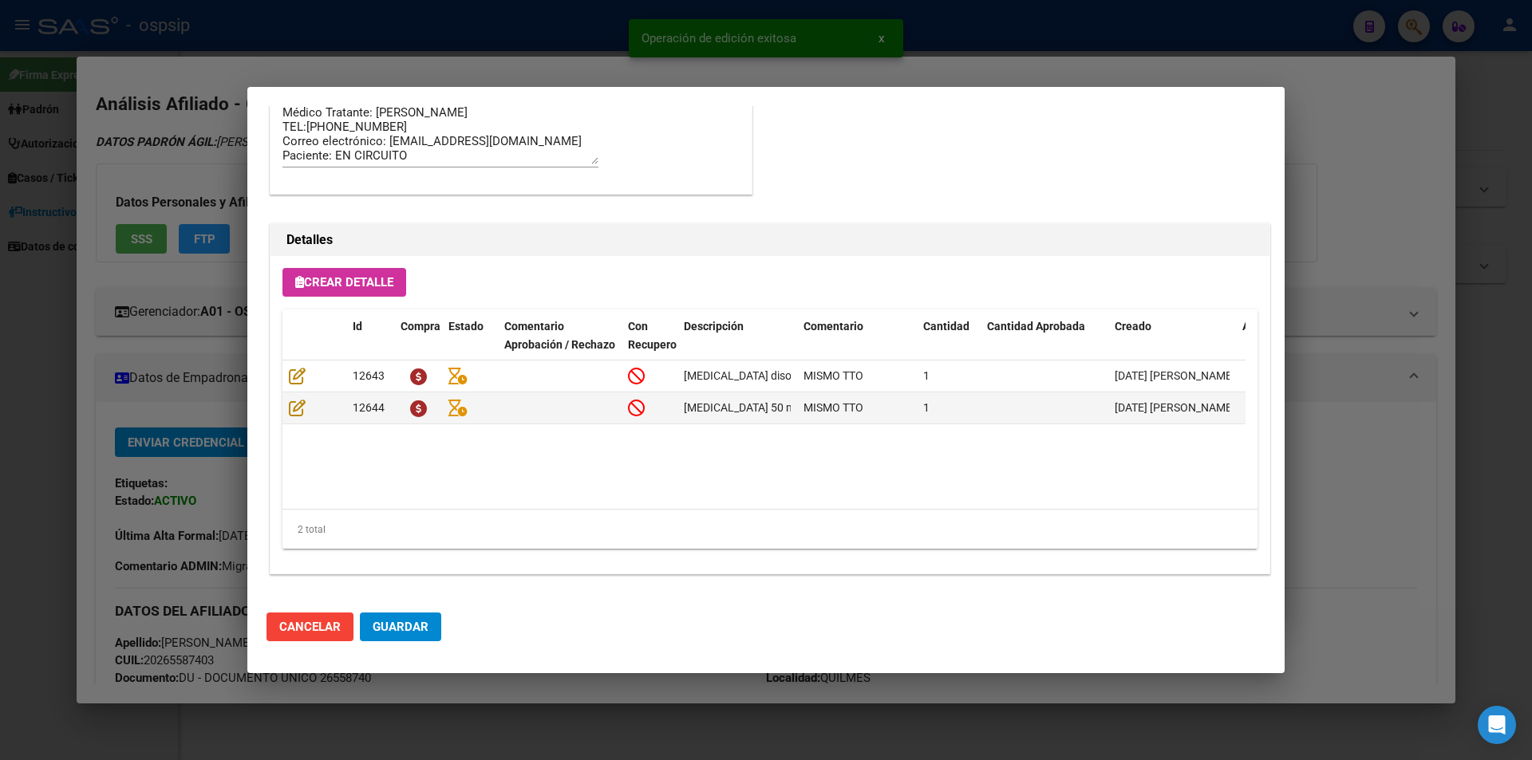
click at [428, 627] on button "Guardar" at bounding box center [400, 627] width 81 height 29
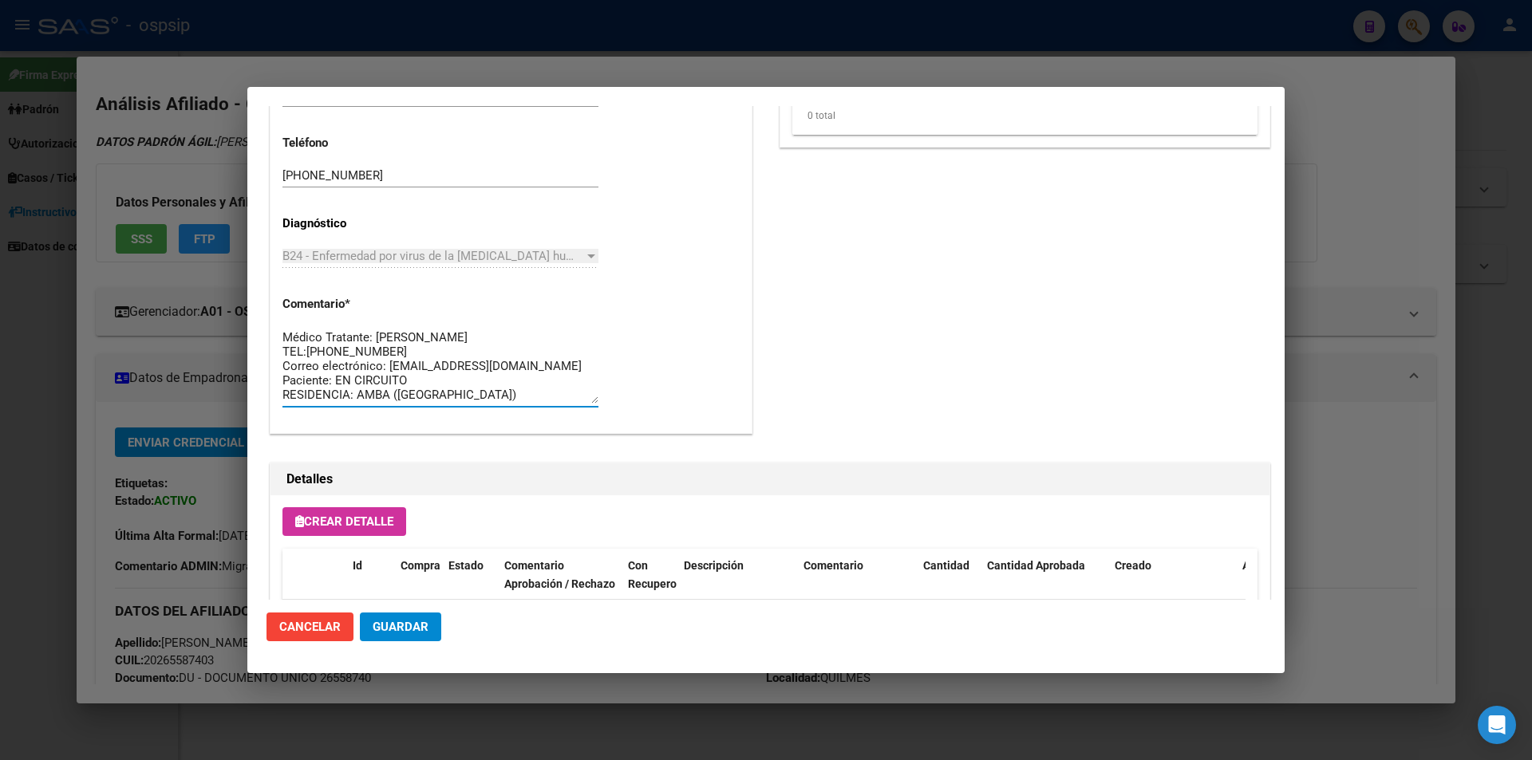
scroll to position [0, 0]
drag, startPoint x: 461, startPoint y: 391, endPoint x: 274, endPoint y: 310, distance: 204.1
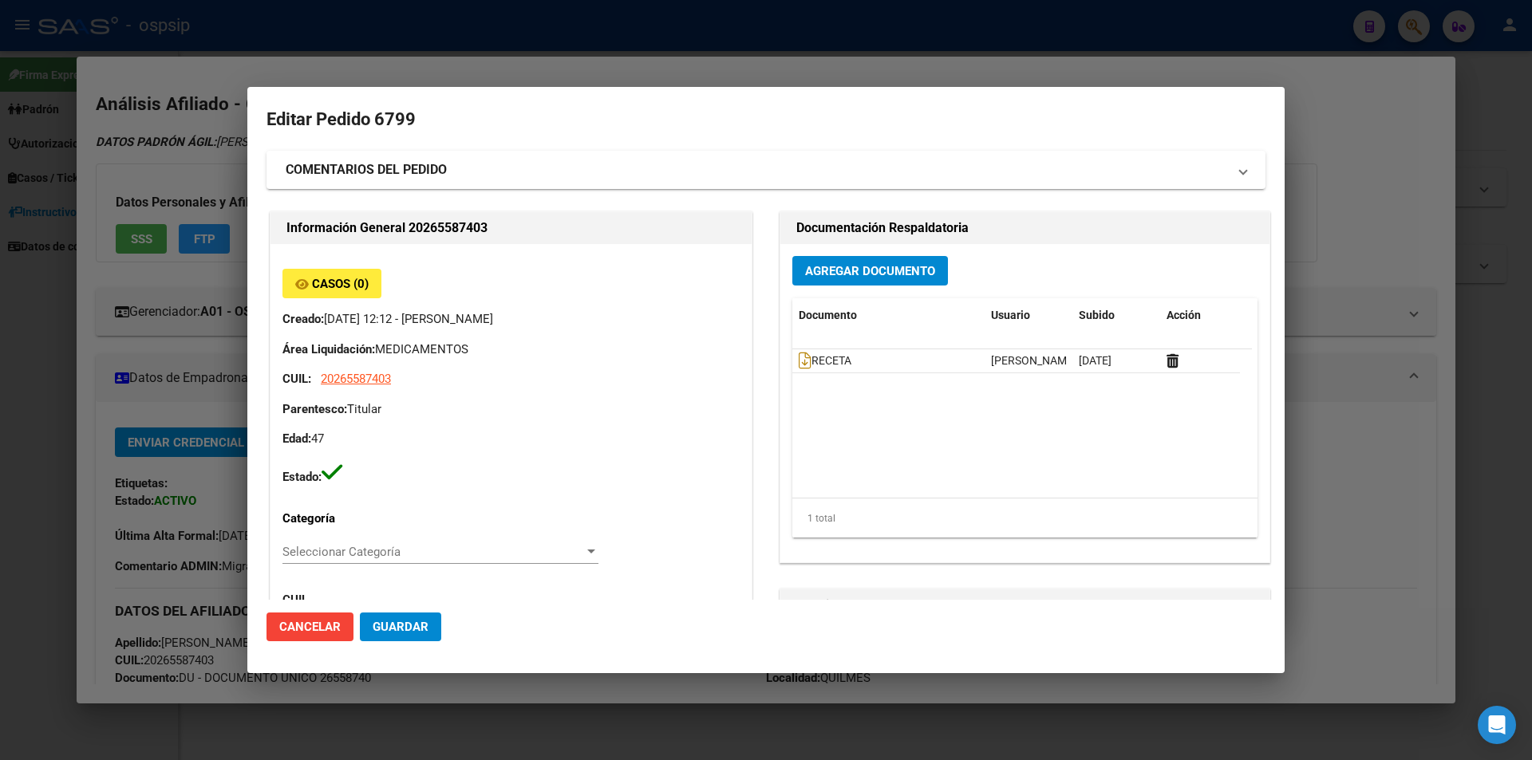
click at [415, 619] on button "Guardar" at bounding box center [400, 627] width 81 height 29
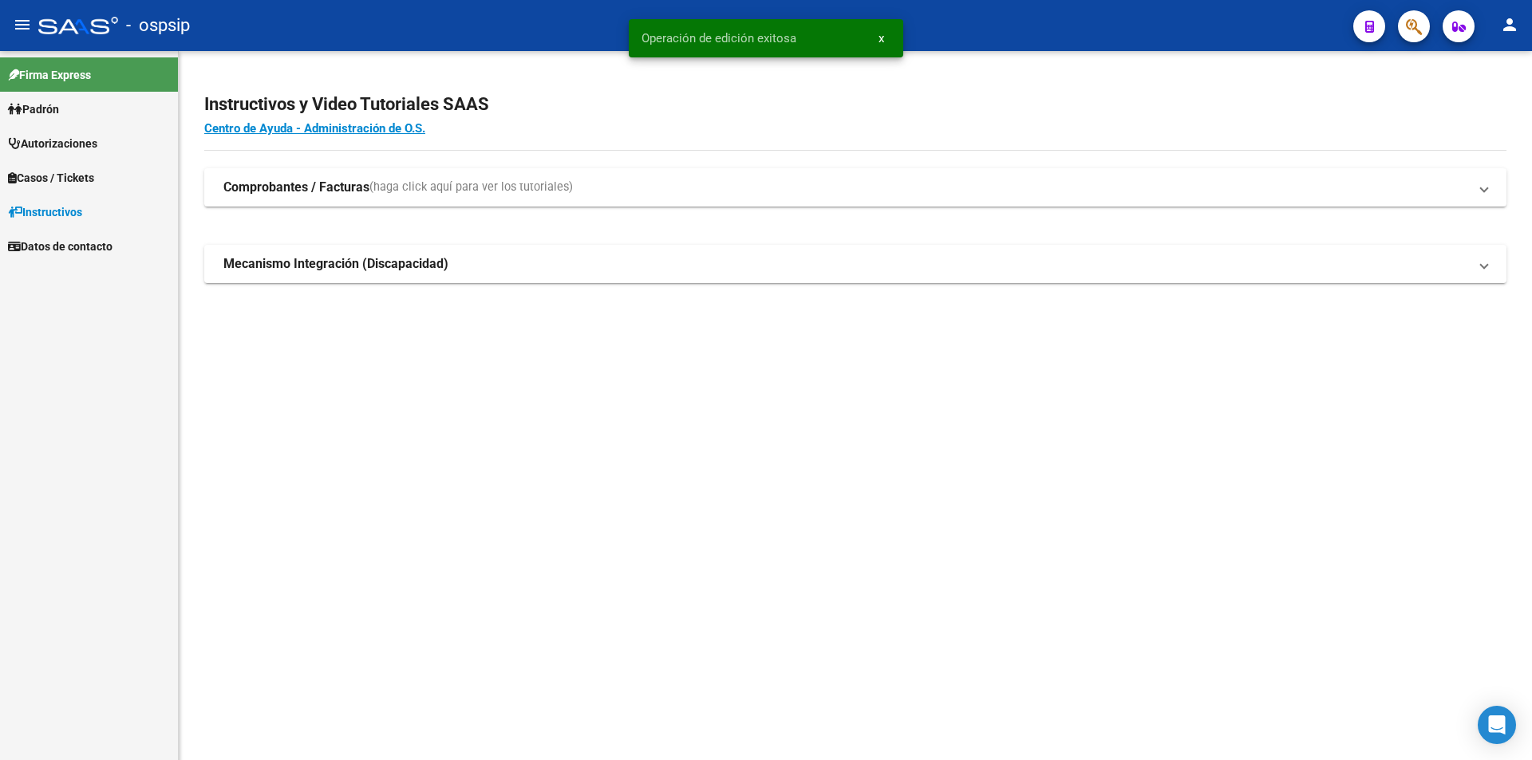
click at [1401, 20] on button "button" at bounding box center [1414, 26] width 32 height 32
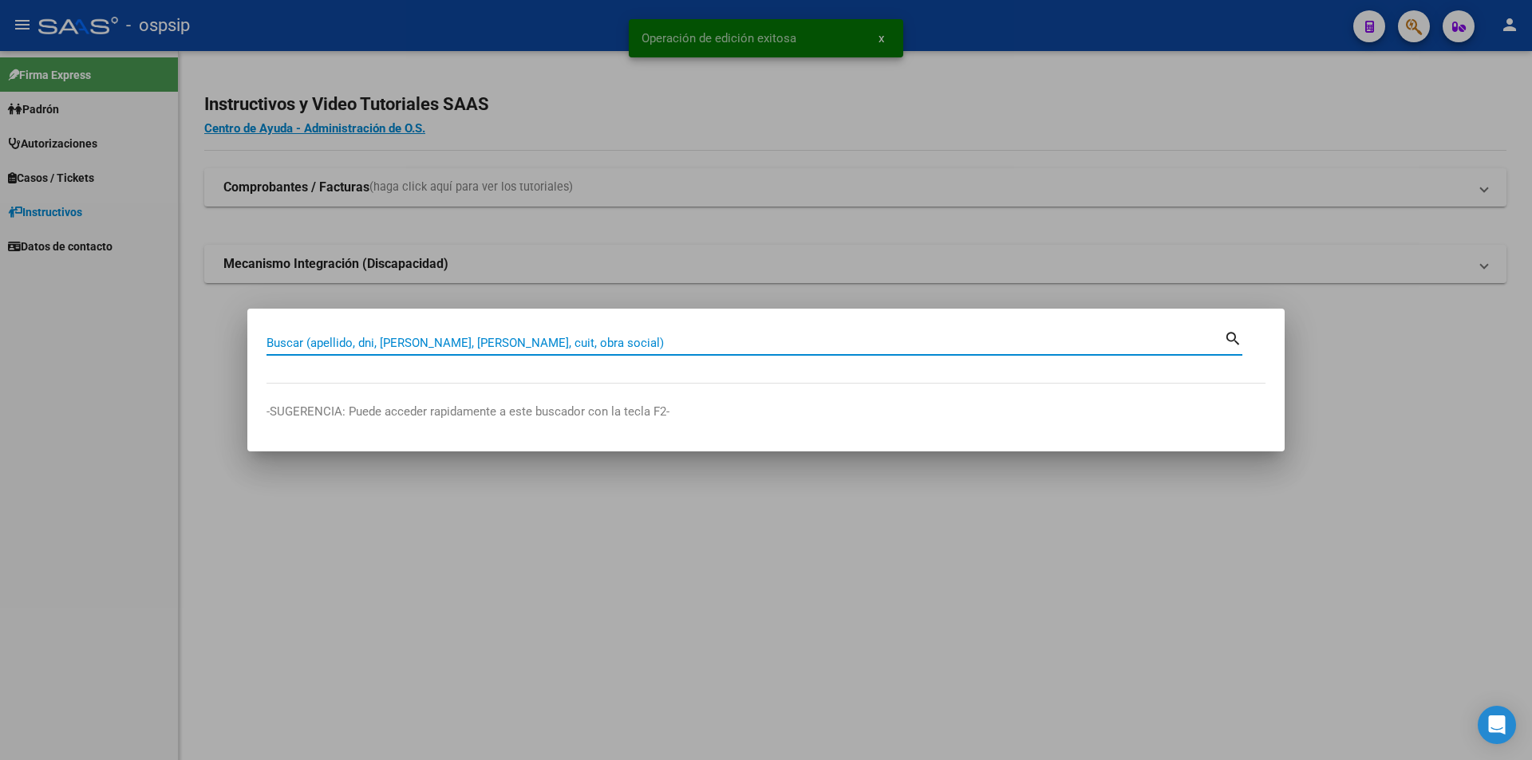
paste input "20348988124"
type input "20348988124"
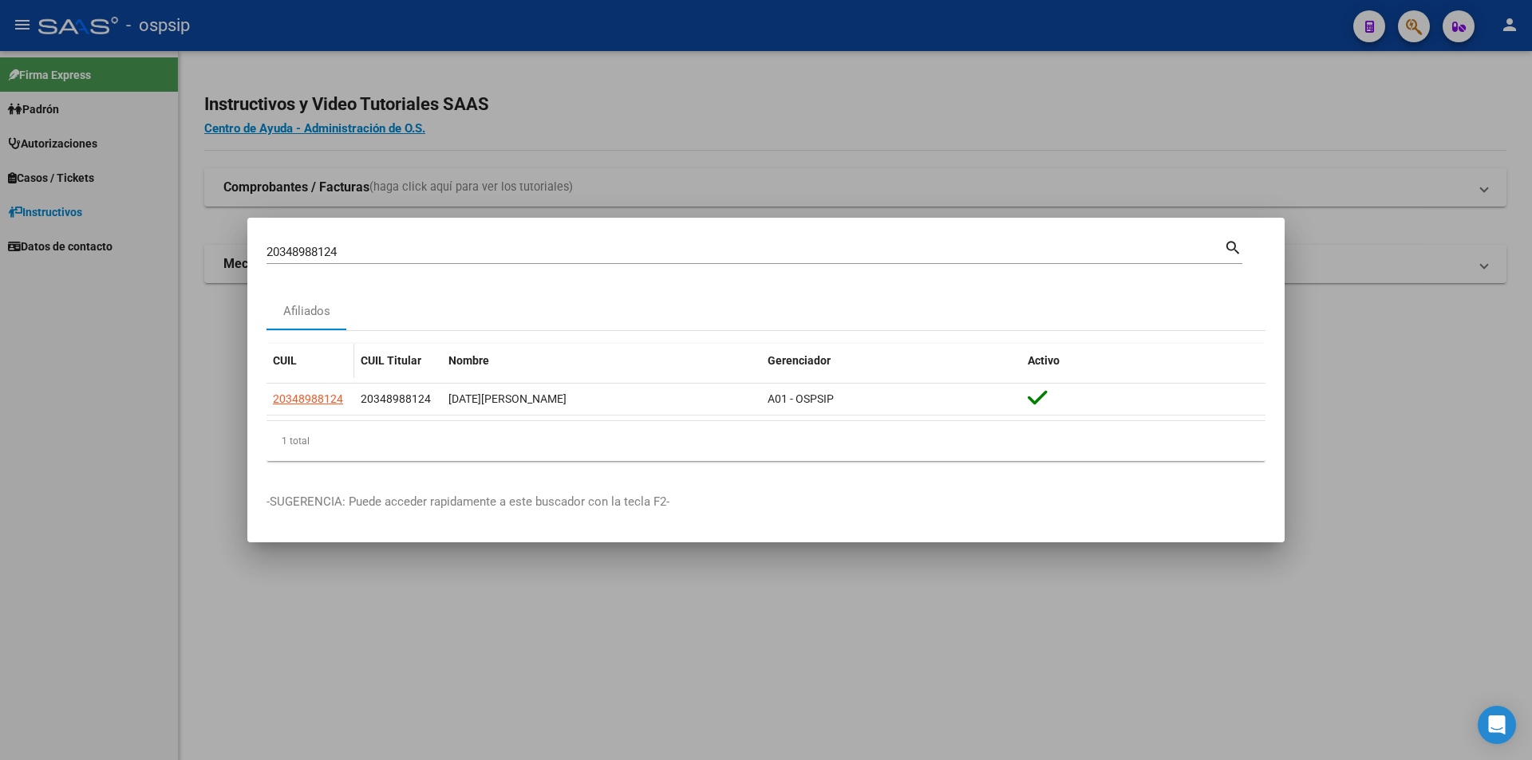
click at [314, 389] on datatable-body-cell "20348988124" at bounding box center [310, 399] width 88 height 31
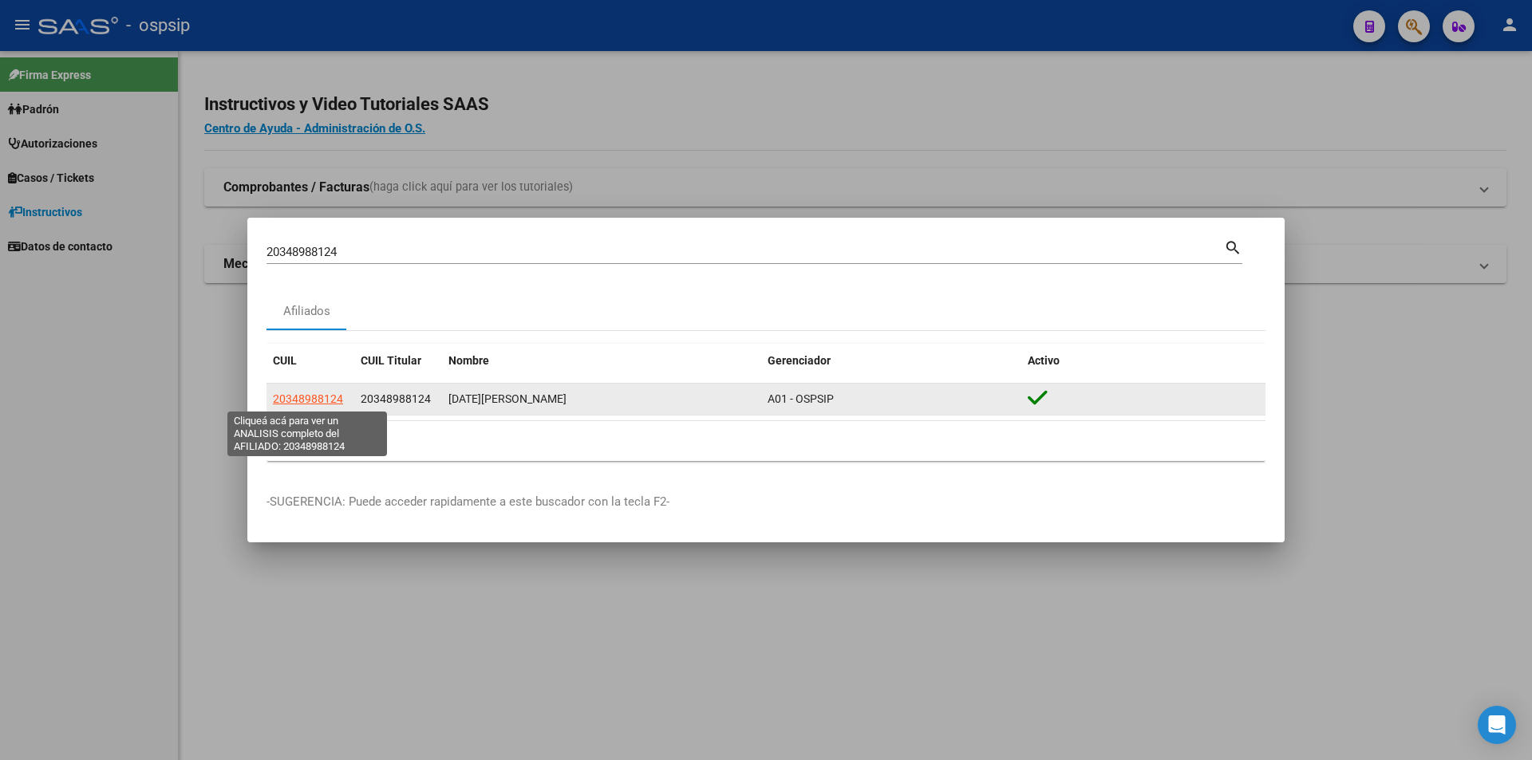
click at [314, 400] on span "20348988124" at bounding box center [308, 399] width 70 height 13
type textarea "20348988124"
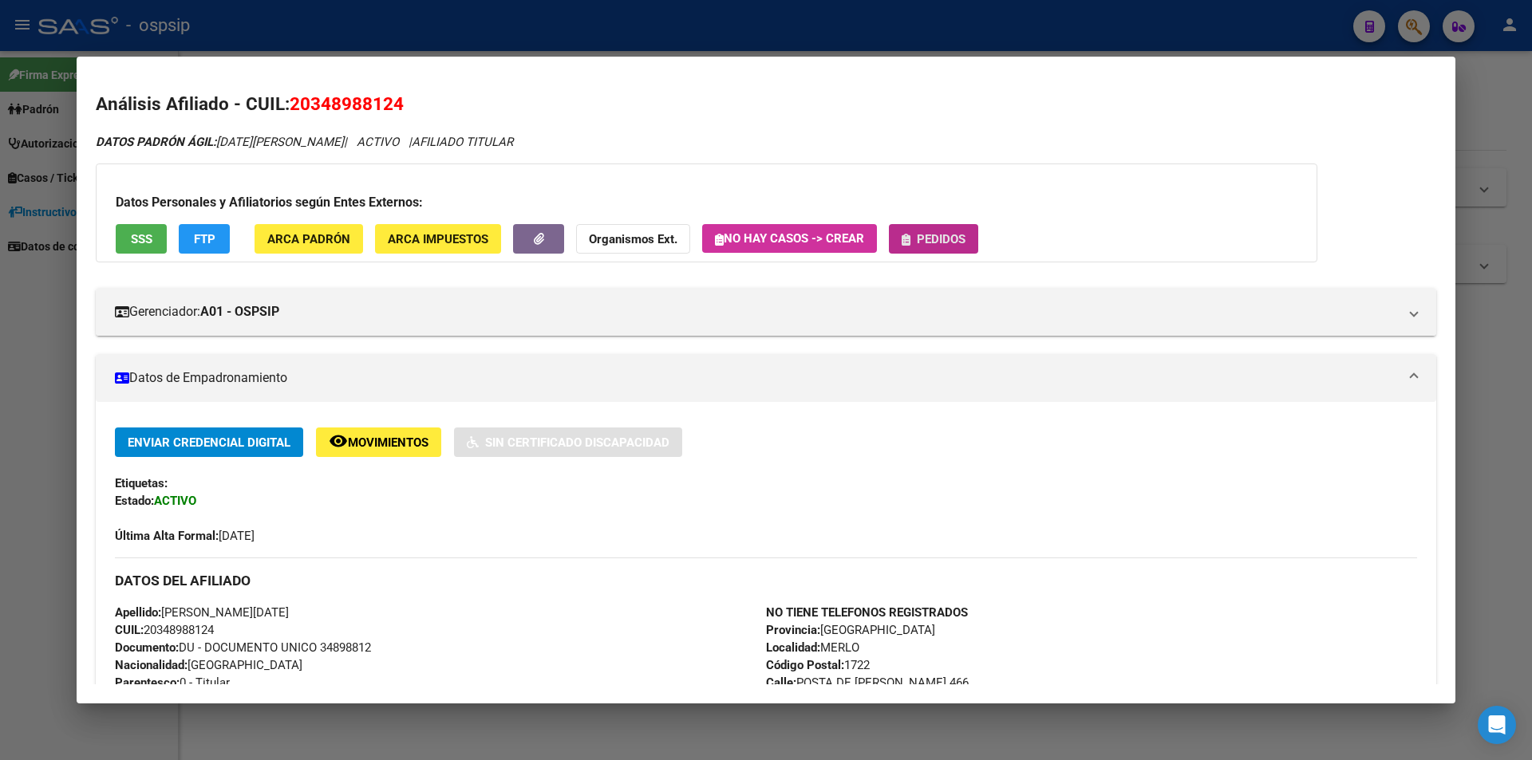
click at [931, 229] on button "Pedidos" at bounding box center [933, 239] width 89 height 30
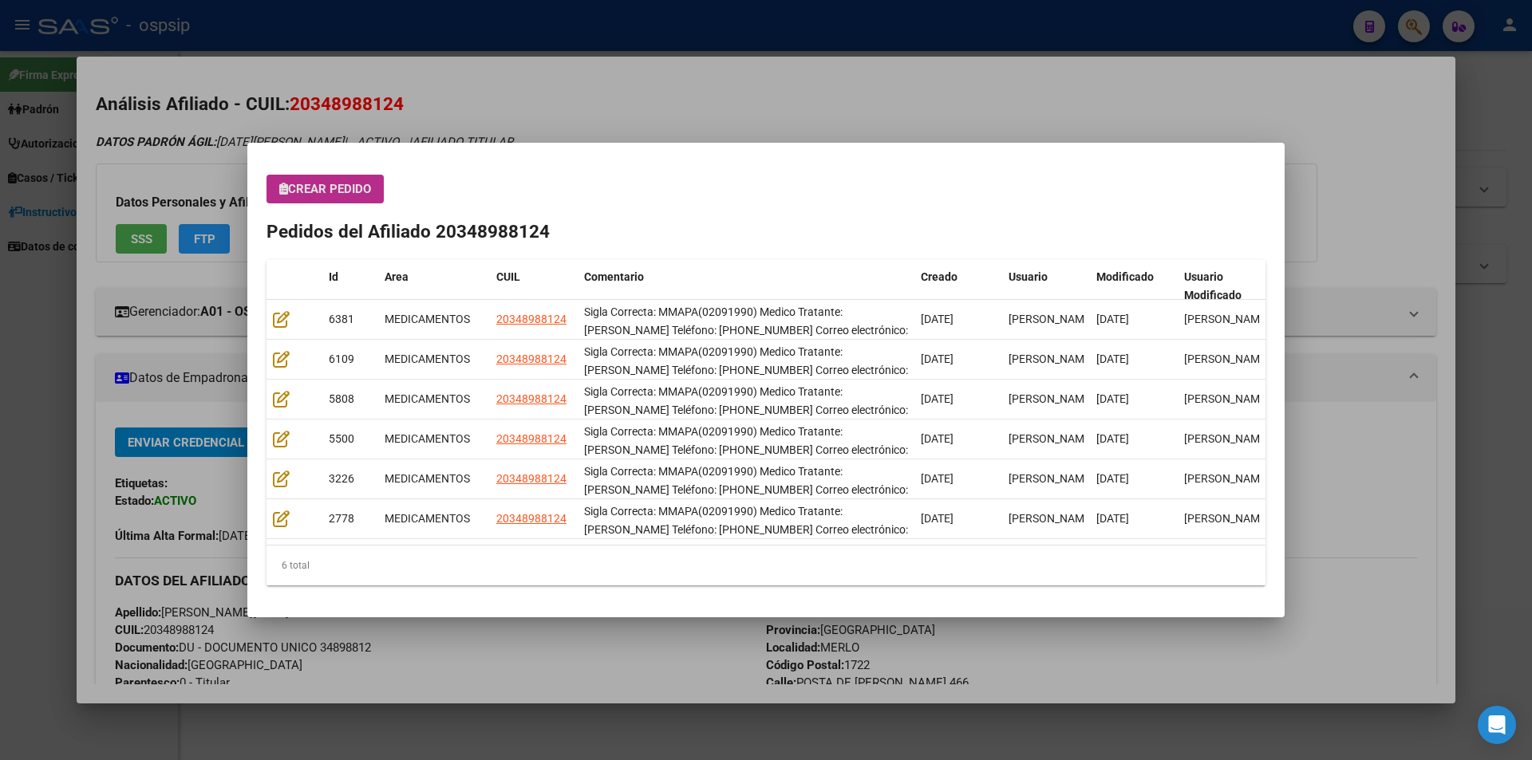
click at [328, 196] on span "Crear Pedido" at bounding box center [325, 189] width 92 height 14
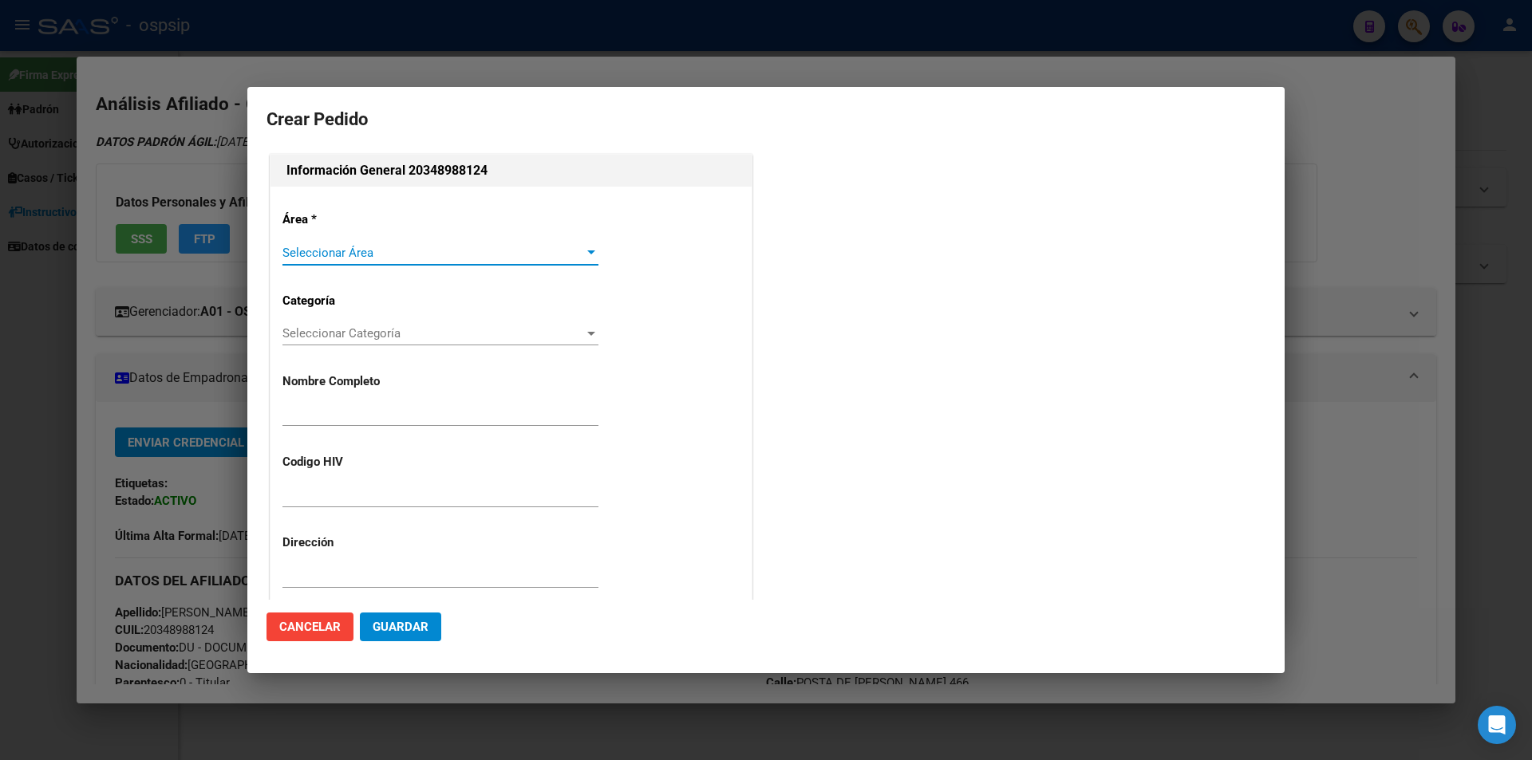
type input "[PERSON_NAME][DATE]"
type input "MMAPA(02091990)"
type input "[GEOGRAPHIC_DATA], [PERSON_NAME], POSTA DE [PERSON_NAME] 466"
click at [330, 251] on span "Seleccionar Área" at bounding box center [433, 253] width 302 height 14
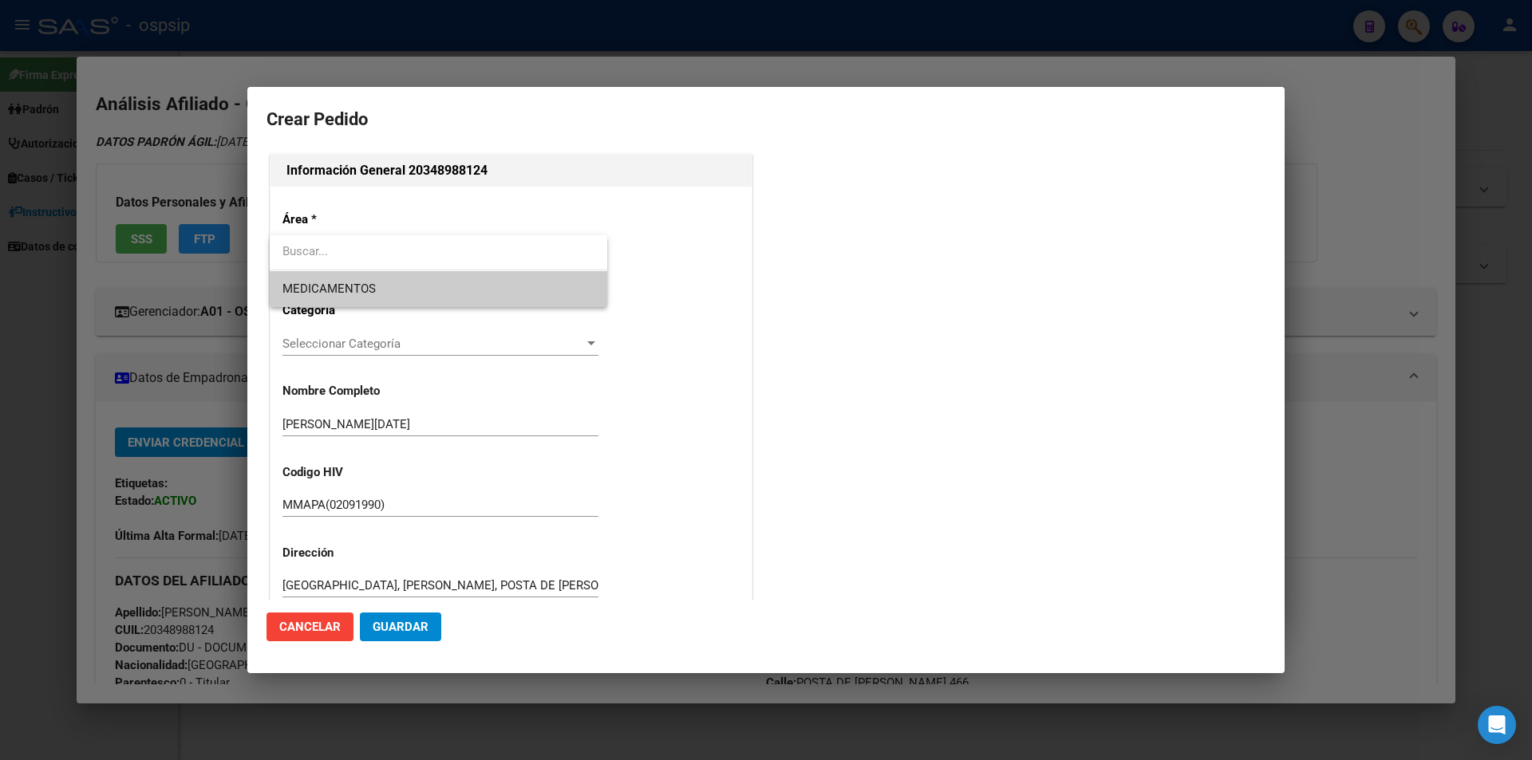
click at [326, 282] on span "MEDICAMENTOS" at bounding box center [328, 289] width 93 height 14
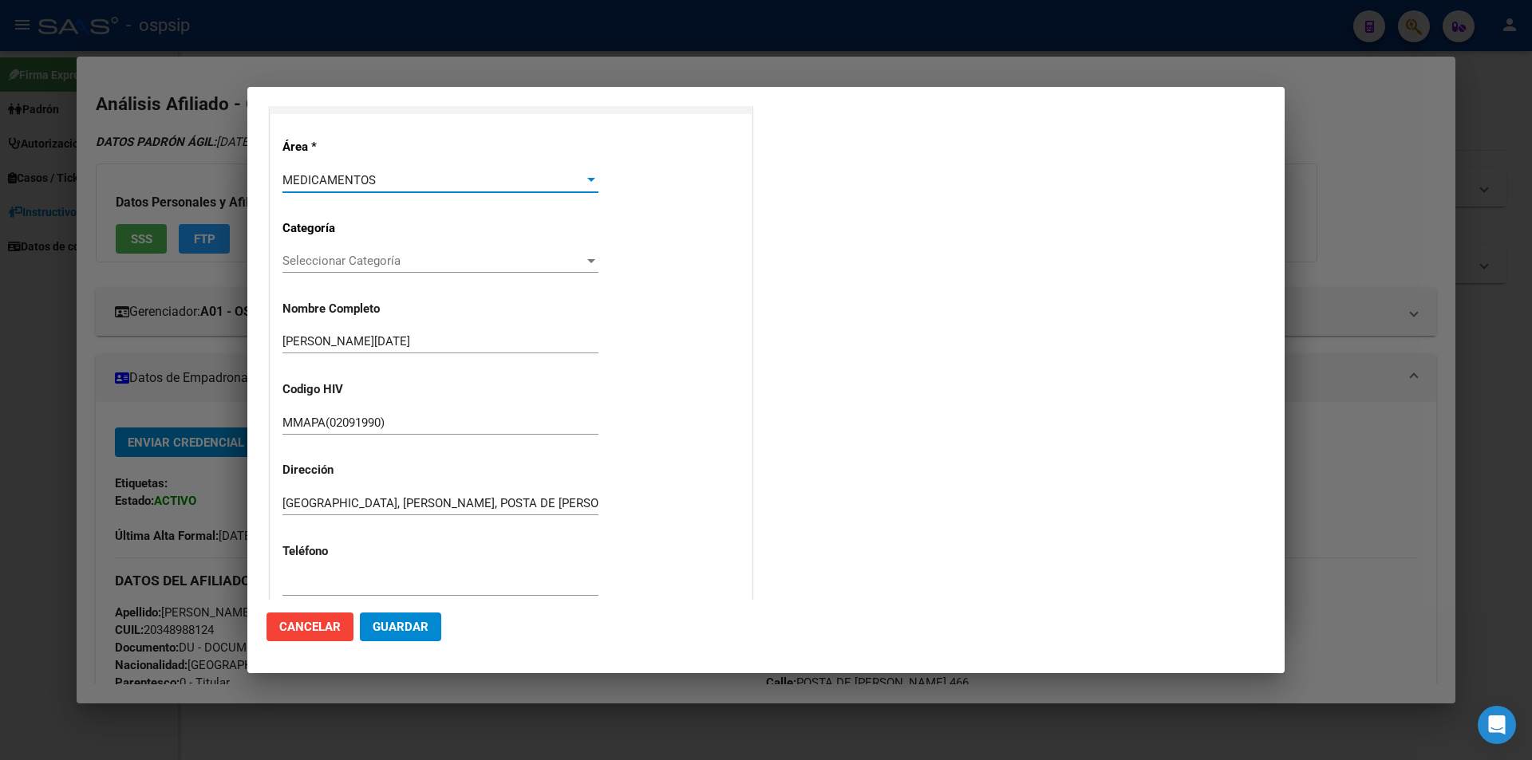
scroll to position [319, 0]
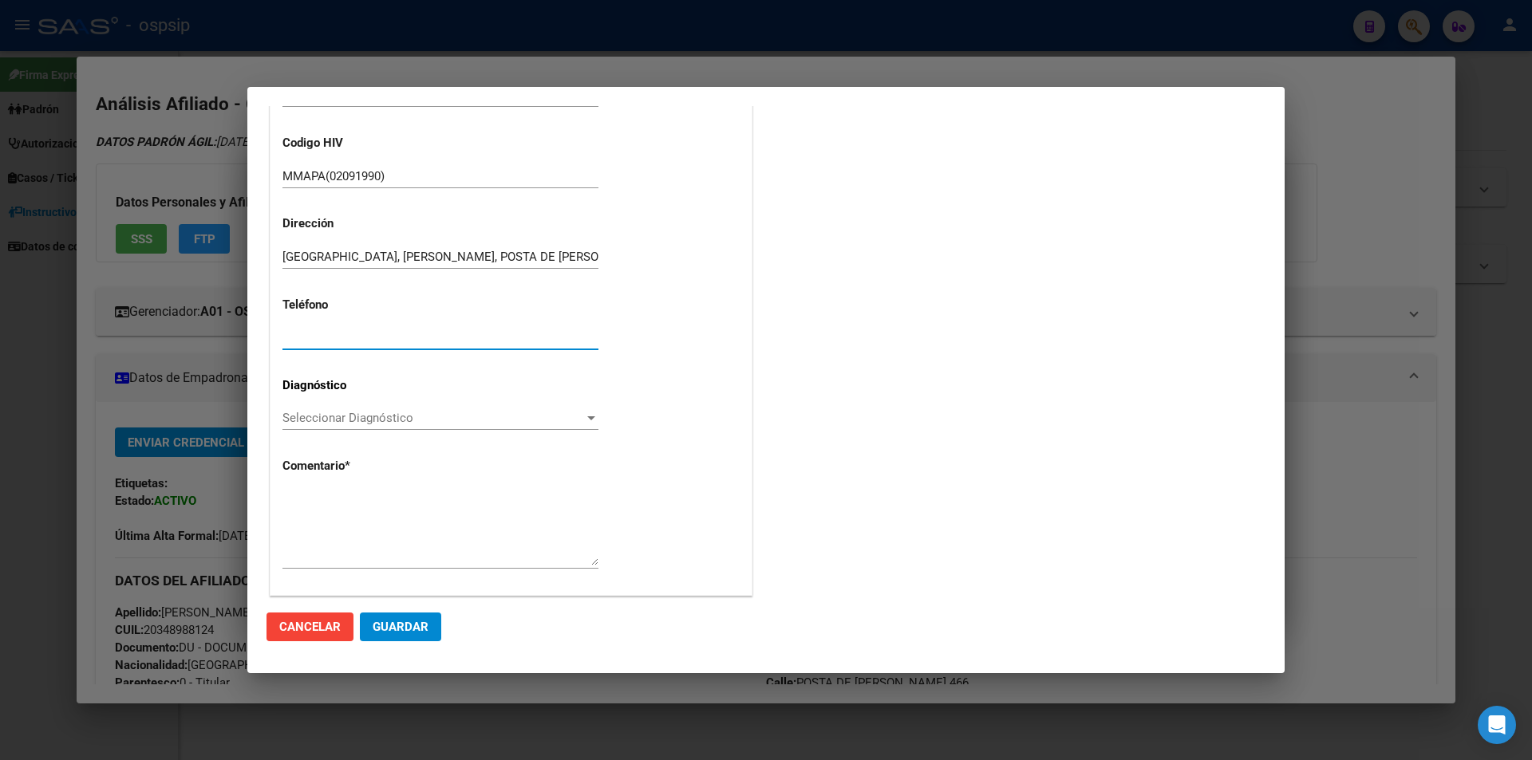
paste input "2271436541"
type input "2271436541"
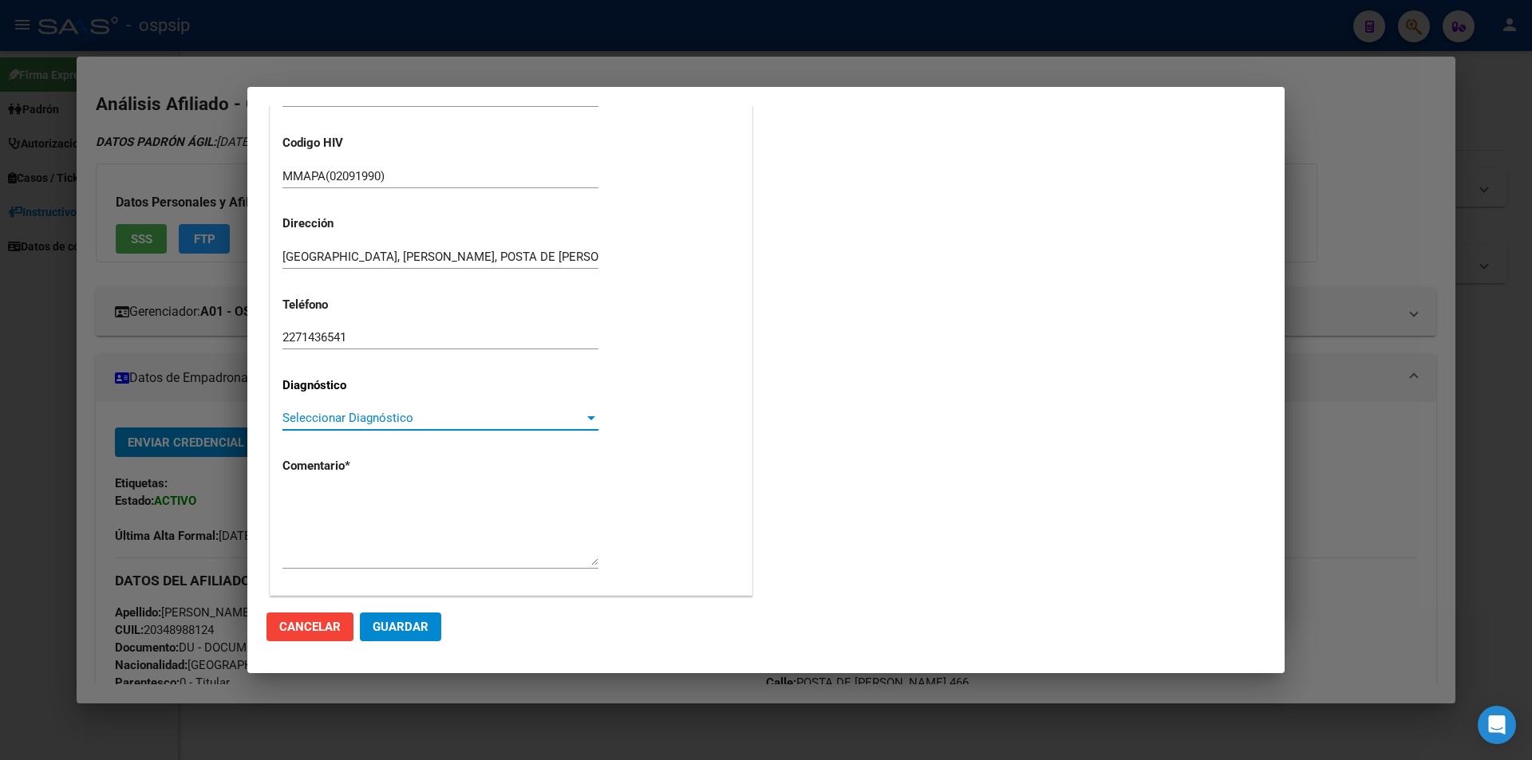
click at [315, 419] on span "Seleccionar Diagnóstico" at bounding box center [433, 418] width 302 height 14
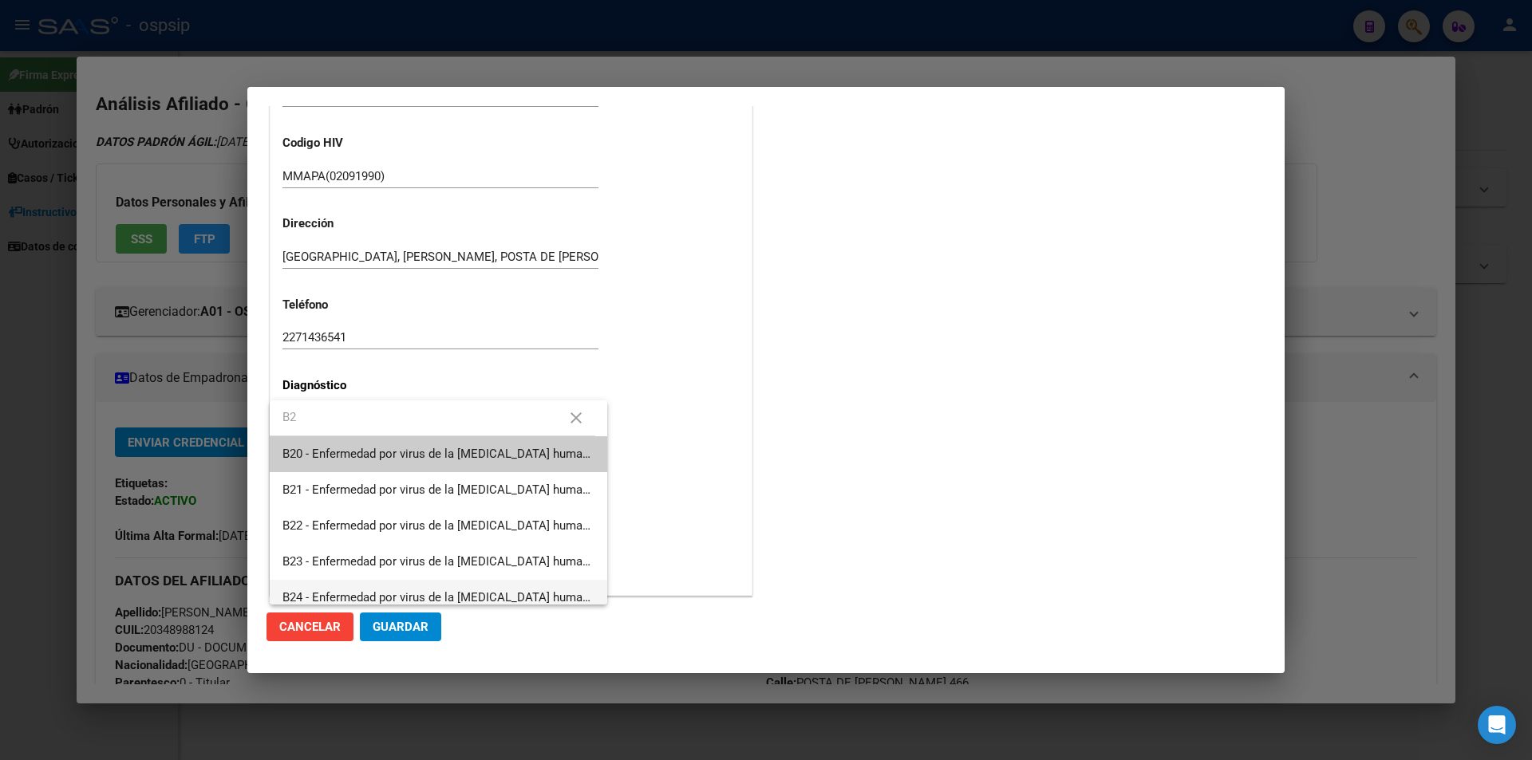
type input "B2"
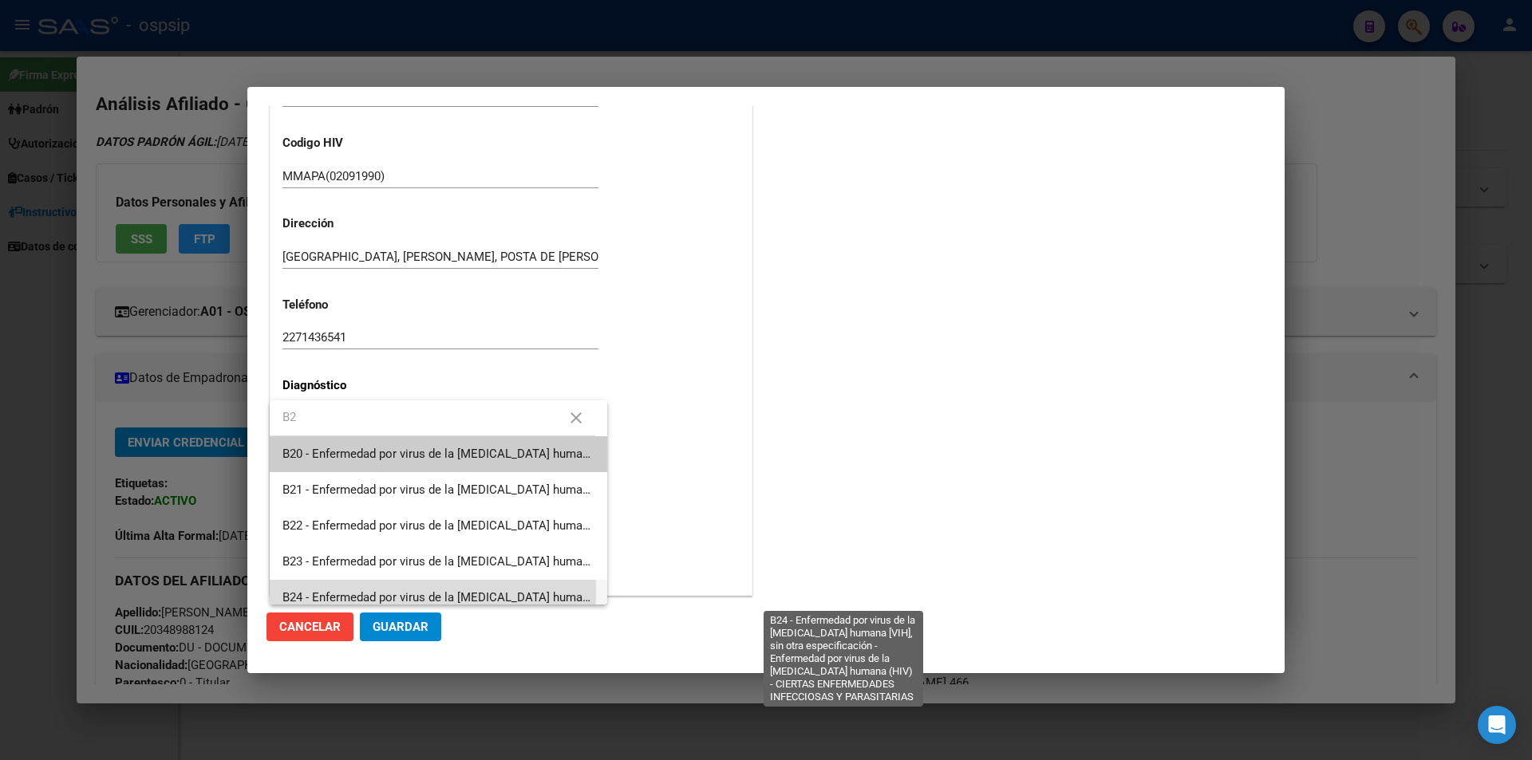
click at [326, 592] on span "B24 - Enfermedad por virus de la [MEDICAL_DATA] humana [VIH], sin otra especifi…" at bounding box center [840, 597] width 1116 height 14
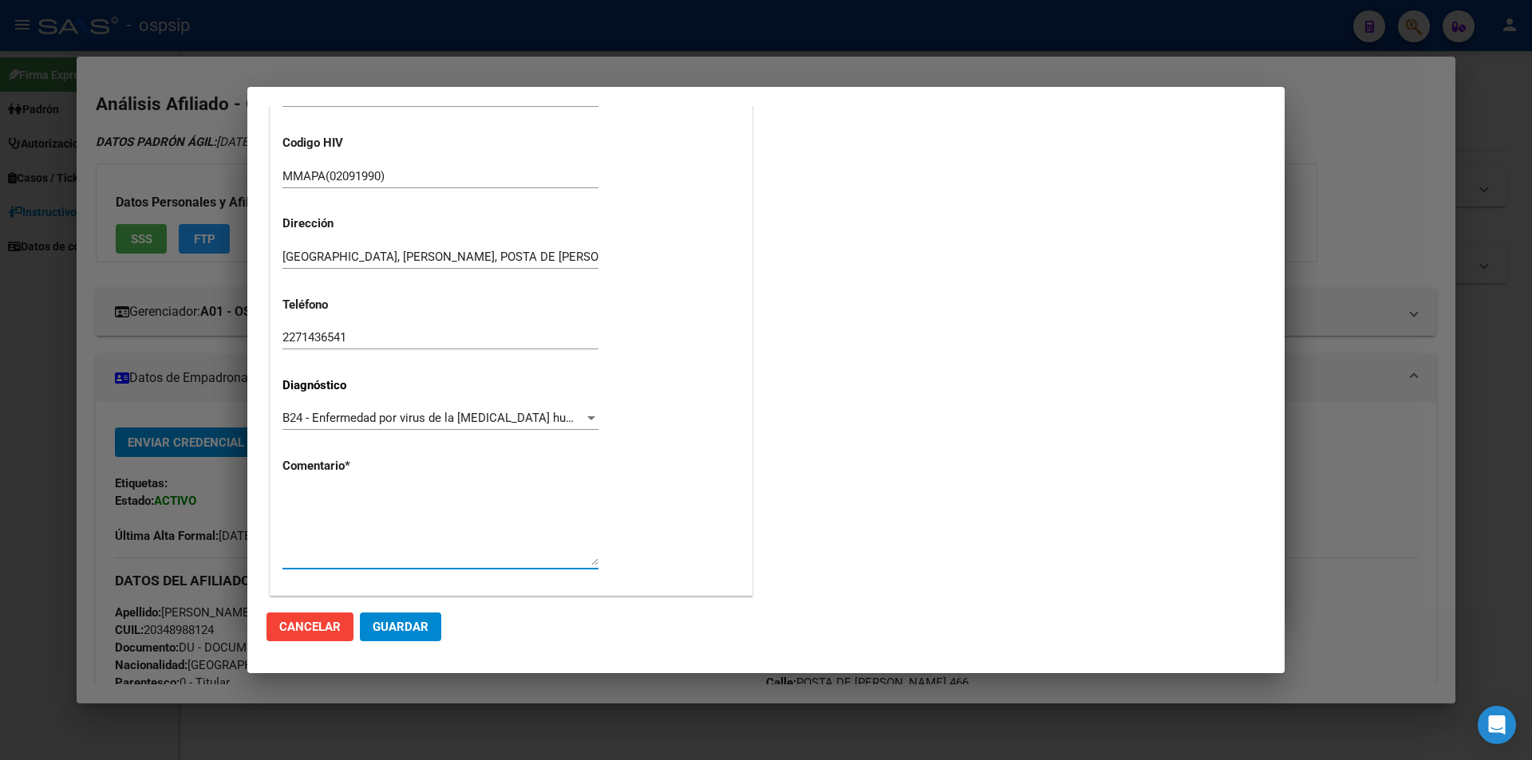
paste textarea "Sigla Correcta: MMAPA(02091990) Medico Tratante: [PERSON_NAME] Teléfono: [PHONE…"
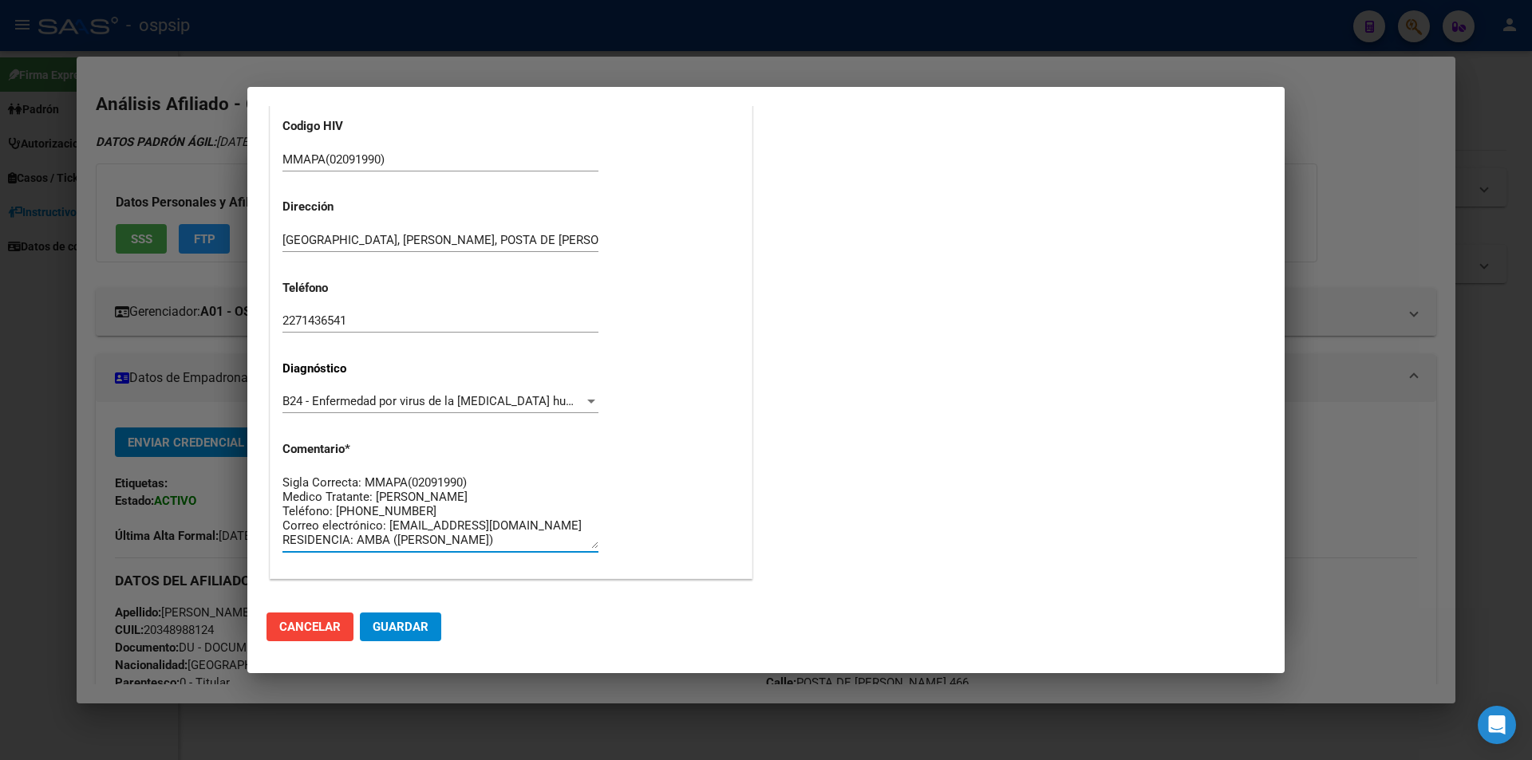
scroll to position [341, 0]
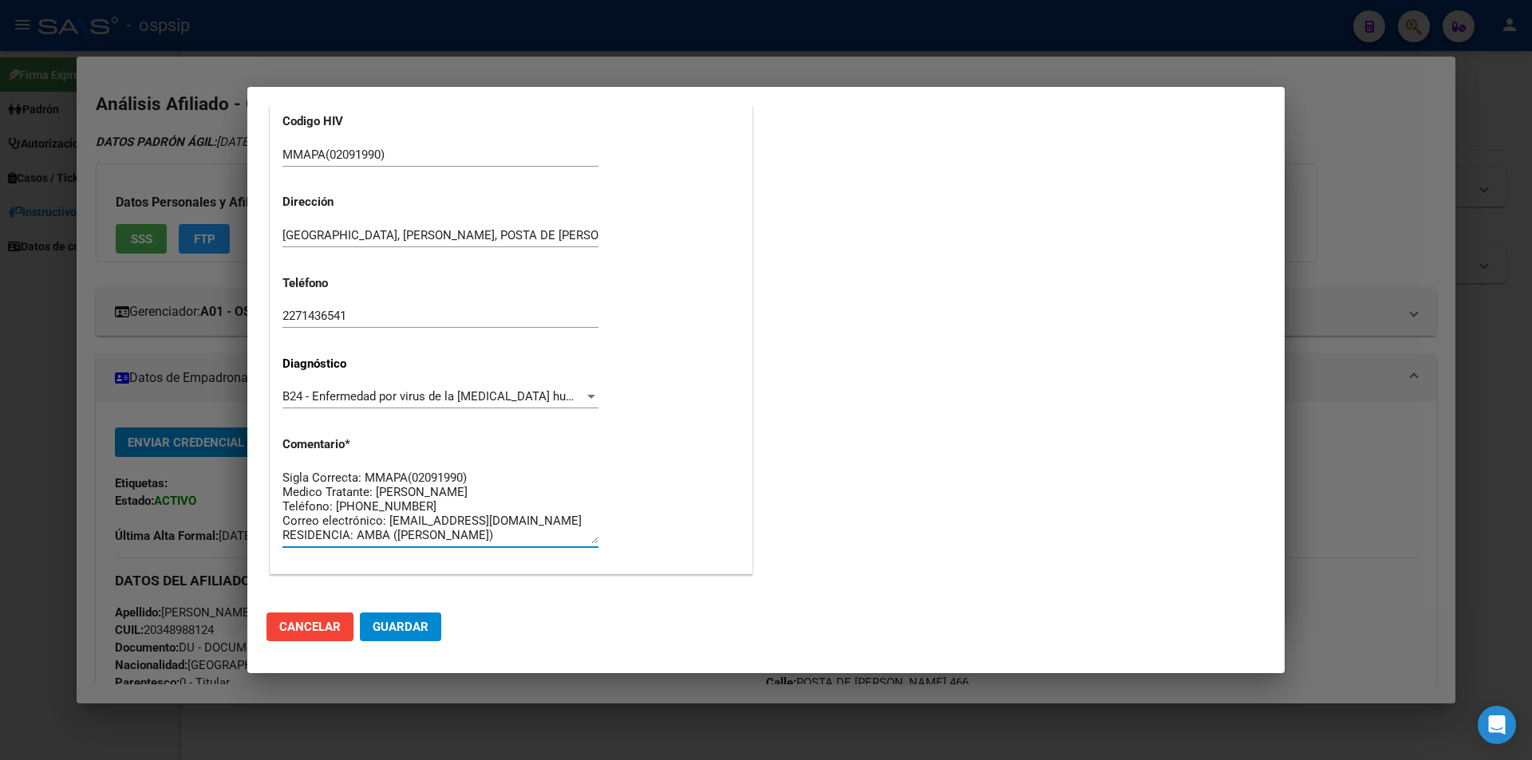
type textarea "Sigla Correcta: MMAPA(02091990) Medico Tratante: RICCO Teléfono: 2271436541 Cor…"
click at [401, 624] on span "Guardar" at bounding box center [401, 627] width 56 height 14
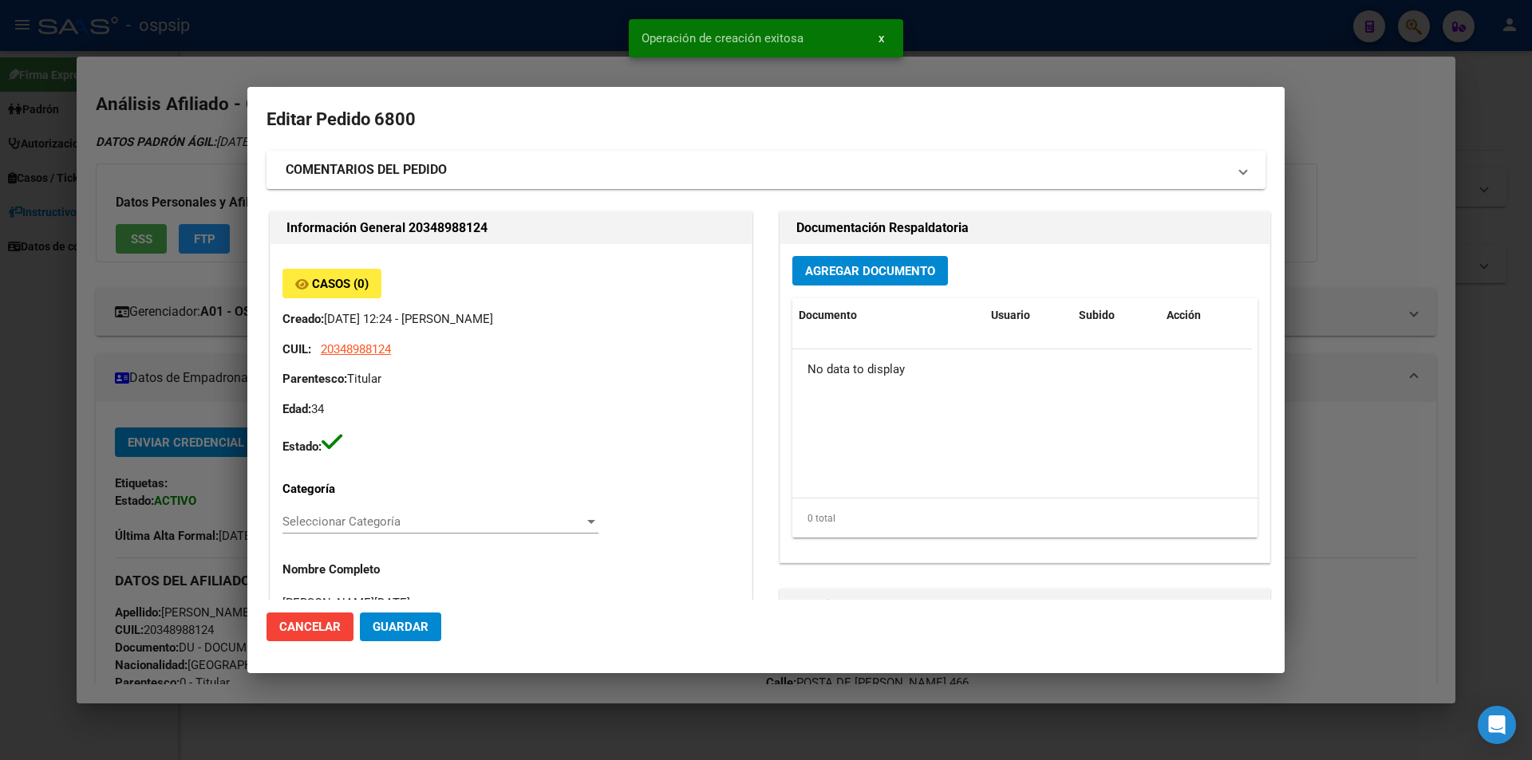
drag, startPoint x: 823, startPoint y: 274, endPoint x: 823, endPoint y: 285, distance: 10.4
click at [823, 282] on div "Agregar Documento Documento Usuario Subido Acción No data to display 0 total 1" at bounding box center [1024, 403] width 489 height 318
click at [823, 285] on button "Agregar Documento" at bounding box center [870, 271] width 156 height 30
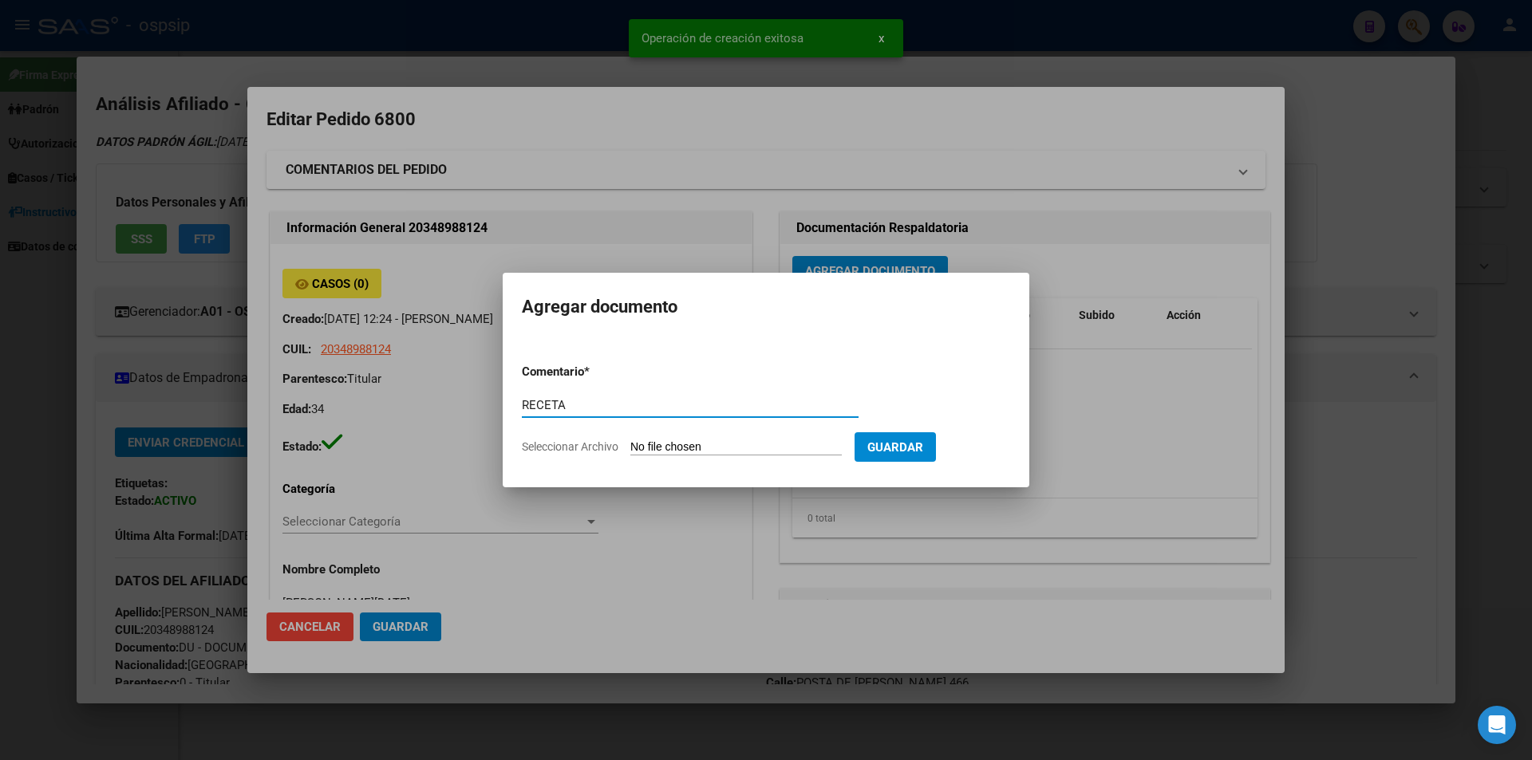
type input "RECETA"
click at [650, 445] on input "Seleccionar Archivo" at bounding box center [735, 447] width 211 height 15
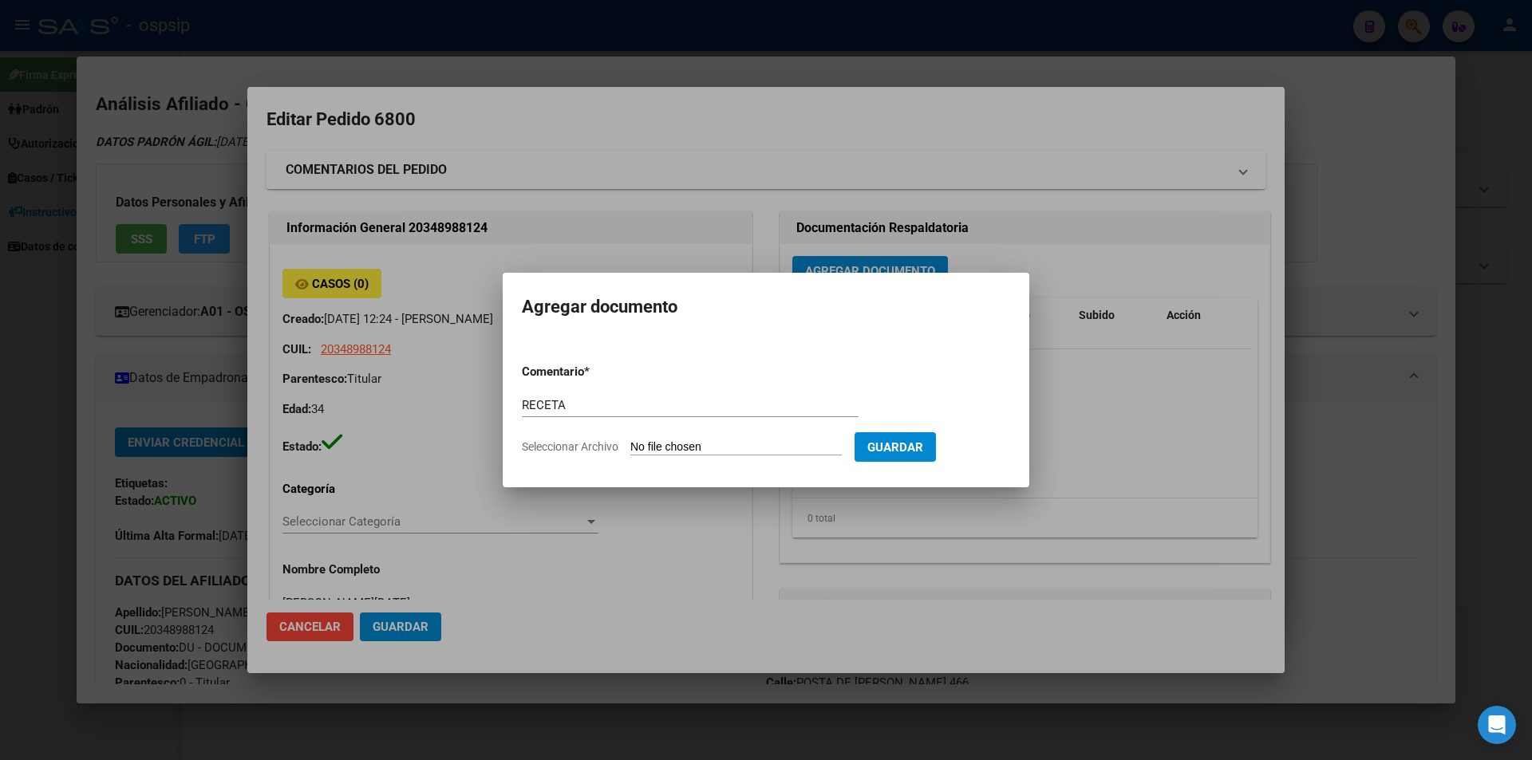
type input "C:\fakepath\receta_1 (17).pdf"
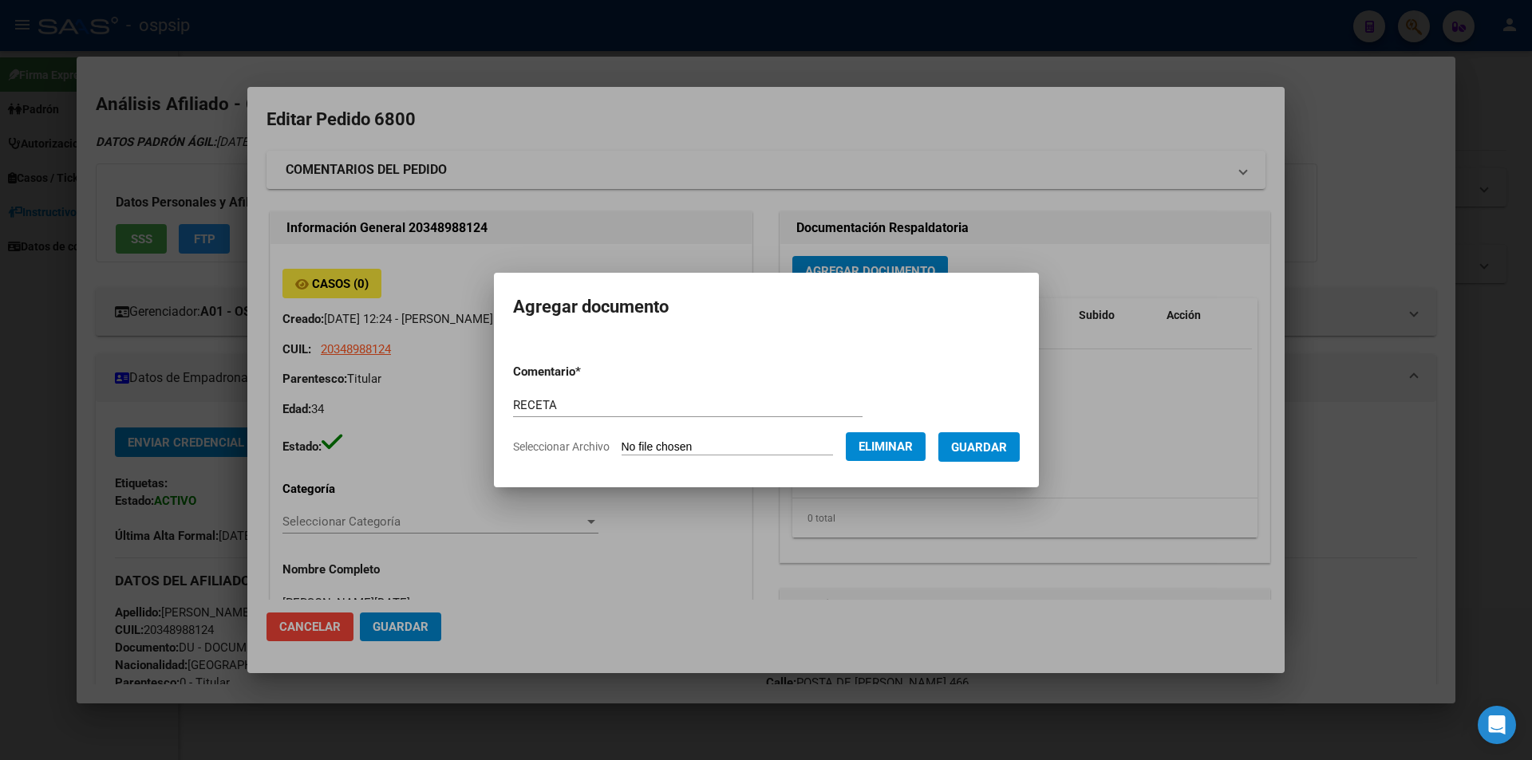
click at [992, 458] on button "Guardar" at bounding box center [978, 447] width 81 height 30
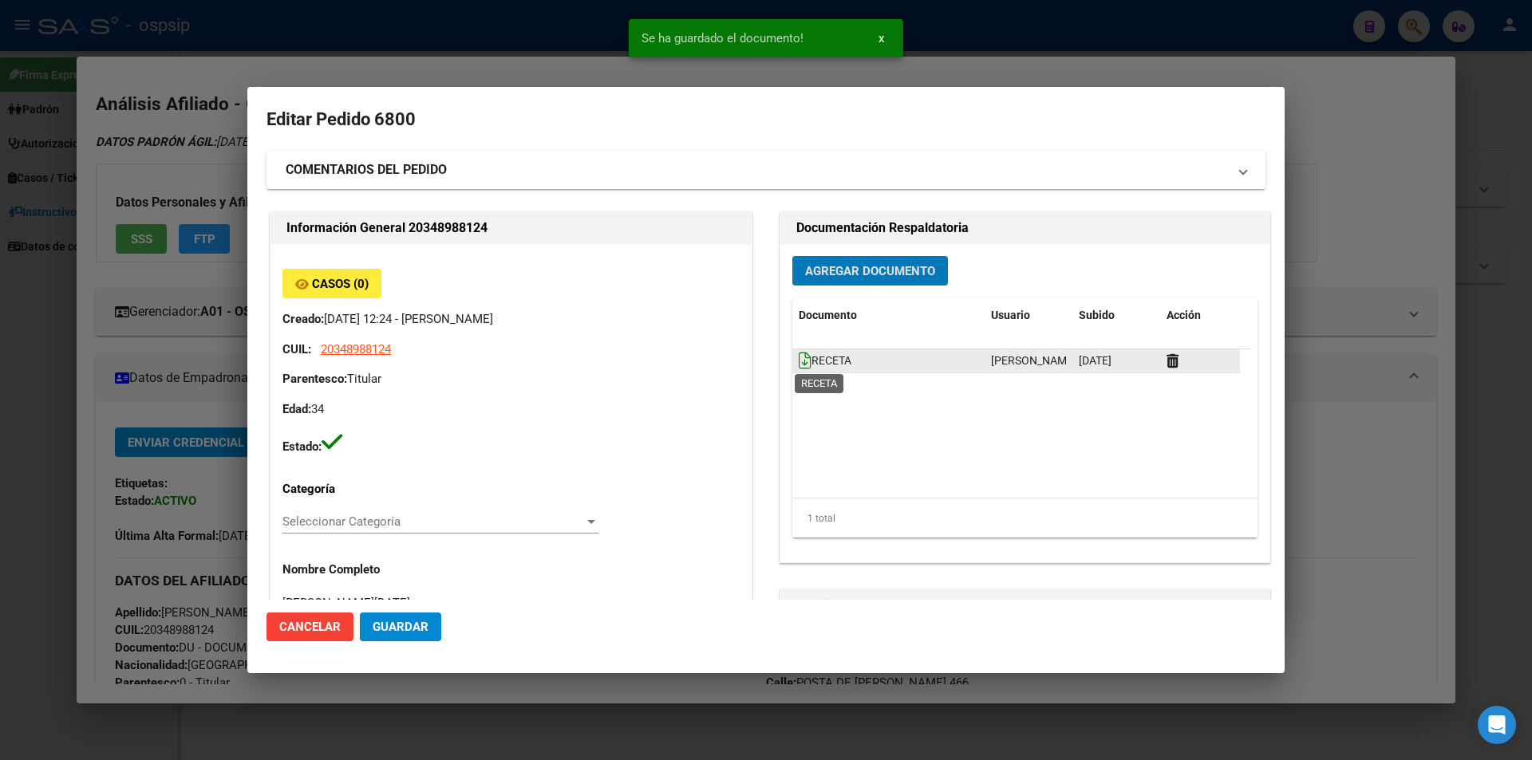
click at [799, 361] on icon at bounding box center [805, 361] width 13 height 18
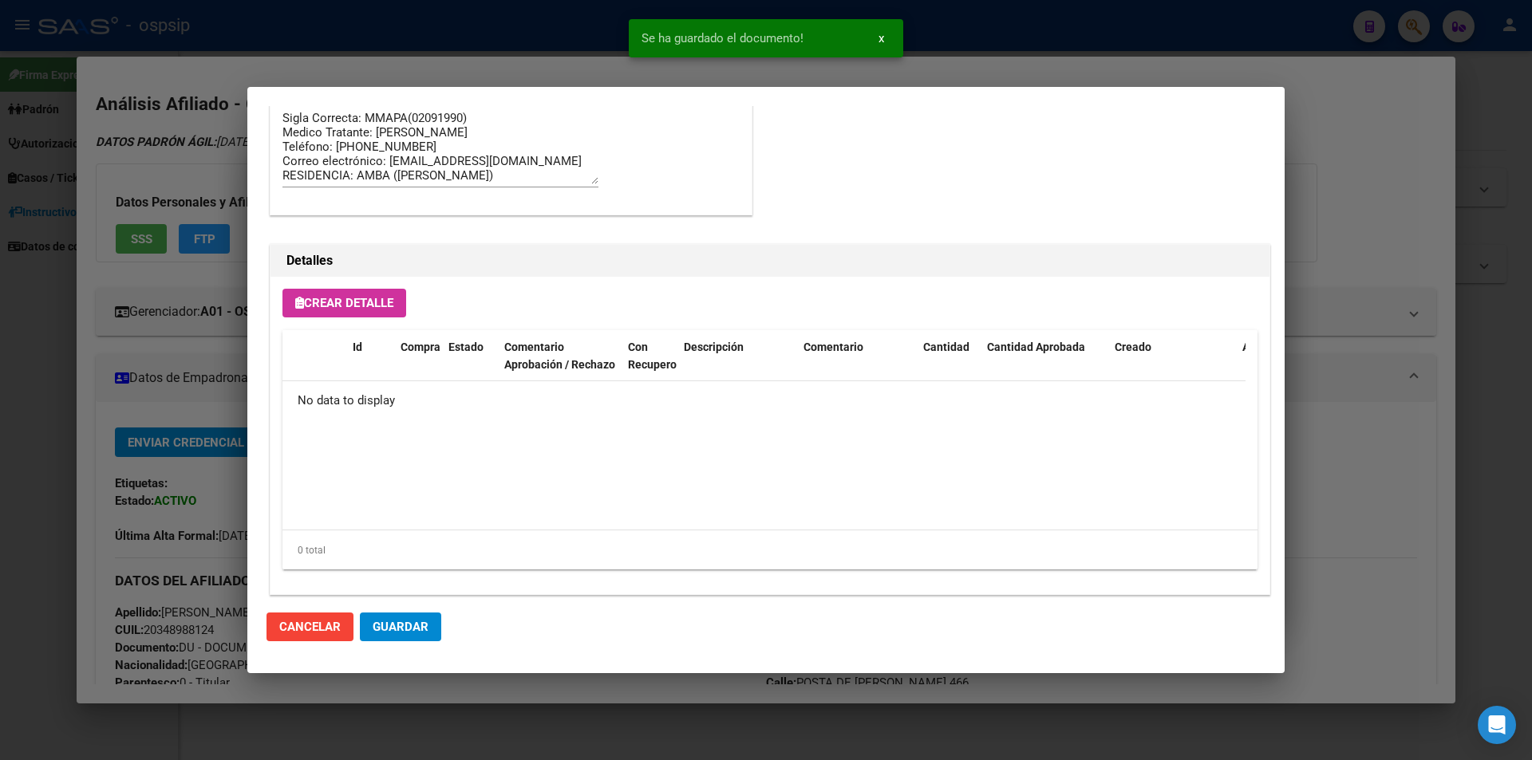
scroll to position [909, 0]
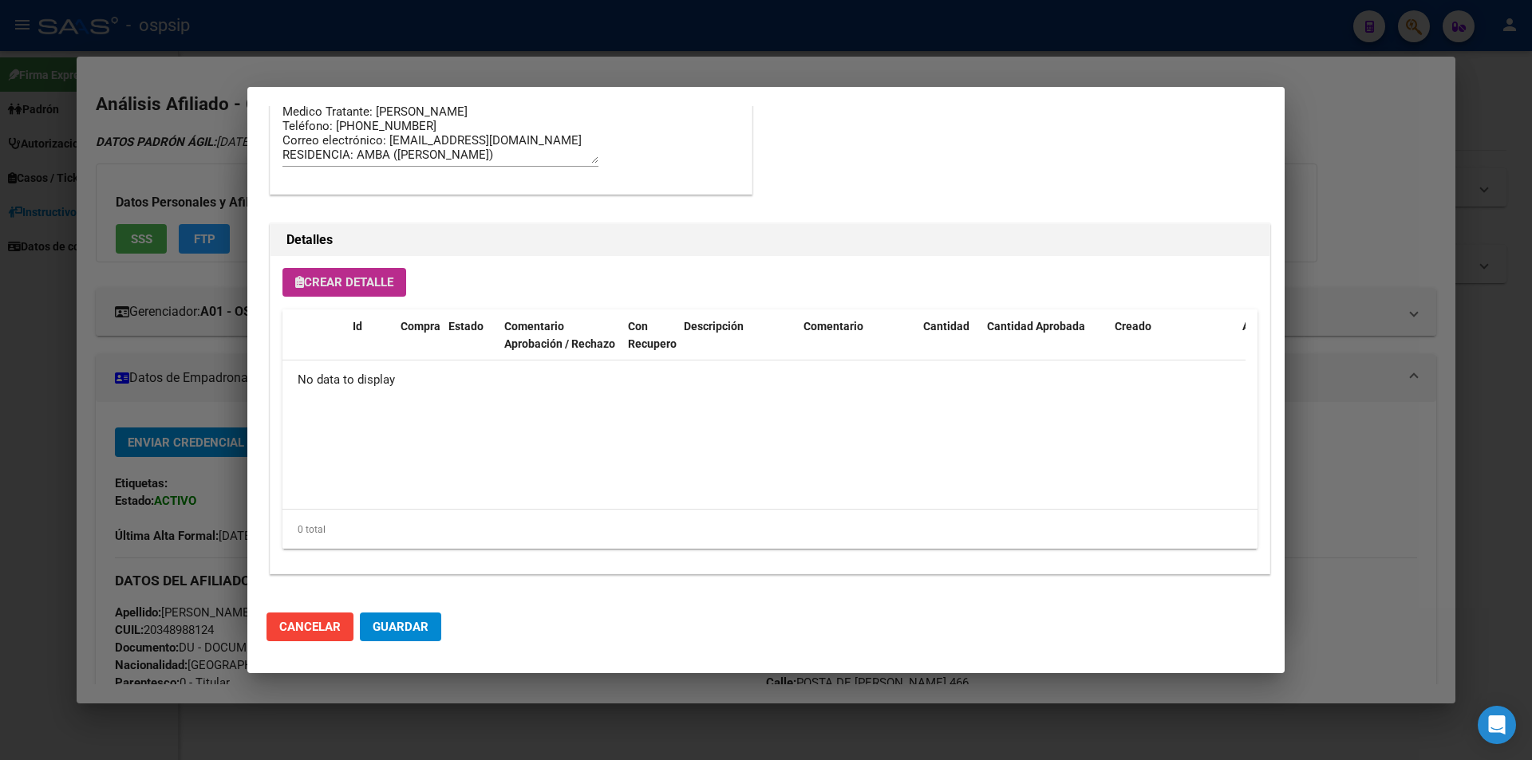
click at [339, 287] on span "Crear Detalle" at bounding box center [344, 282] width 98 height 14
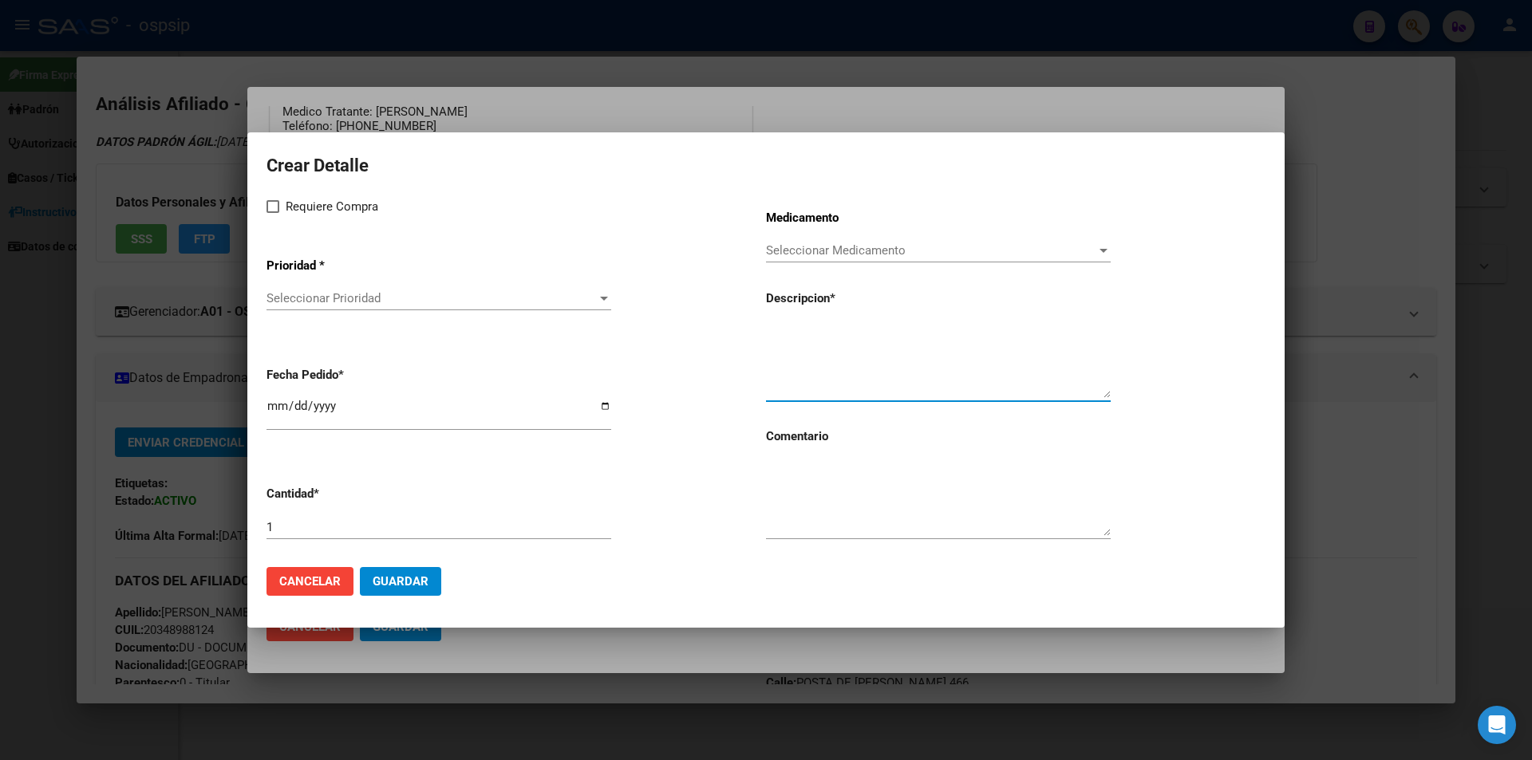
paste textarea "Sigla Correcta: MMAPA(02091990) Medico Tratante: [PERSON_NAME] Teléfono: [PHONE…"
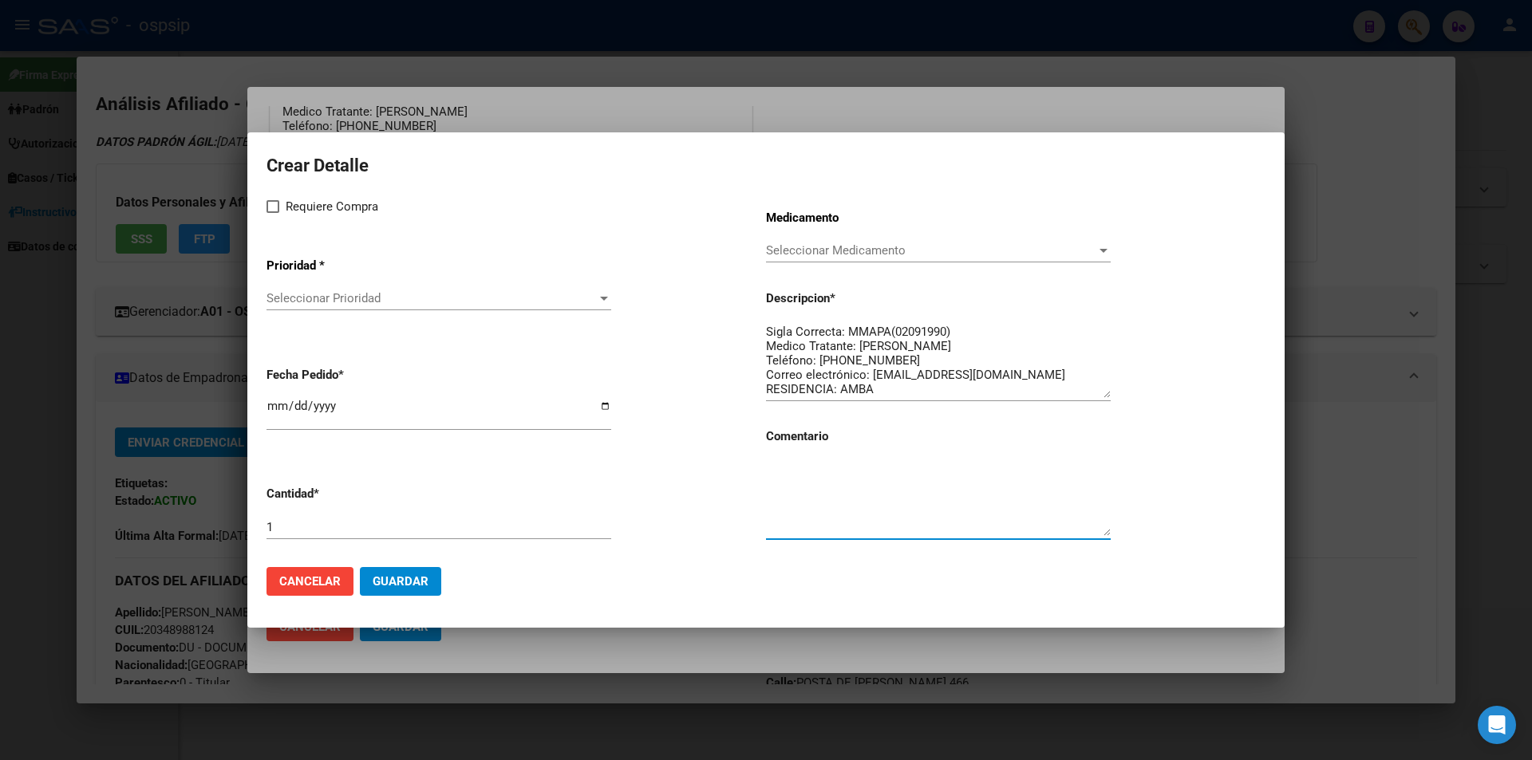
click at [797, 513] on textarea at bounding box center [938, 498] width 345 height 75
drag, startPoint x: 894, startPoint y: 379, endPoint x: 732, endPoint y: 280, distance: 190.5
click at [732, 280] on div "Requiere Compra Prioridad * Seleccionar Prioridad Seleccionar Prioridad Fecha P…" at bounding box center [765, 375] width 999 height 357
type textarea "opascua485@gmail.com RESIDENCIA: AMBA"
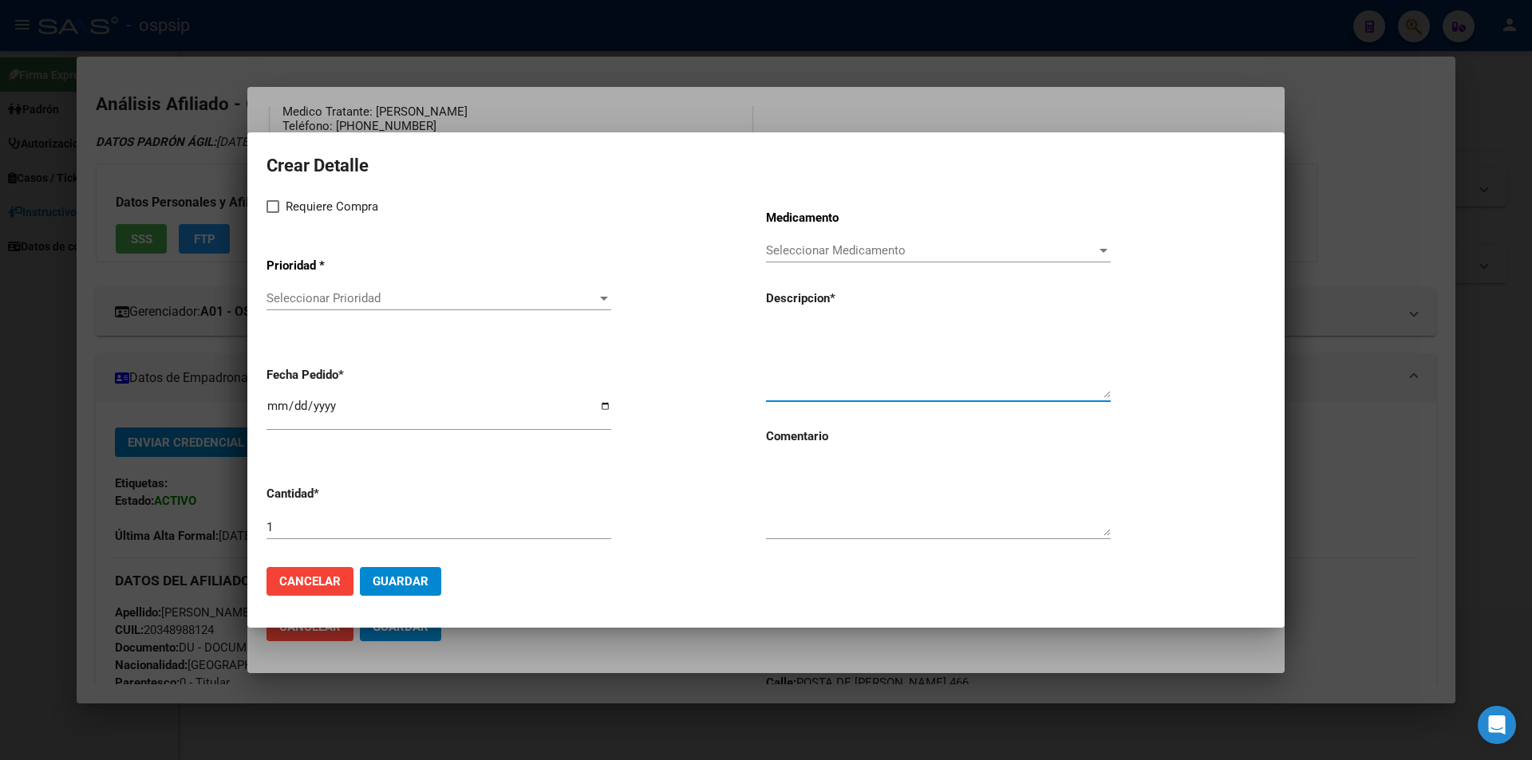
drag, startPoint x: 900, startPoint y: 349, endPoint x: 738, endPoint y: 311, distance: 166.4
click at [738, 311] on div "Requiere Compra Prioridad * Seleccionar Prioridad Seleccionar Prioridad Fecha P…" at bounding box center [765, 375] width 999 height 357
paste textarea "[MEDICAL_DATA] disoproxil+[MEDICAL_DATA] 300mg/300mg comp.rec.x 30 (TFD/3TC)"
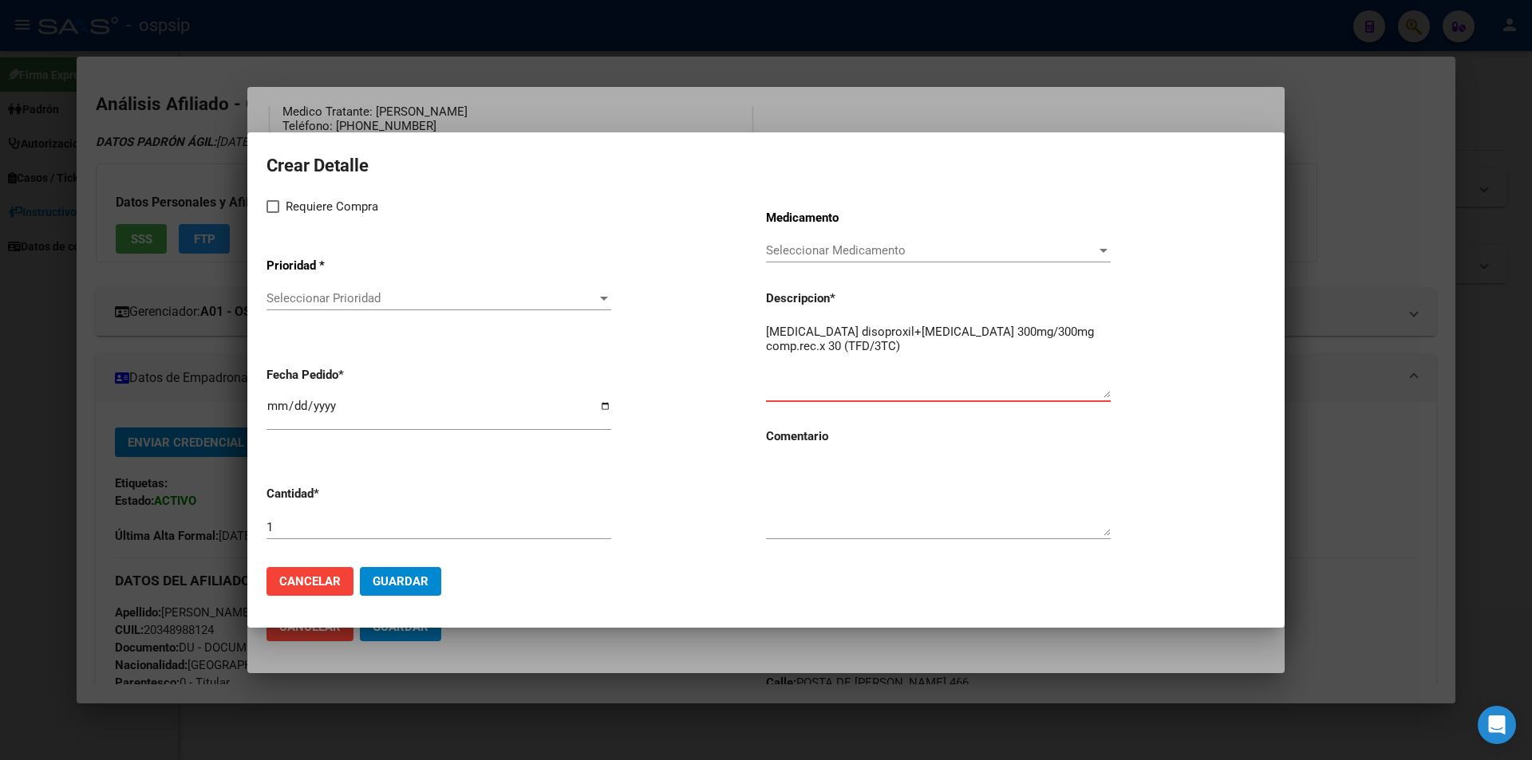
type textarea "[MEDICAL_DATA] disoproxil+[MEDICAL_DATA] 300mg/300mg comp.rec.x 30 (TFD/3TC)"
click at [803, 504] on textarea at bounding box center [938, 498] width 345 height 75
type textarea "MISMO TTO"
click at [269, 215] on label "Requiere Compra" at bounding box center [322, 206] width 112 height 19
click at [272, 214] on input "Requiere Compra" at bounding box center [272, 213] width 1 height 1
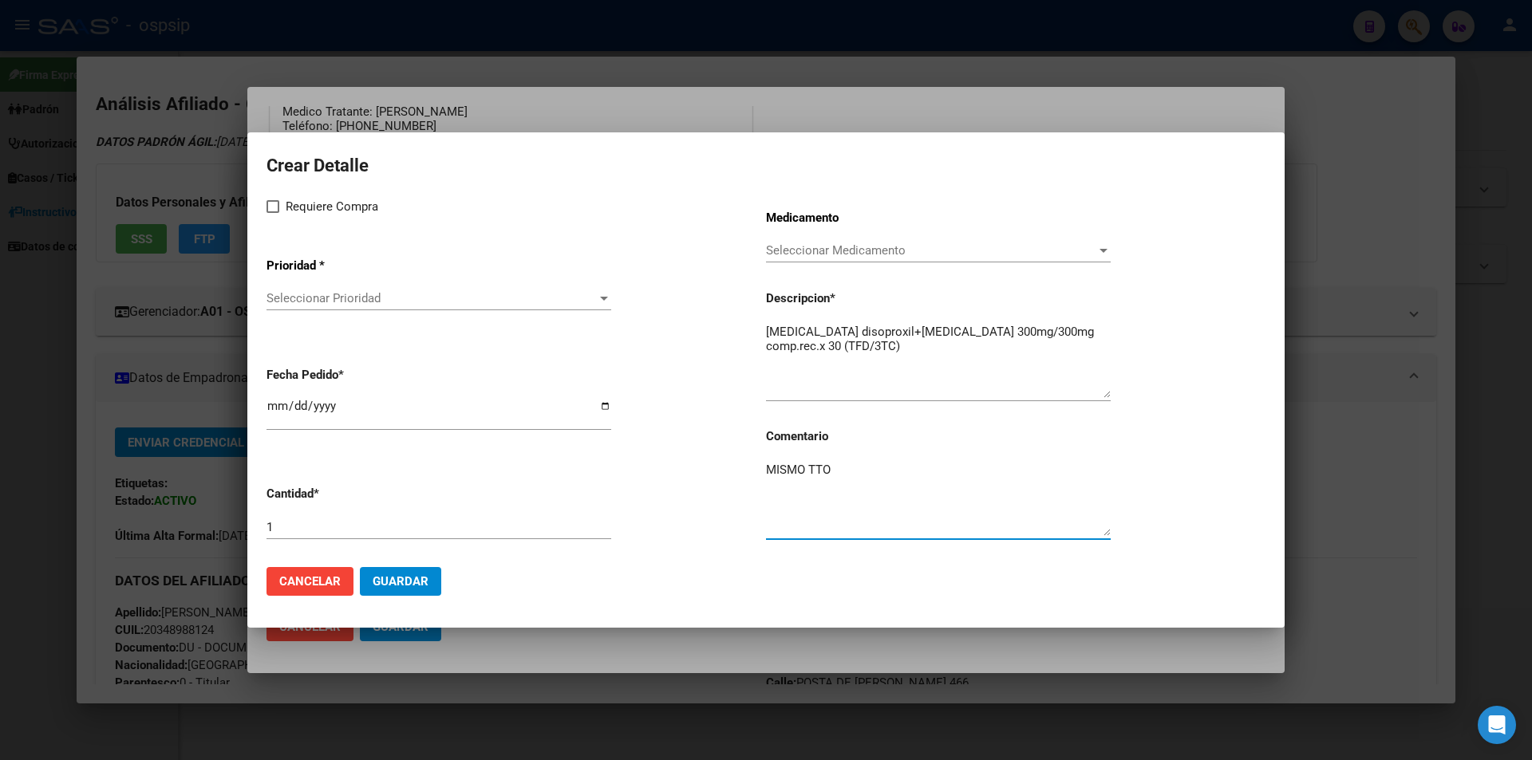
checkbox input "true"
drag, startPoint x: 284, startPoint y: 274, endPoint x: 282, endPoint y: 293, distance: 19.2
click at [284, 278] on app-drop-down-list "Prioridad * Seleccionar Prioridad Seleccionar Prioridad" at bounding box center [515, 285] width 499 height 81
click at [282, 294] on span "Seleccionar Prioridad" at bounding box center [431, 298] width 330 height 14
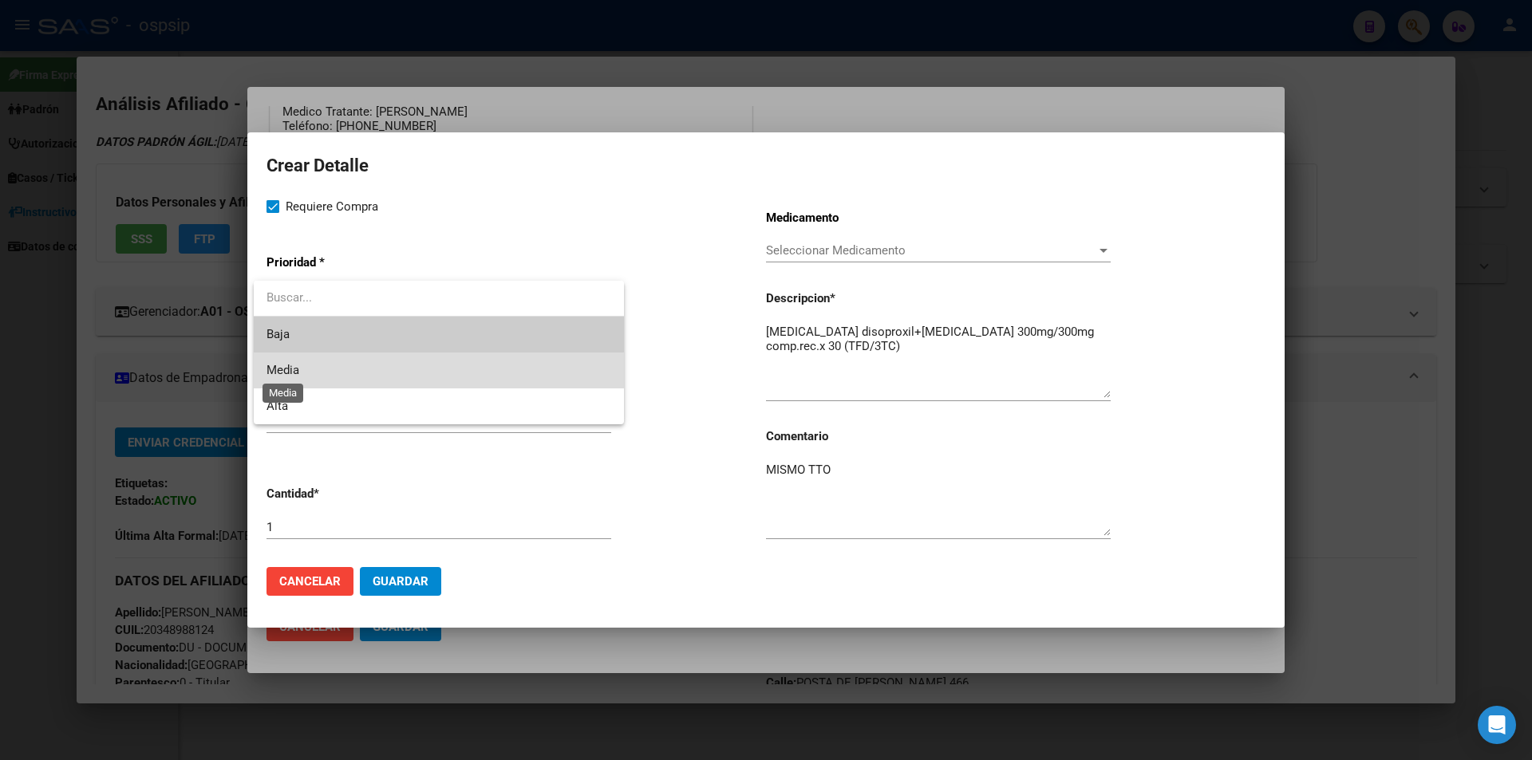
click at [292, 375] on span "Media" at bounding box center [282, 370] width 33 height 14
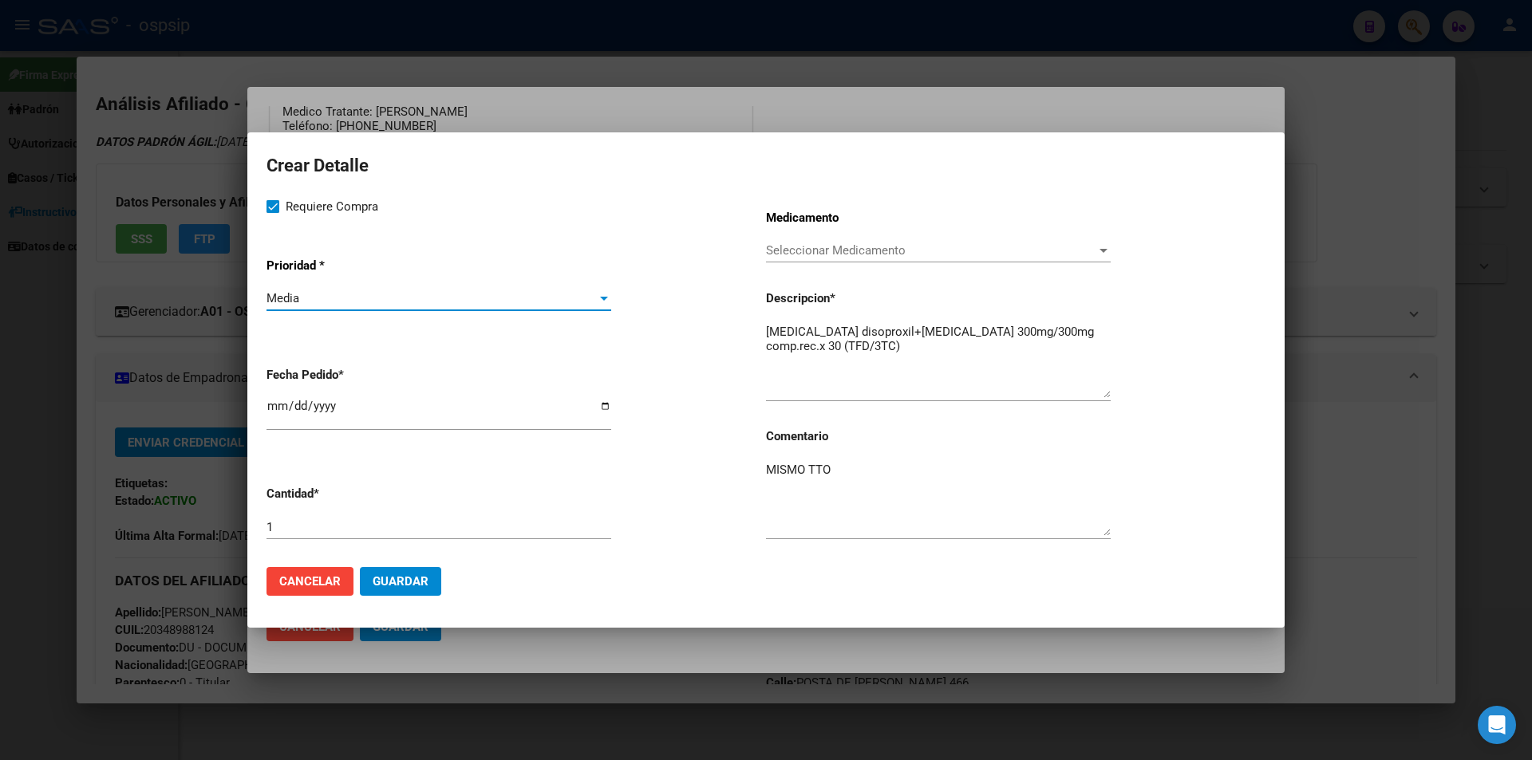
click at [271, 412] on input "2025-08-11" at bounding box center [438, 413] width 345 height 26
type input "2025-08-07"
click at [417, 579] on span "Guardar" at bounding box center [401, 581] width 56 height 14
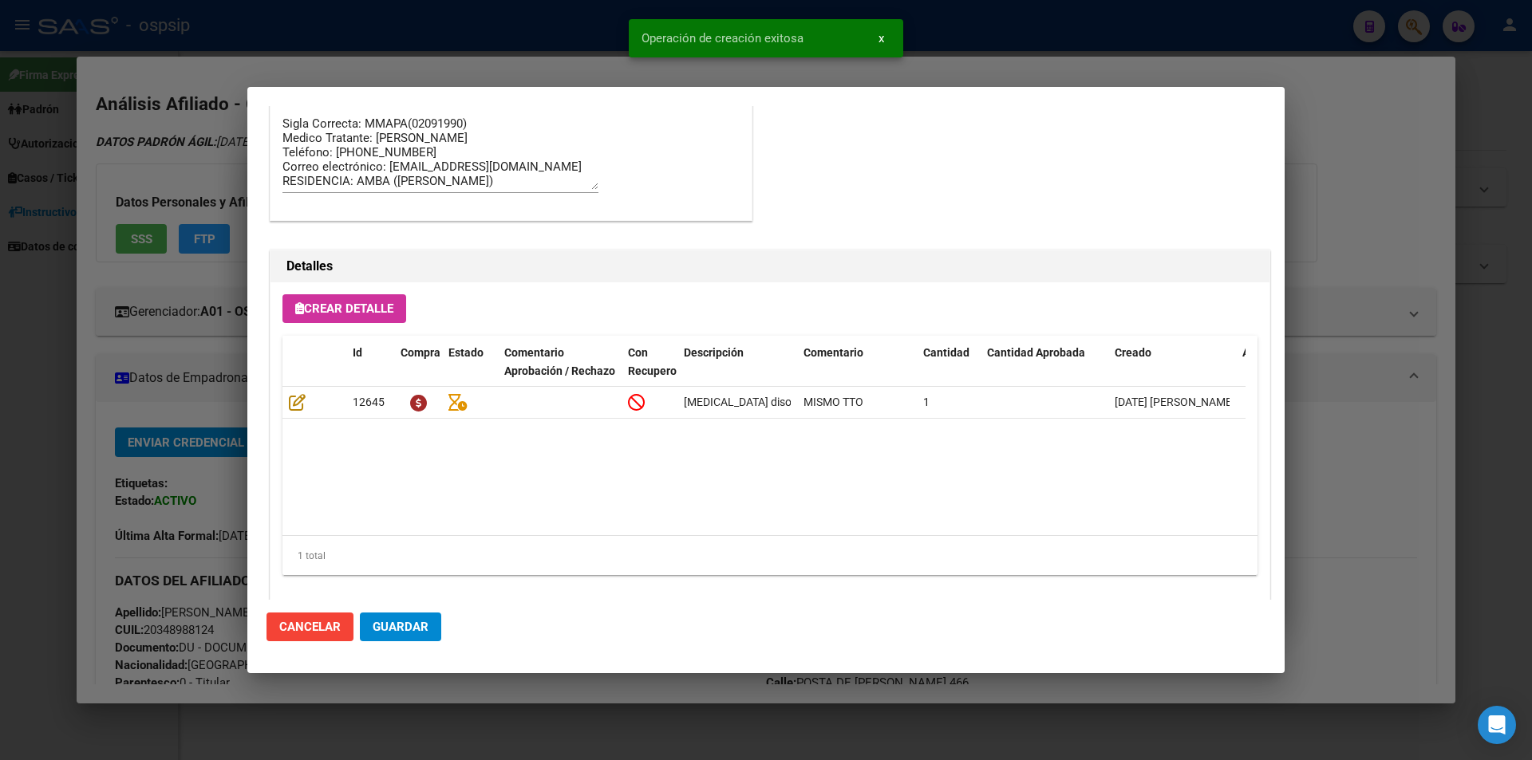
scroll to position [939, 0]
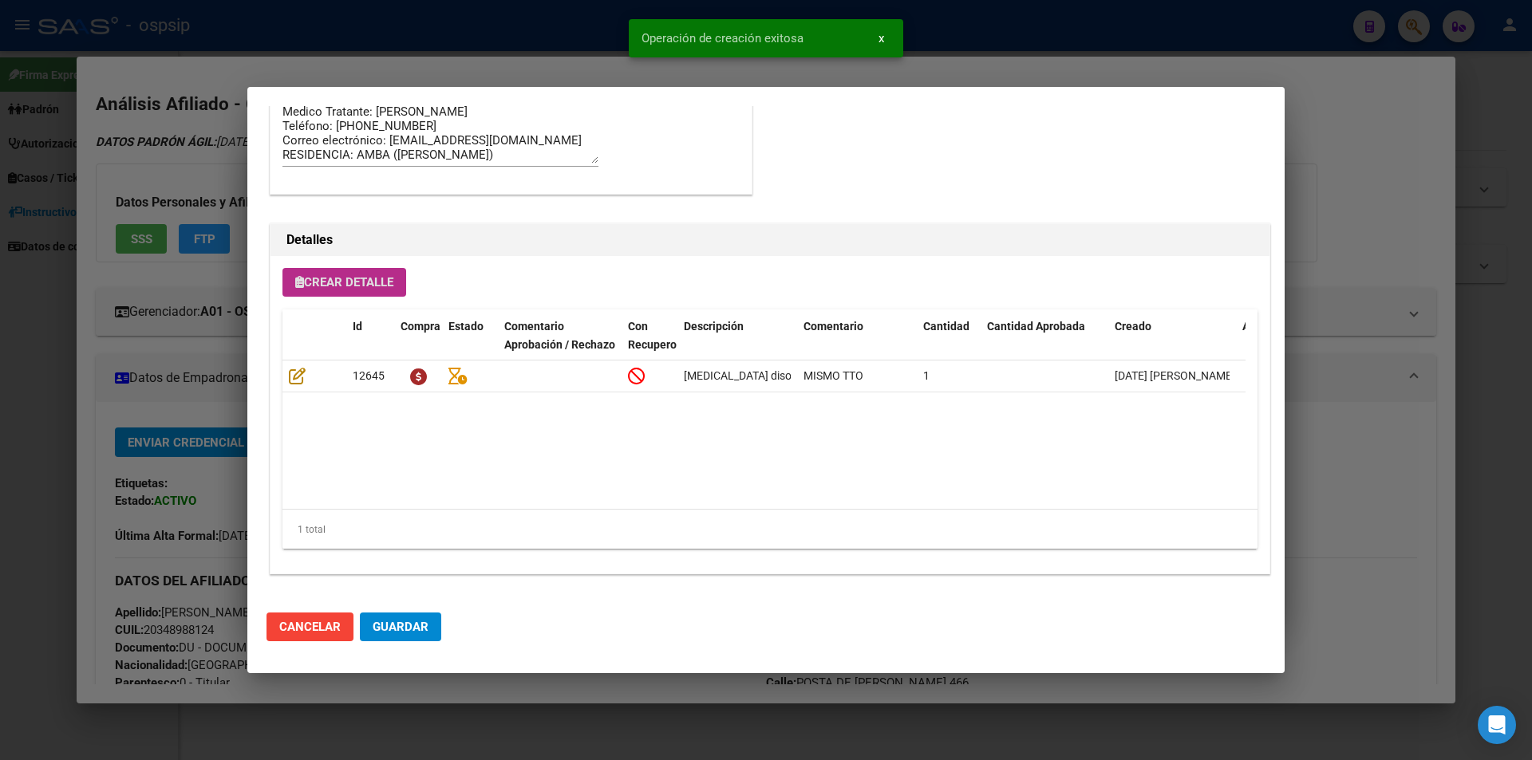
click at [377, 285] on span "Crear Detalle" at bounding box center [344, 282] width 98 height 14
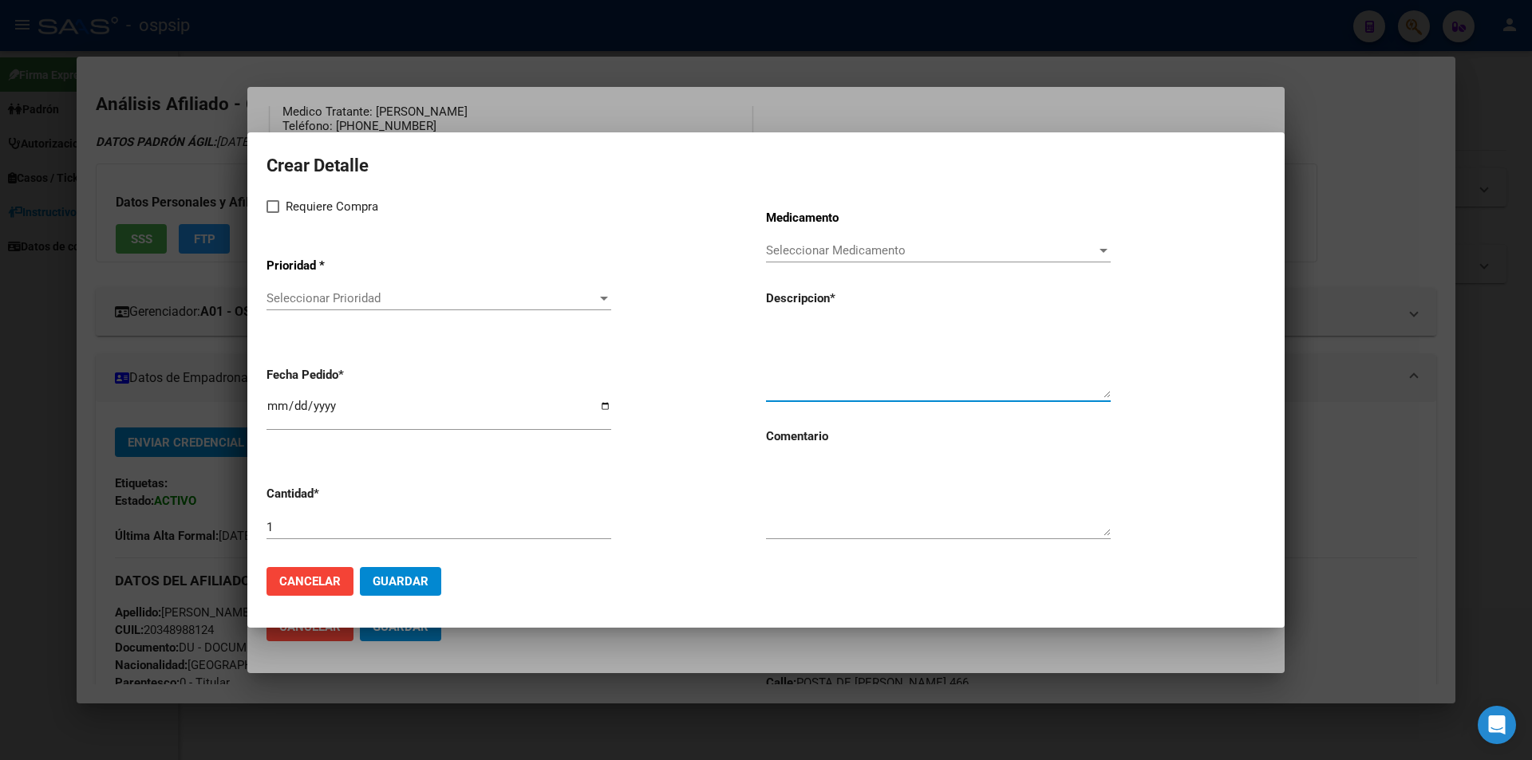
paste textarea "[MEDICAL_DATA] 50 mg comp x 30 (DTG)"
type textarea "[MEDICAL_DATA] 50 mg comp x 30 (DTG)"
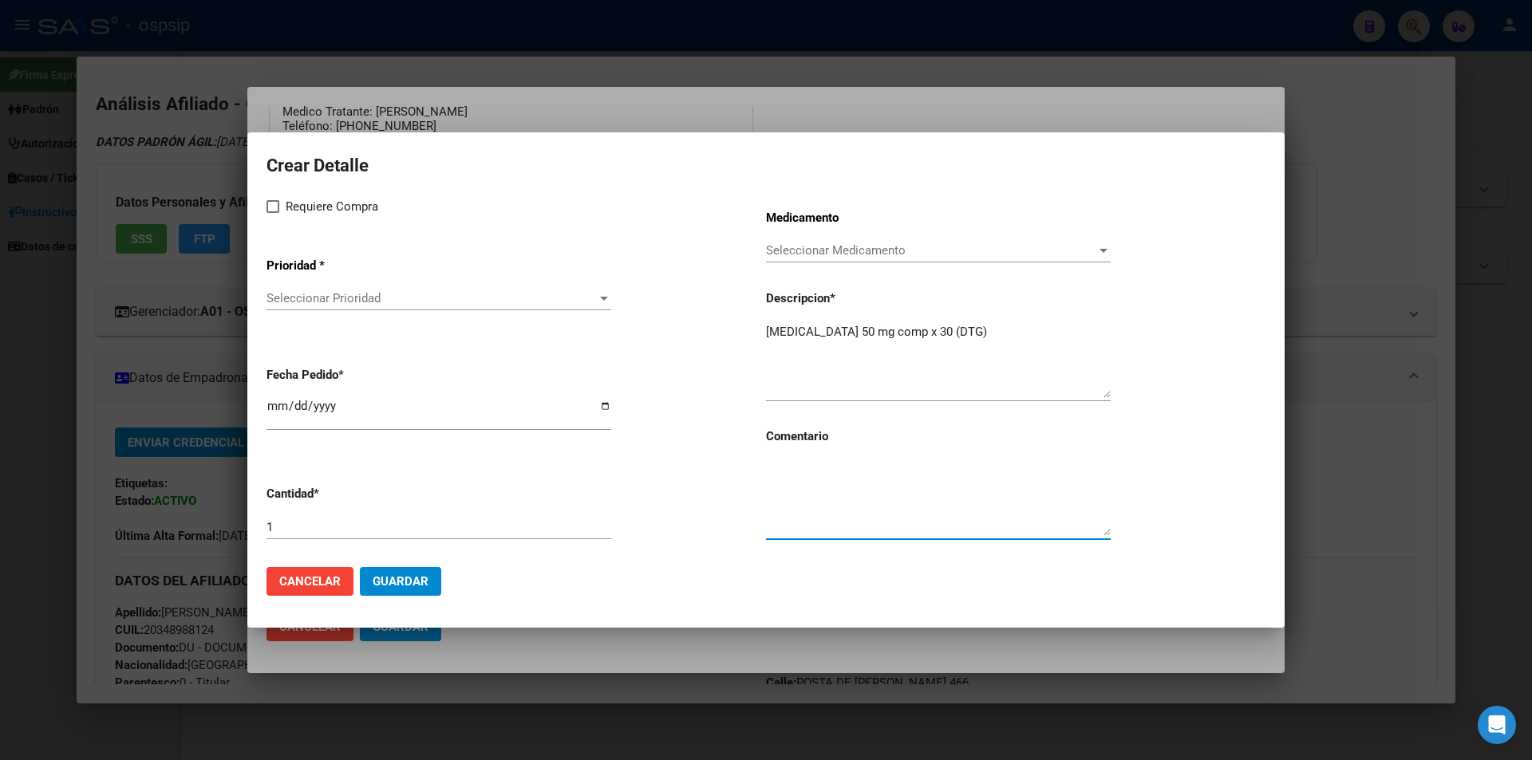
click at [887, 527] on textarea at bounding box center [938, 498] width 345 height 75
type textarea "MISMO TTO"
click at [263, 208] on mat-dialog-content "Crear Detalle Requiere Compra Prioridad * Seleccionar Prioridad Seleccionar Pri…" at bounding box center [765, 353] width 1037 height 402
click at [278, 214] on label "Requiere Compra" at bounding box center [322, 206] width 112 height 19
click at [273, 214] on input "Requiere Compra" at bounding box center [272, 213] width 1 height 1
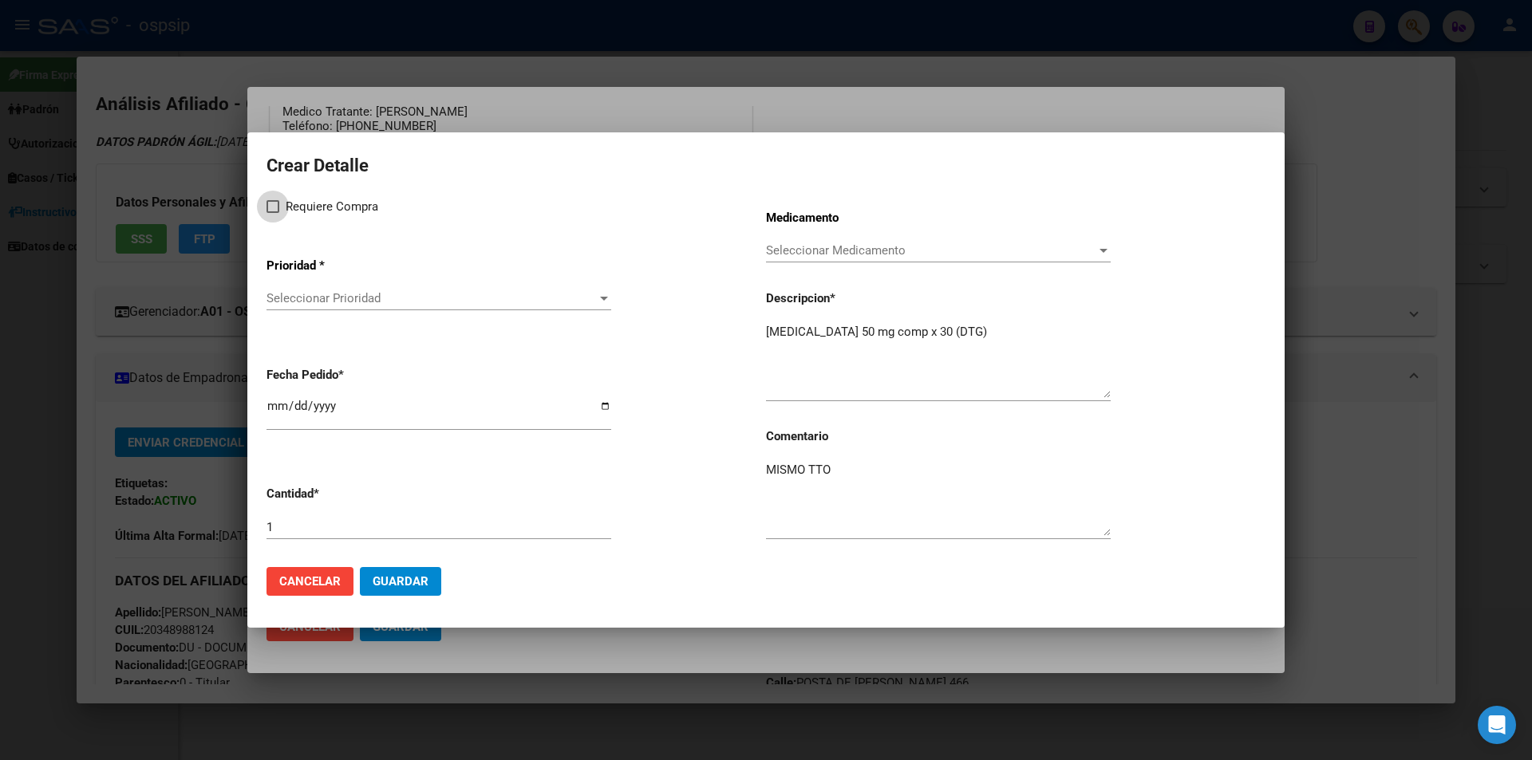
checkbox input "true"
click at [323, 297] on span "Seleccionar Prioridad" at bounding box center [431, 298] width 330 height 14
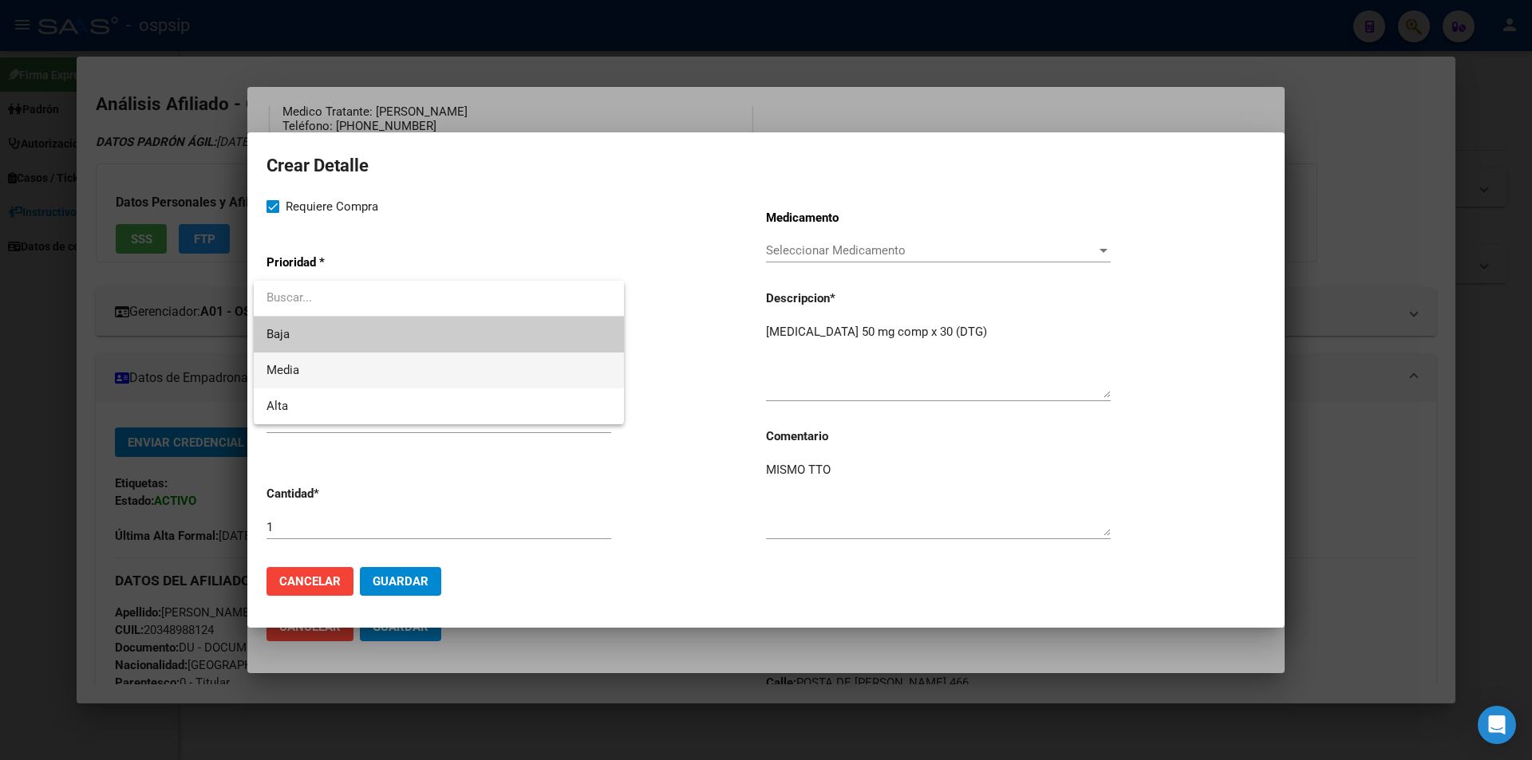
click at [307, 378] on span "Media" at bounding box center [438, 371] width 345 height 36
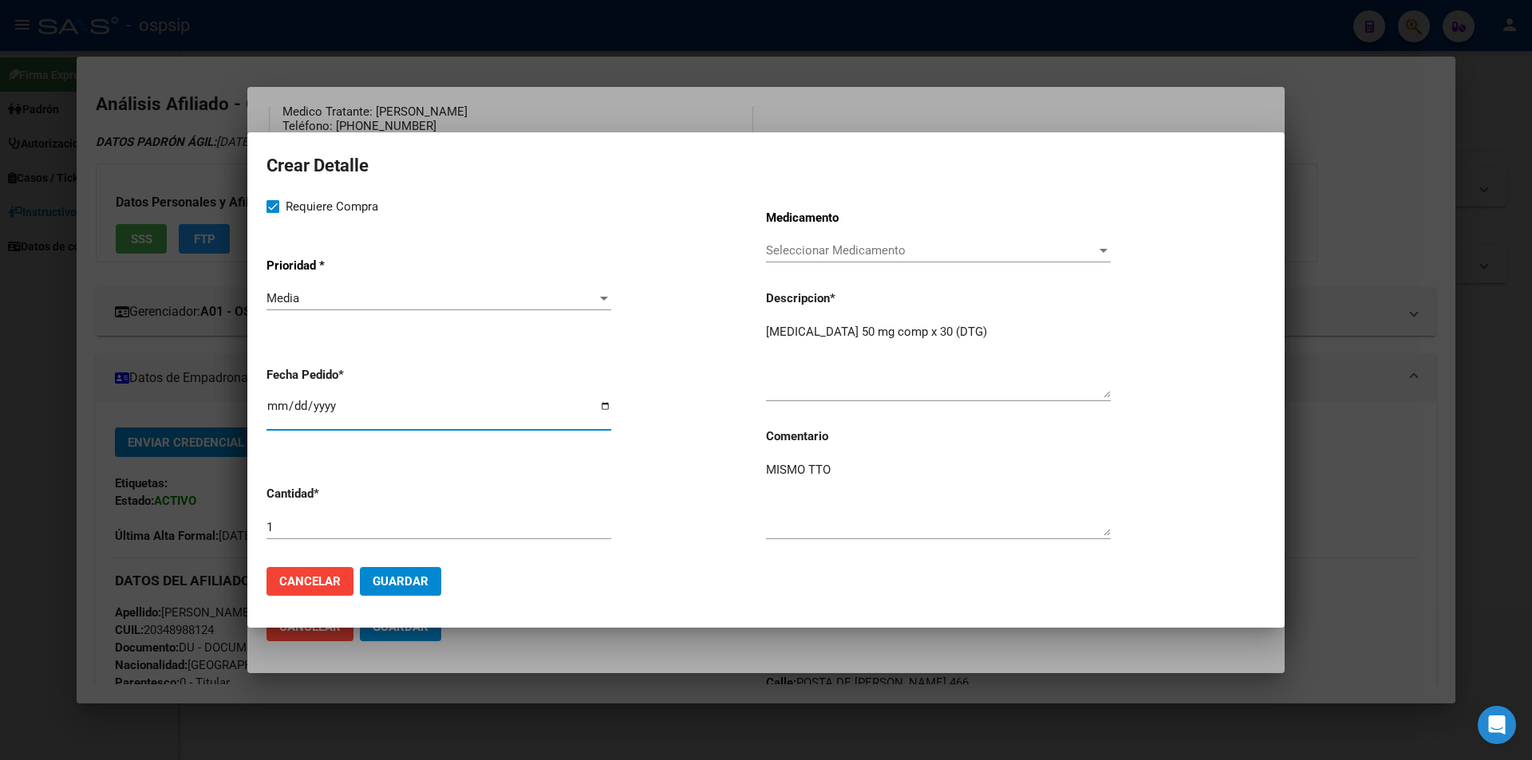
click at [271, 408] on input "2025-08-11" at bounding box center [438, 413] width 345 height 26
type input "2025-08-07"
click at [412, 595] on button "Guardar" at bounding box center [400, 581] width 81 height 29
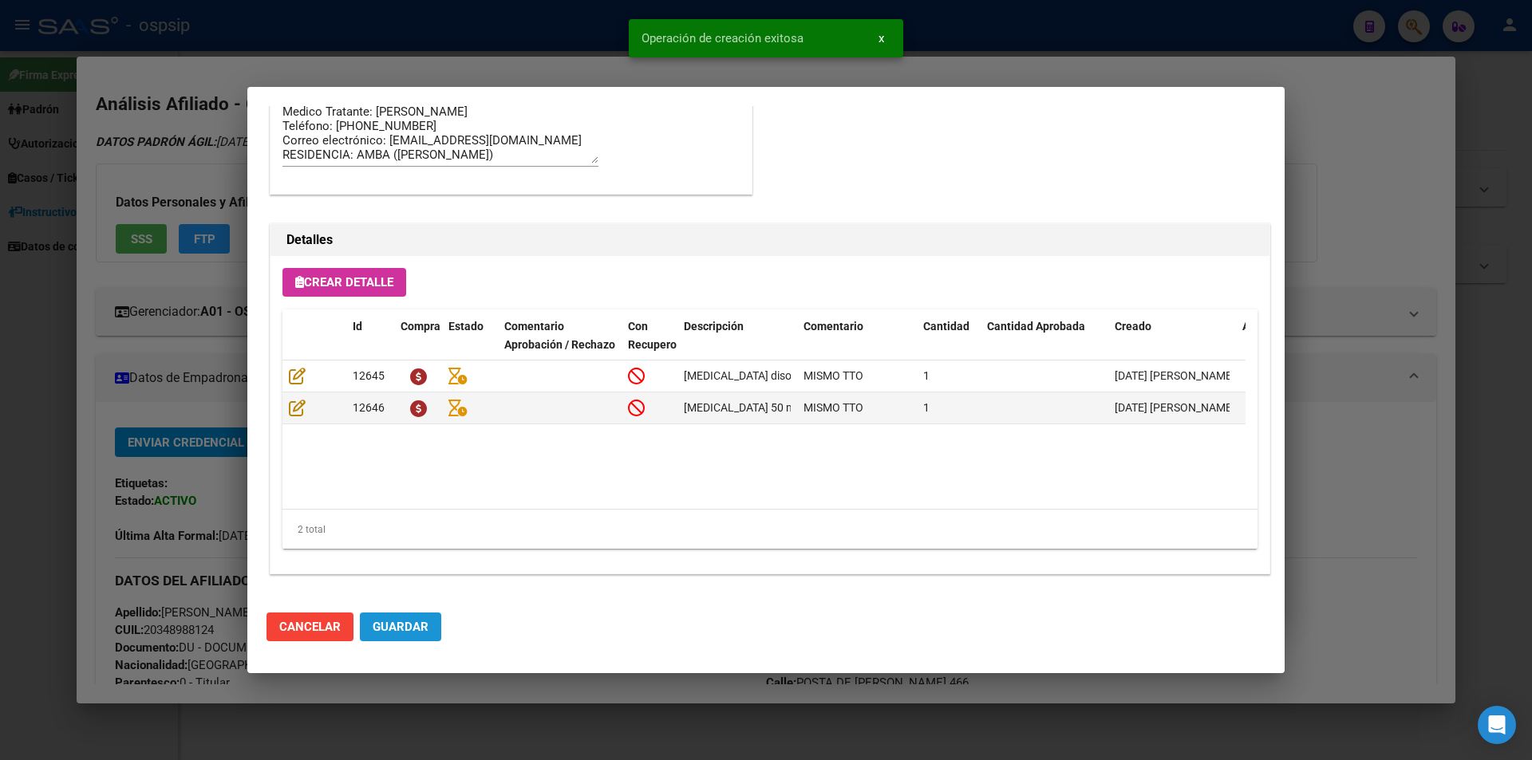
click at [410, 633] on span "Guardar" at bounding box center [401, 627] width 56 height 14
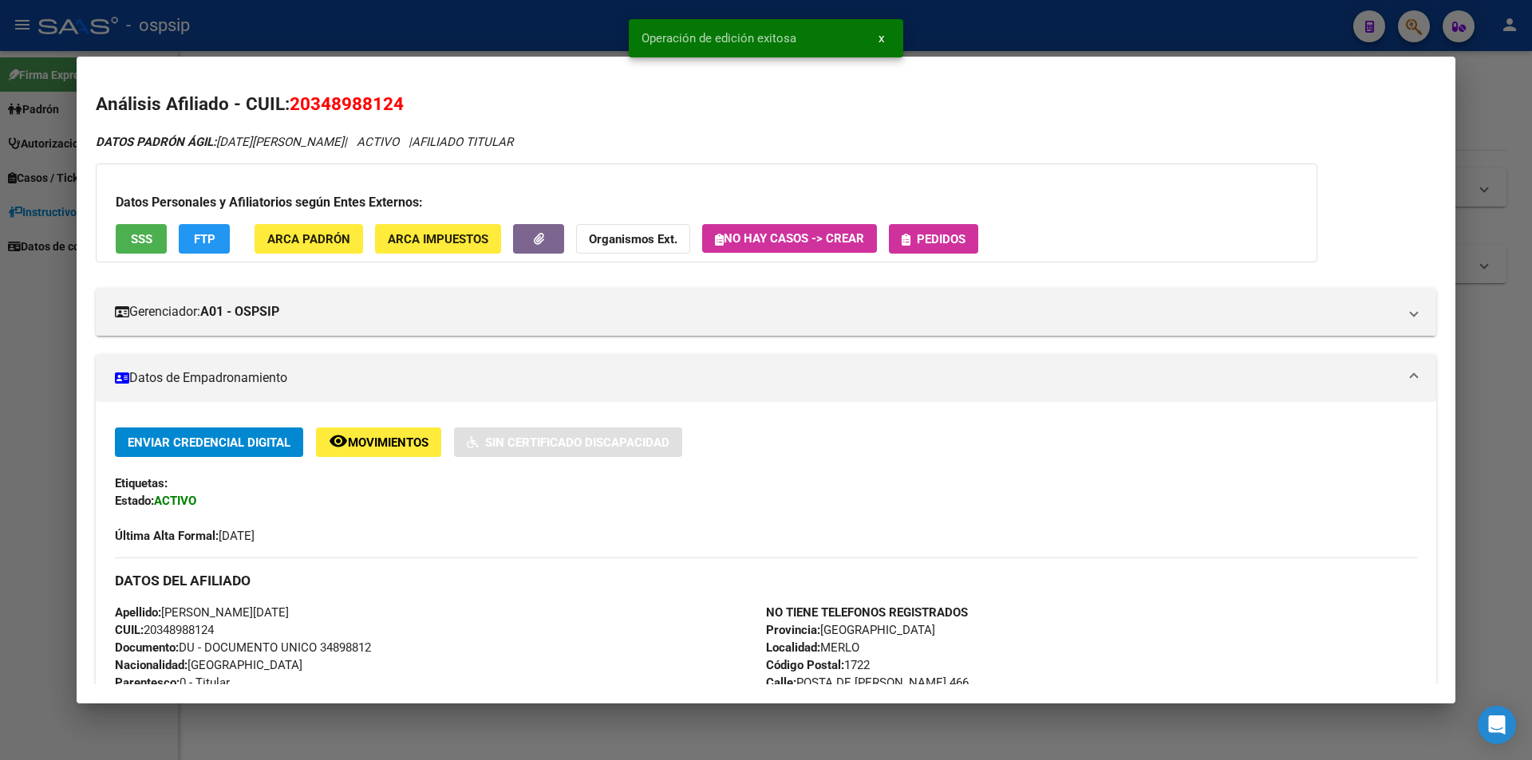
click at [965, 247] on button "Pedidos" at bounding box center [933, 239] width 89 height 30
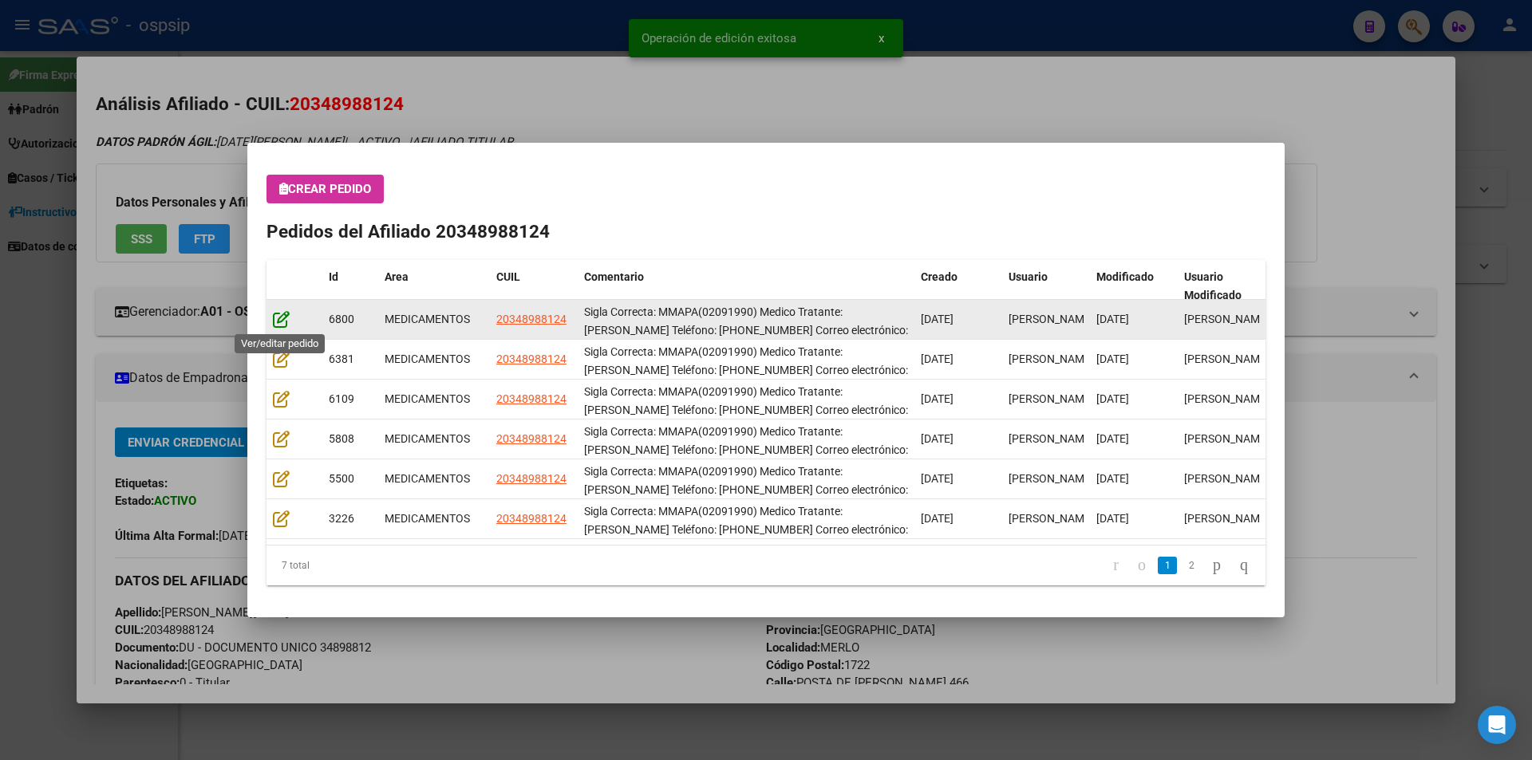
click at [276, 318] on icon at bounding box center [281, 319] width 17 height 18
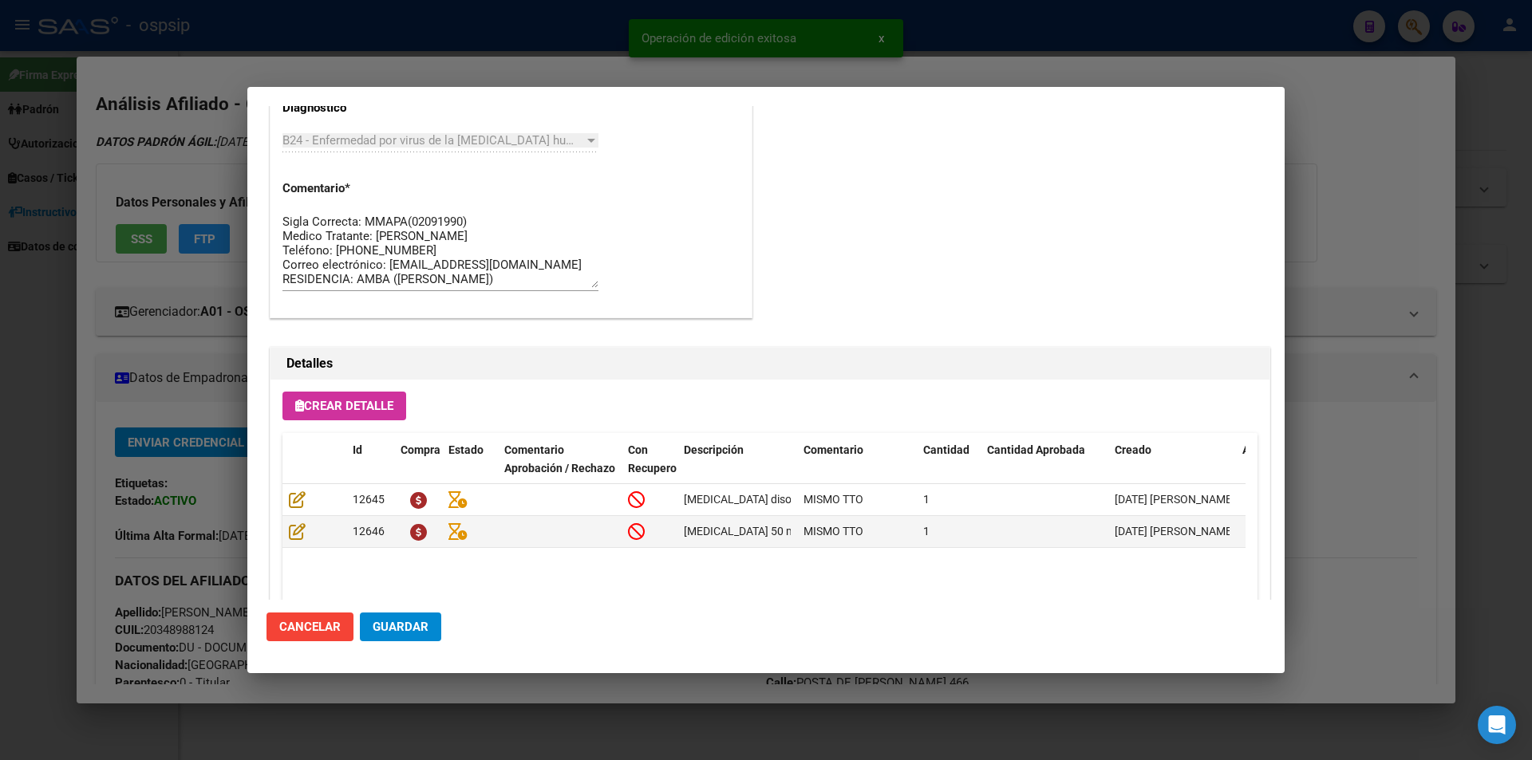
scroll to position [1020, 0]
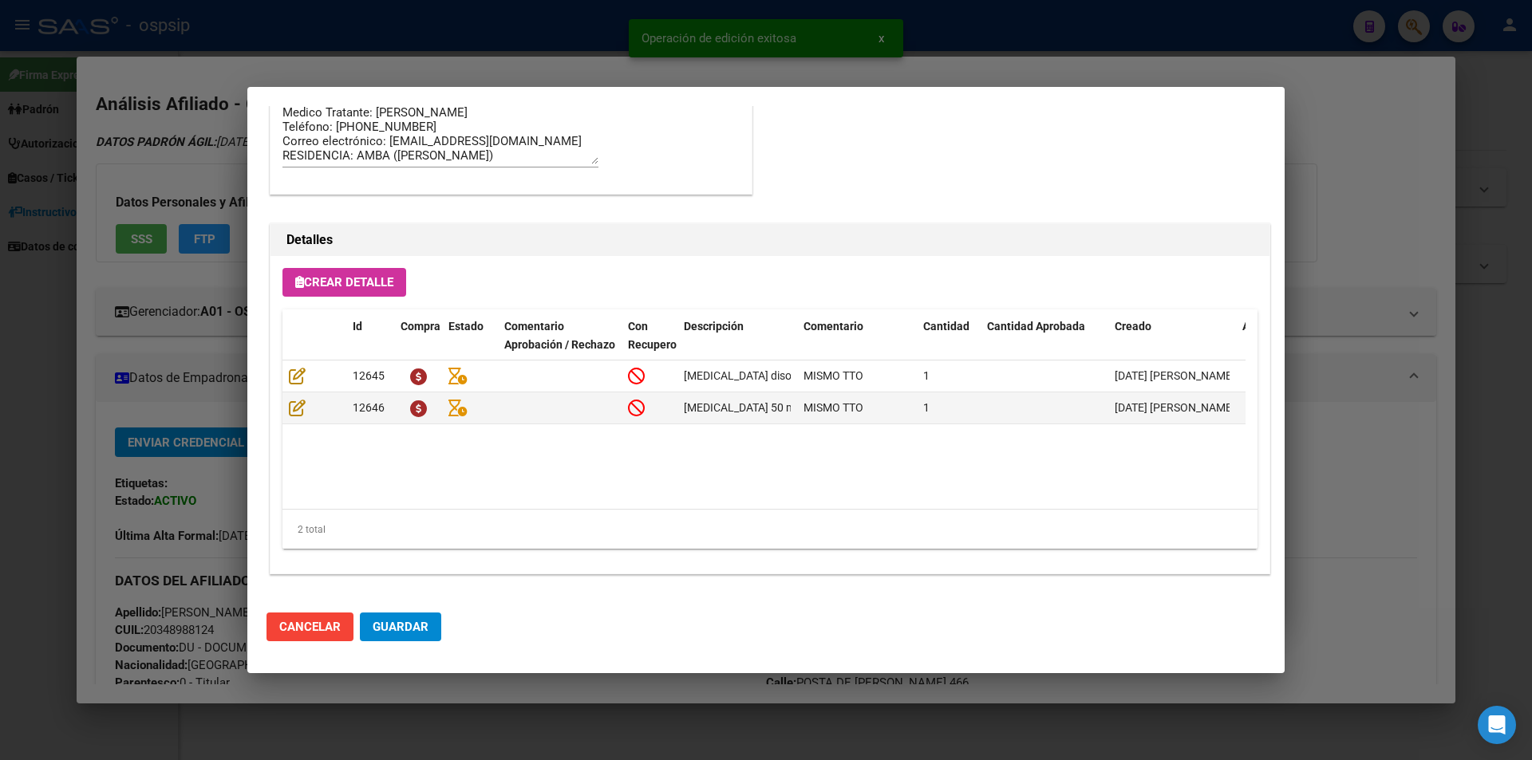
click at [405, 625] on span "Guardar" at bounding box center [401, 627] width 56 height 14
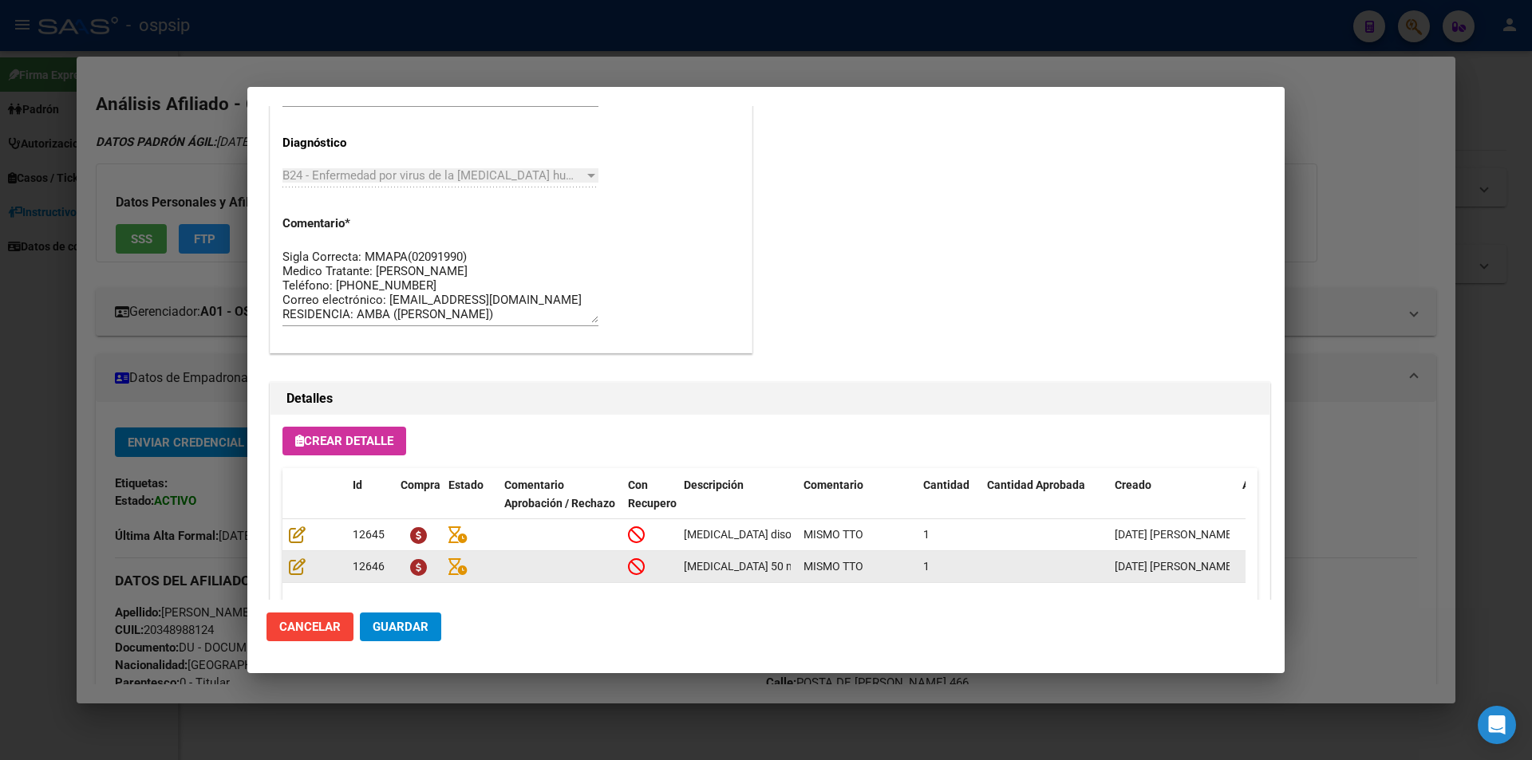
scroll to position [860, 0]
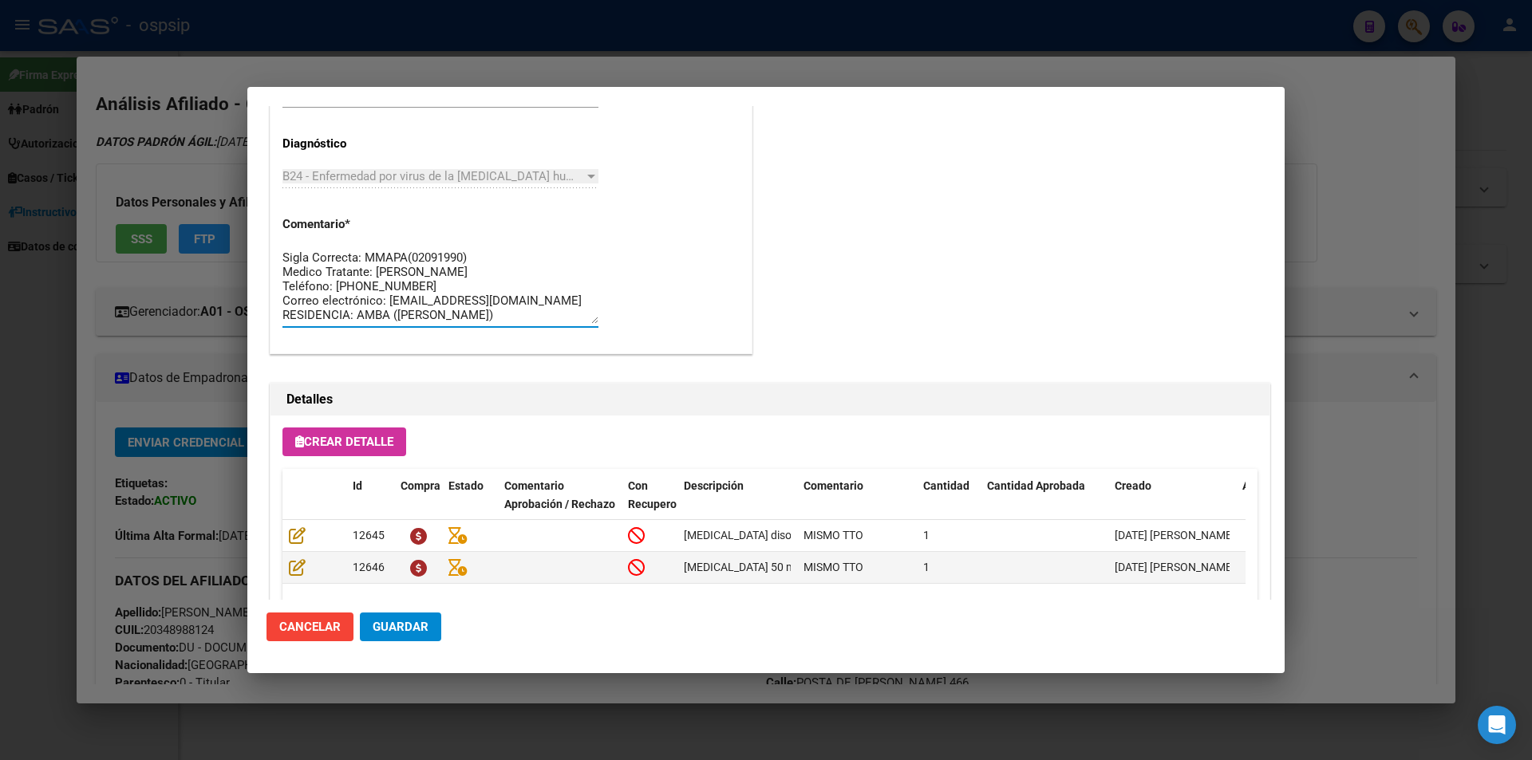
drag, startPoint x: 440, startPoint y: 312, endPoint x: 265, endPoint y: 215, distance: 200.3
click at [265, 215] on mat-dialog-content "Editar Pedido 6800 COMENTARIOS DEL PEDIDO Escriba su comentario aquí. Enviar co…" at bounding box center [765, 353] width 1037 height 494
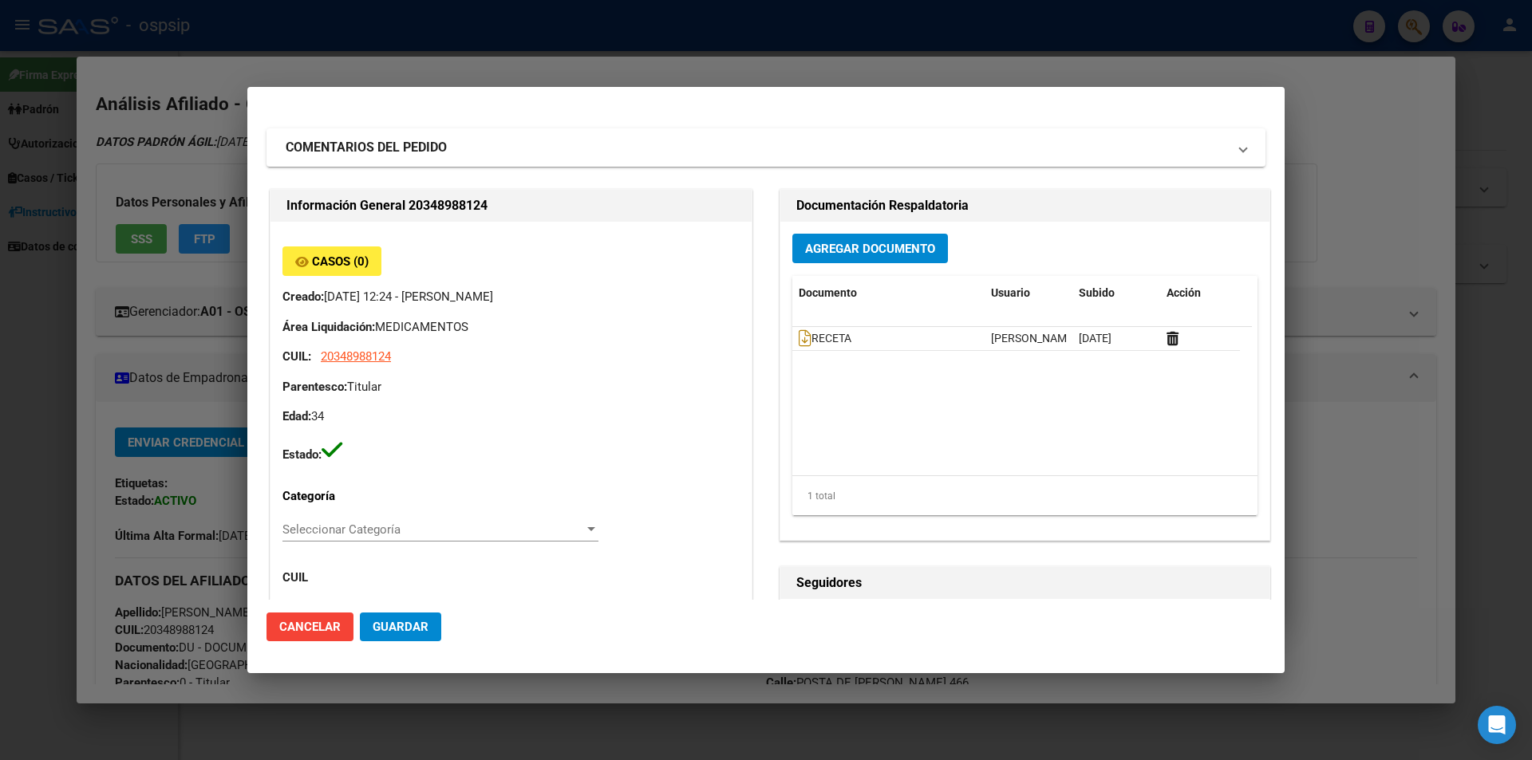
scroll to position [0, 0]
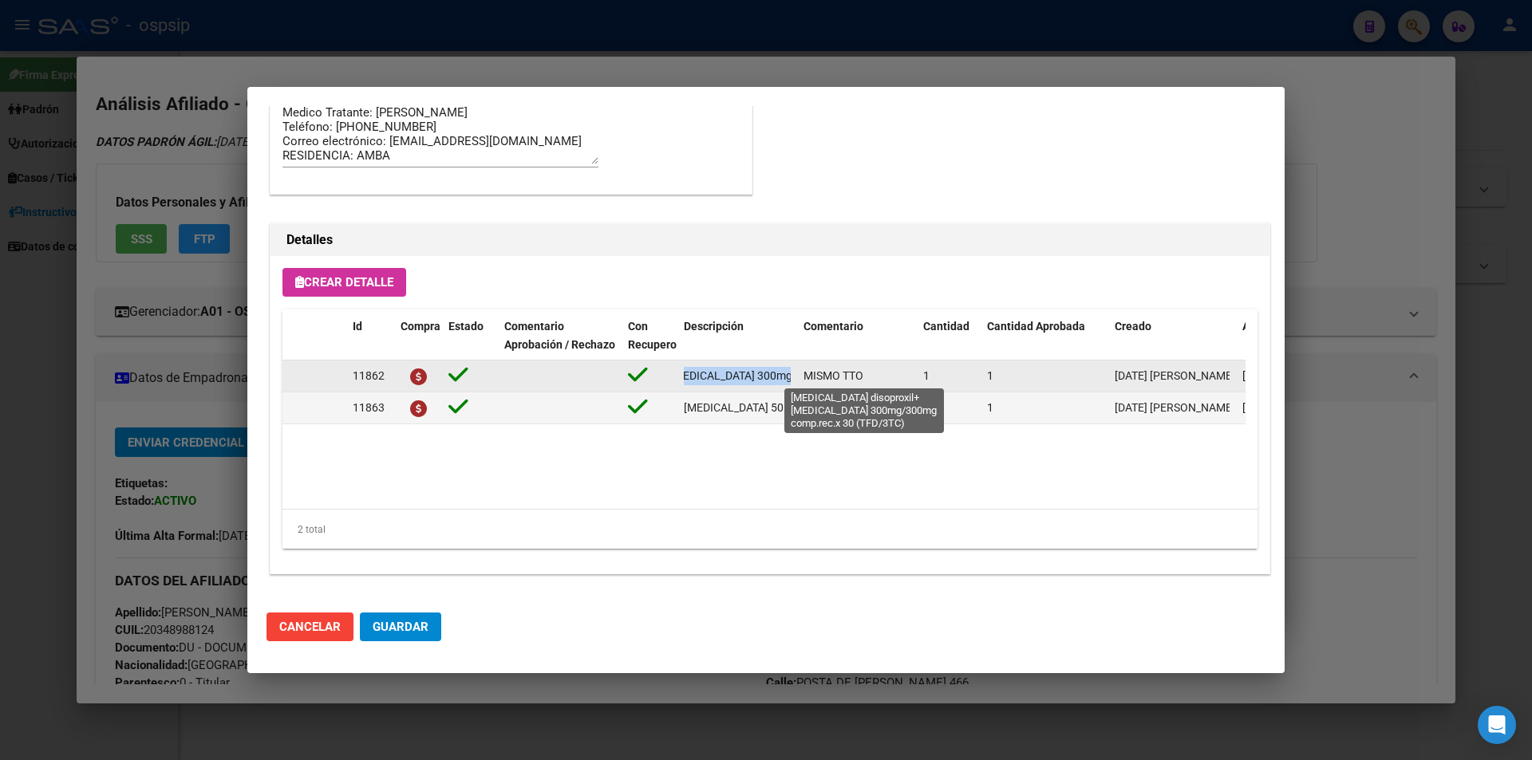
scroll to position [0, 254]
drag, startPoint x: 681, startPoint y: 380, endPoint x: 808, endPoint y: 376, distance: 127.7
click at [808, 376] on div "11862 [MEDICAL_DATA] disoproxil+[MEDICAL_DATA] 300mg/300mg comp.rec.x 30 (TFD/3…" at bounding box center [878, 377] width 1193 height 32
drag, startPoint x: 773, startPoint y: 377, endPoint x: 786, endPoint y: 385, distance: 15.5
click at [786, 385] on div "[MEDICAL_DATA] disoproxil+[MEDICAL_DATA] 300mg/300mg comp.rec.x 30 (TFD/3TC)" at bounding box center [737, 376] width 107 height 18
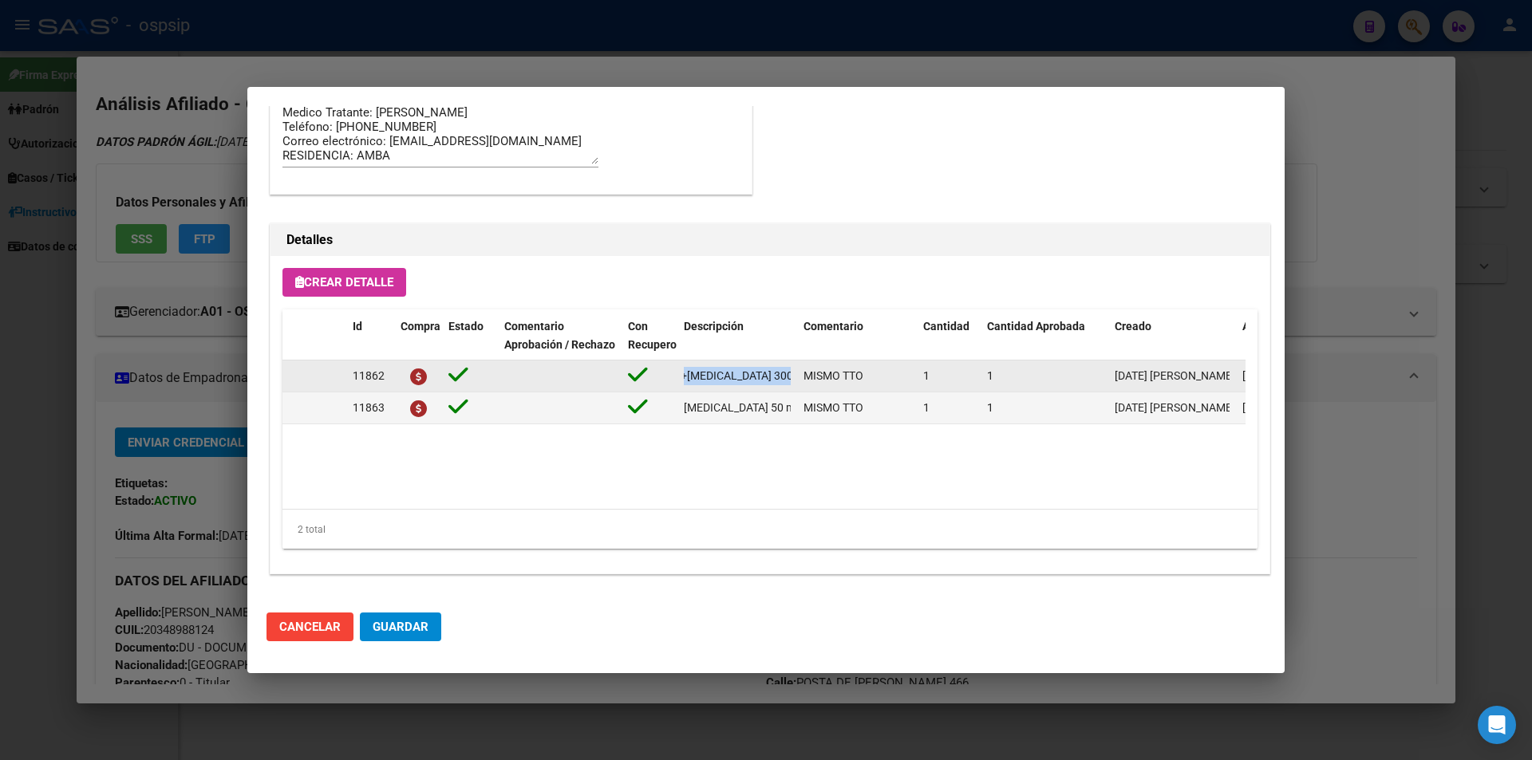
scroll to position [0, 0]
drag, startPoint x: 794, startPoint y: 377, endPoint x: 649, endPoint y: 382, distance: 144.5
click at [649, 382] on div "11862 [MEDICAL_DATA] disoproxil+[MEDICAL_DATA] 300mg/300mg comp.rec.x 30 (TFD/3…" at bounding box center [878, 377] width 1193 height 32
copy div "[MEDICAL_DATA] disoproxil+[MEDICAL_DATA] 300mg/300mg comp.rec.x 30 (TFD/3TC)"
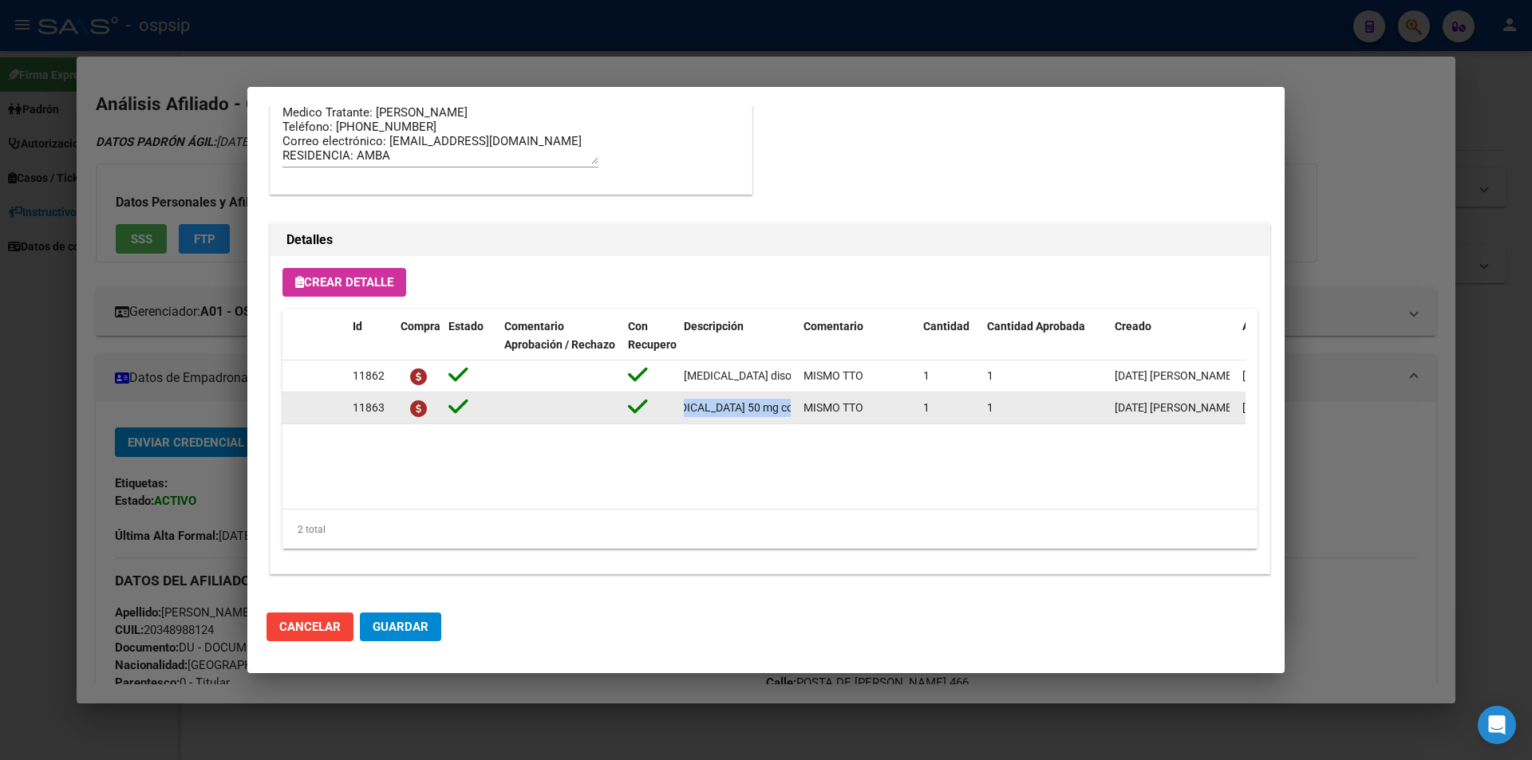
scroll to position [0, 73]
drag, startPoint x: 674, startPoint y: 408, endPoint x: 799, endPoint y: 417, distance: 124.8
click at [799, 417] on div "11863 [MEDICAL_DATA] 50 mg comp x 30 (DTG) MISMO TTO 1 1 [DATE] [PERSON_NAME] […" at bounding box center [878, 409] width 1193 height 32
copy div "[MEDICAL_DATA] 50 mg comp x 30 (DTG)"
